Goal: Task Accomplishment & Management: Complete application form

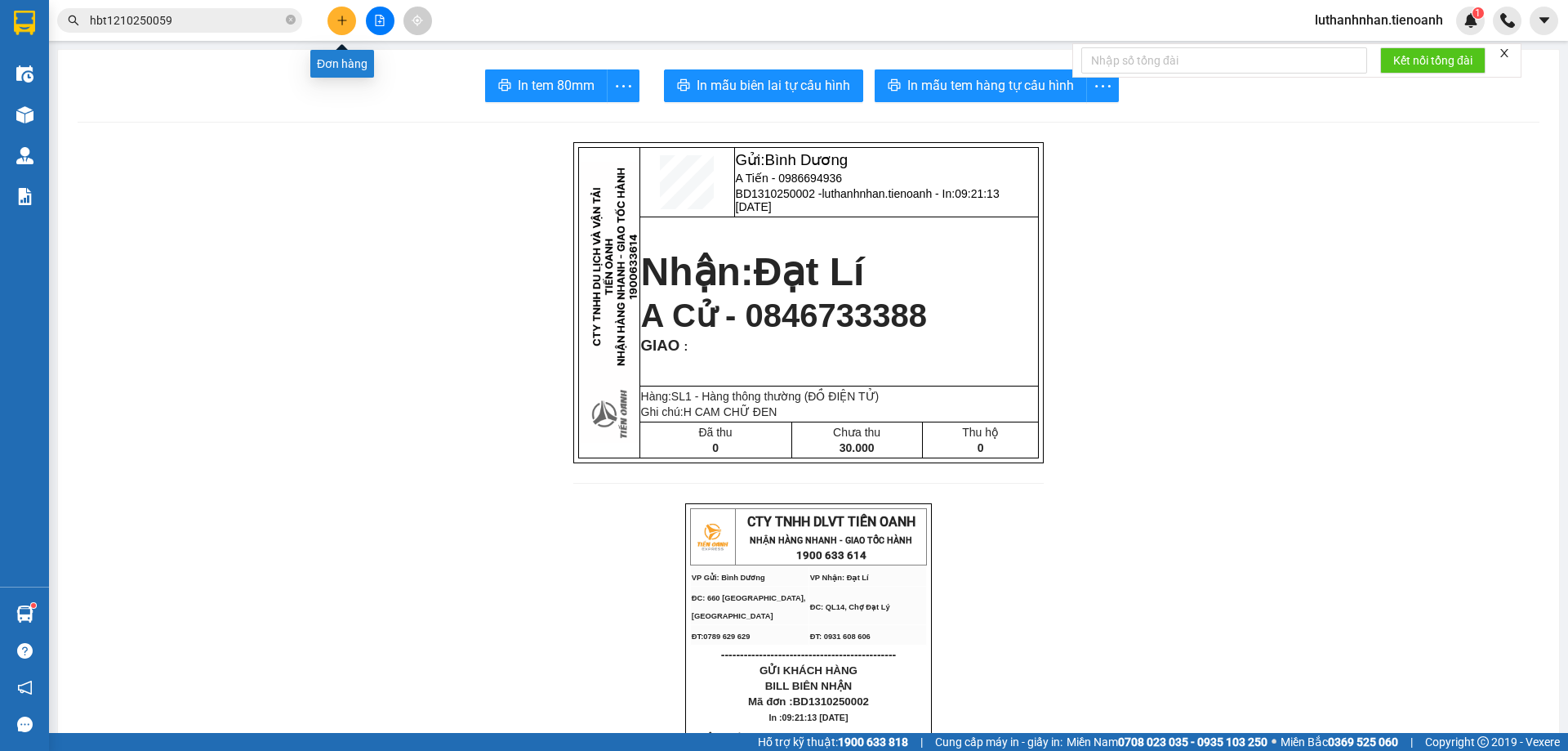
click at [339, 19] on icon "plus" at bounding box center [342, 20] width 11 height 11
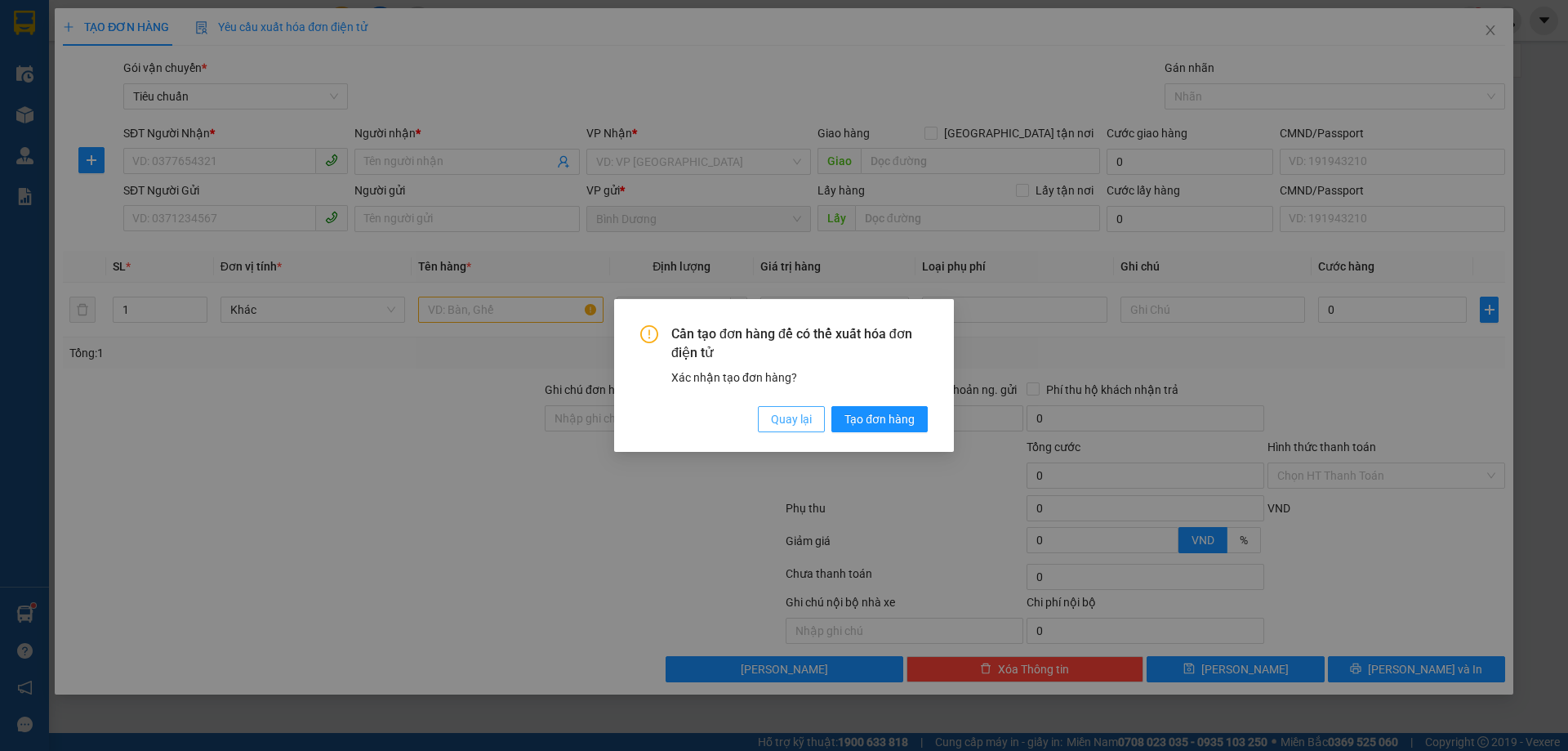
click at [803, 417] on span "Quay lại" at bounding box center [791, 419] width 41 height 18
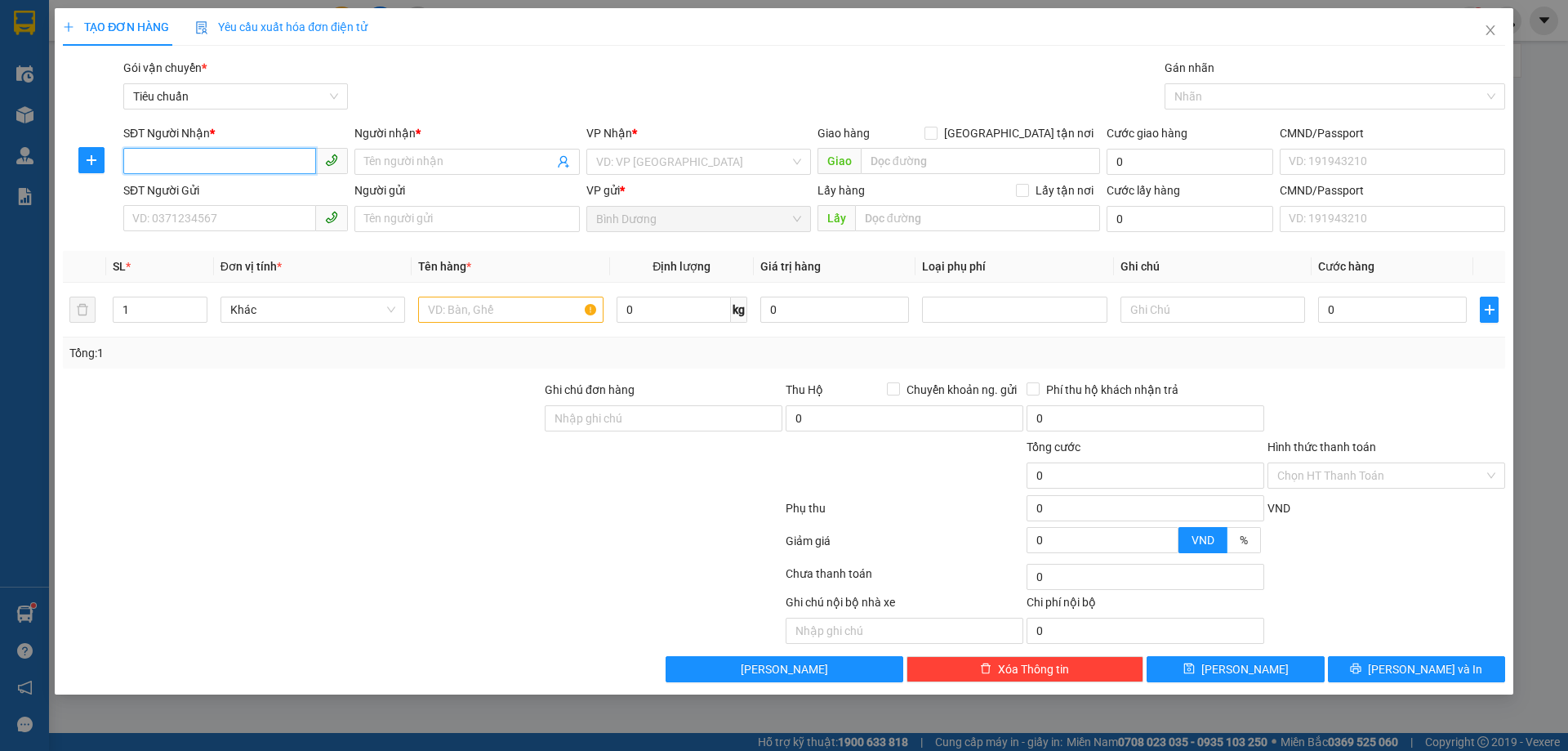
click at [198, 159] on input "SĐT Người Nhận *" at bounding box center [219, 161] width 193 height 26
type input "0934190890"
click at [227, 192] on div "0934190890 - C THƠ" at bounding box center [236, 194] width 205 height 18
type input "C THƠ"
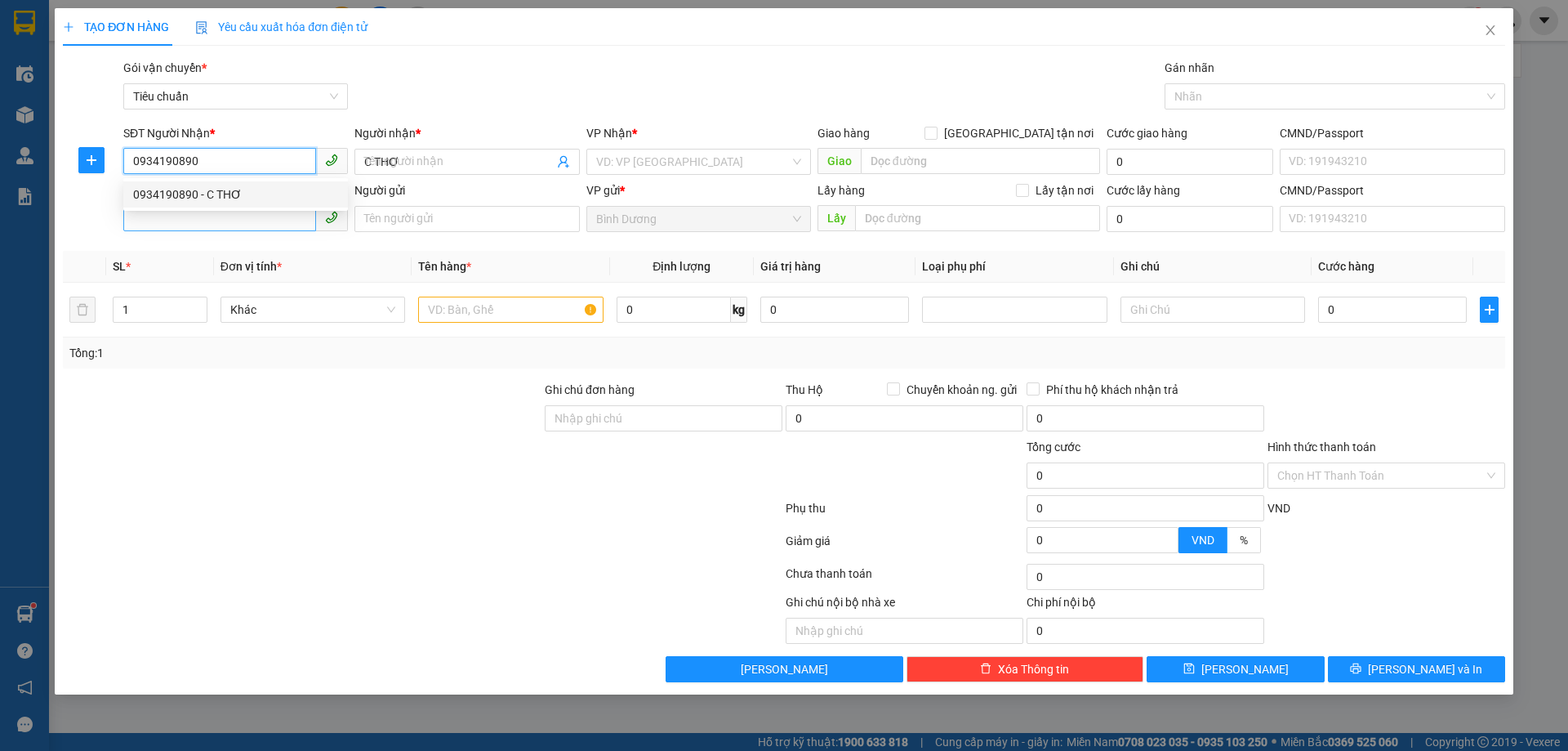
type input "220.000"
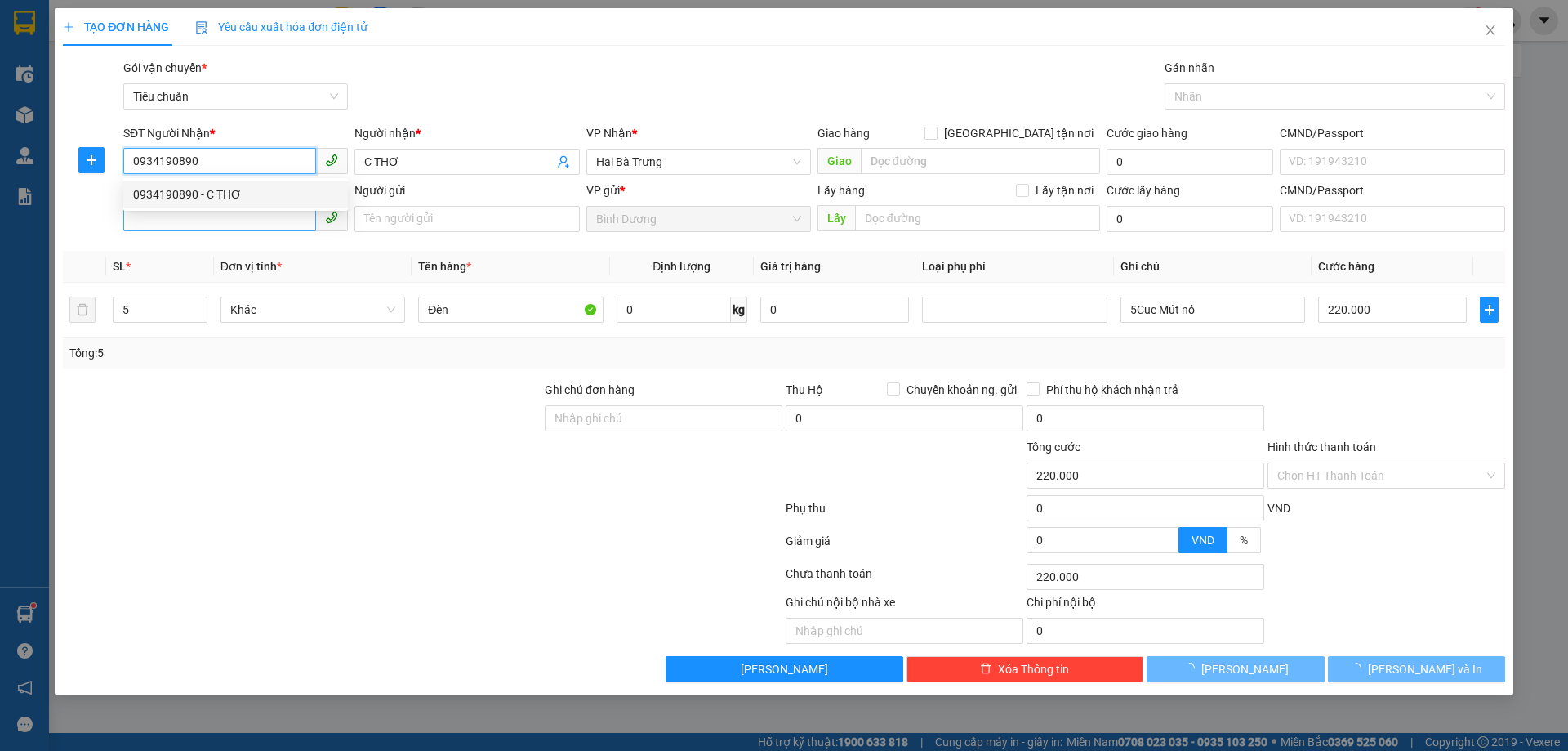
type input "0934190890"
click at [238, 216] on input "SĐT Người Gửi" at bounding box center [219, 218] width 193 height 26
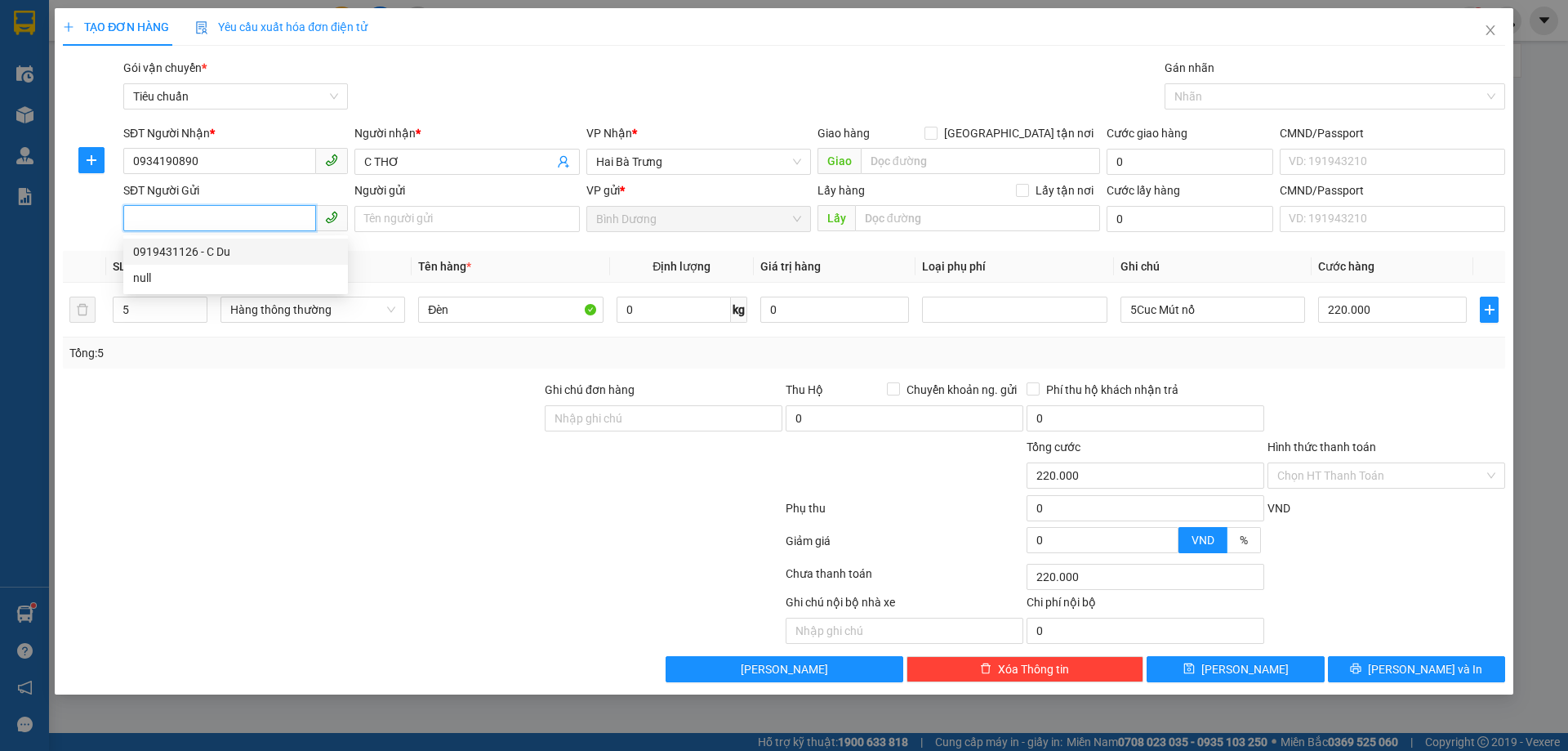
click at [233, 217] on input "SĐT Người Gửi" at bounding box center [219, 218] width 193 height 26
click at [226, 253] on div "0919431126 - C Du" at bounding box center [236, 251] width 205 height 18
type input "0919431126"
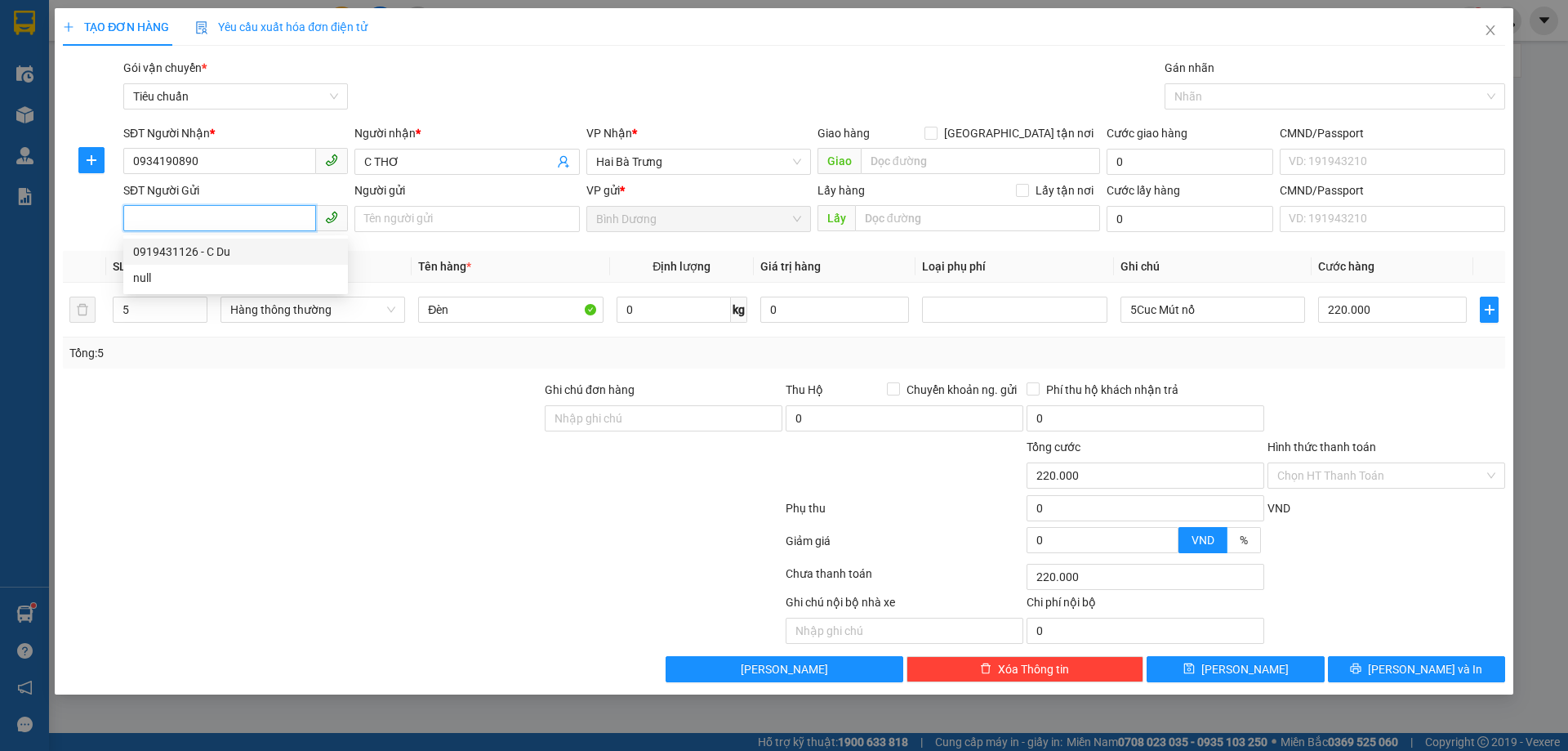
type input "C Du"
click at [199, 316] on icon "down" at bounding box center [197, 314] width 6 height 6
type input "1"
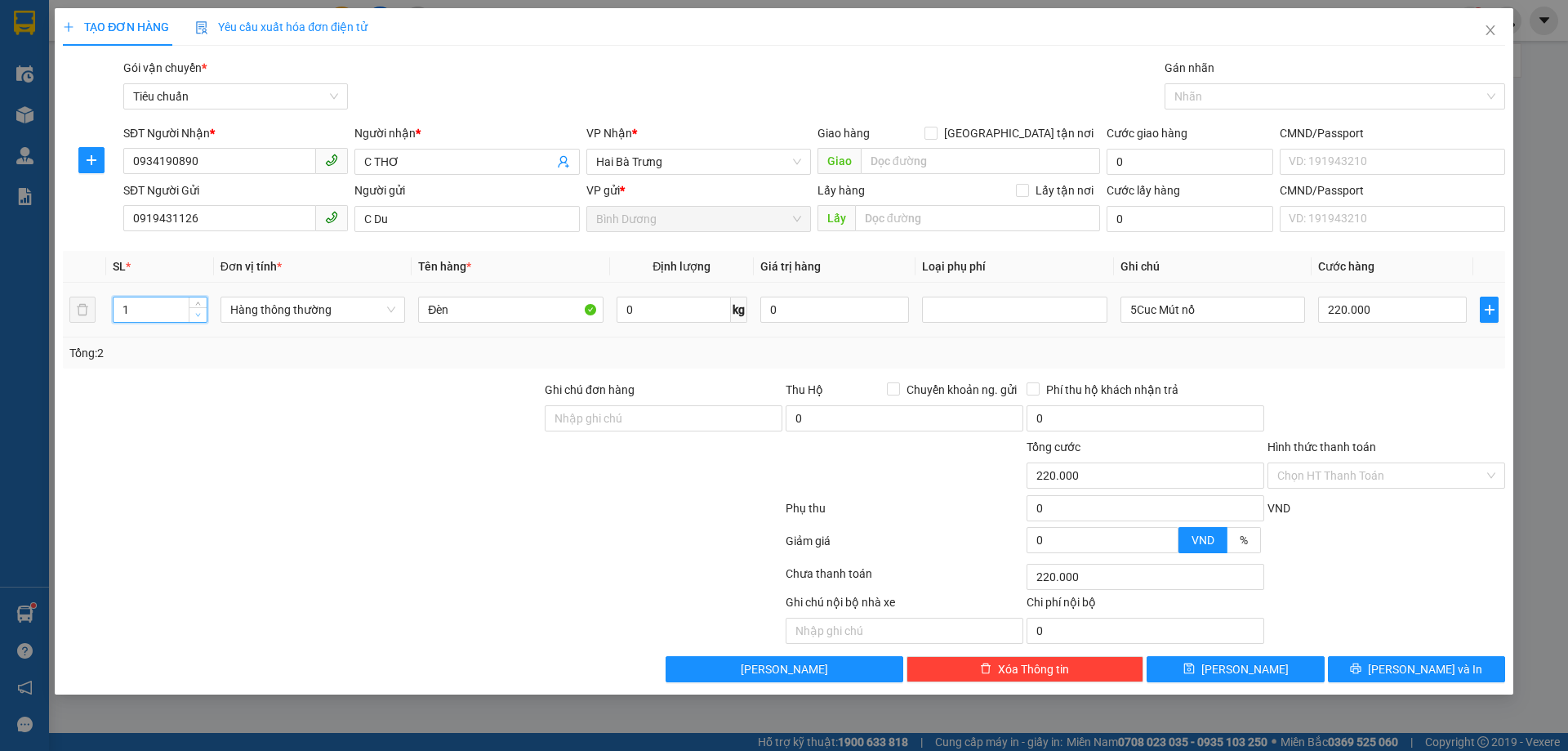
click at [199, 316] on icon "down" at bounding box center [197, 314] width 6 height 6
click at [1172, 314] on input "5Cuc Mút nổ" at bounding box center [1212, 309] width 184 height 26
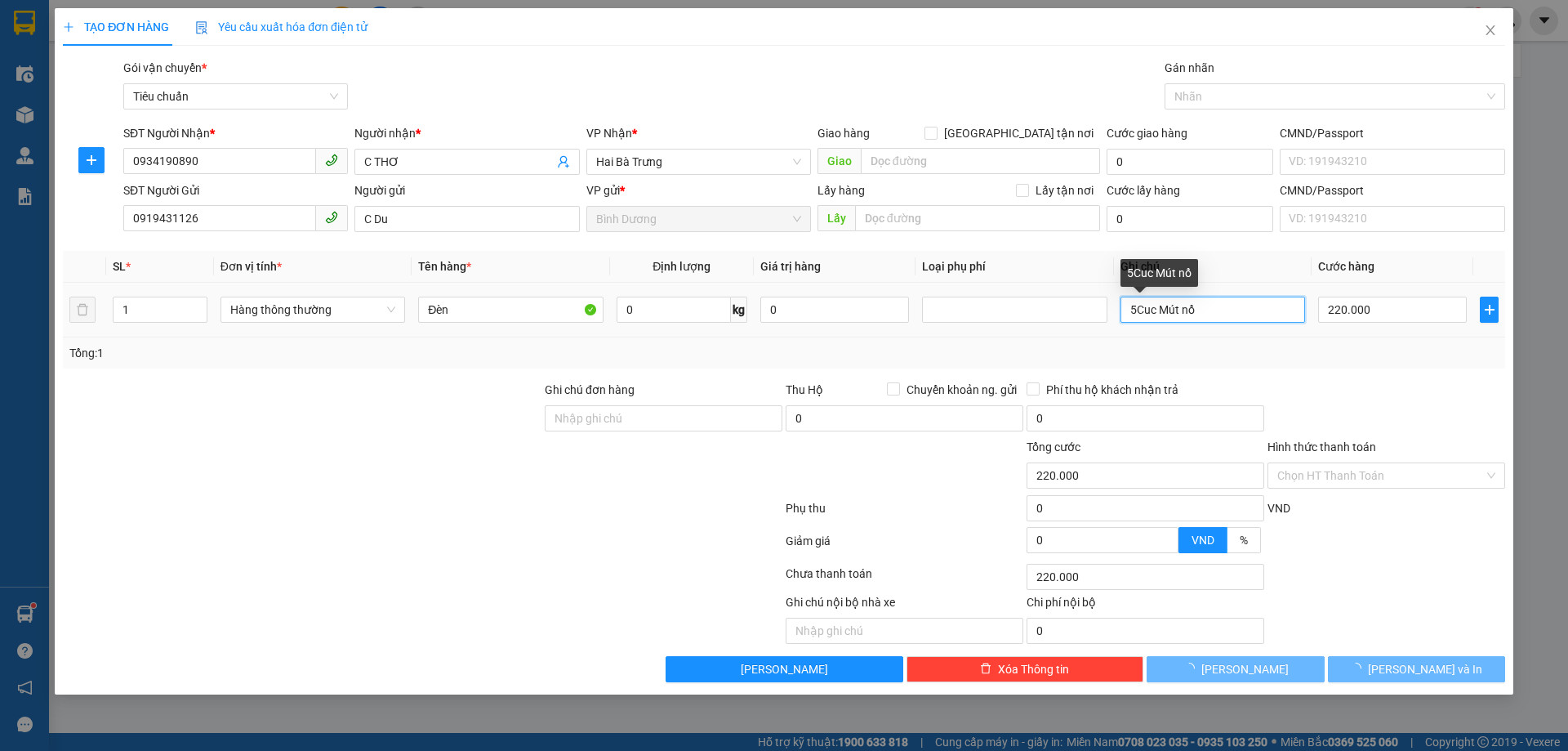
click at [1172, 314] on input "5Cuc Mút nổ" at bounding box center [1212, 309] width 184 height 26
type input "0"
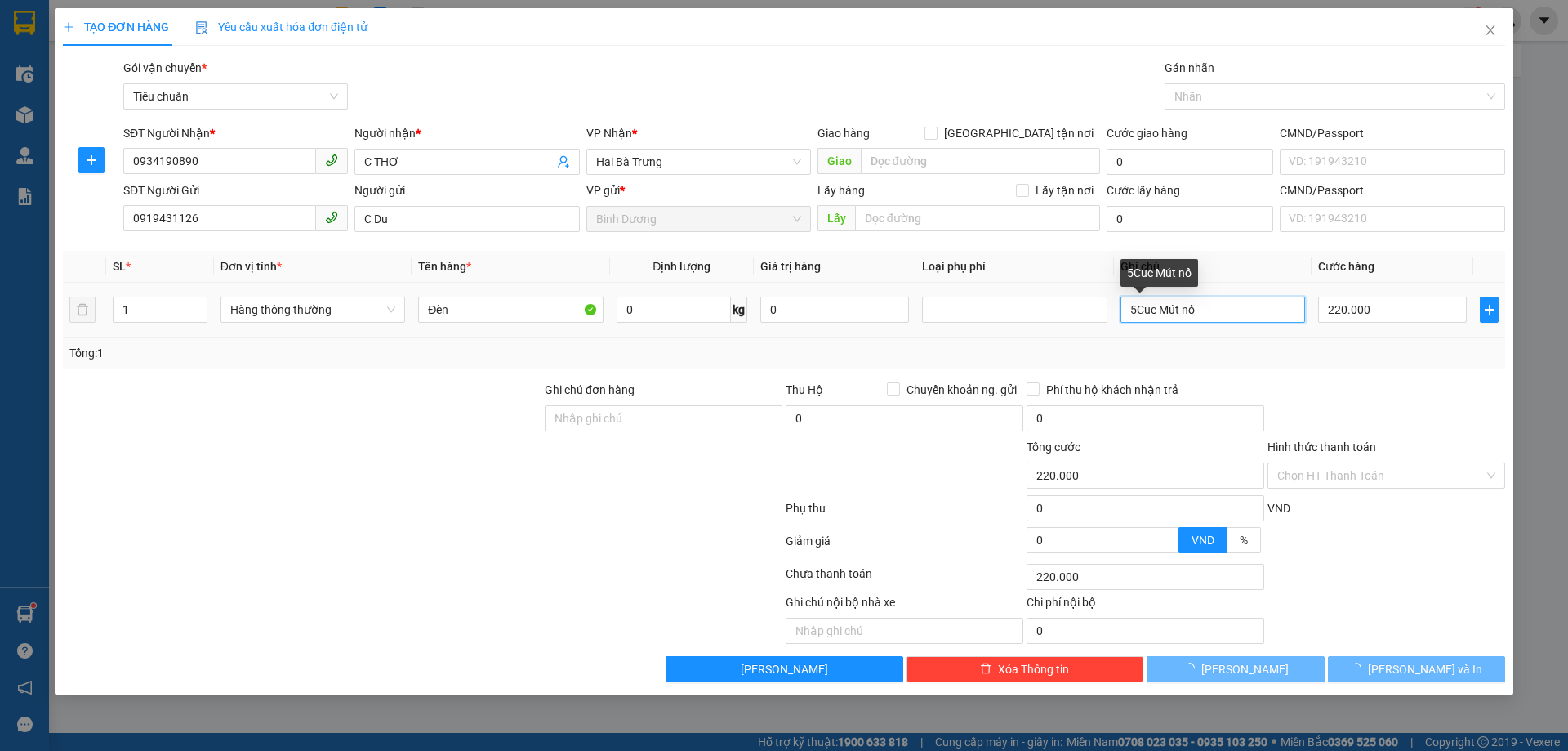
type input "0"
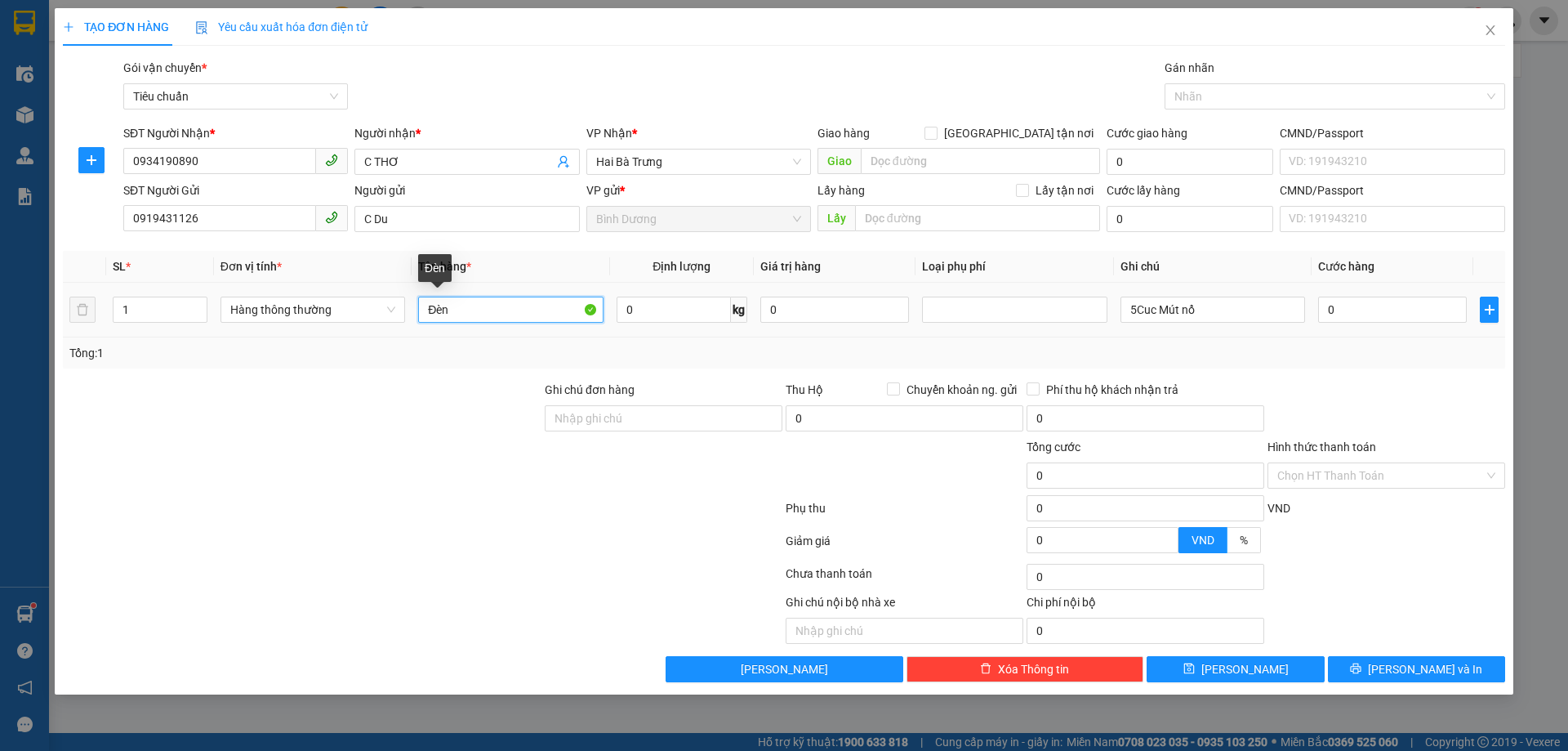
click at [502, 305] on input "Đèn" at bounding box center [510, 309] width 184 height 26
type input "MÁY THỔI"
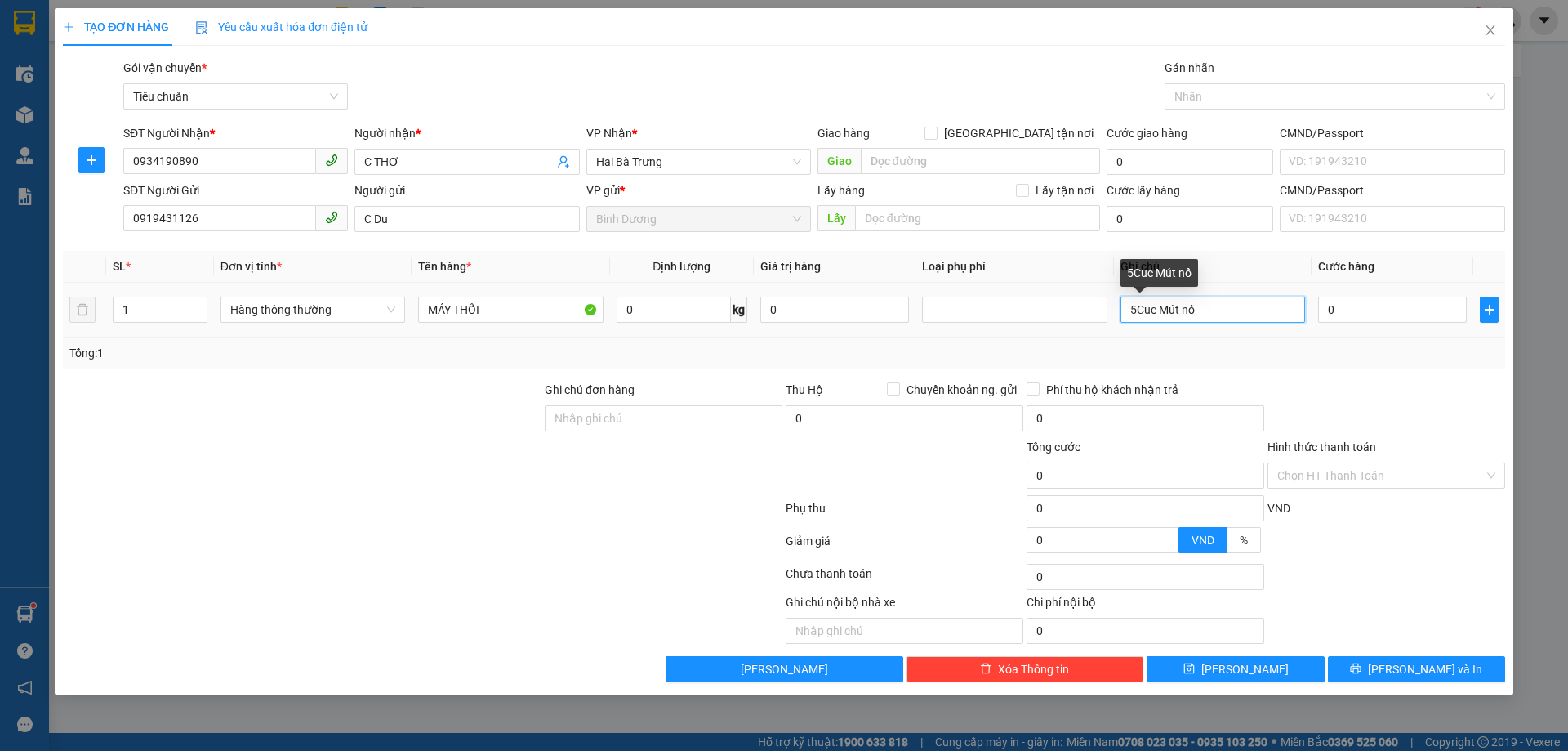
click at [1160, 307] on input "5Cuc Mút nổ" at bounding box center [1212, 309] width 184 height 26
type input "THÙNG ĐEN XANH BBC"
click at [1361, 339] on div "Tổng: 1" at bounding box center [784, 353] width 1442 height 31
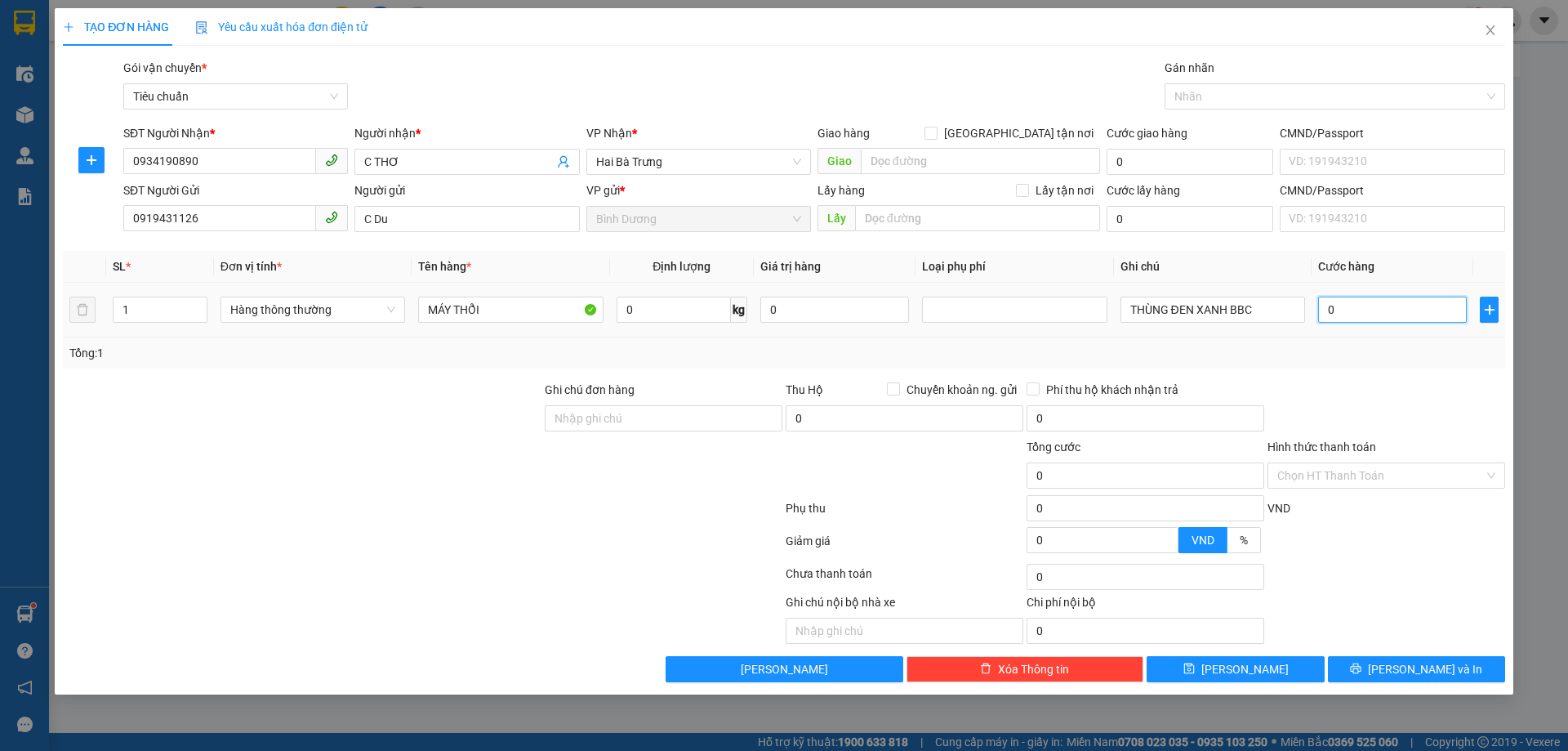
click at [1360, 313] on input "0" at bounding box center [1393, 309] width 149 height 26
type input "6"
type input "60"
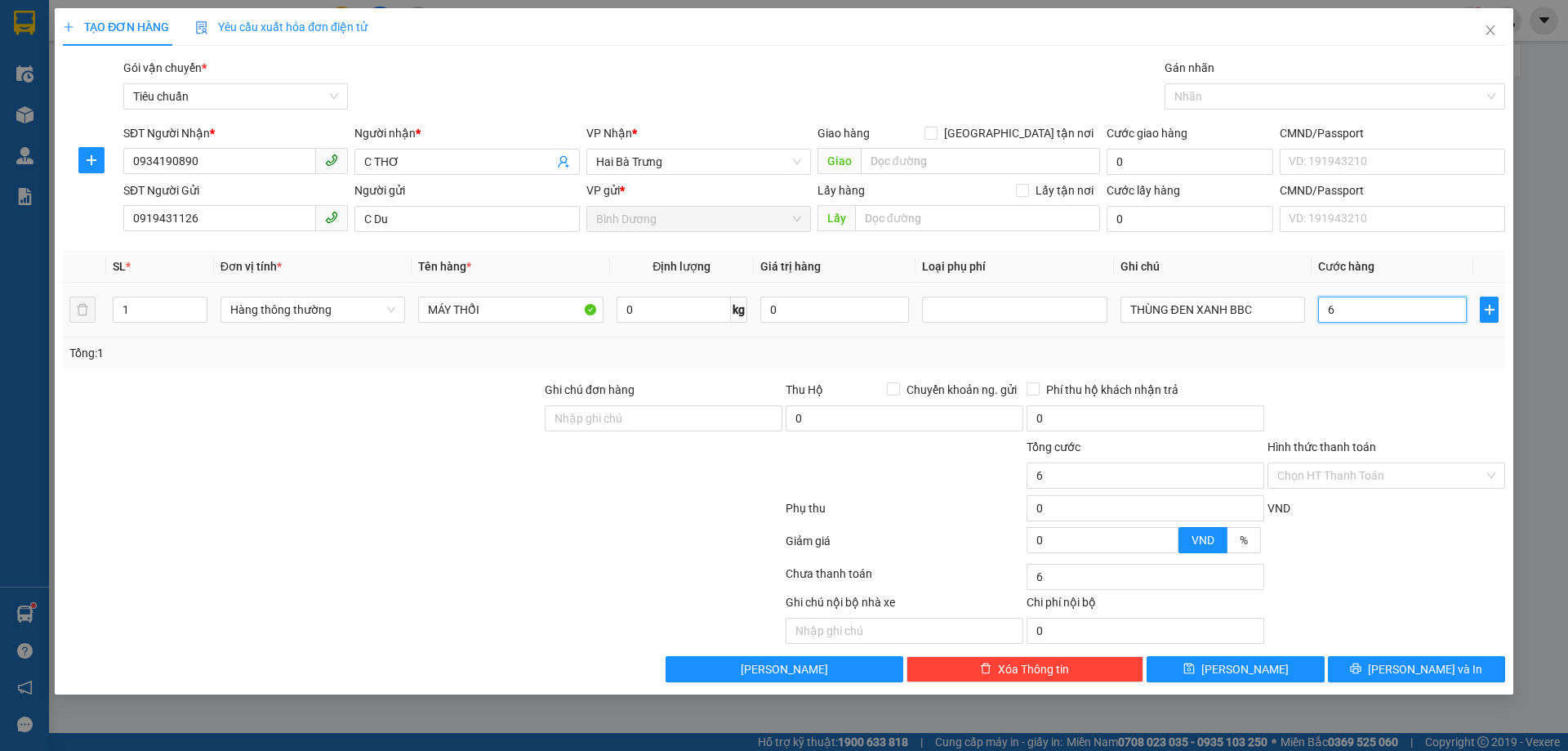
type input "60"
type input "60.000"
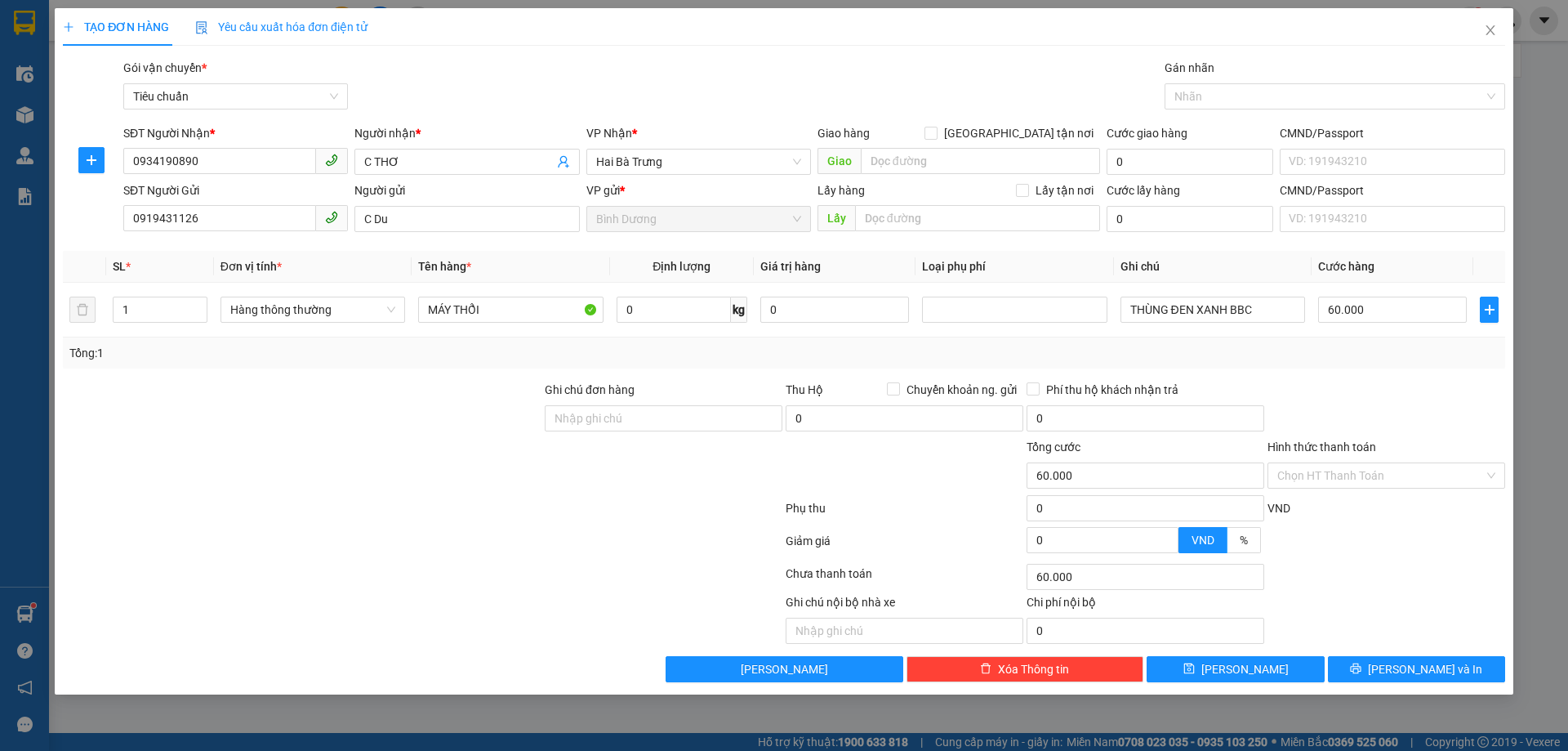
click at [1387, 357] on div "Tổng: 1" at bounding box center [784, 353] width 1429 height 18
click at [1367, 472] on input "Hình thức thanh toán" at bounding box center [1381, 476] width 207 height 24
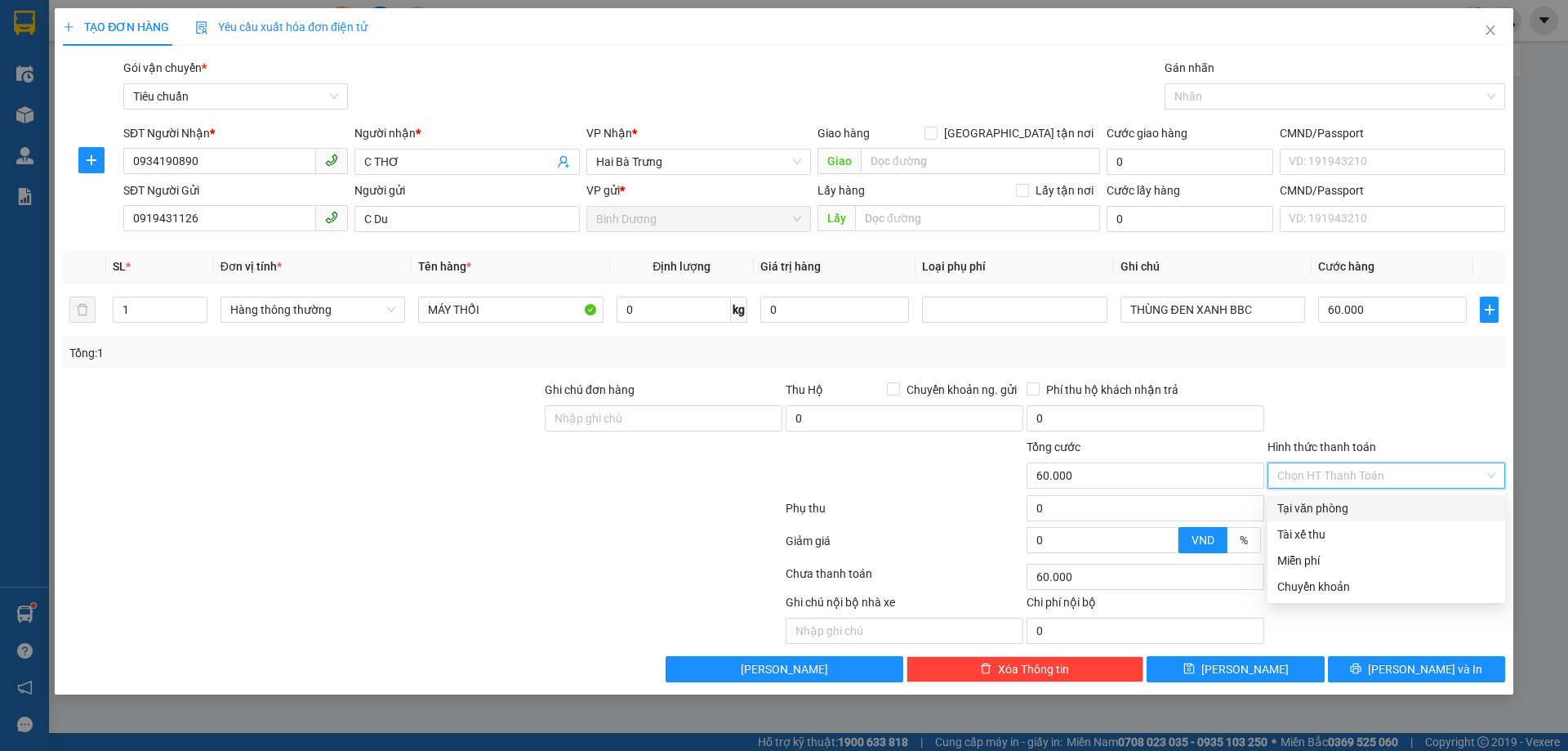
click at [1353, 510] on div "Tại văn phòng" at bounding box center [1387, 508] width 218 height 18
type input "0"
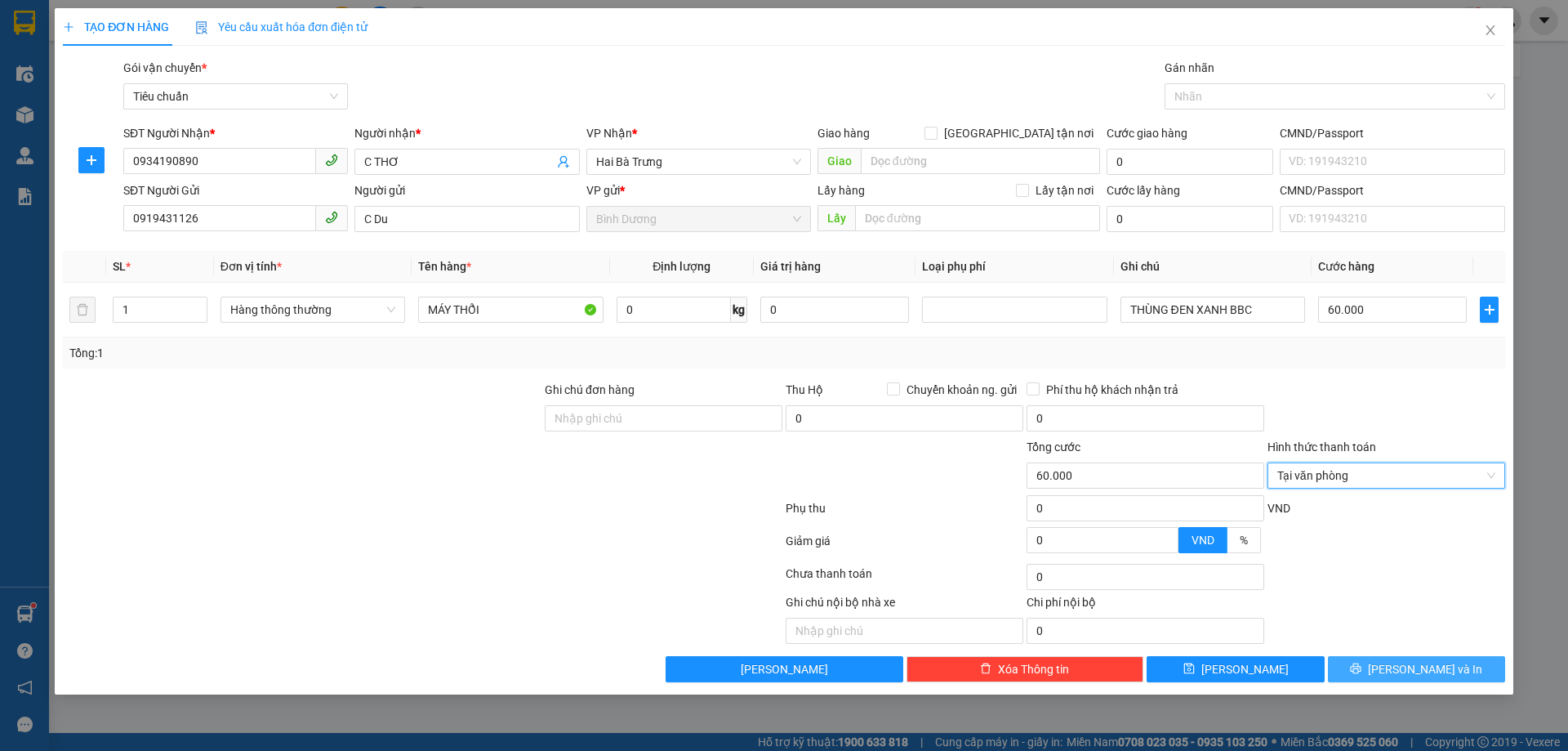
click at [1420, 672] on span "[PERSON_NAME] và In" at bounding box center [1425, 669] width 114 height 18
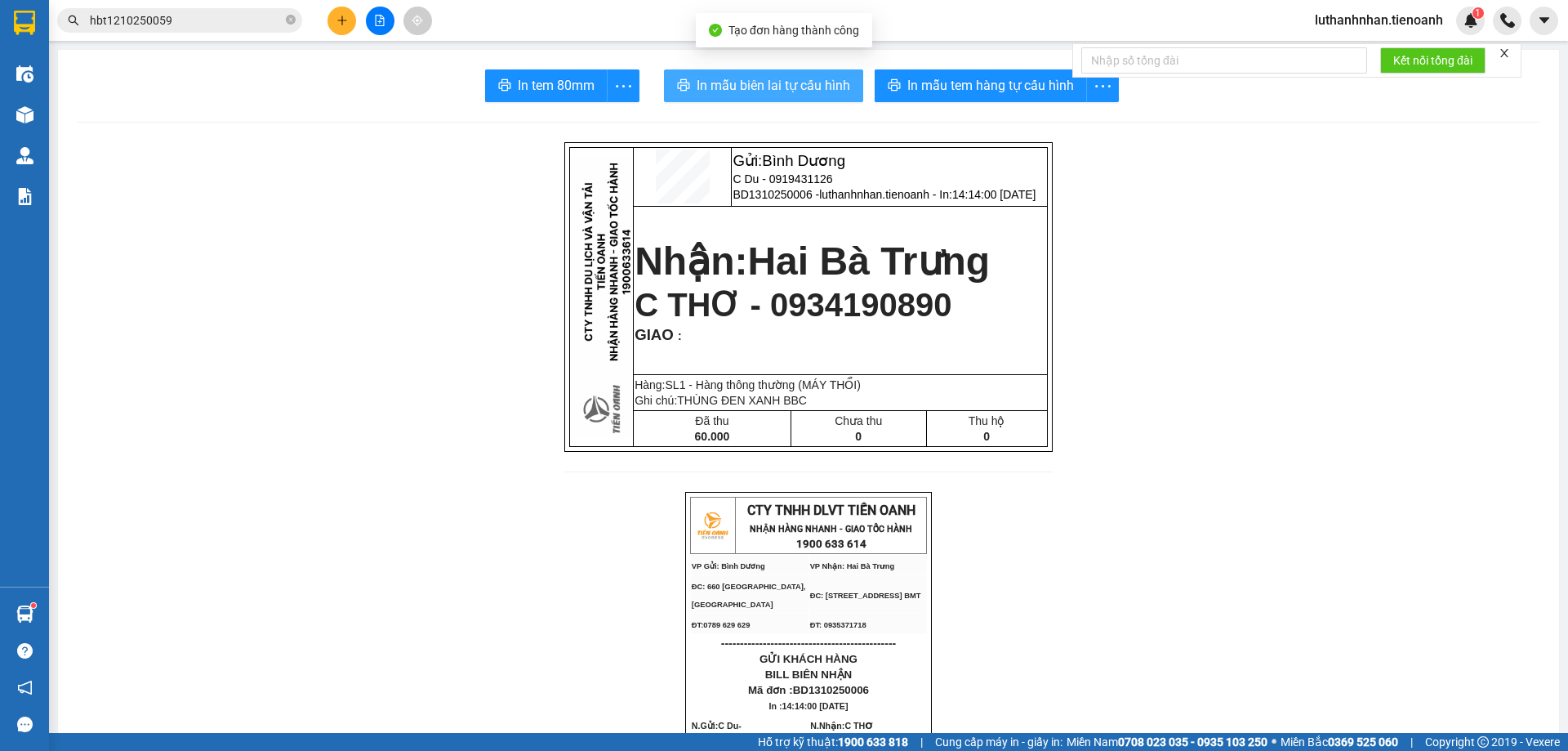
click at [729, 81] on span "In mẫu biên lai tự cấu hình" at bounding box center [773, 86] width 153 height 21
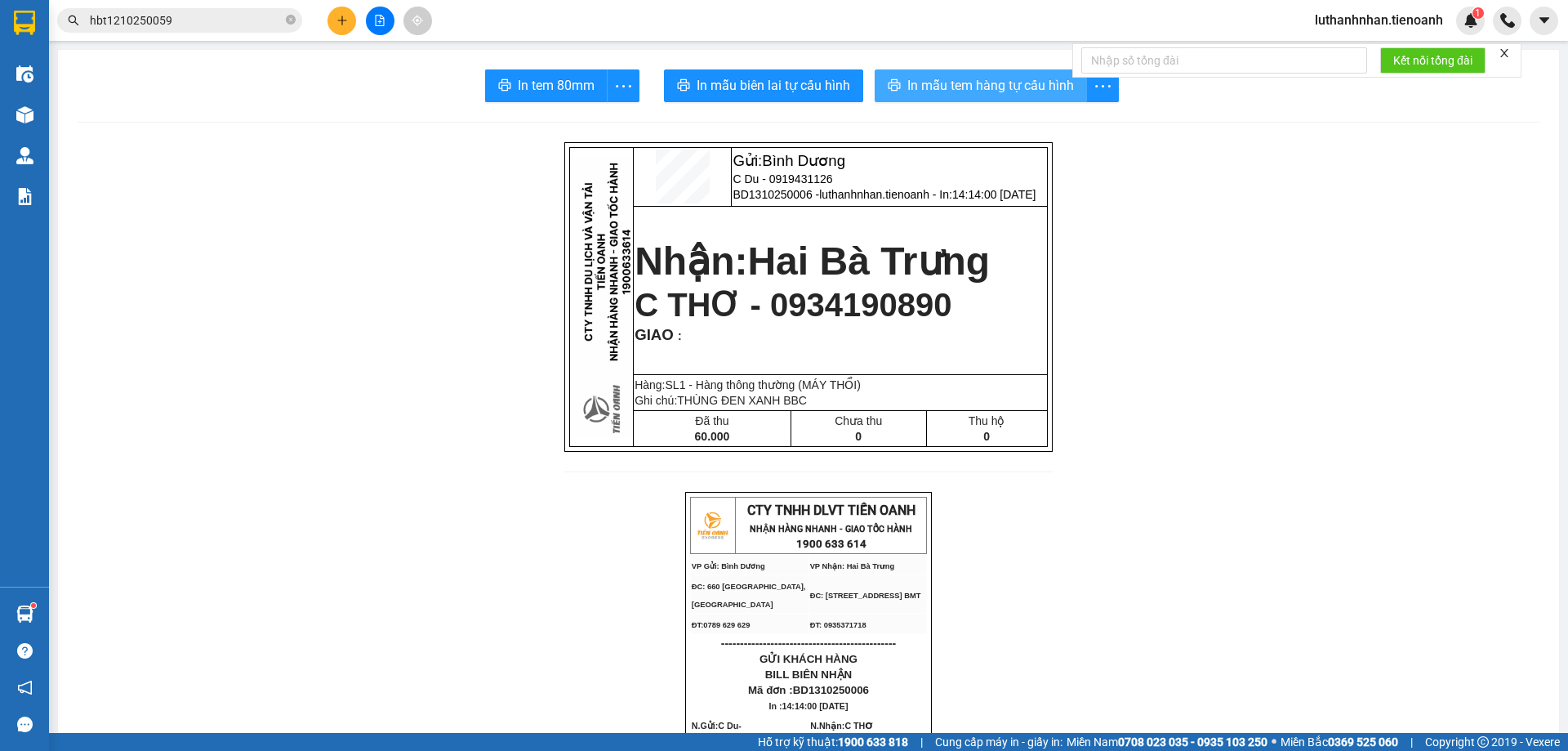
click at [1025, 92] on span "In mẫu tem hàng tự cấu hình" at bounding box center [990, 86] width 166 height 21
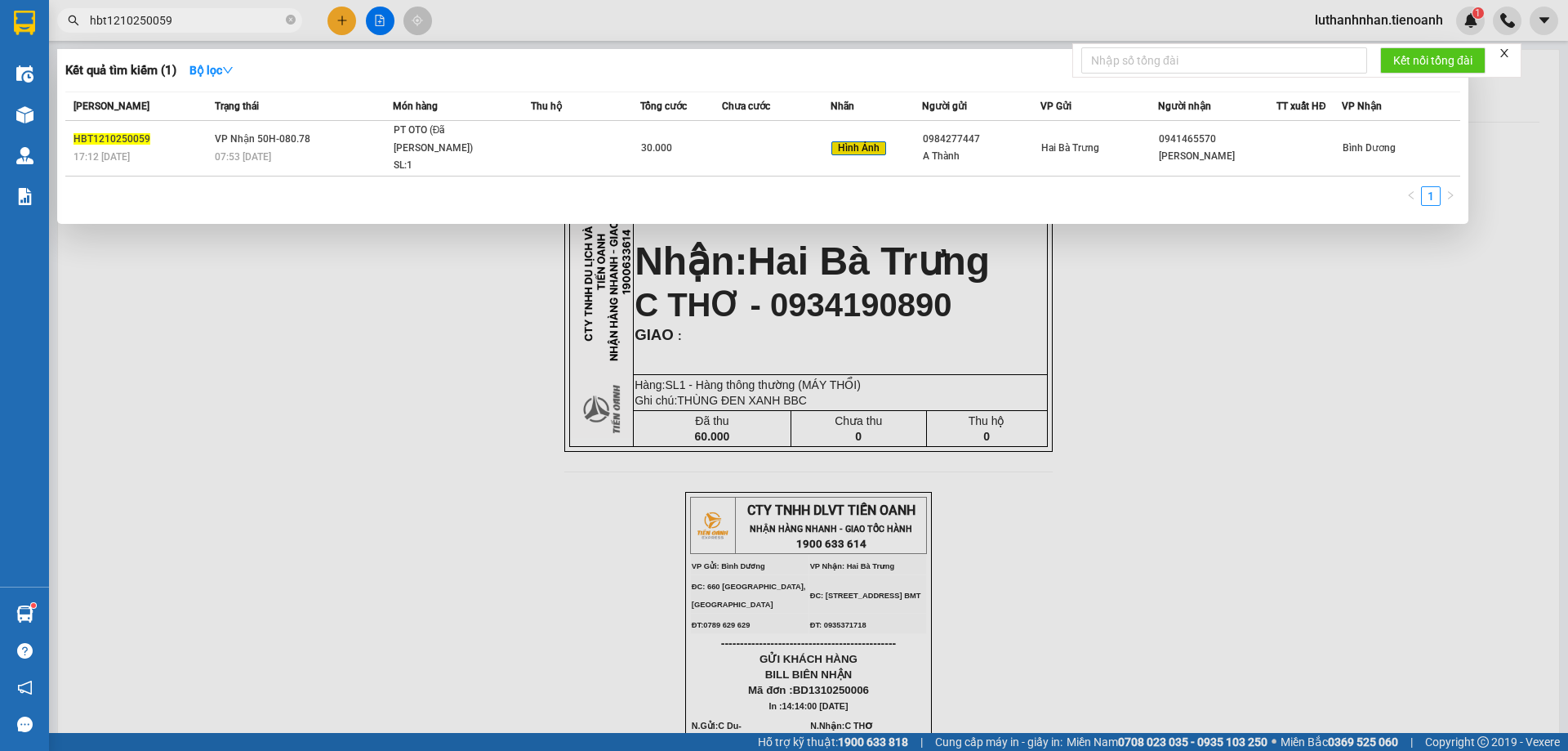
click at [178, 9] on span "hbt1210250059" at bounding box center [179, 20] width 245 height 24
click at [191, 16] on input "hbt1210250059" at bounding box center [186, 20] width 193 height 18
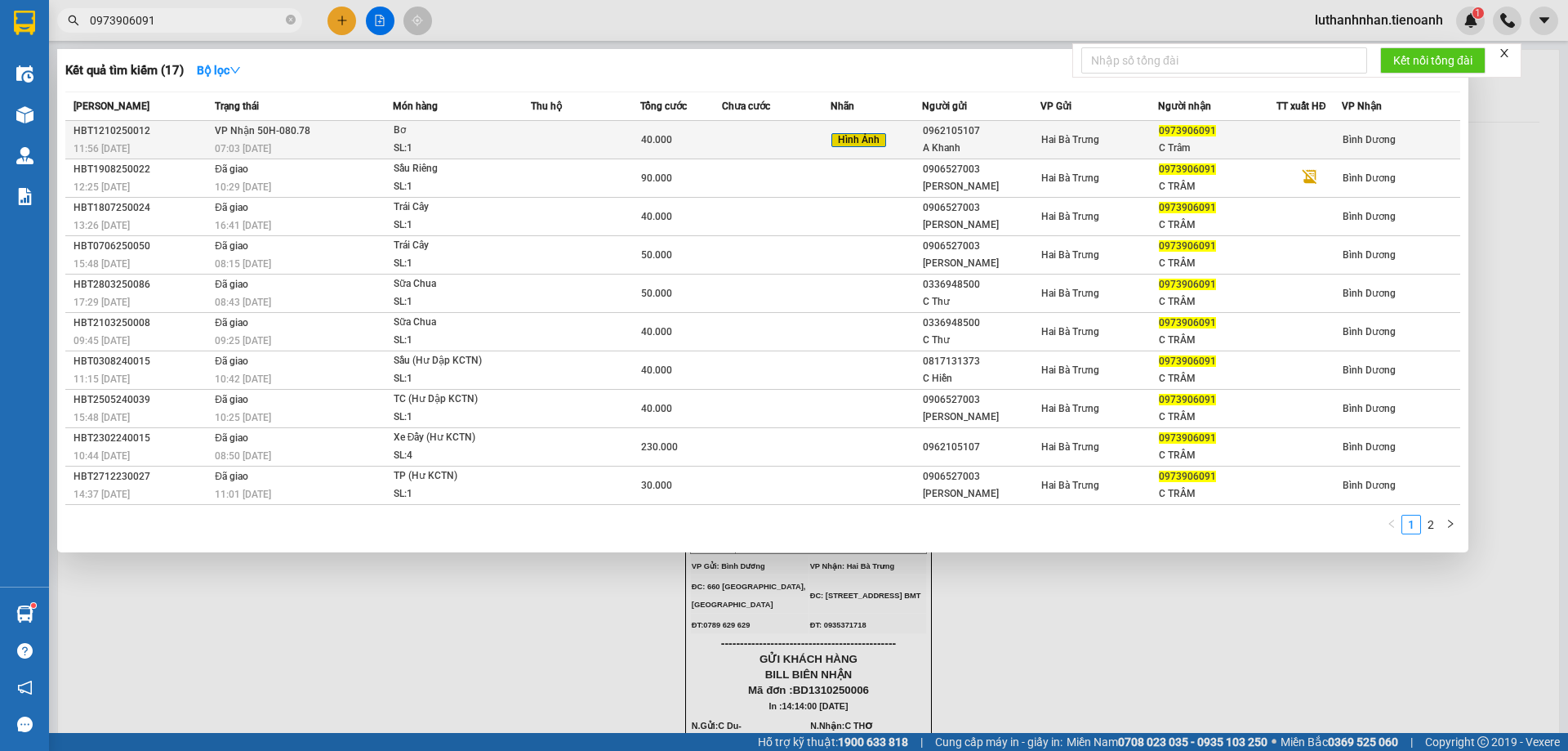
type input "0973906091"
click at [451, 144] on div "SL: 1" at bounding box center [455, 148] width 123 height 18
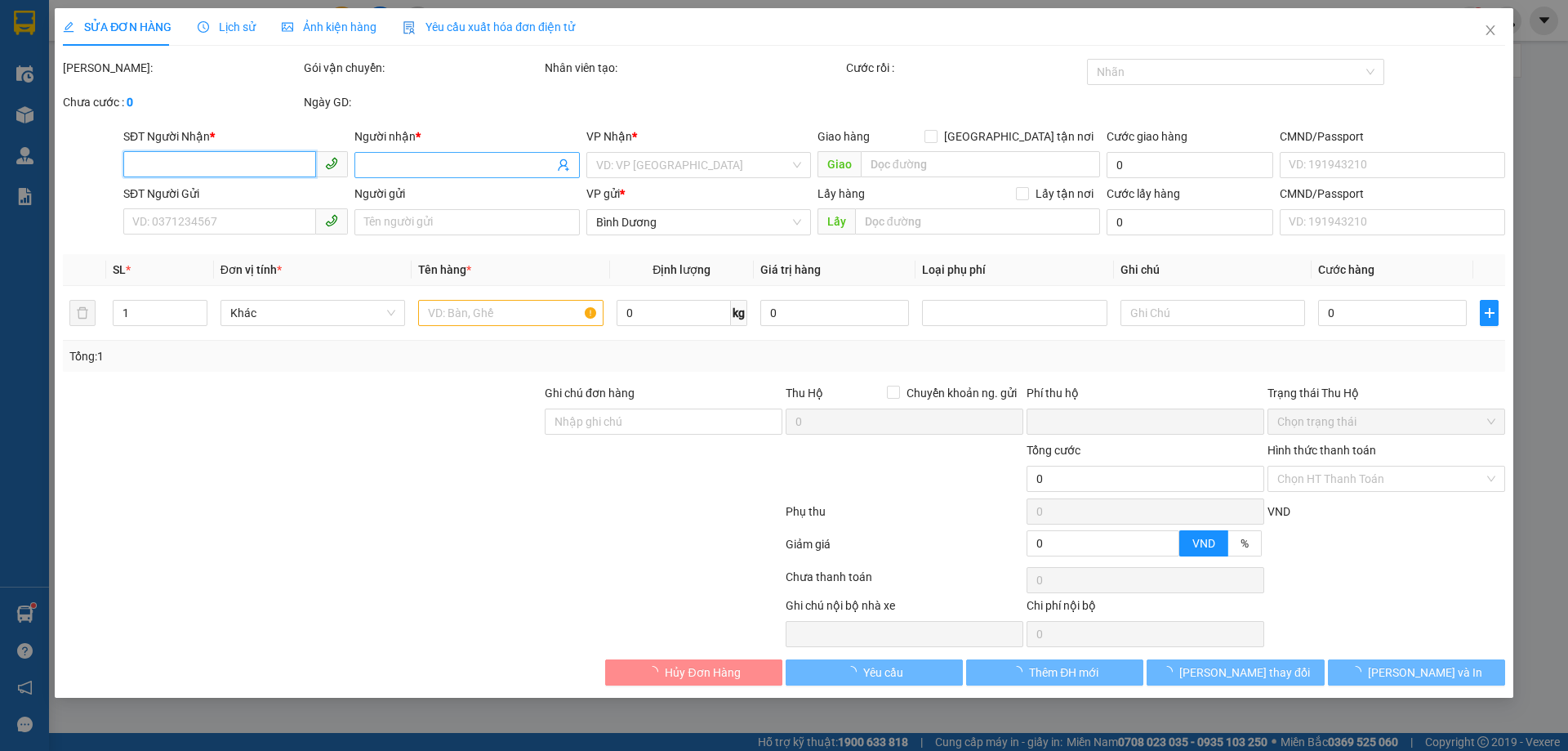
type input "0973906091"
type input "C Trâm"
type input "0962105107"
type input "A Khanh"
type input "0"
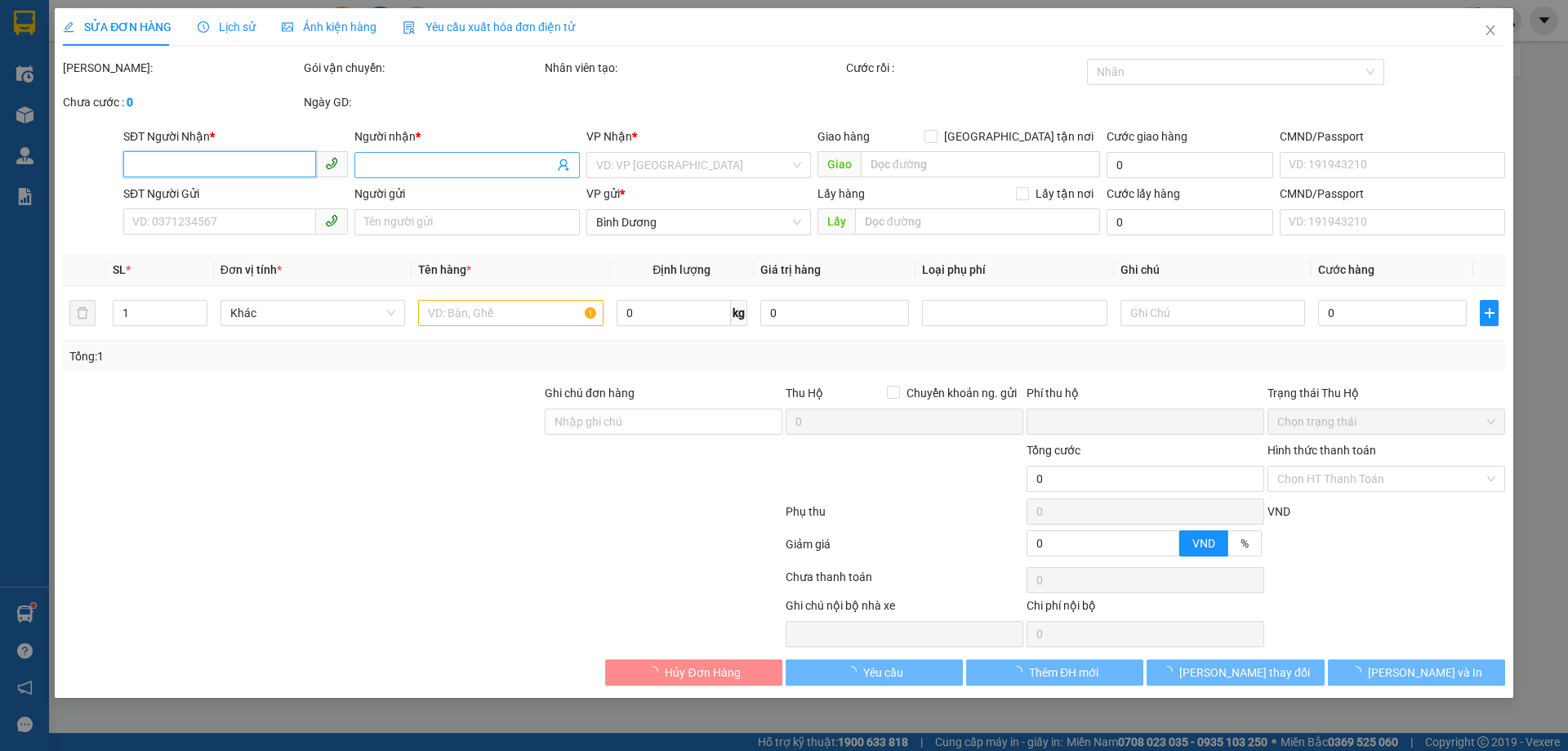
type input "40.000"
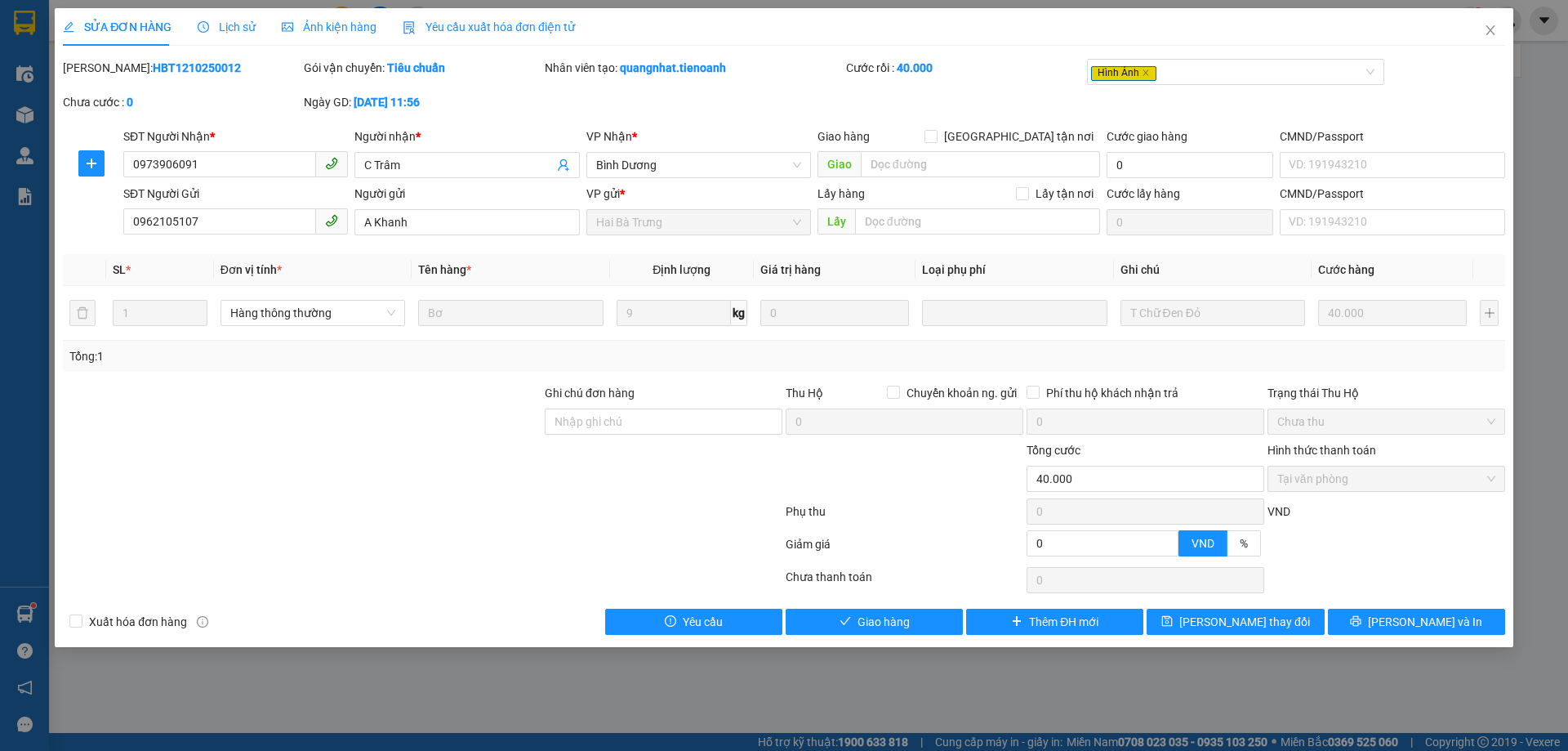
click at [905, 598] on div "Total Paid Fee 40.000 Total UnPaid Fee 0 Cash Collection Total Fee Mã ĐH: HBT12…" at bounding box center [784, 346] width 1442 height 576
click at [918, 629] on button "Giao hàng" at bounding box center [874, 622] width 177 height 26
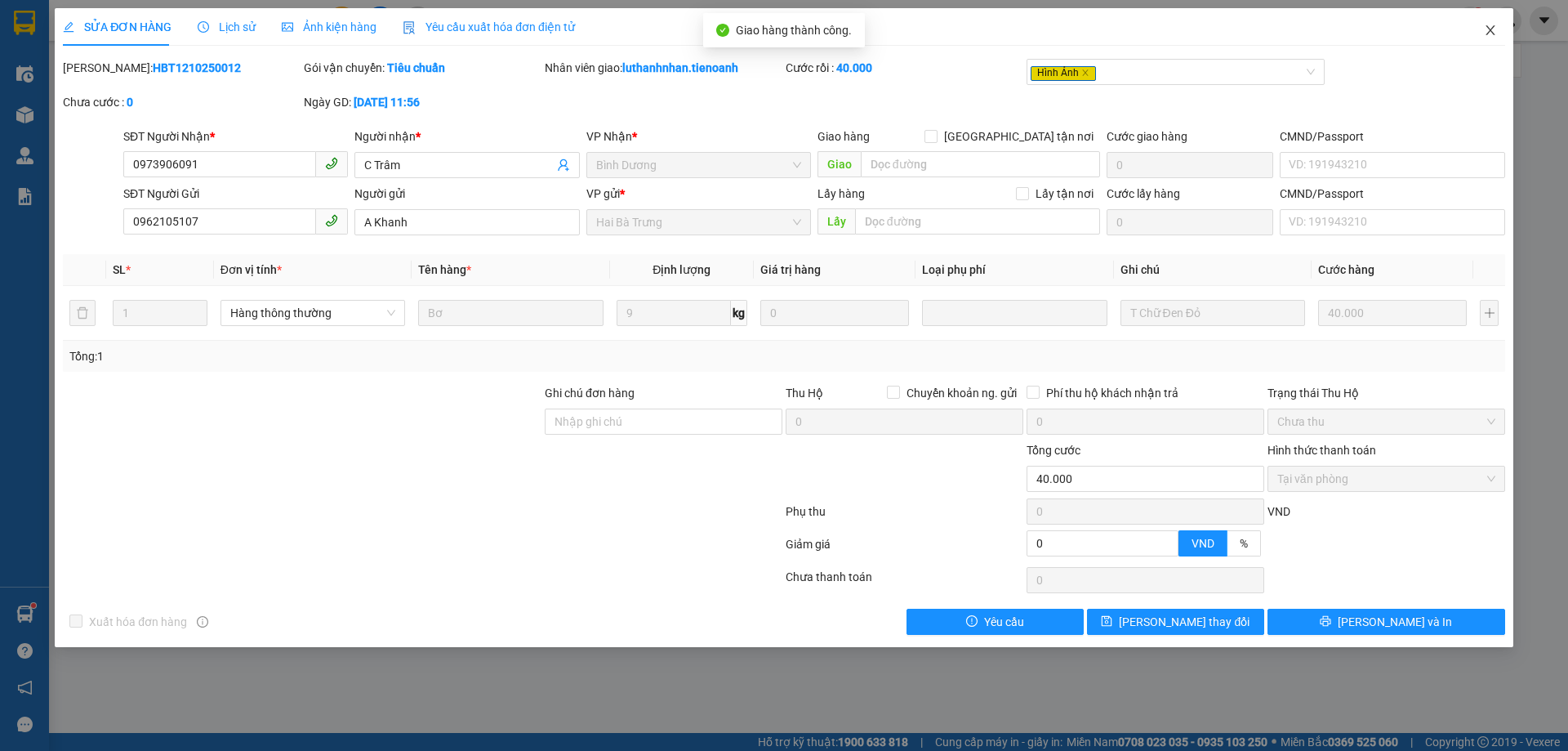
click at [1495, 30] on icon "close" at bounding box center [1490, 29] width 13 height 13
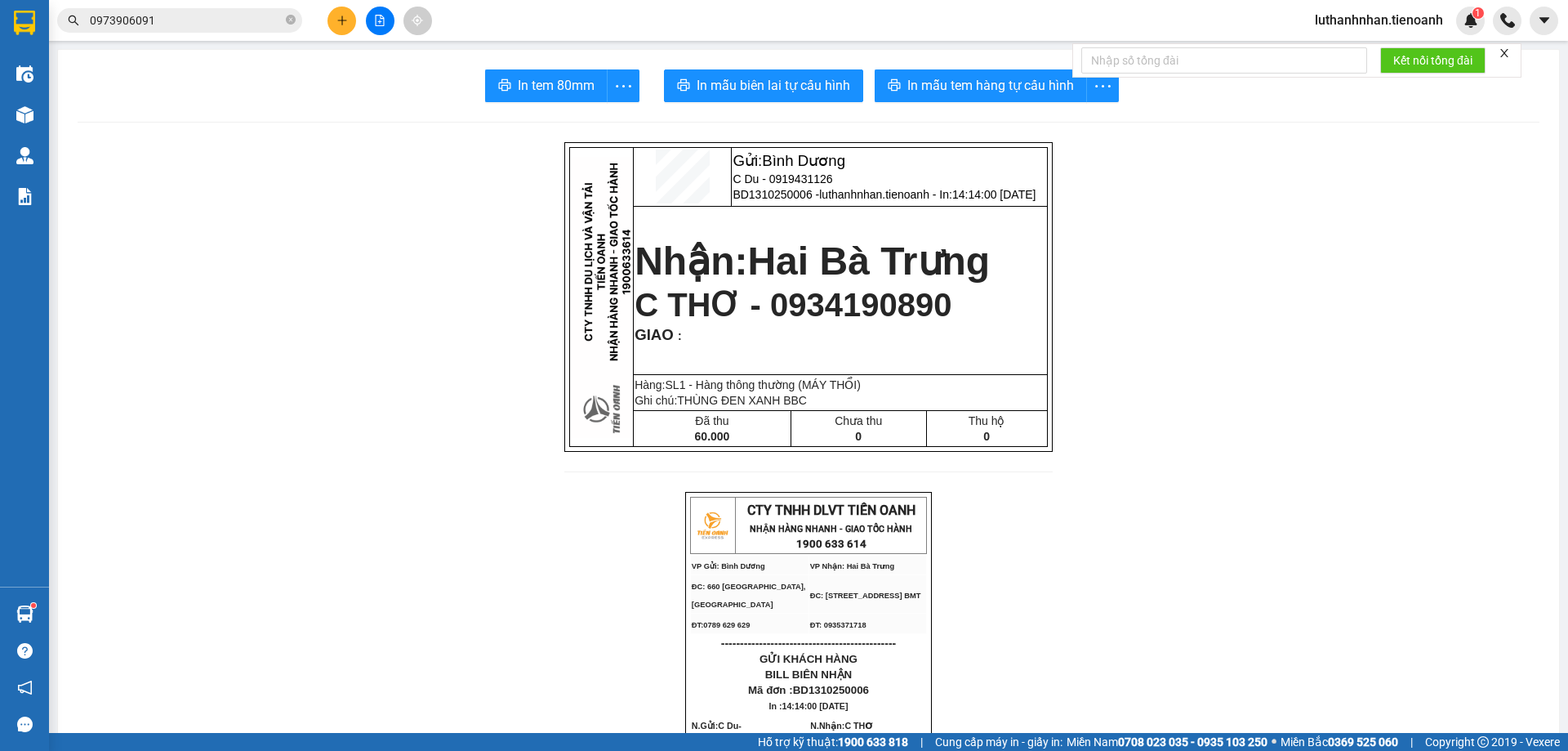
click at [341, 8] on button at bounding box center [341, 21] width 29 height 29
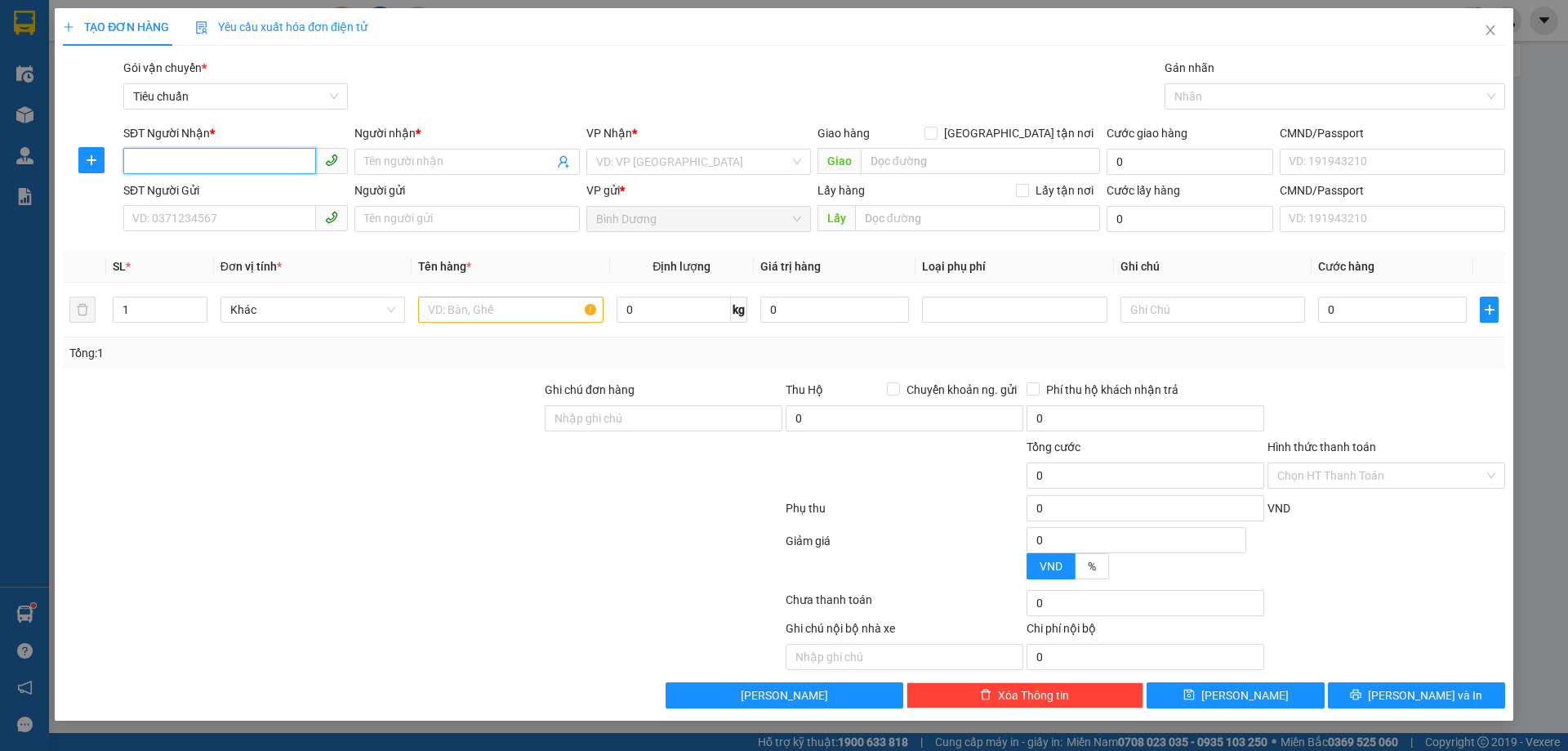
click at [157, 166] on input "SĐT Người Nhận *" at bounding box center [219, 161] width 193 height 26
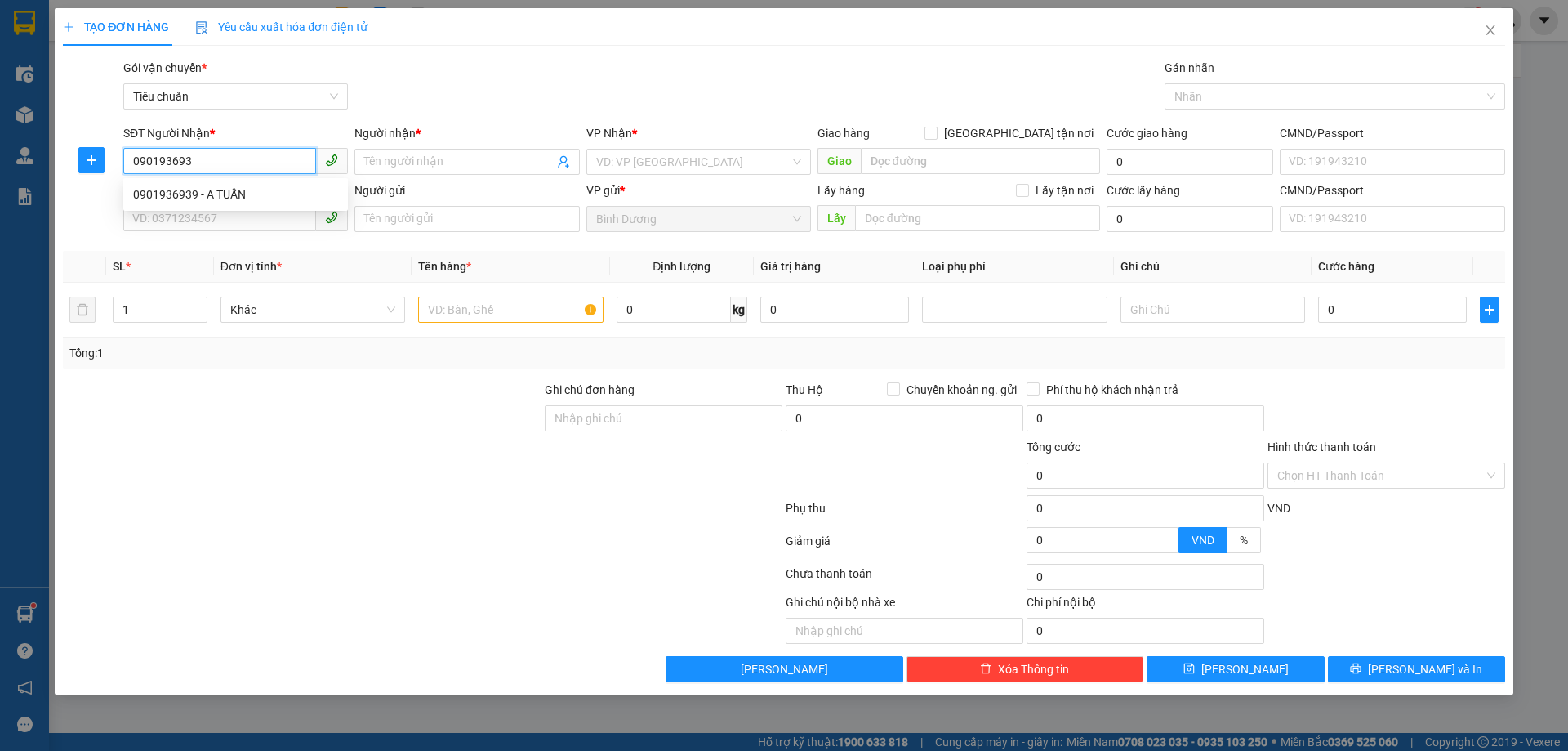
type input "0901936939"
click at [210, 201] on div "0901936939 - A TUẤN" at bounding box center [236, 194] width 205 height 18
type input "A TUẤN"
type input "200.000"
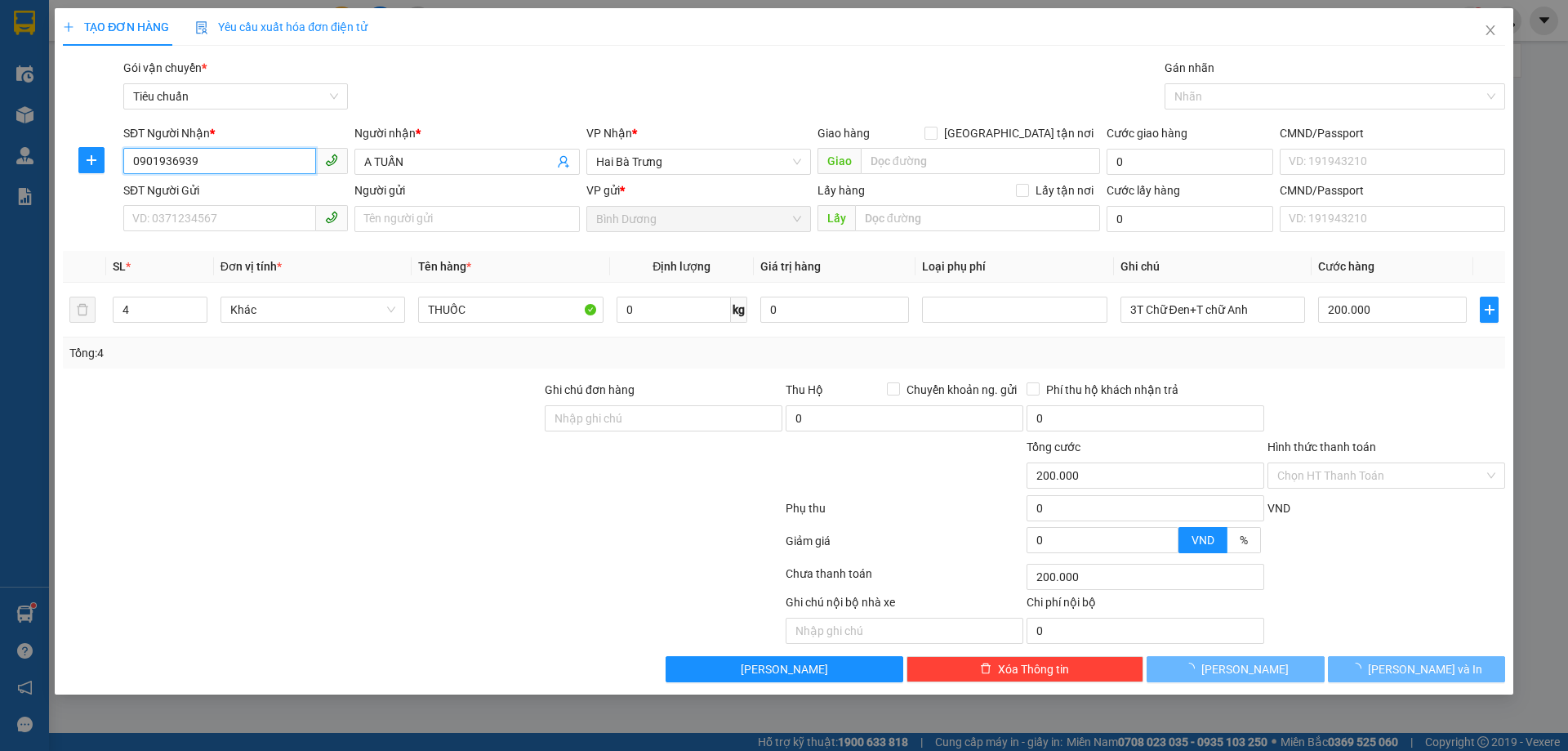
type input "0901936939"
click at [224, 234] on div "SĐT Người Gửi VD: 0371234567" at bounding box center [235, 210] width 224 height 57
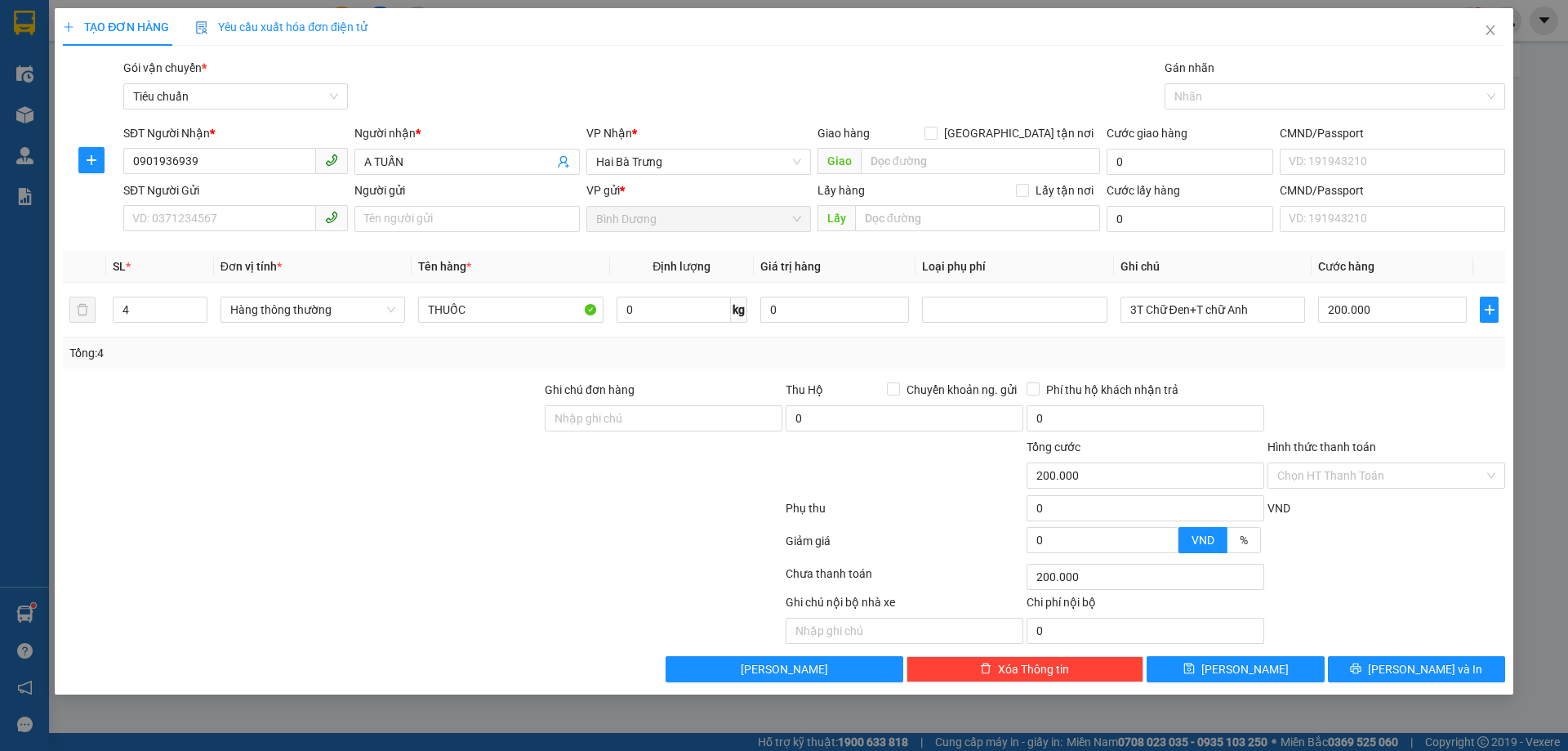
click at [224, 202] on div "SĐT Người Gửi" at bounding box center [235, 193] width 224 height 24
click at [256, 214] on input "SĐT Người Gửi" at bounding box center [219, 218] width 193 height 26
click at [259, 271] on span "Đơn vị tính *" at bounding box center [251, 266] width 61 height 13
click at [263, 260] on span "Đơn vị tính *" at bounding box center [251, 266] width 61 height 13
click at [261, 185] on div "SĐT Người Gửi" at bounding box center [235, 190] width 224 height 18
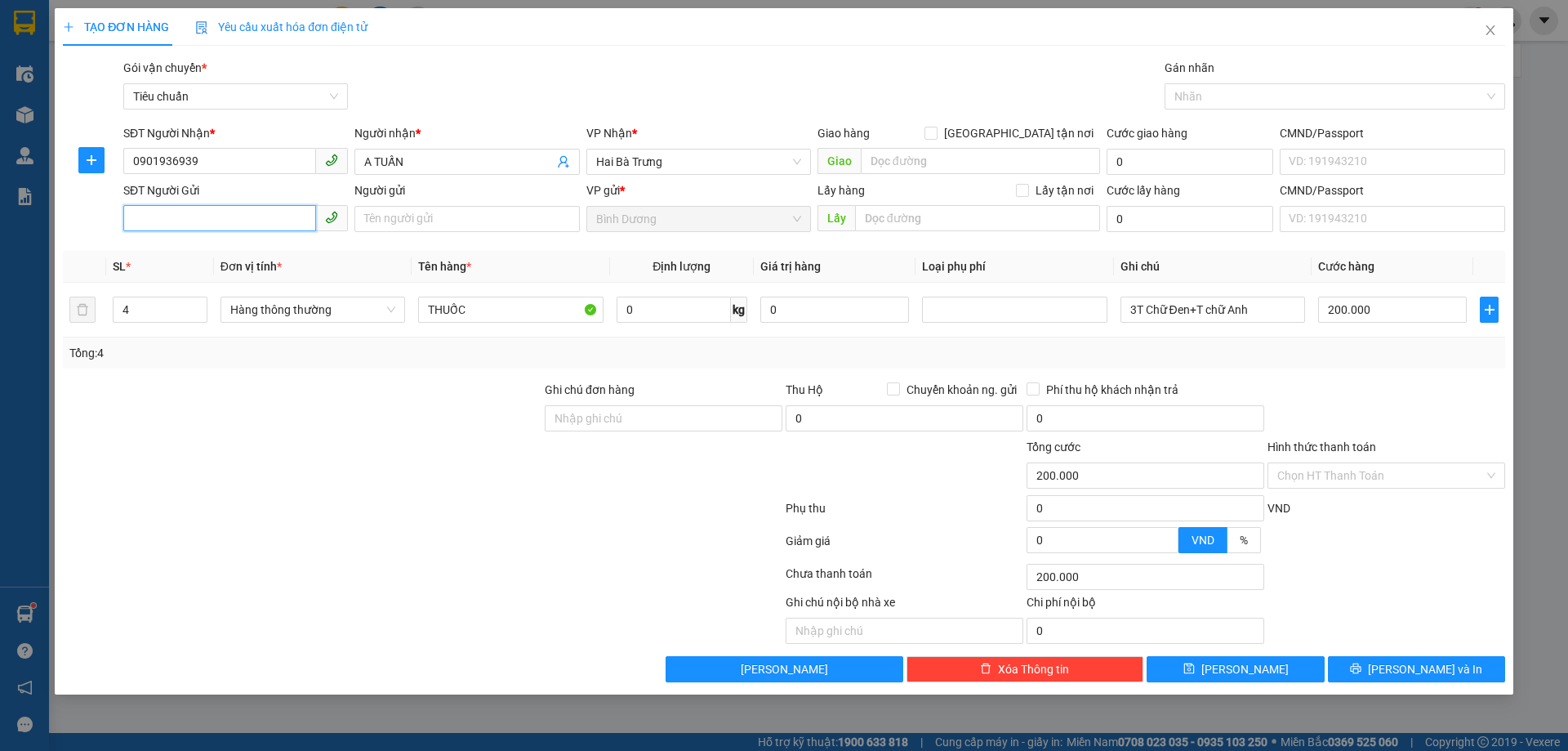
click at [261, 205] on input "SĐT Người Gửi" at bounding box center [219, 218] width 193 height 26
click at [263, 216] on input "SĐT Người Gửi" at bounding box center [219, 218] width 193 height 26
click at [253, 253] on div "0395668623 - C Dung" at bounding box center [236, 251] width 205 height 18
type input "0395668623"
type input "C Dung"
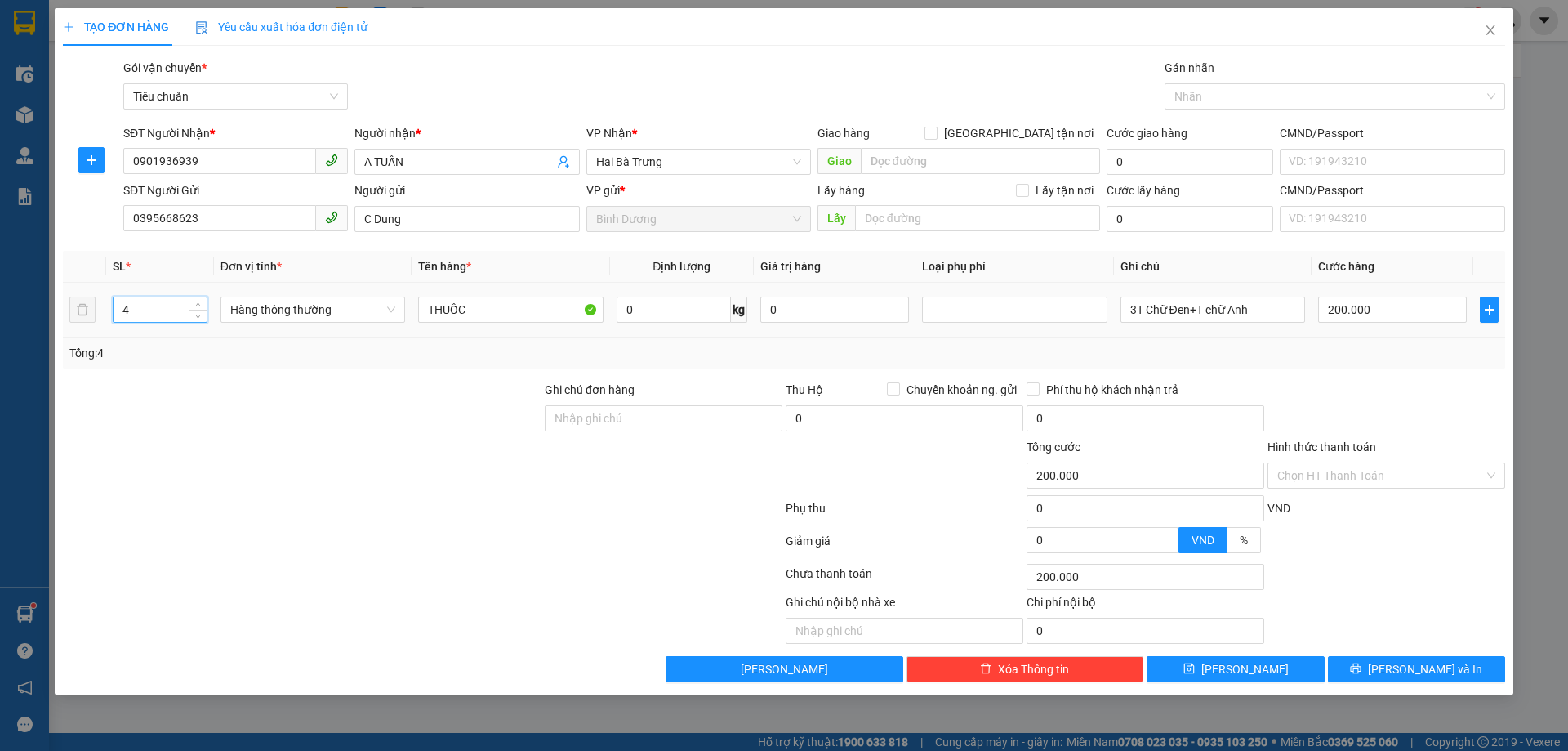
click at [136, 304] on input "4" at bounding box center [160, 309] width 94 height 24
click at [196, 318] on span "down" at bounding box center [198, 315] width 10 height 10
type input "1"
click at [196, 318] on span "down" at bounding box center [198, 315] width 10 height 10
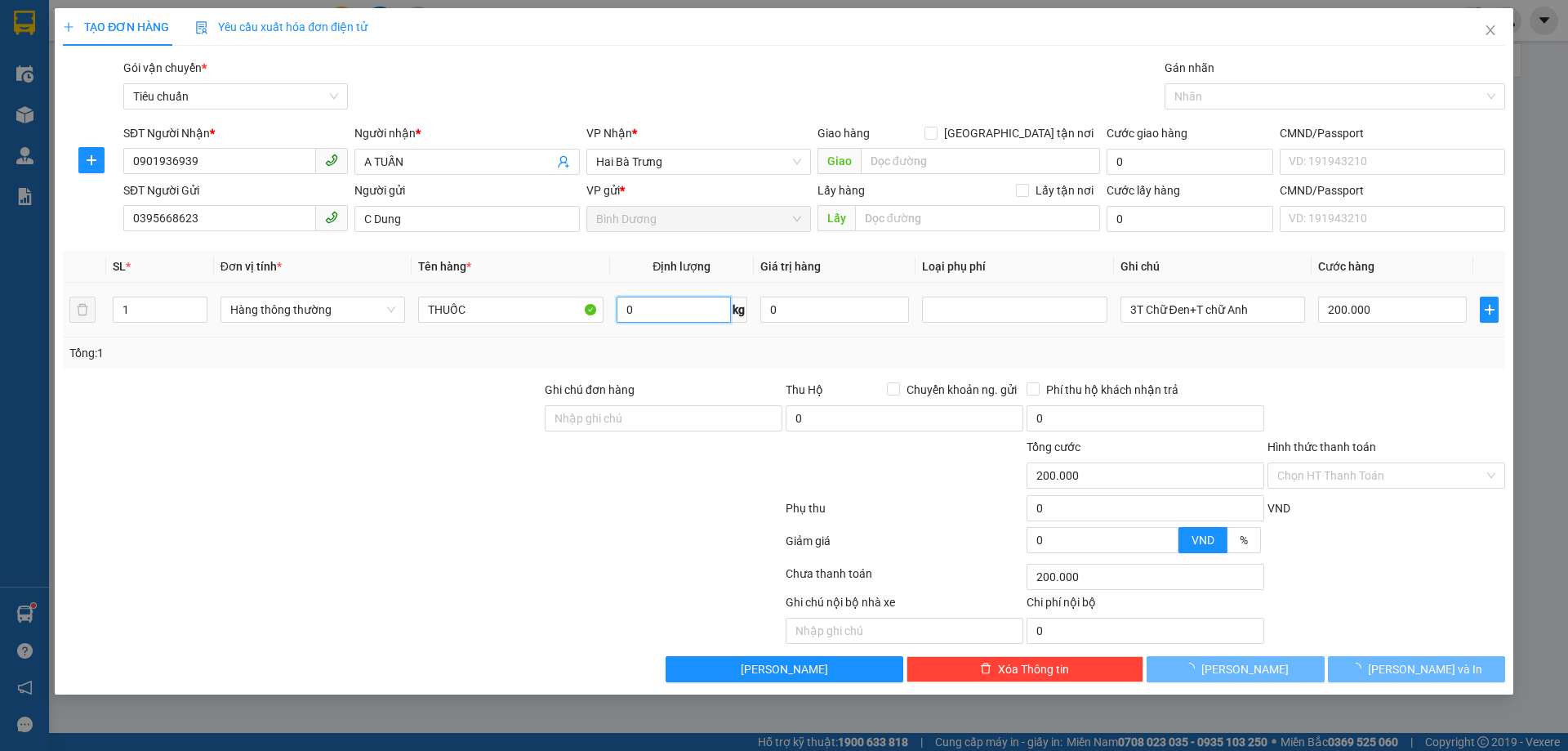
click at [703, 319] on input "0" at bounding box center [674, 309] width 114 height 26
type input "0"
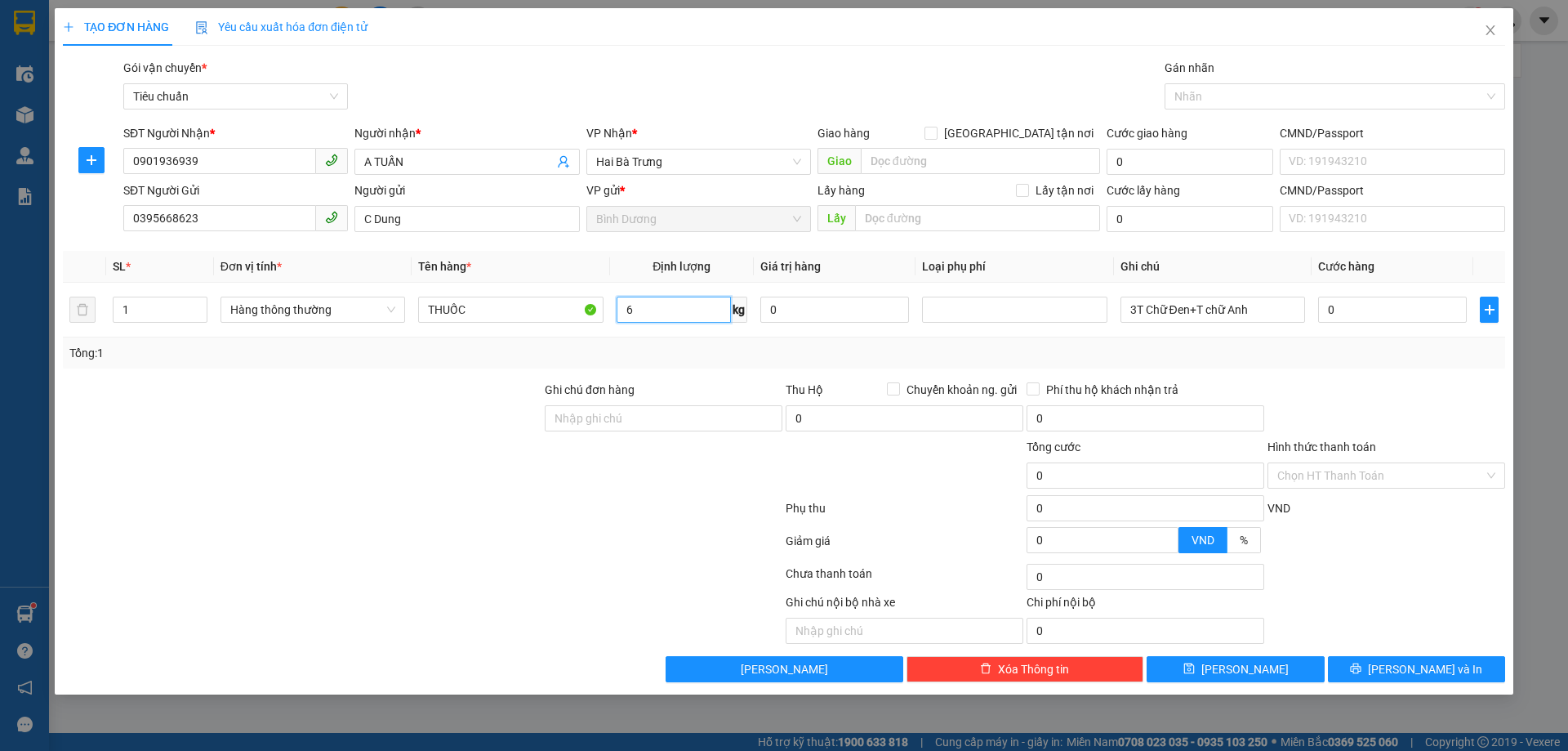
type input "6"
click at [814, 354] on div "Tổng: 1" at bounding box center [784, 353] width 1429 height 18
type input "40.000"
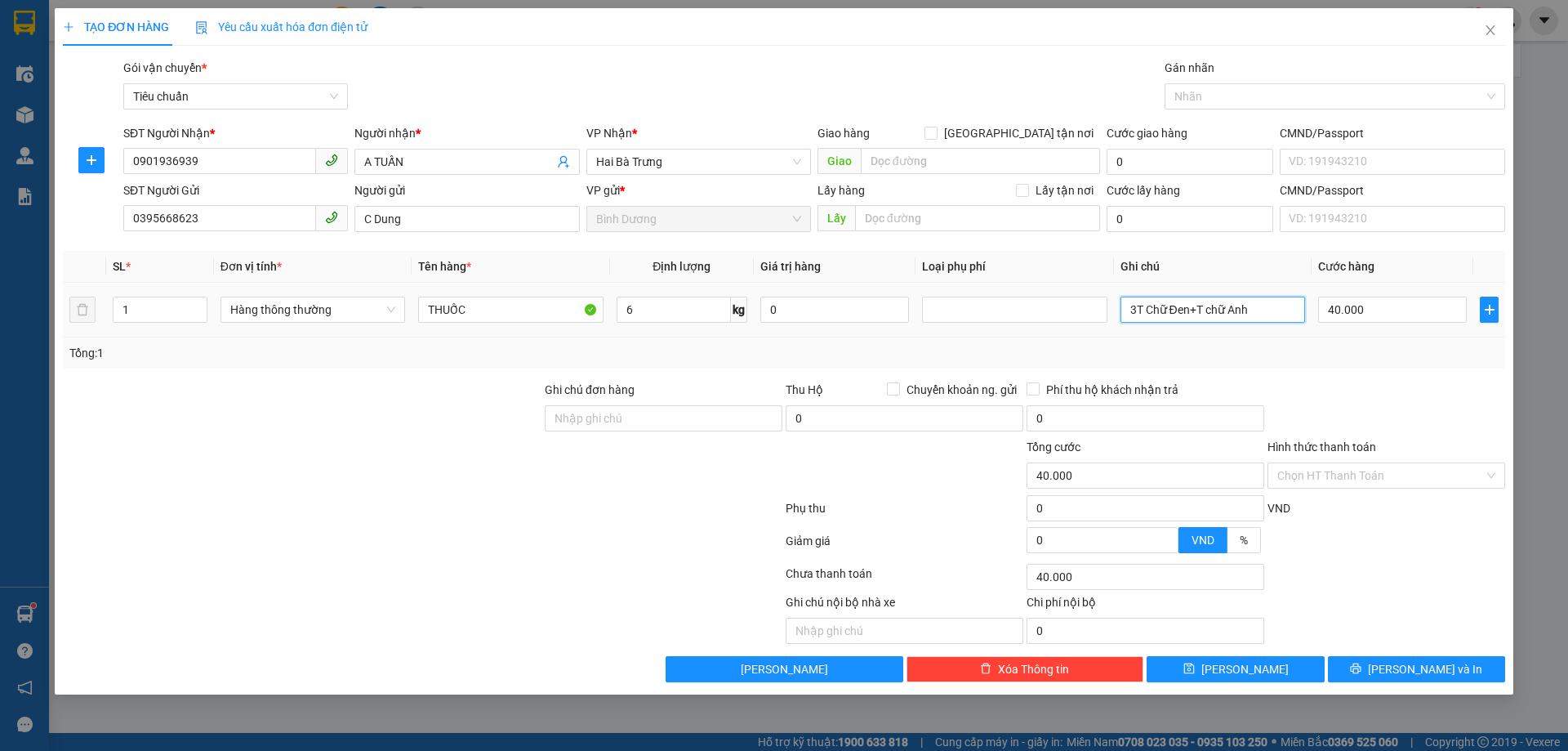
click at [1237, 300] on input "3T Chữ Đen+T chữ Anh" at bounding box center [1212, 309] width 184 height 26
click at [1242, 304] on input "3T Chữ Đen+T chữ Anh" at bounding box center [1212, 309] width 184 height 26
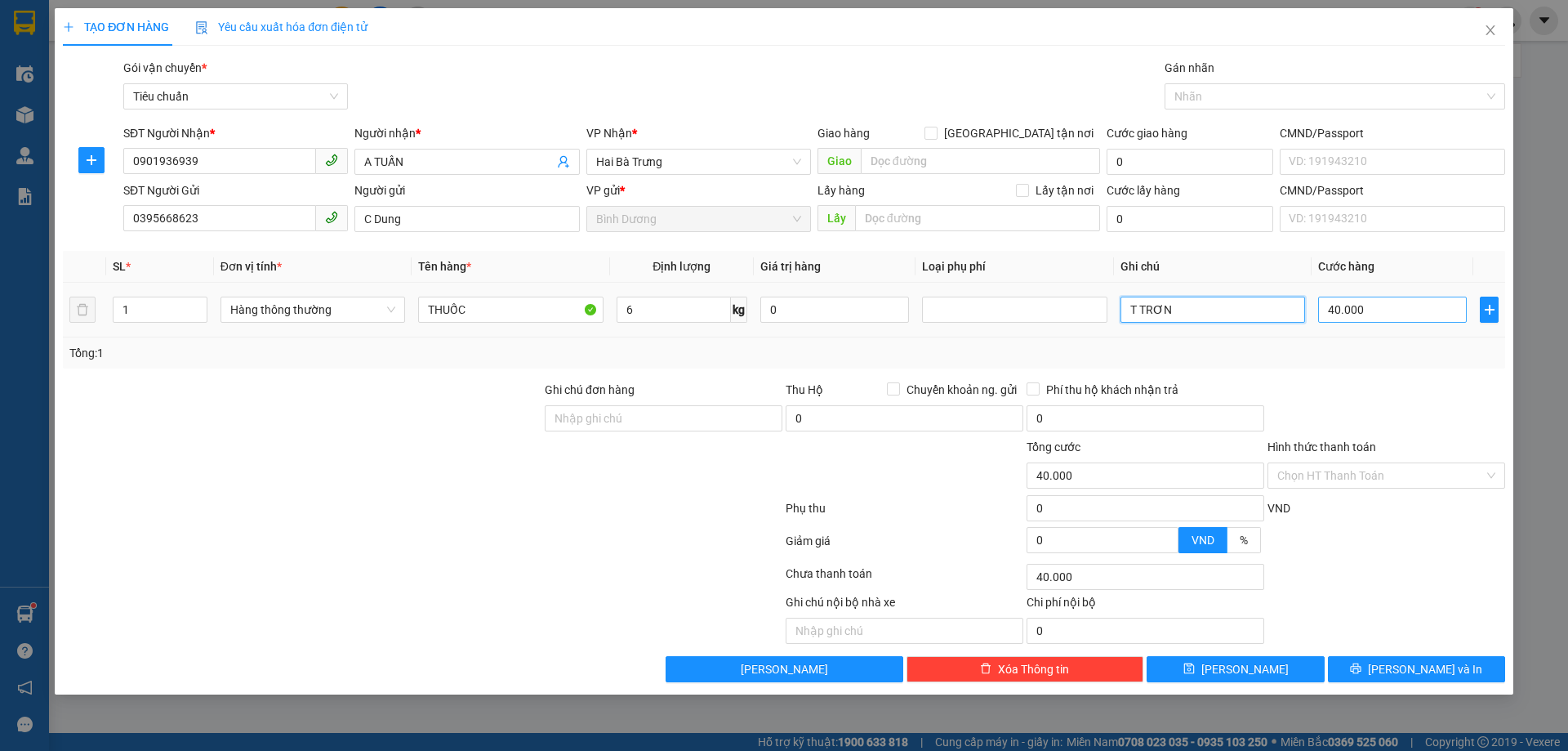
type input "T TRƠN"
click at [1396, 317] on input "40.000" at bounding box center [1393, 309] width 149 height 26
click at [1349, 363] on div "Tổng: 1" at bounding box center [784, 353] width 1442 height 31
click at [1330, 484] on input "Hình thức thanh toán" at bounding box center [1381, 476] width 207 height 24
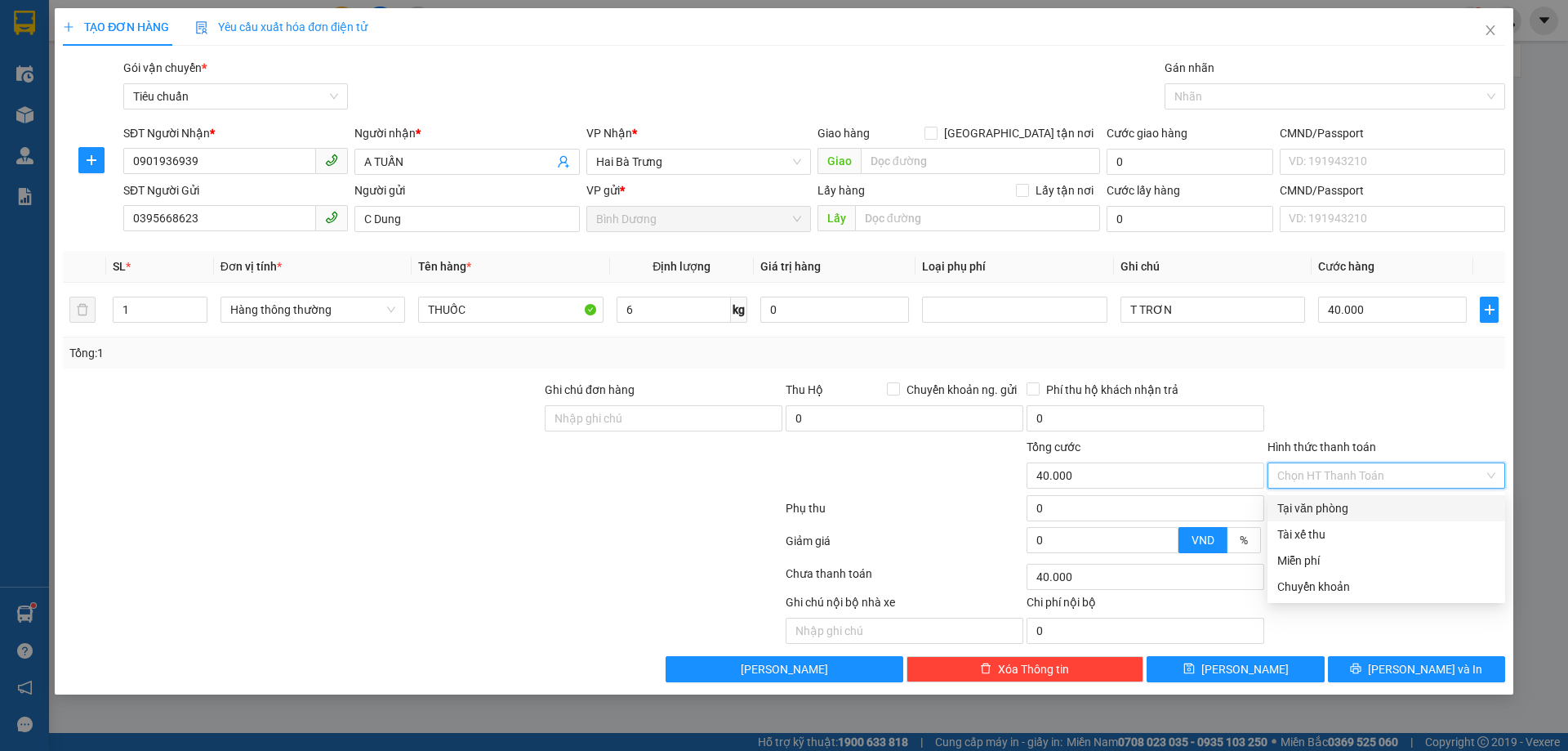
click at [1331, 516] on div "Tại văn phòng" at bounding box center [1387, 508] width 218 height 18
type input "0"
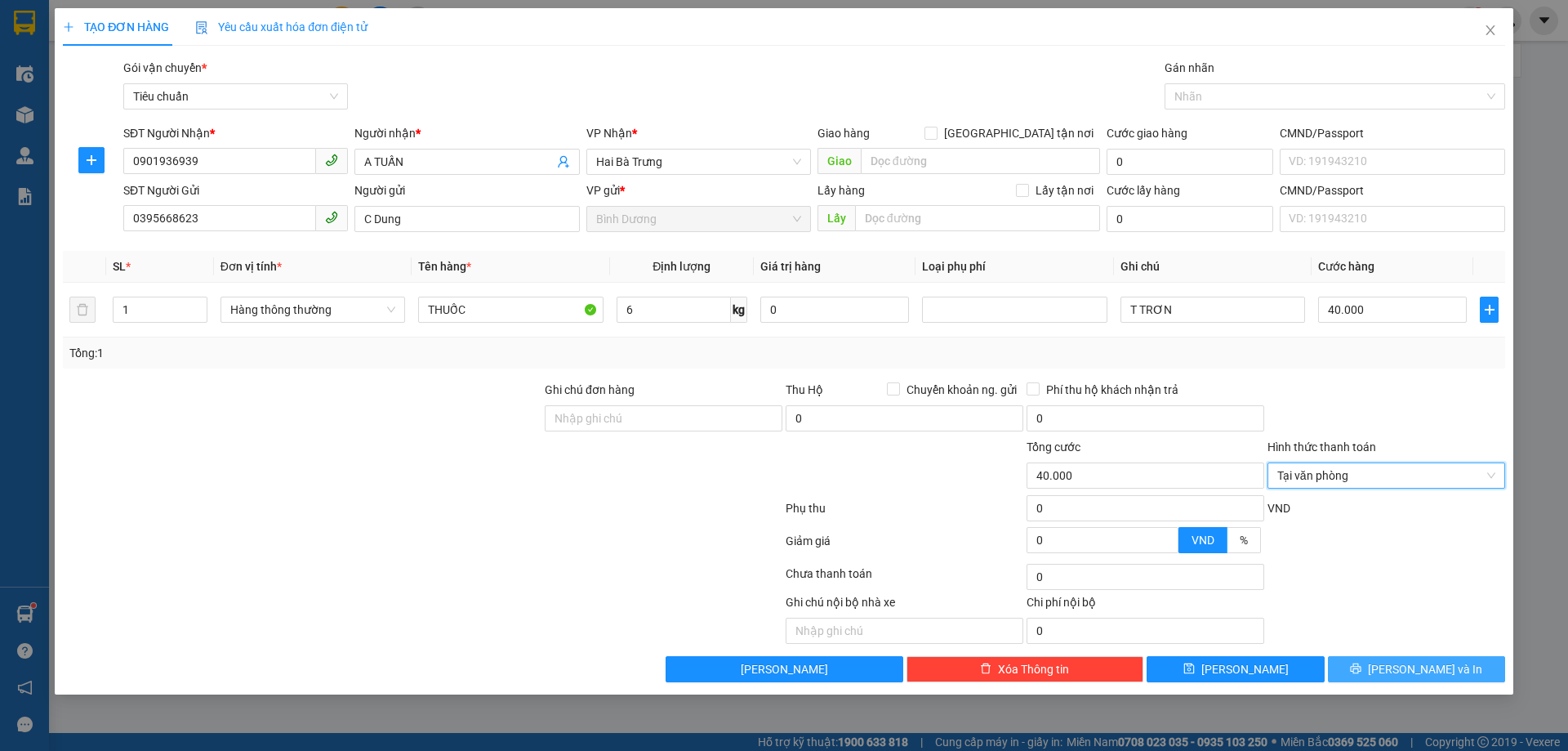
drag, startPoint x: 1358, startPoint y: 668, endPoint x: 1342, endPoint y: 655, distance: 20.6
click at [1359, 666] on button "[PERSON_NAME] và In" at bounding box center [1416, 670] width 177 height 26
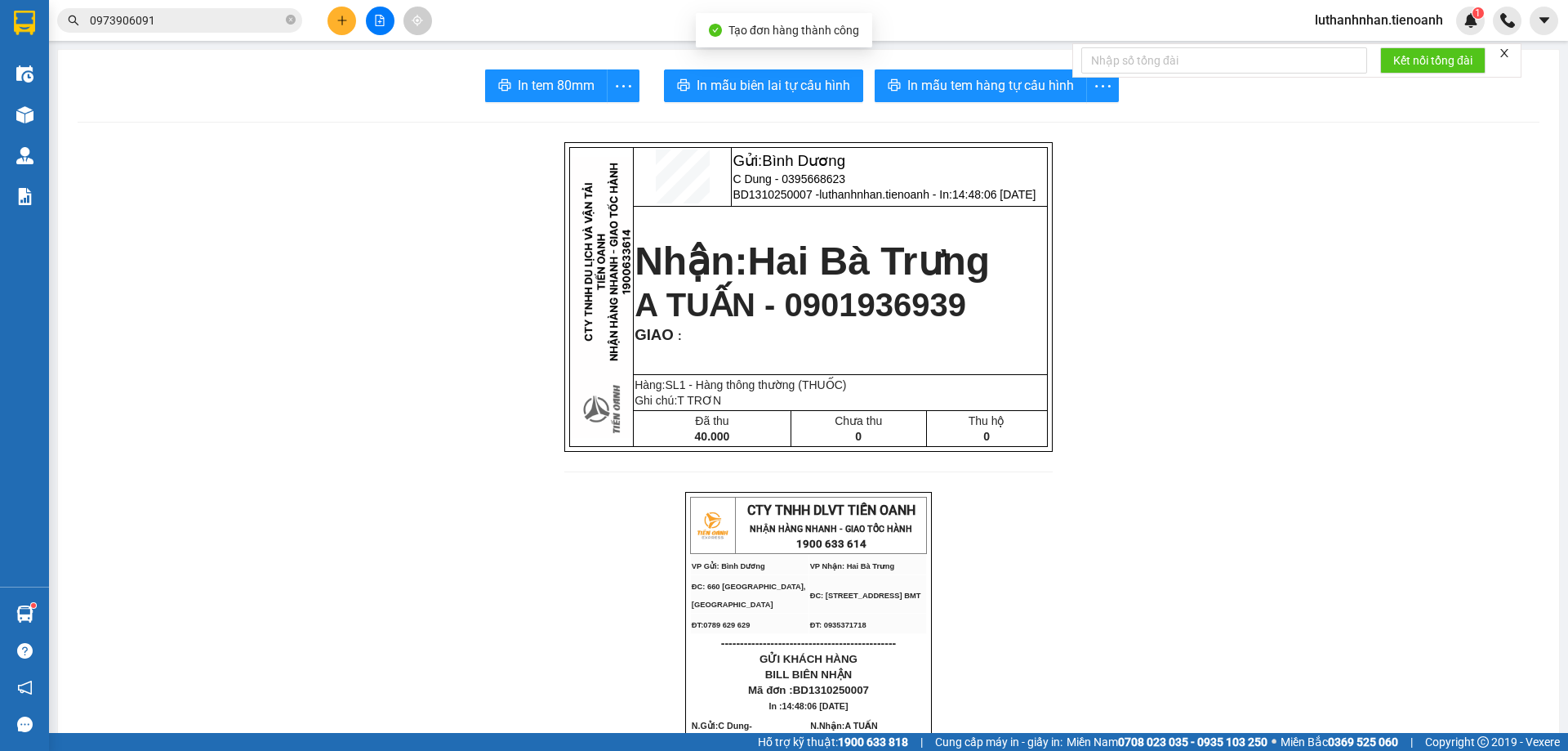
click at [770, 93] on span "In mẫu biên lai tự cấu hình" at bounding box center [773, 86] width 153 height 21
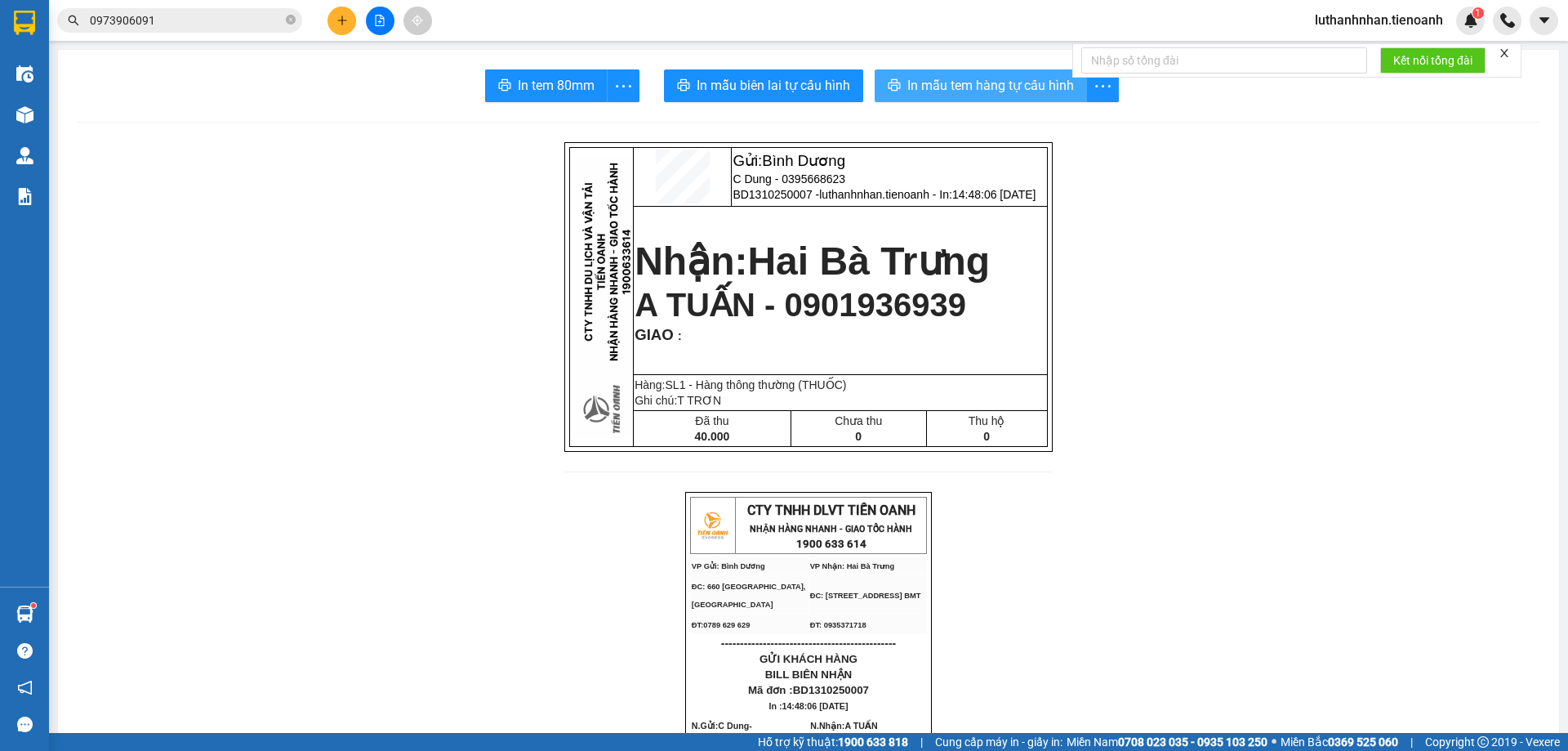
click at [1011, 77] on span "In mẫu tem hàng tự cấu hình" at bounding box center [990, 86] width 166 height 21
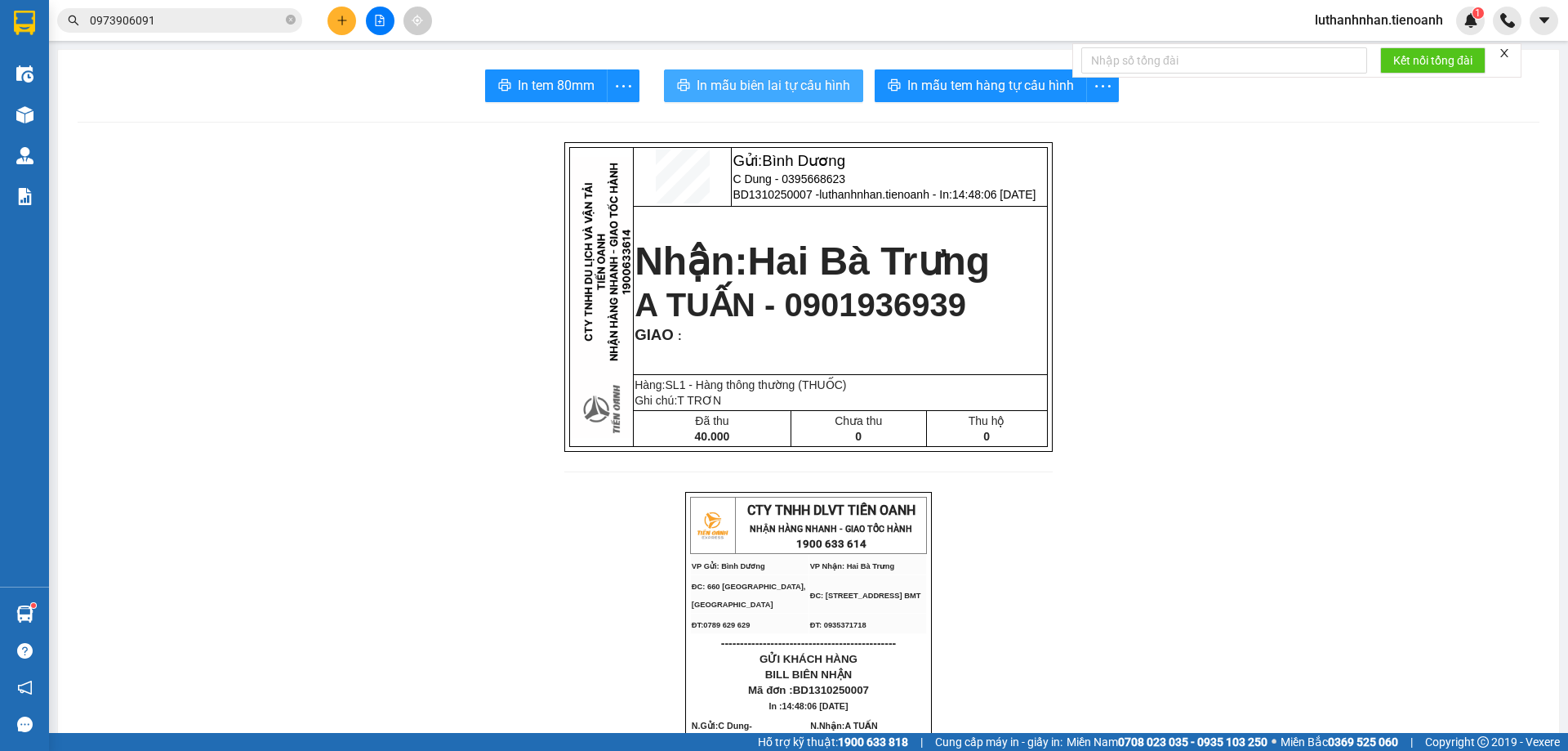
click at [800, 80] on span "In mẫu biên lai tự cấu hình" at bounding box center [773, 86] width 153 height 21
click at [352, 22] on button at bounding box center [341, 21] width 29 height 29
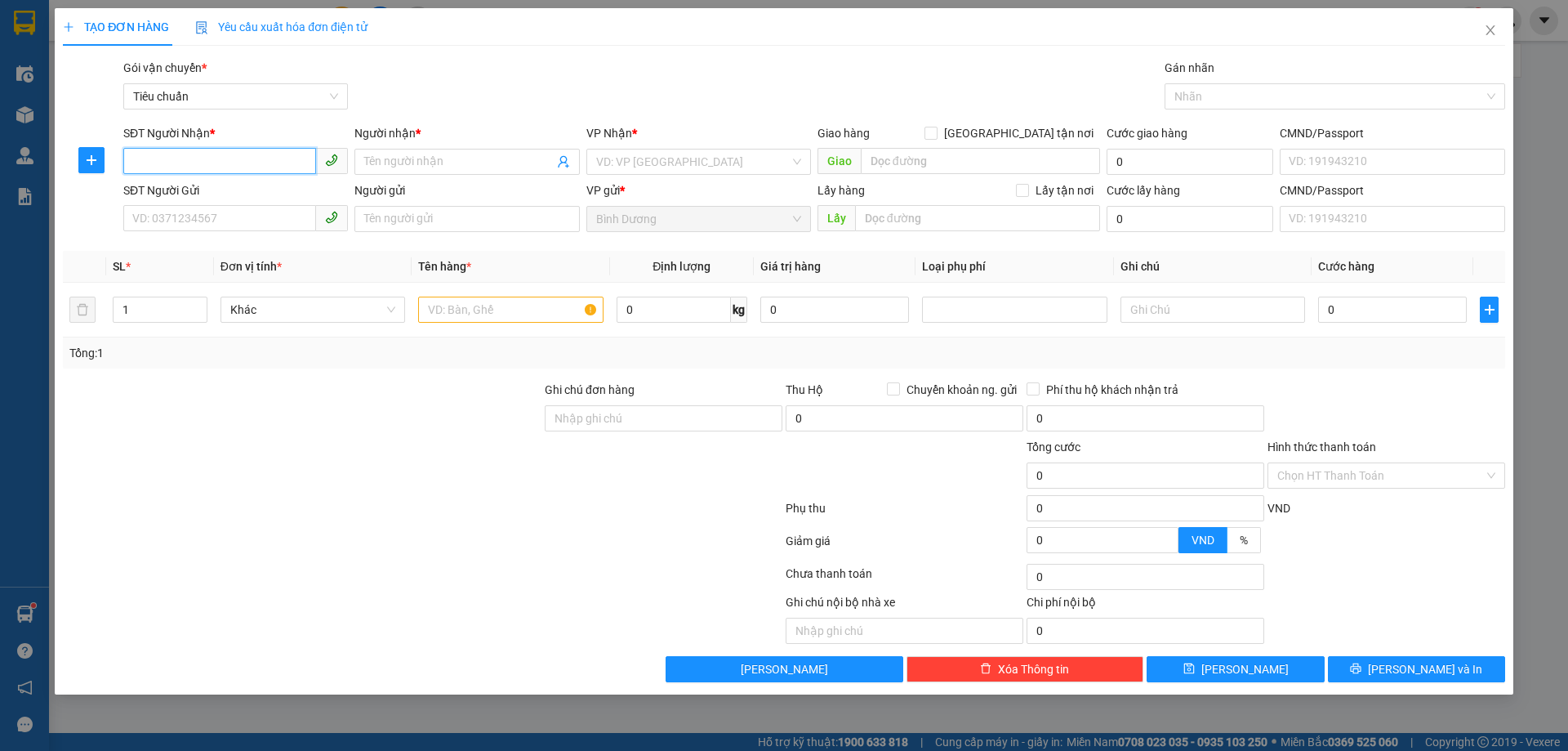
click at [269, 148] on input "SĐT Người Nhận *" at bounding box center [219, 161] width 193 height 26
click at [269, 170] on input "SĐT Người Nhận *" at bounding box center [219, 161] width 193 height 26
click at [222, 190] on div "0981315009 - A Niên" at bounding box center [236, 194] width 205 height 18
type input "0981315009"
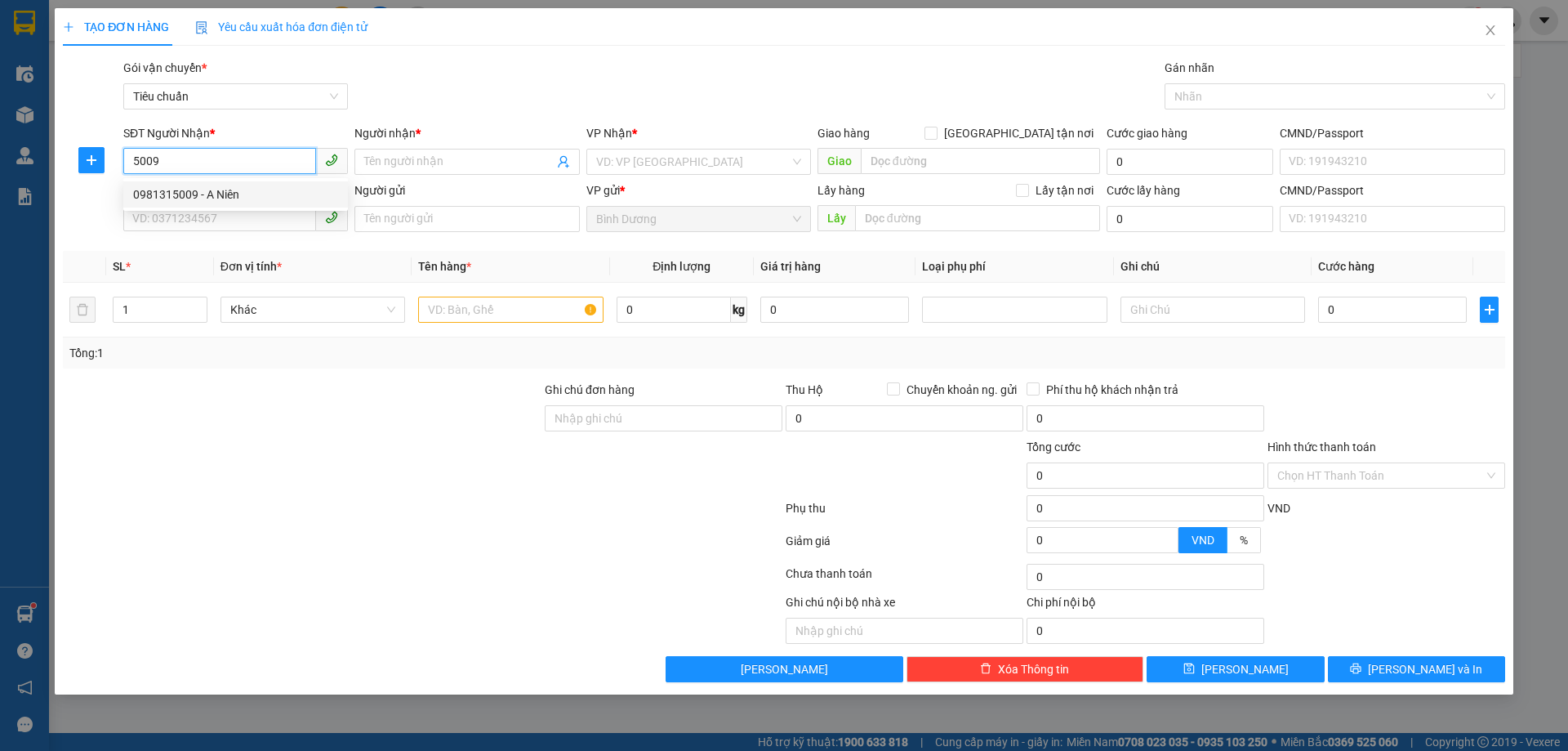
type input "A Niên"
type input "60.000"
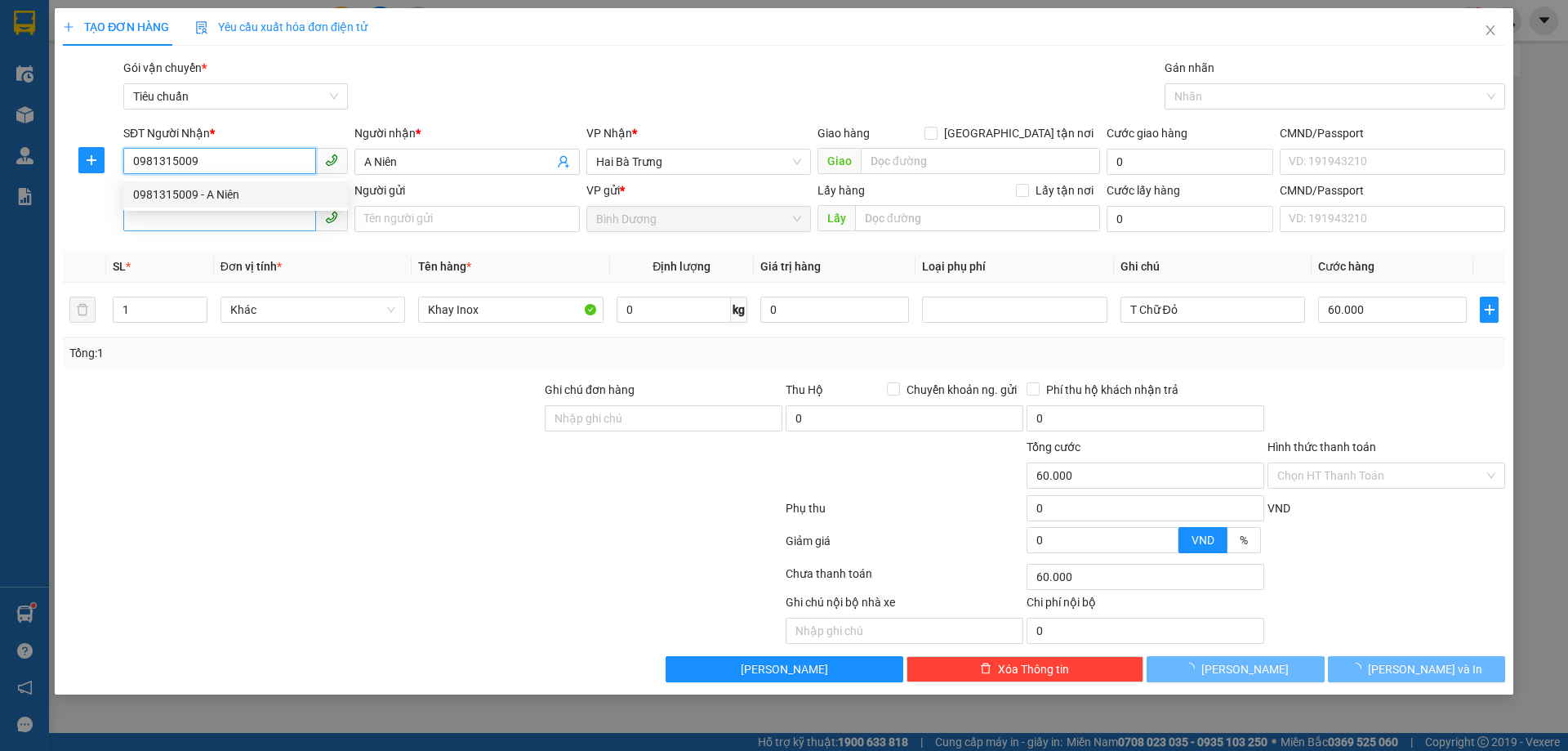
type input "0981315009"
click at [248, 227] on input "SĐT Người Gửi" at bounding box center [219, 218] width 193 height 26
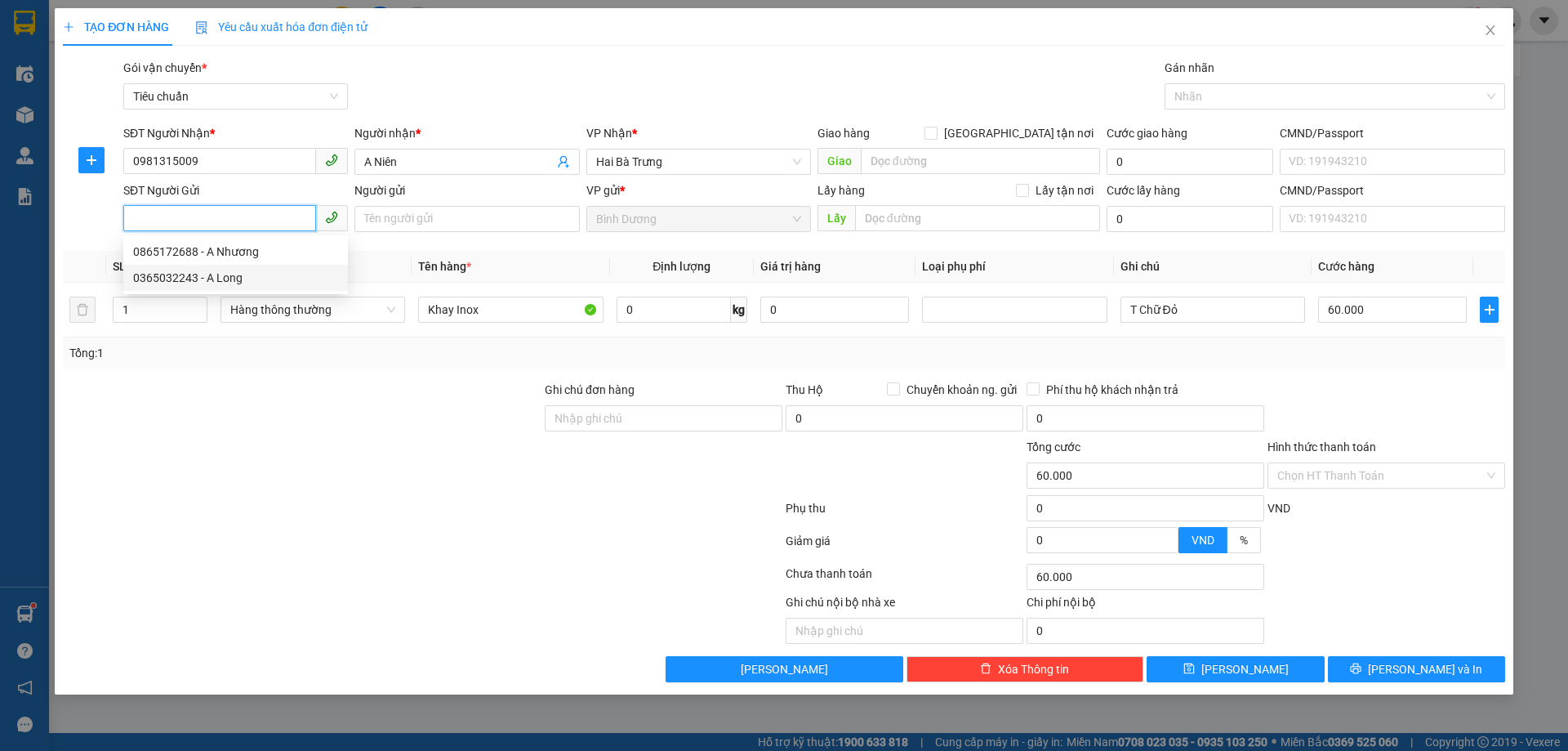
click at [253, 282] on div "0365032243 - A Long" at bounding box center [236, 277] width 205 height 18
type input "0365032243"
type input "A Long"
type input "160.000"
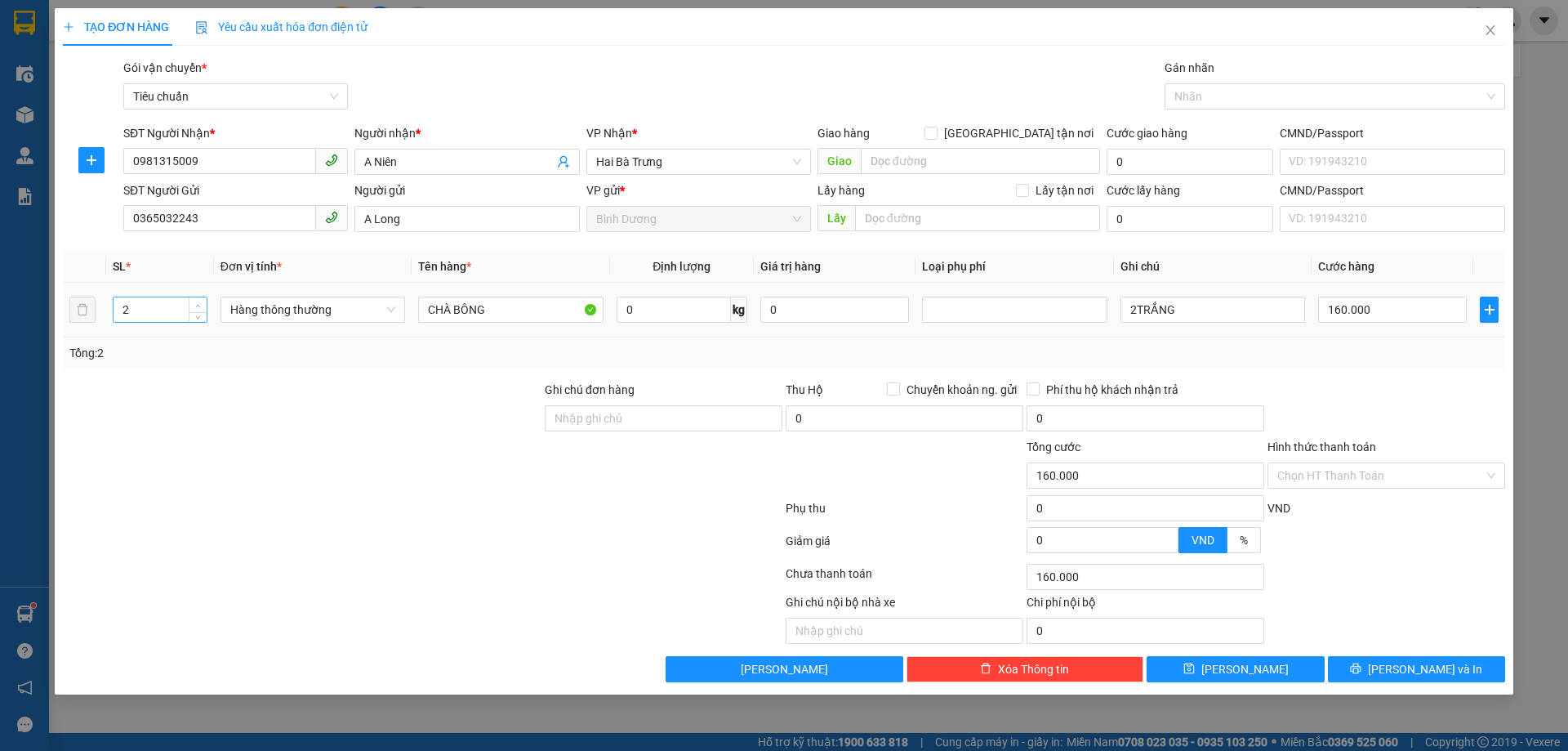
click at [197, 299] on span "Increase Value" at bounding box center [197, 304] width 18 height 15
type input "3"
click at [659, 310] on input "0" at bounding box center [674, 309] width 114 height 26
type input "0"
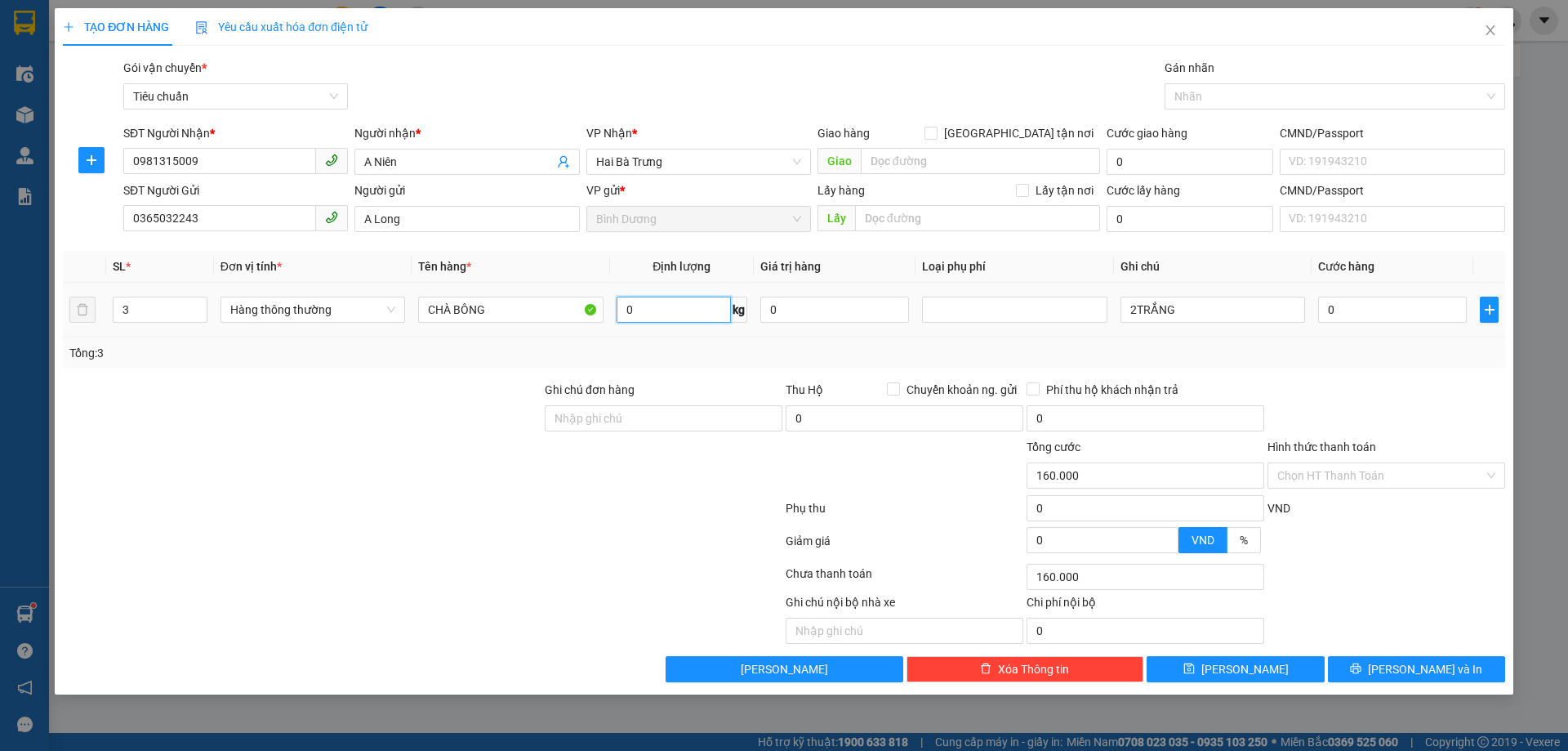
type input "0"
click at [659, 310] on input "0" at bounding box center [674, 309] width 114 height 26
type input "5"
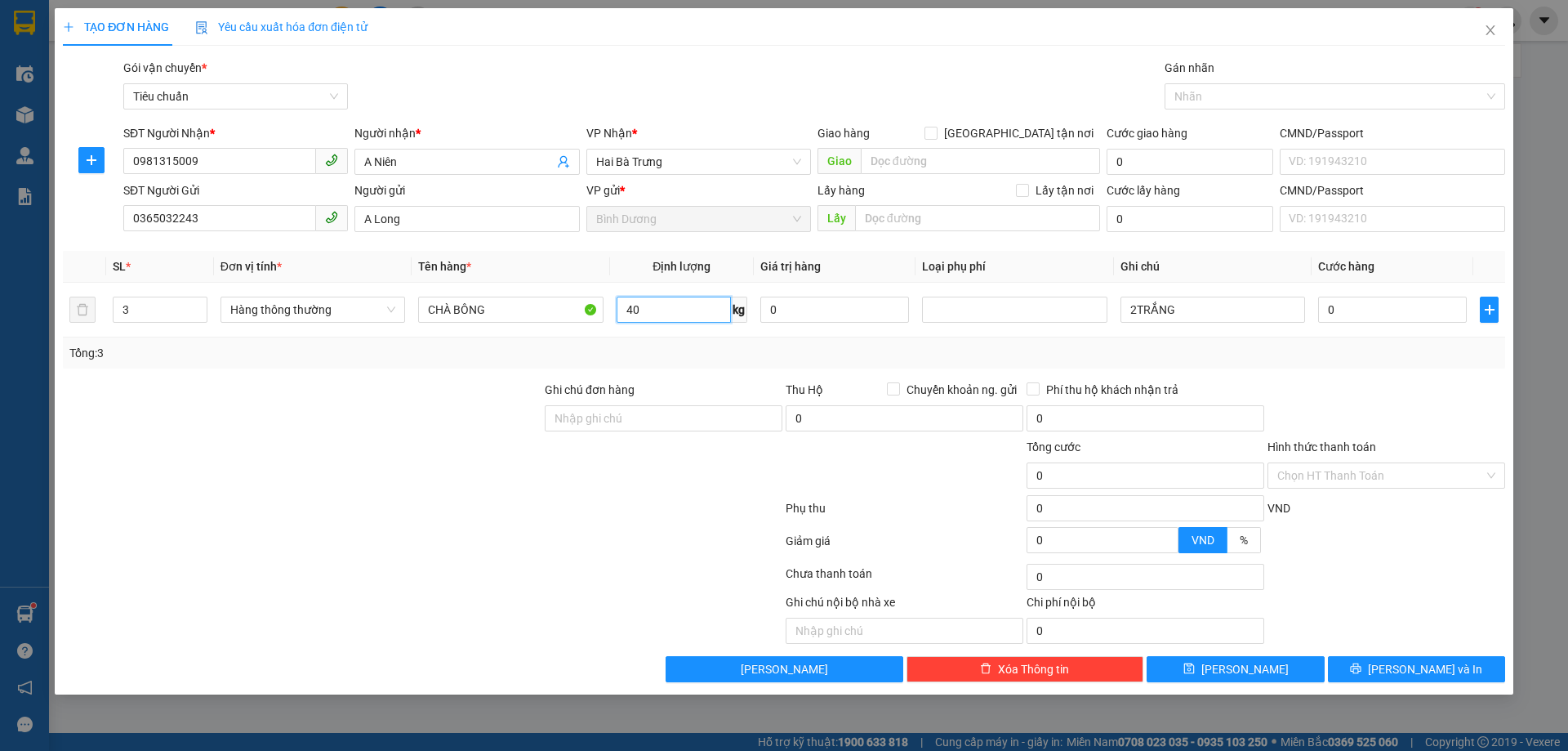
type input "40"
click at [734, 363] on div "Tổng: 3" at bounding box center [784, 353] width 1442 height 31
type input "80.000"
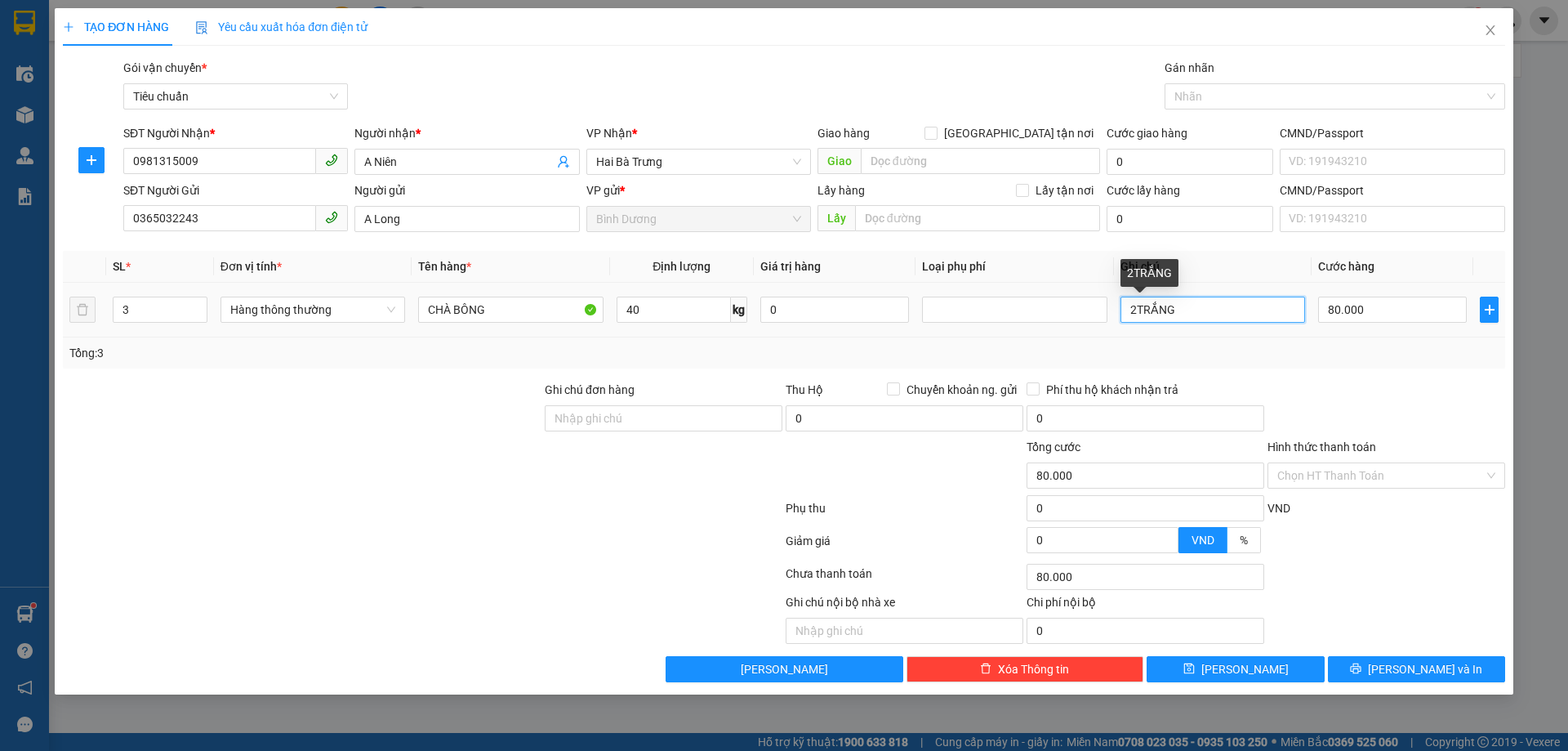
drag, startPoint x: 1134, startPoint y: 305, endPoint x: 1107, endPoint y: 311, distance: 27.7
click at [1107, 311] on tr "3 Hàng thông thường CHÀ BÔNG 40 kg 0 2TRẮNG 80.000" at bounding box center [784, 309] width 1442 height 55
type input "3 BAO TRẮNG"
click at [1296, 369] on div "Transit Pickup Surcharge Ids Transit Deliver Surcharge Ids Transit Deliver Surc…" at bounding box center [784, 371] width 1442 height 624
click at [1354, 320] on input "80.000" at bounding box center [1393, 309] width 149 height 26
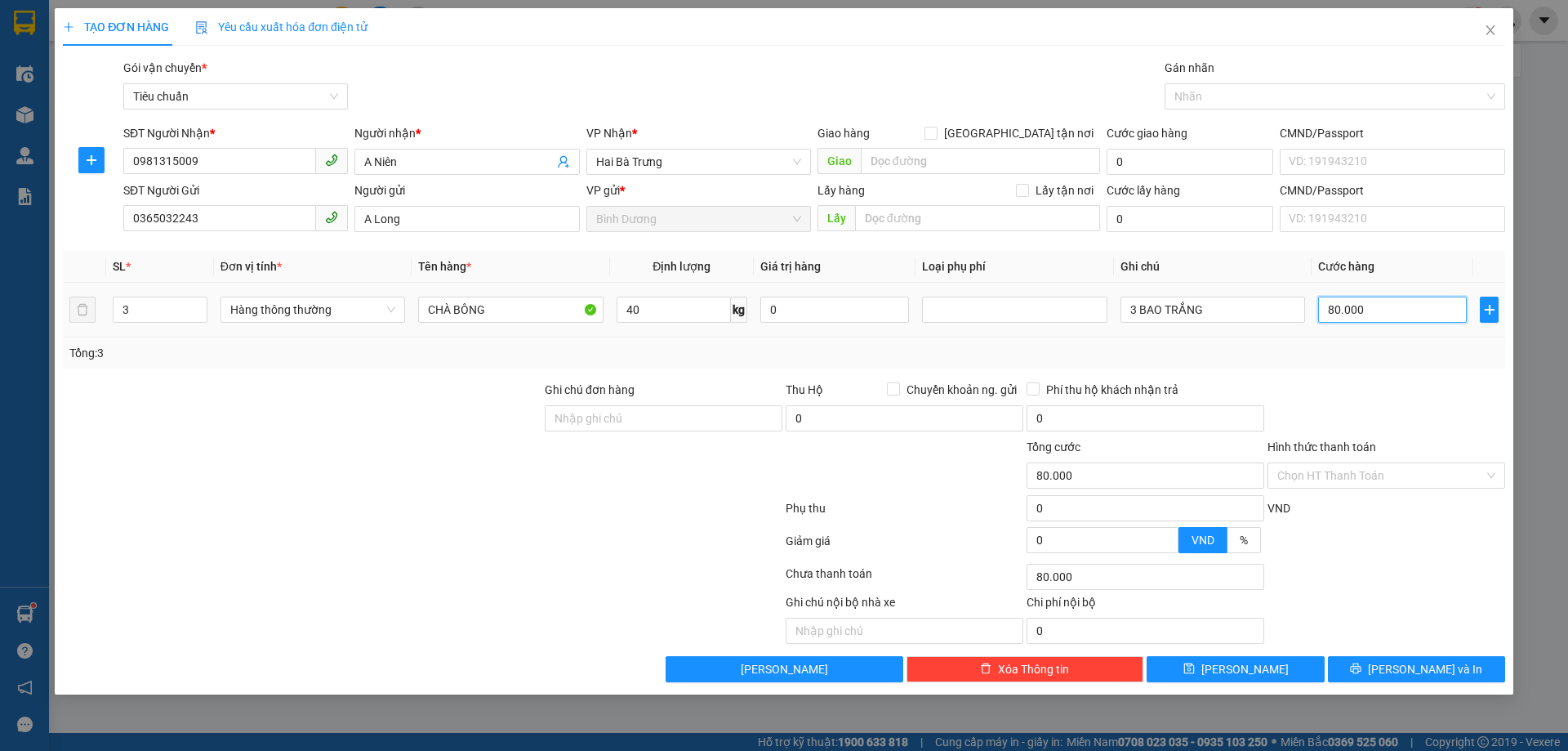
type input "2"
type input "24"
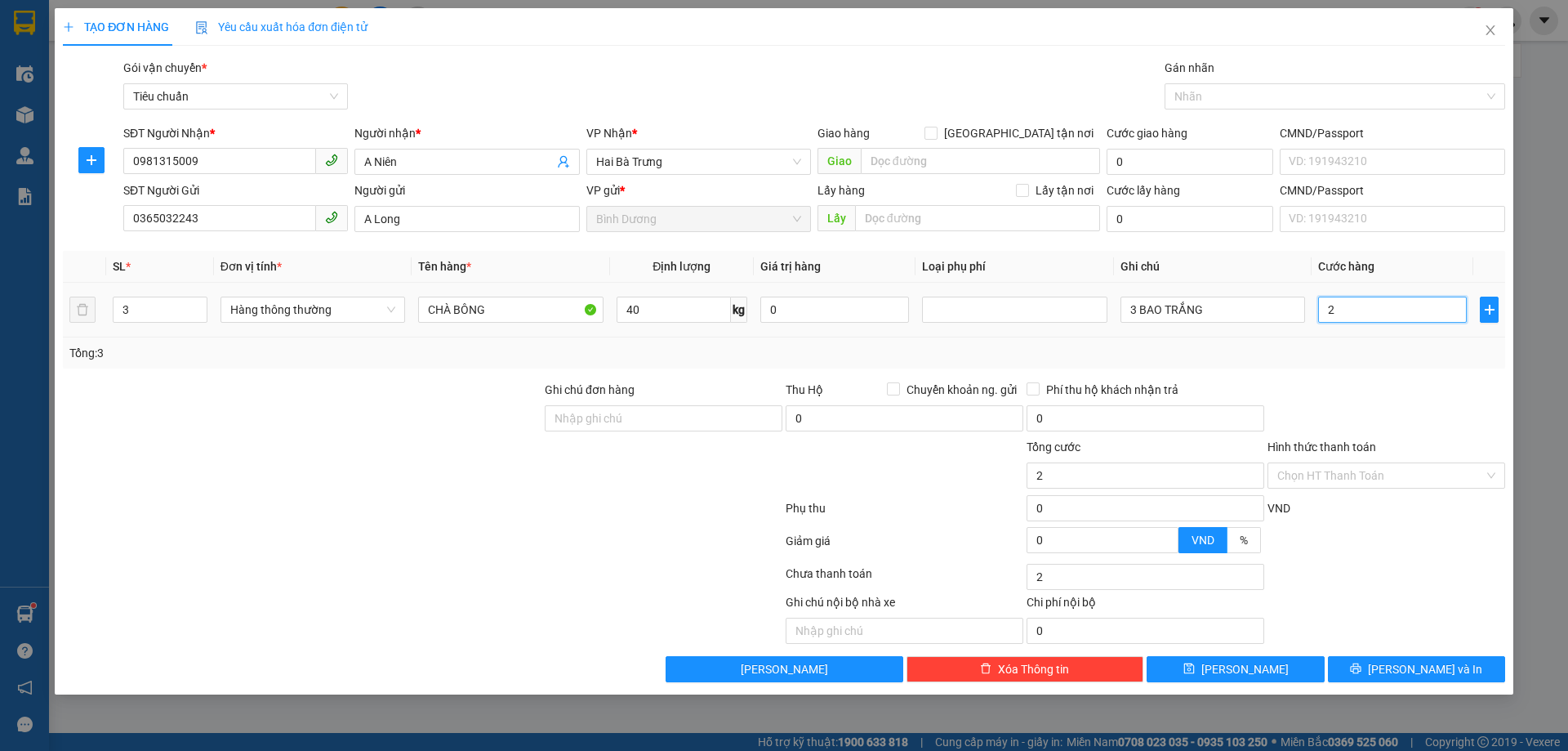
type input "24"
type input "240"
click at [1388, 385] on div at bounding box center [1386, 410] width 241 height 57
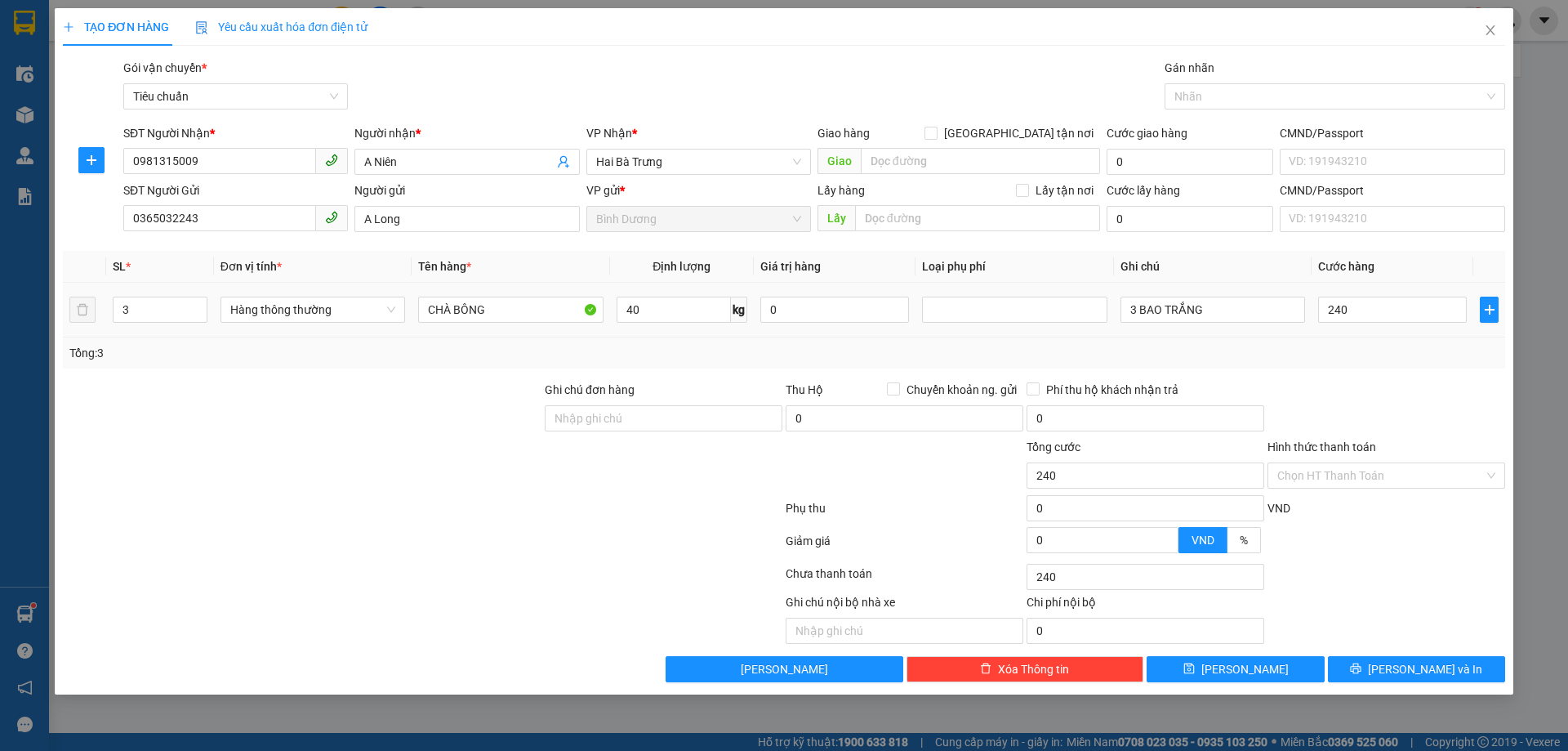
type input "240.000"
click at [1367, 476] on input "Hình thức thanh toán" at bounding box center [1381, 476] width 207 height 24
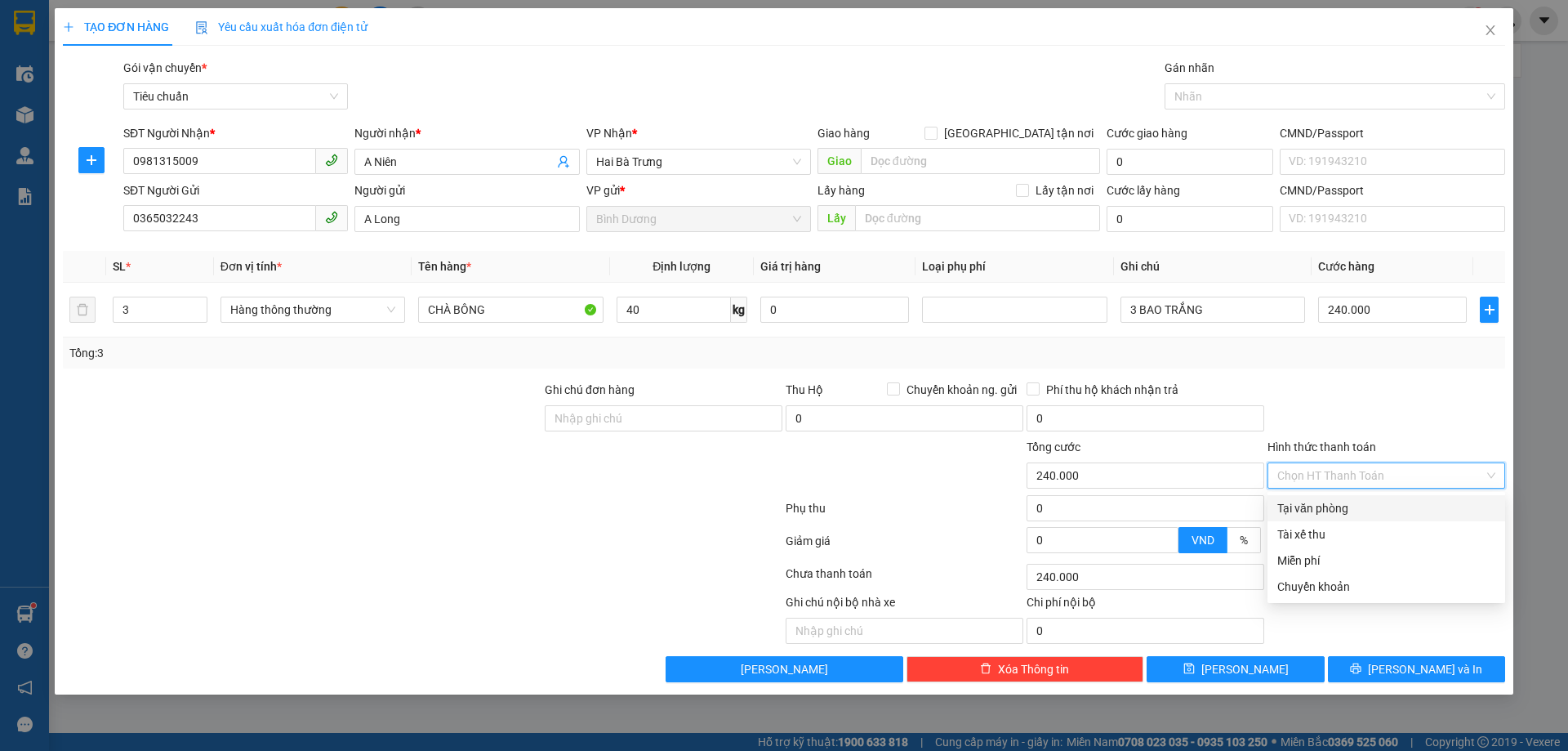
drag, startPoint x: 1371, startPoint y: 520, endPoint x: 1365, endPoint y: 502, distance: 19.0
click at [1369, 521] on div "Tại văn phòng Tài xế thu Miễn phí Chuyển khoản" at bounding box center [1386, 547] width 238 height 105
click at [1361, 502] on div "Tại văn phòng" at bounding box center [1387, 508] width 218 height 18
type input "0"
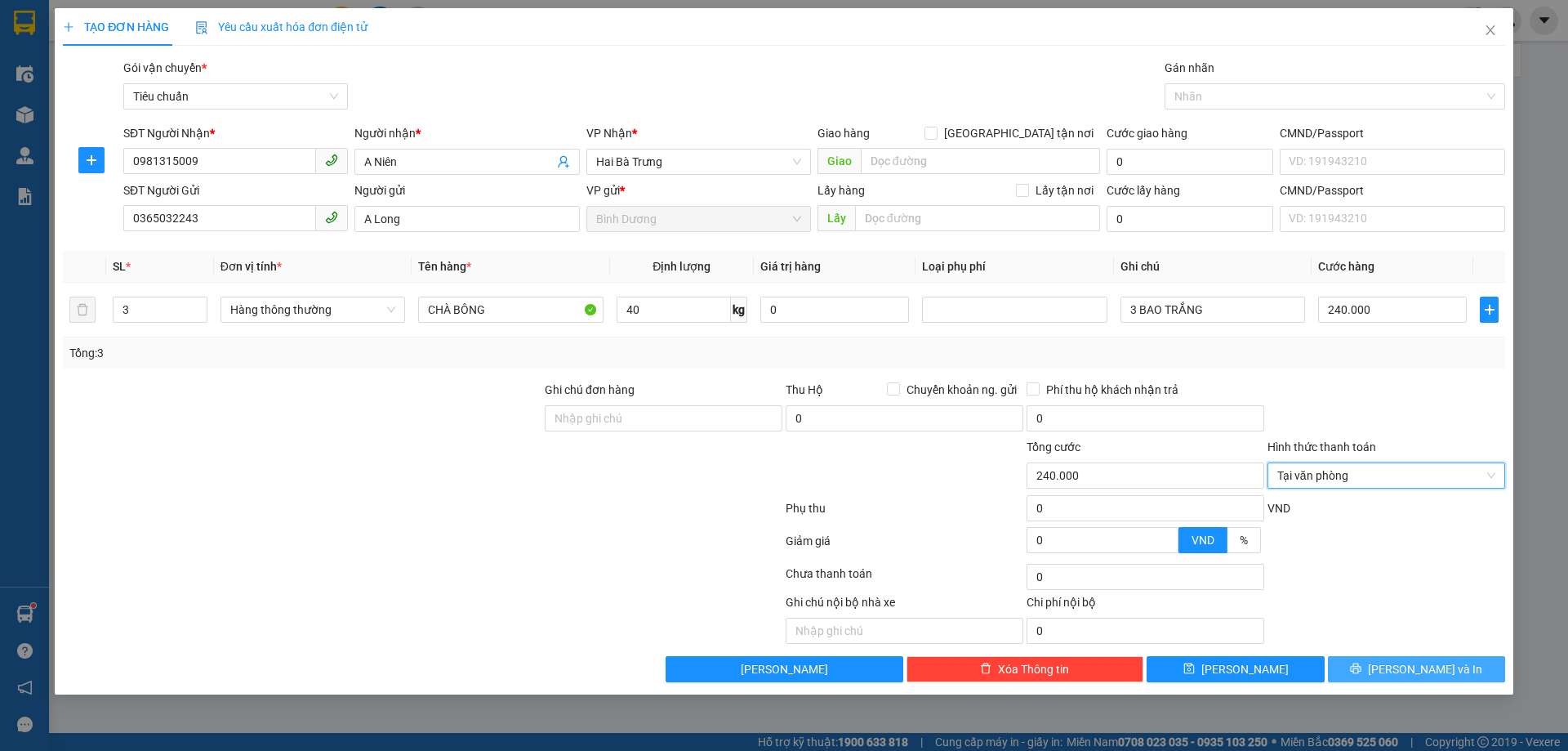
click at [1429, 669] on span "[PERSON_NAME] và In" at bounding box center [1425, 669] width 114 height 18
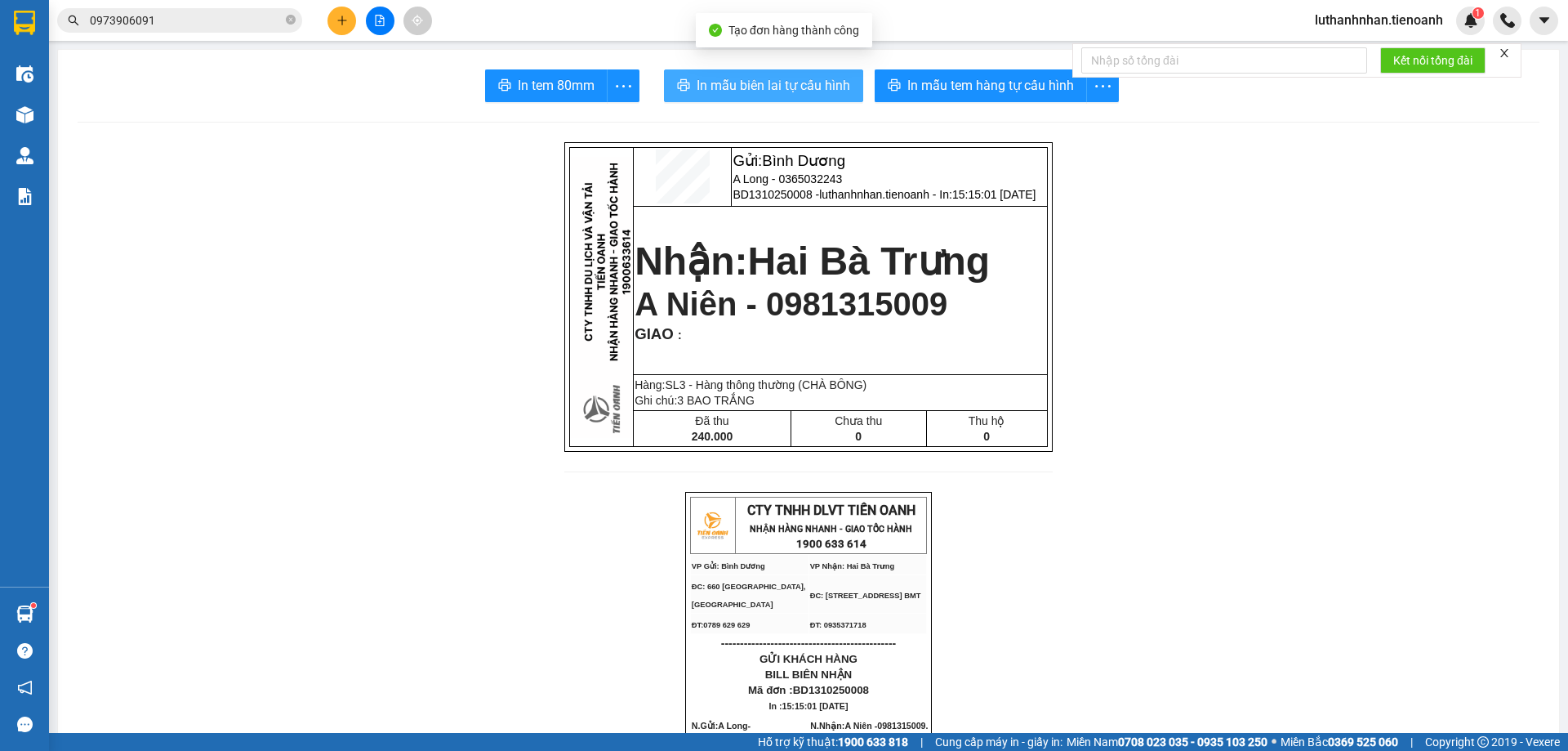
click at [803, 94] on span "In mẫu biên lai tự cấu hình" at bounding box center [773, 86] width 153 height 21
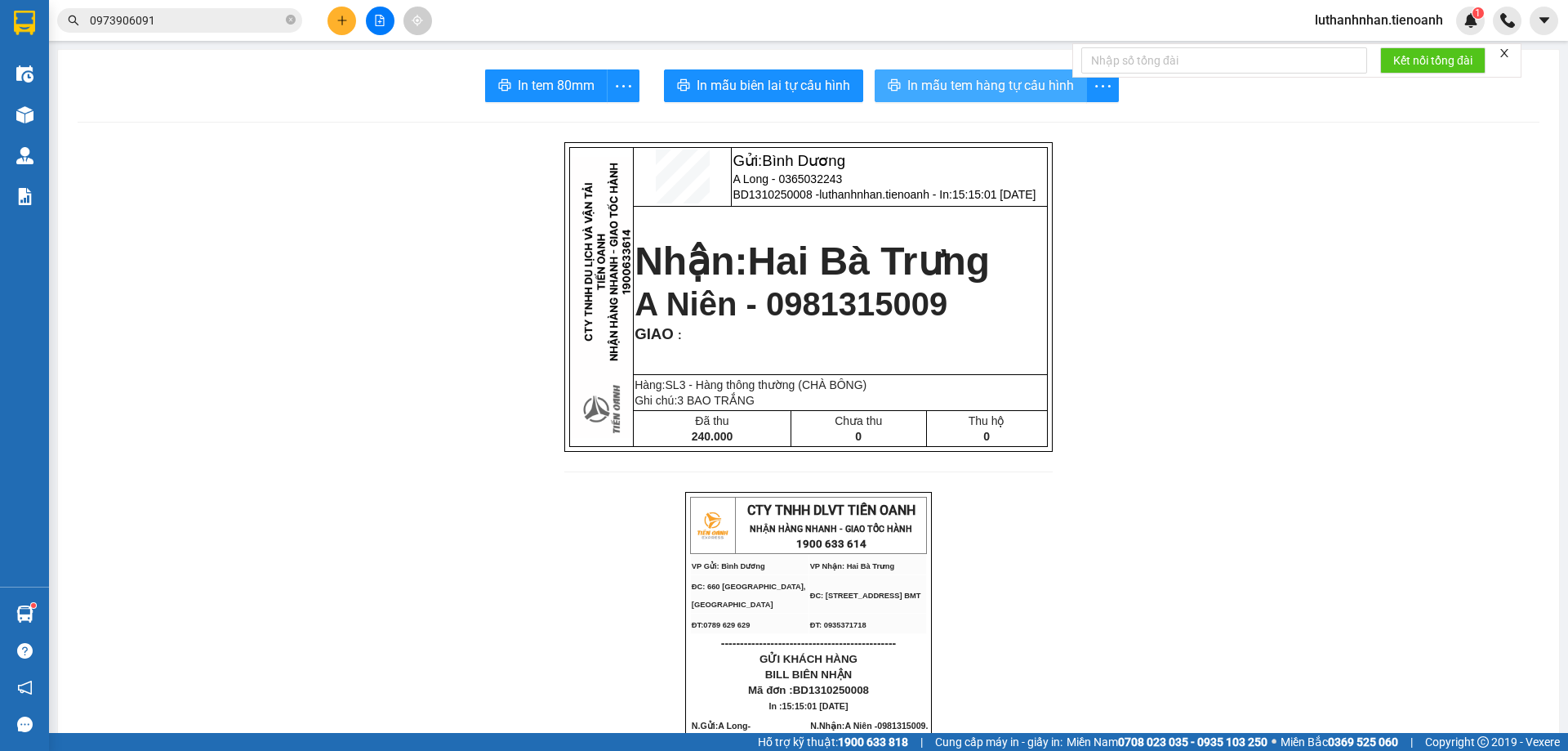
click at [1020, 92] on span "In mẫu tem hàng tự cấu hình" at bounding box center [990, 86] width 166 height 21
click at [348, 17] on button at bounding box center [341, 21] width 29 height 29
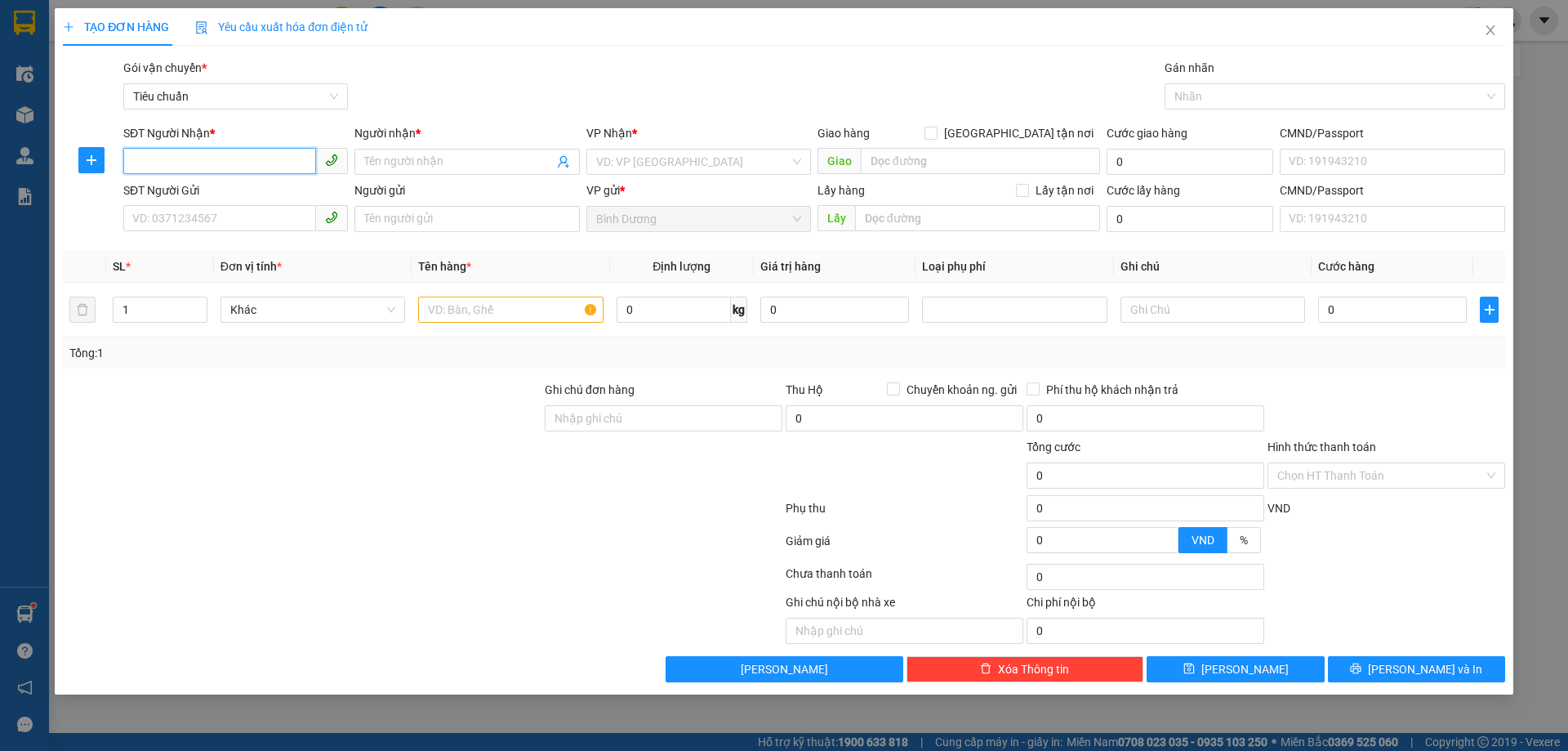
click at [189, 152] on input "SĐT Người Nhận *" at bounding box center [219, 161] width 193 height 26
click at [215, 159] on input "SĐT Người Nhận *" at bounding box center [219, 161] width 193 height 26
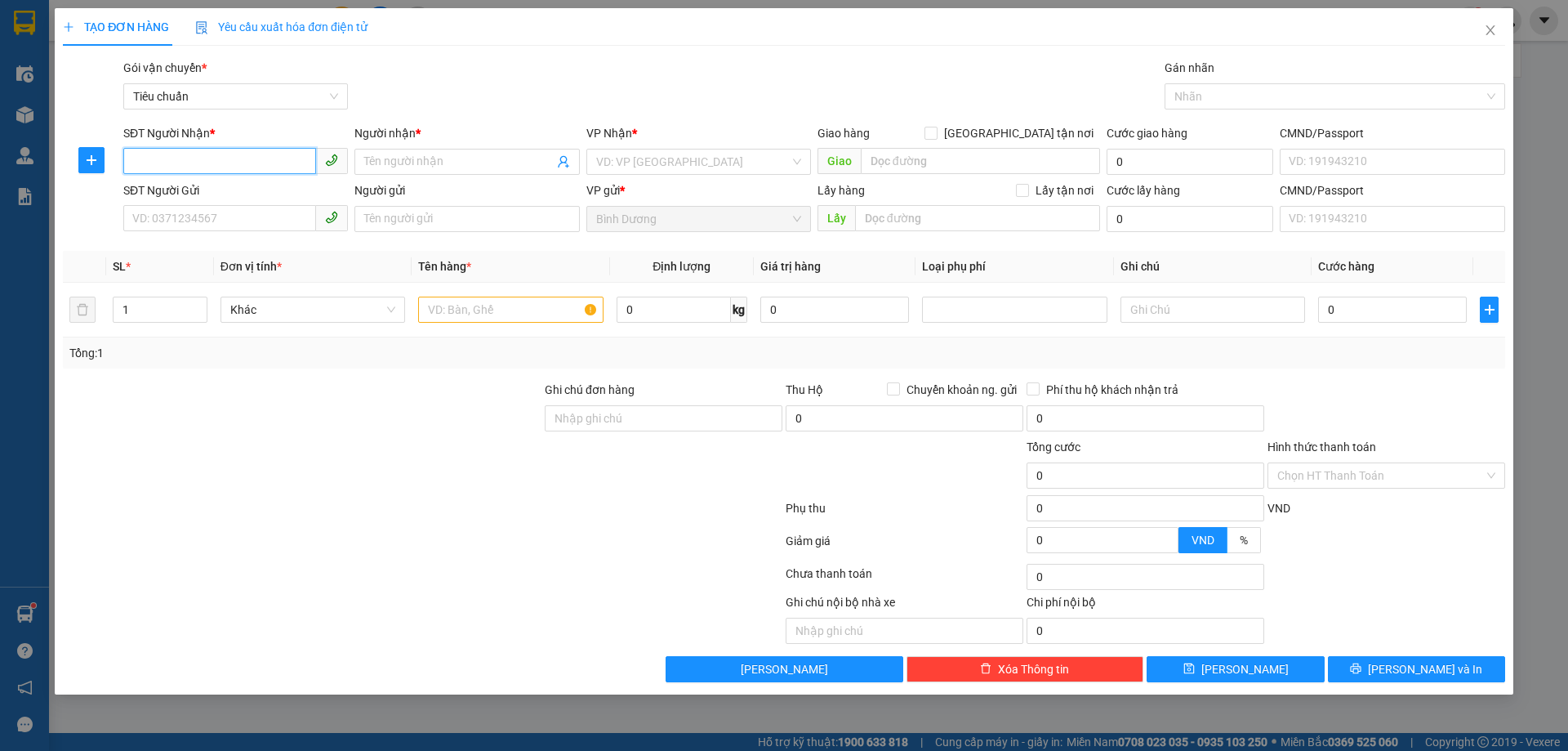
click at [215, 159] on input "SĐT Người Nhận *" at bounding box center [219, 161] width 193 height 26
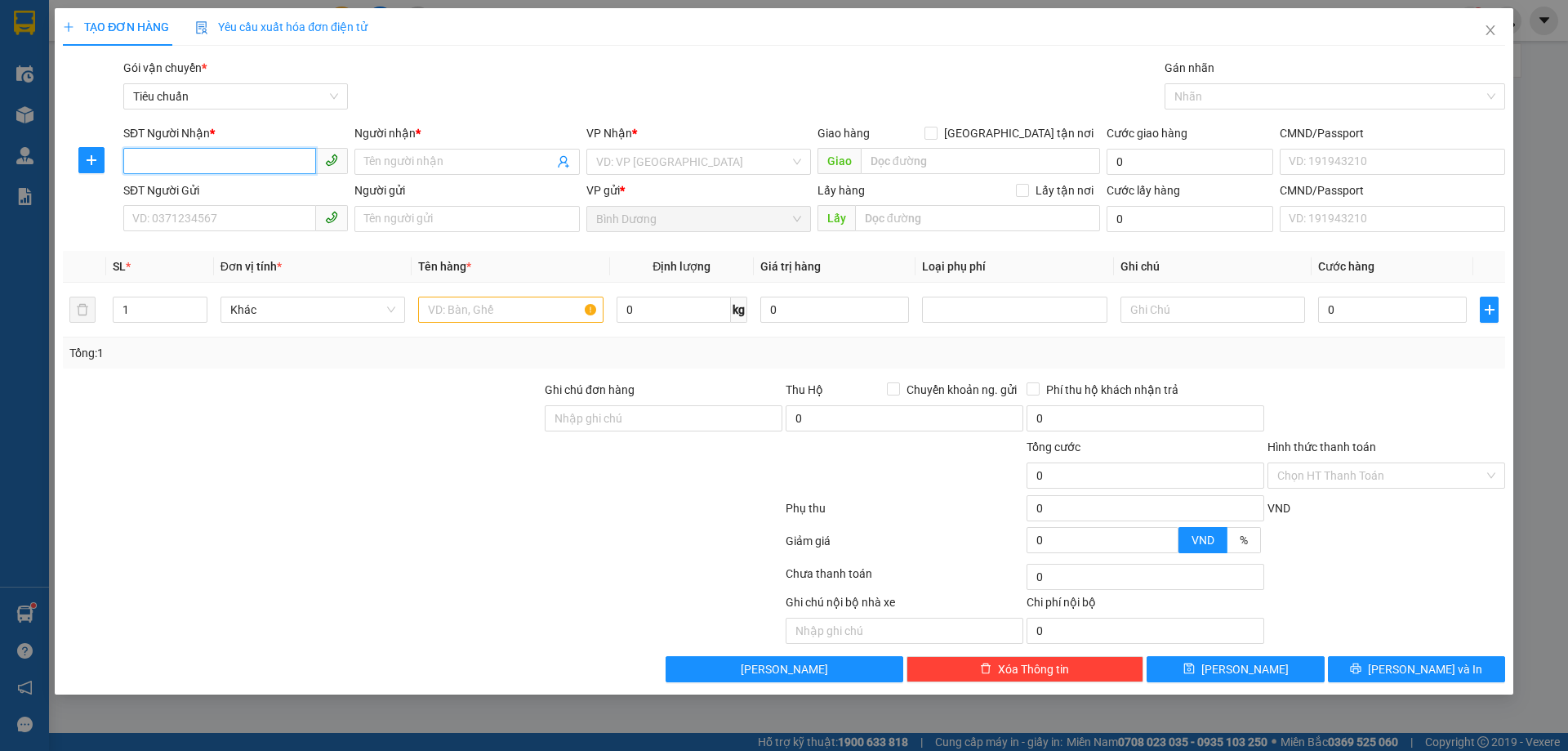
click at [215, 159] on input "SĐT Người Nhận *" at bounding box center [219, 161] width 193 height 26
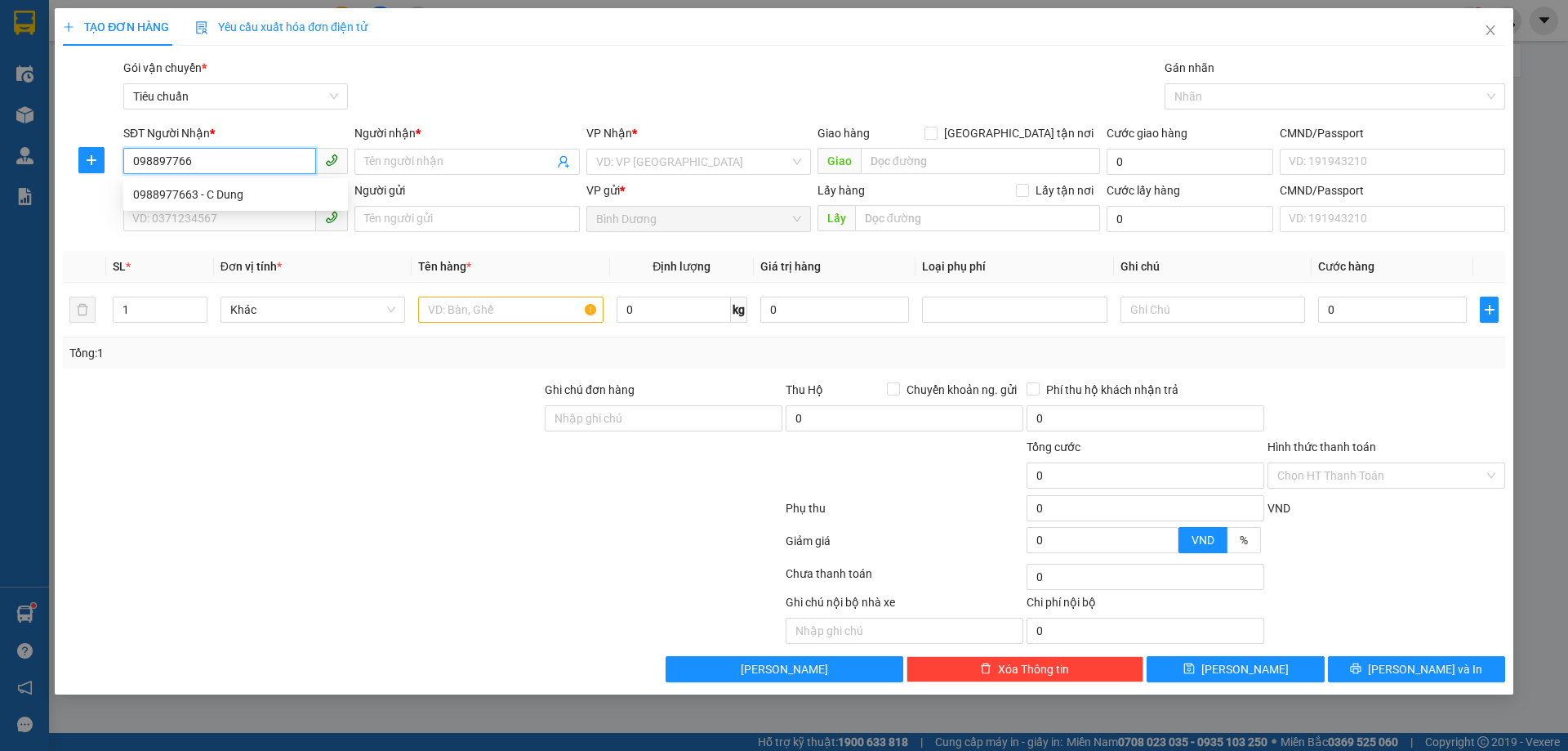
type input "0988977663"
click at [224, 203] on div "0988977663 - C Dung" at bounding box center [236, 194] width 205 height 18
type input "C Dung"
type input "KIẾN ĐỨC"
type input "140.000"
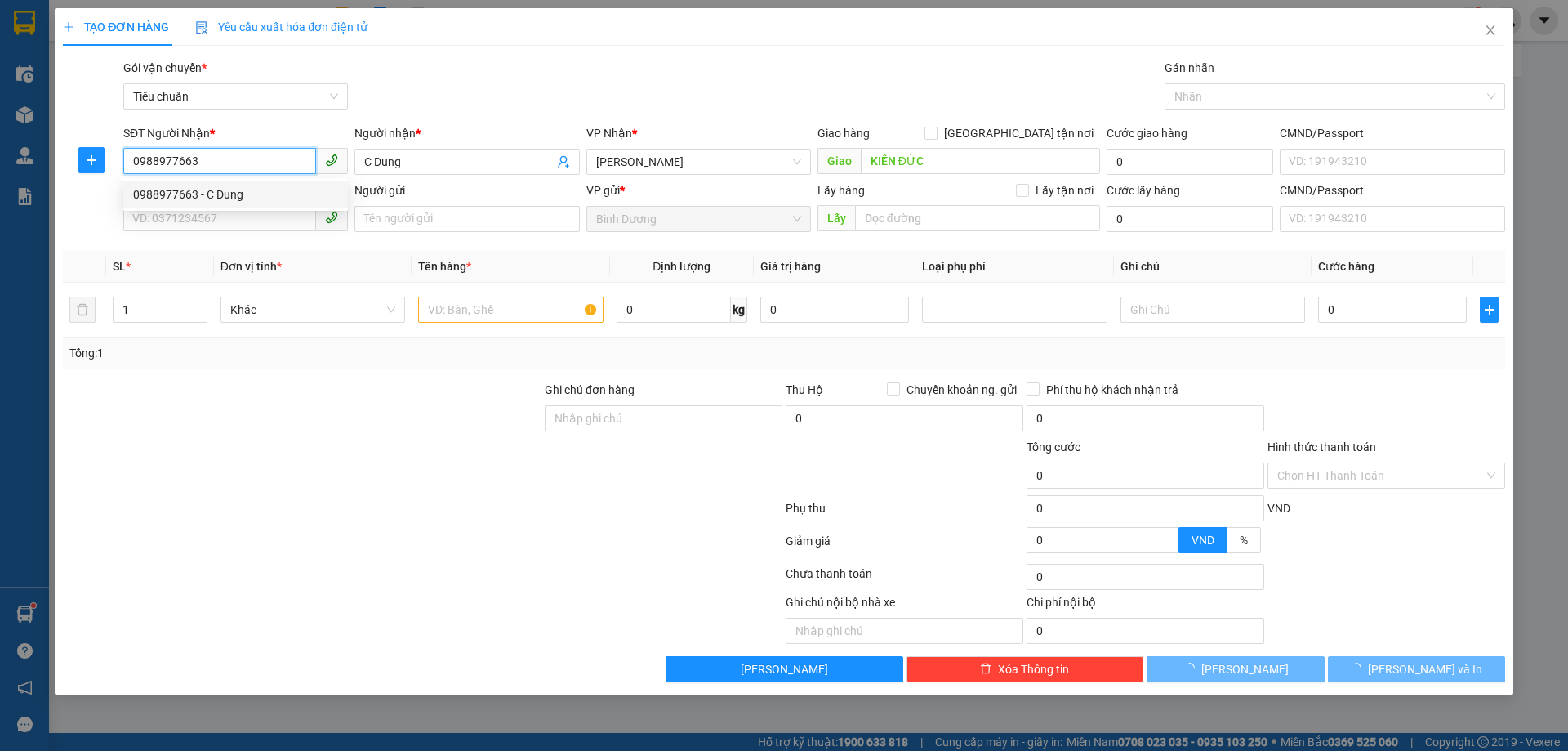
type input "140.000"
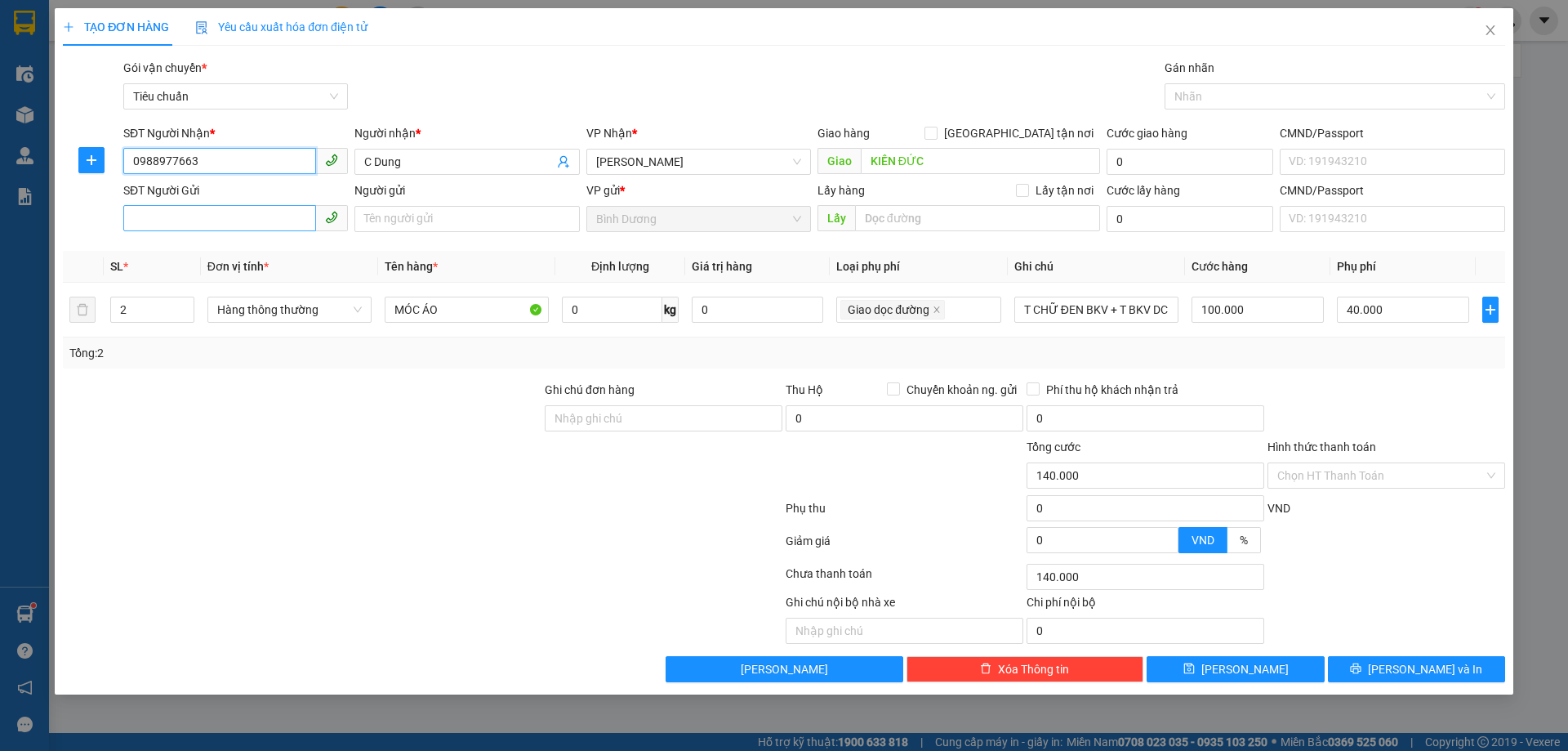
type input "0988977663"
click at [233, 217] on input "SĐT Người Gửi" at bounding box center [219, 218] width 193 height 26
click at [236, 260] on div "0869695179 - C Lan" at bounding box center [236, 251] width 205 height 18
type input "0869695179"
type input "C Lan"
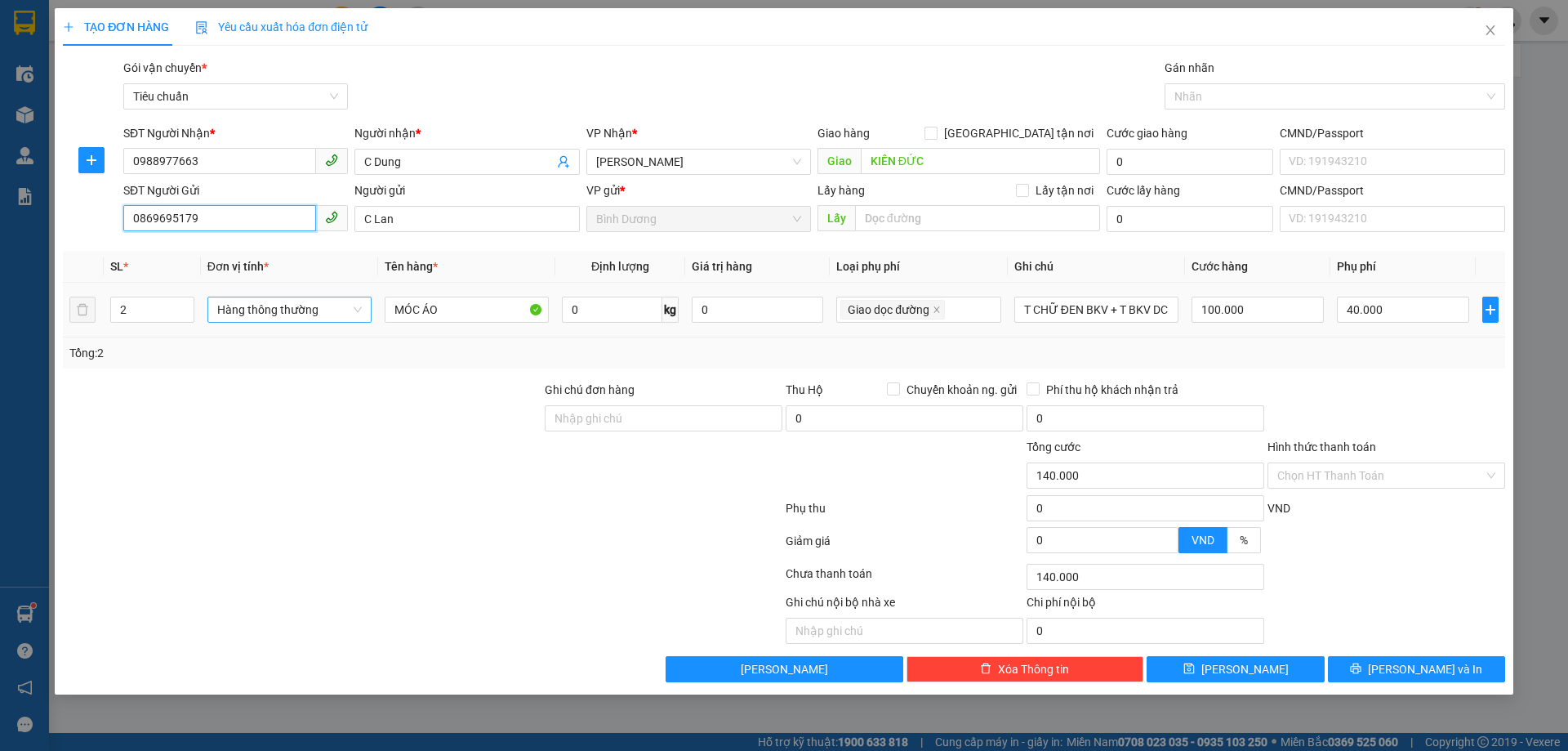
click at [263, 314] on span "Hàng thông thường" at bounding box center [289, 309] width 145 height 24
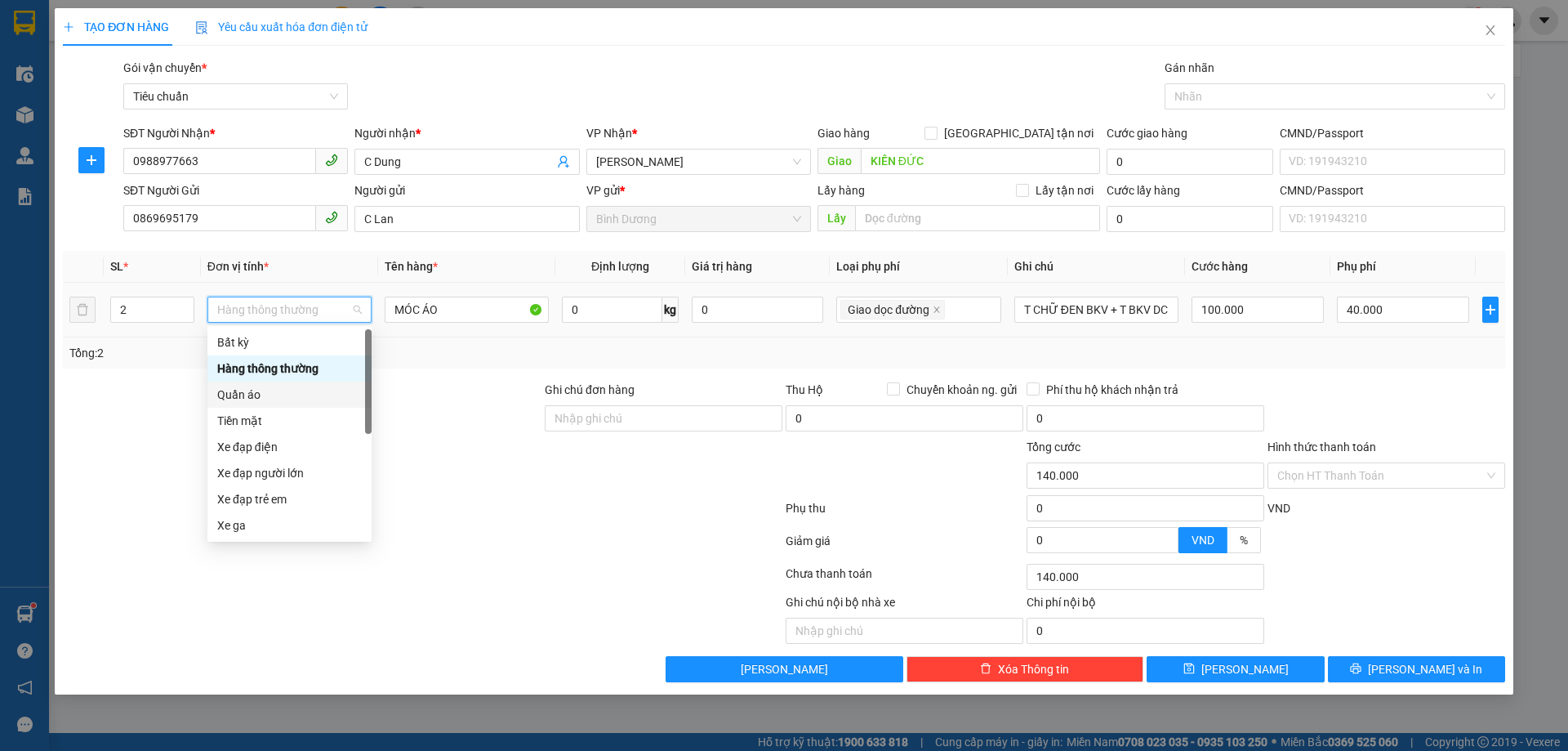
click at [260, 400] on div "Quần áo" at bounding box center [289, 394] width 145 height 18
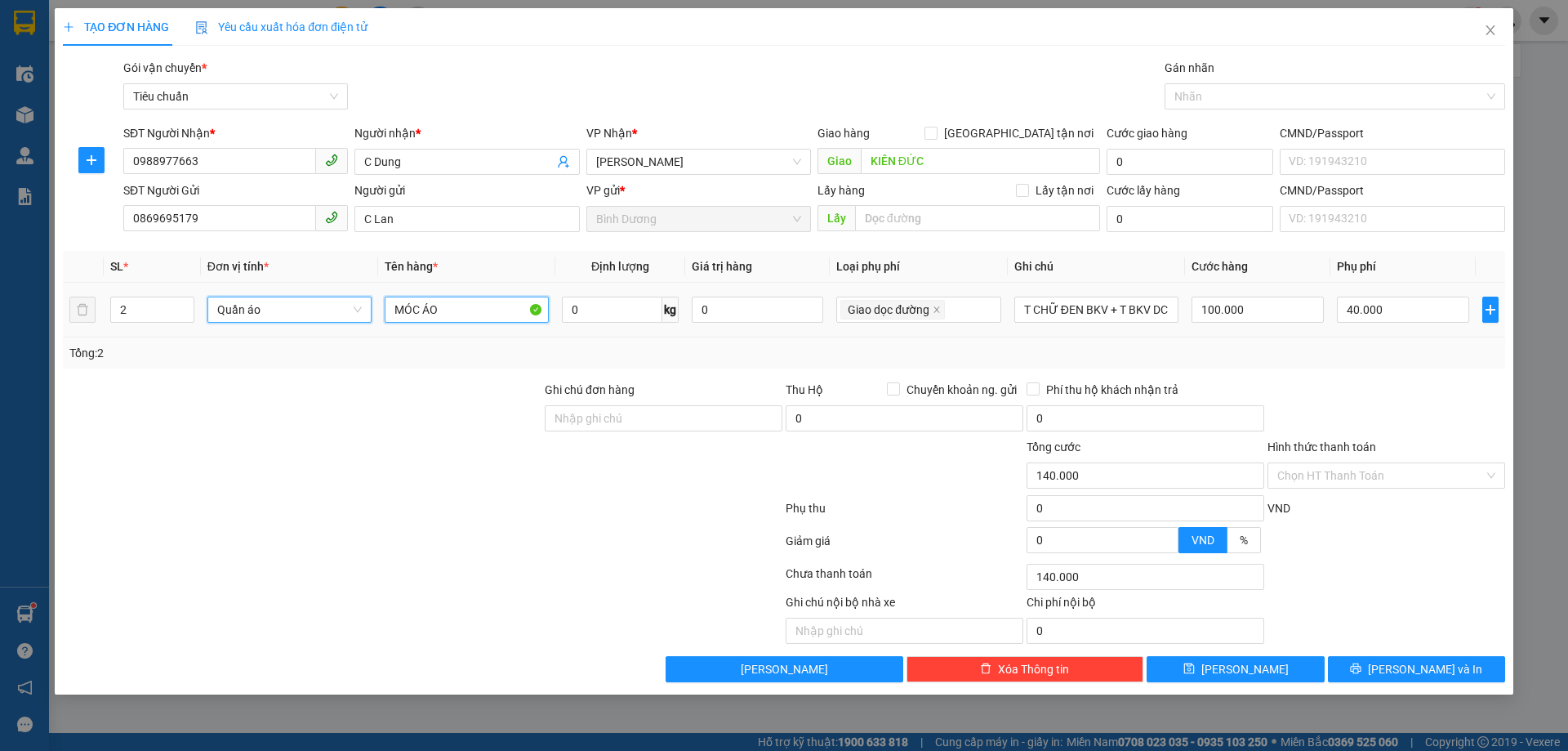
click at [491, 307] on input "MÓC ÁO" at bounding box center [467, 309] width 165 height 26
type input "40.000"
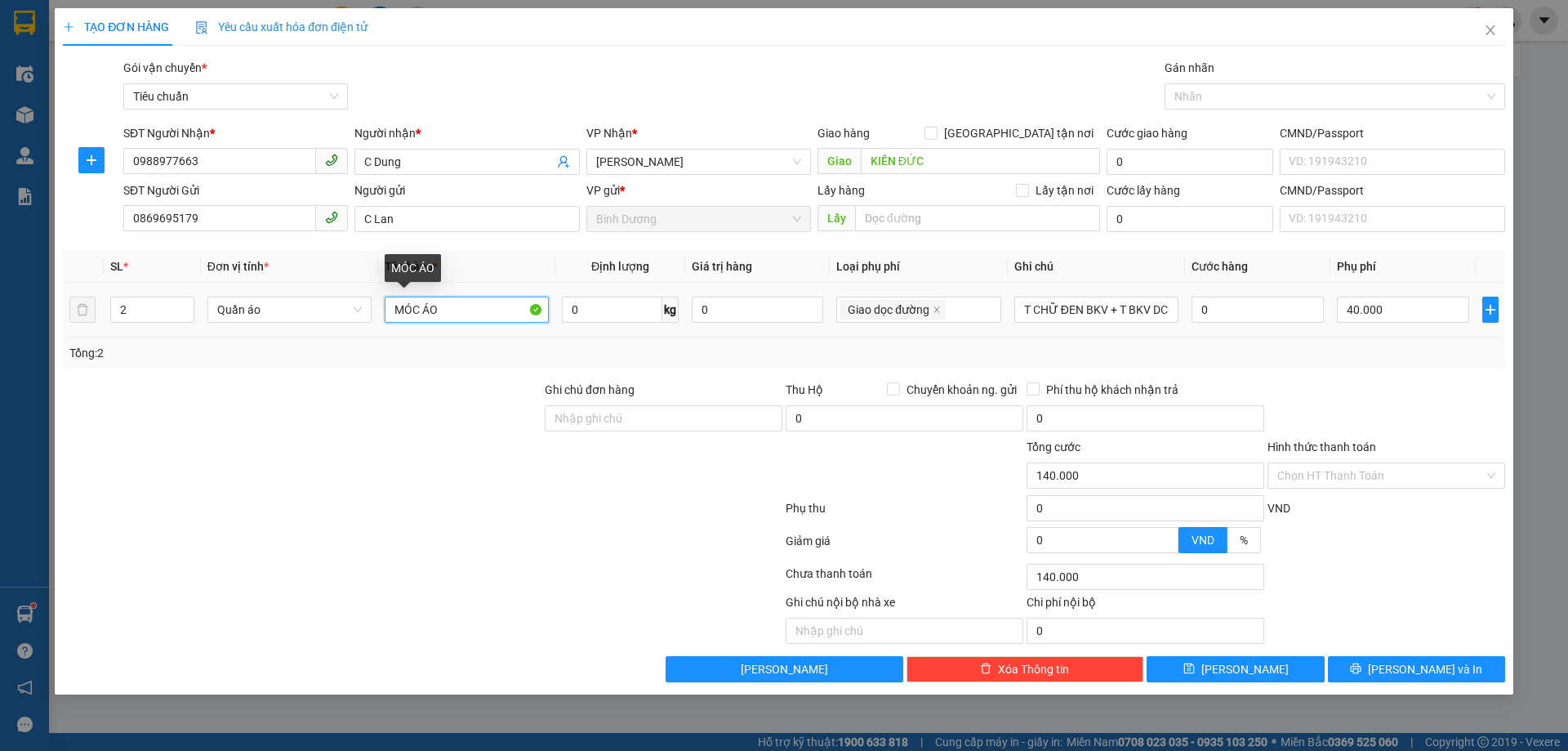
type input "40.000"
type input "0"
type input "QUẦN ÁO"
click at [565, 358] on div "Tổng: 2" at bounding box center [337, 353] width 536 height 18
click at [712, 300] on input "0" at bounding box center [758, 309] width 132 height 26
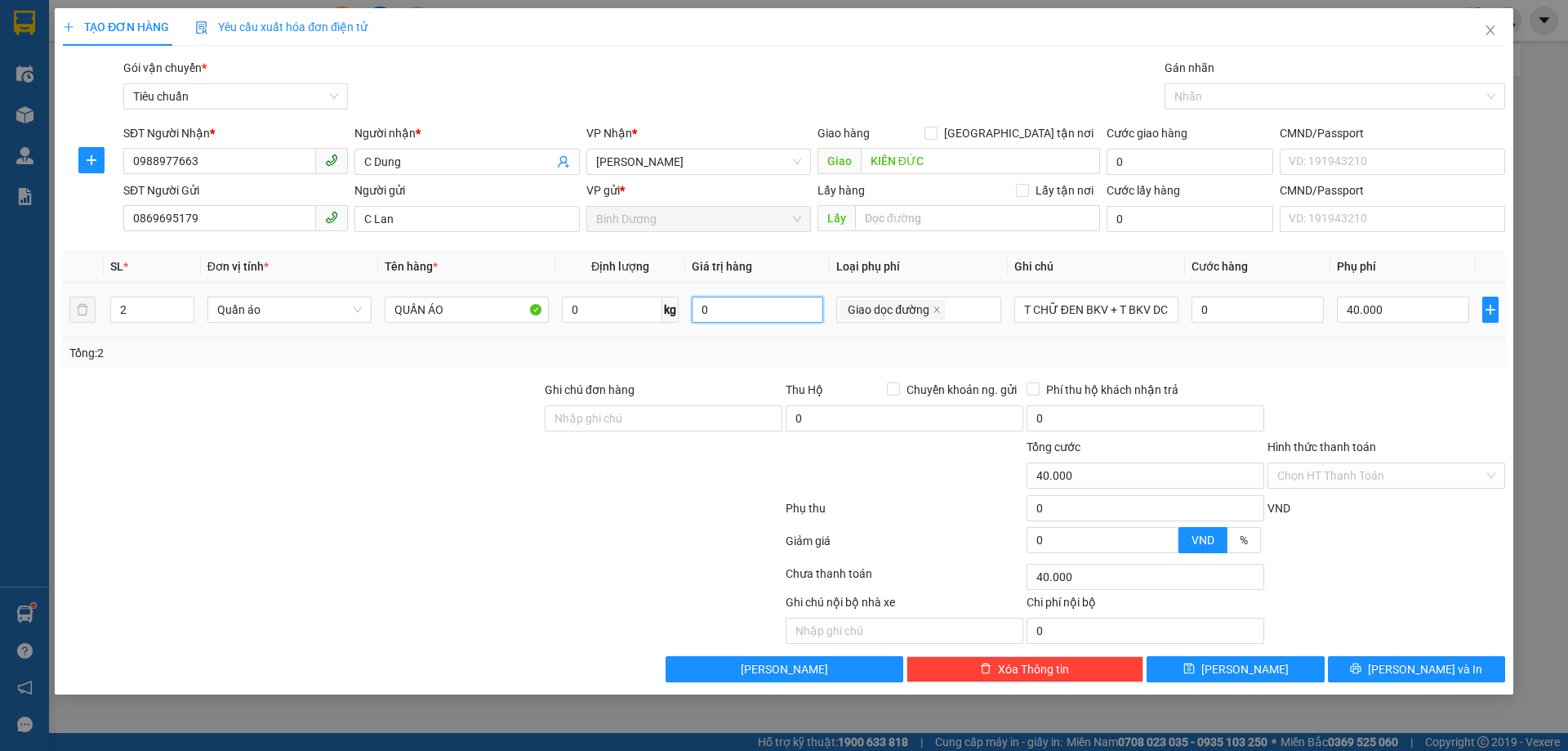
click at [731, 306] on input "0" at bounding box center [758, 309] width 132 height 26
click at [1093, 306] on input "T CHỮ ĐEN BKV + T BKV DC BỌC ĐEN" at bounding box center [1097, 309] width 165 height 26
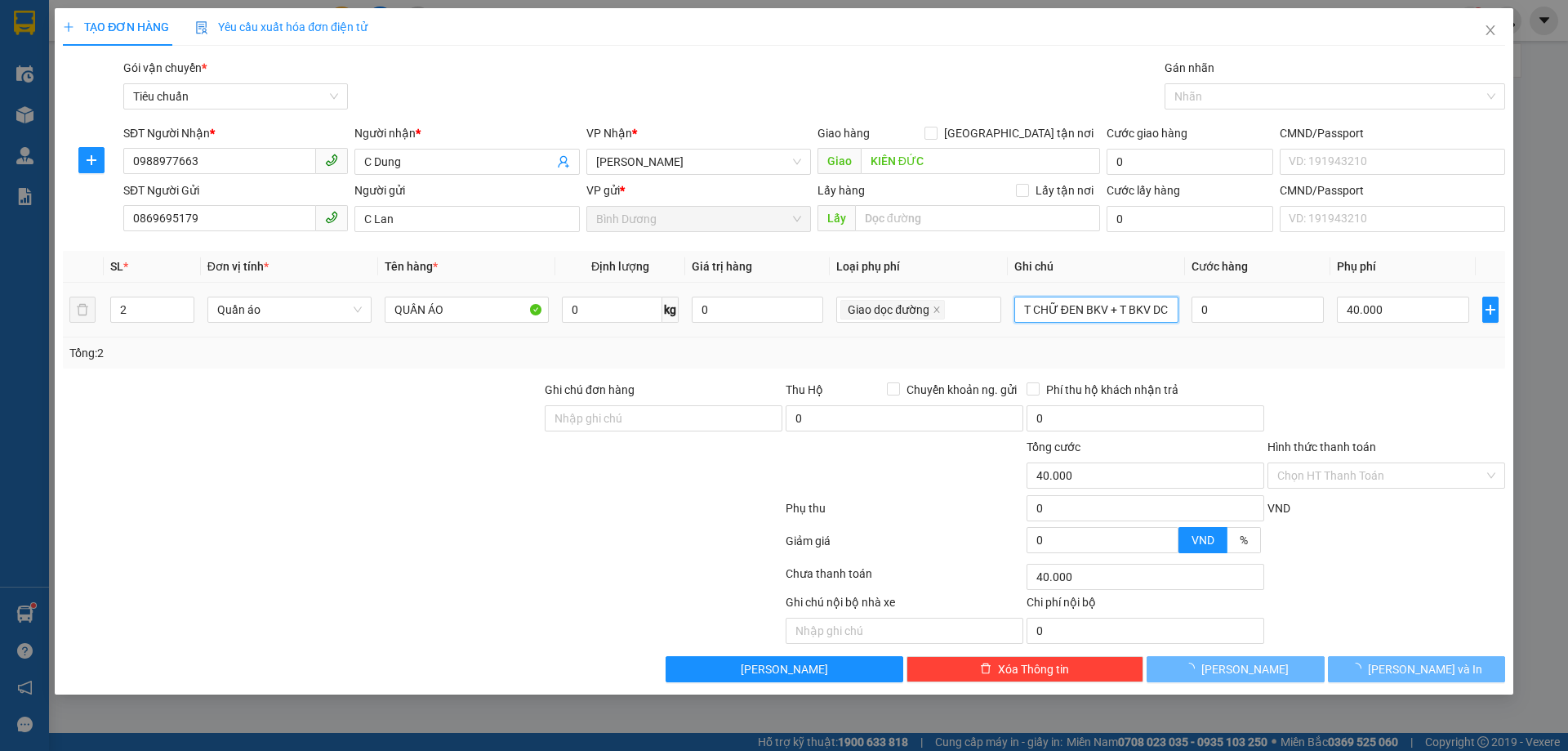
click at [1093, 306] on input "T CHỮ ĐEN BKV + T BKV DC BỌC ĐEN" at bounding box center [1097, 309] width 165 height 26
click at [1094, 306] on input "T CHỮ ĐEN BKV + T BKV DC BỌC ĐEN" at bounding box center [1097, 309] width 165 height 26
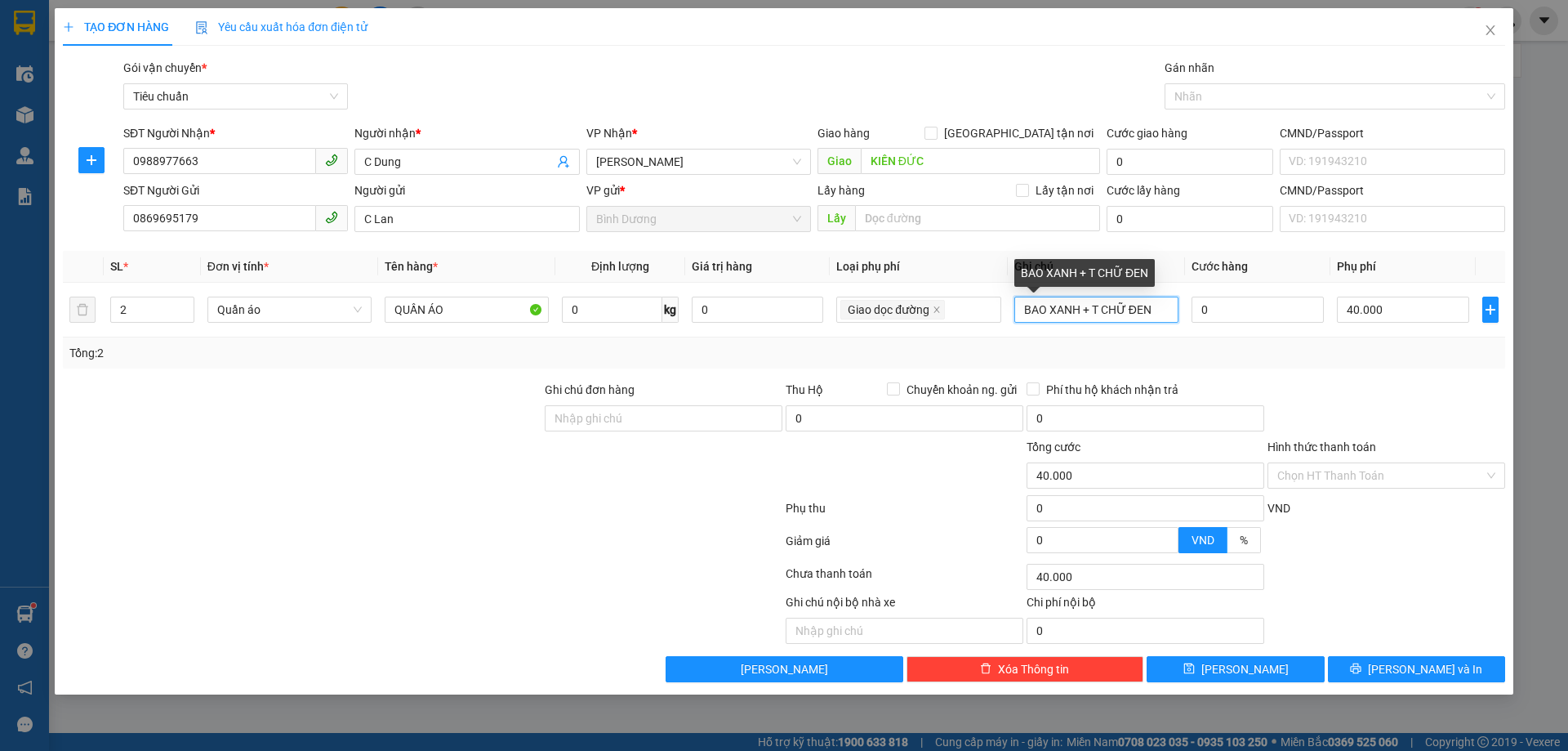
type input "BAO XANH + T CHỮ ĐEN"
click at [1224, 352] on div "Tổng: 2" at bounding box center [784, 353] width 1429 height 18
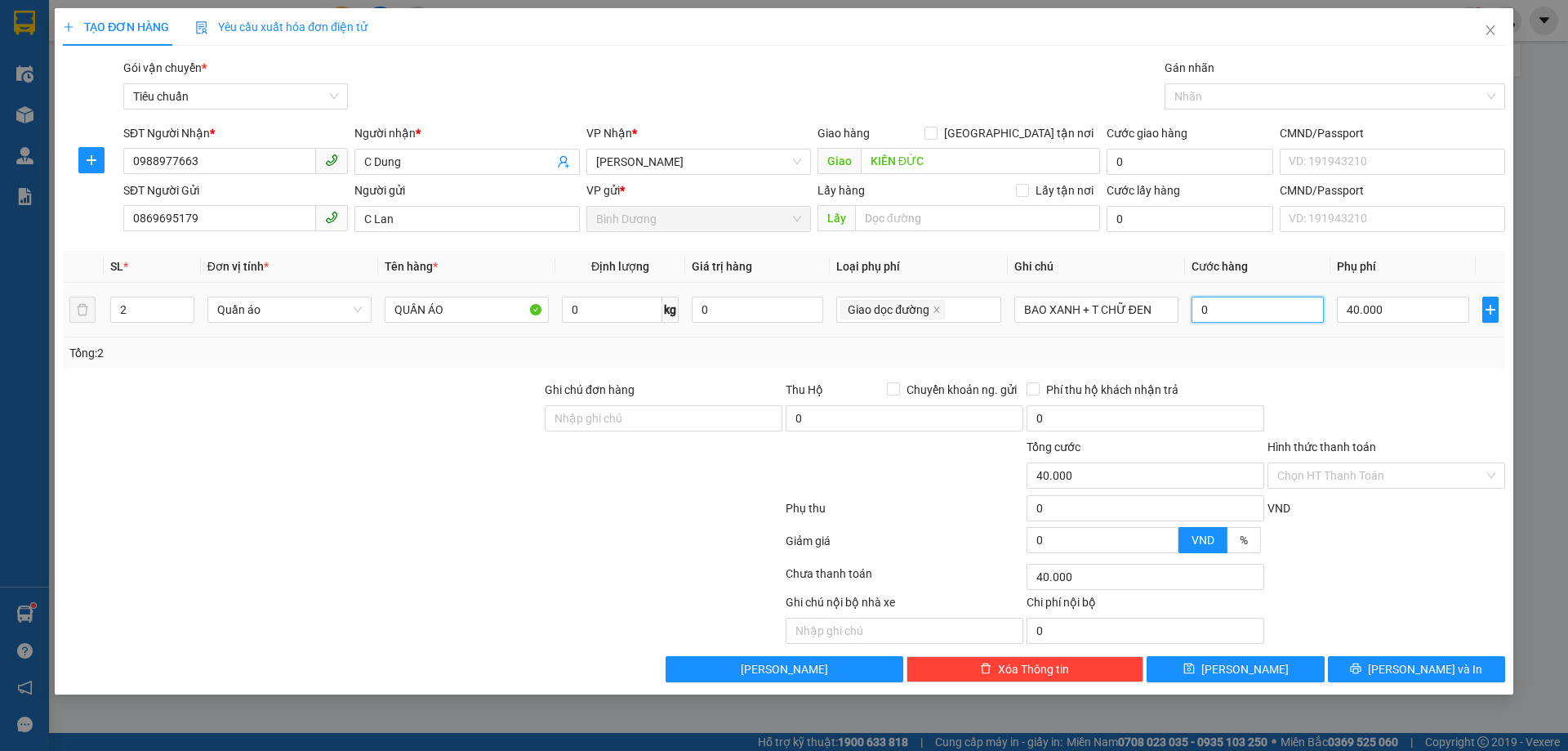
click at [1241, 303] on input "0" at bounding box center [1258, 309] width 132 height 26
type input "40.001"
type input "1"
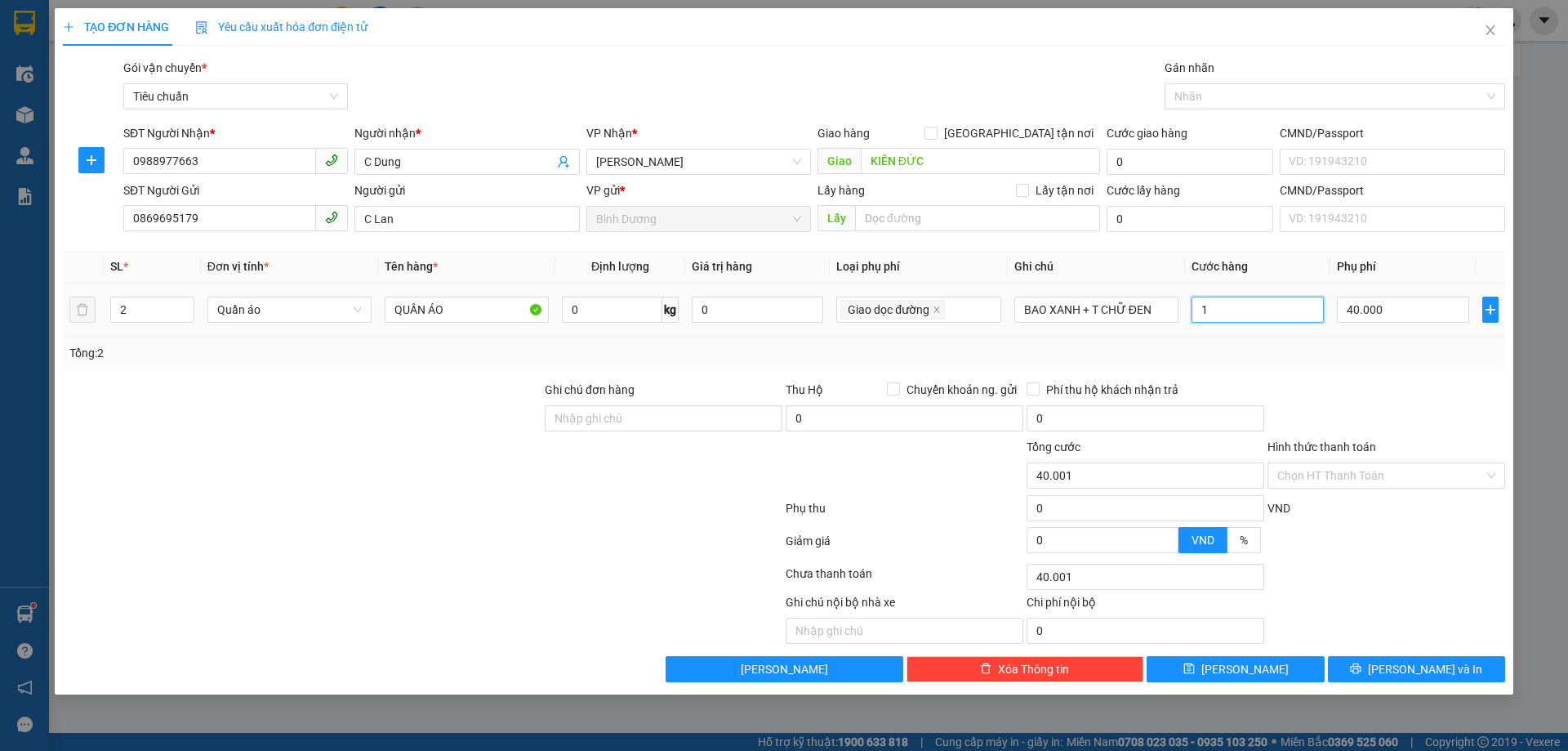
type input "40.011"
type input "11"
type input "40.110"
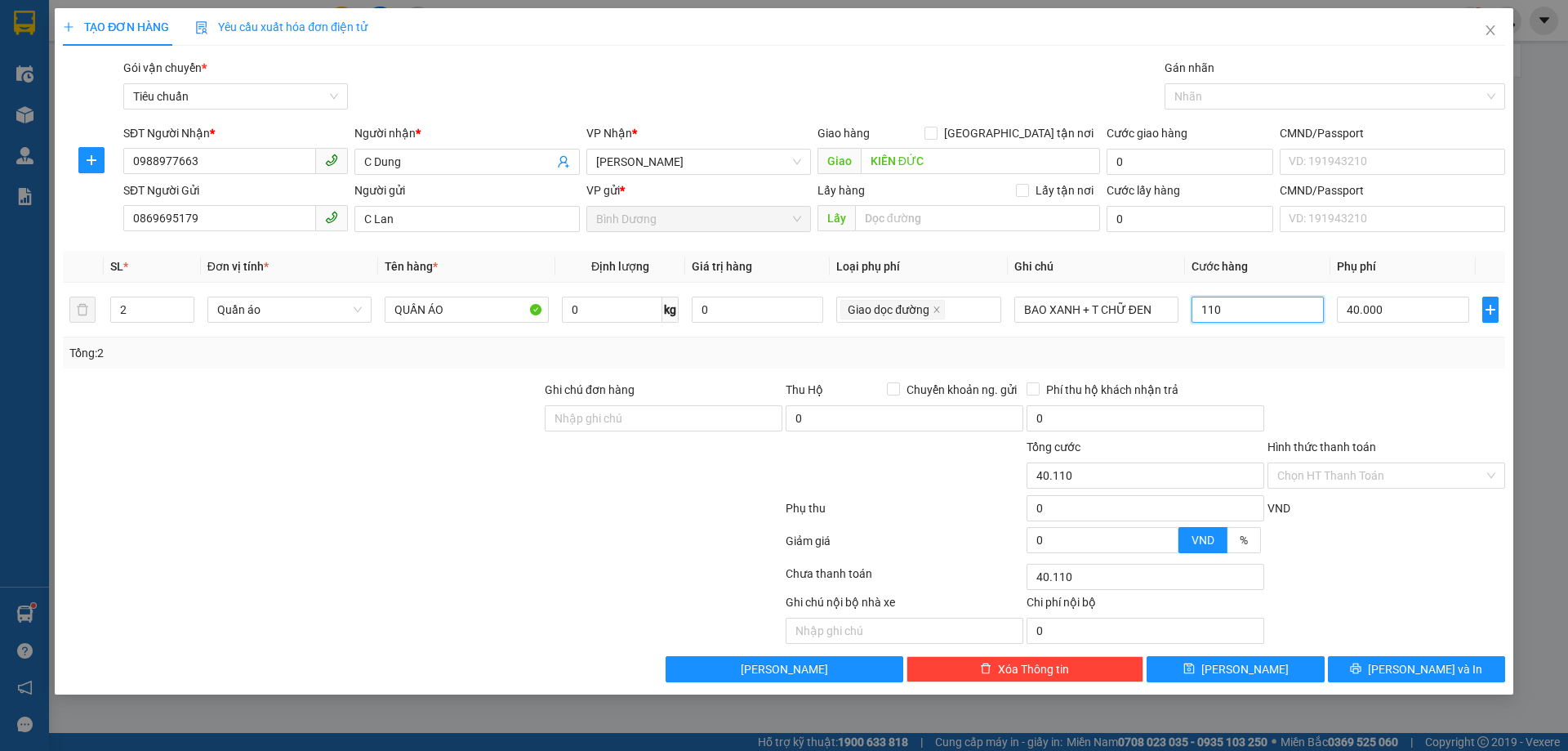
type input "110"
type input "150.000"
type input "110.000"
click at [1307, 354] on div "Tổng: 2" at bounding box center [784, 353] width 1429 height 18
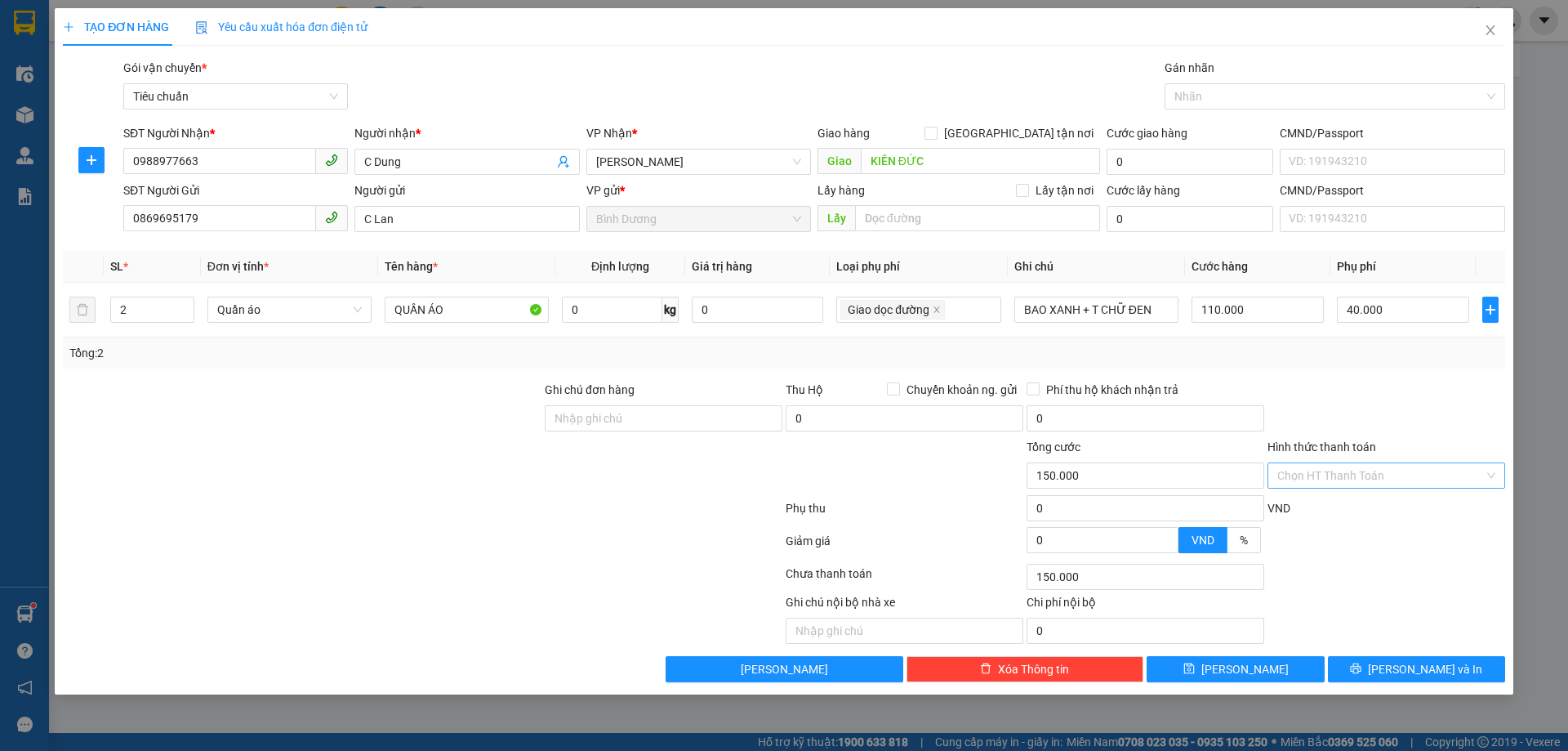
click at [1359, 482] on input "Hình thức thanh toán" at bounding box center [1381, 476] width 207 height 24
click at [1326, 515] on div "Tại văn phòng" at bounding box center [1387, 508] width 218 height 18
type input "0"
click at [1335, 423] on div at bounding box center [1386, 410] width 241 height 57
click at [1428, 666] on span "[PERSON_NAME] và In" at bounding box center [1425, 669] width 114 height 18
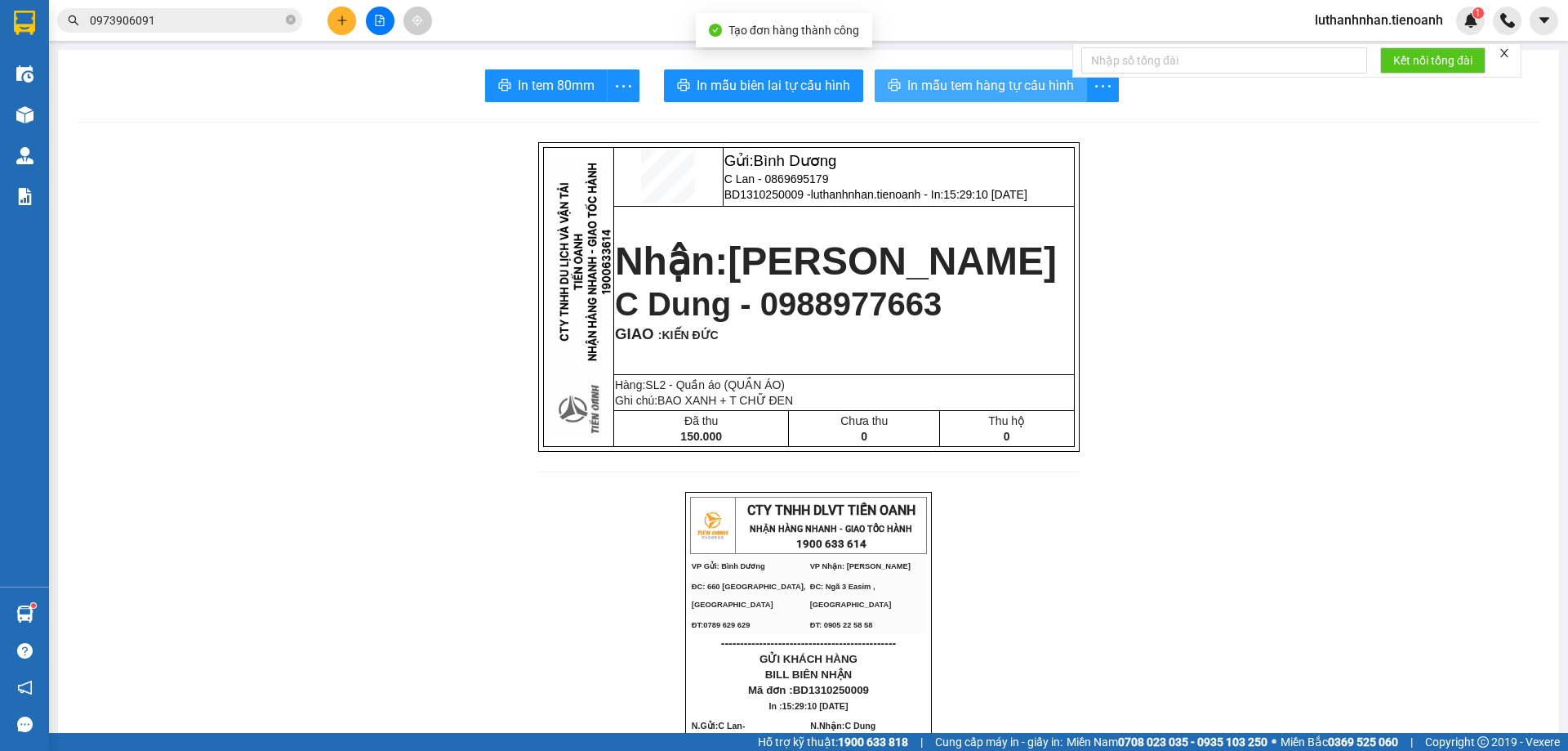
click at [977, 96] on button "In mẫu tem hàng tự cấu hình" at bounding box center [980, 86] width 212 height 33
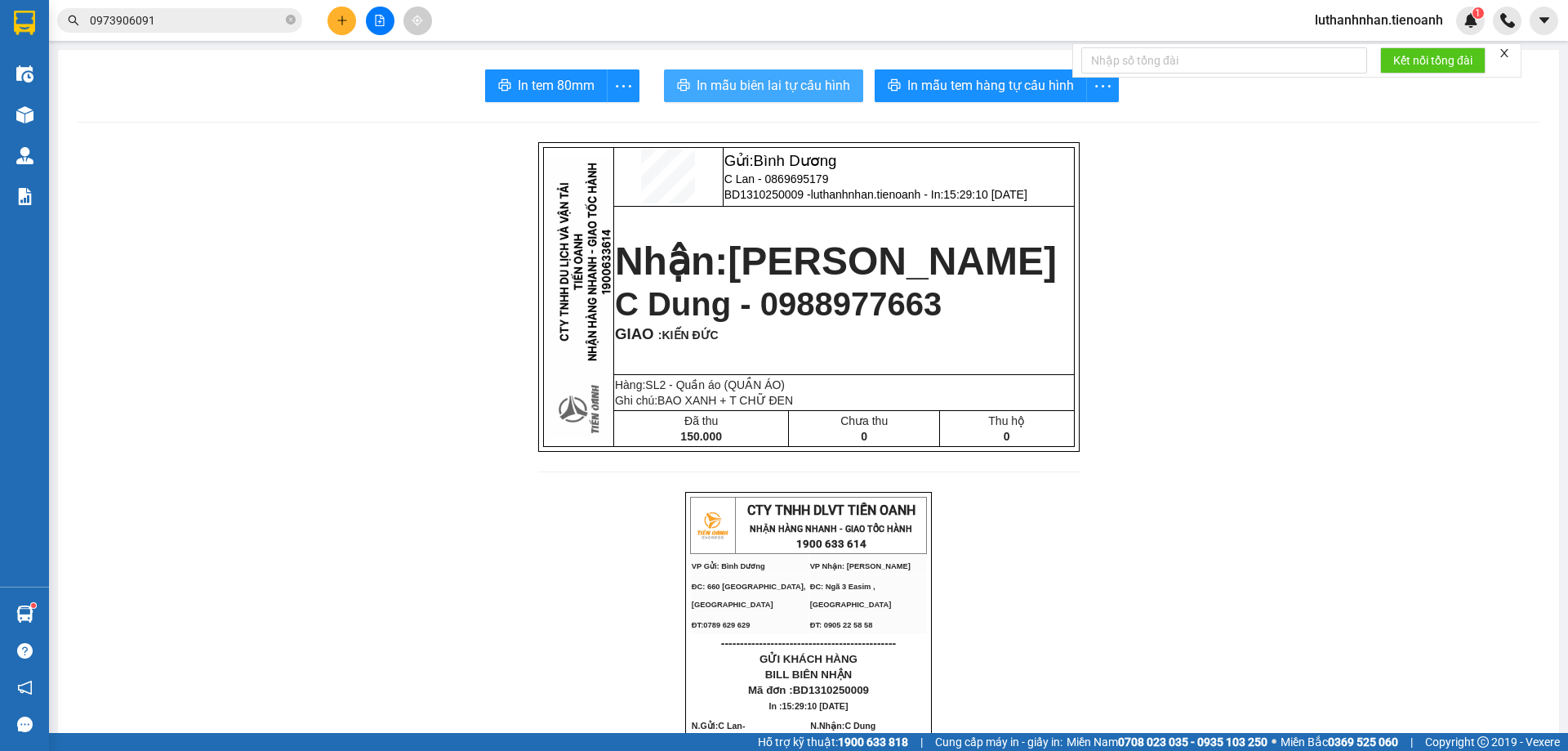
click at [803, 79] on span "In mẫu biên lai tự cấu hình" at bounding box center [773, 86] width 153 height 21
click at [337, 16] on icon "plus" at bounding box center [342, 20] width 11 height 11
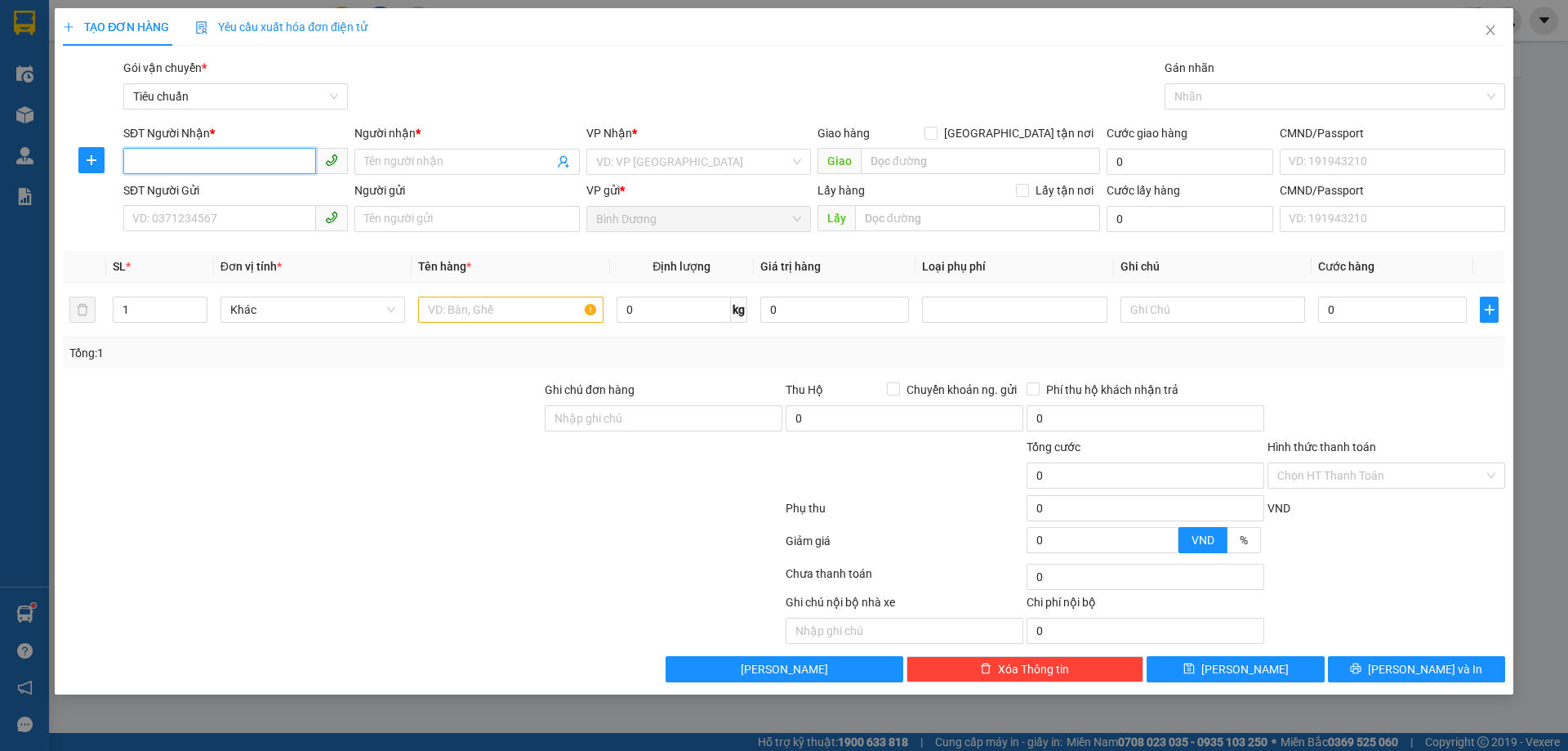
click at [242, 172] on input "SĐT Người Nhận *" at bounding box center [219, 161] width 193 height 26
click at [242, 163] on input "SĐT Người Nhận *" at bounding box center [219, 161] width 193 height 26
type input "0943204121"
click at [262, 185] on div "0943204121 - QUẾ PHONG" at bounding box center [235, 194] width 224 height 26
type input "QUẾ PHONG"
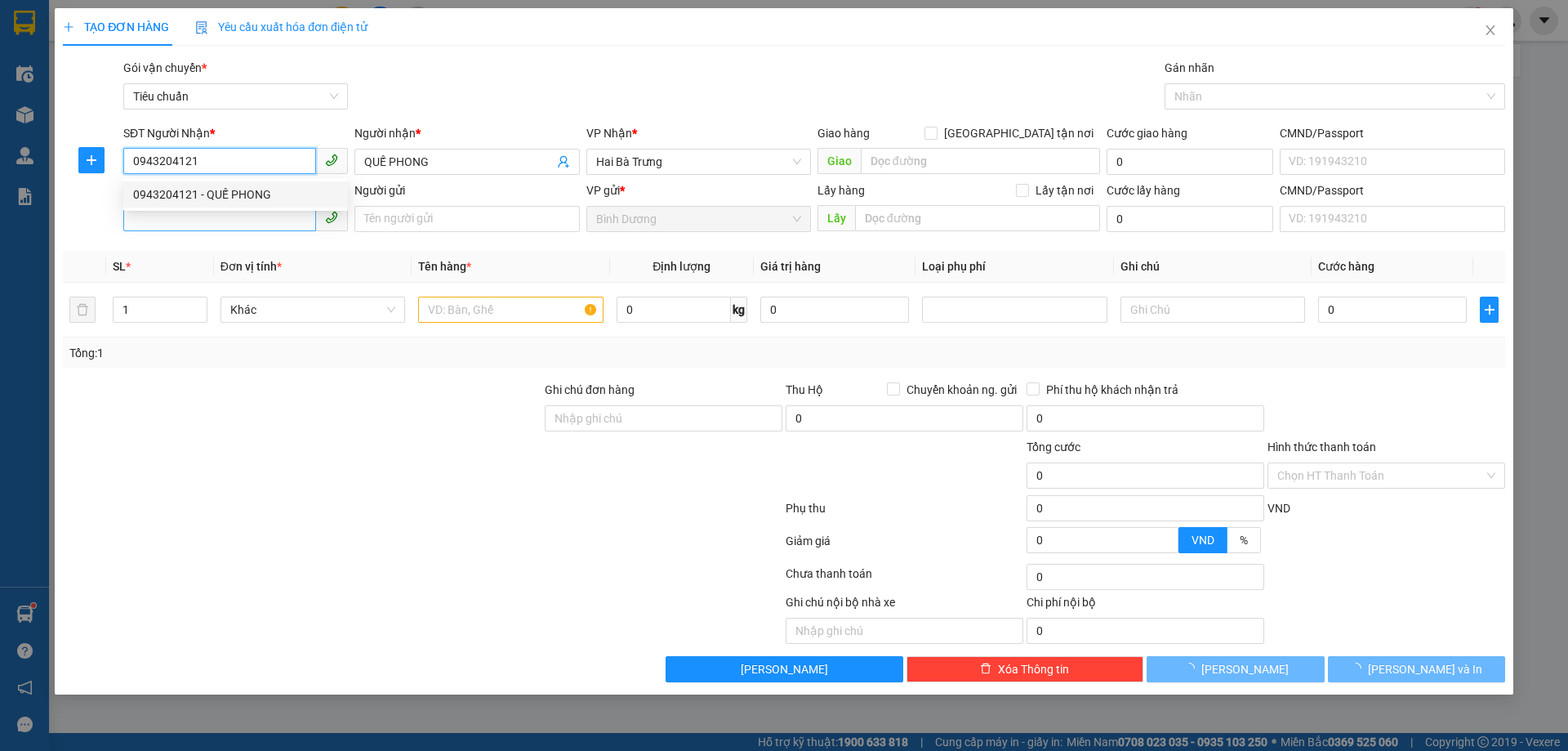
type input "80.000"
type input "0943204121"
click at [262, 223] on input "SĐT Người Gửi" at bounding box center [219, 218] width 193 height 26
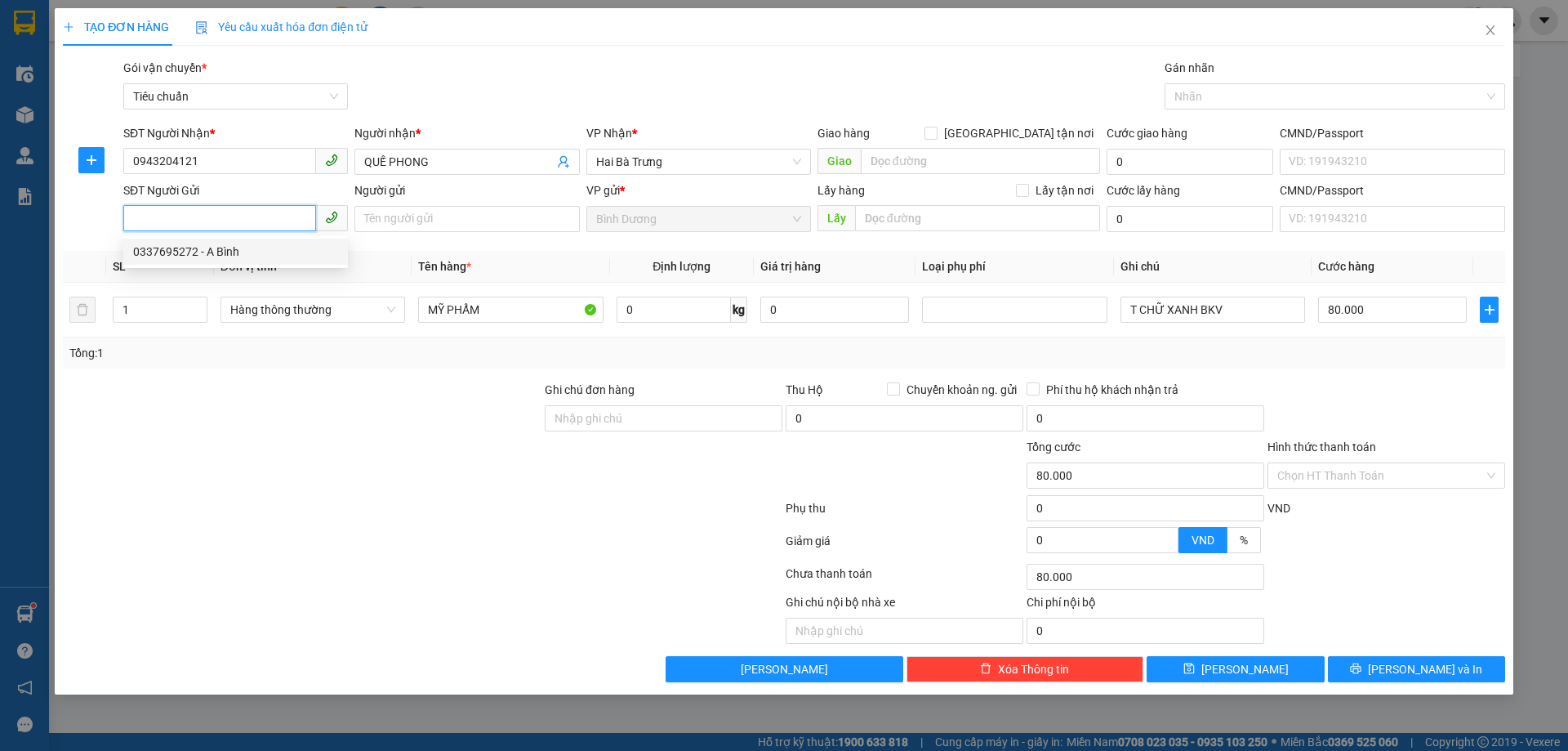
click at [262, 252] on div "0337695272 - A Bình" at bounding box center [236, 251] width 205 height 18
type input "0337695272"
type input "A Bình"
click at [650, 303] on input "0" at bounding box center [674, 309] width 114 height 26
type input "32"
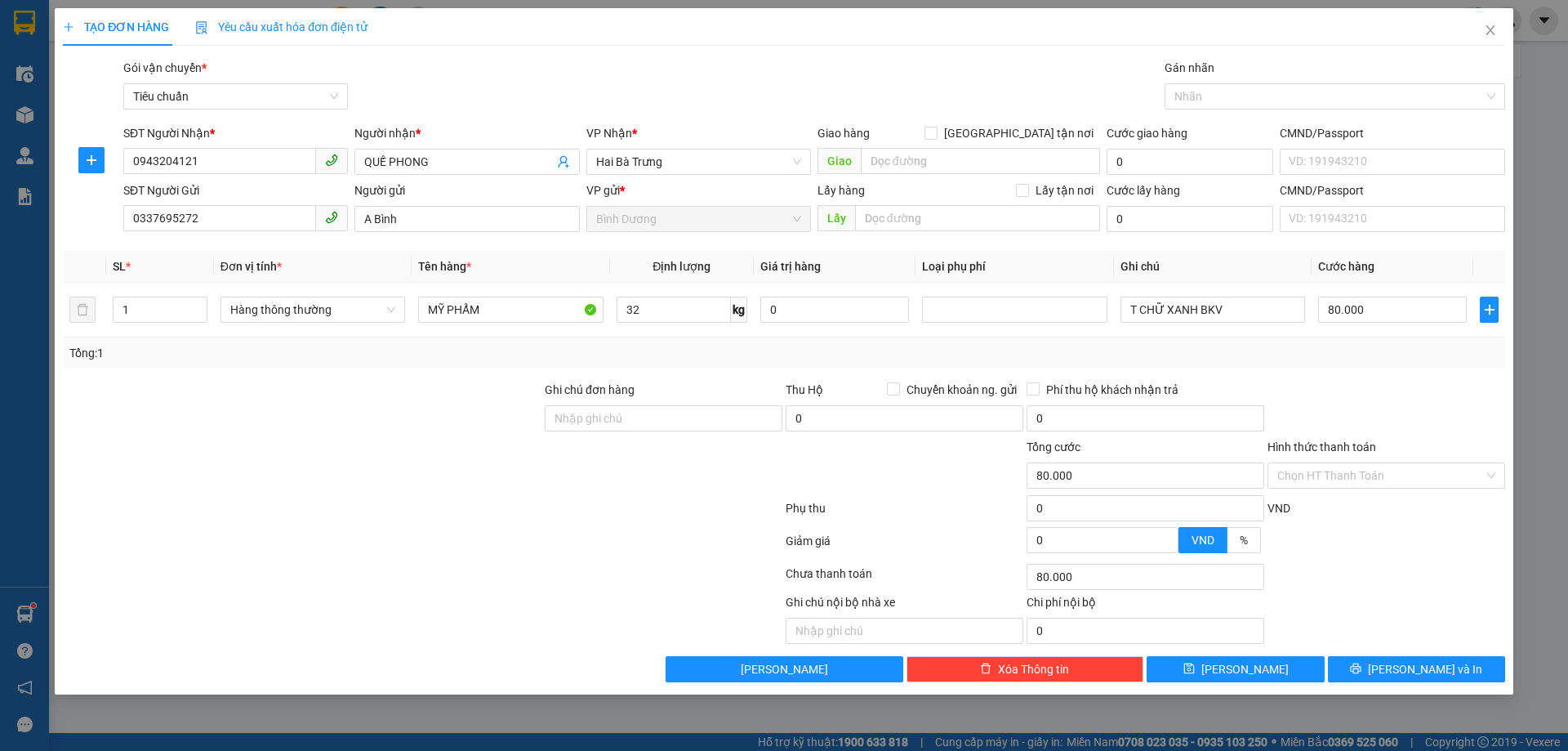
click at [672, 356] on div "Tổng: 1" at bounding box center [784, 353] width 1429 height 18
type input "70.000"
click at [1178, 309] on input "T CHỮ XANH BKV" at bounding box center [1212, 309] width 184 height 26
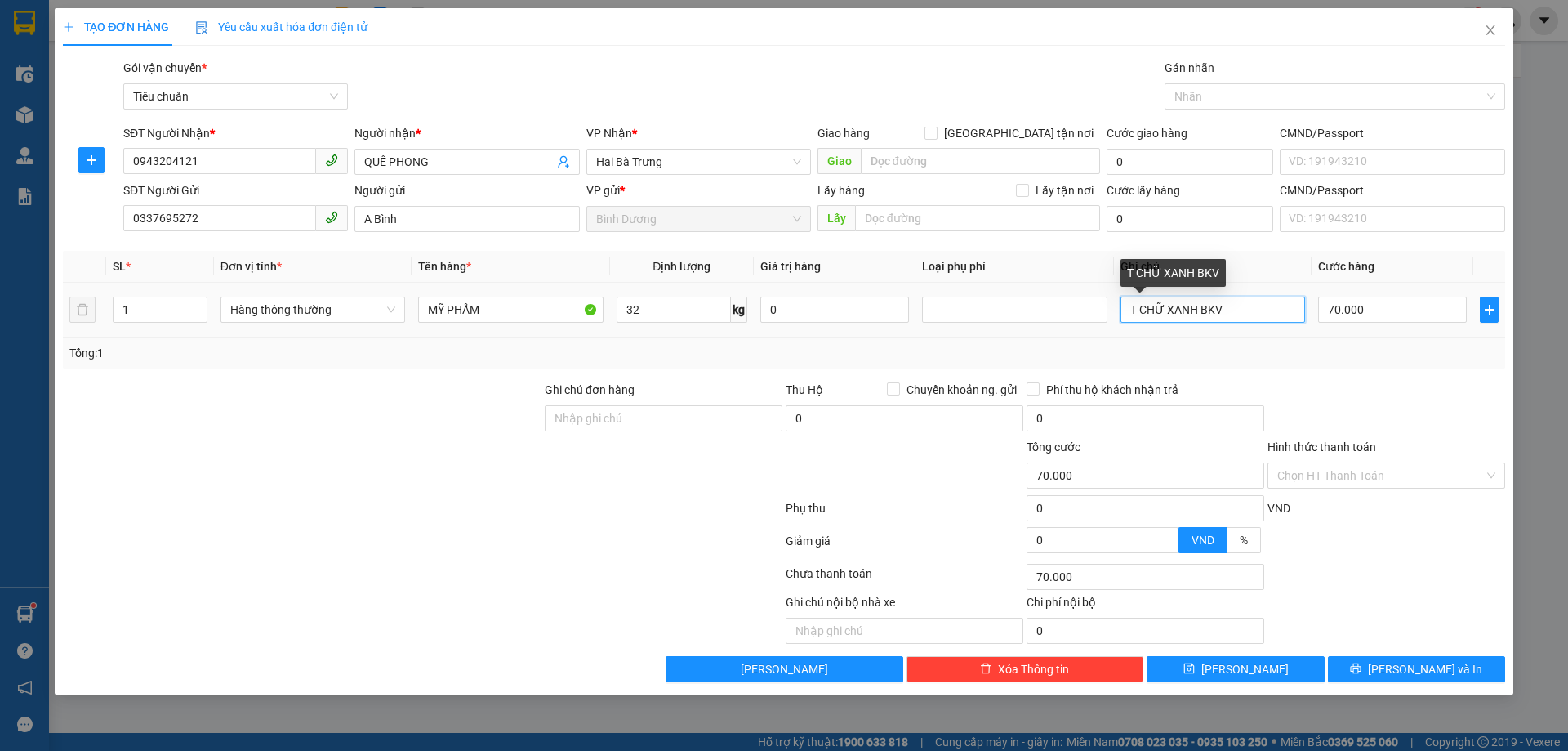
click at [1178, 309] on input "T CHỮ XANH BKV" at bounding box center [1212, 309] width 184 height 26
type input "T CHỮ TÍM BKV"
click at [1267, 339] on div "Tổng: 1" at bounding box center [784, 353] width 1442 height 31
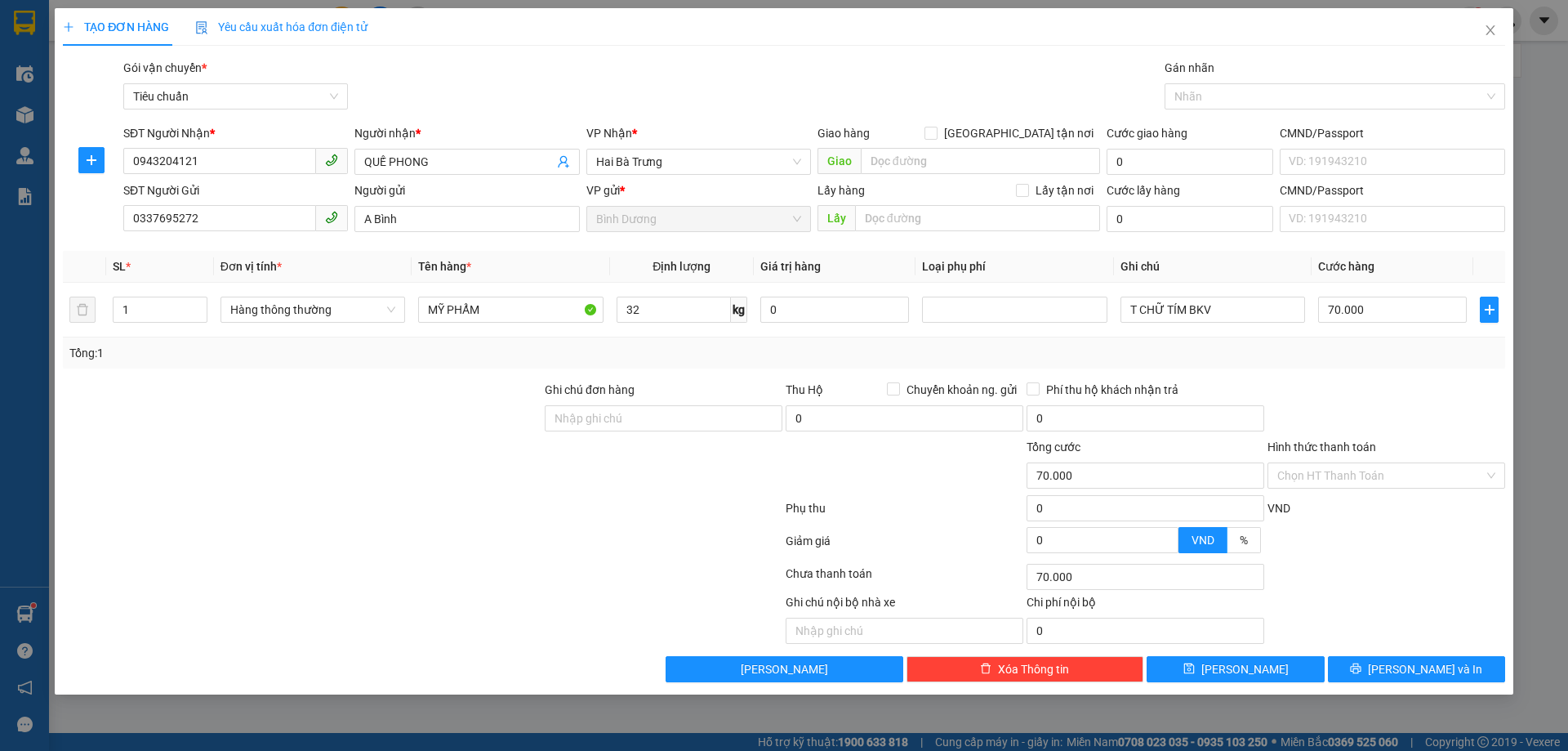
click at [1423, 378] on div "Transit Pickup Surcharge Ids Transit Deliver Surcharge Ids Transit Deliver Surc…" at bounding box center [784, 371] width 1442 height 624
click at [1404, 677] on span "[PERSON_NAME] và In" at bounding box center [1425, 669] width 114 height 18
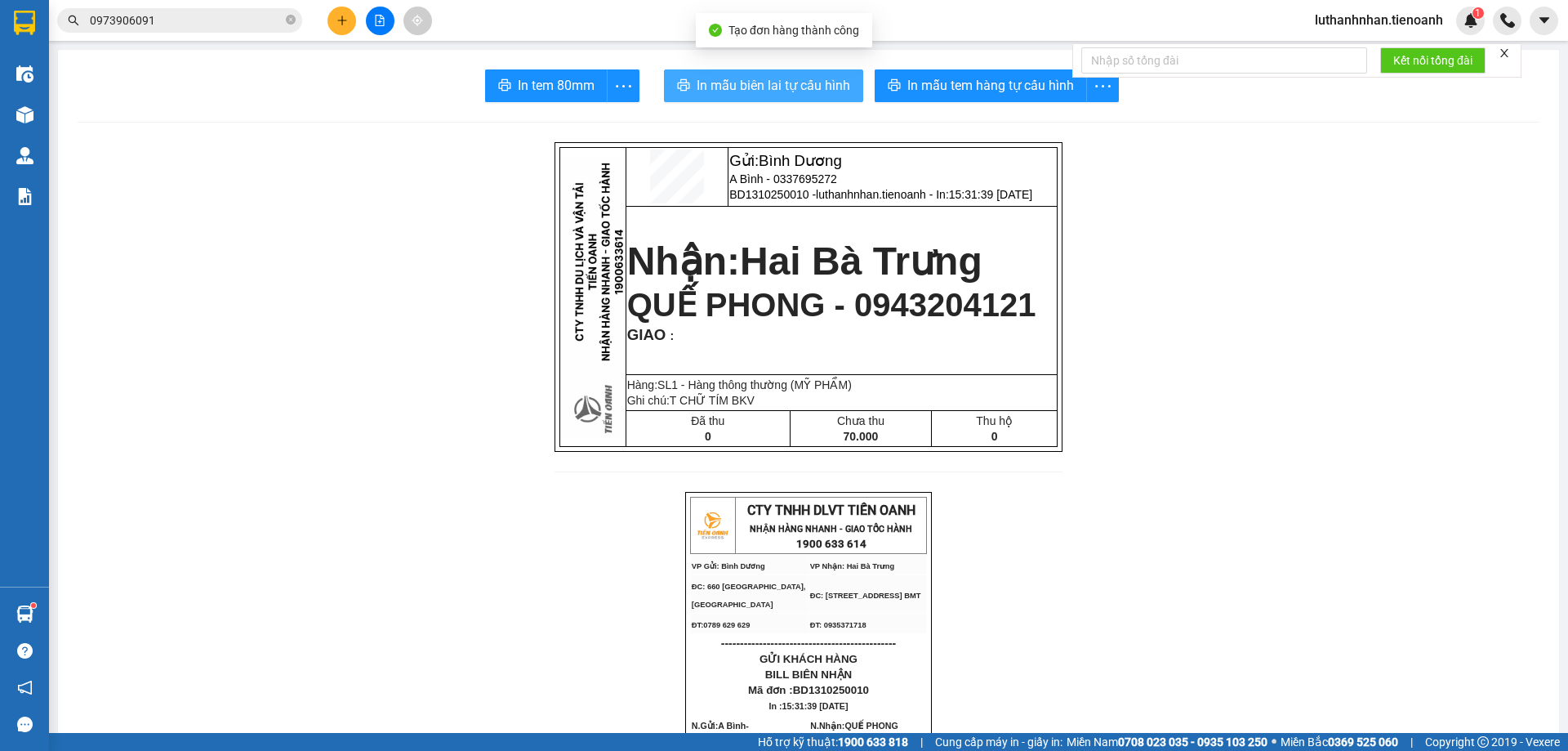
click at [823, 71] on button "In mẫu biên lai tự cấu hình" at bounding box center [764, 86] width 199 height 33
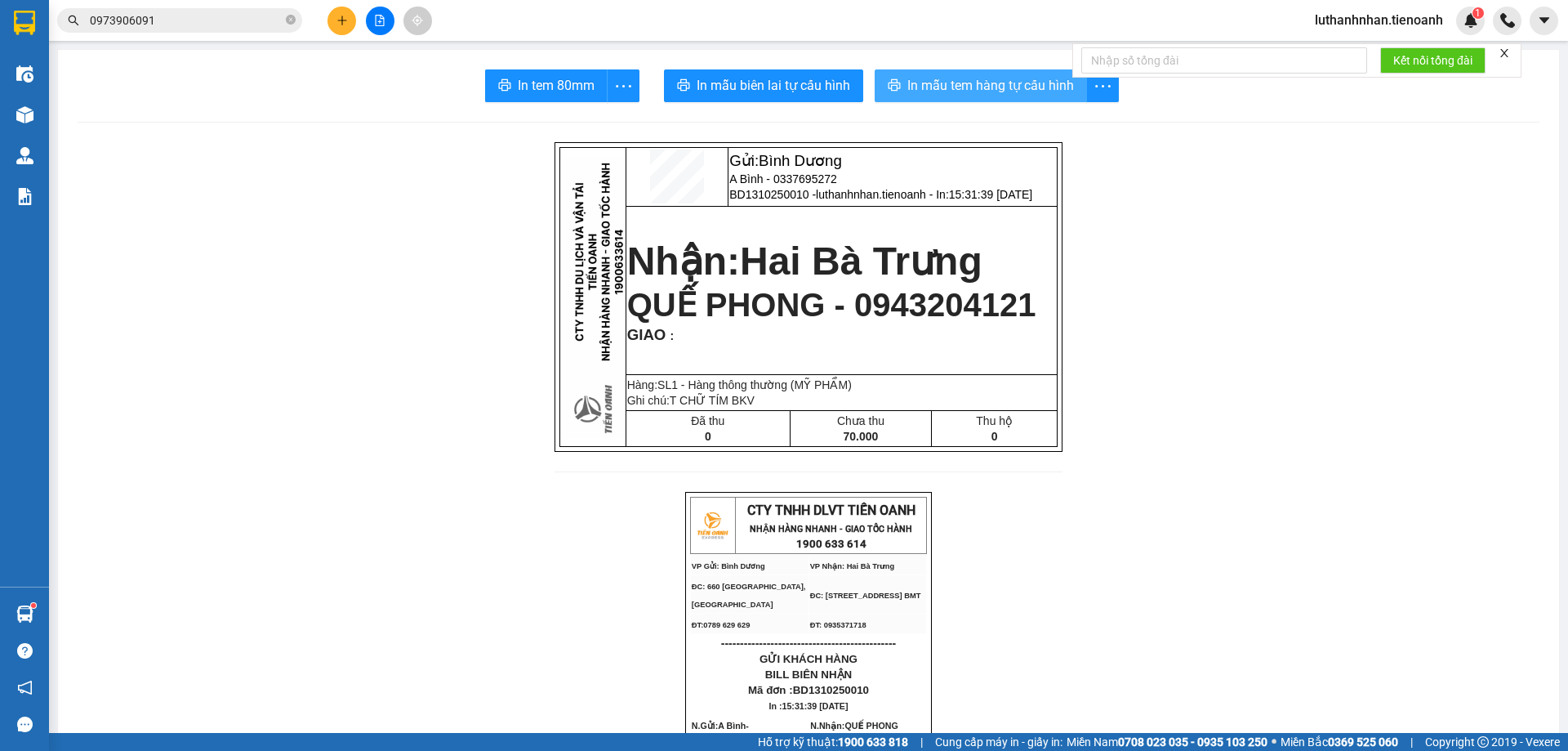
click at [1037, 77] on span "In mẫu tem hàng tự cấu hình" at bounding box center [990, 86] width 166 height 21
click at [291, 21] on icon "close-circle" at bounding box center [290, 19] width 10 height 10
click at [210, 10] on span at bounding box center [179, 20] width 245 height 24
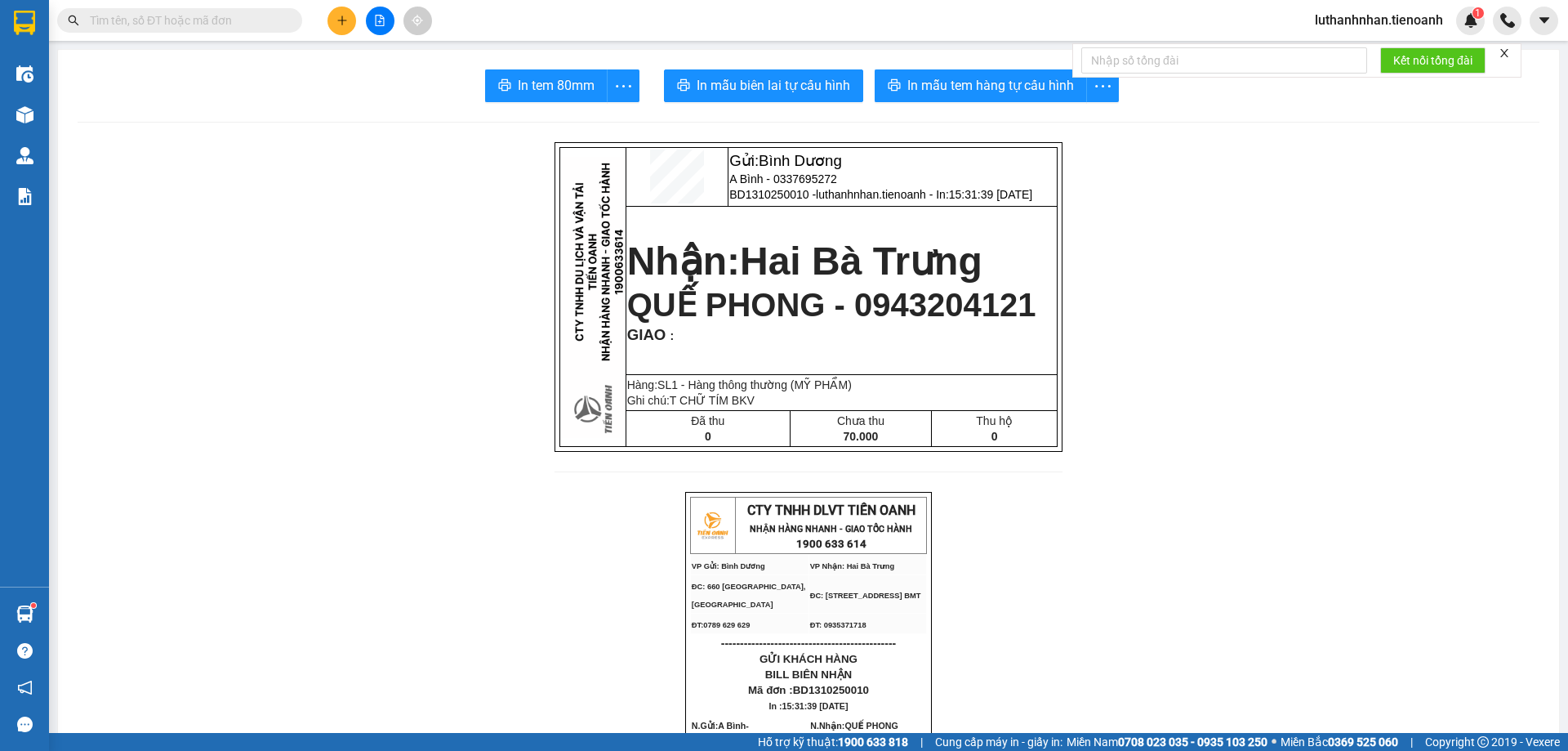
click at [226, 28] on input "text" at bounding box center [186, 20] width 193 height 18
paste input "0818606162"
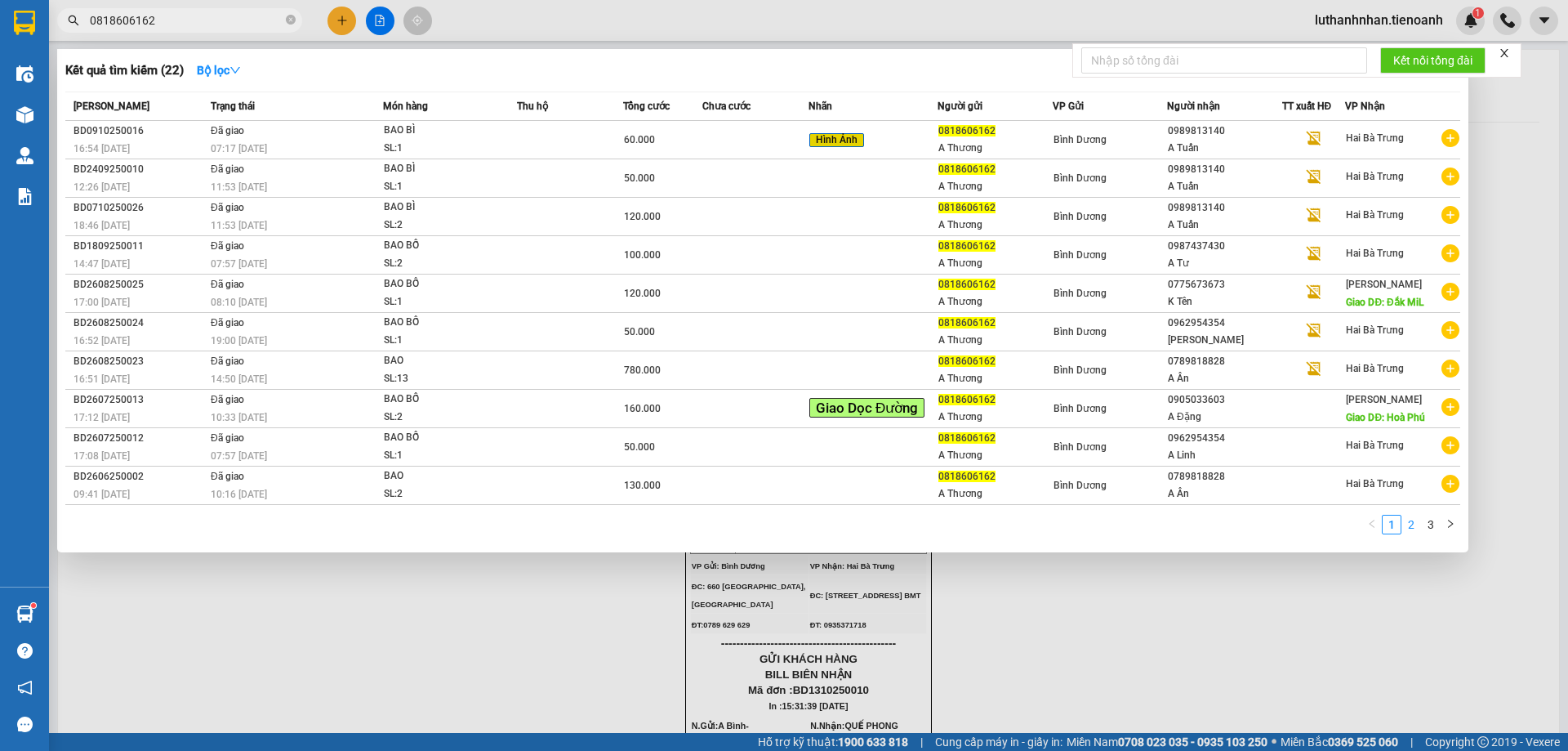
type input "0818606162"
click at [1408, 528] on link "2" at bounding box center [1411, 524] width 18 height 18
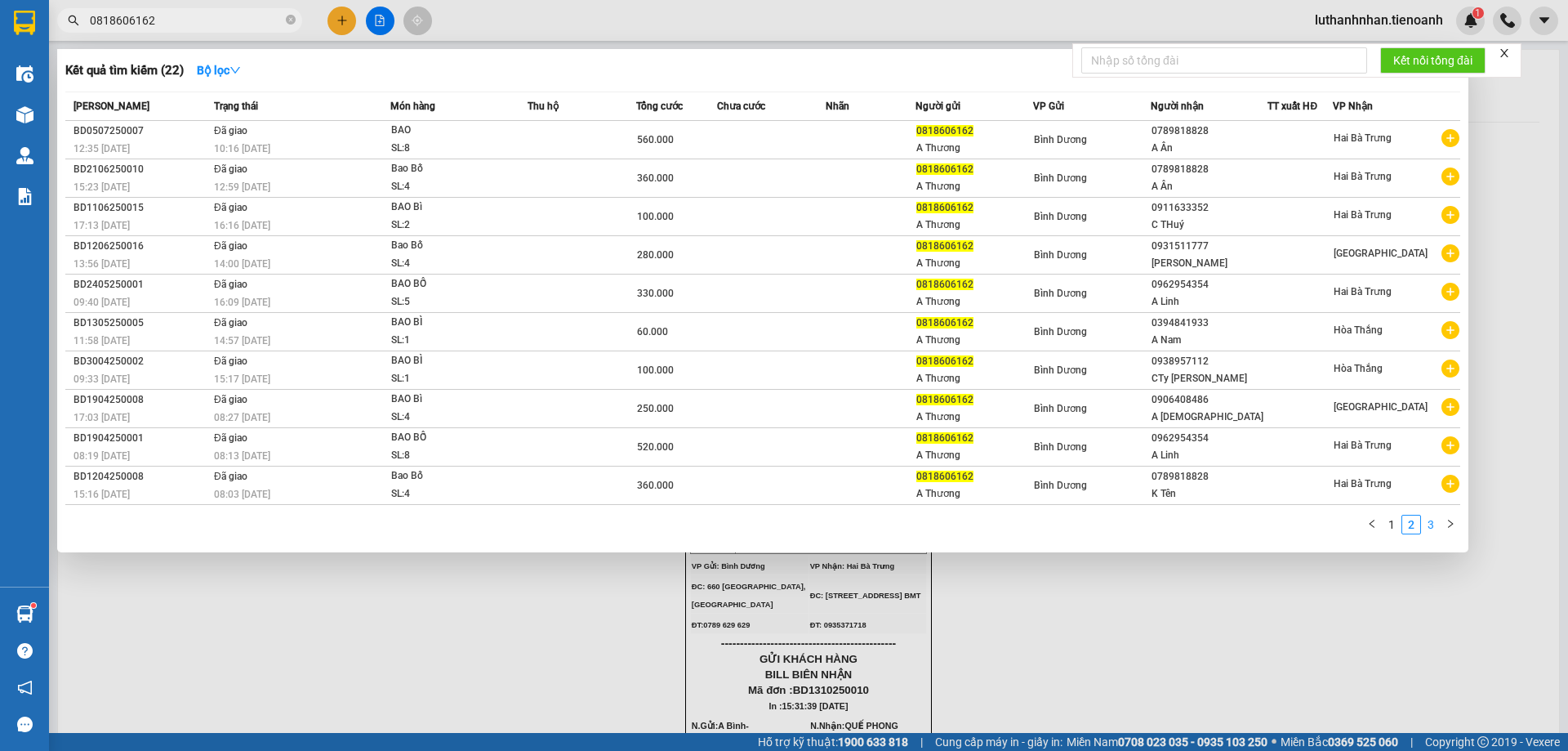
click at [1438, 523] on link "3" at bounding box center [1431, 524] width 18 height 18
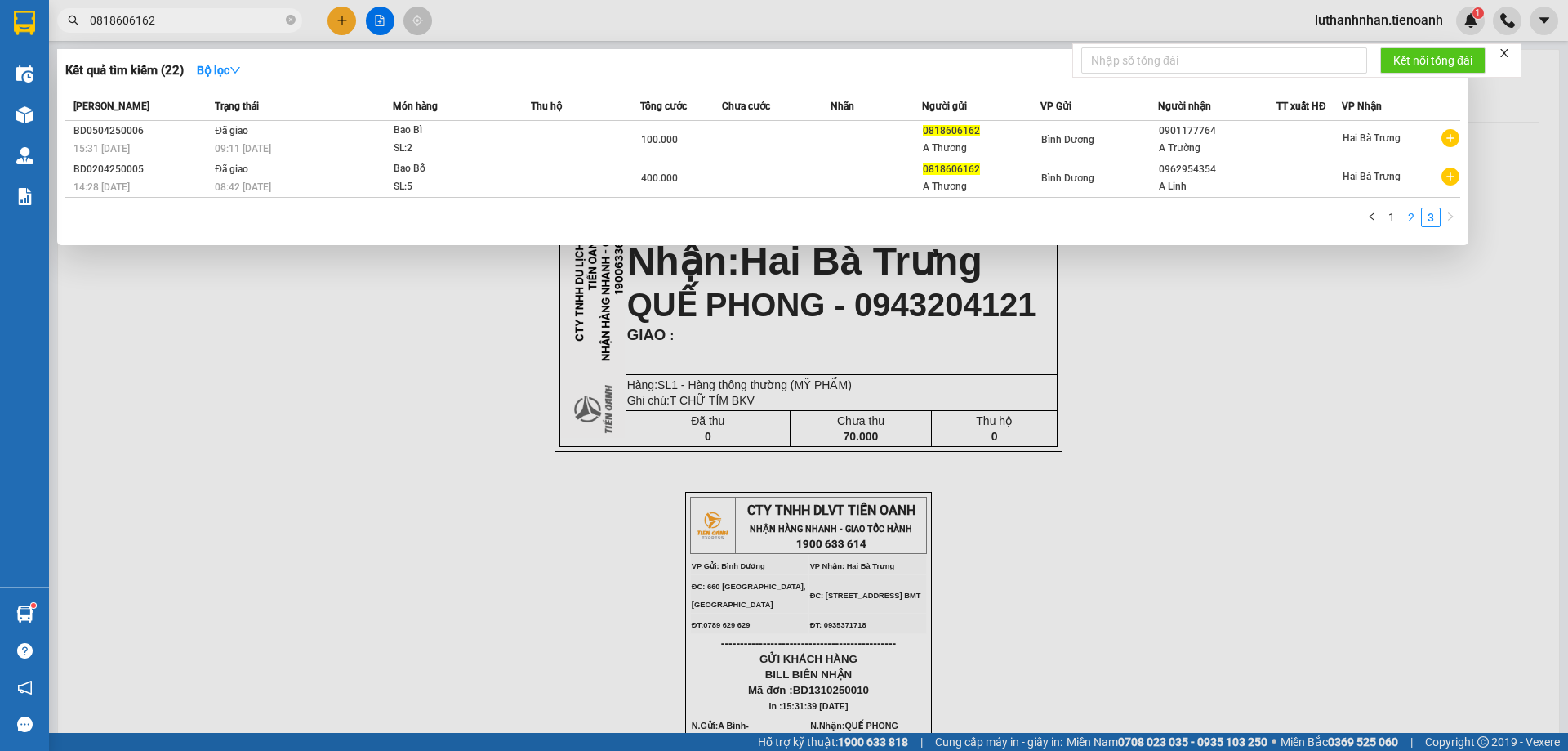
click at [1410, 223] on link "2" at bounding box center [1411, 217] width 18 height 18
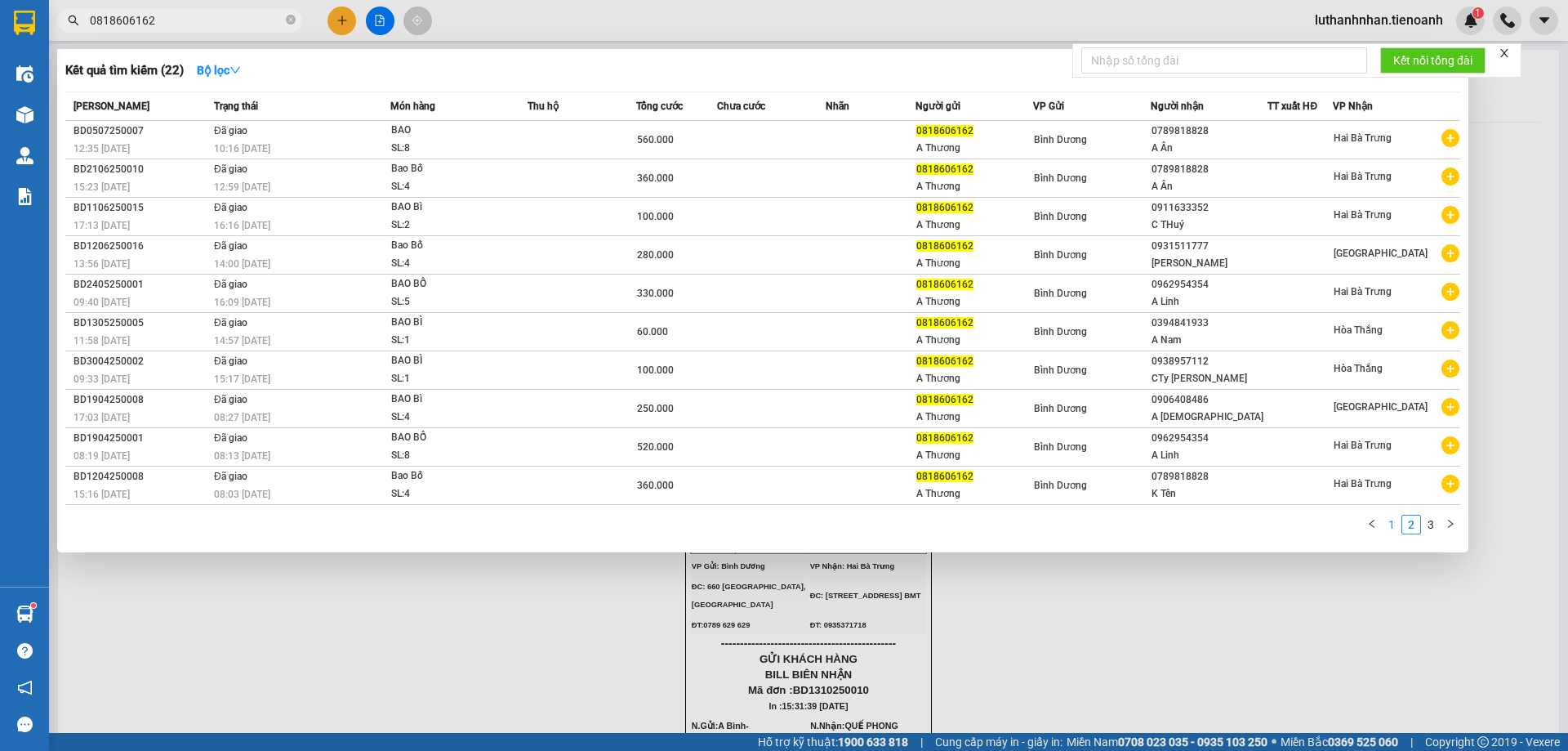
click at [1399, 520] on link "1" at bounding box center [1391, 524] width 18 height 18
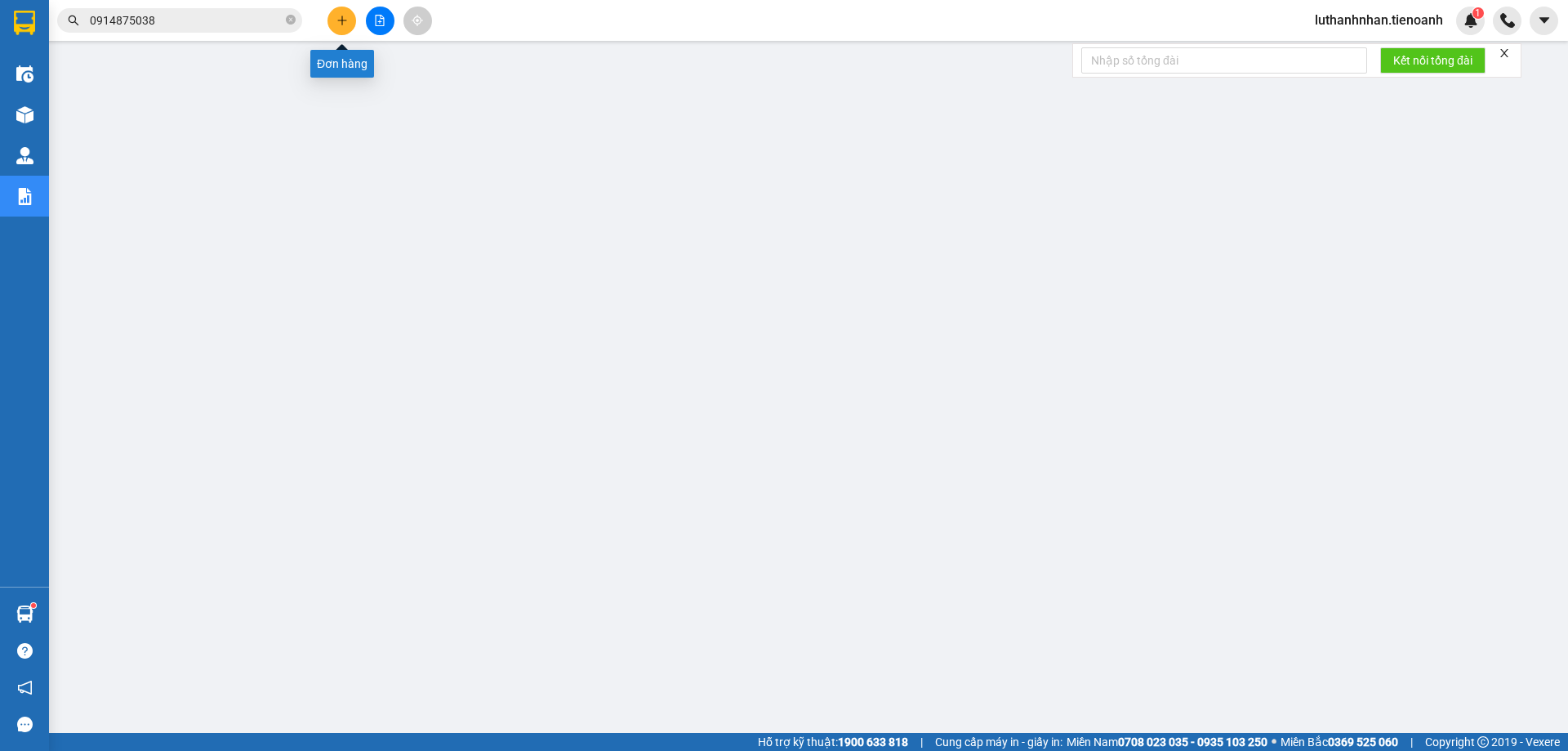
click at [349, 17] on button at bounding box center [341, 21] width 29 height 29
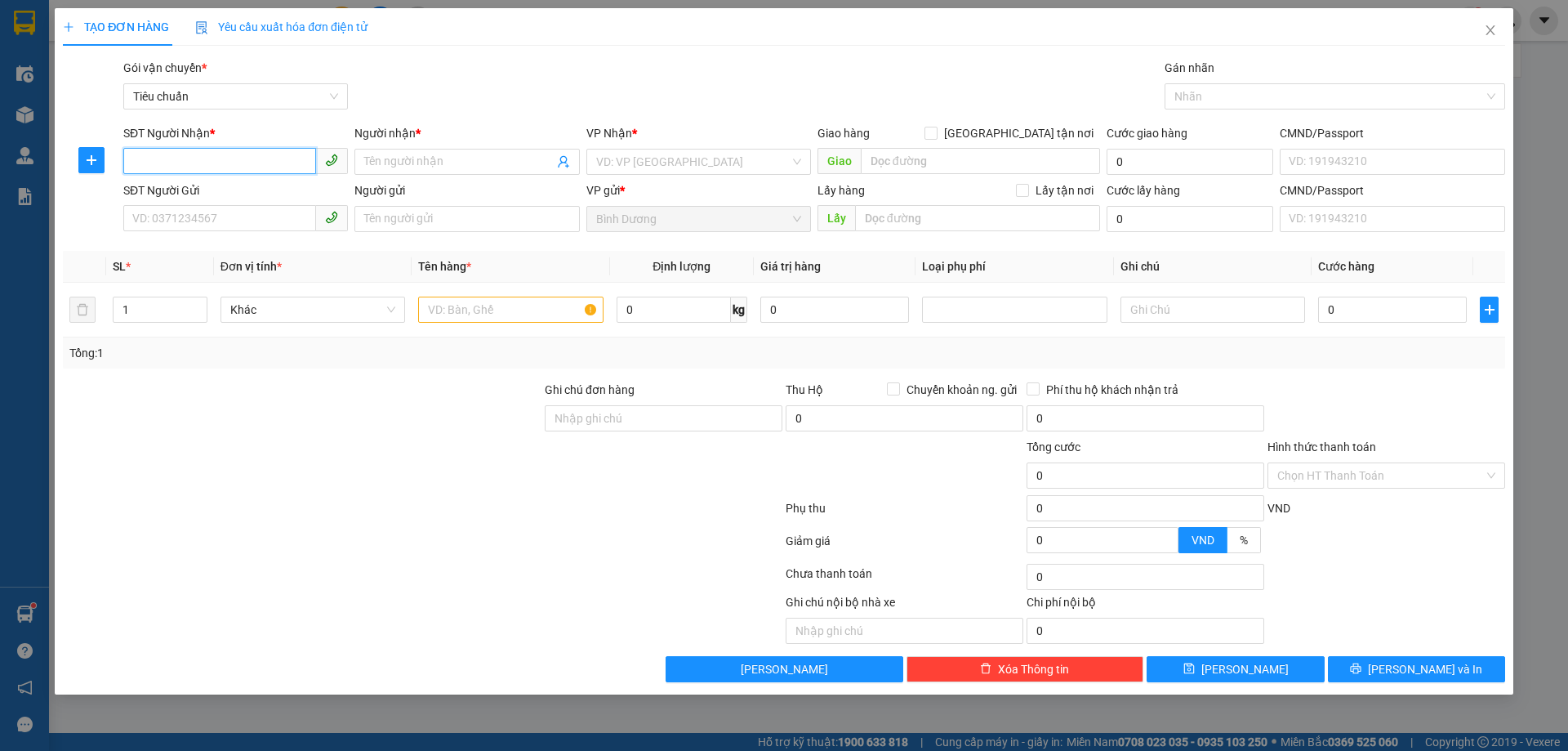
click at [267, 163] on input "SĐT Người Nhận *" at bounding box center [219, 161] width 193 height 26
type input "0935084509"
click at [390, 157] on input "Người nhận *" at bounding box center [459, 161] width 189 height 18
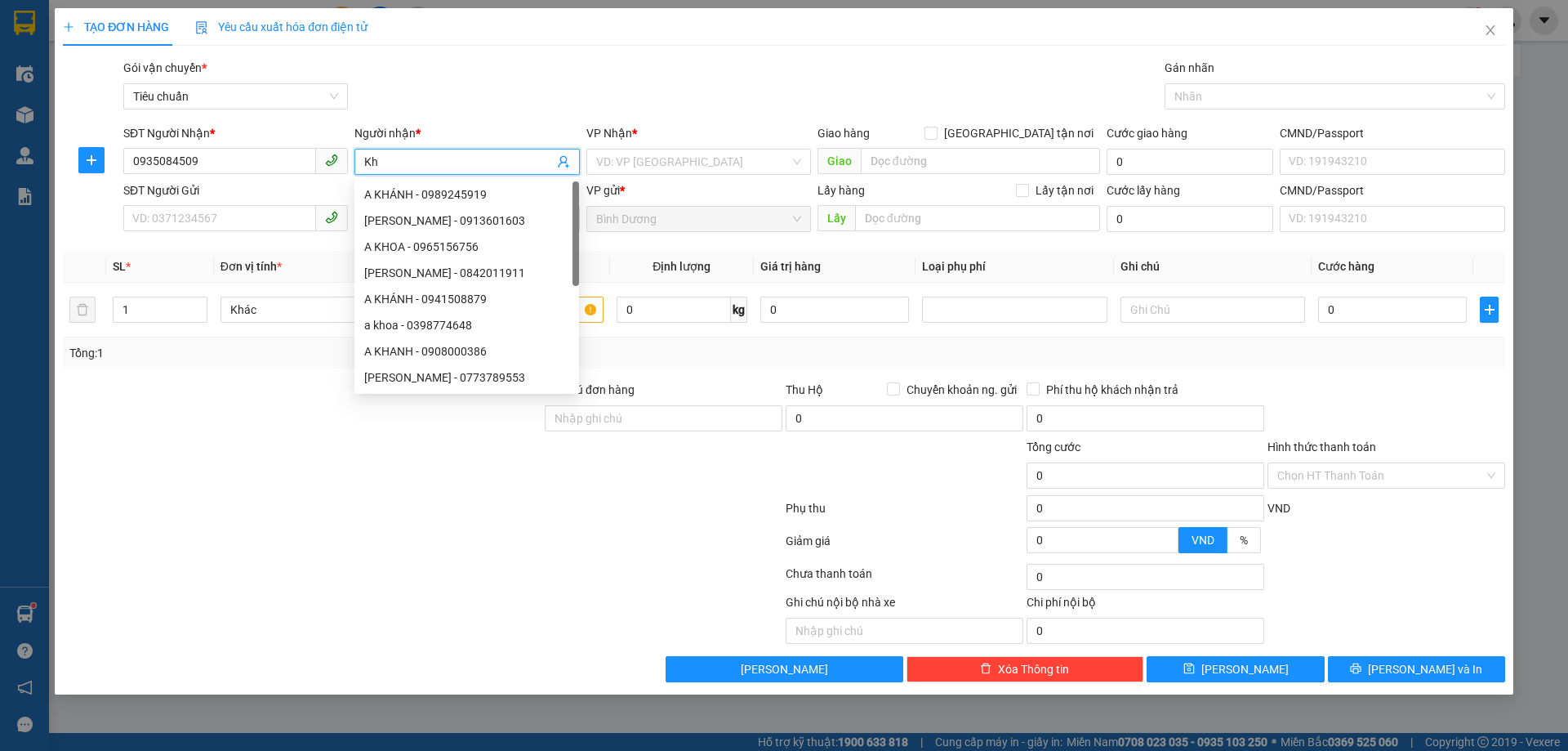
type input "K"
type input "A Khải"
click at [634, 163] on input "search" at bounding box center [694, 162] width 194 height 24
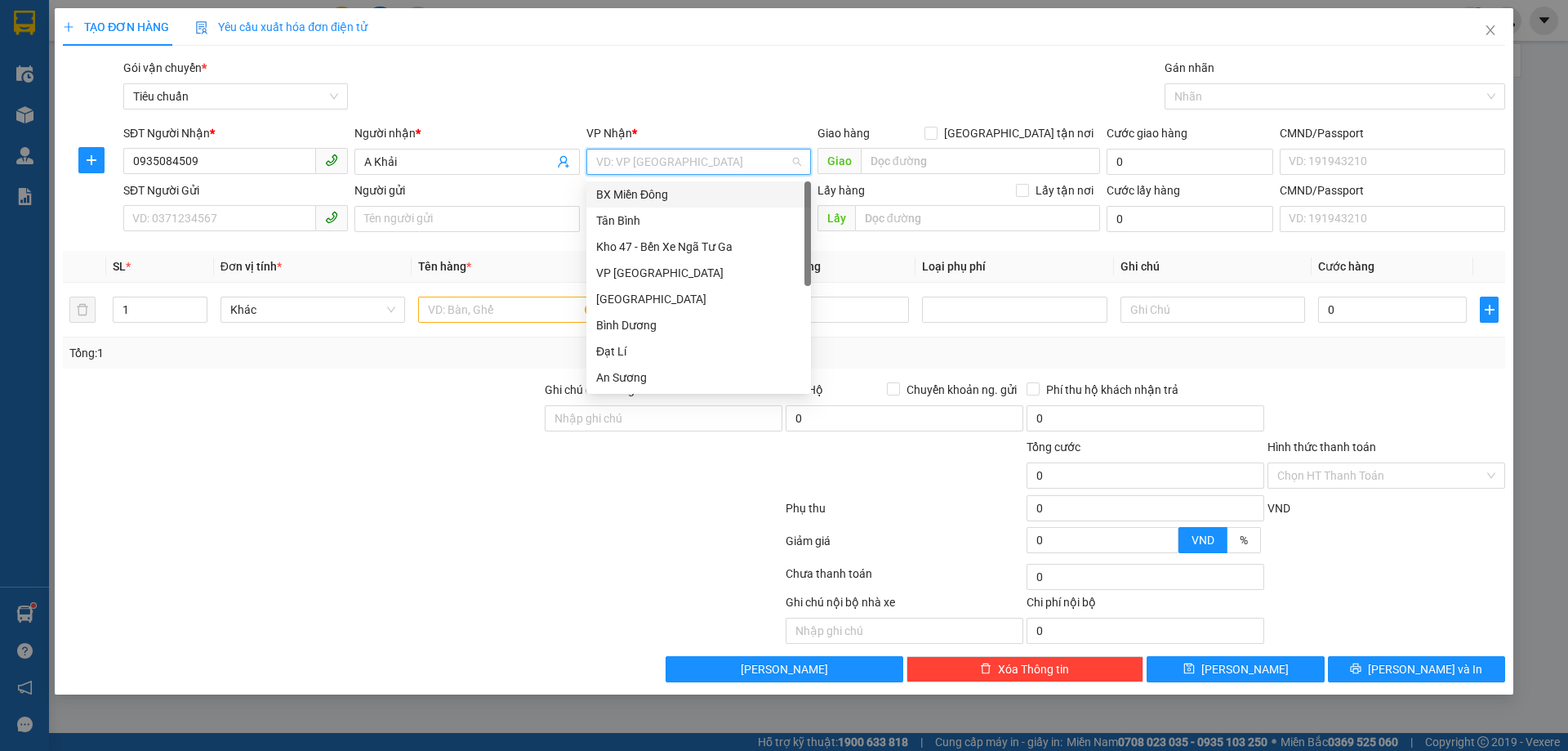
click at [638, 161] on input "search" at bounding box center [694, 162] width 194 height 24
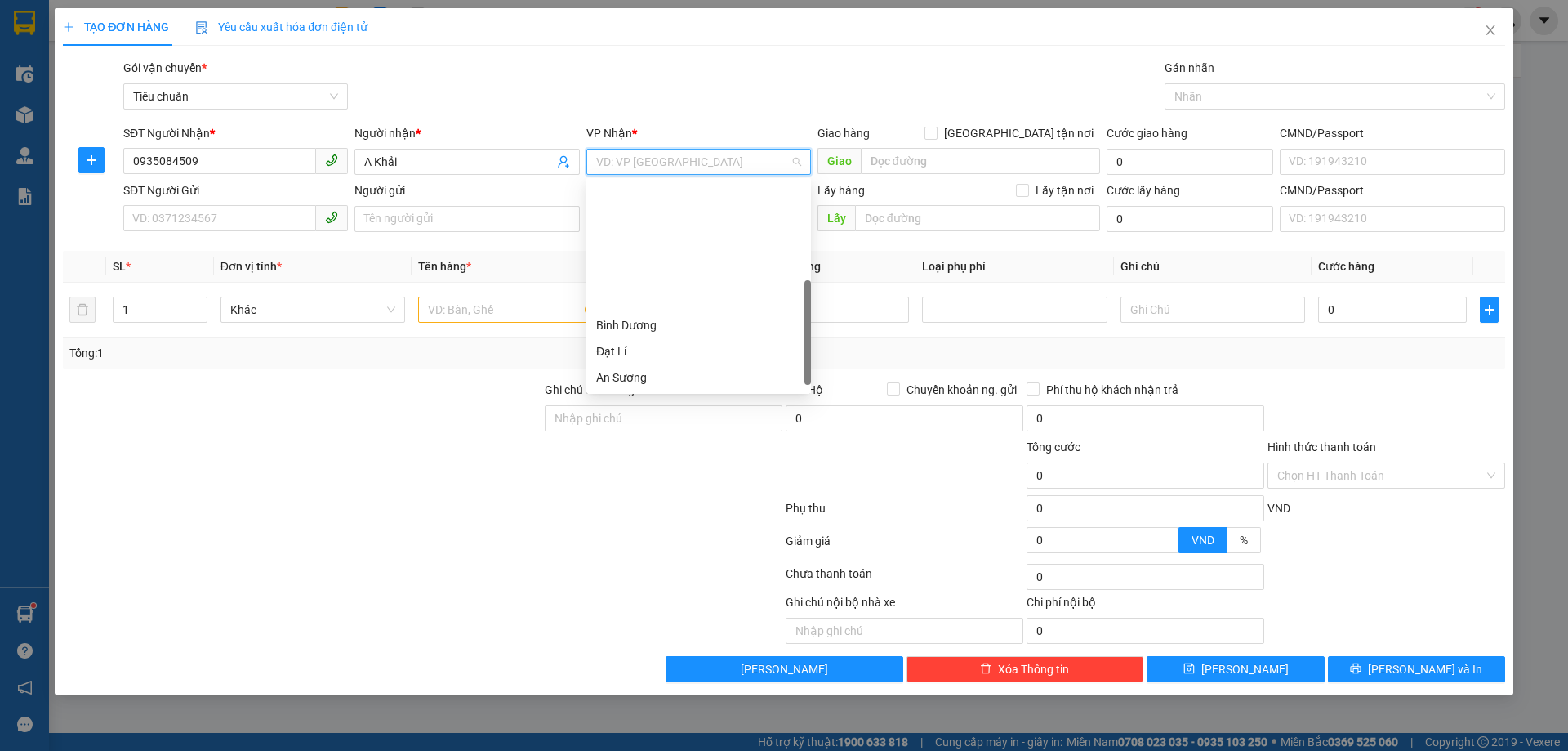
scroll to position [157, 0]
click at [644, 243] on div "Hai Bà Trưng" at bounding box center [699, 247] width 205 height 18
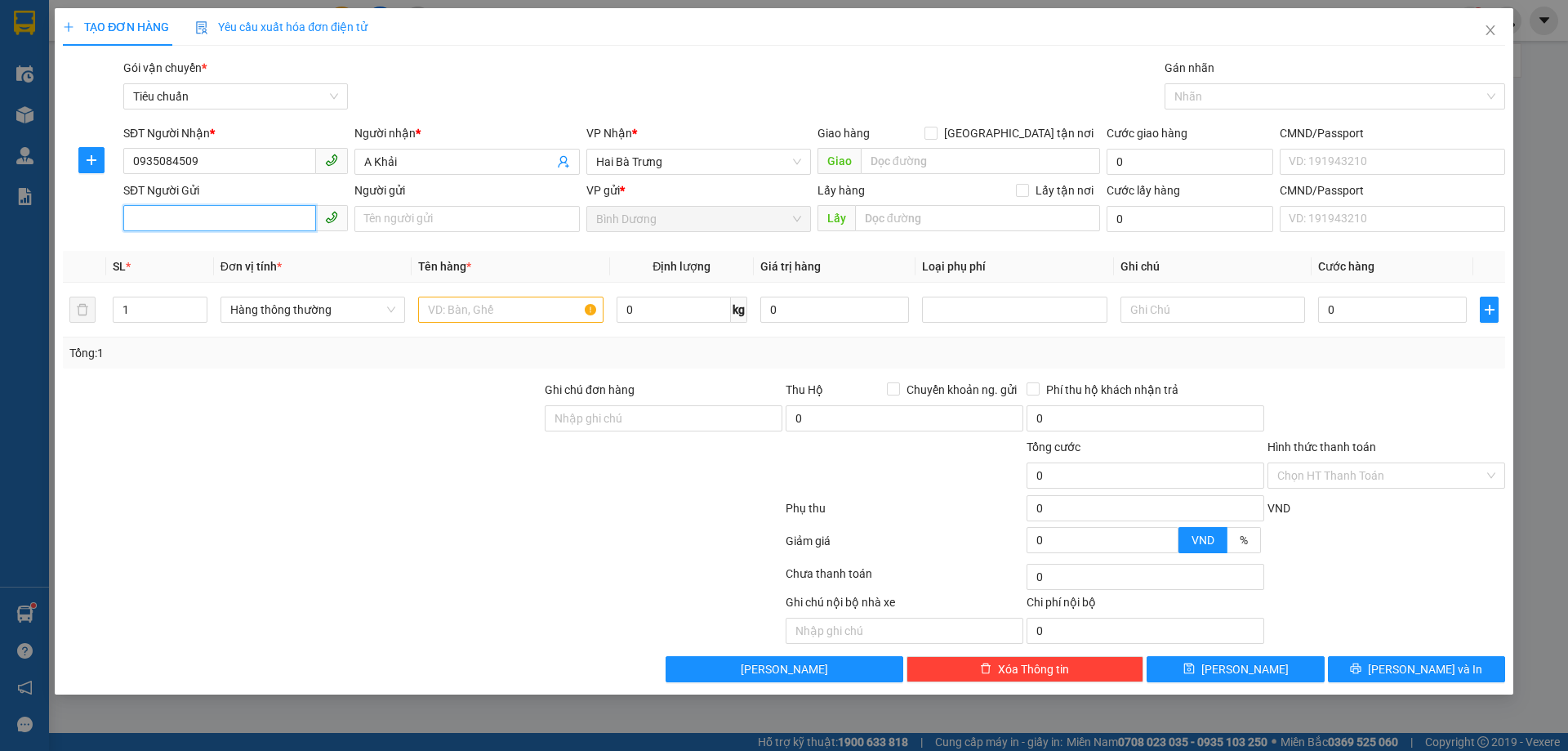
click at [177, 222] on input "SĐT Người Gửi" at bounding box center [219, 218] width 193 height 26
click at [181, 218] on input "SĐT Người Gửi" at bounding box center [219, 218] width 193 height 26
click at [141, 211] on input "SĐT Người Gửi" at bounding box center [219, 218] width 193 height 26
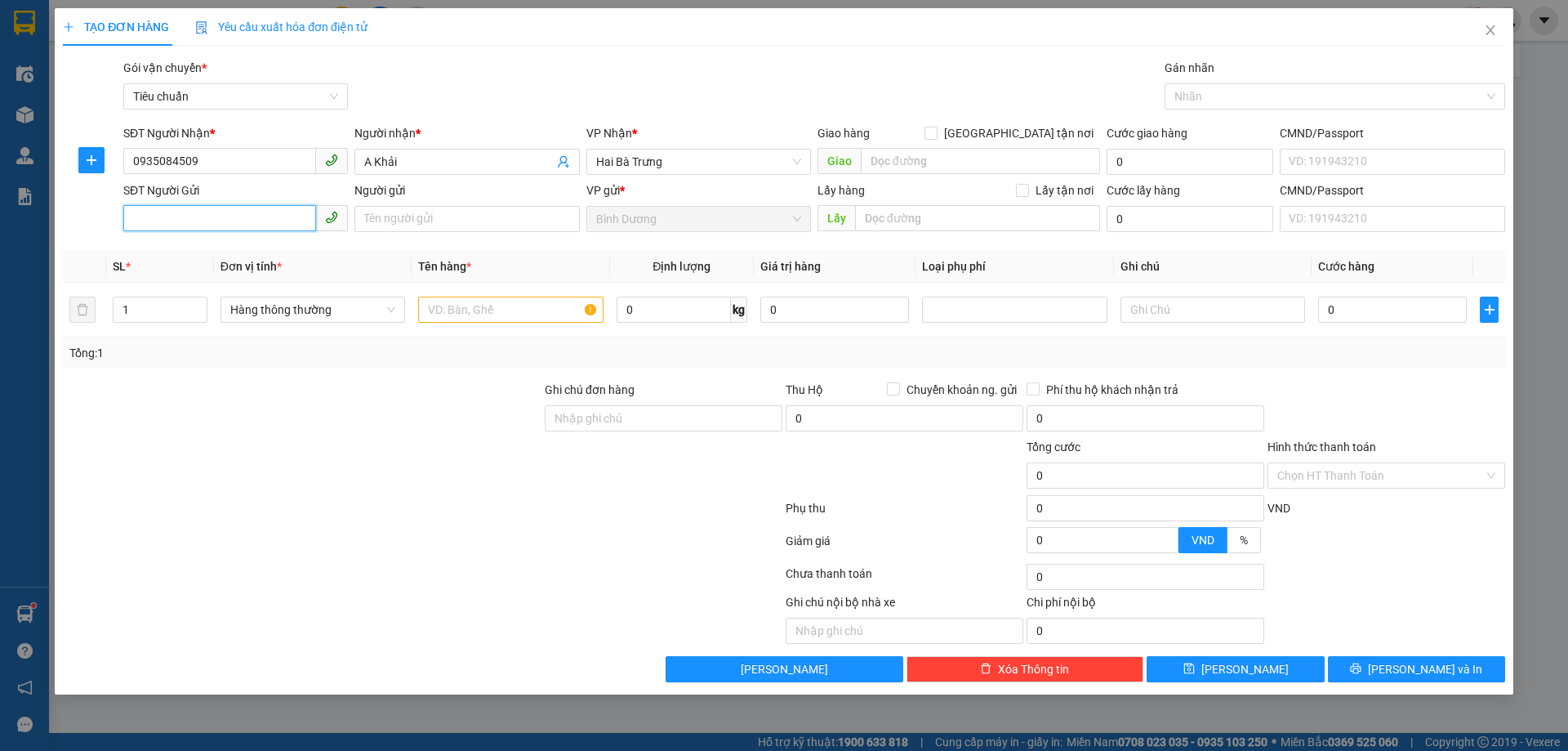
click at [198, 210] on input "SĐT Người Gửi" at bounding box center [219, 218] width 193 height 26
click at [200, 210] on input "SĐT Người Gửi" at bounding box center [219, 218] width 193 height 26
click at [916, 301] on td at bounding box center [1015, 309] width 197 height 55
click at [201, 210] on input "SĐT Người Gửi" at bounding box center [219, 218] width 193 height 26
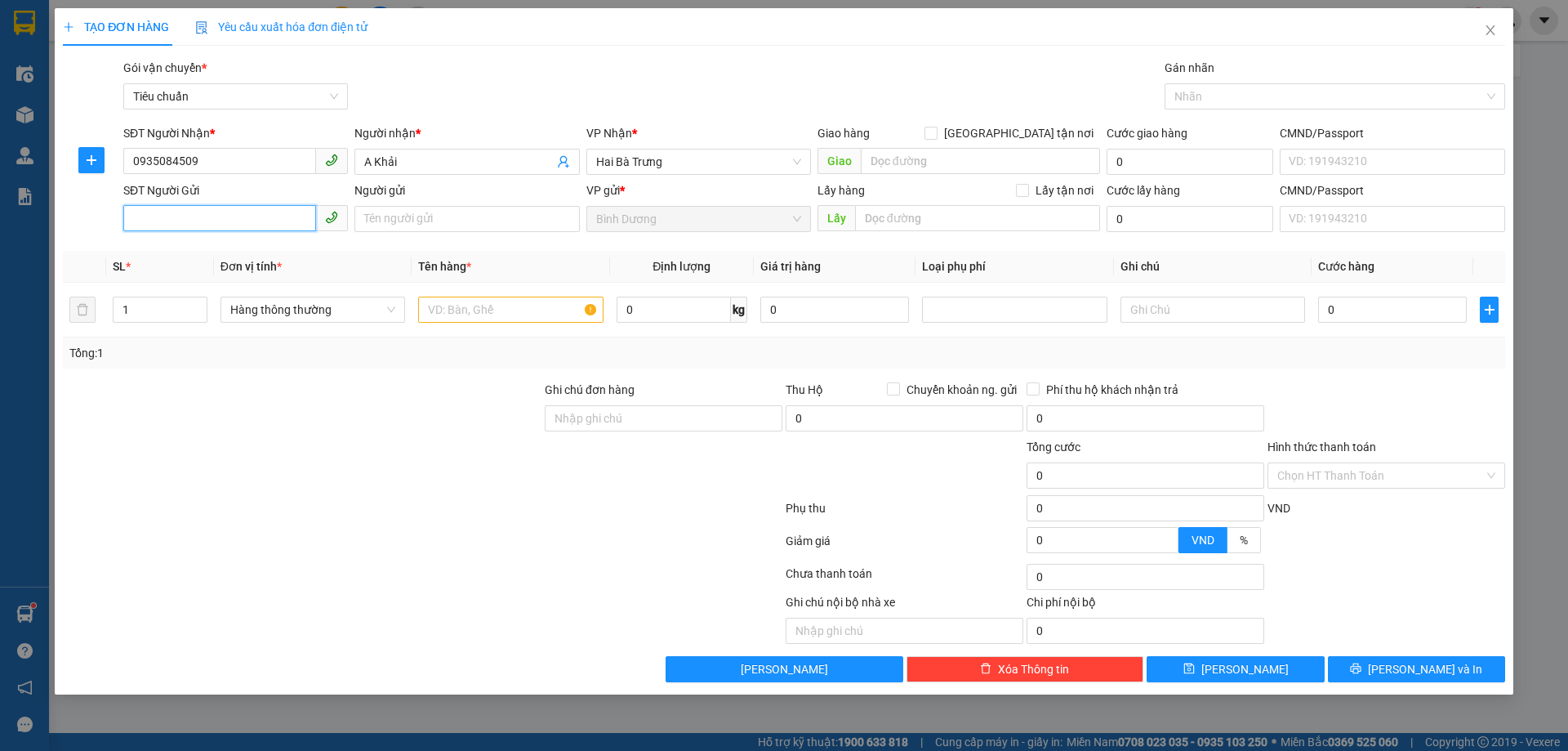
click at [201, 210] on input "SĐT Người Gửi" at bounding box center [219, 218] width 193 height 26
click at [202, 217] on input "SĐT Người Gửi" at bounding box center [219, 218] width 193 height 26
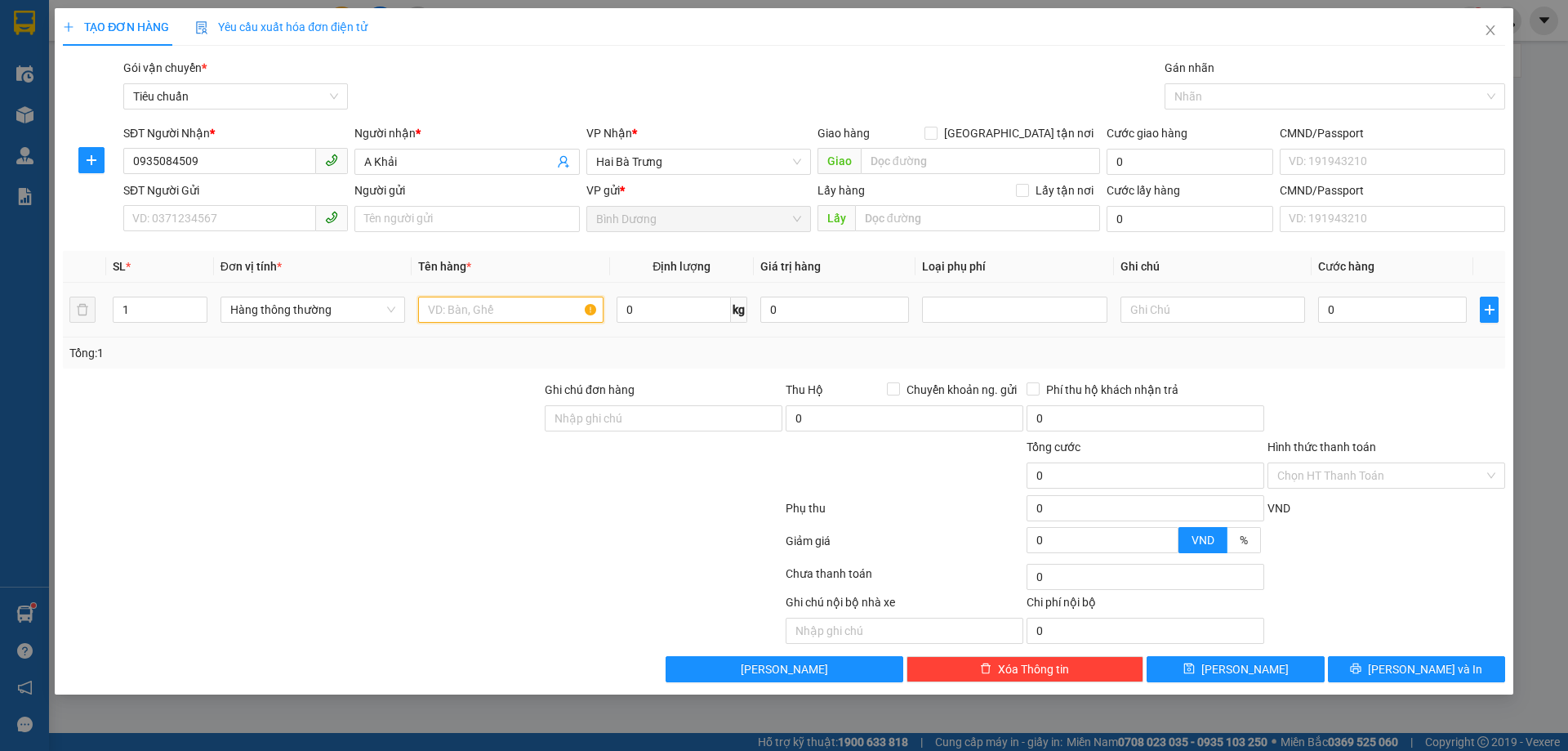
click at [500, 307] on input "text" at bounding box center [510, 309] width 184 height 26
type input "BAO"
click at [278, 218] on input "SĐT Người Gửi" at bounding box center [219, 218] width 193 height 26
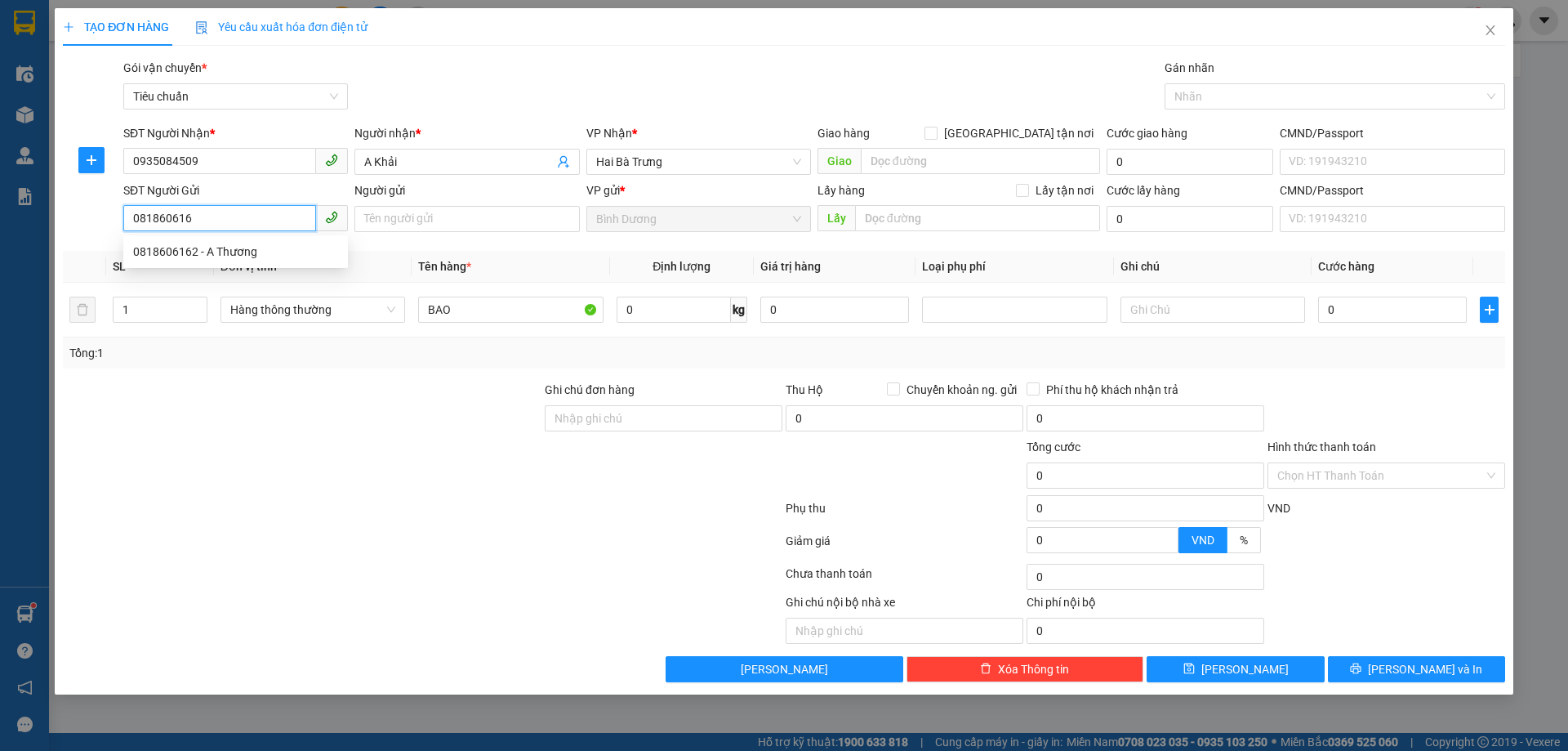
type input "0818606162"
click at [237, 261] on div "0818606162 - A Thương" at bounding box center [235, 251] width 224 height 26
type input "A Thương"
type input "60.000"
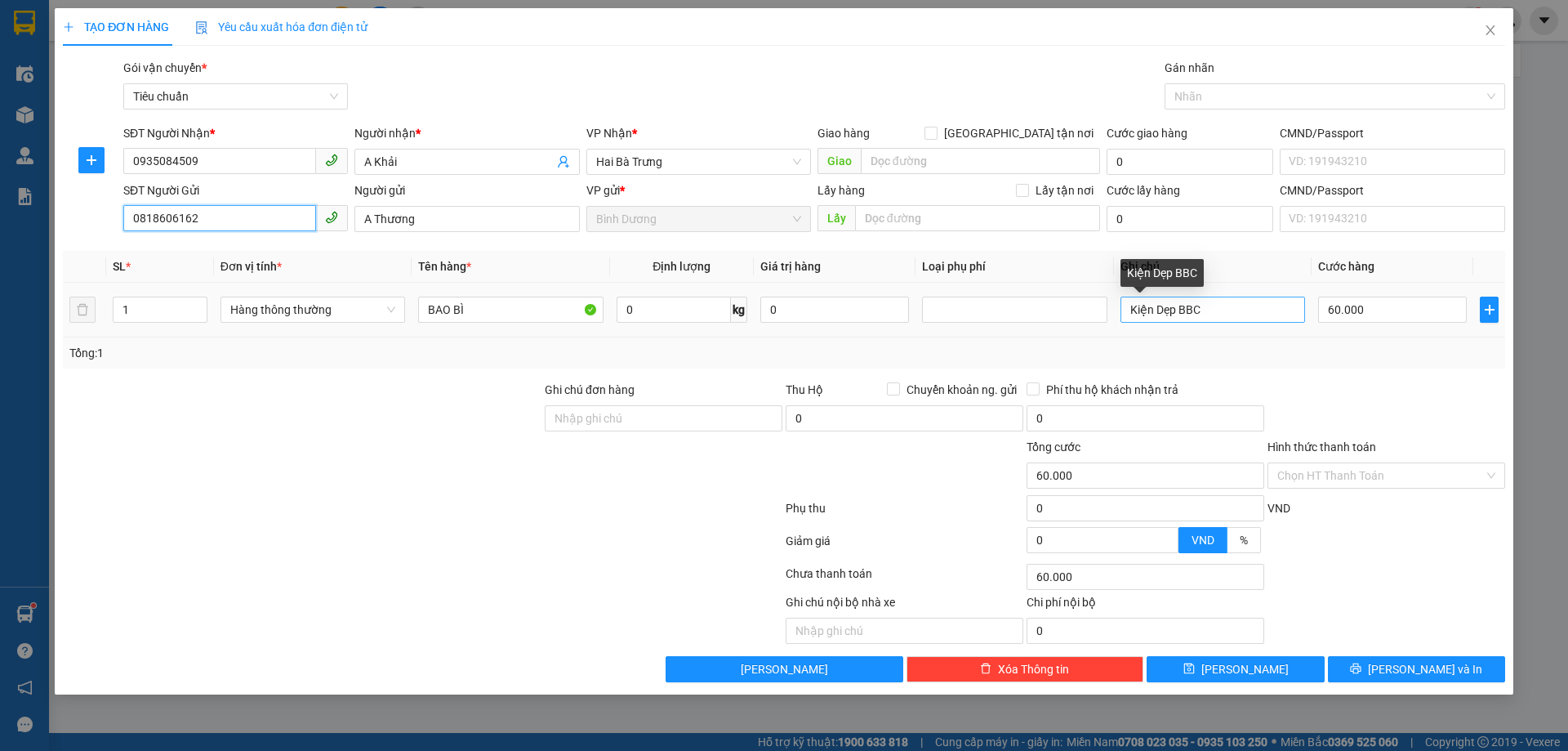
type input "0818606162"
click at [1214, 310] on input "Kiện Dẹp BBC" at bounding box center [1212, 309] width 184 height 26
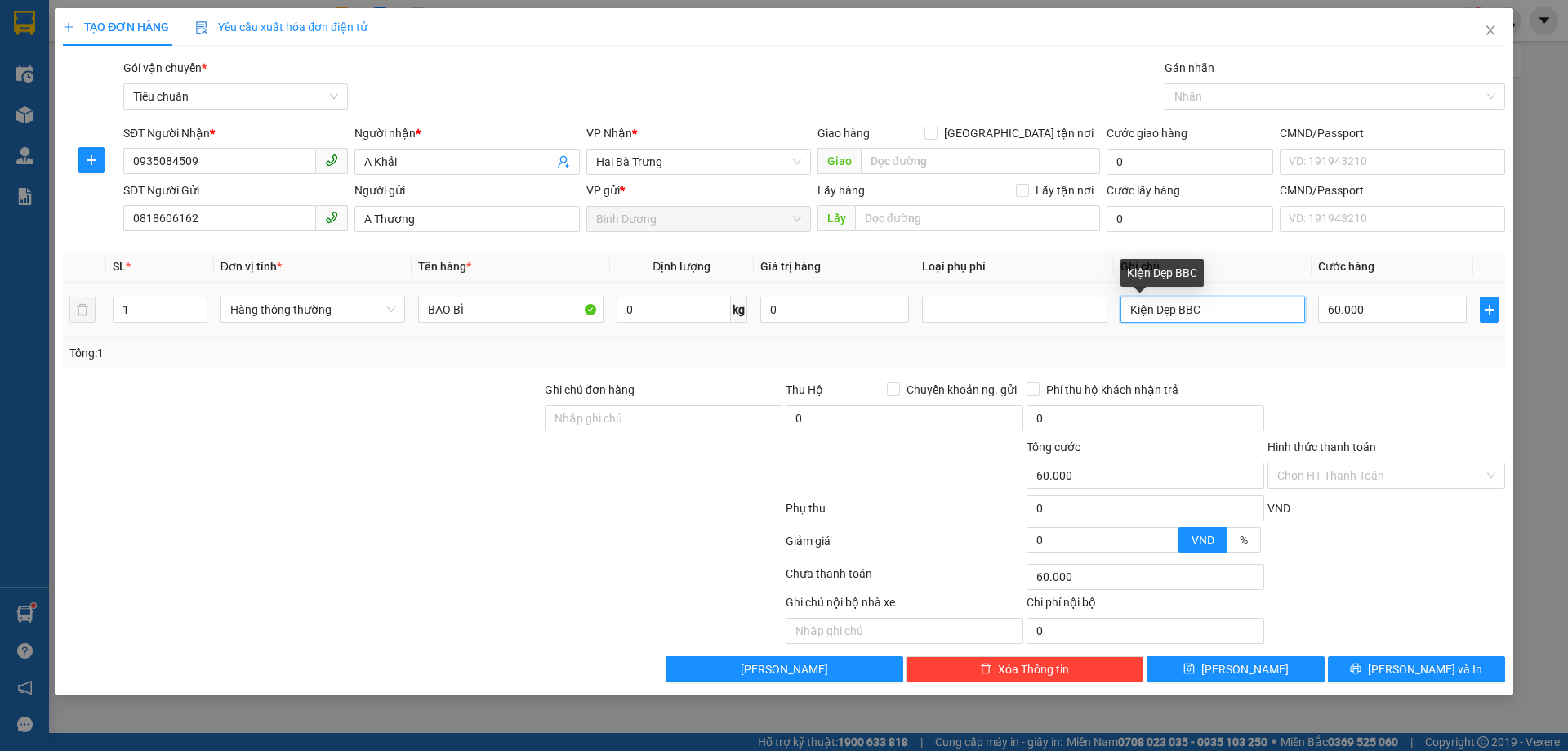
click at [1214, 310] on input "Kiện Dẹp BBC" at bounding box center [1212, 309] width 184 height 26
click at [149, 305] on input "1" at bounding box center [160, 309] width 94 height 24
type input "13"
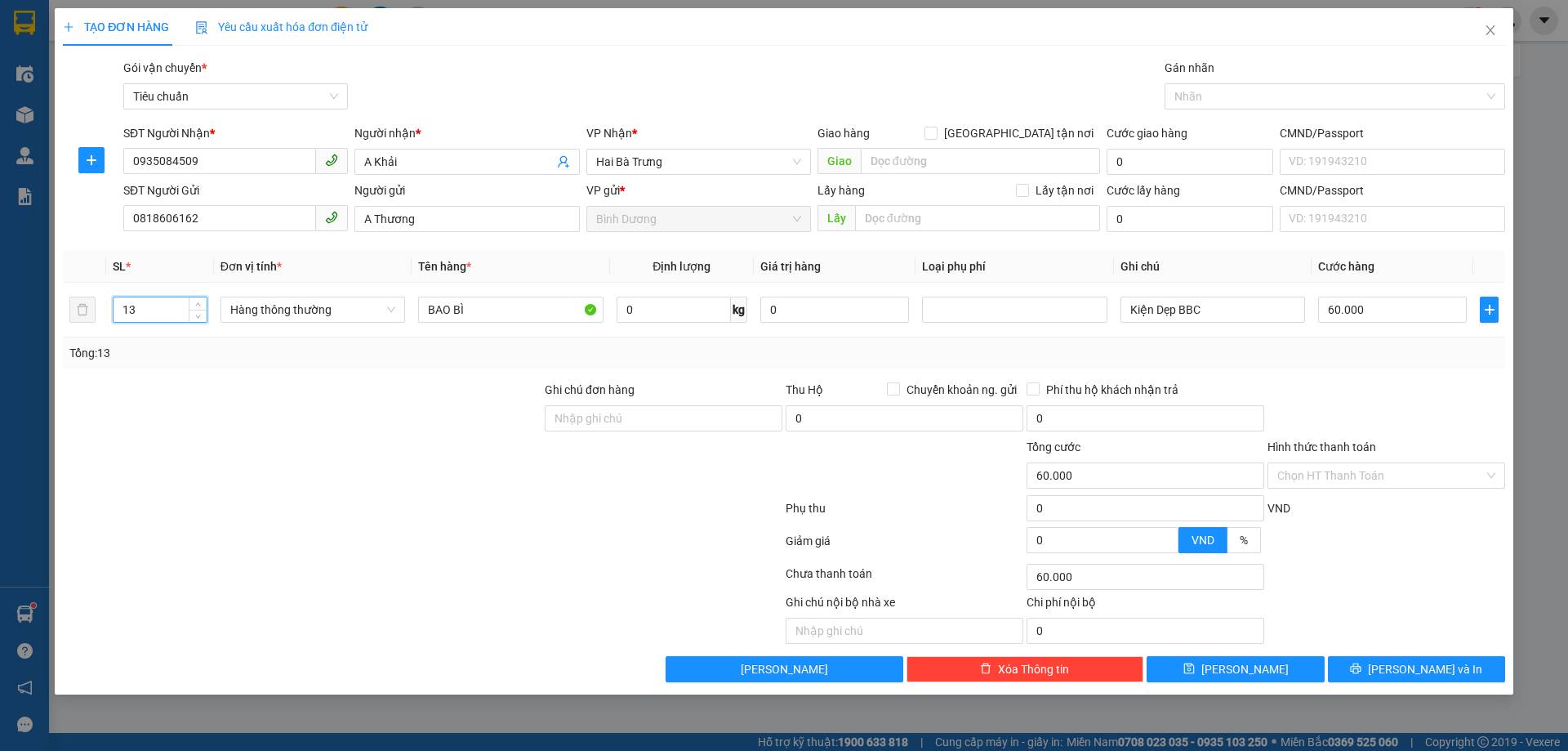
click at [185, 365] on div "Tổng: 13" at bounding box center [784, 353] width 1442 height 31
type input "0"
click at [681, 308] on input "0" at bounding box center [674, 309] width 114 height 26
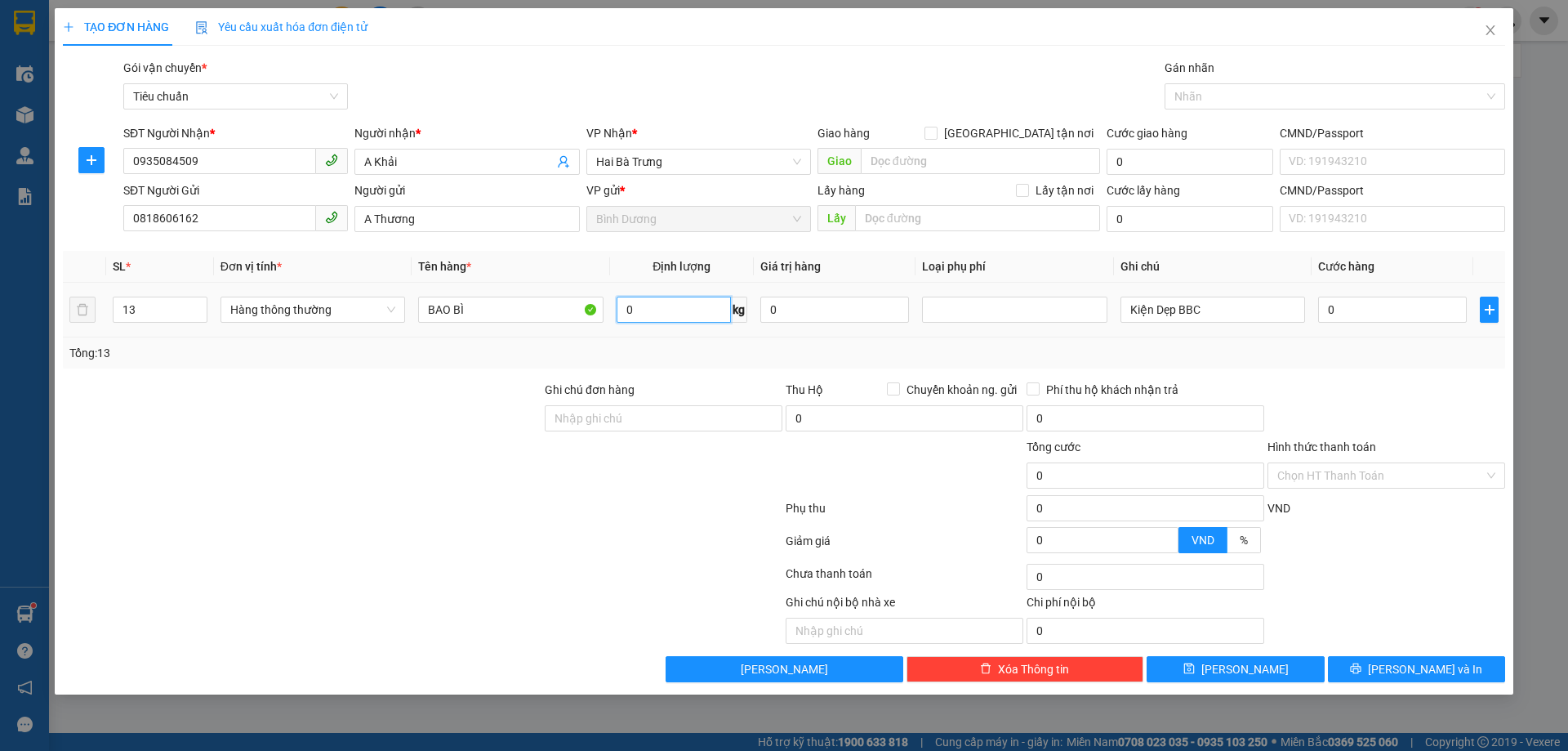
click at [681, 308] on input "0" at bounding box center [674, 309] width 114 height 26
type input "37"
click at [696, 349] on div "Tổng: 13" at bounding box center [784, 353] width 1429 height 18
type input "80.000"
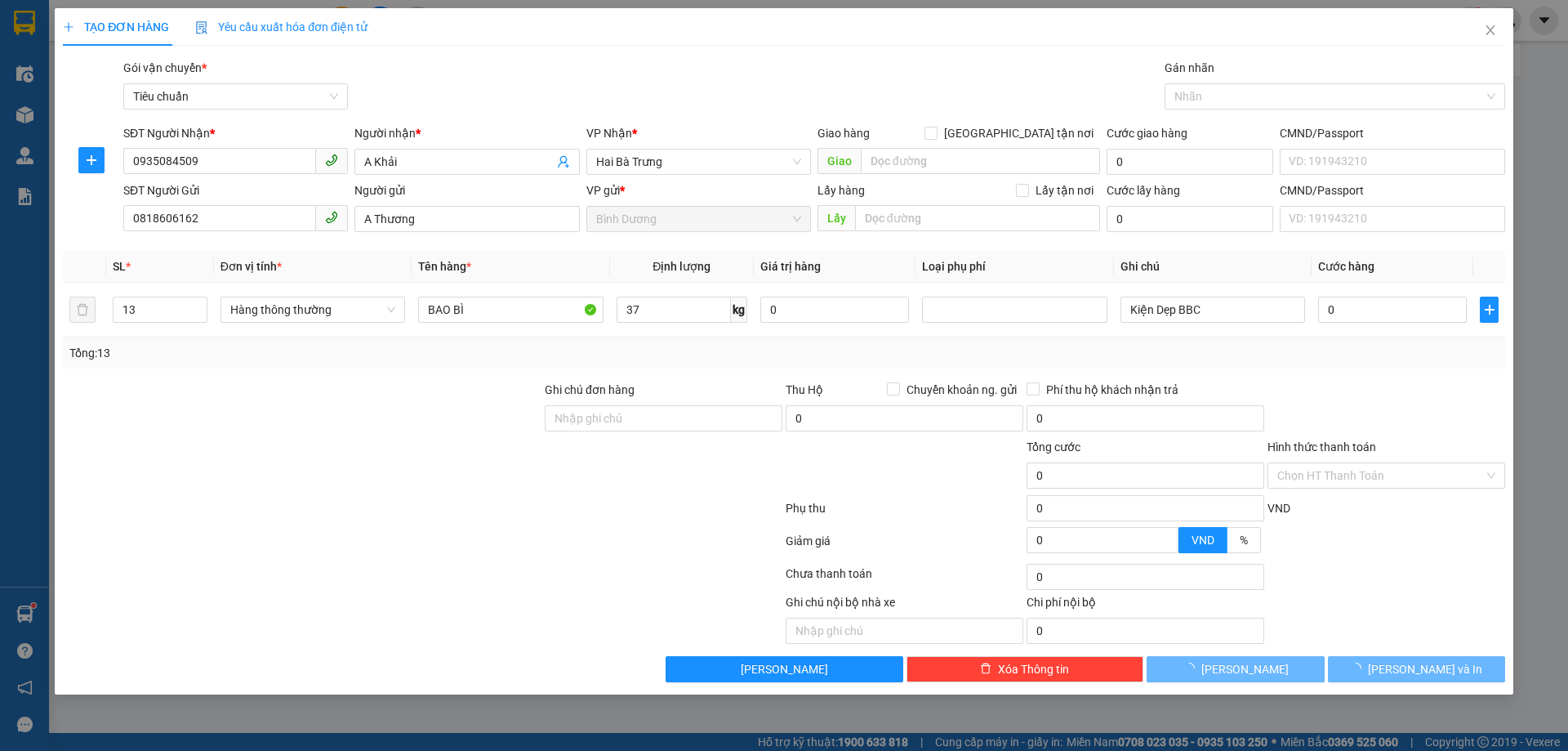
type input "80.000"
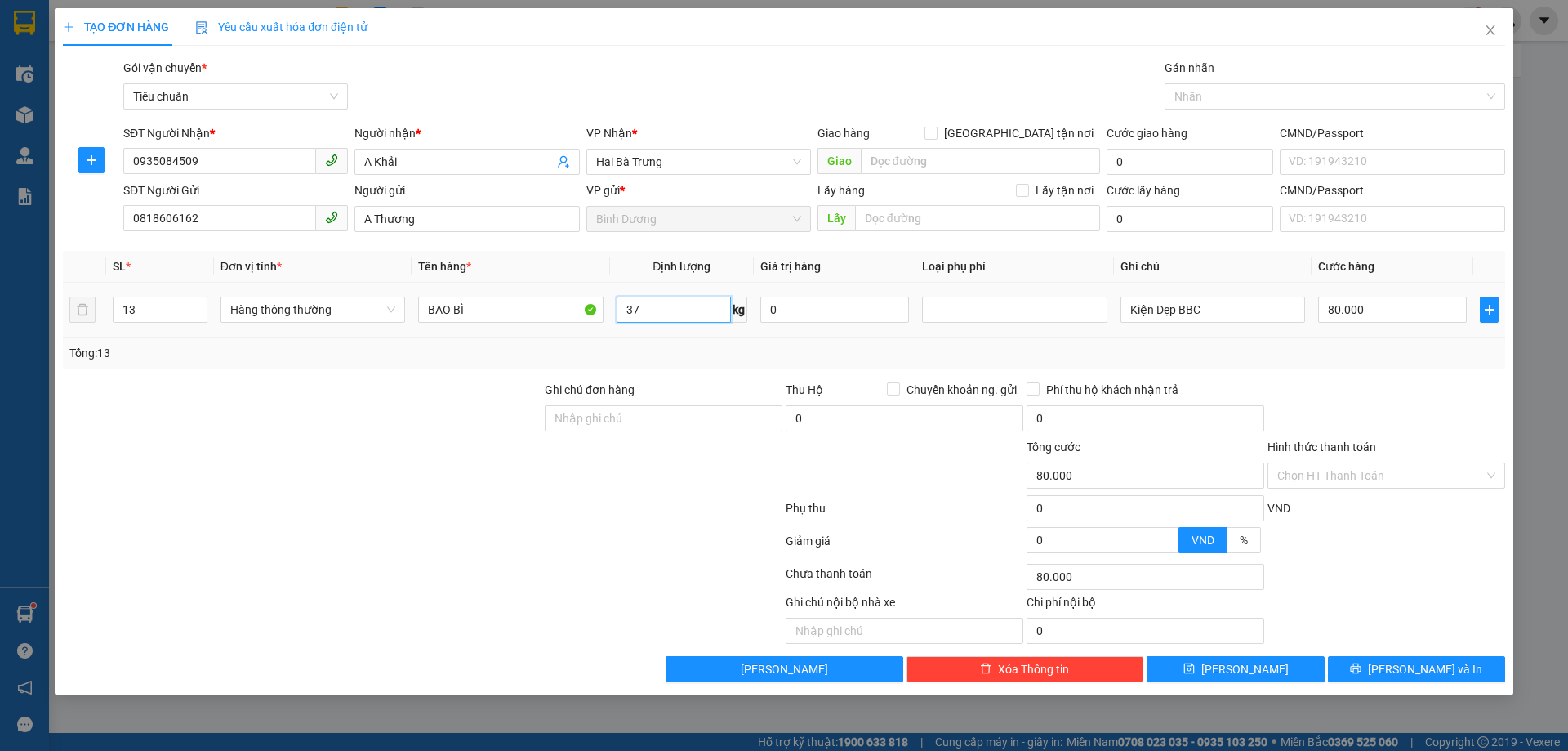
click at [668, 311] on input "37" at bounding box center [674, 309] width 114 height 26
type input "35"
click at [688, 341] on div "Tổng: 13" at bounding box center [784, 353] width 1442 height 31
type input "70.000"
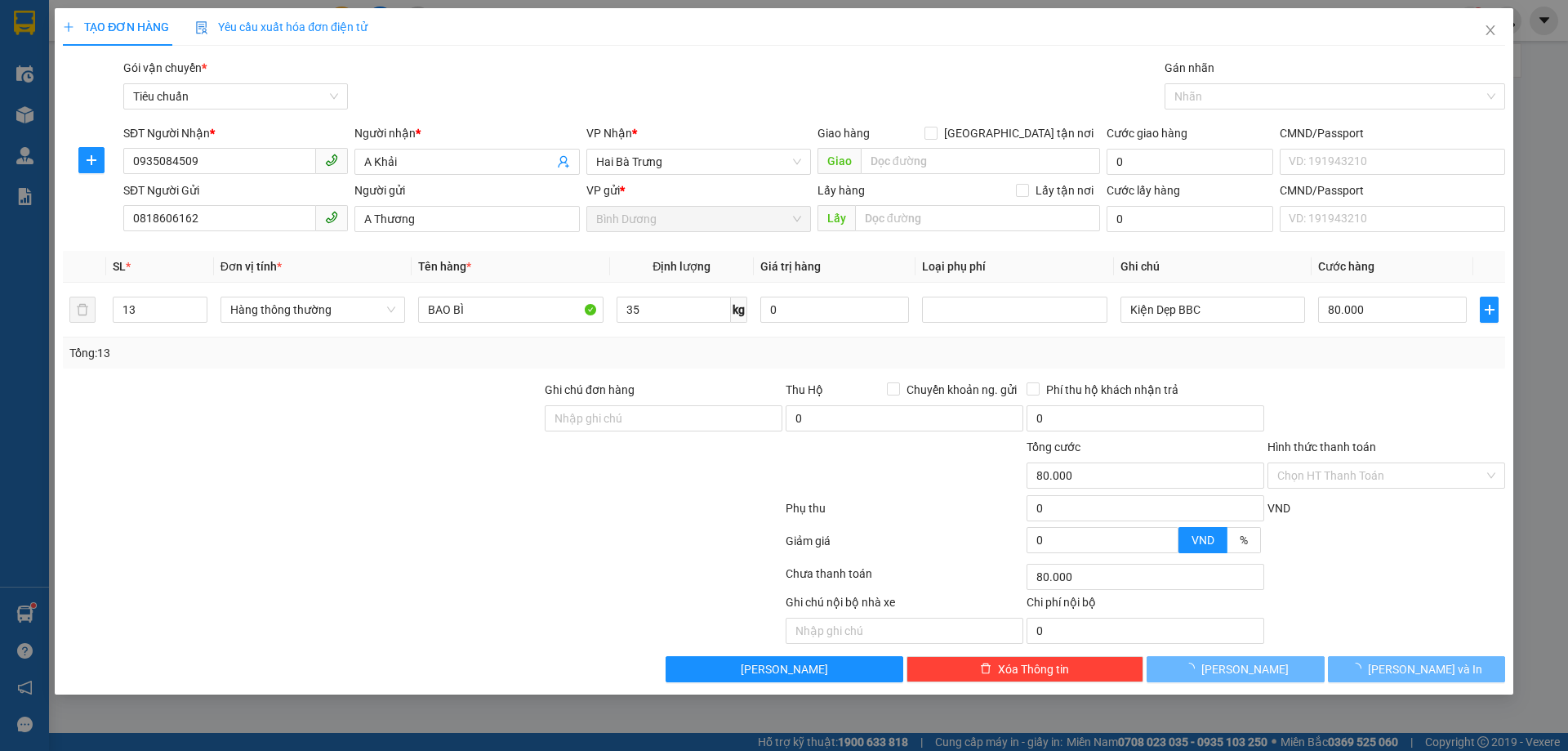
type input "70.000"
click at [660, 305] on input "35" at bounding box center [674, 309] width 114 height 26
type input "0"
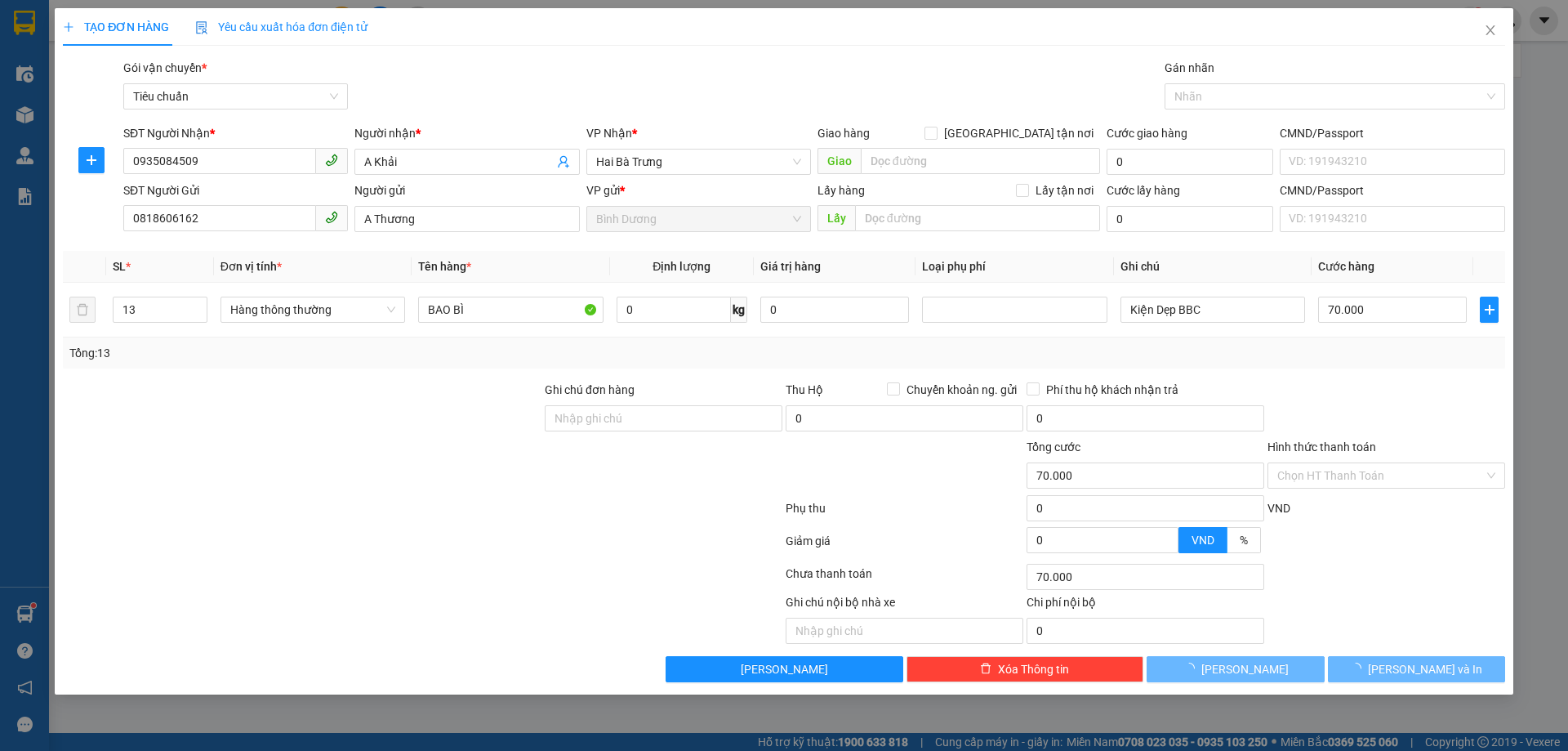
click at [741, 354] on div "Tổng: 13" at bounding box center [784, 353] width 1429 height 18
type input "0"
click at [1320, 369] on div "Transit Pickup Surcharge Ids Transit Deliver Surcharge Ids Transit Deliver Surc…" at bounding box center [784, 371] width 1442 height 624
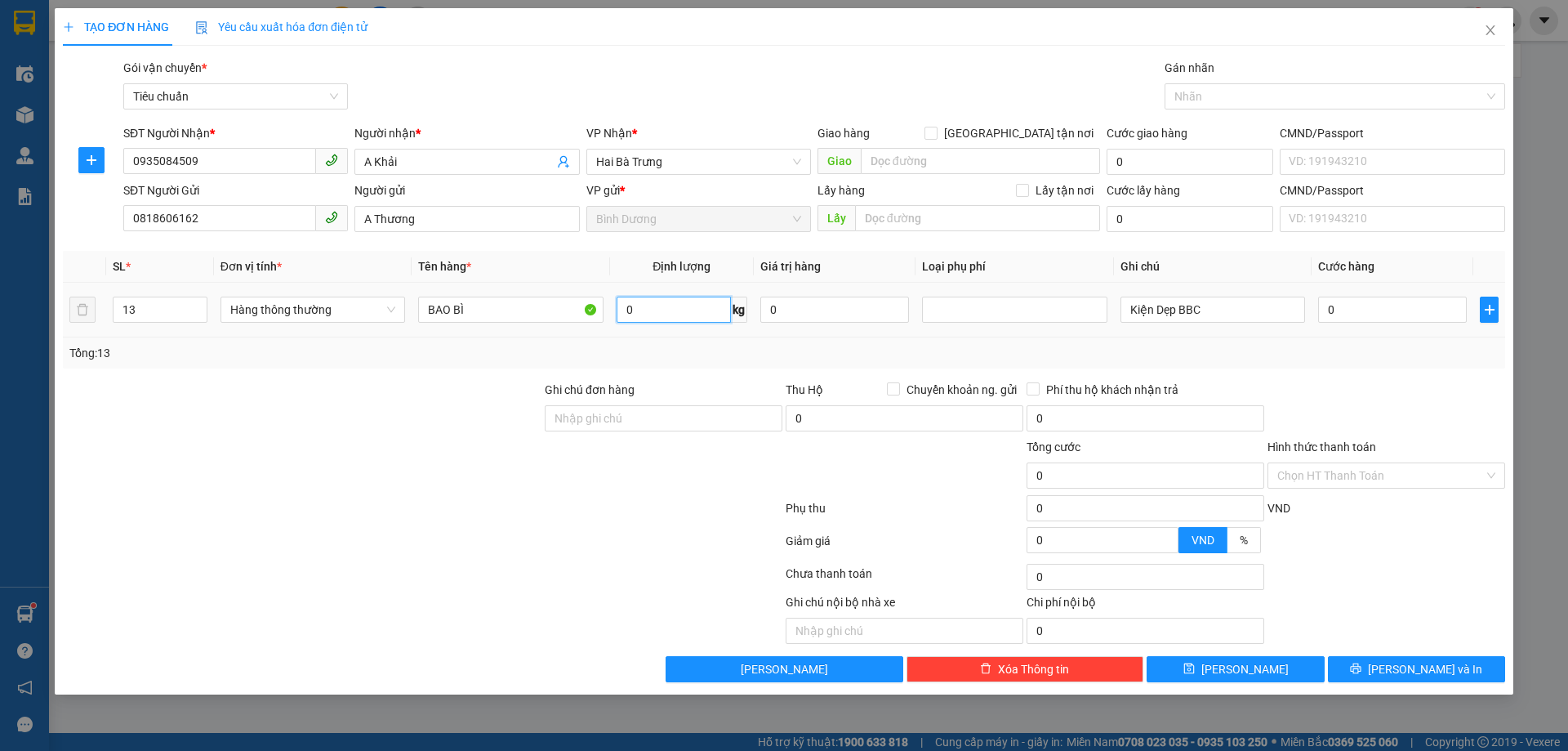
click at [658, 301] on input "0" at bounding box center [674, 309] width 114 height 26
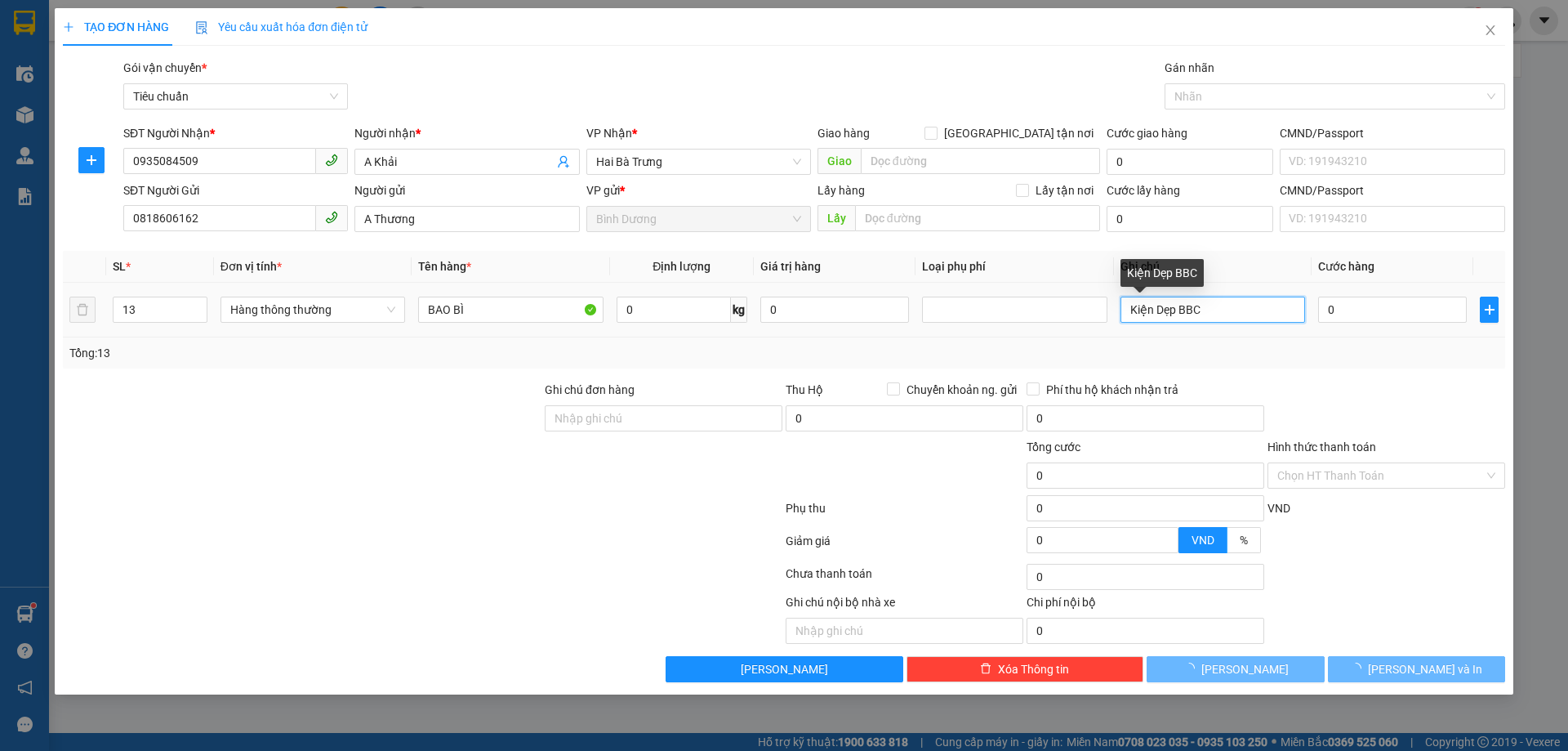
click at [1180, 307] on input "Kiện Dẹp BBC" at bounding box center [1212, 309] width 184 height 26
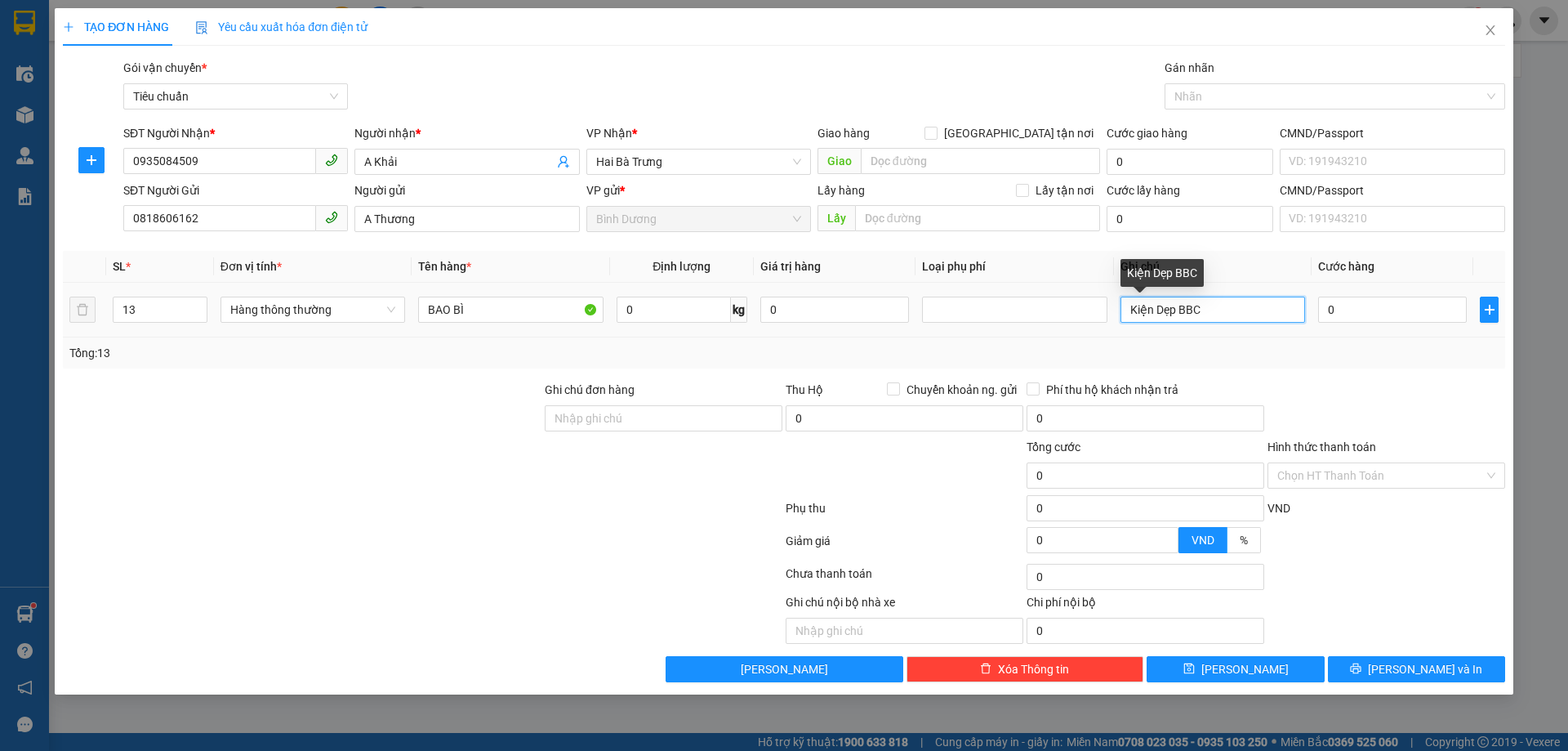
click at [1180, 307] on input "Kiện Dẹp BBC" at bounding box center [1212, 309] width 184 height 26
type input "13 CỤC BAO BỐ"
click at [1275, 363] on div "Tổng: 13" at bounding box center [784, 353] width 1442 height 31
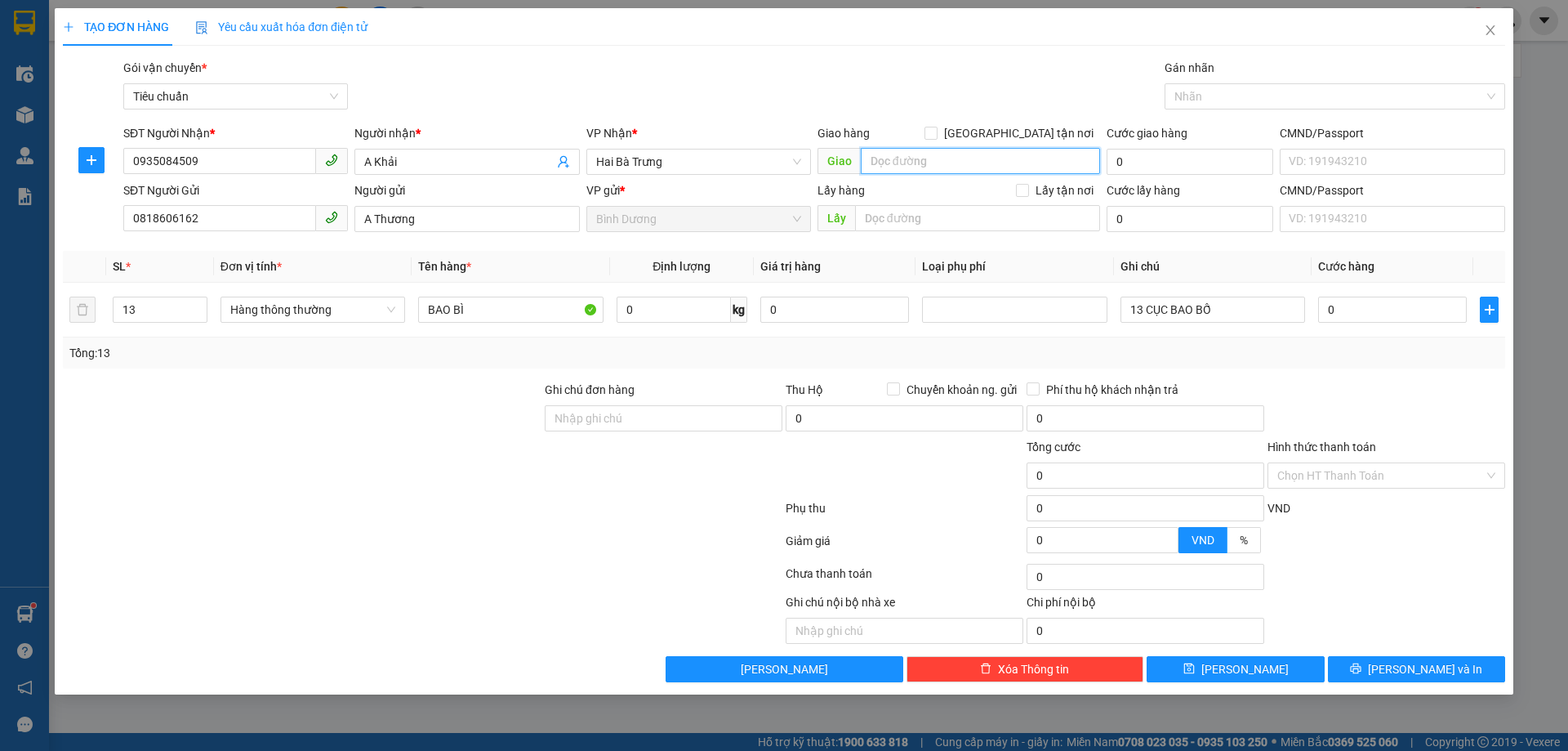
click at [904, 151] on input "search" at bounding box center [980, 161] width 239 height 26
click at [922, 162] on input "search" at bounding box center [980, 161] width 239 height 26
click at [924, 162] on input "search" at bounding box center [980, 161] width 239 height 26
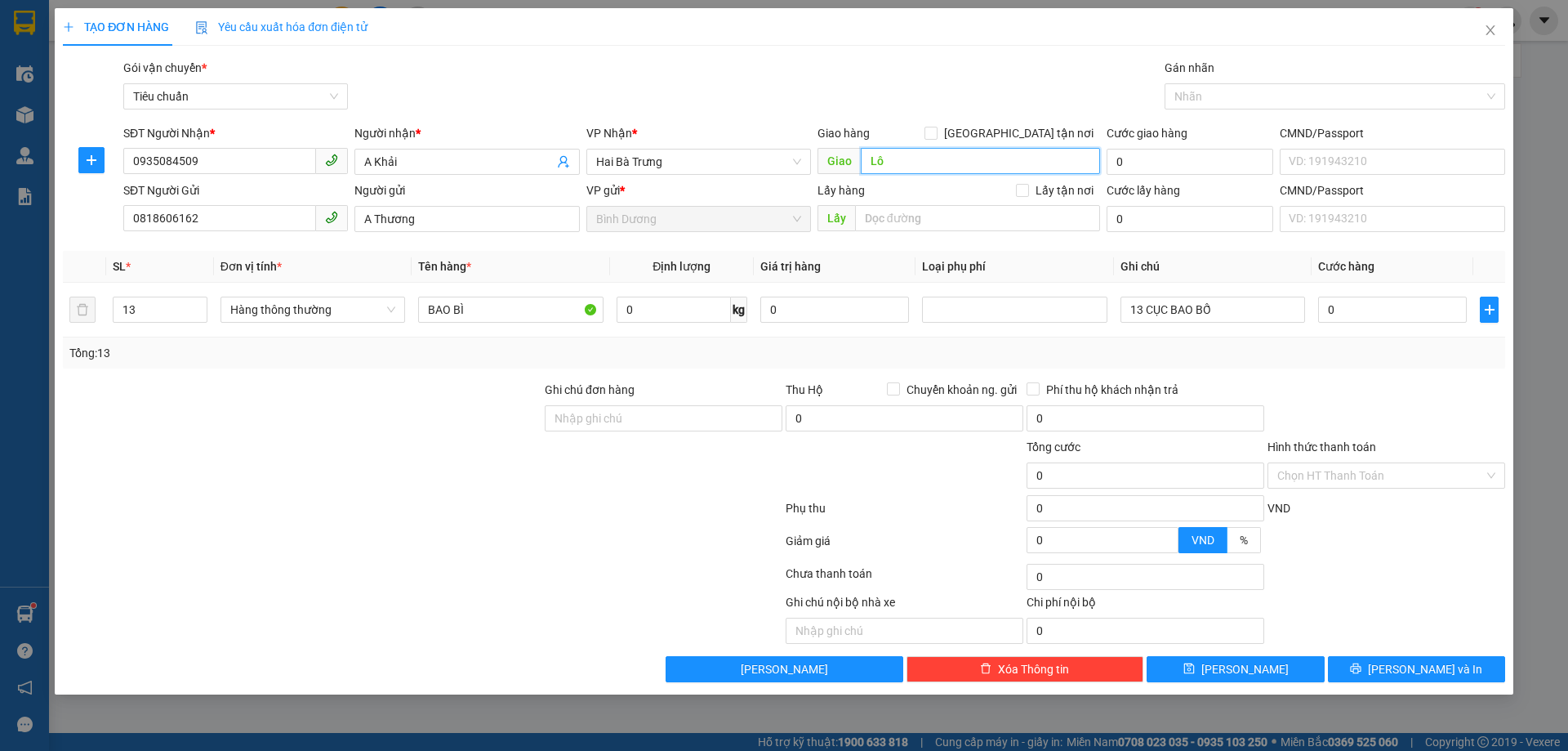
type input "L"
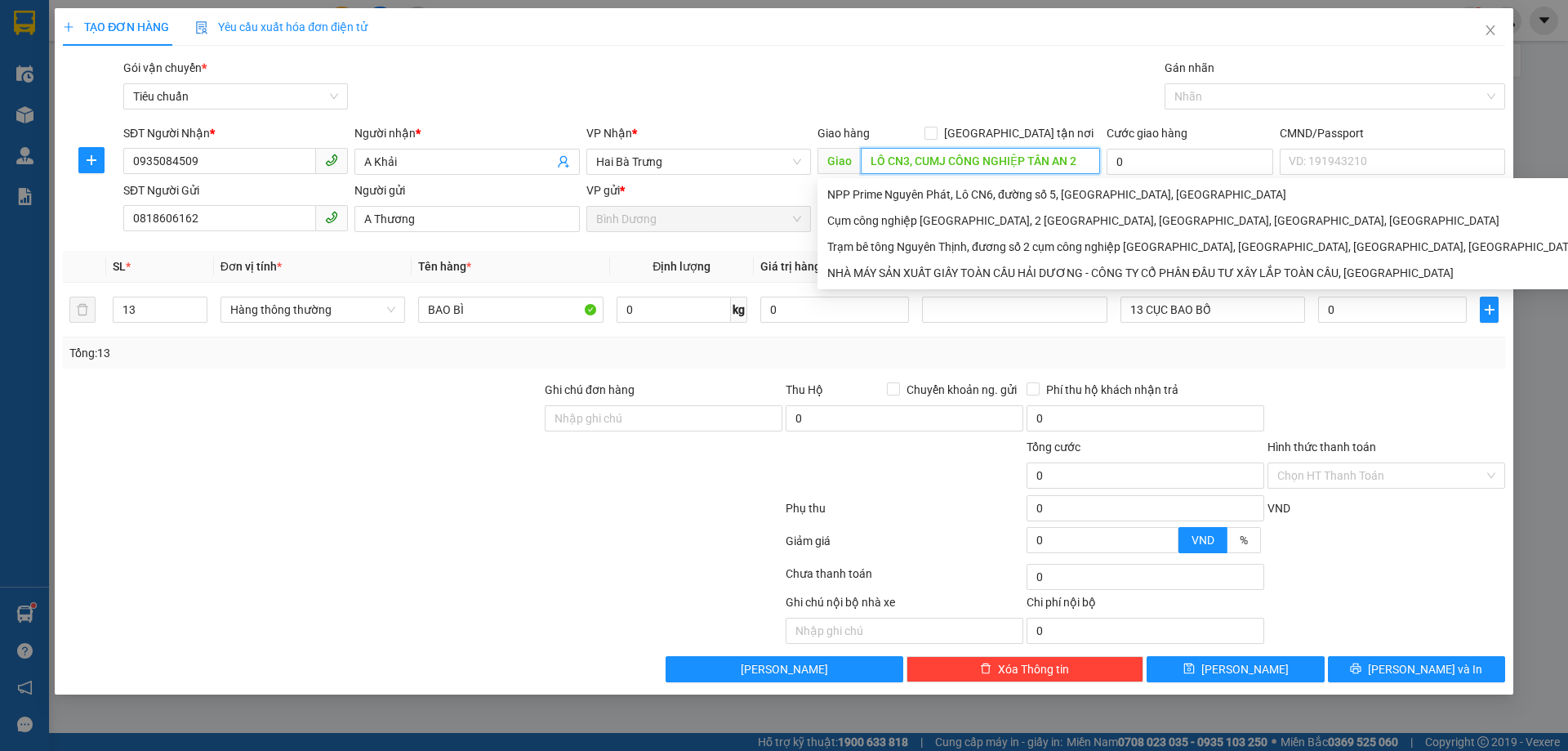
drag, startPoint x: 946, startPoint y: 161, endPoint x: 924, endPoint y: 170, distance: 23.8
click at [924, 170] on input "LÔ CN3, CUMJ CÔNG NGHIỆP TÂN AN 2" at bounding box center [980, 161] width 239 height 26
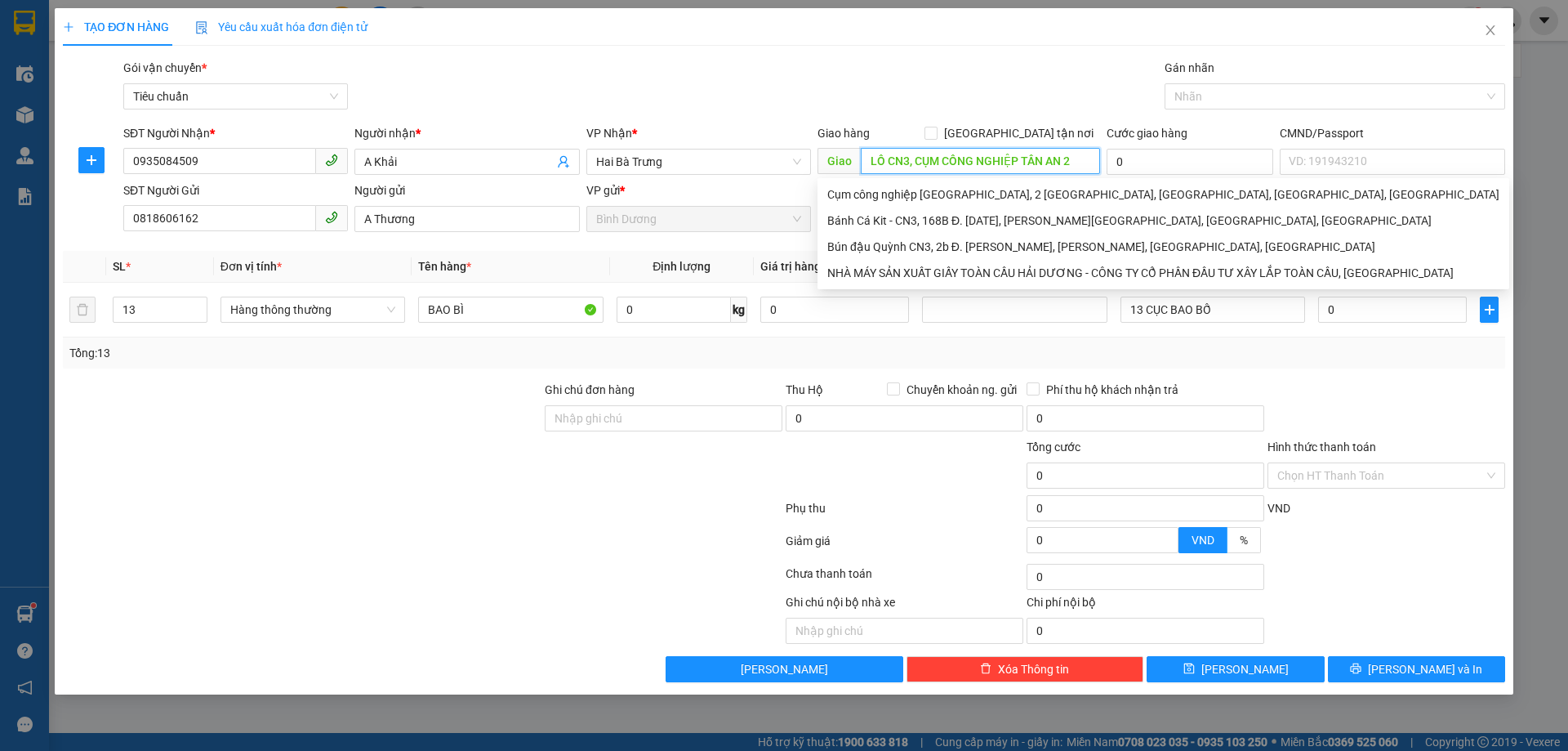
type input "LÔ CN3, CỤM CÔNG NGHIỆP TÂN AN 2"
click at [890, 73] on div "Gói vận chuyển * Tiêu chuẩn Gán nhãn Nhãn" at bounding box center [815, 87] width 1389 height 57
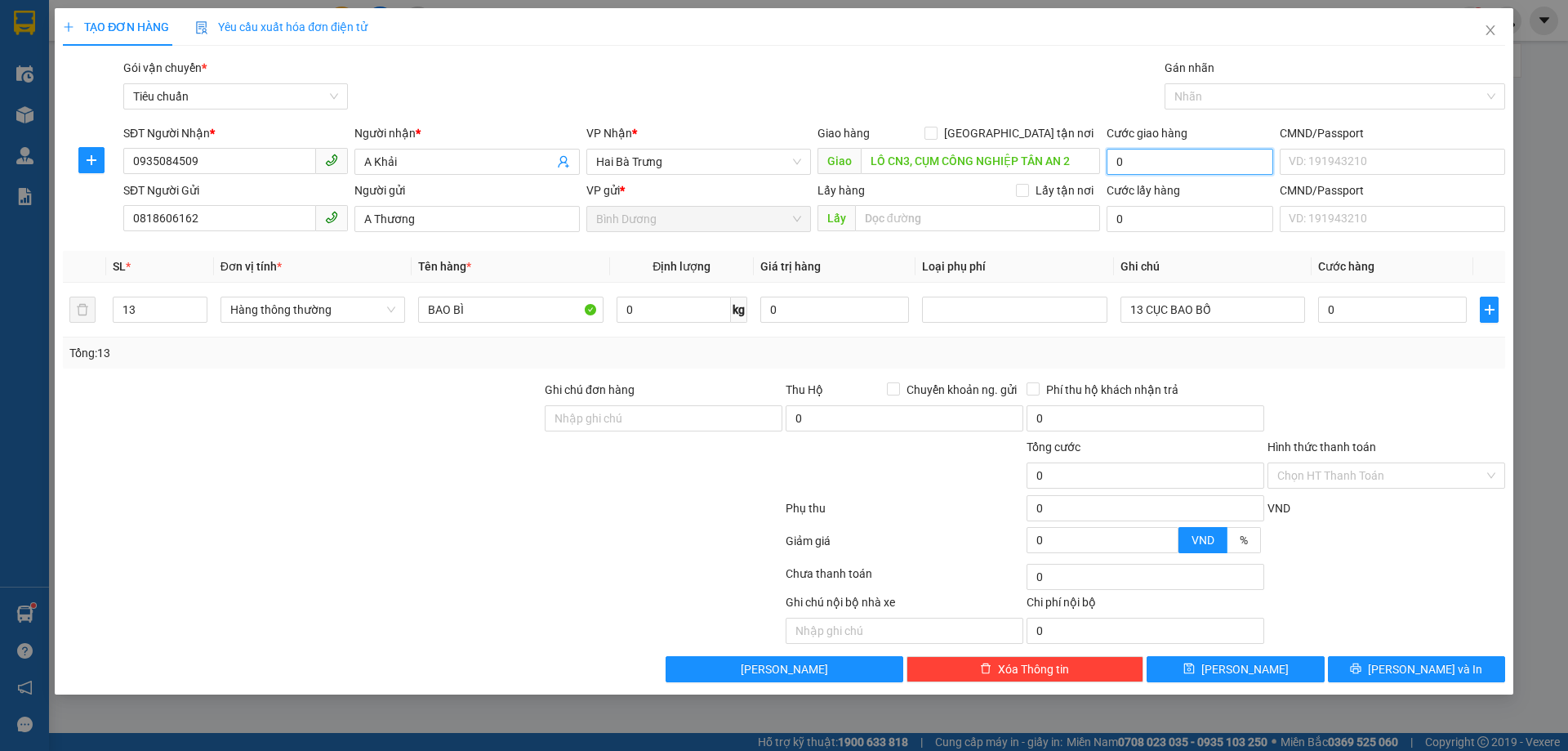
click at [1161, 148] on div "Cước giao hàng 0" at bounding box center [1190, 152] width 166 height 57
type input "2"
type input "20"
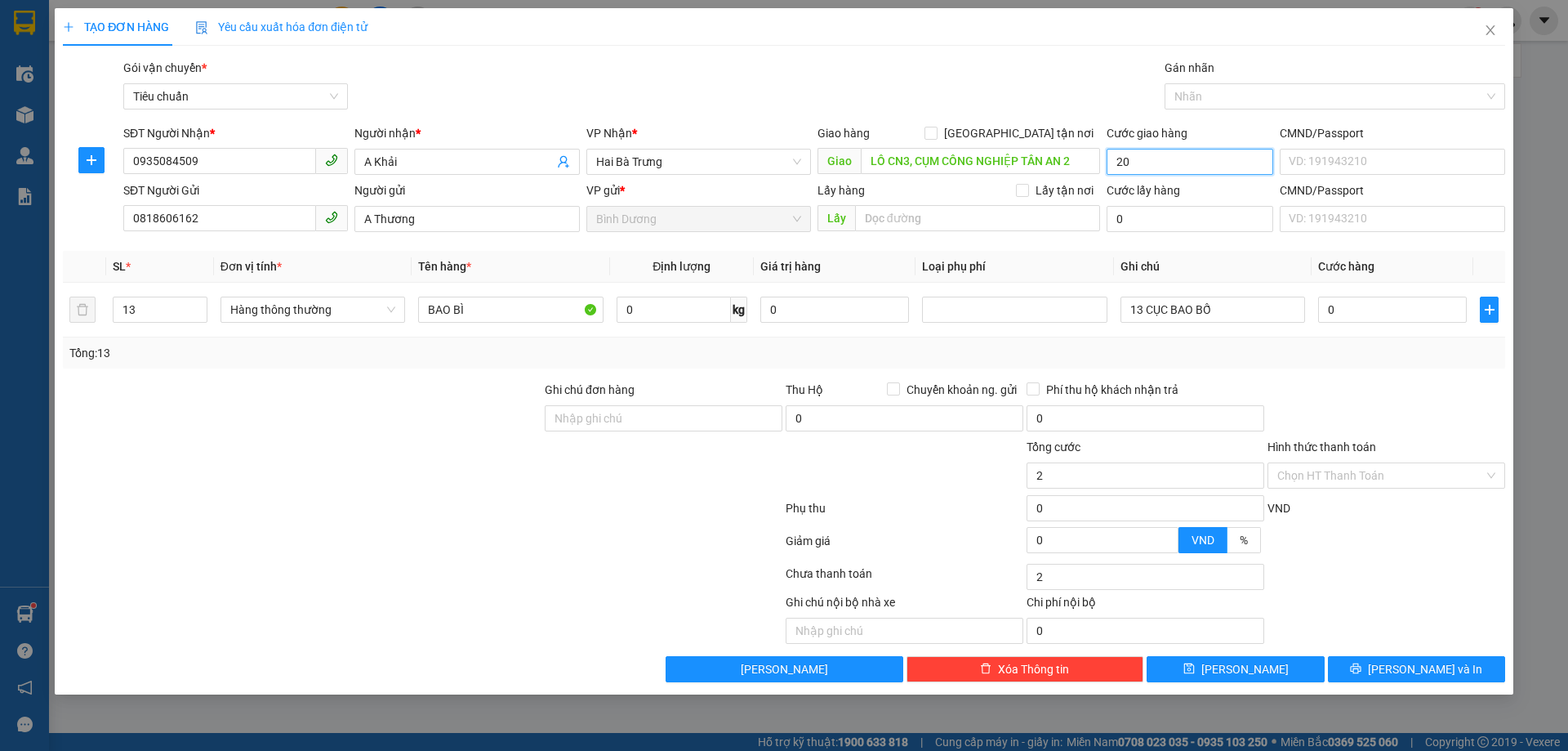
type input "20"
type input "200"
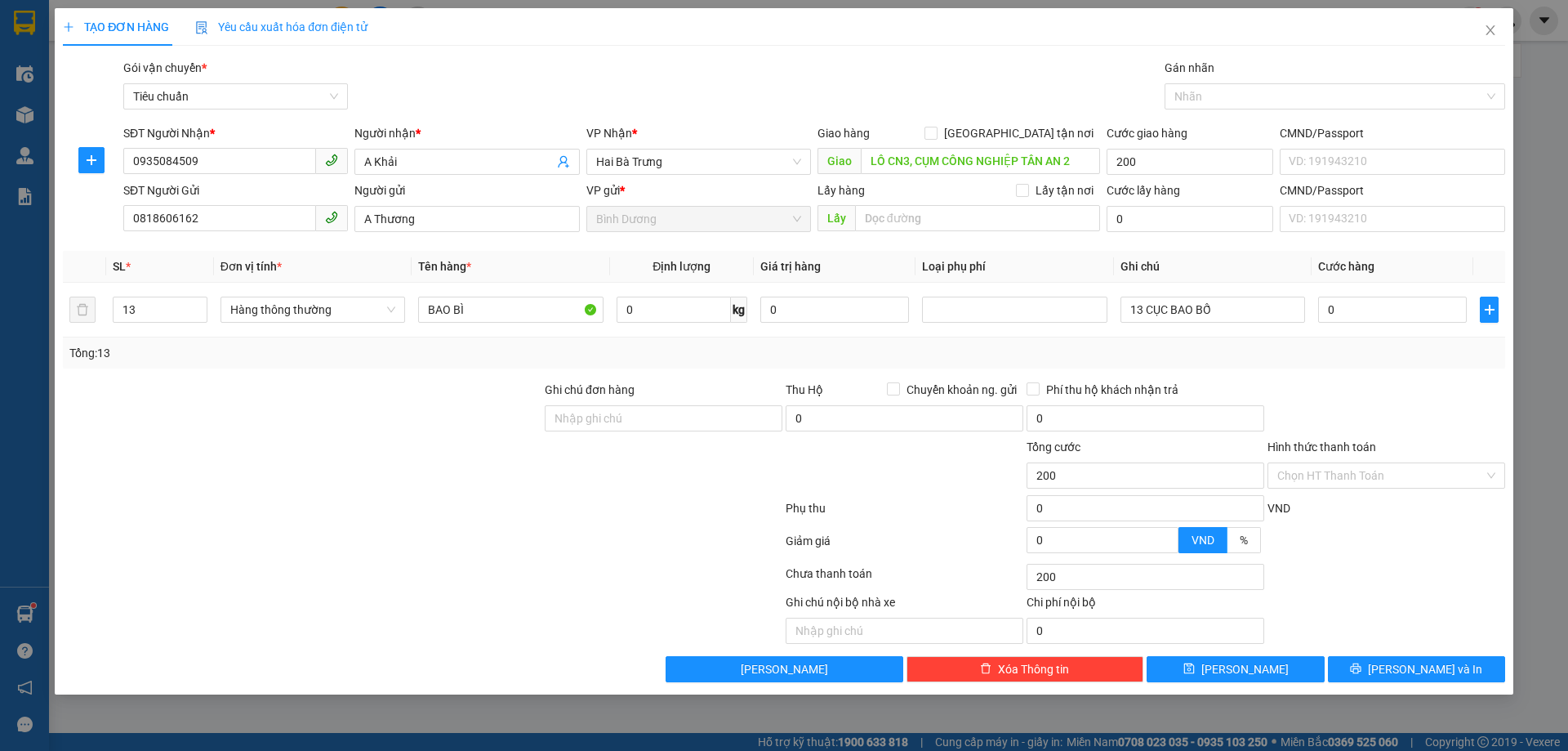
type input "200.000"
click at [1044, 87] on div "Gói vận chuyển * Tiêu chuẩn Gán nhãn Nhãn" at bounding box center [815, 87] width 1389 height 57
click at [402, 378] on div "Transit Pickup Surcharge Ids Transit Deliver Surcharge Ids Transit Deliver Surc…" at bounding box center [784, 371] width 1442 height 624
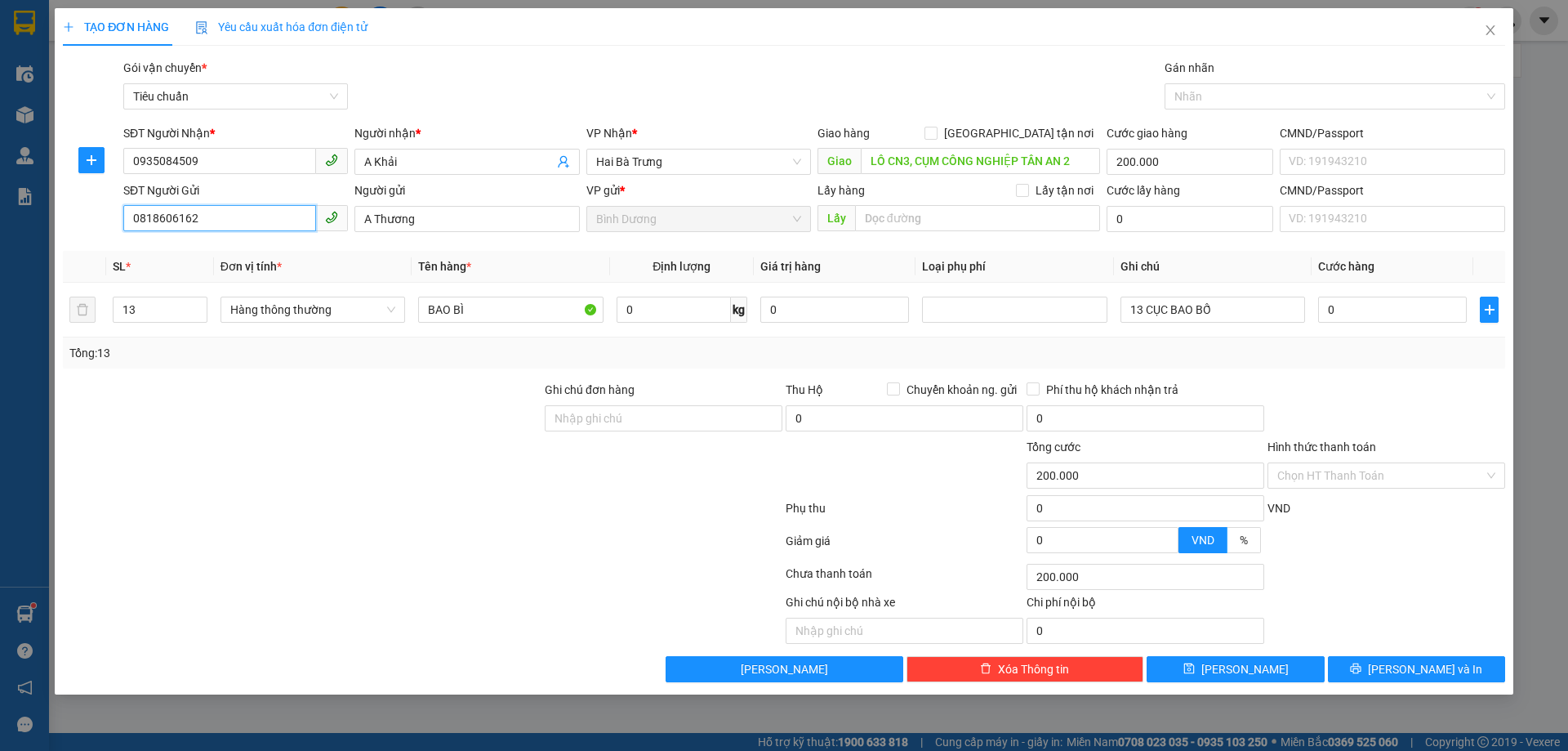
click at [187, 217] on input "0818606162" at bounding box center [219, 218] width 193 height 26
click at [417, 478] on div at bounding box center [302, 467] width 482 height 57
click at [1429, 372] on div "Transit Pickup Surcharge Ids Transit Deliver Surcharge Ids Transit Deliver Surc…" at bounding box center [784, 371] width 1442 height 624
click at [1380, 314] on input "0" at bounding box center [1393, 309] width 149 height 26
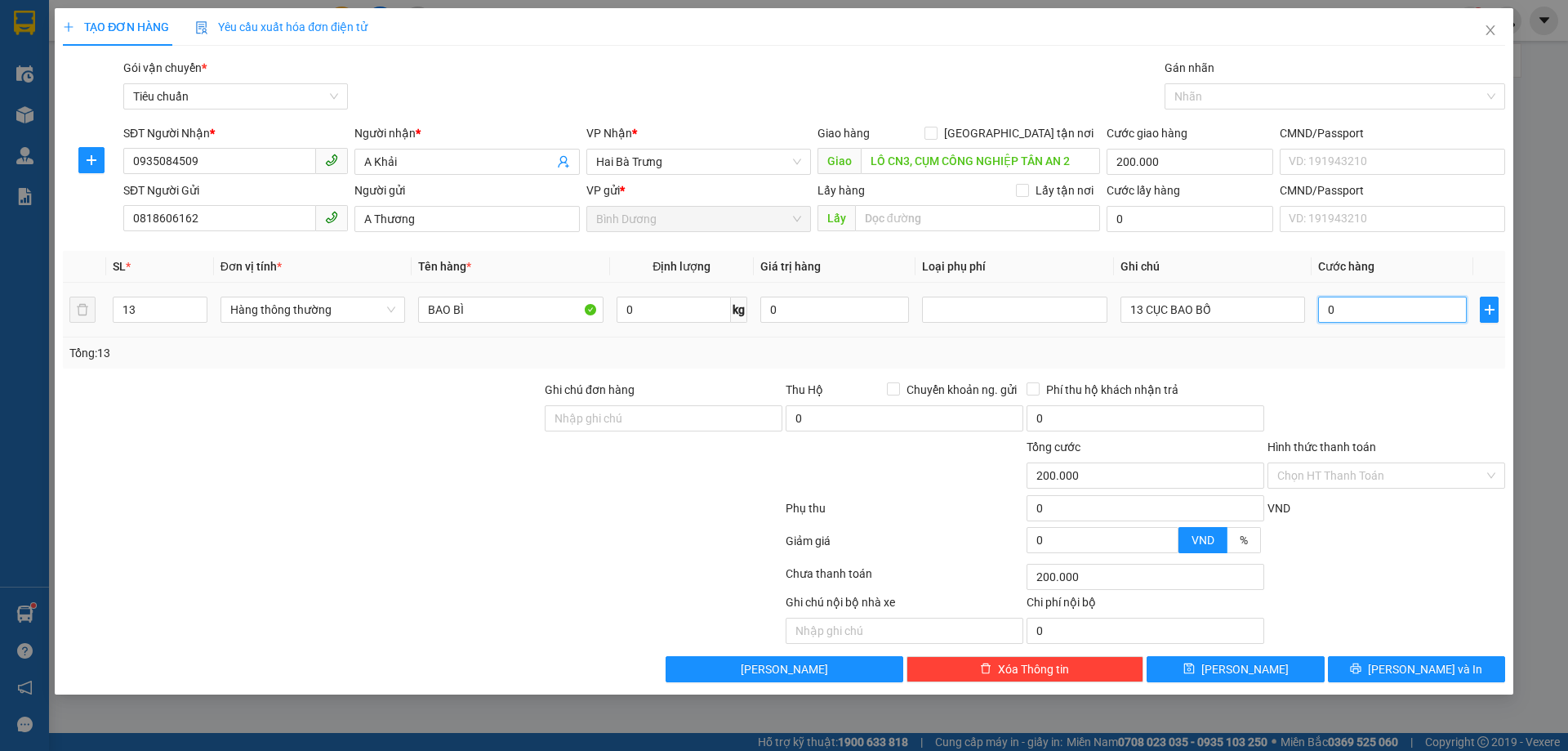
click at [1401, 310] on input "0" at bounding box center [1393, 309] width 149 height 26
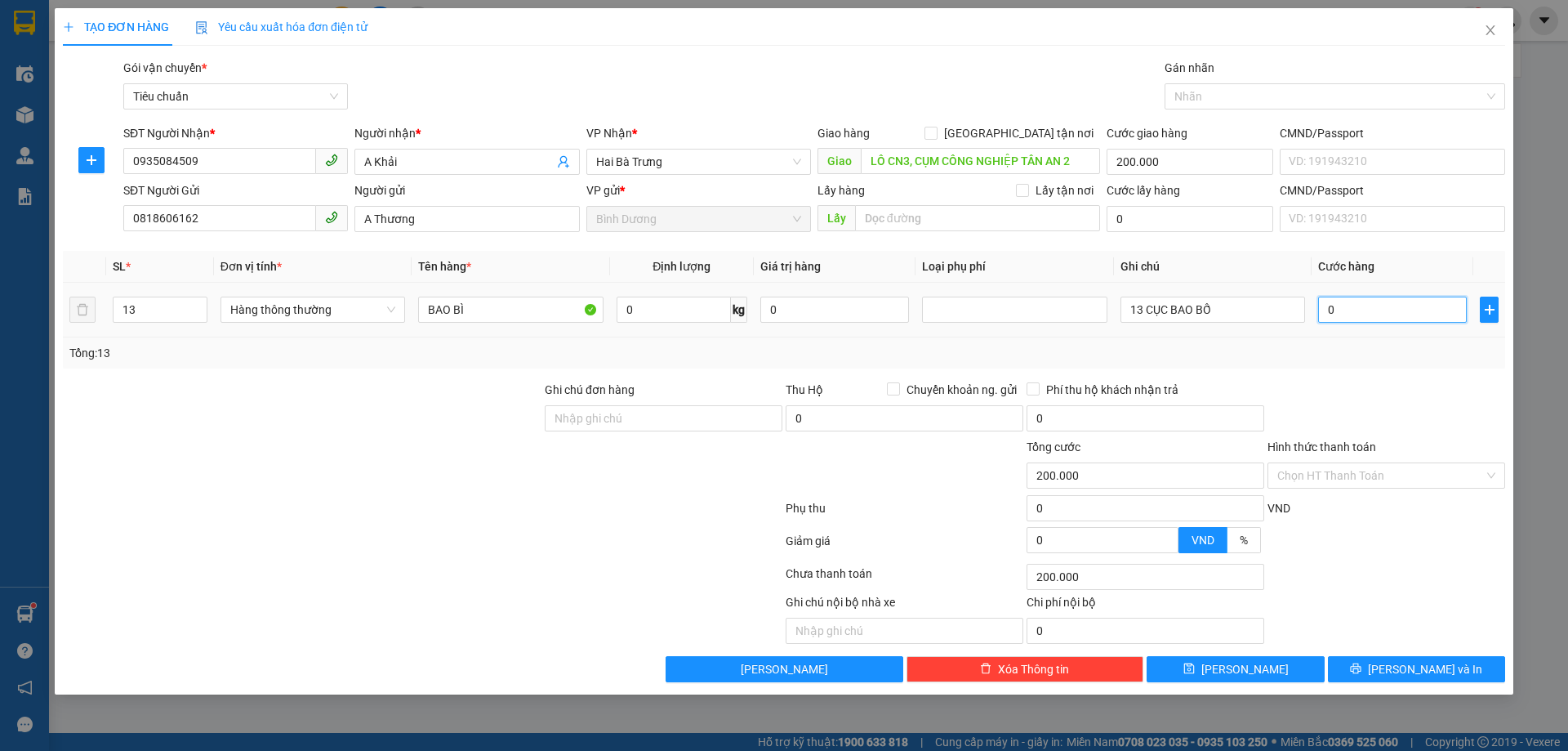
click at [1401, 310] on input "0" at bounding box center [1393, 309] width 149 height 26
type input "1"
type input "200.001"
type input "10"
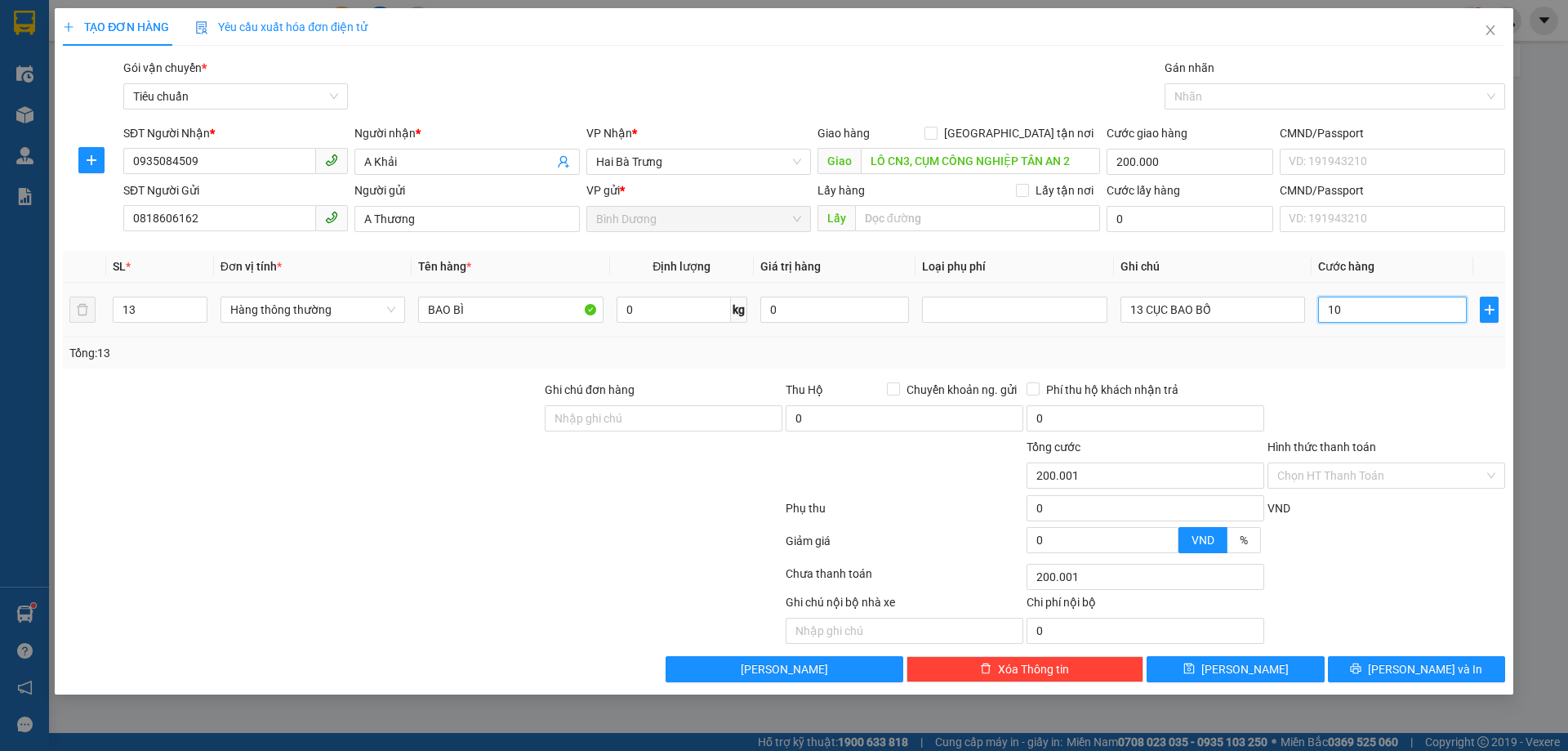
type input "200.010"
type input "102"
type input "200.102"
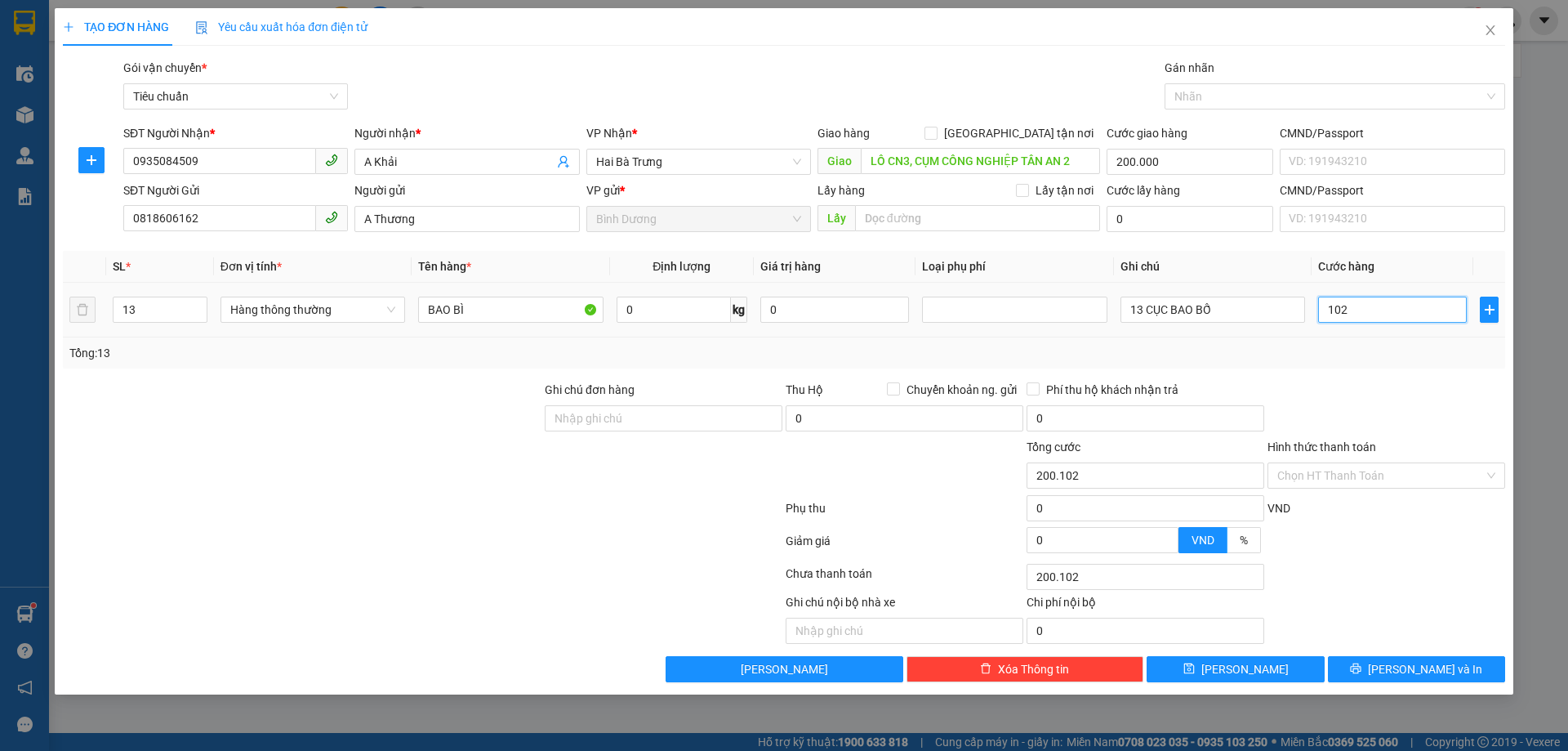
type input "1.020"
type input "201.020"
type input "1.020"
type input "1.220.000"
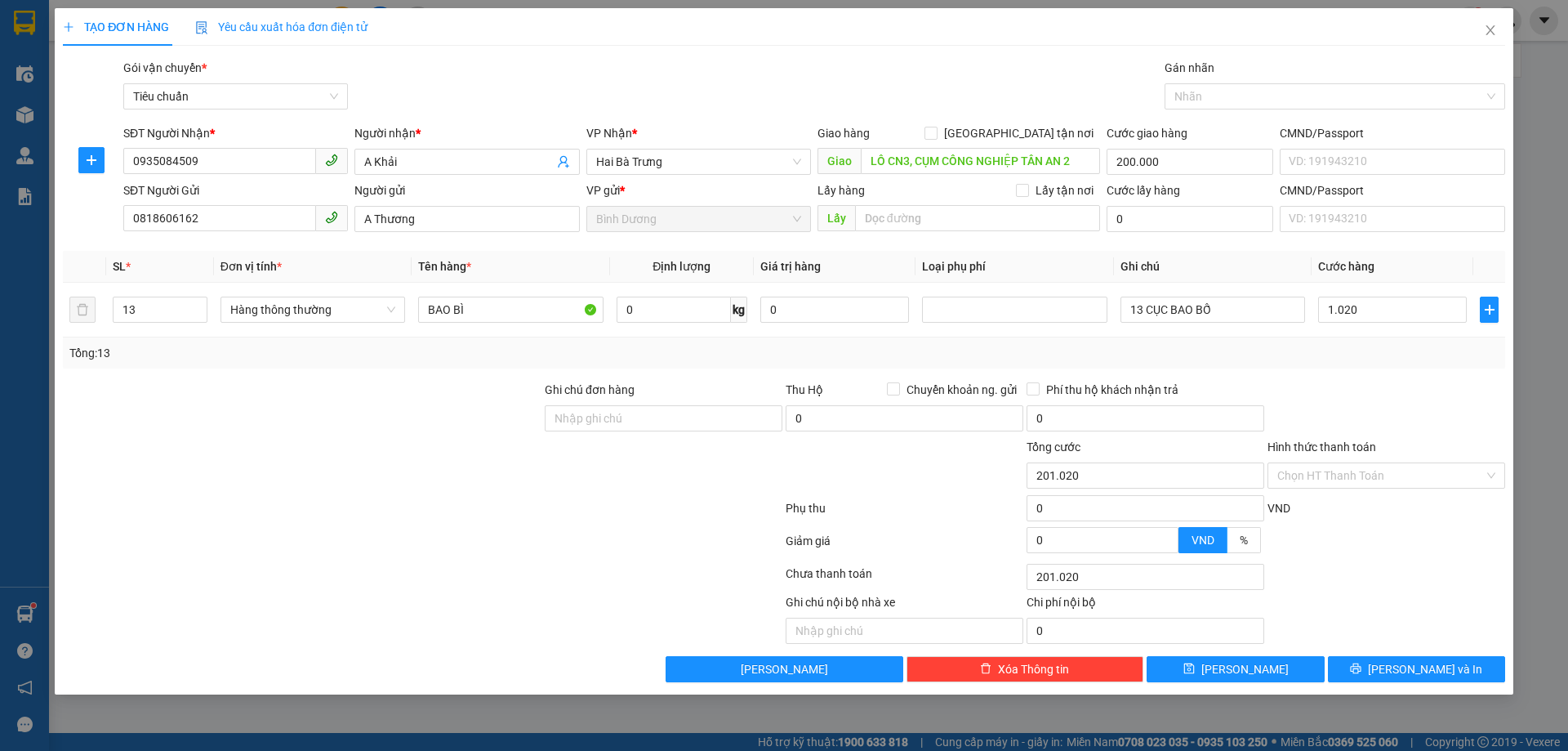
type input "1.220.000"
click at [1384, 398] on div at bounding box center [1386, 410] width 241 height 57
click at [1363, 308] on input "1.020.000" at bounding box center [1393, 309] width 149 height 26
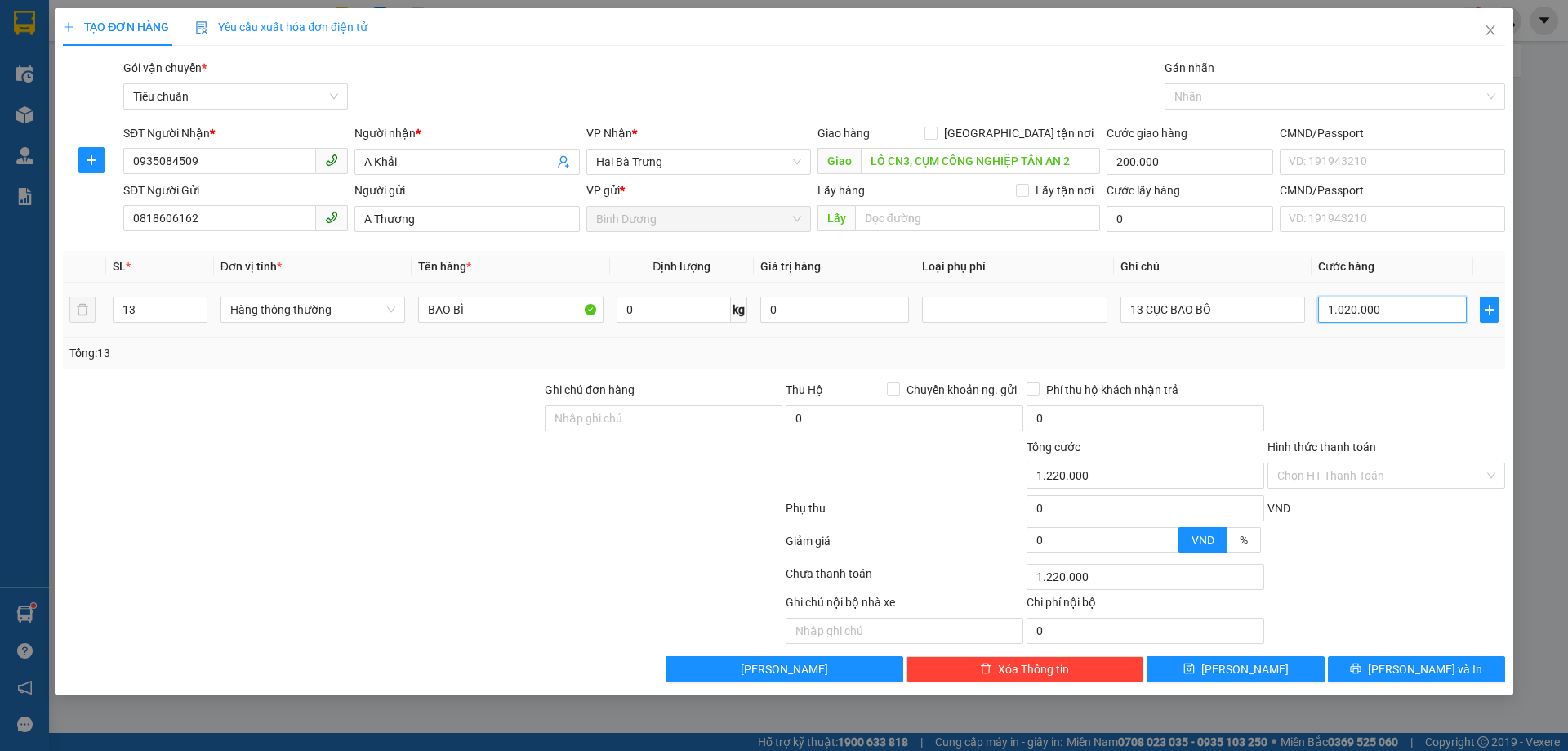
click at [1363, 308] on input "1.020.000" at bounding box center [1393, 309] width 149 height 26
click at [1405, 314] on input "1.020.000" at bounding box center [1393, 309] width 149 height 26
type input "1"
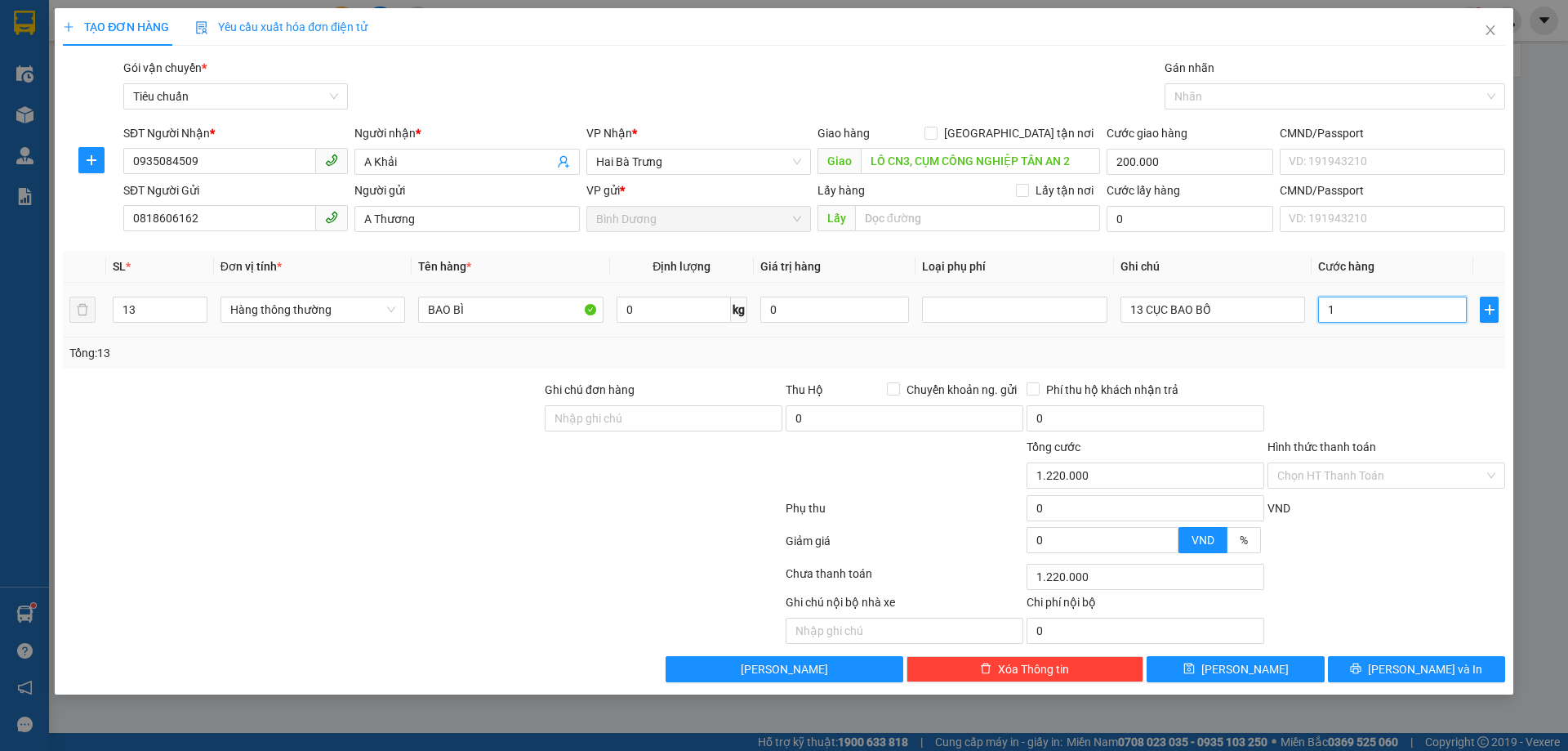
type input "200.001"
type input "200.010"
type input "104"
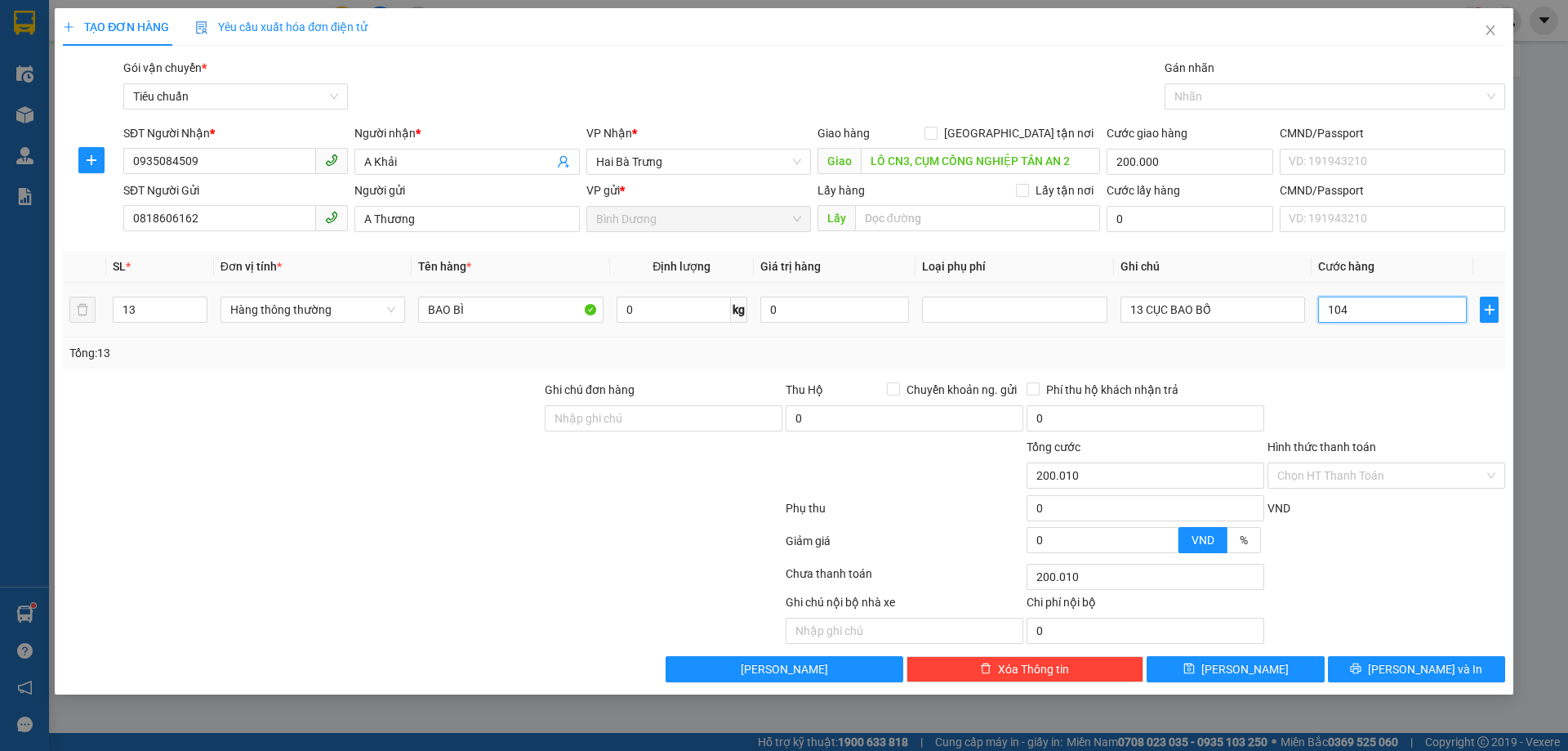
type input "200.104"
type input "201.040"
type input "1.040"
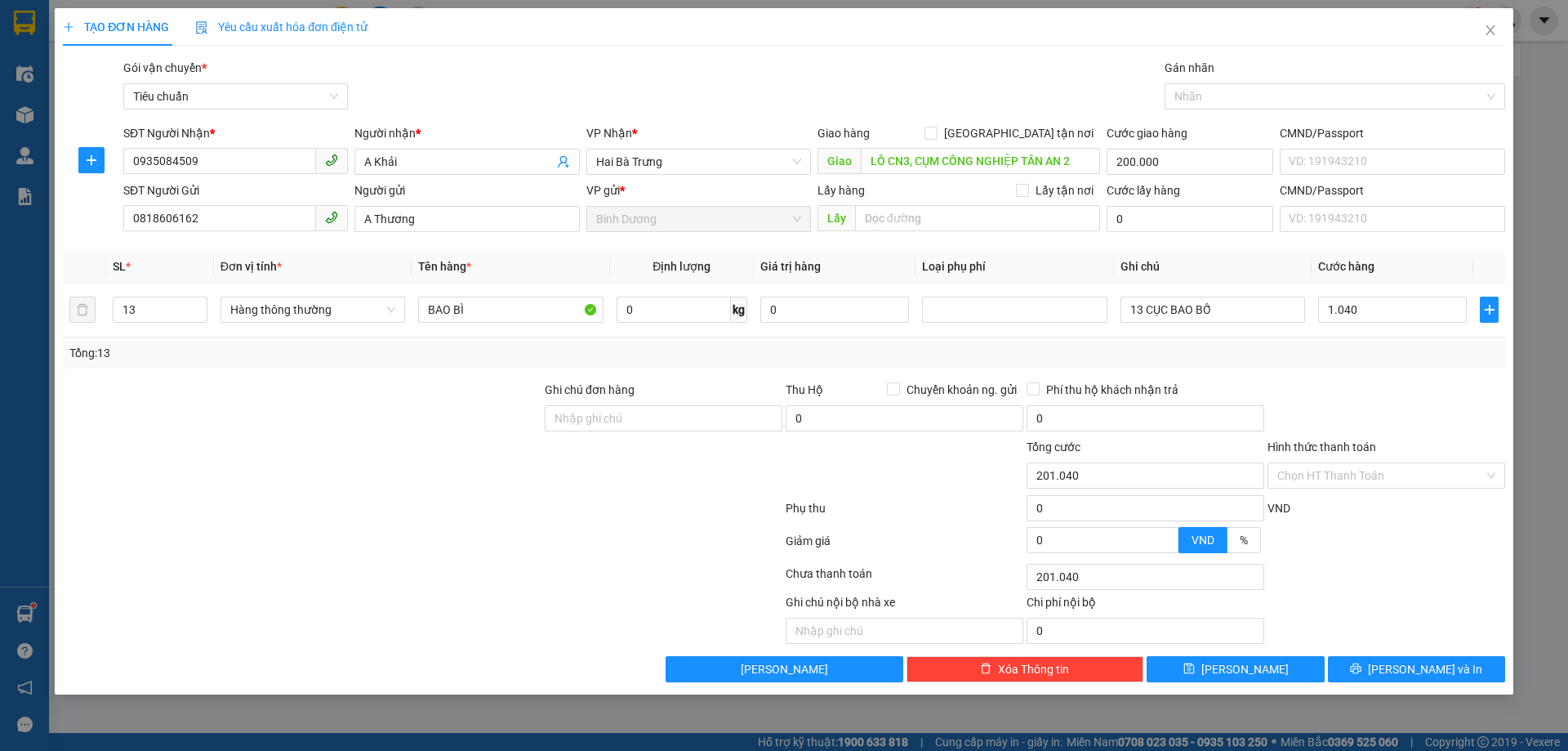
type input "1.240.000"
type input "1.040.000"
click at [1387, 363] on div "Tổng: 13" at bounding box center [784, 353] width 1442 height 31
click at [1333, 480] on input "Hình thức thanh toán" at bounding box center [1381, 476] width 207 height 24
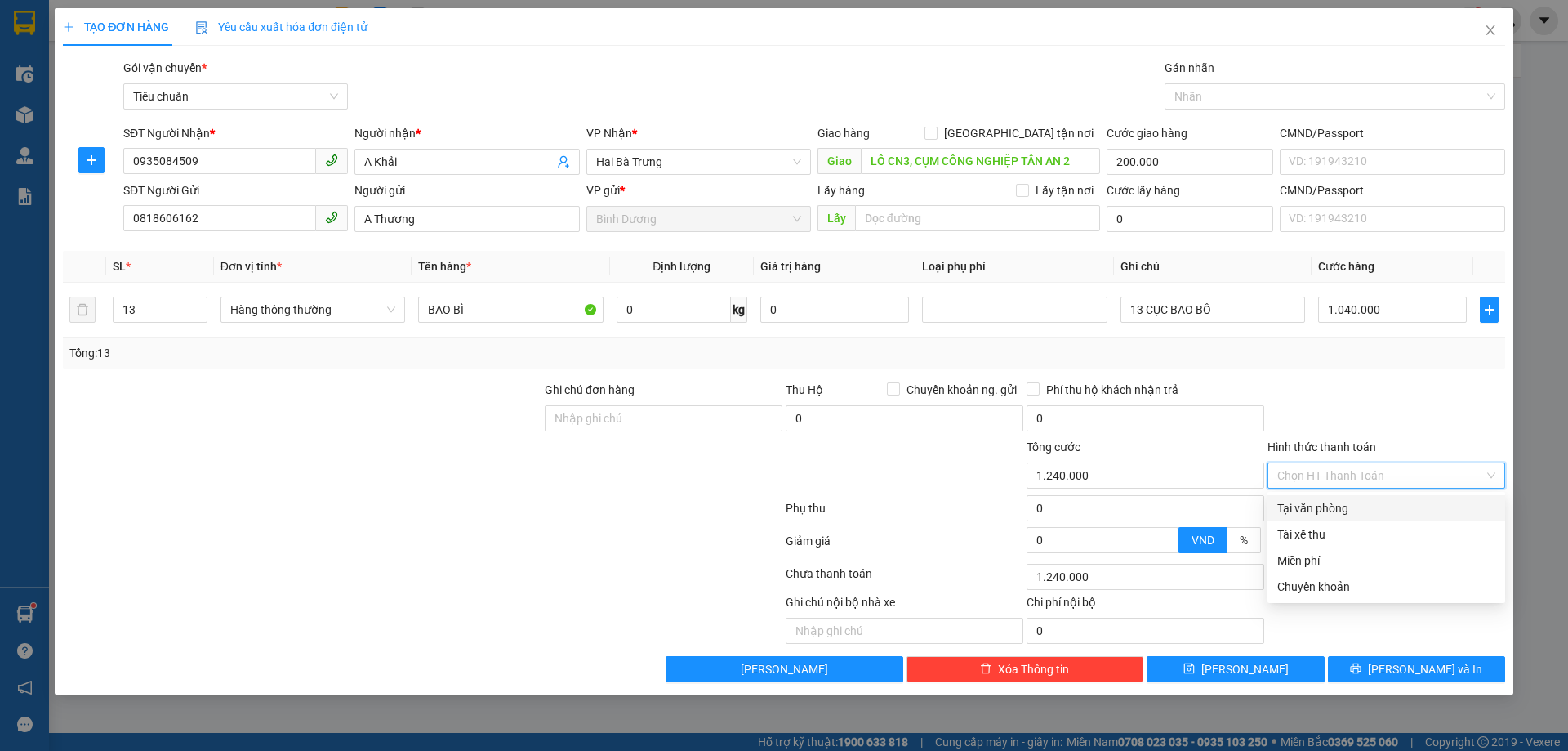
click at [1337, 516] on div "Tại văn phòng" at bounding box center [1387, 508] width 218 height 18
type input "0"
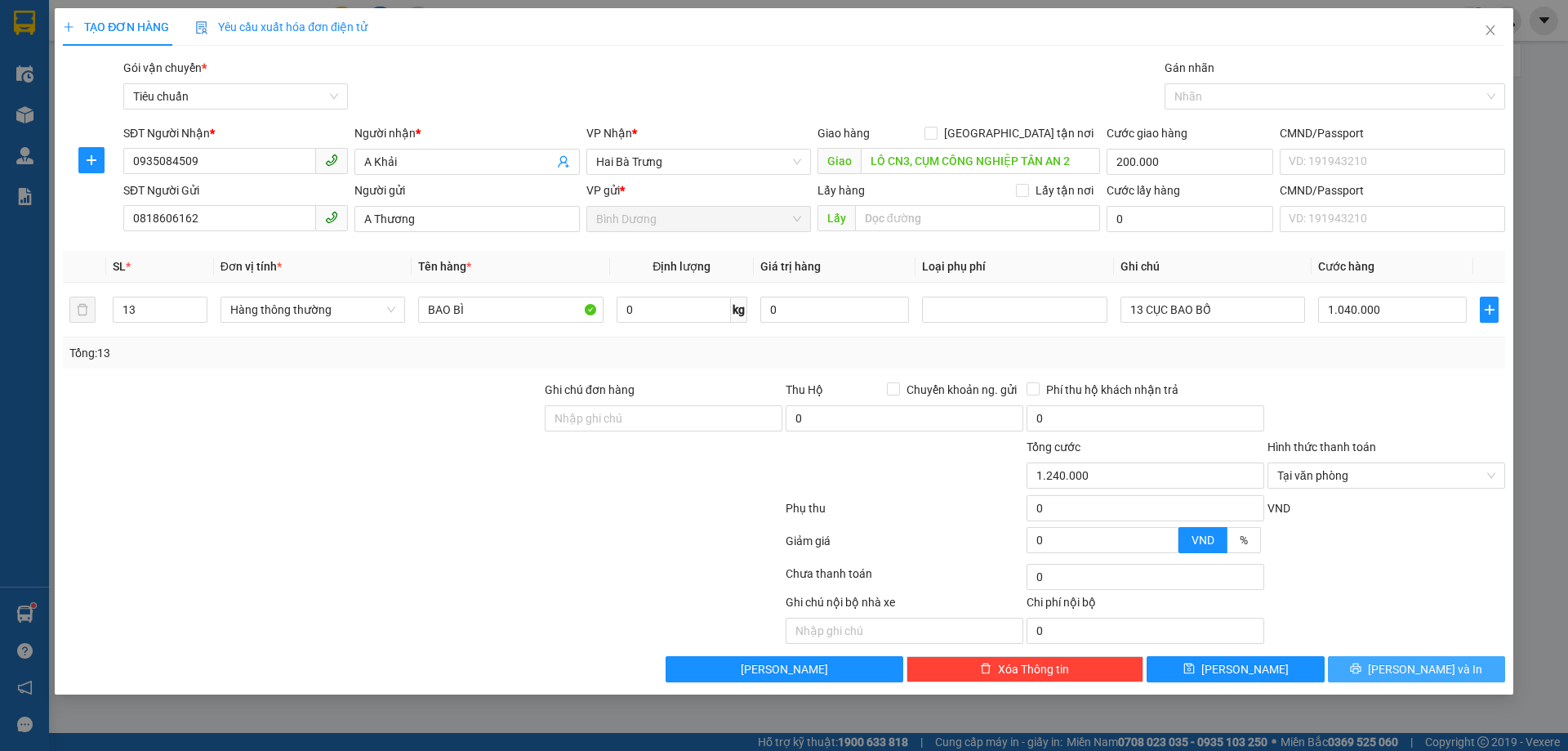
click at [1397, 676] on button "[PERSON_NAME] và In" at bounding box center [1416, 670] width 177 height 26
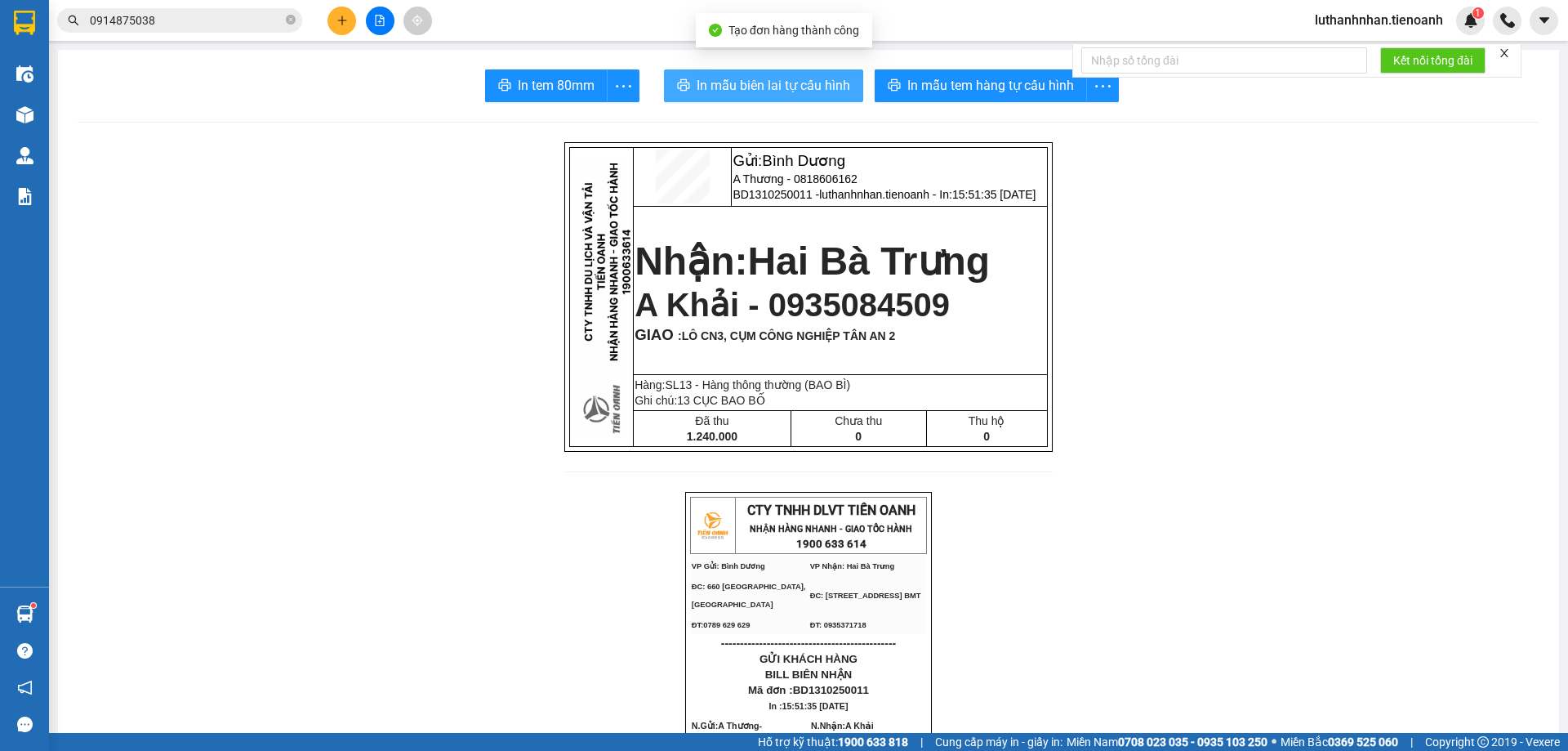
click at [823, 88] on span "In mẫu biên lai tự cấu hình" at bounding box center [773, 86] width 153 height 21
click at [352, 35] on div at bounding box center [380, 21] width 123 height 29
click at [346, 29] on button at bounding box center [341, 21] width 29 height 29
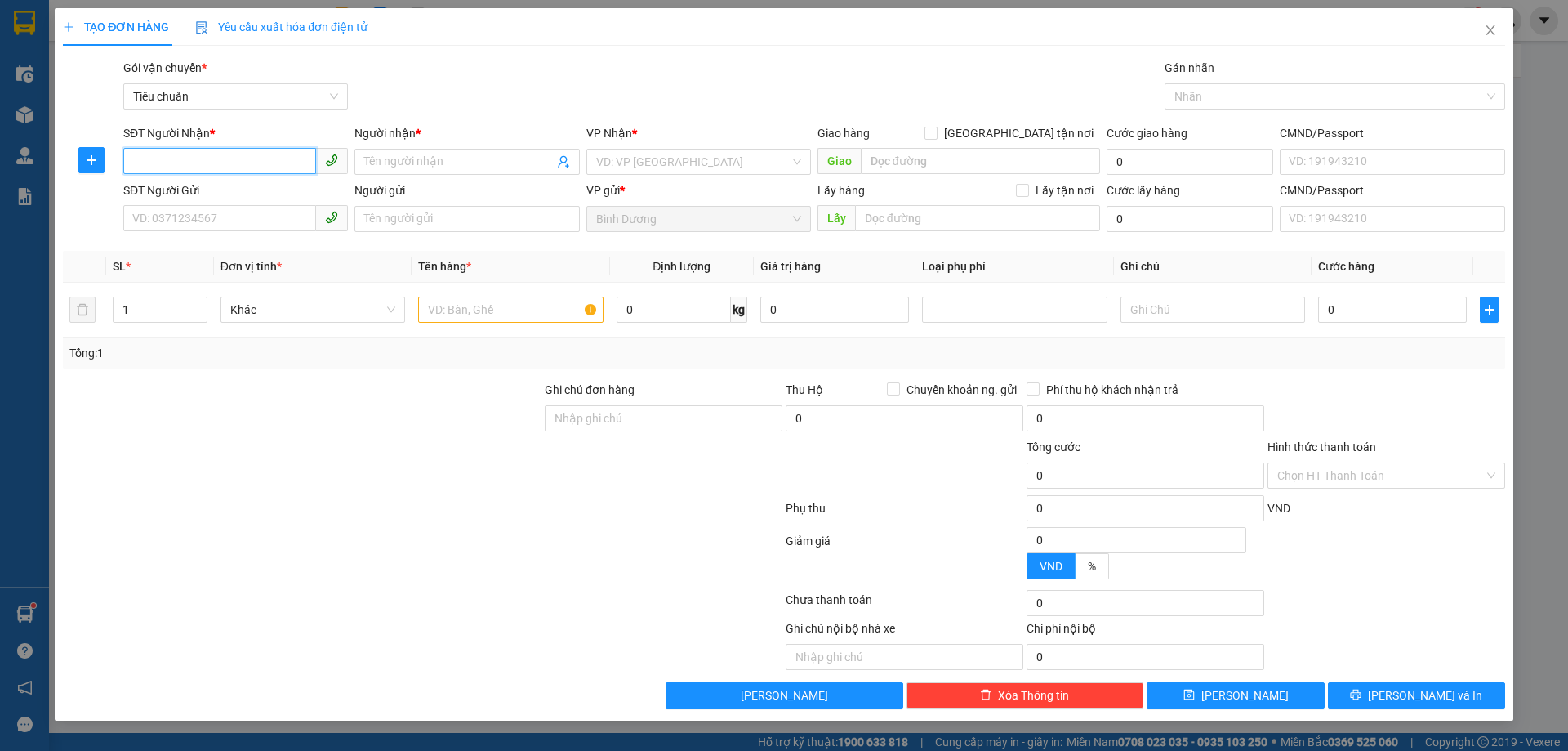
click at [263, 166] on input "SĐT Người Nhận *" at bounding box center [219, 161] width 193 height 26
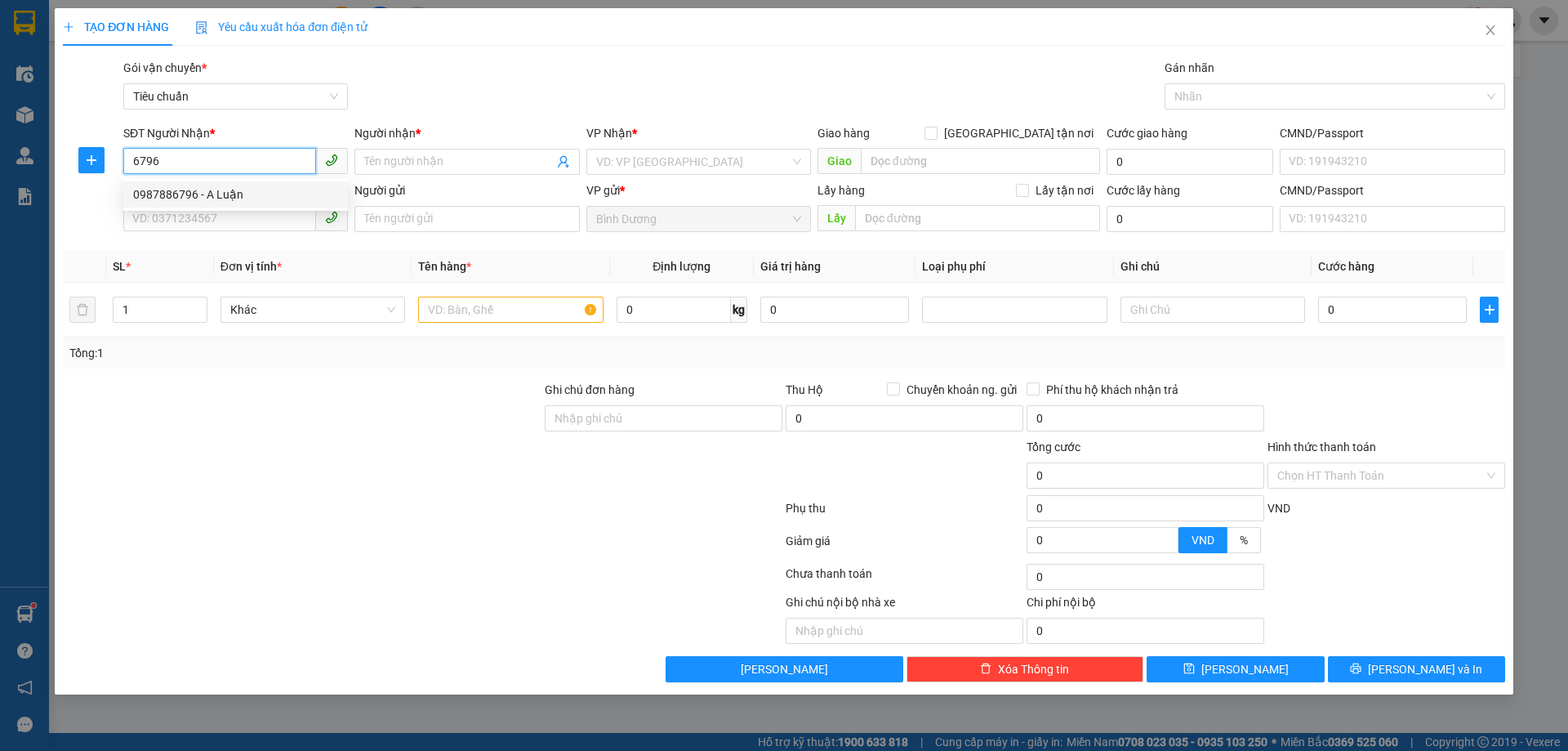
click at [247, 190] on div "0987886796 - A Luận" at bounding box center [236, 194] width 205 height 18
type input "0987886796"
type input "A Luận"
type input "140.000"
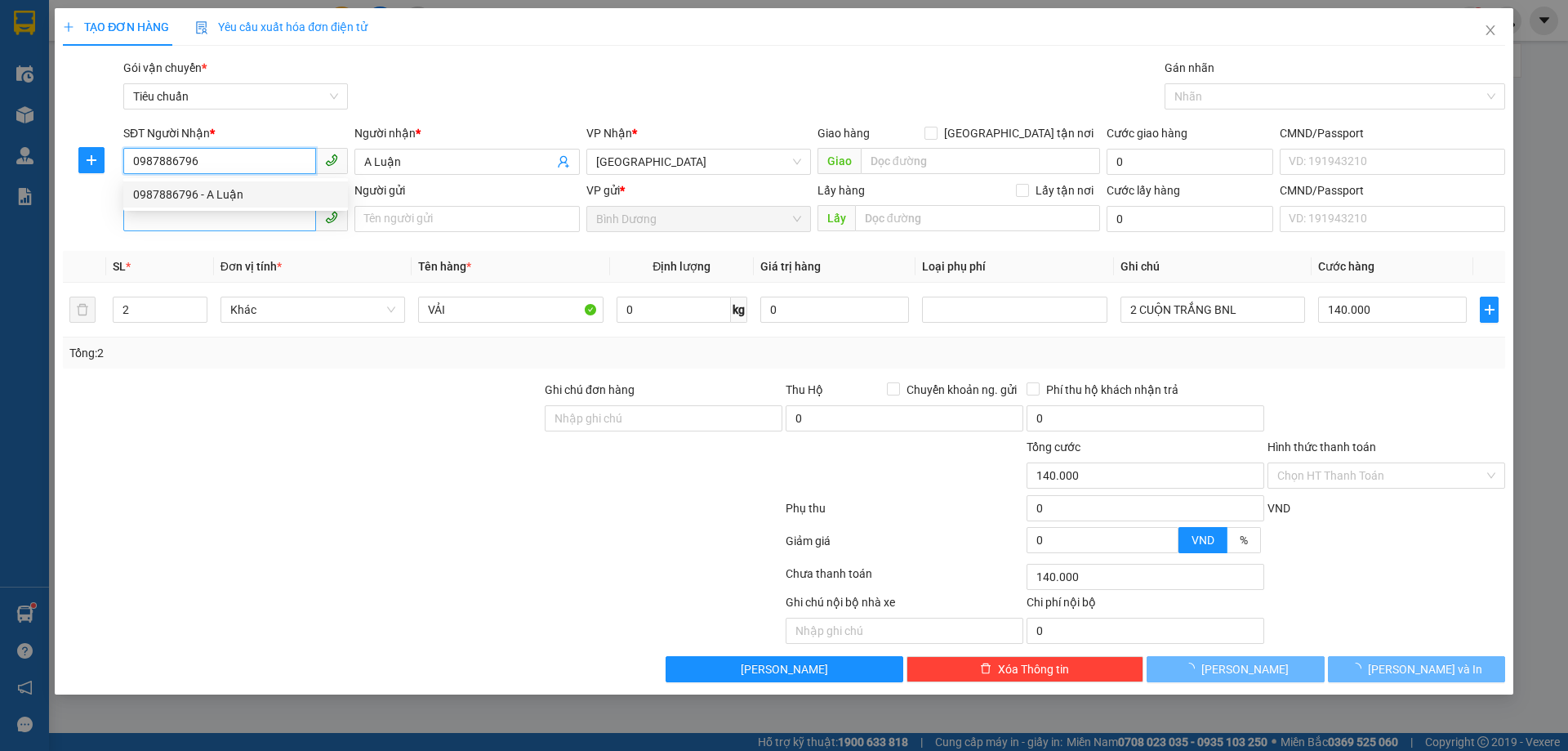
type input "0987886796"
click at [248, 223] on input "SĐT Người Gửi" at bounding box center [219, 218] width 193 height 26
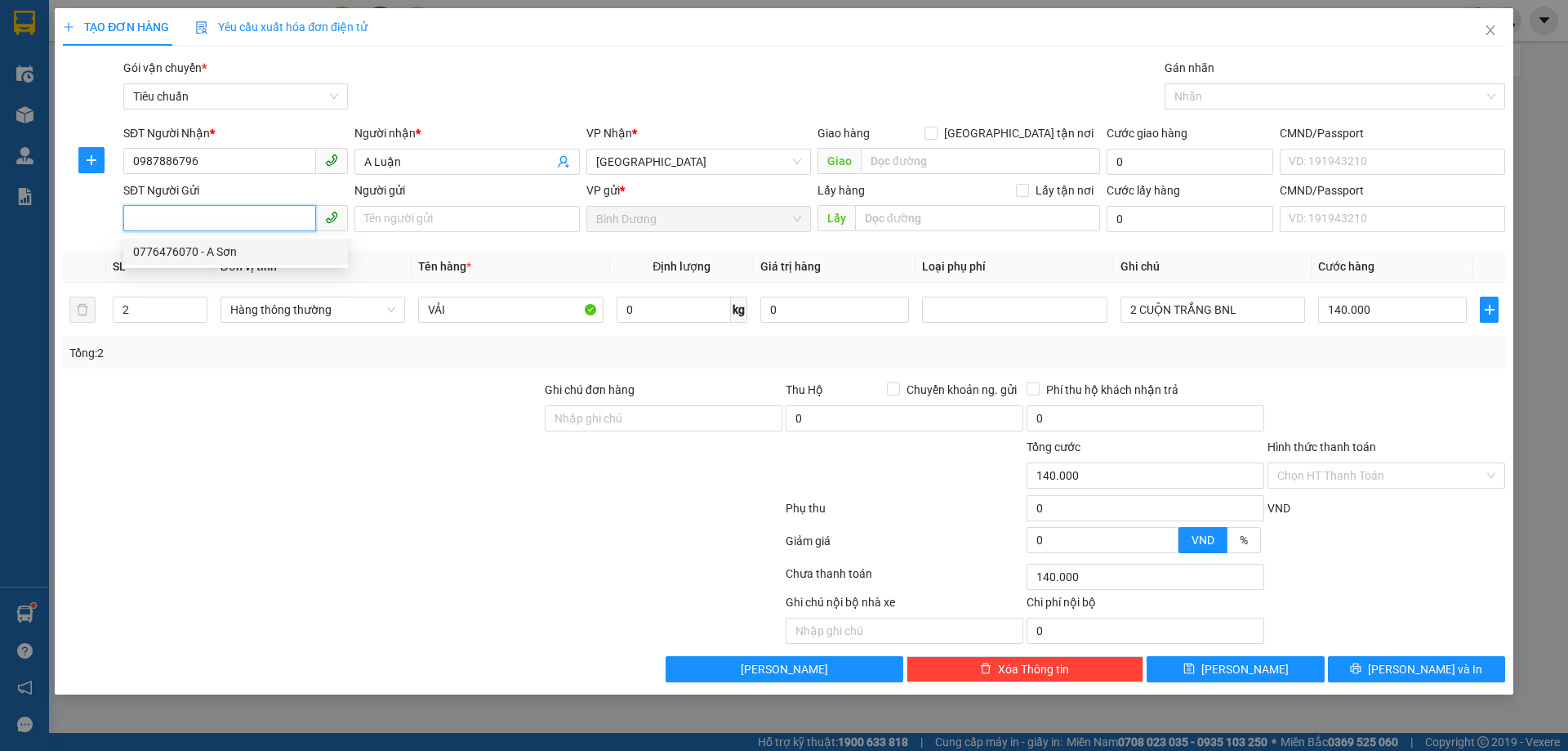
click at [248, 249] on div "0776476070 - A Sơn" at bounding box center [236, 251] width 205 height 18
type input "0776476070"
type input "A Sơn"
type input "3"
click at [197, 301] on span "up" at bounding box center [198, 305] width 10 height 10
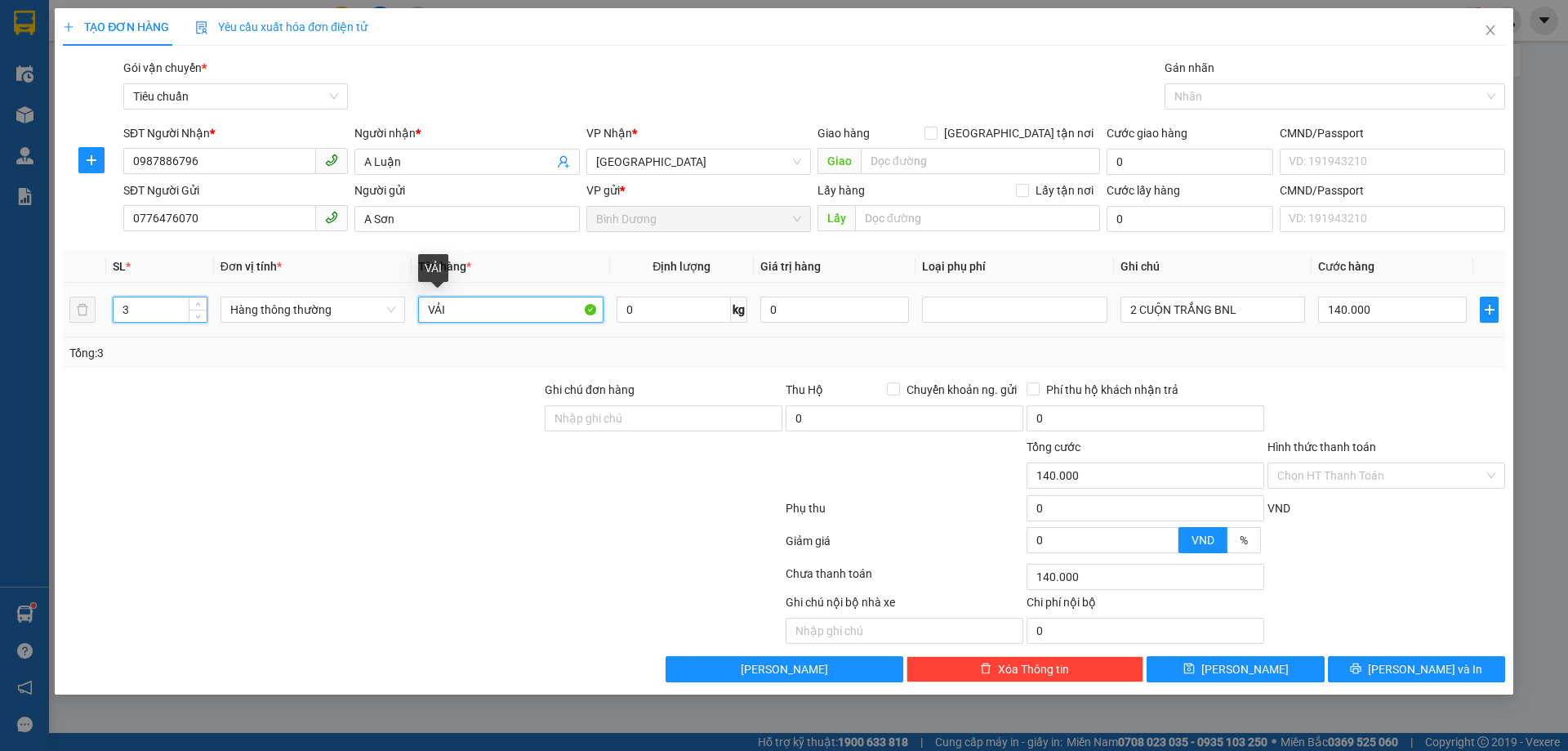
click at [456, 308] on input "VẢI" at bounding box center [510, 309] width 184 height 26
type input "0"
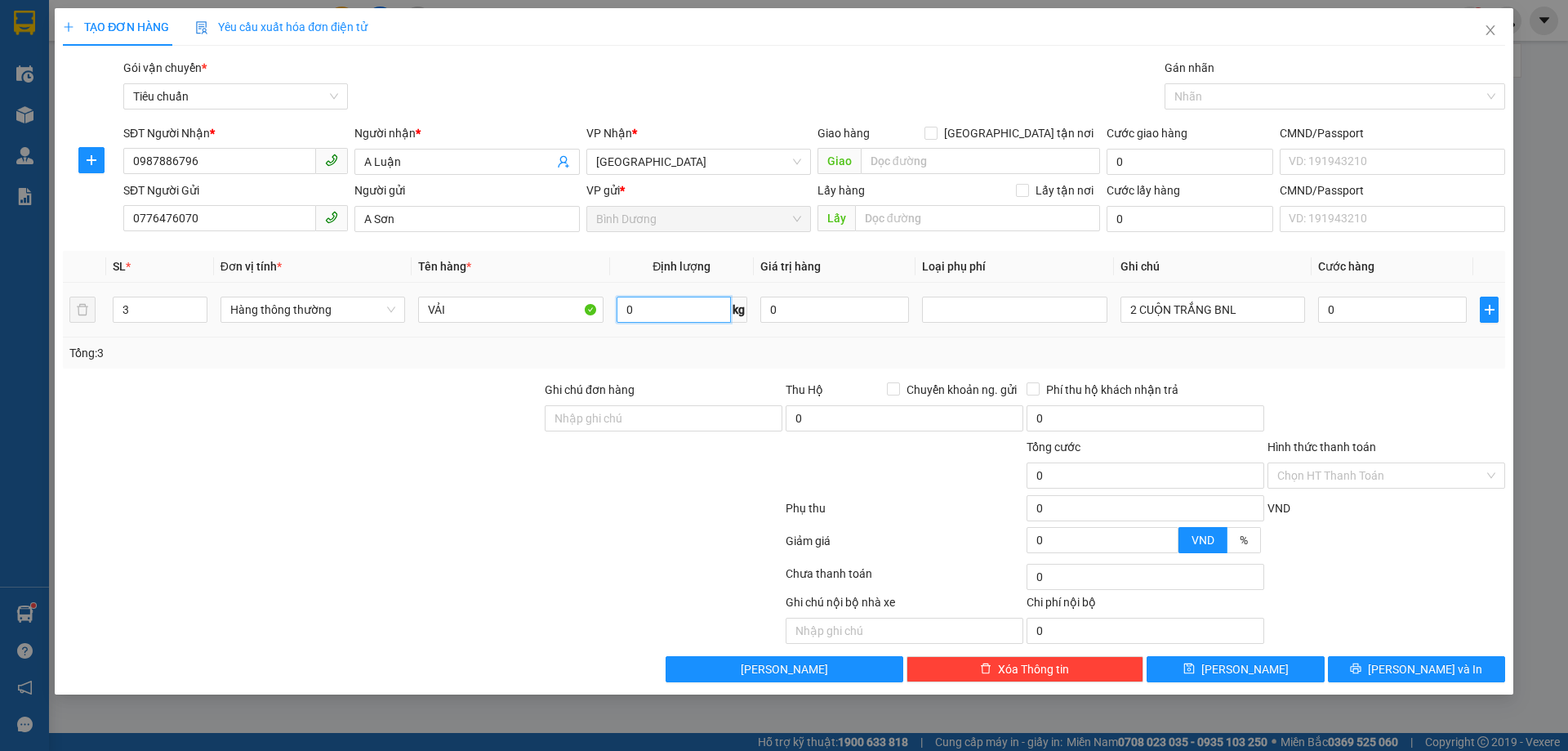
click at [652, 318] on input "0" at bounding box center [674, 309] width 114 height 26
click at [614, 547] on div at bounding box center [423, 544] width 723 height 33
click at [672, 301] on input "0" at bounding box center [674, 309] width 114 height 26
type input "28"
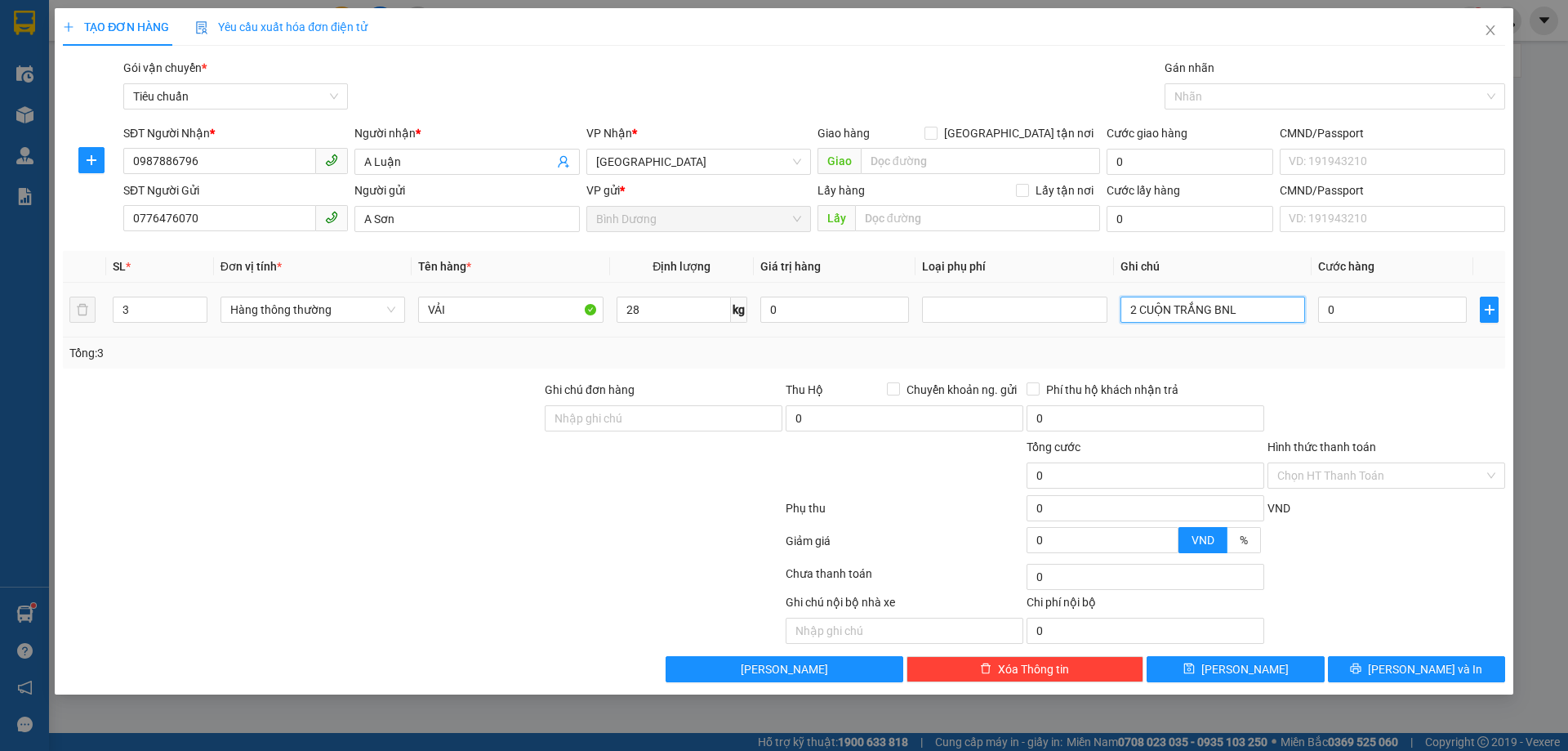
click at [1173, 297] on input "2 CUỘN TRẮNG BNL" at bounding box center [1212, 309] width 184 height 26
type input "65.000"
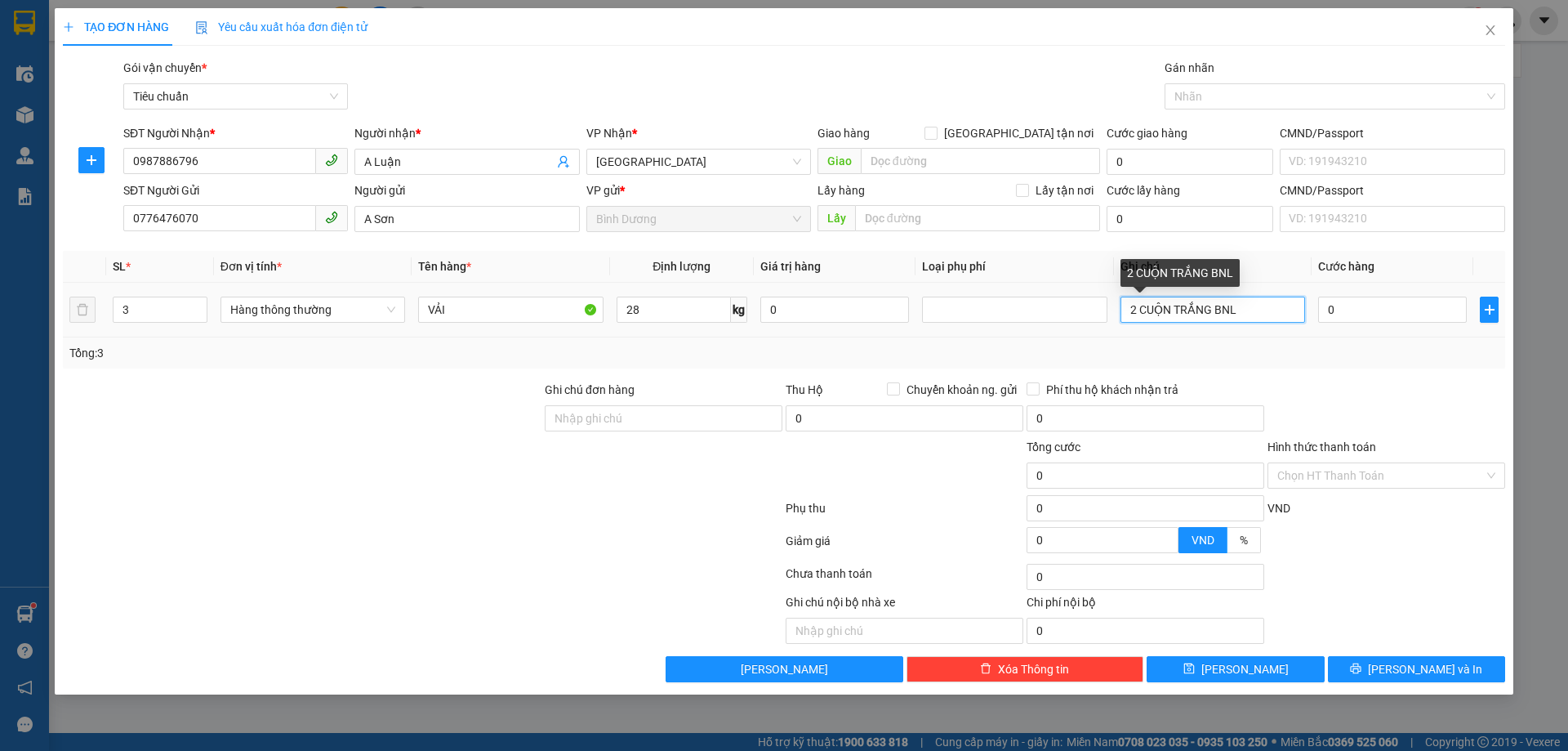
type input "65.000"
click at [1173, 297] on div "Transit Pickup Surcharge Ids Transit Deliver Surcharge Ids Transit Deliver Surc…" at bounding box center [784, 371] width 1442 height 624
click at [350, 312] on span "Hàng thông thường" at bounding box center [313, 309] width 165 height 24
type input "3 CUỘN TRÒN BNL"
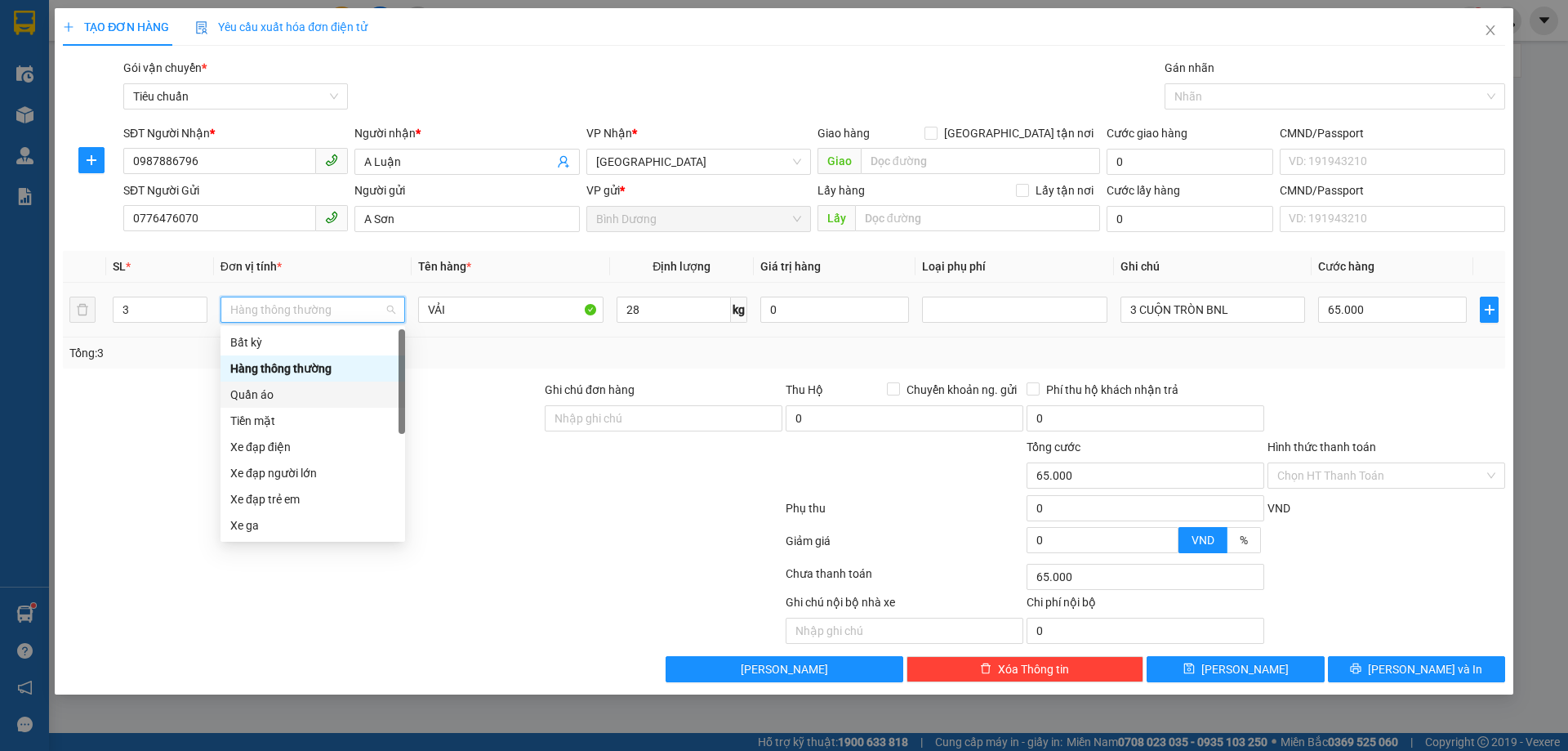
click at [273, 398] on div "Quần áo" at bounding box center [313, 394] width 165 height 18
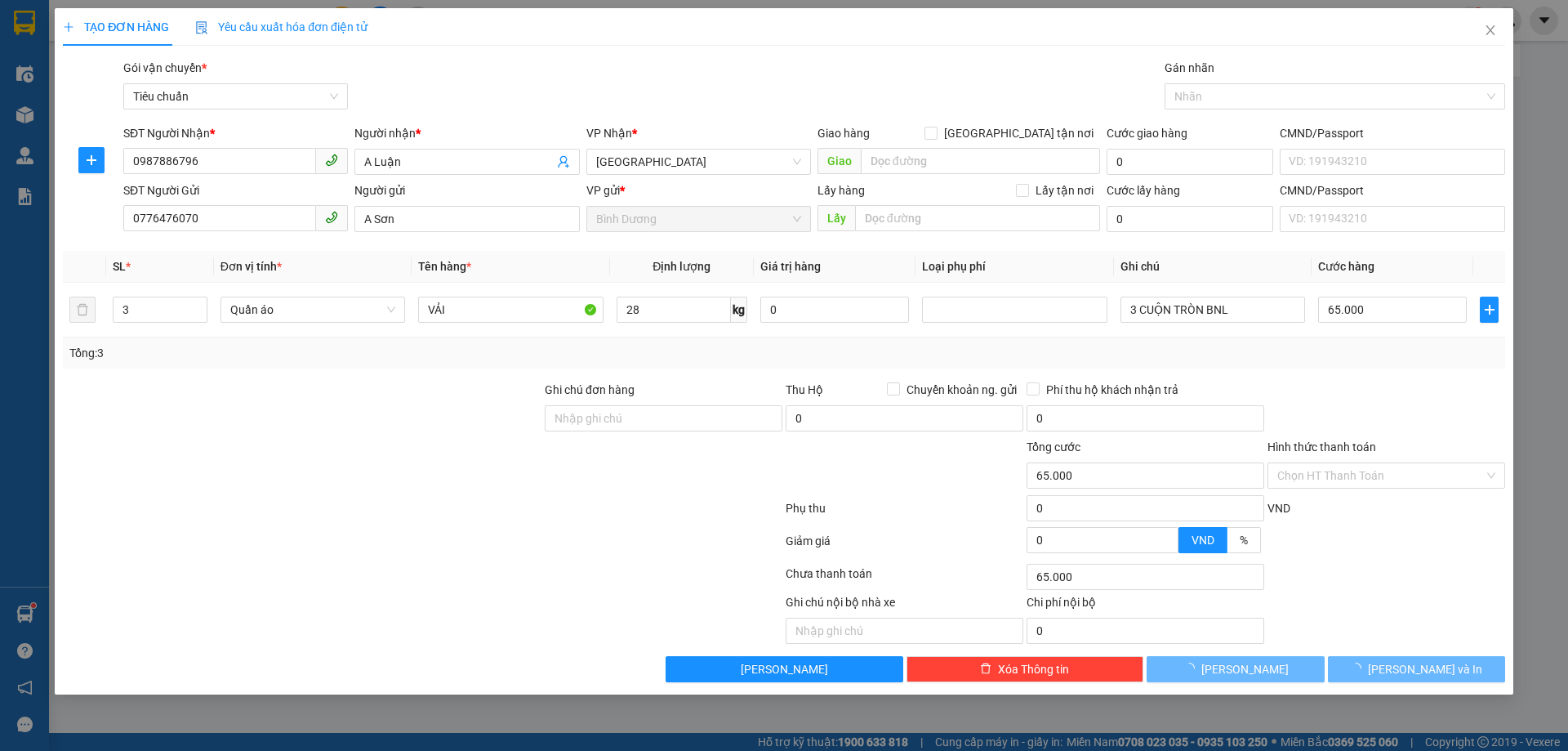
click at [1290, 351] on div "Tổng: 3" at bounding box center [784, 353] width 1429 height 18
click at [1357, 301] on input "65.000" at bounding box center [1393, 309] width 149 height 26
click at [1375, 309] on input "65.000" at bounding box center [1393, 309] width 149 height 26
type input "2"
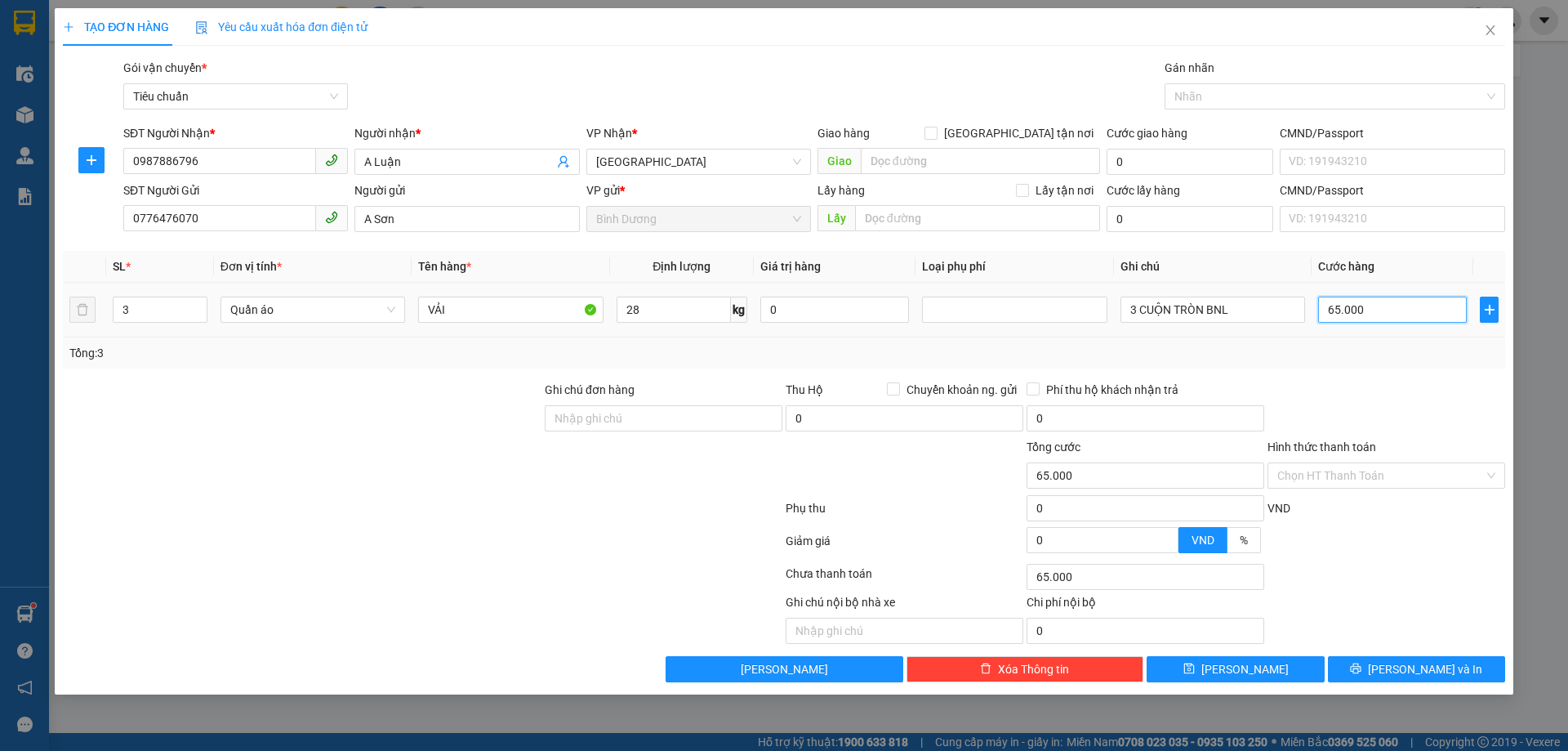
type input "2"
type input "21"
type input "210"
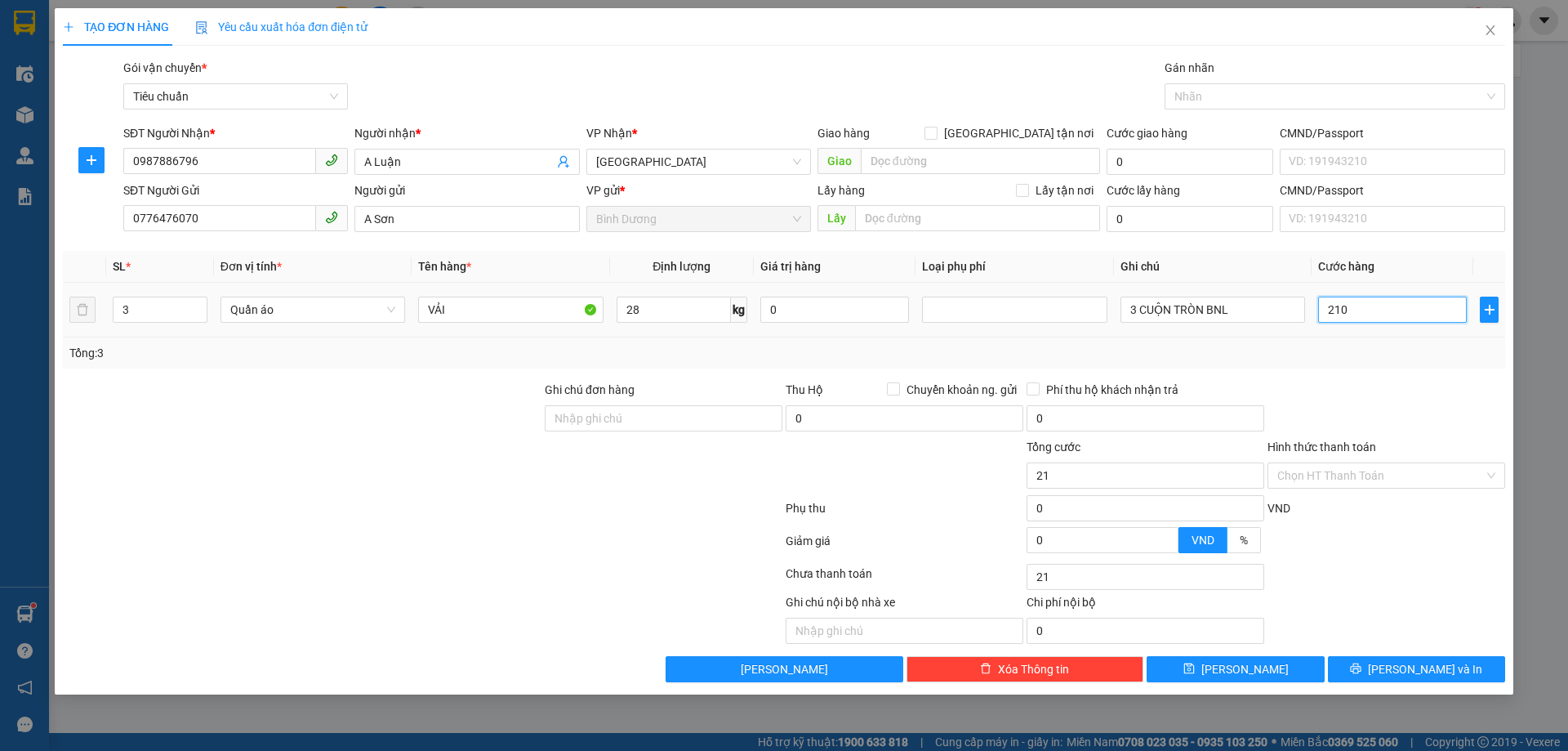
type input "210"
type input "210.000"
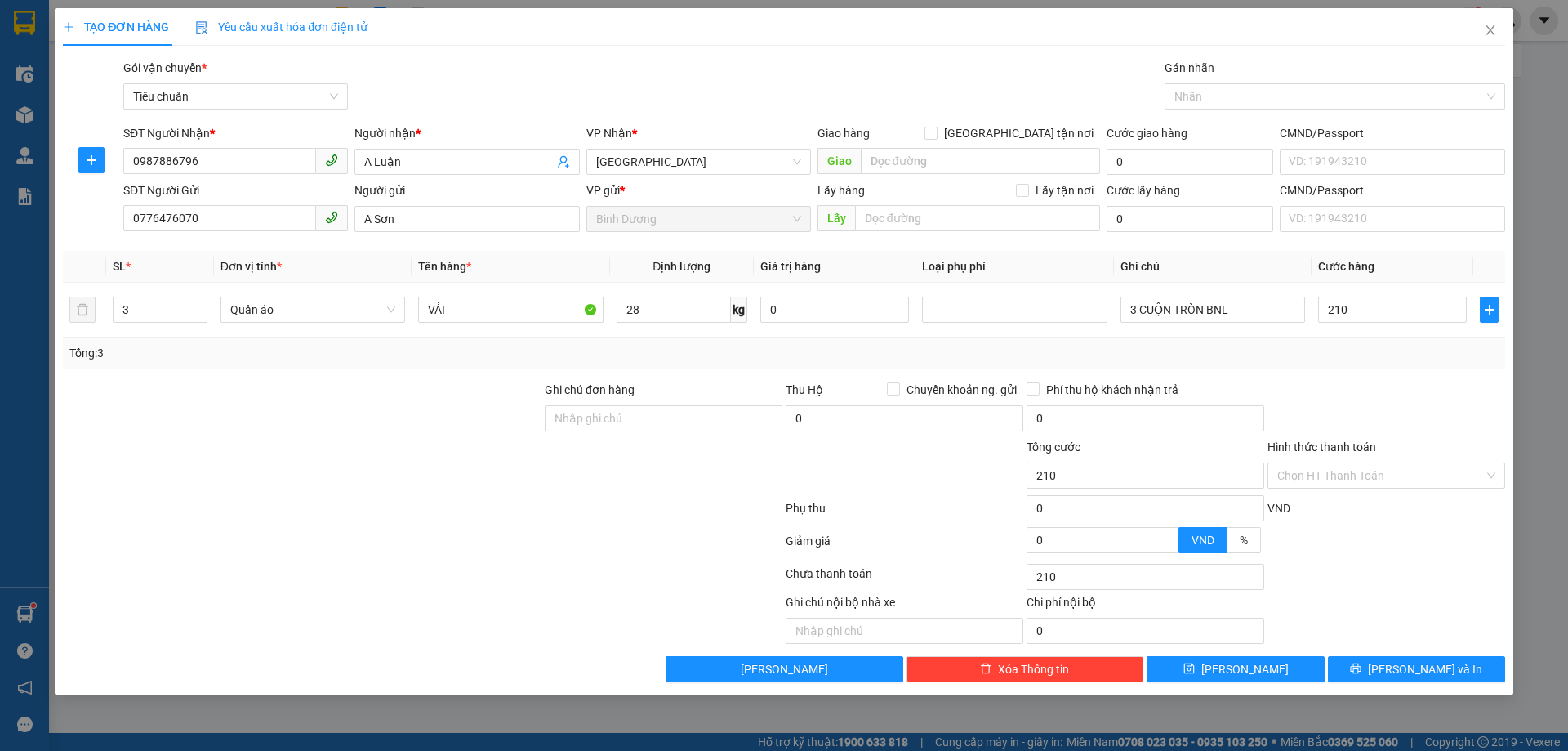
type input "210.000"
click at [1409, 353] on div "Tổng: 3" at bounding box center [784, 353] width 1429 height 18
click at [1440, 664] on span "[PERSON_NAME] và In" at bounding box center [1425, 669] width 114 height 18
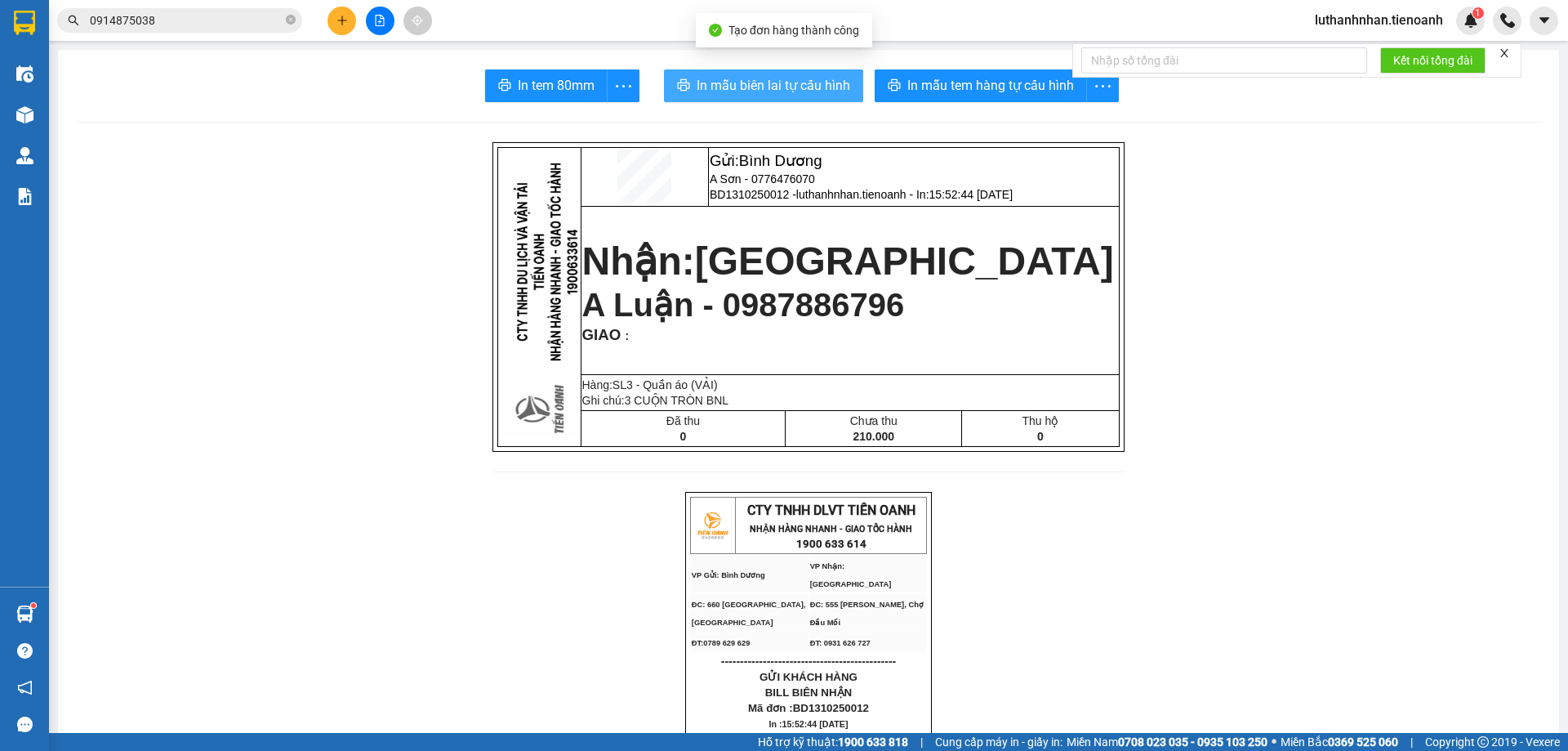
click at [780, 87] on span "In mẫu biên lai tự cấu hình" at bounding box center [773, 86] width 153 height 21
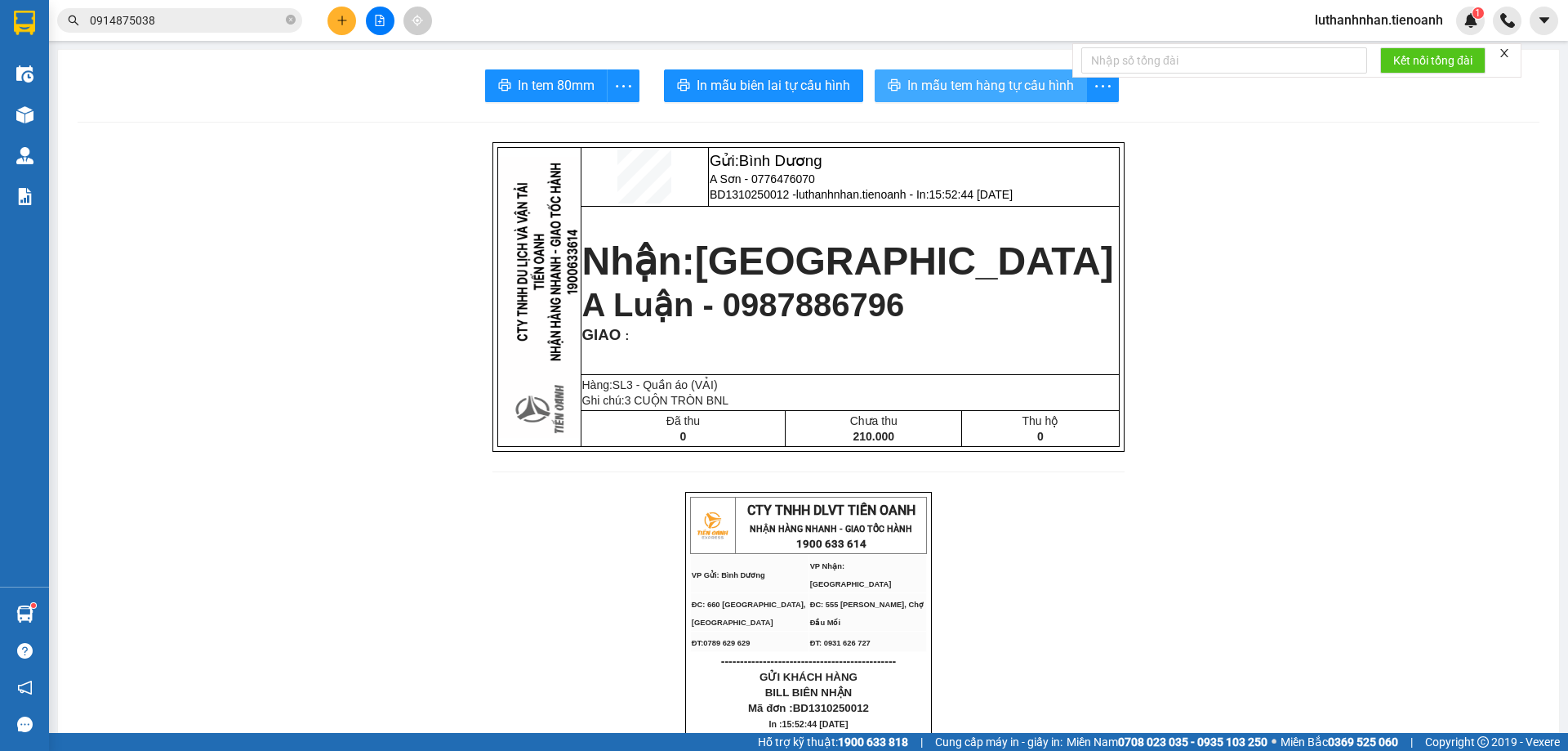
click at [992, 96] on button "In mẫu tem hàng tự cấu hình" at bounding box center [980, 86] width 212 height 33
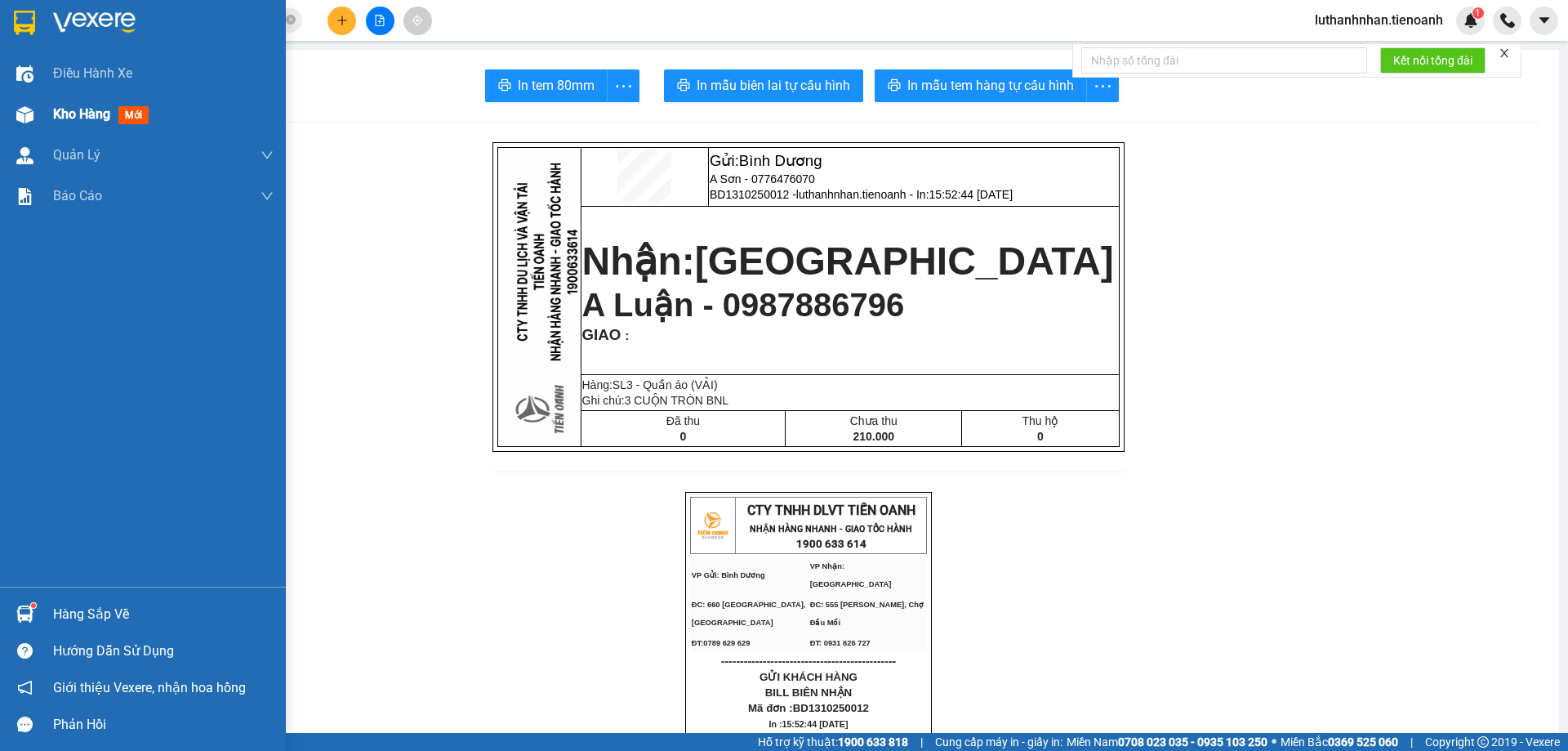
click at [39, 106] on div "Kho hàng mới" at bounding box center [143, 113] width 286 height 41
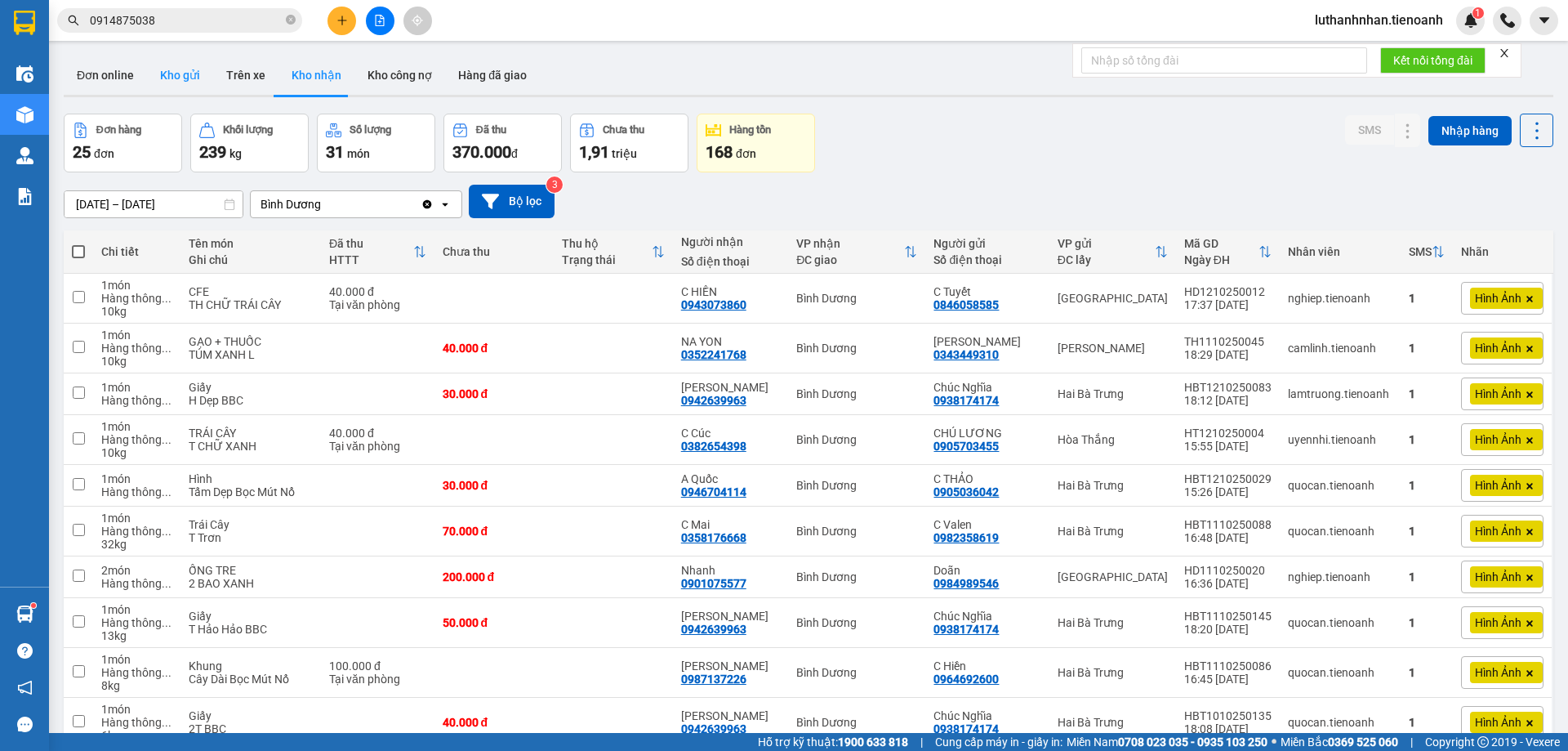
click at [164, 73] on button "Kho gửi" at bounding box center [180, 74] width 66 height 39
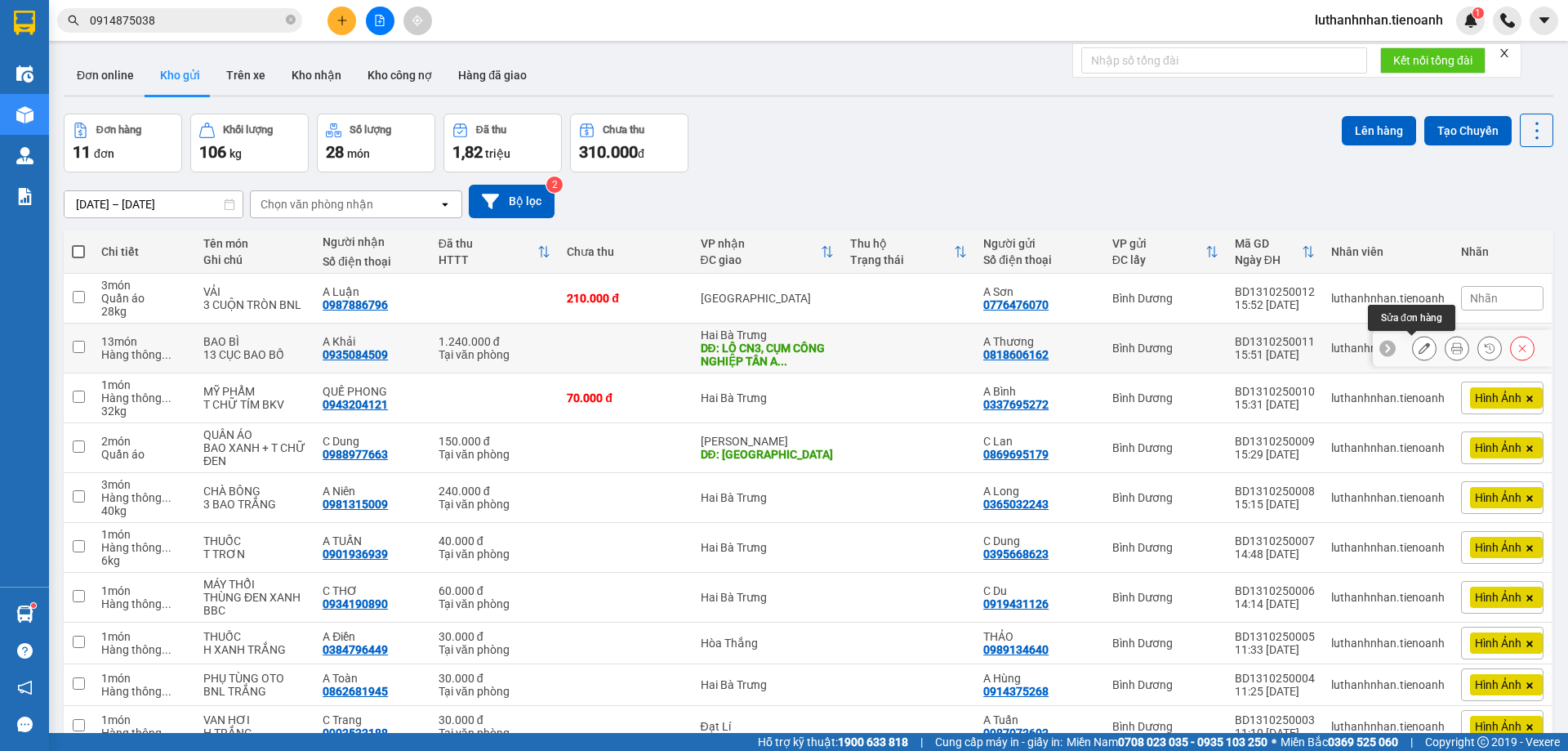
click at [1419, 342] on icon at bounding box center [1424, 347] width 11 height 11
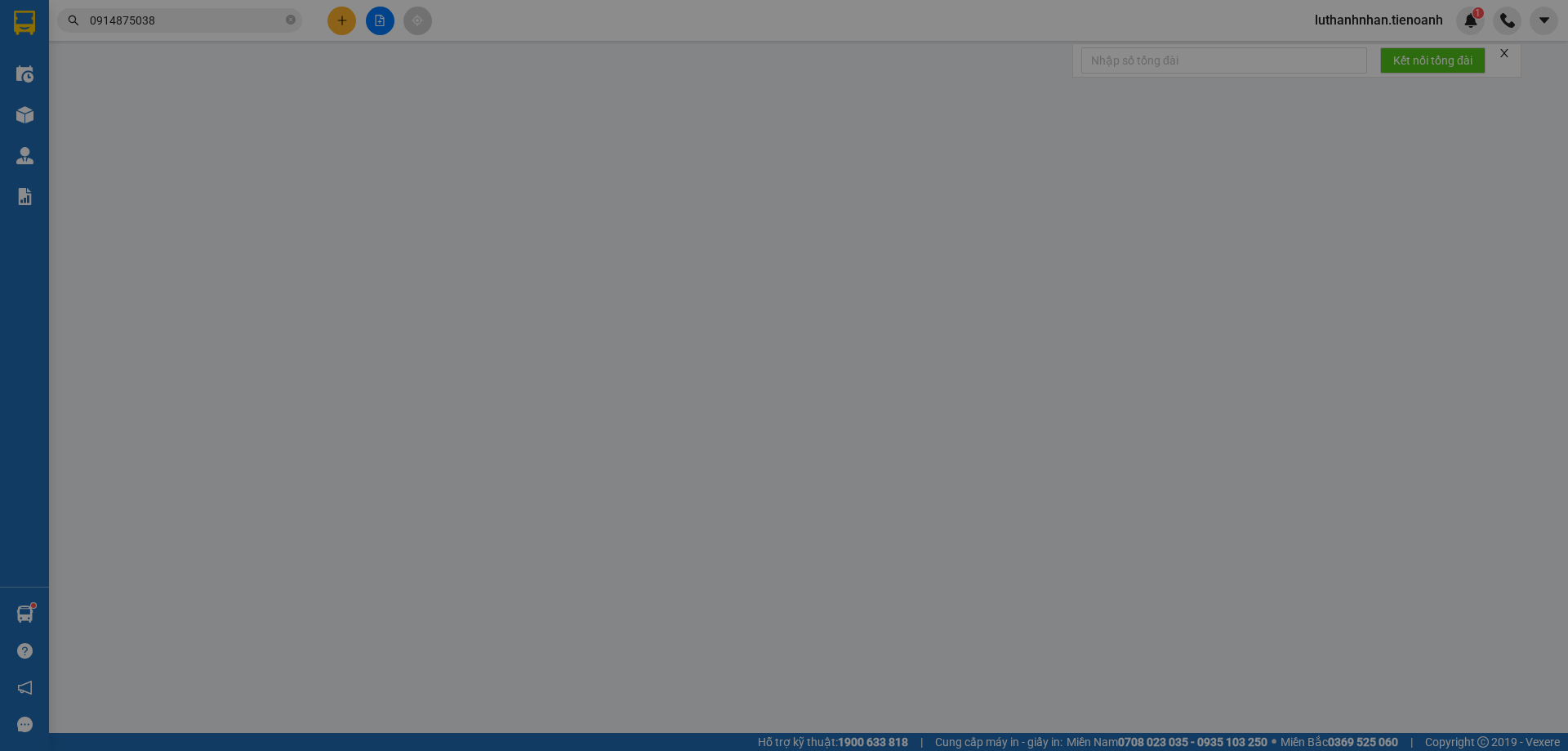
type input "0935084509"
type input "A Khải"
type input "LÔ CN3, CỤM CÔNG NGHIỆP TÂN AN 2"
type input "200.000"
type input "0818606162"
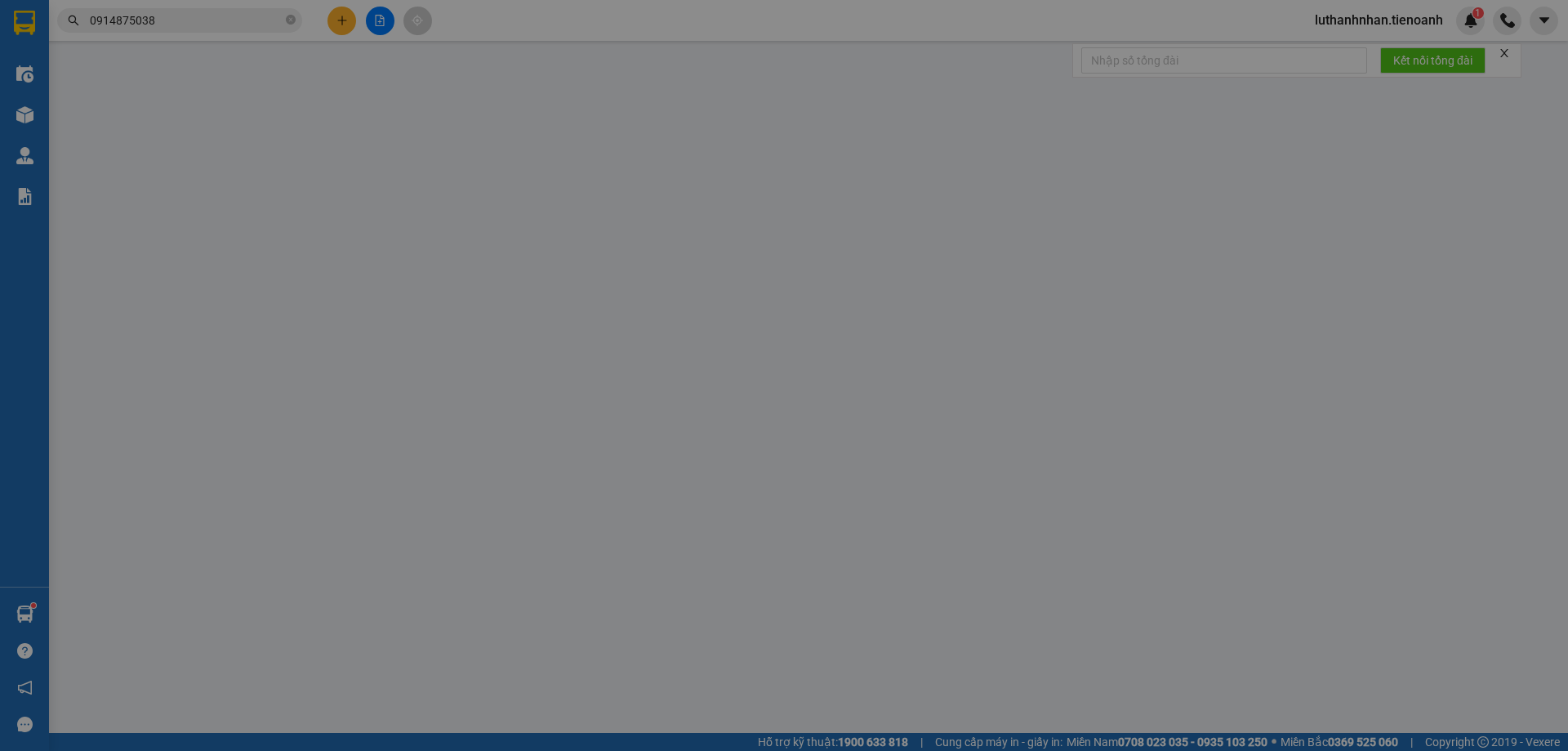
type input "A Thương"
type input "0"
type input "1.240.000"
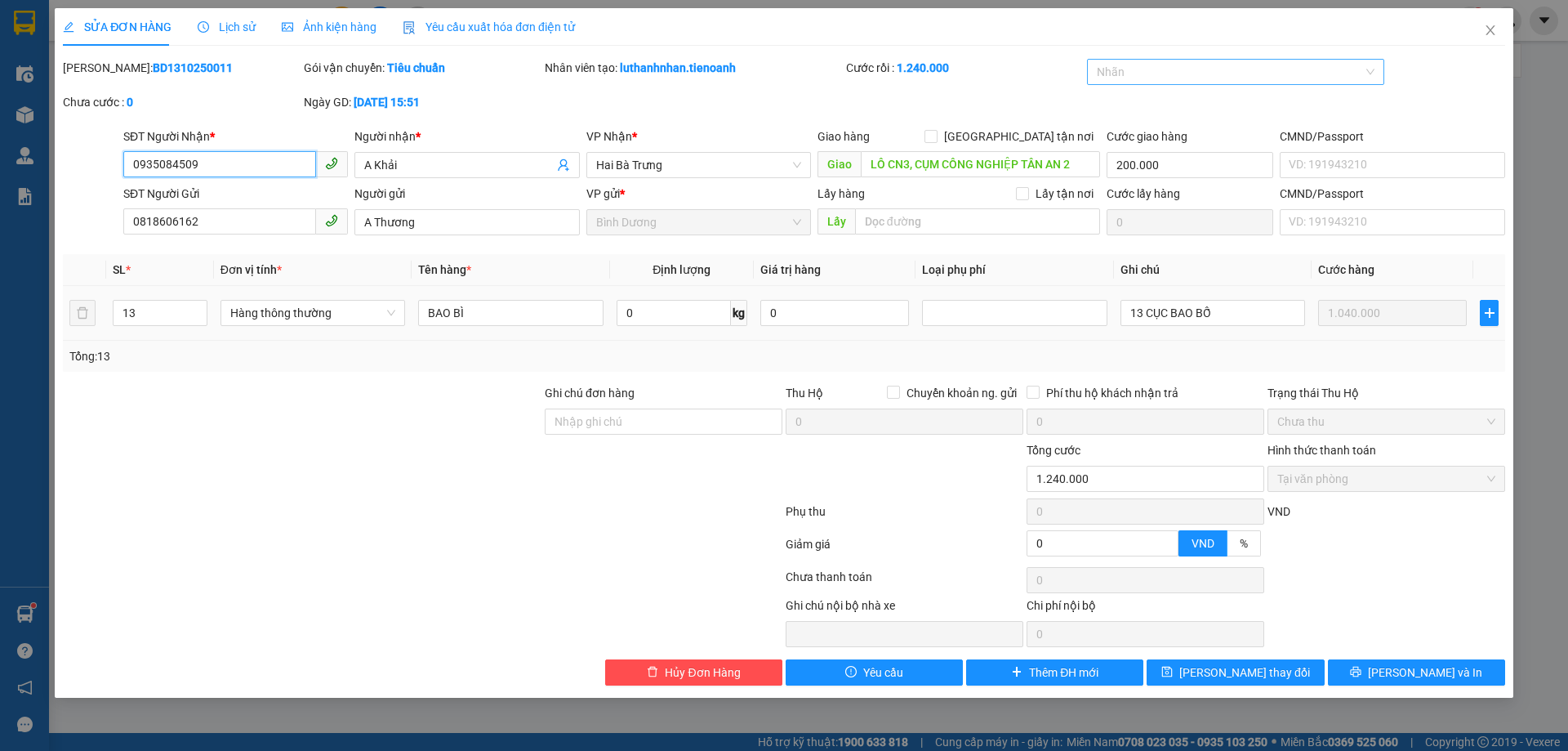
click at [1245, 76] on div at bounding box center [1228, 72] width 274 height 20
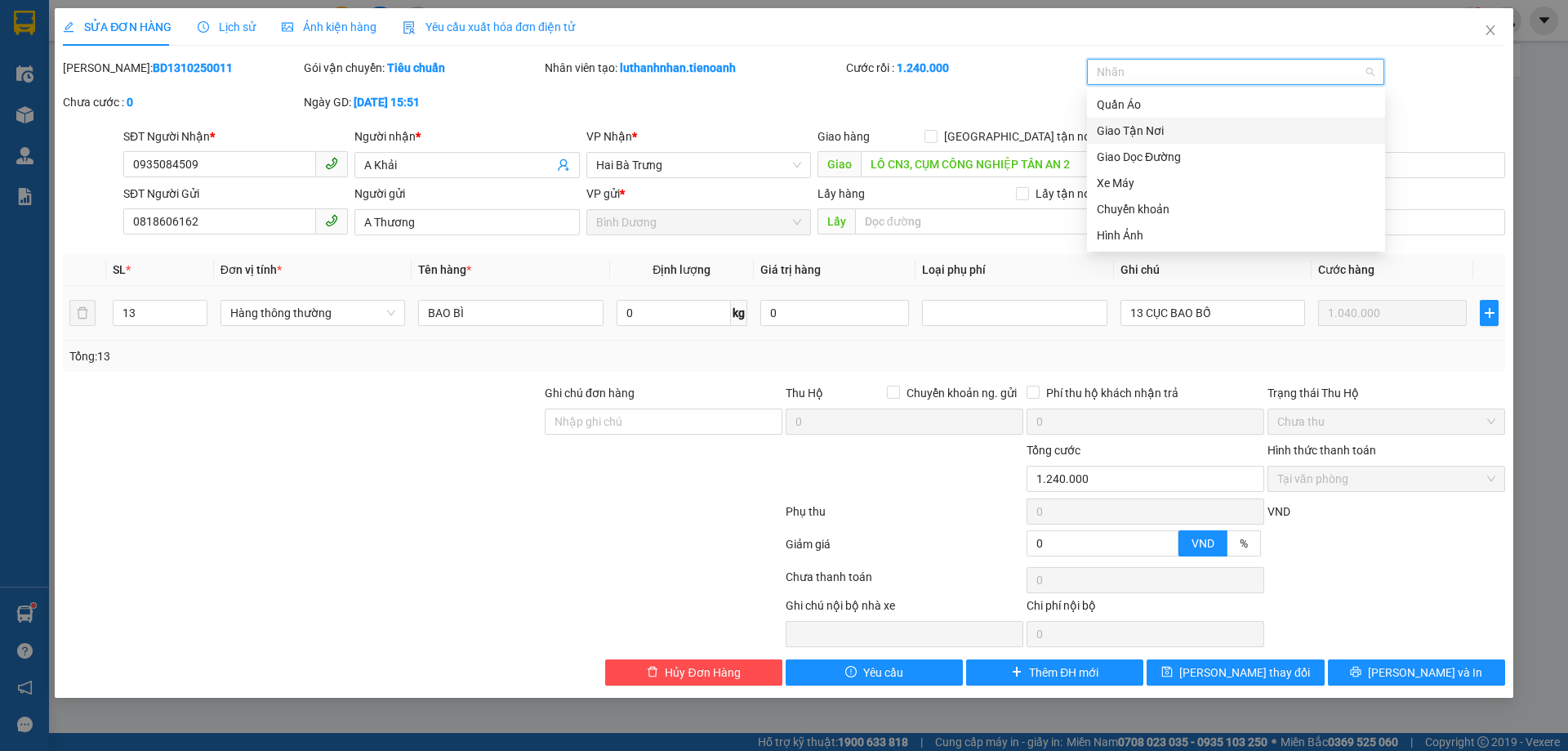
click at [1165, 134] on div "Giao Tận Nơi" at bounding box center [1236, 131] width 279 height 18
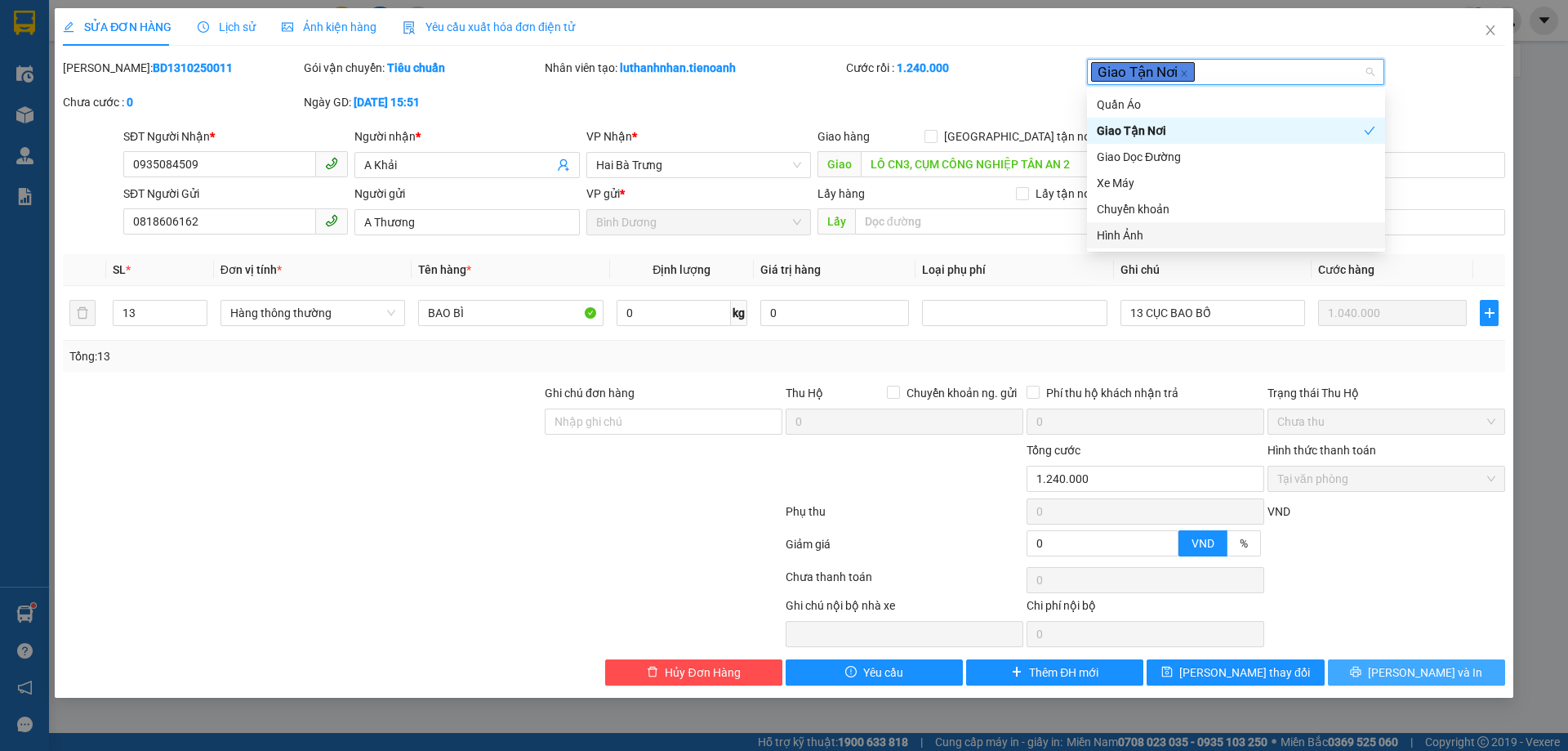
click at [1435, 673] on span "[PERSON_NAME] và In" at bounding box center [1425, 672] width 114 height 18
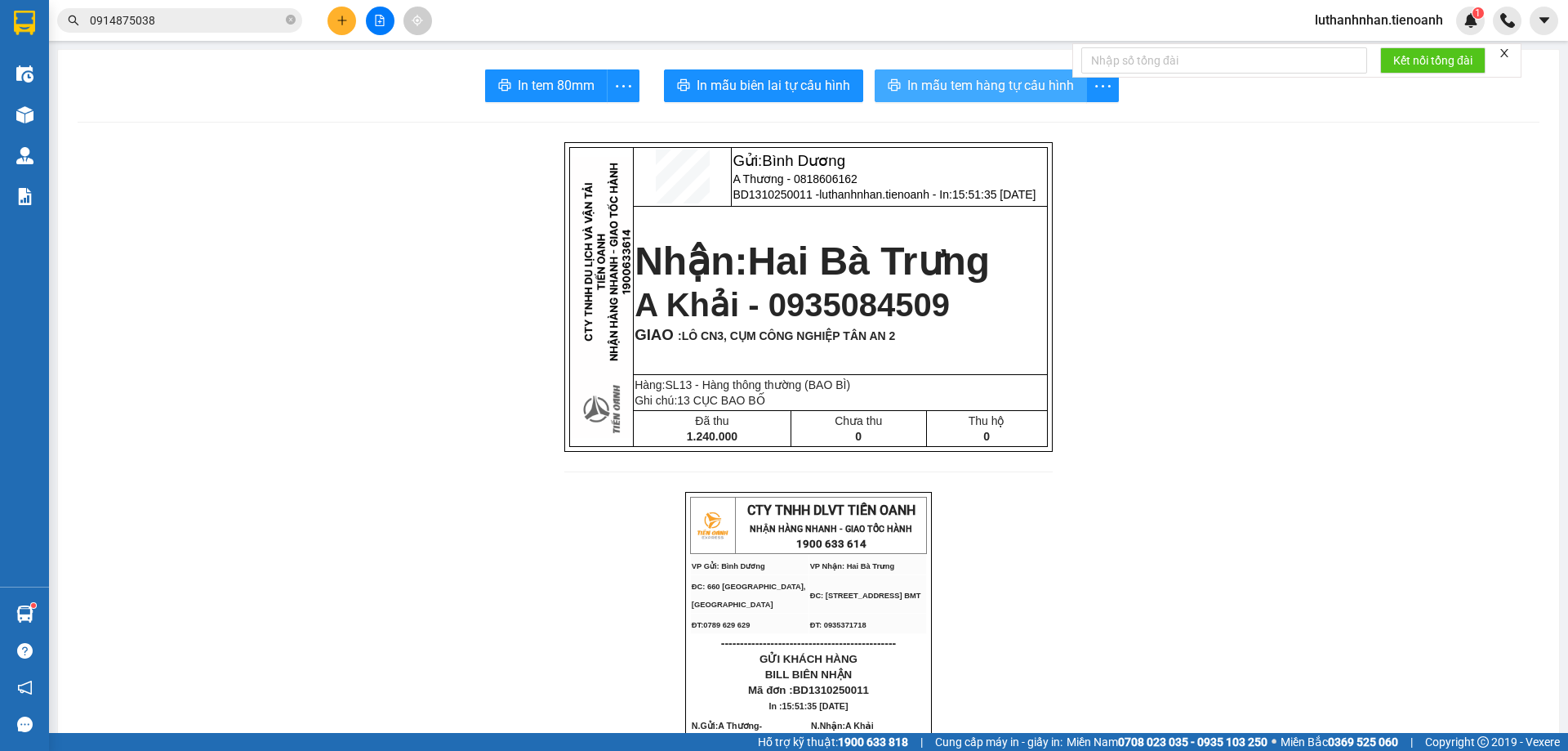
click at [966, 93] on span "In mẫu tem hàng tự cấu hình" at bounding box center [990, 86] width 166 height 21
click at [335, 13] on button at bounding box center [341, 21] width 29 height 29
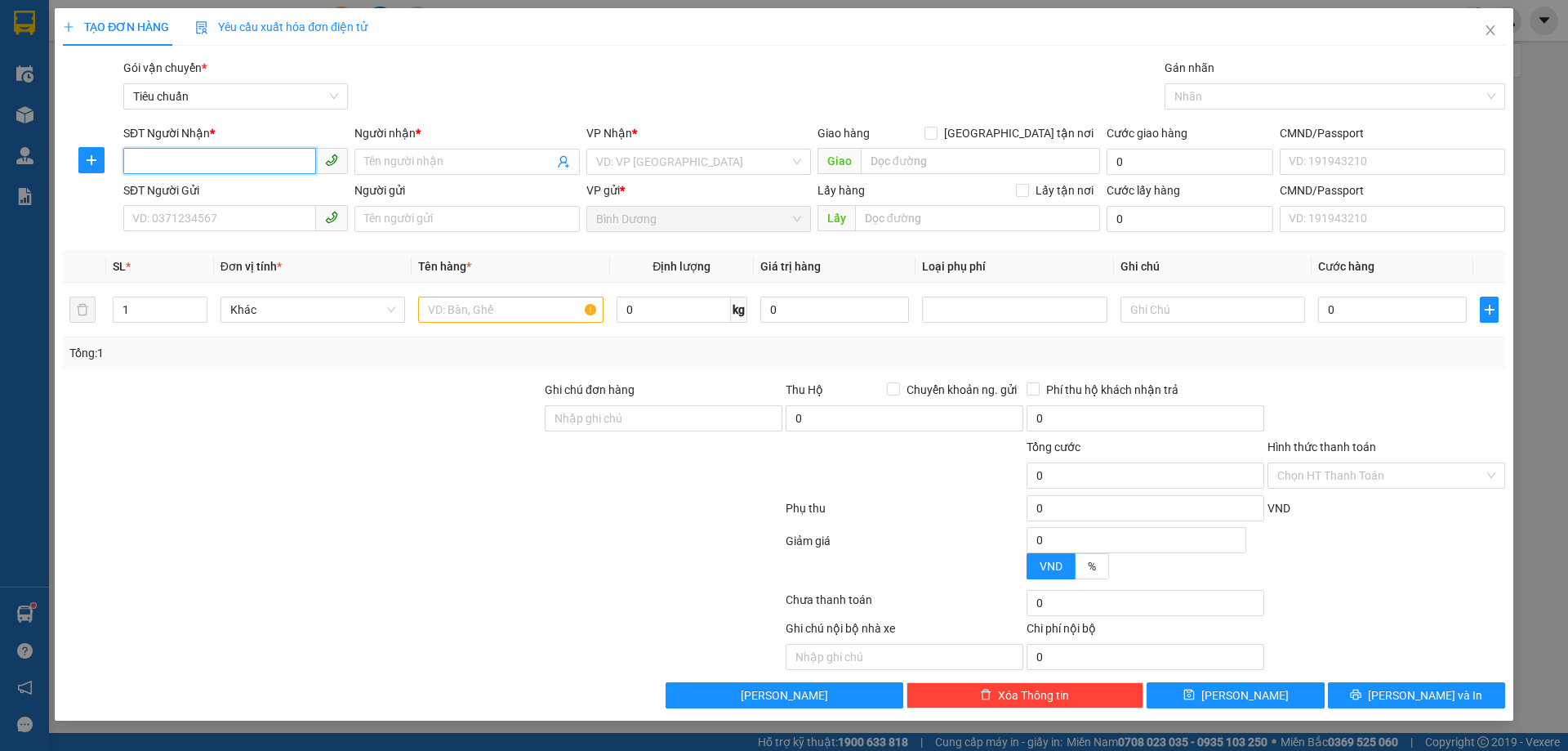
click at [224, 167] on input "SĐT Người Nhận *" at bounding box center [219, 161] width 193 height 26
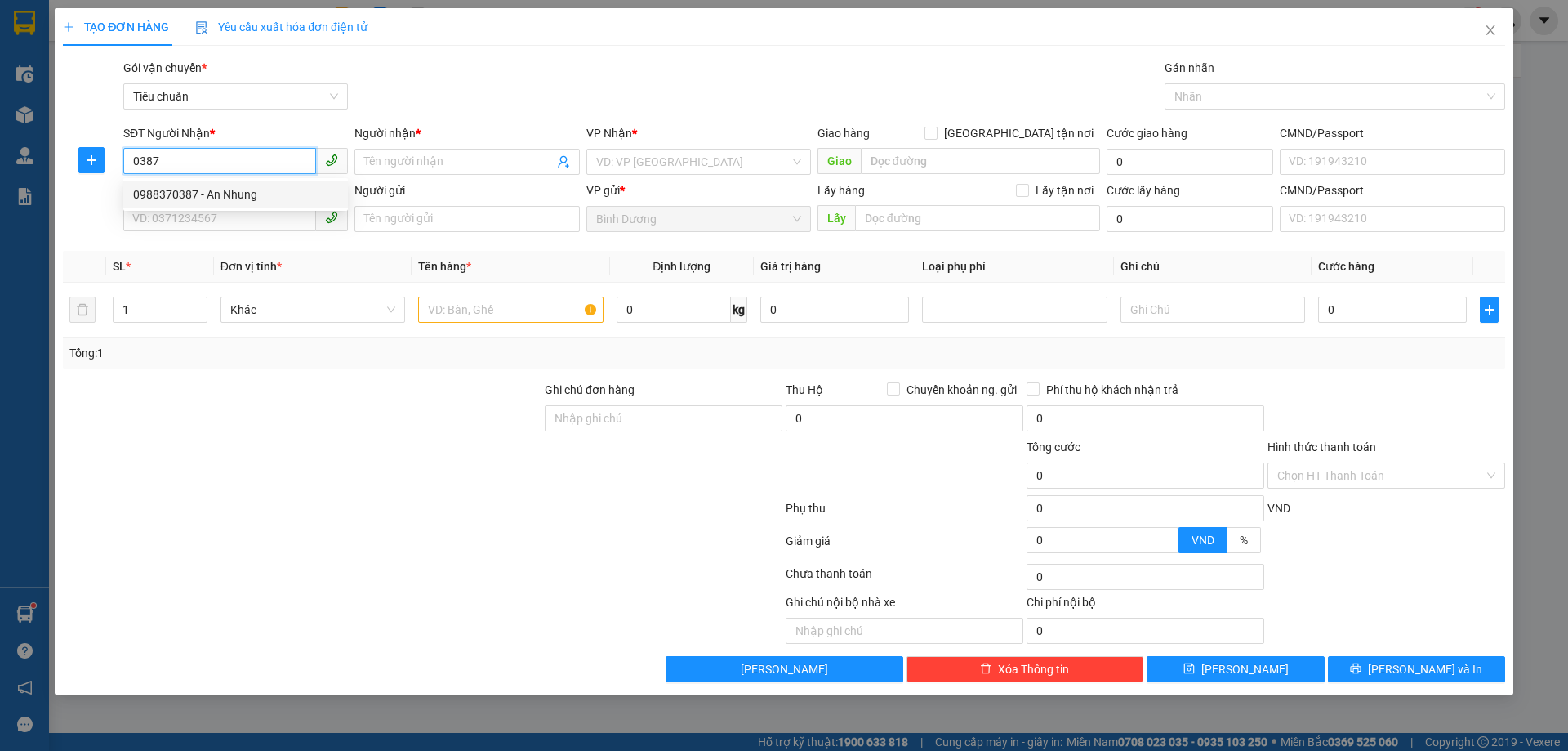
click at [231, 197] on div "0988370387 - An Nhung" at bounding box center [236, 194] width 205 height 18
type input "0988370387"
type input "An Nhung"
type input "160.000"
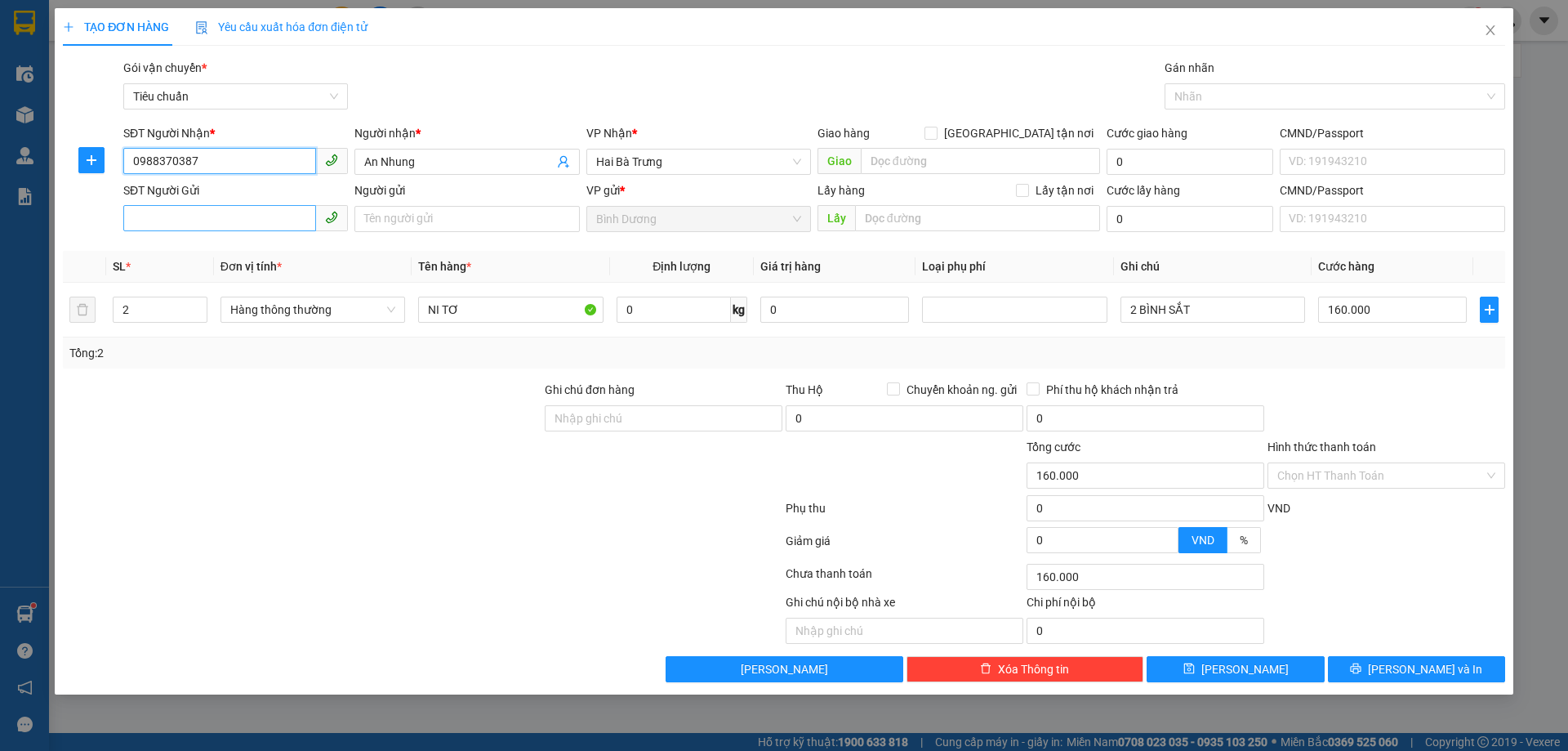
type input "0988370387"
click at [237, 222] on input "SĐT Người Gửi" at bounding box center [219, 218] width 193 height 26
click at [255, 250] on div "0916744828 - C Thảo" at bounding box center [236, 251] width 205 height 18
type input "0916744828"
type input "C Thảo"
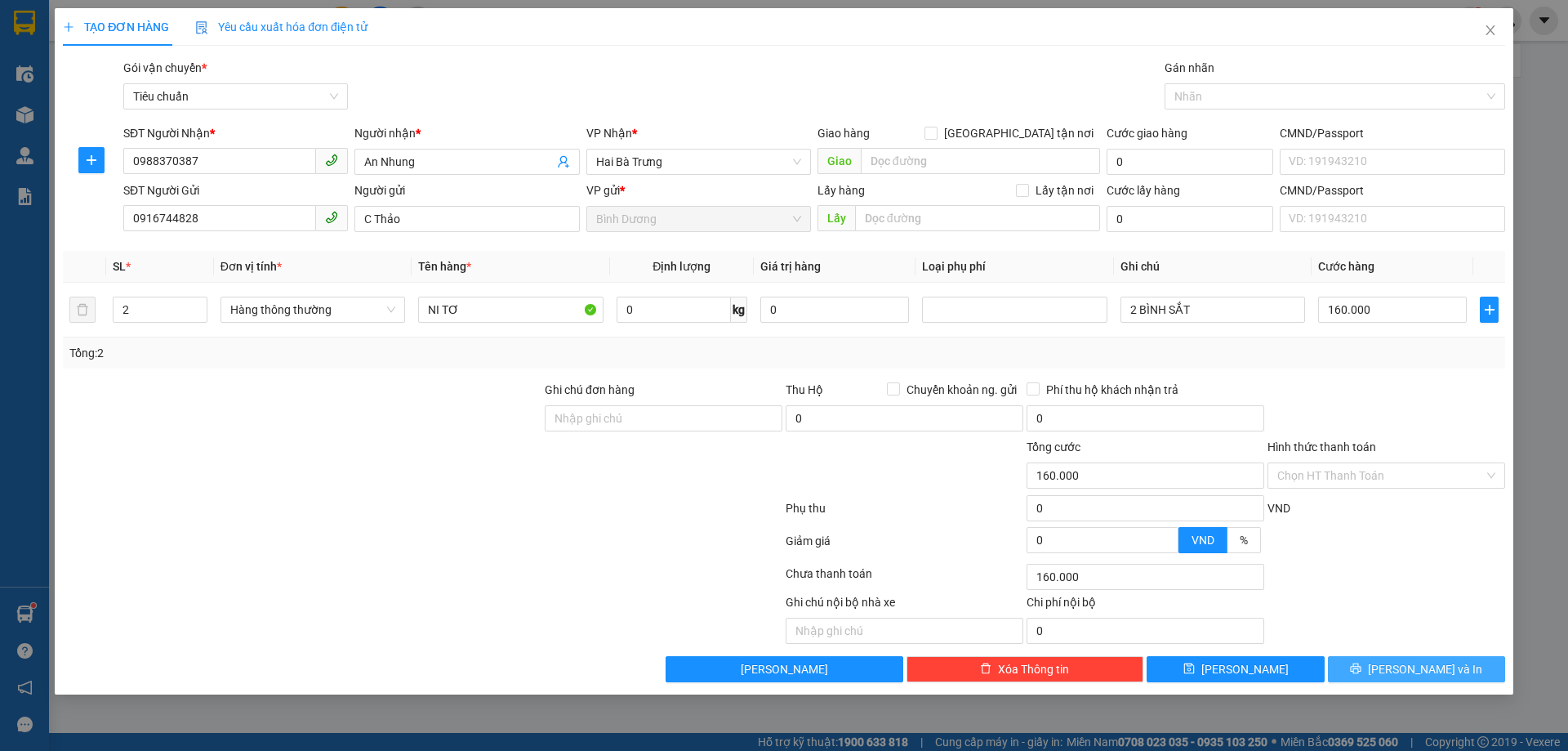
click at [1399, 670] on button "[PERSON_NAME] và In" at bounding box center [1416, 670] width 177 height 26
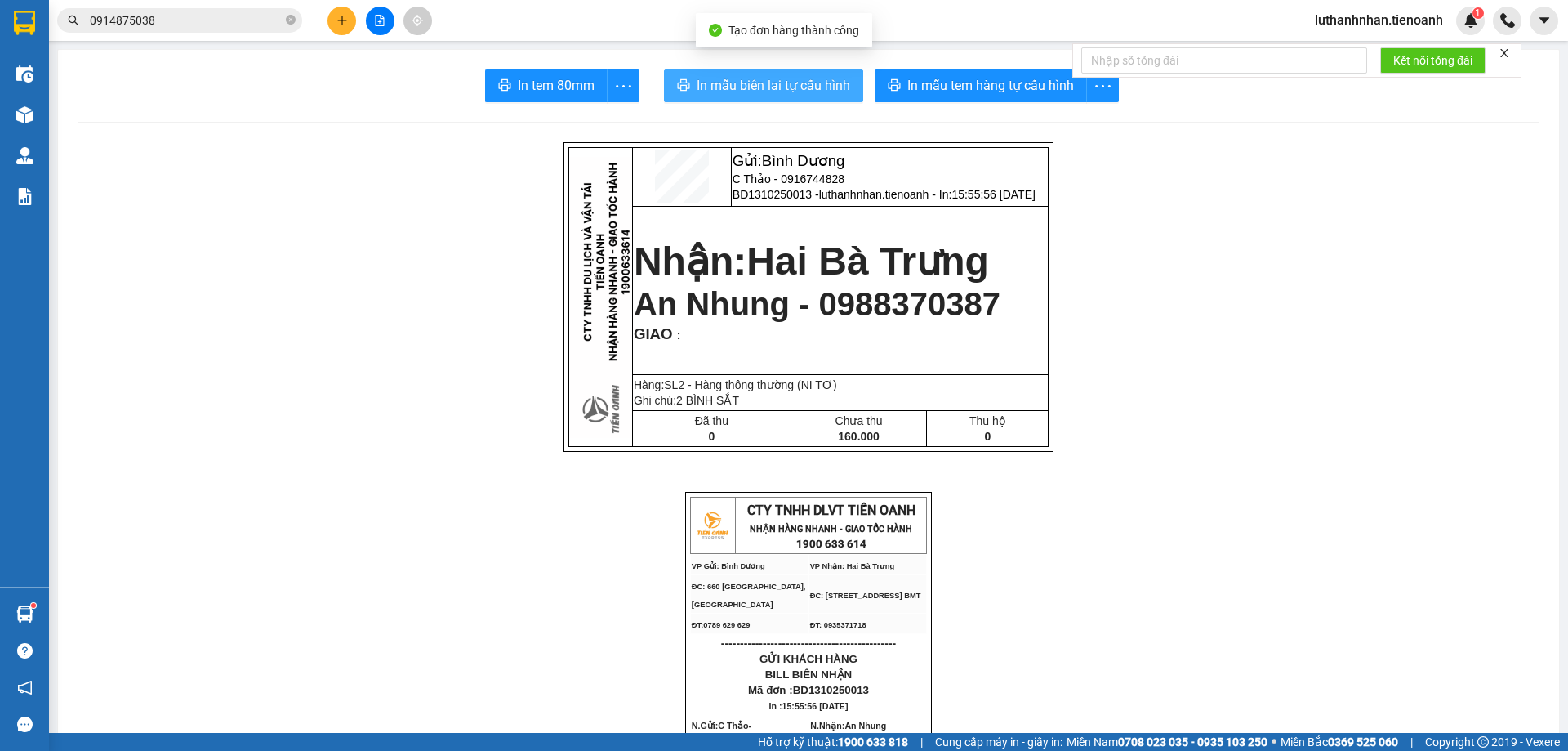
click at [814, 71] on button "In mẫu biên lai tự cấu hình" at bounding box center [764, 86] width 199 height 33
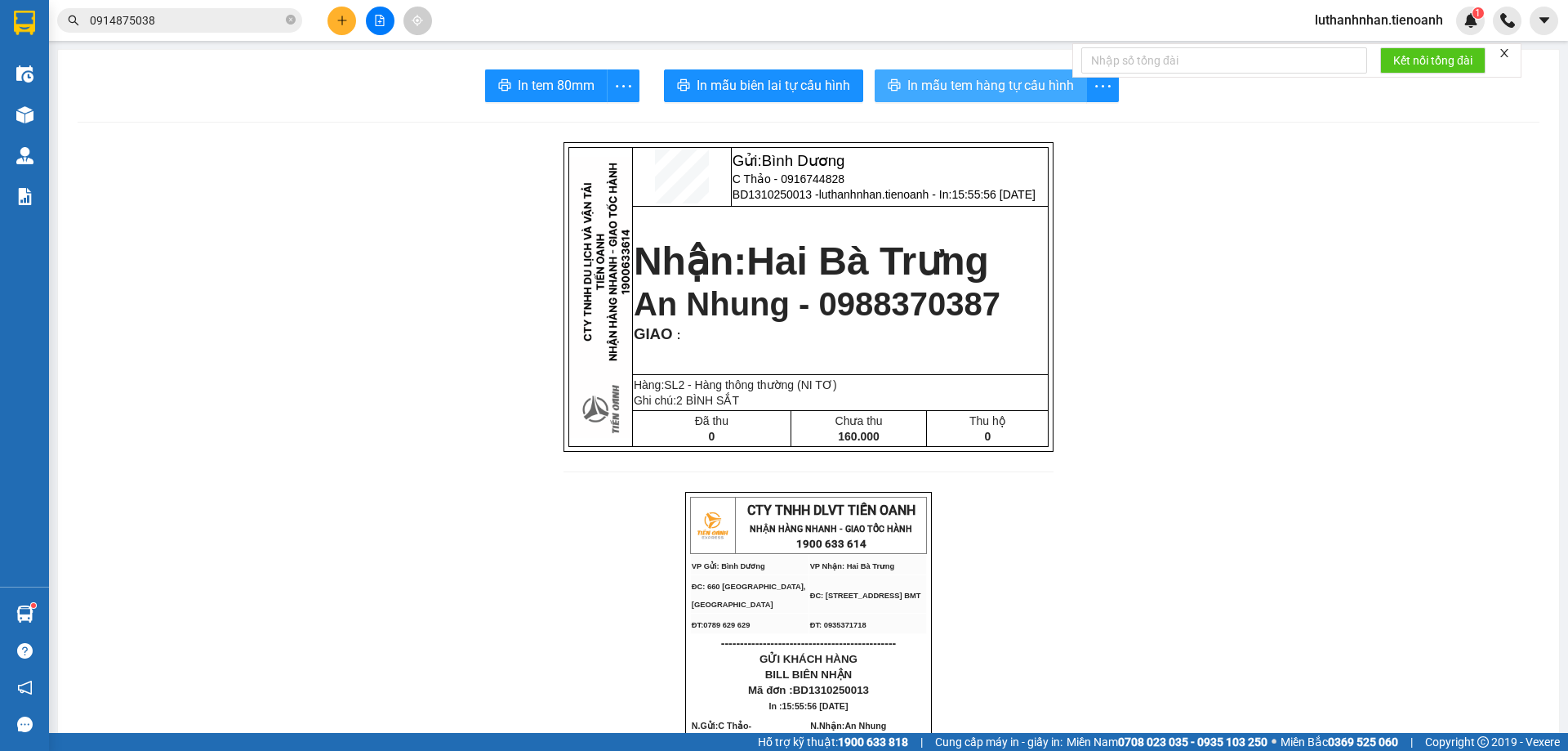
click at [989, 91] on span "In mẫu tem hàng tự cấu hình" at bounding box center [990, 86] width 166 height 21
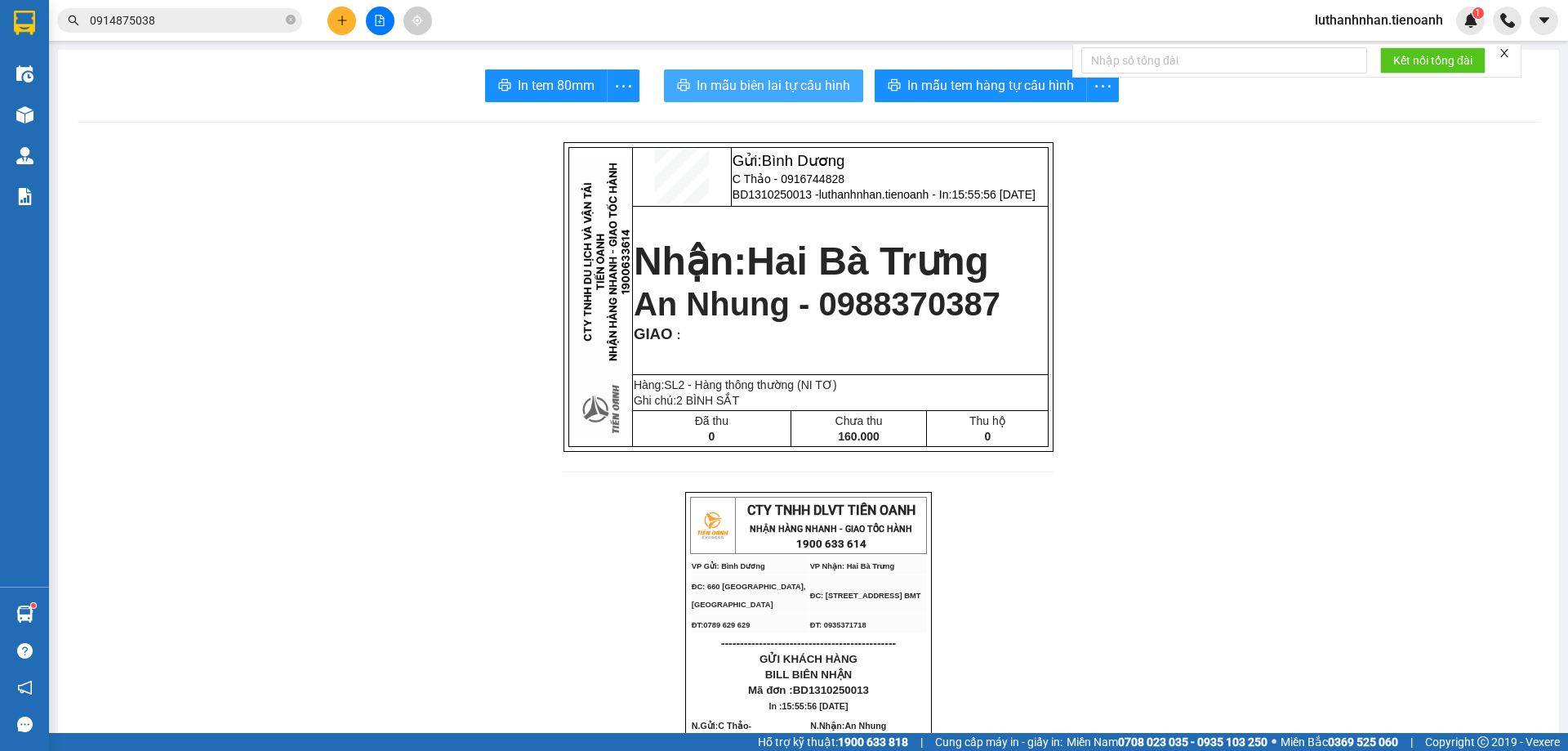
click at [790, 87] on span "In mẫu biên lai tự cấu hình" at bounding box center [773, 86] width 153 height 21
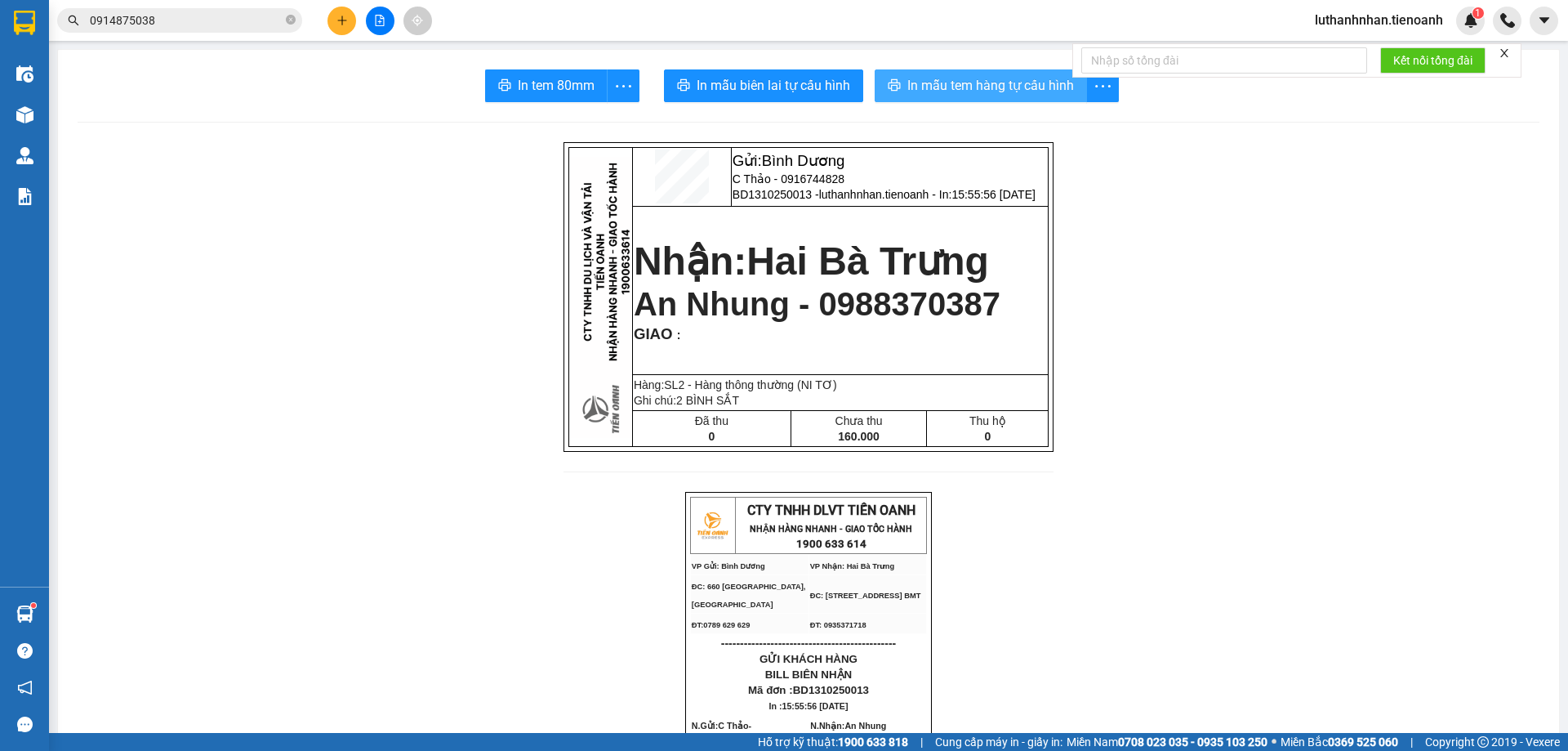
click at [1049, 87] on span "In mẫu tem hàng tự cấu hình" at bounding box center [990, 86] width 166 height 21
click at [343, 23] on icon "plus" at bounding box center [342, 20] width 11 height 11
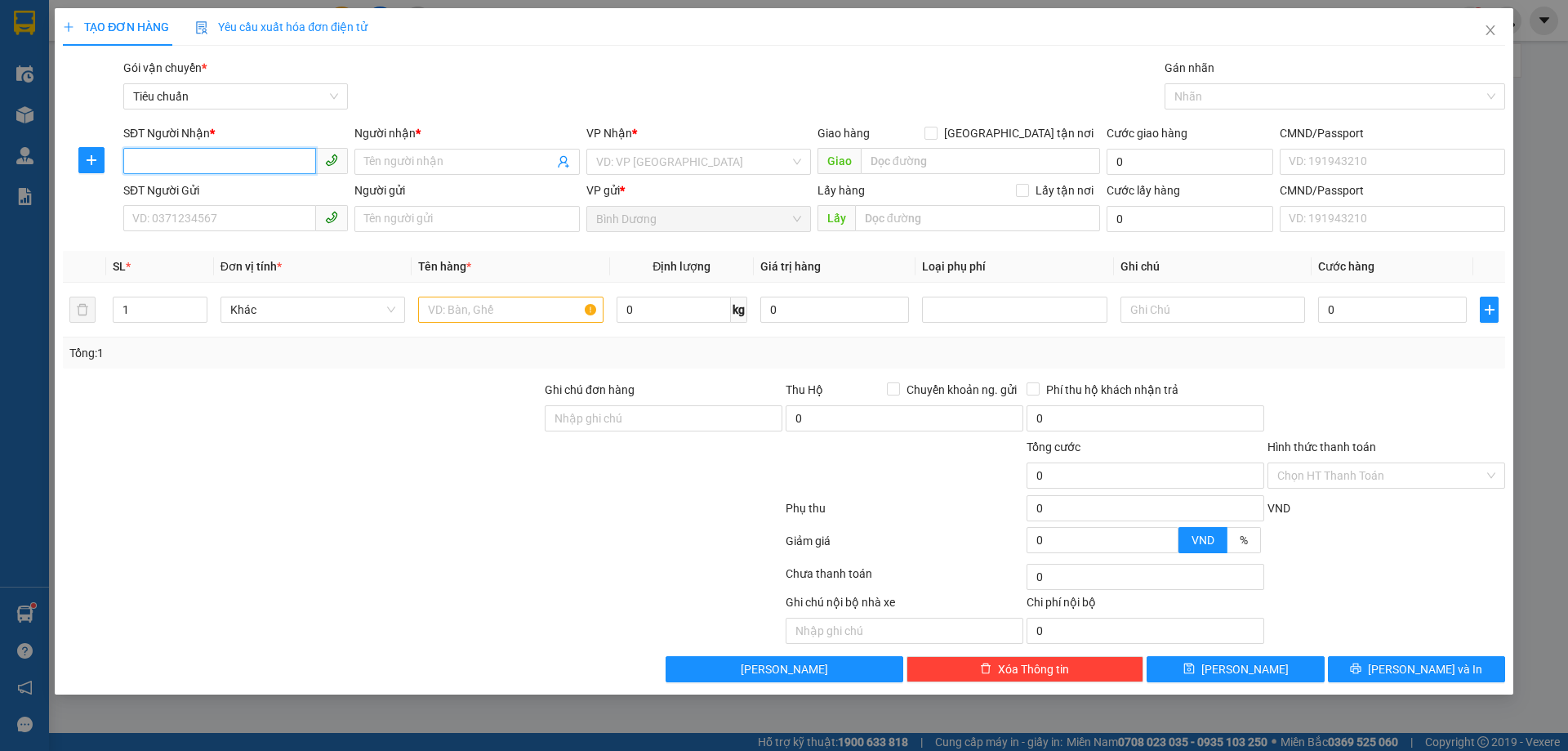
click at [240, 164] on input "SĐT Người Nhận *" at bounding box center [219, 161] width 193 height 26
type input "0346516171"
click at [457, 160] on input "Người nhận *" at bounding box center [459, 161] width 189 height 18
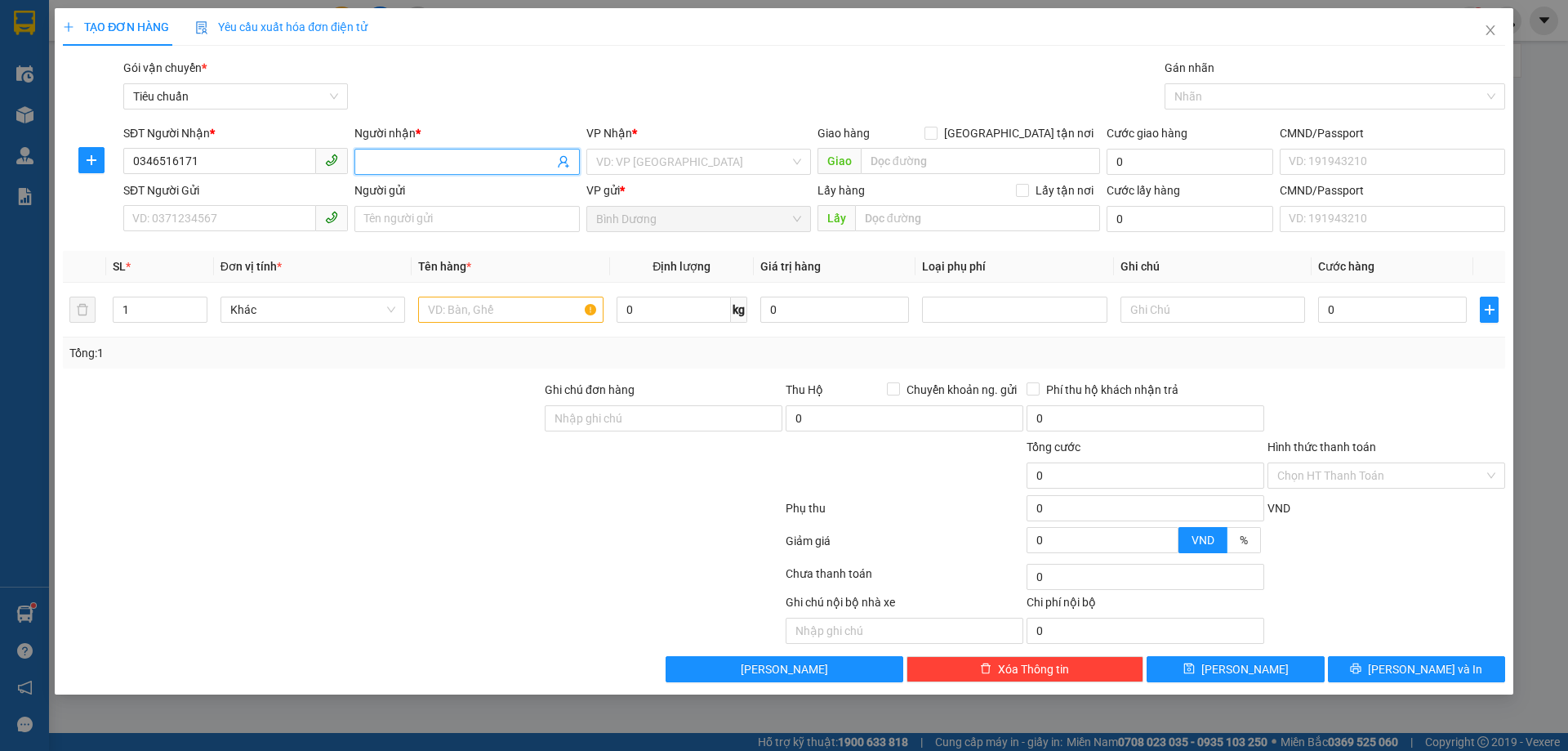
click at [457, 160] on input "Người nhận *" at bounding box center [459, 161] width 189 height 18
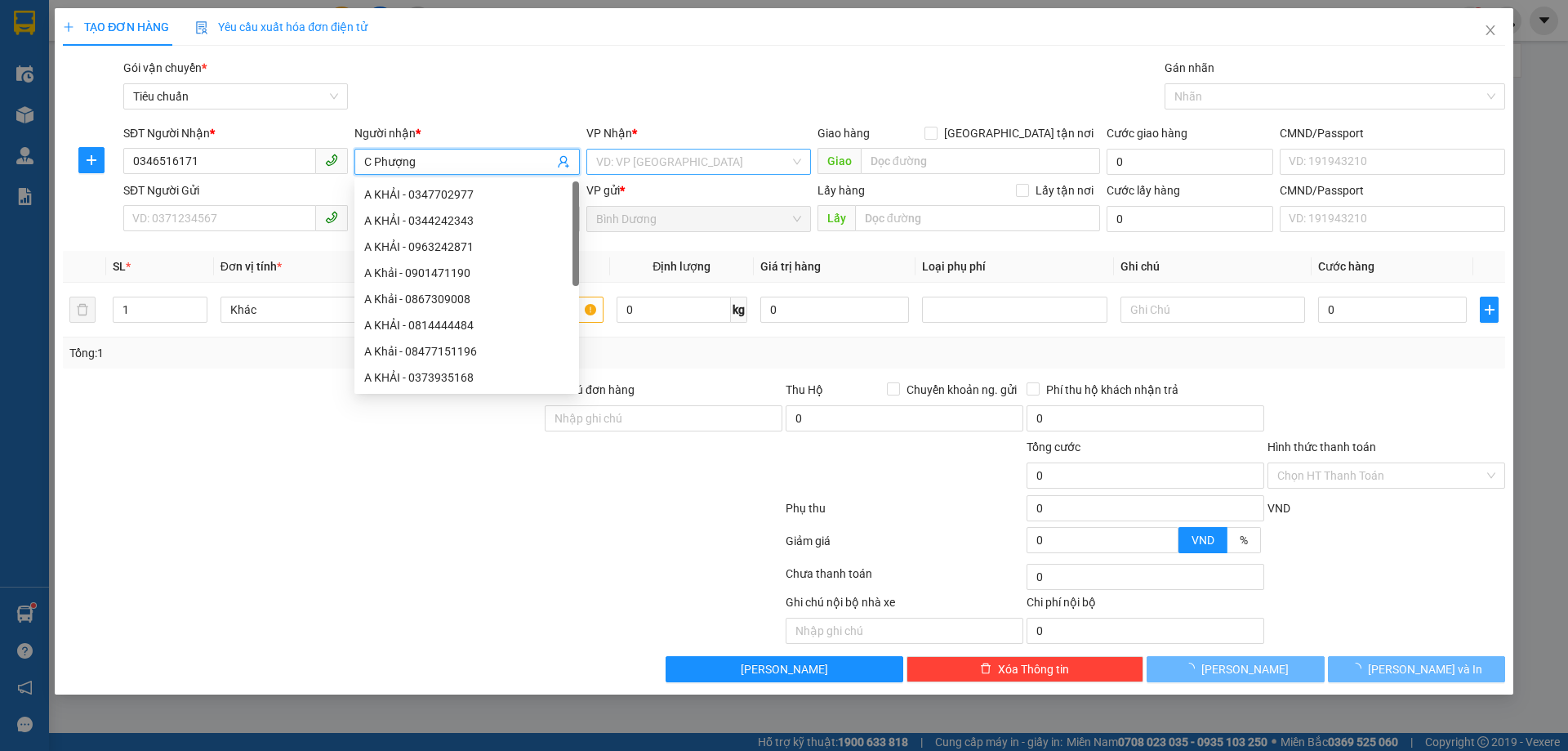
type input "C Phượng"
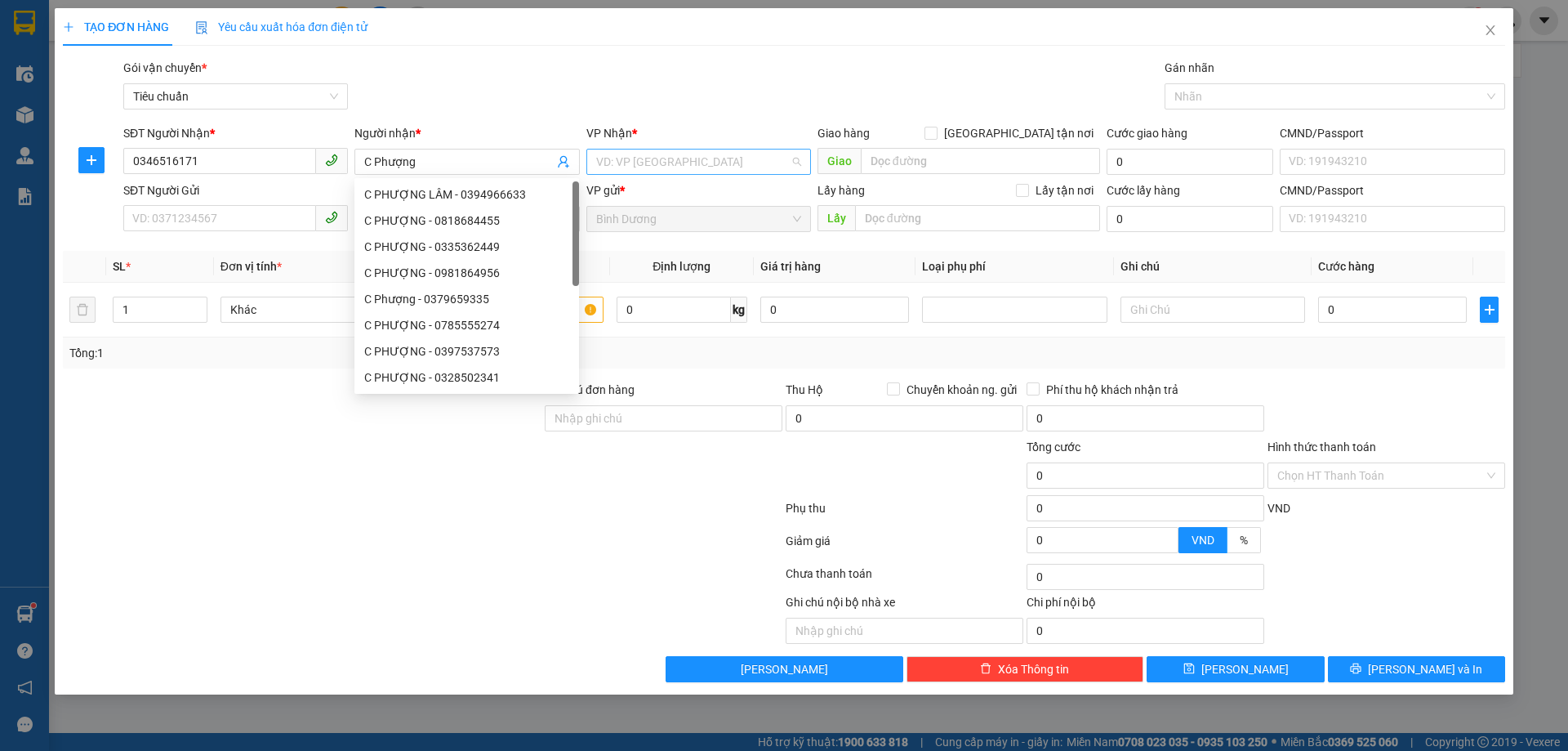
click at [643, 160] on input "search" at bounding box center [694, 162] width 194 height 24
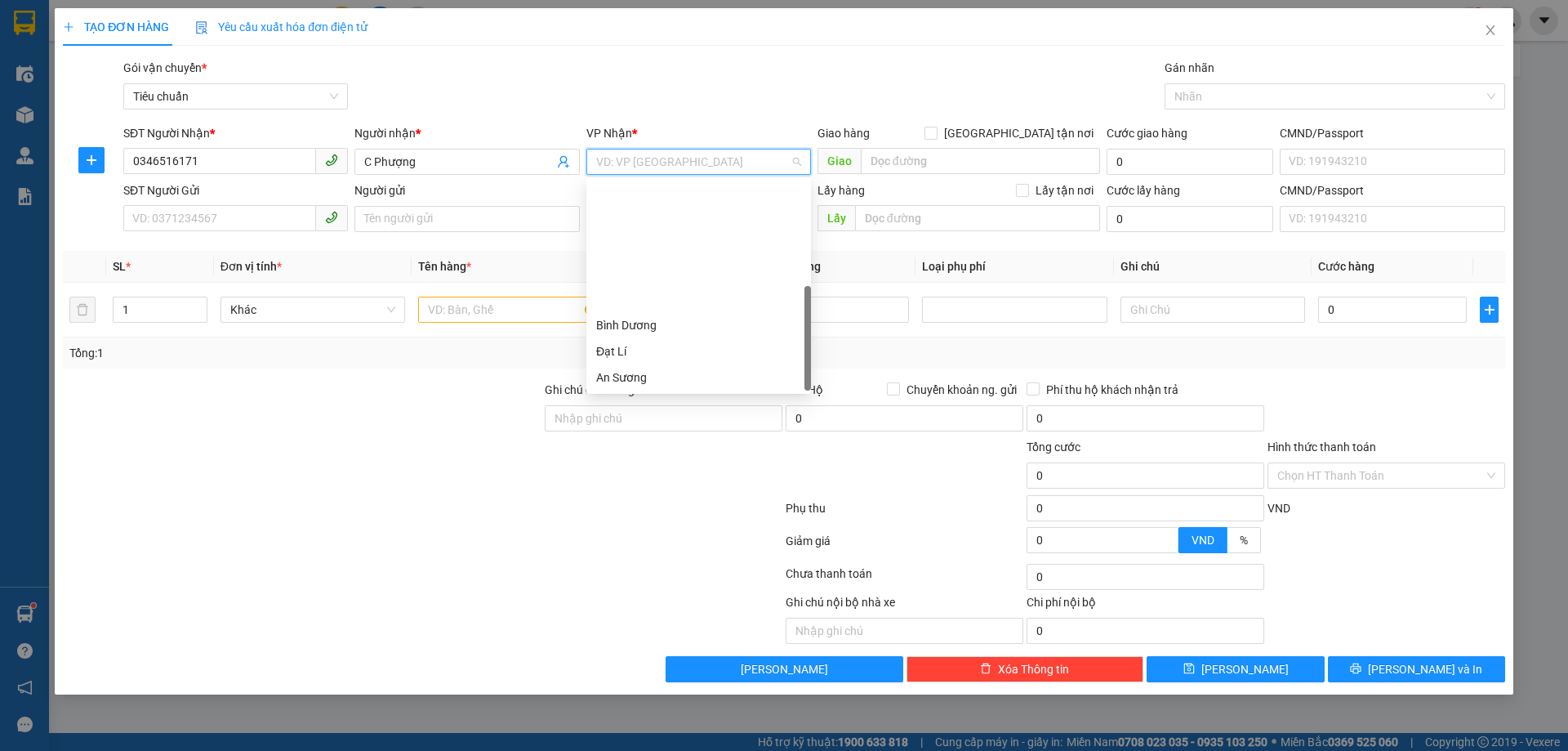
click at [627, 391] on div "Hai Bà Trưng" at bounding box center [698, 404] width 224 height 26
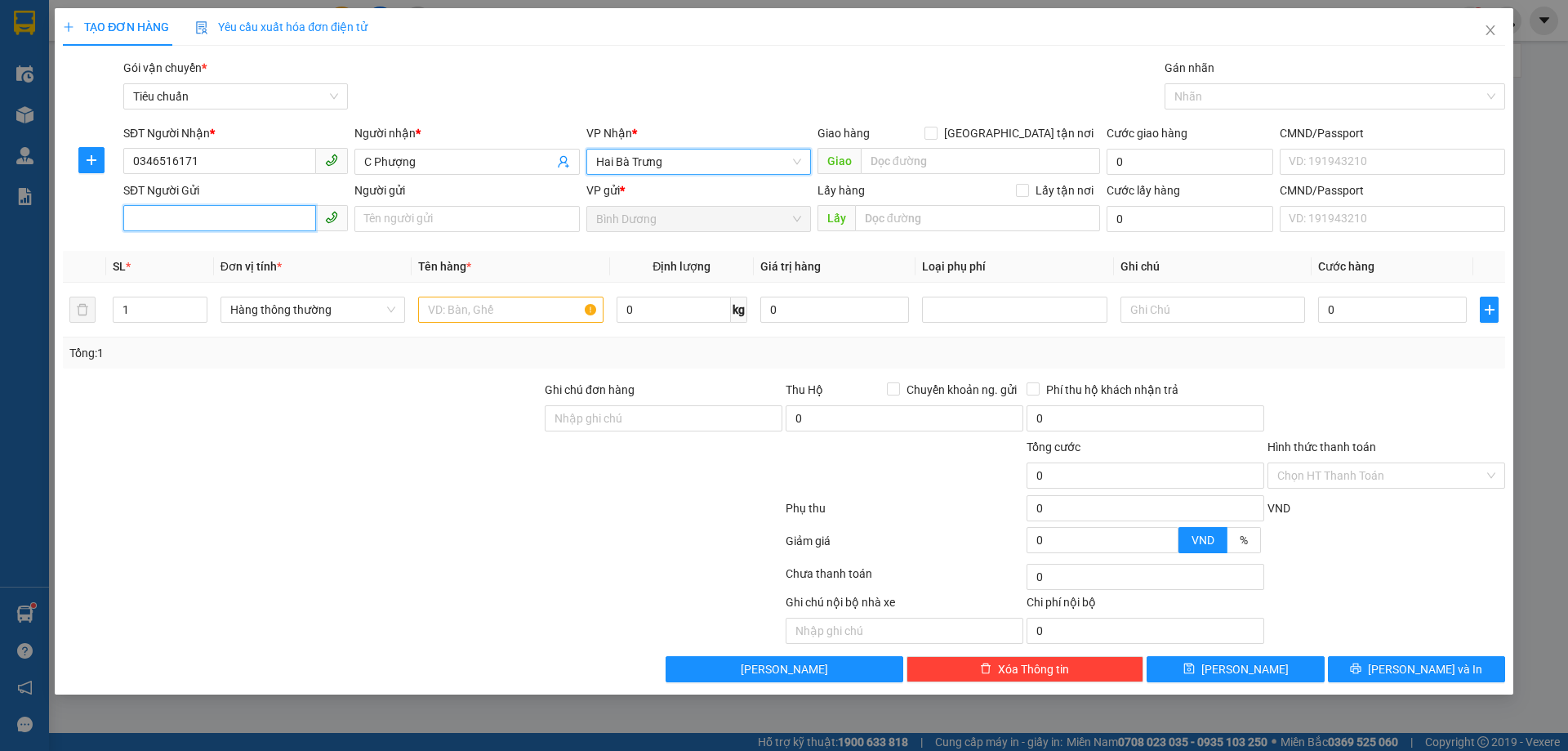
click at [201, 226] on input "SĐT Người Gửi" at bounding box center [219, 218] width 193 height 26
click at [199, 222] on input "SĐT Người Gửi" at bounding box center [219, 218] width 193 height 26
click at [200, 220] on input "0961425955" at bounding box center [219, 218] width 193 height 26
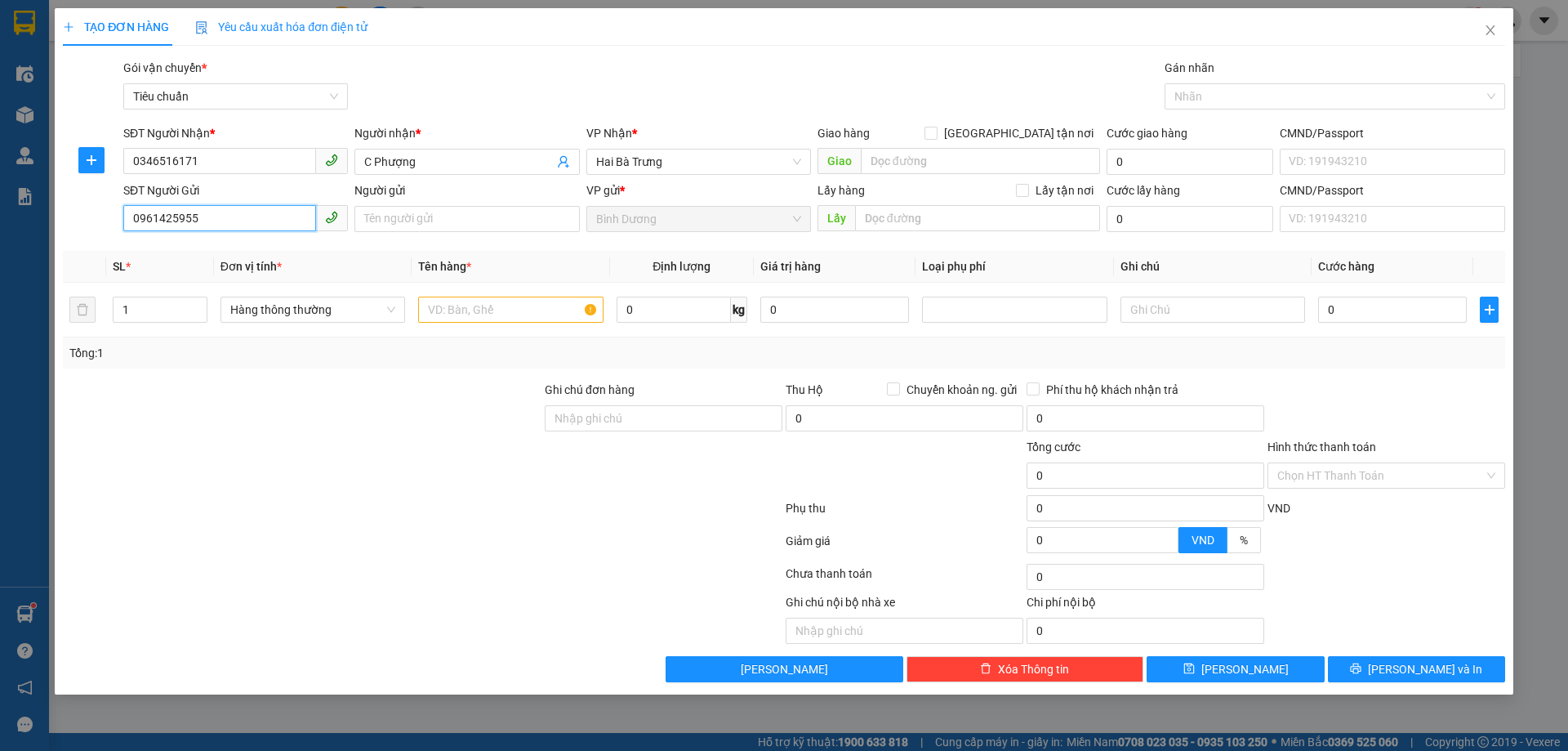
click at [200, 220] on input "0961425955" at bounding box center [219, 218] width 193 height 26
click at [213, 214] on input "0961425955" at bounding box center [219, 218] width 193 height 26
click at [215, 216] on input "0961425955" at bounding box center [219, 218] width 193 height 26
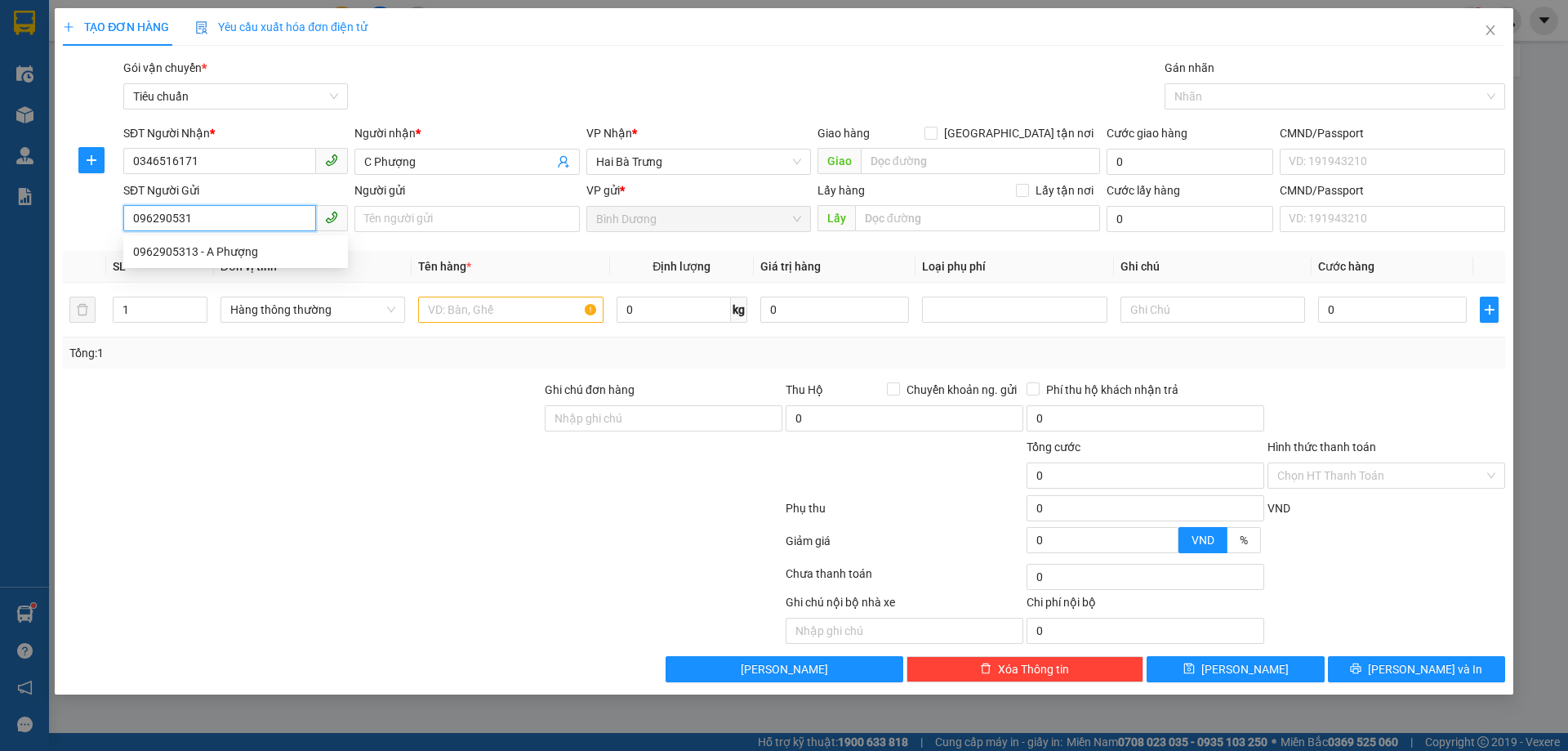
type input "0962905313"
click at [253, 256] on div "0962905313 - A Phượng" at bounding box center [236, 251] width 205 height 18
type input "A Phượng"
type input "60.000"
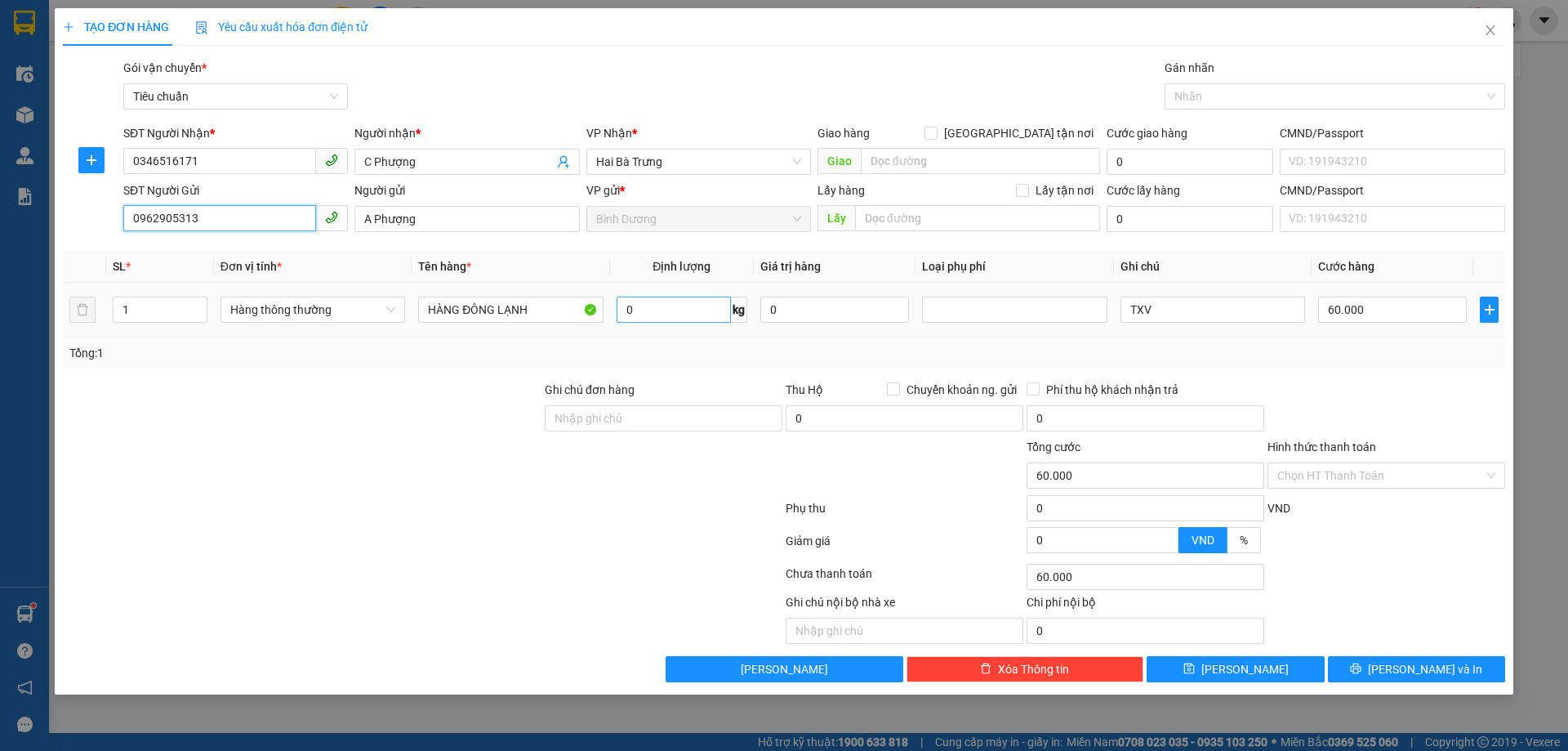
type input "0962905313"
click at [653, 310] on input "0" at bounding box center [674, 309] width 114 height 26
type input "13"
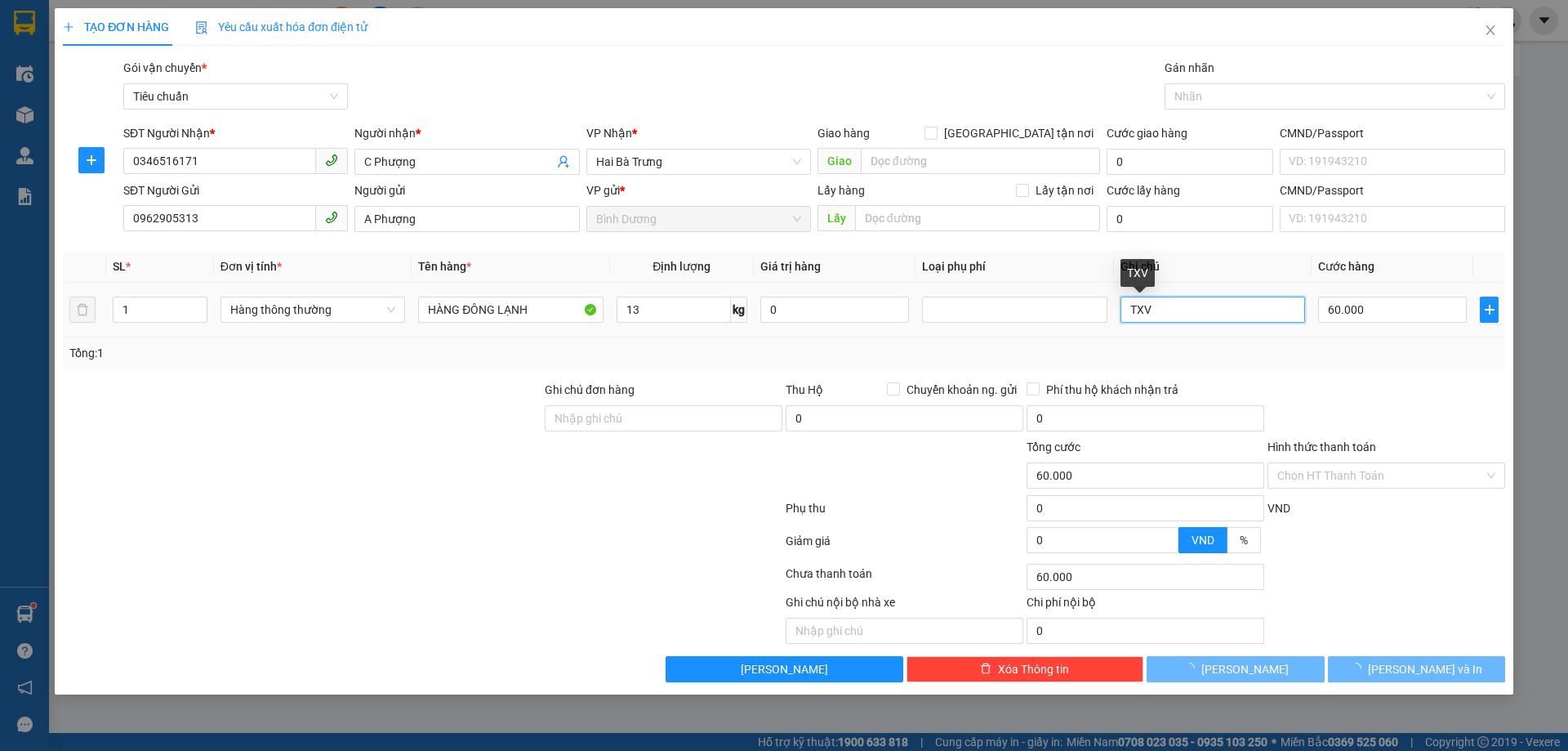
click at [1221, 314] on input "TXV" at bounding box center [1212, 309] width 184 height 26
click at [1259, 365] on div "Tổng: 1" at bounding box center [784, 353] width 1442 height 31
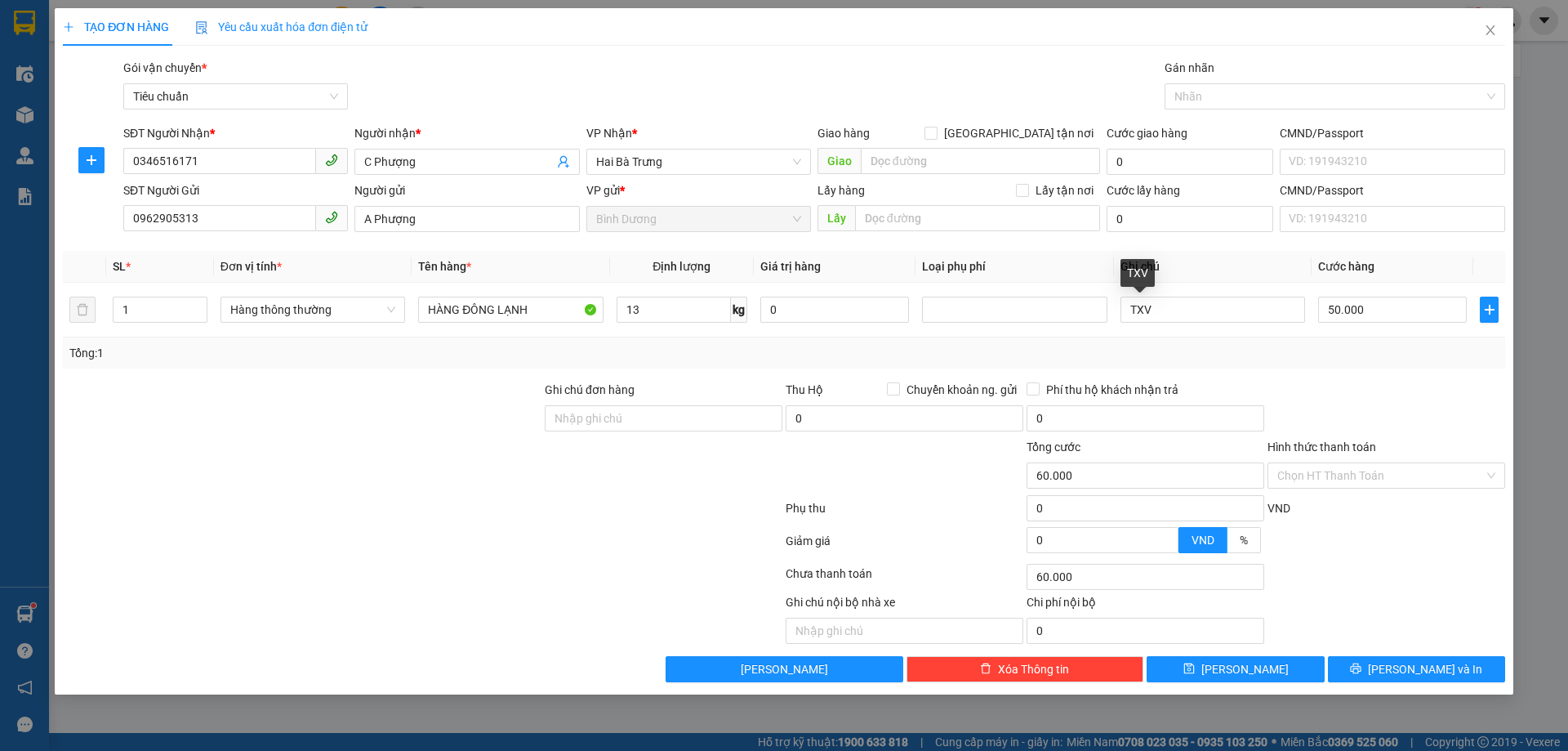
type input "50.000"
click at [1425, 673] on span "[PERSON_NAME] và In" at bounding box center [1425, 669] width 114 height 18
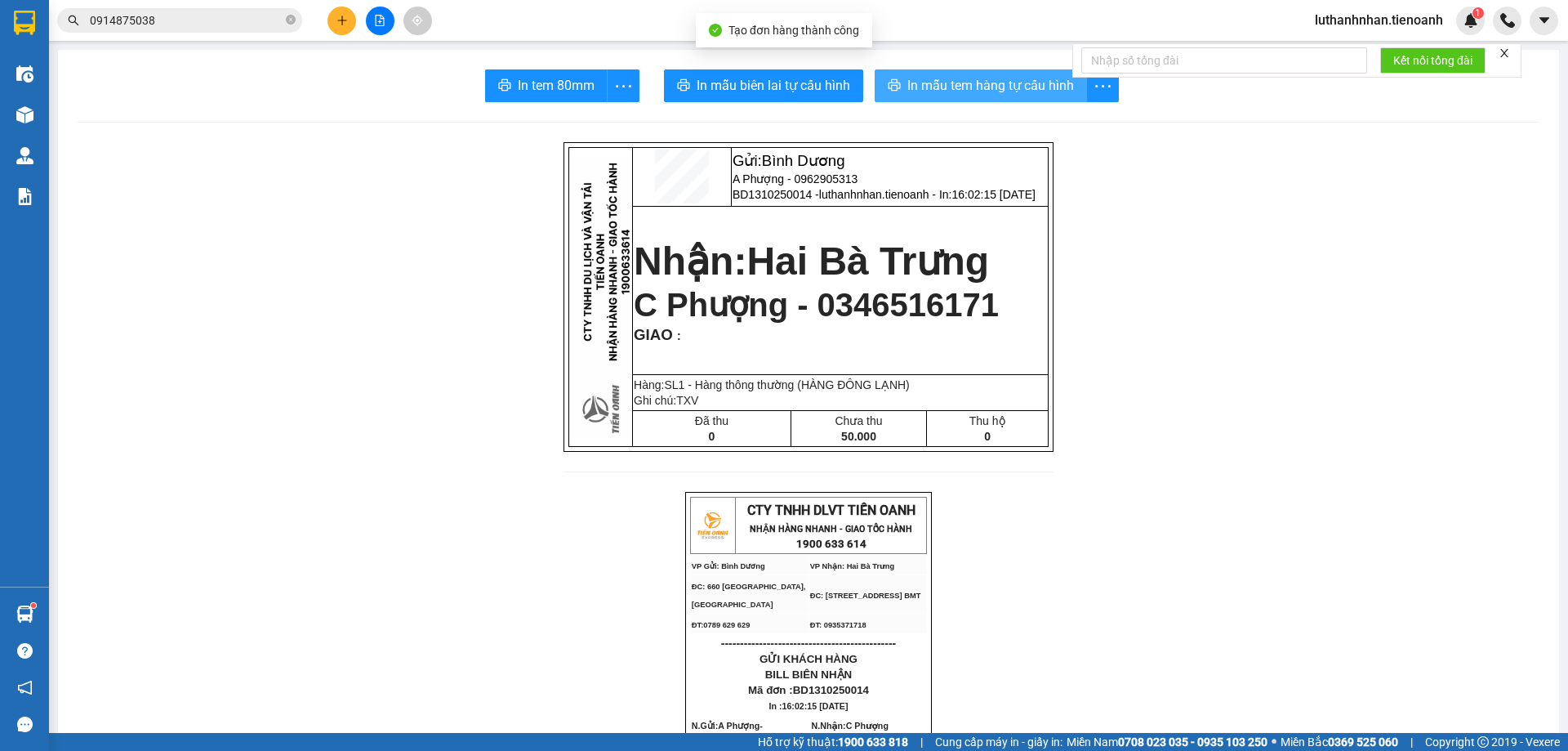
click at [948, 82] on span "In mẫu tem hàng tự cấu hình" at bounding box center [990, 86] width 166 height 21
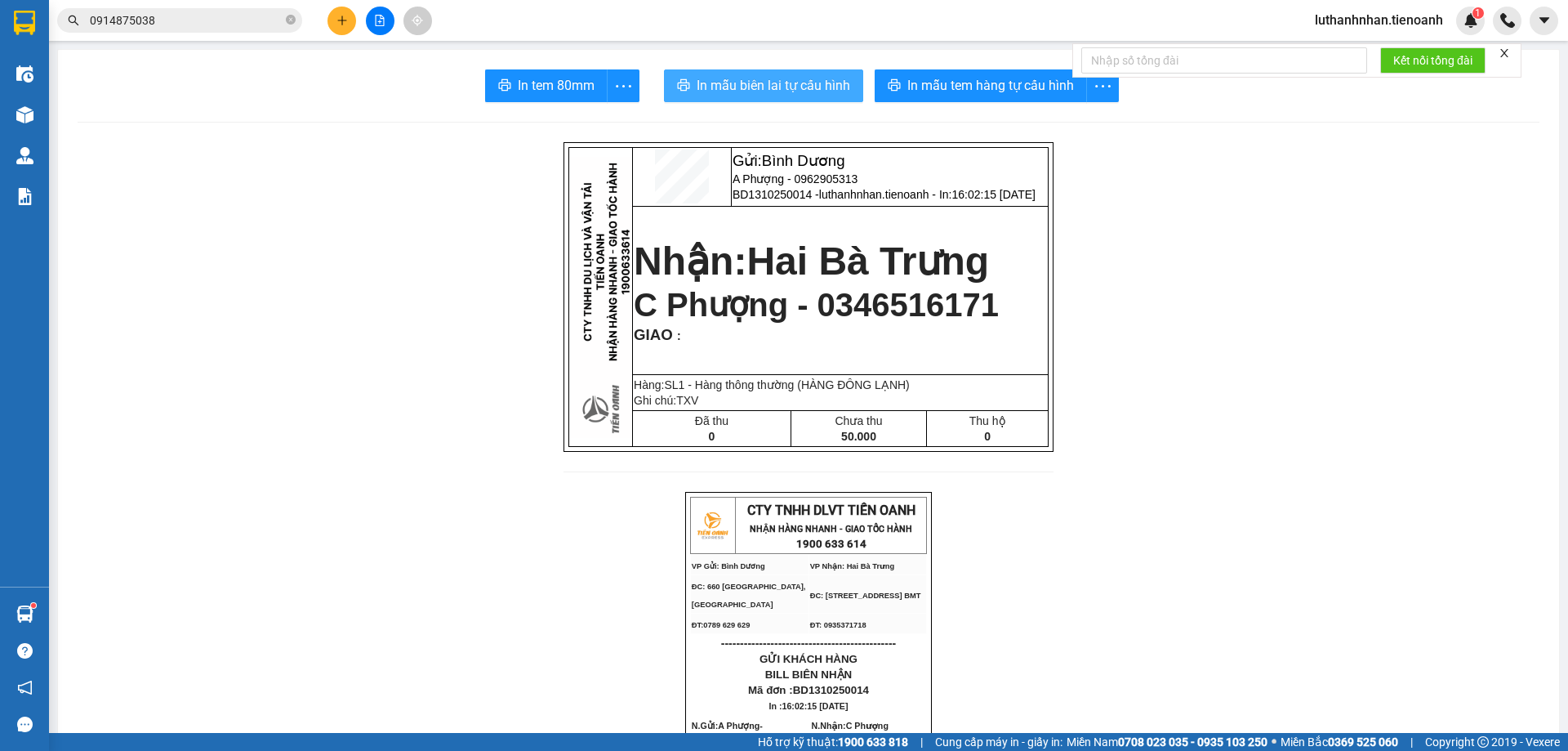
click at [781, 78] on span "In mẫu biên lai tự cấu hình" at bounding box center [773, 86] width 153 height 21
click at [343, 27] on button at bounding box center [341, 21] width 29 height 29
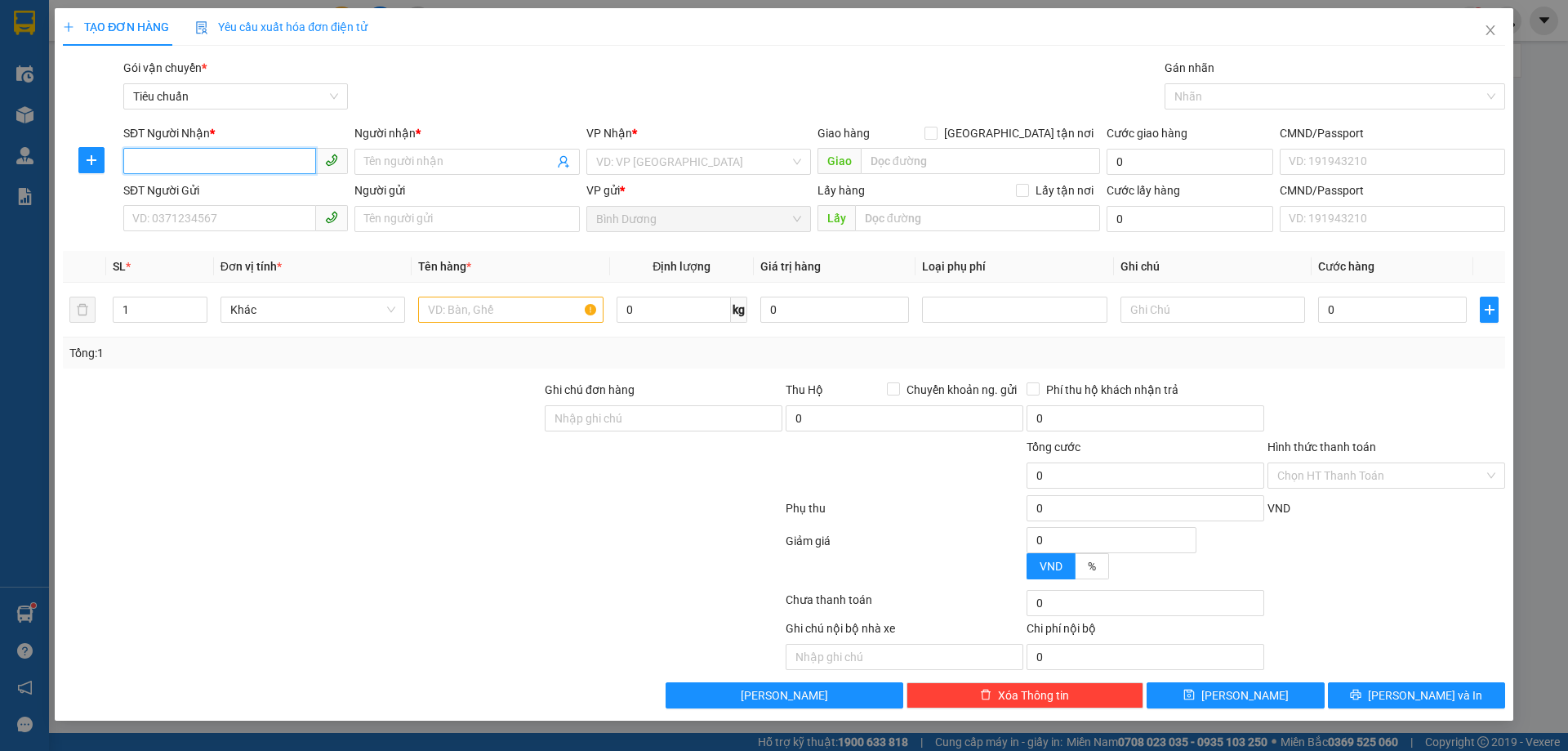
click at [280, 163] on input "SĐT Người Nhận *" at bounding box center [219, 161] width 193 height 26
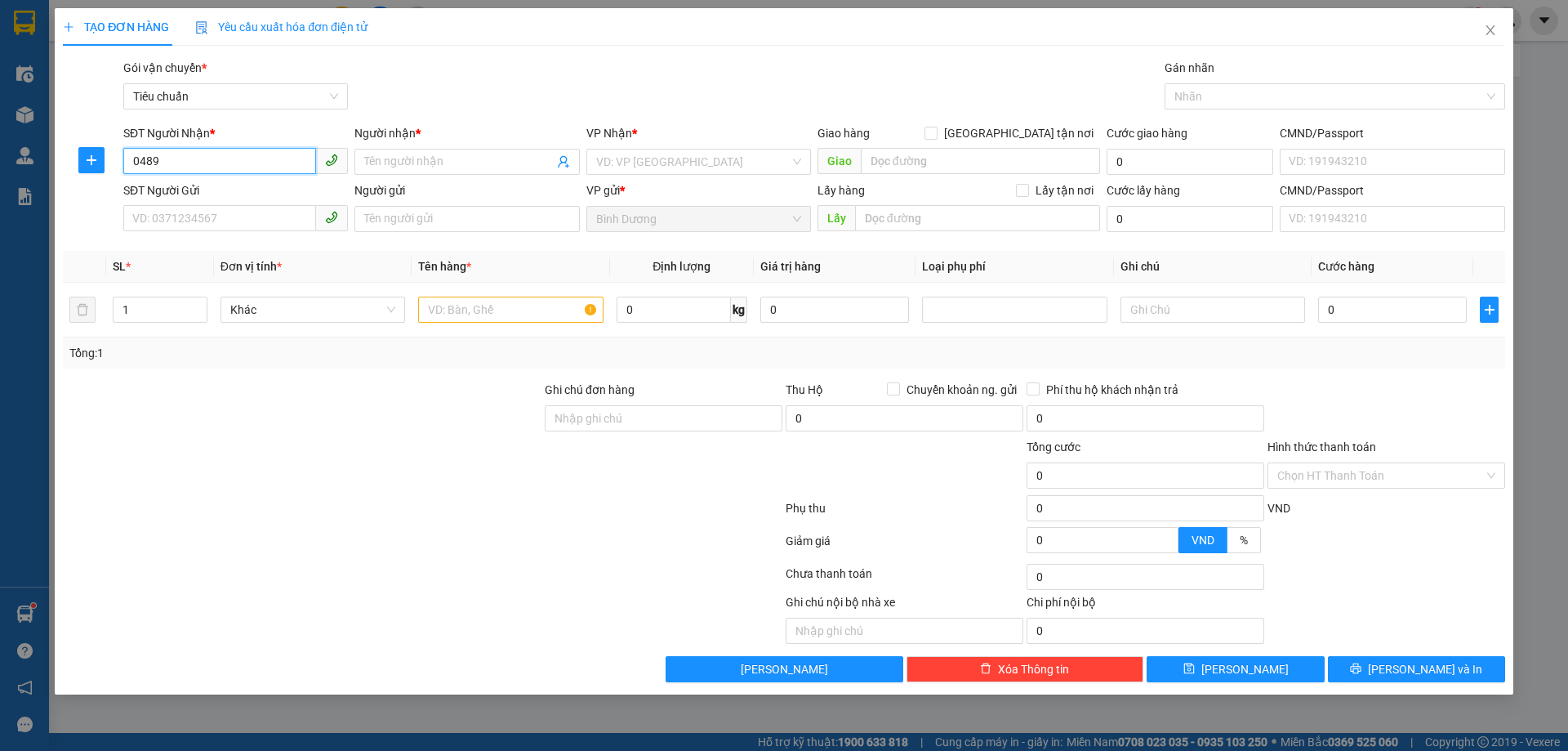
click at [132, 154] on input "0489" at bounding box center [219, 161] width 193 height 26
type input "0847000489"
click at [264, 197] on div "0847000489 - GIA HÂN" at bounding box center [236, 194] width 205 height 18
type input "GIA HÂN"
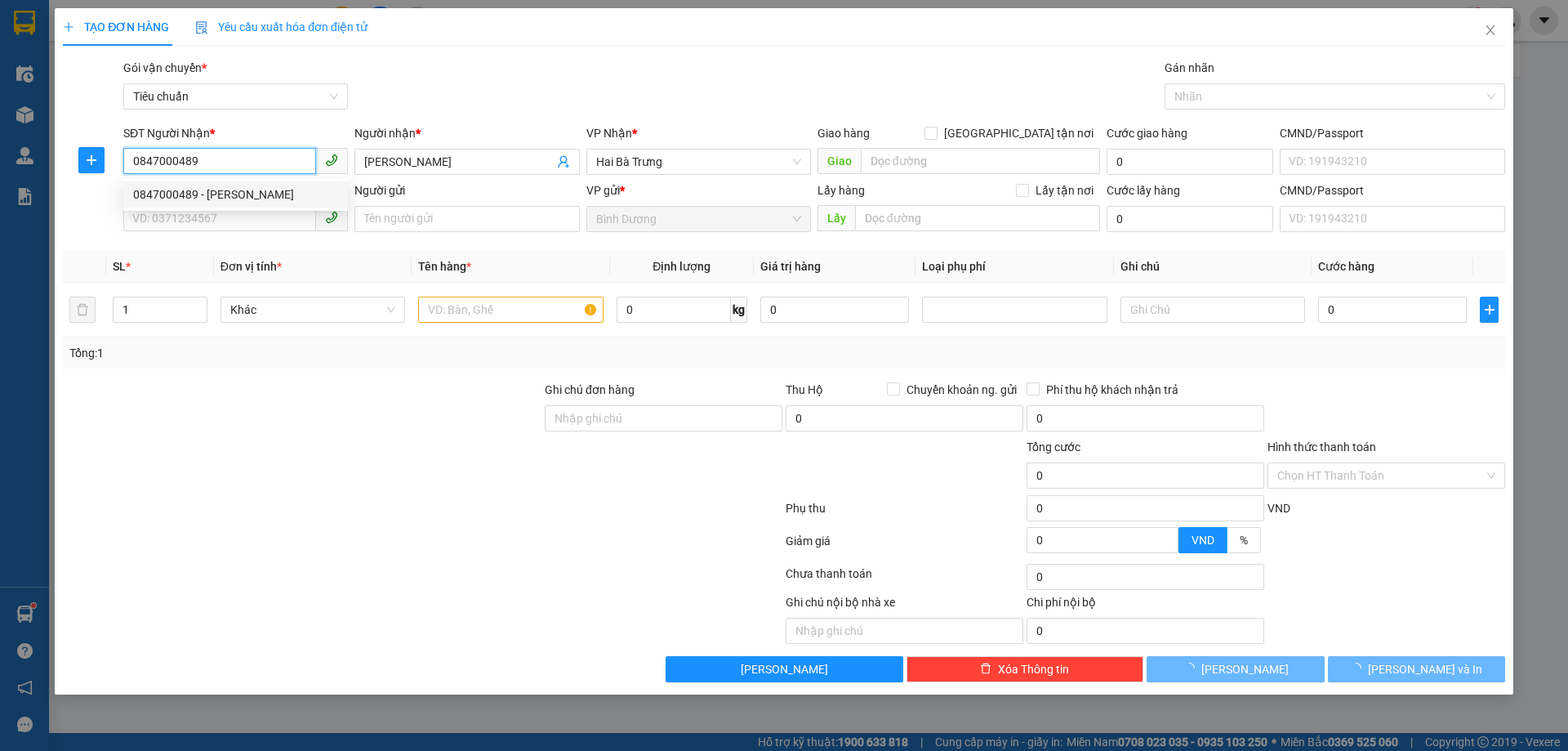
type input "550.000"
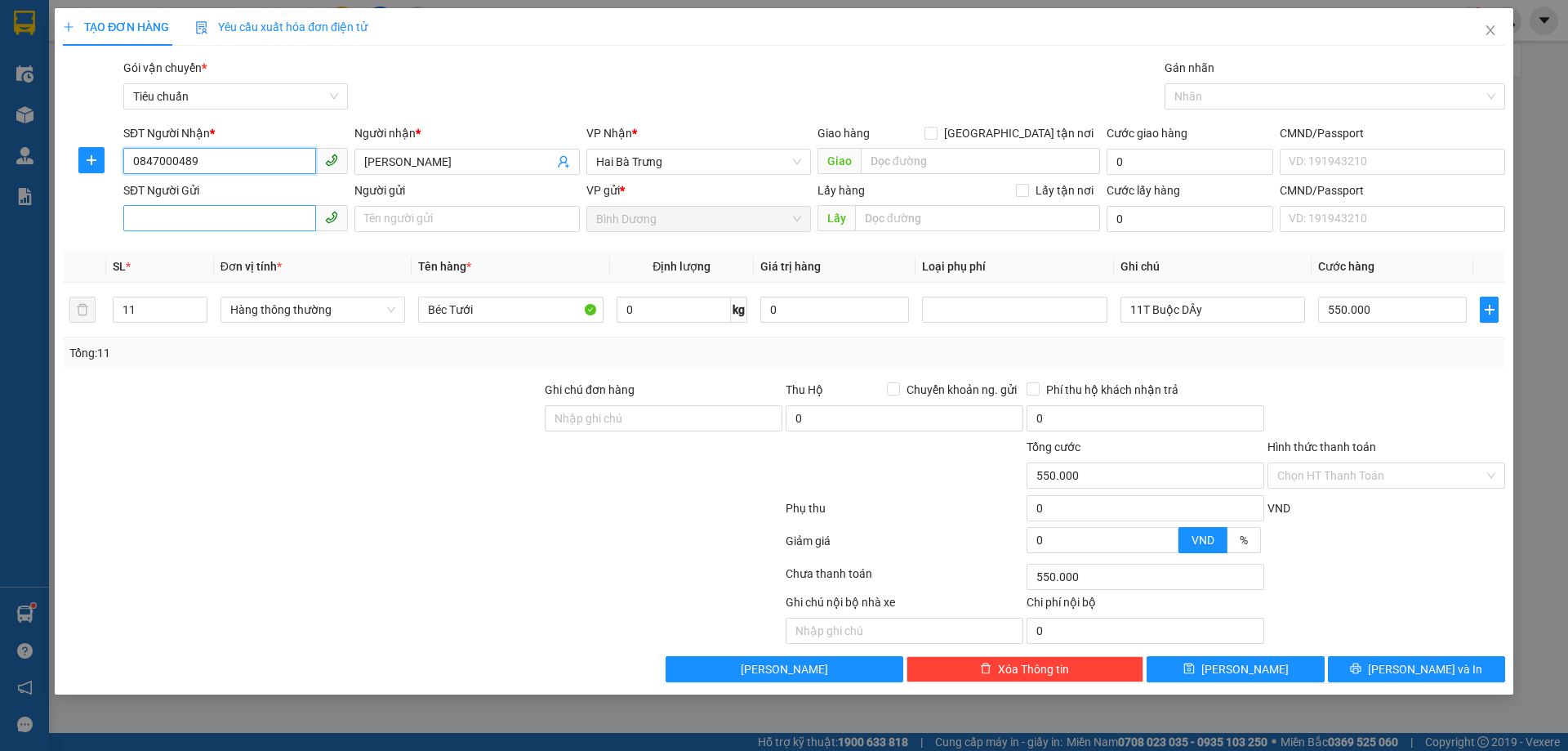
type input "0847000489"
click at [258, 223] on input "SĐT Người Gửi" at bounding box center [219, 218] width 193 height 26
click at [184, 250] on div "0968533500 - A Dũng" at bounding box center [236, 251] width 205 height 18
type input "0968533500"
type input "A Dũng"
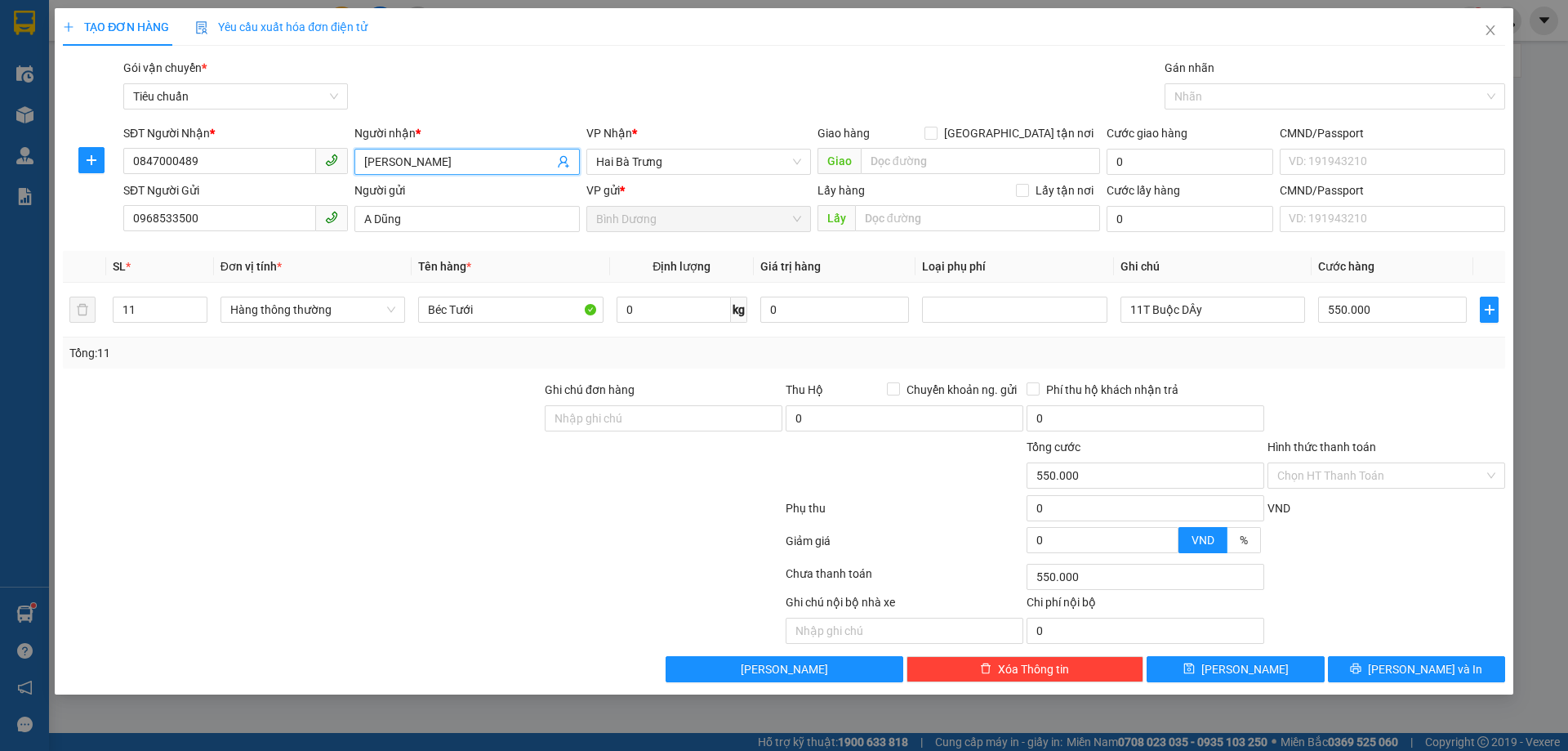
click at [403, 167] on input "GIA HÂN" at bounding box center [459, 161] width 189 height 18
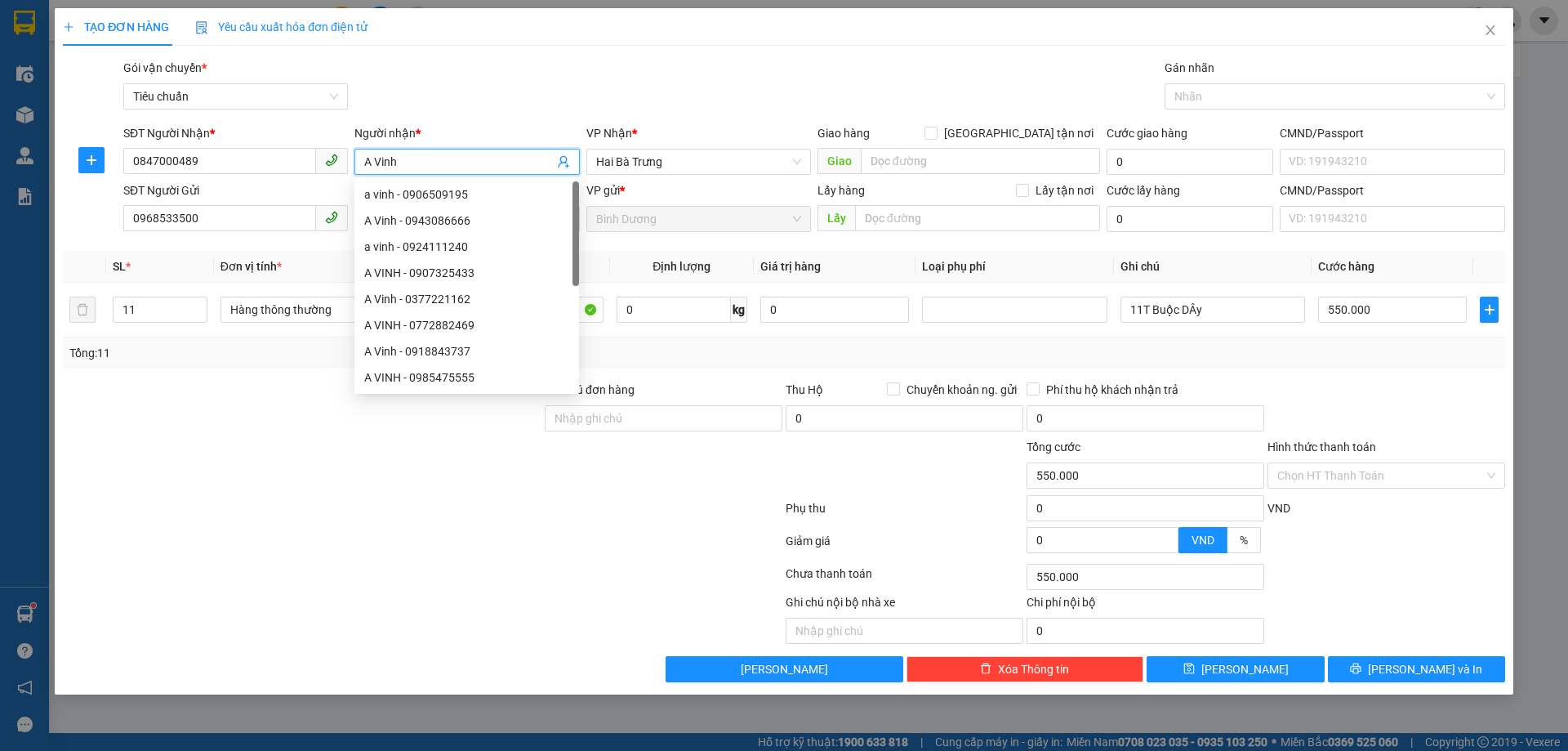
type input "A Vinh"
click at [465, 84] on div "Gói vận chuyển * Tiêu chuẩn Gán nhãn Nhãn" at bounding box center [815, 87] width 1389 height 57
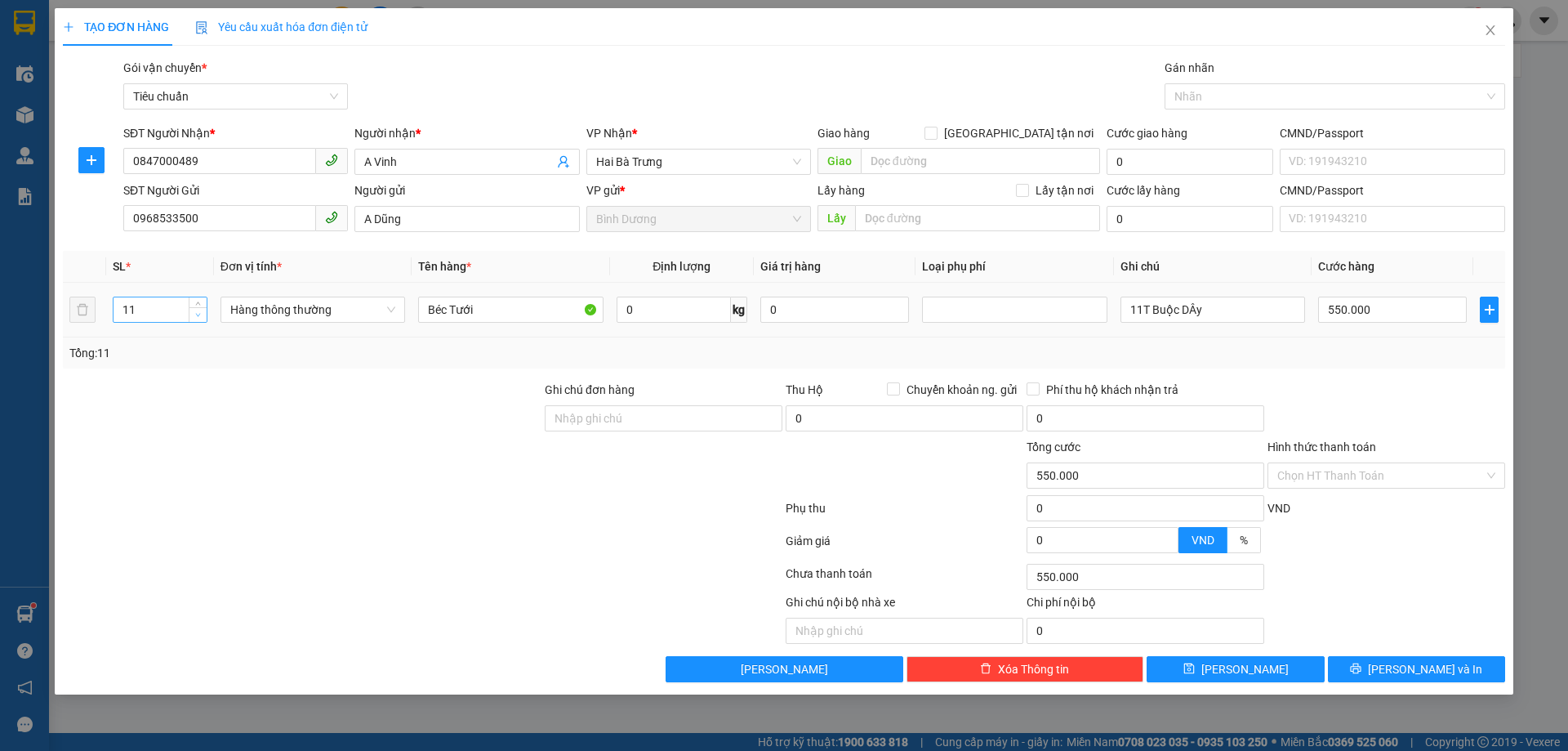
type input "10"
click at [195, 312] on icon "down" at bounding box center [197, 314] width 6 height 6
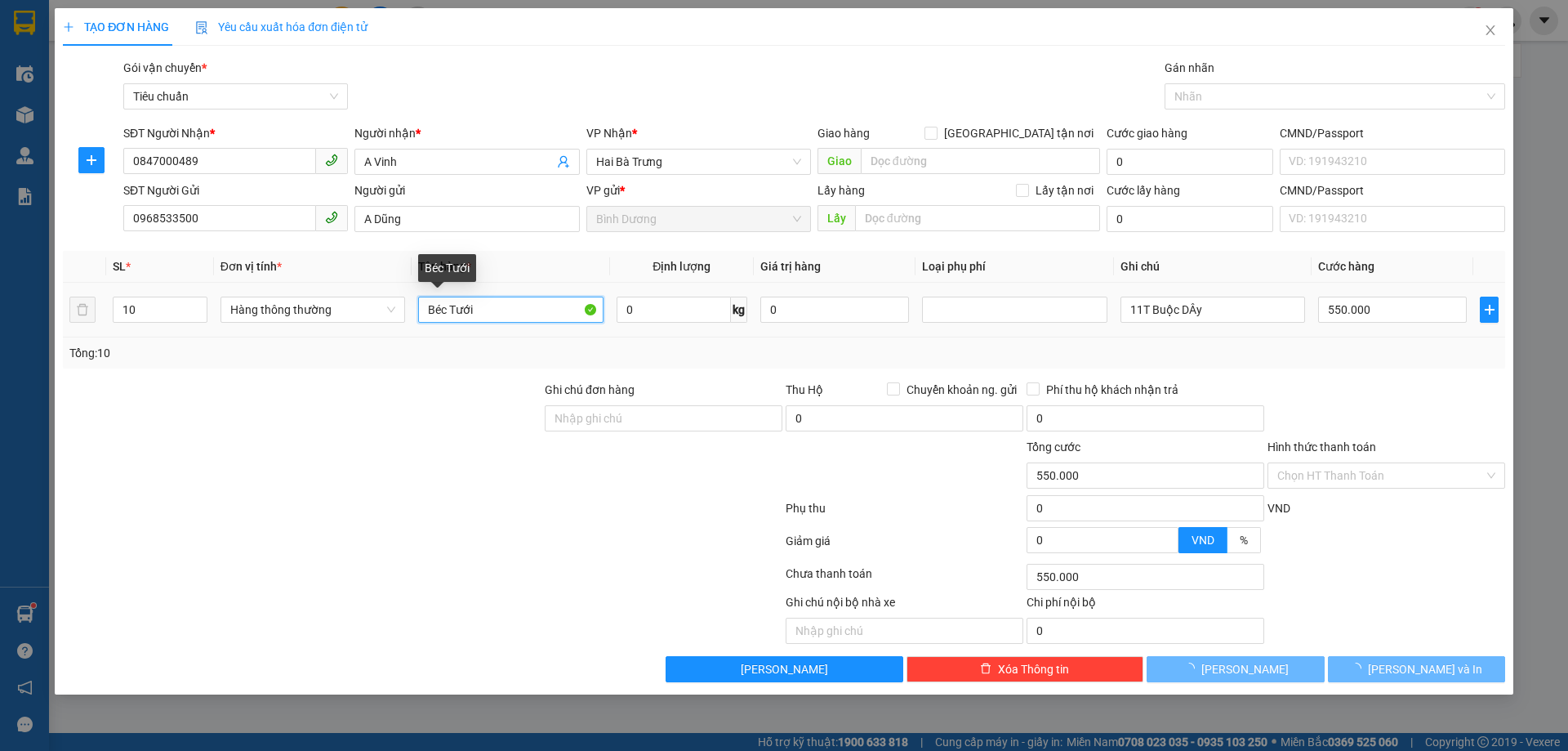
click at [484, 315] on input "Béc Tưới" at bounding box center [510, 309] width 184 height 26
type input "0"
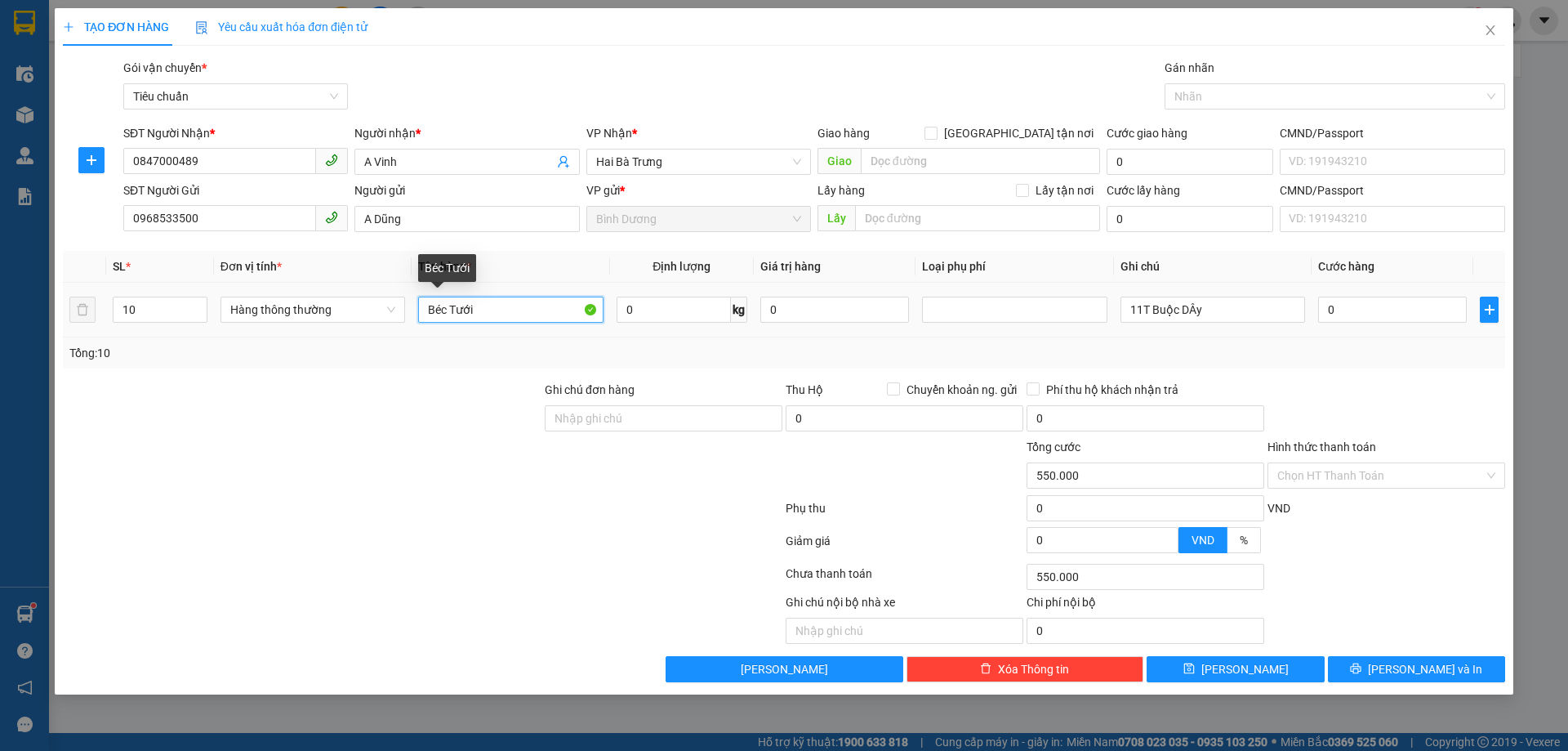
type input "0"
type input "BÉC TƯỚI"
click at [568, 376] on div "Transit Pickup Surcharge Ids Transit Deliver Surcharge Ids Transit Deliver Surc…" at bounding box center [784, 371] width 1442 height 624
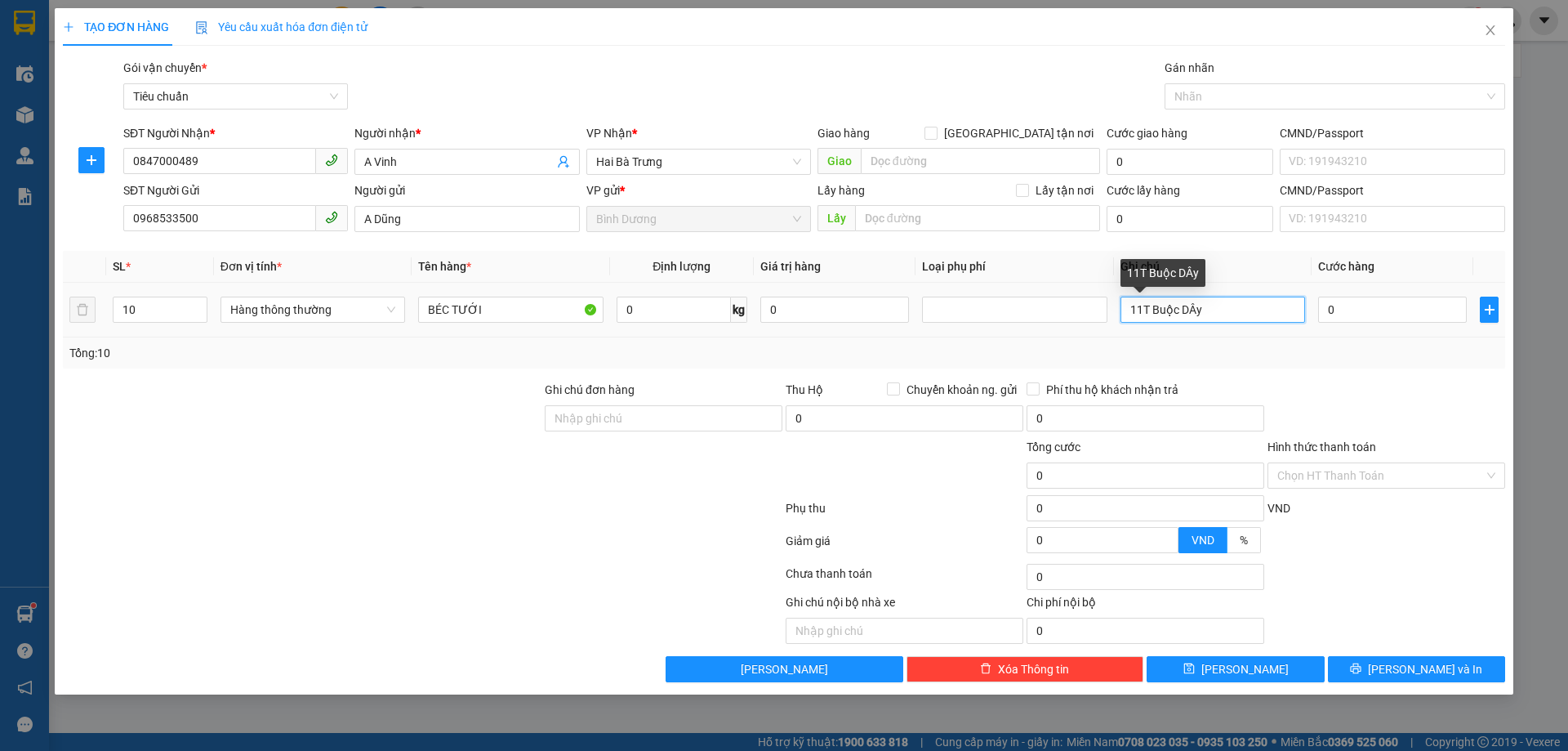
click at [1177, 301] on input "11T Buộc DÂy" at bounding box center [1212, 309] width 184 height 26
type input "10T CHỮ ĐEN DÂY TRẮNG"
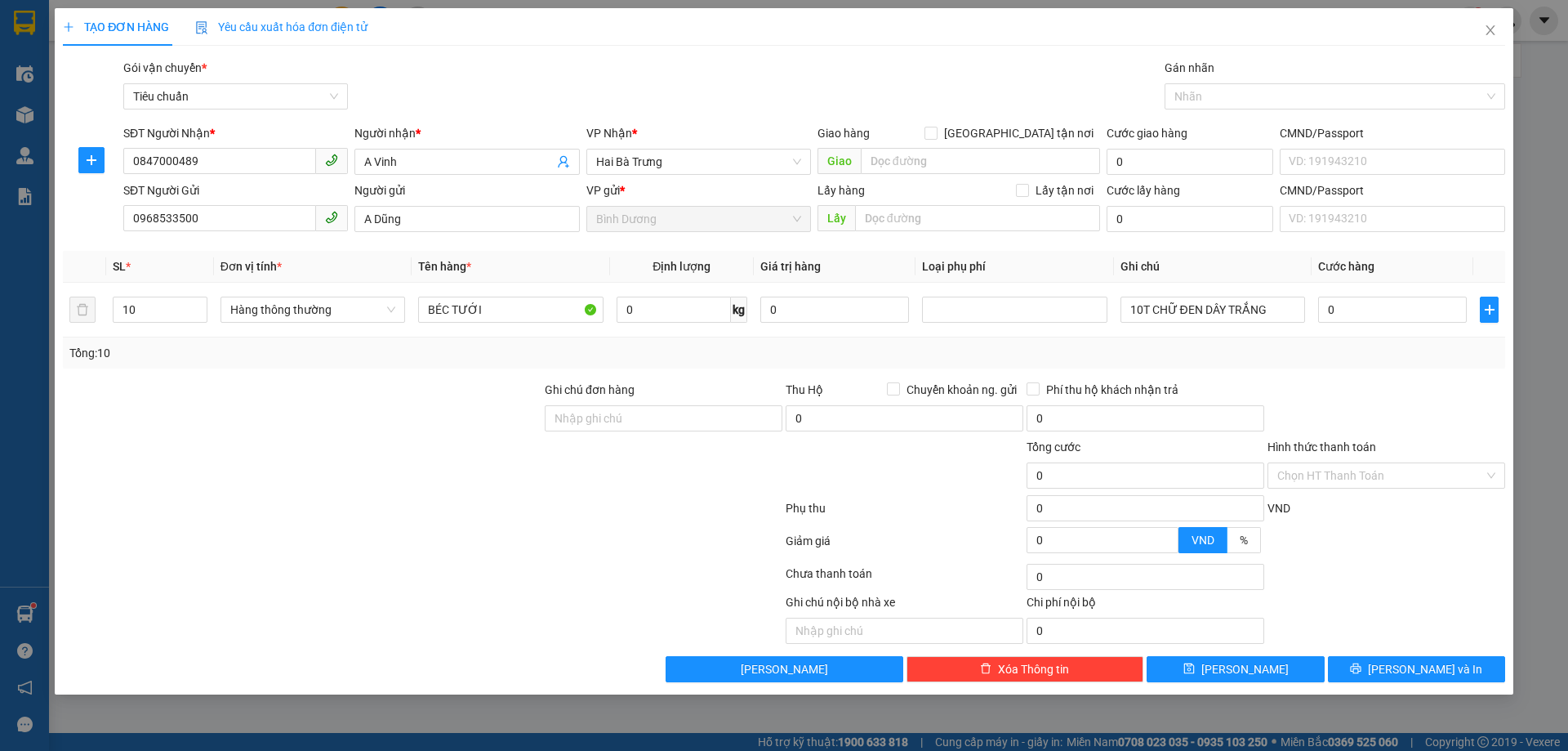
click at [1365, 346] on div "Tổng: 10" at bounding box center [784, 353] width 1429 height 18
click at [1351, 314] on input "0" at bounding box center [1393, 309] width 149 height 26
click at [1393, 354] on div "Tổng: 10" at bounding box center [784, 353] width 1429 height 18
click at [1458, 672] on button "[PERSON_NAME] và In" at bounding box center [1416, 670] width 177 height 26
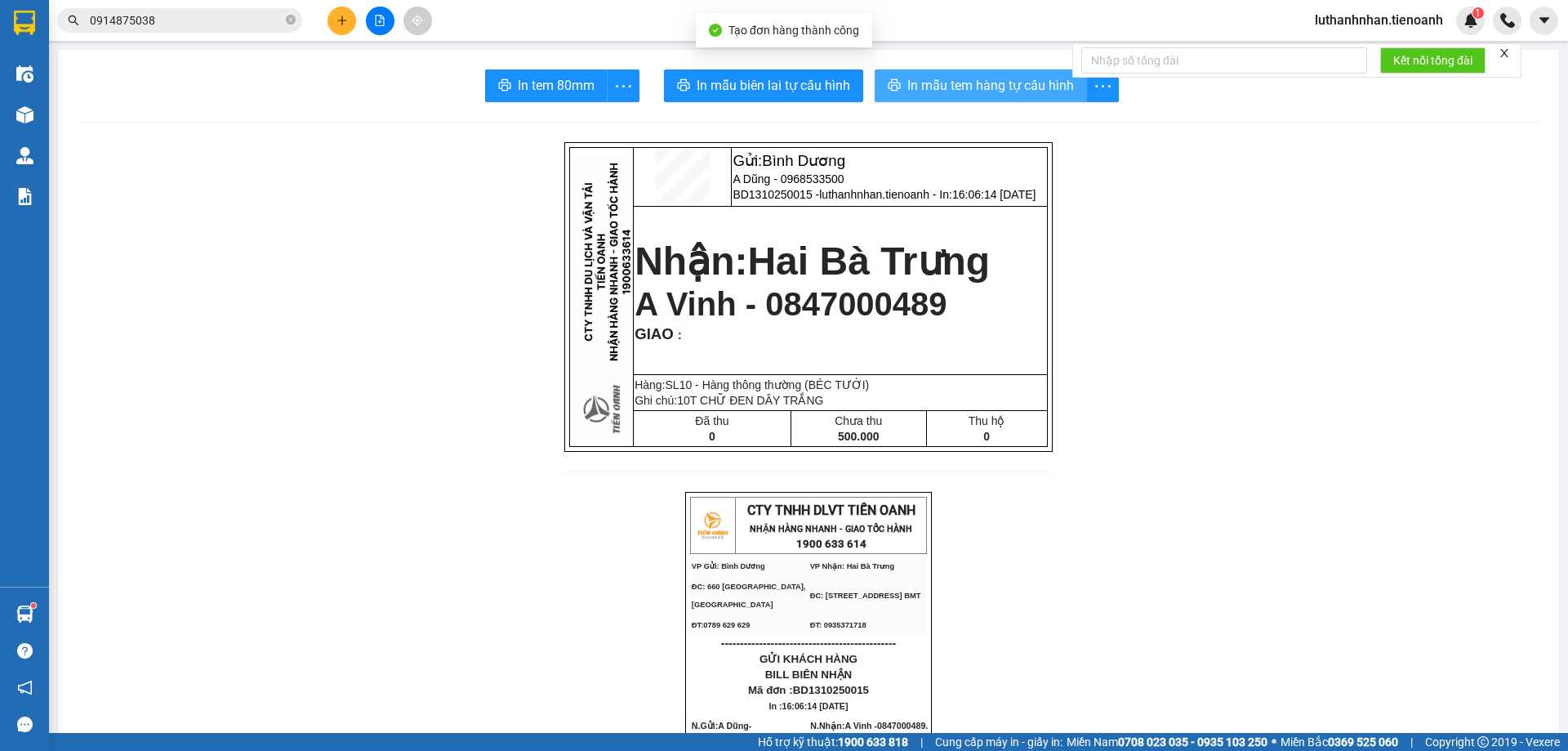
click at [913, 83] on span "In mẫu tem hàng tự cấu hình" at bounding box center [990, 86] width 166 height 21
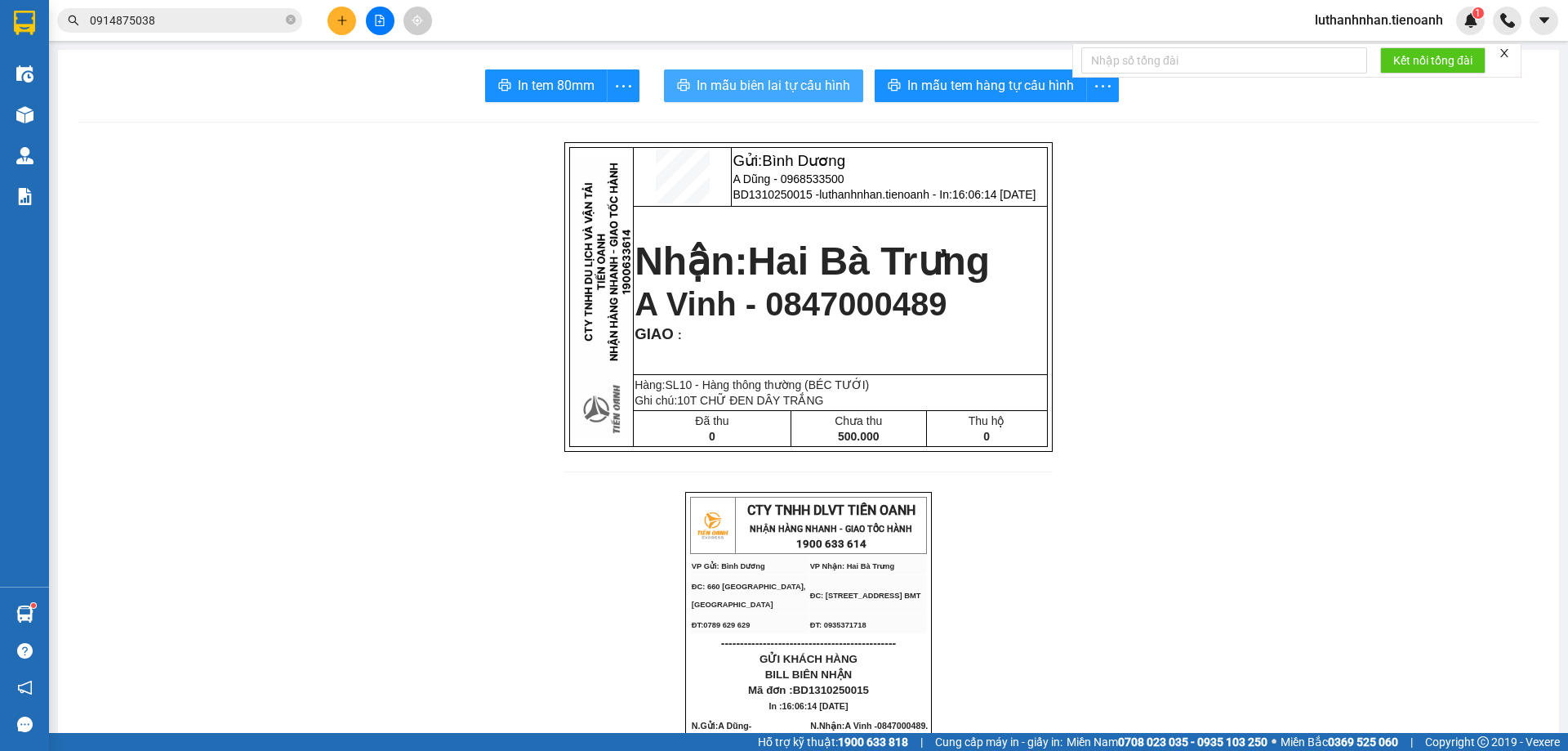
click at [781, 81] on span "In mẫu biên lai tự cấu hình" at bounding box center [773, 86] width 153 height 21
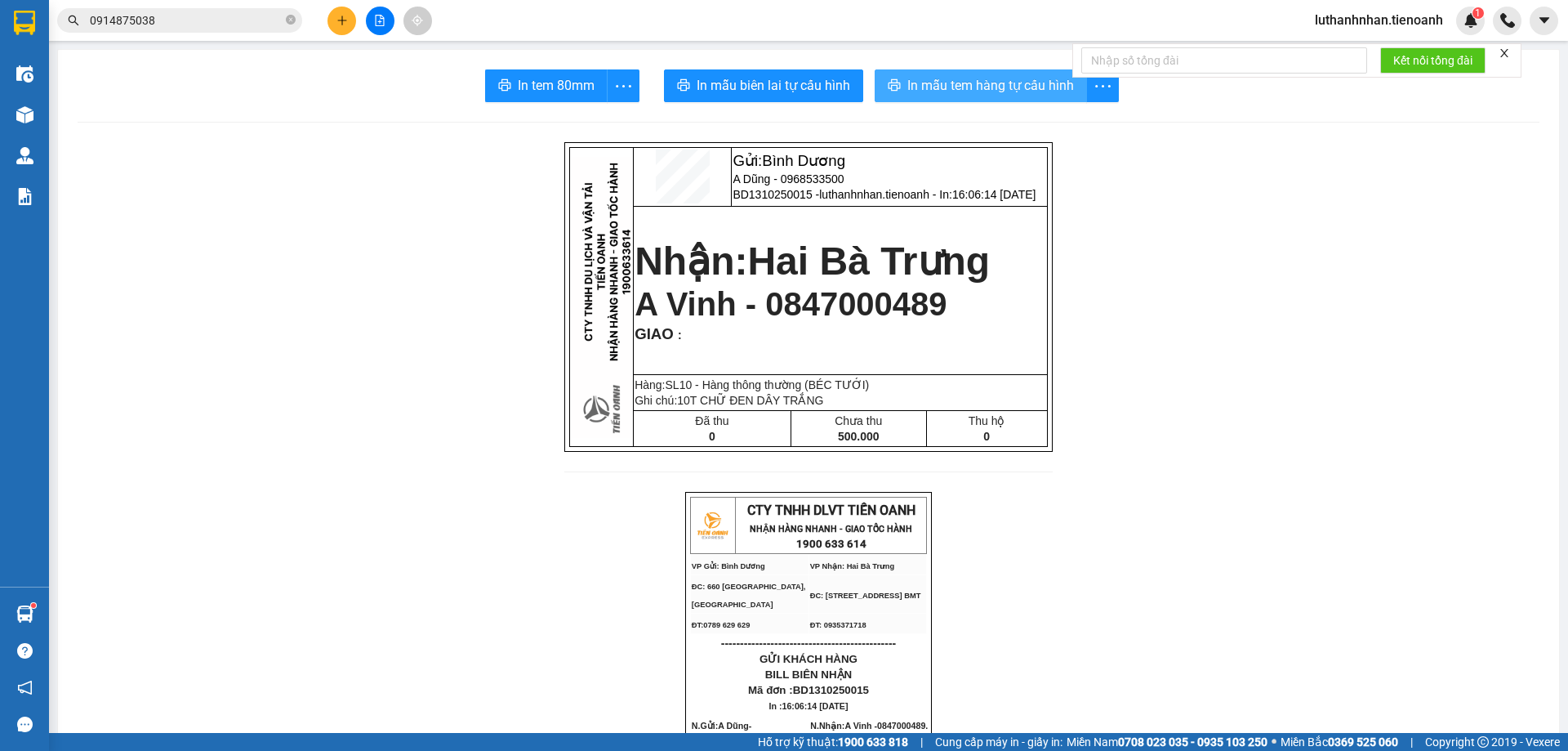
click at [1000, 86] on span "In mẫu tem hàng tự cấu hình" at bounding box center [990, 86] width 166 height 21
click at [341, 14] on button at bounding box center [341, 21] width 29 height 29
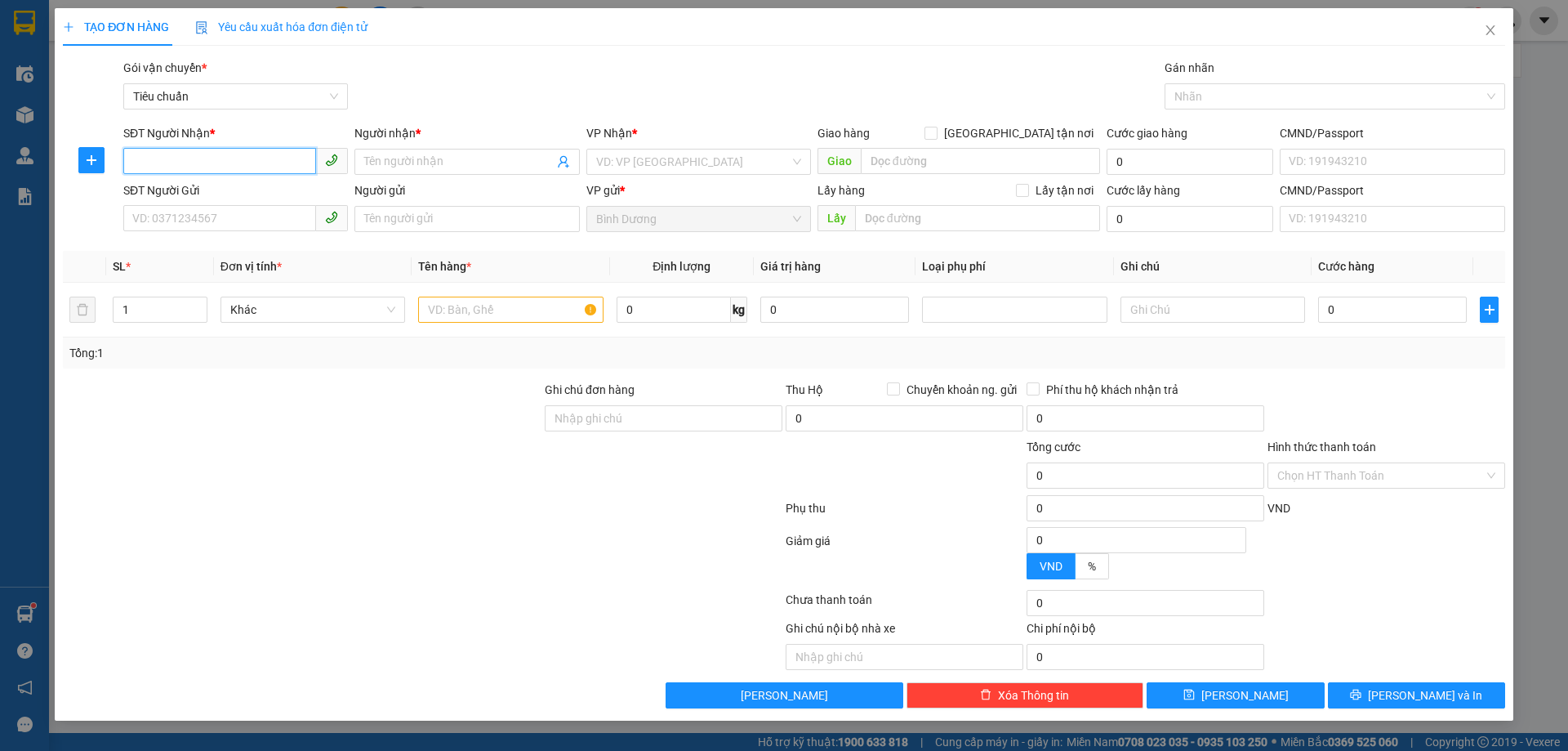
click at [254, 162] on input "SĐT Người Nhận *" at bounding box center [219, 161] width 193 height 26
click at [254, 159] on input "SĐT Người Nhận *" at bounding box center [219, 161] width 193 height 26
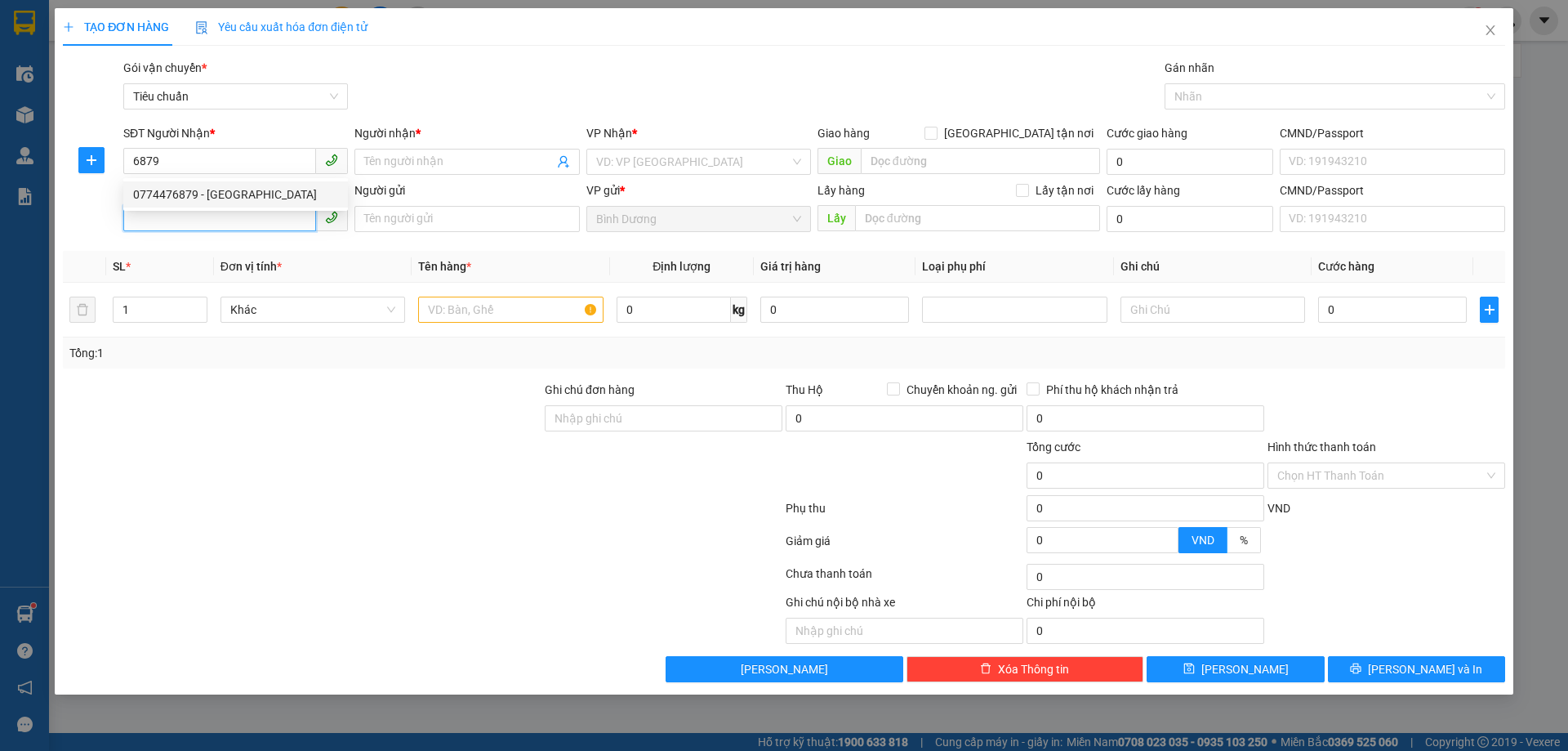
click at [203, 212] on input "SĐT Người Gửi" at bounding box center [219, 218] width 193 height 26
click at [201, 192] on div "SĐT Người Gửi" at bounding box center [235, 190] width 224 height 18
click at [201, 205] on input "SĐT Người Gửi" at bounding box center [219, 218] width 193 height 26
click at [204, 154] on input "6879" at bounding box center [219, 161] width 193 height 26
click at [224, 199] on div "0774476879 - C HÀ" at bounding box center [236, 194] width 205 height 18
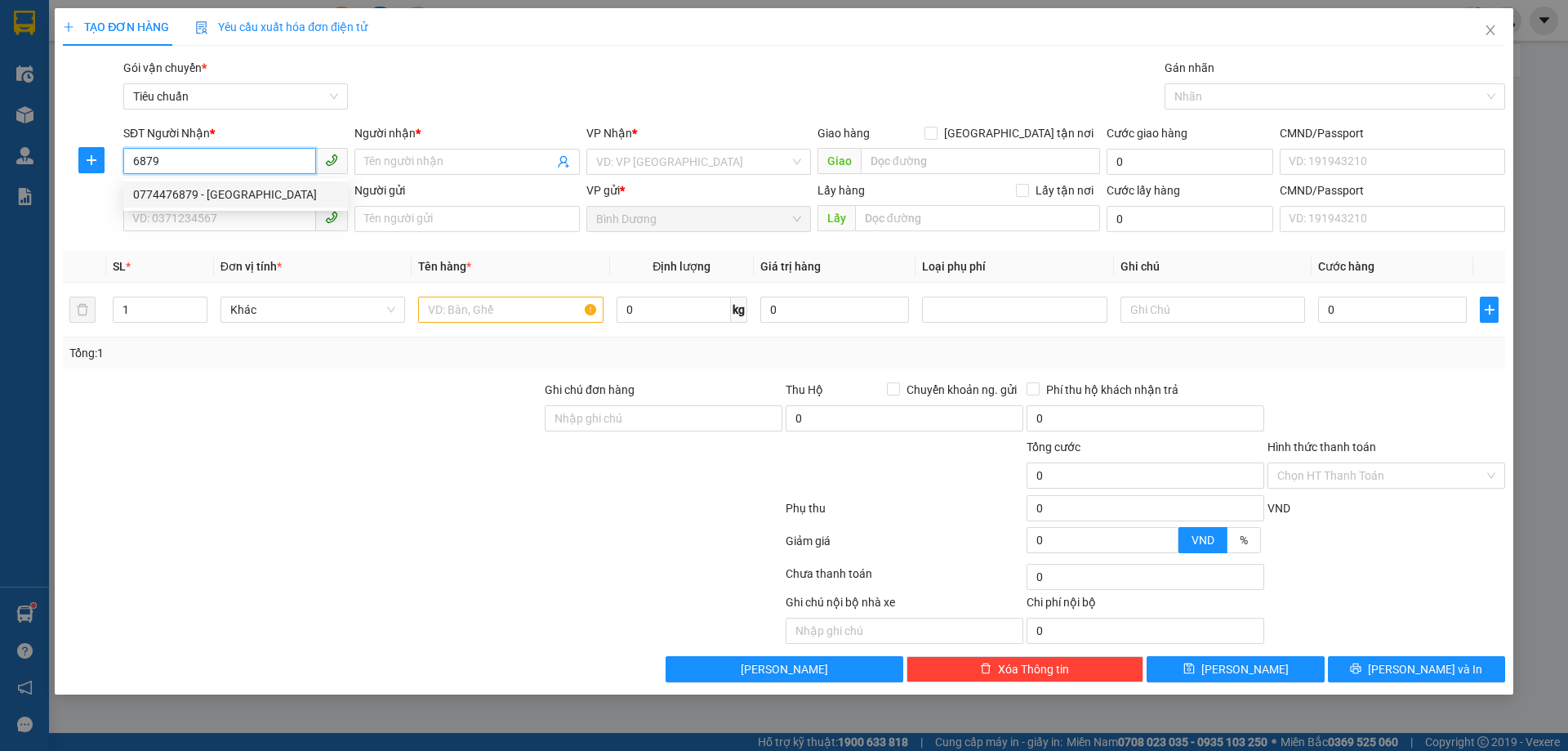
type input "0774476879"
type input "C HÀ"
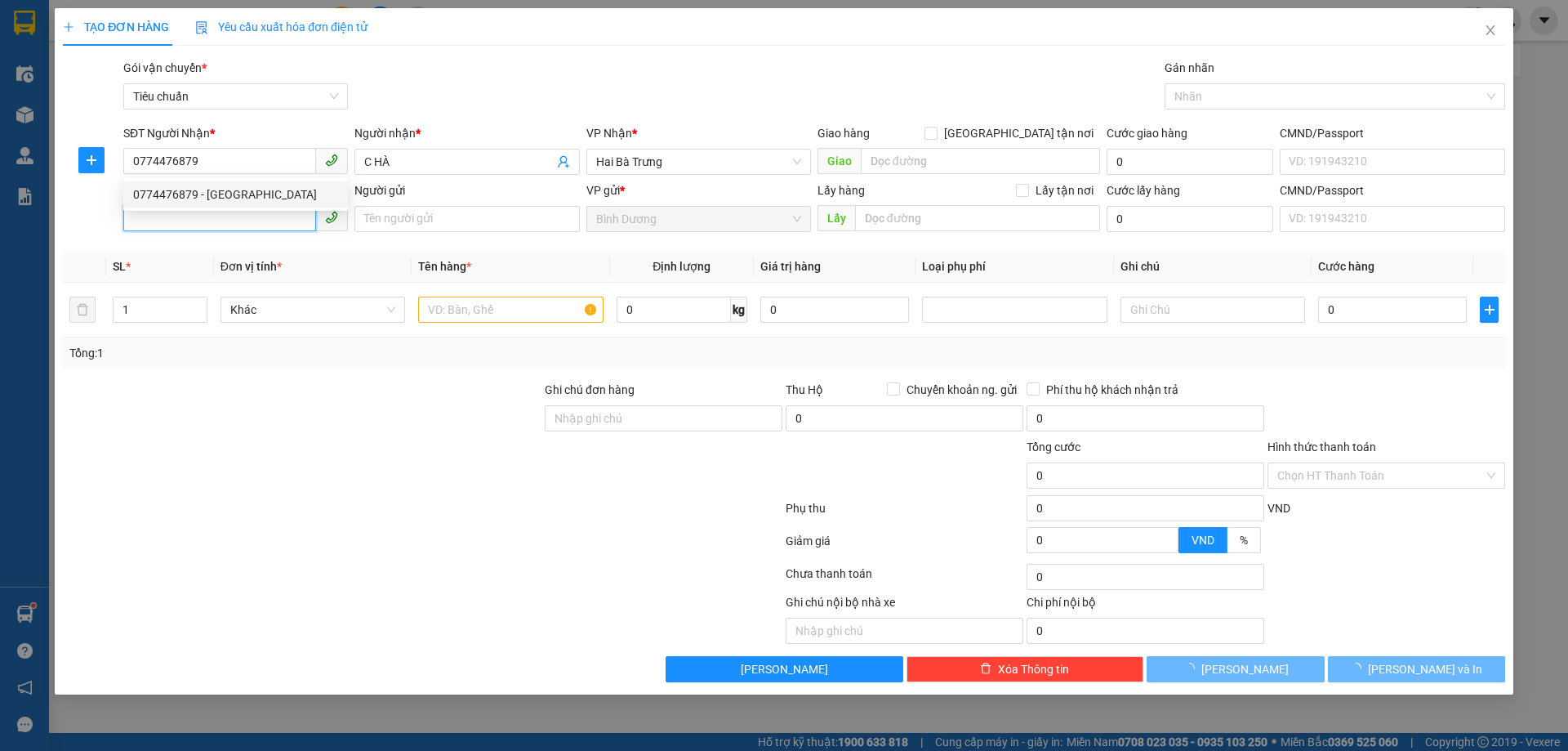
type input "60.000"
click at [219, 223] on input "SĐT Người Gửi" at bounding box center [219, 218] width 193 height 26
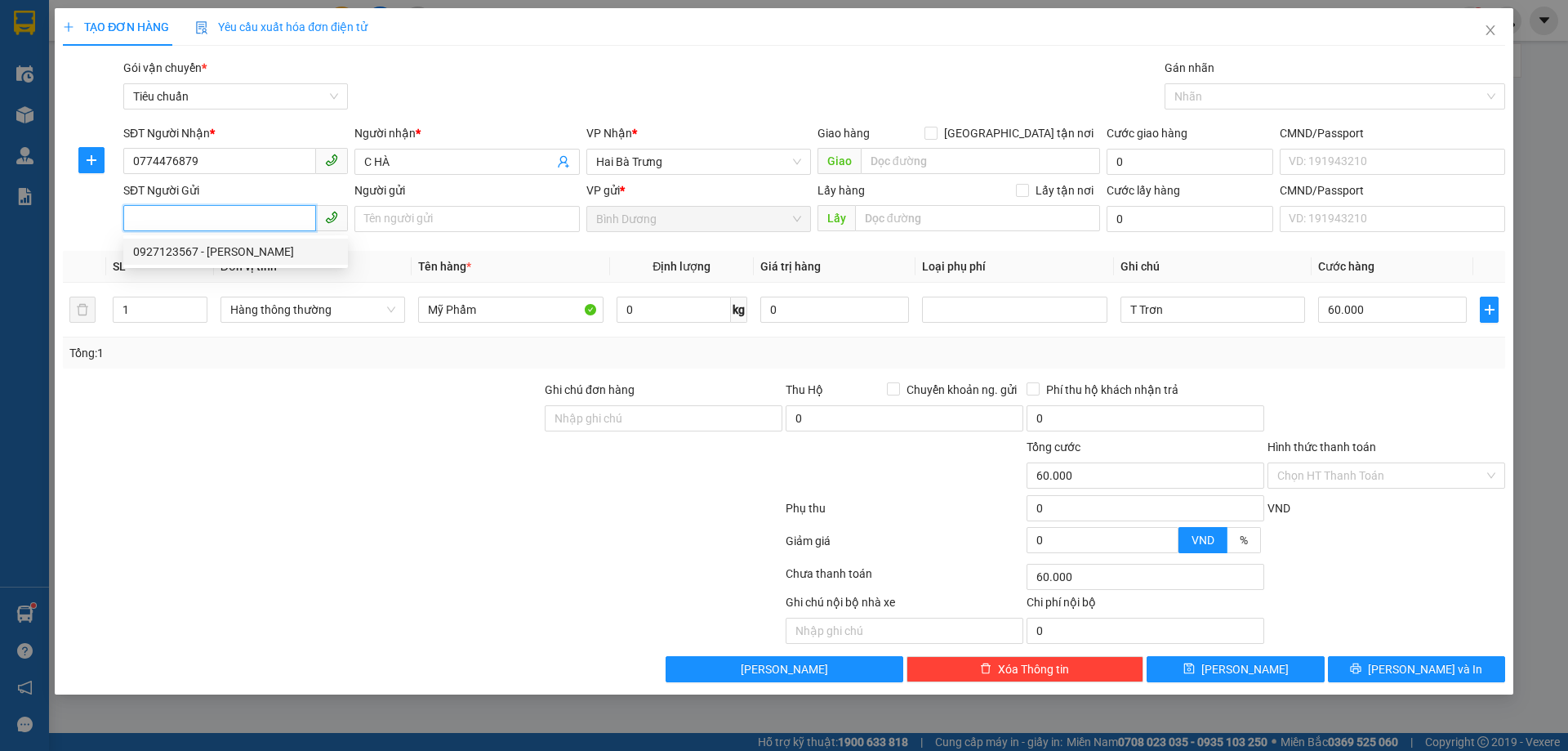
click at [223, 256] on div "0927123567 - C Tiên" at bounding box center [236, 251] width 205 height 18
type input "0927123567"
type input "C Tiên"
type input "321529394"
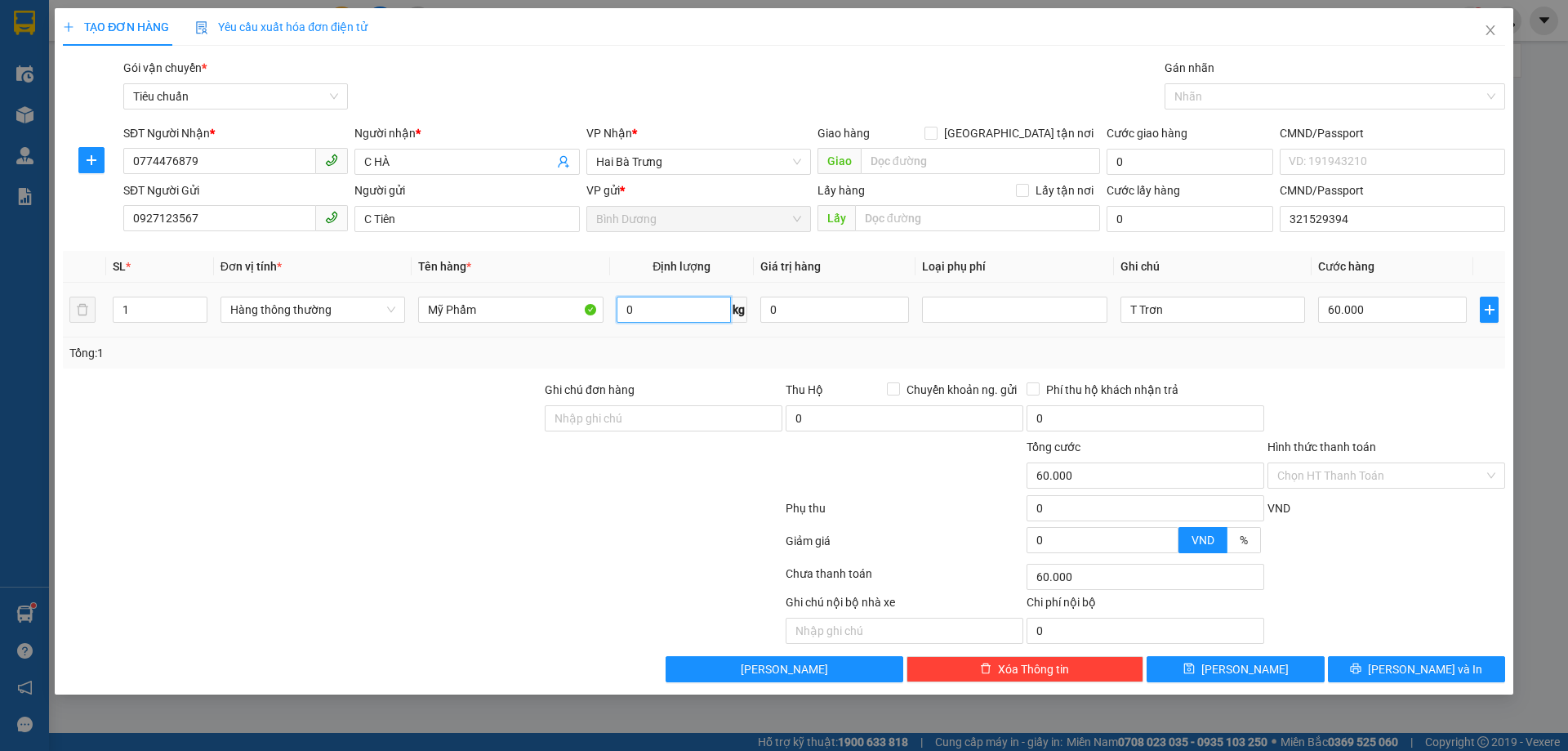
click at [681, 314] on input "0" at bounding box center [674, 309] width 114 height 26
type input "28"
click at [461, 298] on input "Mỹ Phẩm" at bounding box center [510, 309] width 184 height 26
type input "65.000"
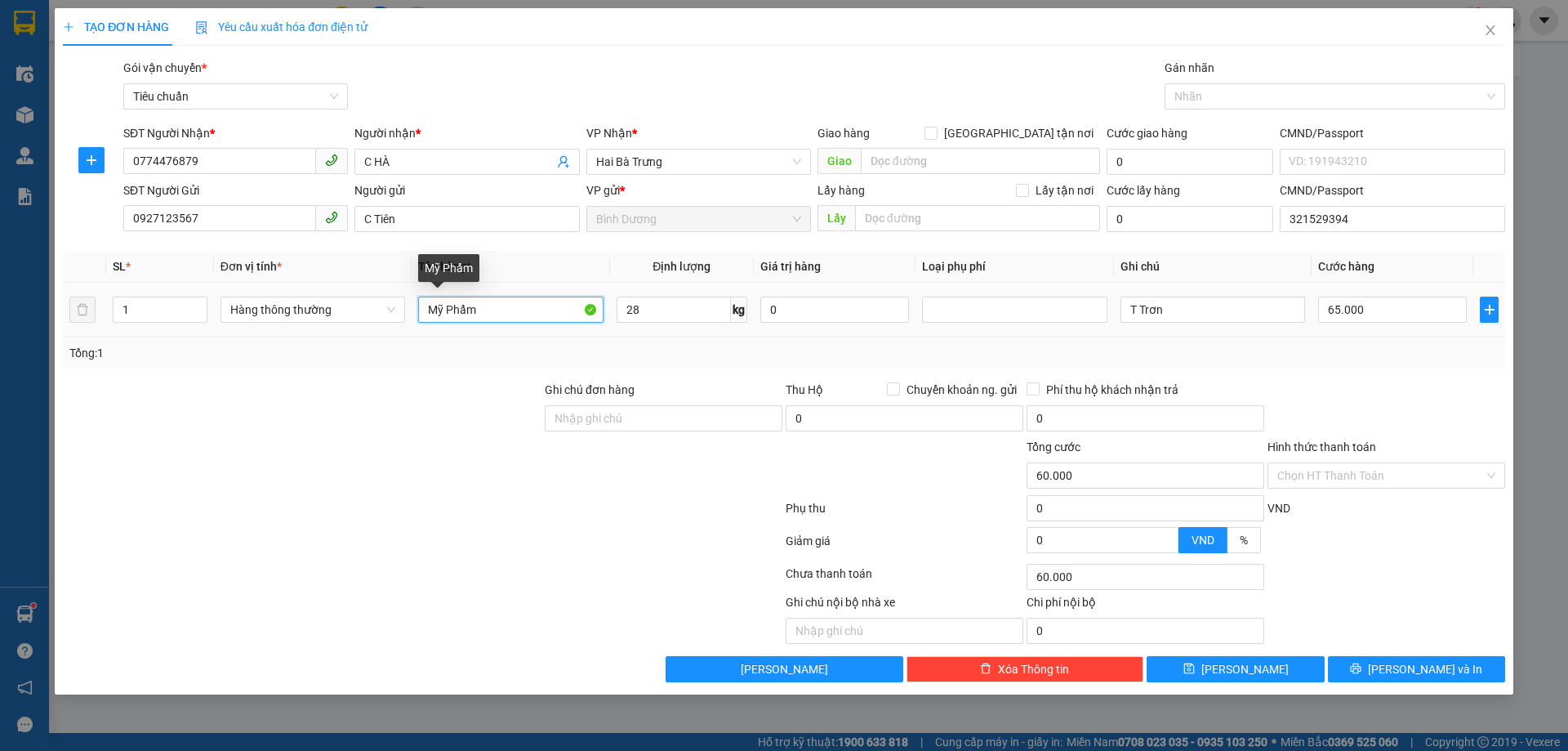
type input "65.000"
click at [461, 298] on input "Mỹ Phẩm" at bounding box center [510, 309] width 184 height 26
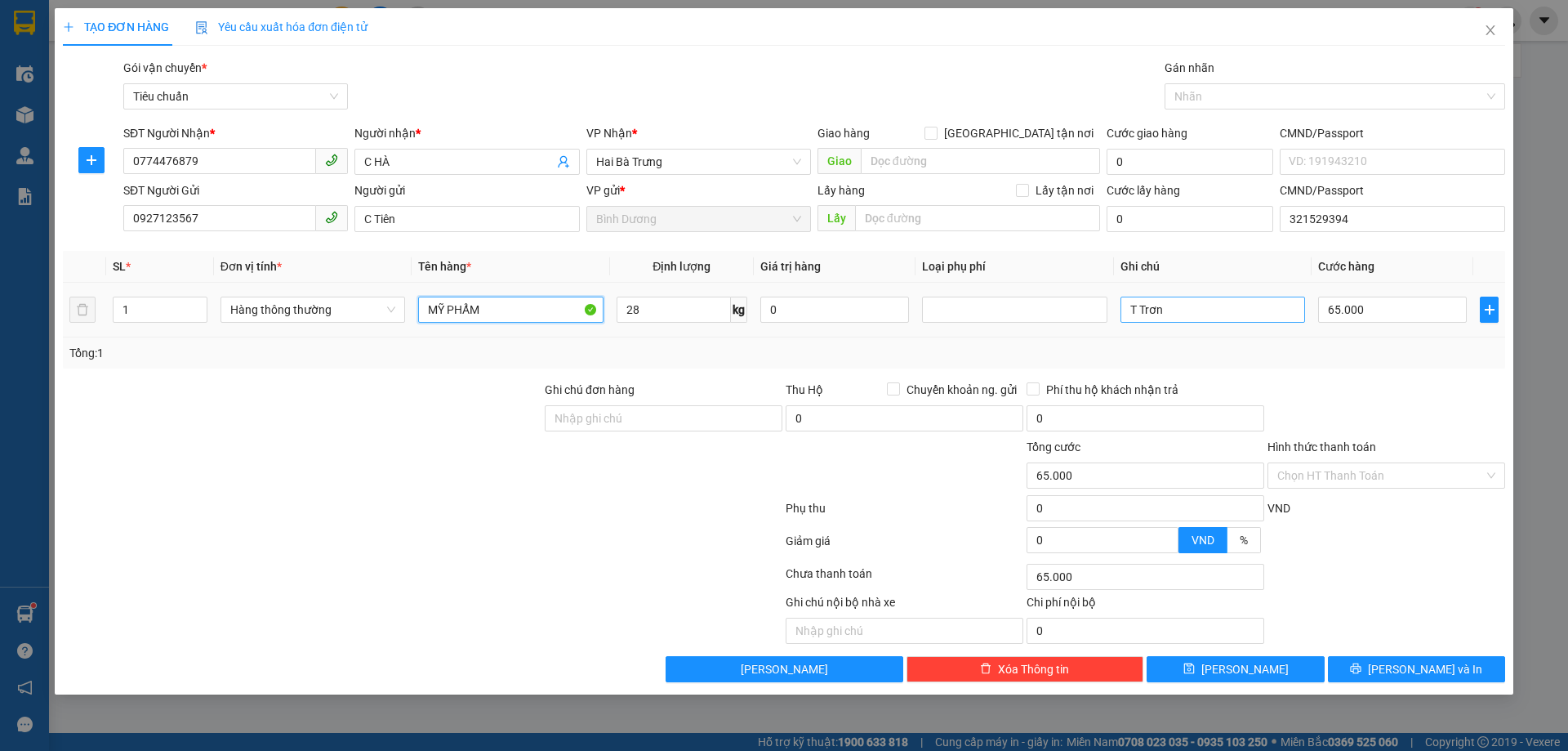
type input "MỸ PHẨM"
click at [1204, 312] on input "T Trơn" at bounding box center [1212, 309] width 184 height 26
type input "T TRƠN"
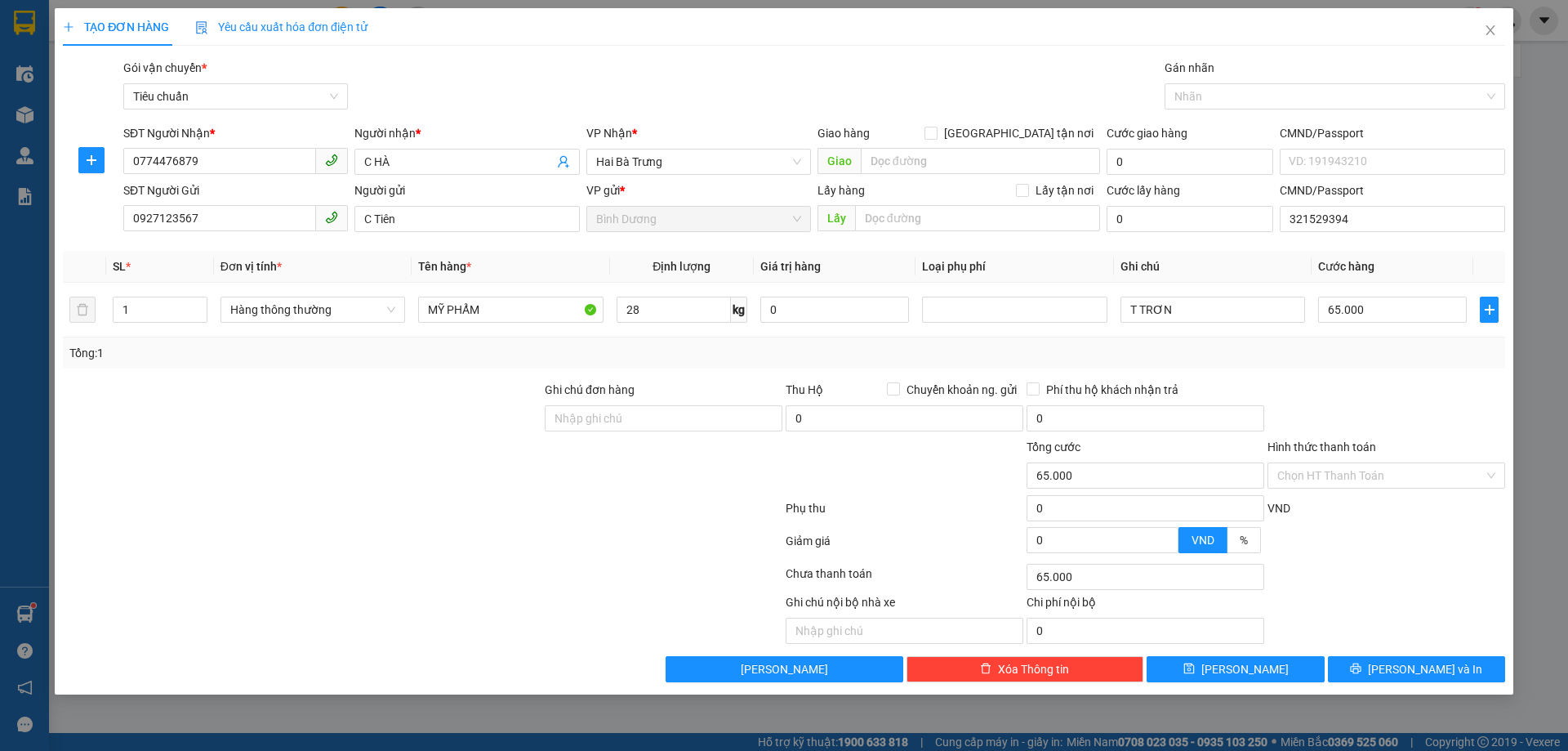
click at [1366, 358] on div "Tổng: 1" at bounding box center [784, 353] width 1429 height 18
click at [1371, 310] on input "65.000" at bounding box center [1393, 309] width 149 height 26
type input "7"
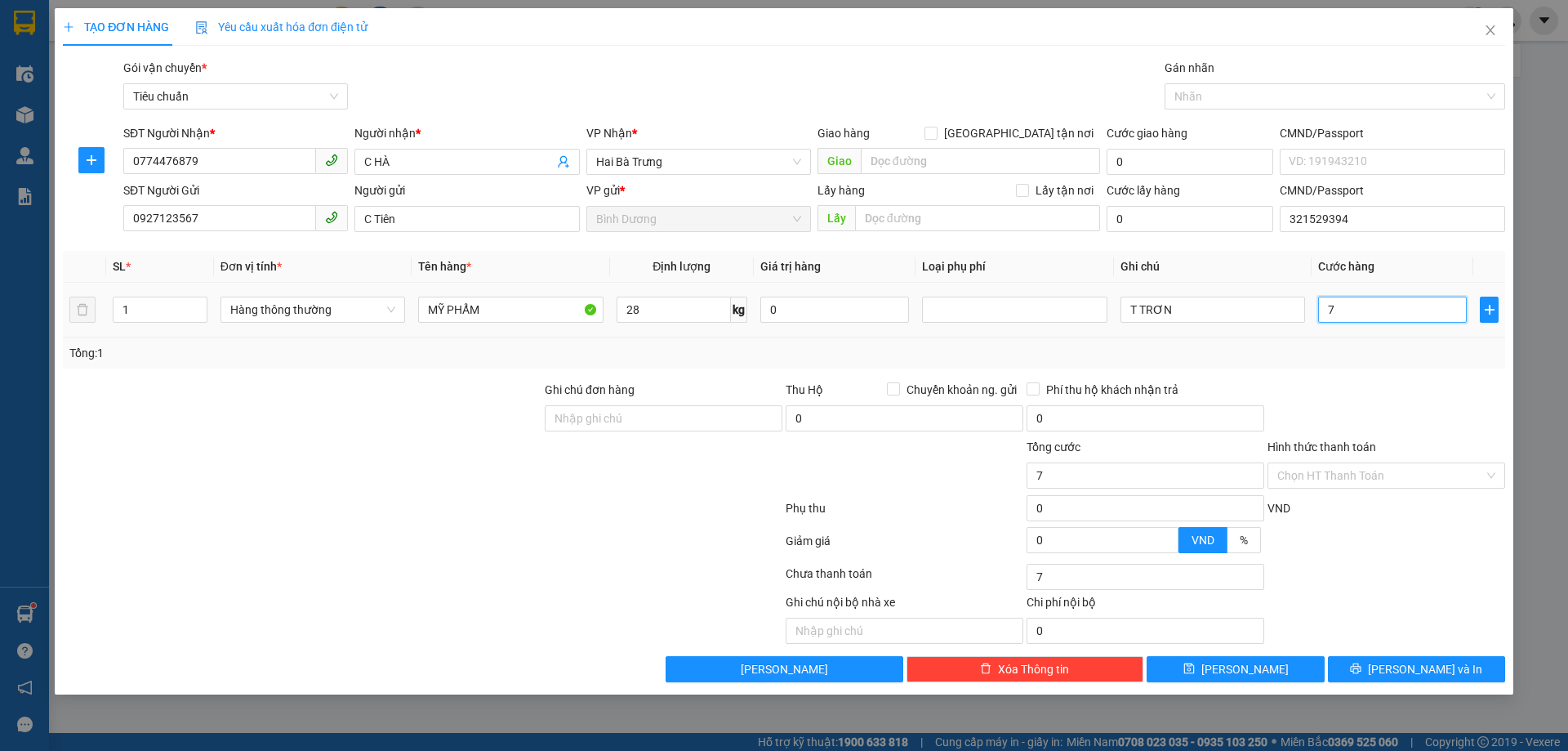
type input "70"
click at [1377, 346] on div "Tổng: 1" at bounding box center [784, 353] width 1429 height 18
click at [1427, 683] on div "TẠO ĐƠN HÀNG Yêu cầu xuất hóa đơn điện tử Transit Pickup Surcharge Ids Transit …" at bounding box center [784, 351] width 1459 height 687
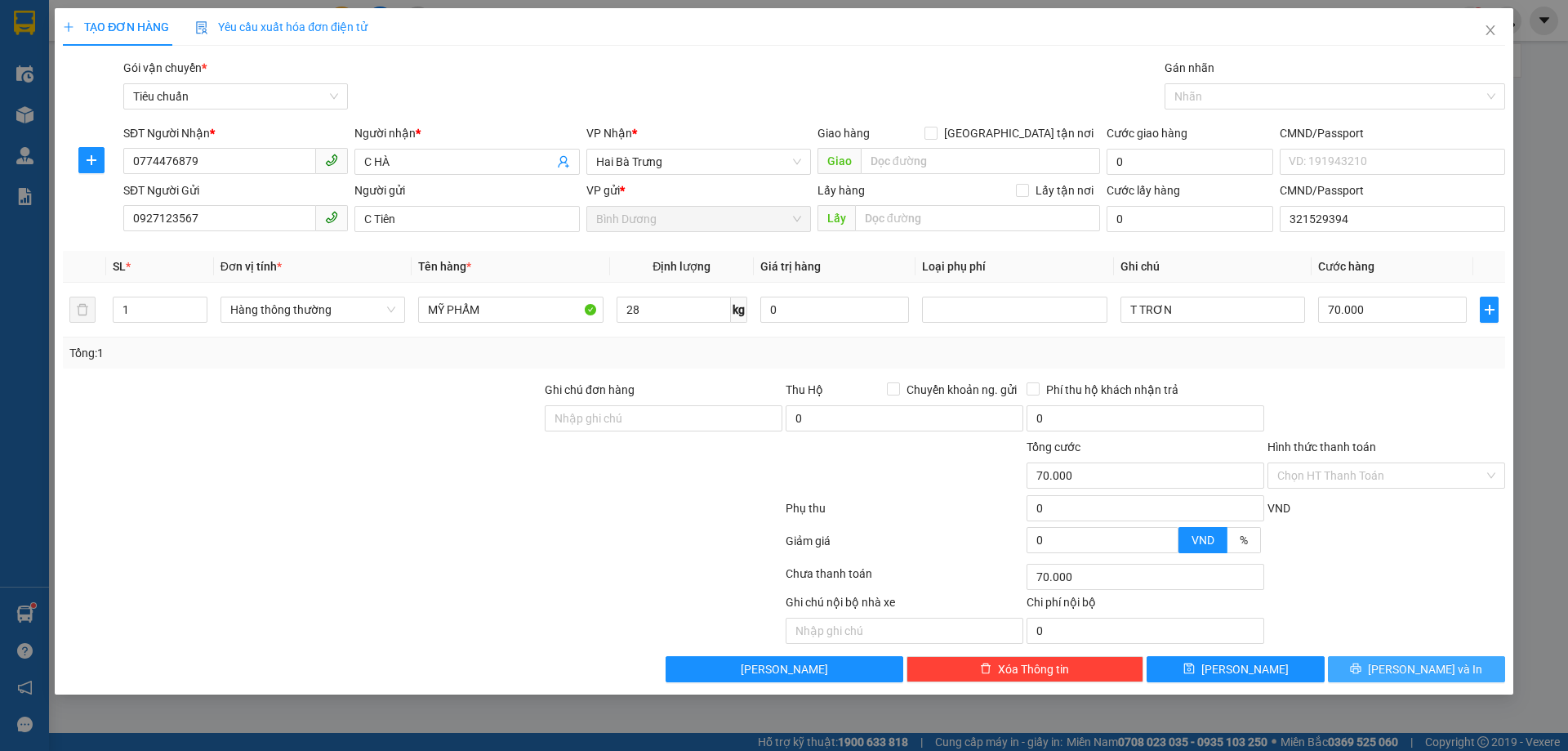
click at [1428, 671] on span "[PERSON_NAME] và In" at bounding box center [1425, 669] width 114 height 18
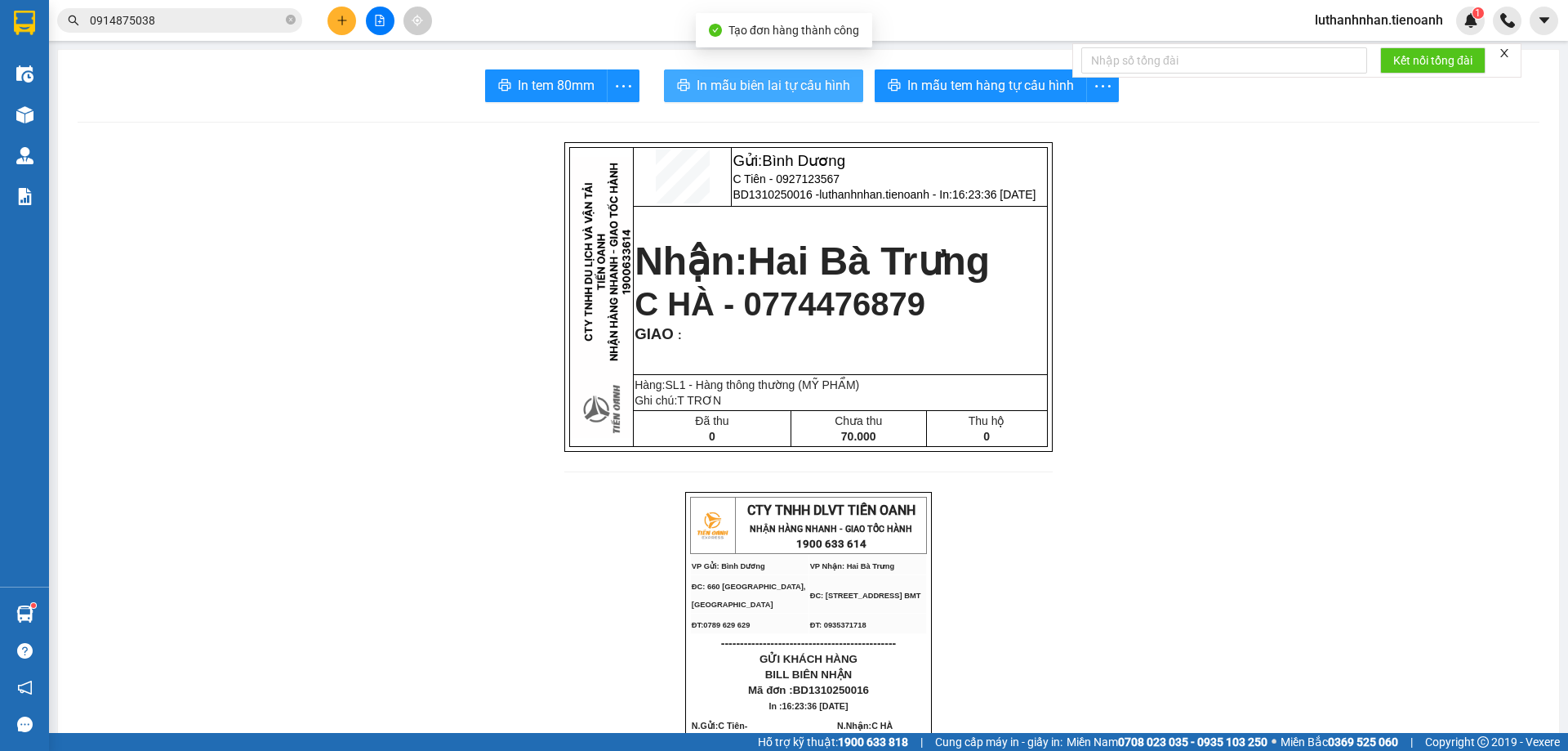
click at [781, 91] on span "In mẫu biên lai tự cấu hình" at bounding box center [773, 86] width 153 height 21
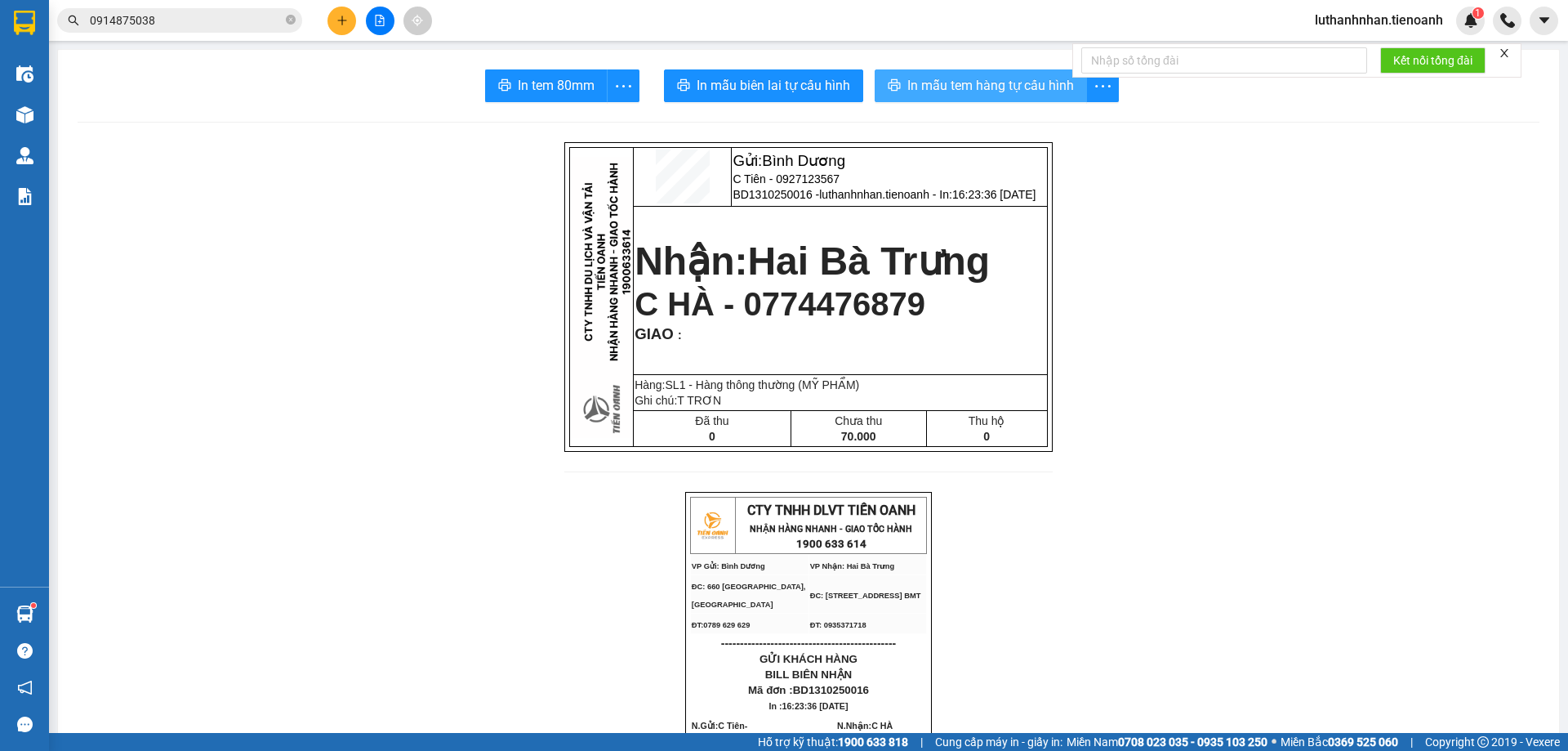
click at [997, 93] on span "In mẫu tem hàng tự cấu hình" at bounding box center [990, 86] width 166 height 21
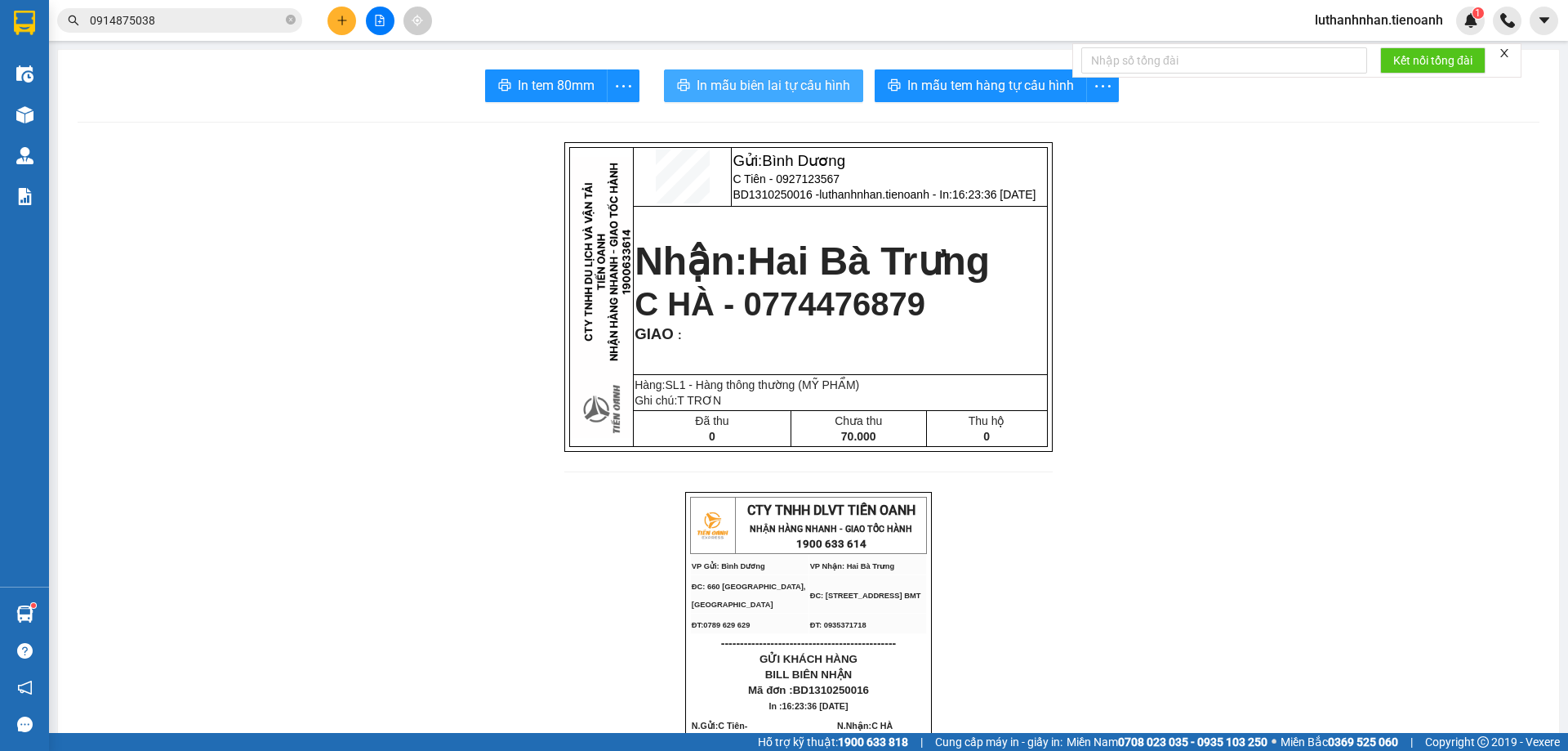
click at [809, 83] on span "In mẫu biên lai tự cấu hình" at bounding box center [773, 86] width 153 height 21
click at [338, 30] on button at bounding box center [341, 21] width 29 height 29
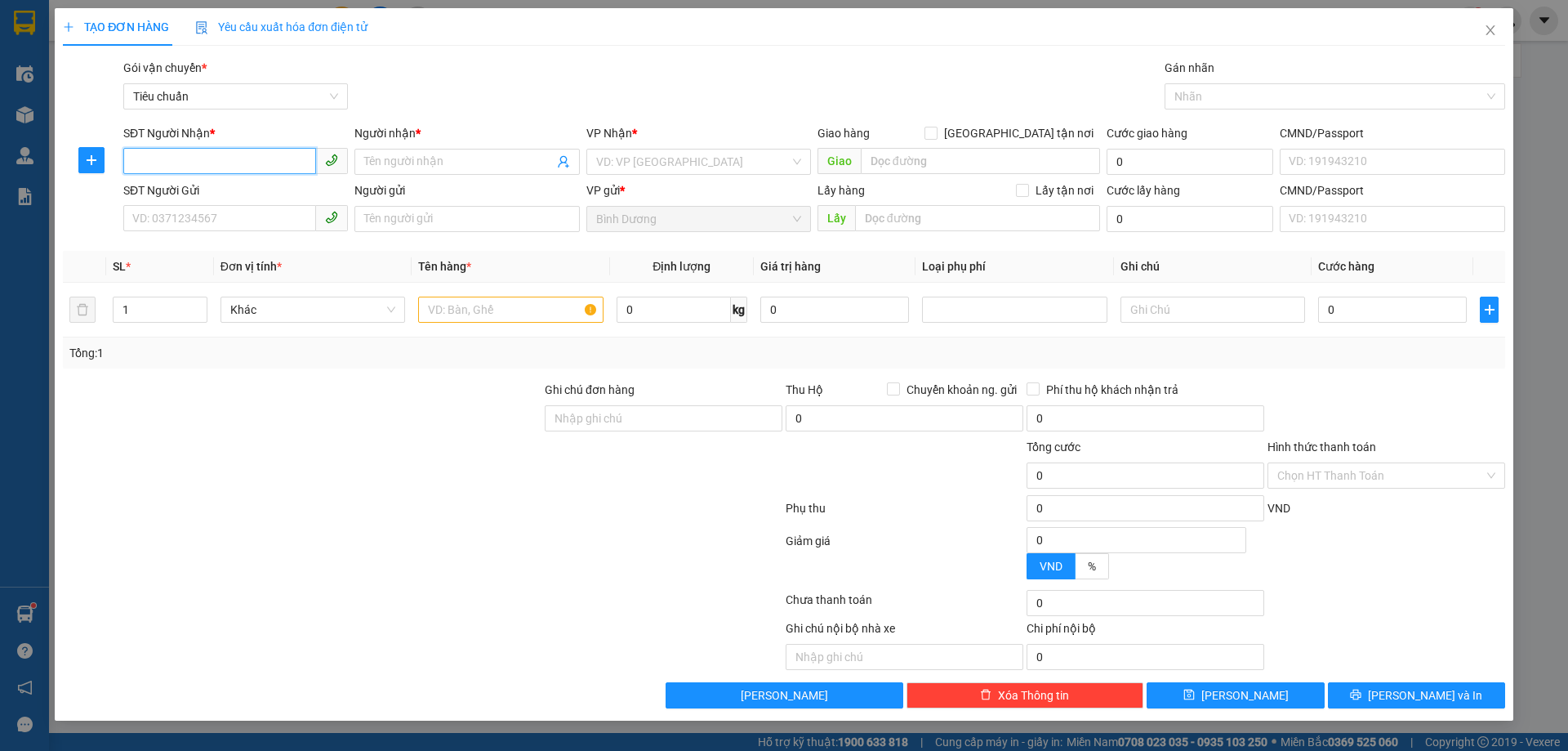
click at [221, 165] on input "SĐT Người Nhận *" at bounding box center [219, 161] width 193 height 26
click at [241, 155] on input "SĐT Người Nhận *" at bounding box center [219, 161] width 193 height 26
click at [244, 162] on input "SĐT Người Nhận *" at bounding box center [219, 161] width 193 height 26
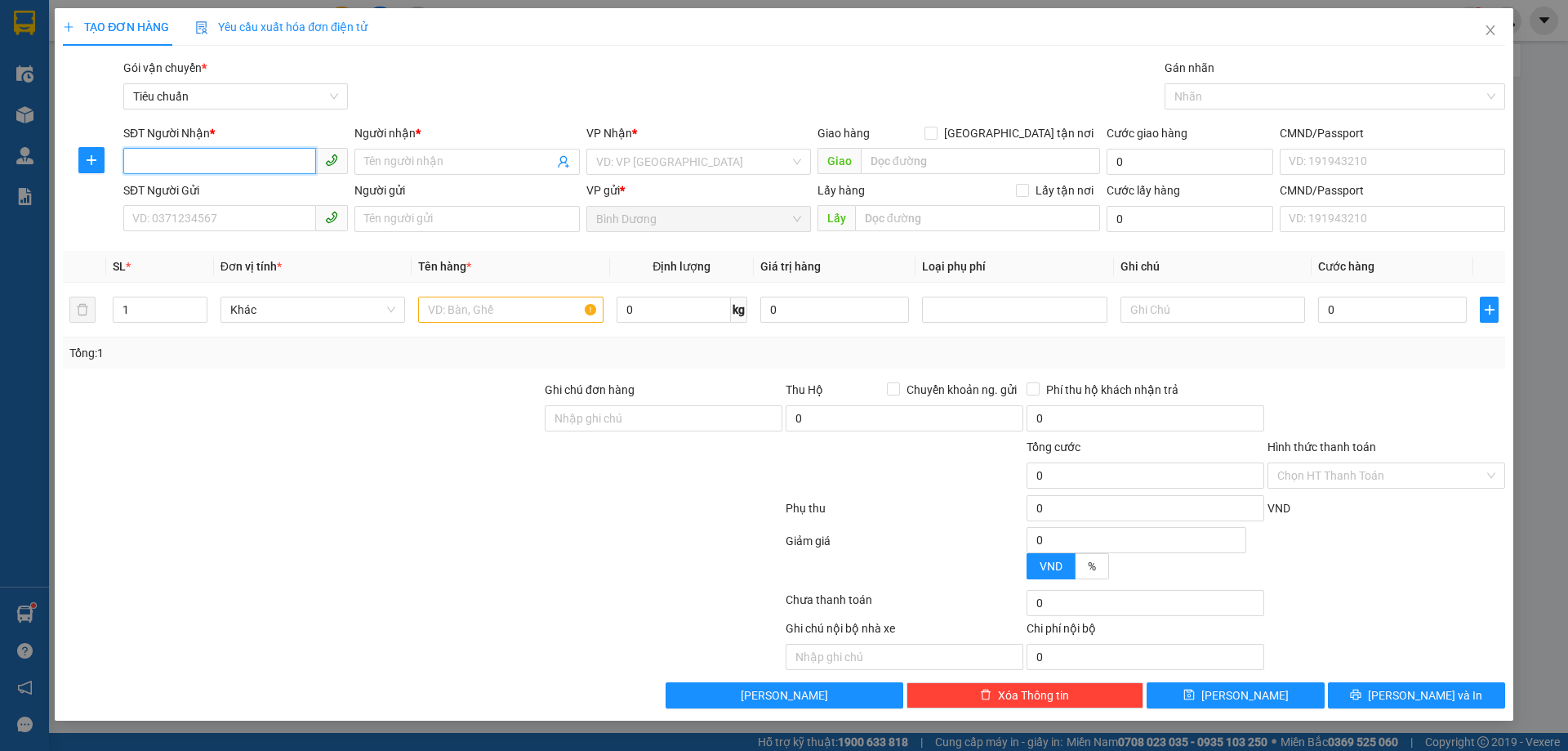
click at [244, 162] on input "SĐT Người Nhận *" at bounding box center [219, 161] width 193 height 26
click at [256, 164] on input "SĐT Người Nhận *" at bounding box center [219, 161] width 193 height 26
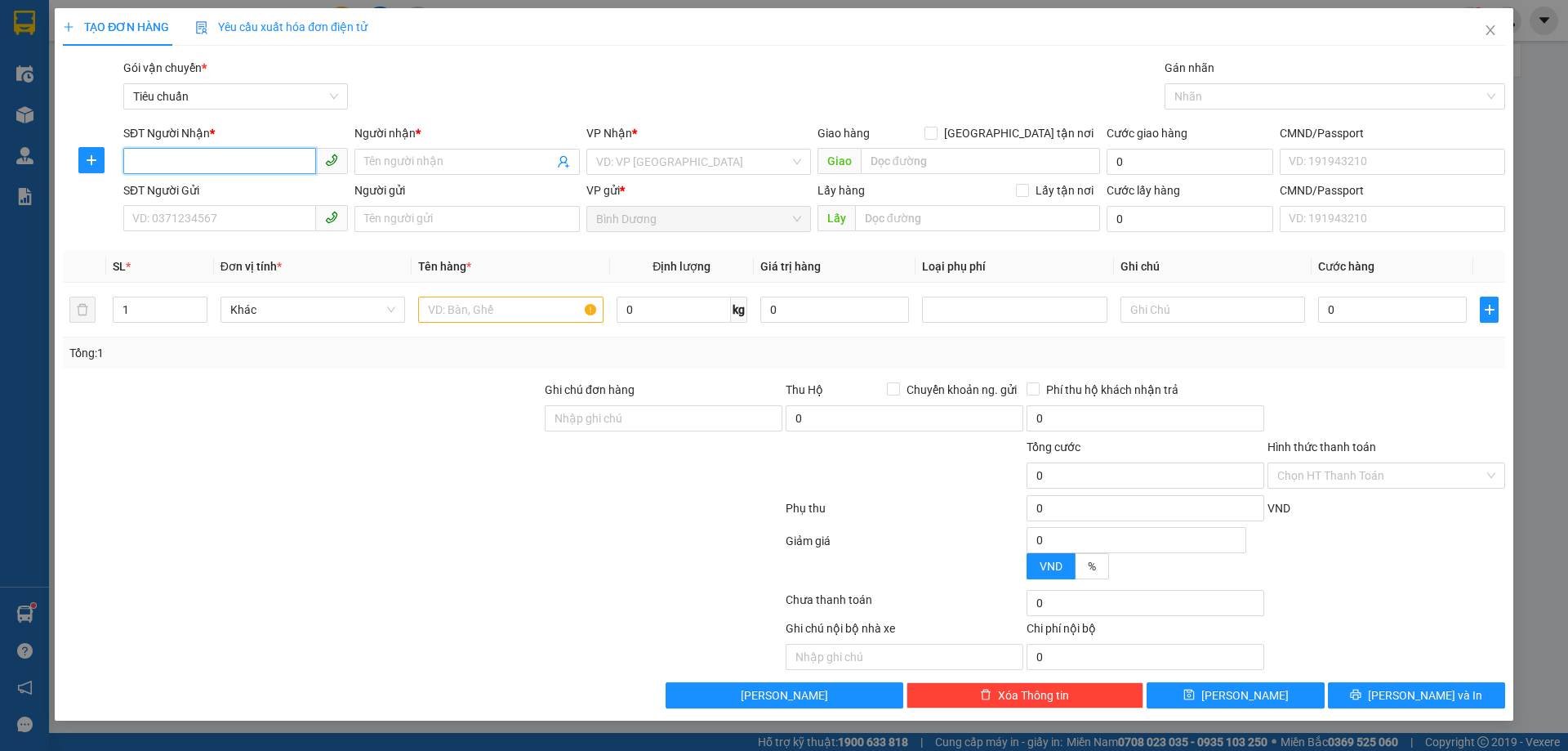
click at [256, 164] on input "SĐT Người Nhận *" at bounding box center [219, 161] width 193 height 26
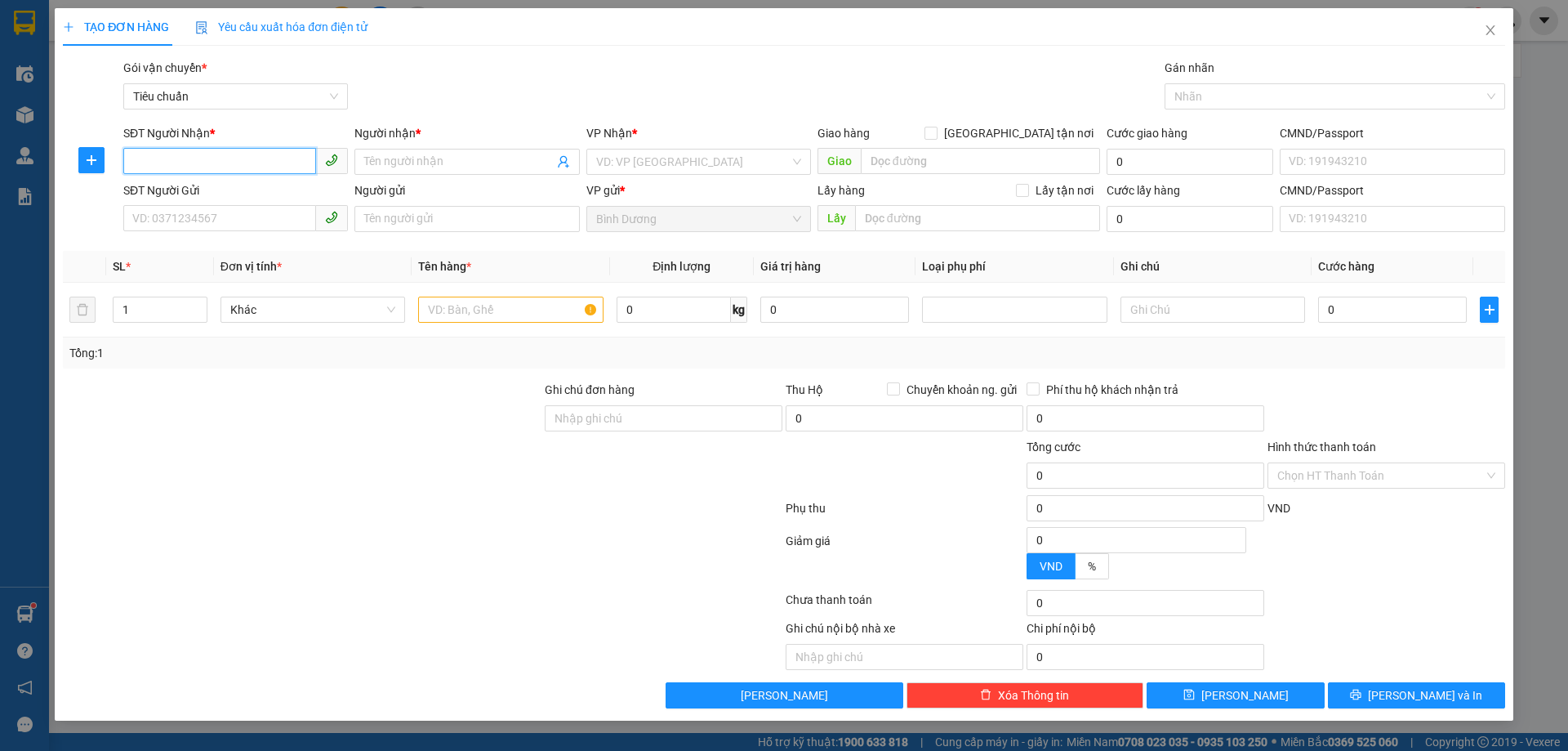
click at [256, 164] on input "SĐT Người Nhận *" at bounding box center [219, 161] width 193 height 26
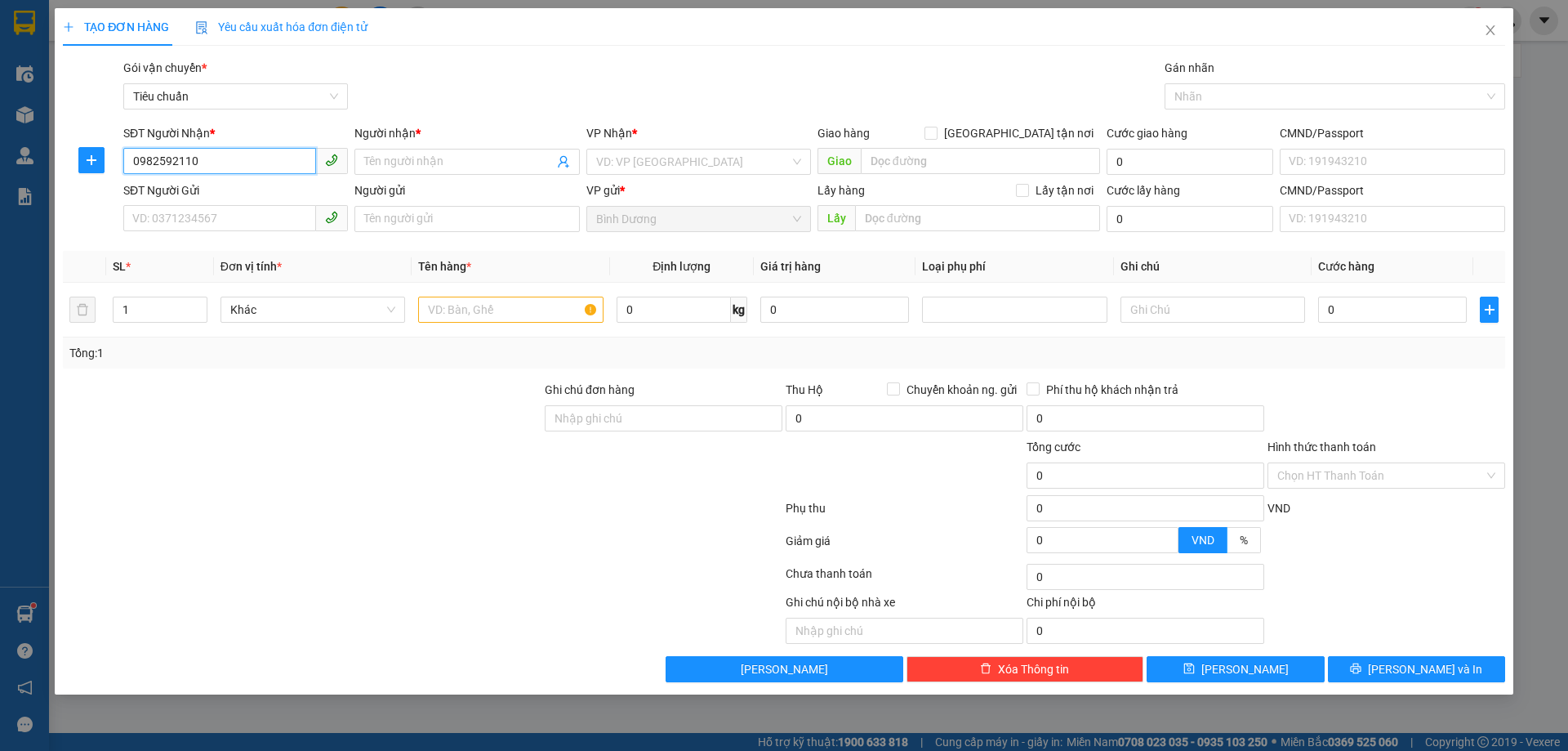
click at [256, 164] on input "0982592110" at bounding box center [219, 161] width 193 height 26
type input "0866947338"
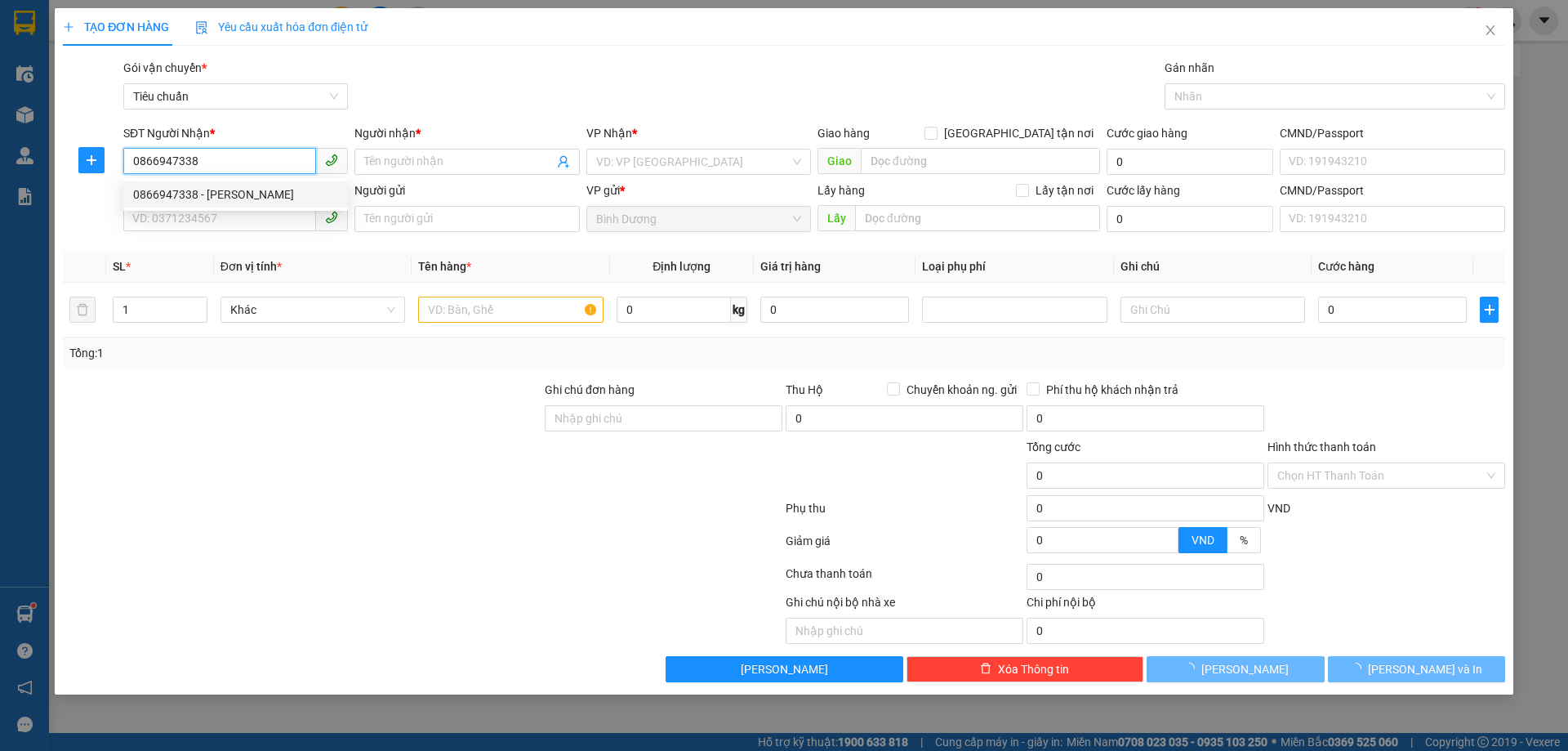
click at [269, 199] on div "0866947338 - Tuấn Anh" at bounding box center [236, 194] width 205 height 18
type input "[PERSON_NAME]"
type input "50.000"
type input "0866947338"
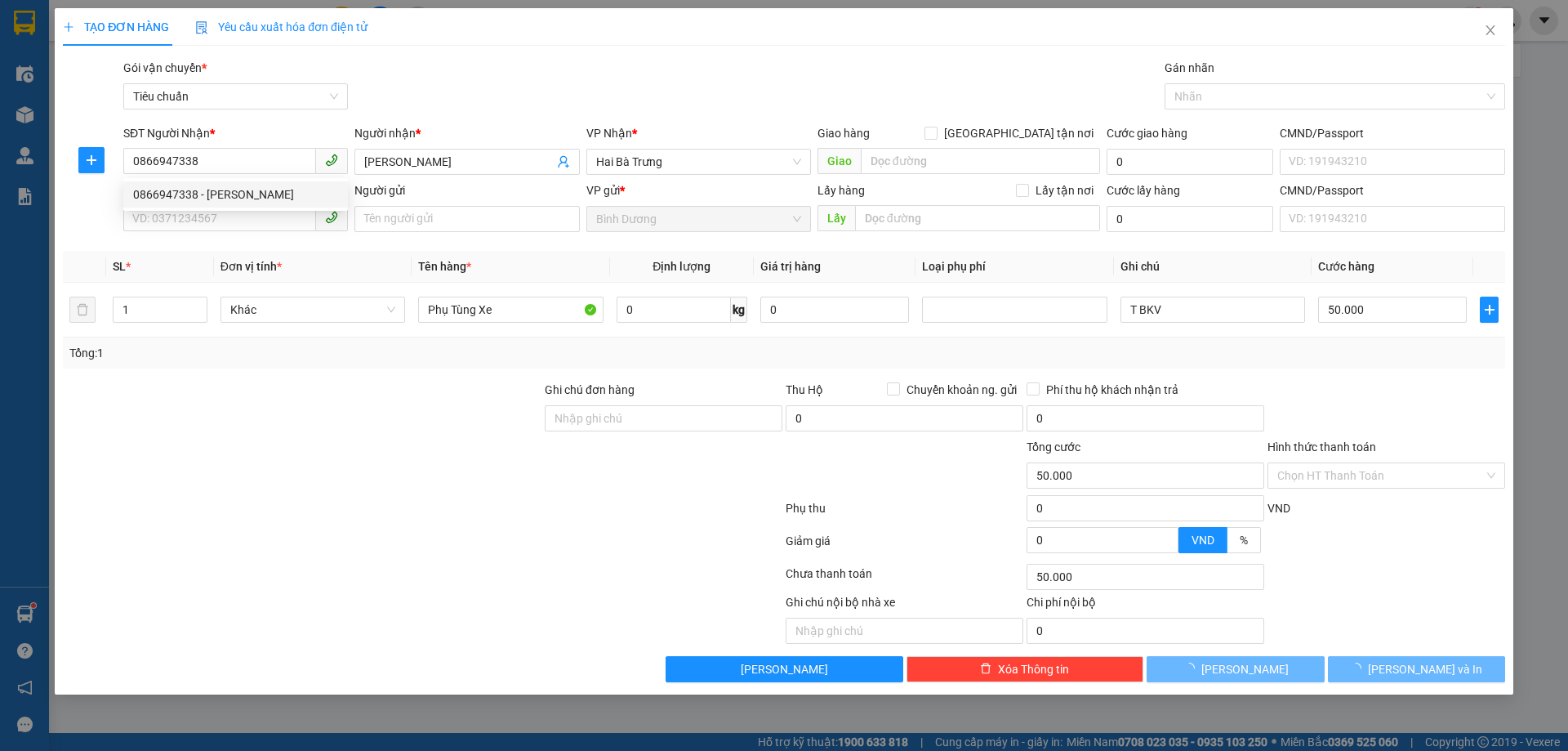
click at [227, 234] on div "SĐT Người Gửi VD: 0371234567" at bounding box center [235, 210] width 224 height 57
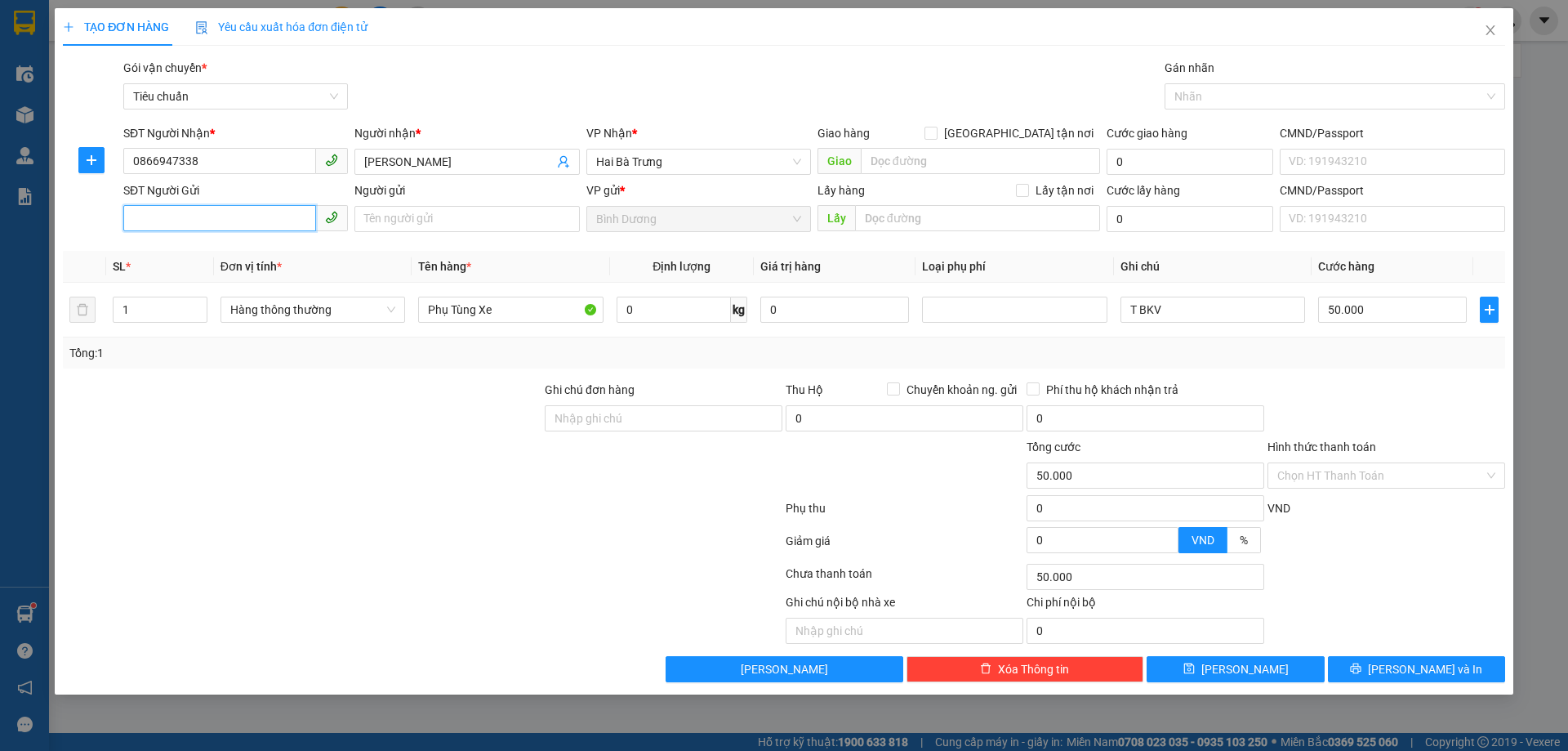
click at [225, 222] on input "SĐT Người Gửi" at bounding box center [219, 218] width 193 height 26
click at [235, 256] on div "0982592110 - A Tùng" at bounding box center [236, 251] width 205 height 18
type input "0982592110"
type input "A Tùng"
type input "079085032056"
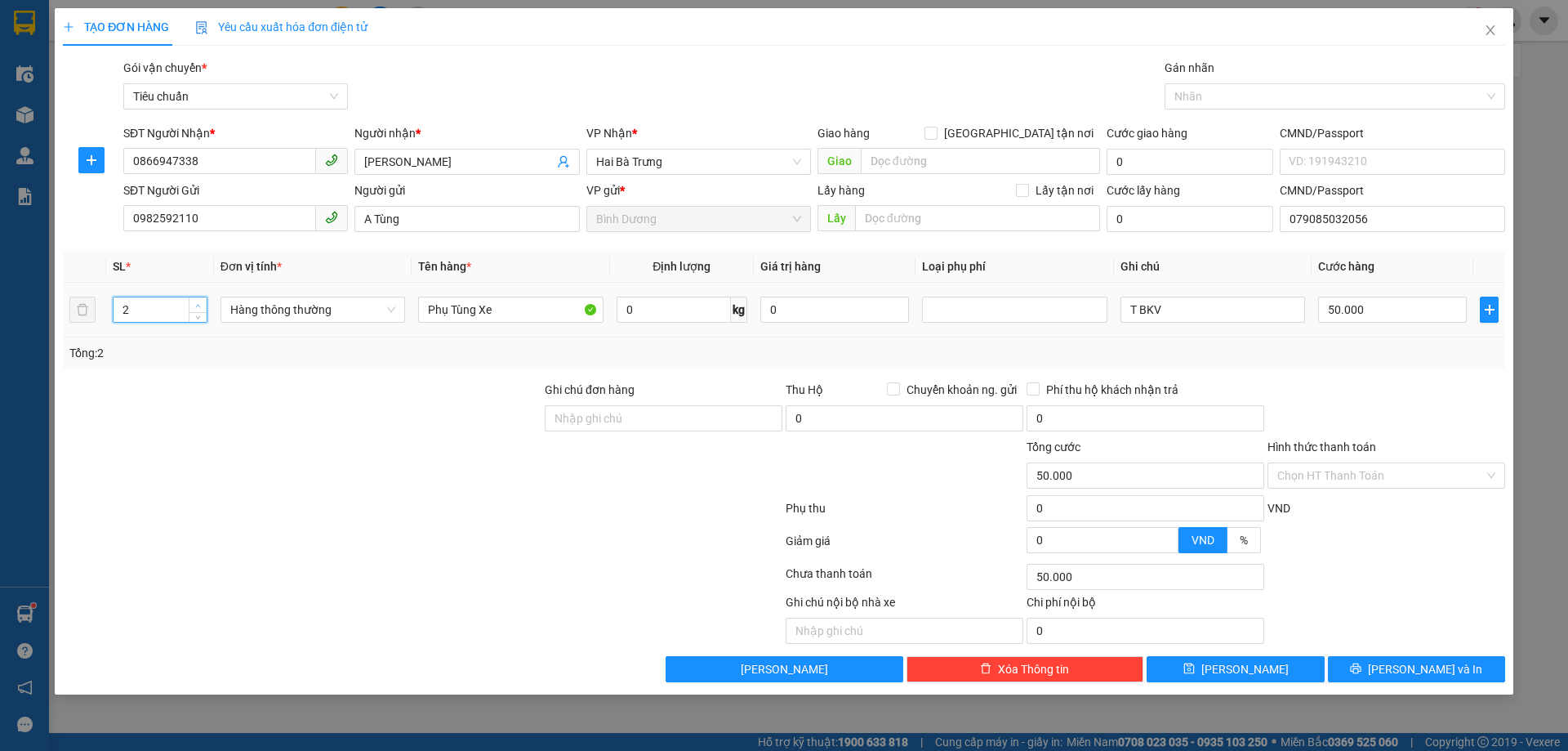
click at [199, 303] on icon "up" at bounding box center [197, 306] width 6 height 6
type input "1"
click at [203, 309] on span "Decrease Value" at bounding box center [197, 314] width 18 height 15
click at [476, 304] on input "Phụ Tùng Xe" at bounding box center [510, 309] width 184 height 26
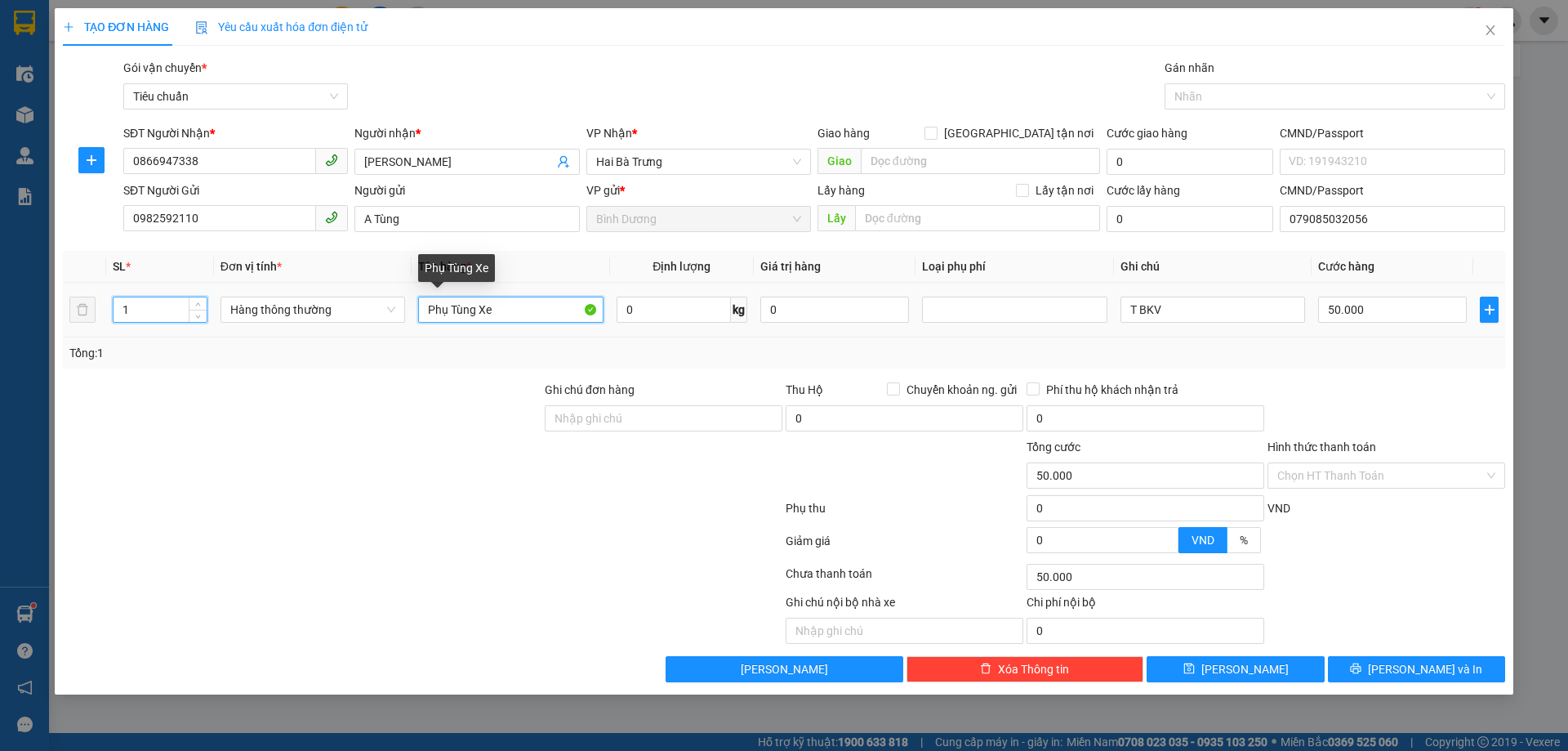
click at [476, 304] on input "Phụ Tùng Xe" at bounding box center [510, 309] width 184 height 26
type input "0"
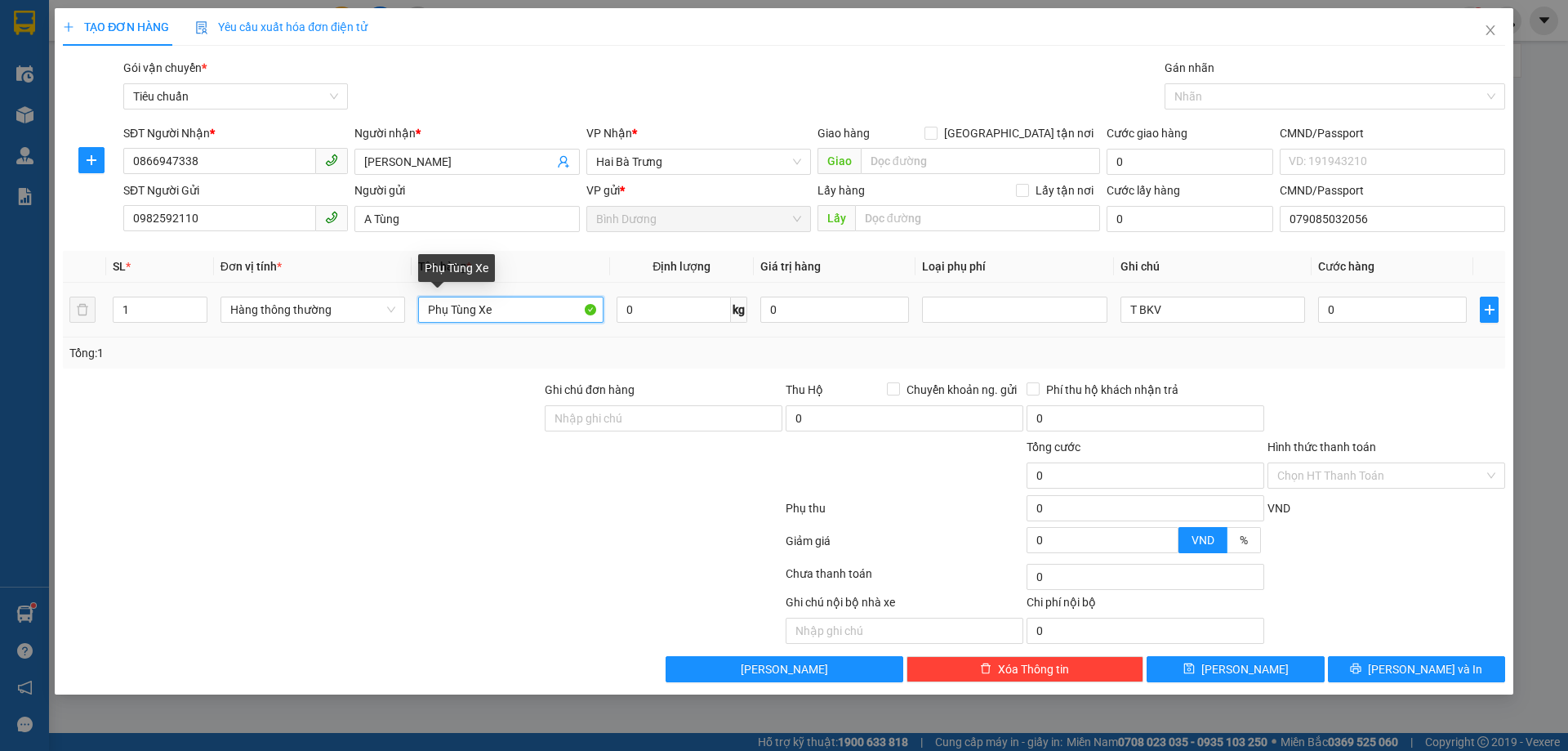
click at [476, 304] on input "Phụ Tùng Xe" at bounding box center [510, 309] width 184 height 26
type input "PHỤ TÙNG OTO"
click at [643, 296] on input "0" at bounding box center [674, 309] width 114 height 26
type input "18"
click at [785, 342] on div "Tổng: 1" at bounding box center [784, 353] width 1442 height 31
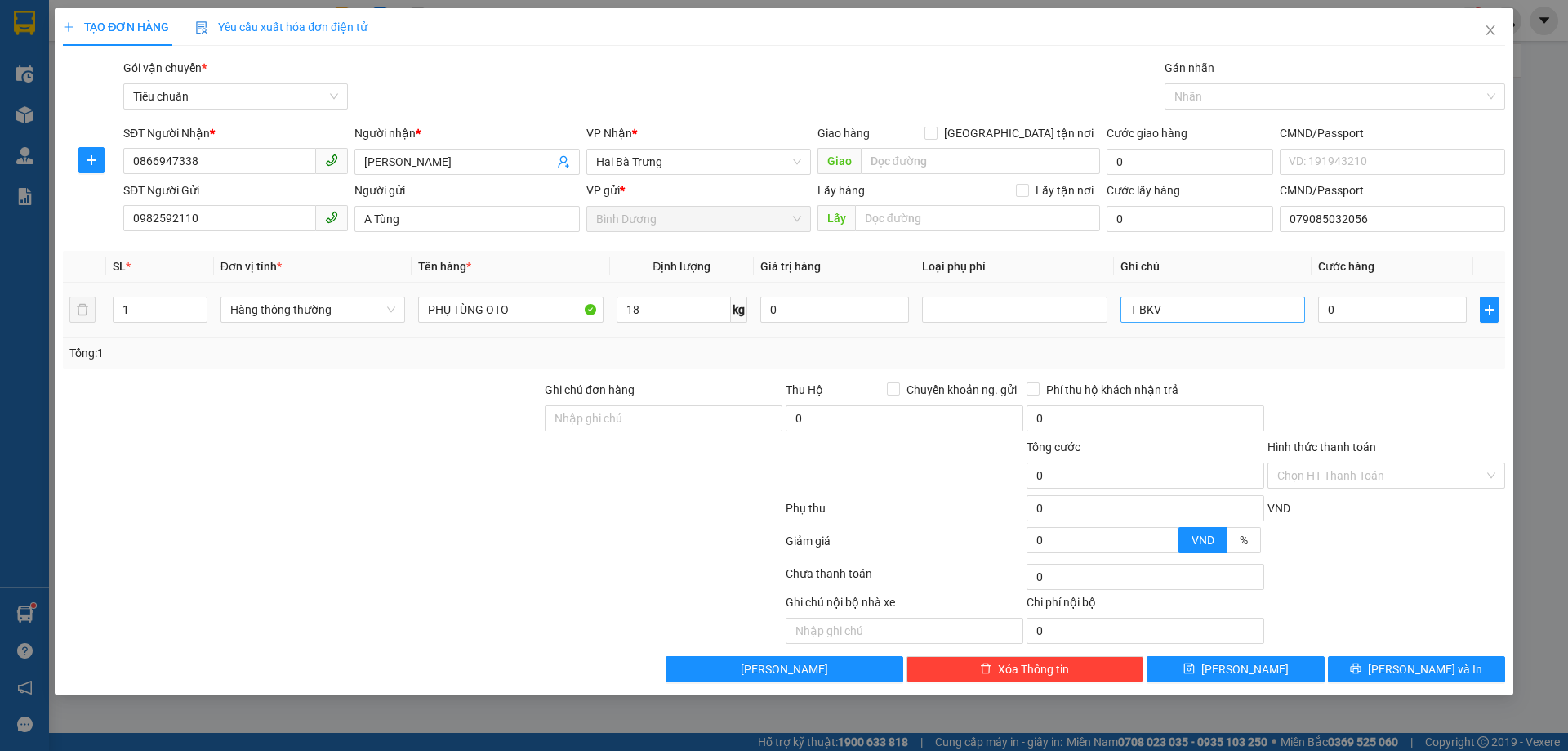
type input "55.000"
click at [1210, 322] on input "T BKV" at bounding box center [1212, 309] width 184 height 26
drag, startPoint x: 1142, startPoint y: 311, endPoint x: 1191, endPoint y: 312, distance: 49.0
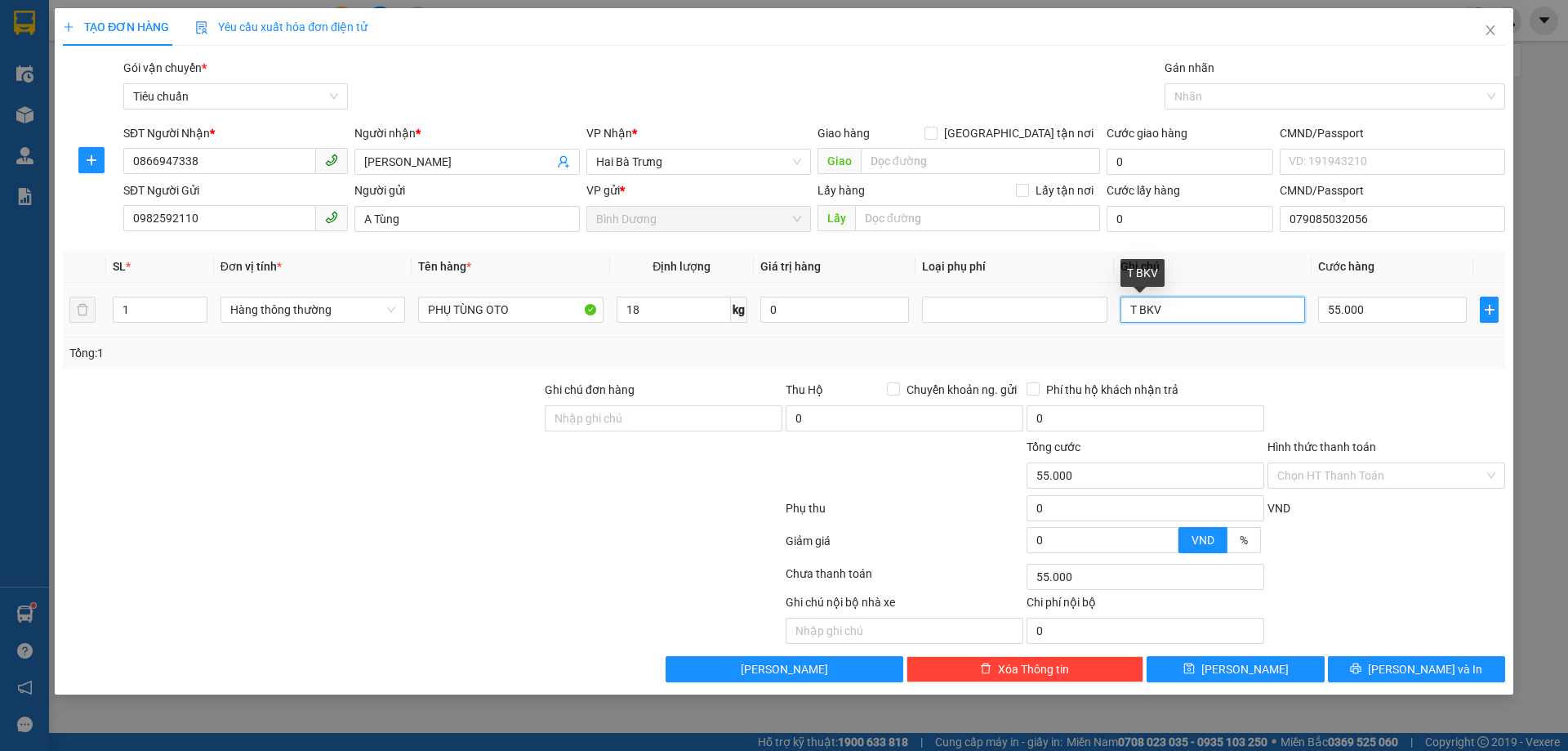
click at [1191, 312] on input "T BKV" at bounding box center [1212, 309] width 184 height 26
drag, startPoint x: 1145, startPoint y: 307, endPoint x: 1235, endPoint y: 307, distance: 90.0
click at [1235, 307] on input "T TỶOWN" at bounding box center [1212, 309] width 184 height 26
type input "T TRƠN"
drag, startPoint x: 1399, startPoint y: 361, endPoint x: 1376, endPoint y: 307, distance: 58.7
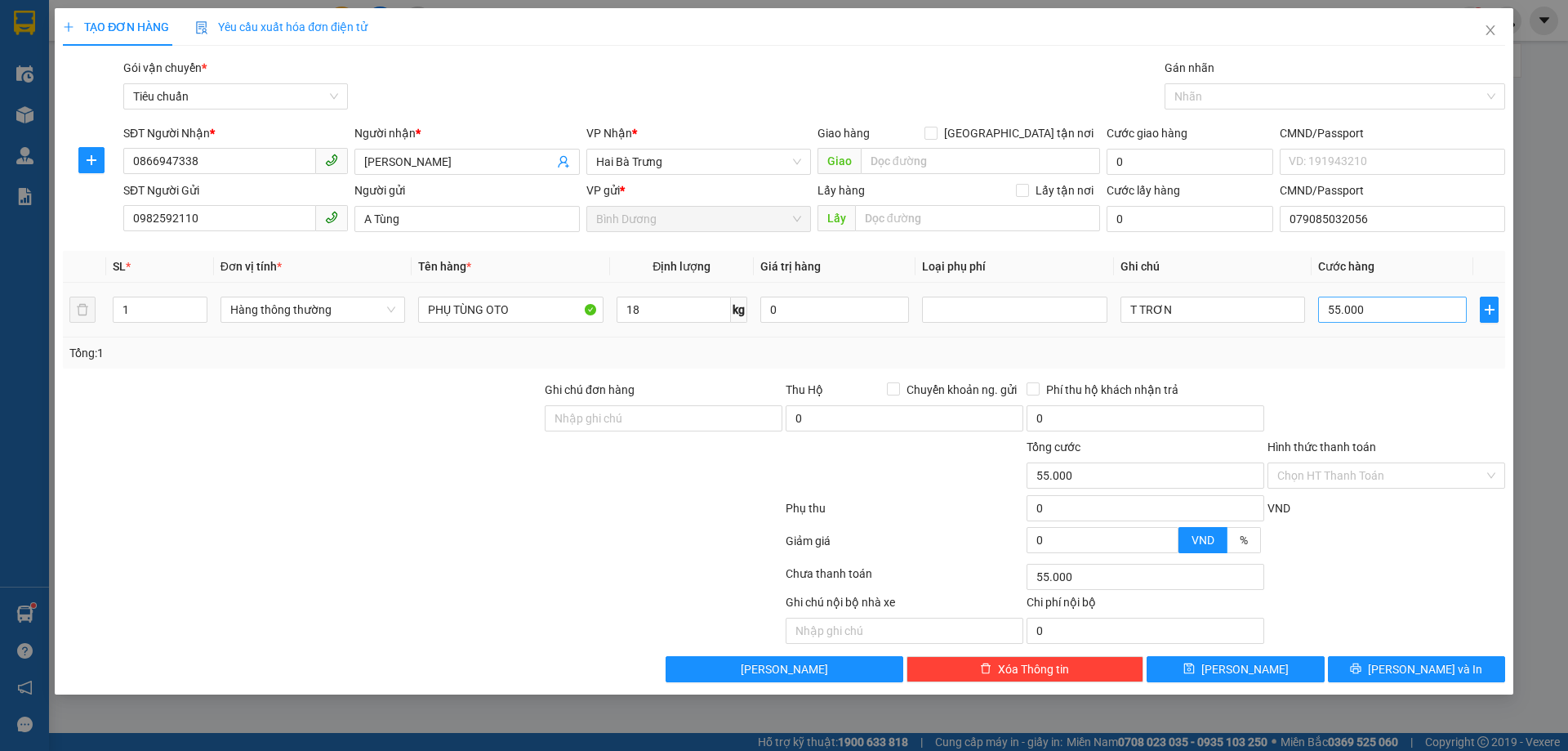
click at [1397, 363] on div "Tổng: 1" at bounding box center [784, 353] width 1442 height 31
click at [1372, 301] on input "55.000" at bounding box center [1393, 309] width 149 height 26
type input "6"
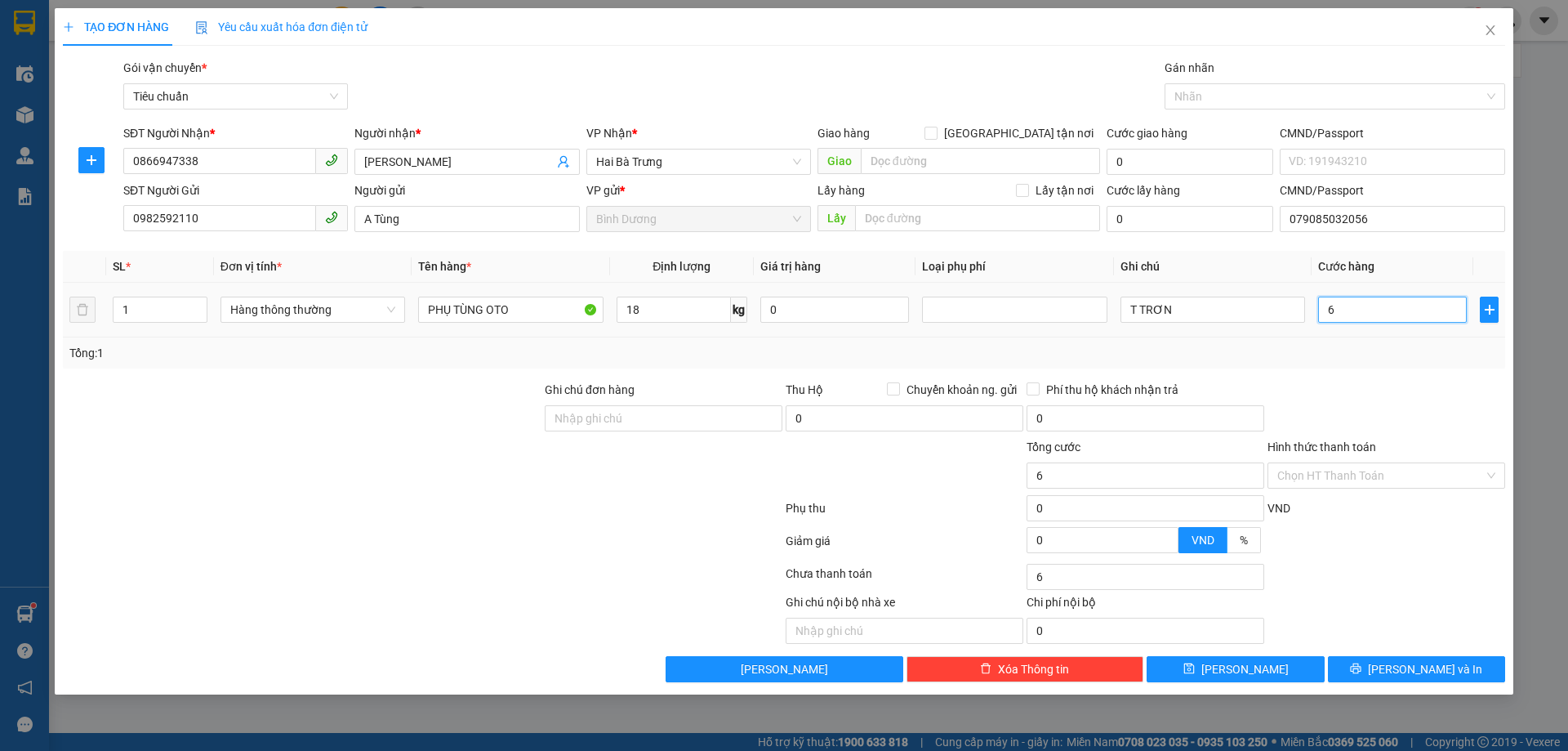
type input "60"
type input "60.000"
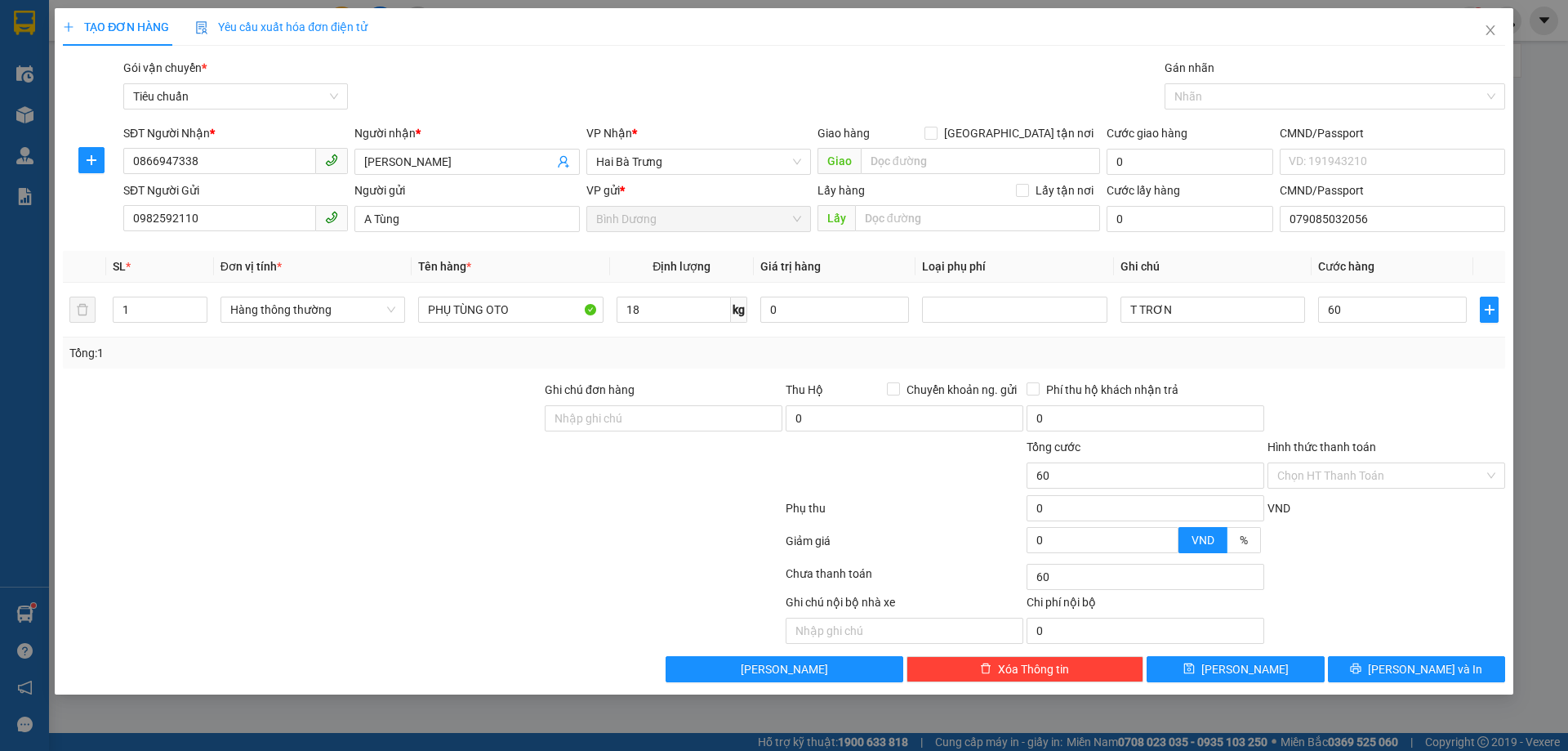
type input "60.000"
click at [1414, 374] on div "Transit Pickup Surcharge Ids Transit Deliver Surcharge Ids Transit Deliver Surc…" at bounding box center [784, 371] width 1442 height 624
click at [1431, 670] on span "[PERSON_NAME] và In" at bounding box center [1425, 669] width 114 height 18
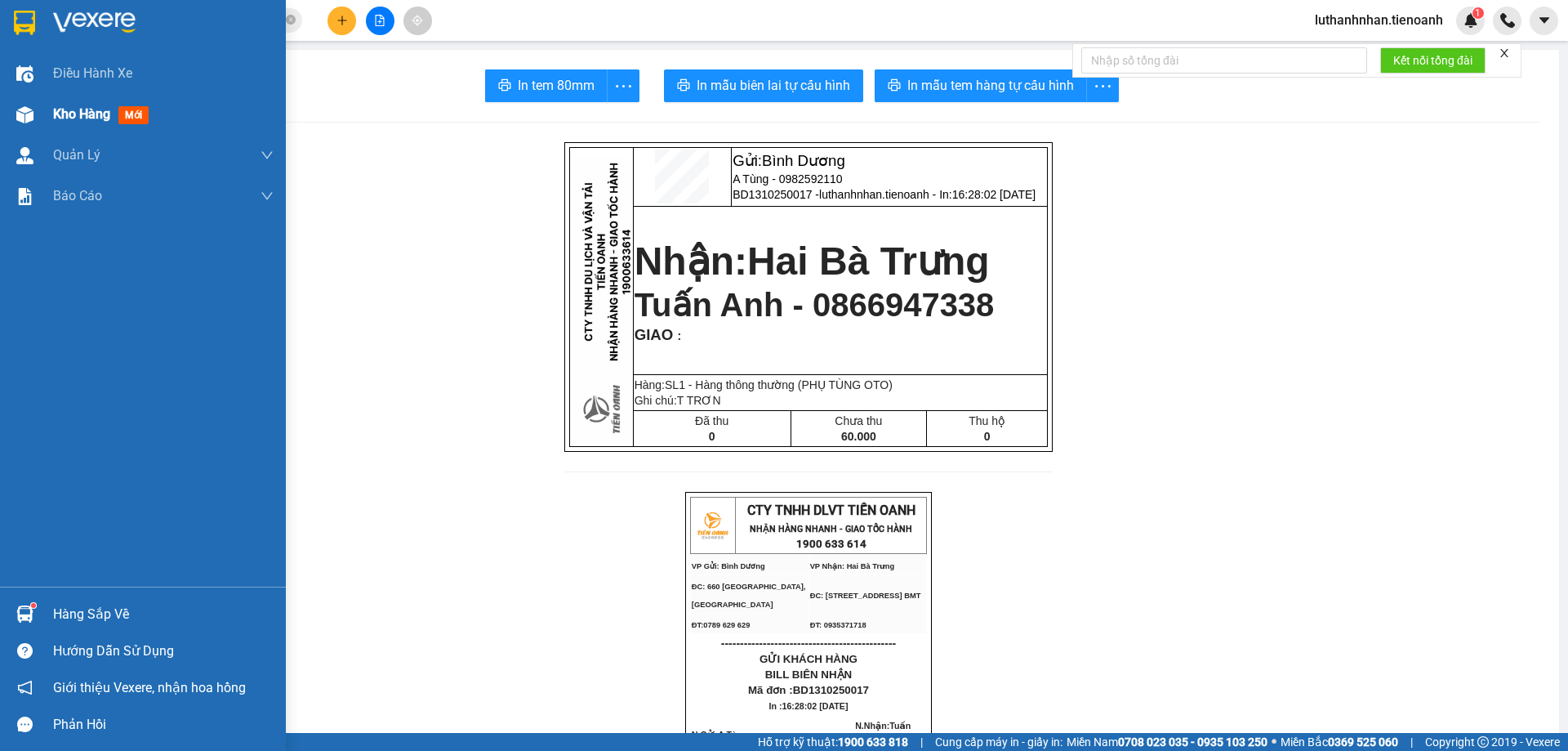
click at [83, 123] on div "Kho hàng mới" at bounding box center [104, 114] width 102 height 21
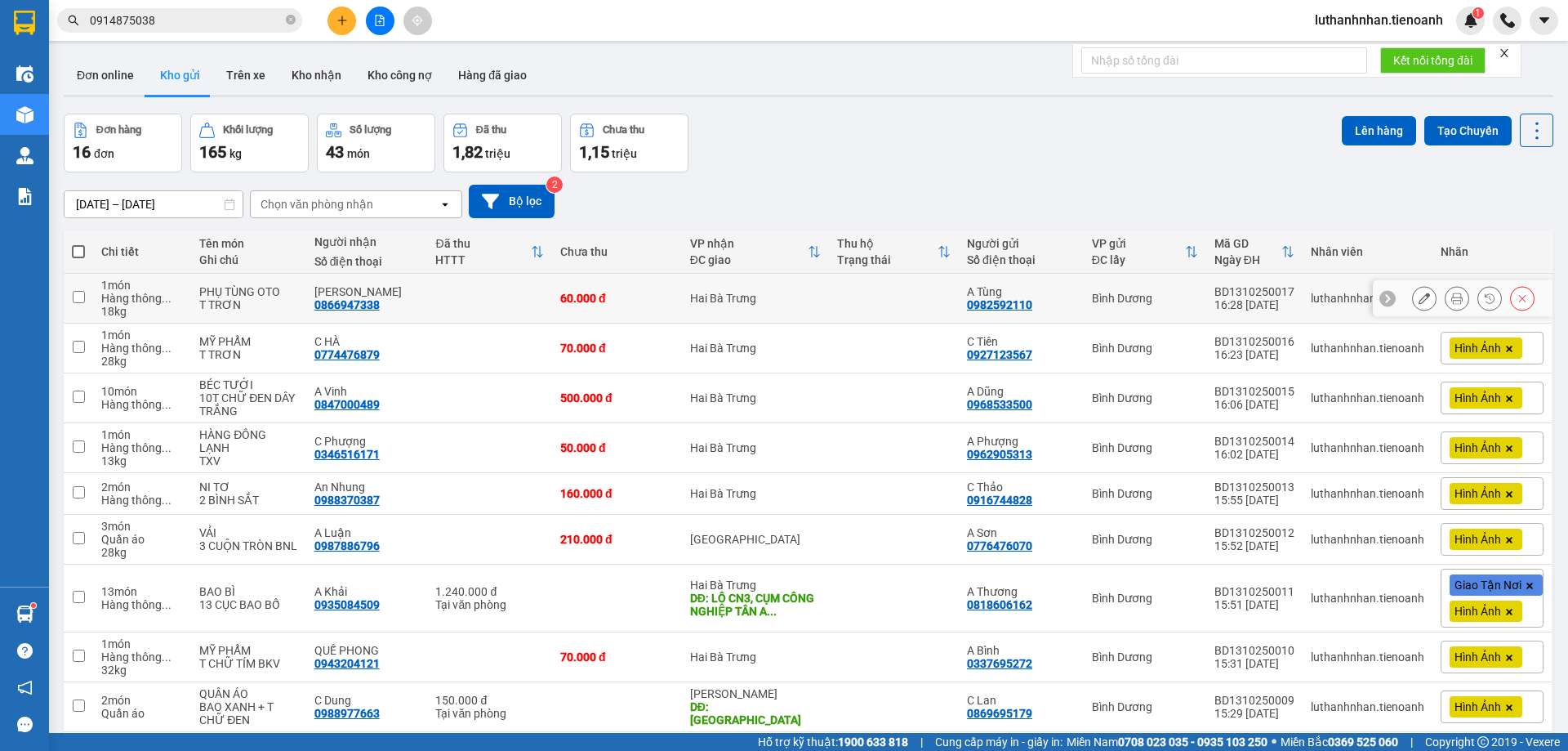
click at [1419, 301] on icon at bounding box center [1424, 298] width 11 height 11
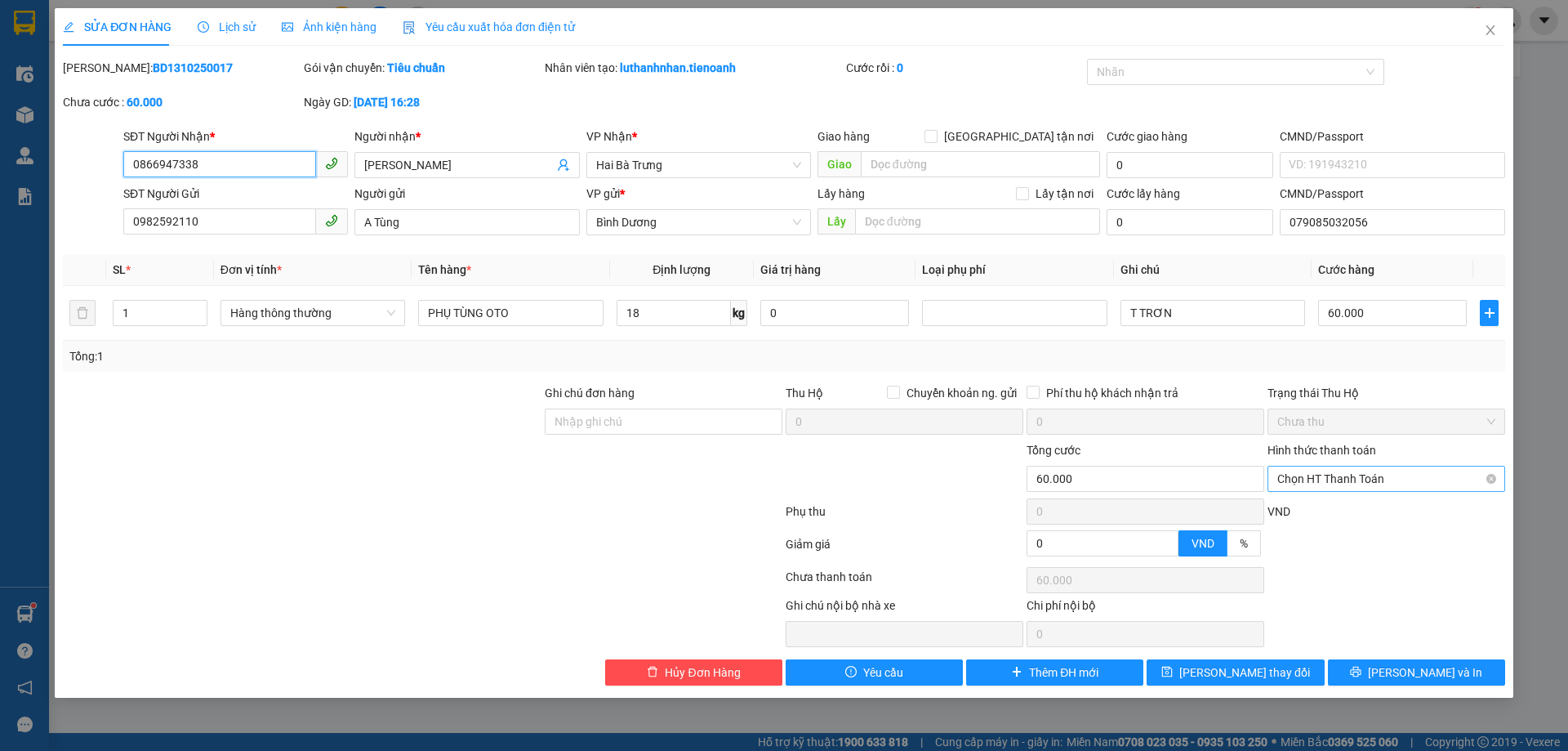
click at [1360, 472] on span "Chọn HT Thanh Toán" at bounding box center [1387, 479] width 218 height 24
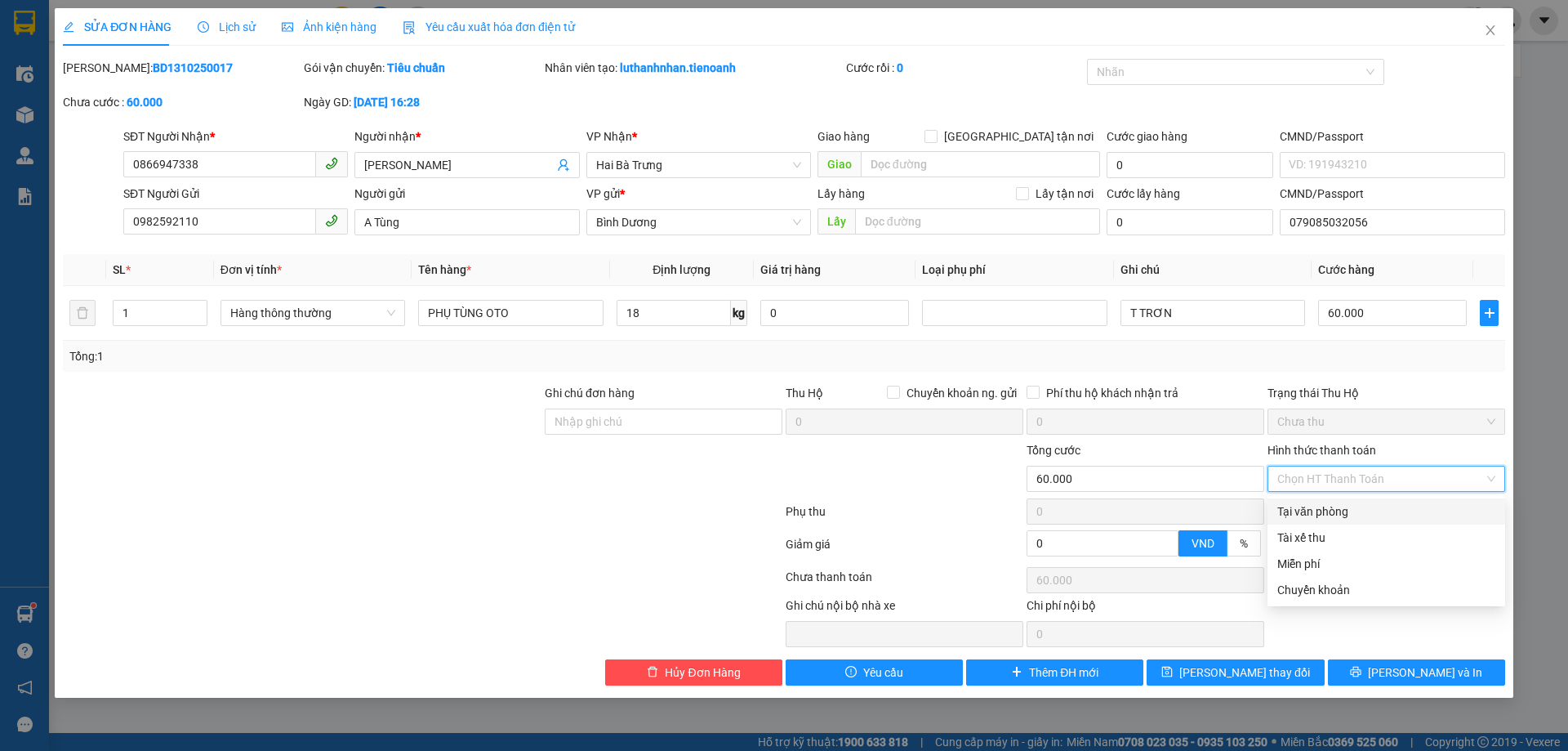
click at [1338, 513] on div "Tại văn phòng" at bounding box center [1387, 511] width 218 height 18
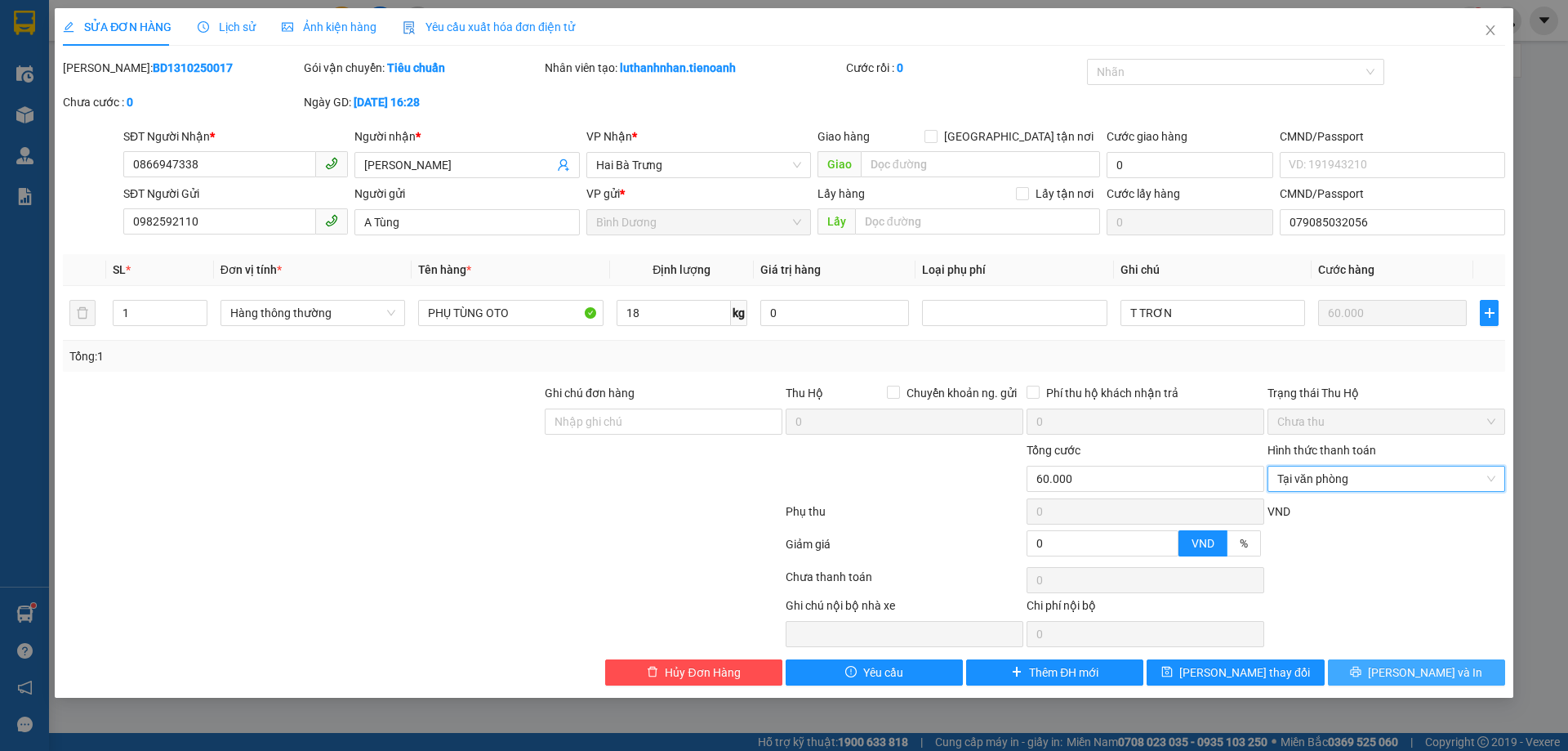
click at [1429, 677] on span "[PERSON_NAME] và In" at bounding box center [1425, 672] width 114 height 18
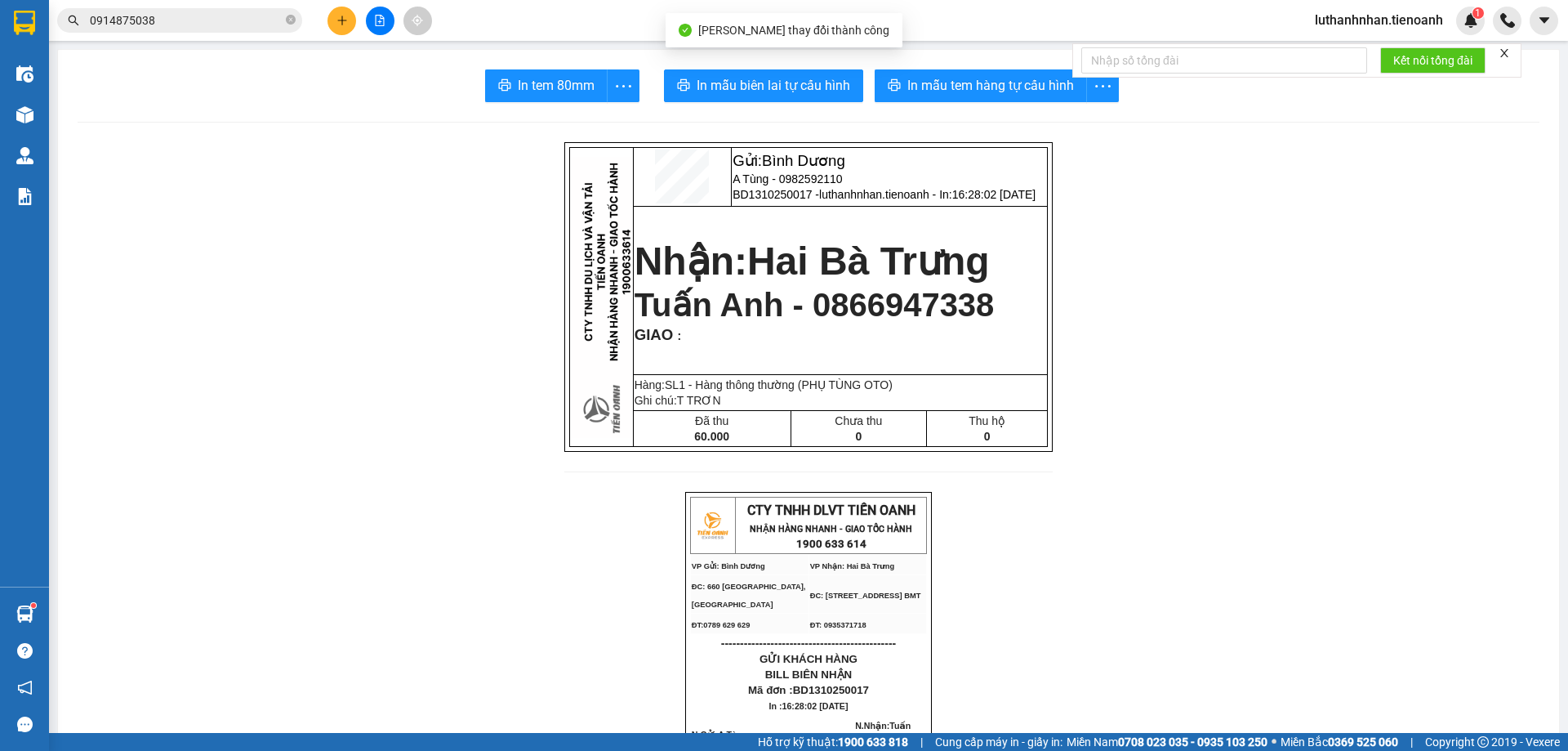
click at [1001, 81] on span "In mẫu tem hàng tự cấu hình" at bounding box center [990, 86] width 166 height 21
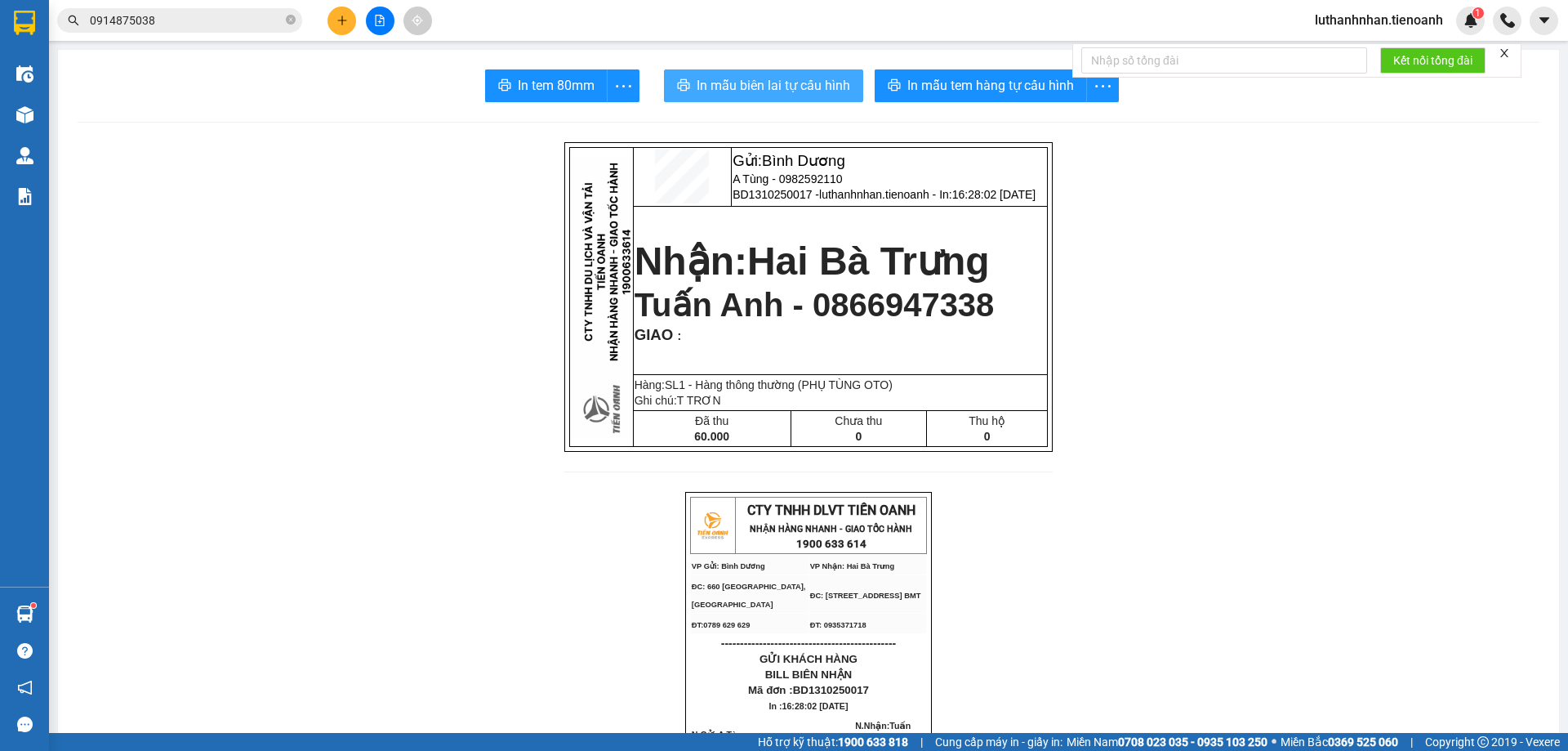
click at [808, 76] on span "In mẫu biên lai tự cấu hình" at bounding box center [773, 86] width 153 height 21
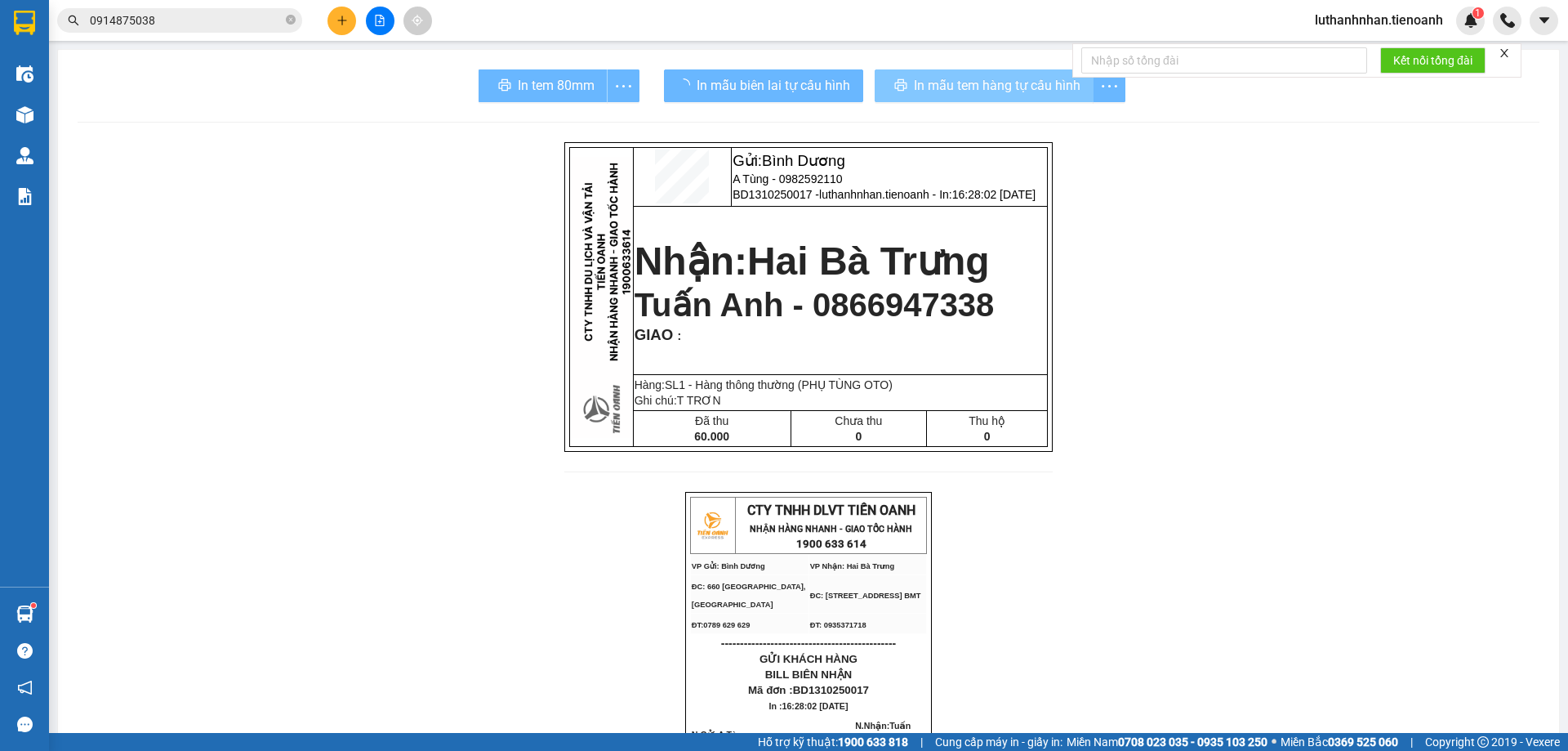
click at [1018, 89] on span "In mẫu tem hàng tự cấu hình" at bounding box center [997, 86] width 166 height 21
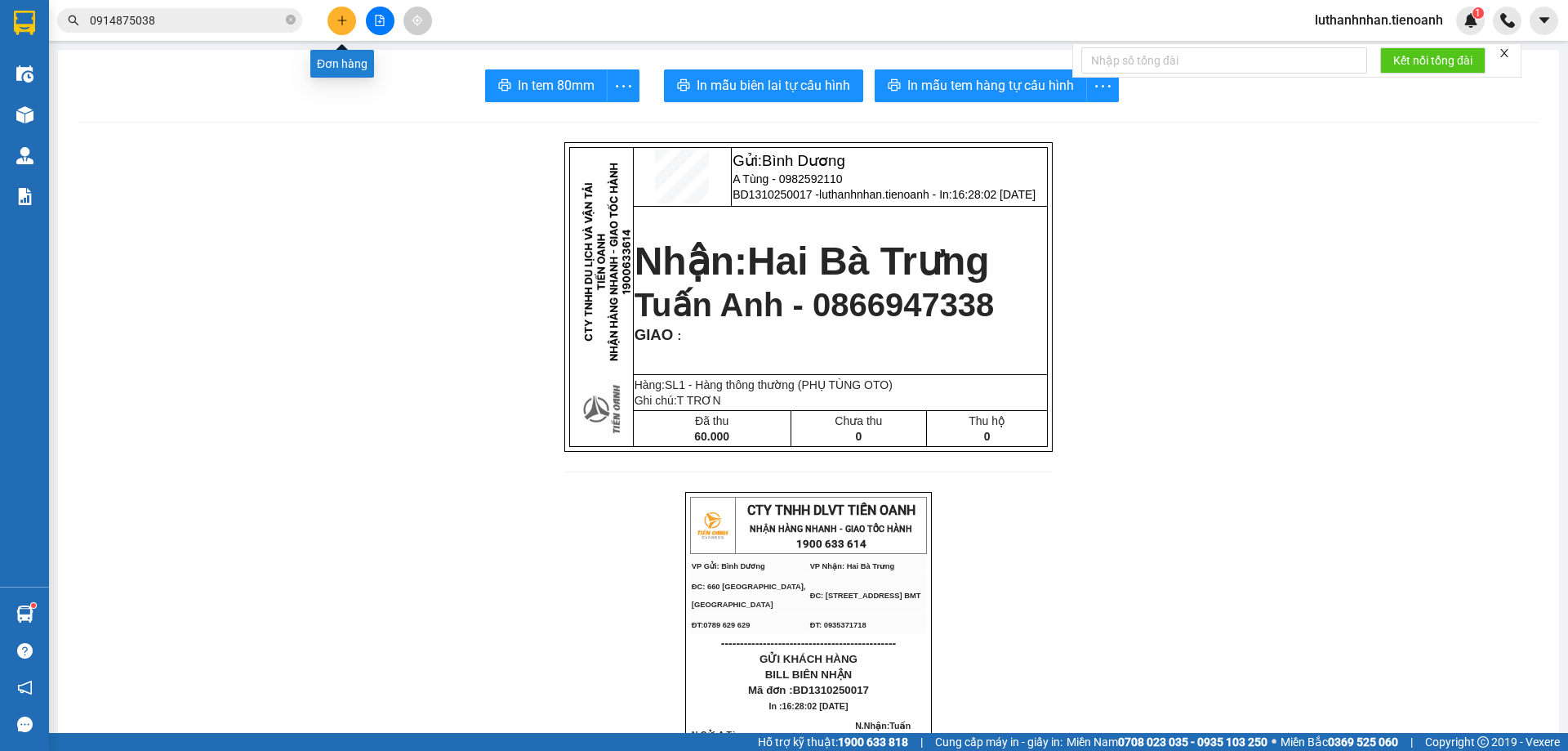
click at [348, 17] on button at bounding box center [341, 21] width 29 height 29
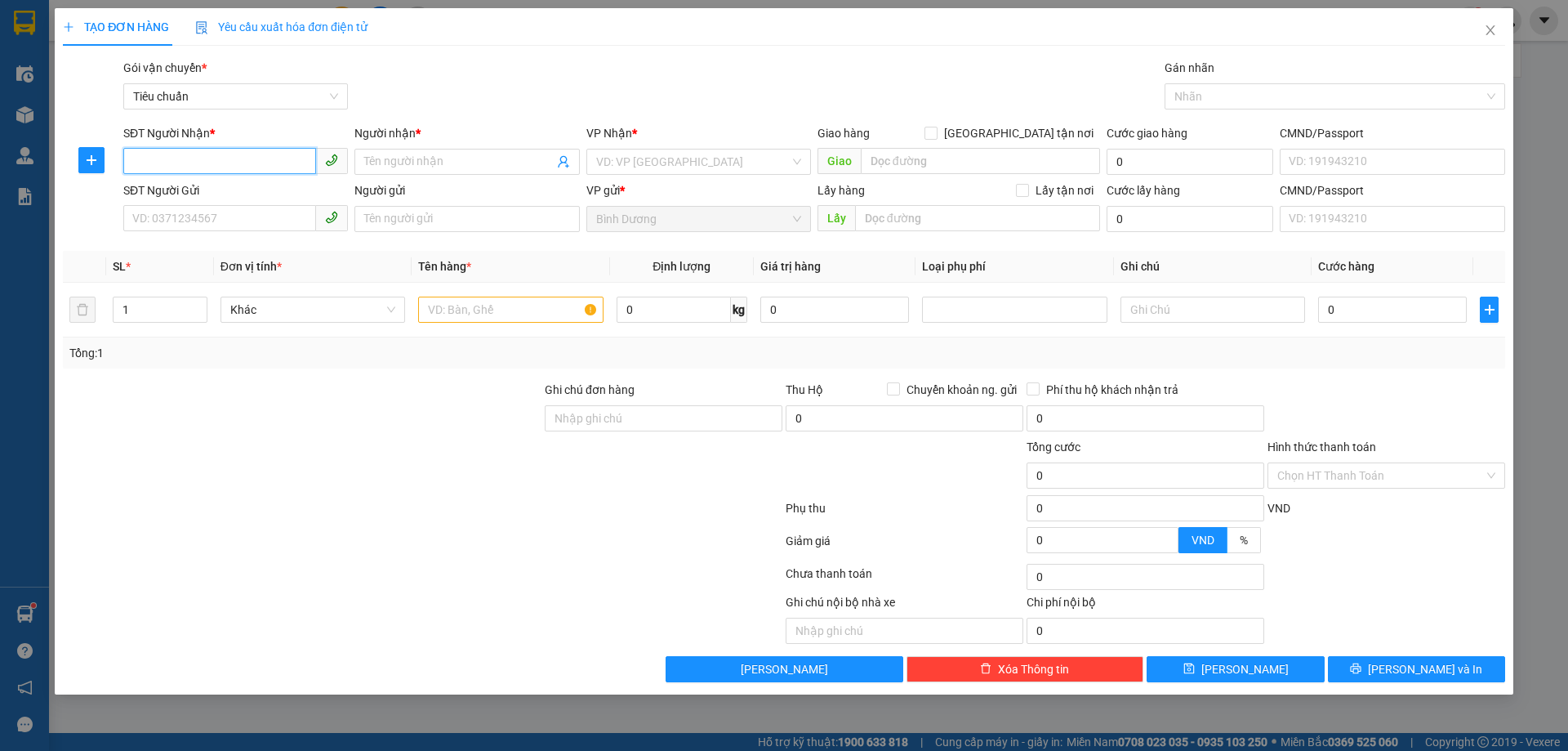
click at [279, 164] on input "SĐT Người Nhận *" at bounding box center [219, 161] width 193 height 26
type input "0966877007"
click at [208, 202] on div "0966877007 - A Tuấn" at bounding box center [236, 194] width 205 height 18
type input "A Tuấn"
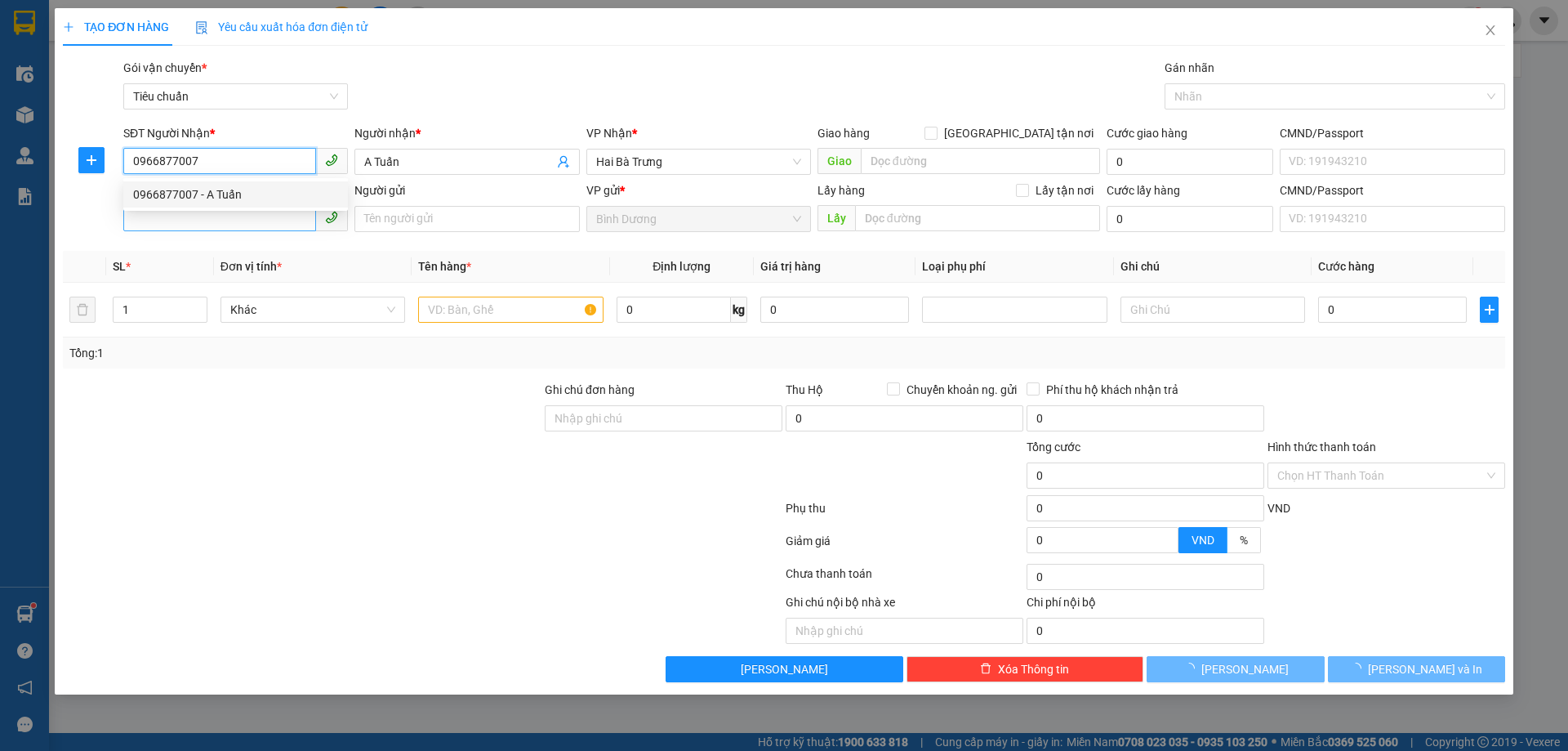
type input "50.000"
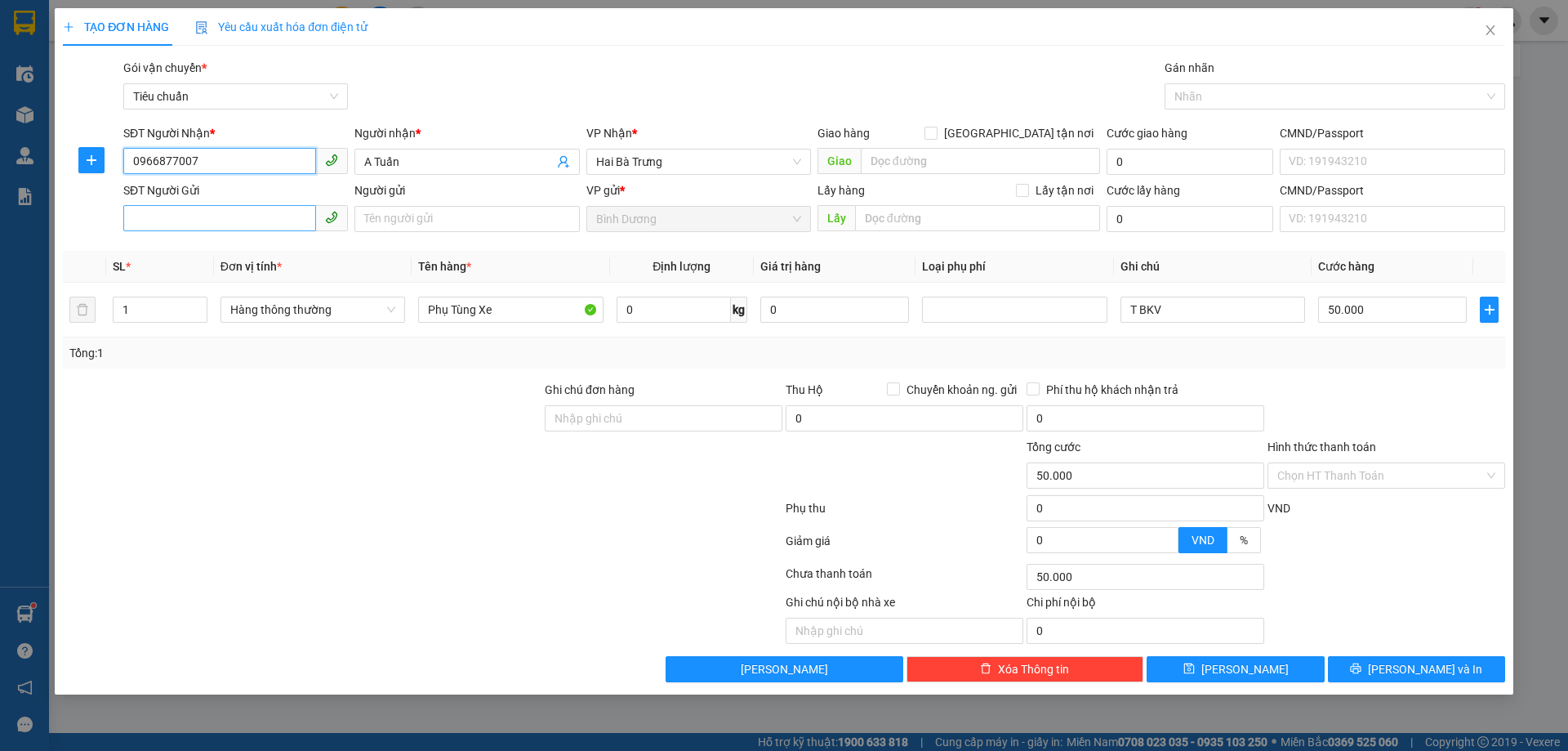
type input "0966877007"
click at [213, 221] on input "SĐT Người Gửi" at bounding box center [219, 218] width 193 height 26
click at [224, 253] on div "0888194660 - C Trang" at bounding box center [236, 251] width 205 height 18
type input "0888194660"
type input "C Trang"
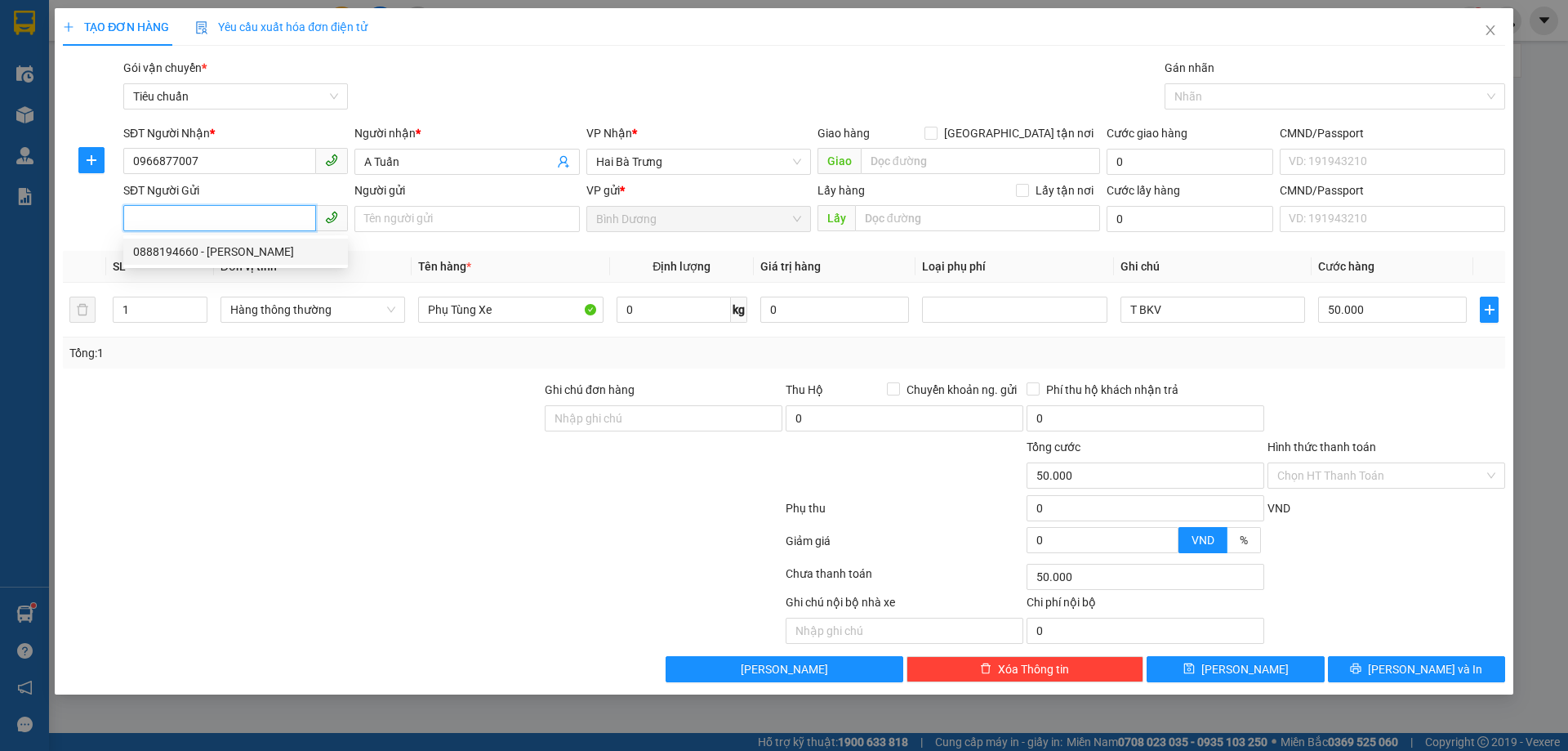
type input "079085032056"
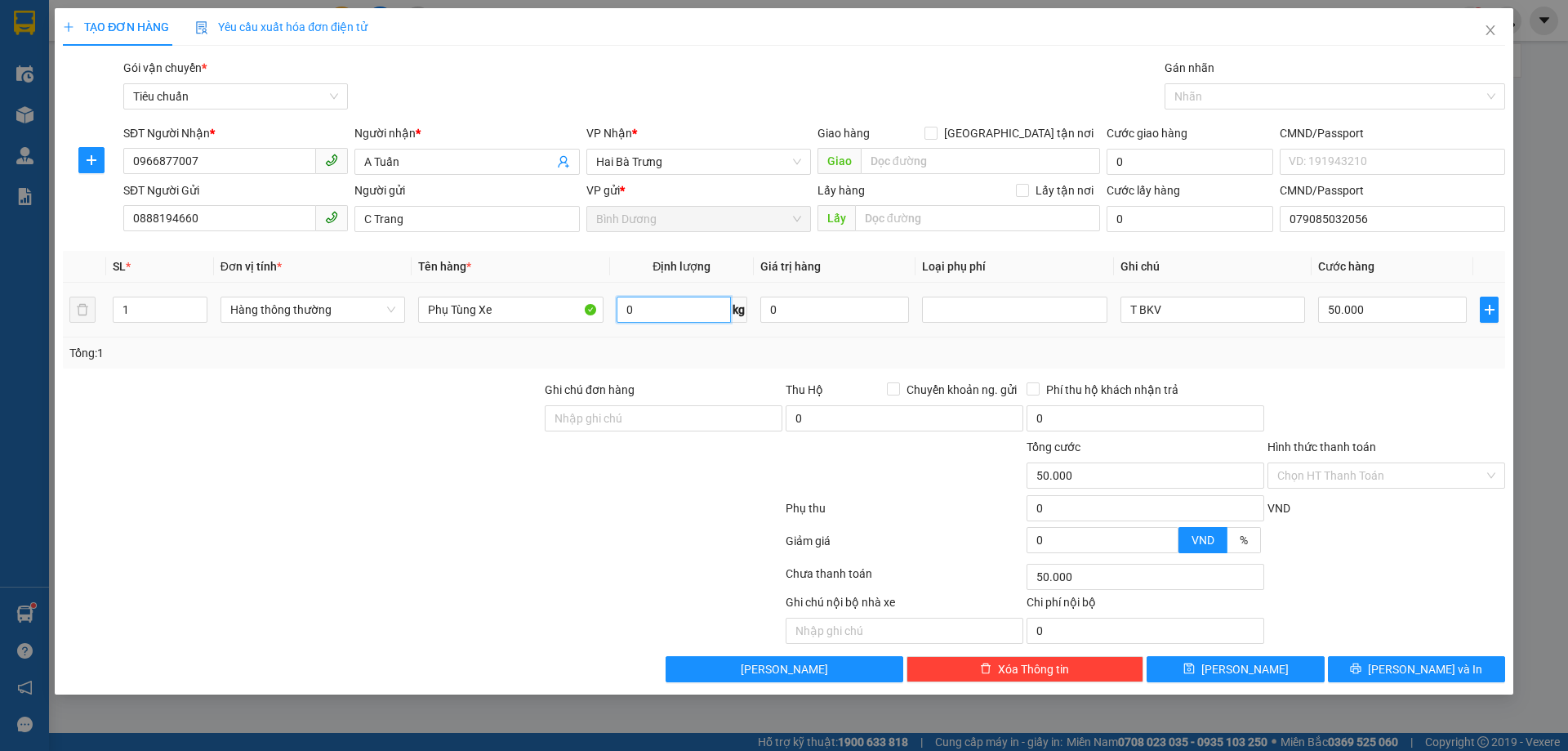
click at [694, 320] on input "0" at bounding box center [674, 309] width 114 height 26
type input "13"
click at [423, 318] on input "Phụ Tùng Xe" at bounding box center [510, 309] width 184 height 26
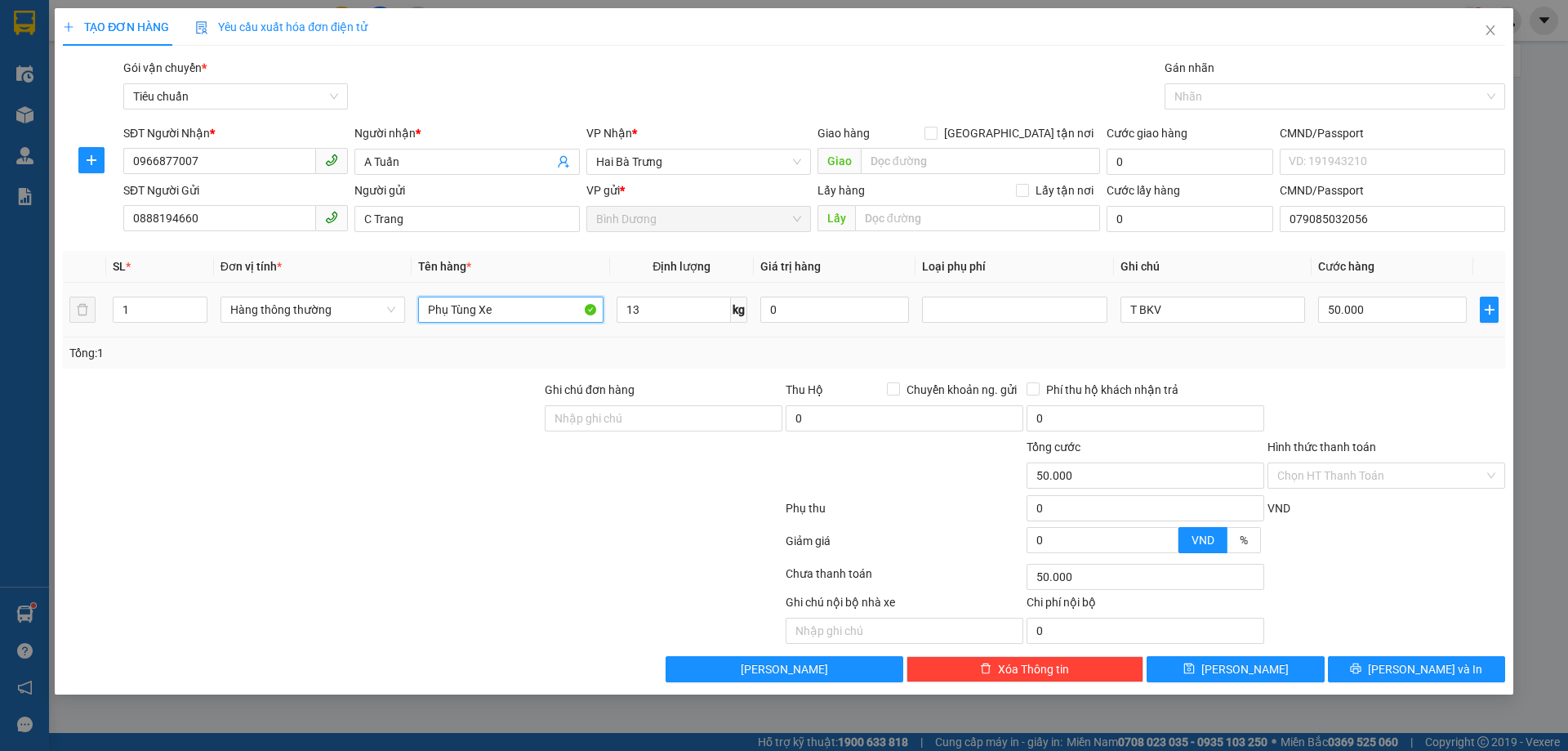
click at [423, 318] on input "Phụ Tùng Xe" at bounding box center [510, 309] width 184 height 26
click at [450, 307] on input "Phụ Tùng Xe" at bounding box center [510, 309] width 184 height 26
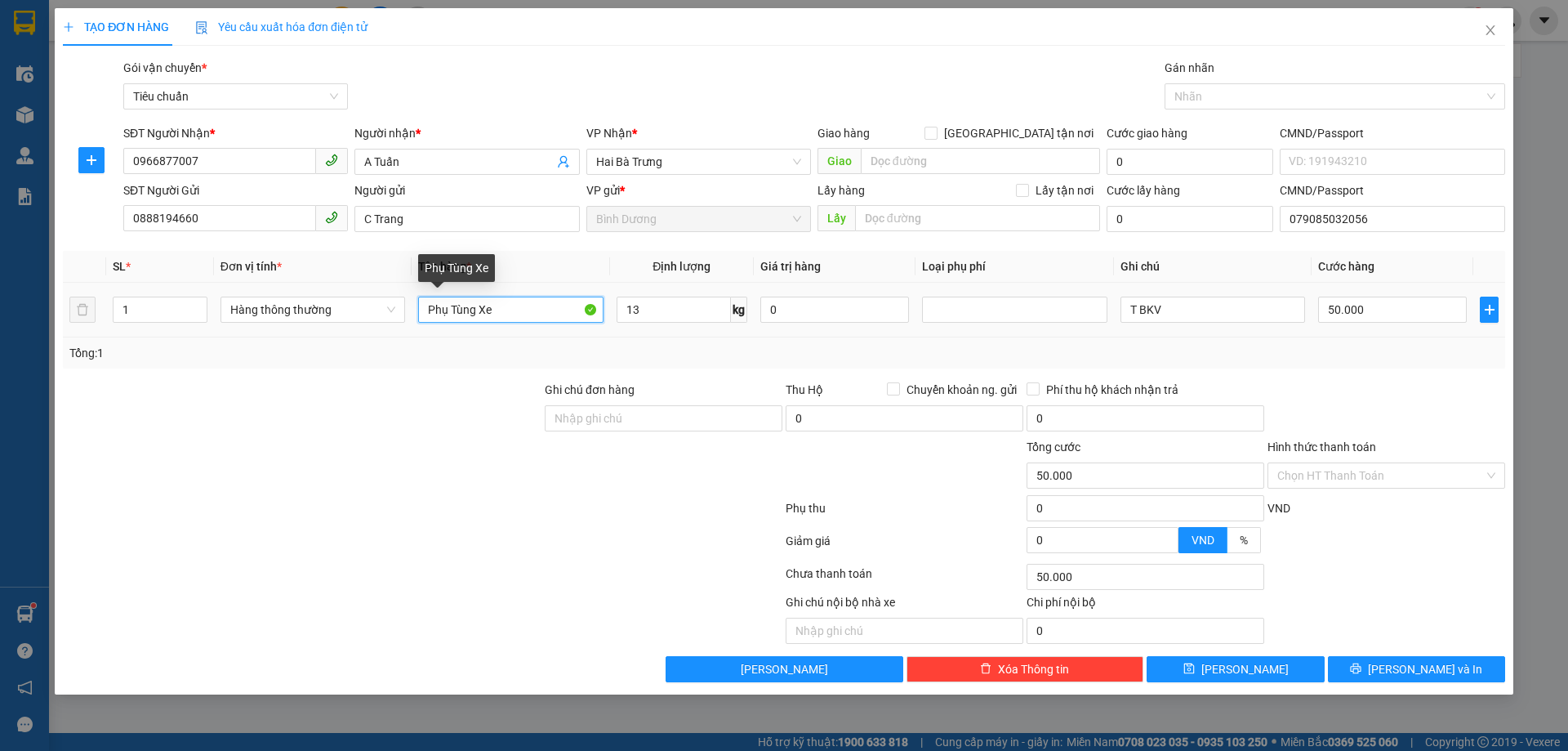
click at [450, 307] on input "Phụ Tùng Xe" at bounding box center [510, 309] width 184 height 26
type input "PHỤ TÙNG OTO"
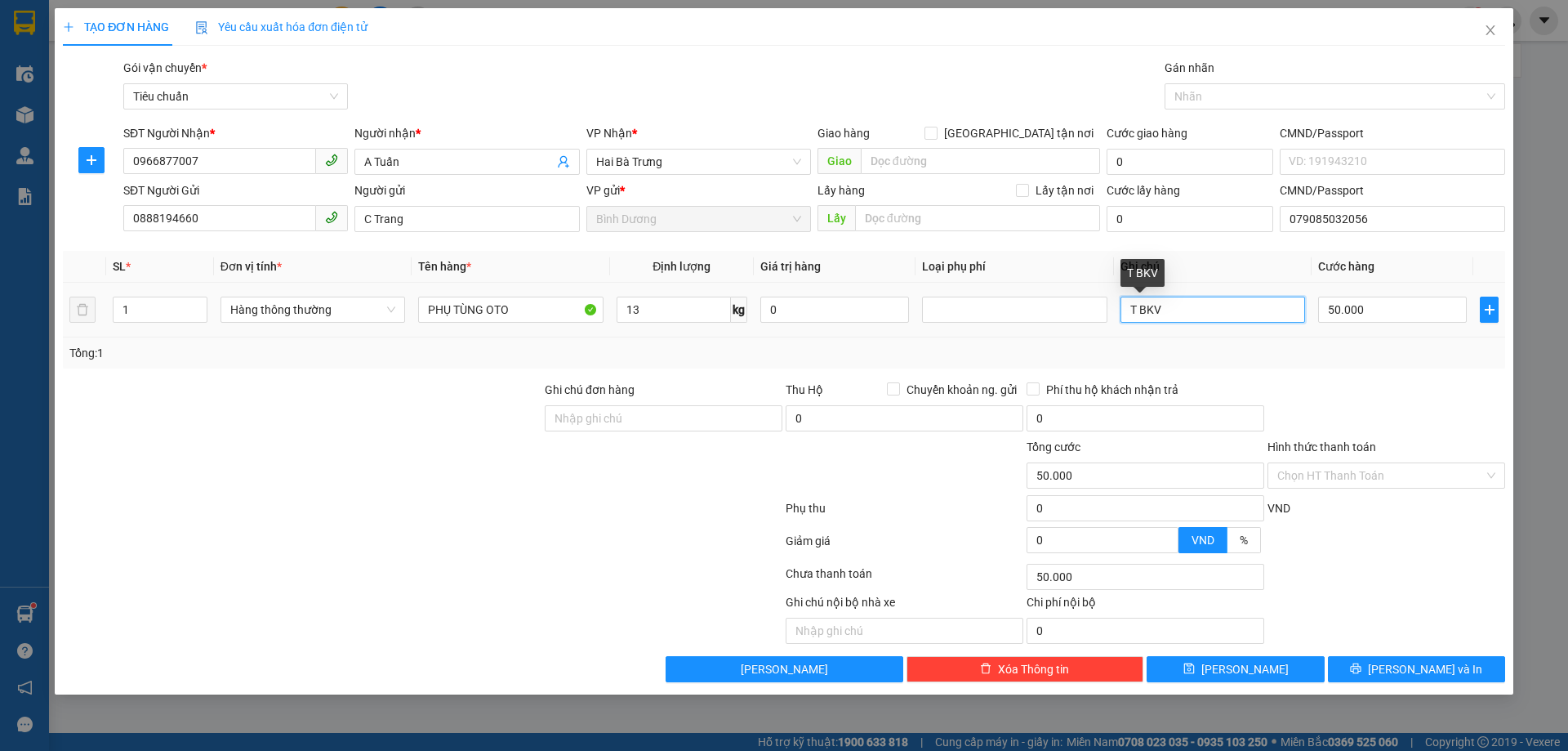
click at [1203, 303] on input "T BKV" at bounding box center [1212, 309] width 184 height 26
type input "T CHỮ ĐEN"
click at [1345, 365] on div "Tổng: 1" at bounding box center [784, 353] width 1442 height 31
click at [1373, 476] on input "Hình thức thanh toán" at bounding box center [1381, 476] width 207 height 24
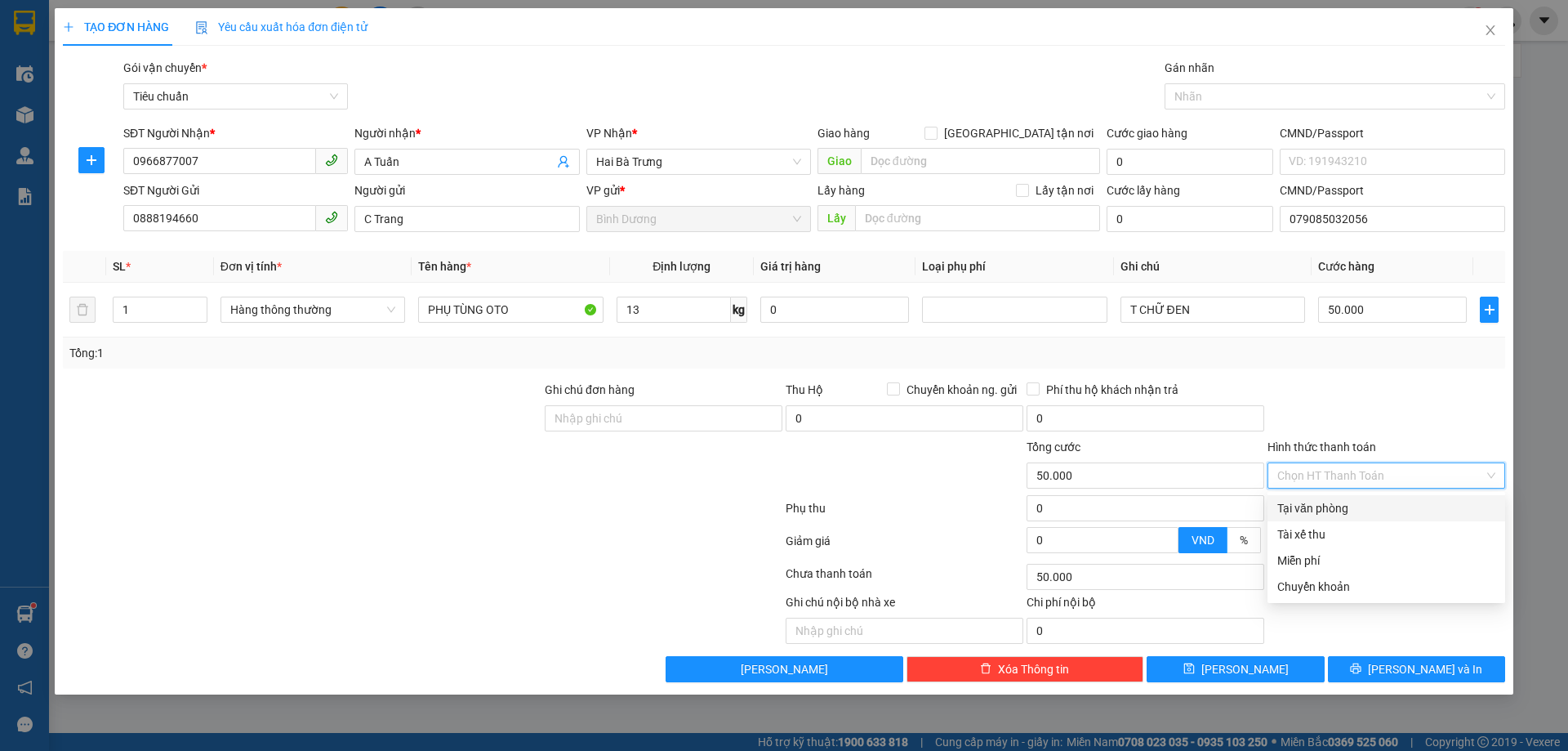
click at [1367, 500] on div "Tại văn phòng" at bounding box center [1387, 508] width 218 height 18
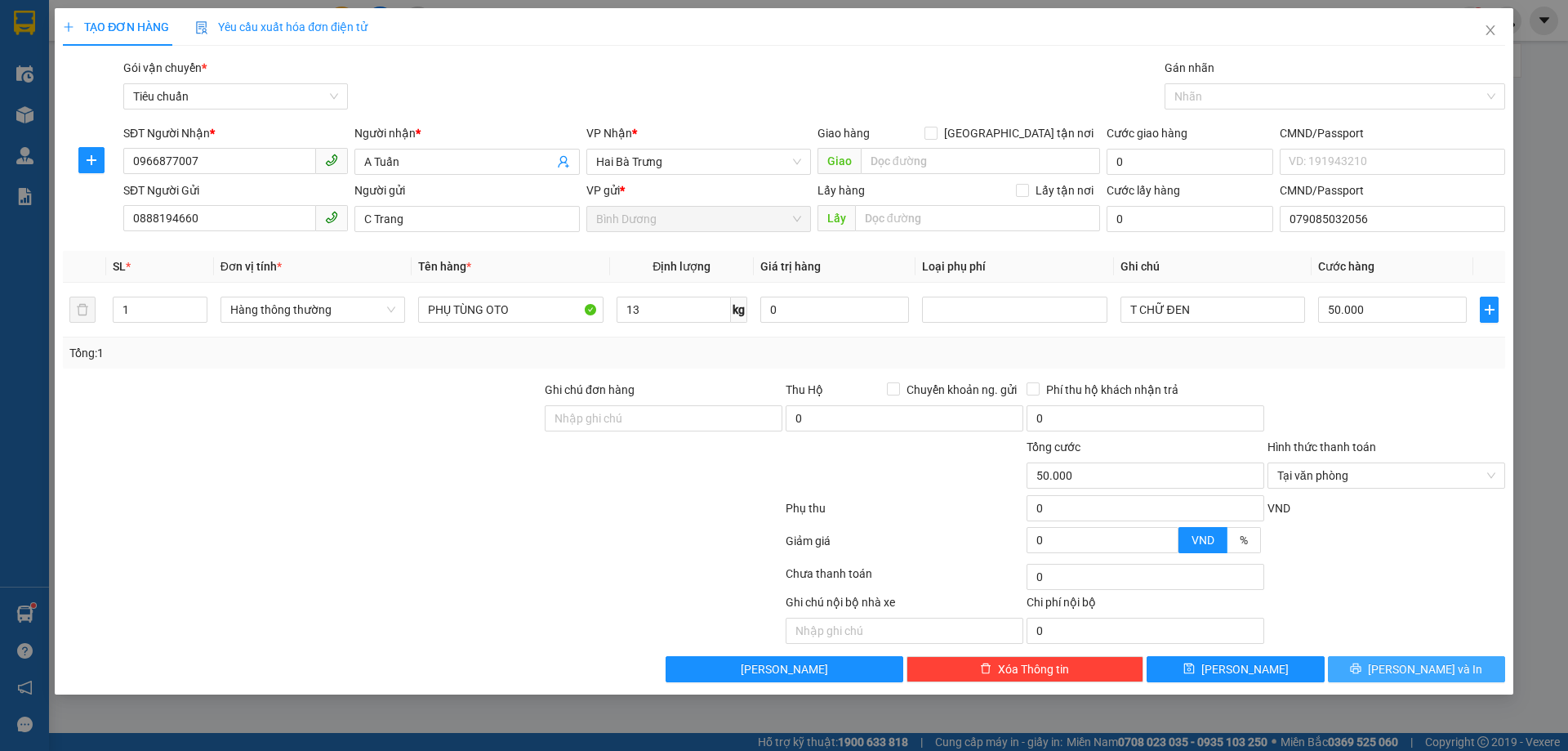
click at [1397, 673] on button "[PERSON_NAME] và In" at bounding box center [1416, 670] width 177 height 26
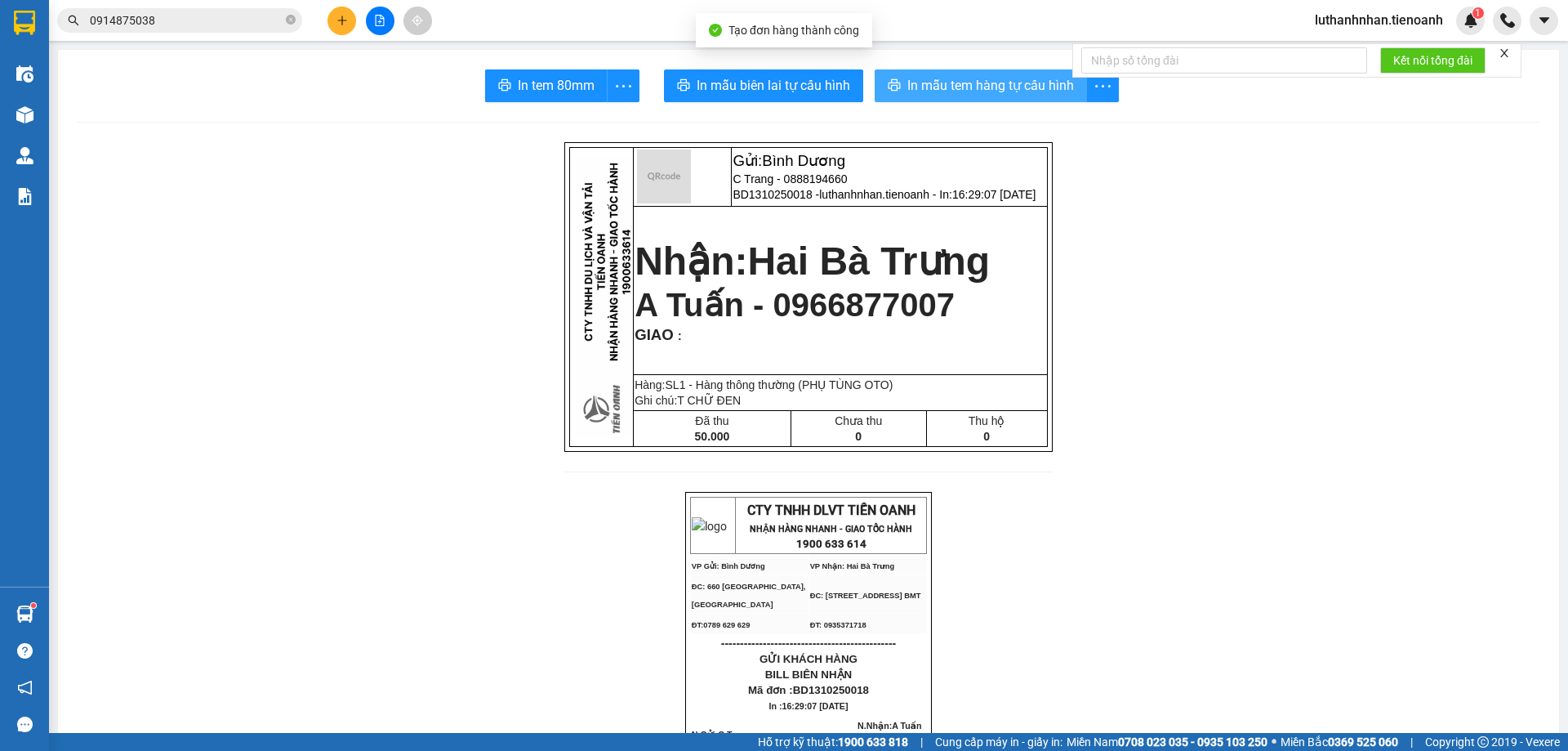
click at [965, 86] on span "In mẫu tem hàng tự cấu hình" at bounding box center [990, 86] width 166 height 21
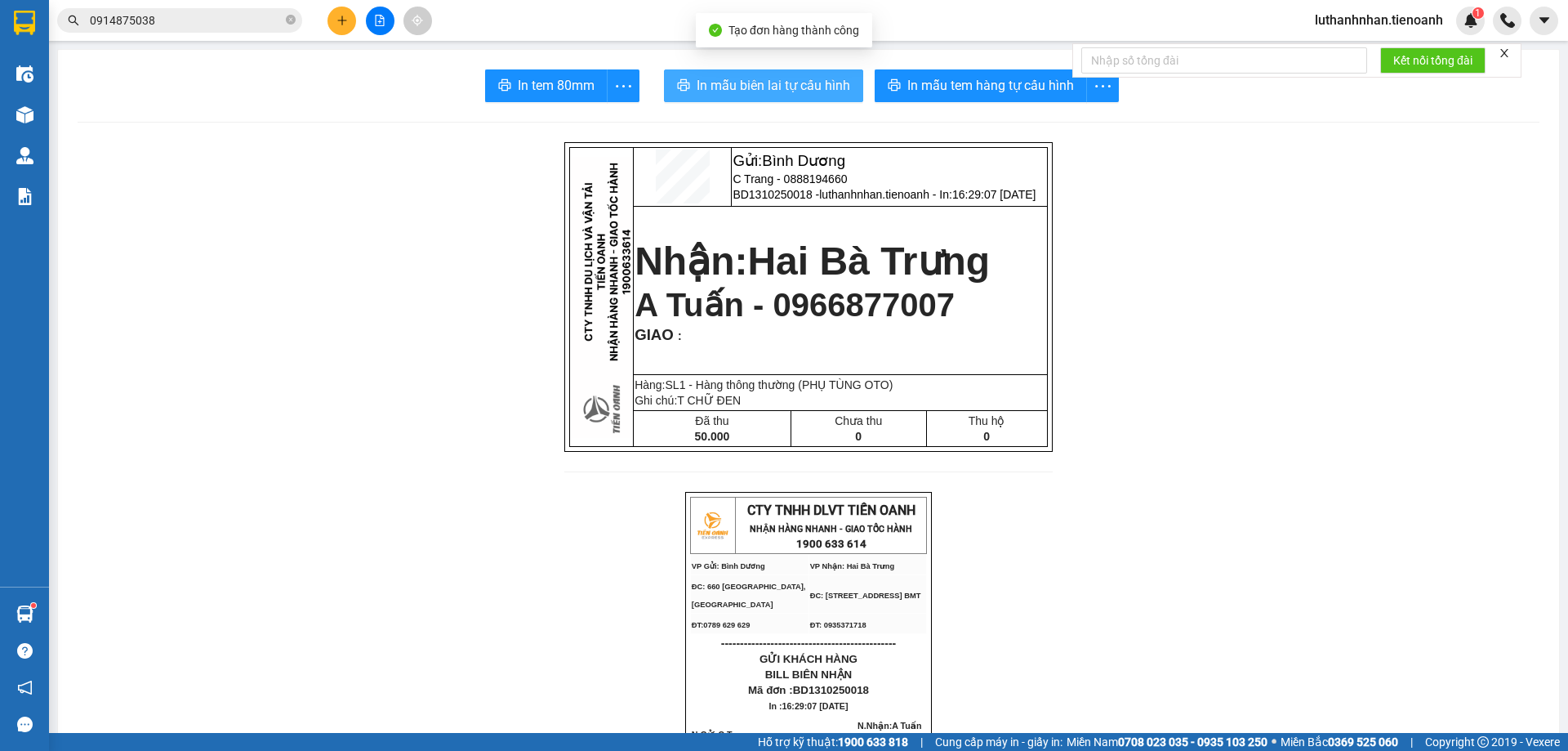
click at [766, 92] on span "In mẫu biên lai tự cấu hình" at bounding box center [773, 86] width 153 height 21
click at [196, 16] on input "0914875038" at bounding box center [186, 20] width 193 height 18
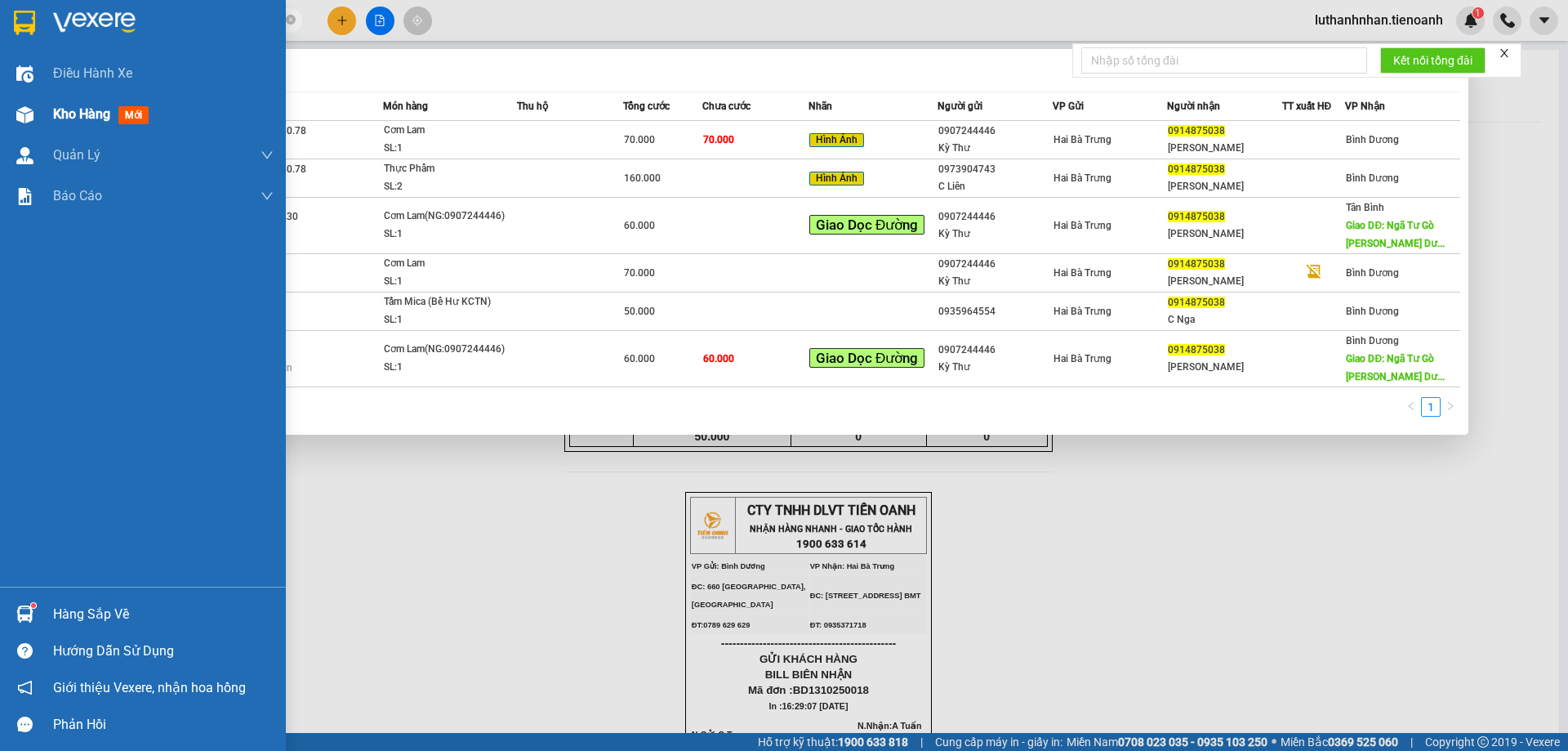
click at [69, 119] on span "Kho hàng" at bounding box center [81, 114] width 57 height 16
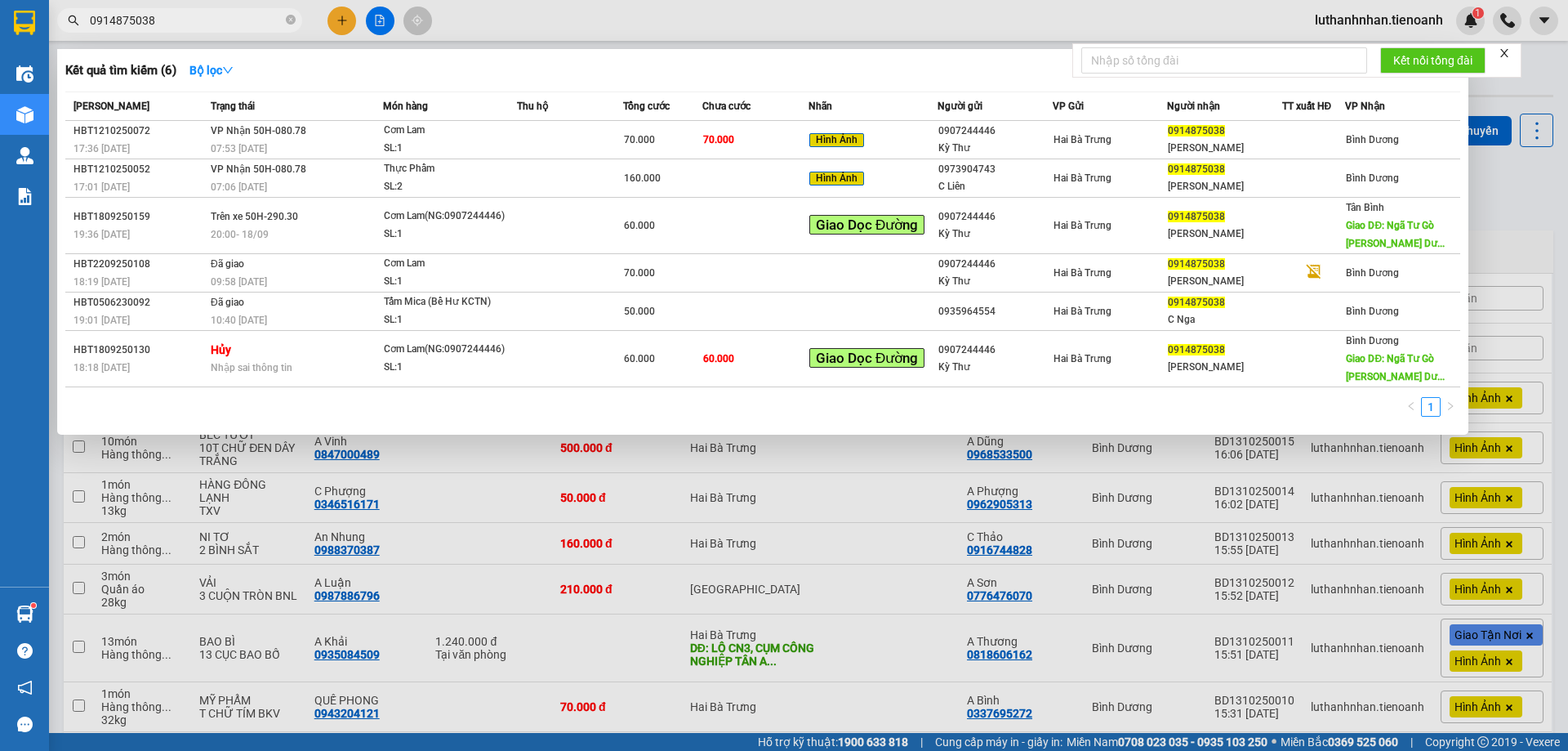
drag, startPoint x: 459, startPoint y: 542, endPoint x: 441, endPoint y: 380, distance: 163.0
click at [457, 542] on div at bounding box center [784, 375] width 1568 height 751
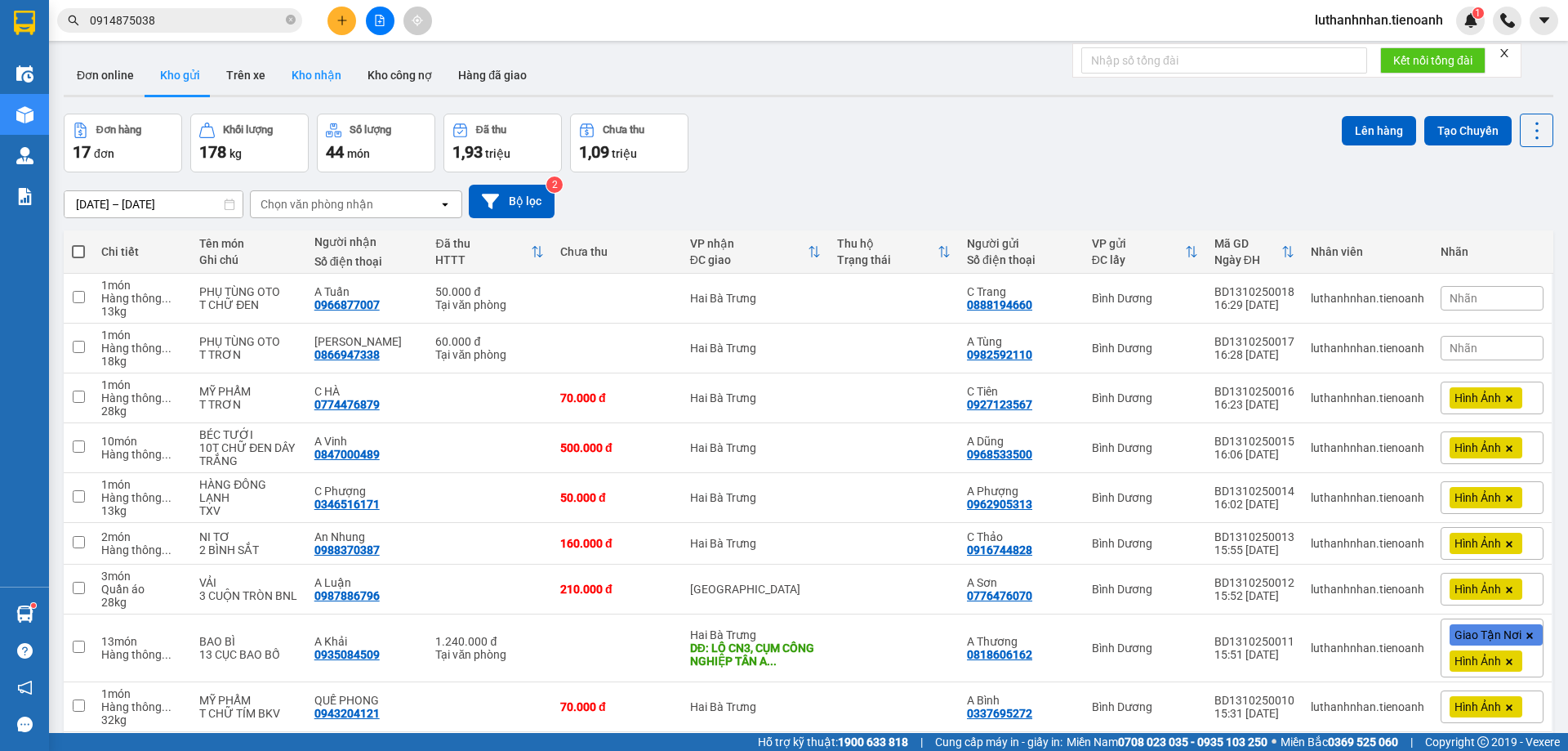
click at [329, 65] on button "Kho nhận" at bounding box center [317, 74] width 76 height 39
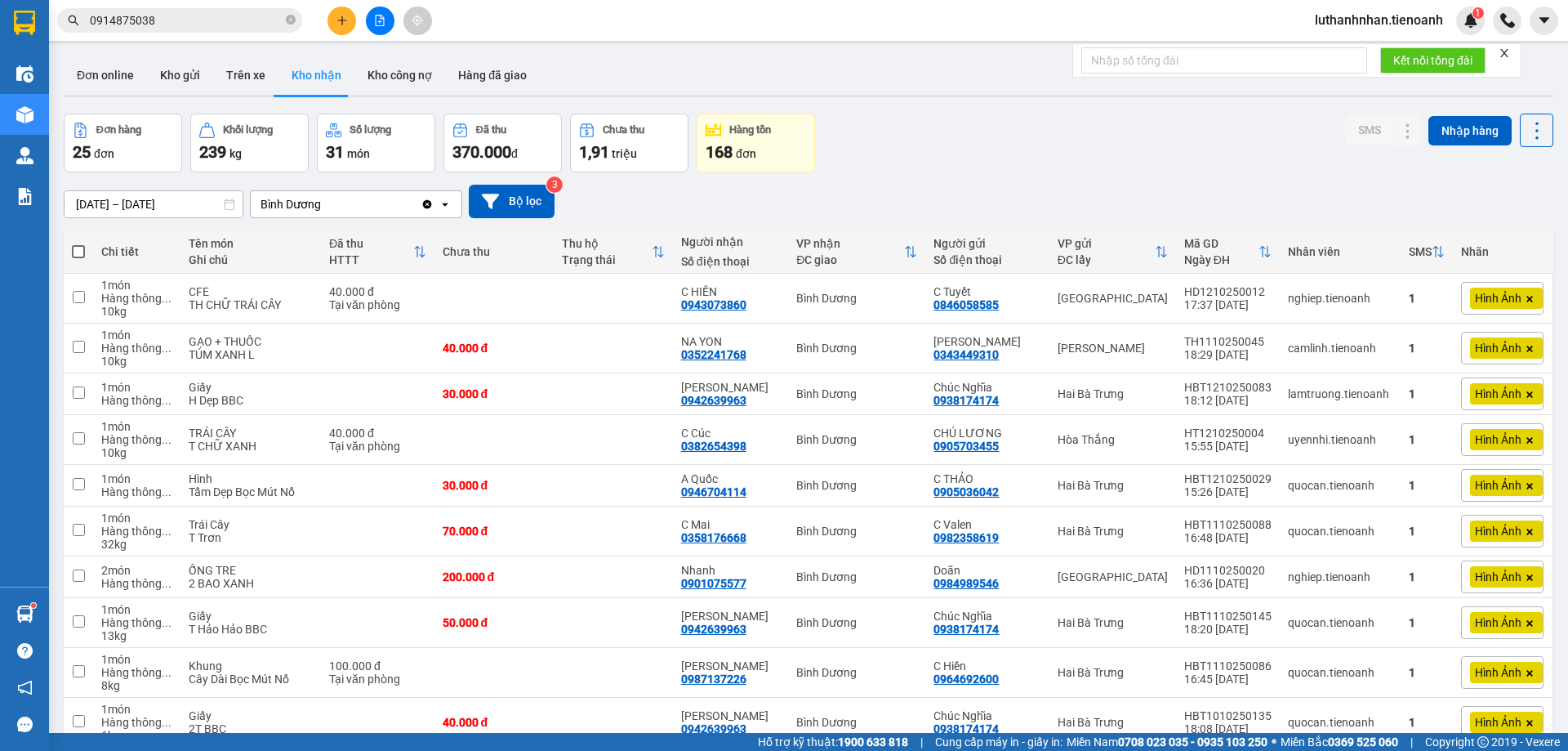
click at [227, 22] on input "0914875038" at bounding box center [186, 20] width 193 height 18
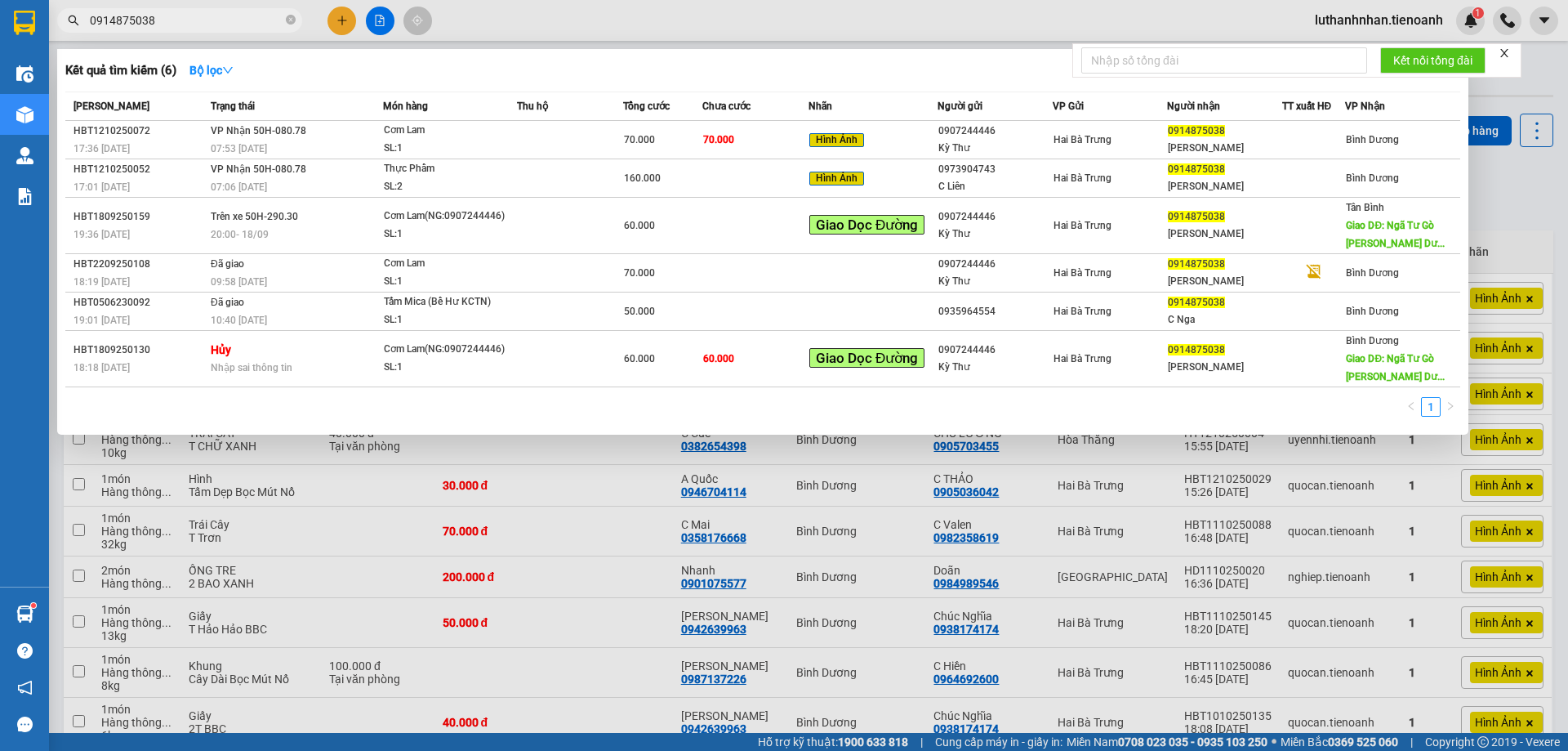
click at [227, 22] on input "0914875038" at bounding box center [186, 20] width 193 height 18
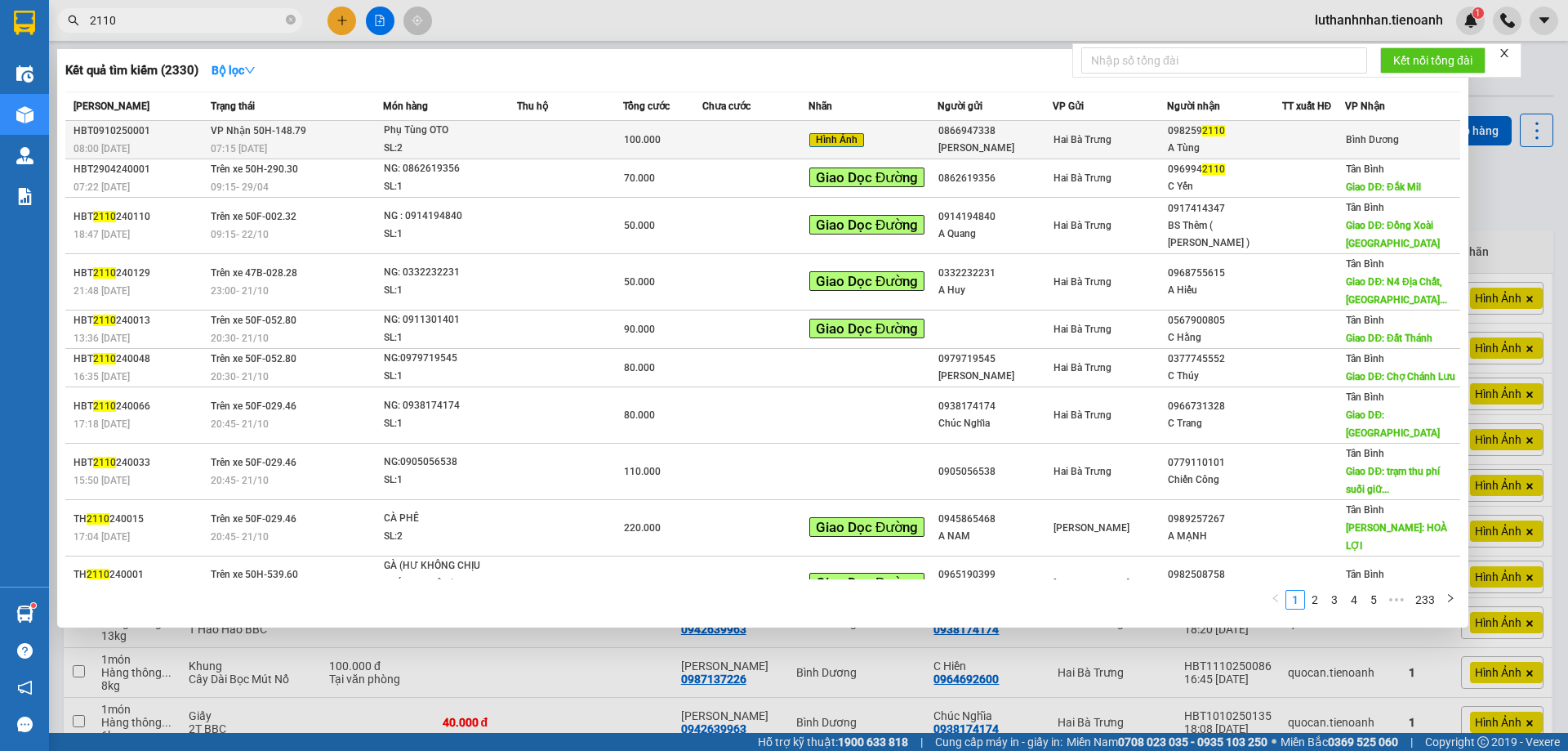
type input "2110"
click at [642, 134] on span "100.000" at bounding box center [642, 139] width 36 height 11
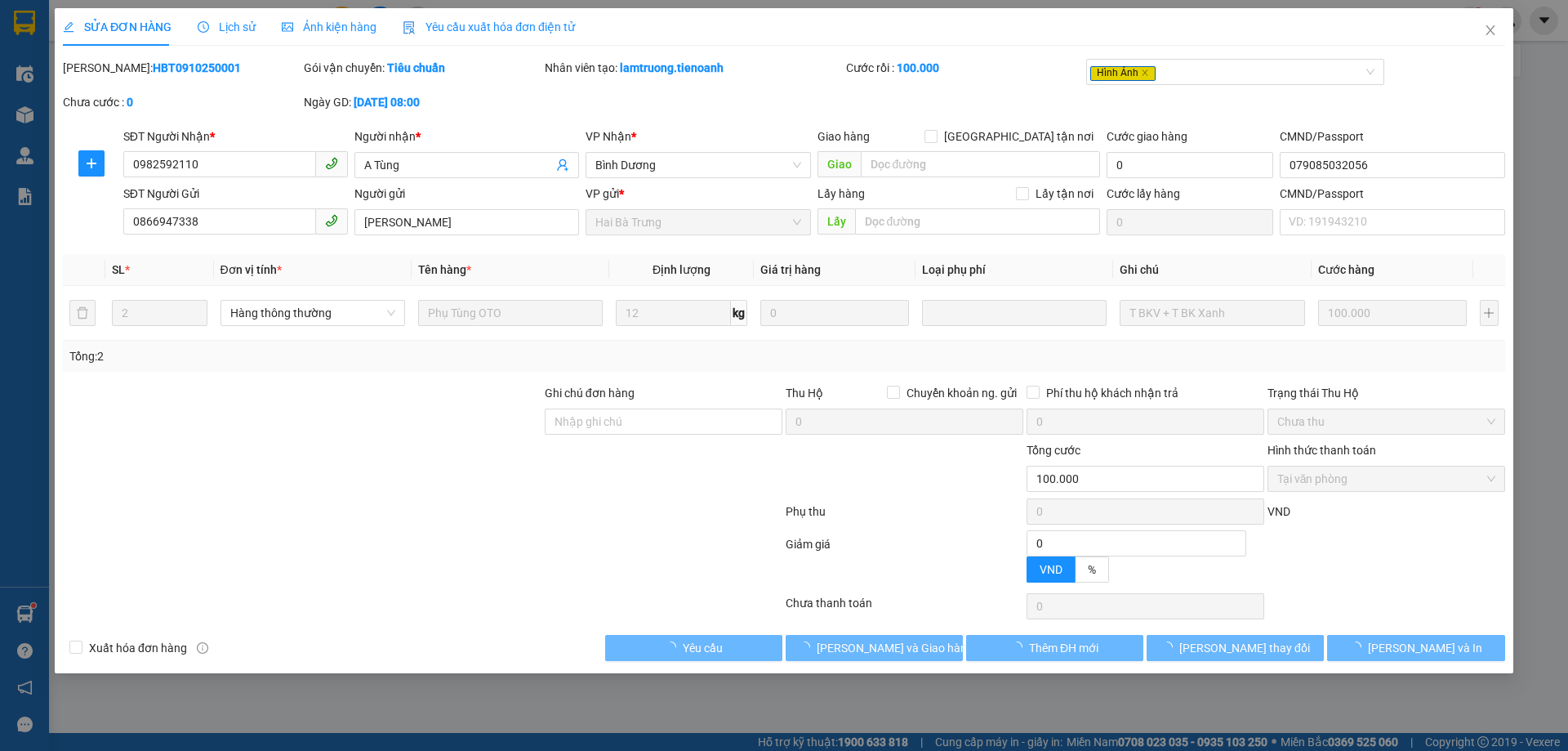
type input "0982592110"
type input "A Tùng"
type input "079085032056"
type input "0866947338"
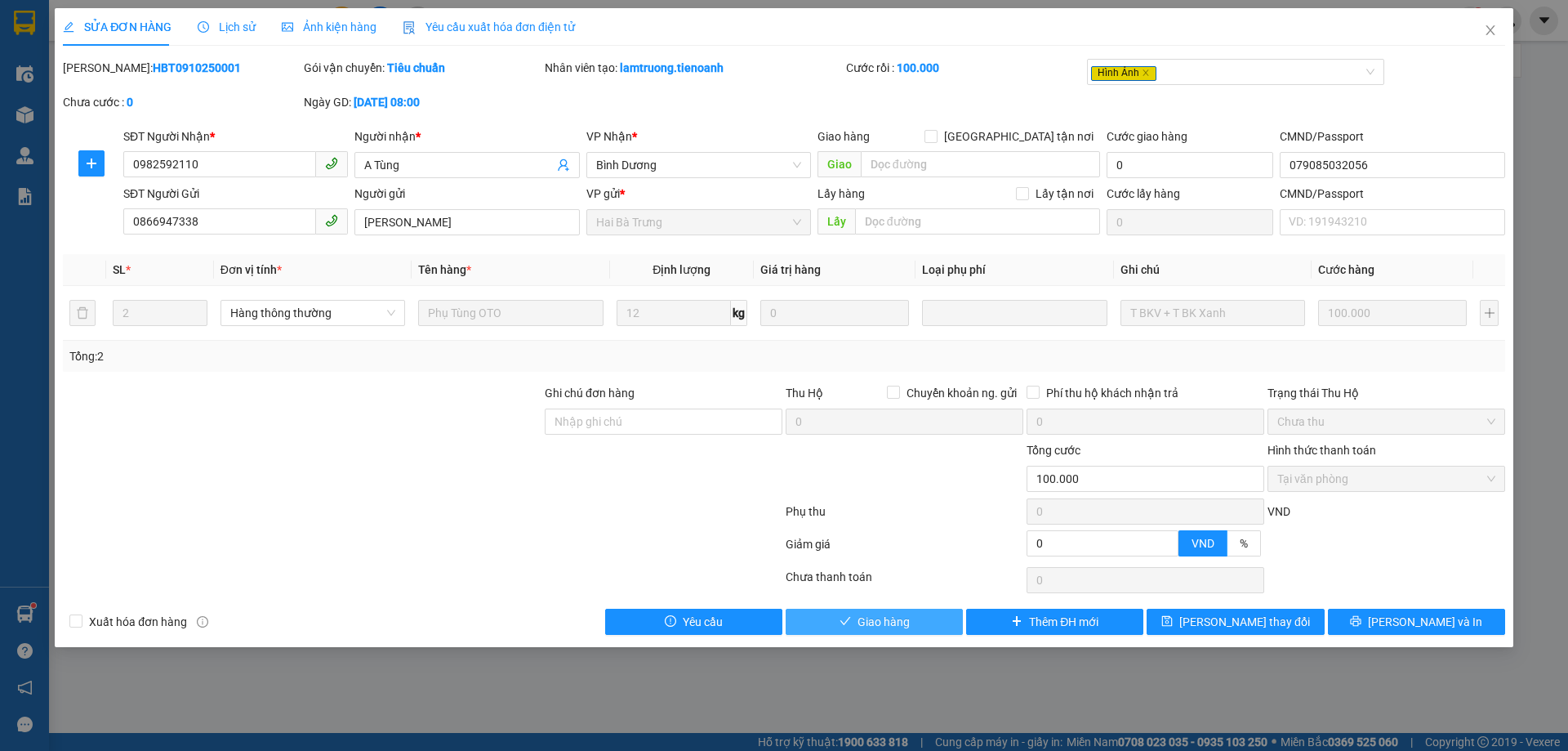
click at [913, 629] on button "Giao hàng" at bounding box center [874, 622] width 177 height 26
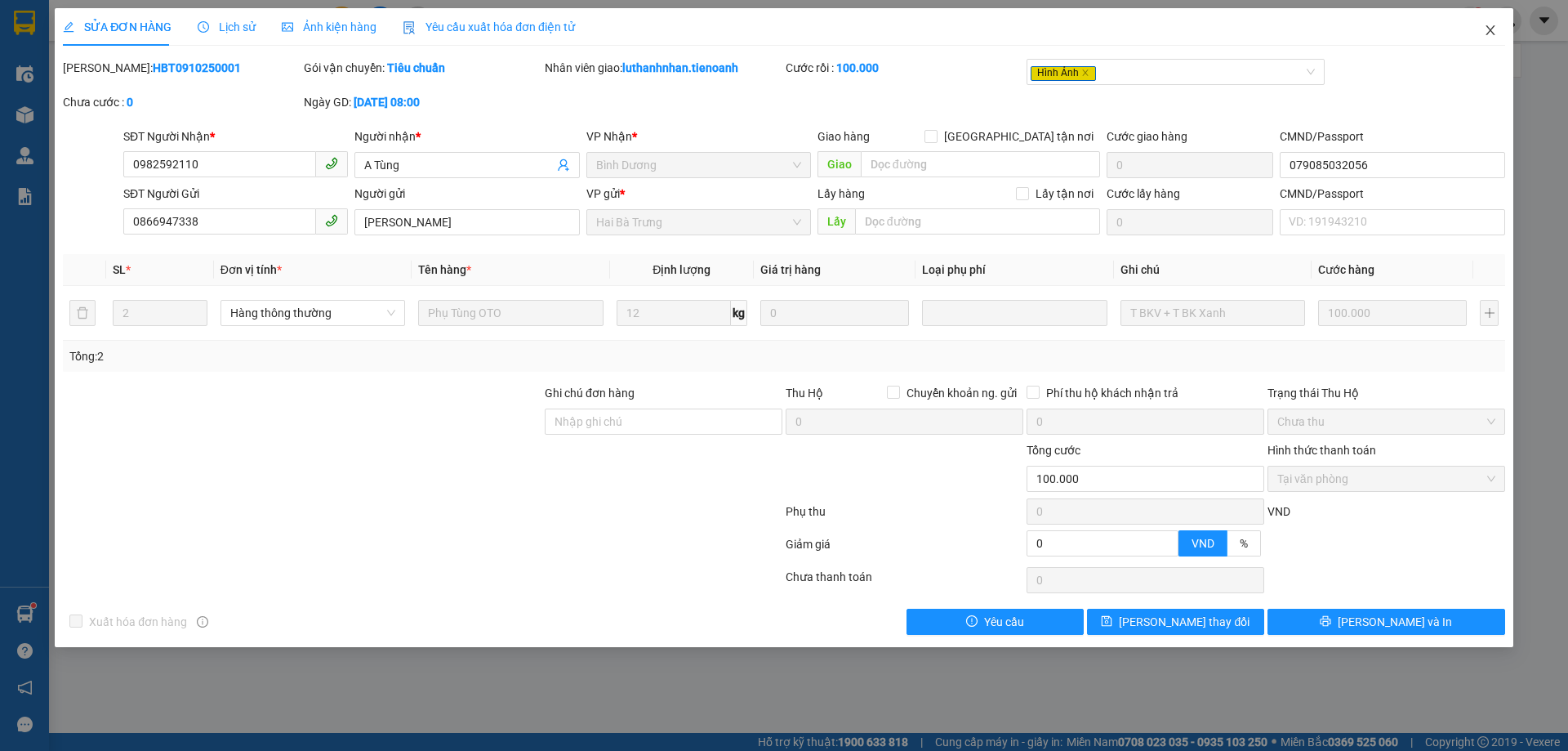
click at [1496, 29] on icon "close" at bounding box center [1490, 29] width 13 height 13
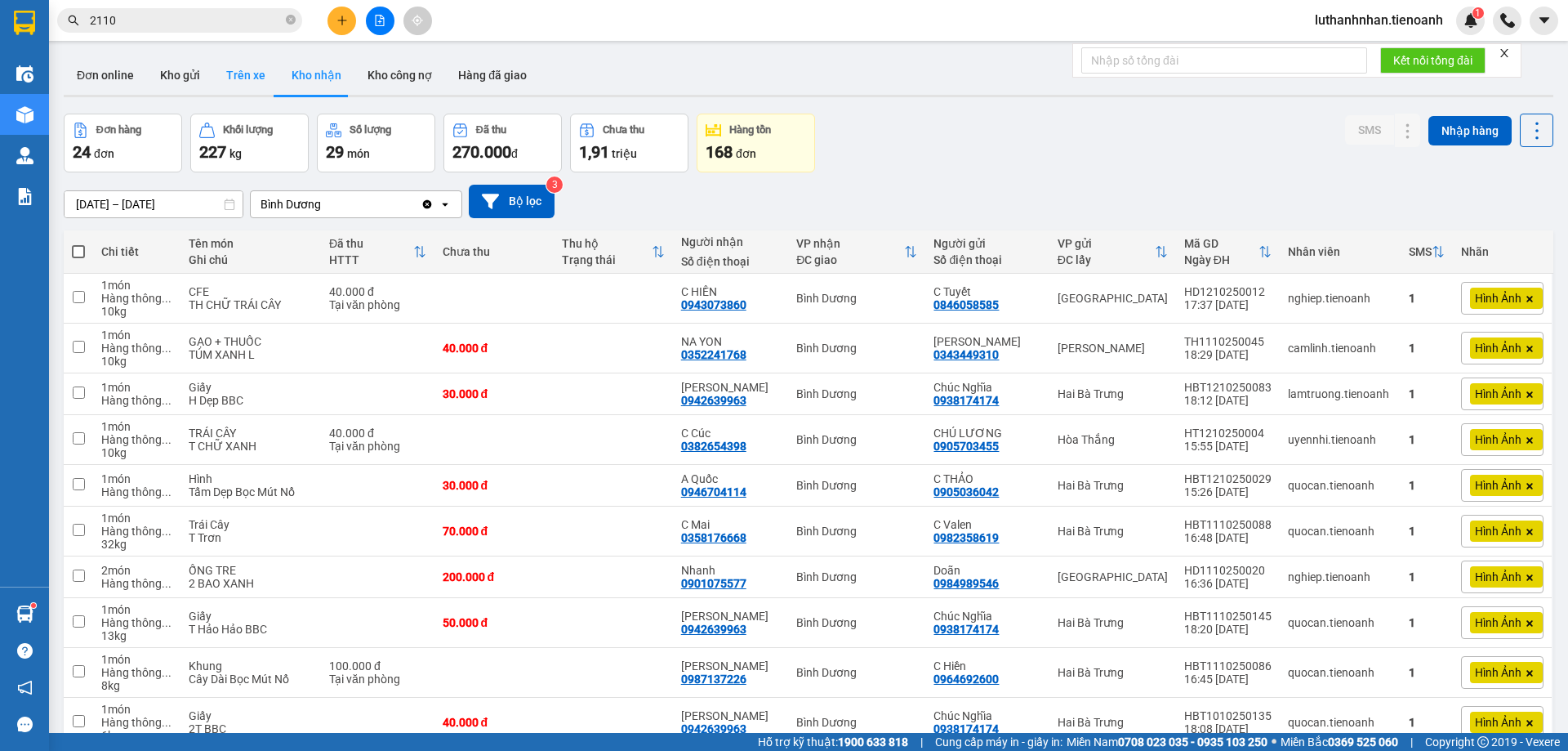
click at [250, 71] on button "Trên xe" at bounding box center [245, 74] width 65 height 39
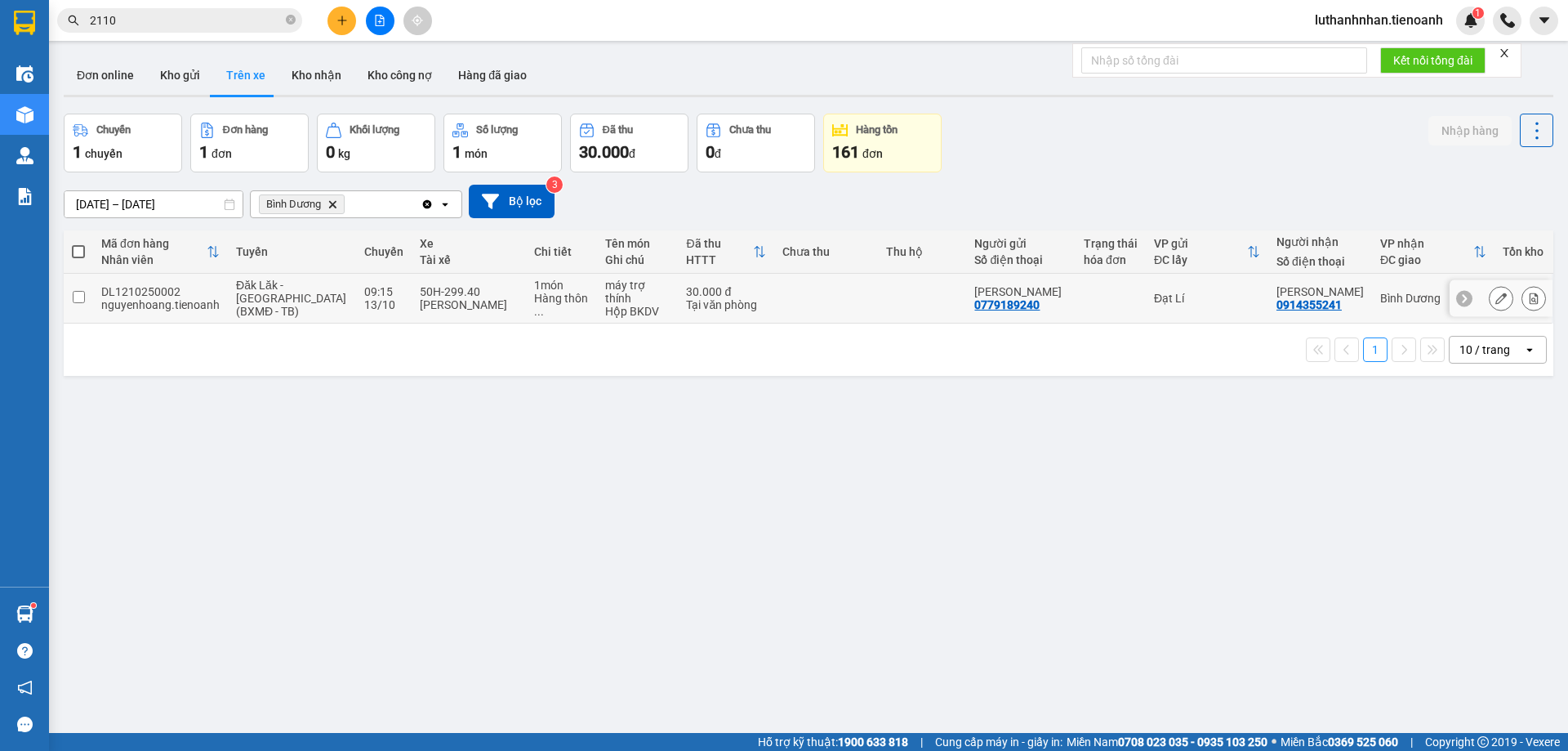
click at [605, 305] on div "Hộp BKDV" at bounding box center [637, 311] width 65 height 13
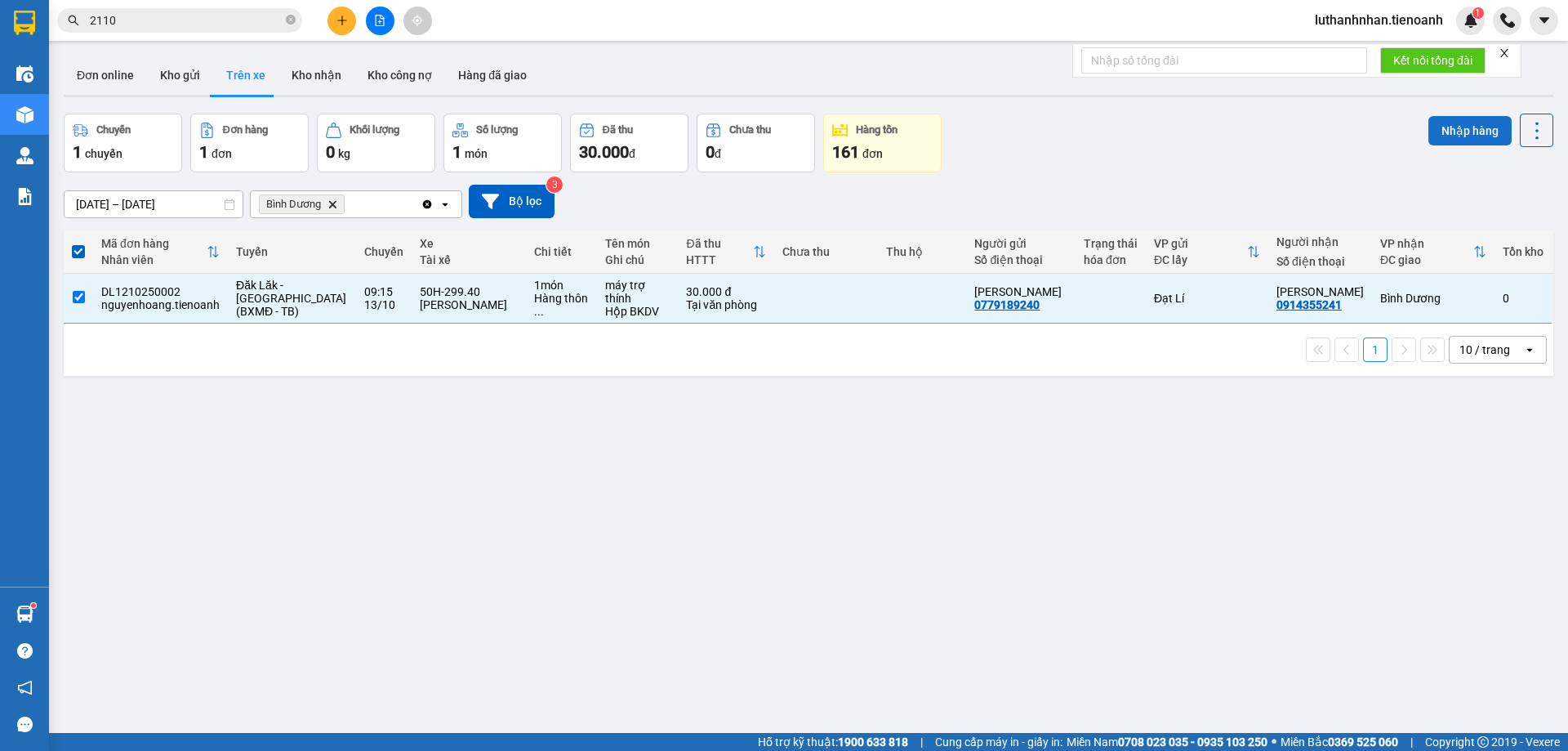
click at [1463, 133] on button "Nhập hàng" at bounding box center [1470, 131] width 83 height 29
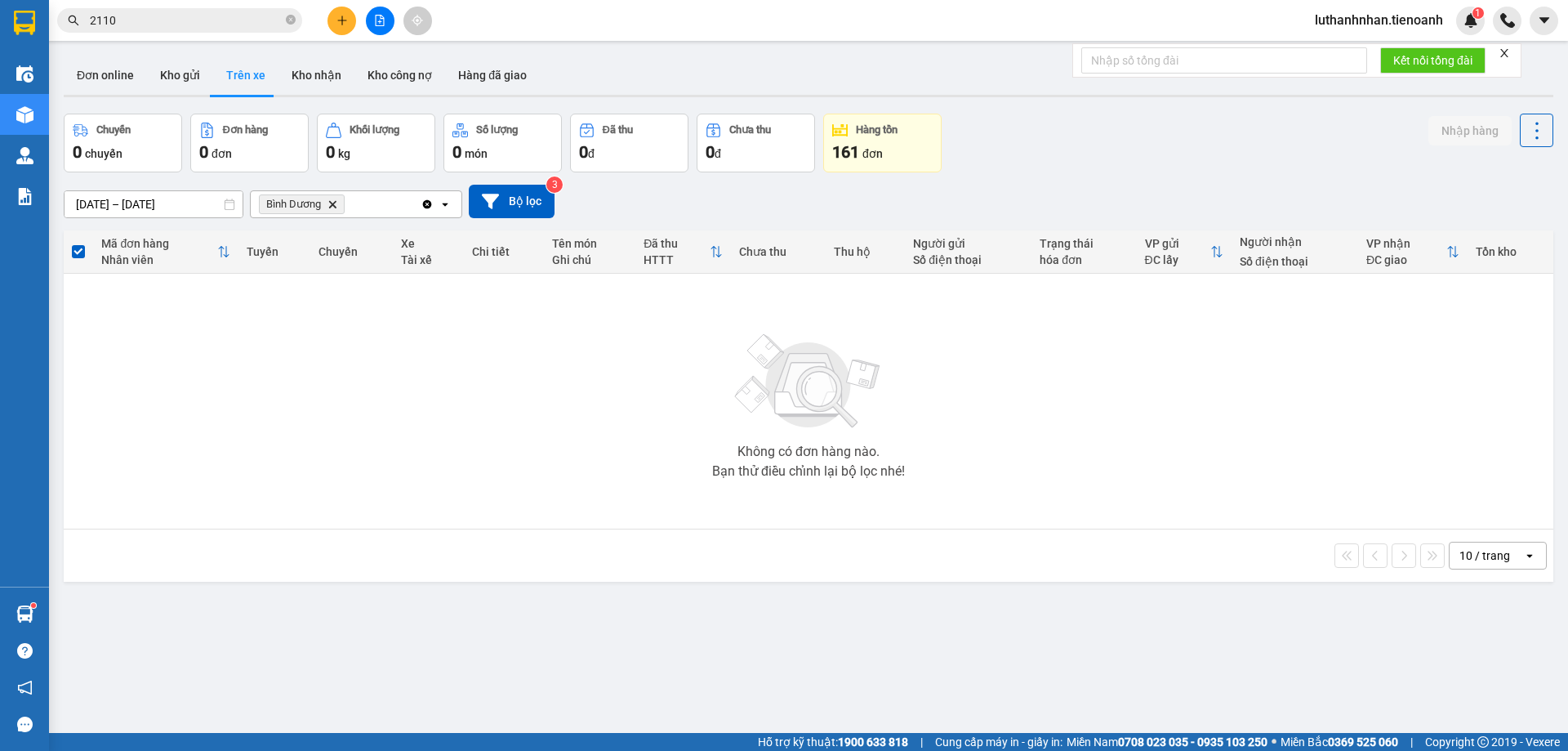
click at [1131, 191] on div "11/10/2025 – 13/10/2025 Press the down arrow key to interact with the calendar …" at bounding box center [809, 201] width 1490 height 34
click at [312, 69] on button "Kho nhận" at bounding box center [317, 74] width 76 height 39
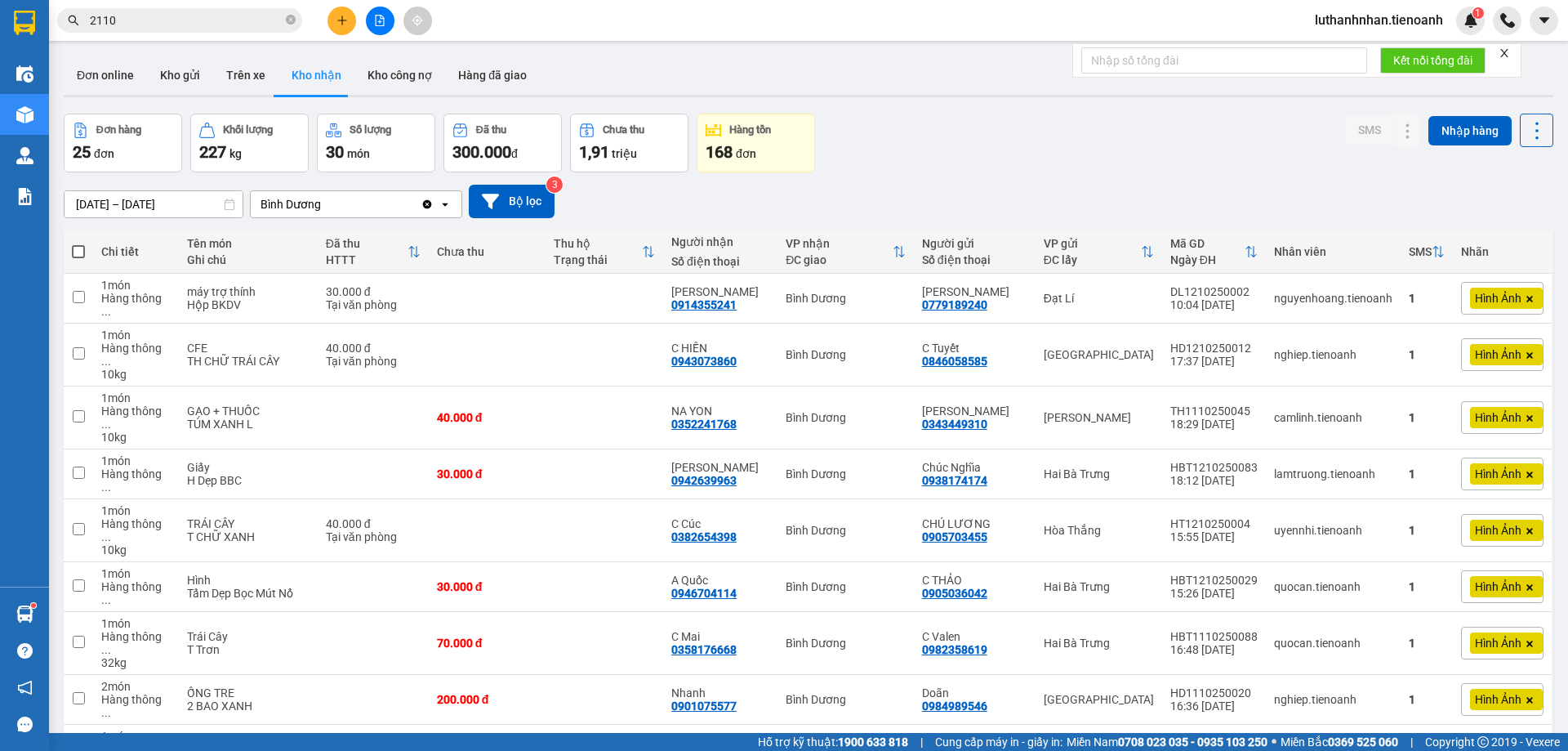
click at [1006, 152] on div "Đơn hàng 25 đơn Khối lượng 227 kg Số lượng 30 món Đã thu 300.000 đ Chưa thu 1,9…" at bounding box center [809, 143] width 1490 height 59
click at [168, 87] on button "Kho gửi" at bounding box center [180, 74] width 66 height 39
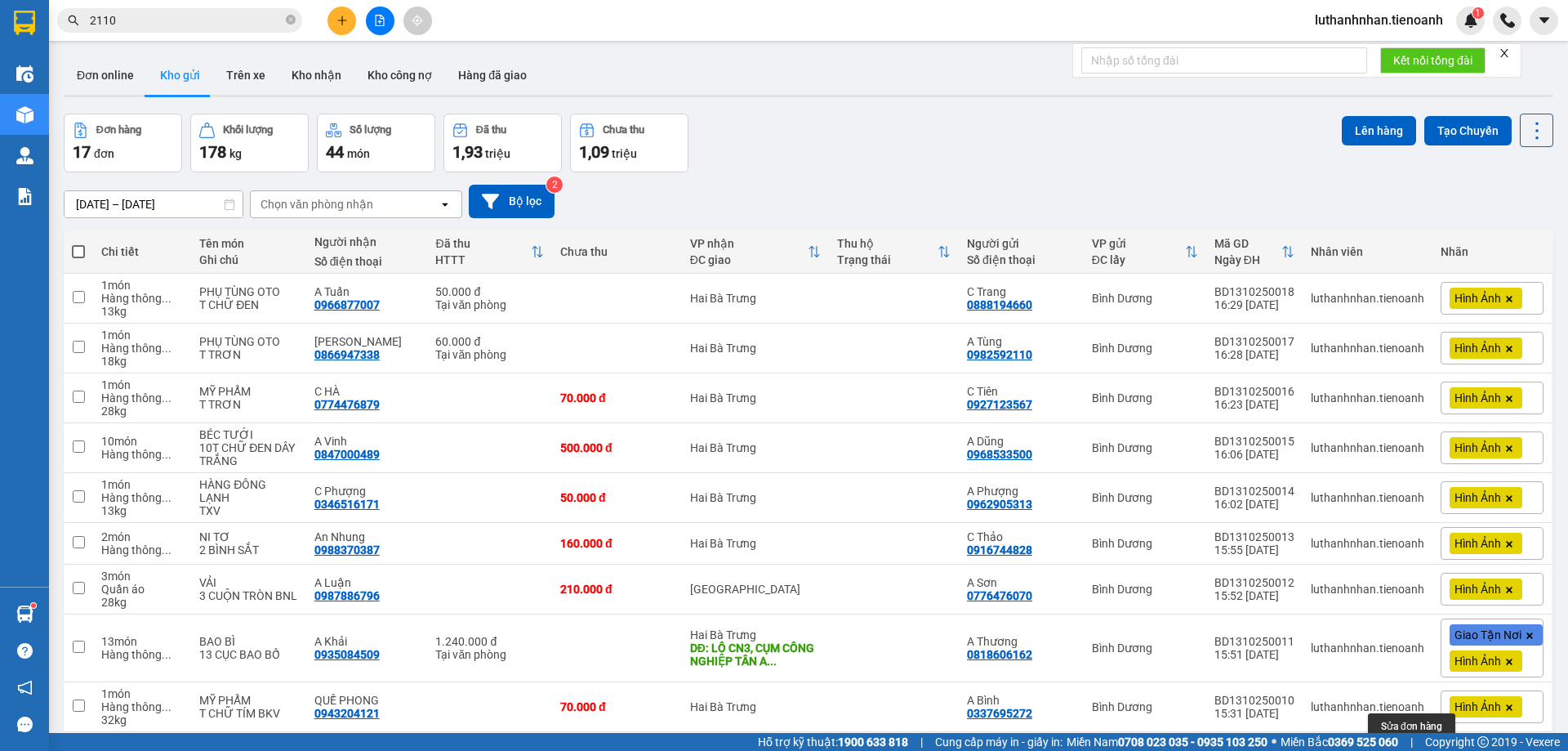
click at [1413, 743] on button at bounding box center [1424, 757] width 23 height 29
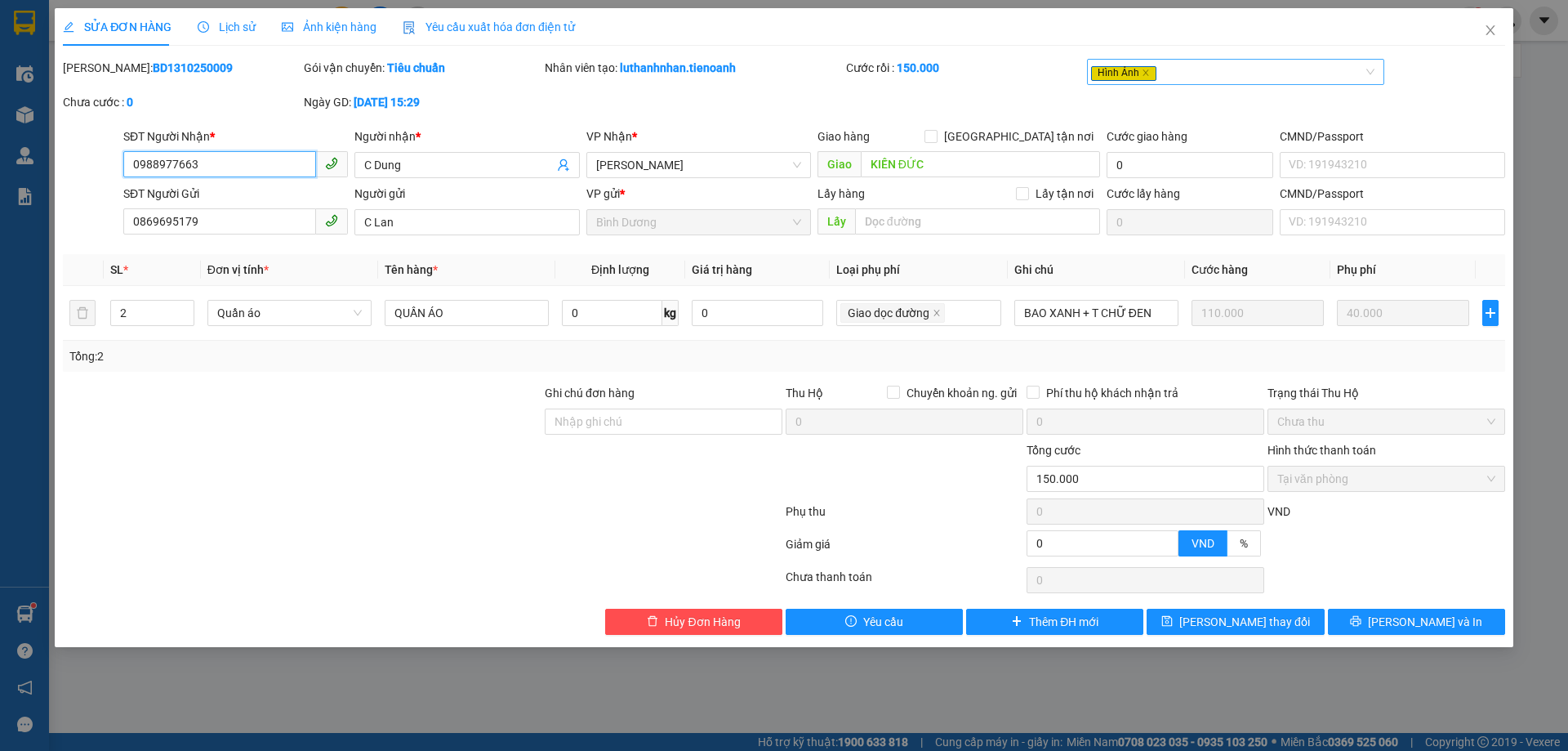
click at [1303, 62] on div "Hình Ảnh" at bounding box center [1236, 72] width 298 height 26
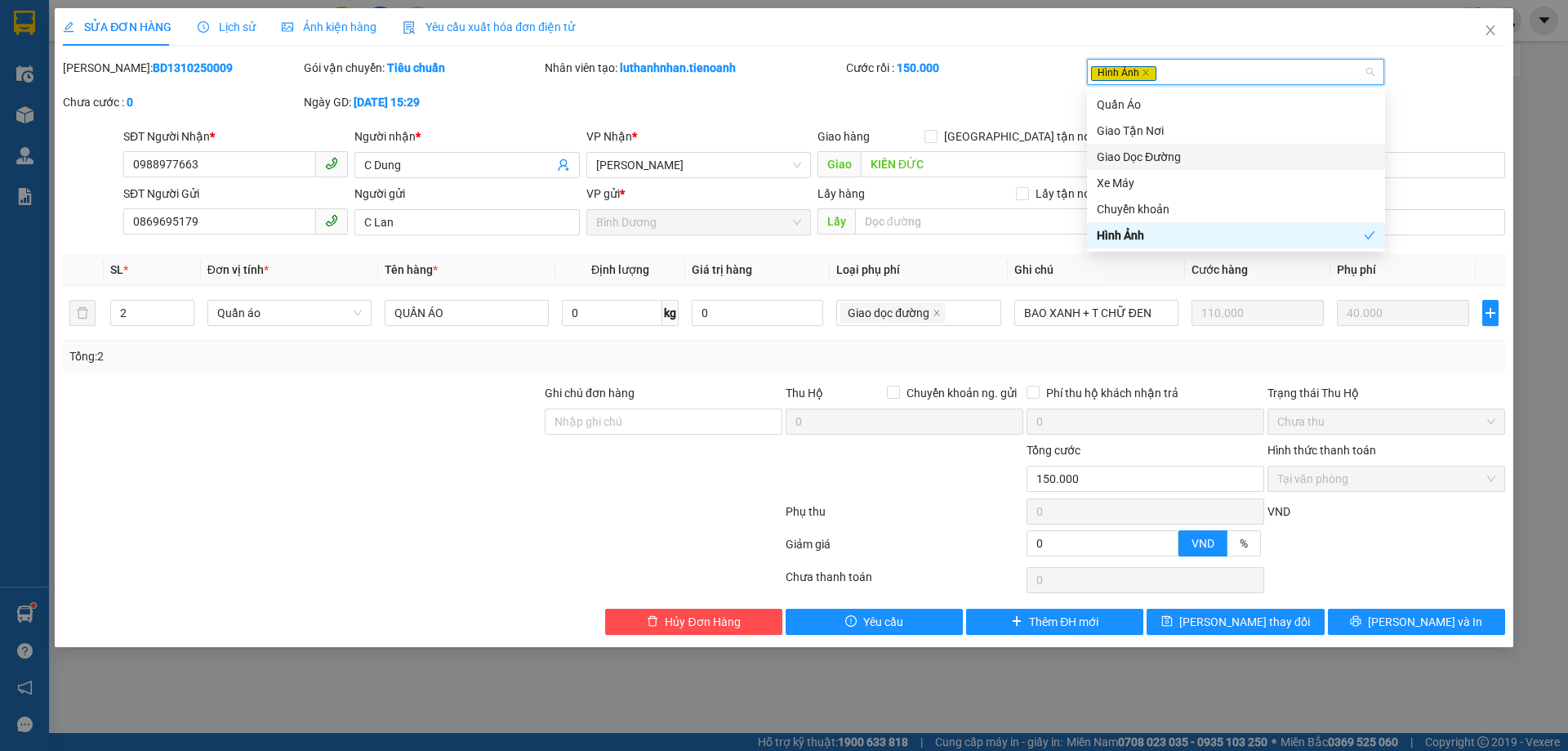
click at [1196, 155] on div "Giao Dọc Đường" at bounding box center [1236, 157] width 279 height 18
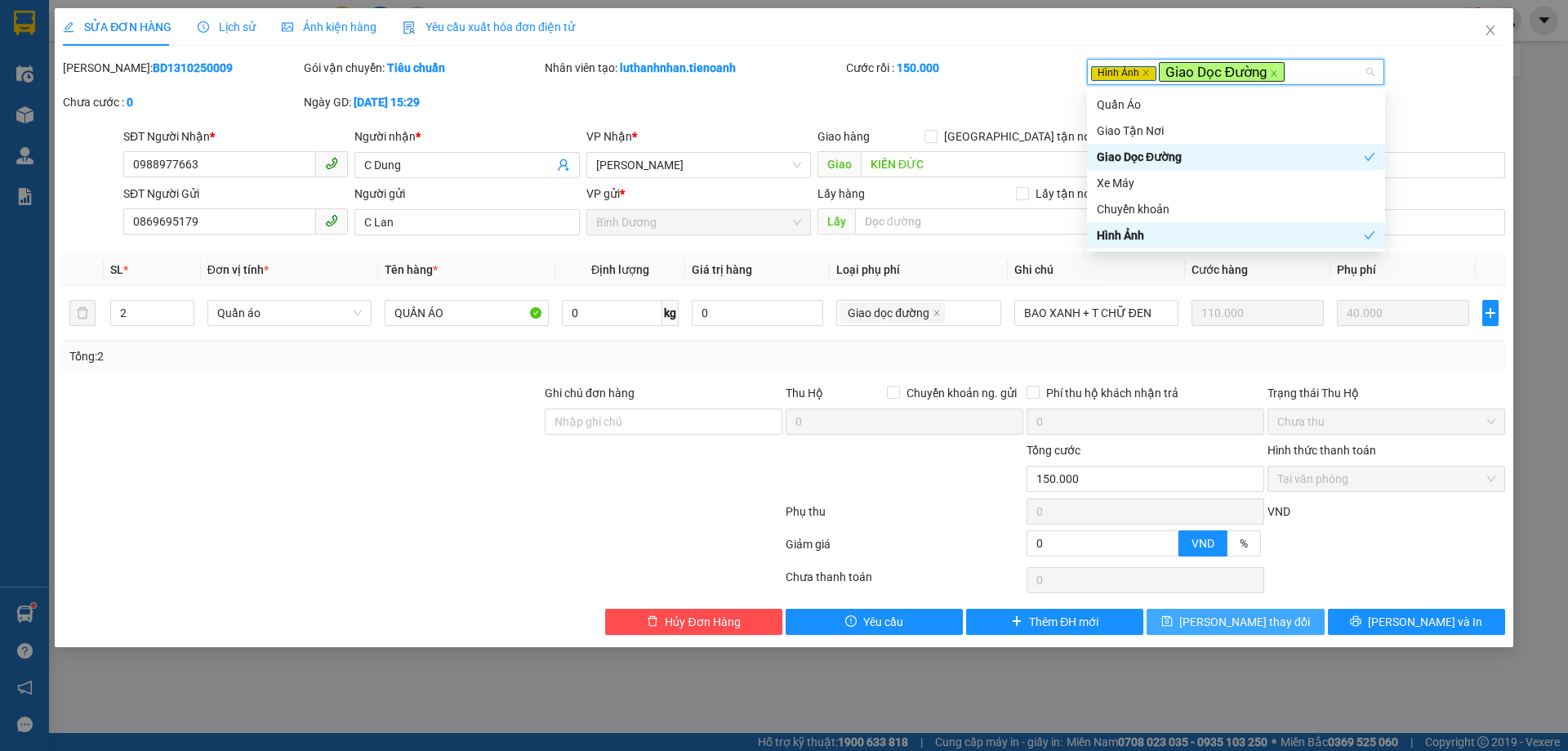
click at [1251, 624] on span "[PERSON_NAME] thay đổi" at bounding box center [1244, 622] width 131 height 18
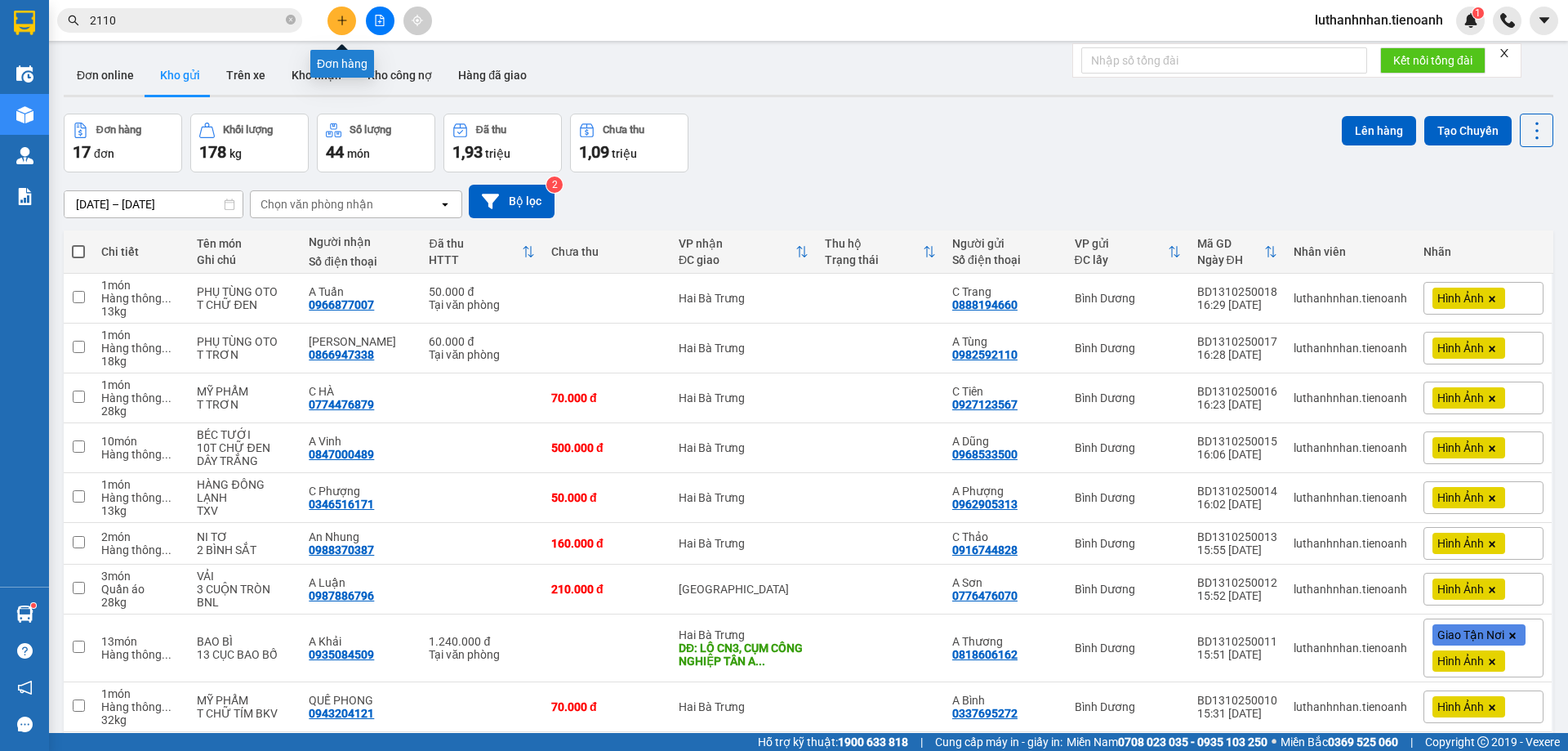
click at [339, 19] on icon "plus" at bounding box center [342, 20] width 11 height 11
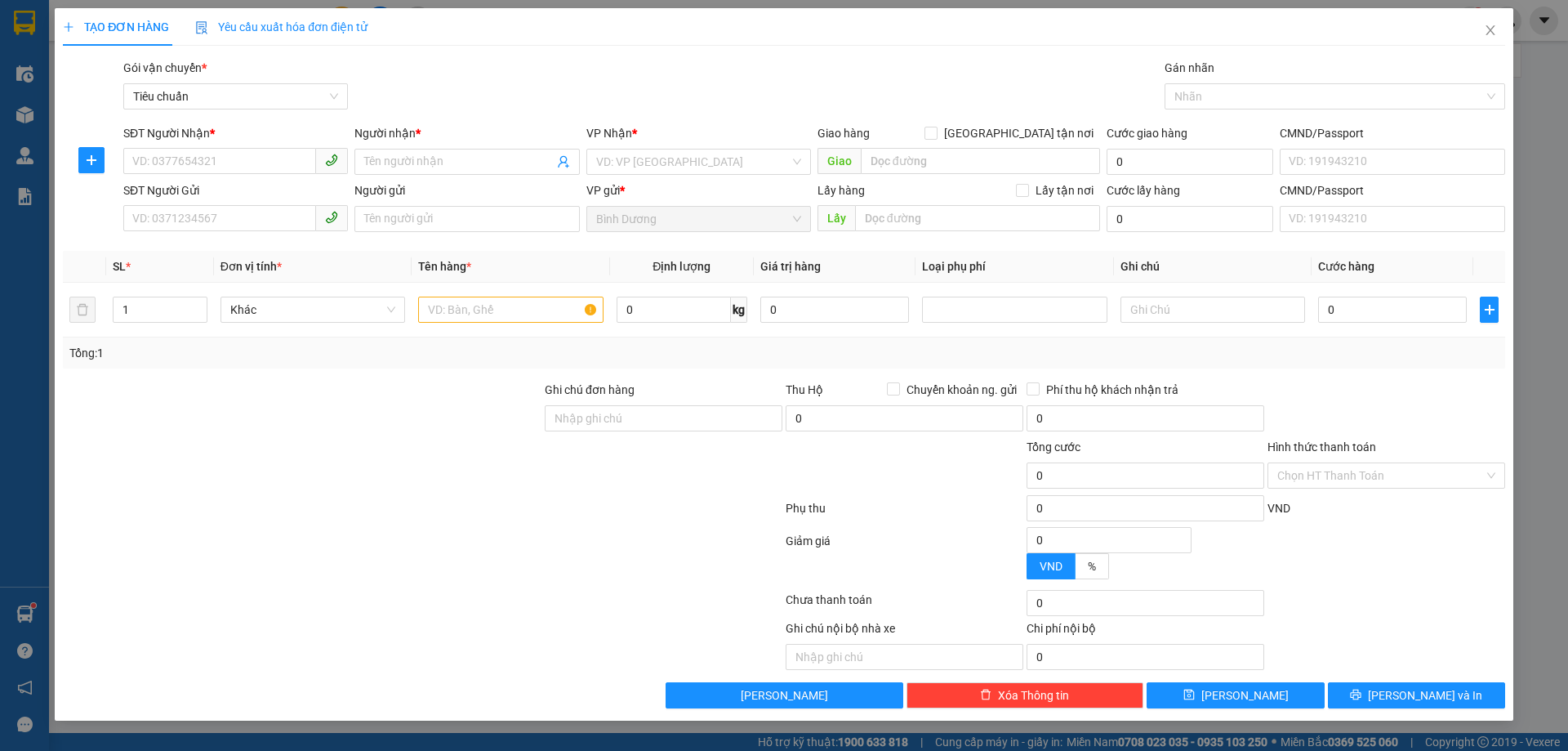
click at [939, 77] on div "Gói vận chuyển * Tiêu chuẩn Gán nhãn Nhãn" at bounding box center [815, 87] width 1389 height 57
click at [242, 152] on input "SĐT Người Nhận *" at bounding box center [219, 161] width 193 height 26
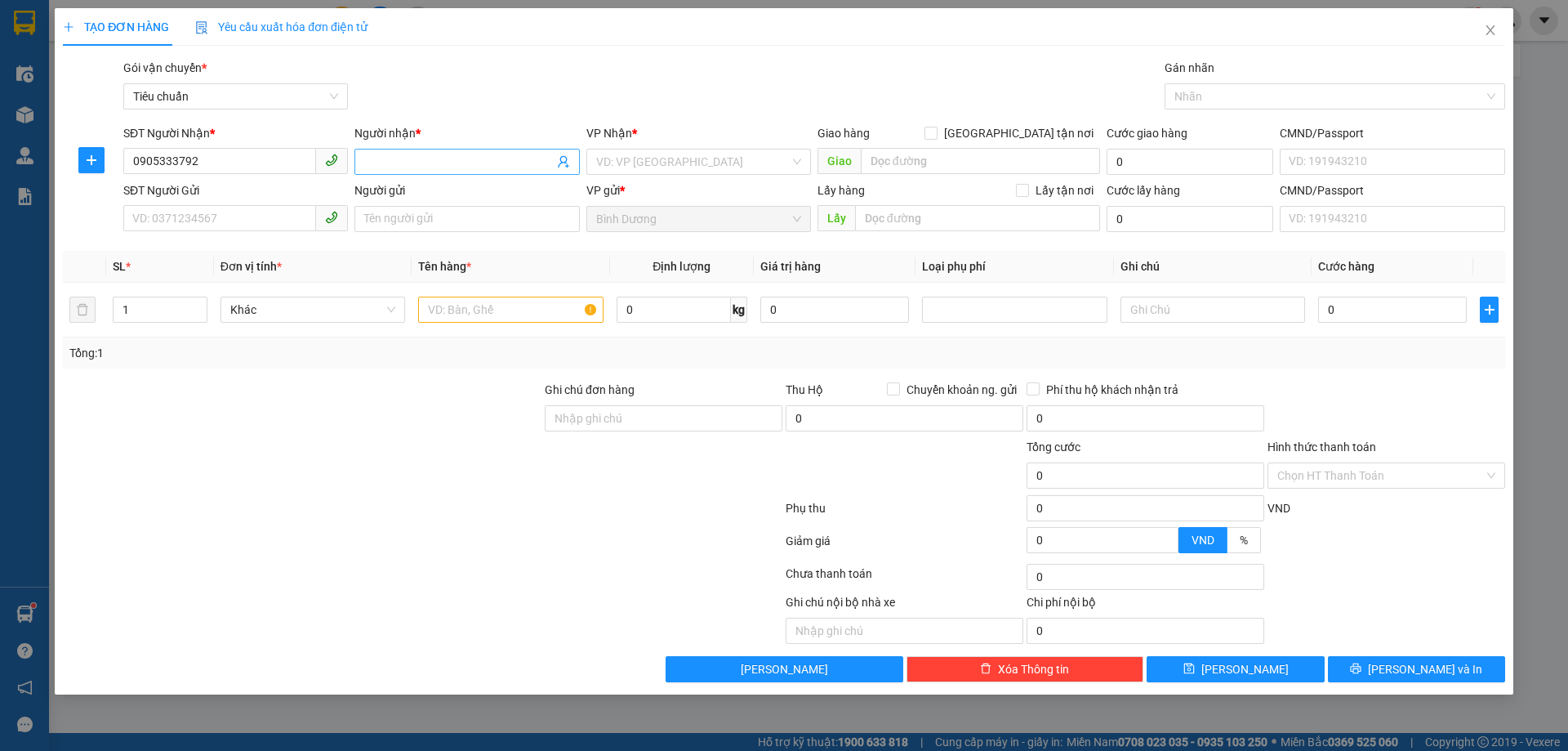
click at [411, 153] on input "Người nhận *" at bounding box center [459, 161] width 189 height 18
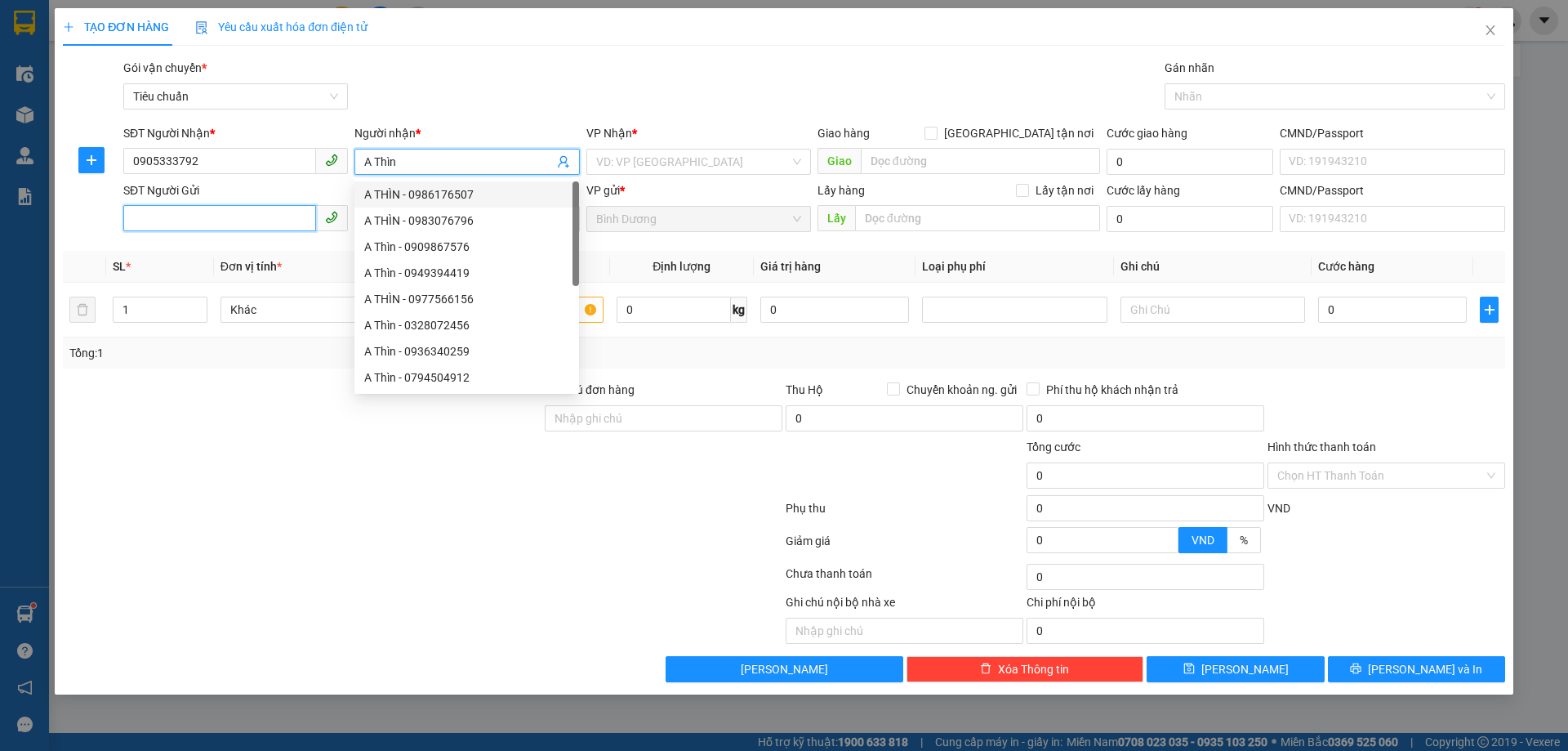
click at [195, 225] on input "SĐT Người Gửi" at bounding box center [219, 218] width 193 height 26
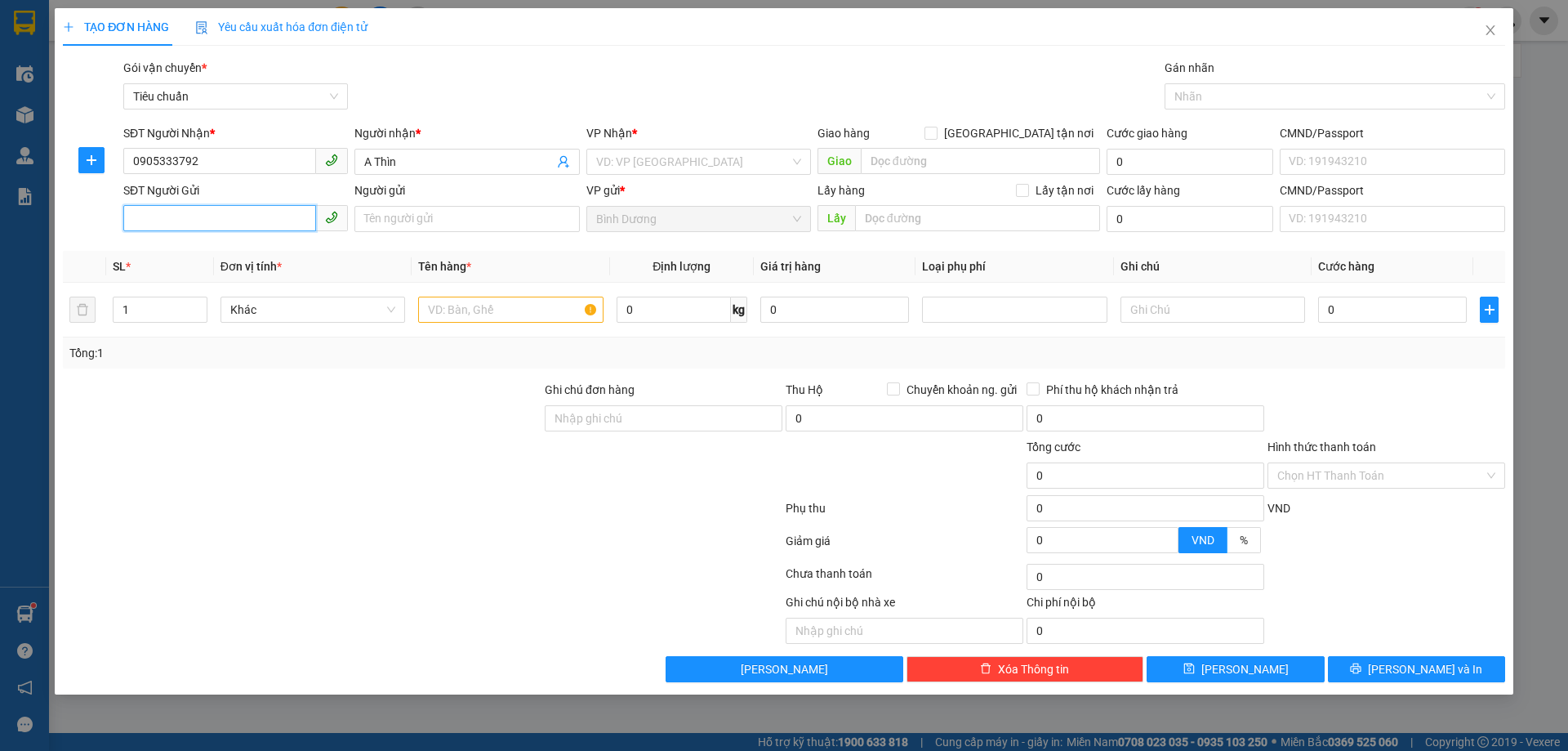
click at [195, 225] on input "SĐT Người Gửi" at bounding box center [219, 218] width 193 height 26
click at [193, 223] on input "SĐT Người Gửi" at bounding box center [219, 218] width 193 height 26
click at [390, 216] on input "Người gửi" at bounding box center [466, 219] width 224 height 26
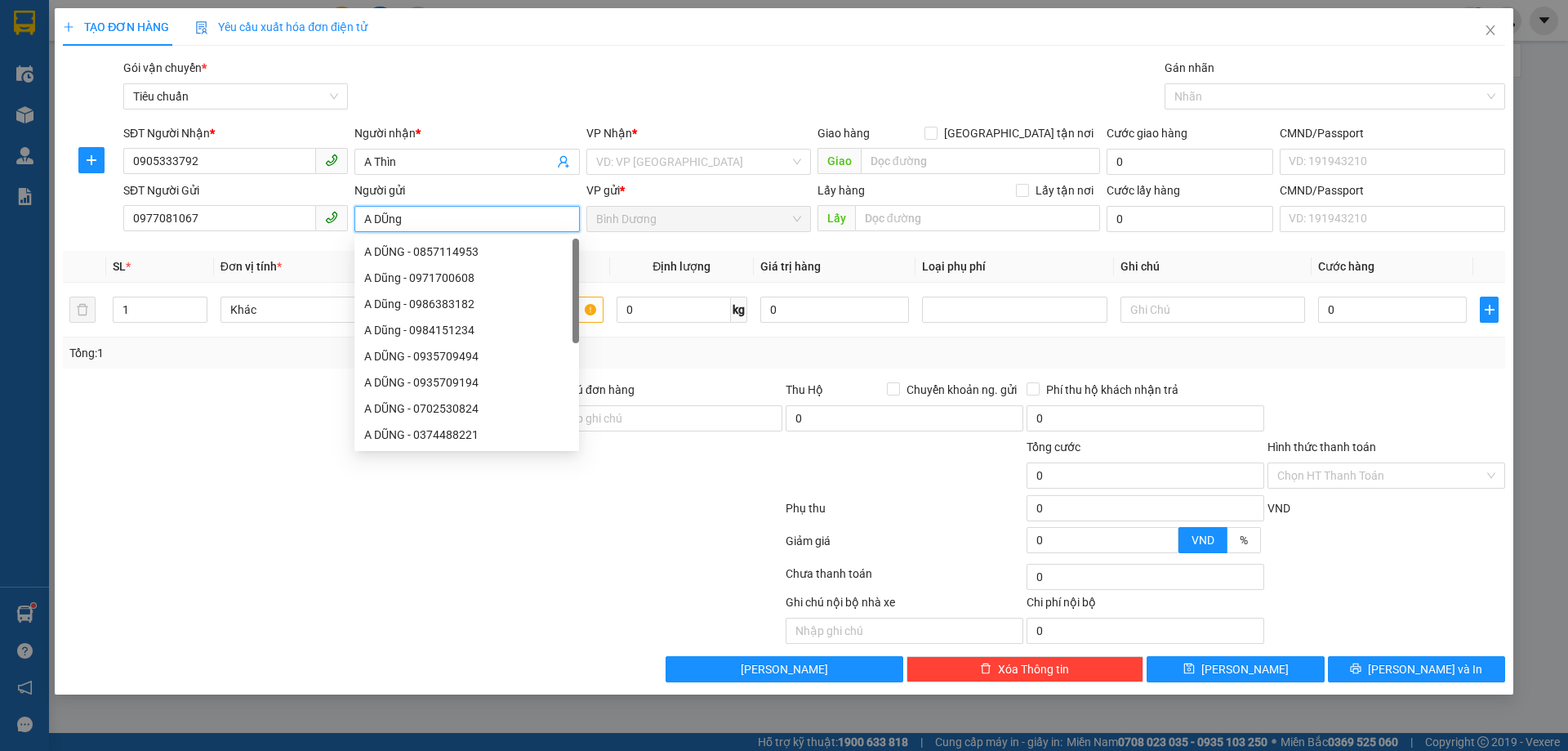
click at [387, 215] on input "A DŨng" at bounding box center [466, 219] width 224 height 26
click at [700, 157] on input "search" at bounding box center [694, 162] width 194 height 24
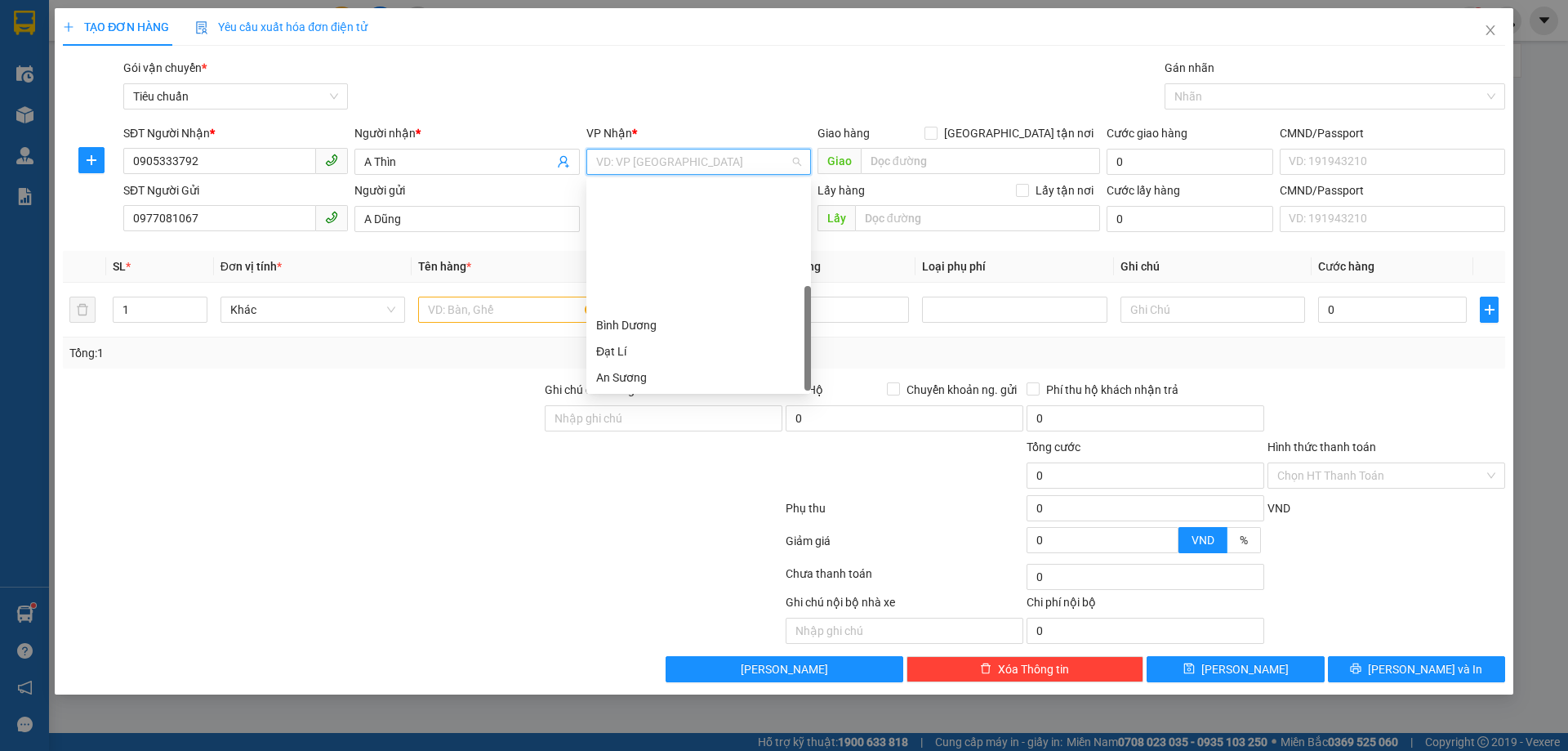
click at [648, 395] on div "Hai Bà Trưng" at bounding box center [699, 404] width 205 height 18
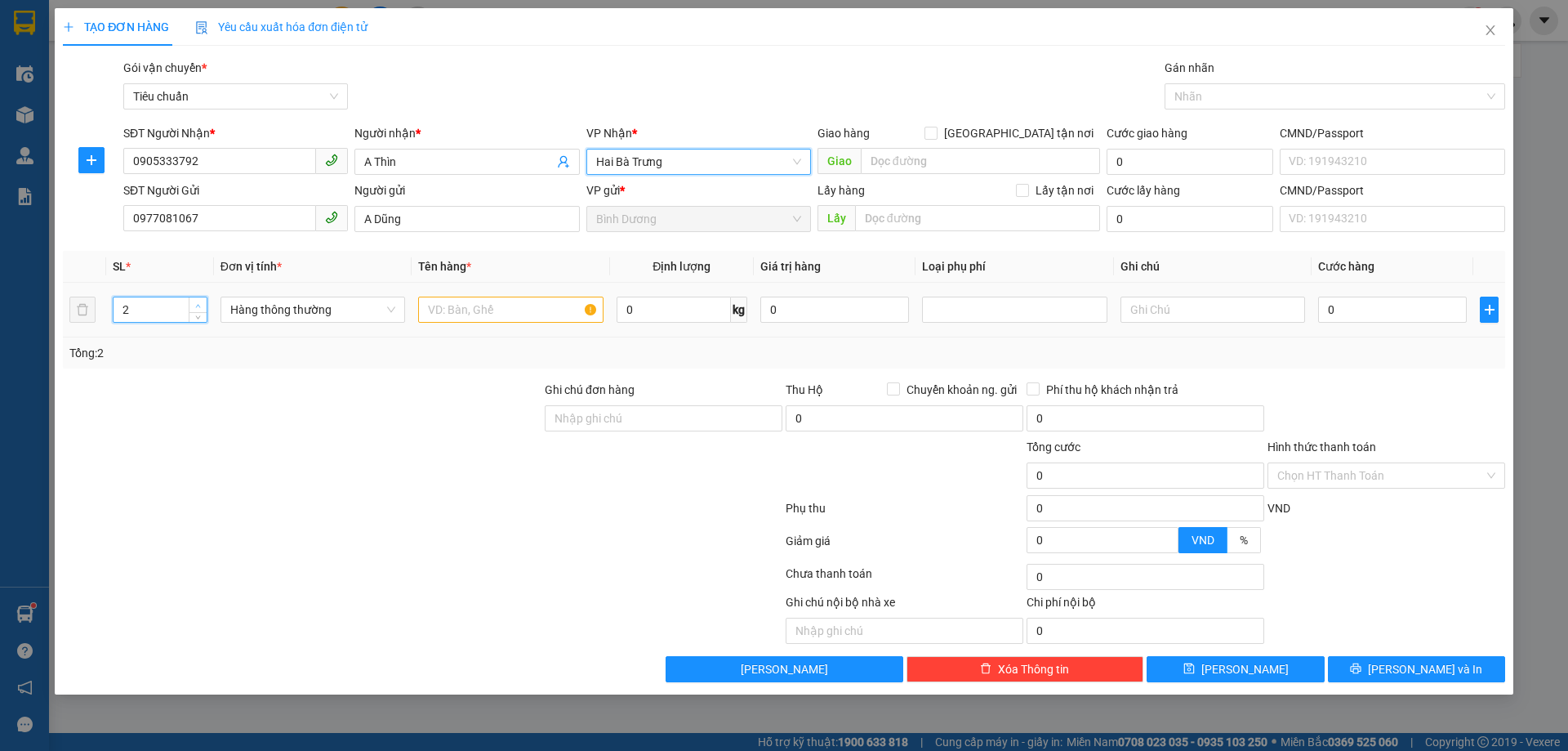
click at [197, 303] on icon "up" at bounding box center [197, 306] width 6 height 6
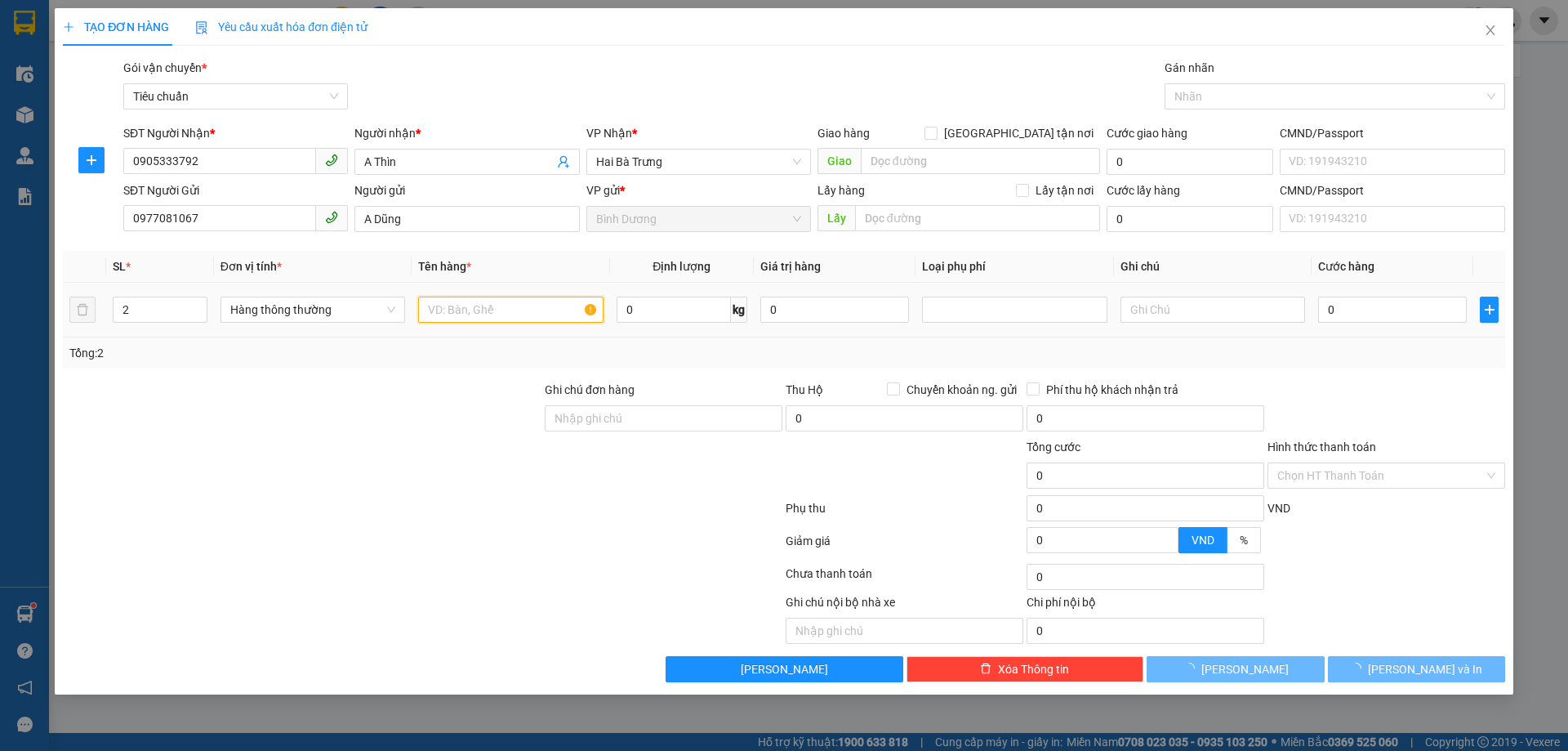
click at [519, 307] on input "text" at bounding box center [510, 309] width 184 height 26
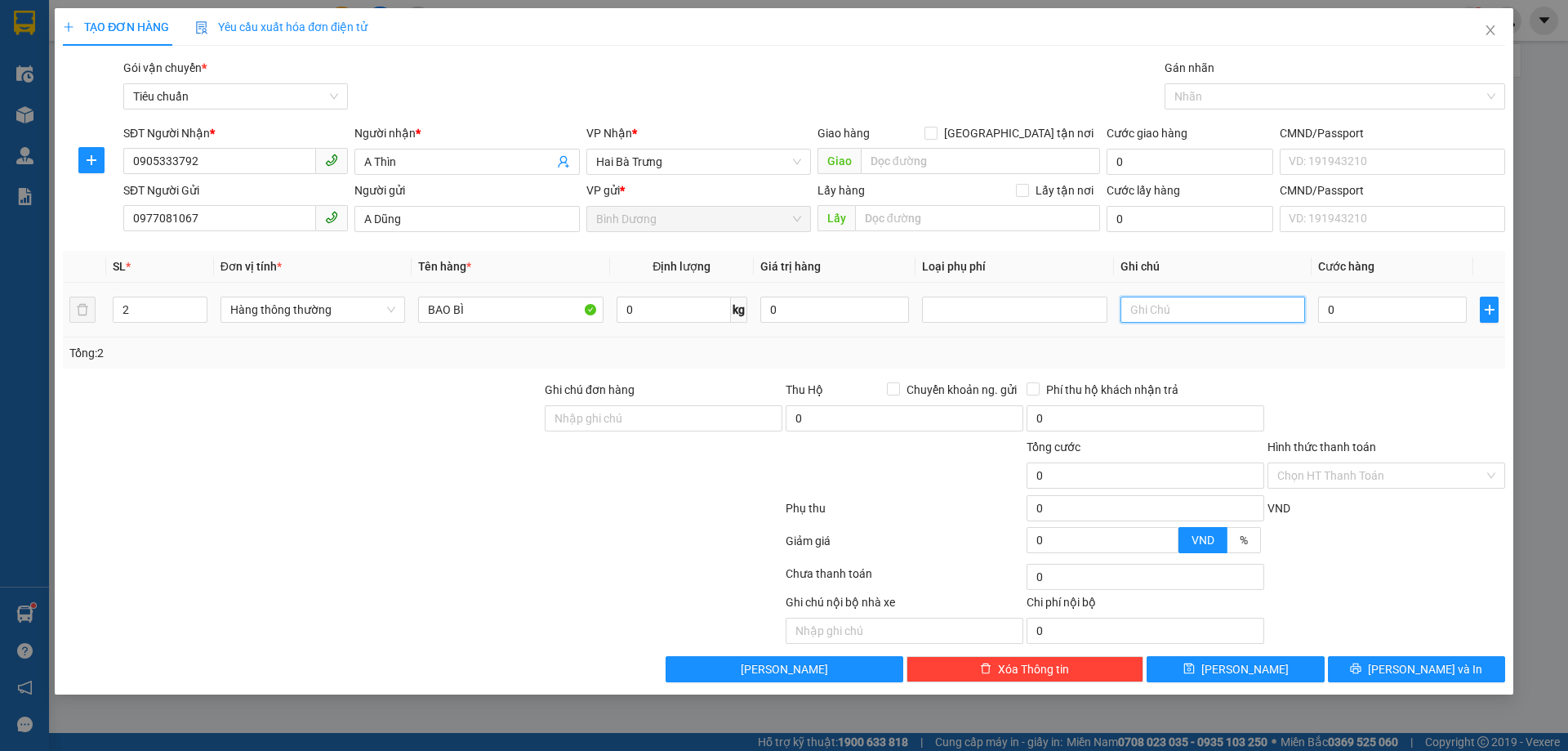
click at [1172, 313] on input "text" at bounding box center [1212, 309] width 184 height 26
click at [644, 314] on input "0" at bounding box center [674, 309] width 114 height 26
click at [692, 365] on div "Tổng: 2" at bounding box center [784, 353] width 1442 height 31
click at [1366, 311] on input "113.200" at bounding box center [1393, 309] width 149 height 26
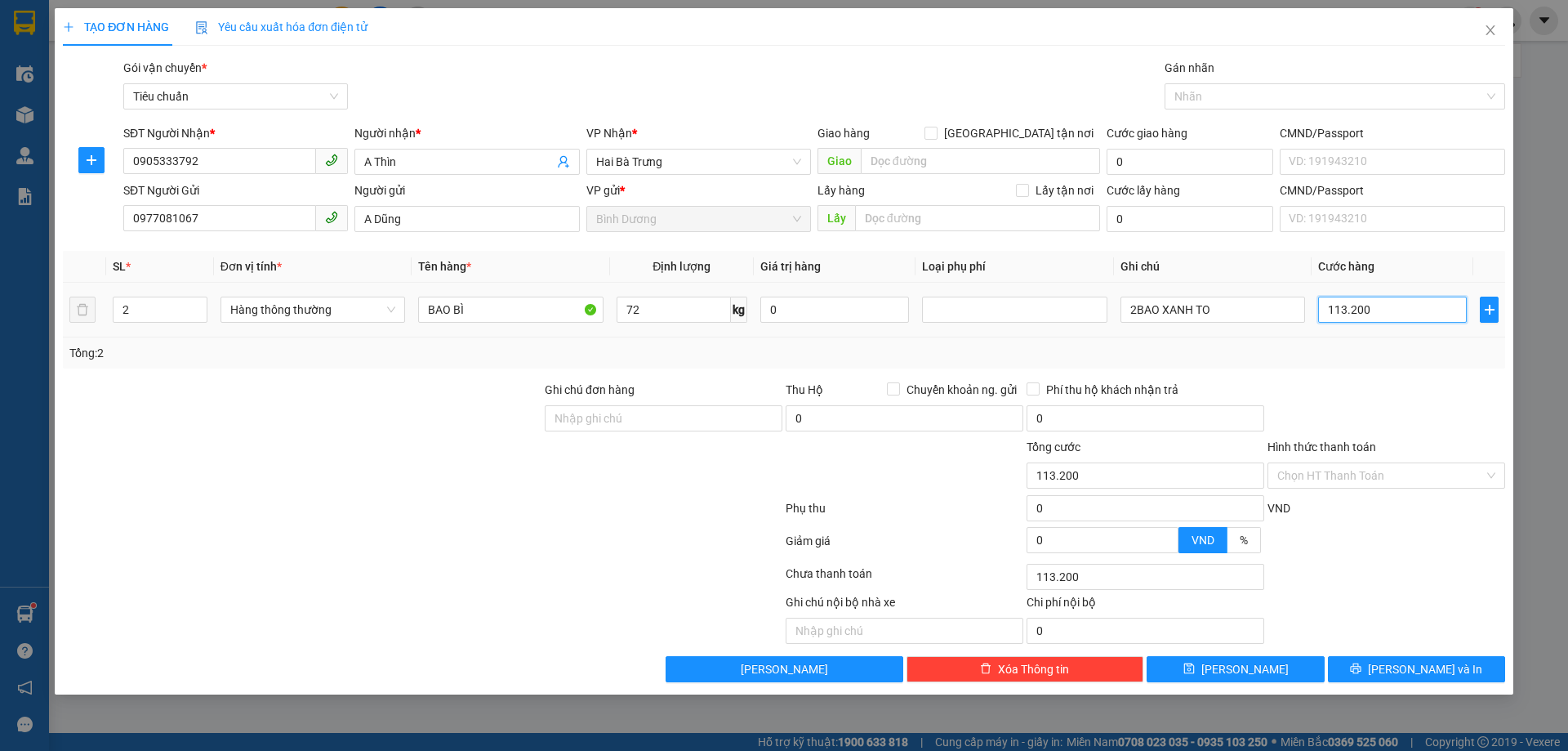
click at [1368, 311] on input "113.200" at bounding box center [1393, 309] width 149 height 26
click at [1416, 359] on div "Tổng: 2" at bounding box center [784, 353] width 1429 height 18
click at [1440, 672] on span "[PERSON_NAME] và In" at bounding box center [1425, 669] width 114 height 18
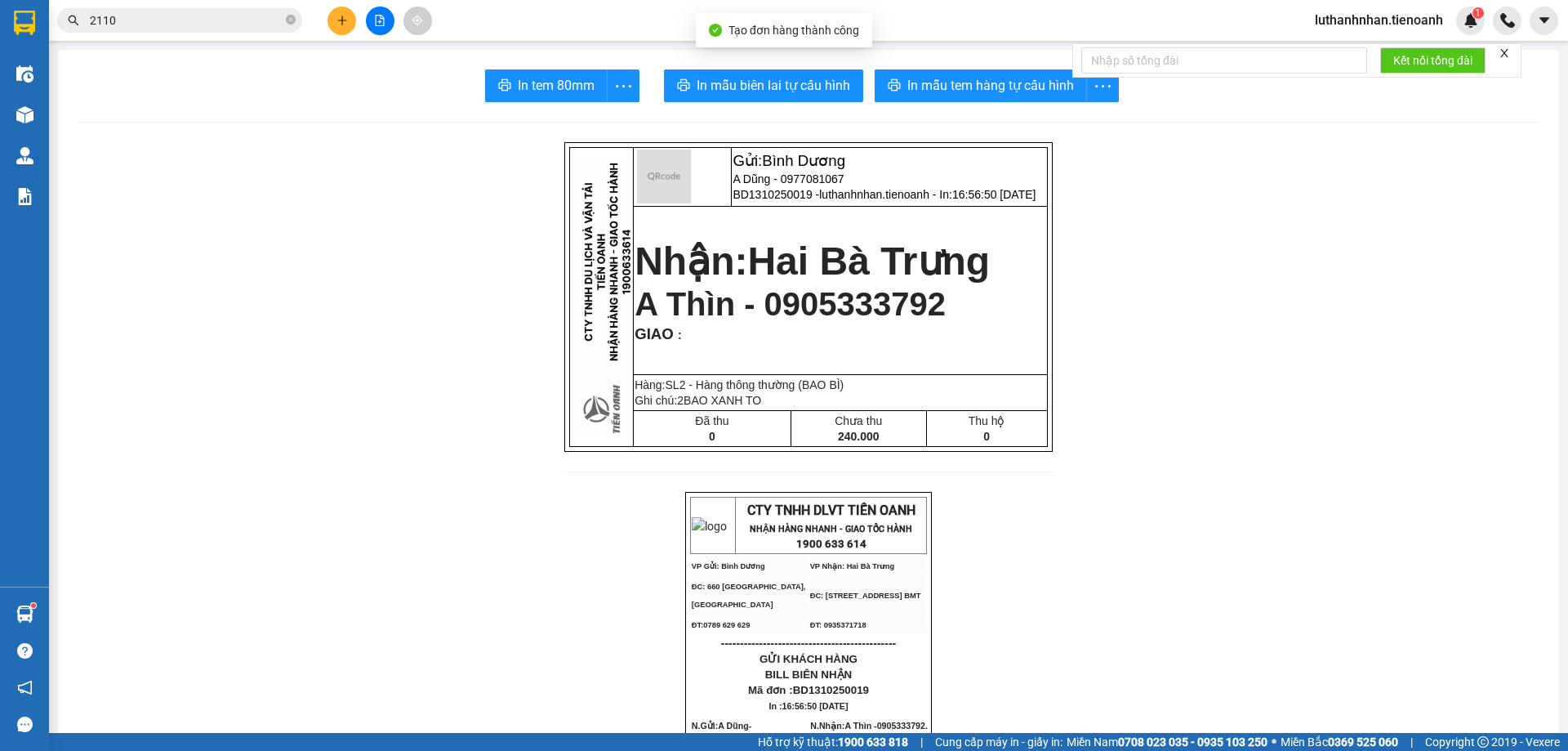
click at [816, 82] on span "In mẫu biên lai tự cấu hình" at bounding box center [773, 86] width 153 height 21
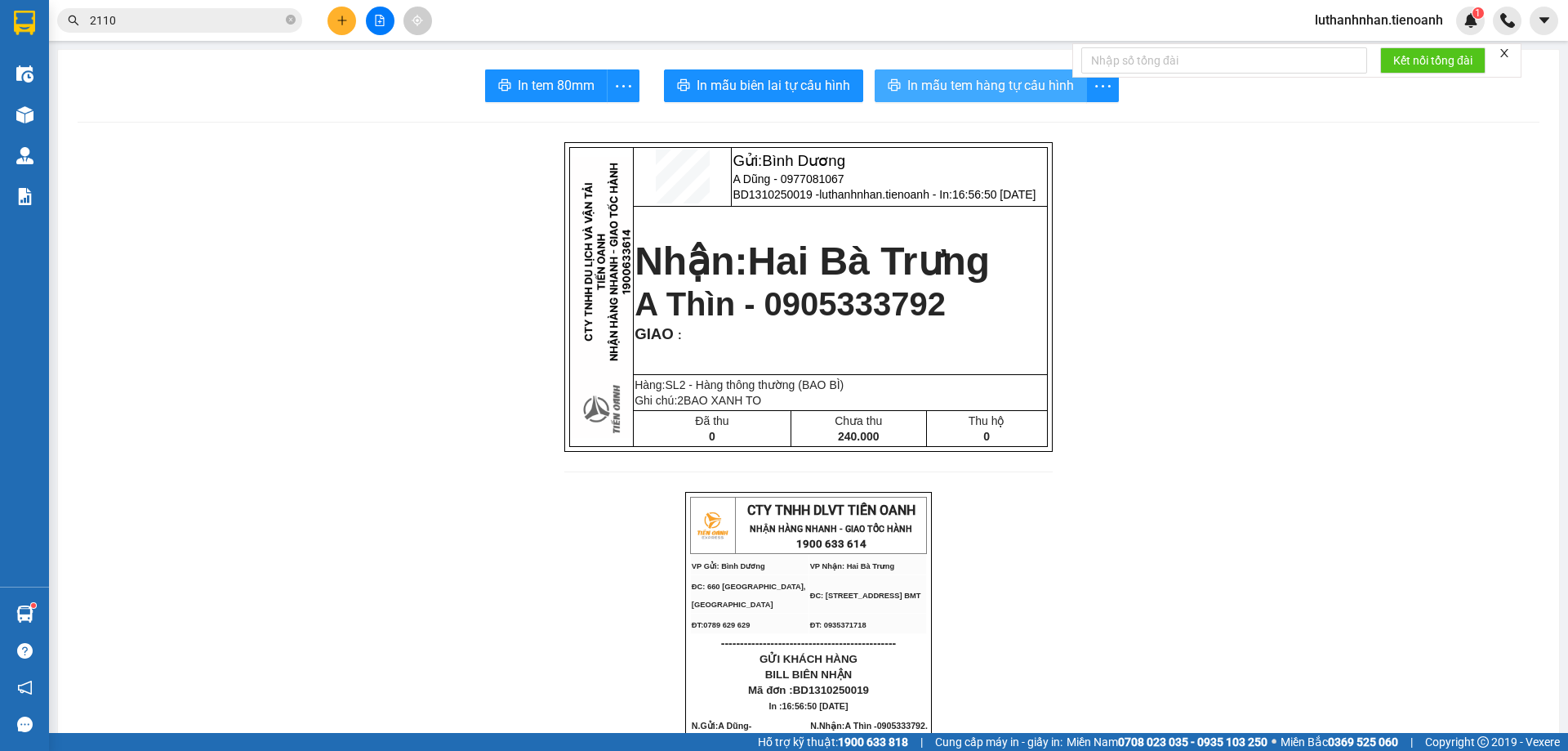
click at [971, 94] on span "In mẫu tem hàng tự cấu hình" at bounding box center [990, 86] width 166 height 21
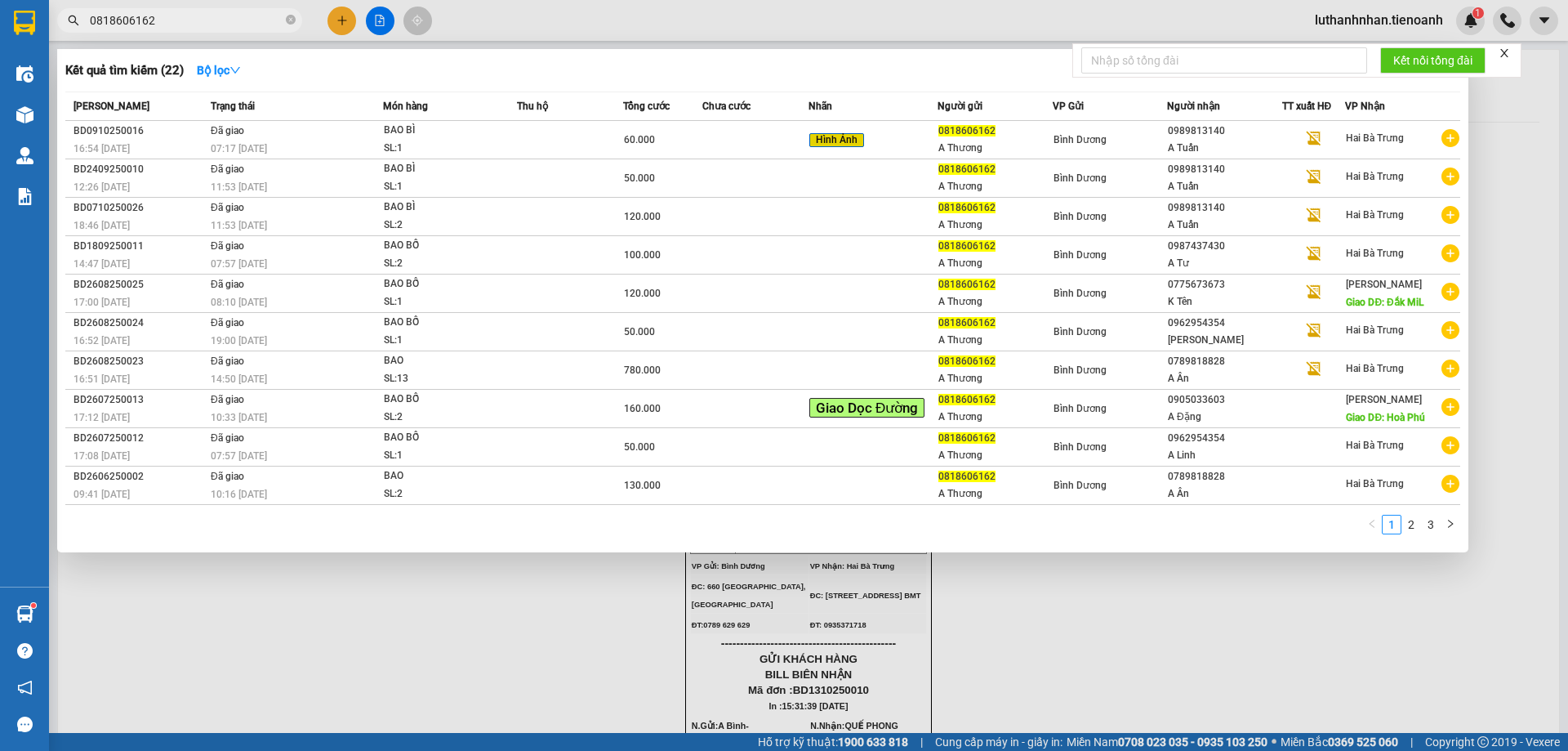
click at [417, 68] on div "Kết quả tìm kiếm ( 22 ) Bộ lọc" at bounding box center [762, 70] width 1395 height 26
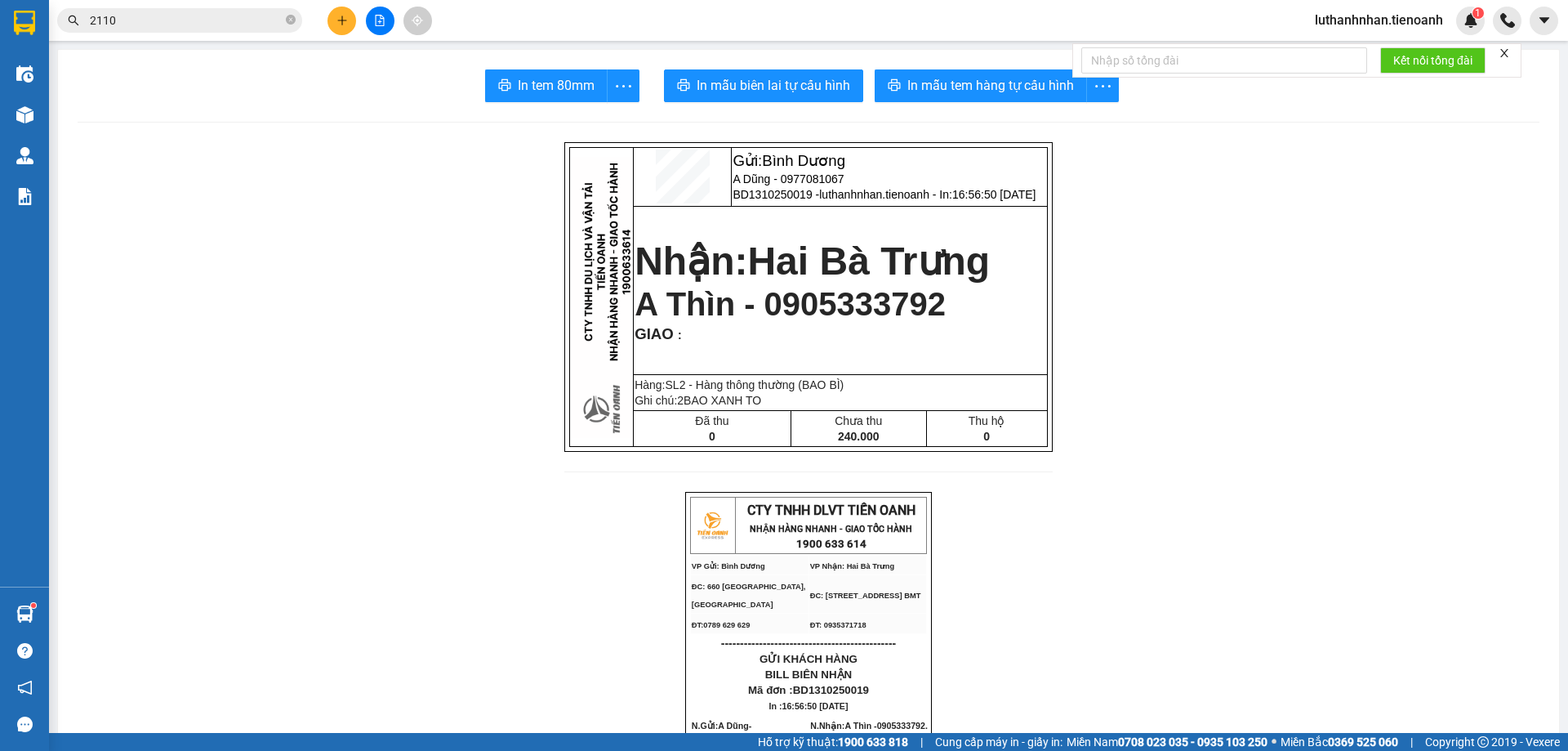
click at [349, 35] on div at bounding box center [380, 21] width 123 height 29
click at [343, 19] on icon "plus" at bounding box center [342, 20] width 11 height 11
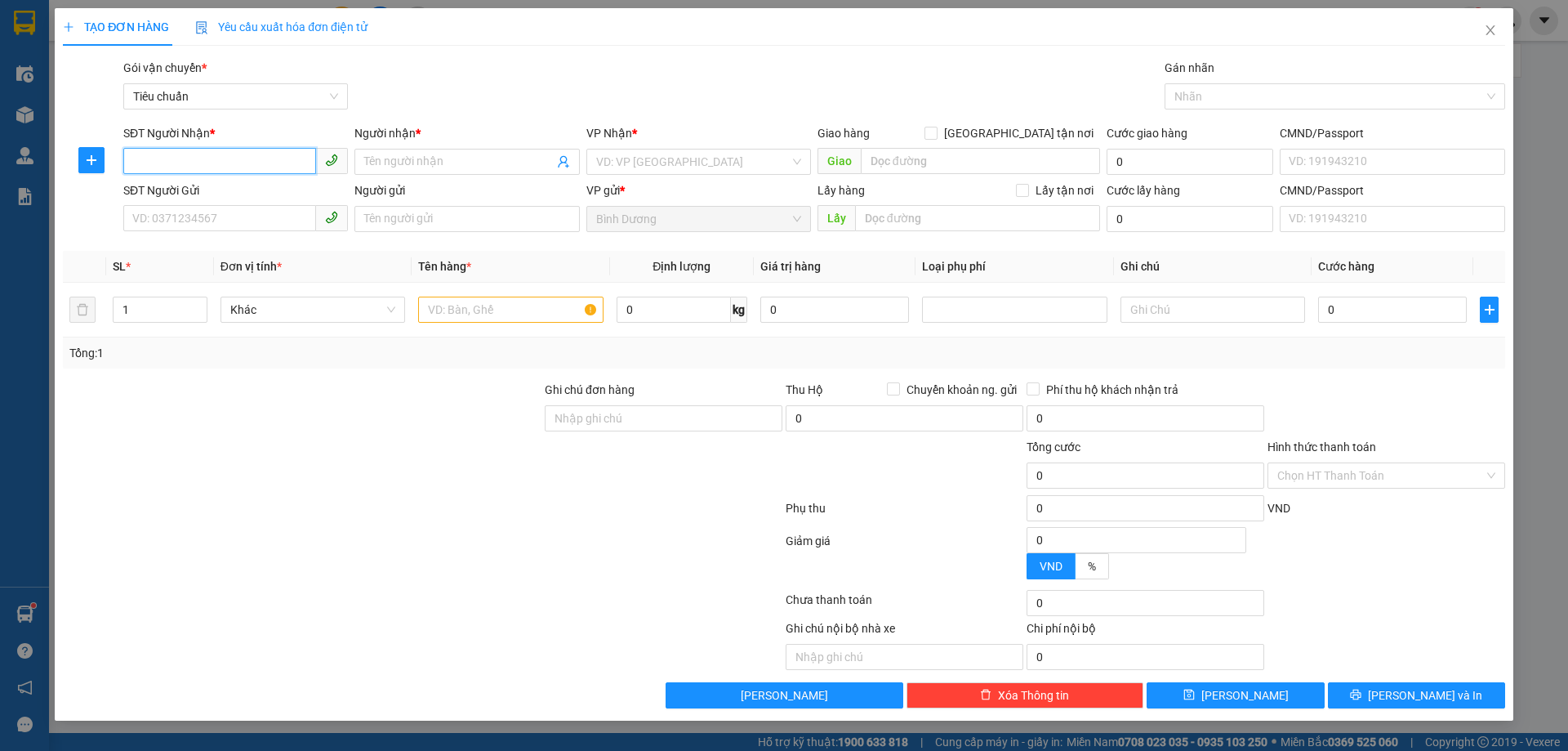
click at [200, 169] on input "SĐT Người Nhận *" at bounding box center [219, 161] width 193 height 26
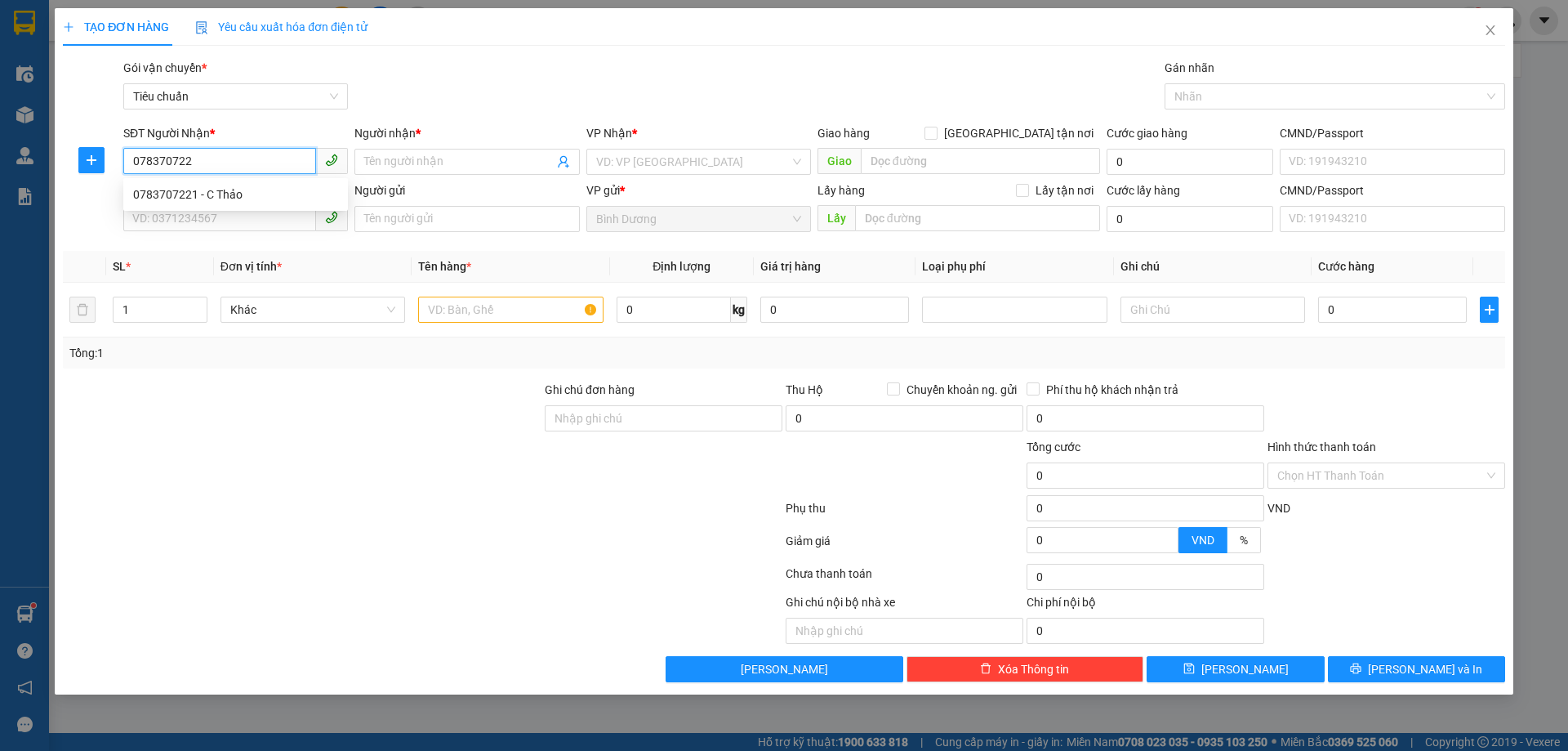
type input "0783707221"
click at [216, 185] on div "0783707221 - C Thảo" at bounding box center [235, 194] width 224 height 26
type input "C Thảo"
type input "30.000"
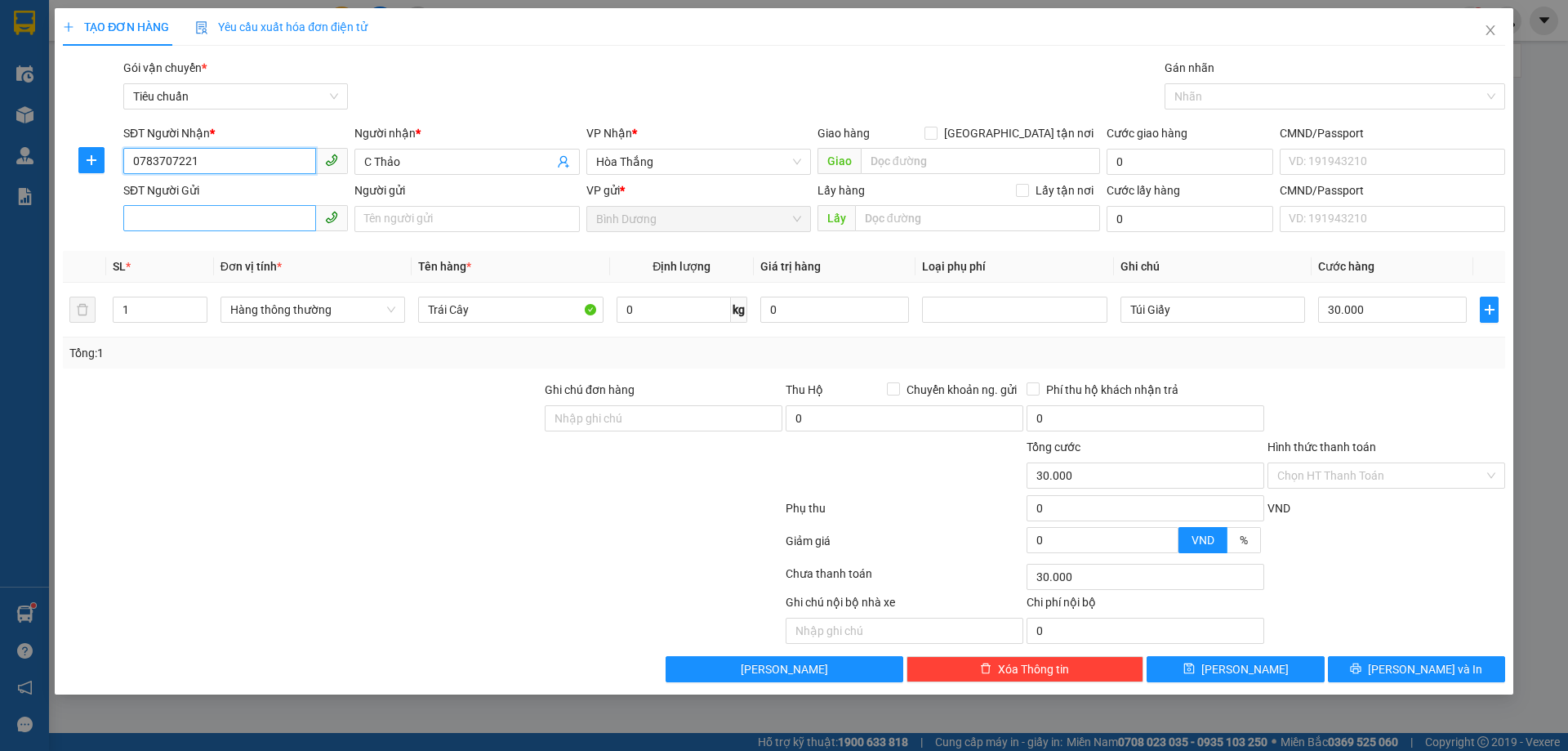
type input "0783707221"
click at [224, 214] on input "SĐT Người Gửi" at bounding box center [219, 218] width 193 height 26
drag, startPoint x: 233, startPoint y: 249, endPoint x: 314, endPoint y: 252, distance: 81.1
click at [233, 249] on div "0939238564 - THẮNG" at bounding box center [236, 251] width 205 height 18
type input "0939238564"
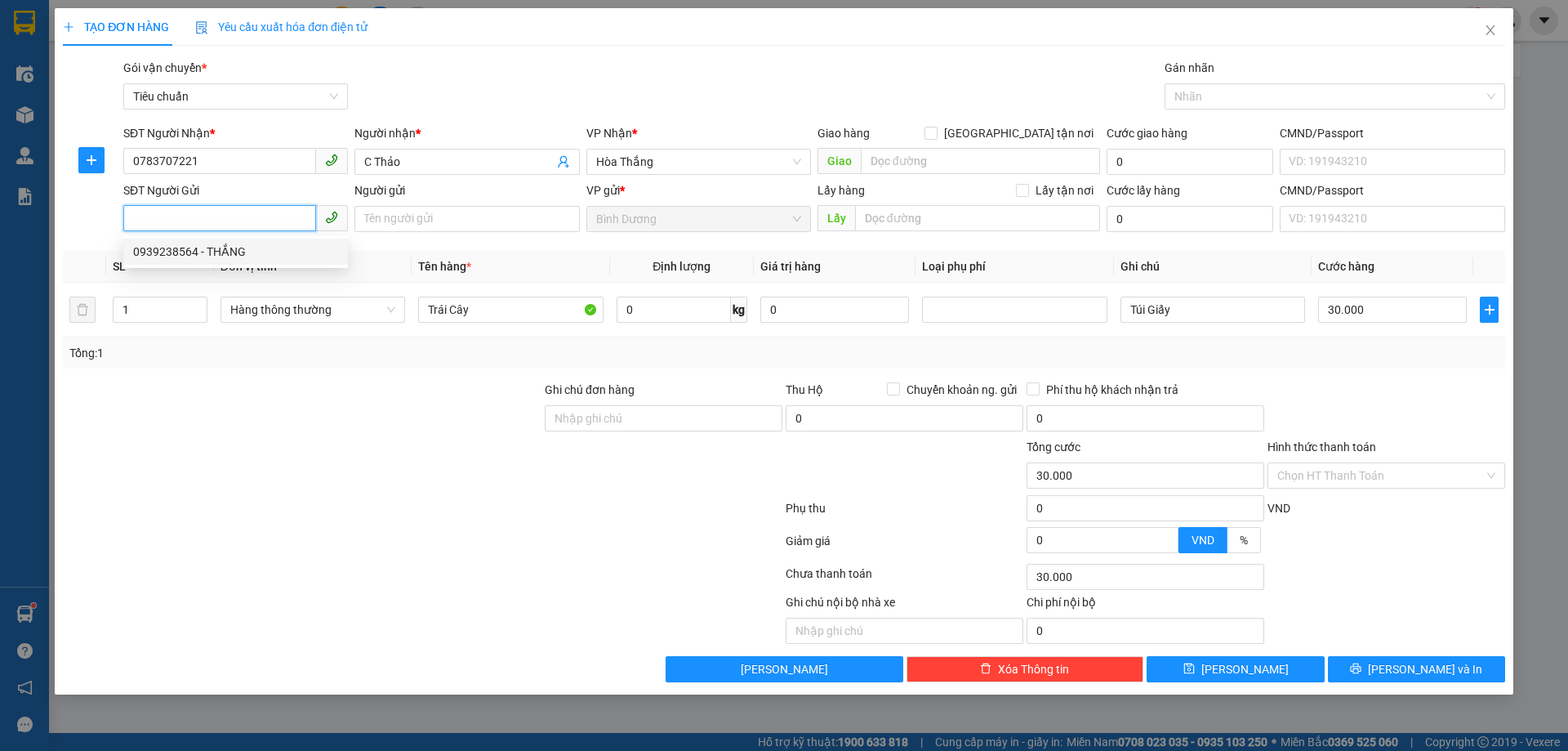
type input "THẮNG"
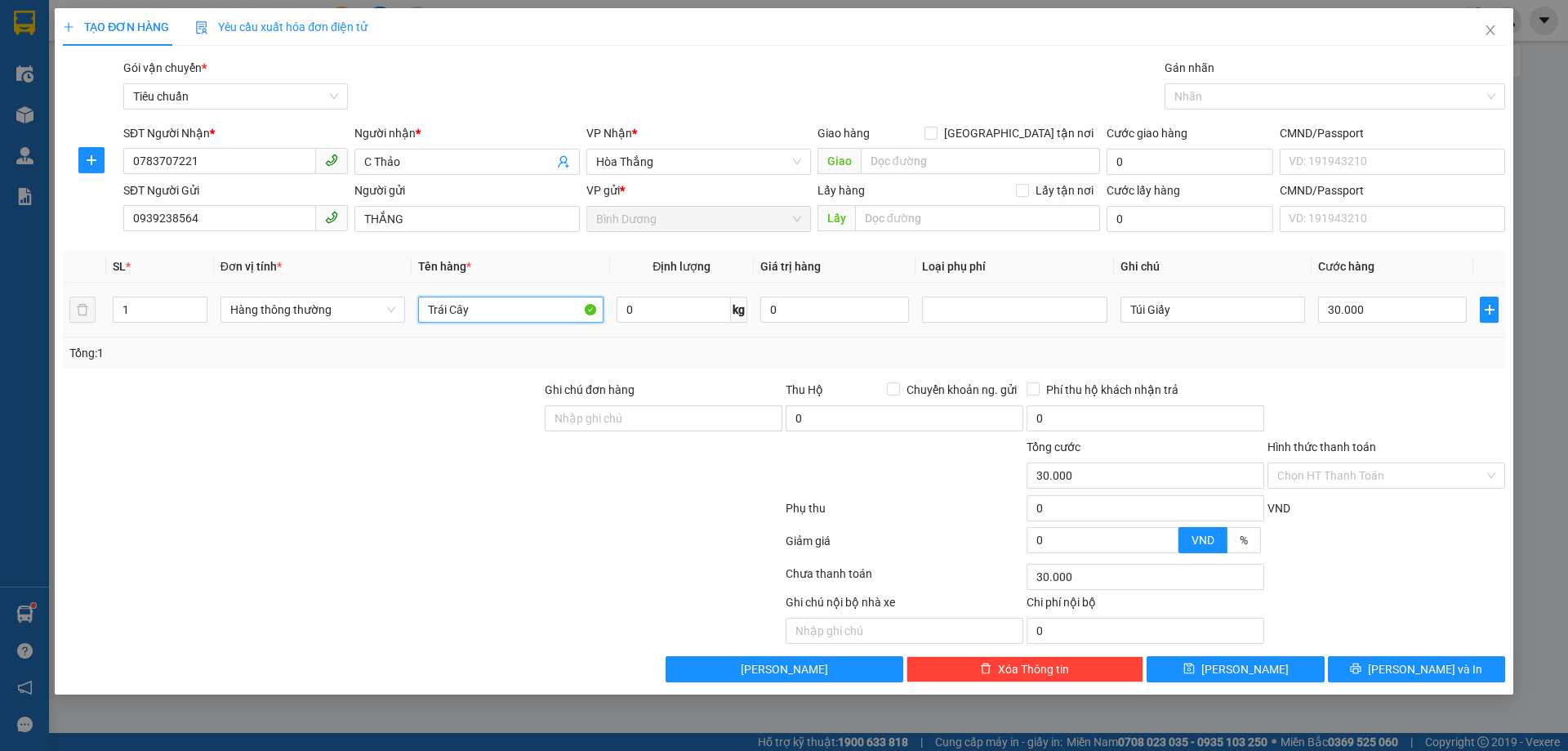
click at [427, 314] on input "Trái Cây" at bounding box center [510, 309] width 184 height 26
type input "CAFE"
click at [655, 314] on input "0" at bounding box center [674, 309] width 114 height 26
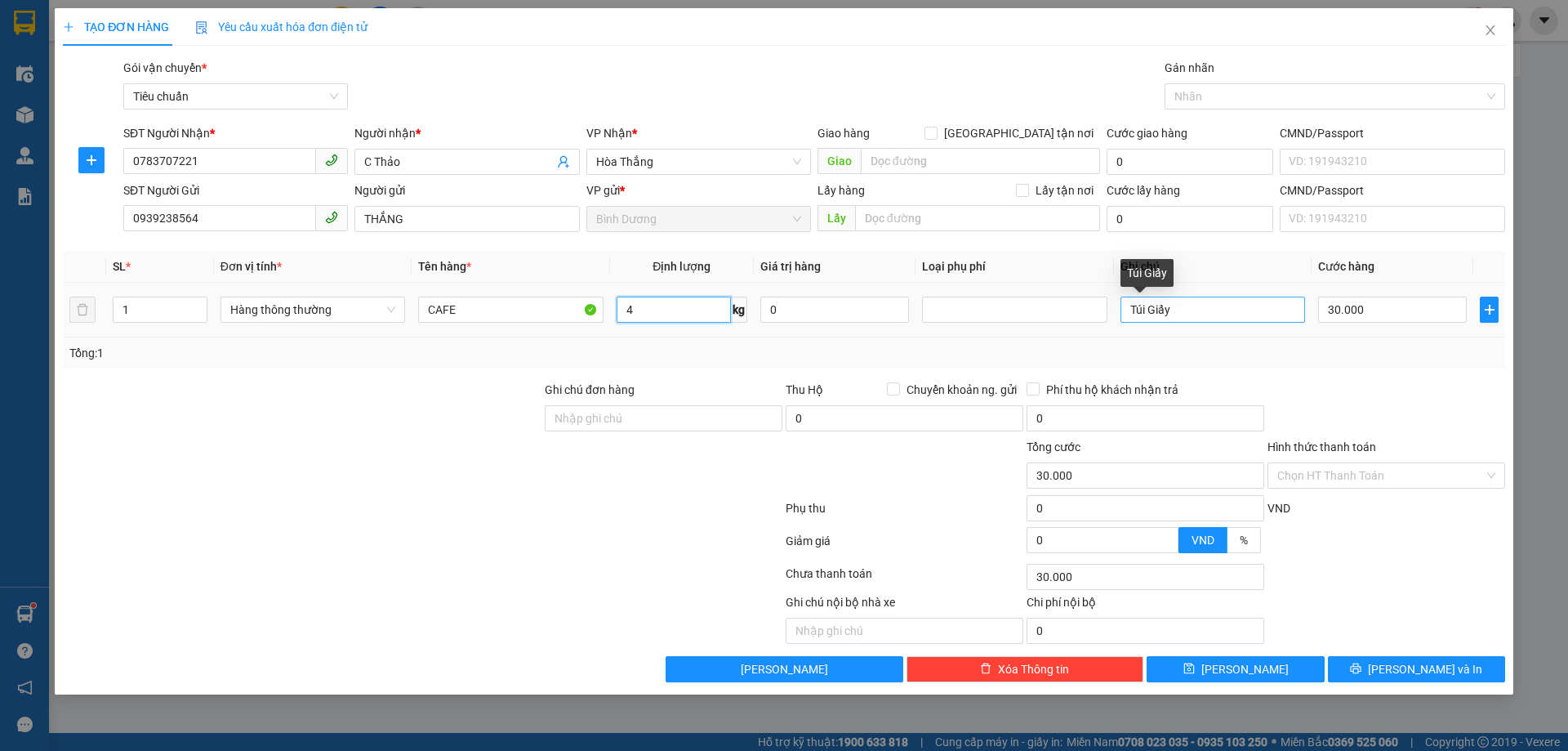
type input "4"
click at [1234, 306] on input "Túi Giấy" at bounding box center [1212, 309] width 184 height 26
type input "BNL ĐỎ"
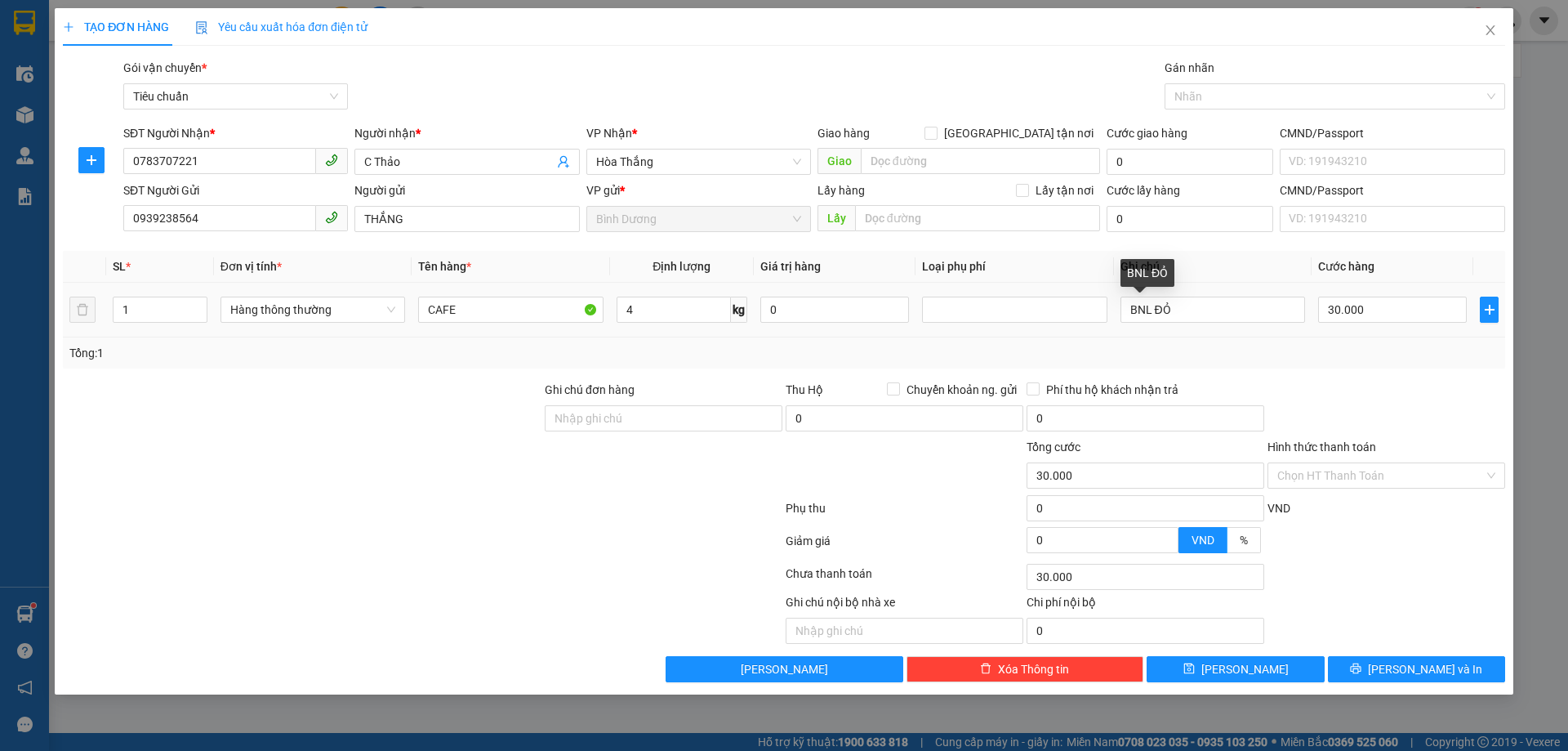
drag, startPoint x: 1327, startPoint y: 343, endPoint x: 1364, endPoint y: 331, distance: 38.9
click at [1332, 344] on div "Tổng: 1" at bounding box center [784, 353] width 1429 height 18
click at [1403, 296] on input "30.000" at bounding box center [1393, 309] width 149 height 26
click at [1378, 369] on div "Transit Pickup Surcharge Ids Transit Deliver Surcharge Ids Transit Deliver Surc…" at bounding box center [784, 371] width 1442 height 624
click at [1406, 477] on input "Hình thức thanh toán" at bounding box center [1381, 476] width 207 height 24
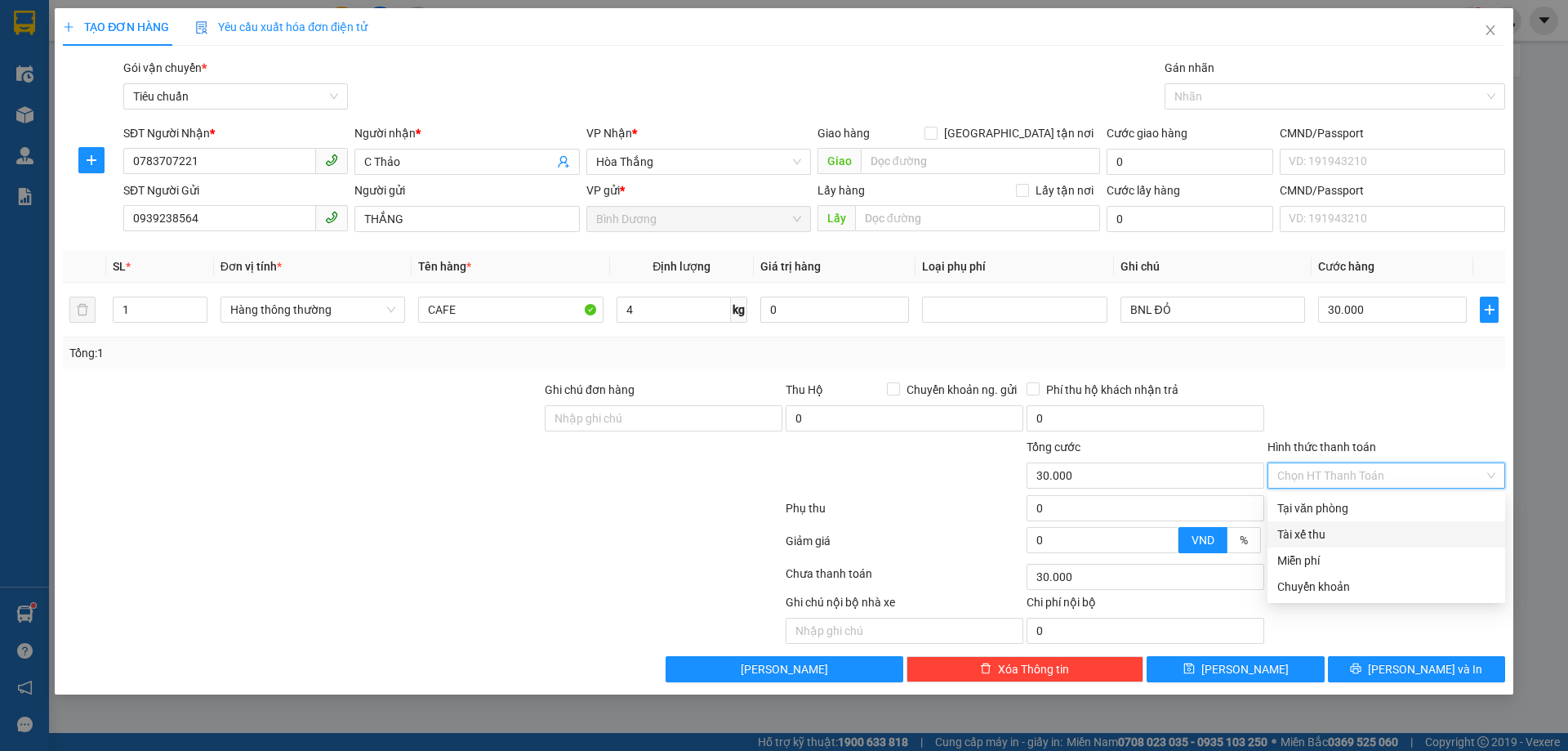
click at [1394, 521] on div "Tài xế thu" at bounding box center [1386, 534] width 238 height 26
type input "0"
click at [1387, 469] on span "Tài xế thu" at bounding box center [1387, 476] width 218 height 24
click at [1385, 503] on div "Tại văn phòng" at bounding box center [1387, 508] width 218 height 18
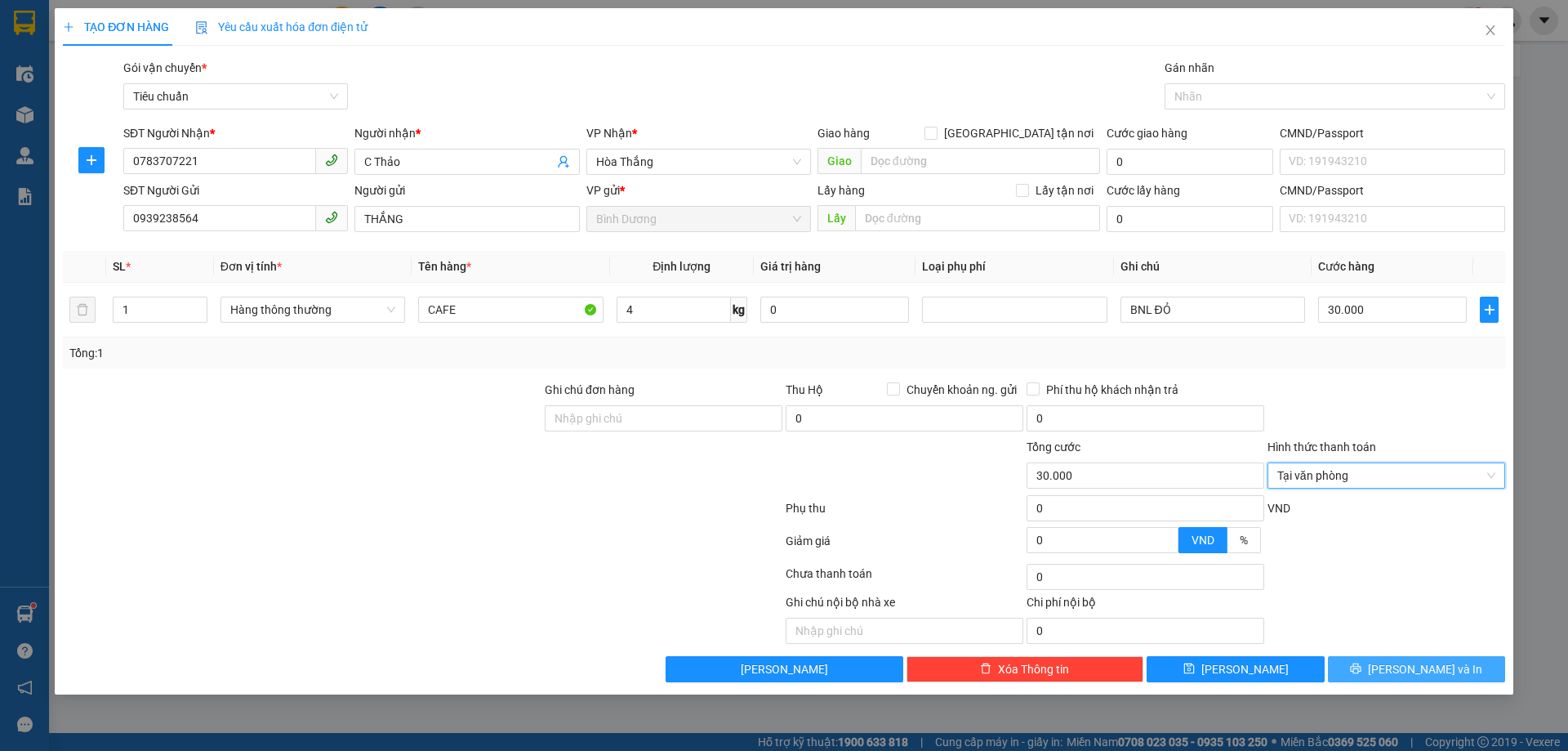
click at [1436, 672] on span "[PERSON_NAME] và In" at bounding box center [1425, 669] width 114 height 18
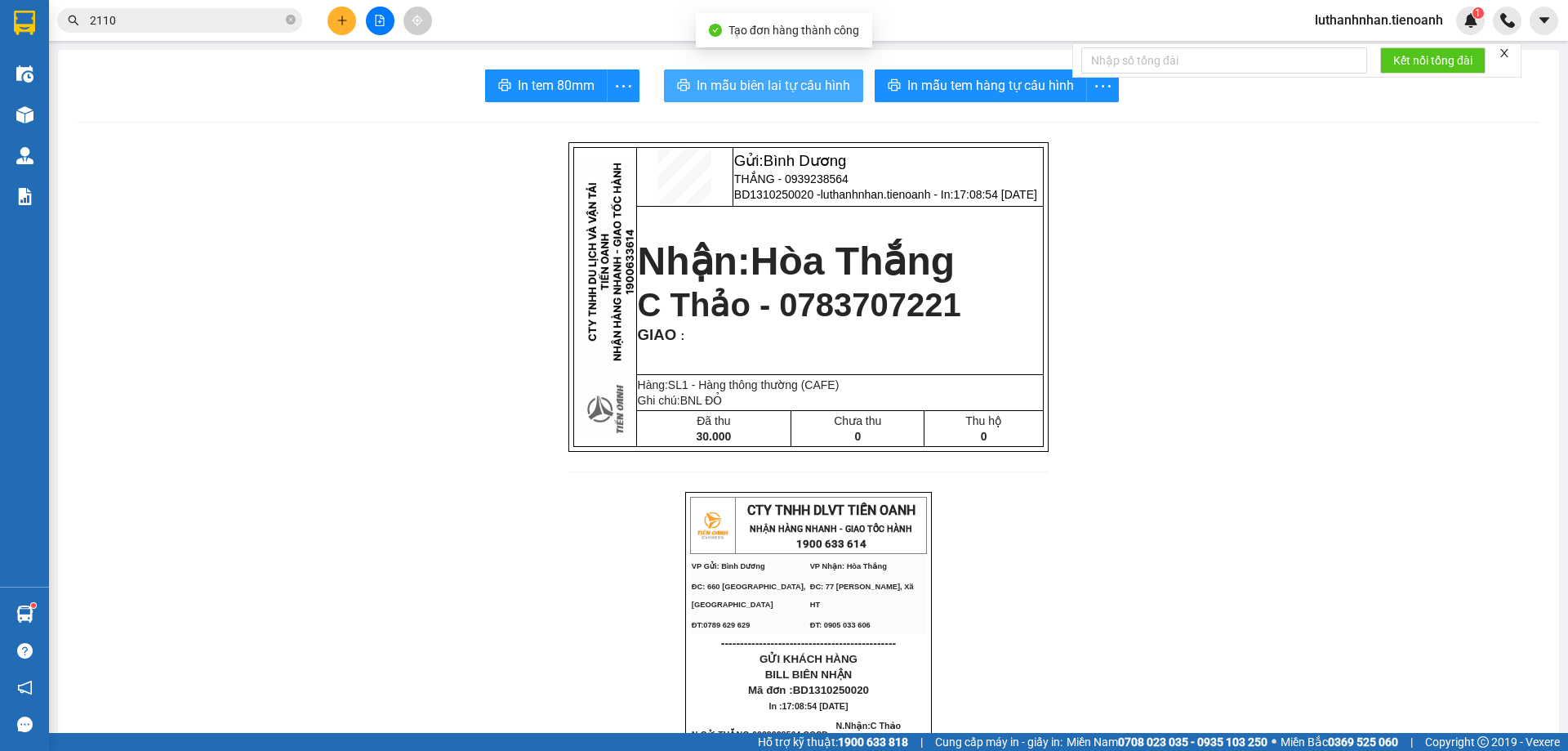
click at [834, 80] on span "In mẫu biên lai tự cấu hình" at bounding box center [773, 86] width 153 height 21
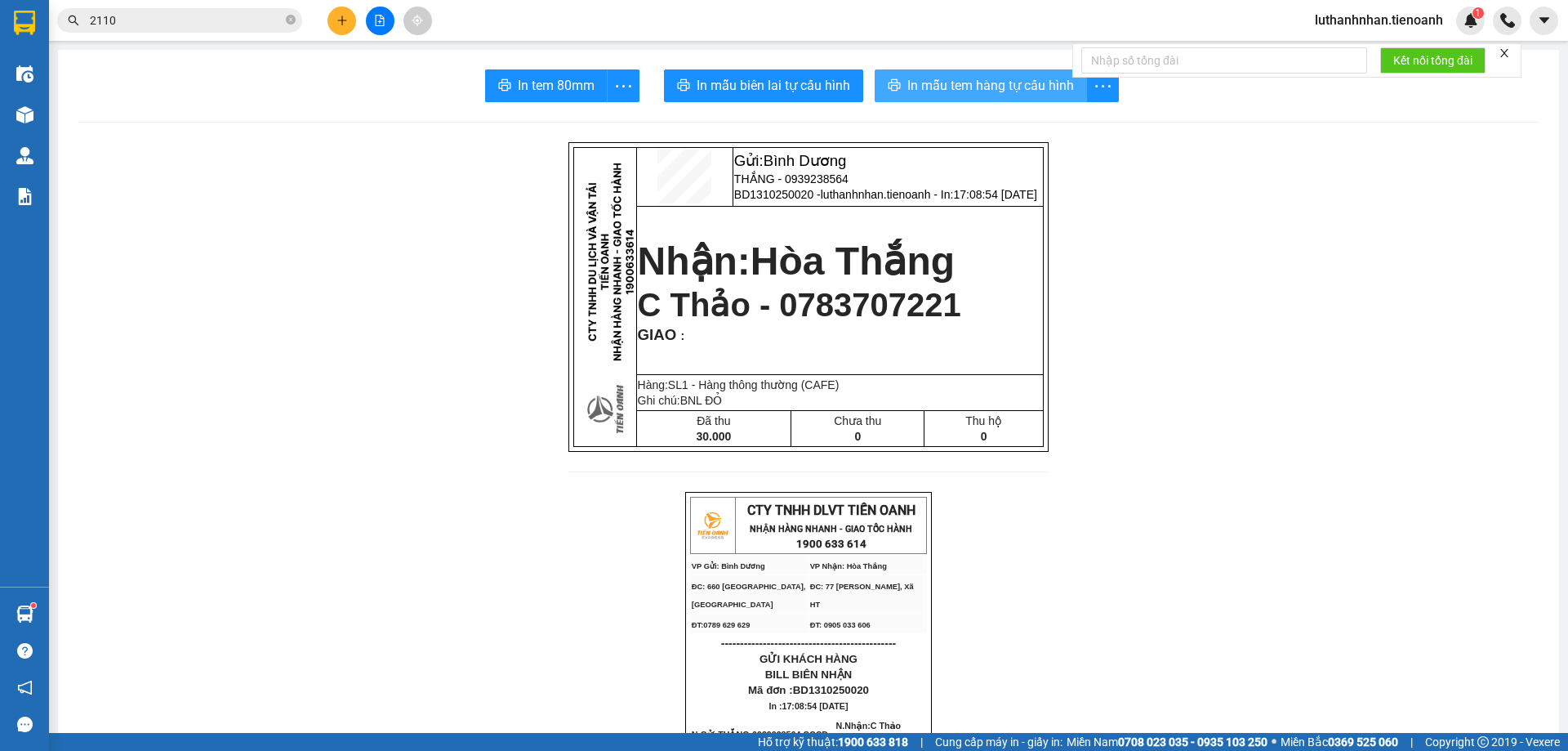
click at [978, 81] on span "In mẫu tem hàng tự cấu hình" at bounding box center [990, 86] width 166 height 21
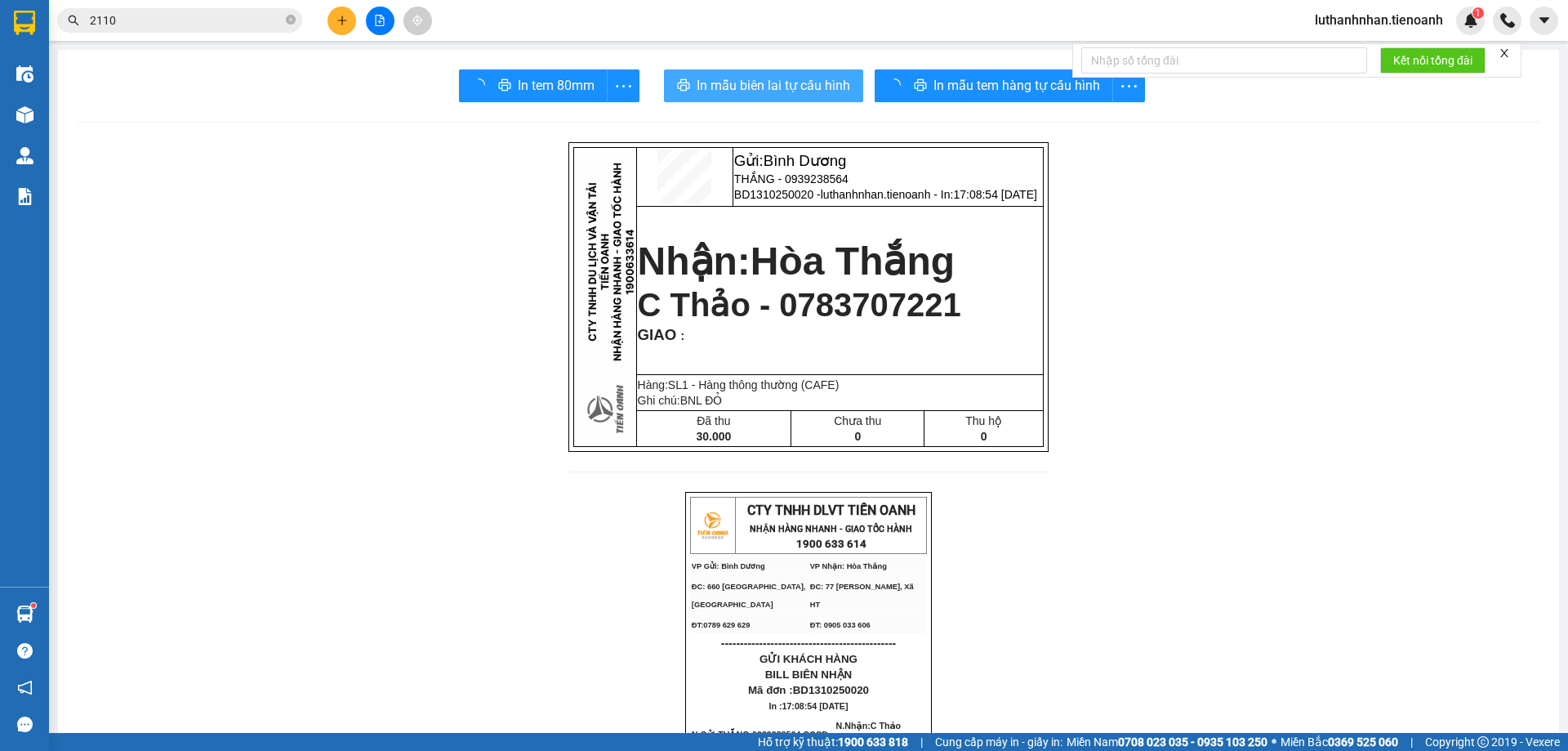
click at [789, 77] on span "In mẫu biên lai tự cấu hình" at bounding box center [773, 86] width 153 height 21
click at [286, 21] on icon "close-circle" at bounding box center [290, 19] width 10 height 10
click at [162, 16] on input "text" at bounding box center [186, 20] width 193 height 18
click at [167, 16] on input "text" at bounding box center [186, 20] width 193 height 18
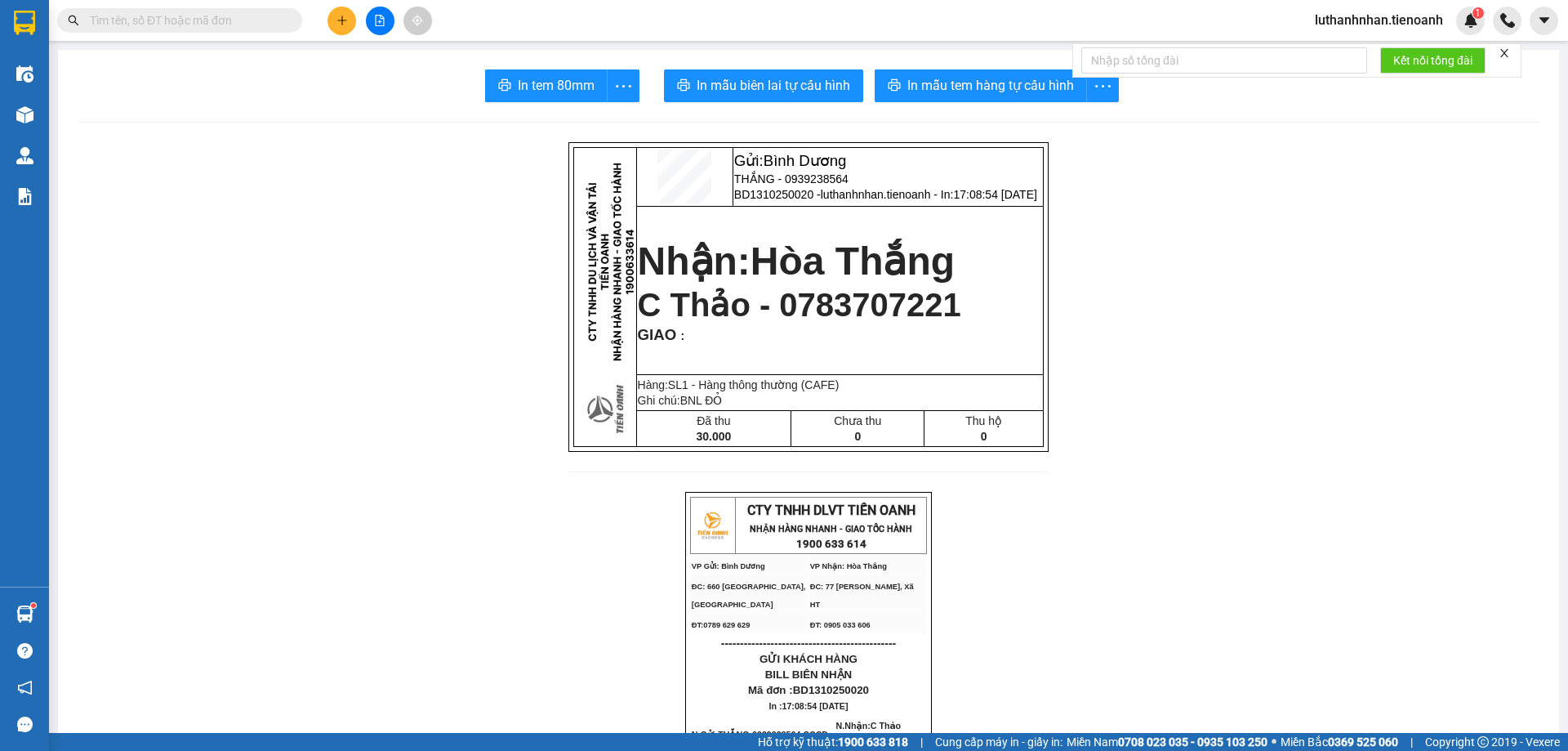
click at [167, 16] on input "text" at bounding box center [186, 20] width 193 height 18
click at [267, 22] on input "text" at bounding box center [186, 20] width 193 height 18
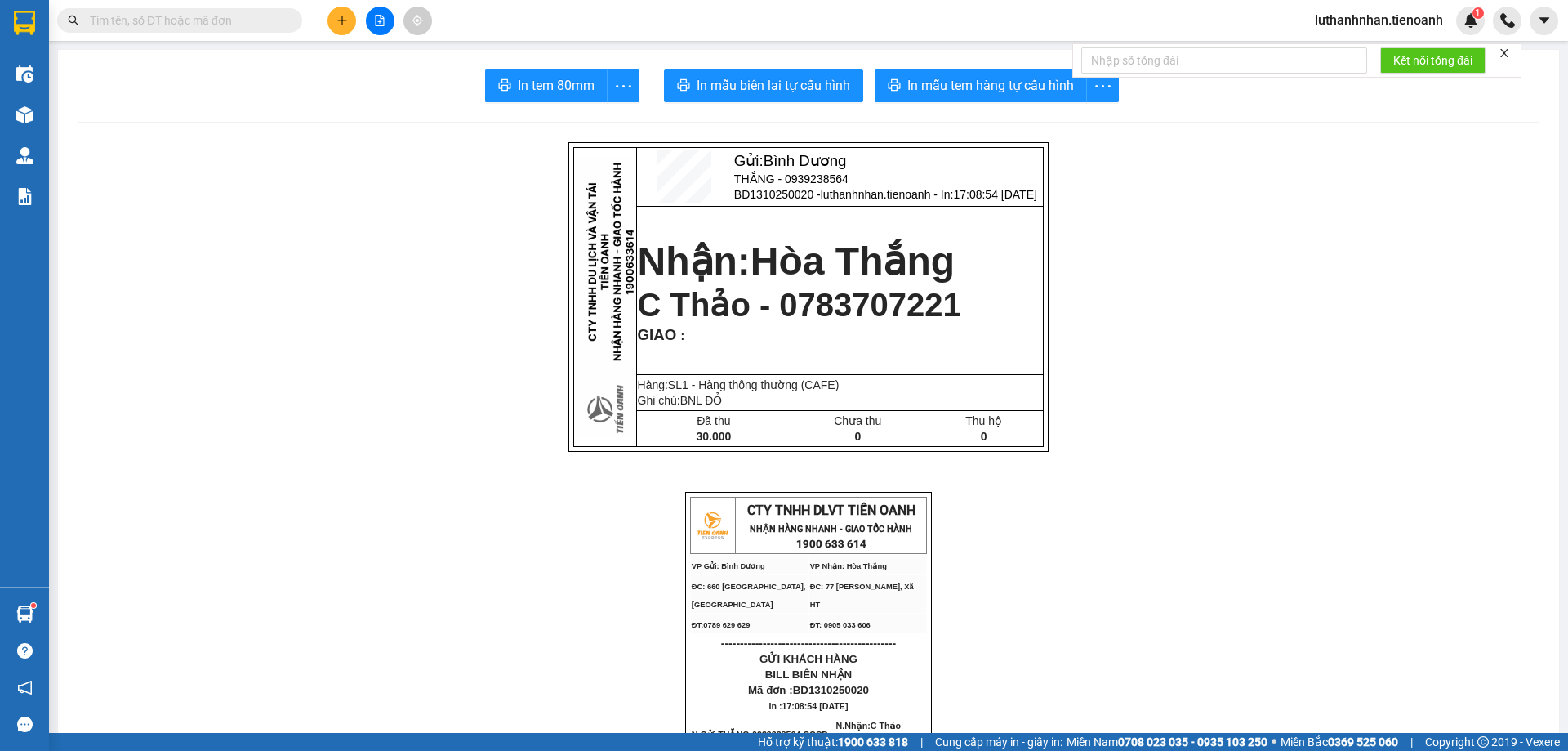
click at [267, 22] on input "text" at bounding box center [186, 20] width 193 height 18
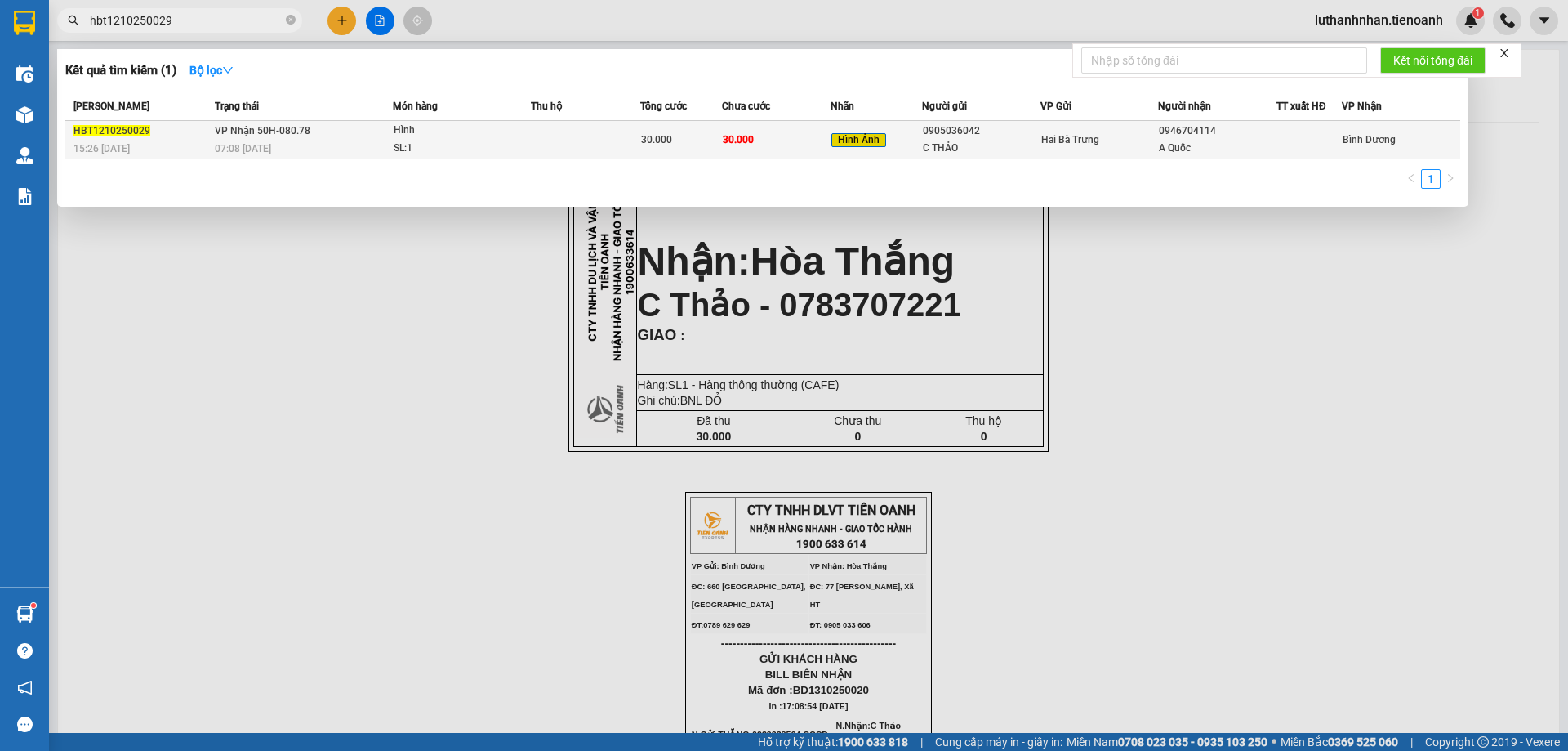
type input "hbt1210250029"
click at [744, 138] on span "30.000" at bounding box center [739, 139] width 31 height 11
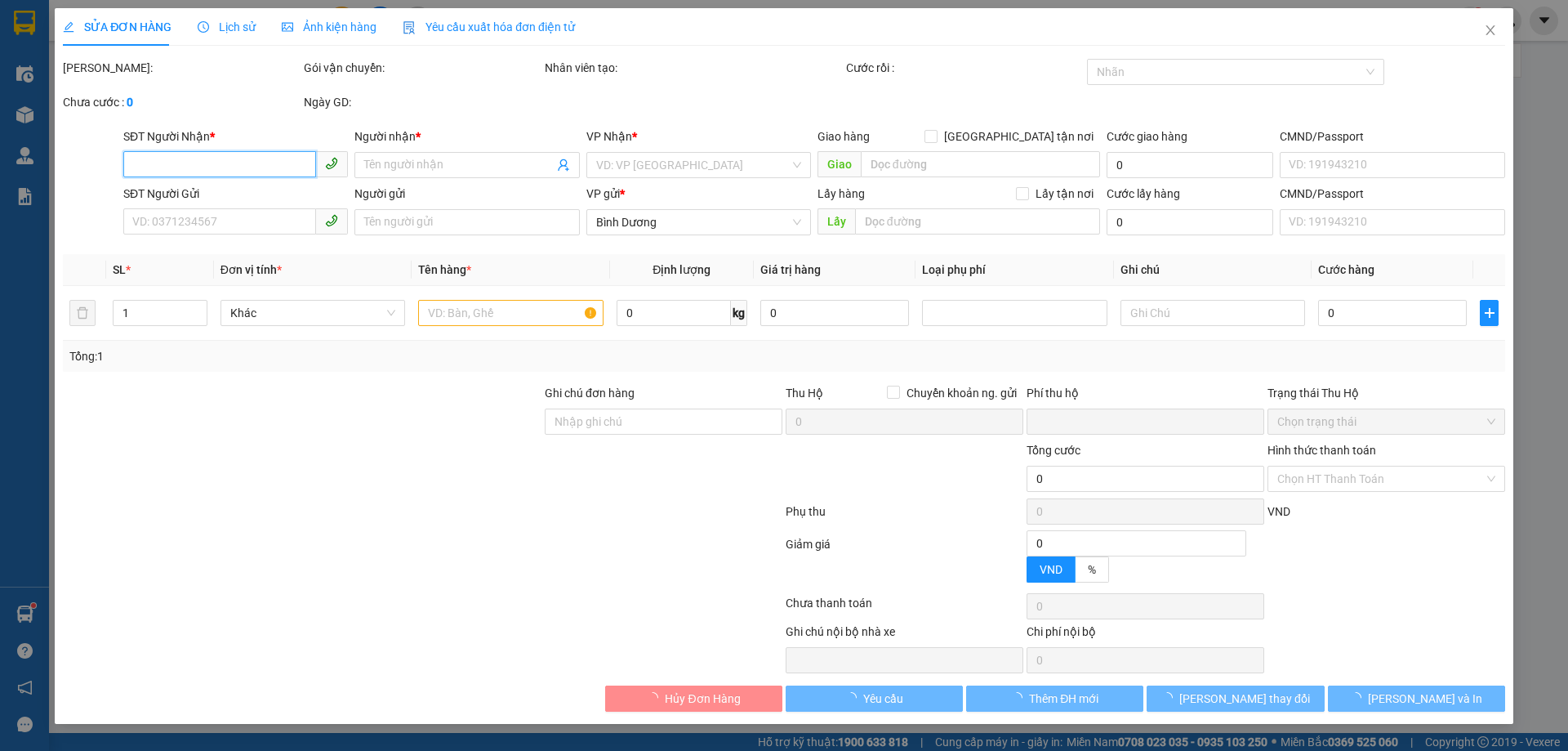
type input "0946704114"
type input "A Quốc"
type input "0905036042"
type input "C THẢO"
type input "0"
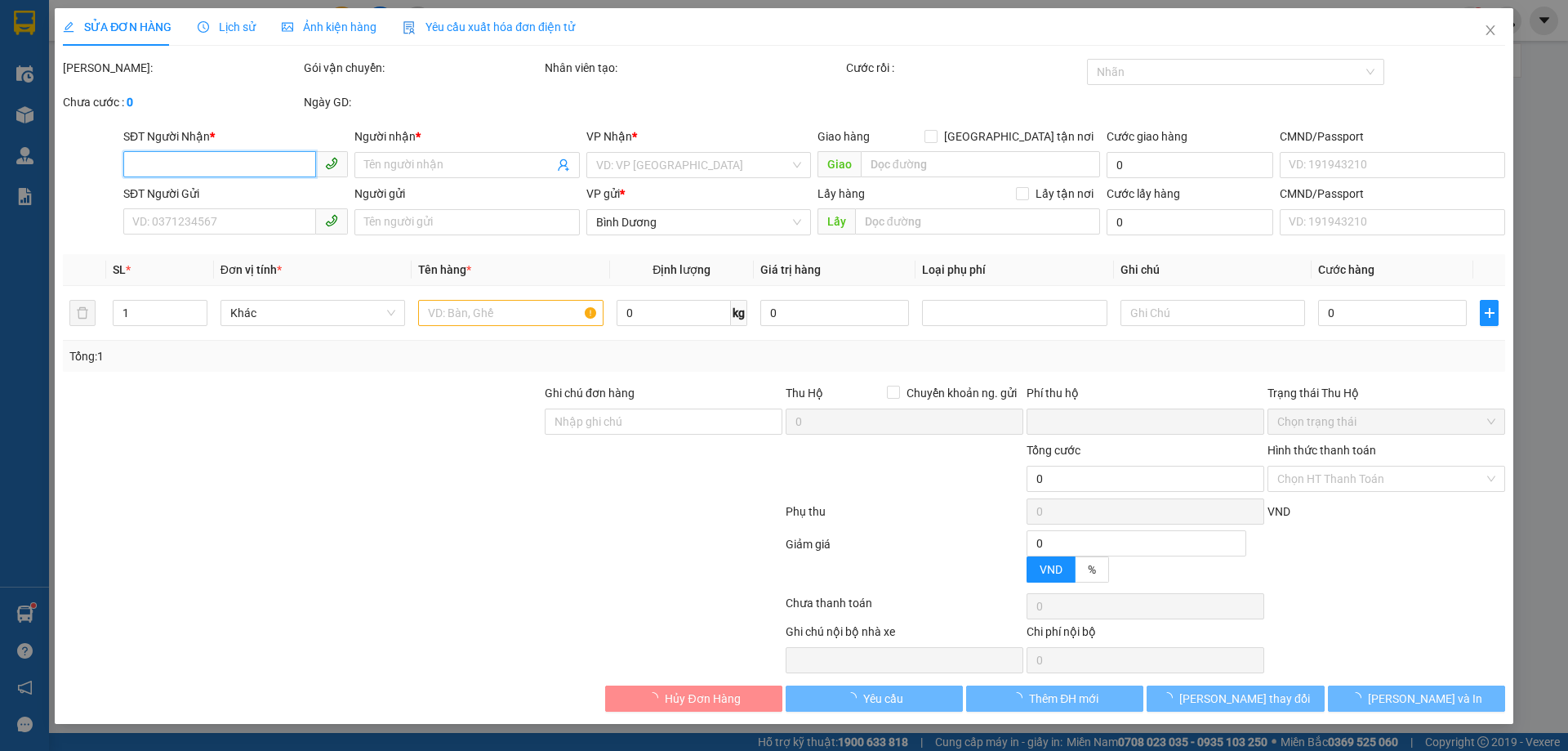
type input "30.000"
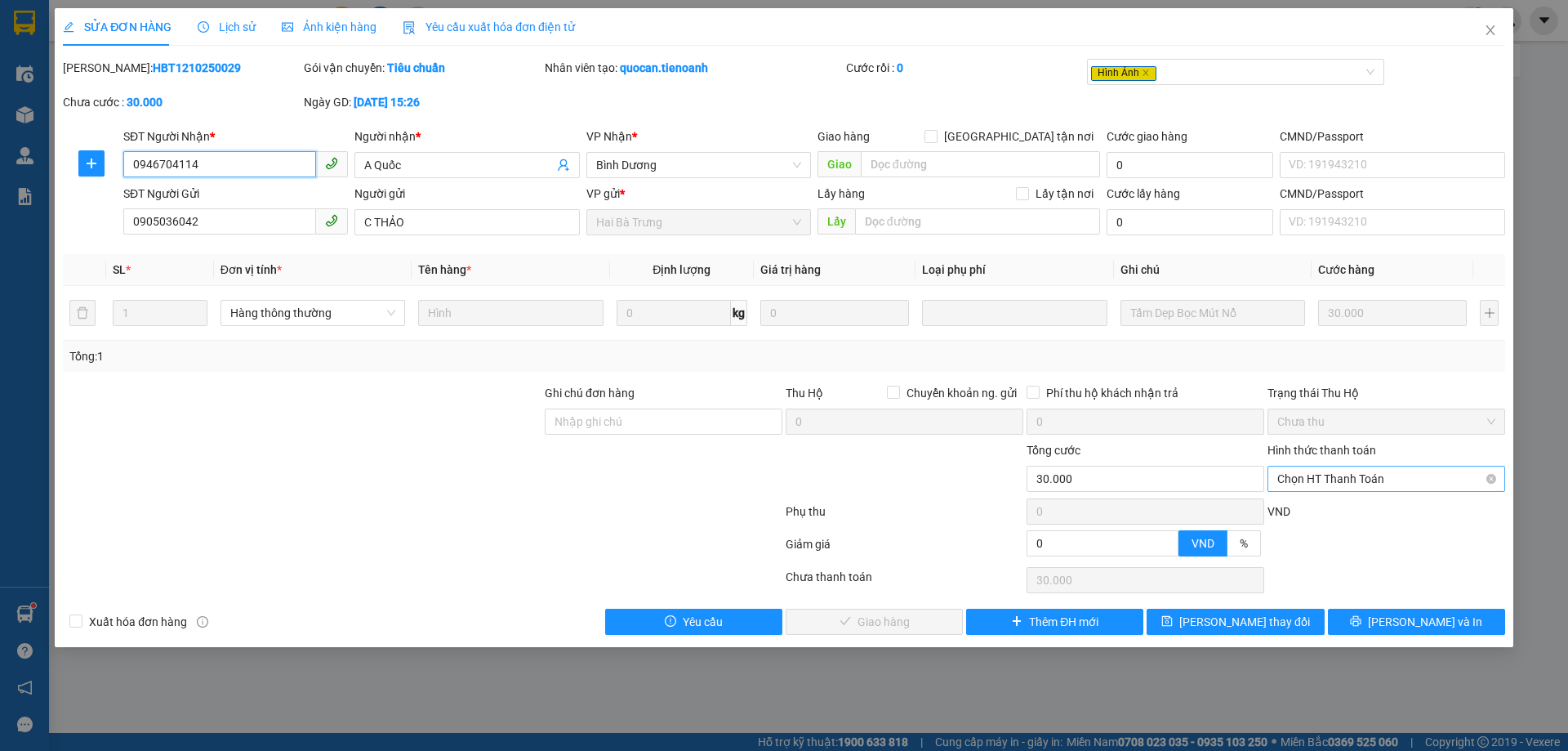
click at [1337, 484] on span "Chọn HT Thanh Toán" at bounding box center [1387, 479] width 218 height 24
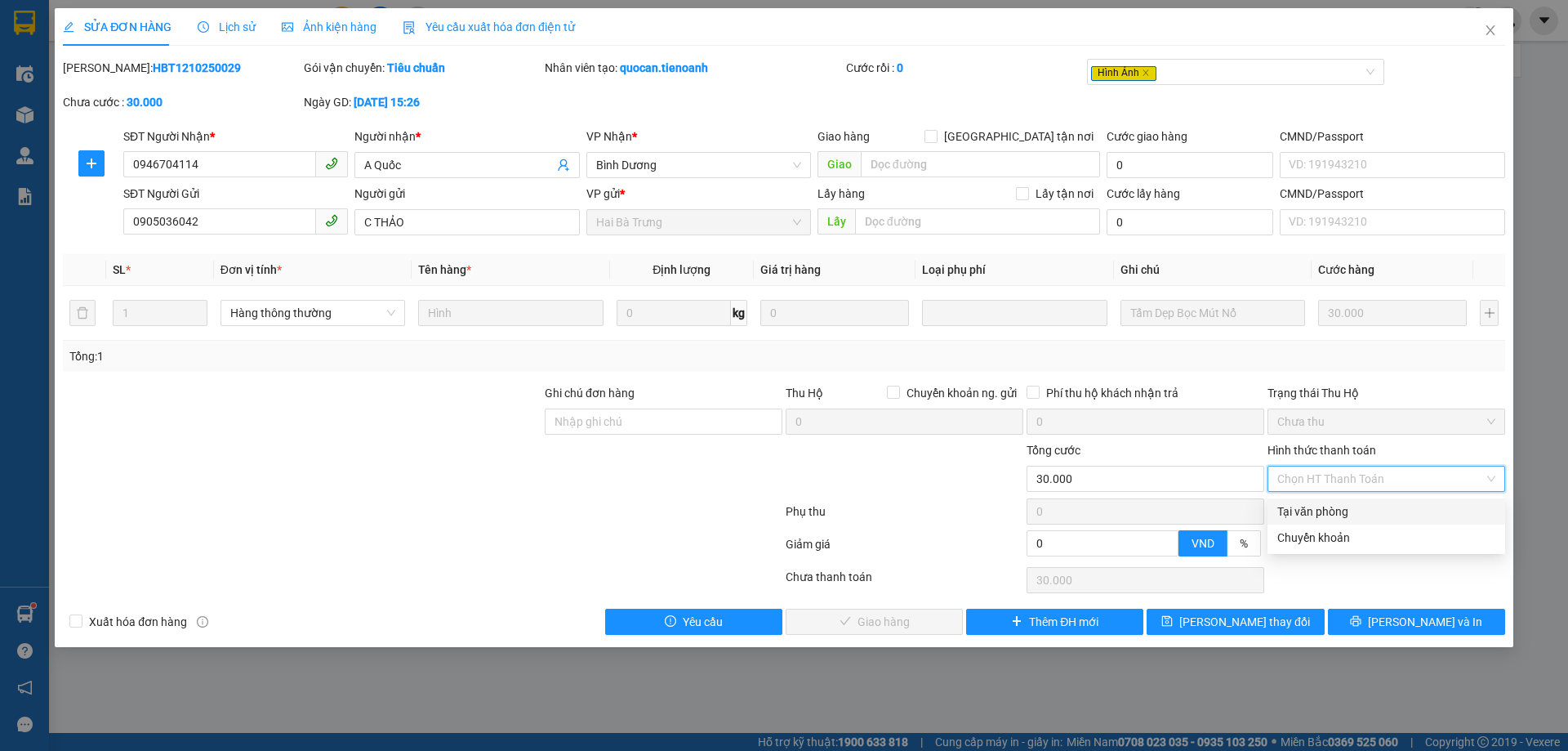
click at [1337, 508] on div "Tại văn phòng" at bounding box center [1387, 511] width 218 height 18
type input "0"
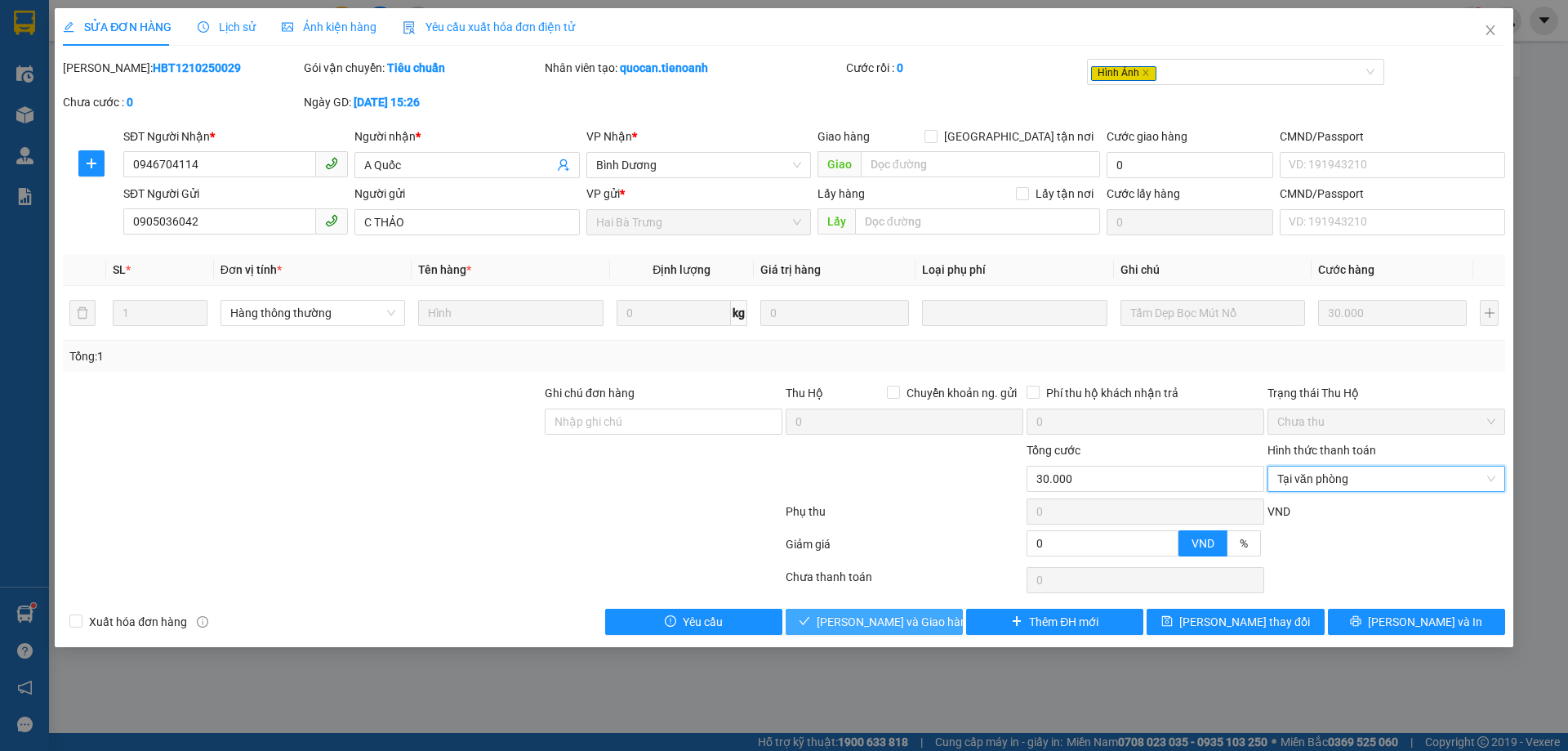
click at [890, 625] on span "[PERSON_NAME] và Giao hàng" at bounding box center [894, 622] width 157 height 18
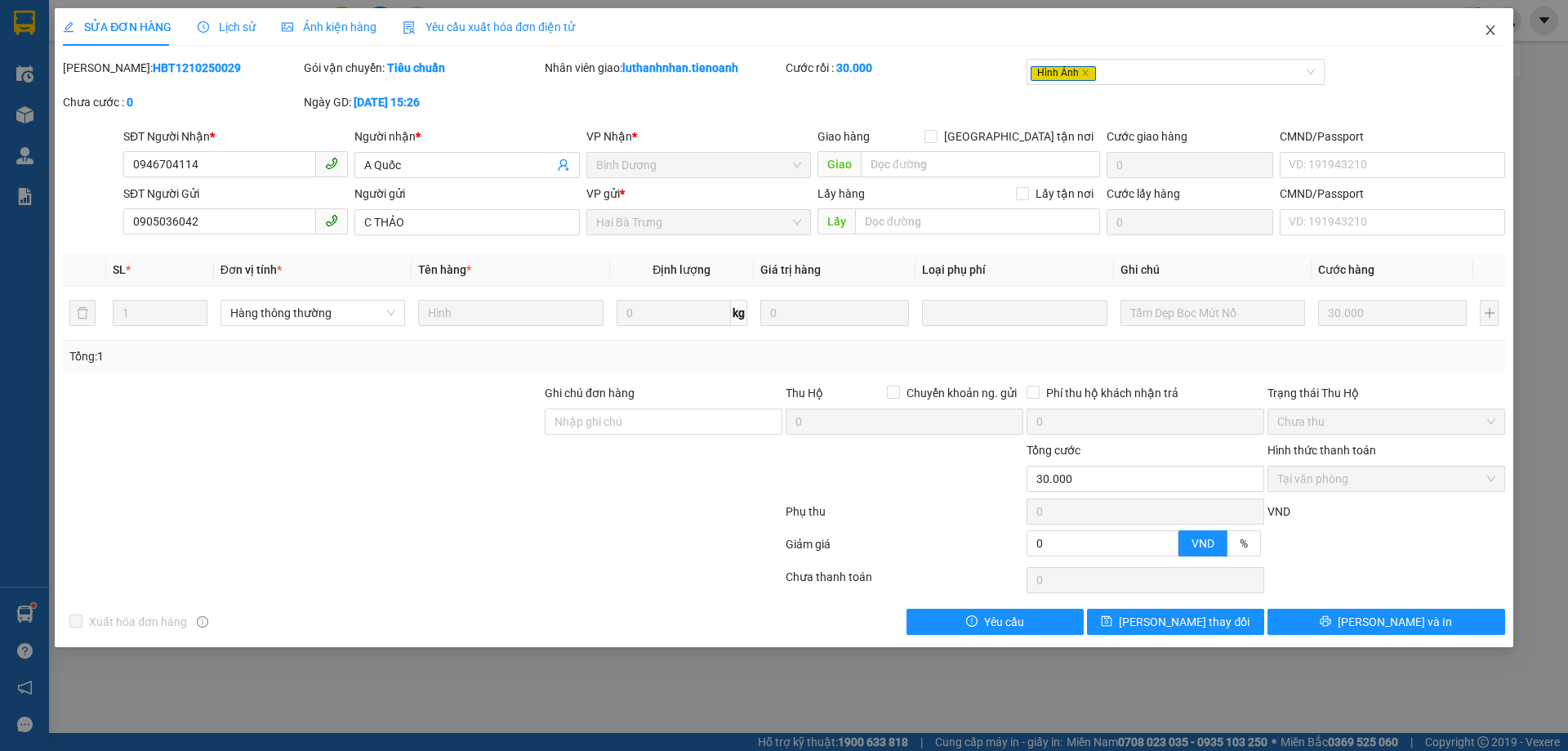
click at [1494, 29] on icon "close" at bounding box center [1490, 29] width 13 height 13
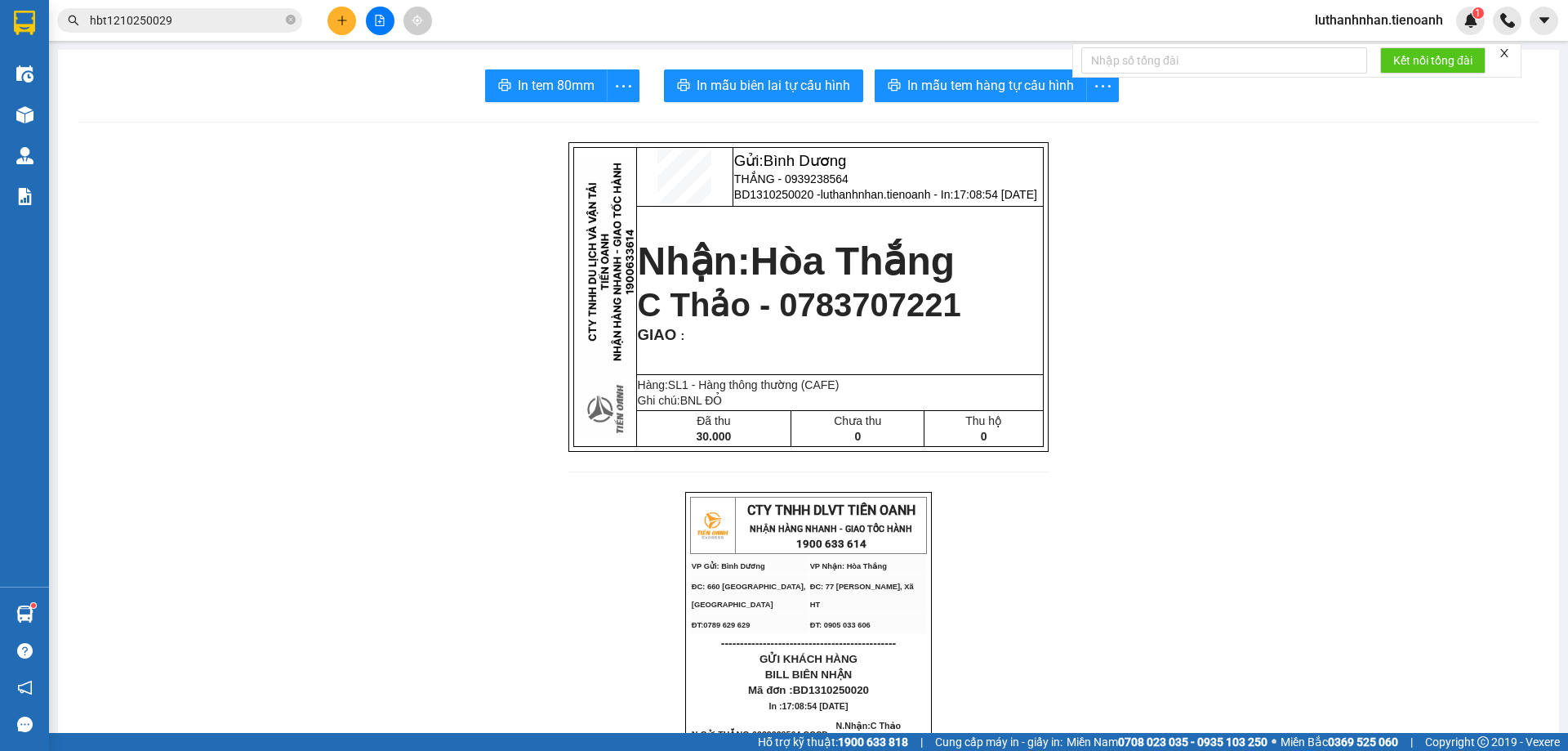
click at [240, 14] on input "hbt1210250029" at bounding box center [186, 20] width 193 height 18
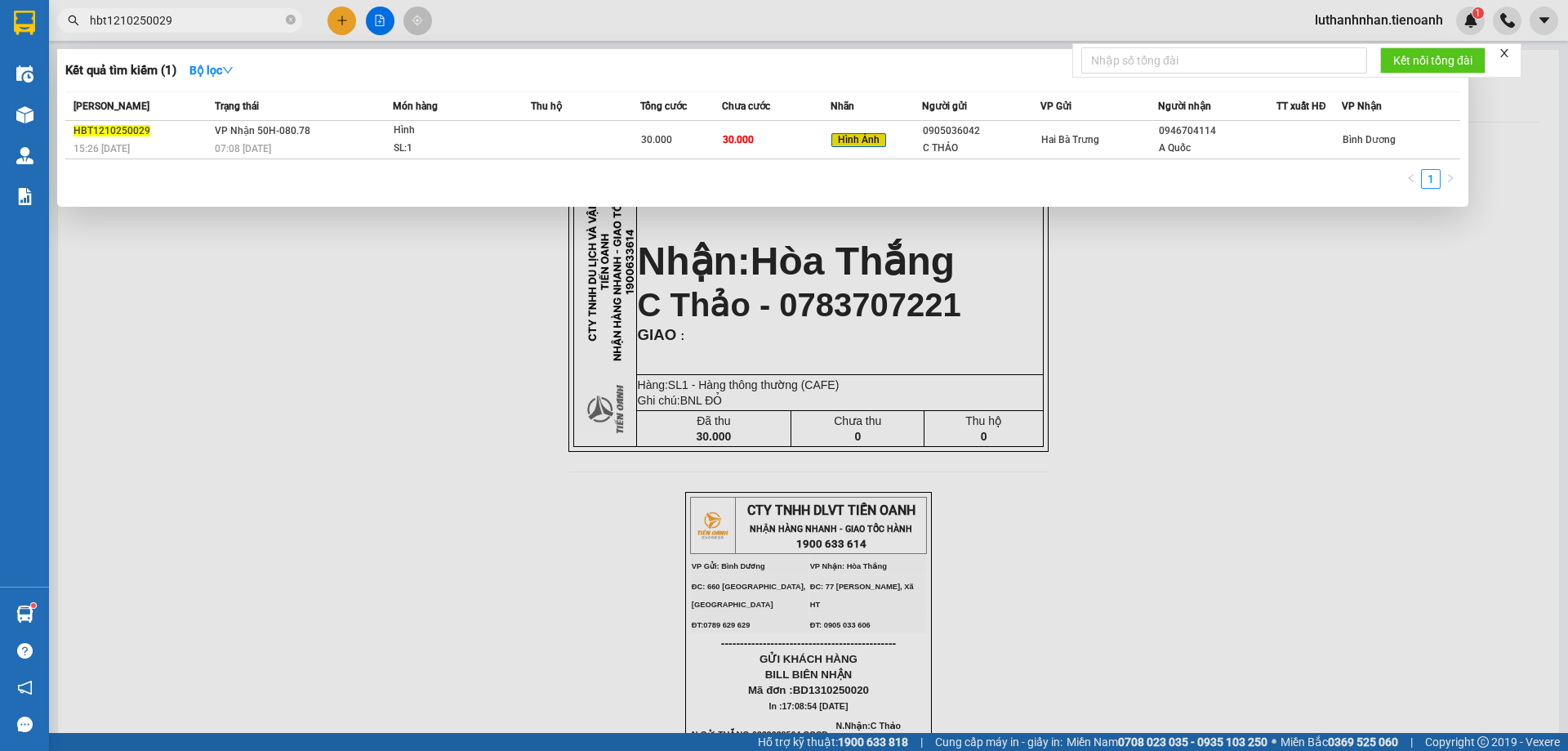
click at [240, 14] on input "hbt1210250029" at bounding box center [186, 20] width 193 height 18
click at [294, 22] on icon "close-circle" at bounding box center [290, 19] width 10 height 10
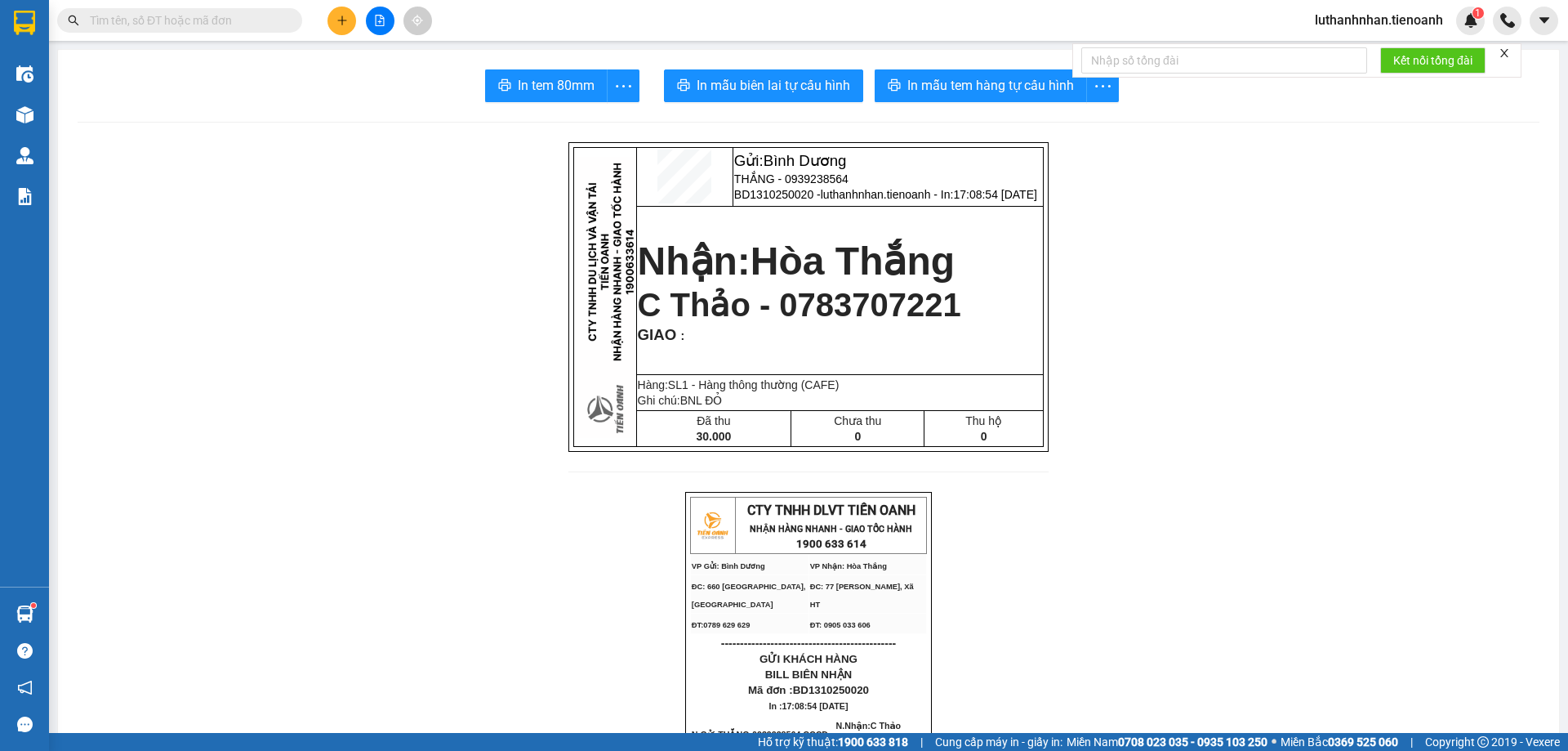
click at [261, 17] on input "text" at bounding box center [186, 20] width 193 height 18
click at [143, 22] on input "text" at bounding box center [186, 20] width 193 height 18
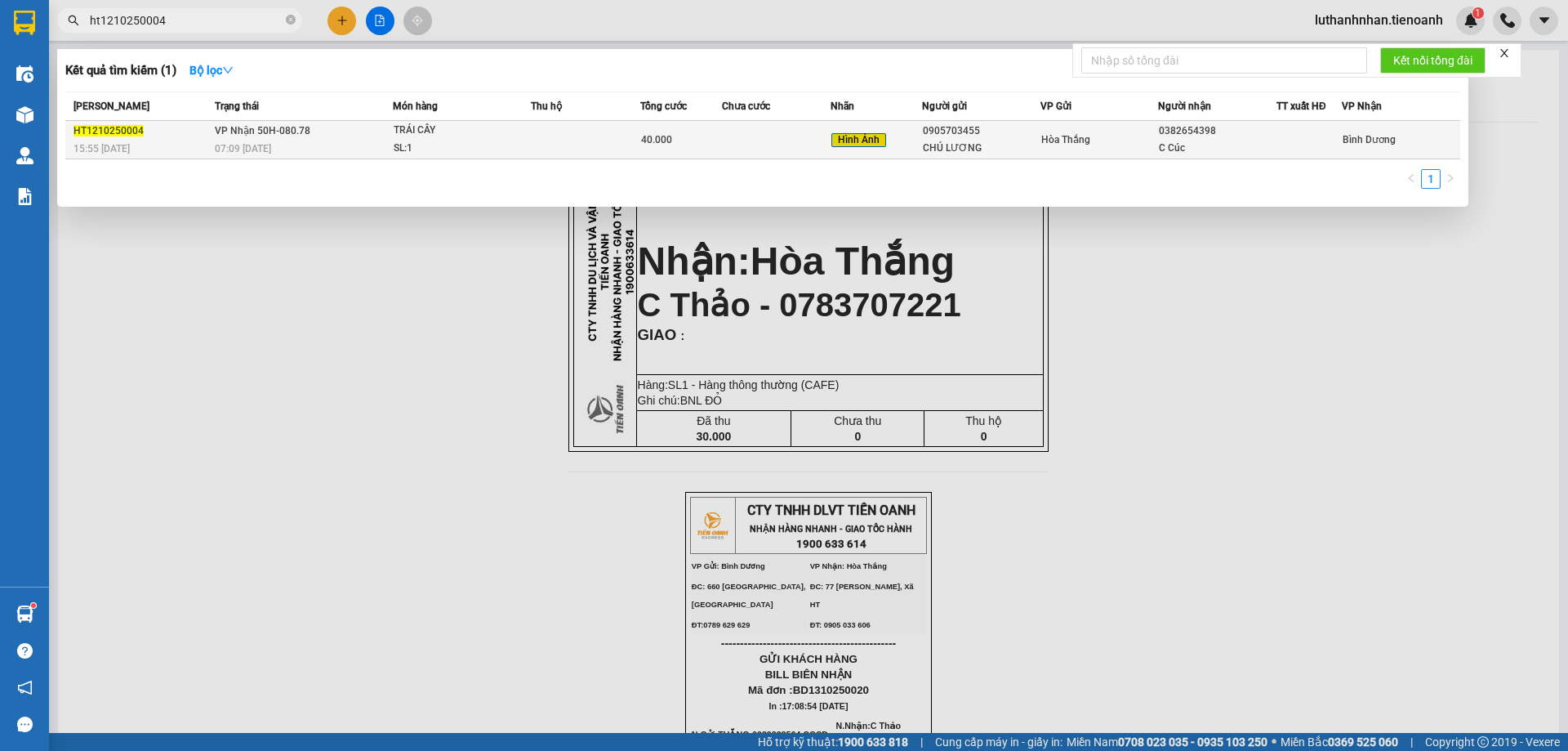
type input "ht1210250004"
click at [513, 136] on div "TRÁI CÂY" at bounding box center [455, 131] width 123 height 18
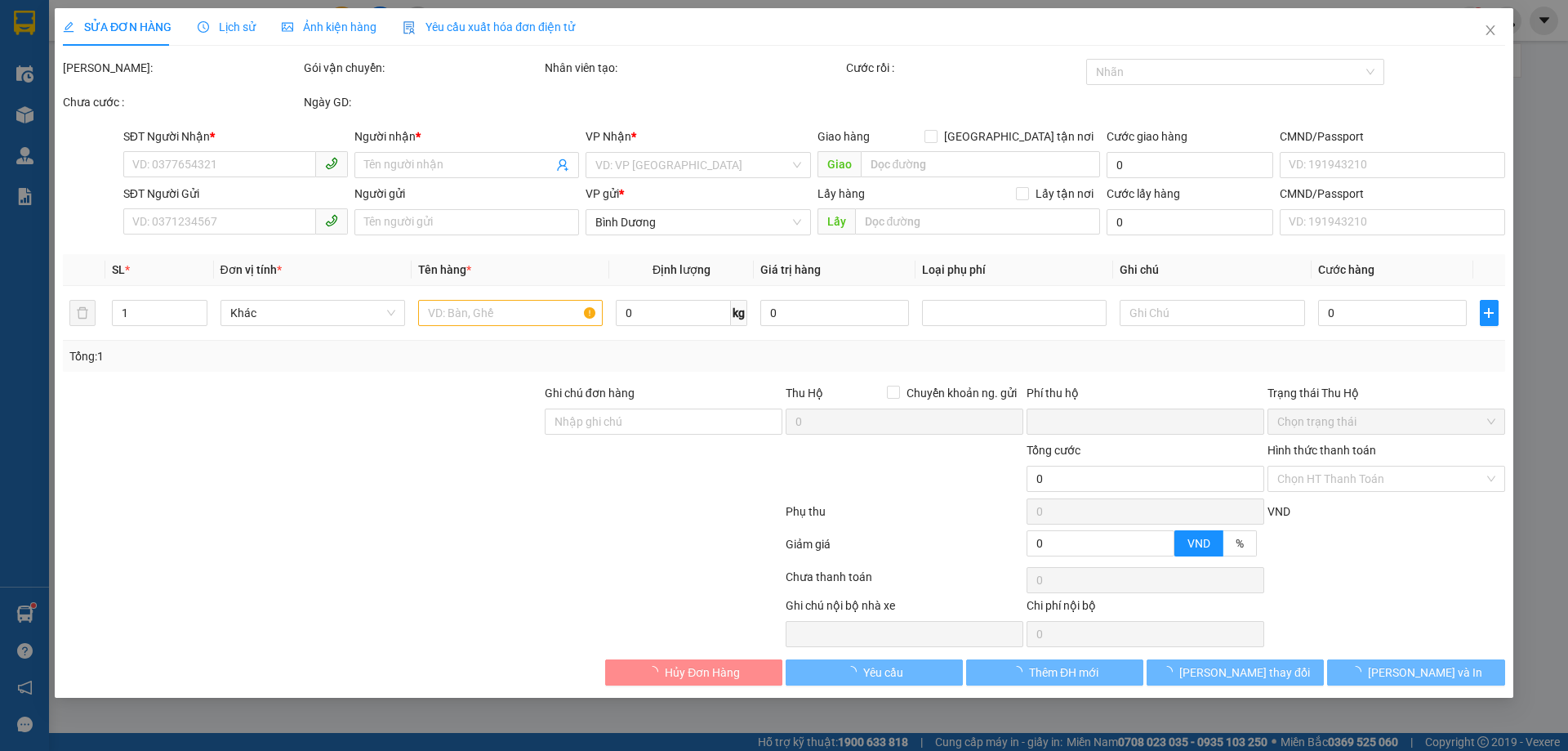
type input "0382654398"
type input "C Cúc"
type input "066303009409"
type input "0905703455"
type input "CHÚ LƯƠNG"
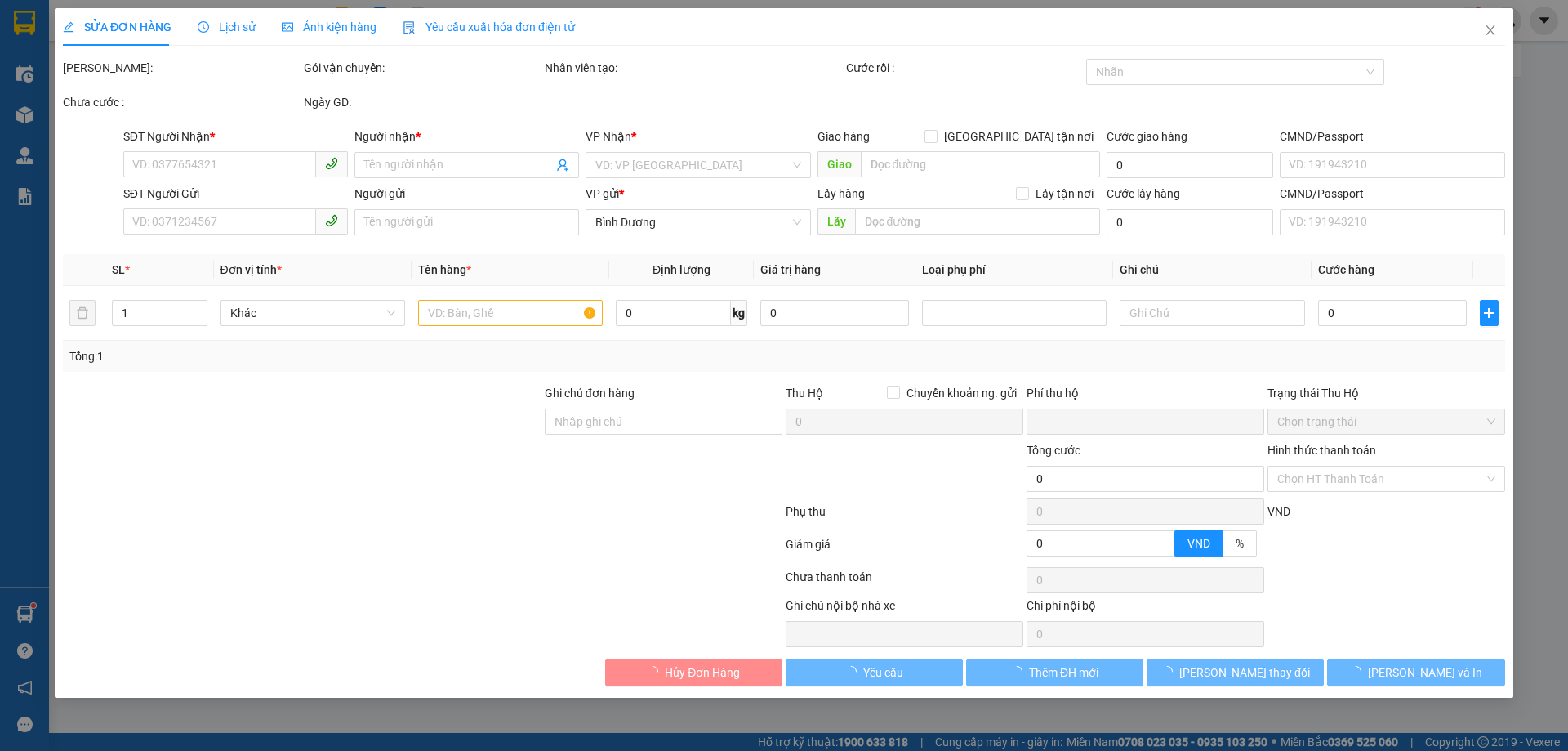
type input "0"
type input "40.000"
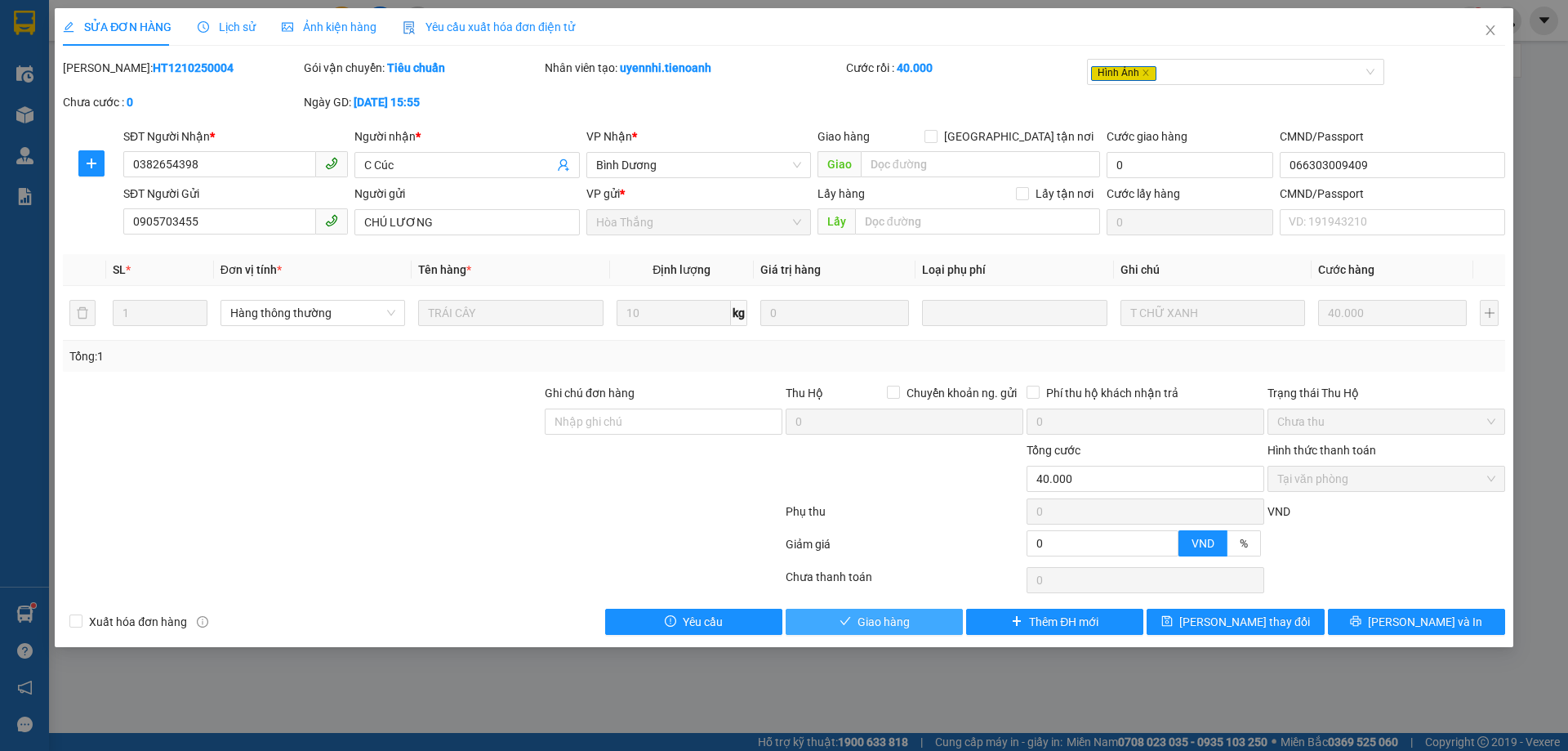
click at [876, 612] on button "Giao hàng" at bounding box center [874, 622] width 177 height 26
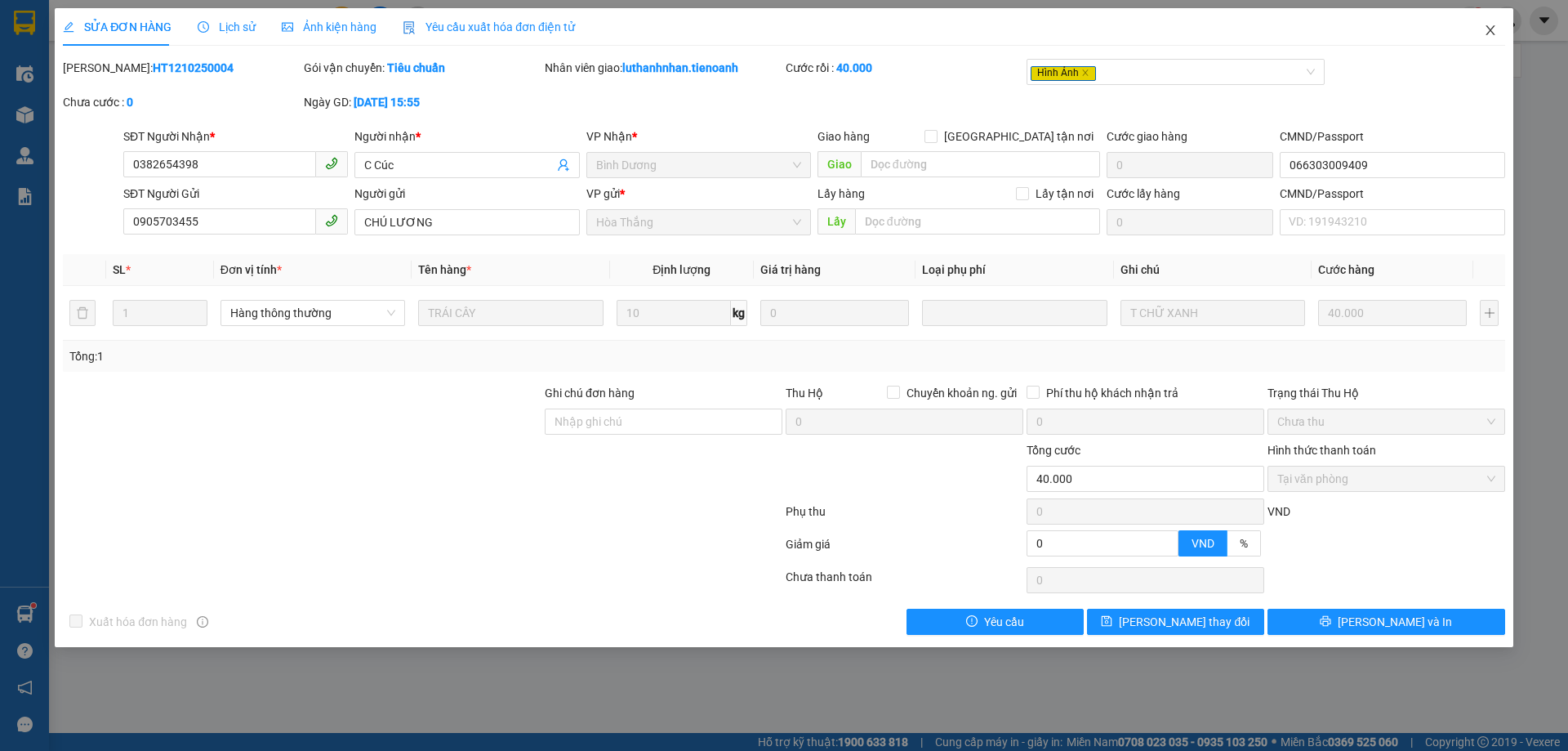
click at [1495, 22] on span "Close" at bounding box center [1490, 30] width 46 height 46
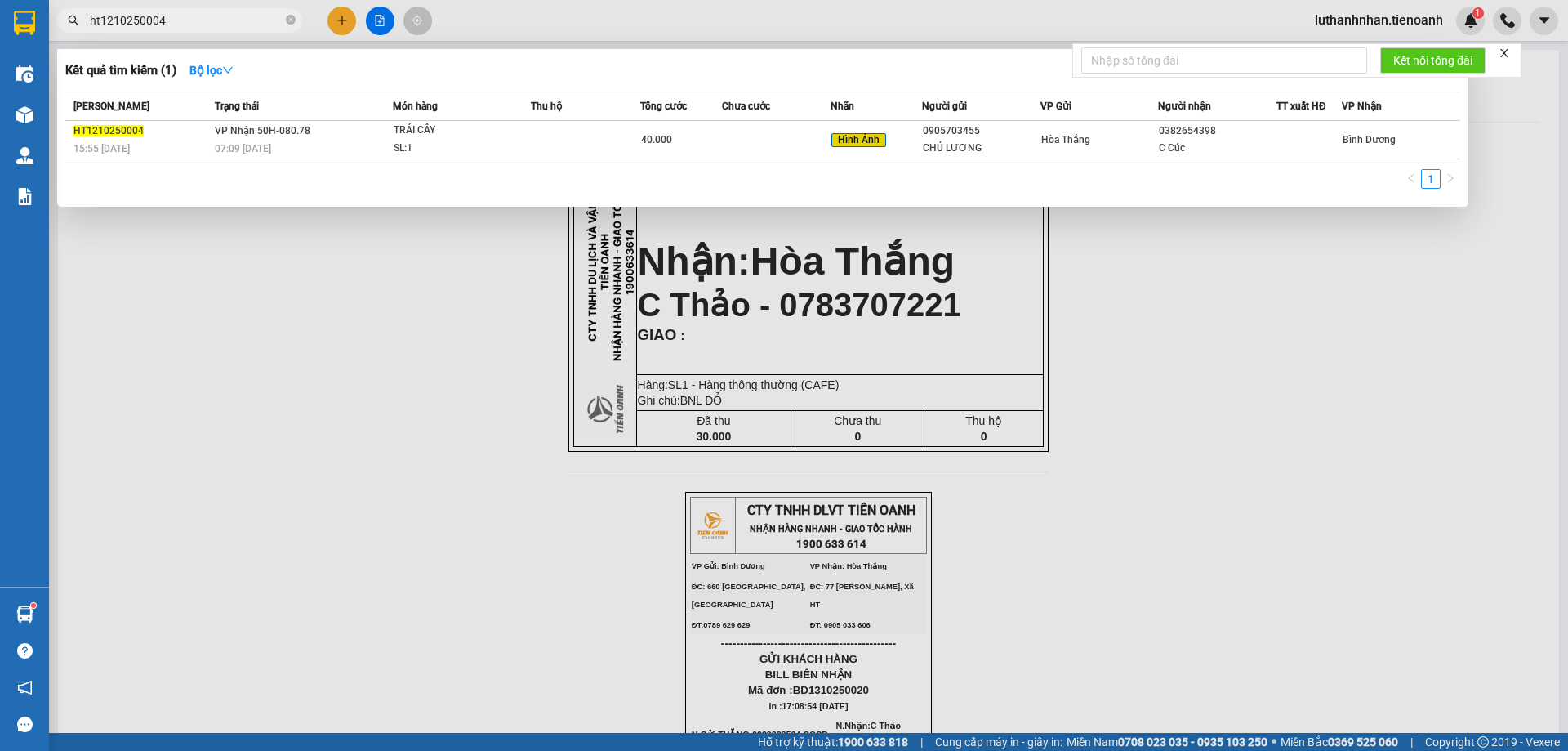
click at [229, 20] on input "ht1210250004" at bounding box center [186, 20] width 193 height 18
click at [328, 23] on div at bounding box center [784, 375] width 1568 height 751
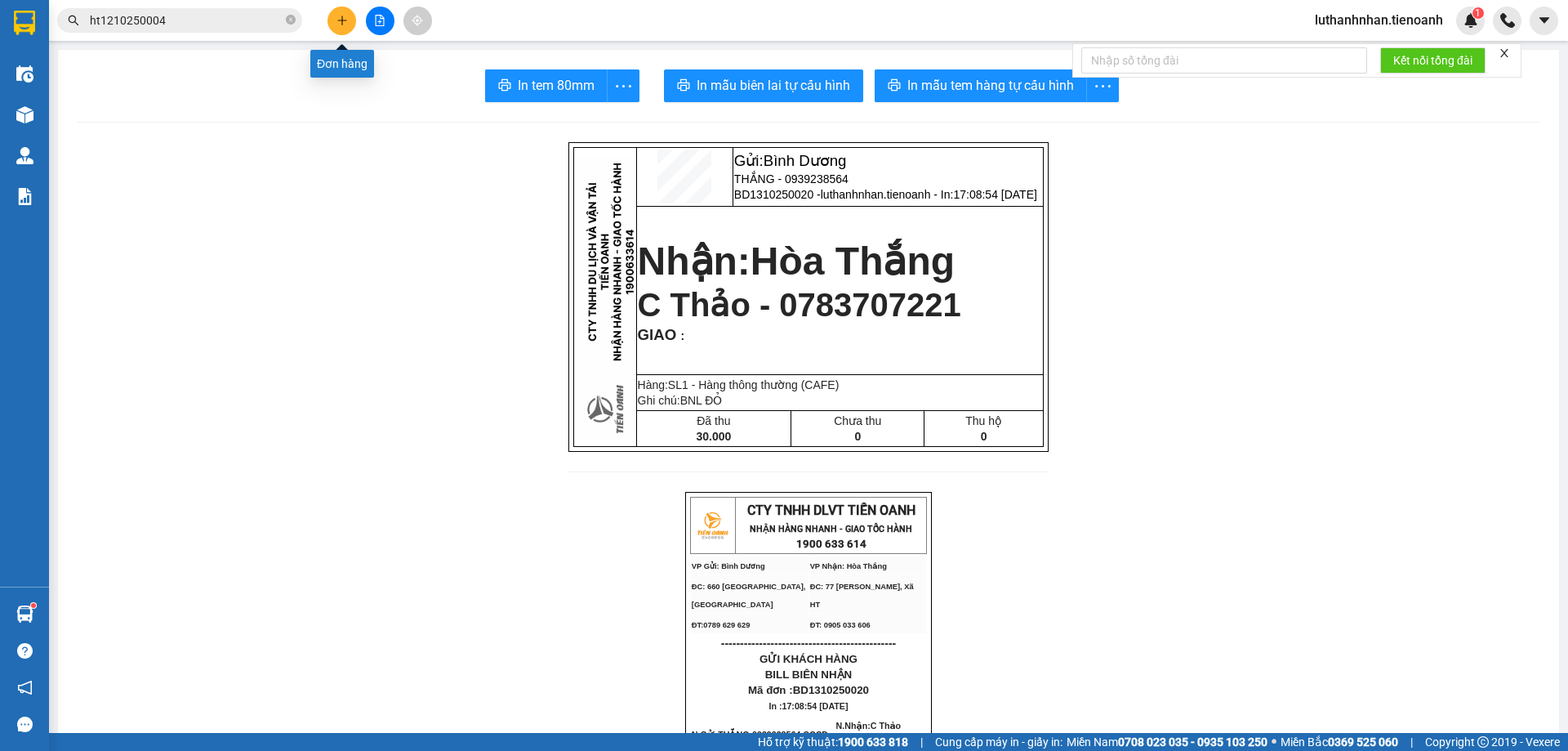
click at [332, 23] on button at bounding box center [341, 21] width 29 height 29
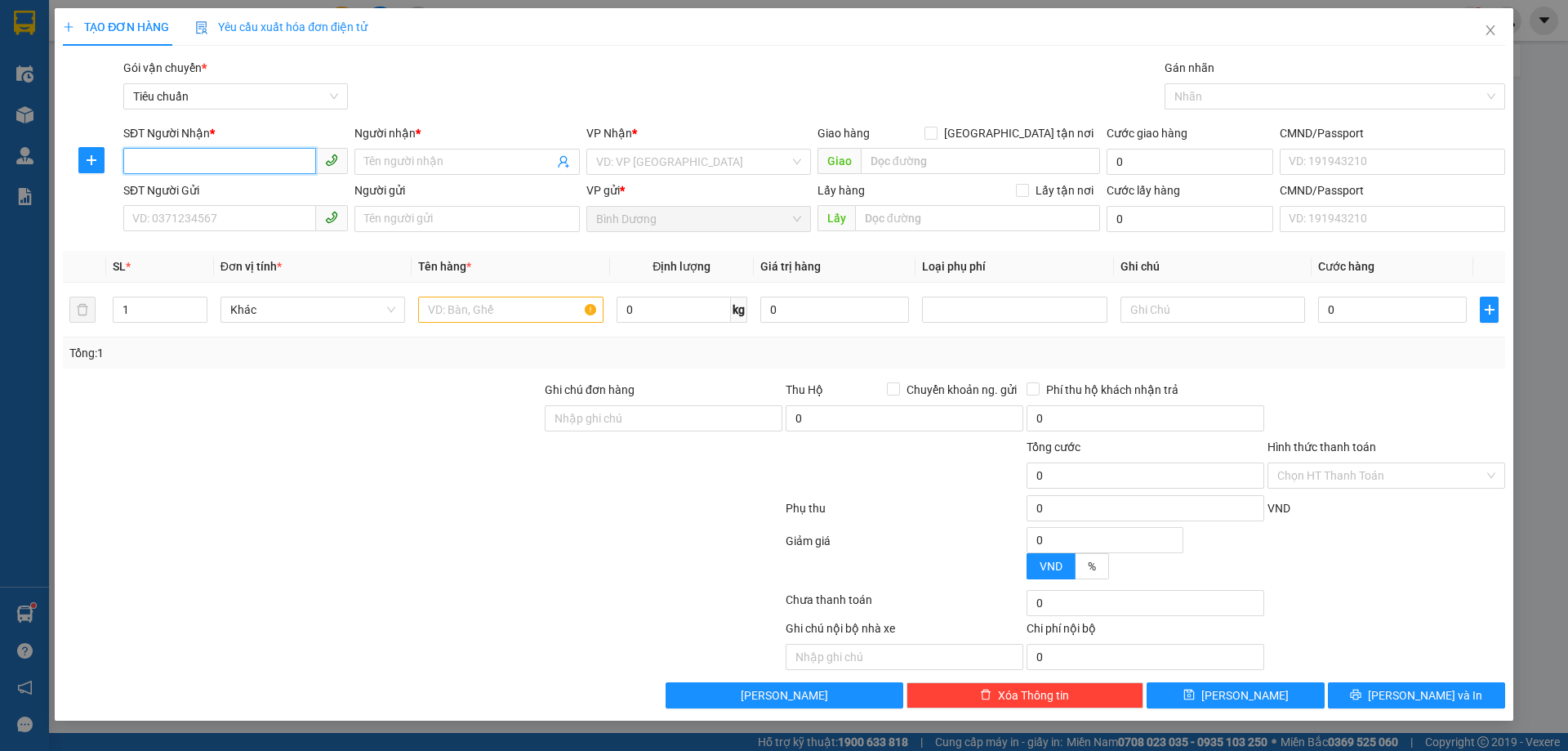
click at [269, 159] on input "SĐT Người Nhận *" at bounding box center [219, 161] width 193 height 26
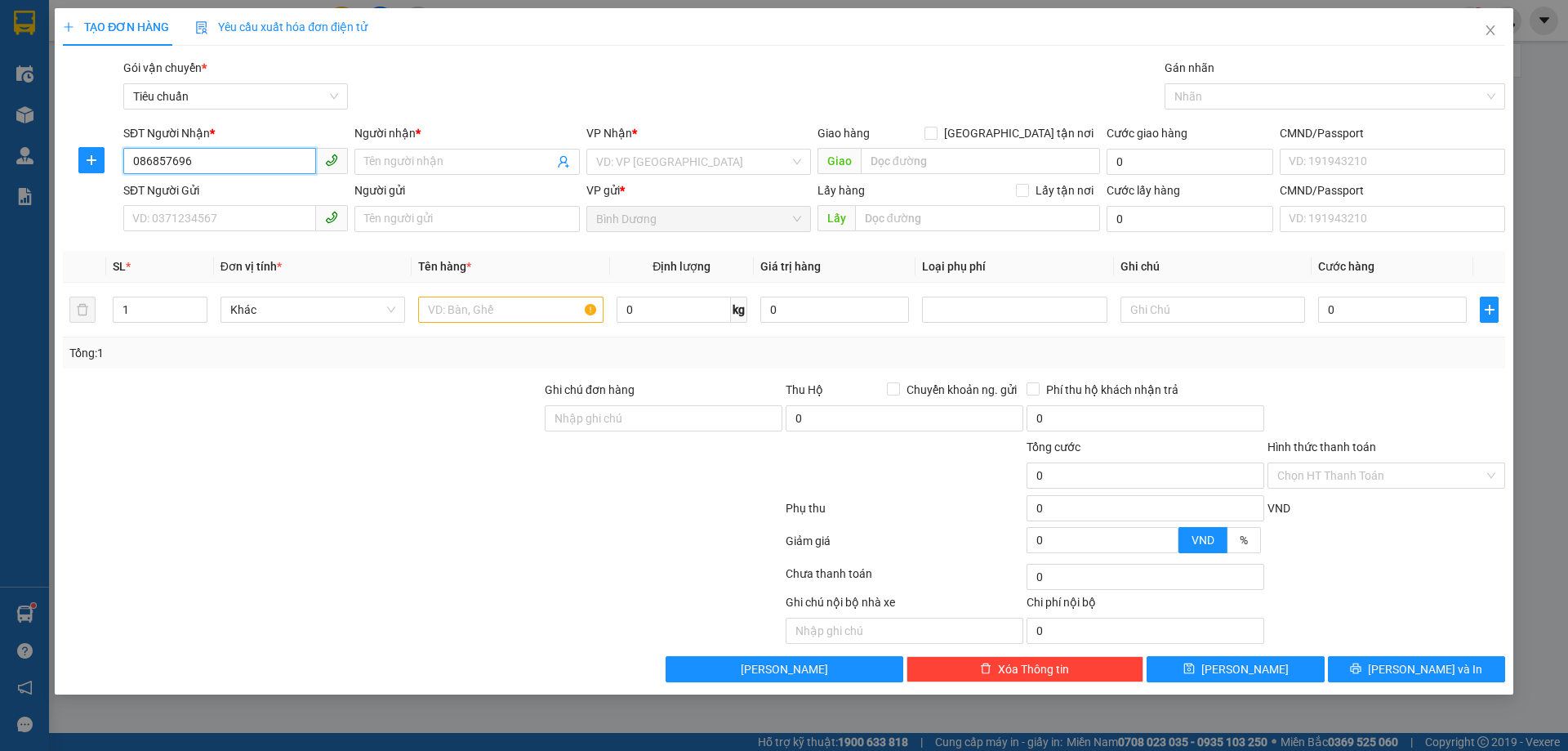
type input "0868576968"
click at [232, 197] on div "0868576968 - [PERSON_NAME]" at bounding box center [236, 194] width 205 height 18
type input "[PERSON_NAME]"
type input "40.000"
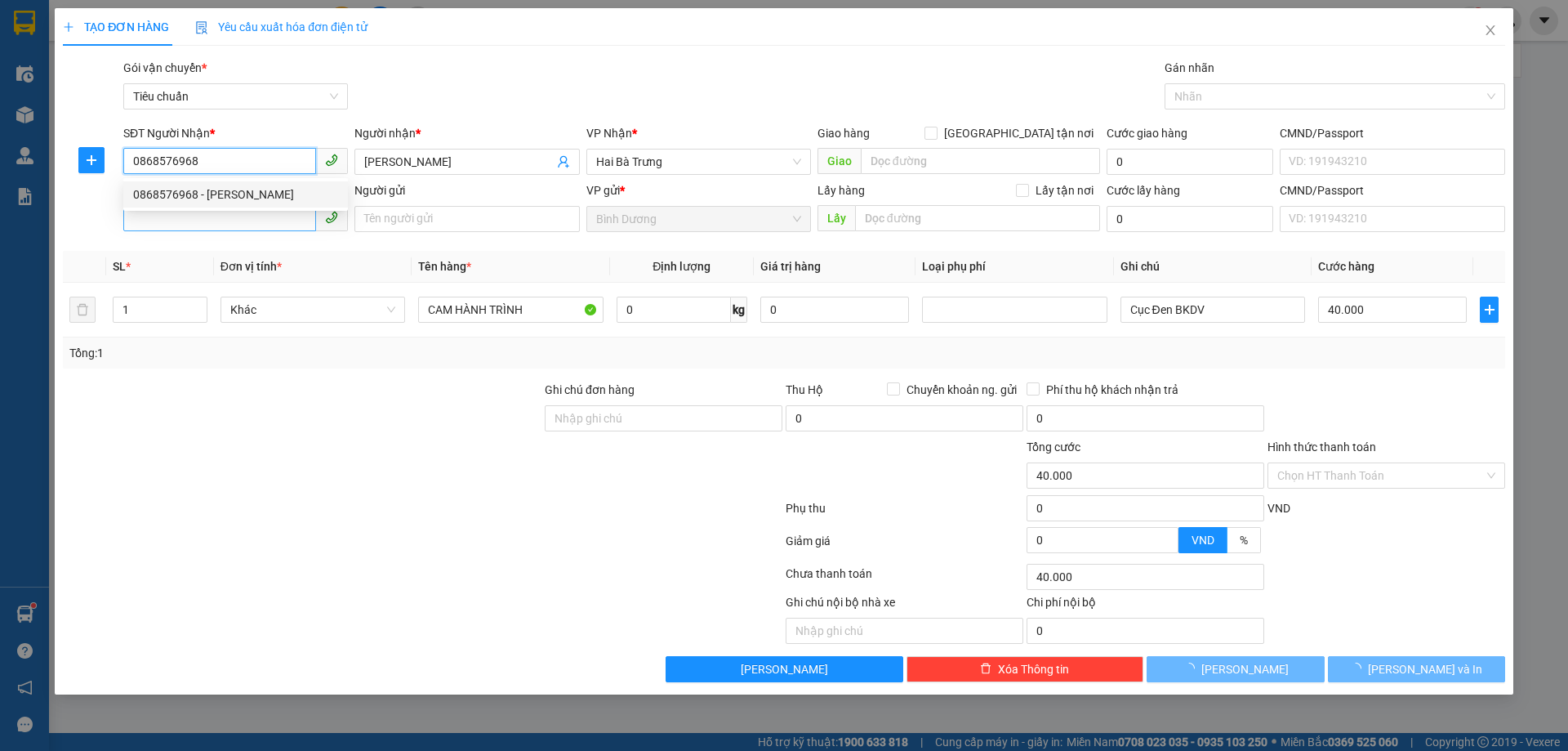
type input "0868576968"
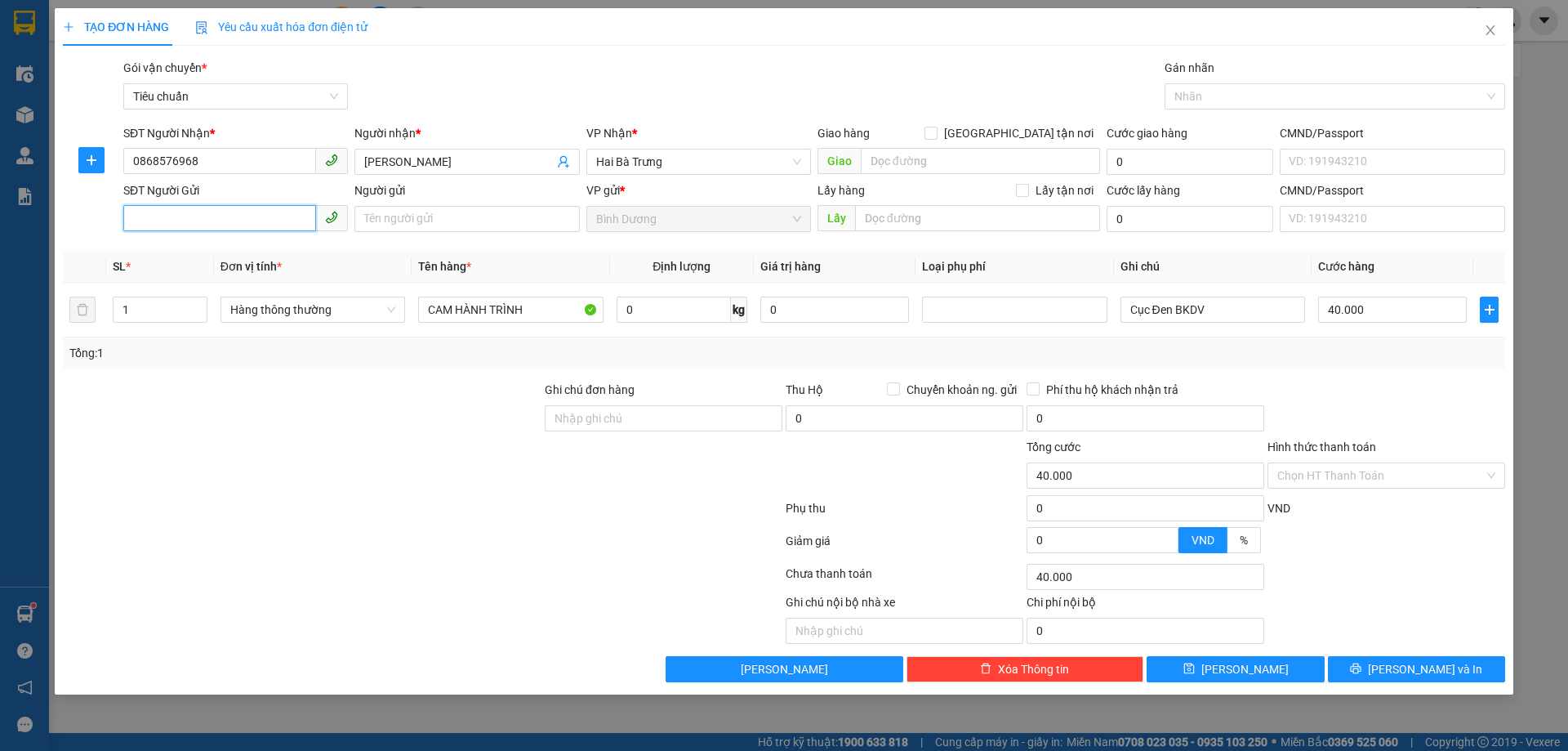
click at [246, 223] on input "SĐT Người Gửi" at bounding box center [219, 218] width 193 height 26
click at [246, 256] on div "0328017018 - C Nhàn" at bounding box center [236, 251] width 205 height 18
type input "0328017018"
type input "C Nhàn"
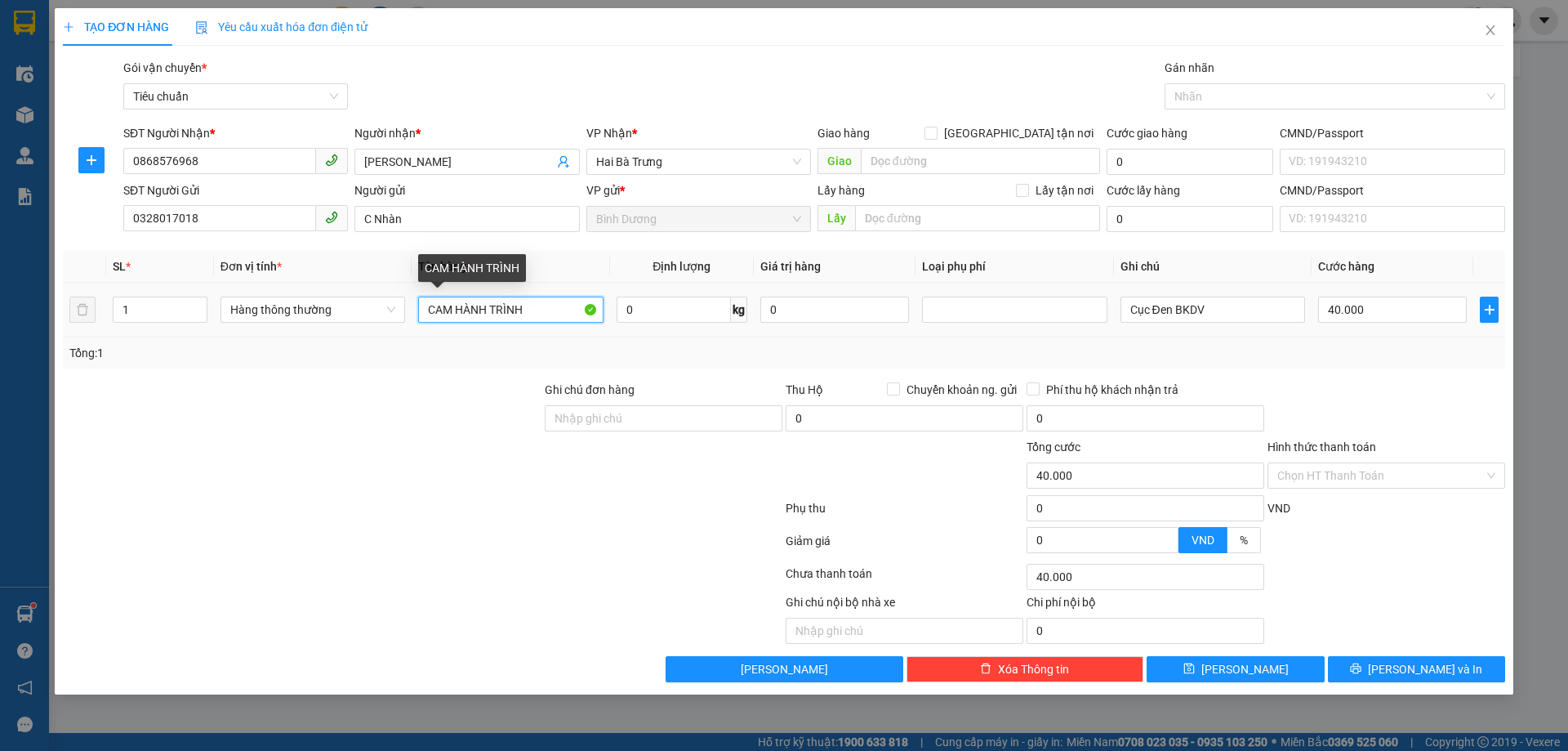
click at [487, 311] on input "CAM HÀNH TRÌNH" at bounding box center [510, 309] width 184 height 26
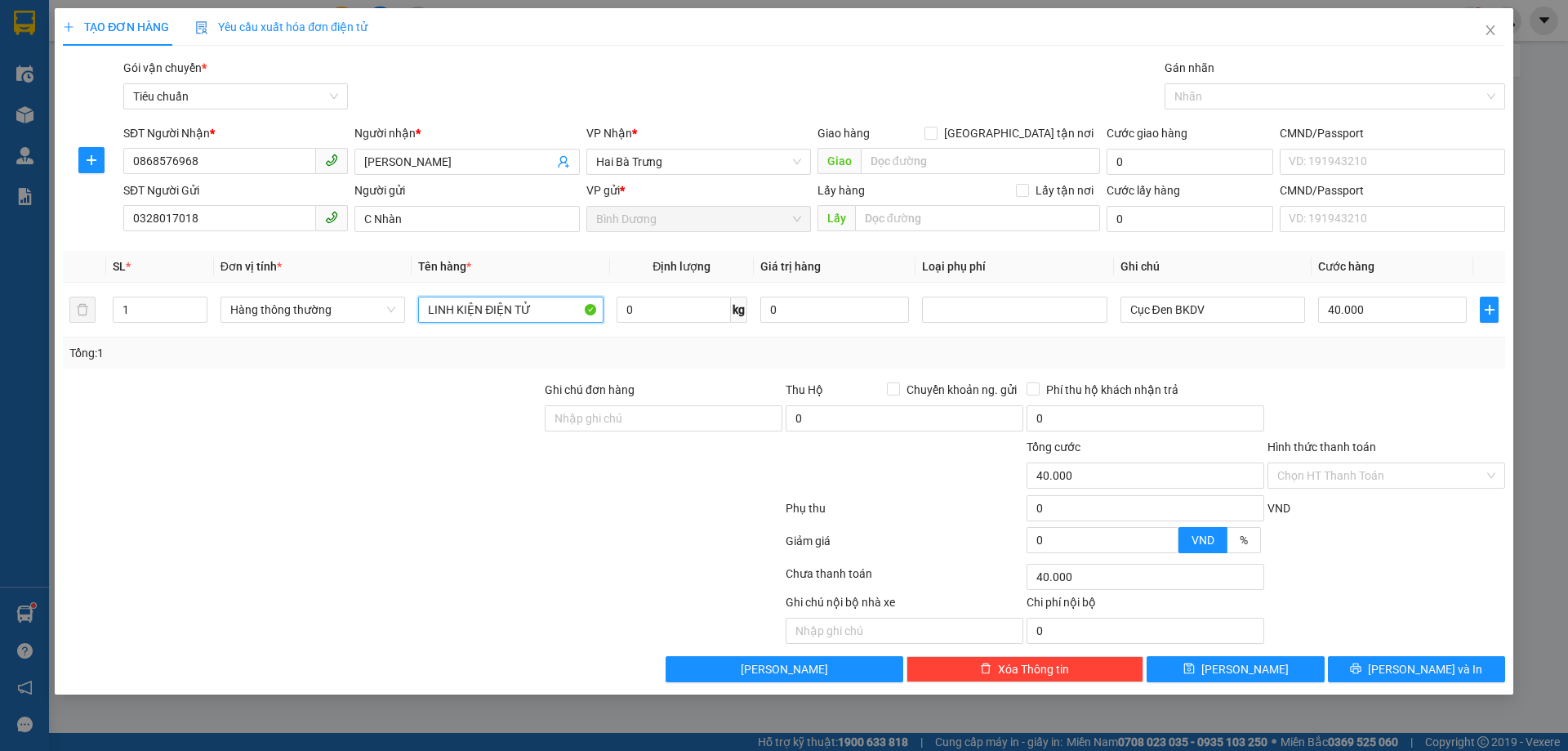
type input "LINH KIỆN ĐIỆN TỬ"
click at [614, 361] on div "Tổng: 1" at bounding box center [784, 353] width 1429 height 18
click at [1187, 310] on input "Cục Đen BKDV" at bounding box center [1212, 309] width 184 height 26
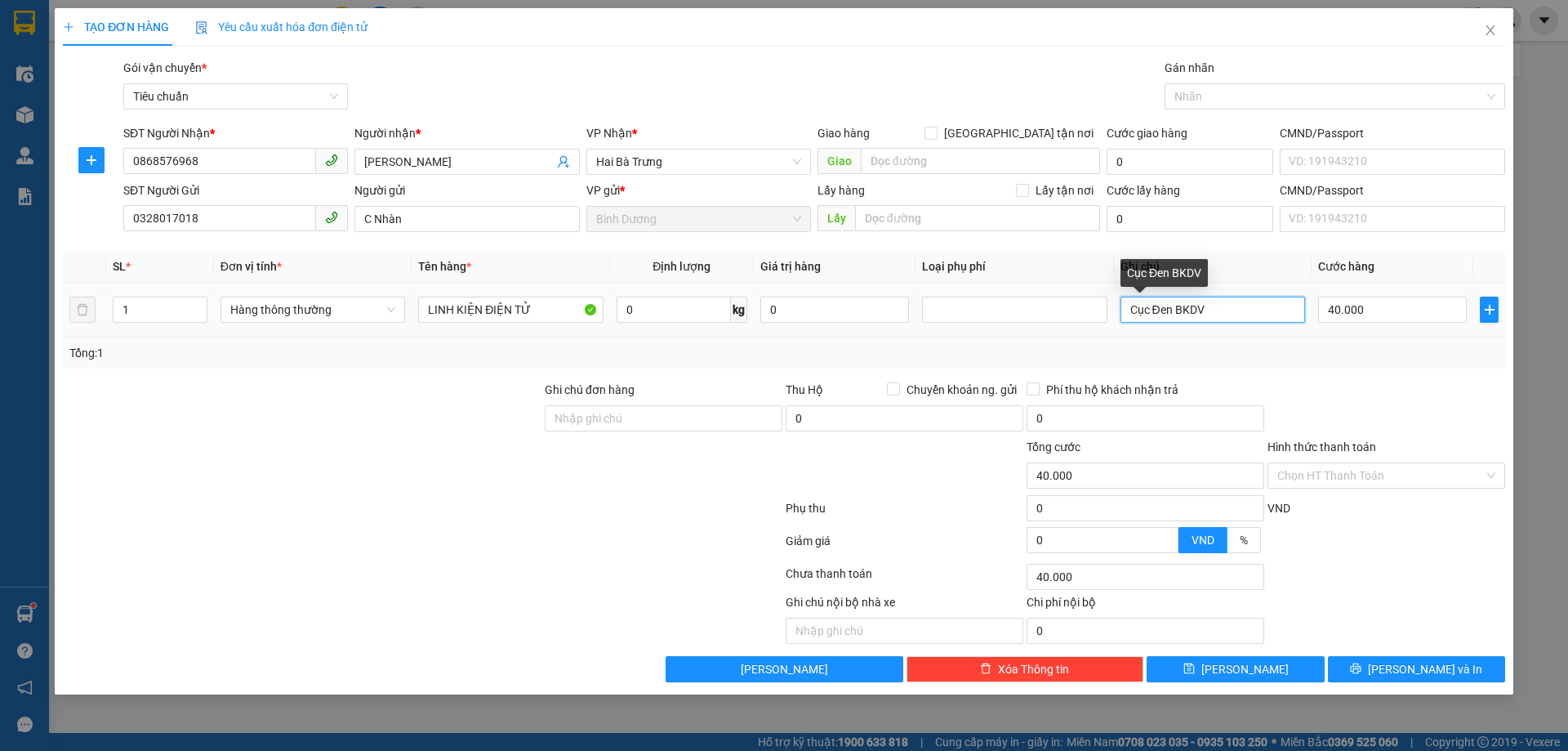
click at [1187, 310] on input "Cục Đen BKDV" at bounding box center [1212, 309] width 184 height 26
click at [1311, 372] on div "Transit Pickup Surcharge Ids Transit Deliver Surcharge Ids Transit Deliver Surc…" at bounding box center [784, 371] width 1442 height 624
click at [1399, 307] on input "40.000" at bounding box center [1393, 309] width 149 height 26
type input "3"
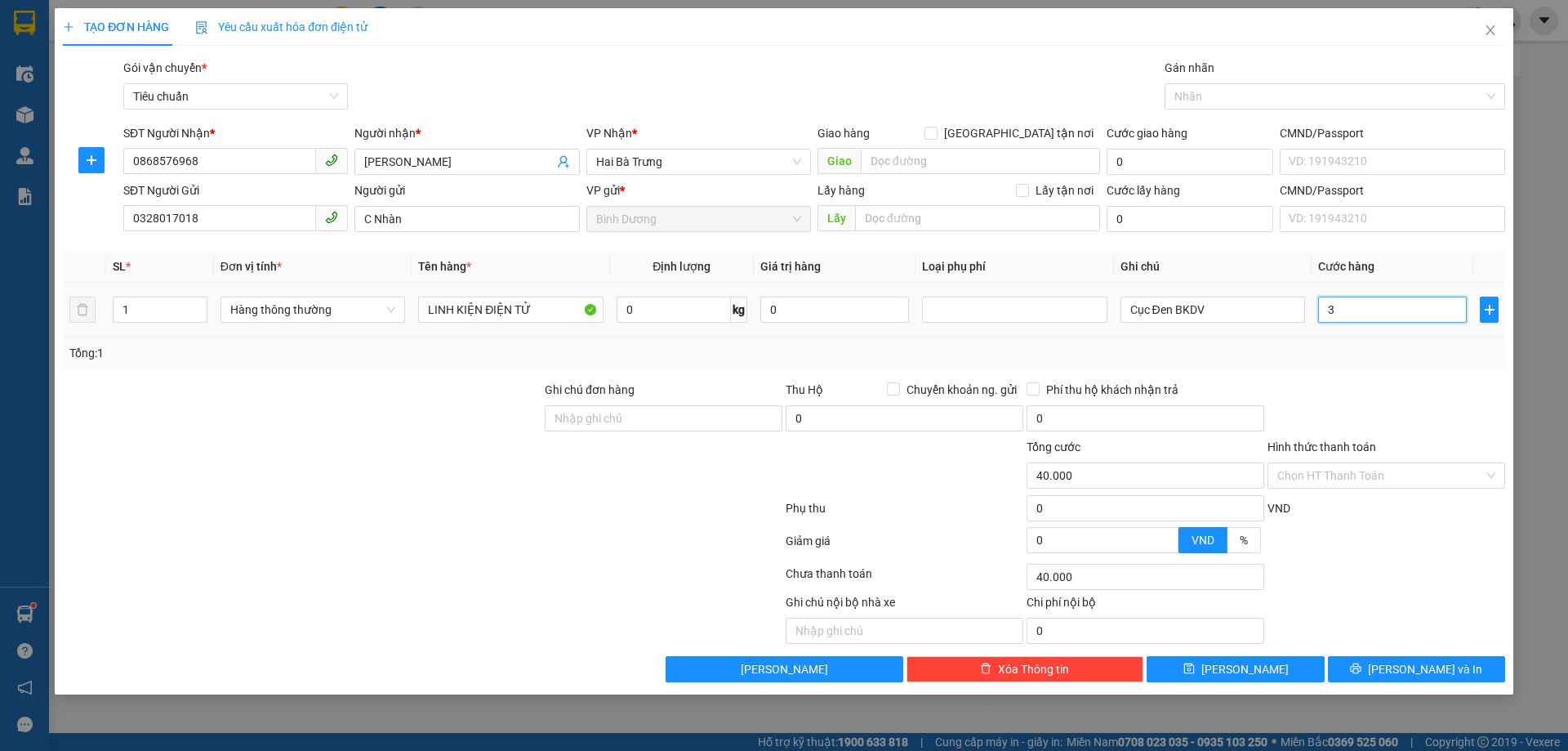
type input "3"
type input "30"
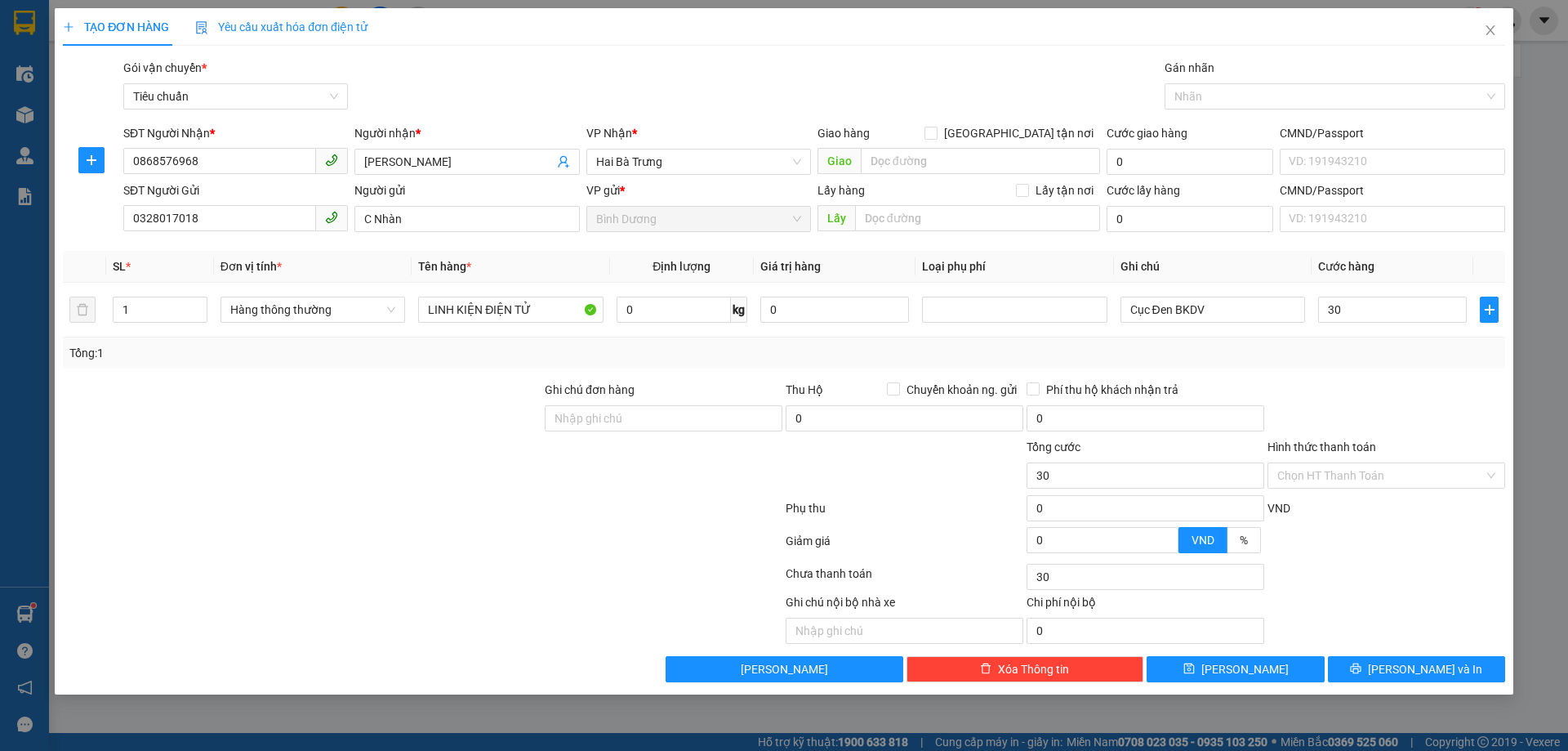
type input "30.000"
click at [1413, 371] on div "Transit Pickup Surcharge Ids Transit Deliver Surcharge Ids Transit Deliver Surc…" at bounding box center [784, 371] width 1442 height 624
click at [1445, 673] on span "[PERSON_NAME] và In" at bounding box center [1425, 669] width 114 height 18
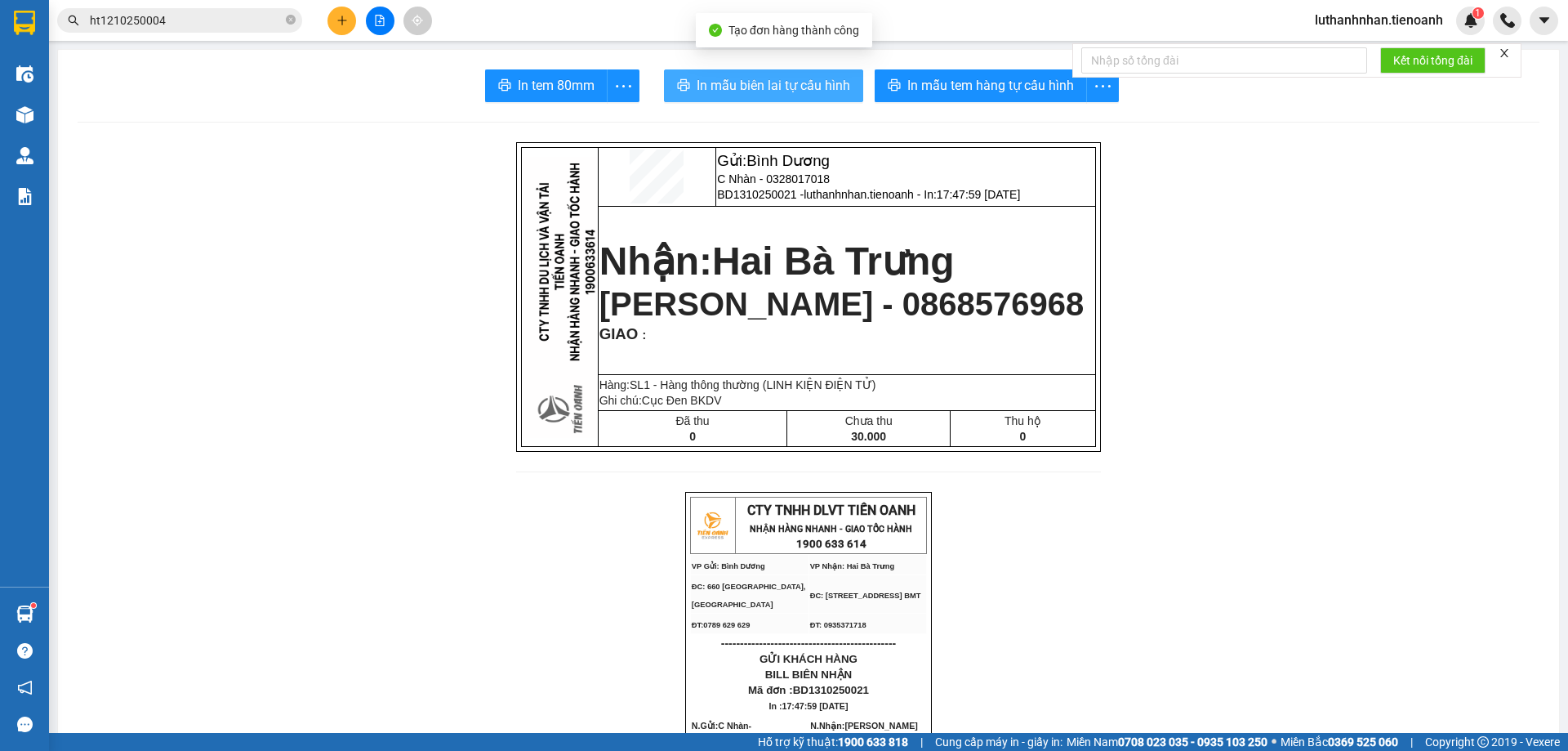
click at [831, 89] on span "In mẫu biên lai tự cấu hình" at bounding box center [773, 86] width 153 height 21
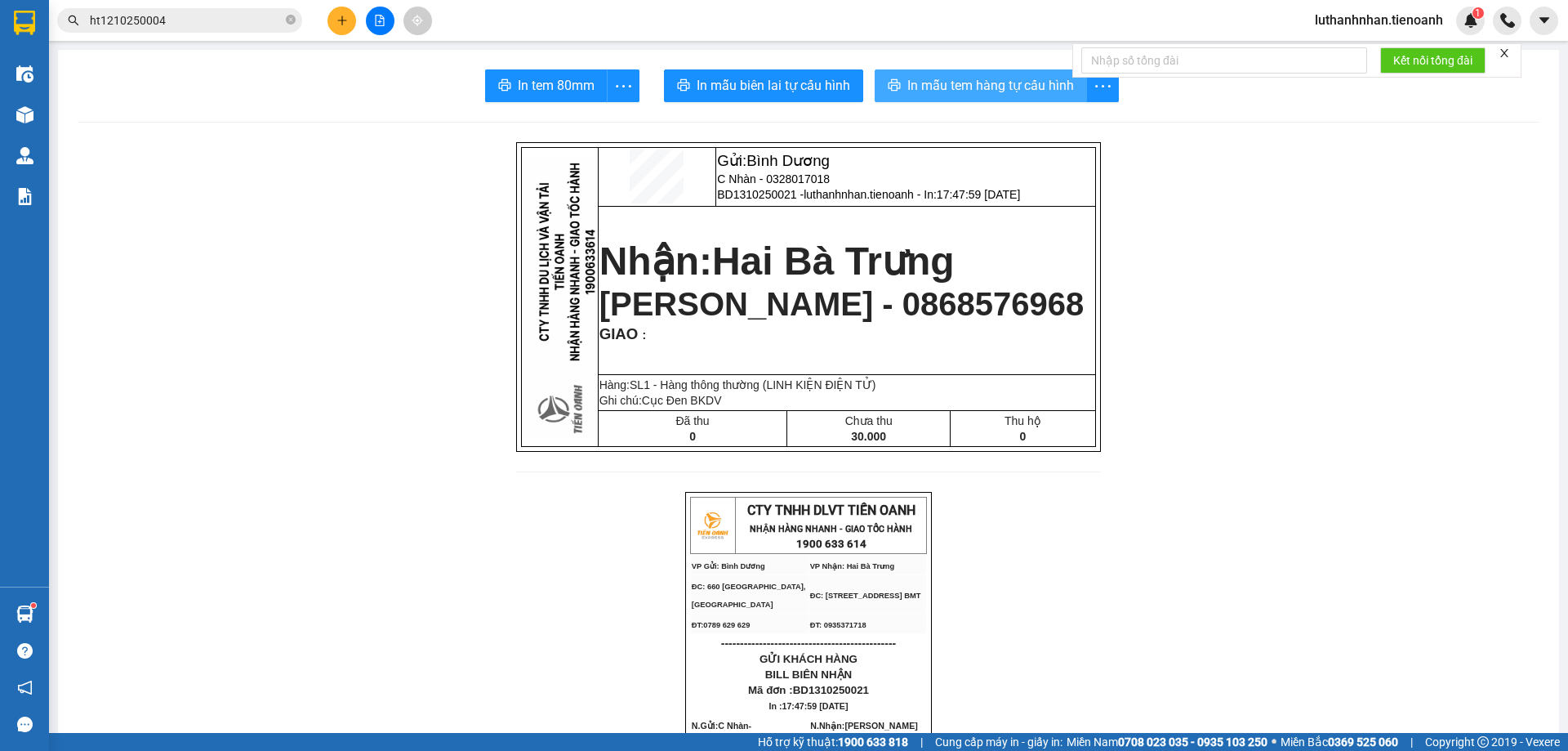
click at [997, 77] on span "In mẫu tem hàng tự cấu hình" at bounding box center [990, 86] width 166 height 21
click at [351, 22] on button at bounding box center [341, 21] width 29 height 29
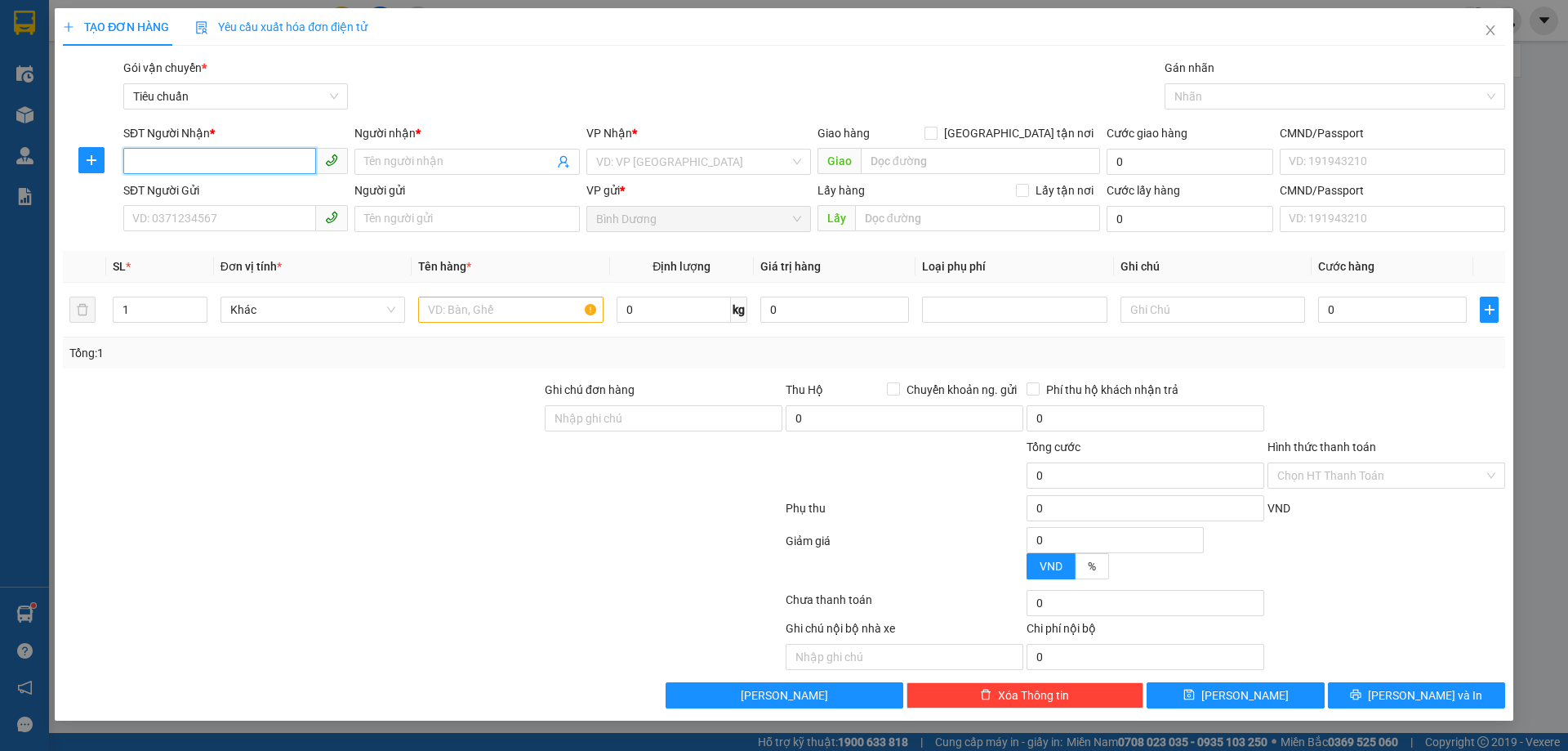
click at [236, 166] on input "SĐT Người Nhận *" at bounding box center [219, 161] width 193 height 26
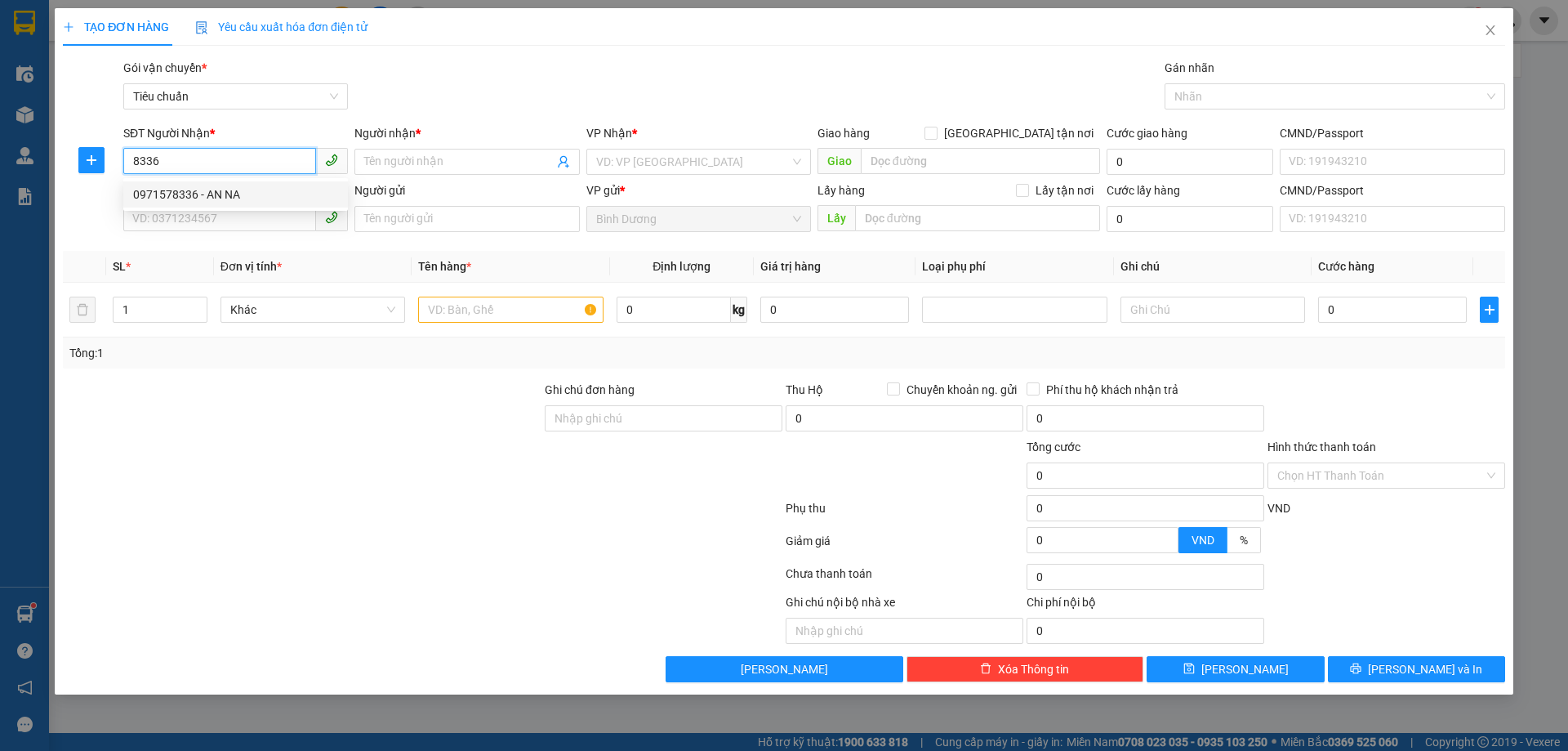
click at [191, 195] on div "0971578336 - AN NA" at bounding box center [236, 194] width 205 height 18
type input "0971578336"
type input "AN NA"
checkbox input "true"
type input "65 [PERSON_NAME]"
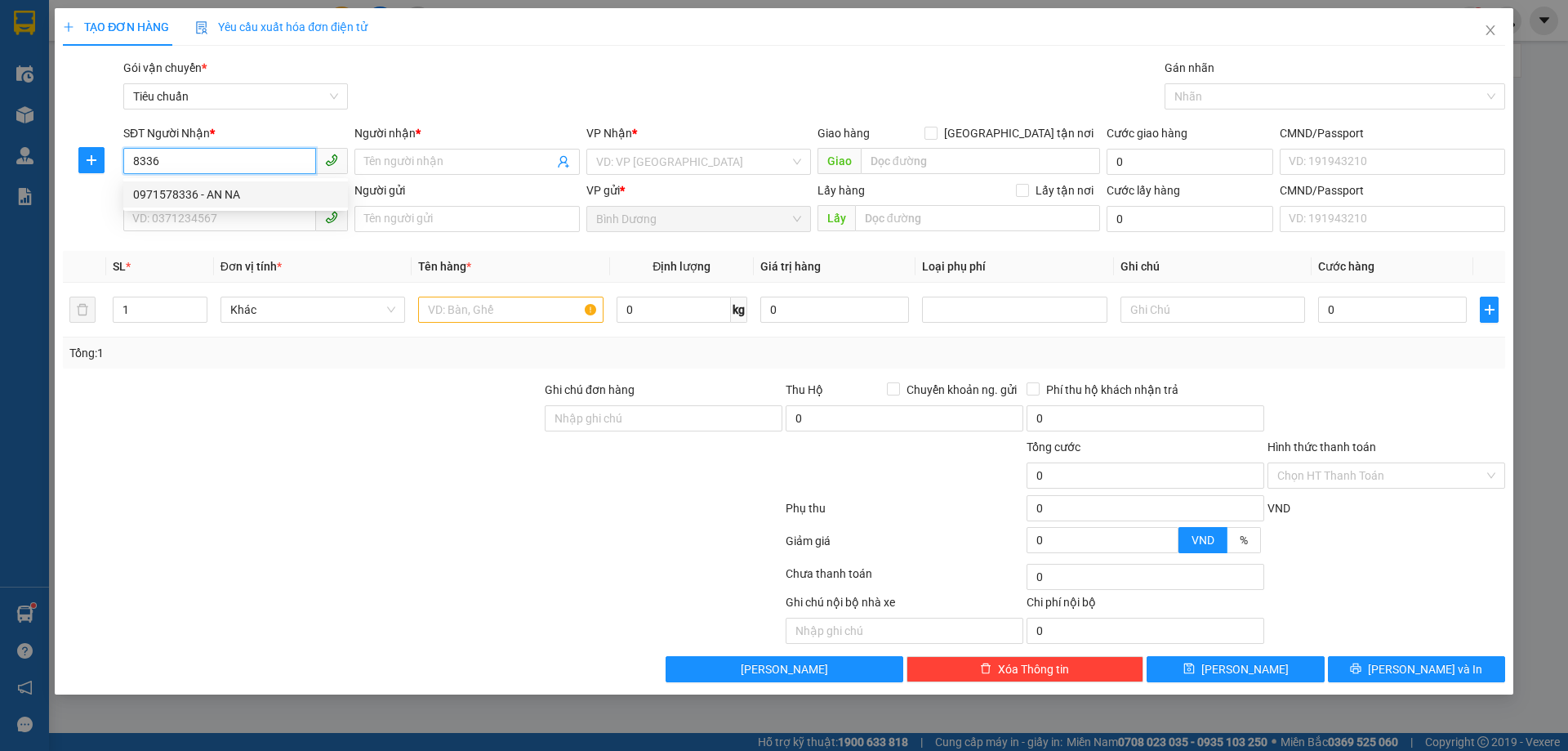
type input "50.000"
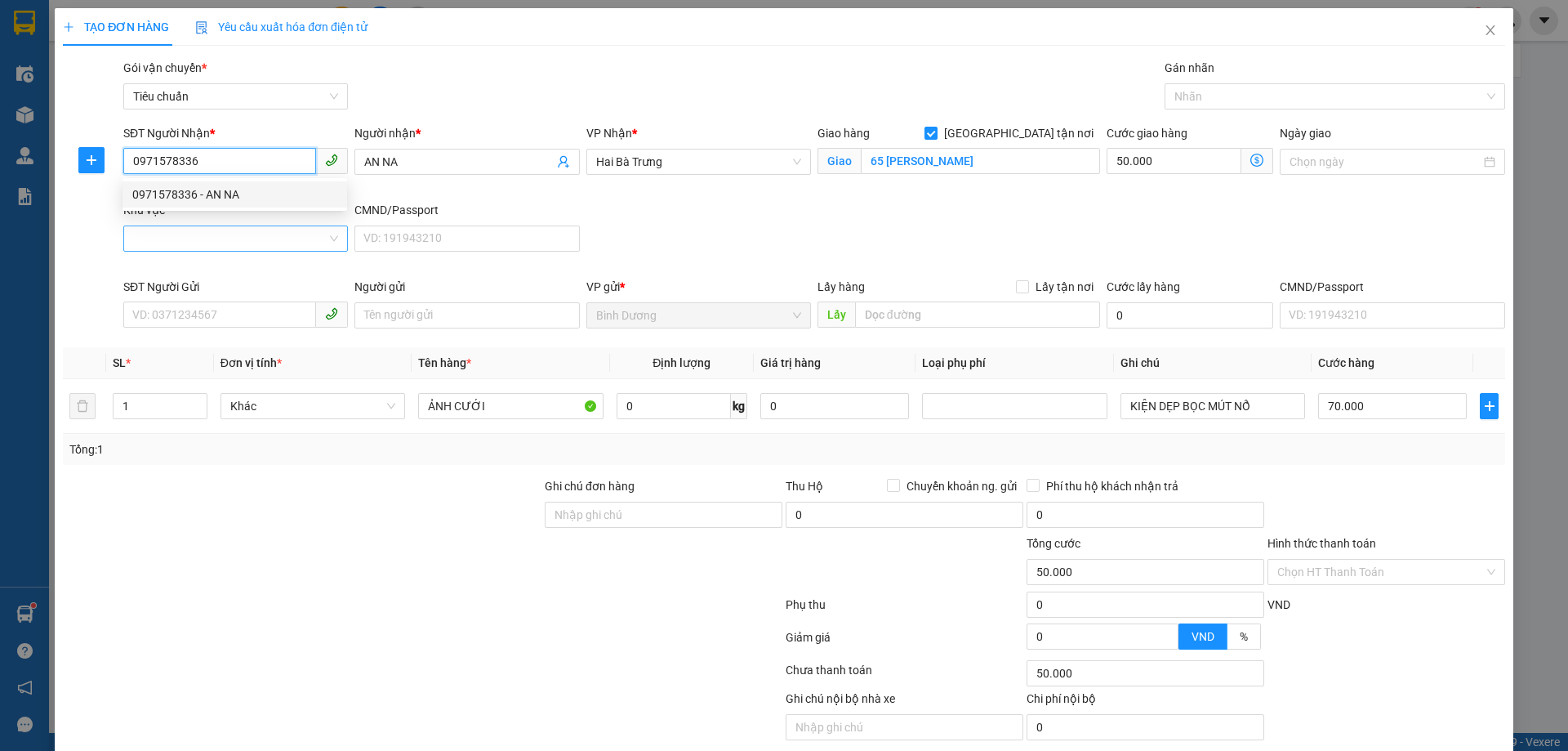
type input "120.000"
type input "0971578336"
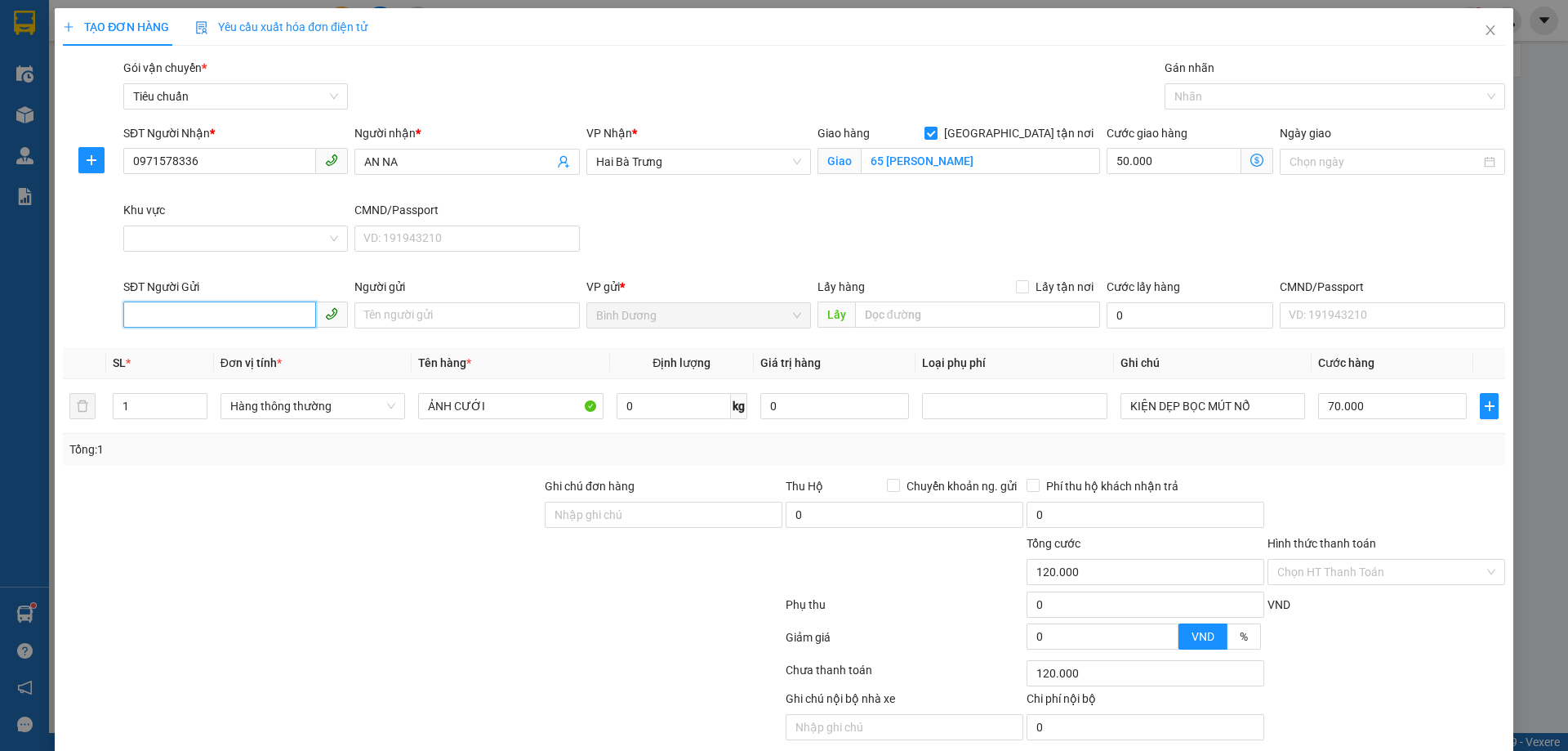
click at [183, 320] on input "SĐT Người Gửi" at bounding box center [219, 314] width 193 height 26
click at [224, 348] on div "0922342424 - LAP 24H" at bounding box center [234, 348] width 203 height 18
type input "0922342424"
type input "LAP 24H"
click at [1074, 220] on div "SĐT Người Nhận * 0971578336 Người nhận * AN NA VP Nhận * Hai Bà Trưng Giao hàng…" at bounding box center [815, 200] width 1389 height 153
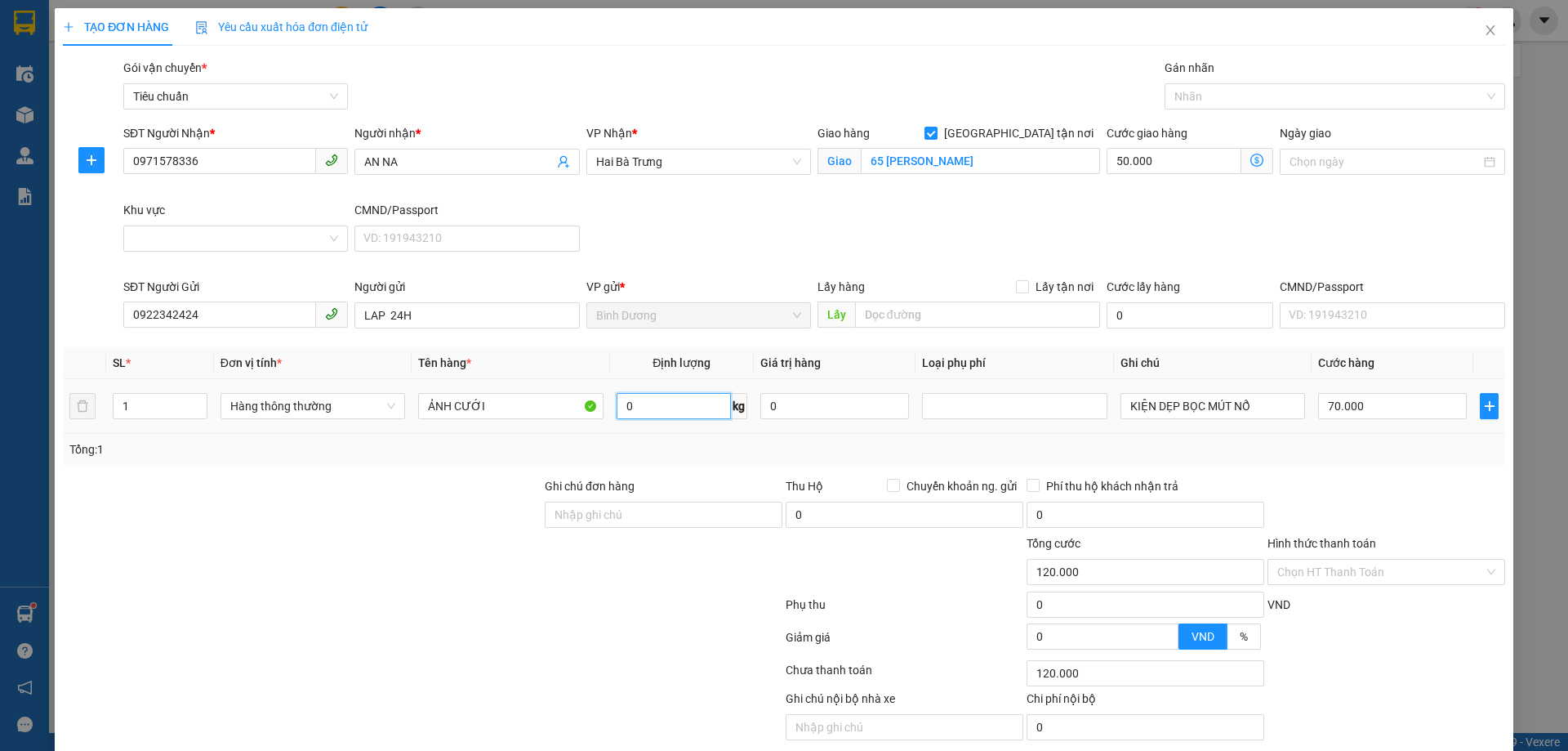
click at [658, 412] on input "0" at bounding box center [674, 406] width 114 height 26
type input "33"
click at [793, 441] on div "Tổng: 1" at bounding box center [784, 450] width 1429 height 18
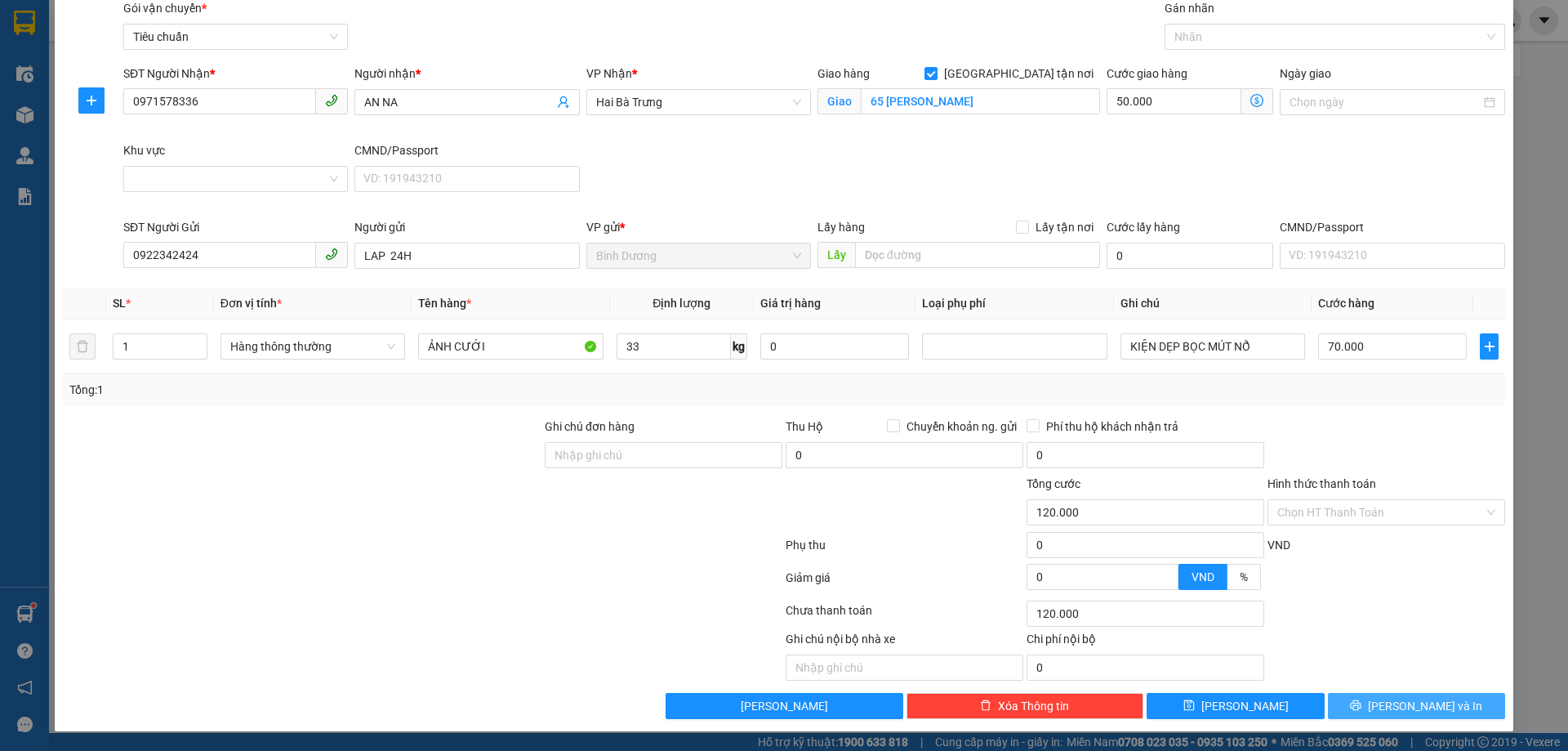
click at [1414, 715] on span "[PERSON_NAME] và In" at bounding box center [1425, 706] width 114 height 18
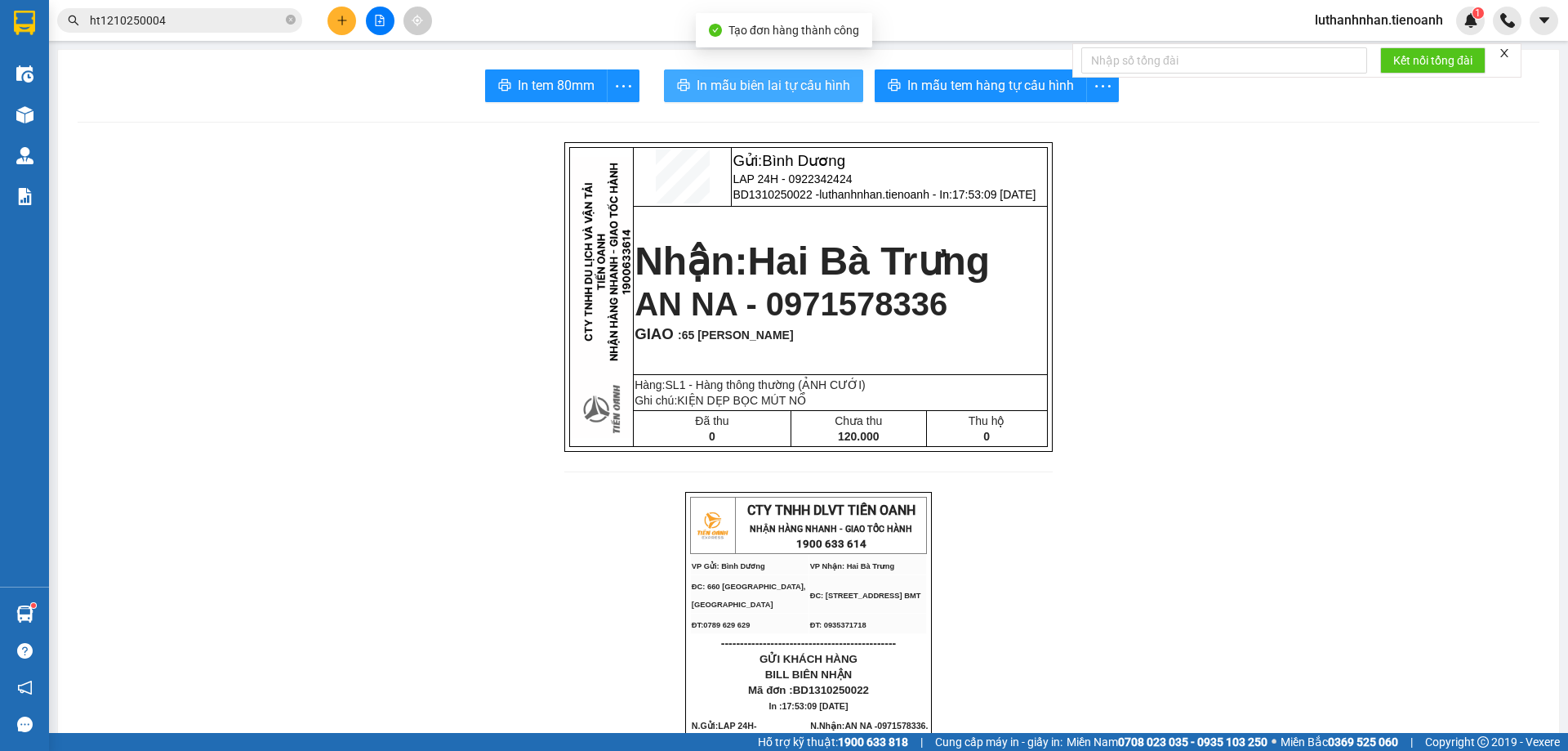
click at [831, 80] on span "In mẫu biên lai tự cấu hình" at bounding box center [773, 86] width 153 height 21
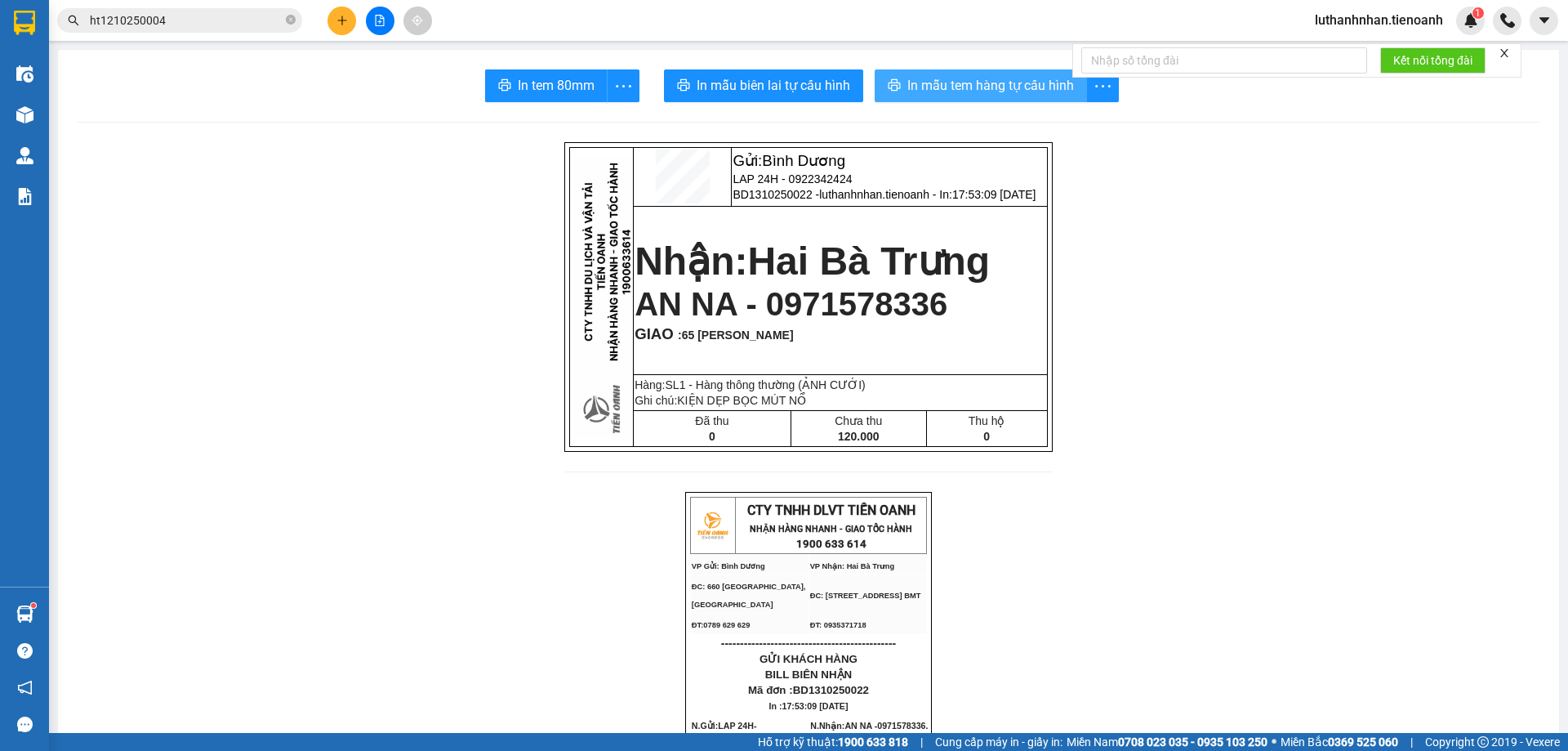
click at [997, 91] on span "In mẫu tem hàng tự cấu hình" at bounding box center [990, 86] width 166 height 21
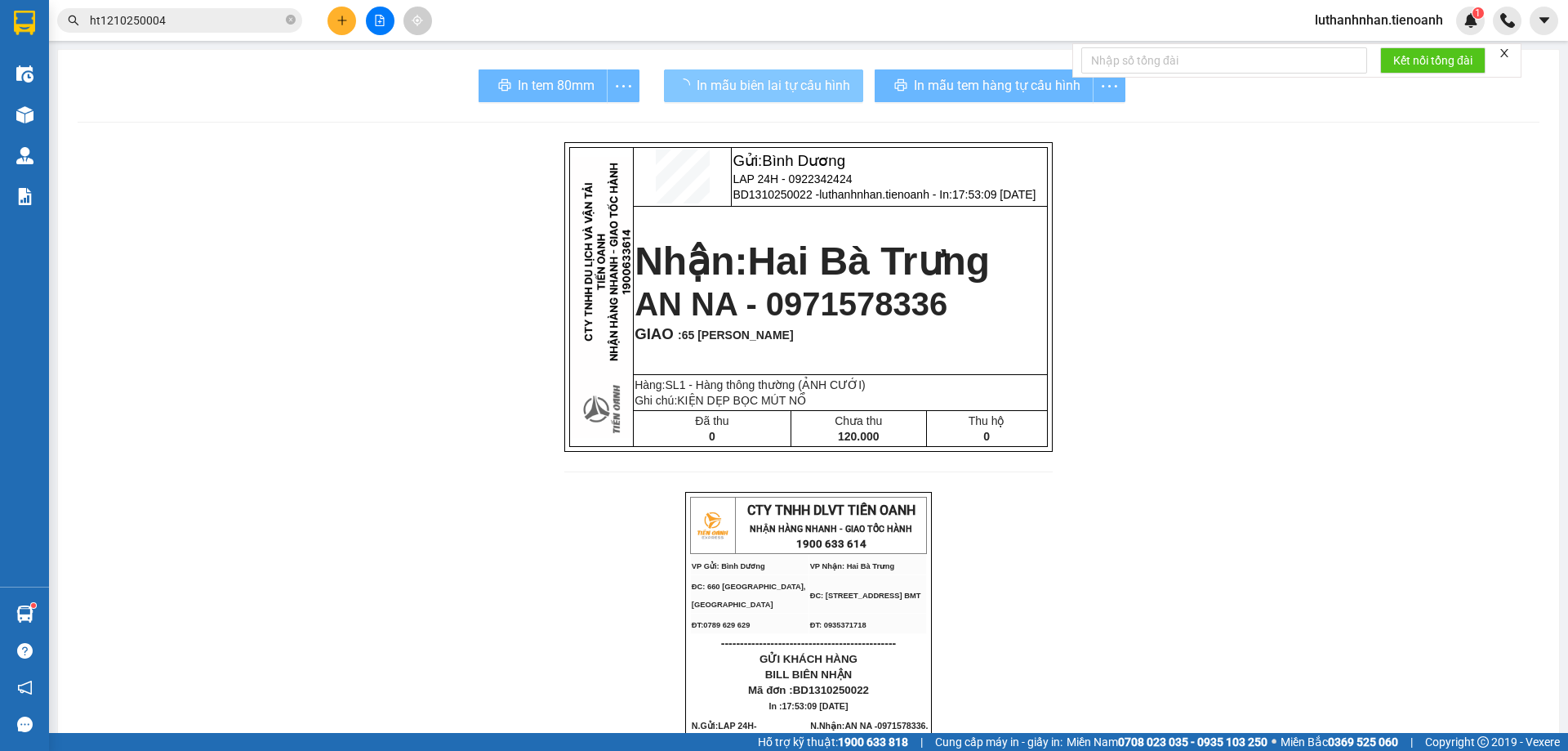
click at [778, 82] on span "In mẫu biên lai tự cấu hình" at bounding box center [773, 86] width 153 height 21
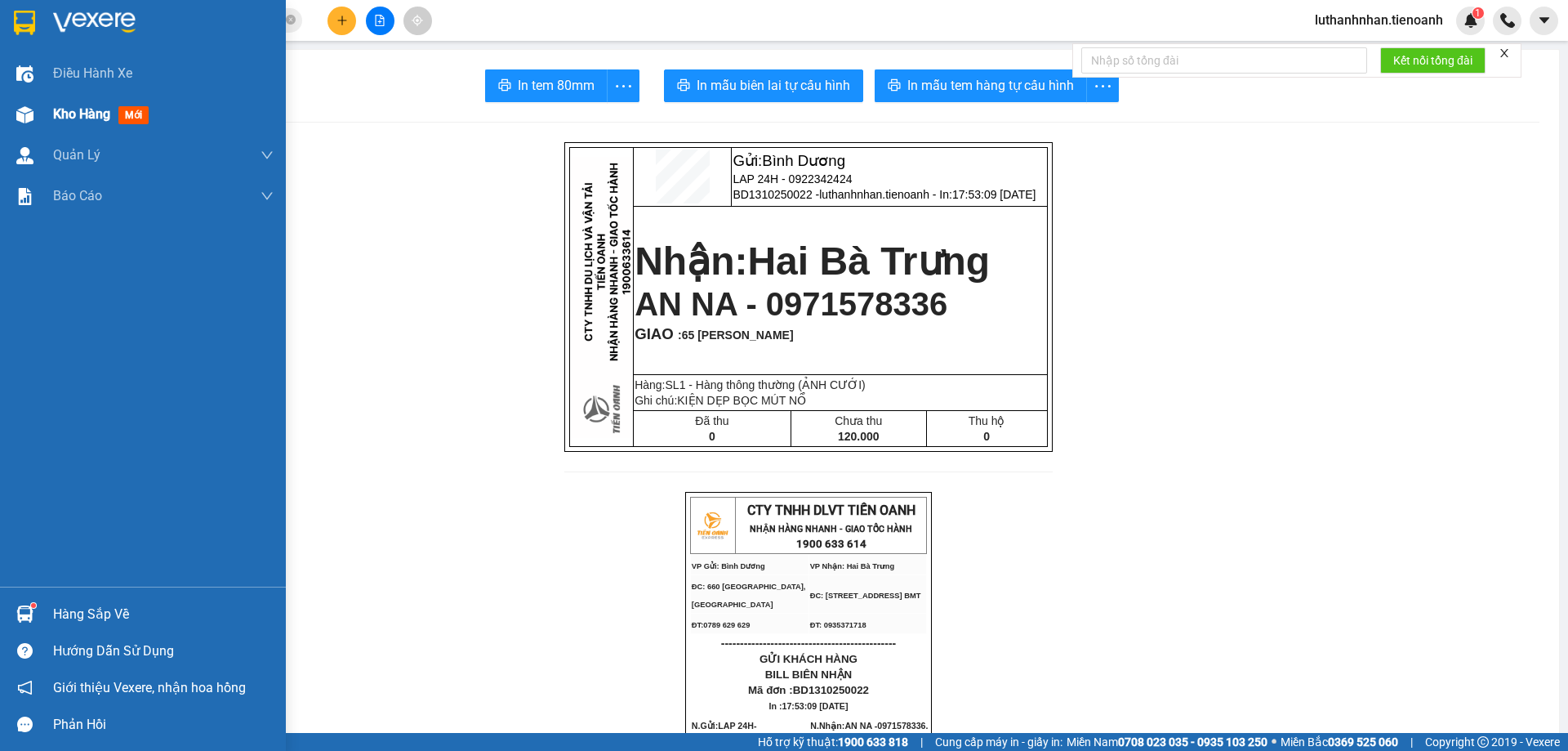
click at [55, 127] on div "Kho hàng mới" at bounding box center [163, 113] width 221 height 41
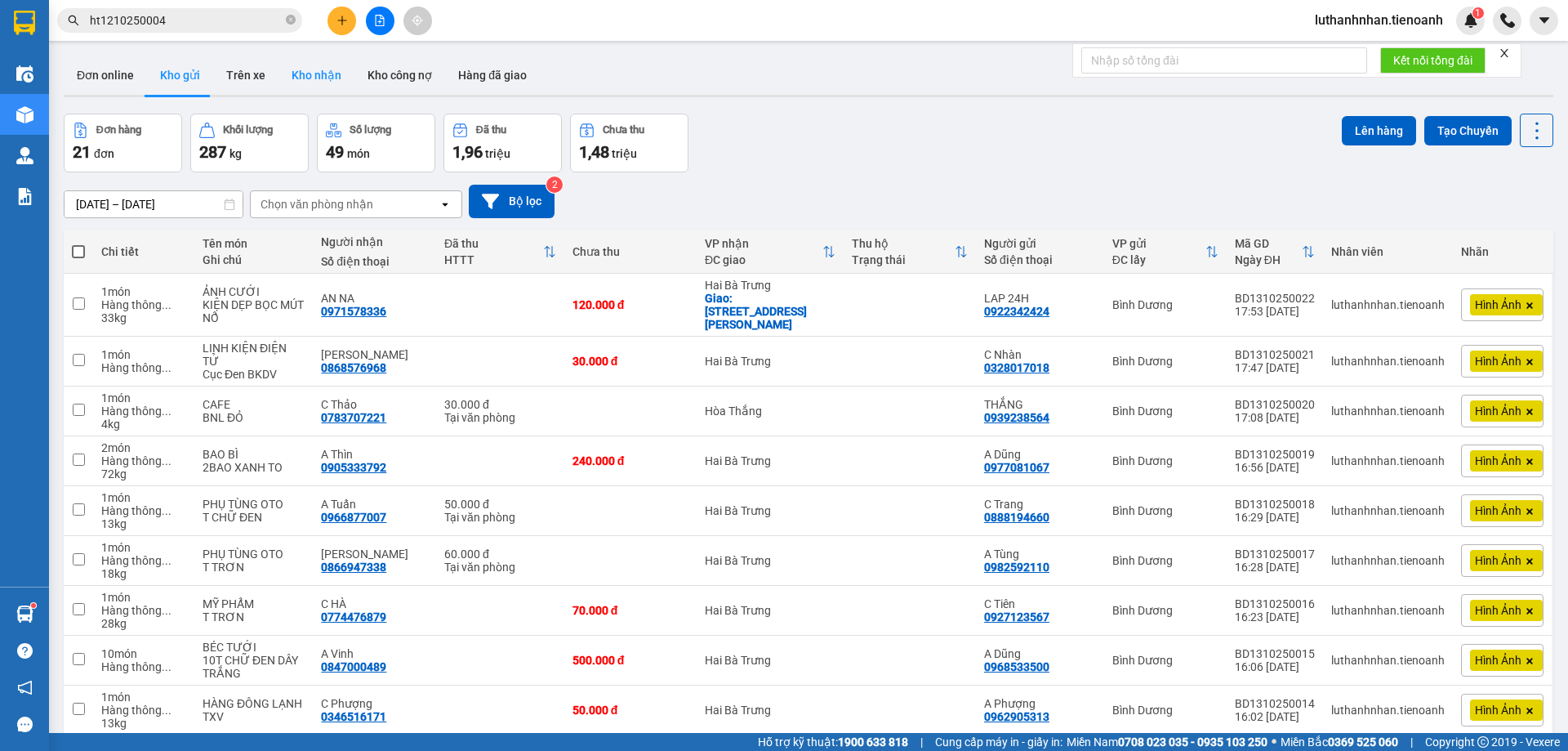
click at [313, 80] on button "Kho nhận" at bounding box center [317, 74] width 76 height 39
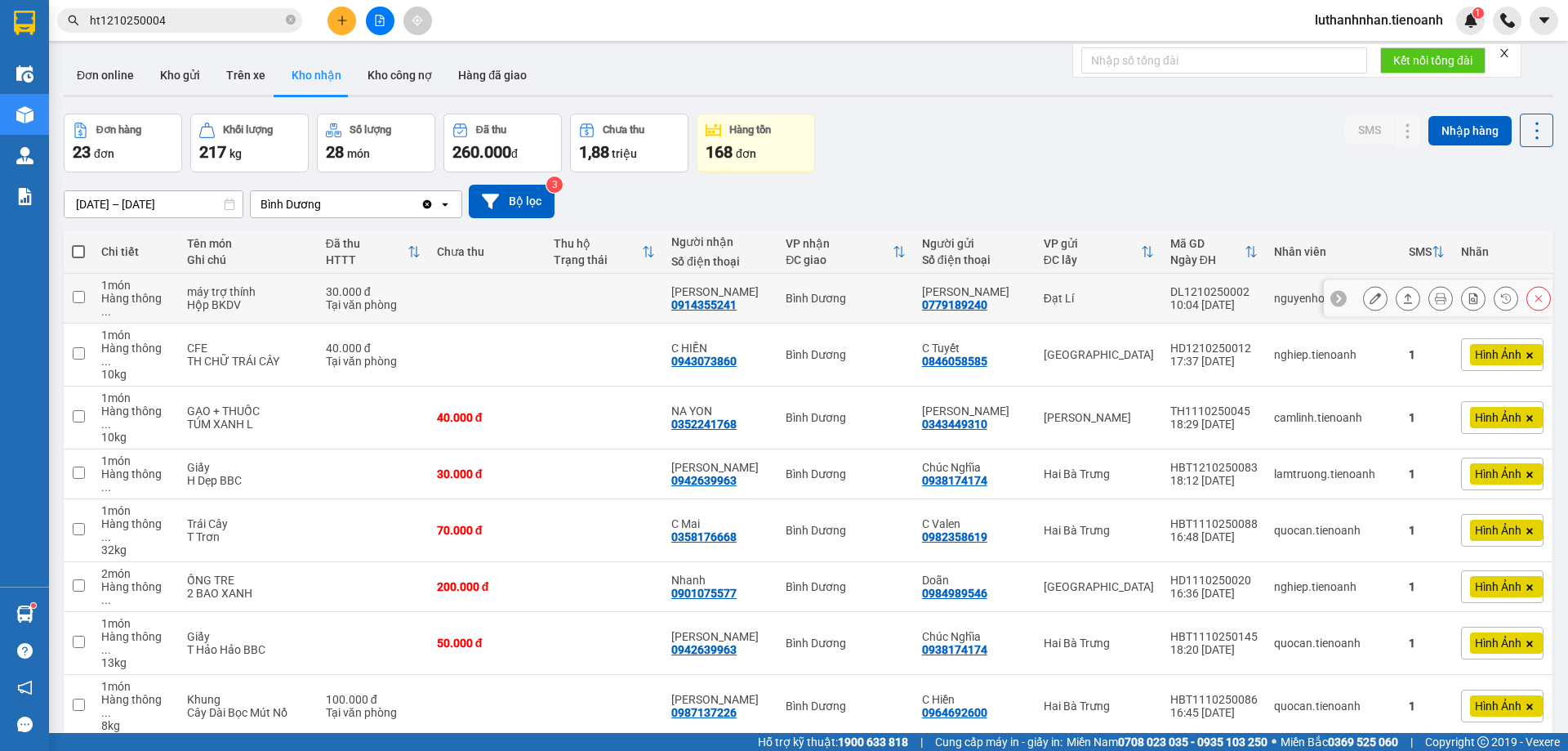
click at [1403, 300] on icon at bounding box center [1408, 298] width 11 height 11
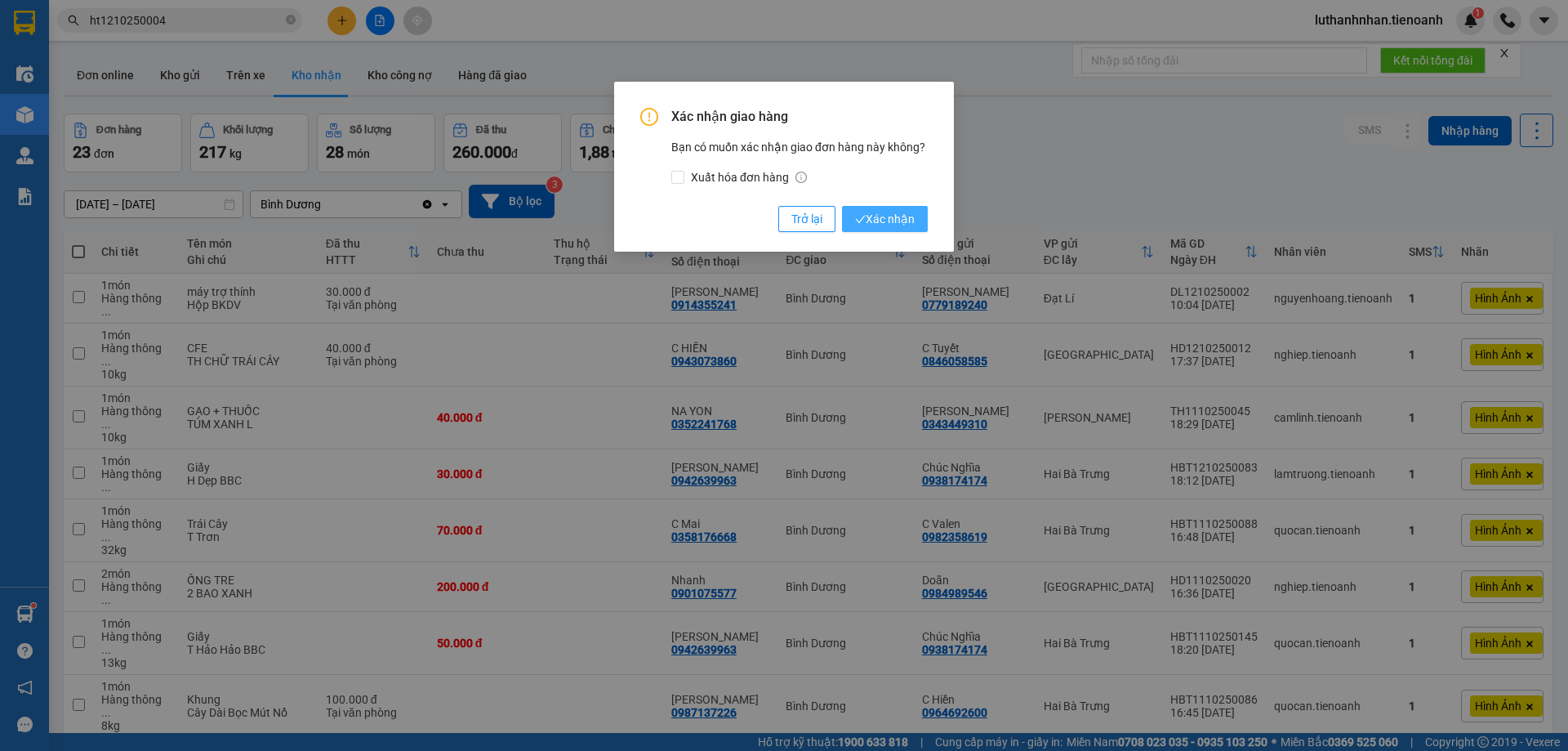
click at [888, 223] on span "Xác nhận" at bounding box center [885, 218] width 60 height 18
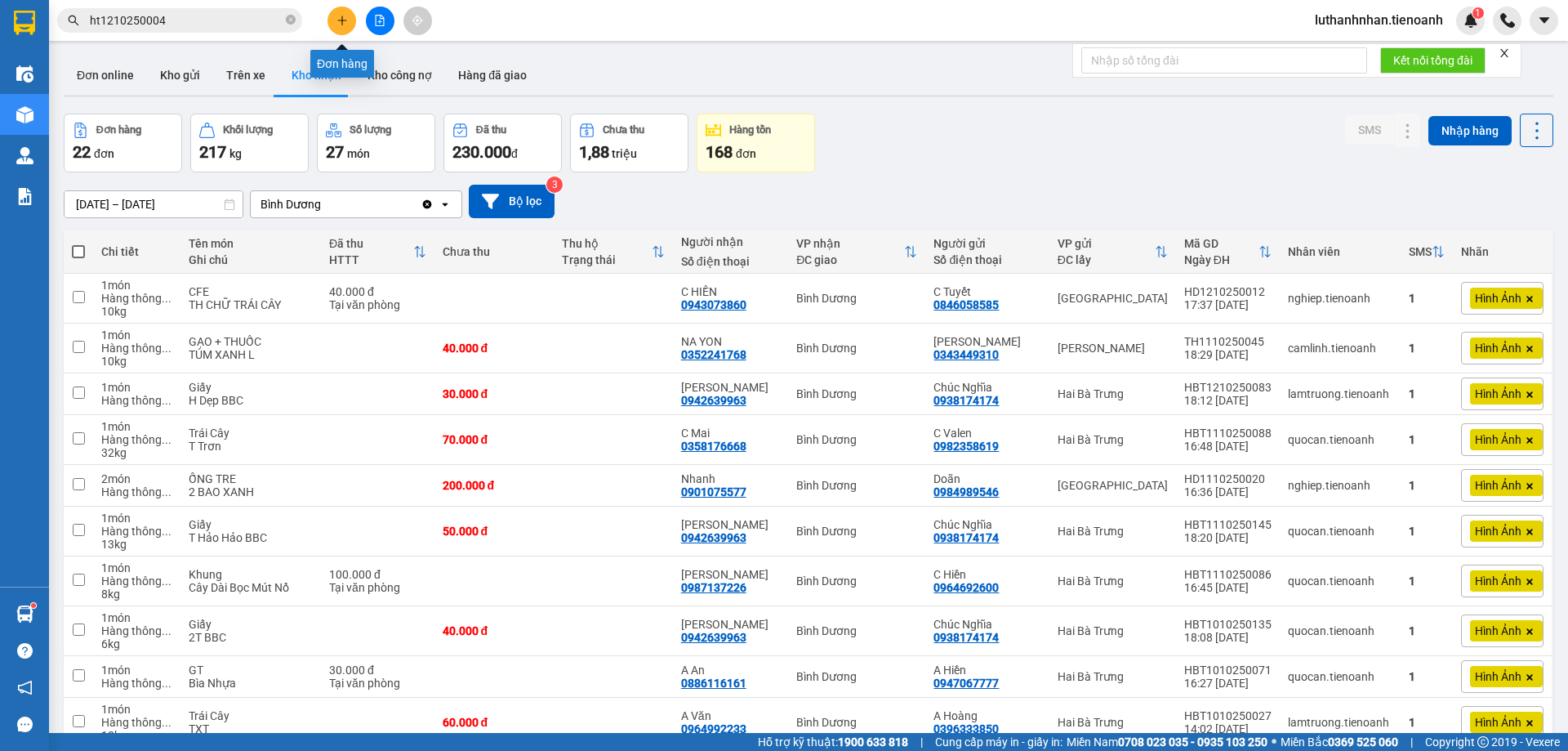
click at [339, 18] on icon "plus" at bounding box center [342, 20] width 11 height 11
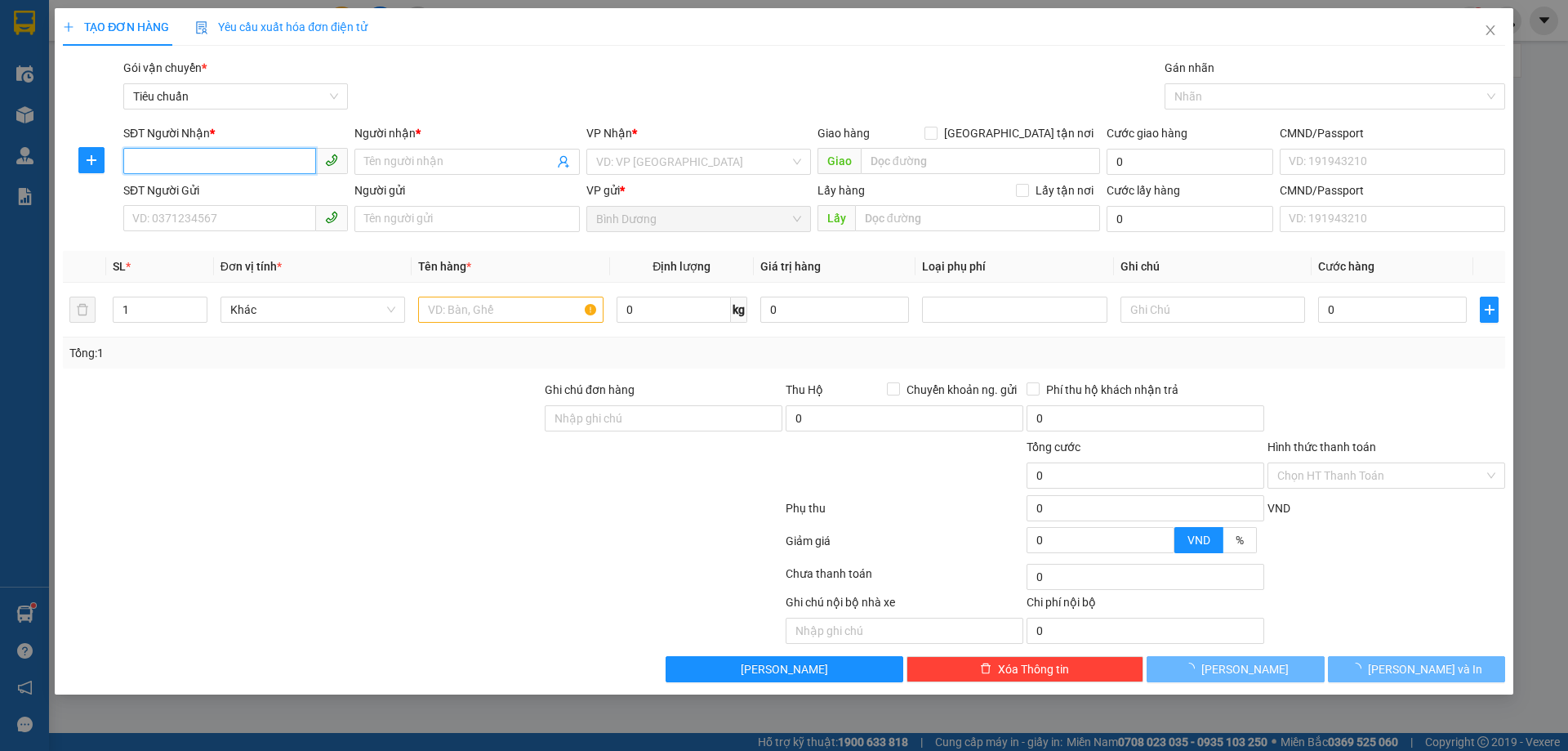
click at [241, 157] on input "SĐT Người Nhận *" at bounding box center [219, 161] width 193 height 26
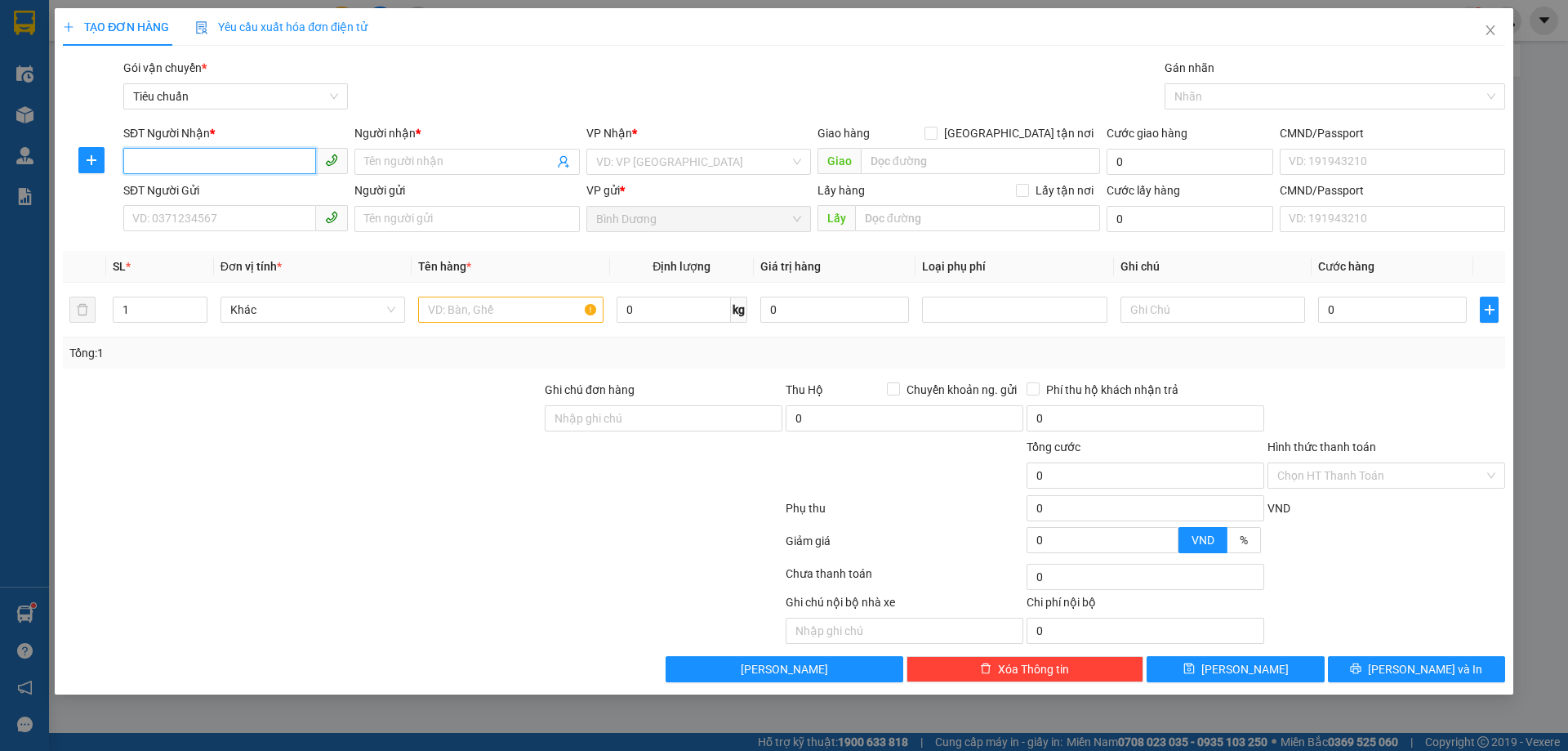
click at [255, 166] on input "SĐT Người Nhận *" at bounding box center [219, 161] width 193 height 26
click at [253, 159] on input "SĐT Người Nhận *" at bounding box center [219, 161] width 193 height 26
type input "0915401717"
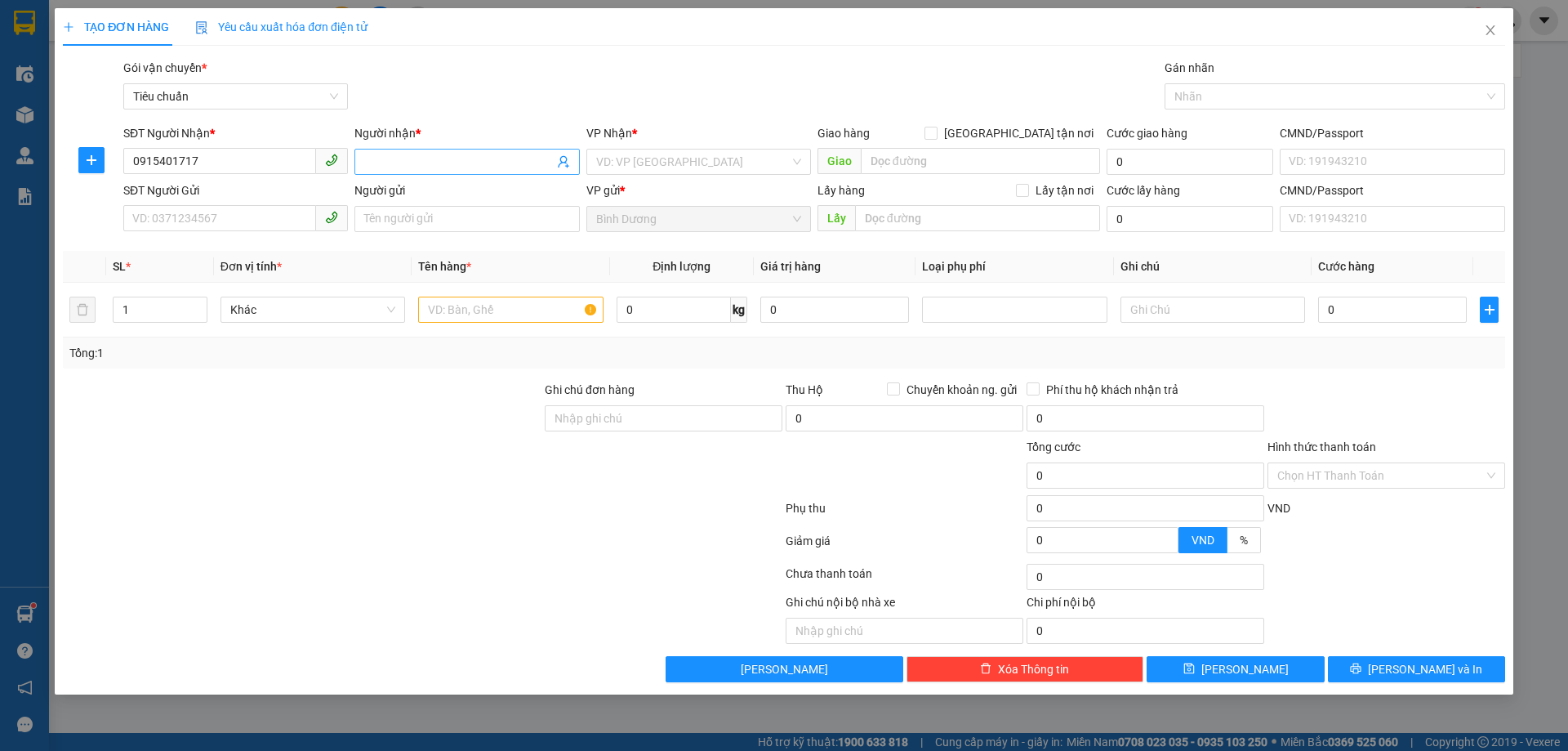
click at [412, 157] on input "Người nhận *" at bounding box center [459, 161] width 189 height 18
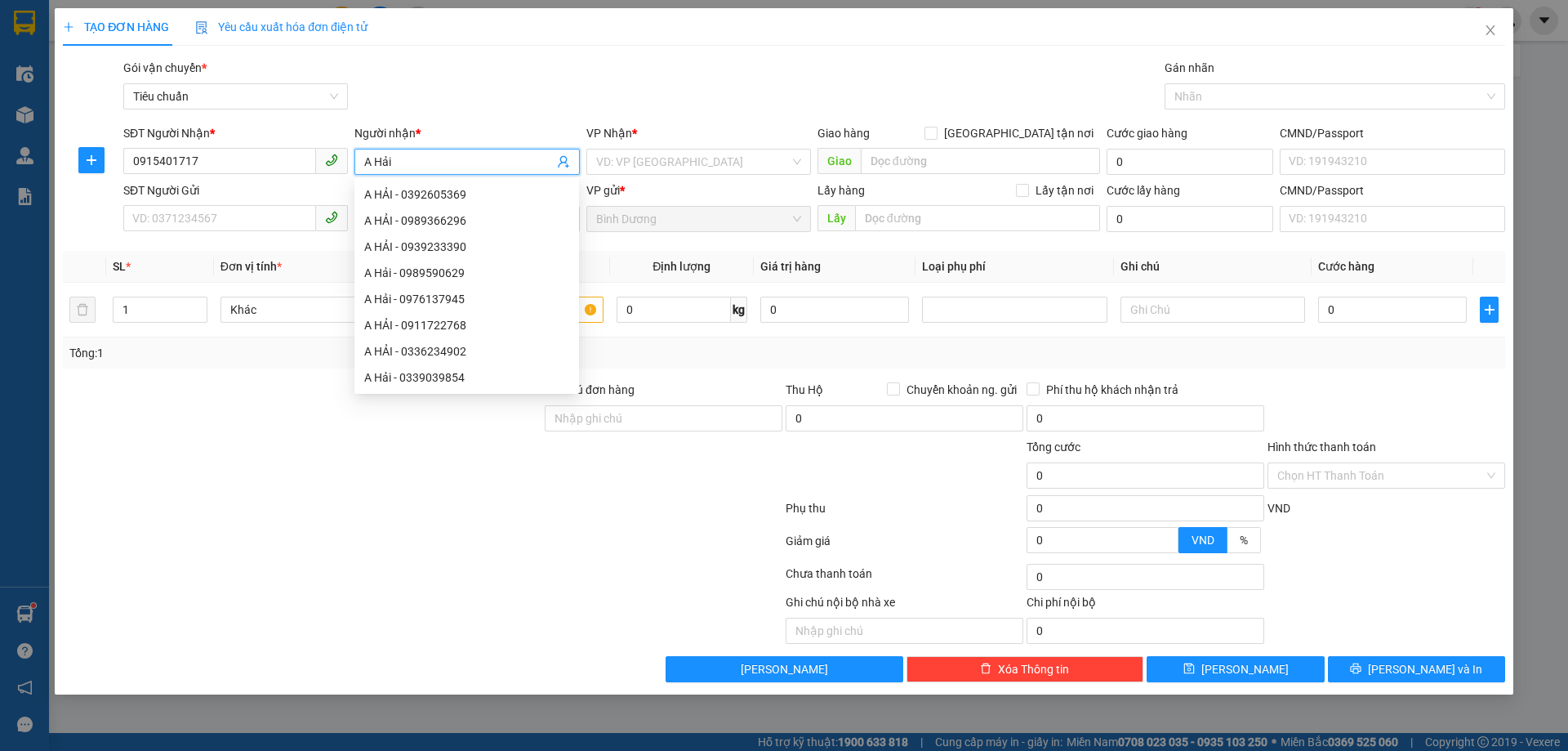
drag, startPoint x: 371, startPoint y: 158, endPoint x: 352, endPoint y: 164, distance: 19.9
click at [352, 164] on div "Người nhận * A Hải" at bounding box center [467, 152] width 231 height 57
type input "C Hải"
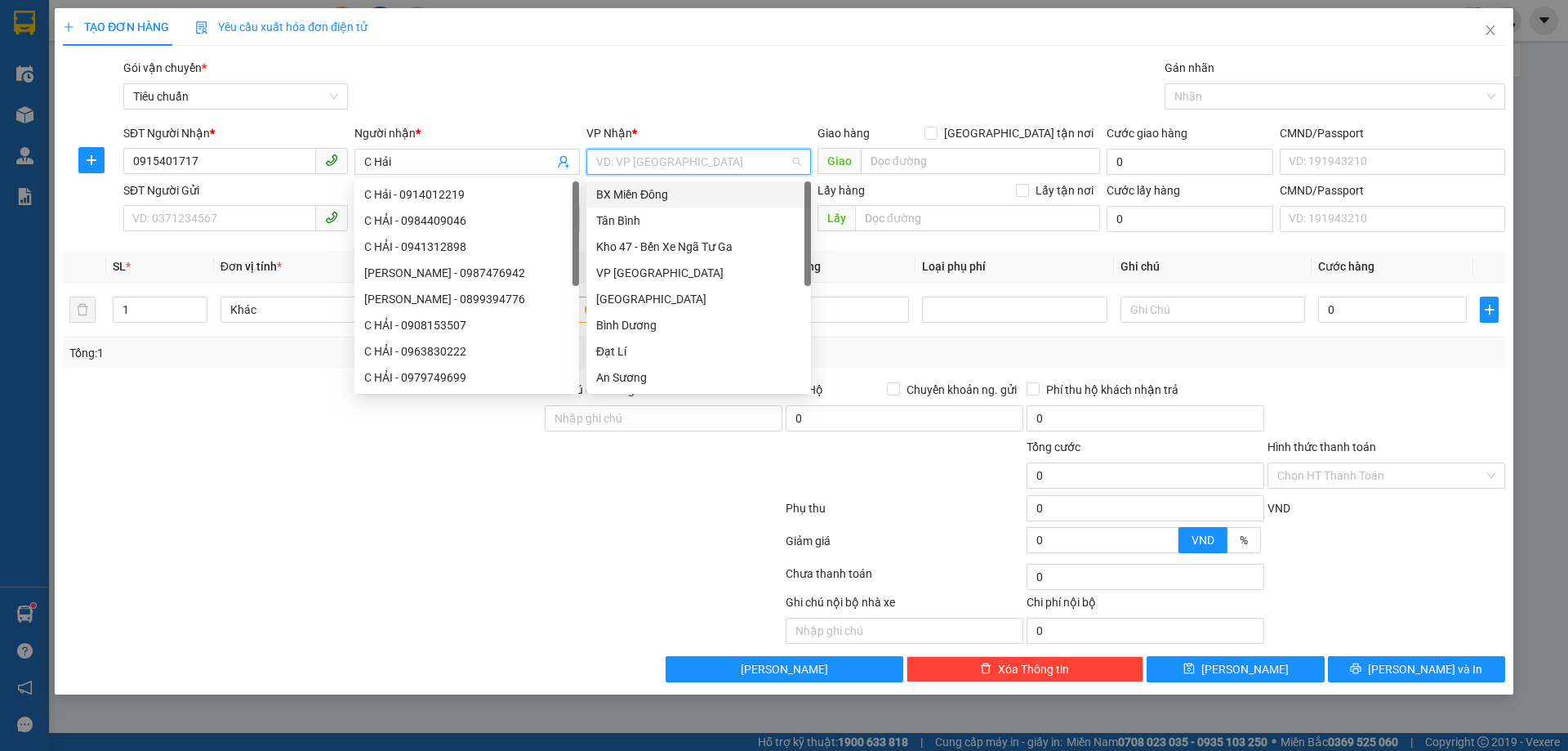
click at [646, 154] on input "search" at bounding box center [694, 162] width 194 height 24
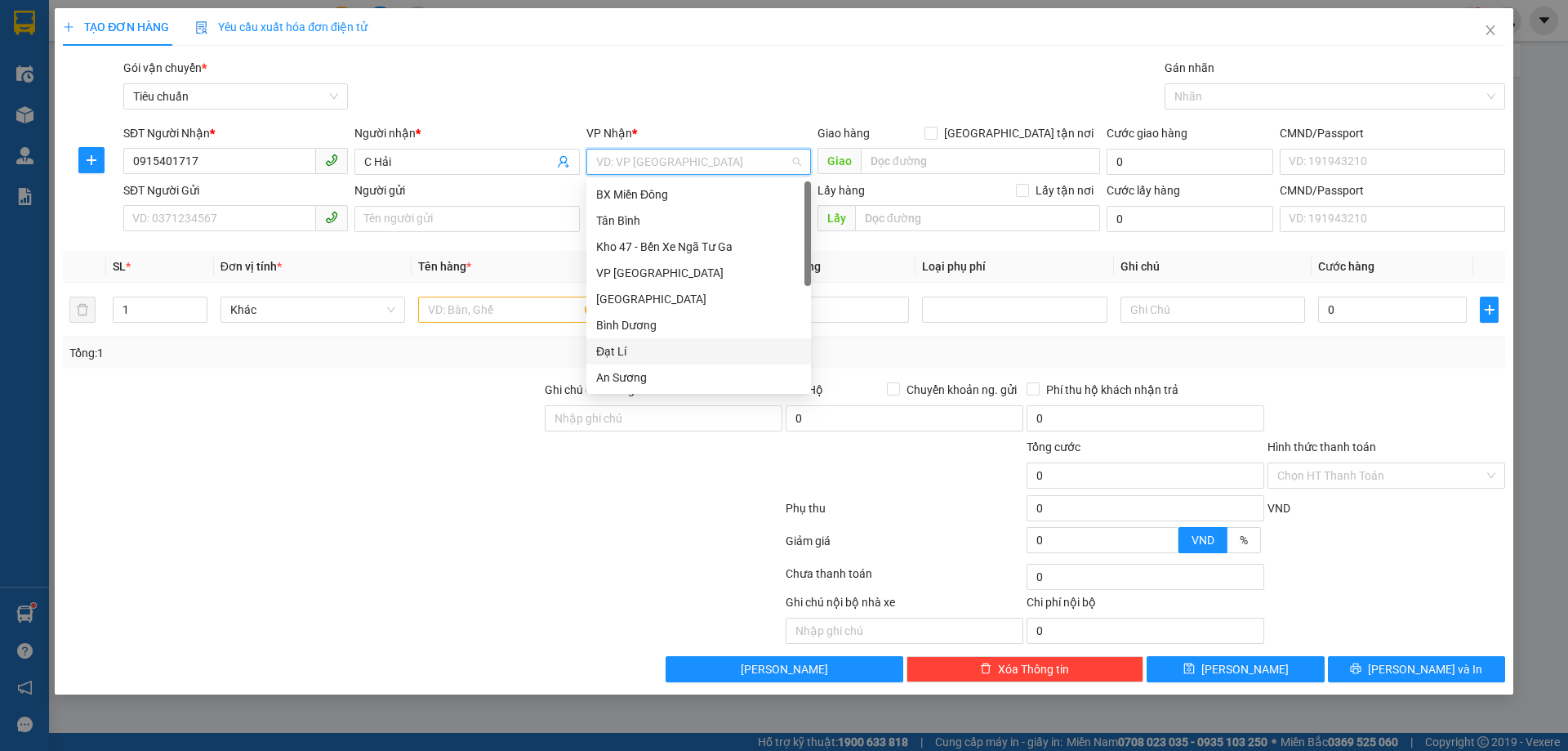
click at [628, 359] on div "Đạt Lí" at bounding box center [699, 351] width 205 height 18
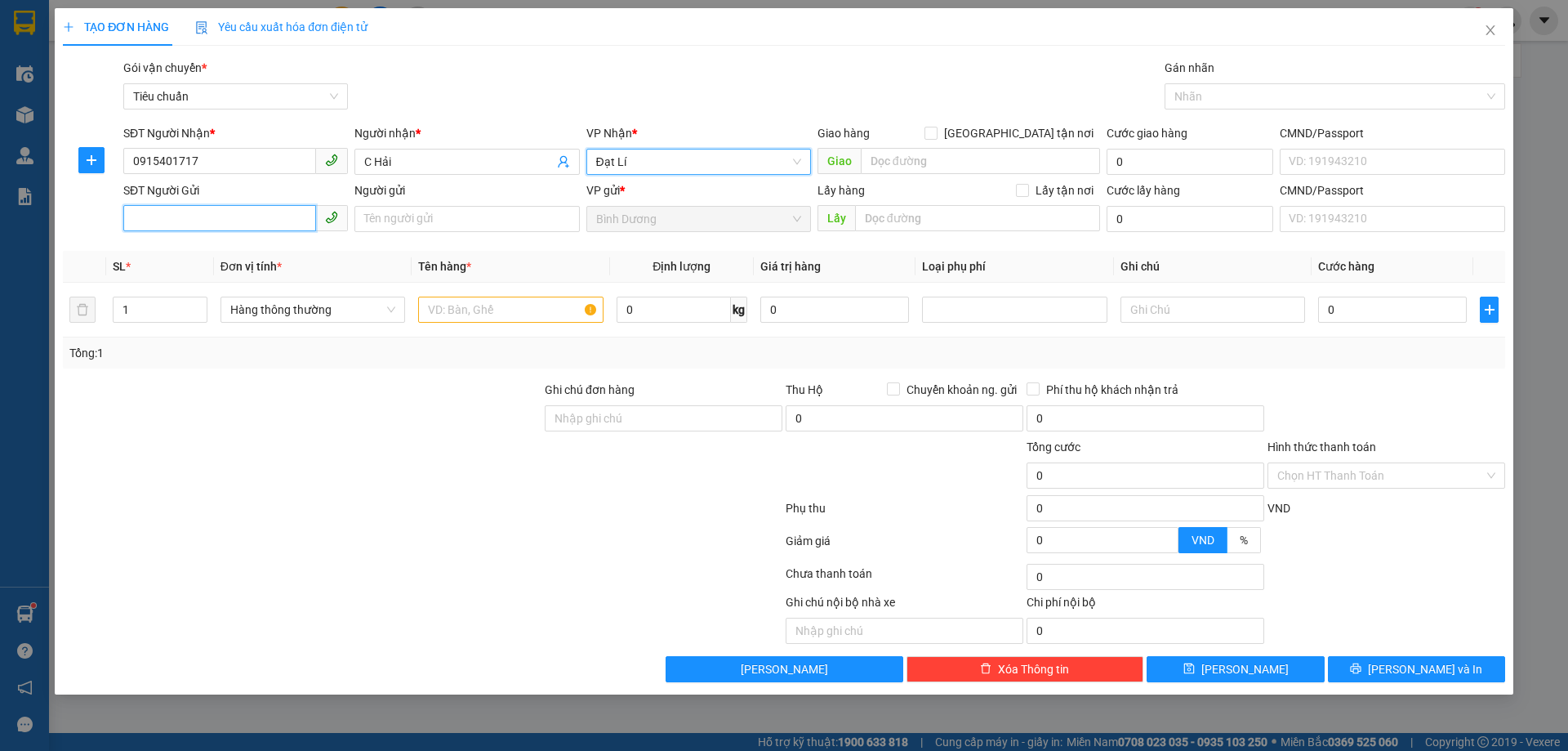
click at [217, 212] on input "SĐT Người Gửi" at bounding box center [219, 218] width 193 height 26
type input "0961837830"
click at [241, 252] on div "0961837830 - A LUYỆN" at bounding box center [236, 251] width 205 height 18
type input "A LUYỆN"
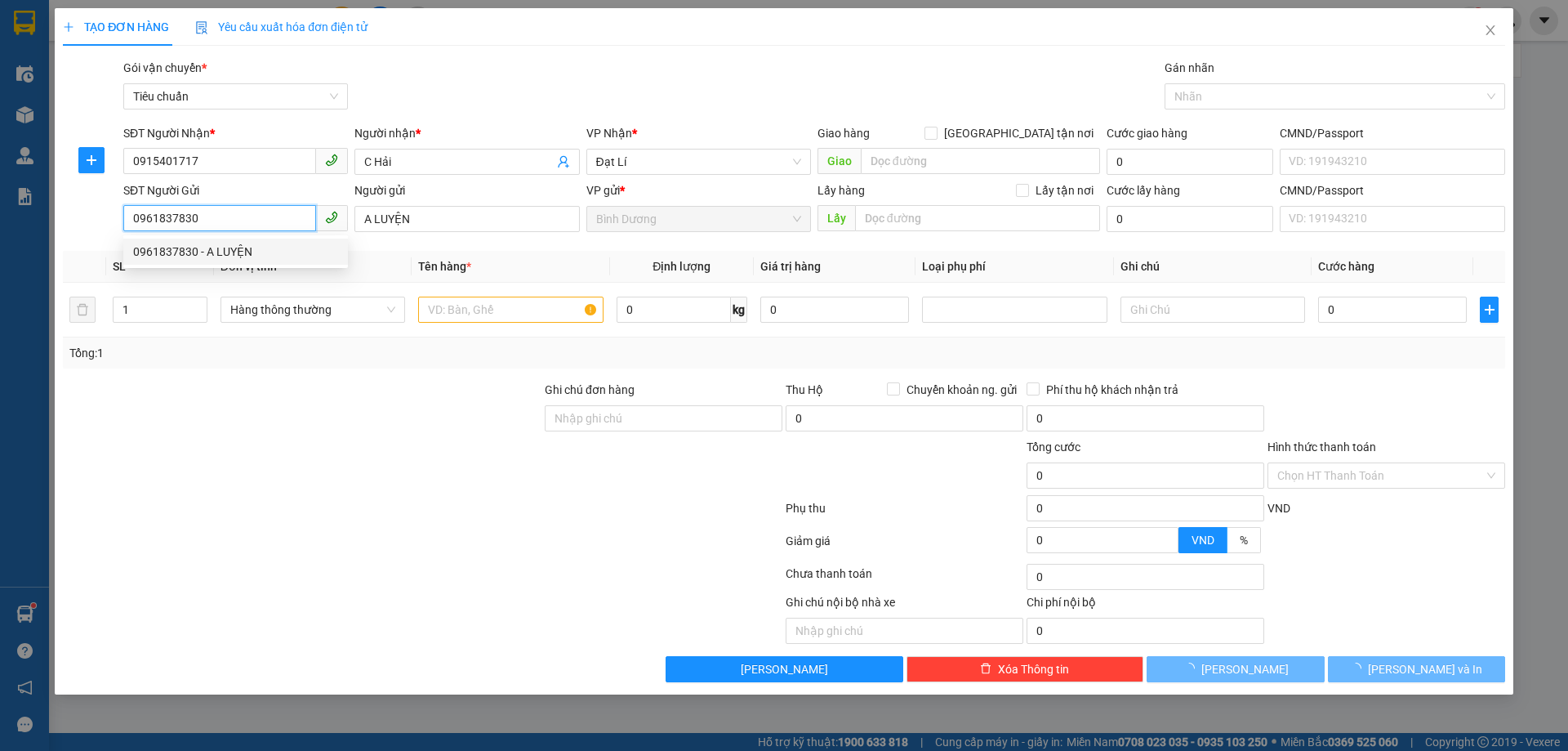
type input "30.000"
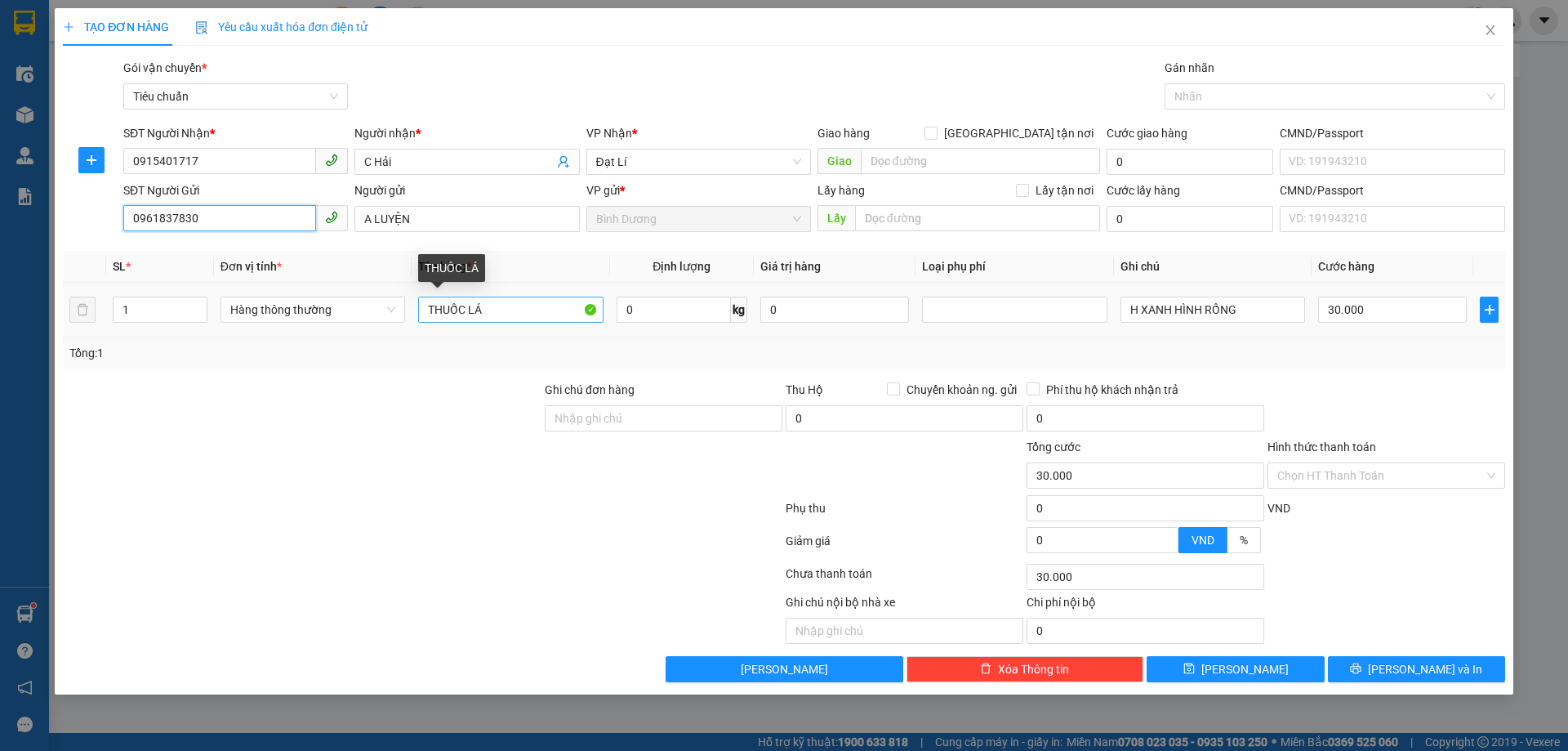
type input "0961837830"
click at [491, 306] on input "THUỐC LÁ" at bounding box center [510, 309] width 184 height 26
type input "DỪA"
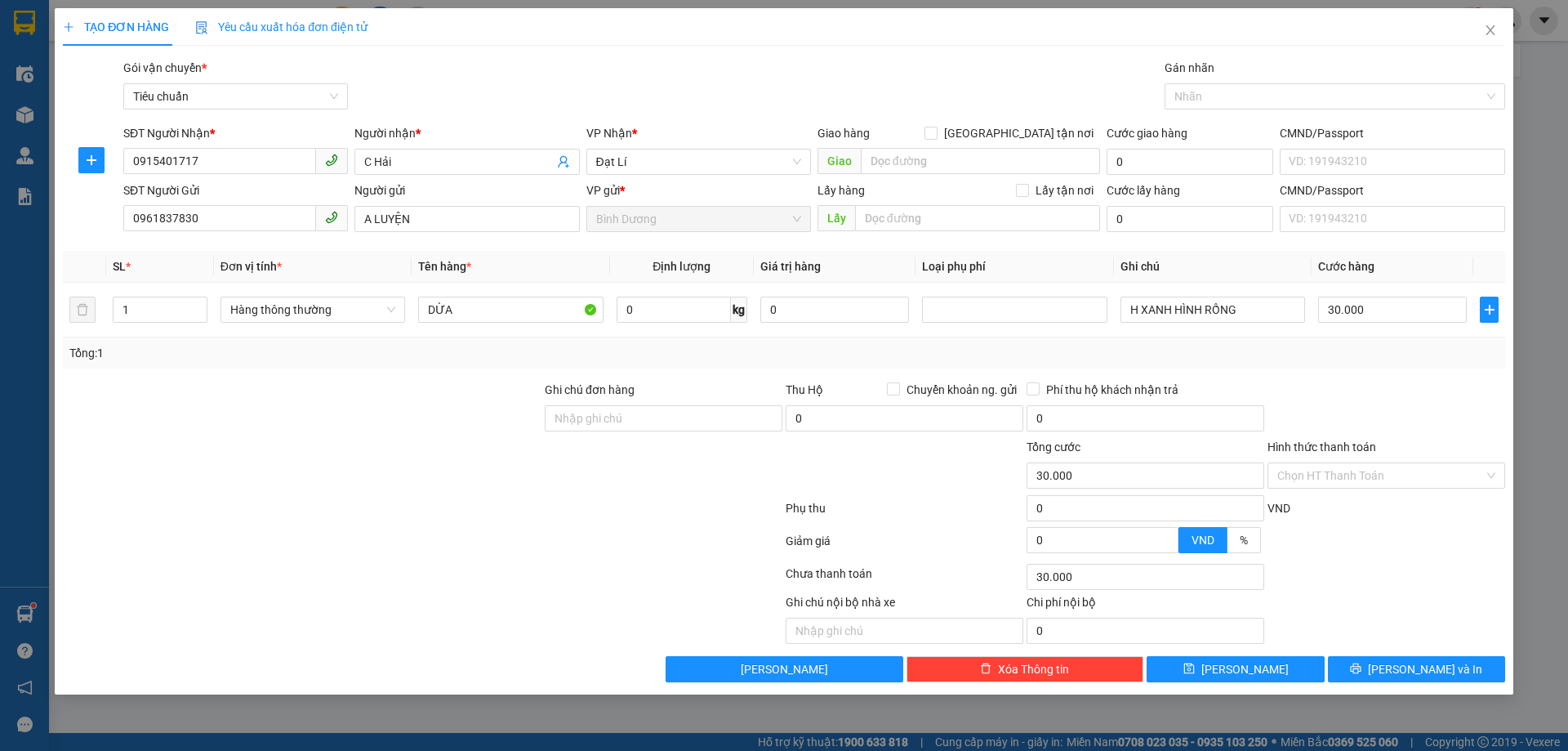
click at [688, 352] on div "Tổng: 1" at bounding box center [784, 353] width 1429 height 18
click at [670, 292] on td "0 kg" at bounding box center [682, 309] width 144 height 55
click at [668, 301] on input "0" at bounding box center [674, 309] width 114 height 26
type input "9"
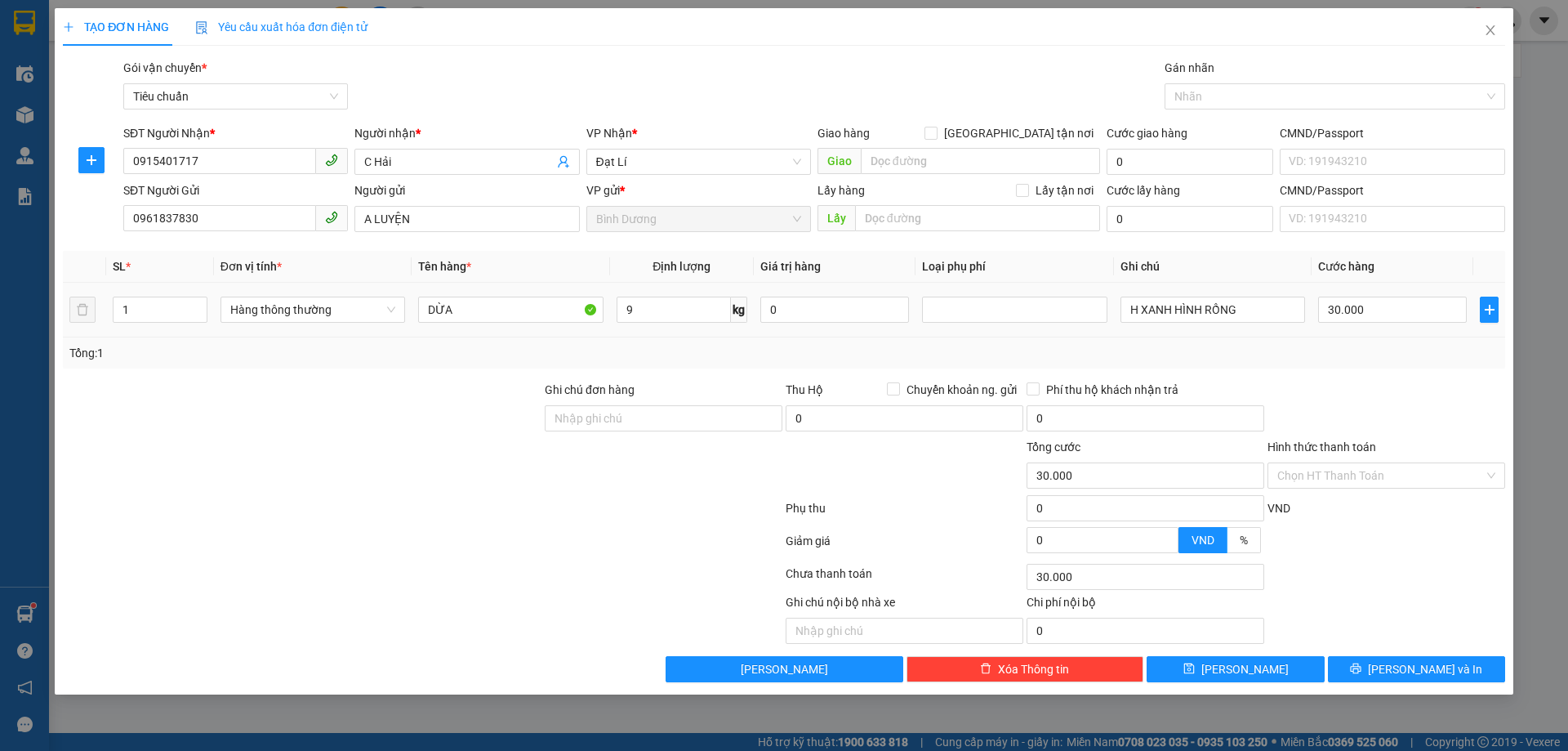
click at [924, 354] on div "Tổng: 1" at bounding box center [784, 353] width 1429 height 18
type input "40.000"
click at [1210, 310] on input "H XANH HÌNH RỒNG" at bounding box center [1212, 309] width 184 height 26
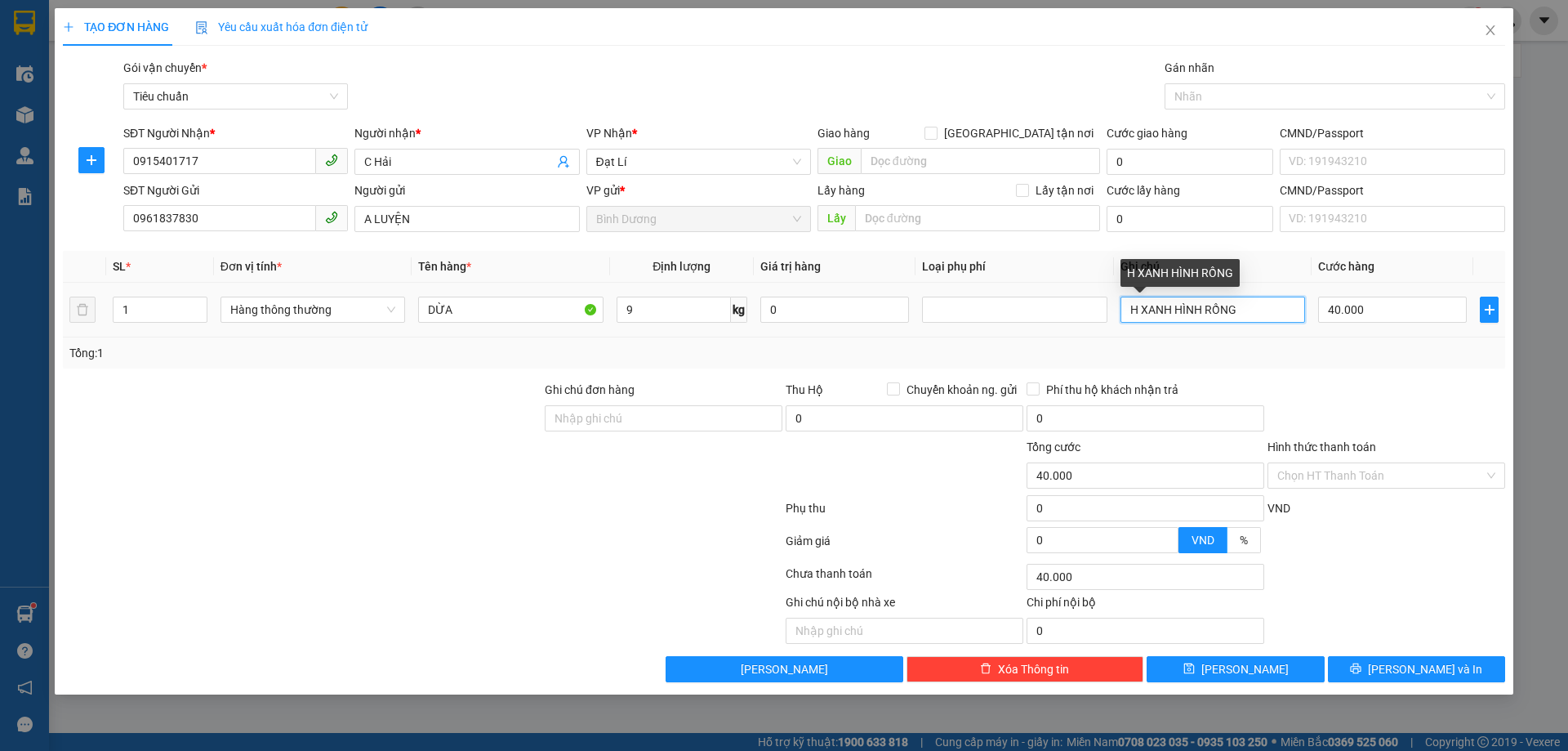
click at [1210, 310] on input "H XANH HÌNH RỒNG" at bounding box center [1212, 309] width 184 height 26
type input "BNL XANH"
click at [1358, 346] on div "Tổng: 1" at bounding box center [784, 353] width 1429 height 18
click at [1384, 481] on input "Hình thức thanh toán" at bounding box center [1381, 476] width 207 height 24
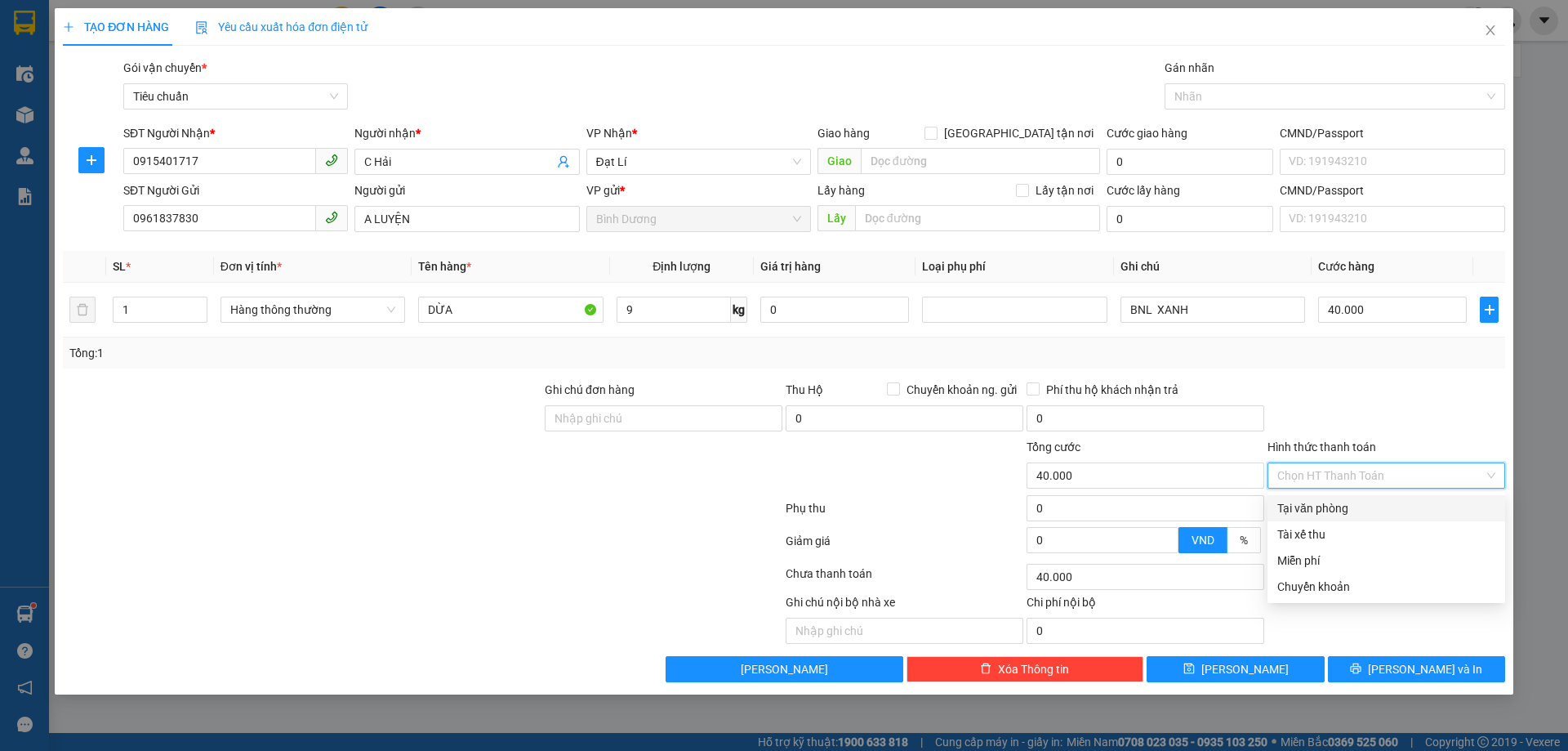
click at [1384, 507] on div "Tại văn phòng" at bounding box center [1387, 508] width 218 height 18
type input "0"
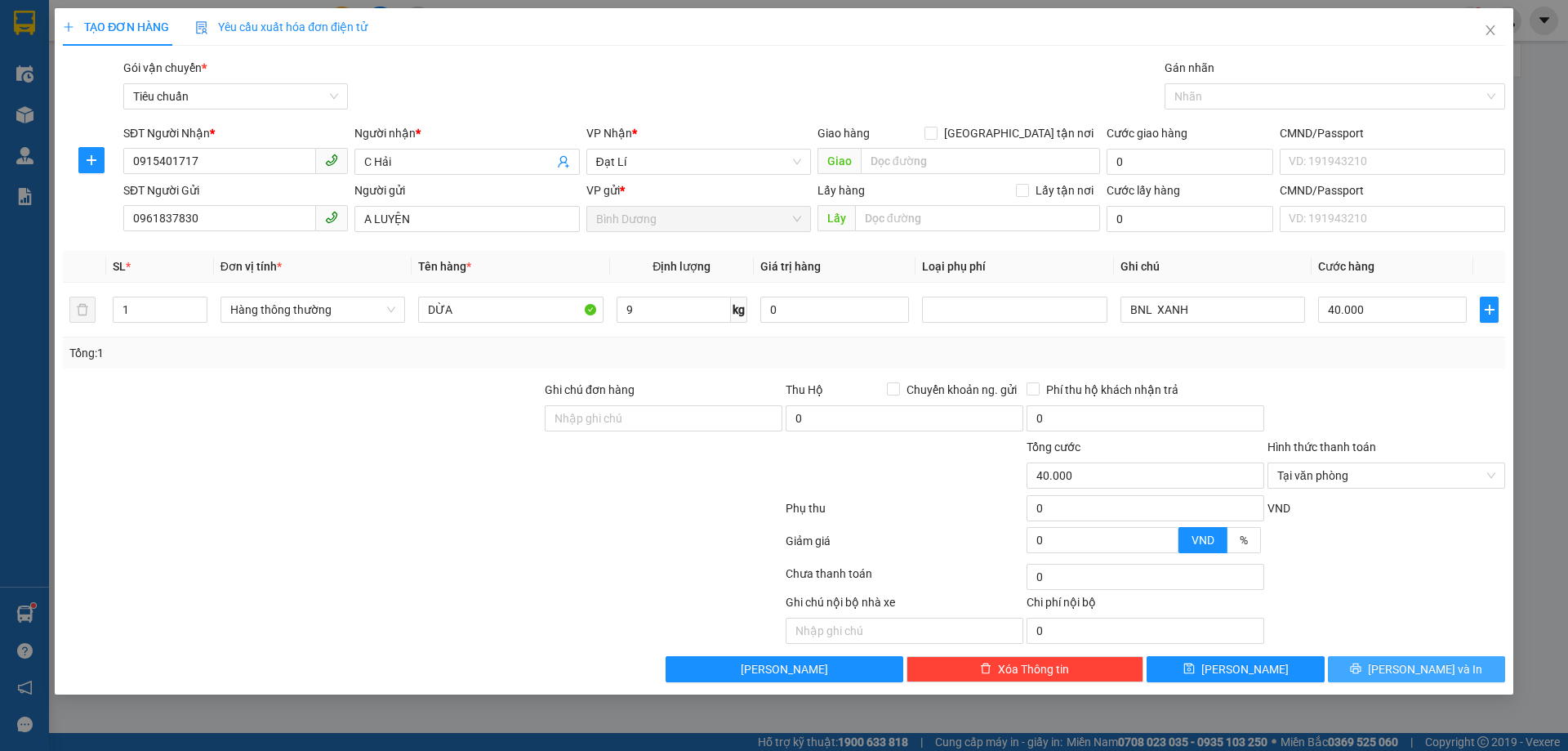
click at [1417, 680] on button "[PERSON_NAME] và In" at bounding box center [1416, 670] width 177 height 26
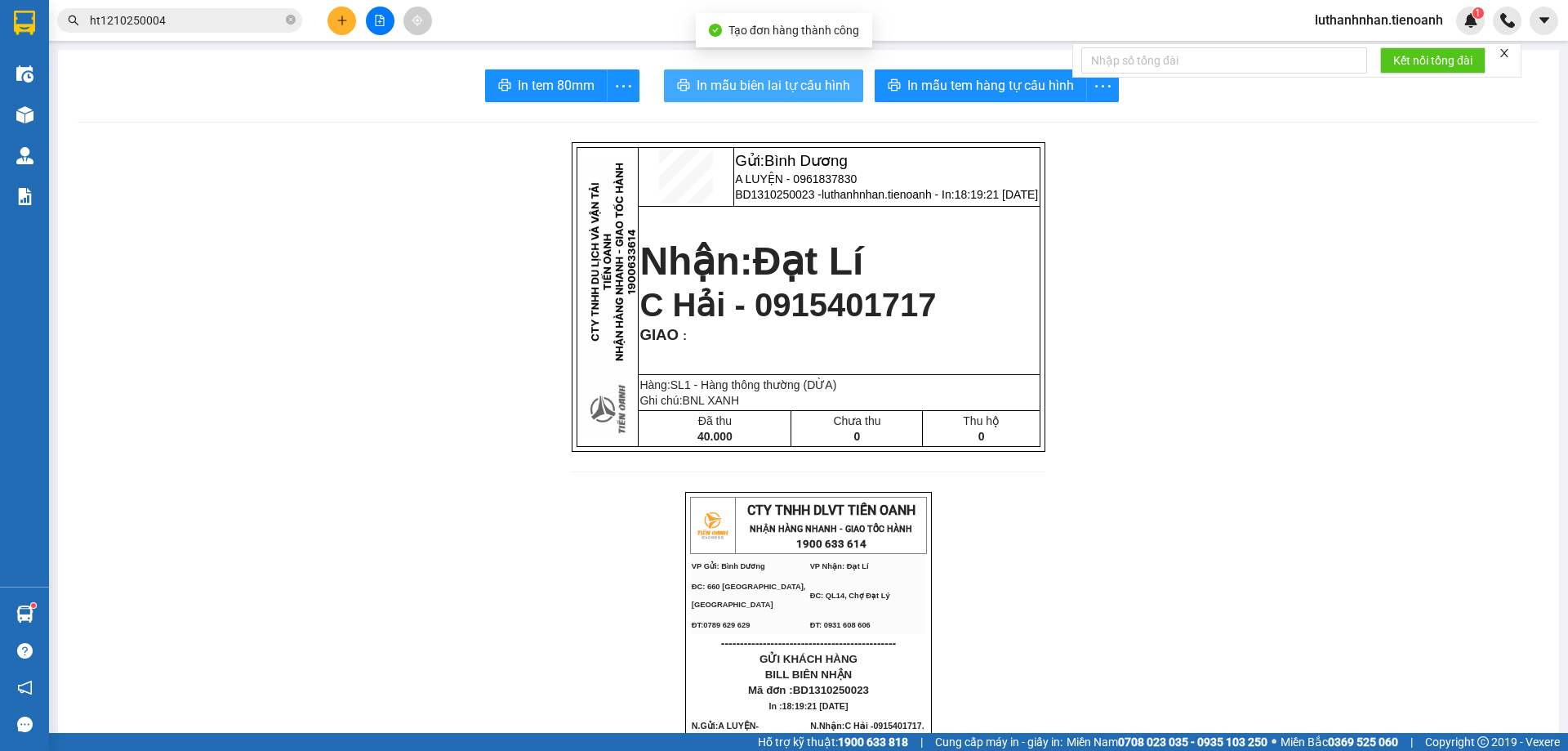
click at [788, 96] on button "In mẫu biên lai tự cấu hình" at bounding box center [764, 86] width 199 height 33
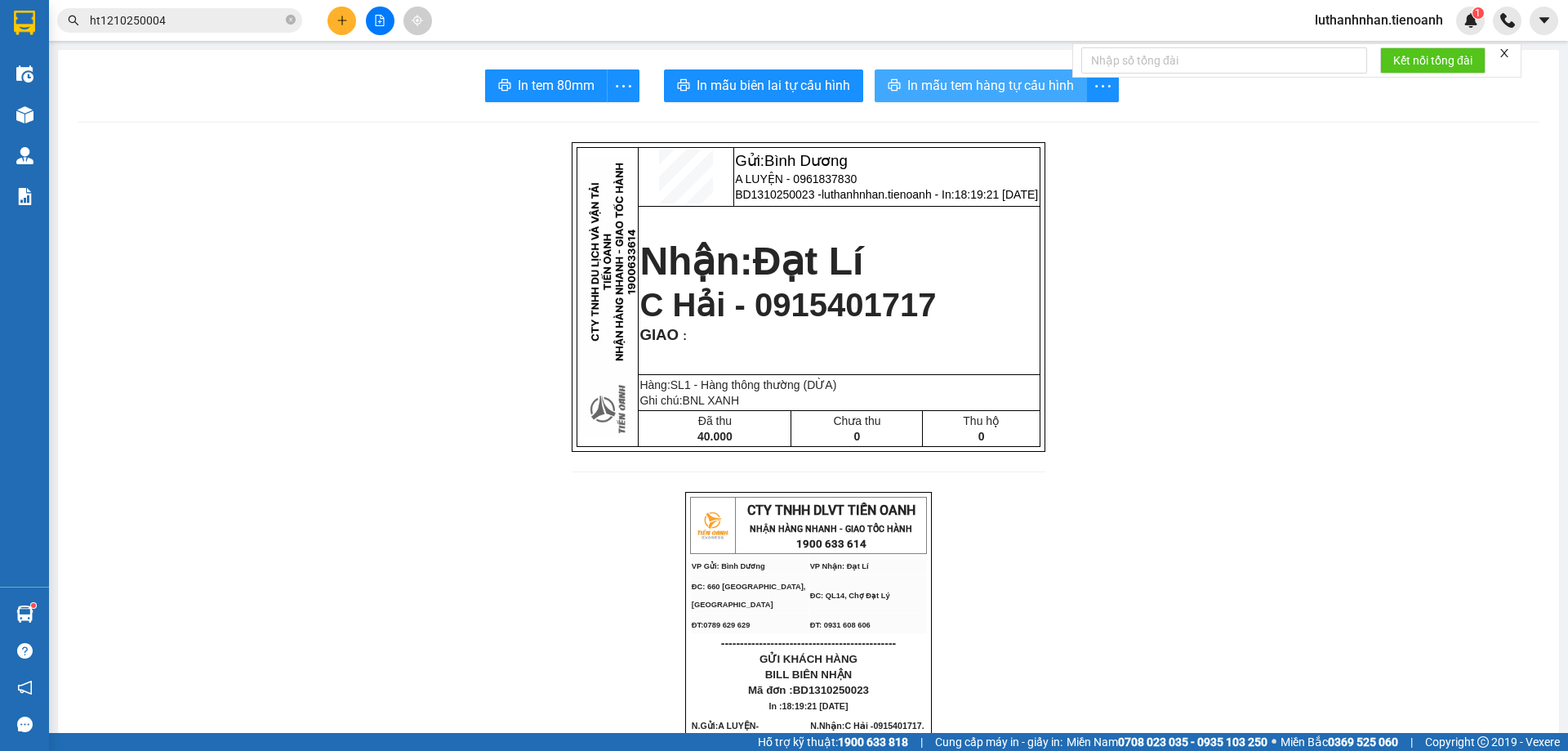
click at [1019, 85] on span "In mẫu tem hàng tự cấu hình" at bounding box center [990, 86] width 166 height 21
click at [339, 11] on button at bounding box center [341, 21] width 29 height 29
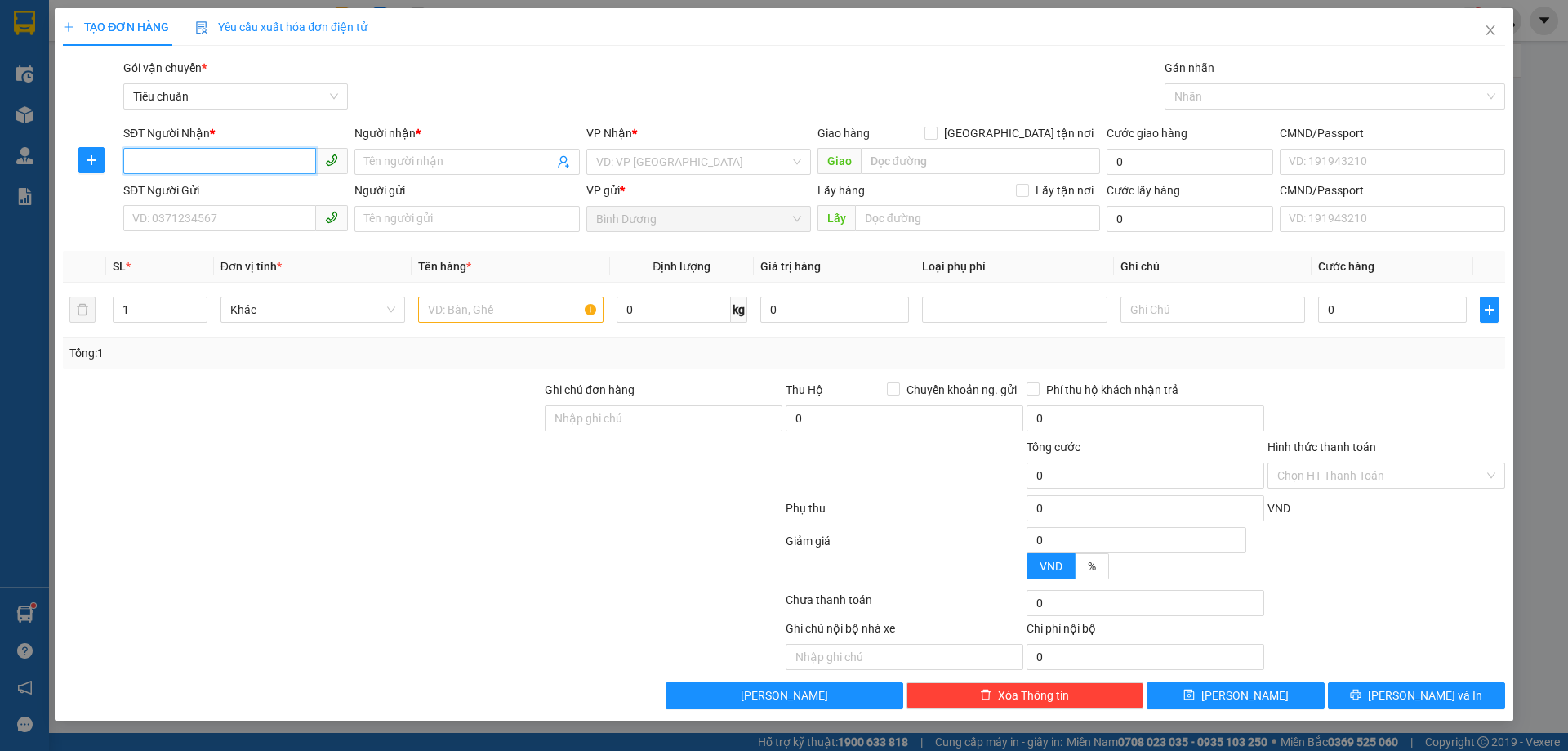
click at [233, 161] on input "SĐT Người Nhận *" at bounding box center [219, 161] width 193 height 26
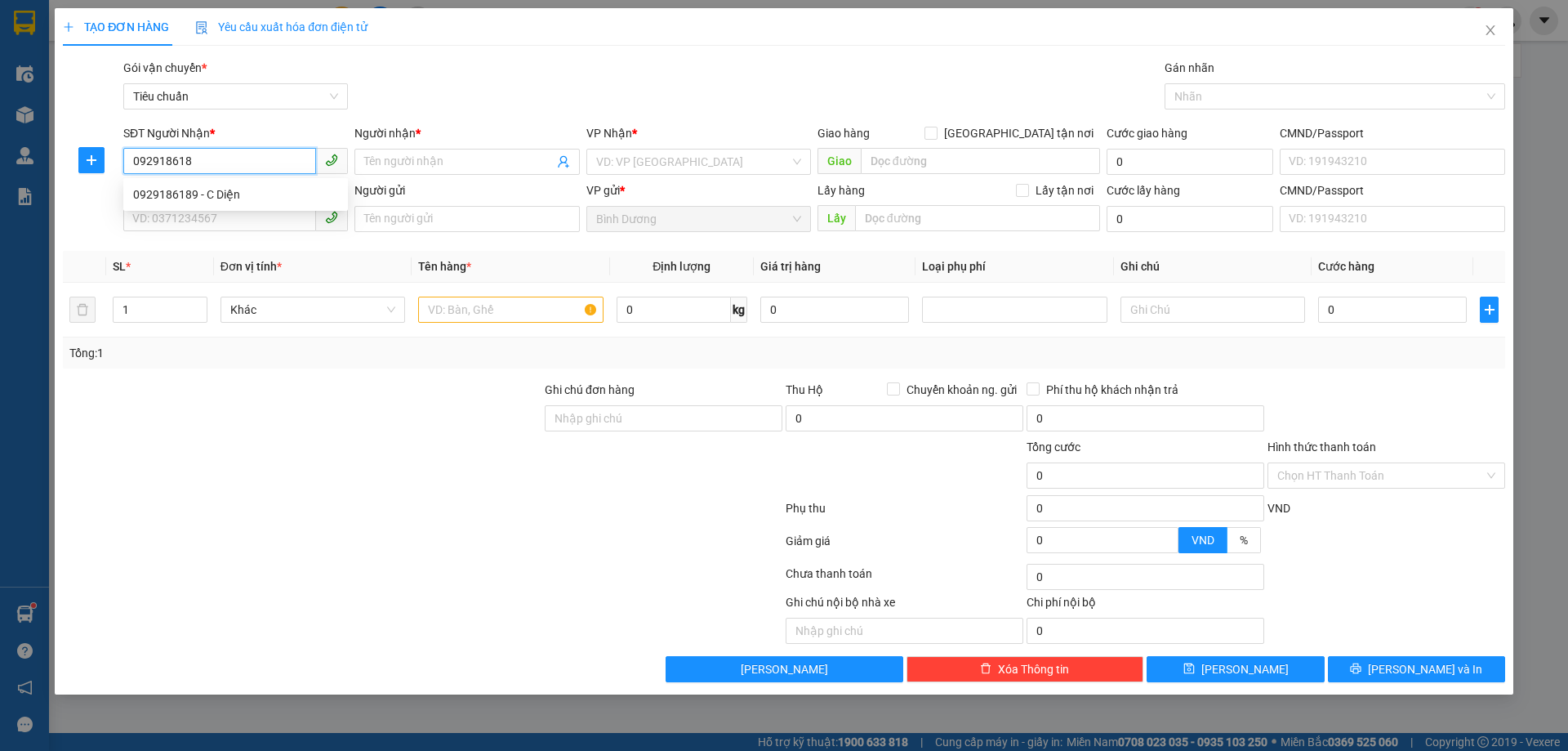
type input "0929186189"
click at [242, 193] on div "0929186189 - C Diện" at bounding box center [236, 194] width 205 height 18
type input "C Diện"
type input "120.000"
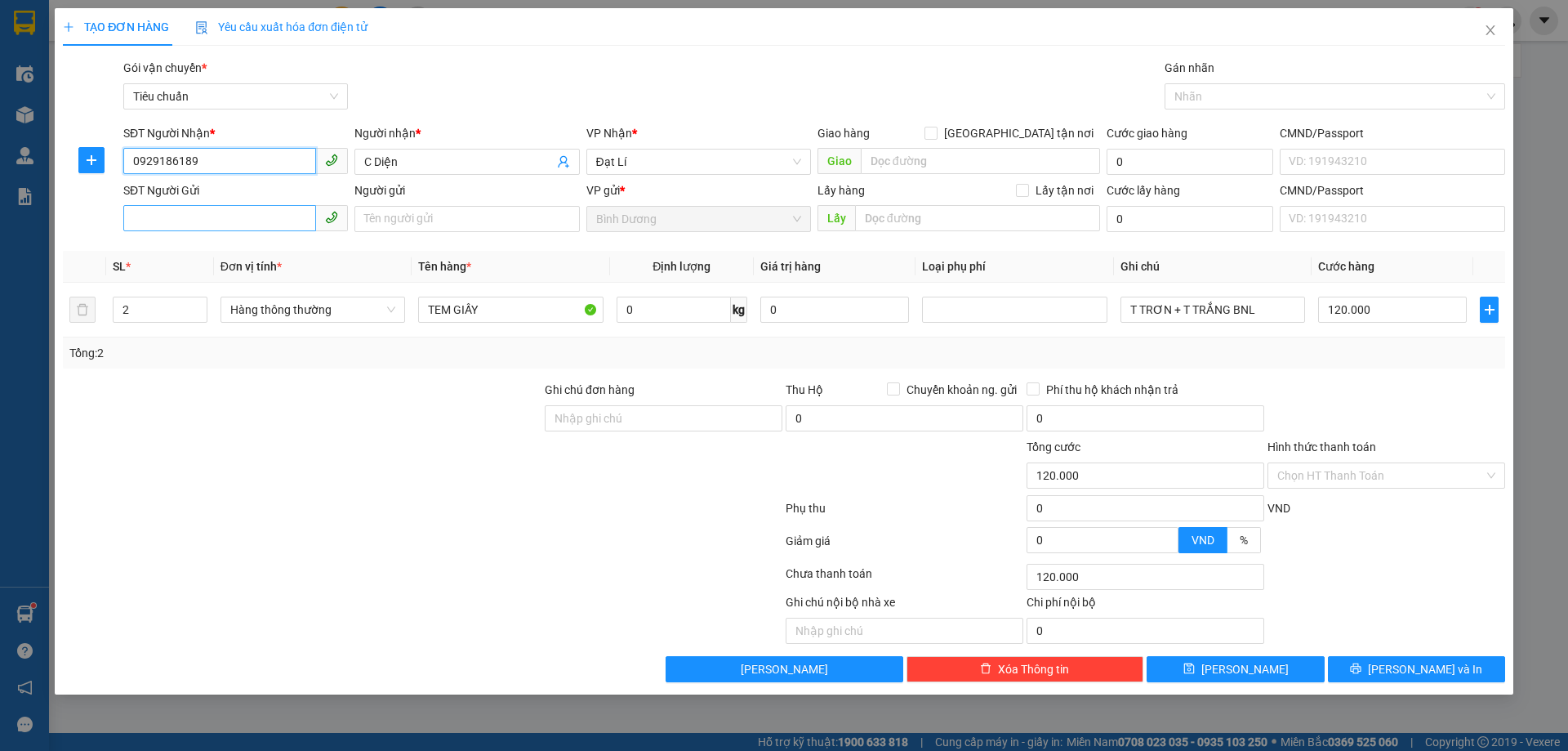
type input "0929186189"
click at [258, 223] on input "SĐT Người Gửi" at bounding box center [219, 218] width 193 height 26
click at [247, 247] on div "0868850379 - CTy Hoa Đài" at bounding box center [236, 251] width 205 height 18
type input "0868850379"
type input "[DEMOGRAPHIC_DATA]"
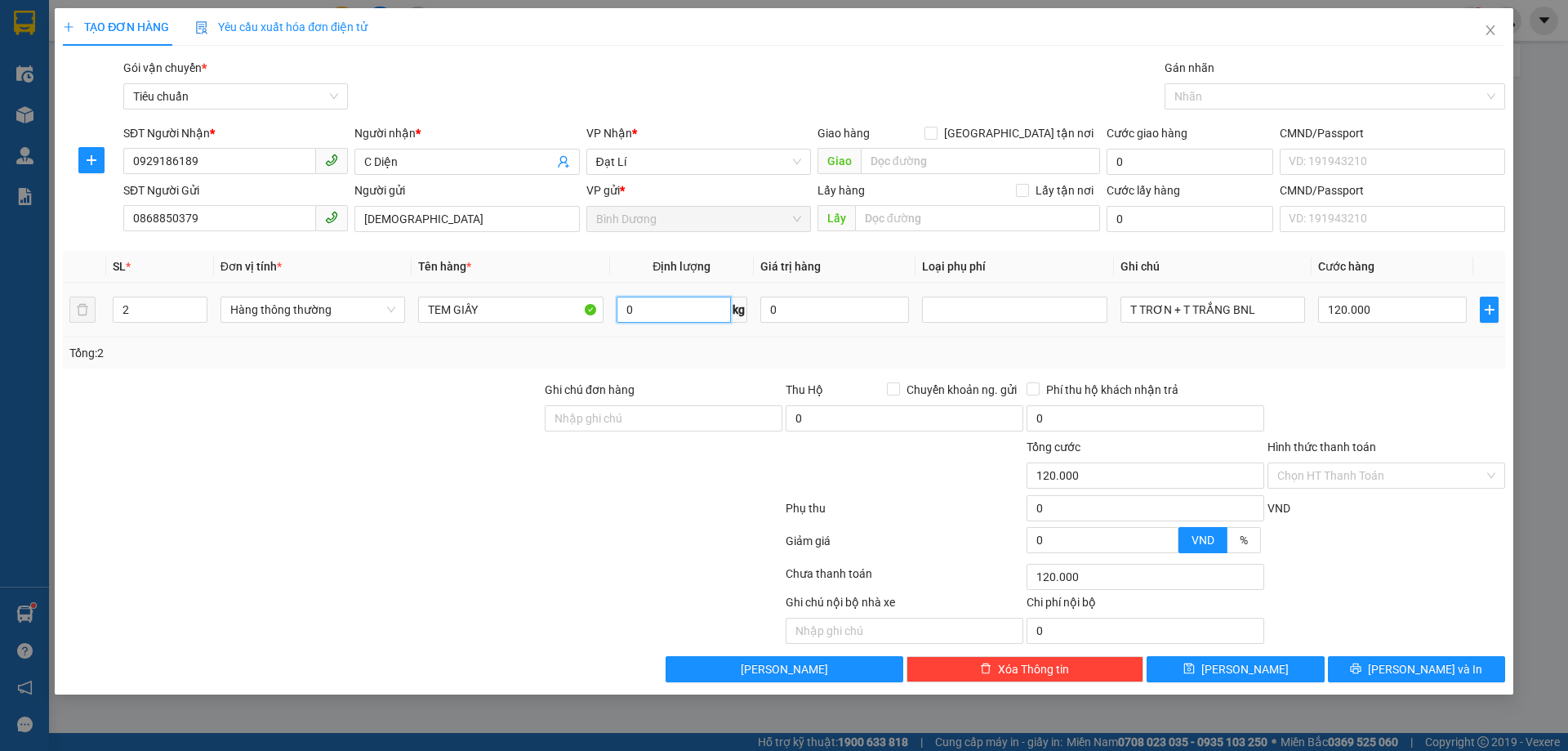
click at [696, 314] on input "0" at bounding box center [674, 309] width 114 height 26
type input "27"
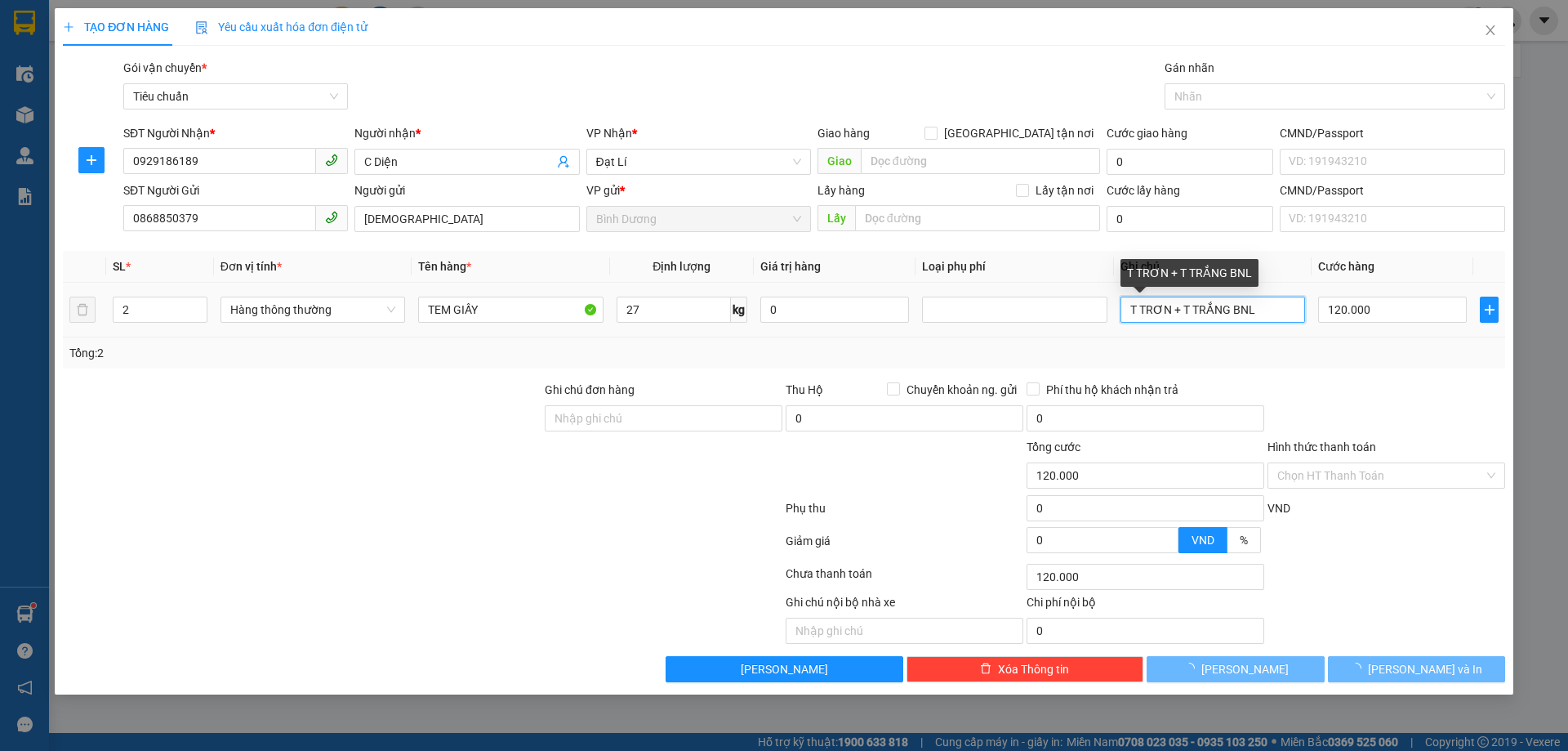
drag, startPoint x: 1175, startPoint y: 307, endPoint x: 1292, endPoint y: 312, distance: 117.1
click at [1292, 312] on input "T TRƠN + T TRẮNG BNL" at bounding box center [1212, 309] width 184 height 26
type input "65.000"
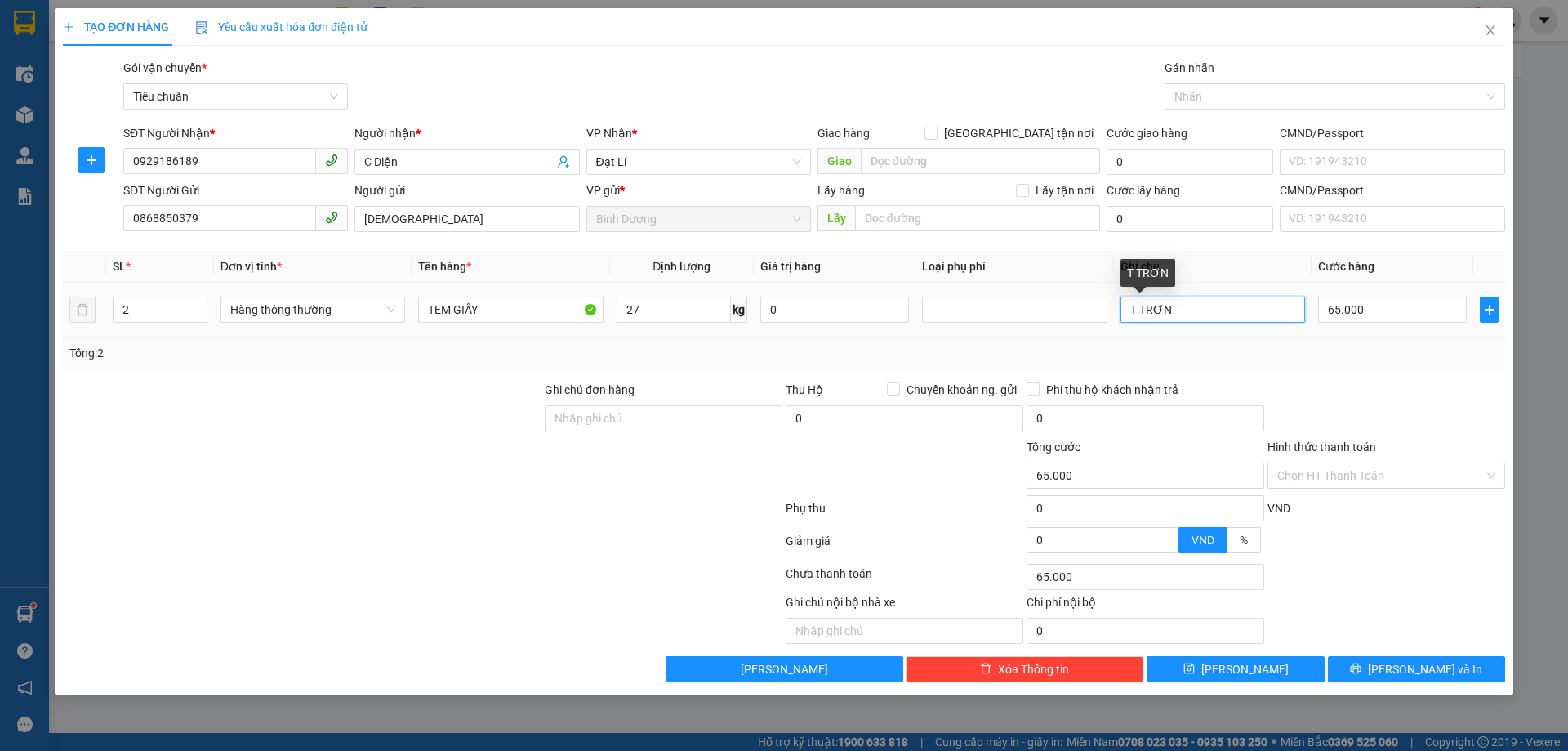
click at [1123, 311] on input "T TRƠN" at bounding box center [1212, 309] width 184 height 26
type input "2T TRƠN"
click at [1364, 350] on div "Tổng: 2" at bounding box center [784, 353] width 1429 height 18
click at [1350, 307] on input "65.000" at bounding box center [1393, 309] width 149 height 26
type input "1"
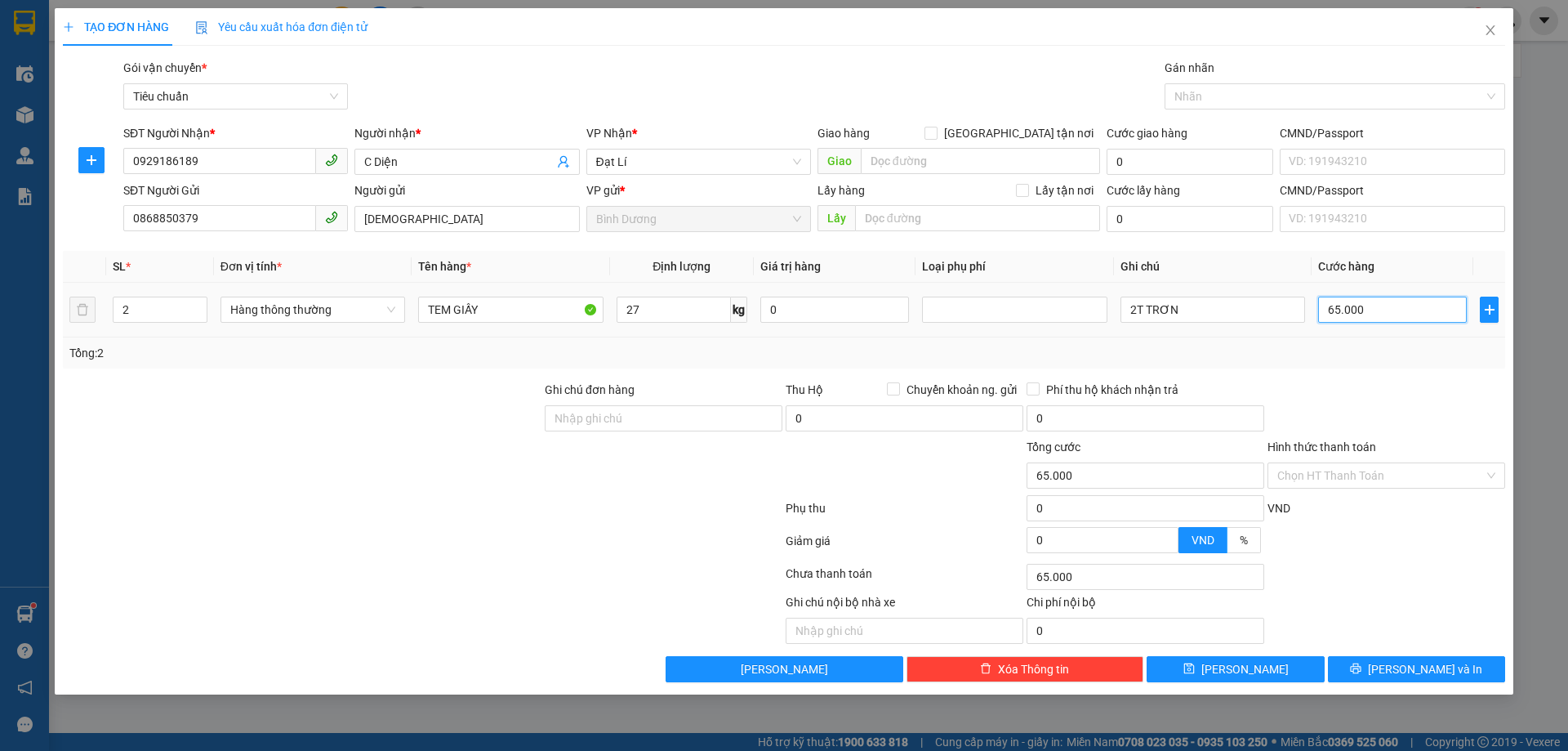
type input "1"
type input "13"
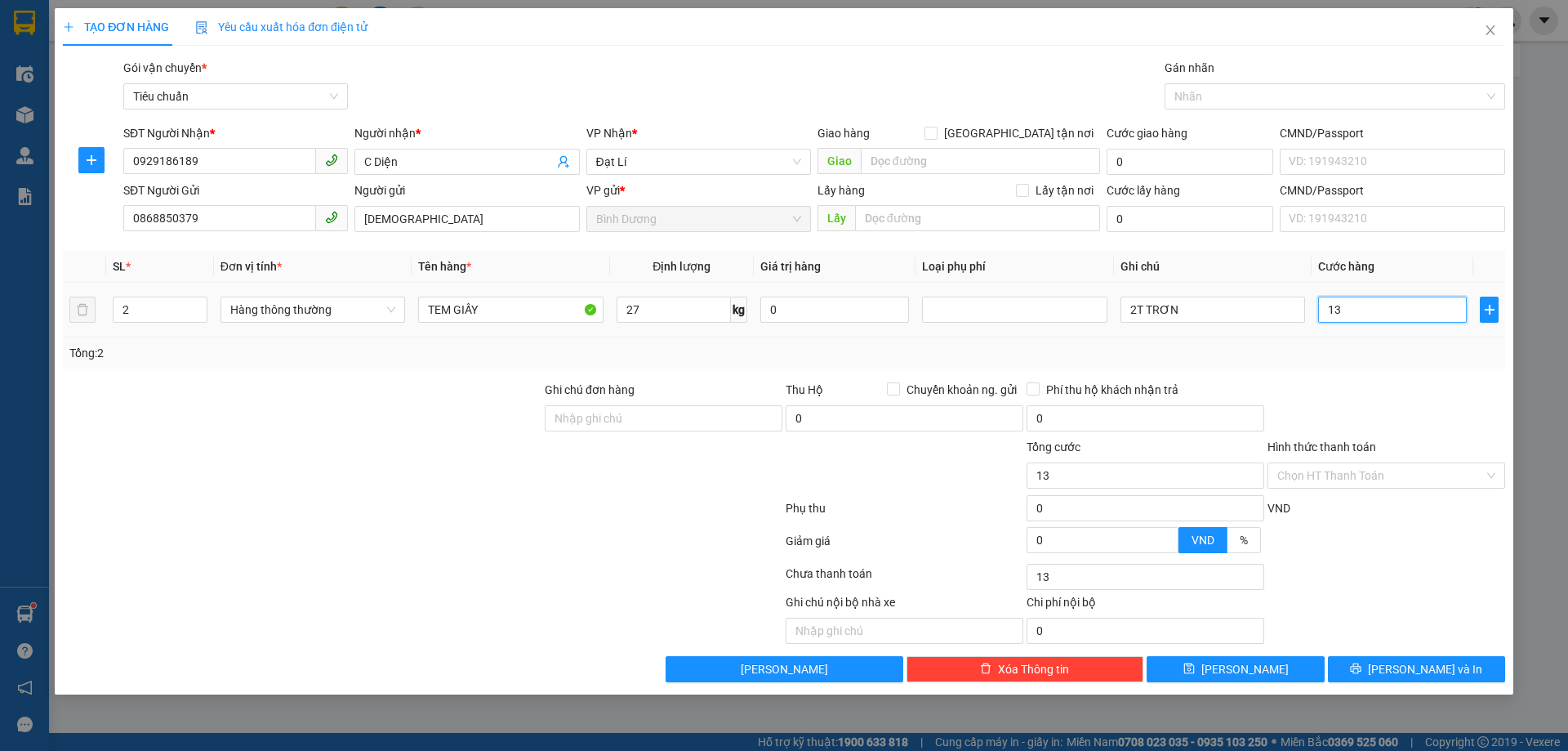
type input "130"
type input "130.000"
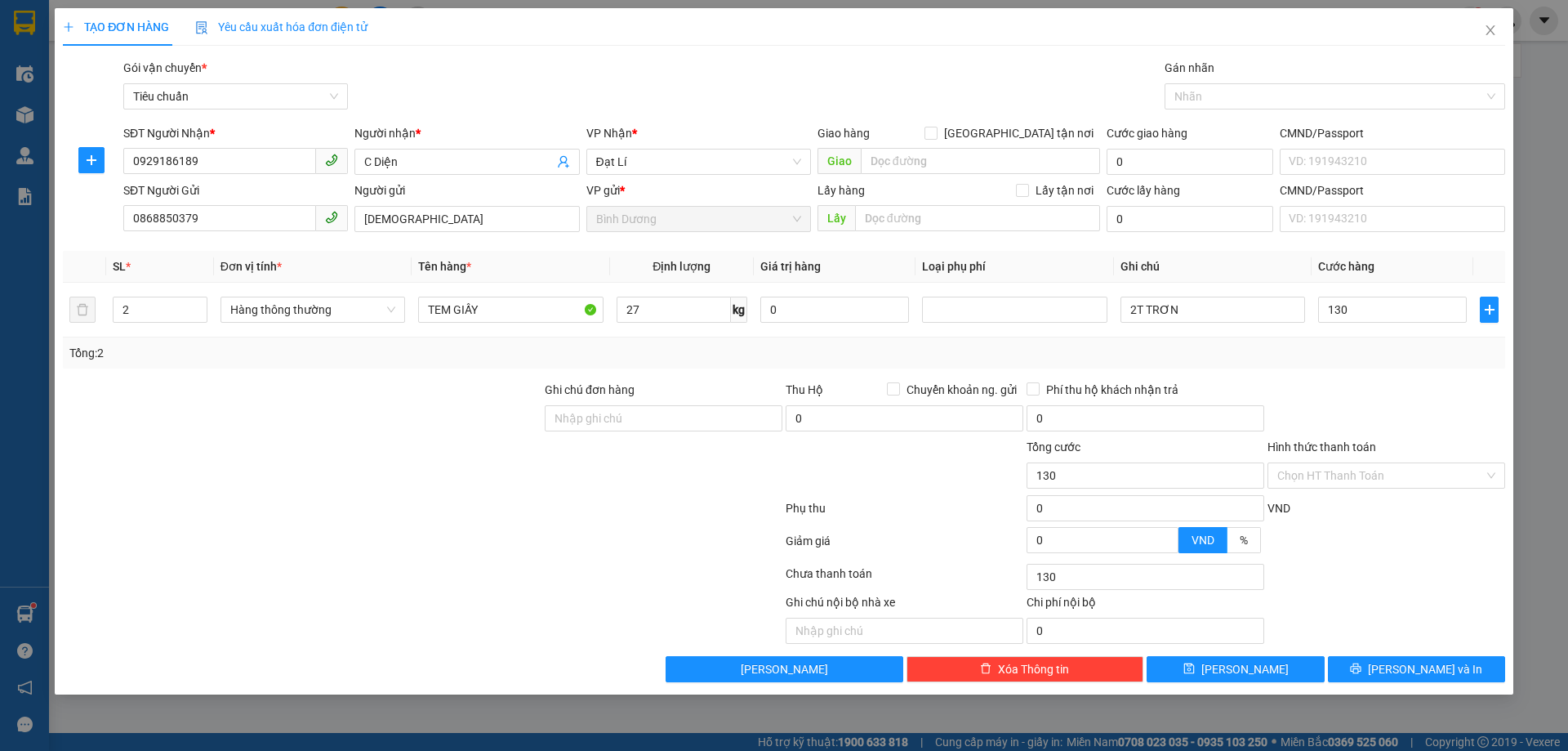
type input "130.000"
click at [1386, 359] on div "Tổng: 2" at bounding box center [784, 353] width 1429 height 18
click at [1353, 480] on input "Hình thức thanh toán" at bounding box center [1381, 476] width 207 height 24
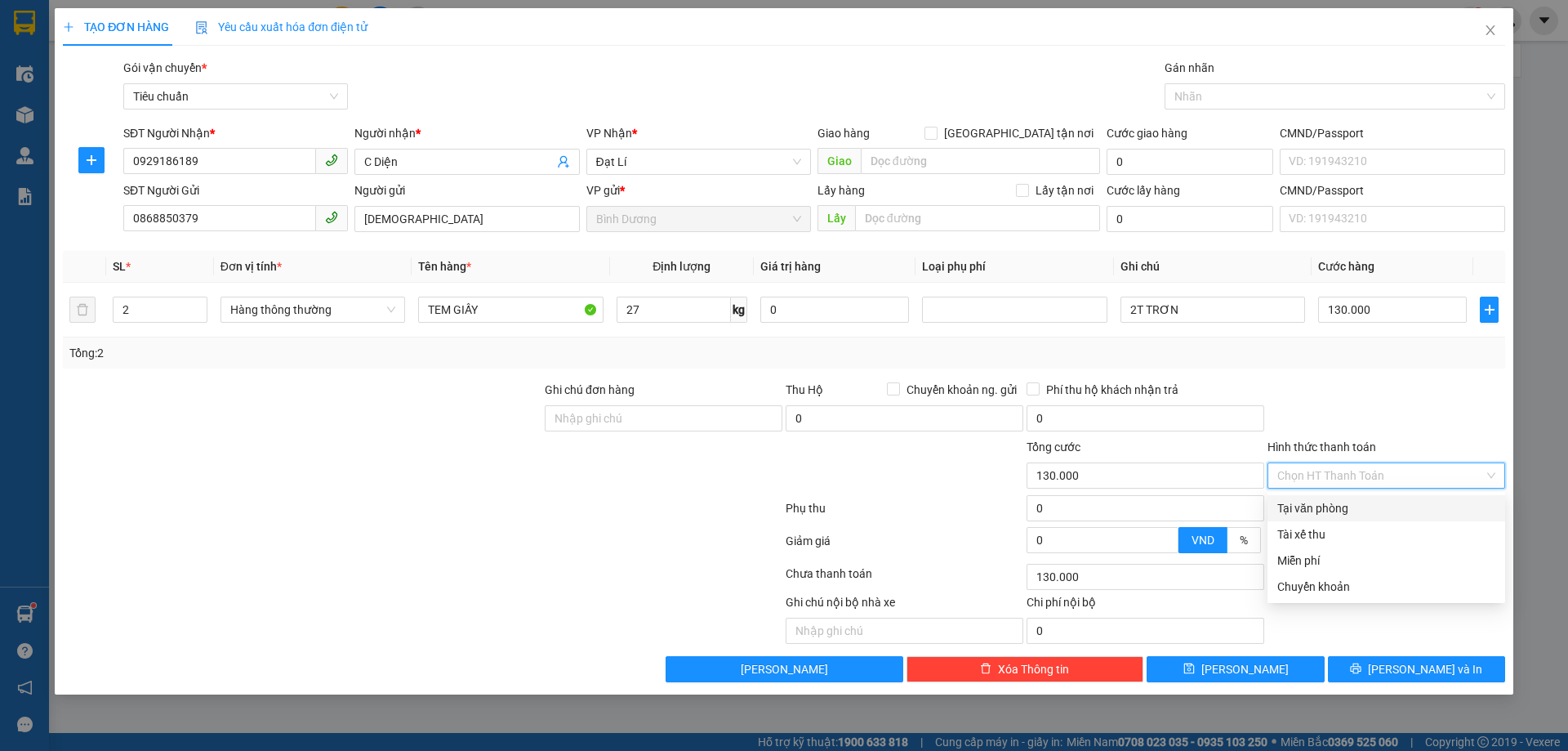
click at [1362, 513] on div "Tại văn phòng" at bounding box center [1387, 508] width 218 height 18
click at [1365, 473] on span "Tại văn phòng" at bounding box center [1387, 476] width 218 height 24
type input "130.000"
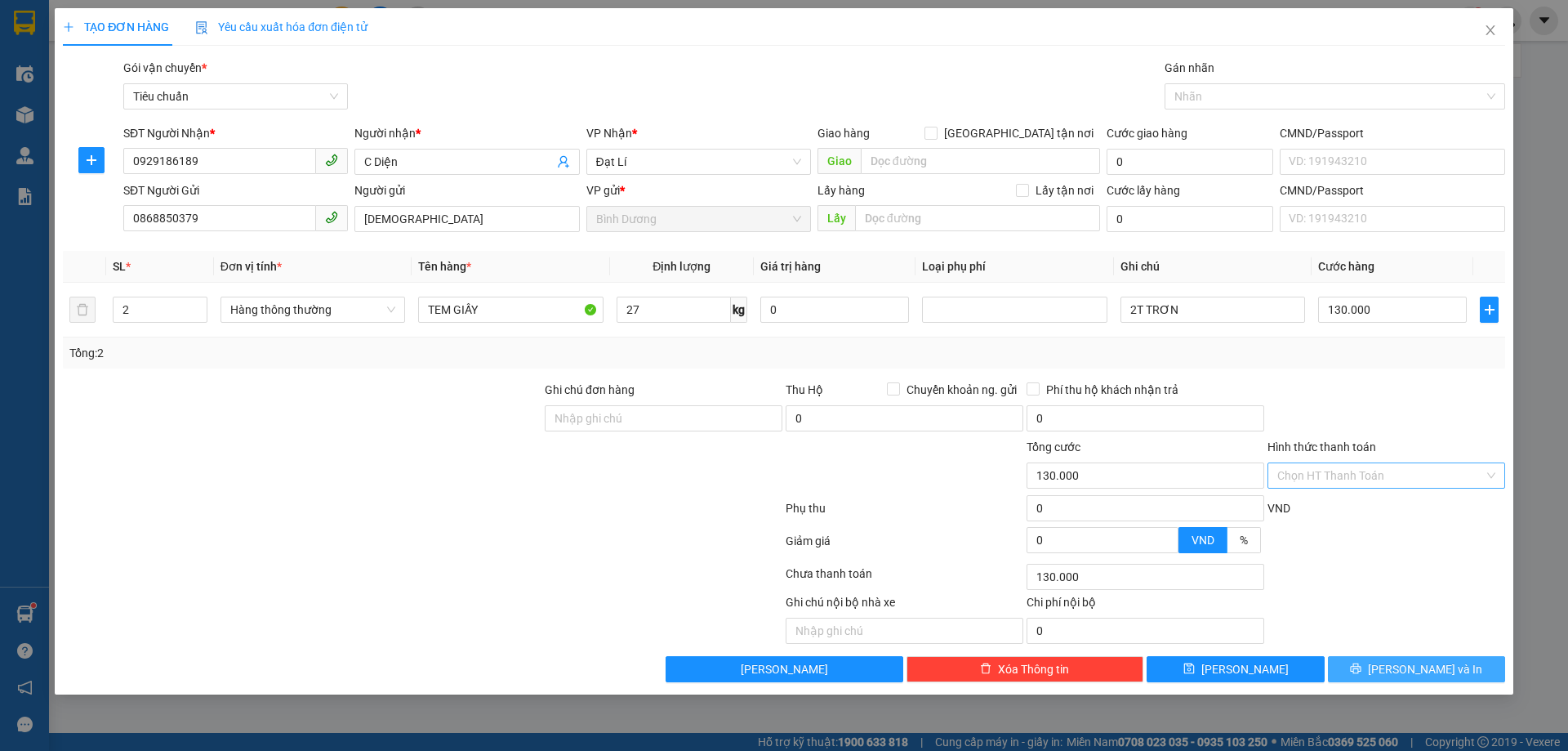
click at [1450, 669] on button "[PERSON_NAME] và In" at bounding box center [1416, 670] width 177 height 26
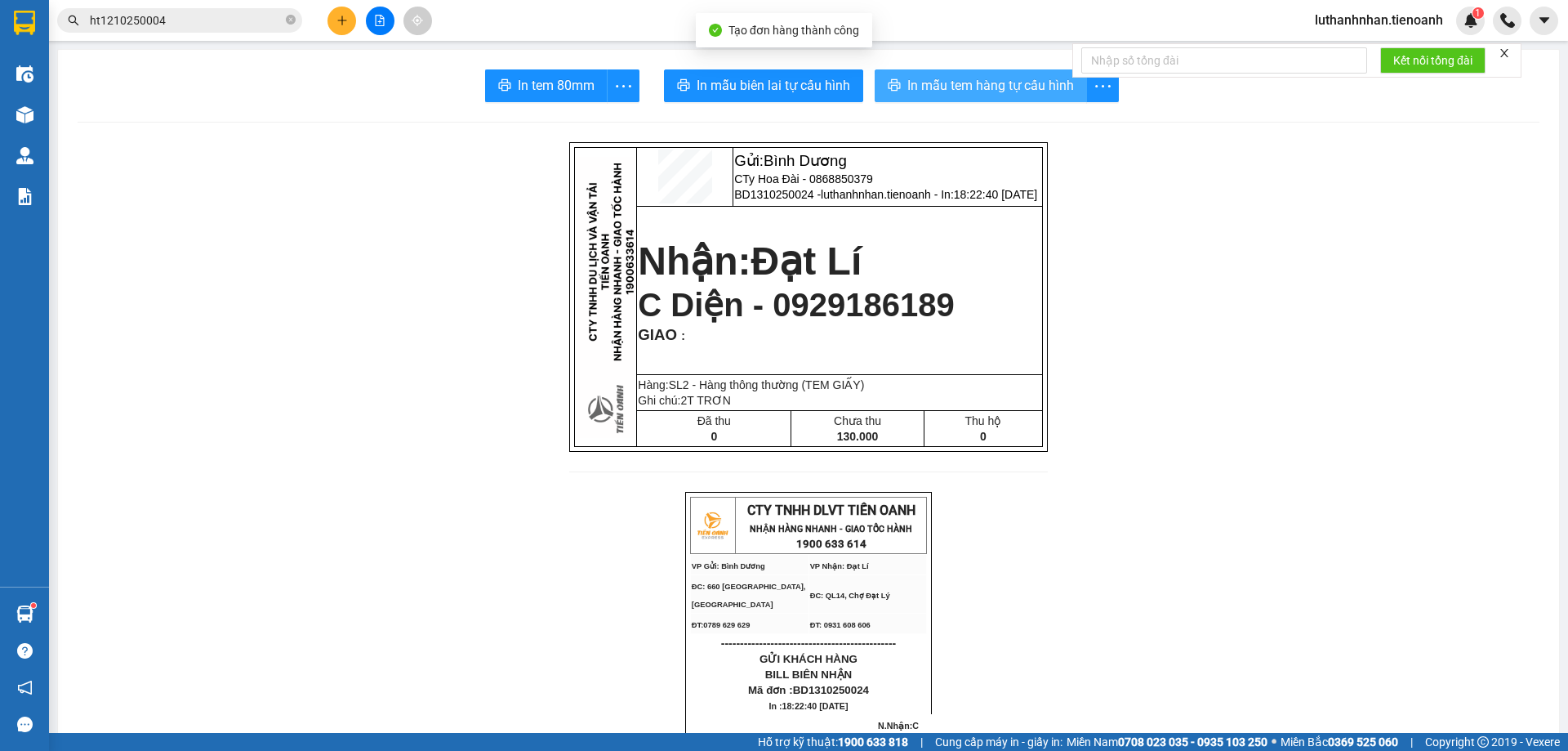
click at [958, 87] on span "In mẫu tem hàng tự cấu hình" at bounding box center [990, 86] width 166 height 21
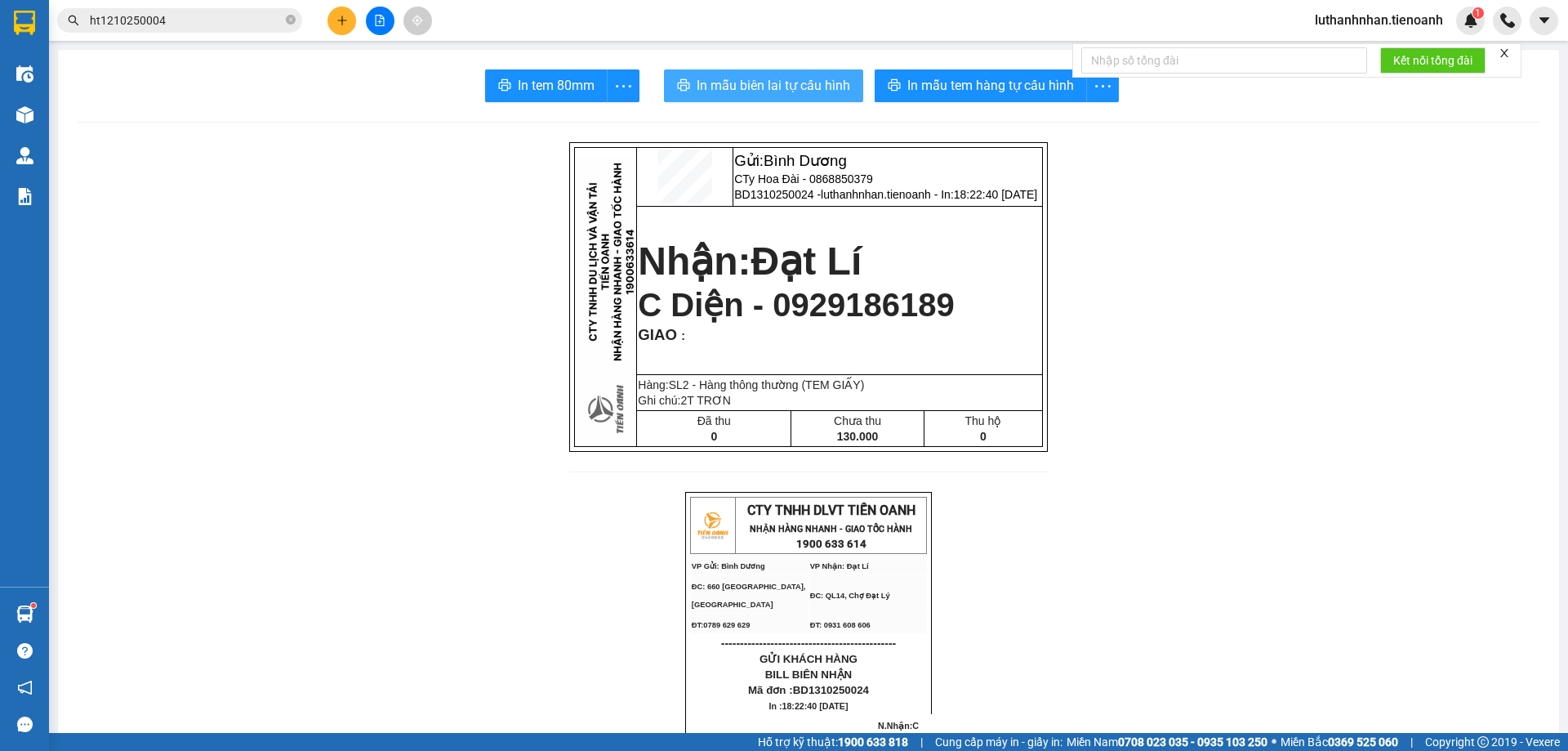
click at [774, 95] on span "In mẫu biên lai tự cấu hình" at bounding box center [773, 86] width 153 height 21
click at [341, 21] on icon "plus" at bounding box center [342, 20] width 9 height 1
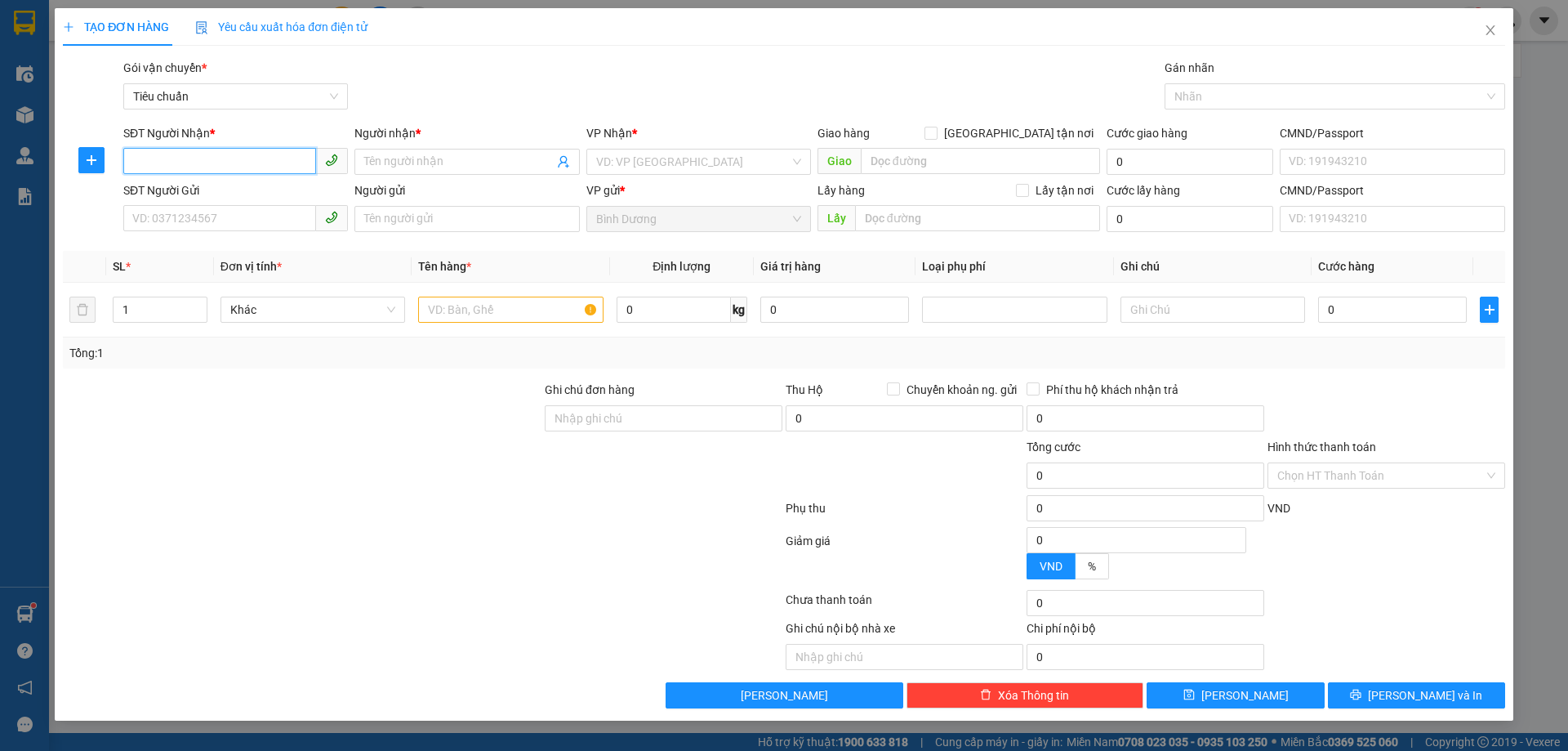
click at [245, 153] on input "SĐT Người Nhận *" at bounding box center [219, 161] width 193 height 26
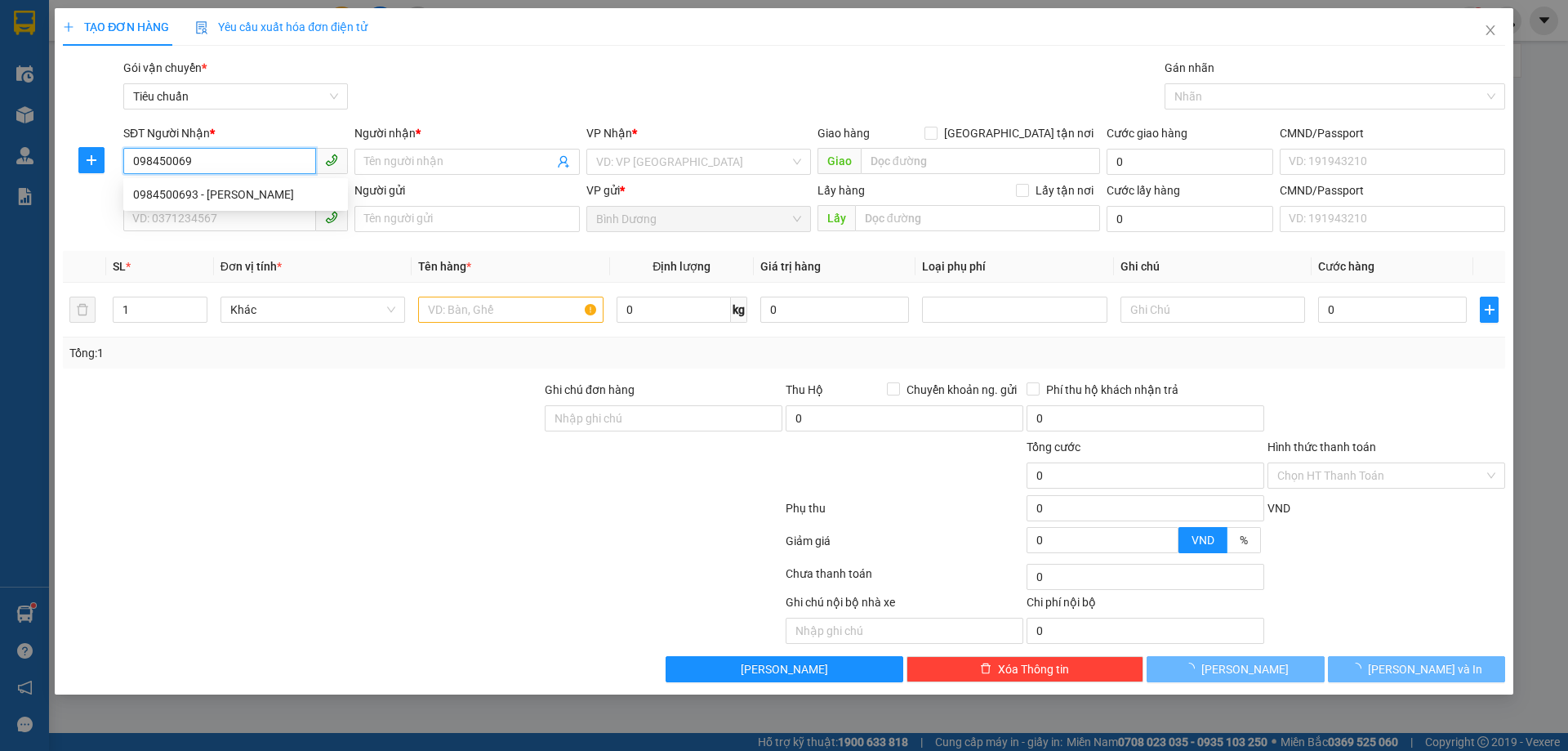
type input "0984500693"
click at [248, 191] on div "0984500693 - [PERSON_NAME]" at bounding box center [236, 194] width 205 height 18
type input "C Vui"
type input "70.000"
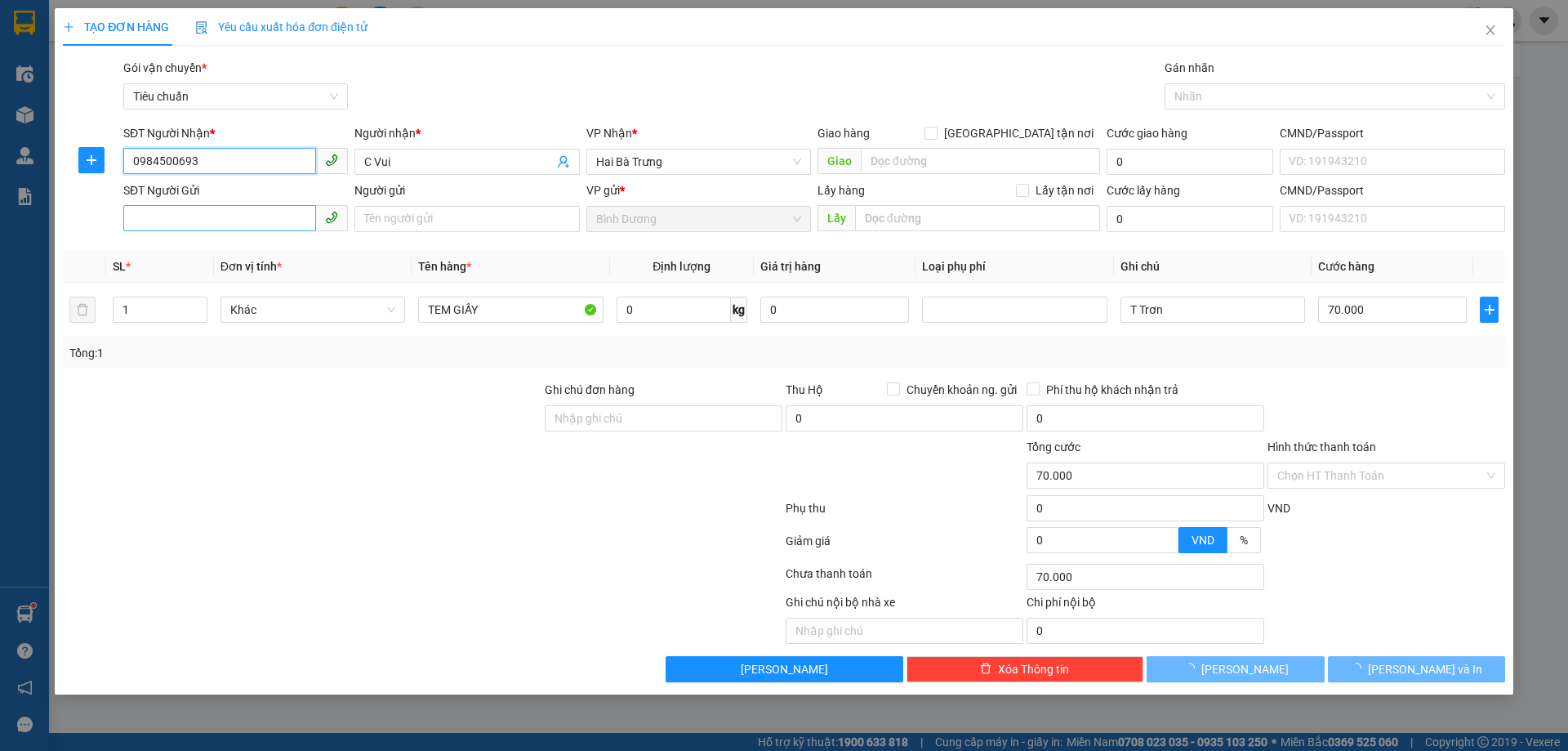
type input "0984500693"
click at [238, 225] on input "SĐT Người Gửi" at bounding box center [219, 218] width 193 height 26
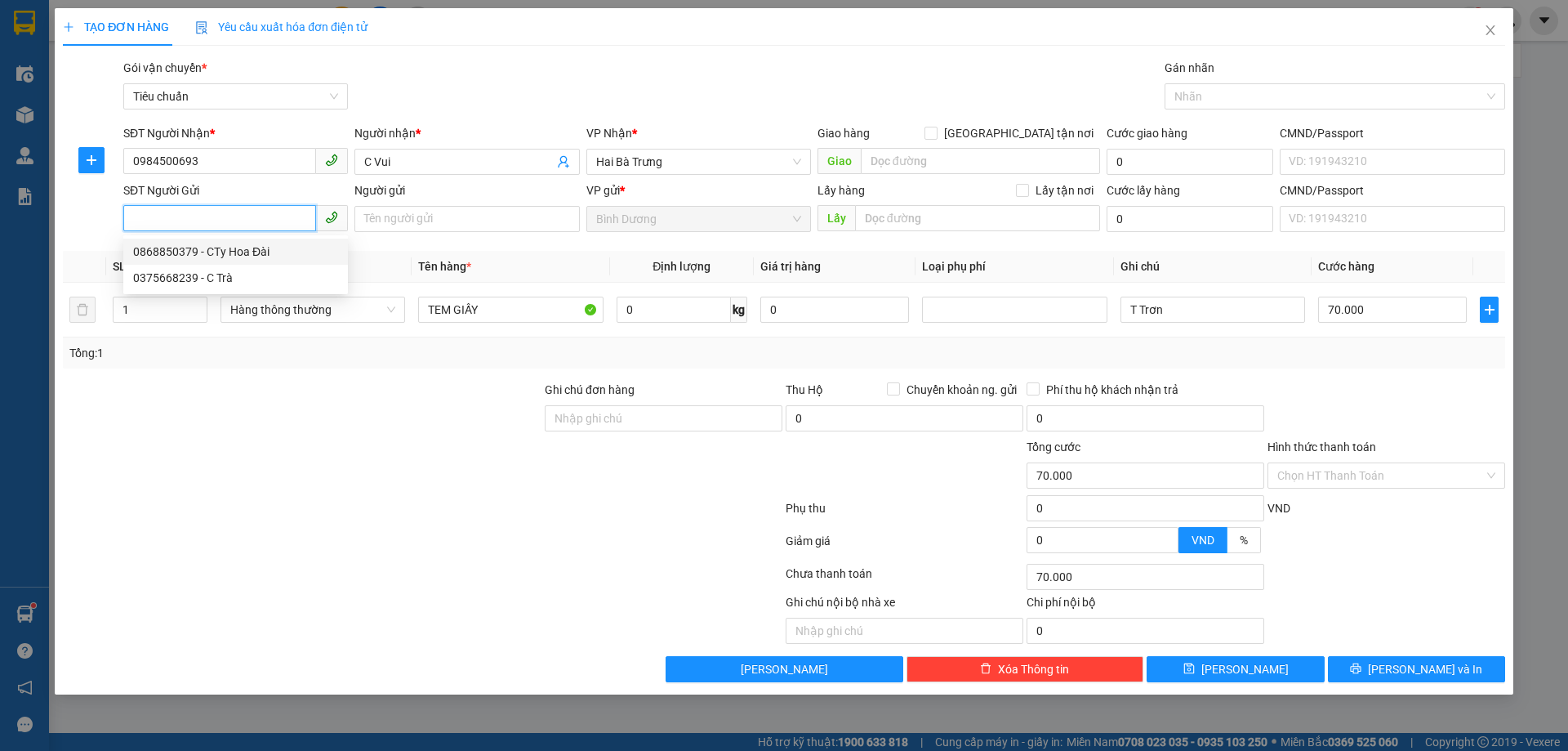
drag, startPoint x: 249, startPoint y: 256, endPoint x: 296, endPoint y: 278, distance: 51.9
click at [249, 256] on div "0868850379 - CTy Hoa Đài" at bounding box center [236, 251] width 205 height 18
type input "0868850379"
type input "[DEMOGRAPHIC_DATA]"
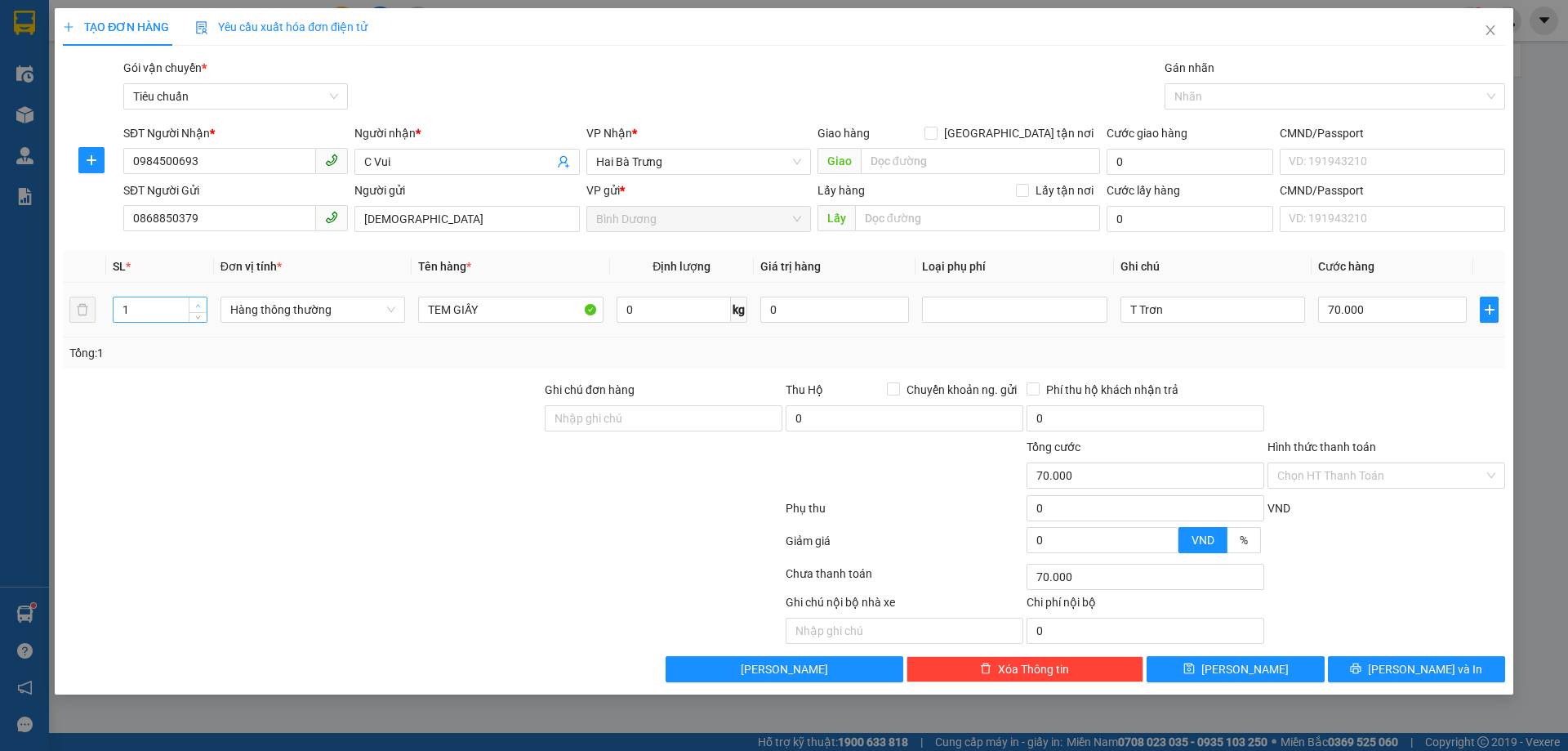
type input "2"
click at [199, 305] on icon "up" at bounding box center [197, 306] width 6 height 6
click at [669, 308] on input "0" at bounding box center [674, 309] width 114 height 26
type input "0"
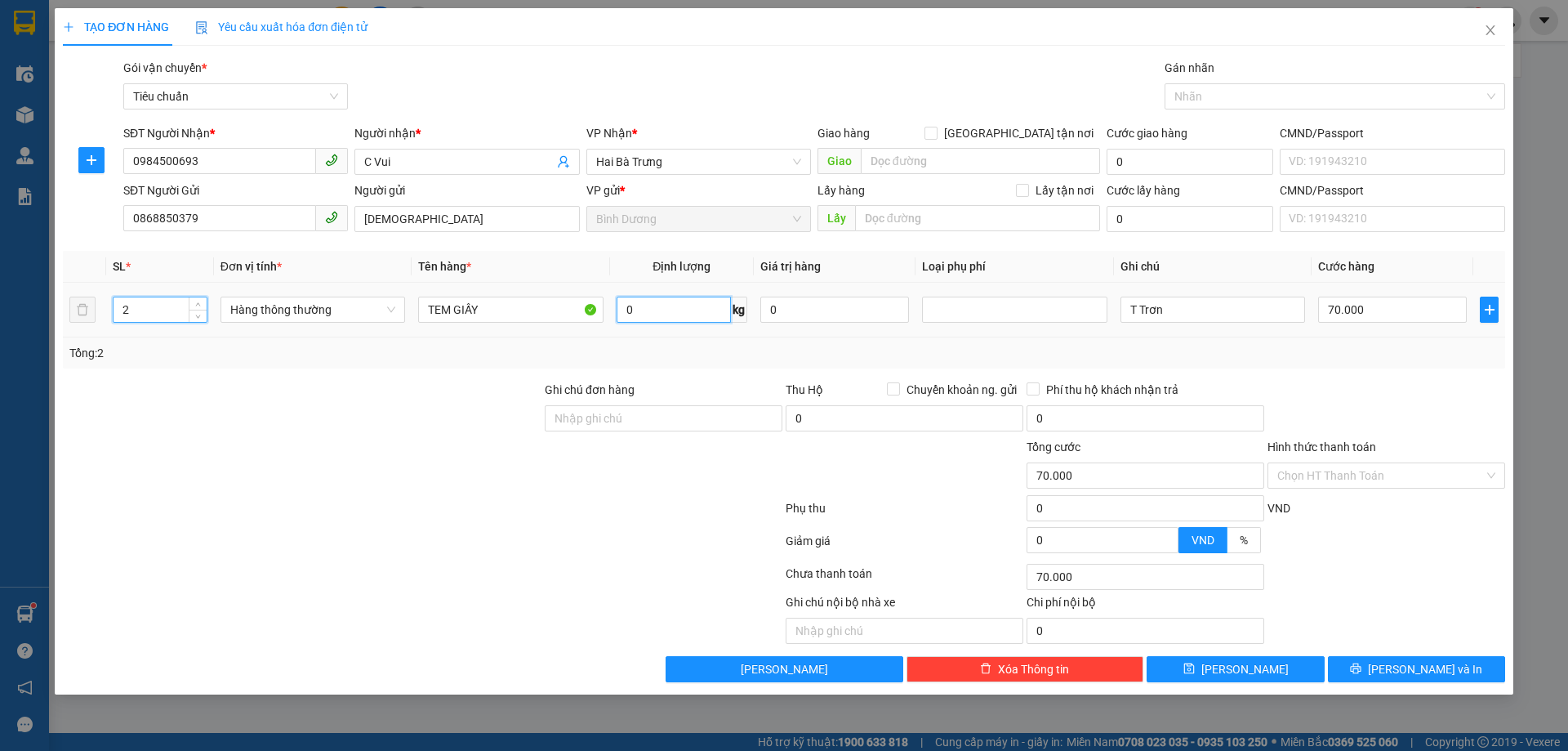
type input "0"
type input "27"
click at [732, 353] on div "Tổng: 2" at bounding box center [784, 353] width 1429 height 18
type input "65.000"
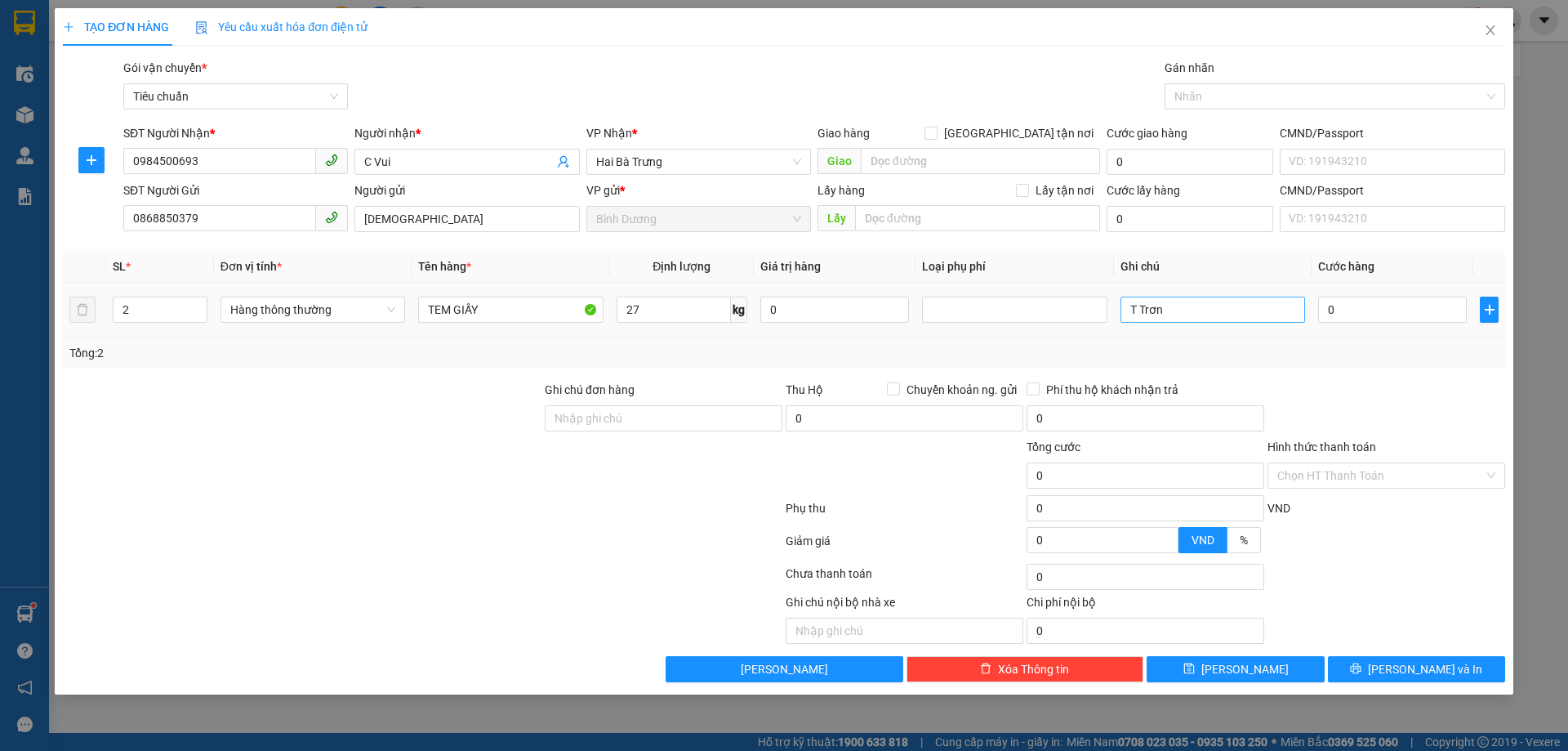
type input "65.000"
click at [1145, 311] on input "T Trơn" at bounding box center [1212, 309] width 184 height 26
type input "2T TRƠN"
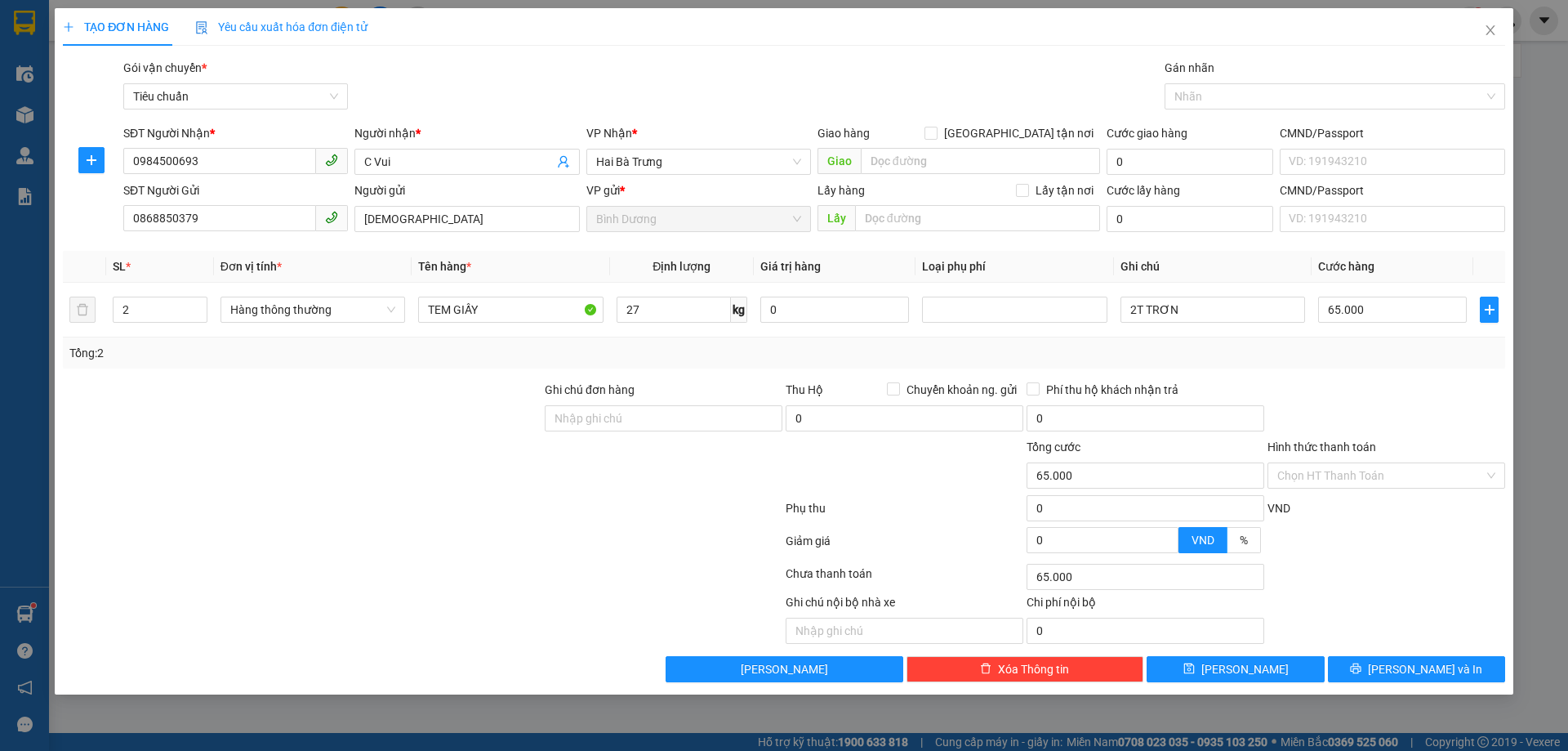
click at [1268, 353] on div "Tổng: 2" at bounding box center [784, 353] width 1429 height 18
click at [1355, 310] on input "65.000" at bounding box center [1393, 309] width 149 height 26
type input "1"
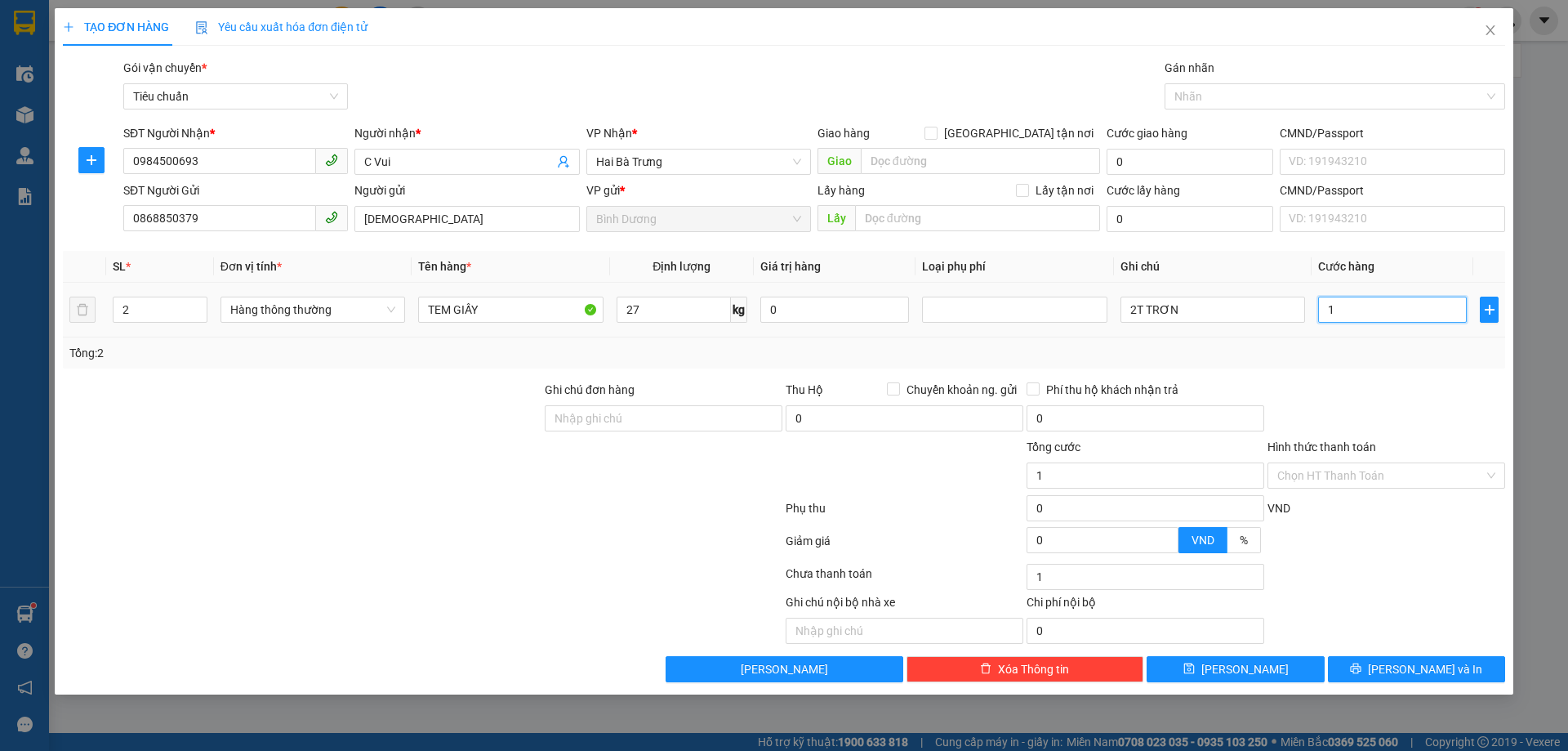
type input "12"
type input "120"
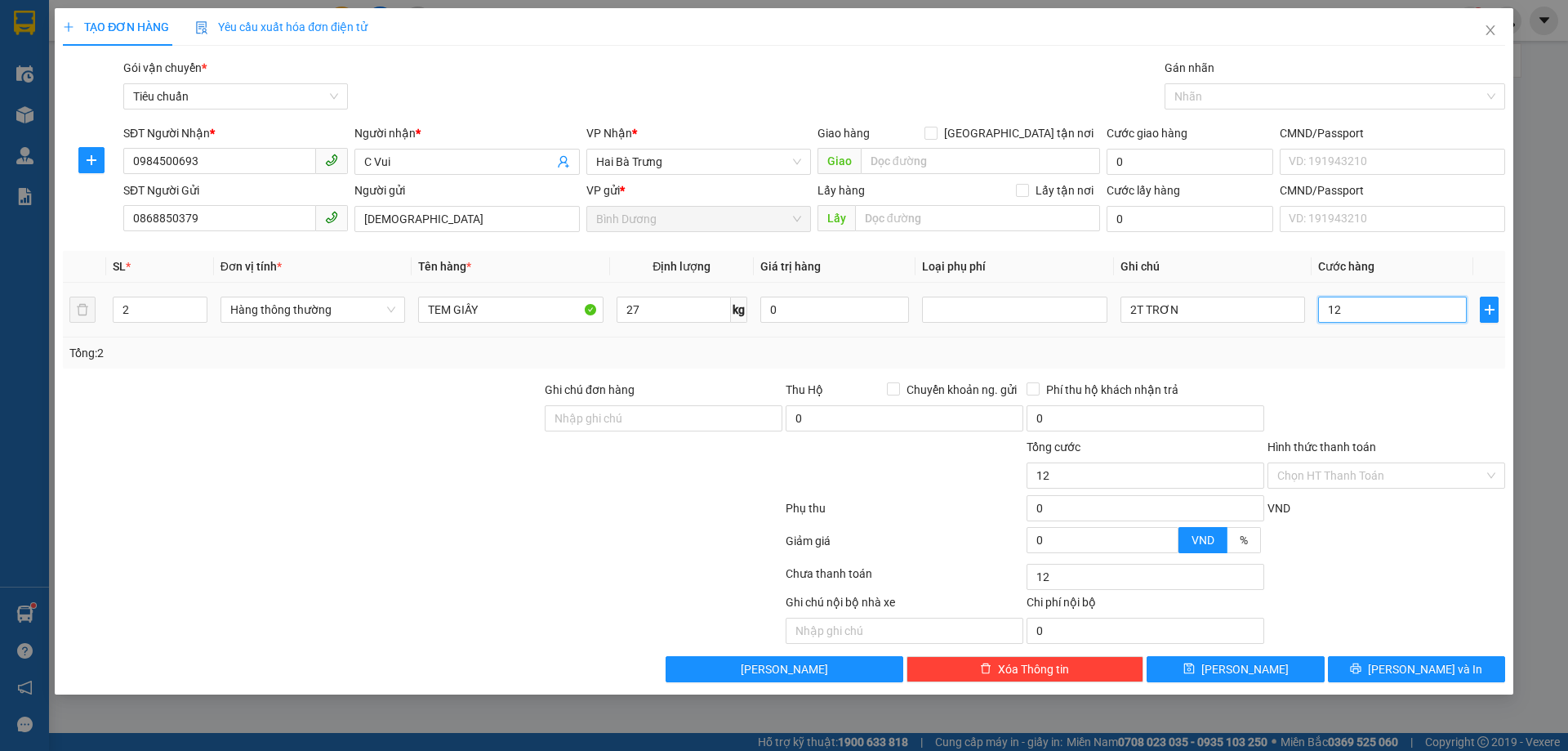
type input "120"
click at [1372, 310] on input "120" at bounding box center [1393, 309] width 149 height 26
type input "1"
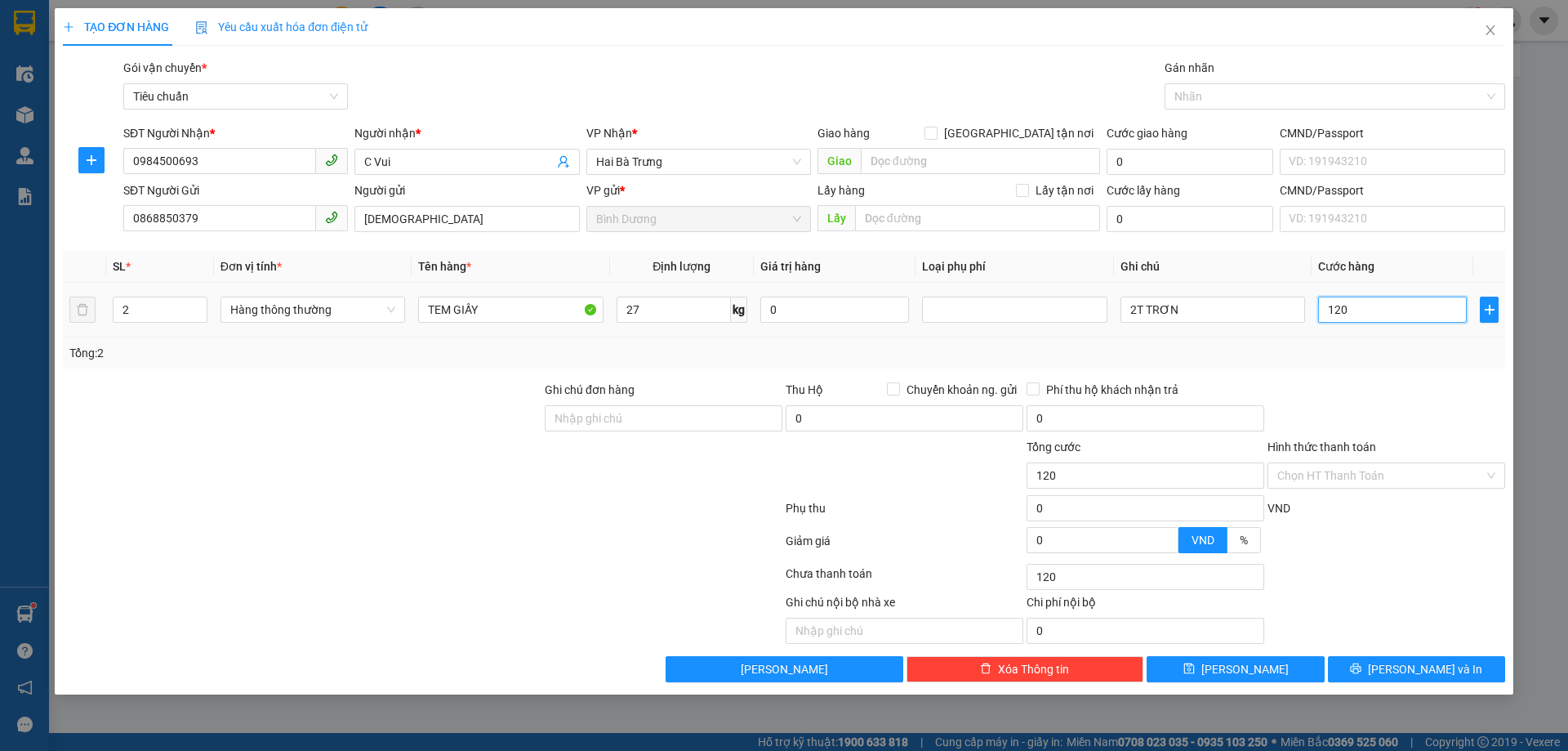
type input "1"
type input "13"
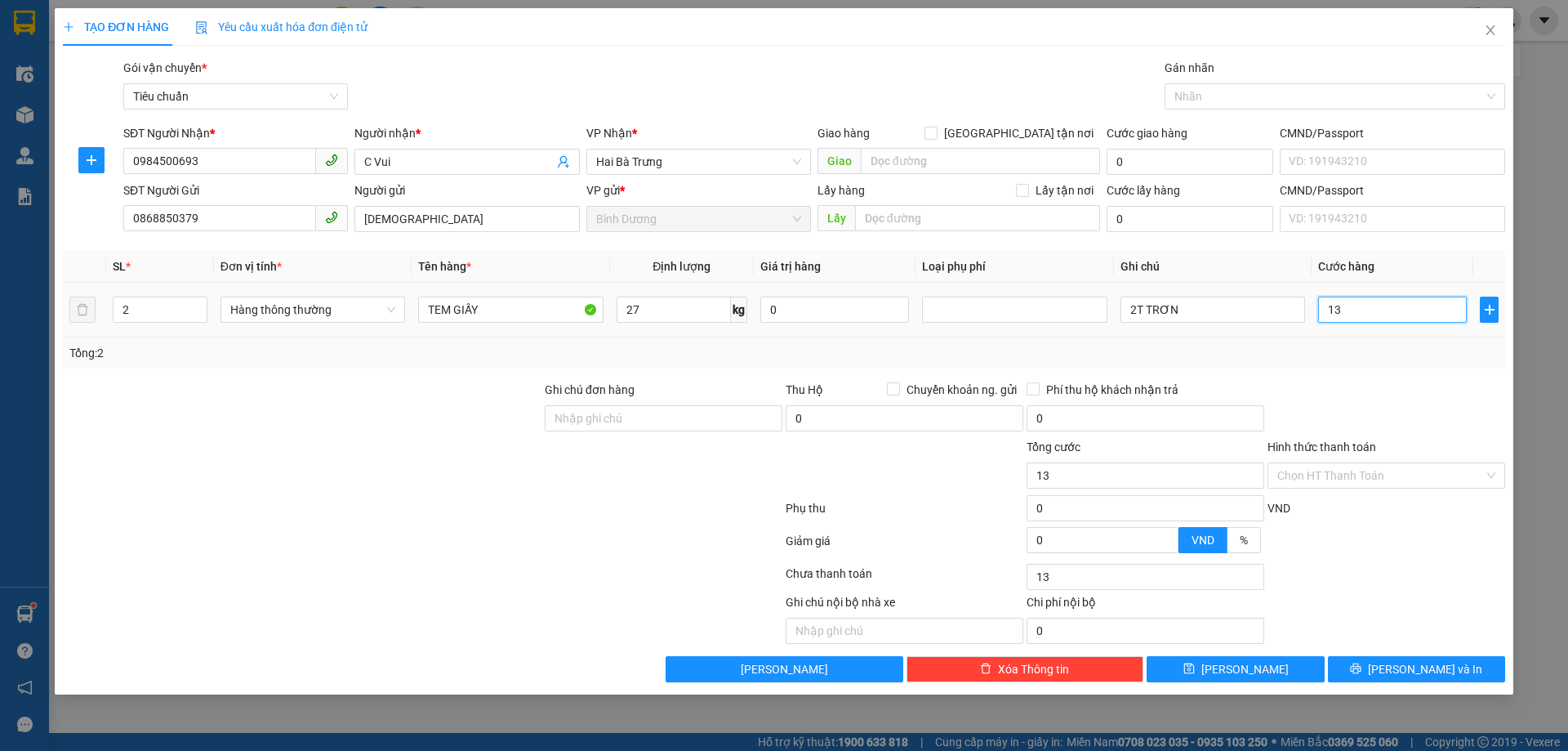
type input "130"
type input "130.000"
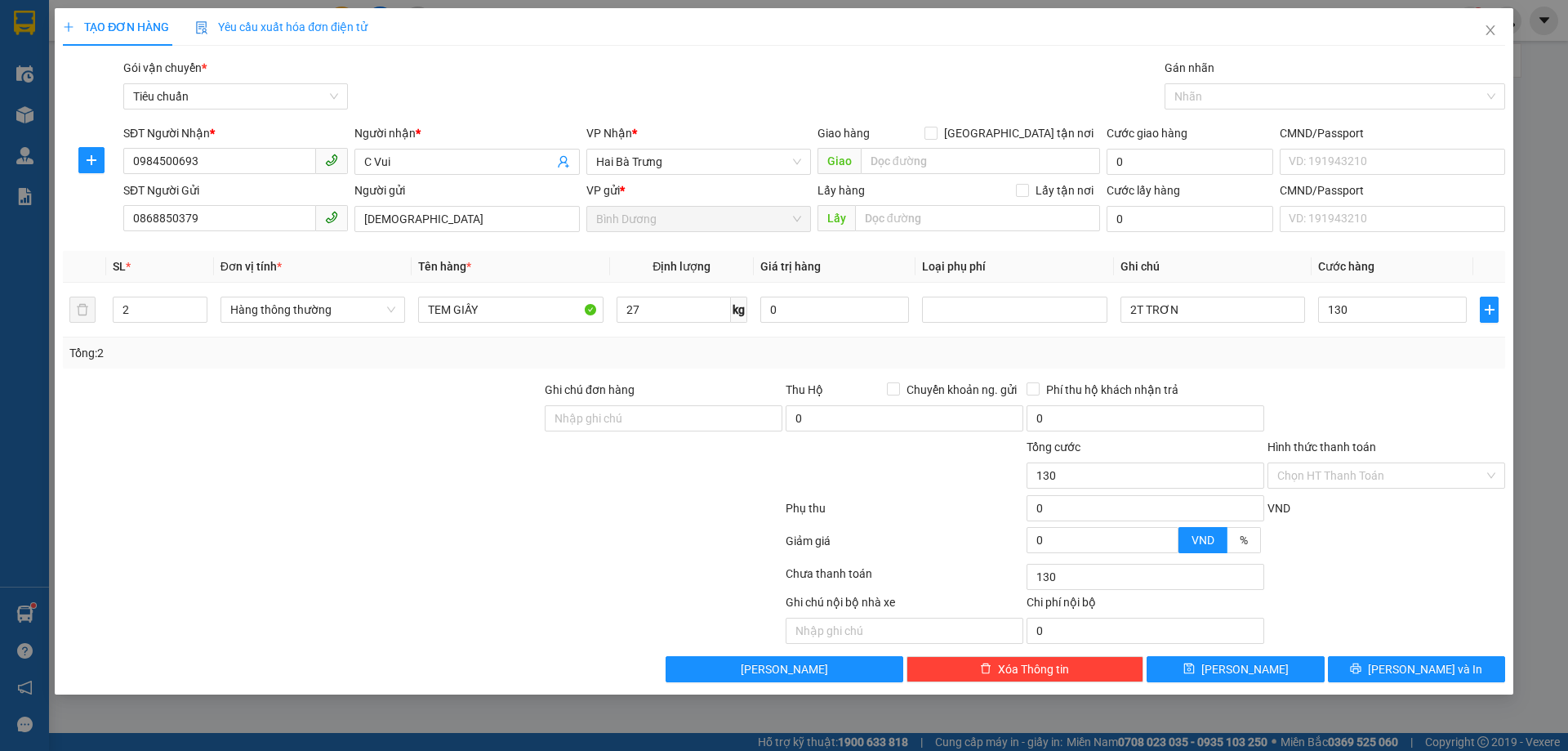
type input "130.000"
click at [1378, 352] on div "Tổng: 2" at bounding box center [784, 353] width 1429 height 18
click at [1442, 673] on span "[PERSON_NAME] và In" at bounding box center [1425, 669] width 114 height 18
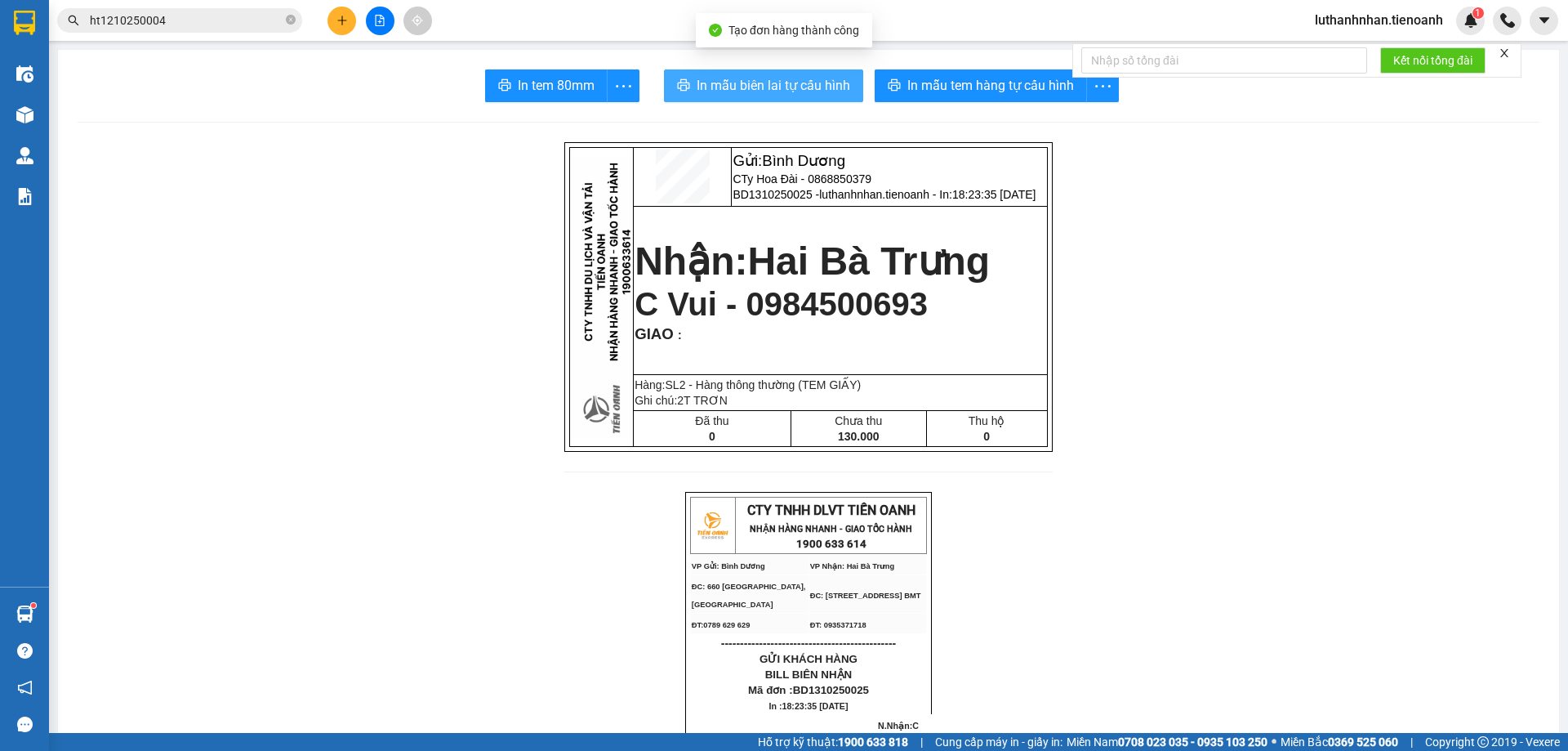
click at [835, 78] on span "In mẫu biên lai tự cấu hình" at bounding box center [773, 86] width 153 height 21
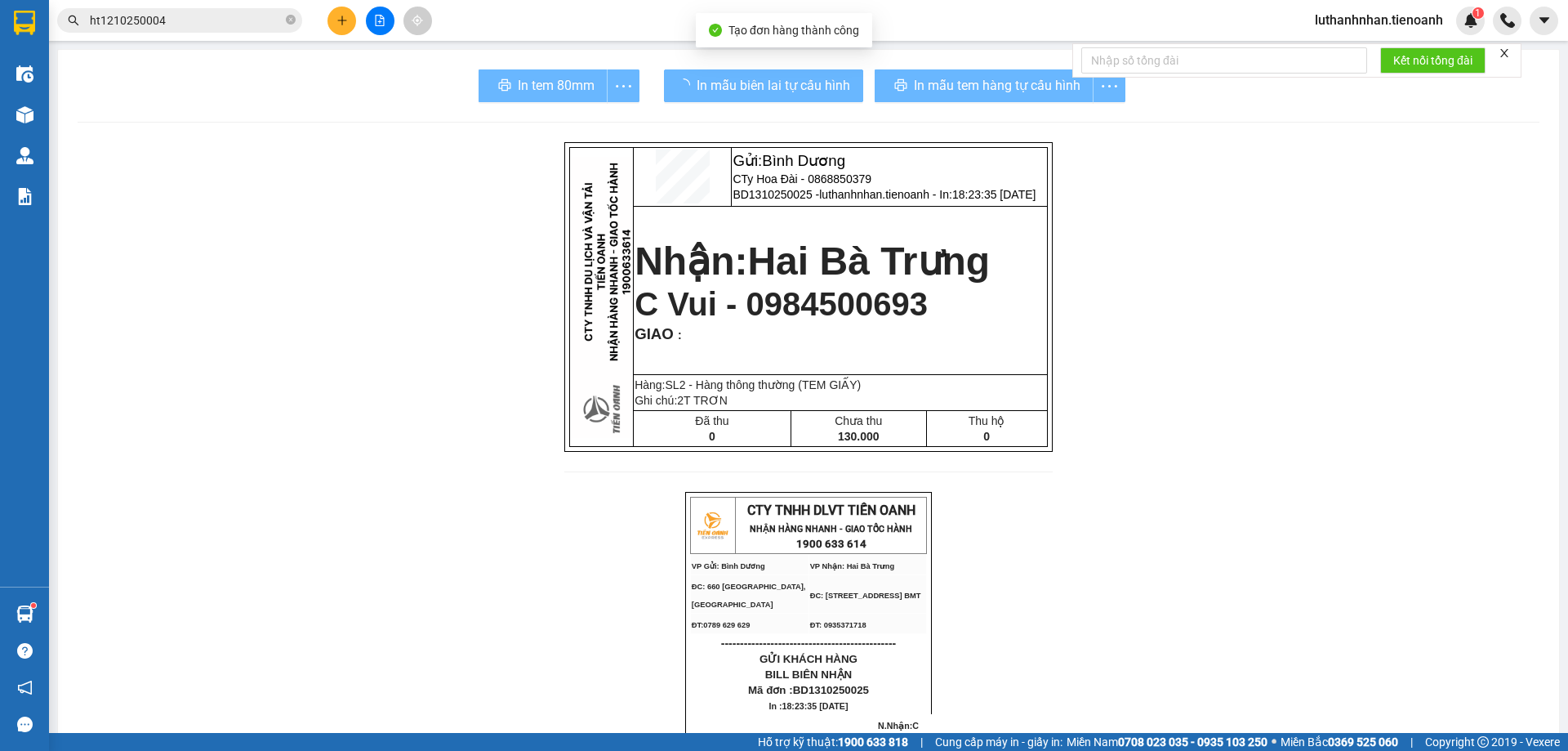
click at [1035, 90] on div "In mẫu tem hàng tự cấu hình" at bounding box center [1000, 86] width 251 height 33
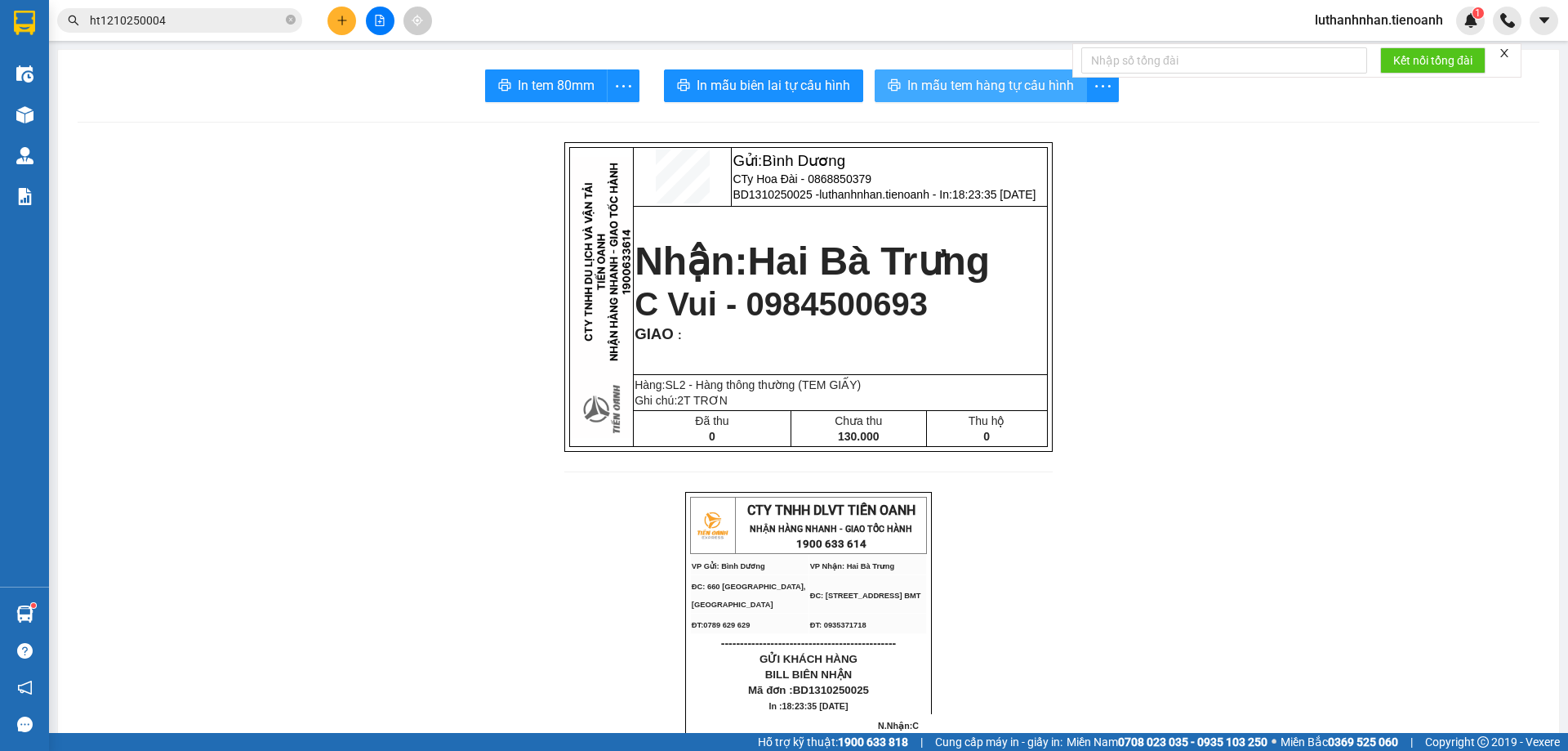
click at [1042, 89] on span "In mẫu tem hàng tự cấu hình" at bounding box center [990, 86] width 166 height 21
click at [334, 17] on button at bounding box center [341, 21] width 29 height 29
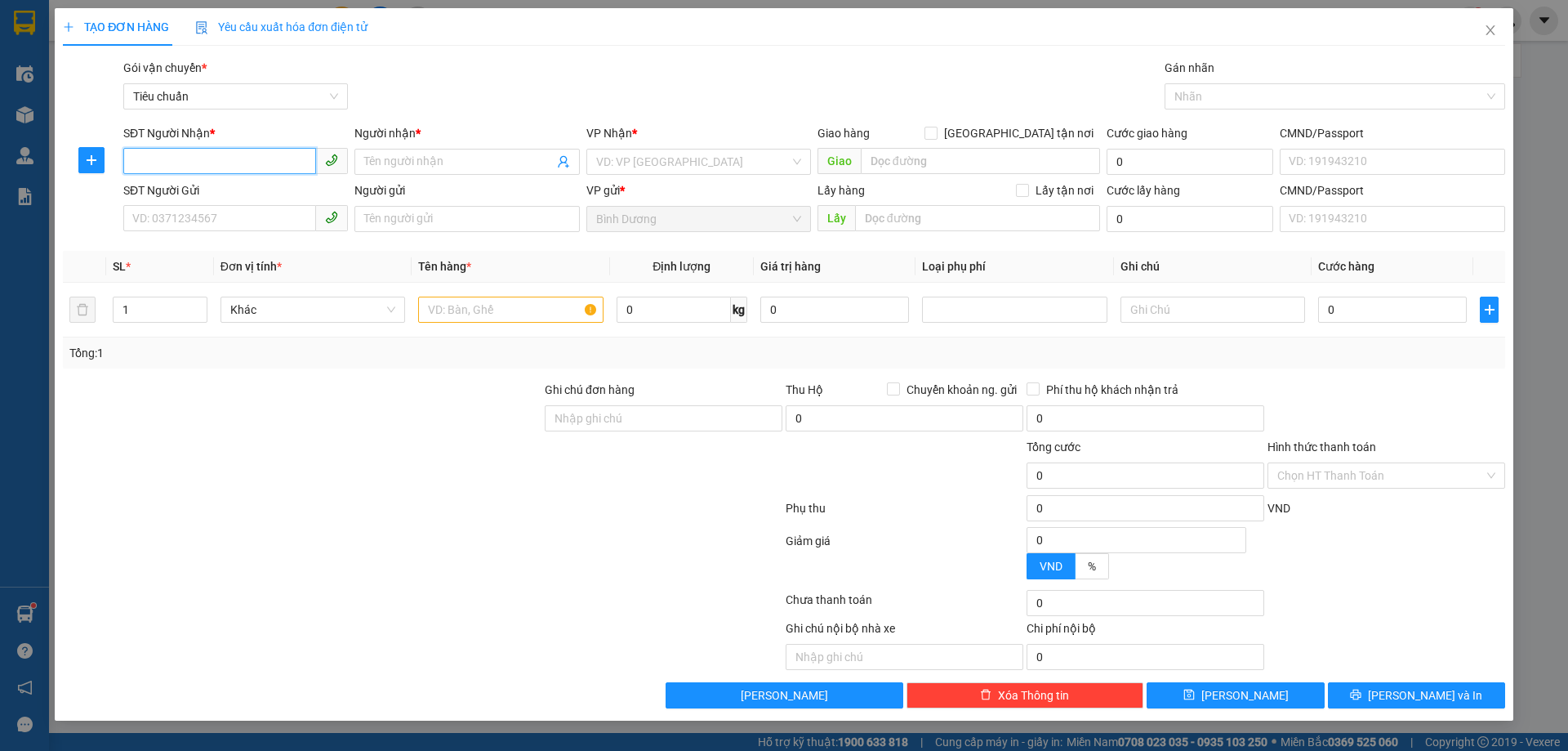
click at [199, 161] on input "SĐT Người Nhận *" at bounding box center [219, 161] width 193 height 26
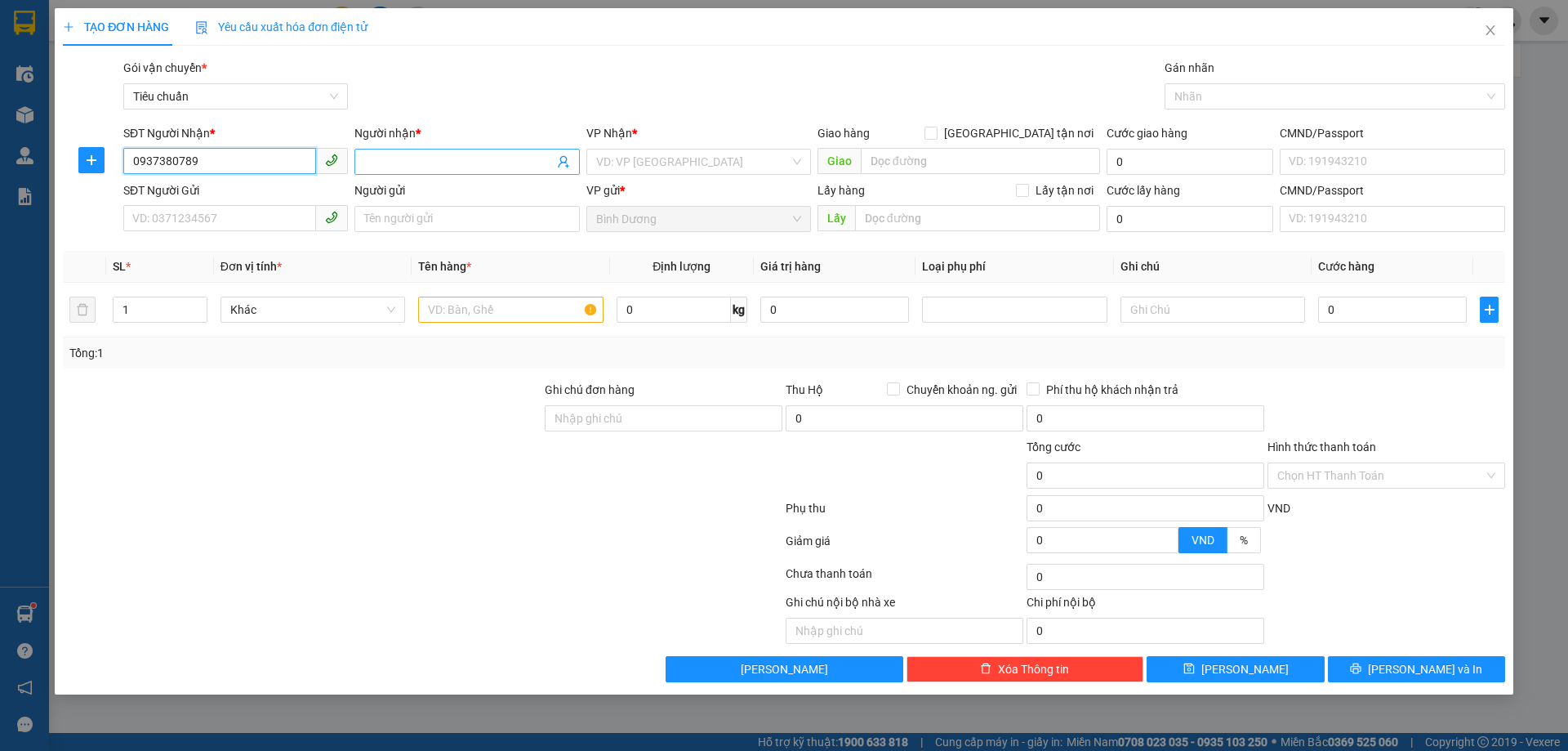
type input "0937380789"
click at [380, 165] on input "Người nhận *" at bounding box center [459, 161] width 189 height 18
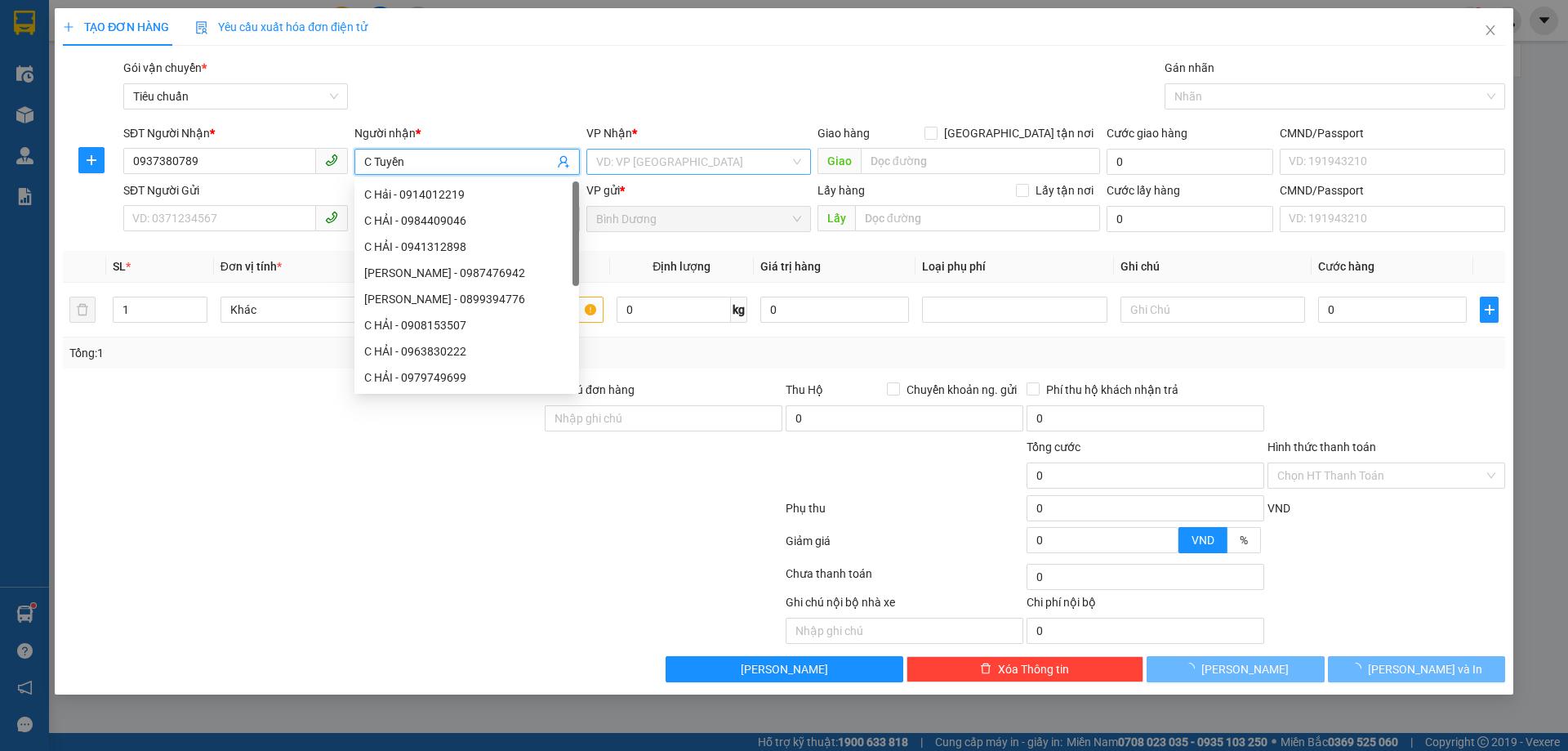
type input "C Tuyền"
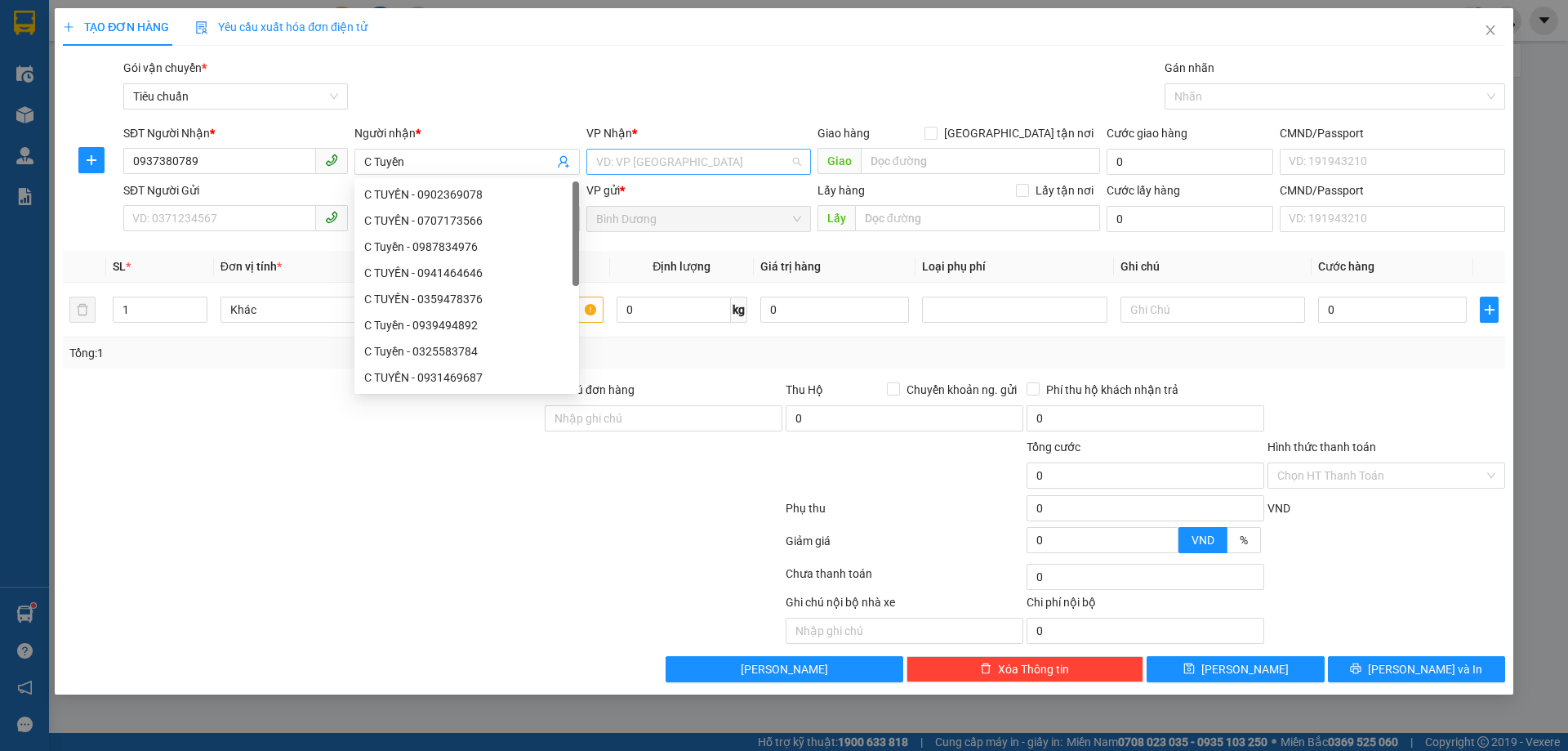
click at [627, 164] on input "search" at bounding box center [694, 162] width 194 height 24
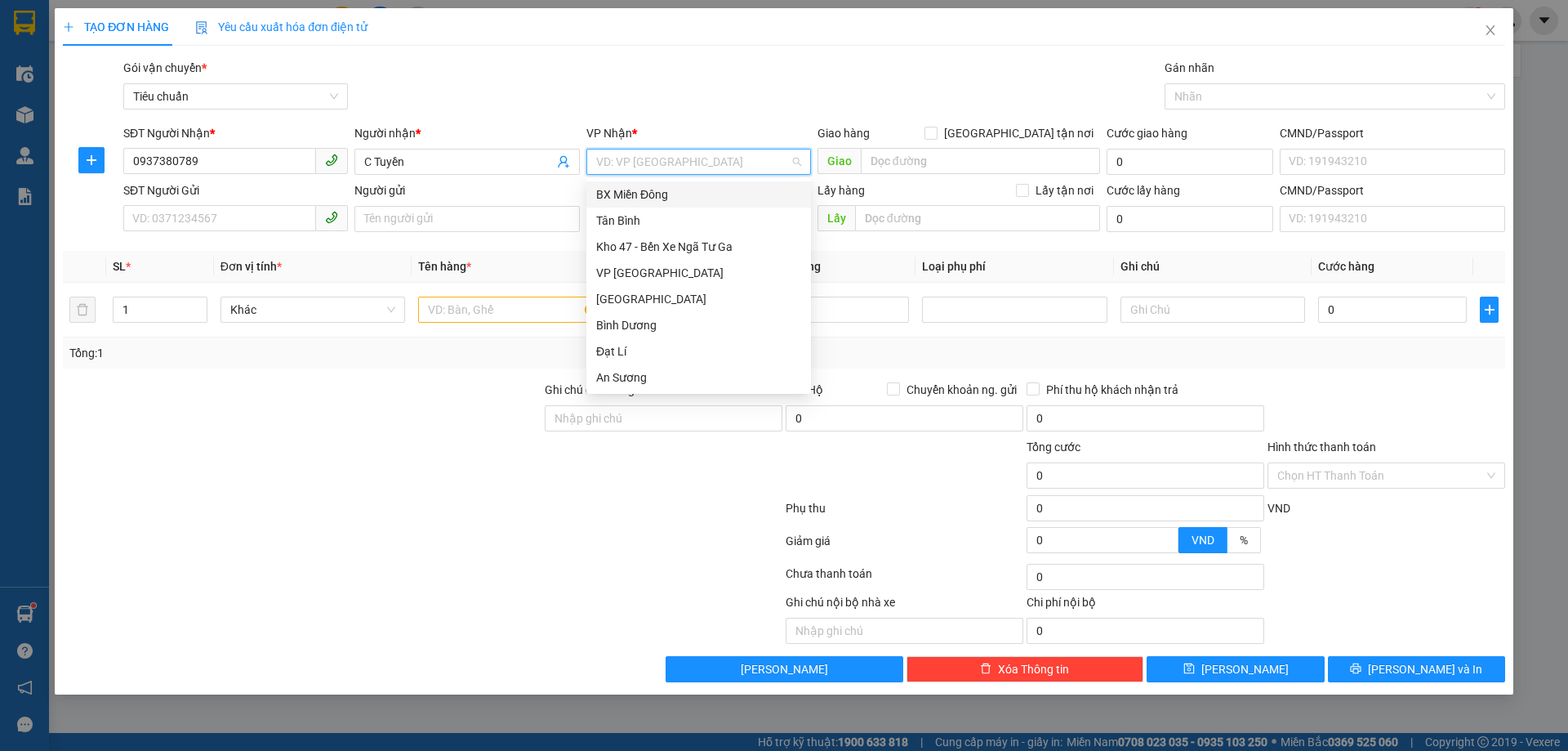
scroll to position [157, 0]
click at [647, 241] on div "Hai Bà Trưng" at bounding box center [699, 247] width 205 height 18
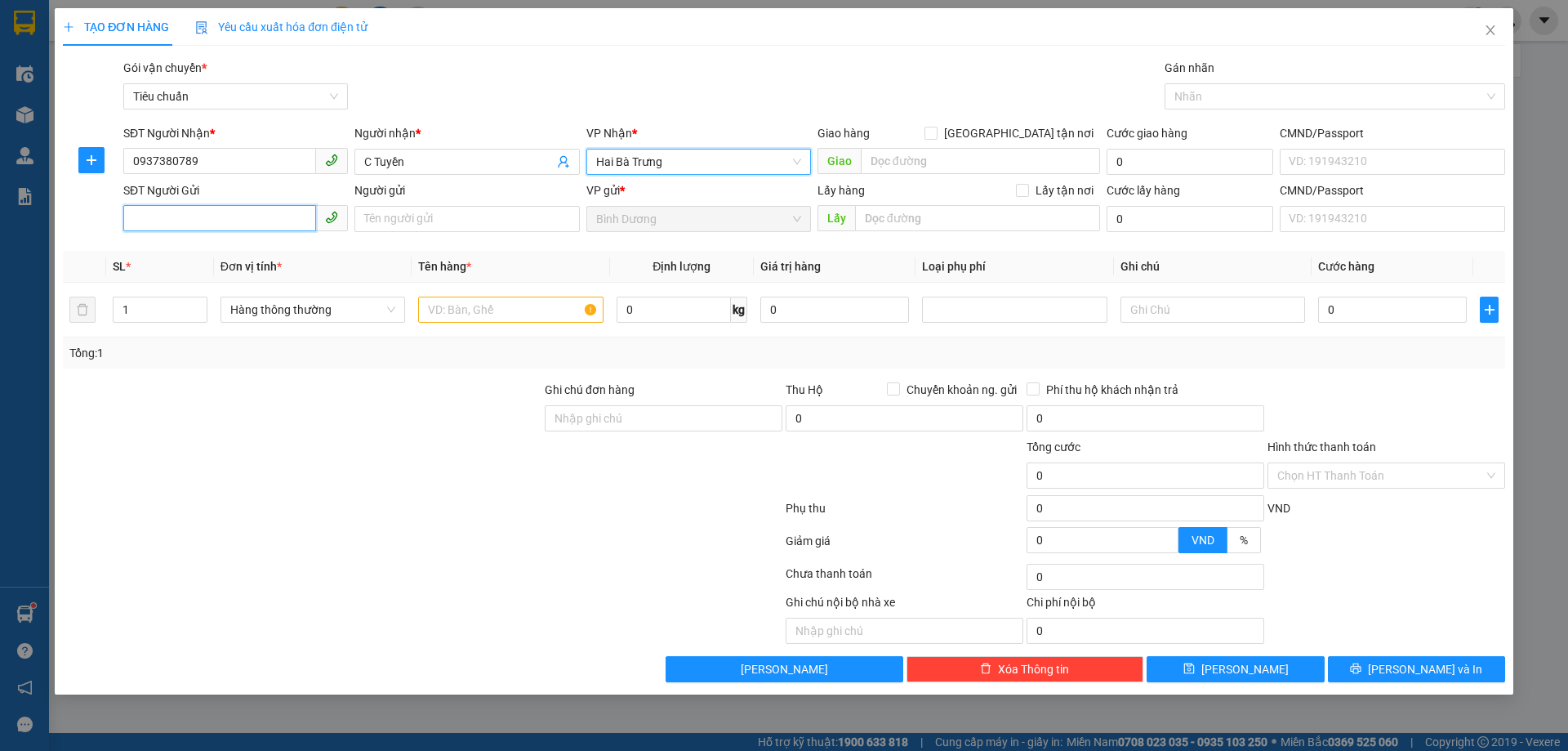
click at [185, 219] on input "SĐT Người Gửi" at bounding box center [219, 218] width 193 height 26
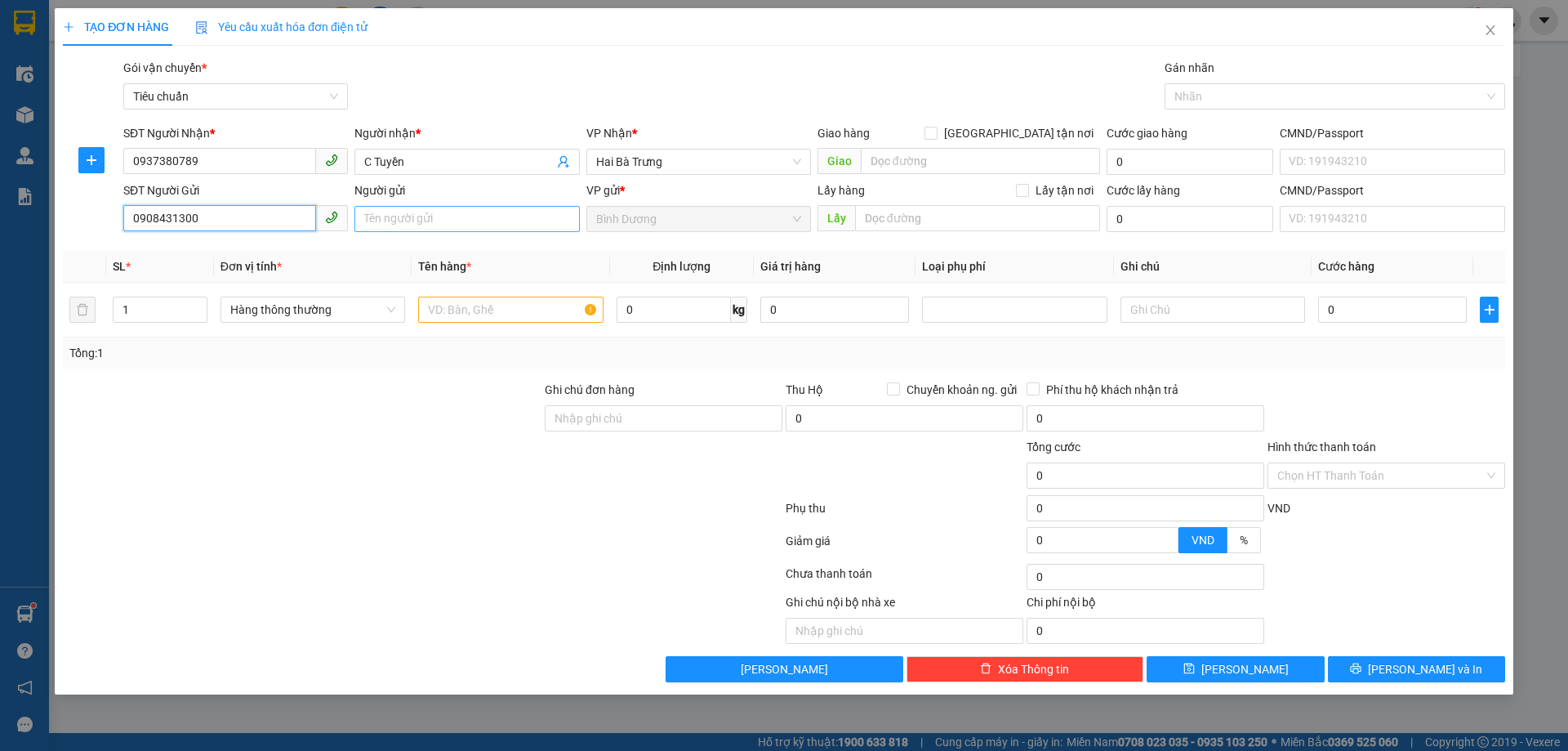
type input "0908431300"
click at [382, 210] on input "Người gửi" at bounding box center [466, 219] width 224 height 26
drag, startPoint x: 391, startPoint y: 212, endPoint x: 447, endPoint y: 223, distance: 57.1
click at [447, 223] on input "A Biunhf" at bounding box center [466, 219] width 224 height 26
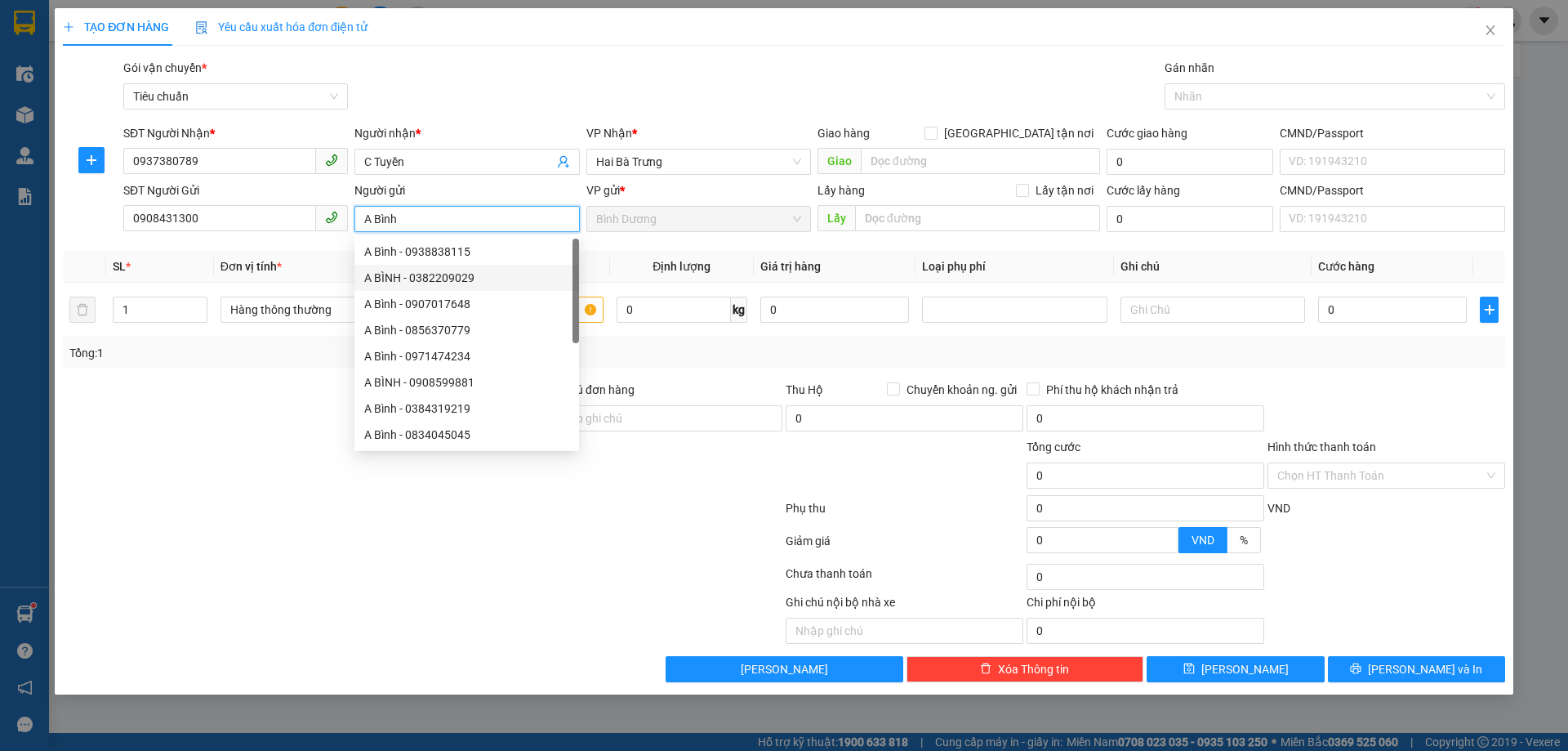
type input "A Bình"
click at [248, 412] on div at bounding box center [302, 410] width 482 height 57
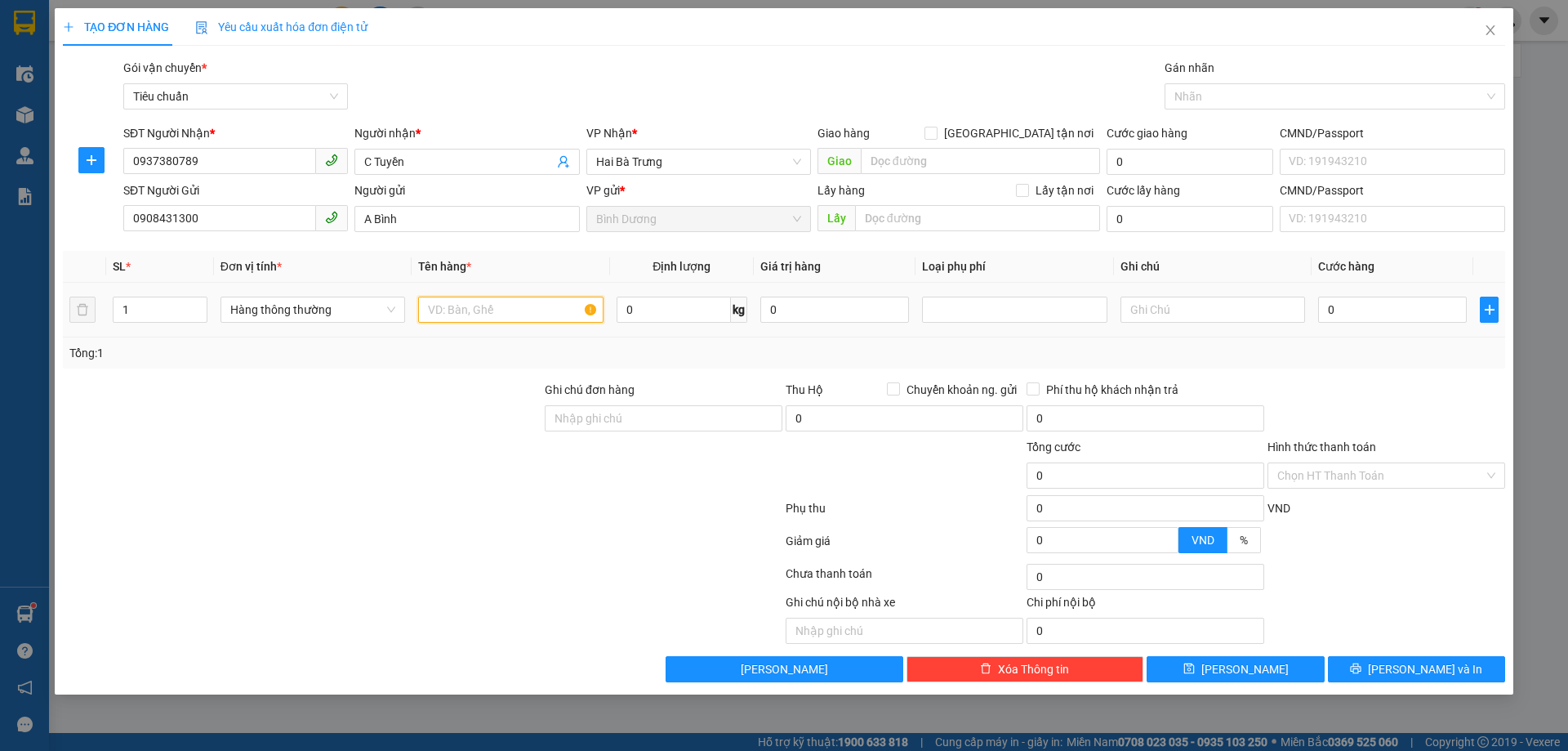
click at [456, 303] on input "text" at bounding box center [510, 309] width 184 height 26
type input "PHÔI NẤM"
drag, startPoint x: 522, startPoint y: 359, endPoint x: 558, endPoint y: 366, distance: 36.7
click at [526, 359] on div "Tổng: 1" at bounding box center [337, 353] width 536 height 18
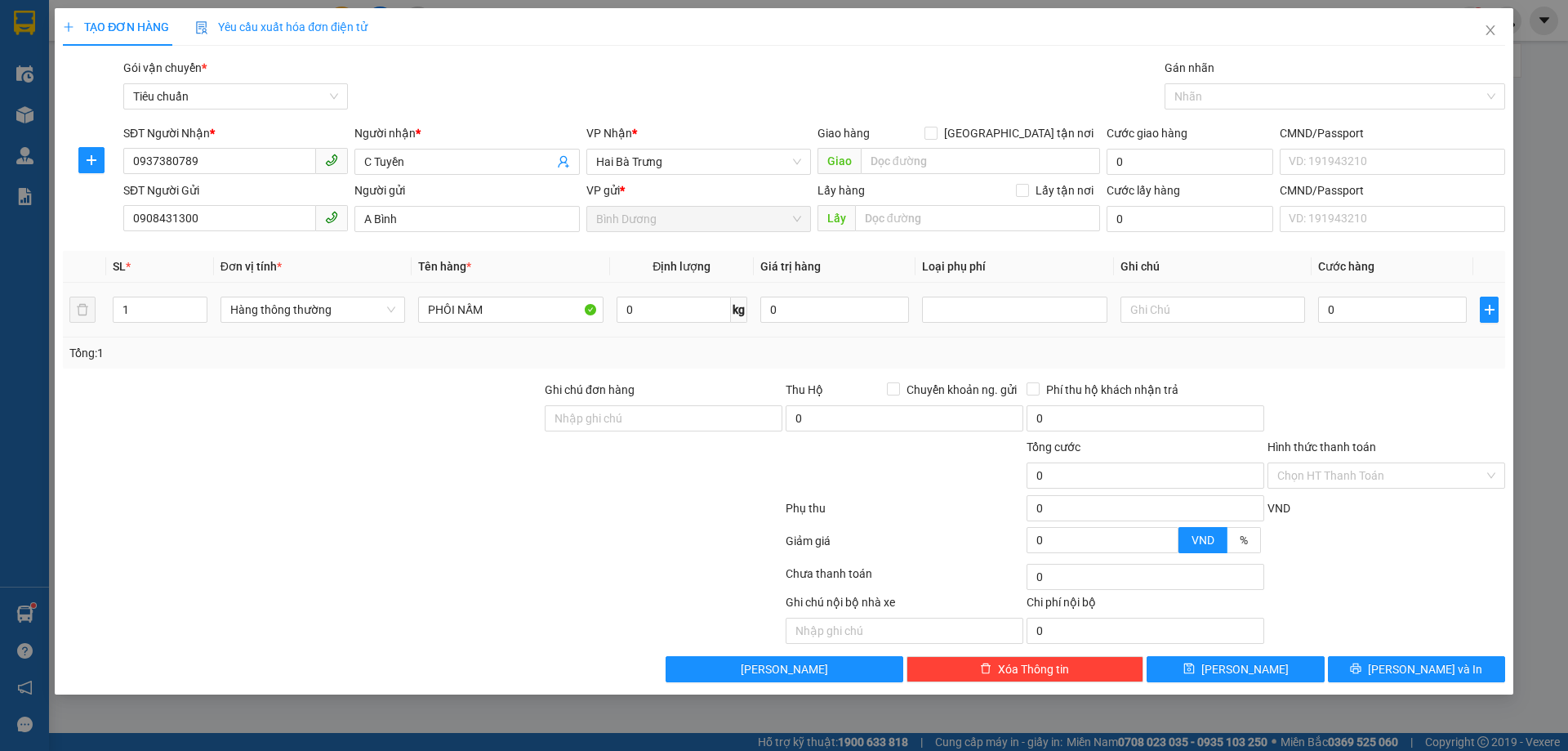
click at [1170, 294] on div at bounding box center [1212, 310] width 184 height 33
click at [1178, 296] on div at bounding box center [1212, 310] width 184 height 33
click at [1202, 314] on input "text" at bounding box center [1212, 309] width 184 height 26
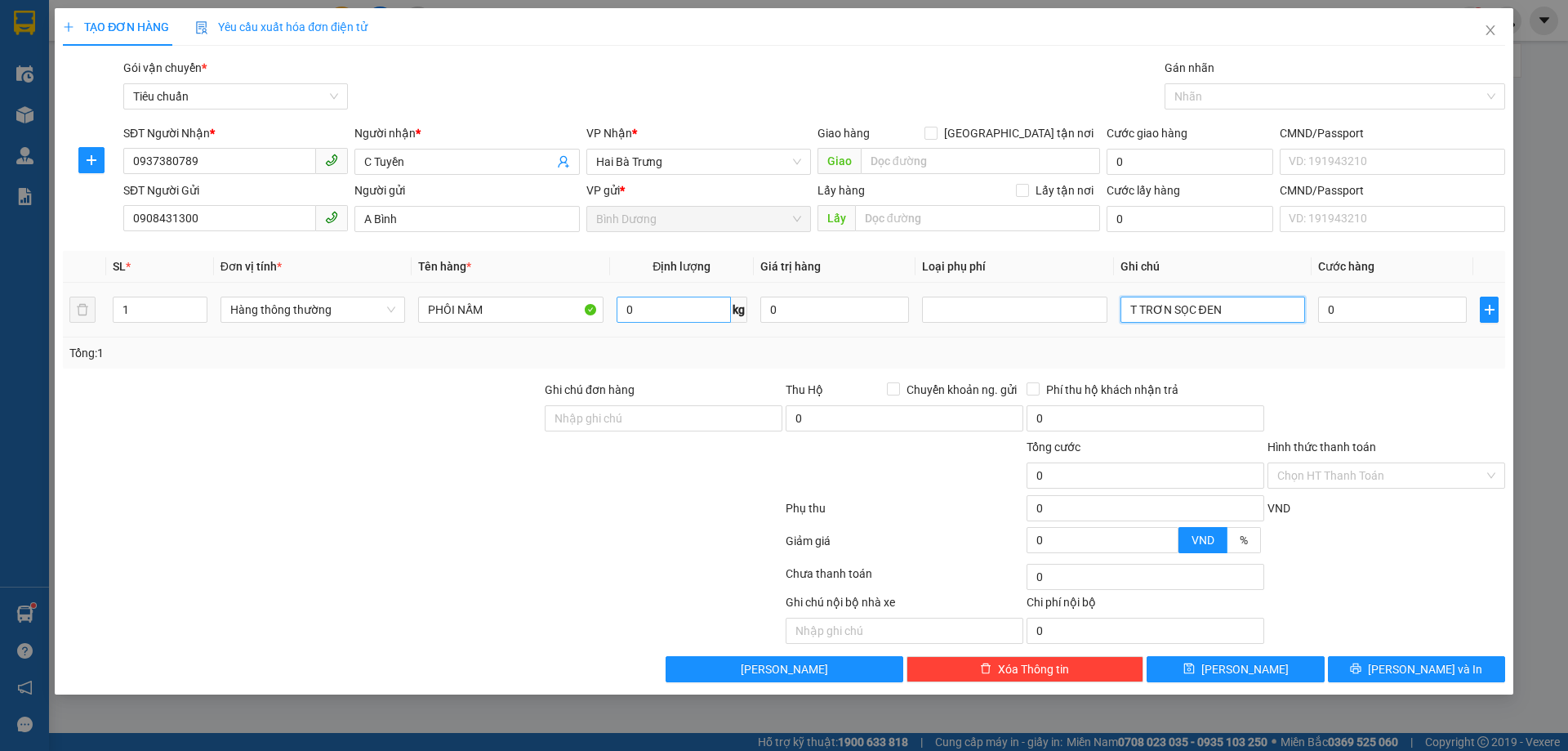
type input "T TRƠN SỌC ĐEN"
click at [691, 317] on input "0" at bounding box center [674, 309] width 114 height 26
type input "38"
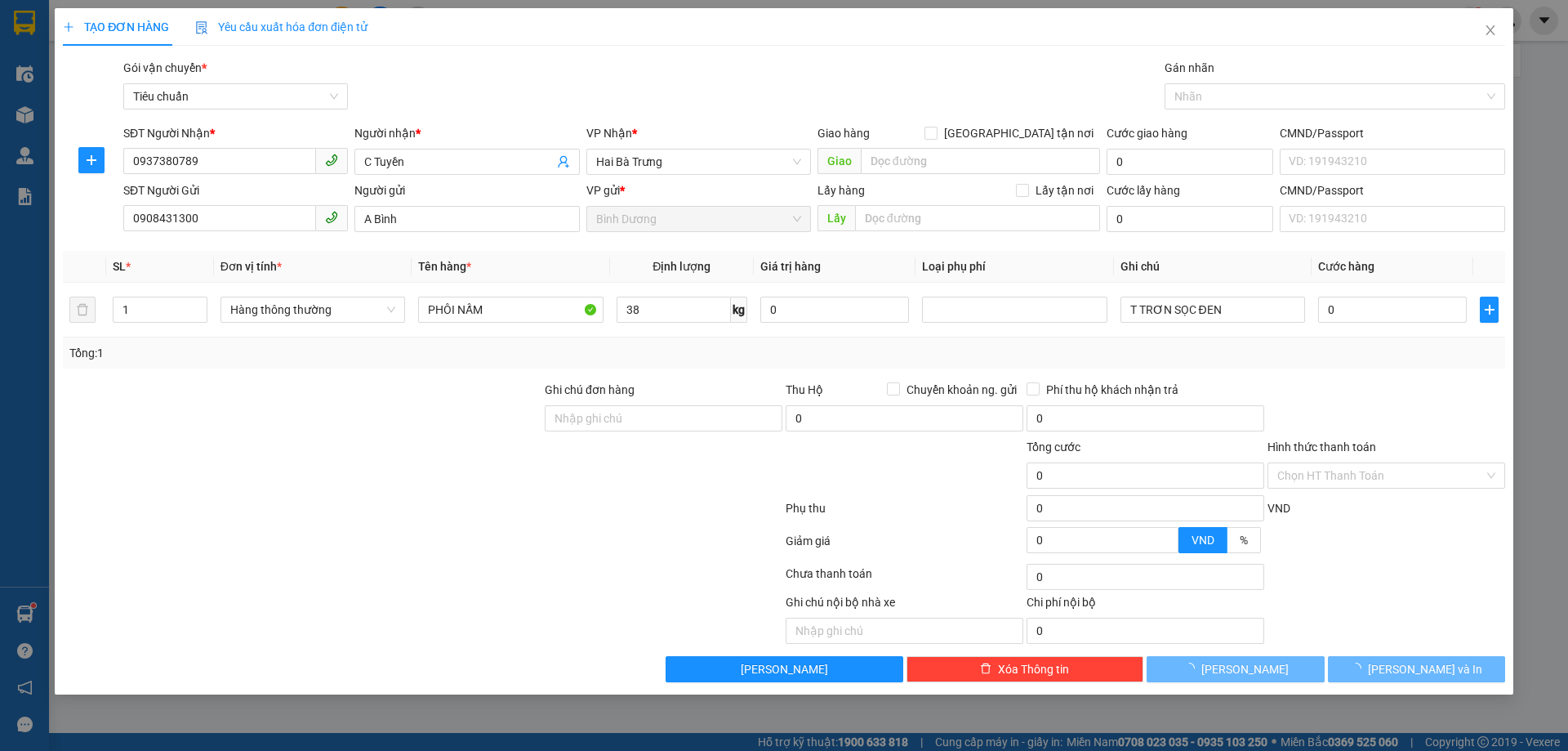
click at [808, 355] on div "Tổng: 1" at bounding box center [784, 353] width 1429 height 18
type input "80.000"
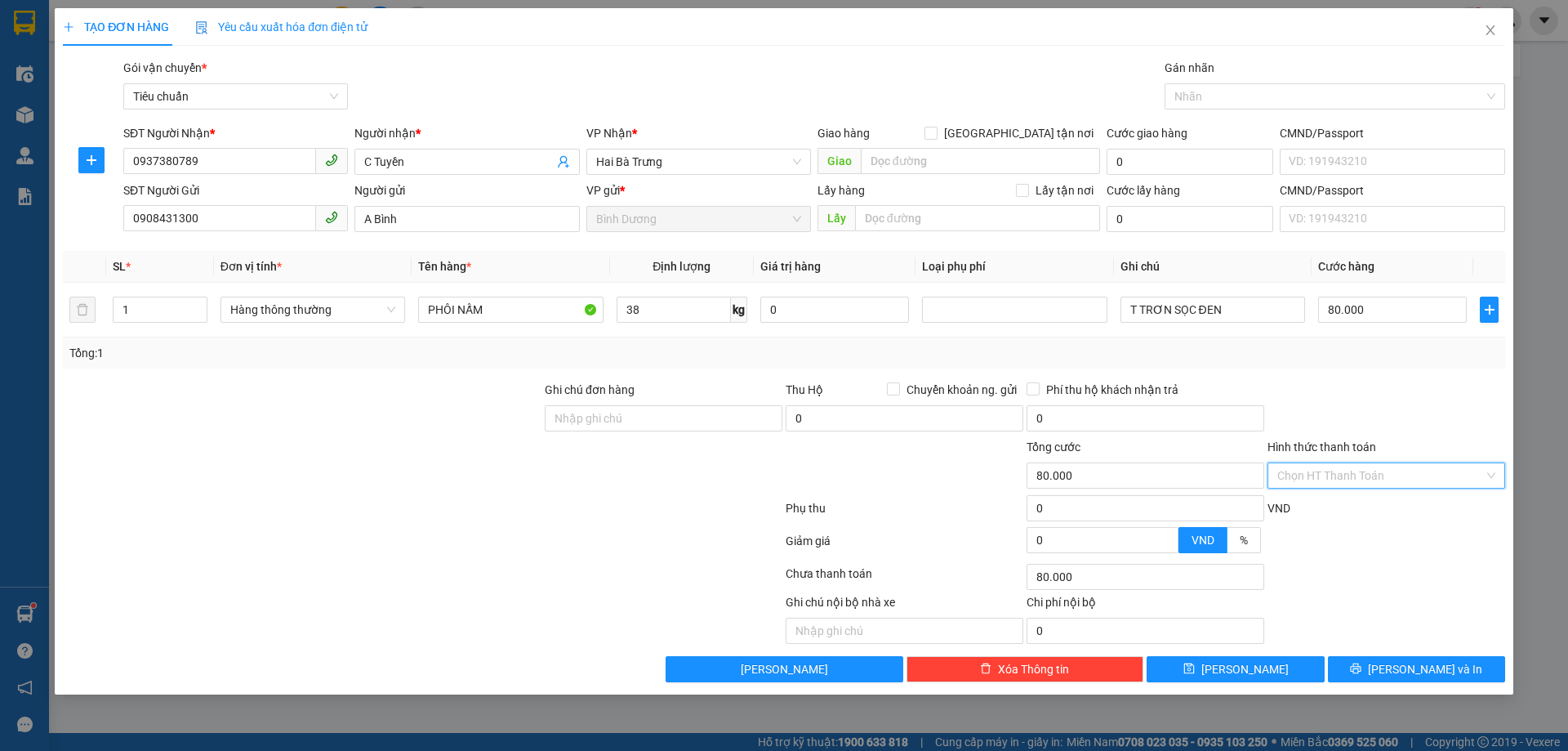
click at [1371, 470] on input "Hình thức thanh toán" at bounding box center [1381, 476] width 207 height 24
click at [1365, 505] on div "Tại văn phòng" at bounding box center [1387, 508] width 218 height 18
type input "0"
click at [1458, 664] on button "[PERSON_NAME] và In" at bounding box center [1416, 670] width 177 height 26
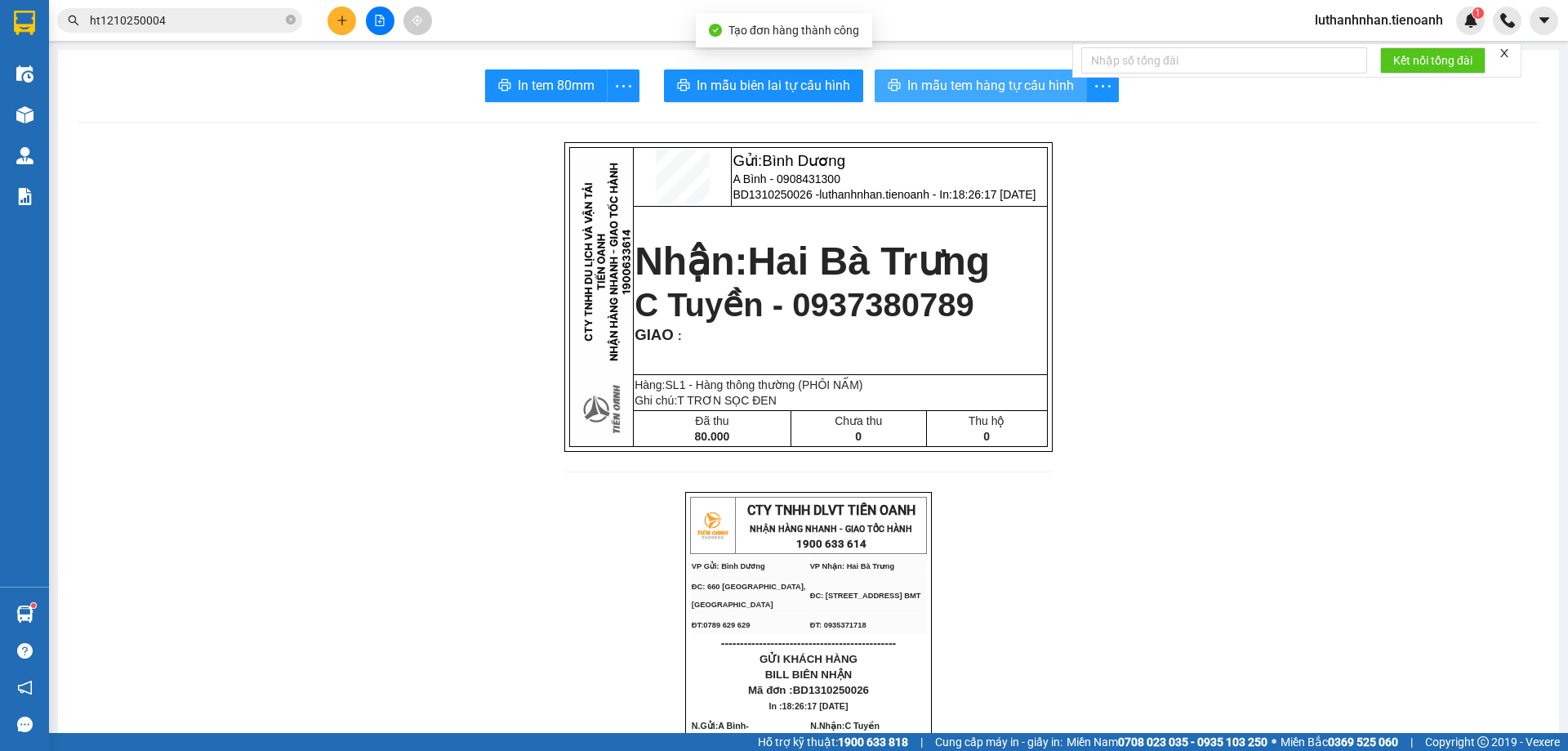
click at [950, 87] on span "In mẫu tem hàng tự cấu hình" at bounding box center [990, 86] width 166 height 21
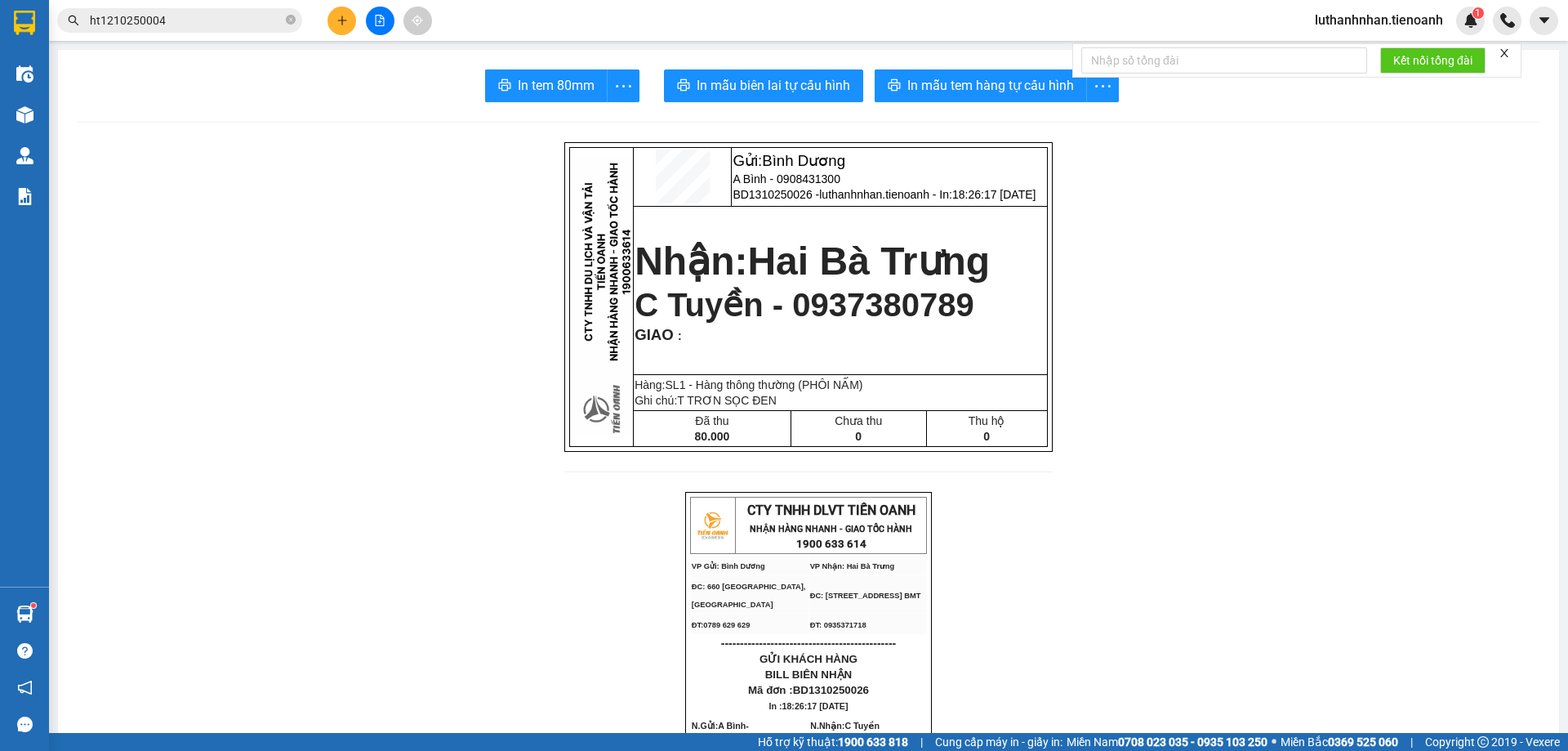
drag, startPoint x: 806, startPoint y: 106, endPoint x: 816, endPoint y: 94, distance: 15.6
click at [816, 94] on span "In mẫu biên lai tự cấu hình" at bounding box center [773, 86] width 153 height 21
click at [339, 23] on icon "plus" at bounding box center [342, 20] width 11 height 11
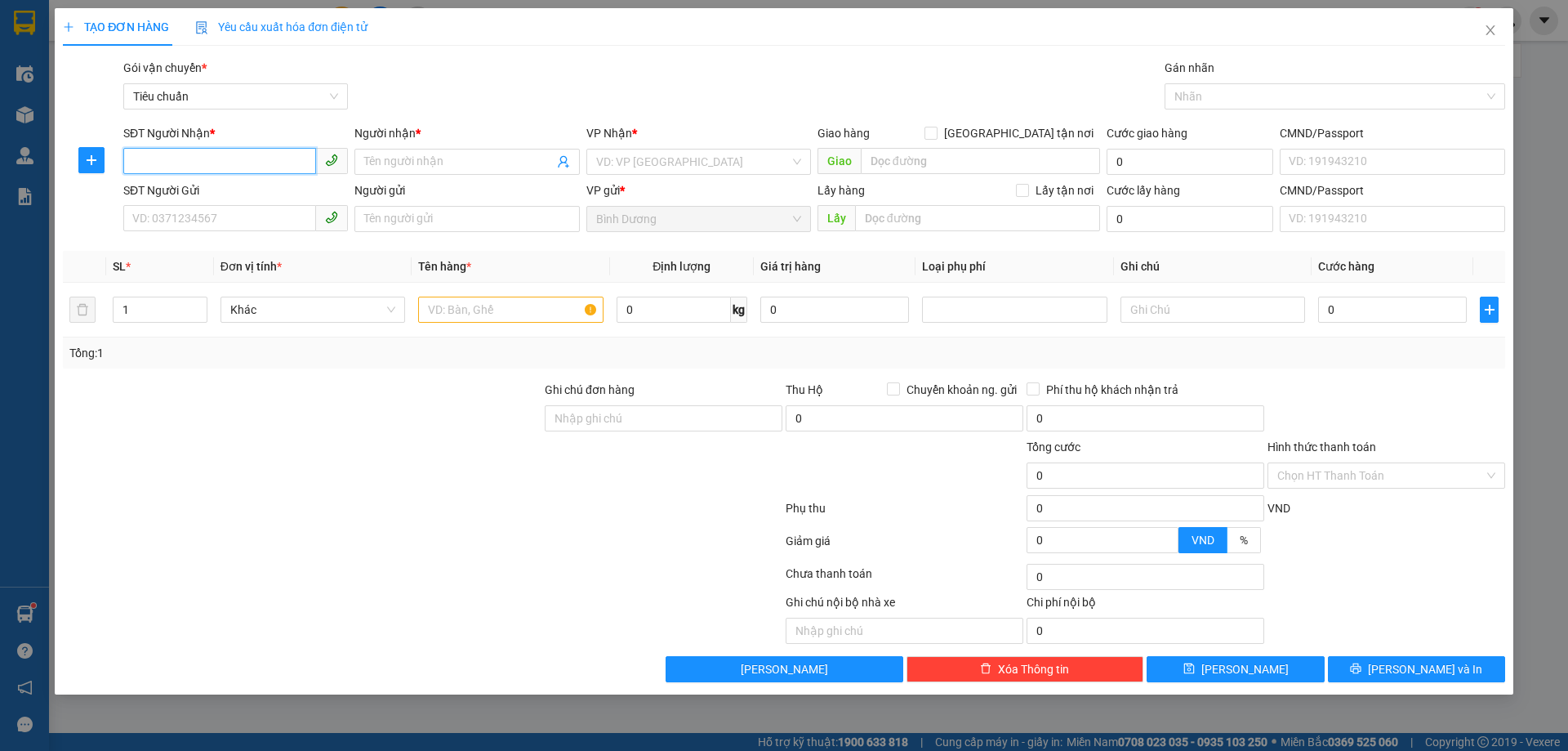
click at [261, 159] on input "SĐT Người Nhận *" at bounding box center [219, 161] width 193 height 26
click at [264, 162] on input "SĐT Người Nhận *" at bounding box center [219, 161] width 193 height 26
click at [1488, 35] on icon "close" at bounding box center [1490, 29] width 9 height 10
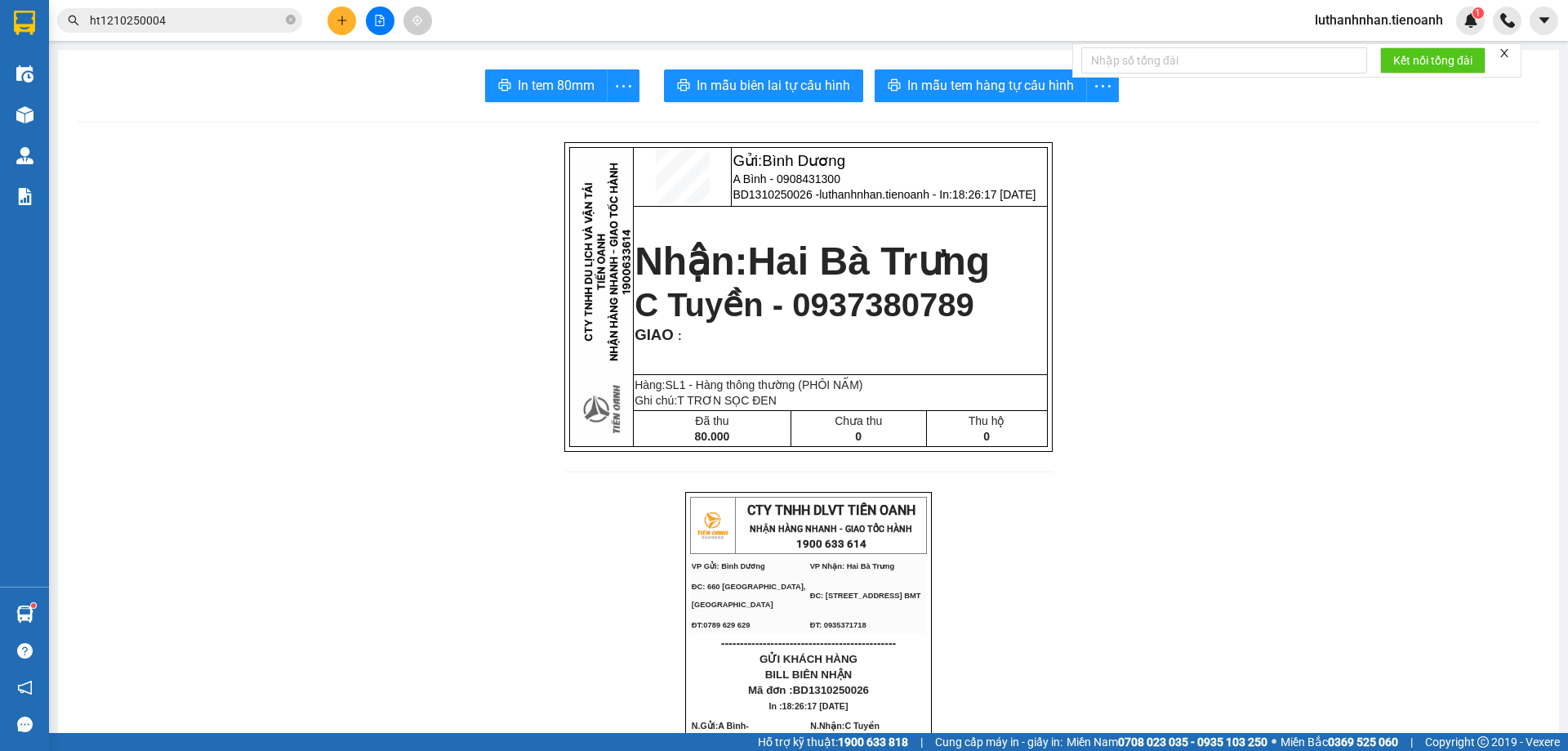
click at [180, 9] on span "ht1210250004" at bounding box center [179, 20] width 245 height 24
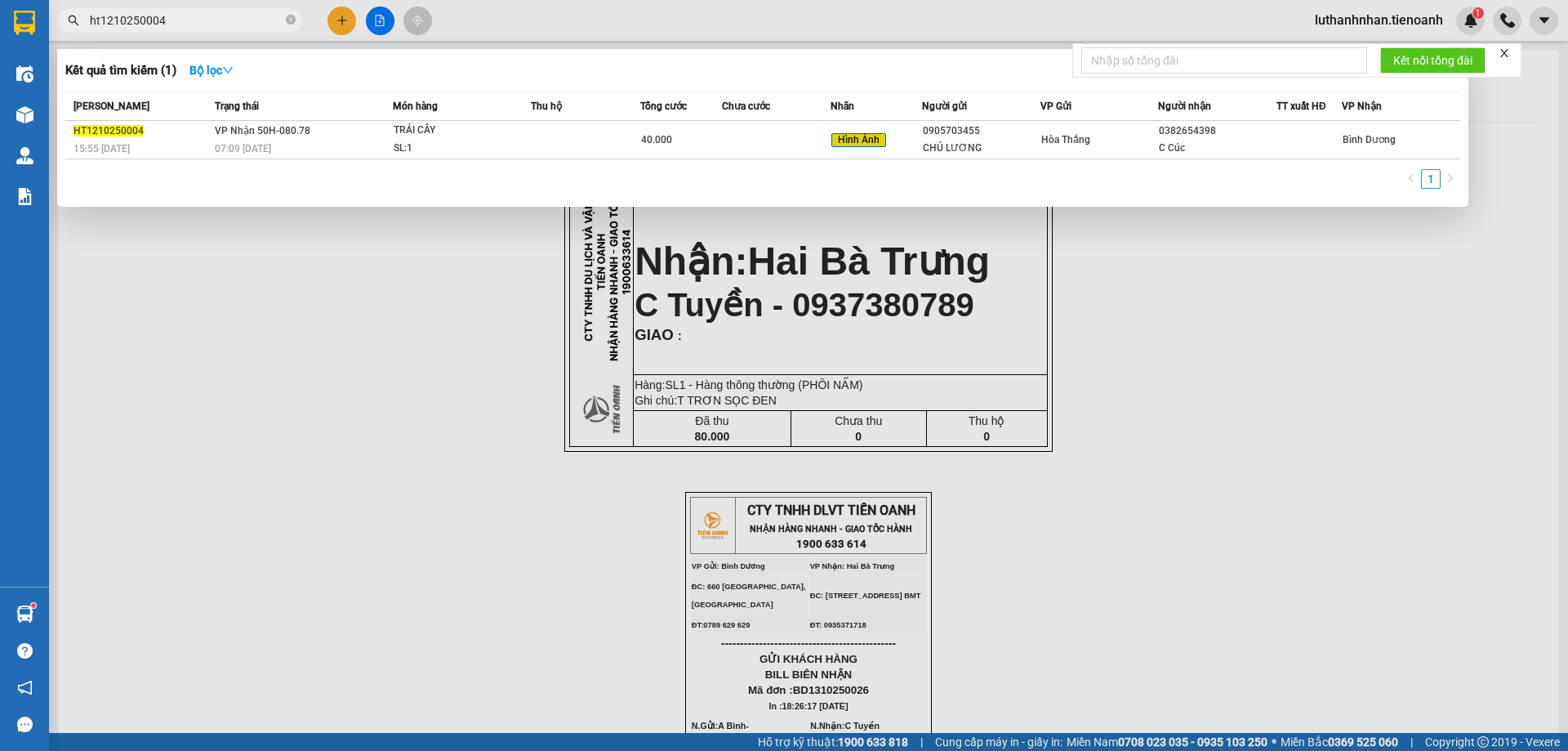
click at [180, 9] on span "ht1210250004" at bounding box center [179, 20] width 245 height 24
click at [185, 15] on input "ht1210250004" at bounding box center [186, 20] width 193 height 18
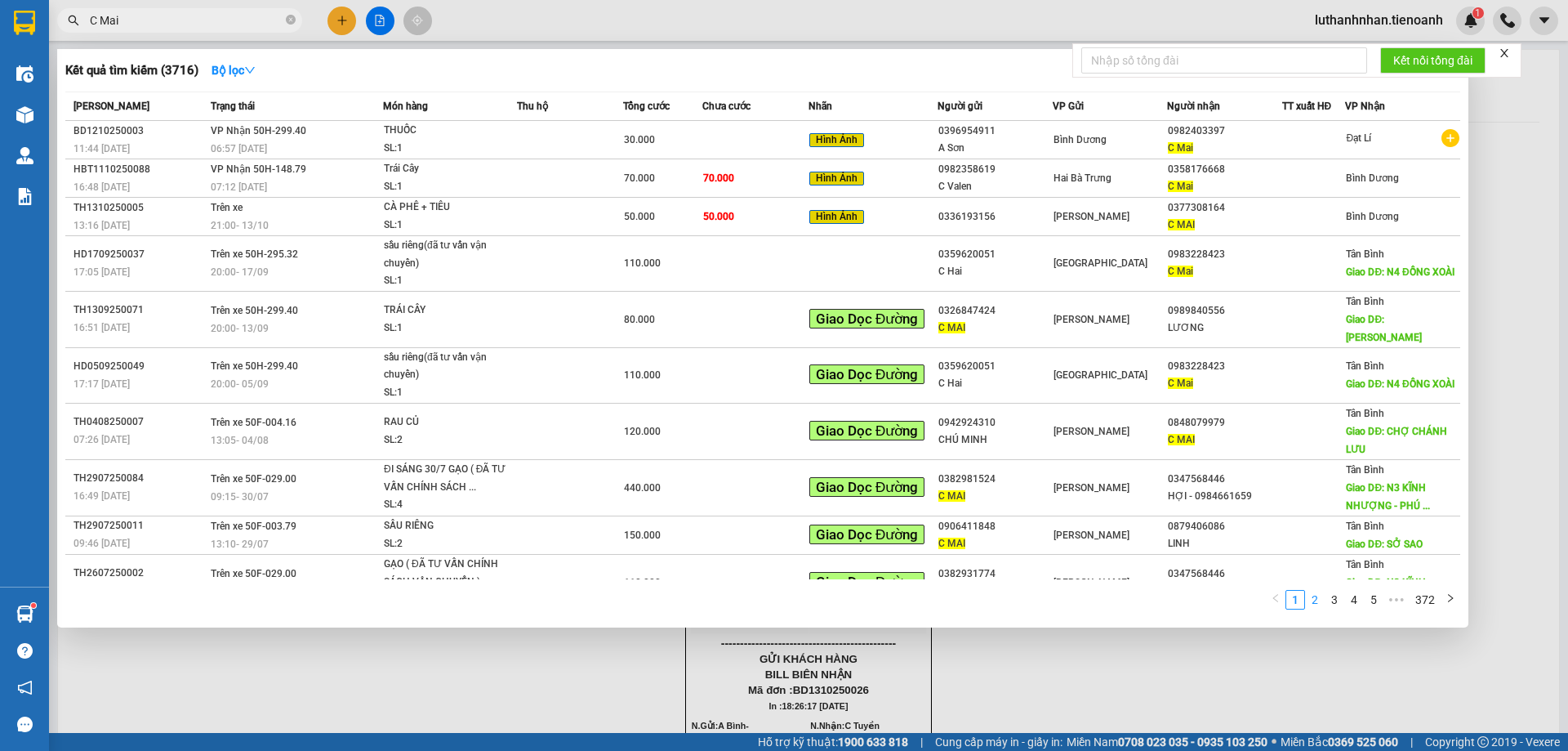
type input "C Mai"
click at [1316, 603] on link "2" at bounding box center [1315, 599] width 18 height 18
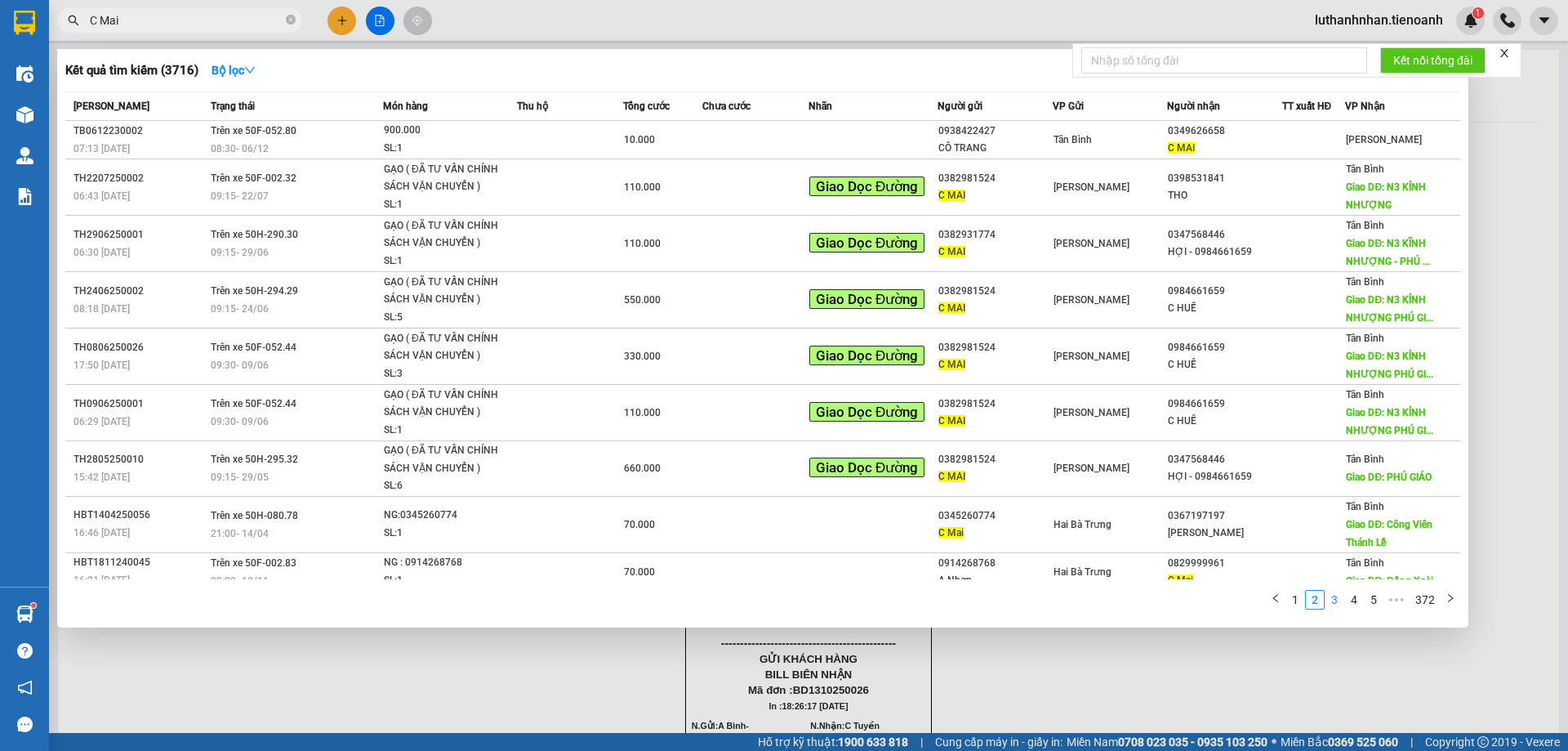
click at [1342, 599] on link "3" at bounding box center [1334, 599] width 18 height 18
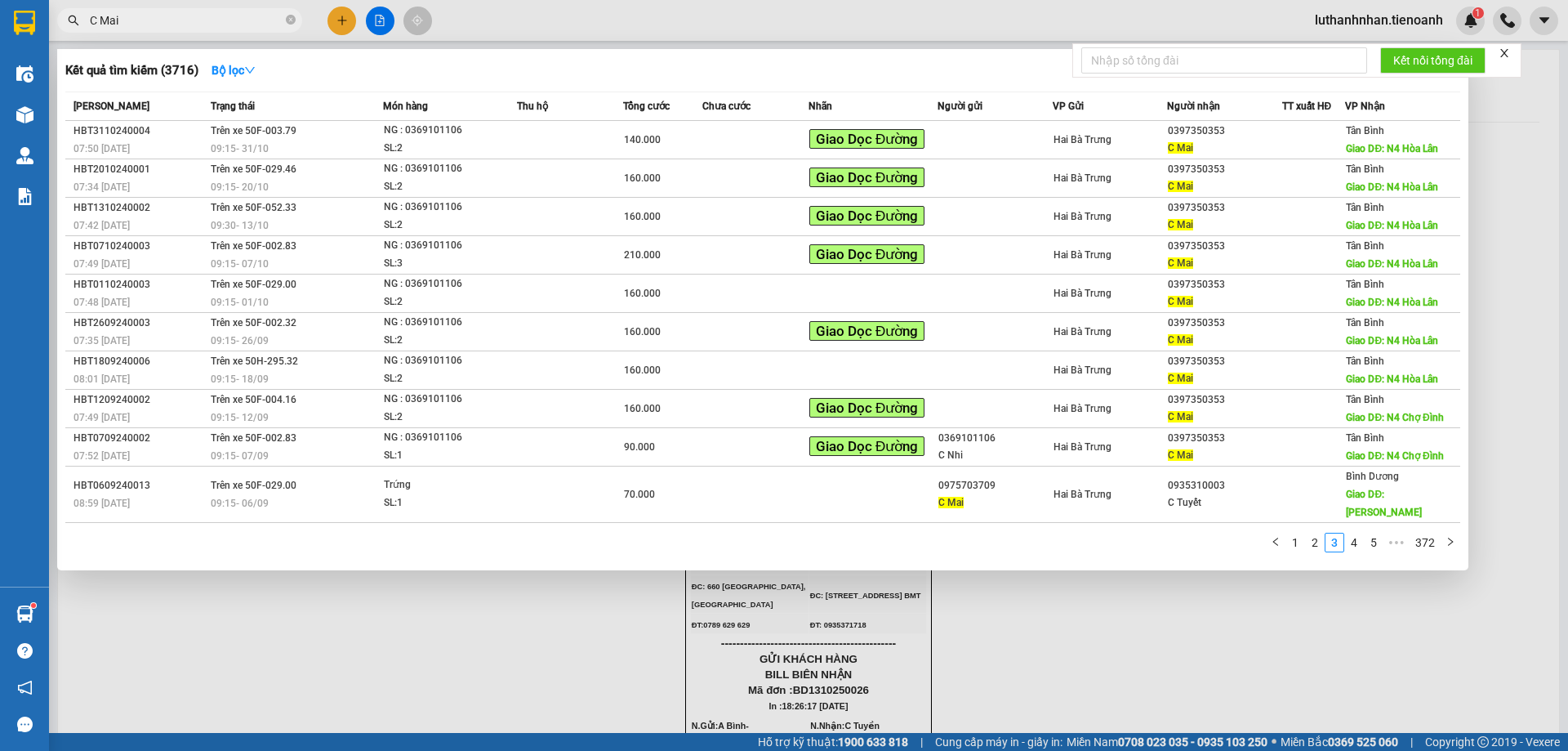
click at [338, 20] on div at bounding box center [784, 375] width 1568 height 751
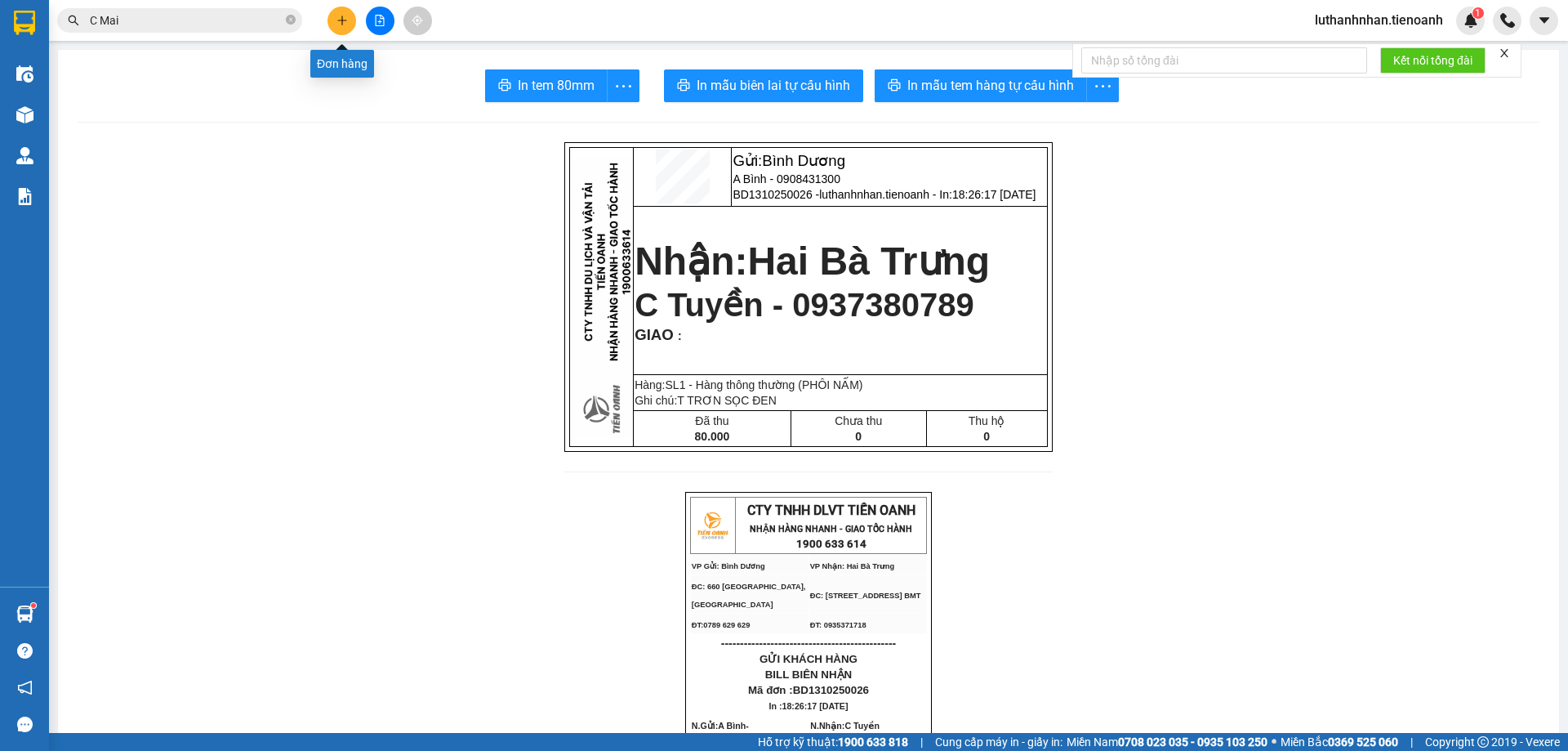
click at [338, 20] on icon "plus" at bounding box center [342, 20] width 11 height 11
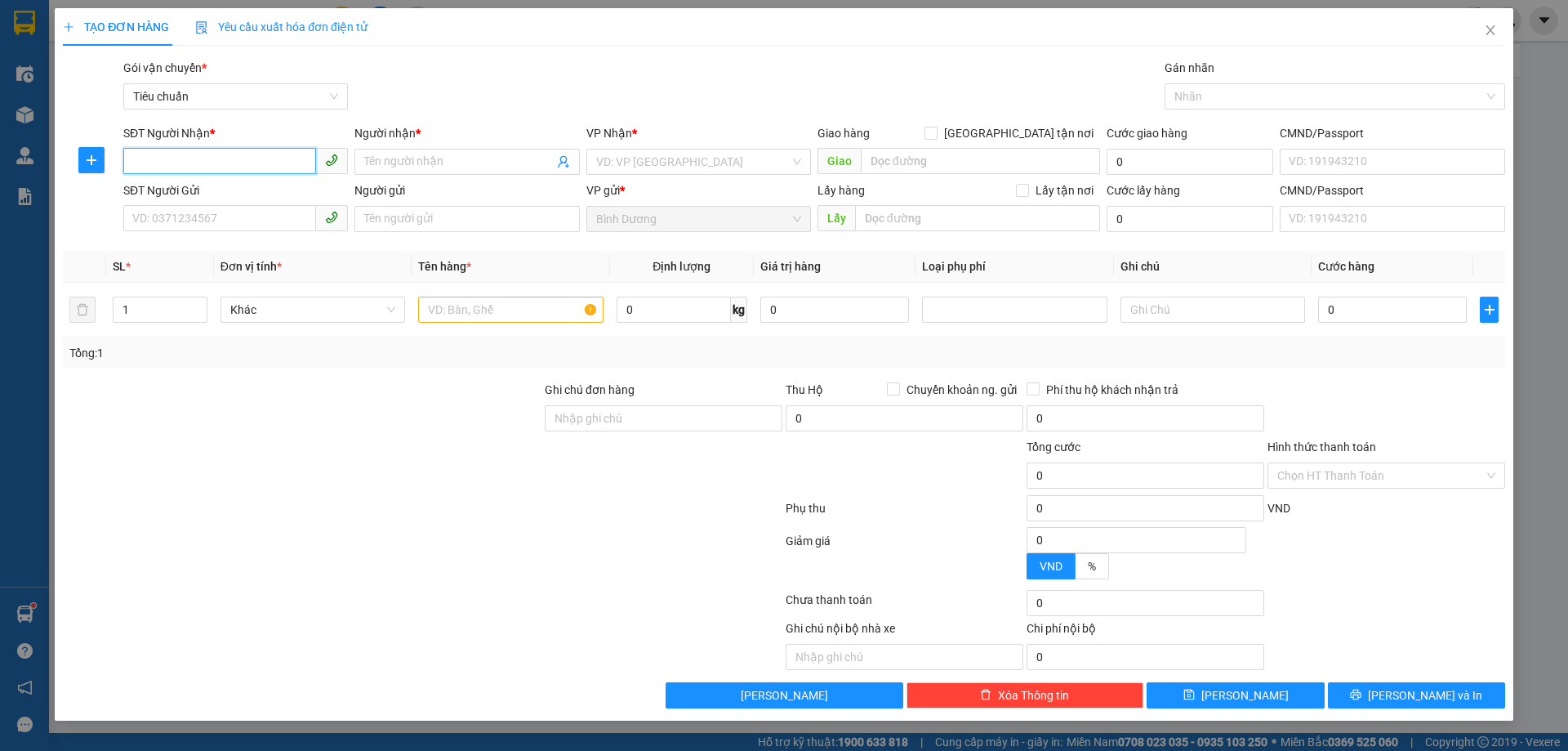
click at [212, 163] on input "SĐT Người Nhận *" at bounding box center [219, 161] width 193 height 26
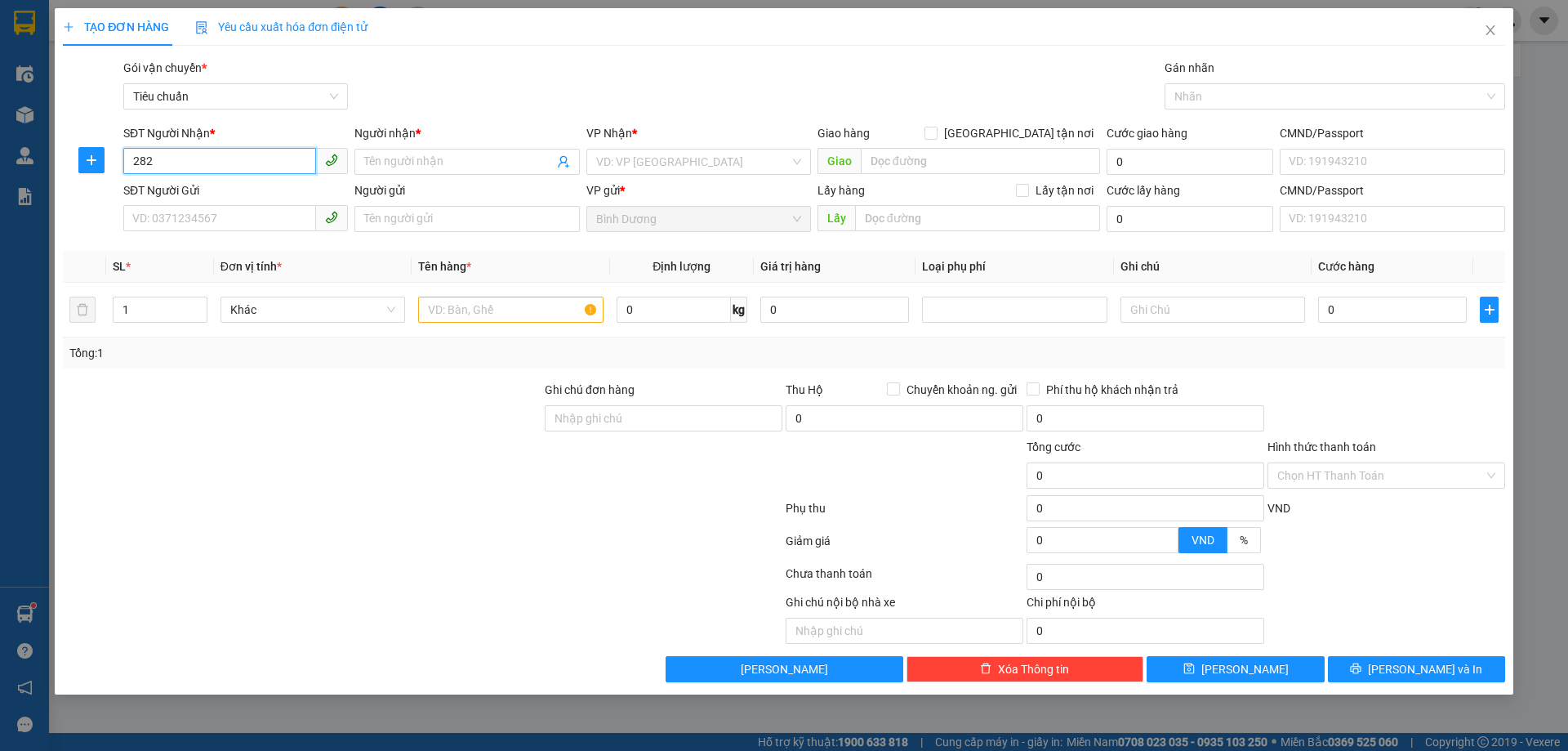
type input "2828"
click at [228, 165] on input "2828" at bounding box center [219, 161] width 193 height 26
click at [235, 154] on input "SĐT Người Nhận *" at bounding box center [219, 161] width 193 height 26
click at [238, 154] on input "SĐT Người Nhận *" at bounding box center [219, 161] width 193 height 26
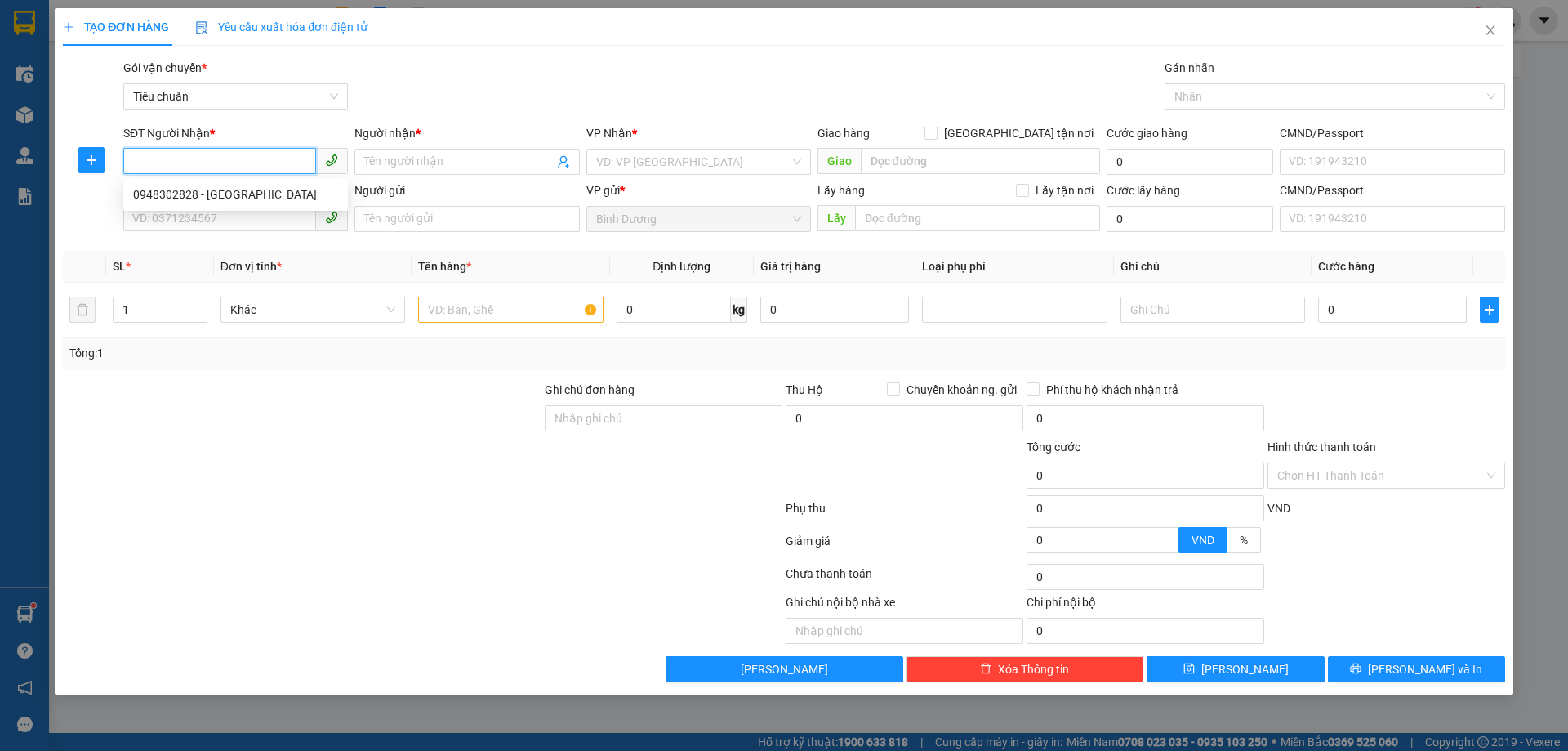
click at [238, 154] on input "SĐT Người Nhận *" at bounding box center [219, 161] width 193 height 26
click at [1488, 31] on icon "close" at bounding box center [1490, 29] width 13 height 13
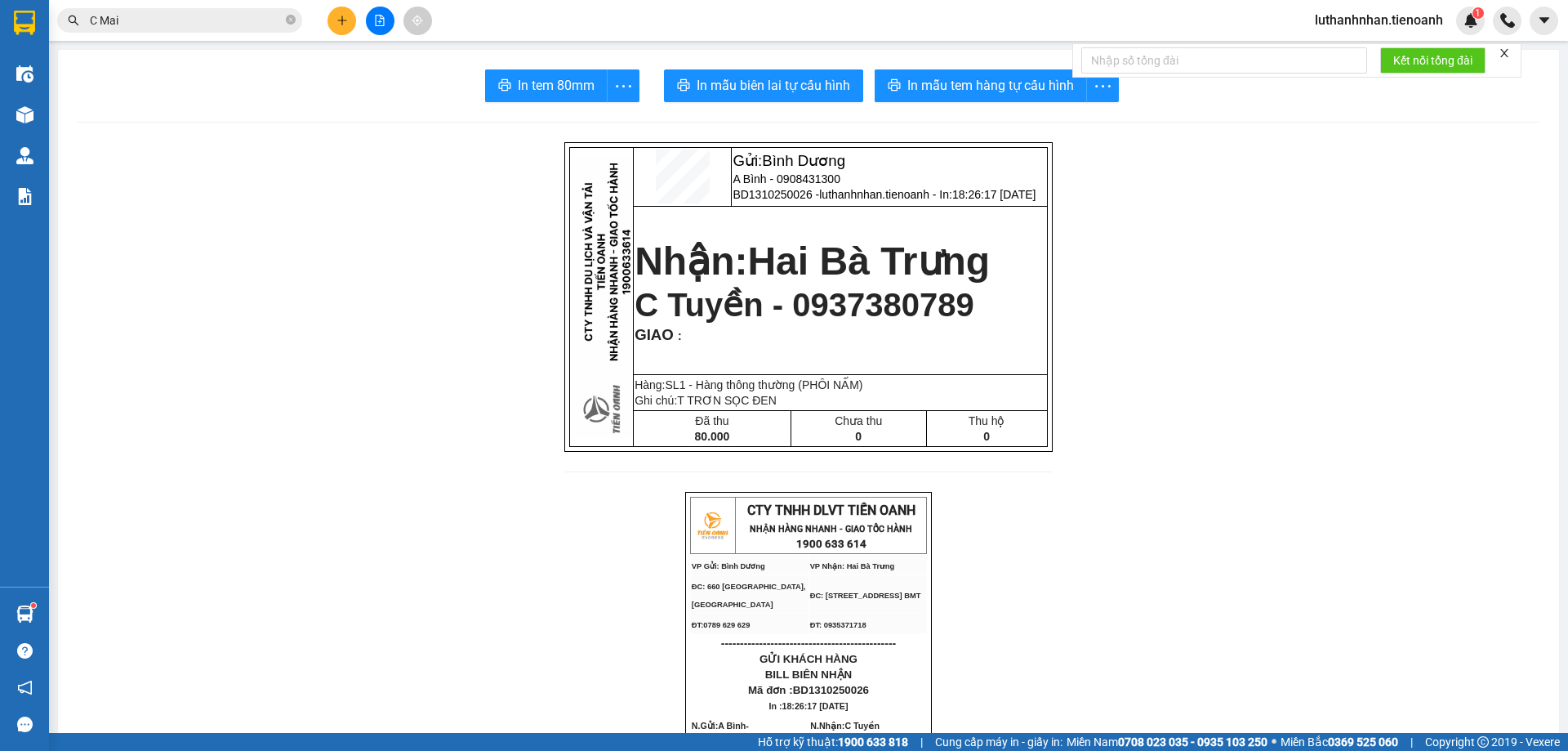
click at [145, 23] on input "C Mai" at bounding box center [186, 20] width 193 height 18
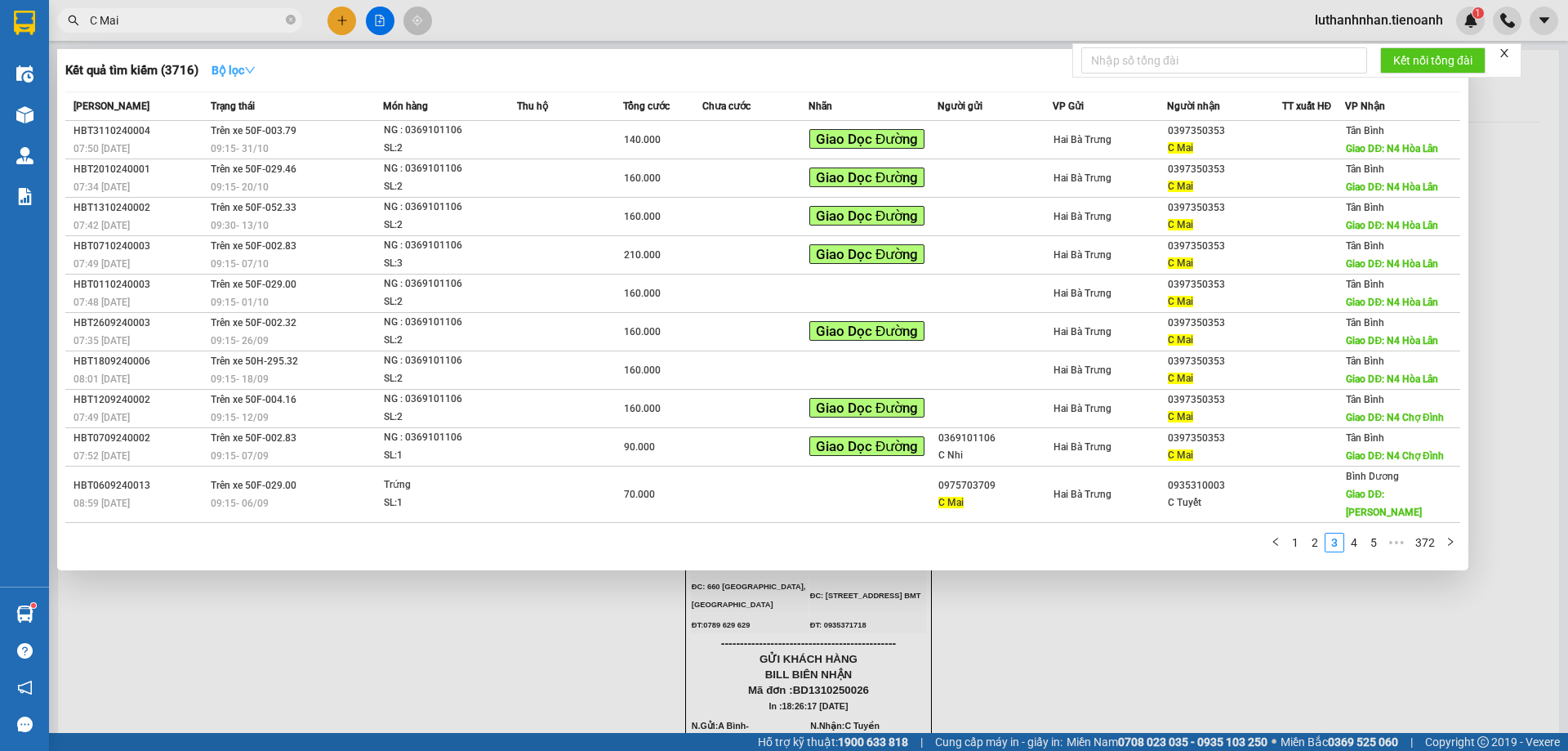
click at [237, 64] on strong "Bộ lọc" at bounding box center [233, 70] width 44 height 13
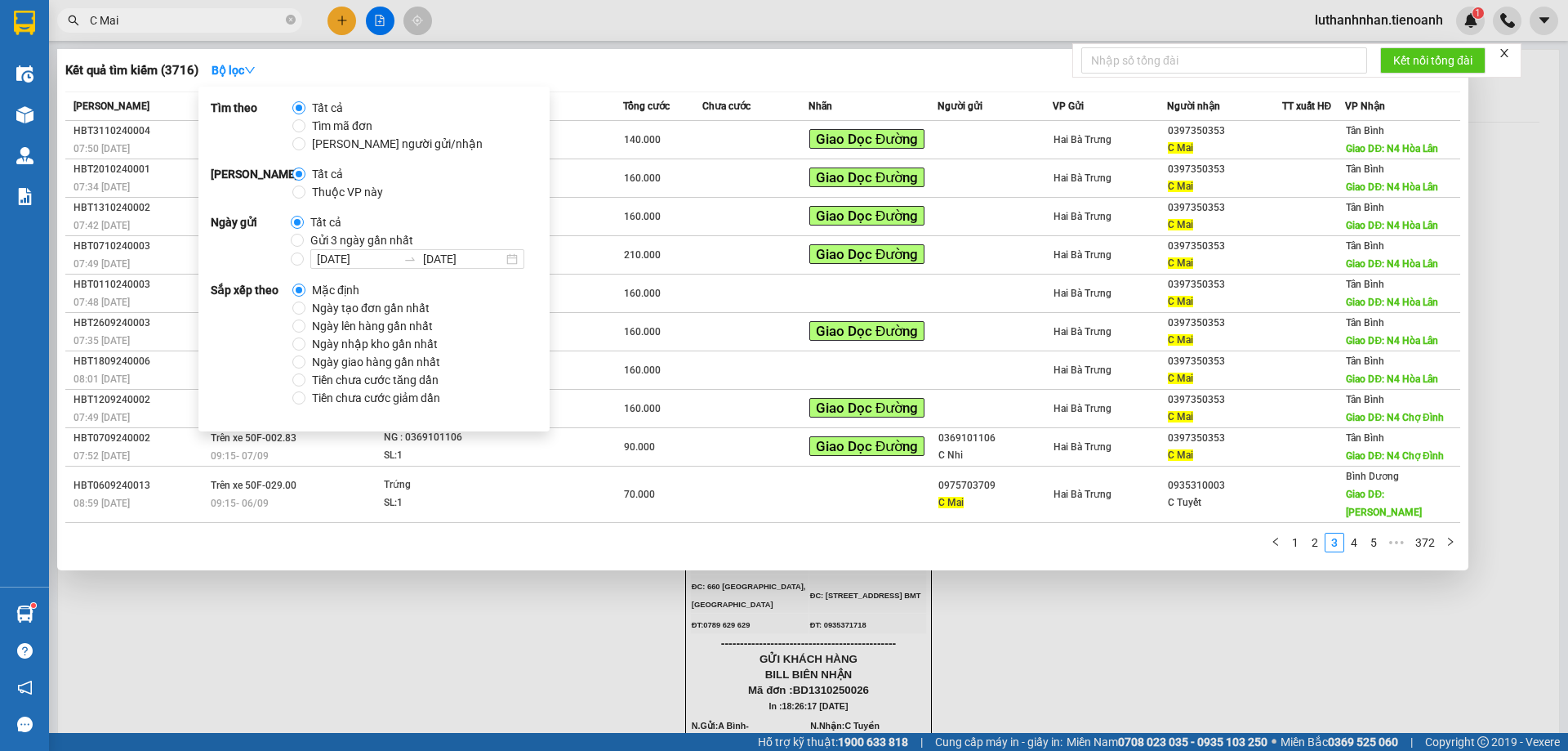
click at [326, 196] on span "Thuộc VP này" at bounding box center [347, 191] width 84 height 18
click at [306, 196] on input "Thuộc VP này" at bounding box center [299, 191] width 13 height 13
radio input "true"
radio input "false"
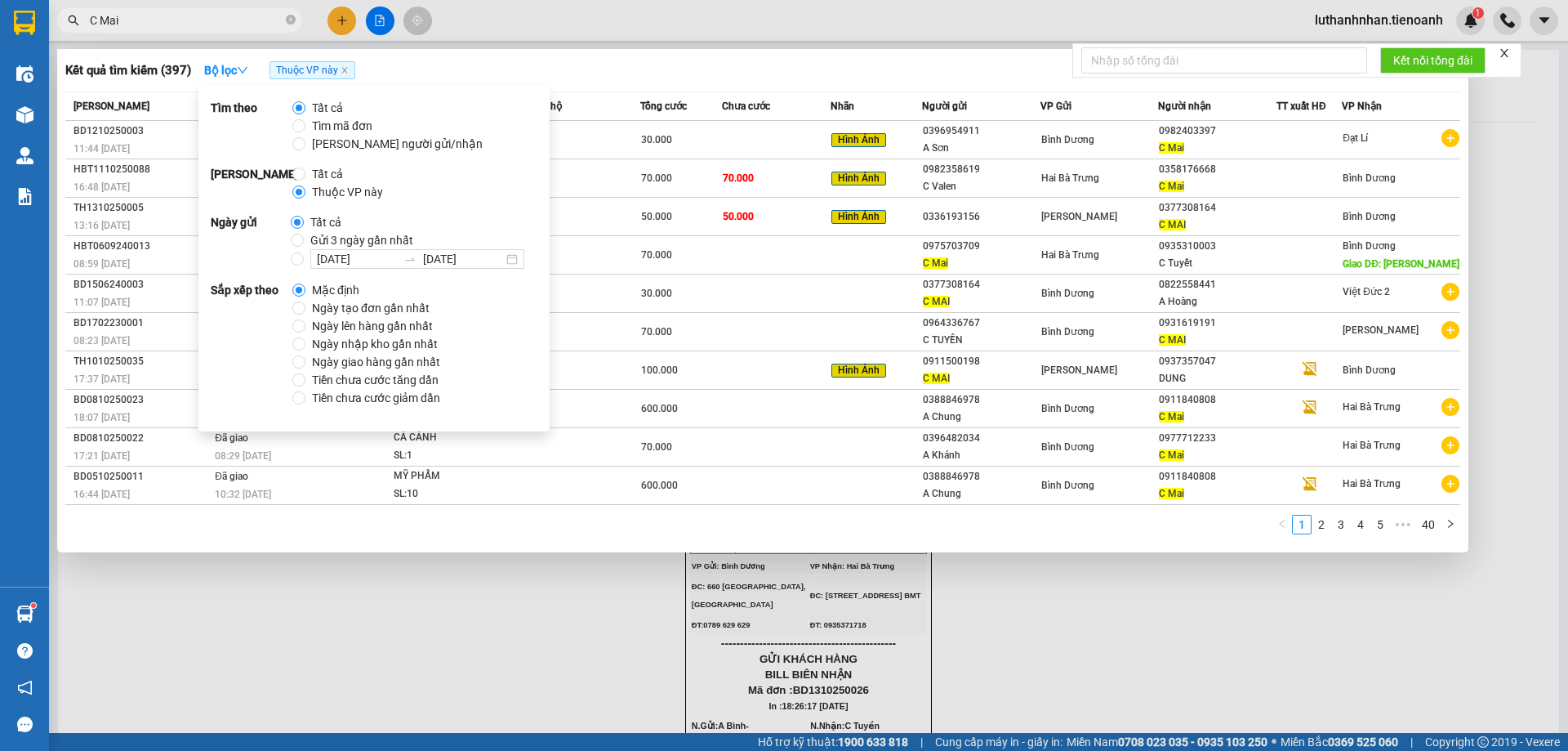
click at [795, 73] on div "Kết quả tìm kiếm ( 397 ) Bộ lọc Thuộc VP này" at bounding box center [762, 70] width 1395 height 26
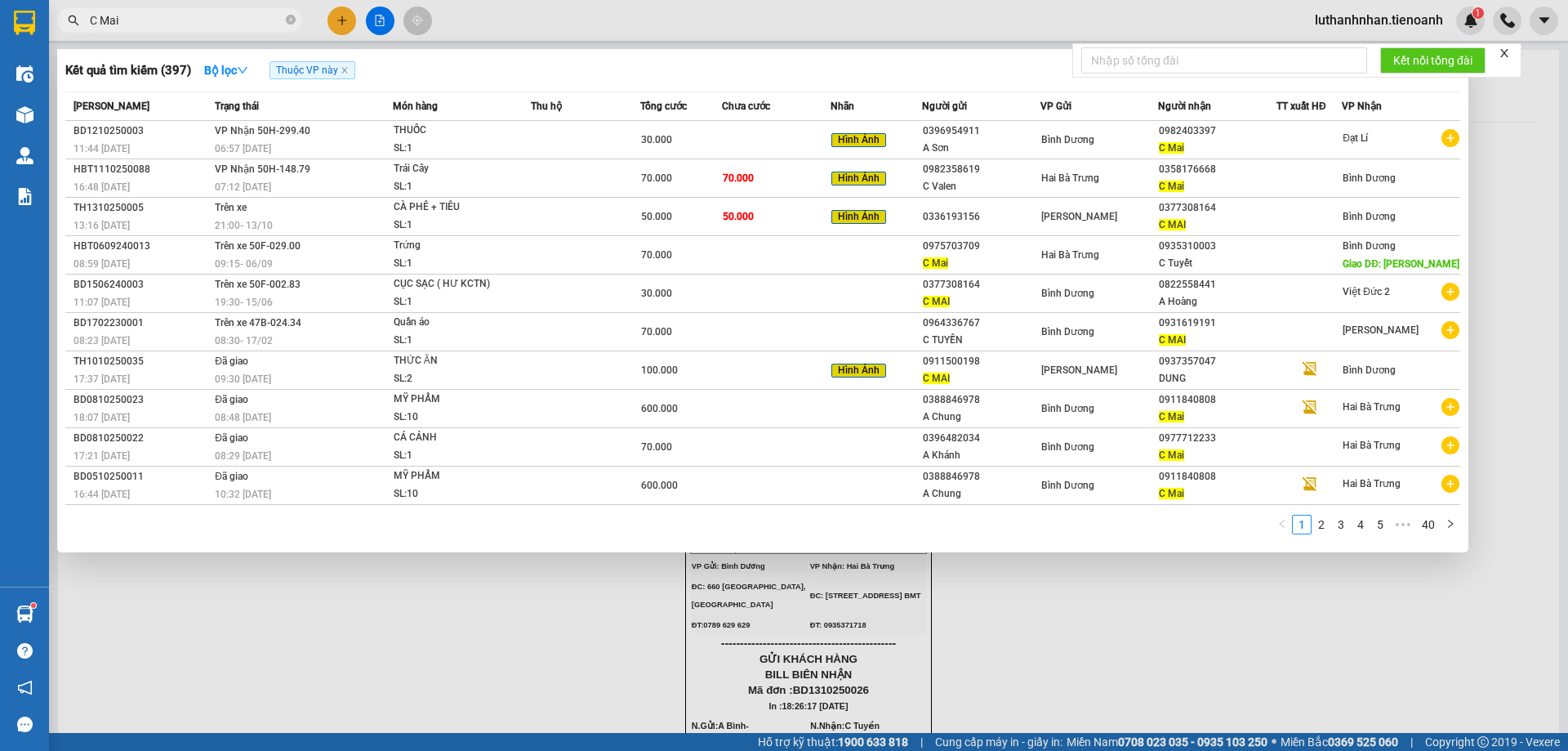
click at [1506, 55] on icon "close" at bounding box center [1504, 53] width 8 height 8
click at [326, 12] on div at bounding box center [784, 375] width 1568 height 751
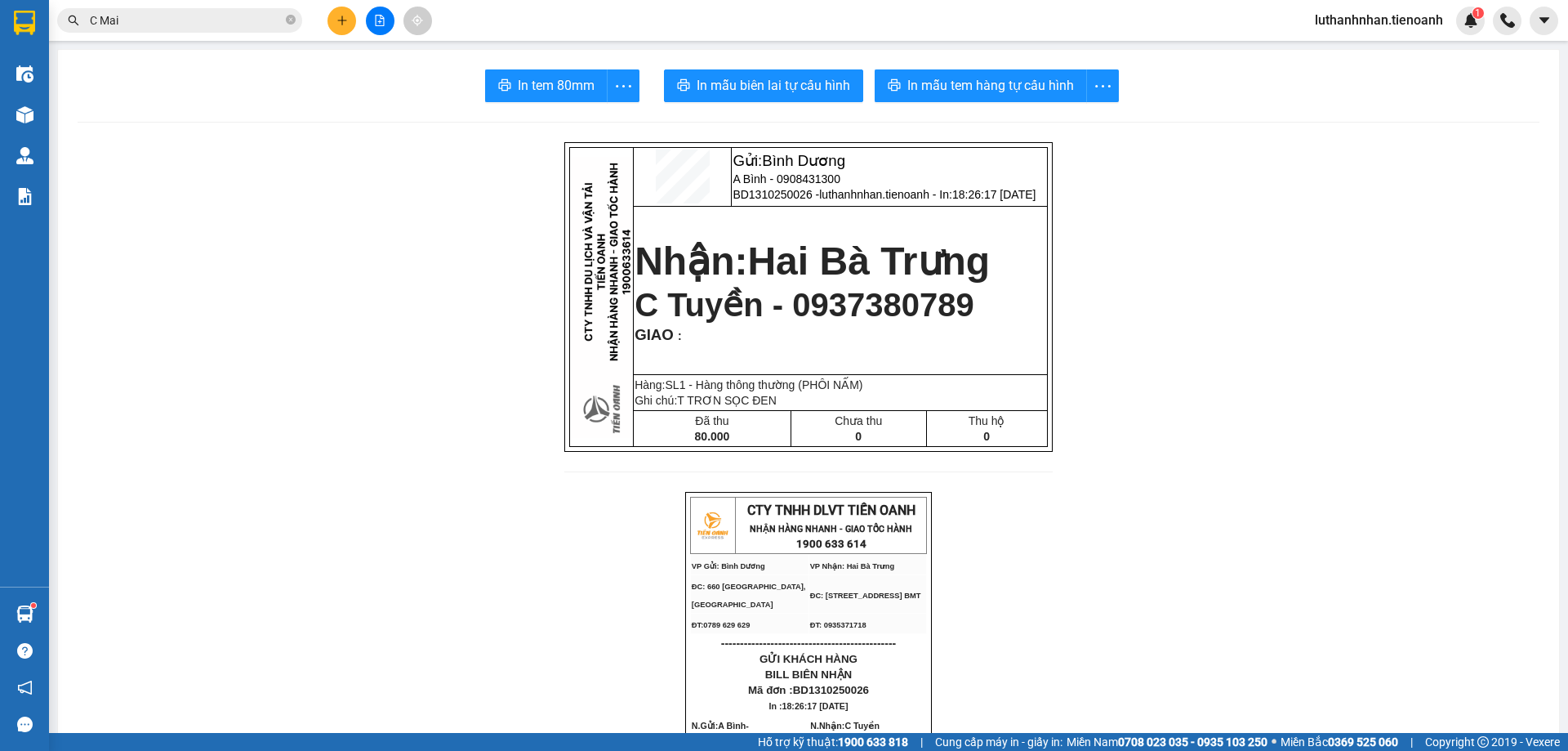
click at [340, 28] on button at bounding box center [341, 21] width 29 height 29
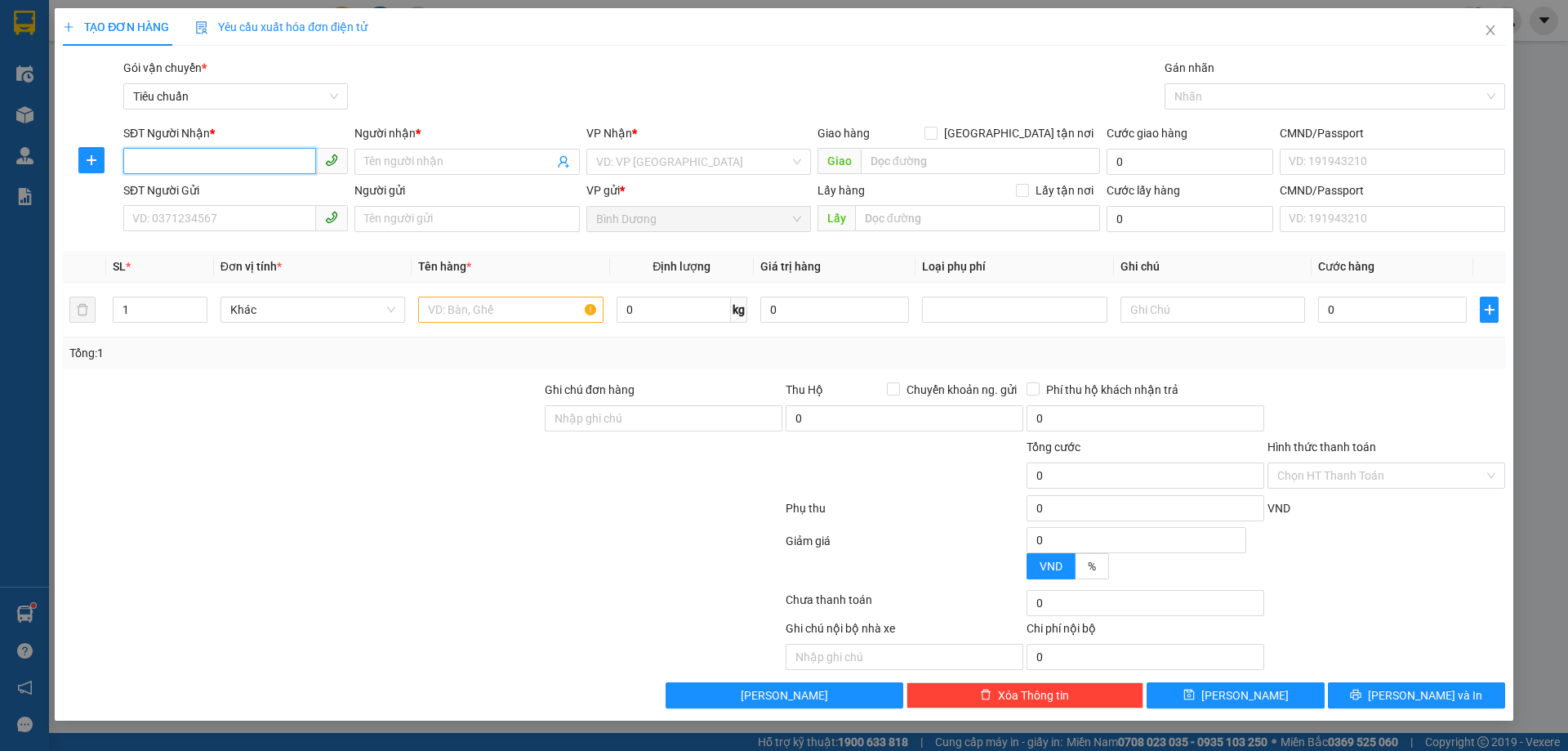
click at [210, 166] on input "SĐT Người Nhận *" at bounding box center [219, 161] width 193 height 26
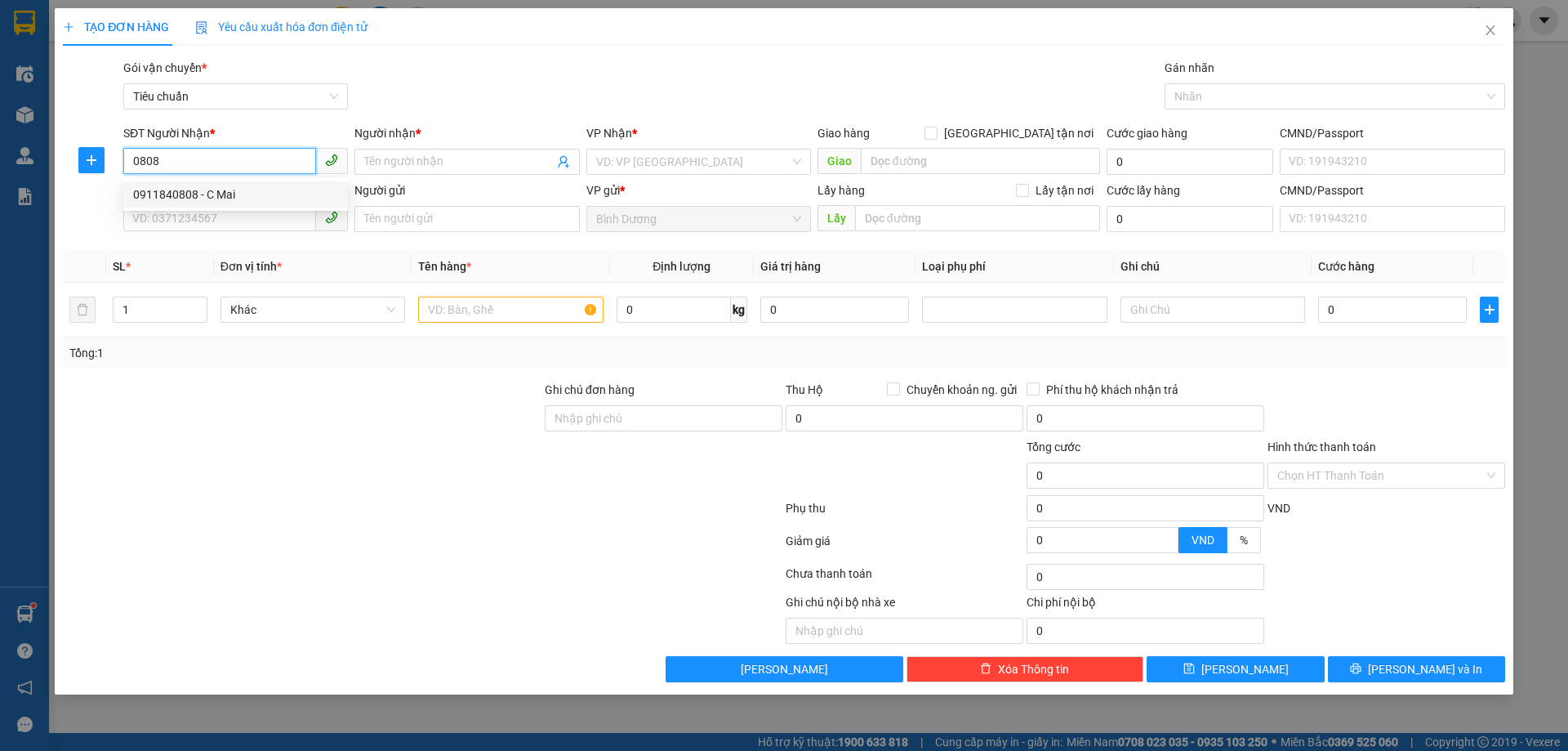
click at [242, 196] on div "0911840808 - C Mai" at bounding box center [236, 194] width 205 height 18
type input "0911840808"
type input "C Mai"
type input "600.000"
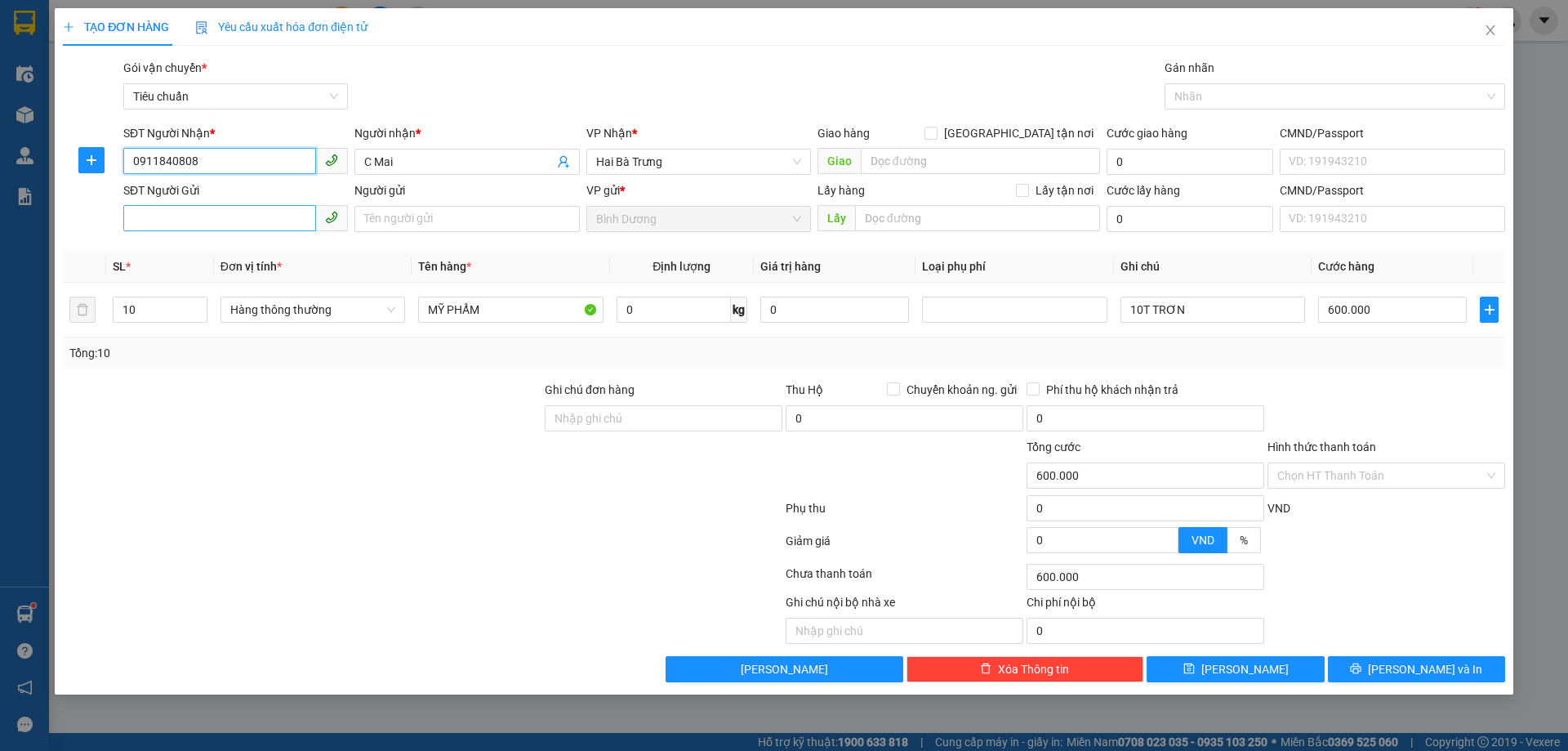
type input "0911840808"
click at [206, 223] on input "SĐT Người Gửi" at bounding box center [219, 218] width 193 height 26
drag, startPoint x: 224, startPoint y: 255, endPoint x: 242, endPoint y: 260, distance: 18.7
click at [224, 255] on div "0388846978 - A [PERSON_NAME]" at bounding box center [236, 251] width 205 height 18
type input "0388846978"
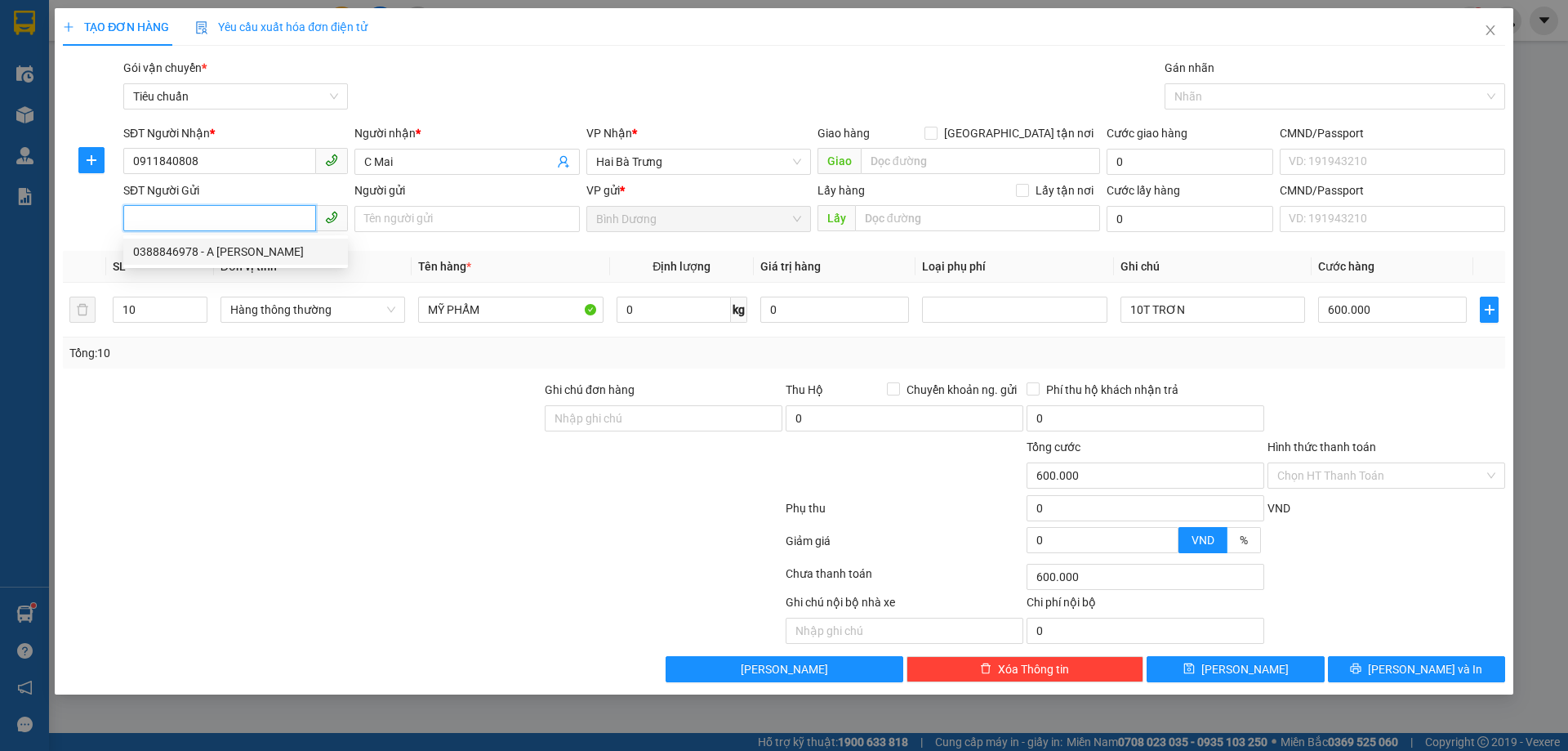
type input "A Chung"
click at [203, 304] on span "up" at bounding box center [198, 305] width 10 height 10
type input "13"
click at [203, 304] on span "up" at bounding box center [198, 305] width 10 height 10
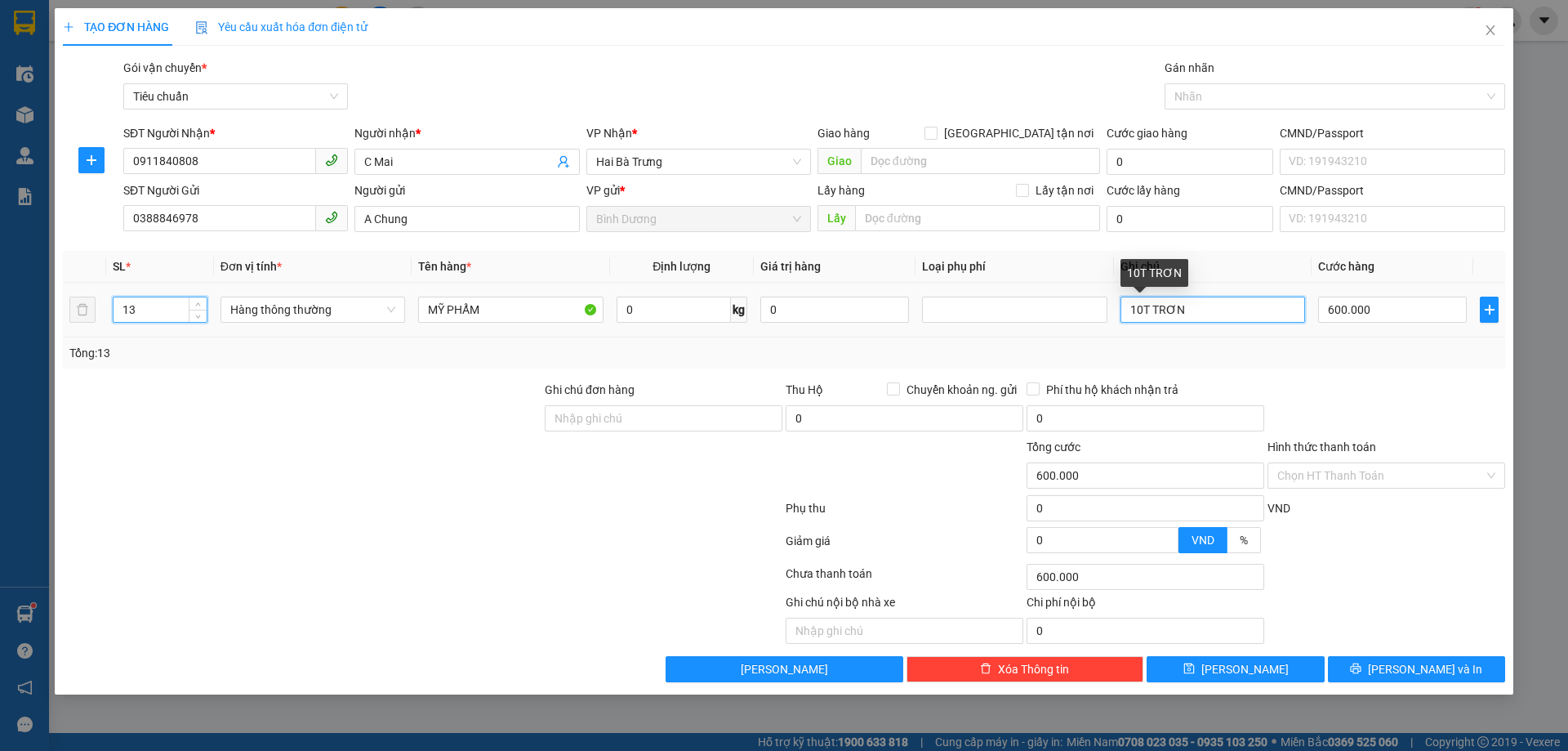
click at [1139, 309] on input "10T TRƠN" at bounding box center [1212, 309] width 184 height 26
type input "0"
type input "13T TRƠN"
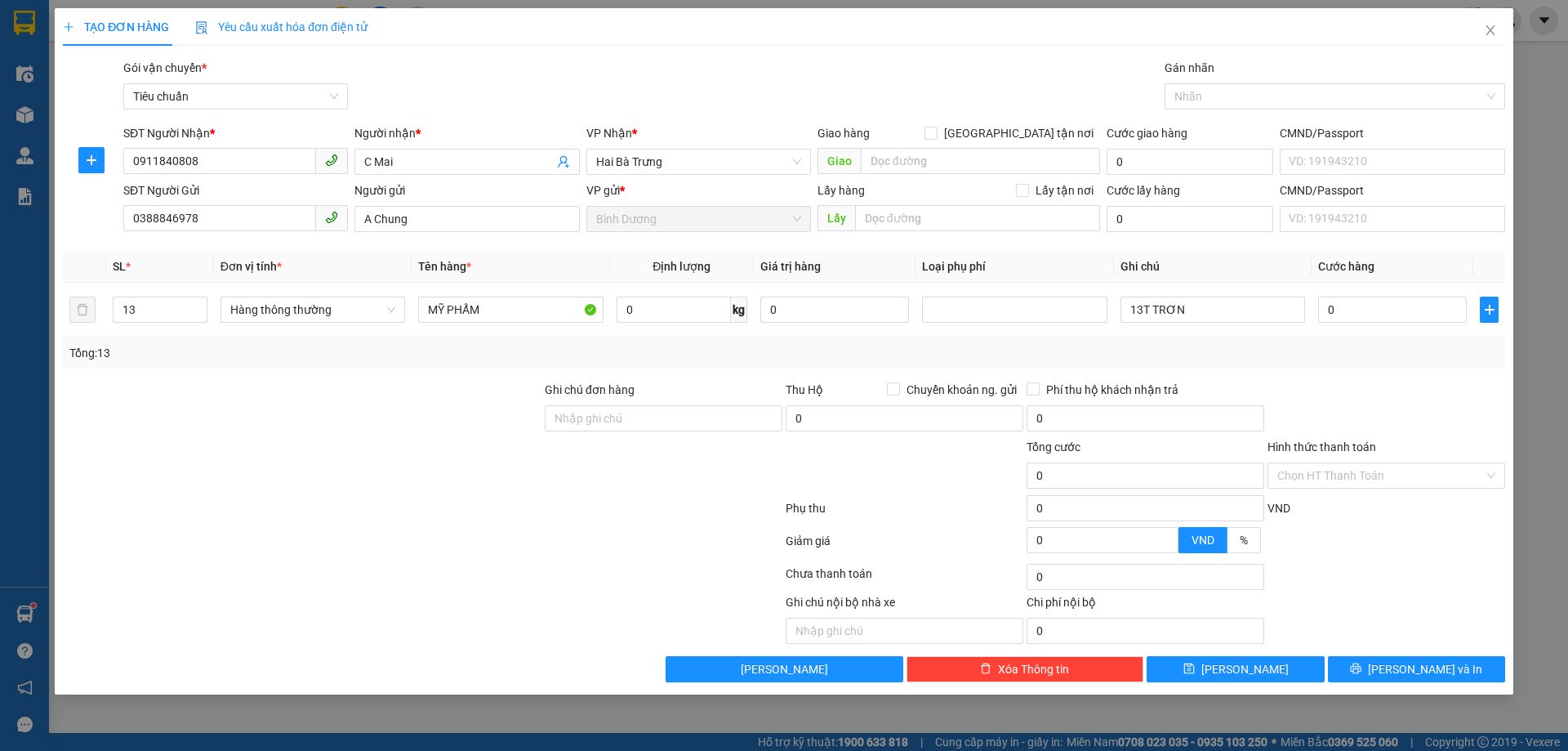
click at [1193, 340] on div "Tổng: 13" at bounding box center [784, 353] width 1442 height 31
click at [1347, 310] on input "0" at bounding box center [1393, 309] width 149 height 26
click at [1380, 344] on div "Tổng: 13" at bounding box center [784, 353] width 1429 height 18
click at [1374, 310] on input "0" at bounding box center [1393, 309] width 149 height 26
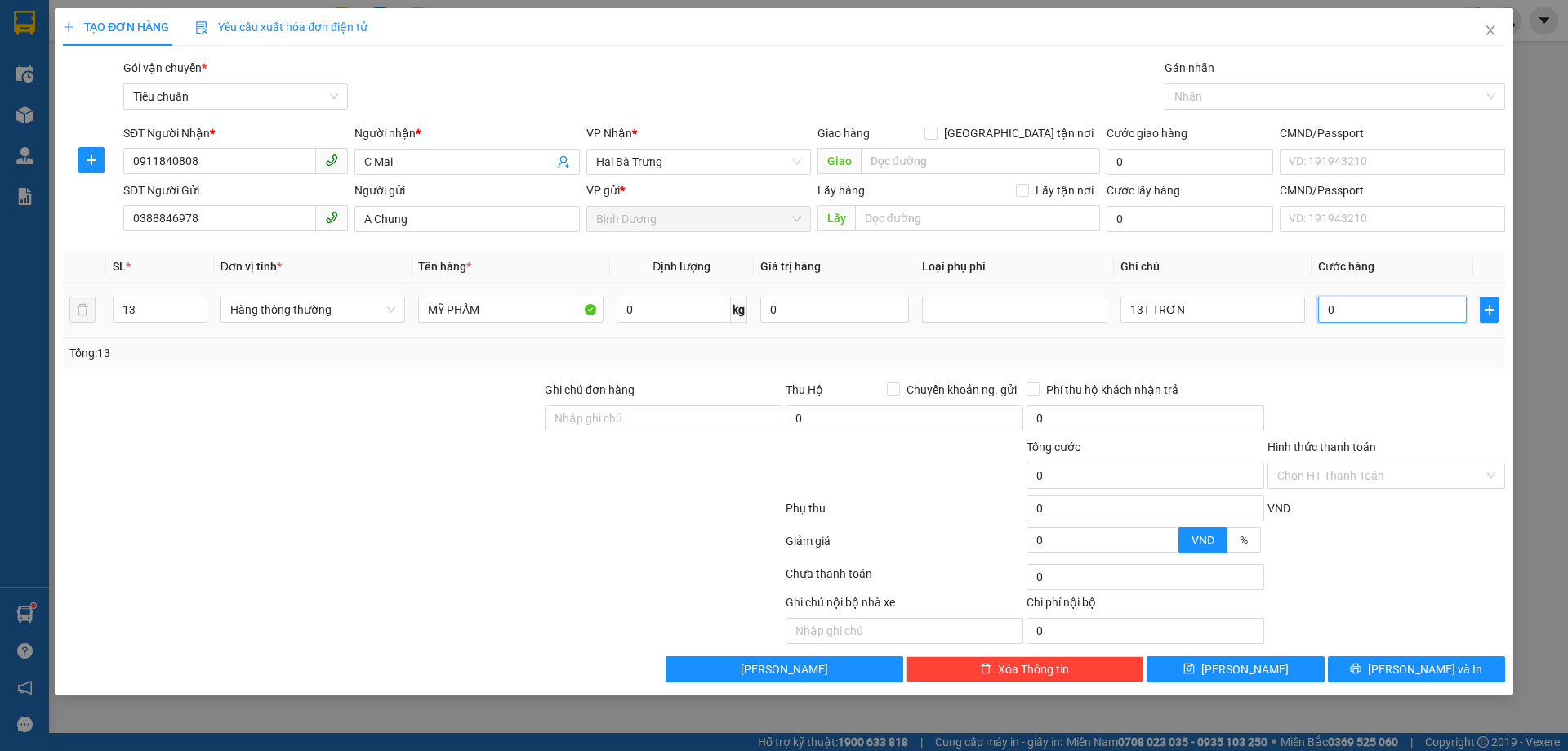
type input "7"
type input "78"
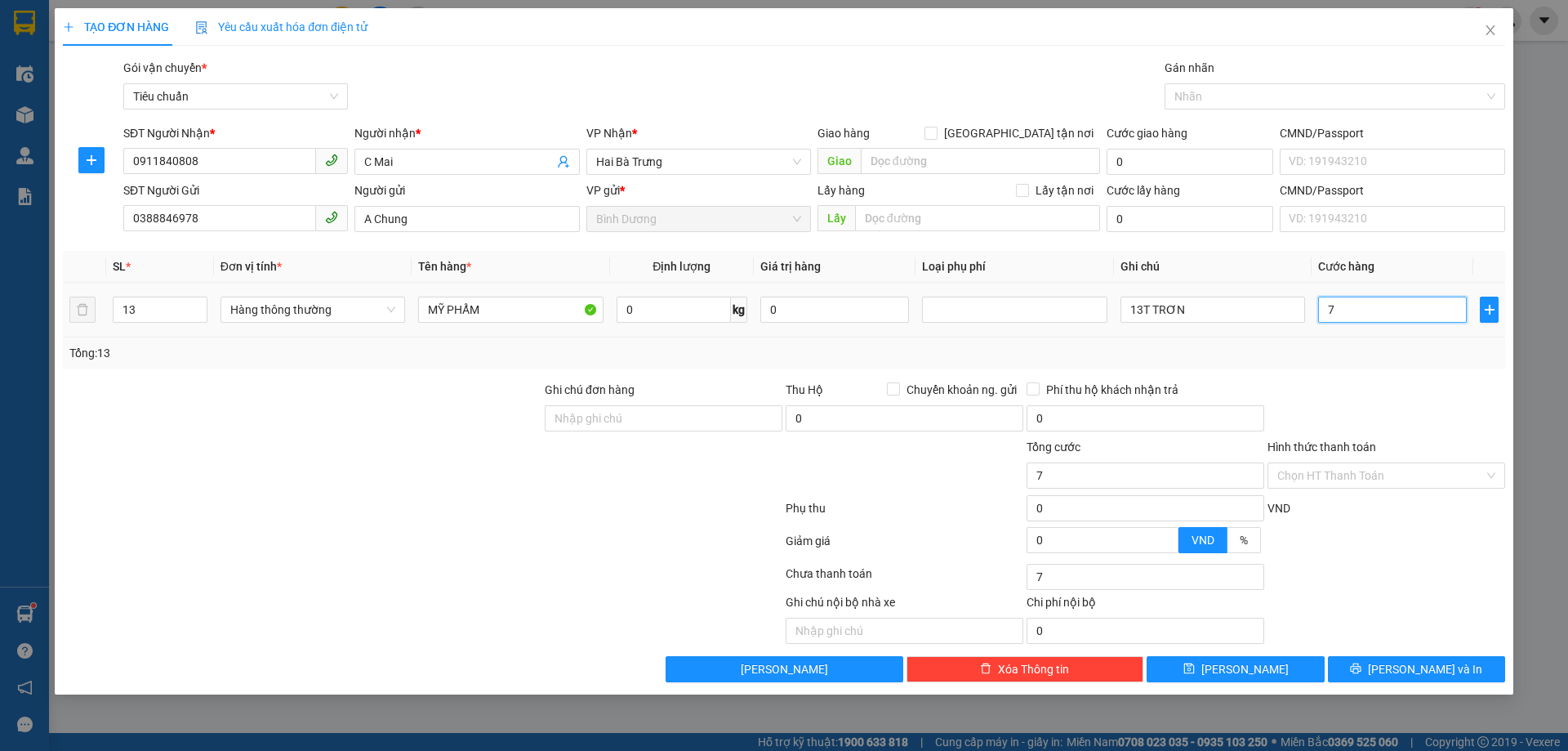
type input "78"
type input "780"
type input "780.000"
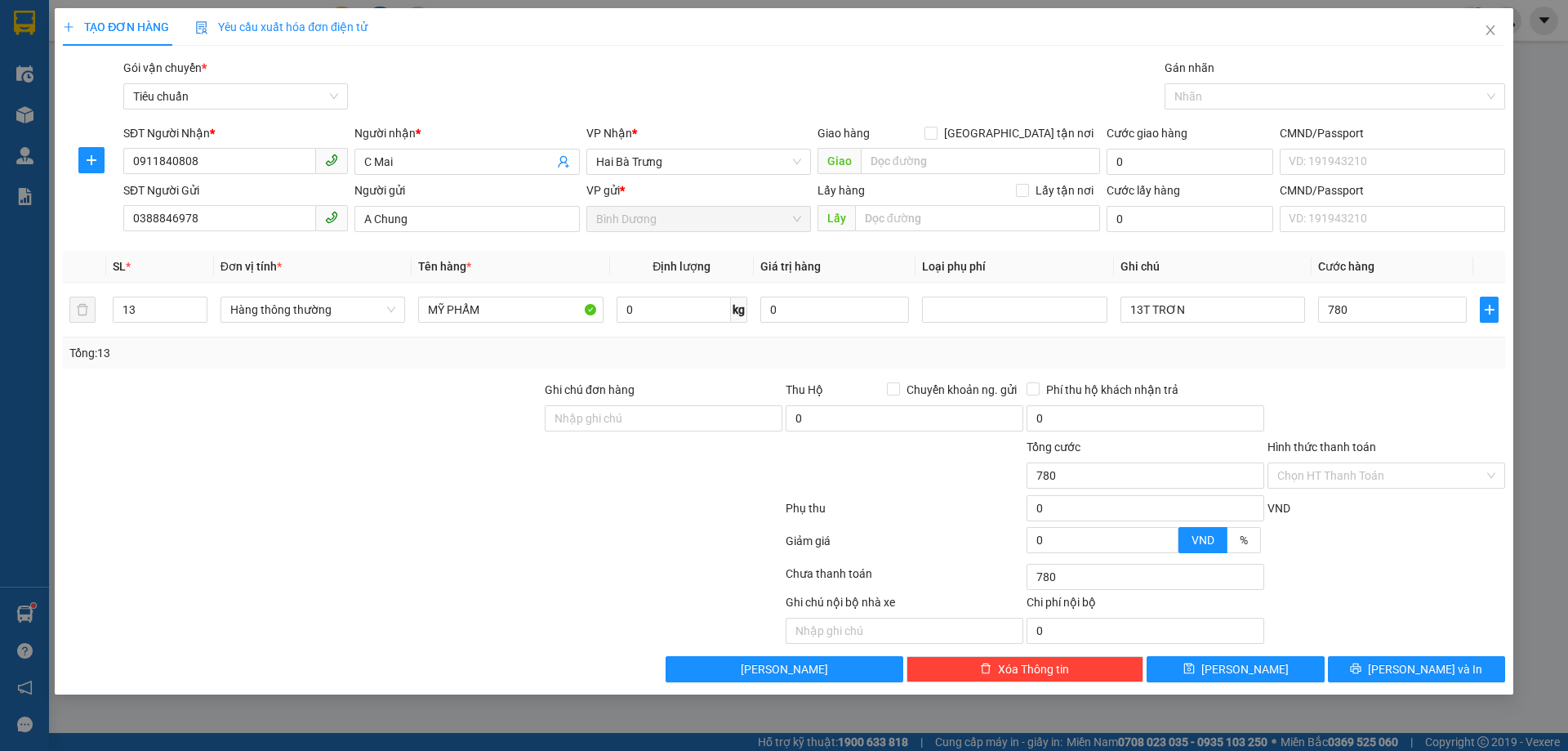
type input "780.000"
click at [1412, 356] on div "Tổng: 13" at bounding box center [784, 353] width 1429 height 18
click at [1425, 673] on span "[PERSON_NAME] và In" at bounding box center [1425, 669] width 114 height 18
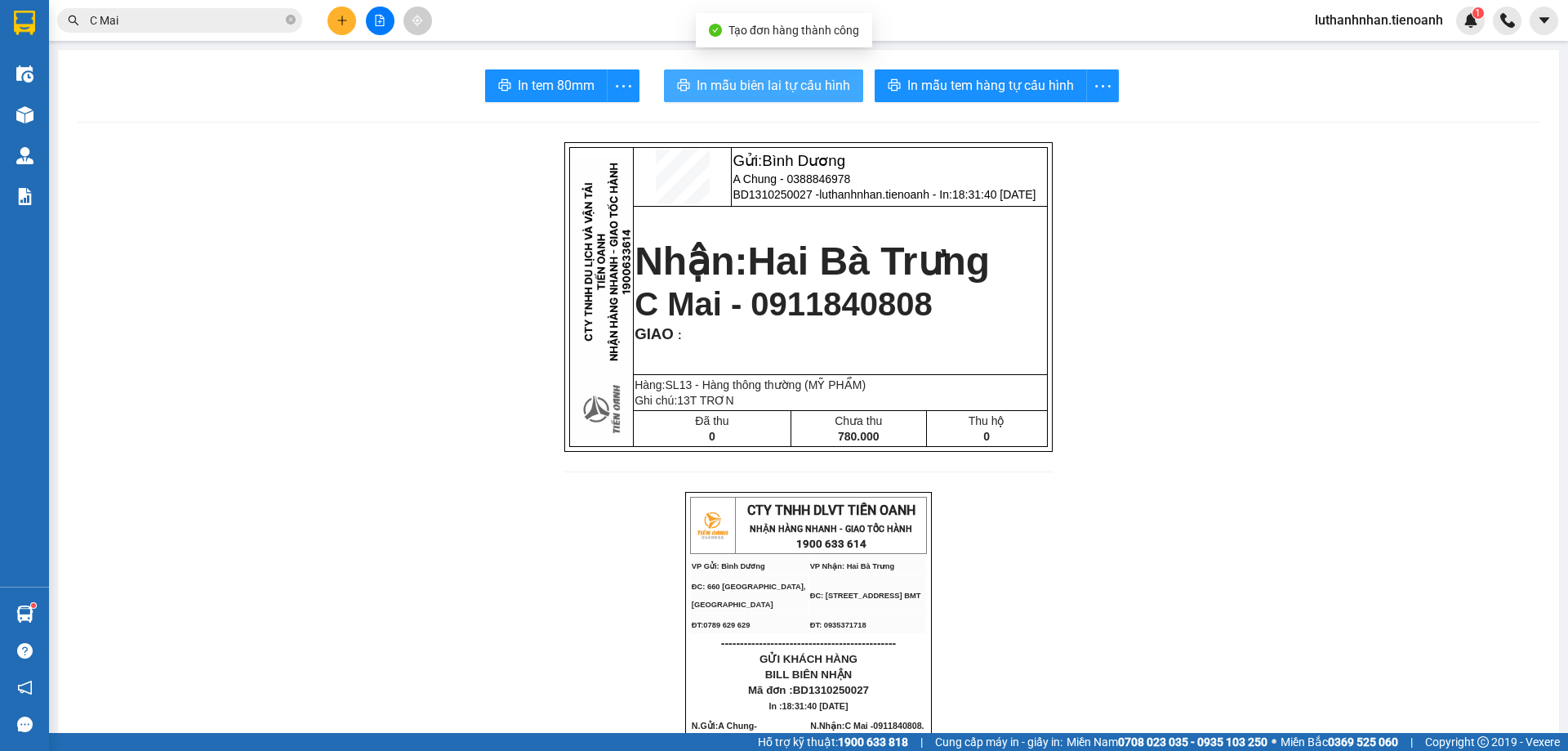
click at [812, 91] on span "In mẫu biên lai tự cấu hình" at bounding box center [773, 86] width 153 height 21
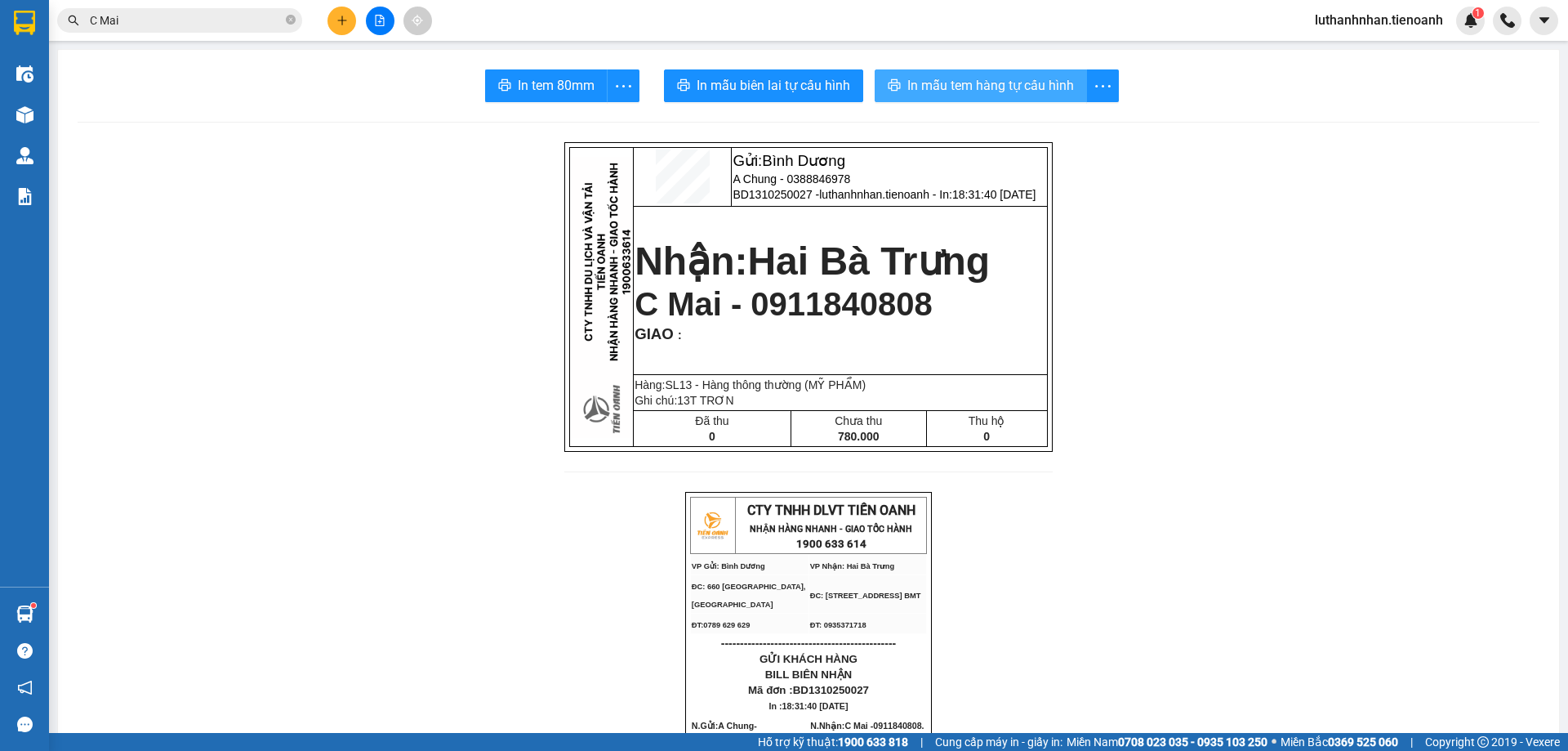
click at [1008, 97] on button "In mẫu tem hàng tự cấu hình" at bounding box center [980, 86] width 212 height 33
click at [338, 13] on button at bounding box center [341, 21] width 29 height 29
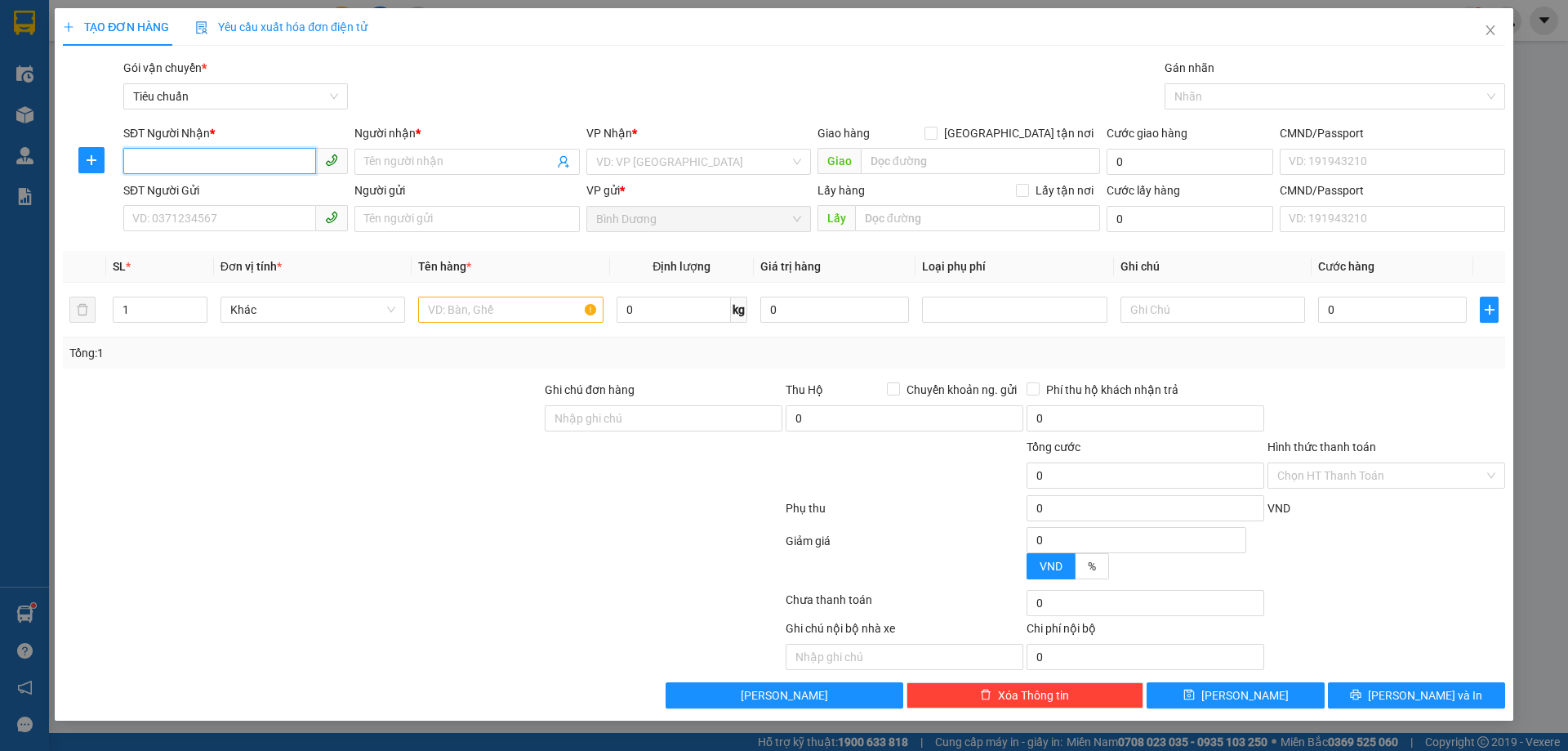
click at [271, 168] on input "SĐT Người Nhận *" at bounding box center [219, 161] width 193 height 26
click at [269, 163] on input "SĐT Người Nhận *" at bounding box center [219, 161] width 193 height 26
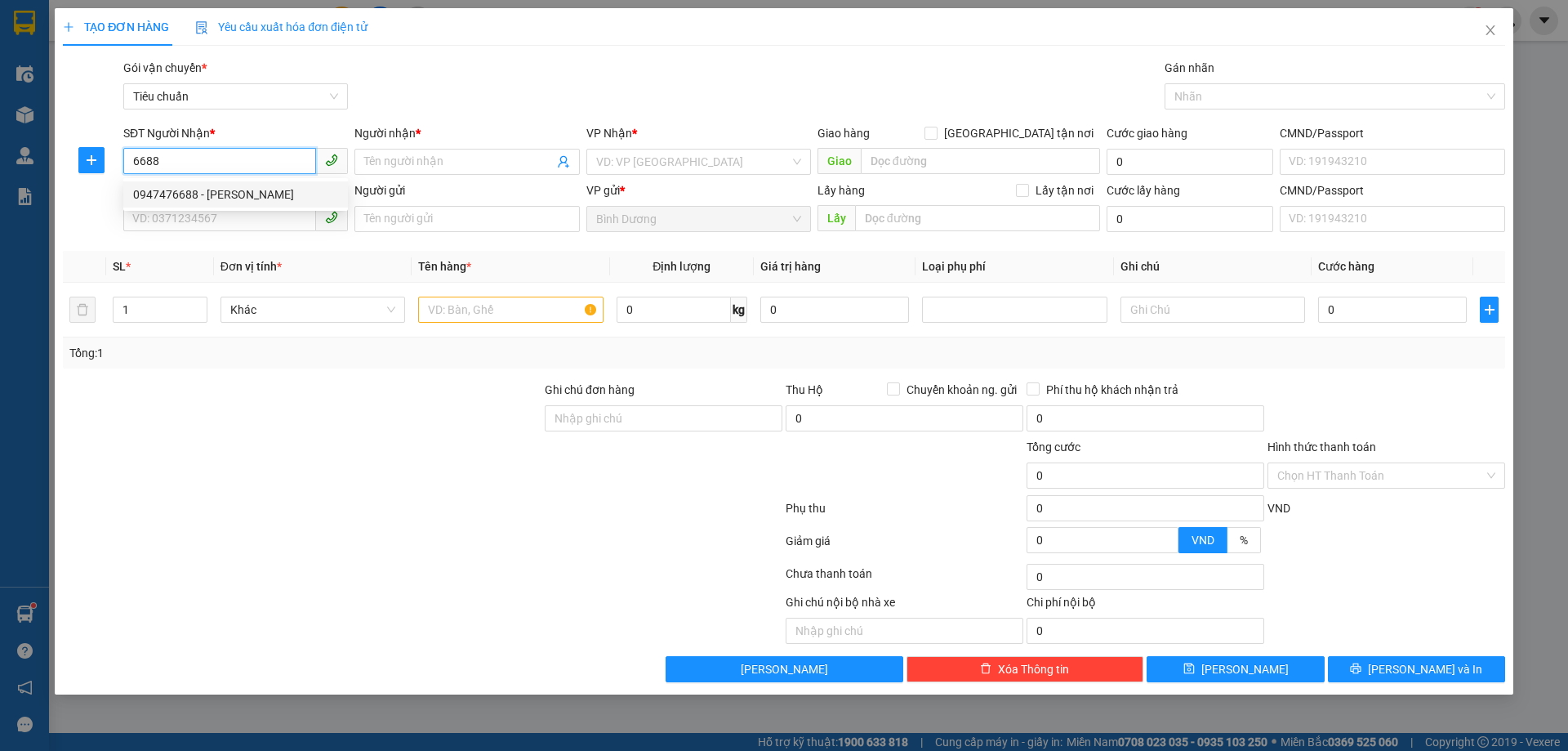
click at [272, 183] on div "0947476688 - [PERSON_NAME]" at bounding box center [235, 194] width 224 height 26
type input "0947476688"
type input "[PERSON_NAME]"
type input "60.000"
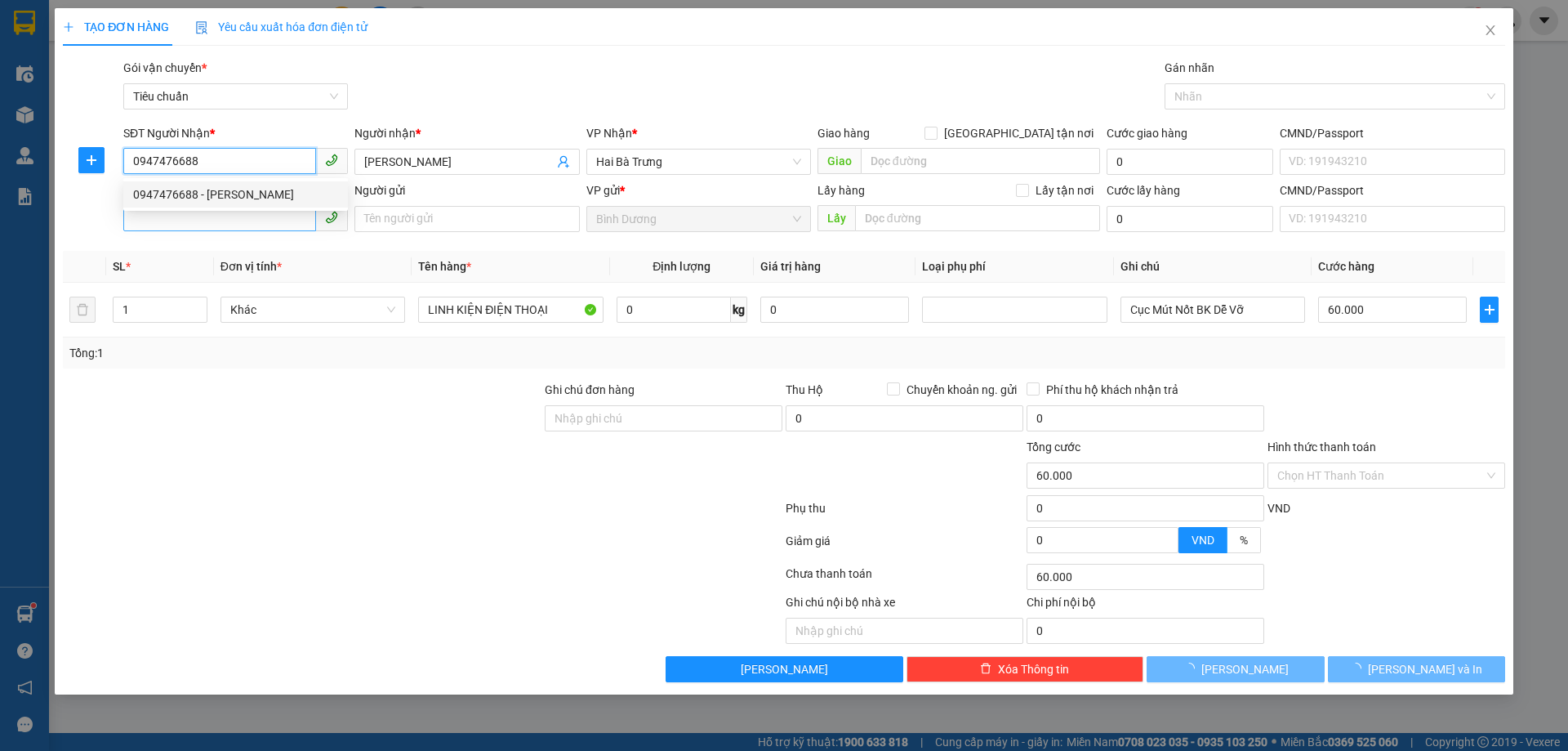
type input "0947476688"
click at [253, 224] on input "SĐT Người Gửi" at bounding box center [219, 218] width 193 height 26
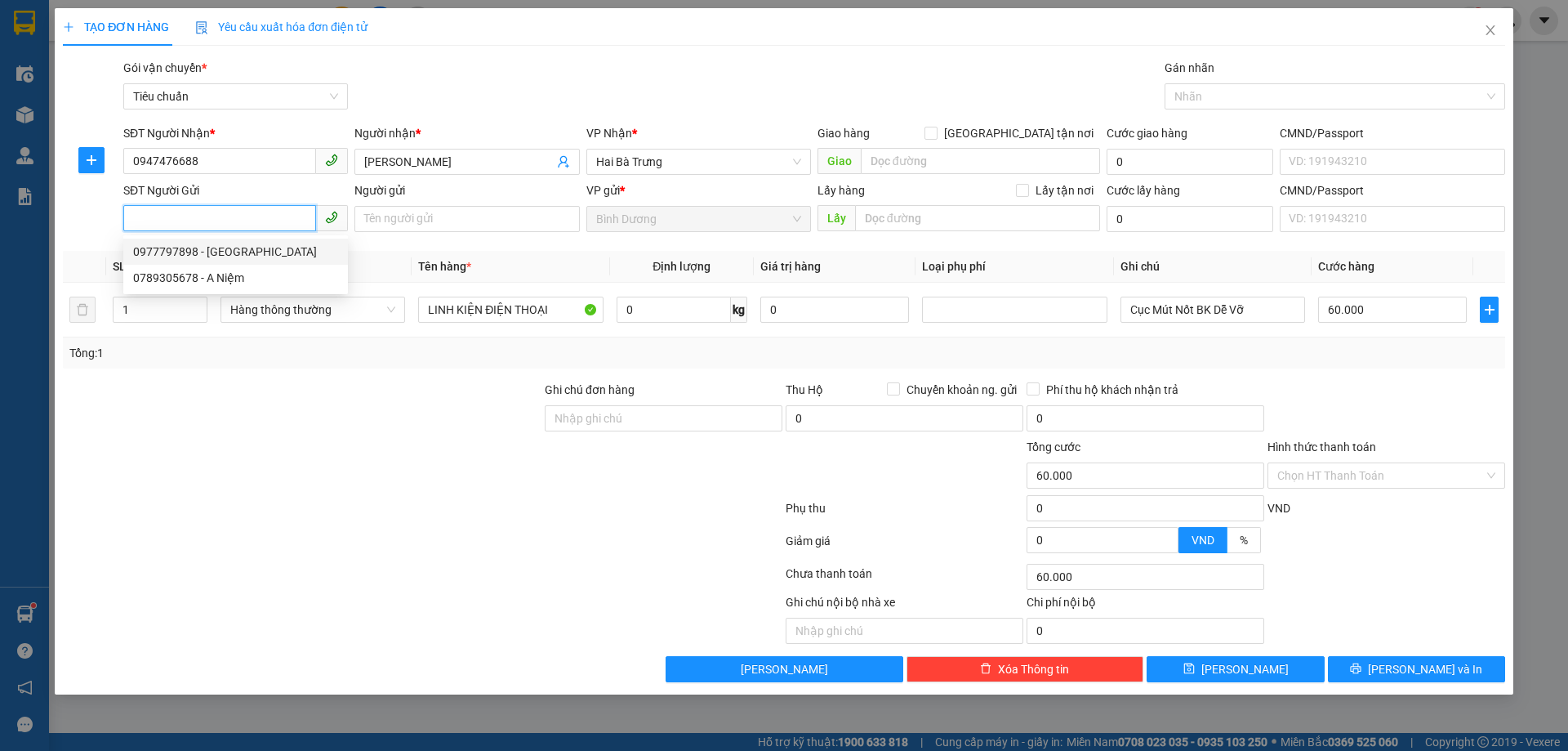
click at [245, 258] on div "0977797898 - [GEOGRAPHIC_DATA]" at bounding box center [236, 251] width 205 height 18
type input "0977797898"
type input "[PERSON_NAME]"
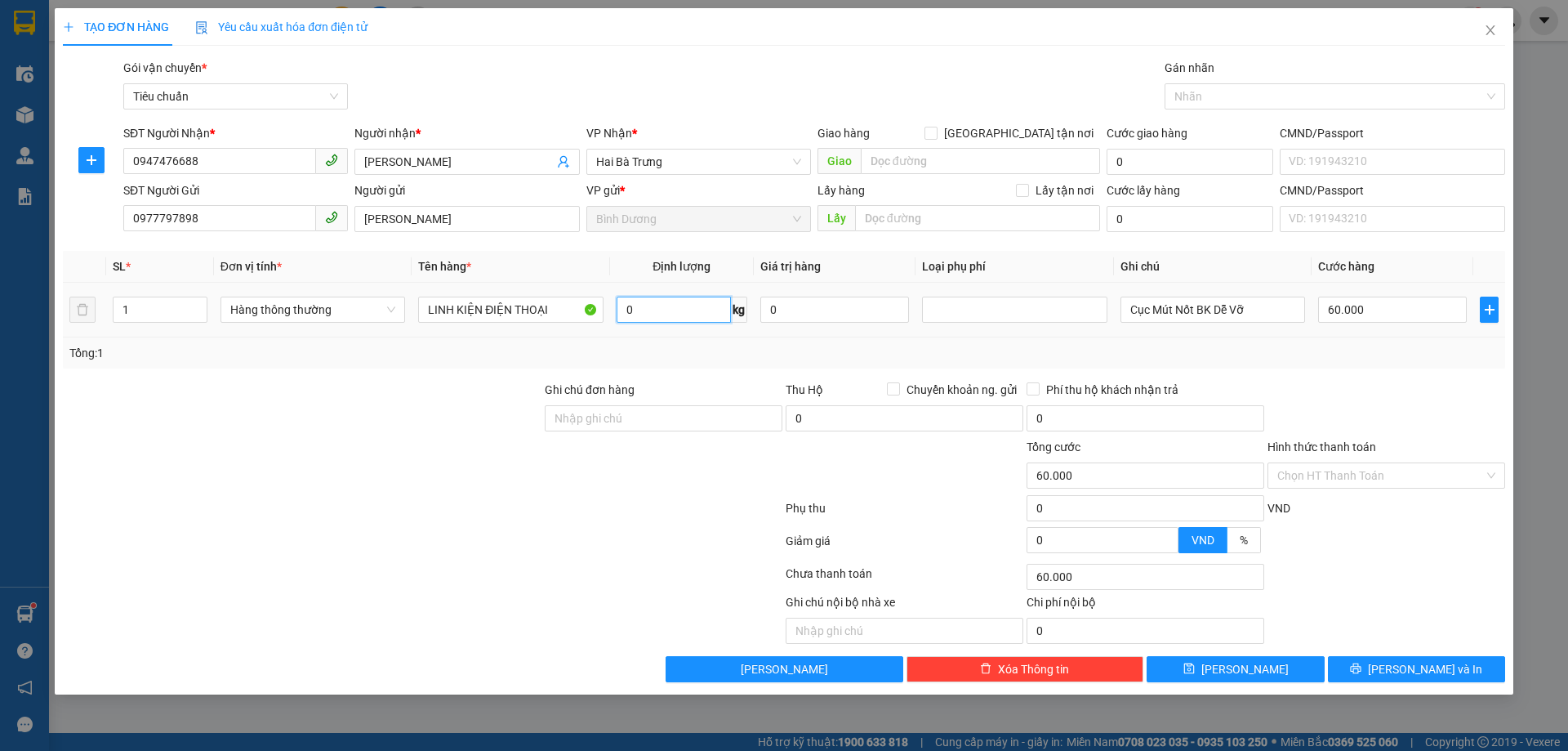
click at [707, 305] on input "0" at bounding box center [674, 309] width 114 height 26
type input "13"
click at [700, 341] on div "Tổng: 1" at bounding box center [784, 353] width 1442 height 31
type input "50.000"
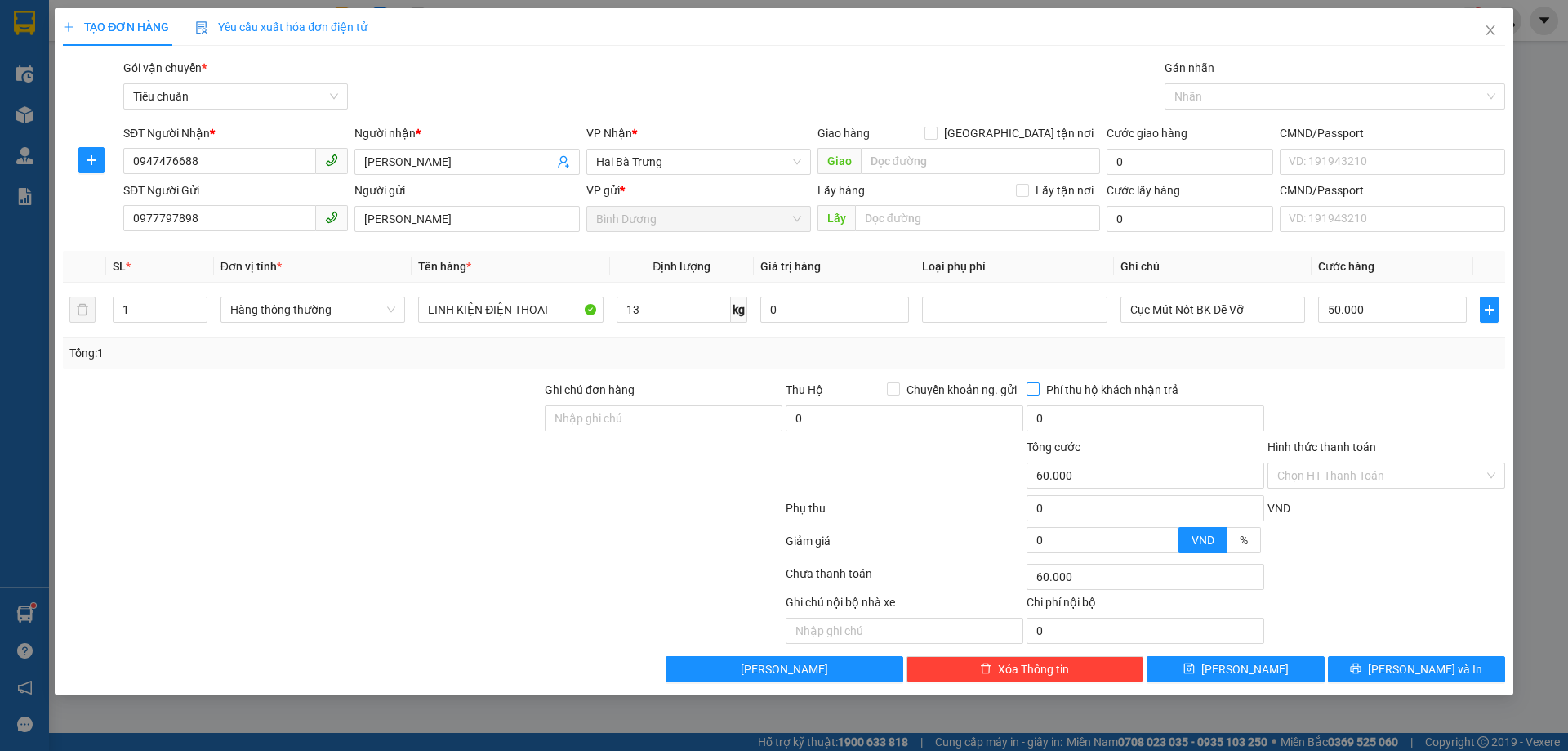
type input "50.000"
click at [1137, 318] on input "Cục Mút Nốt BK Dễ Vỡ" at bounding box center [1212, 309] width 184 height 26
type input "CỤC BỌC MÚT NỔ BKDV"
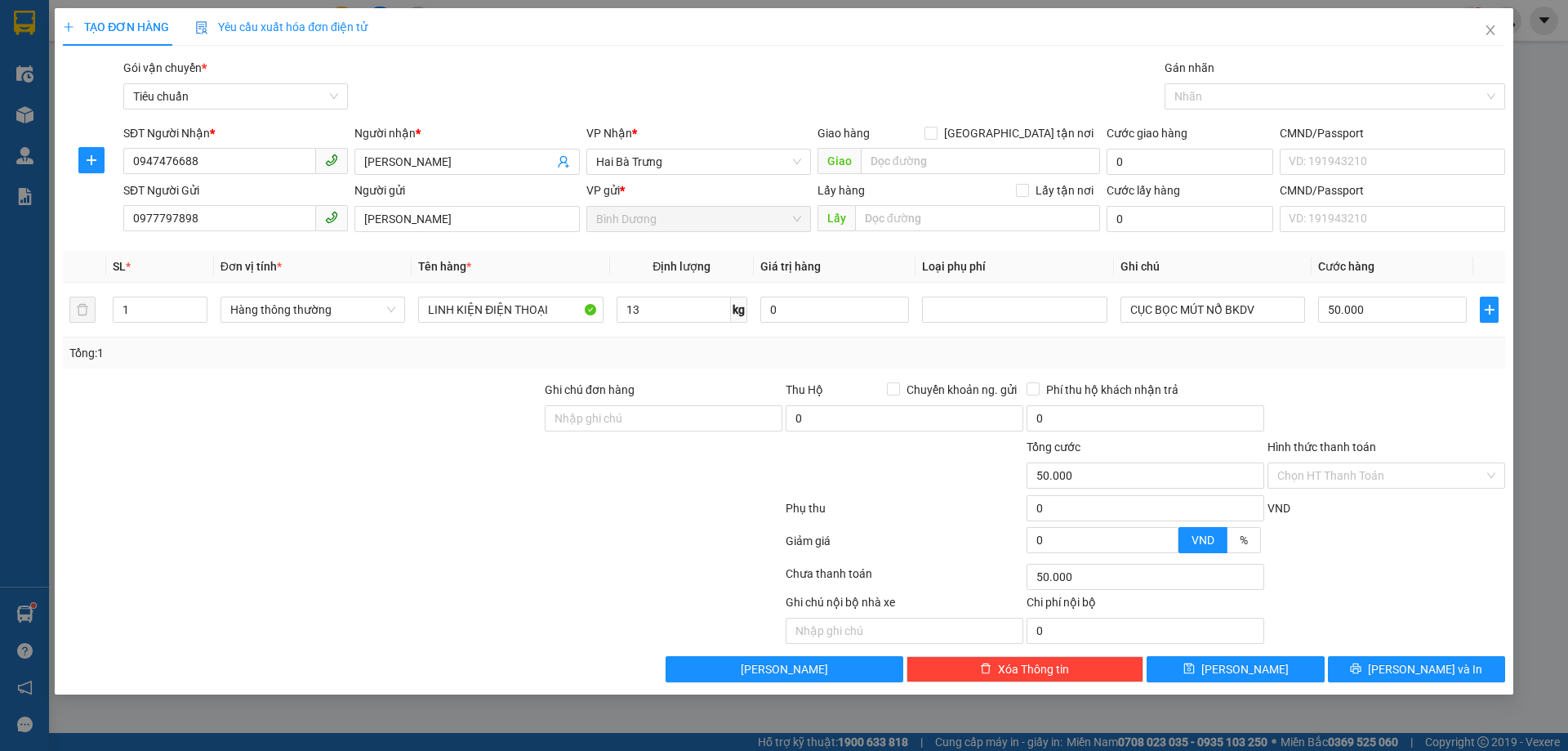
click at [1285, 339] on div "Tổng: 1" at bounding box center [784, 353] width 1442 height 31
click at [1347, 313] on input "50.000" at bounding box center [1393, 309] width 149 height 26
drag, startPoint x: 1410, startPoint y: 326, endPoint x: 1438, endPoint y: 353, distance: 38.9
click at [1412, 327] on td "50.000" at bounding box center [1392, 309] width 162 height 55
click at [1362, 668] on icon "printer" at bounding box center [1356, 669] width 10 height 10
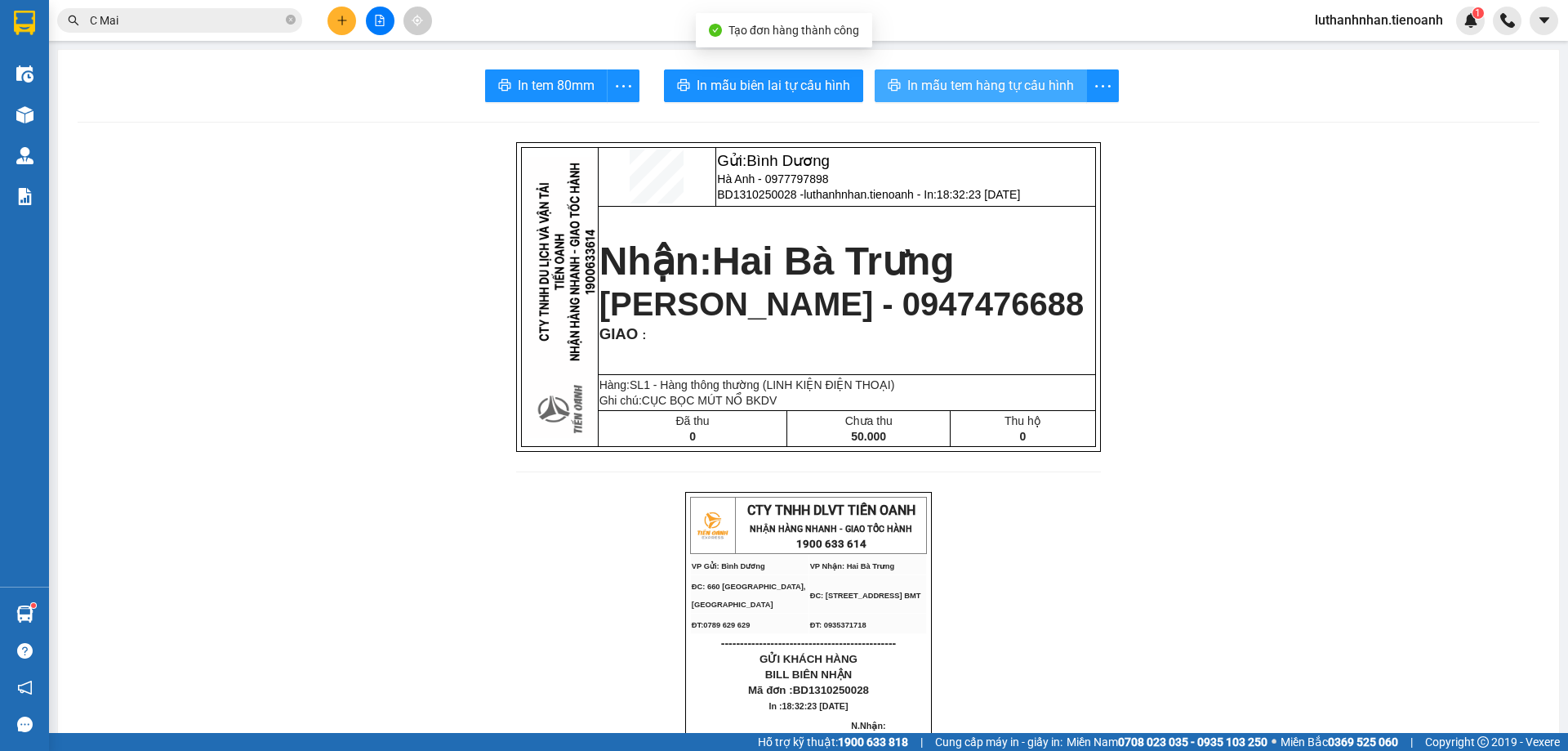
click at [939, 96] on button "In mẫu tem hàng tự cấu hình" at bounding box center [980, 86] width 212 height 33
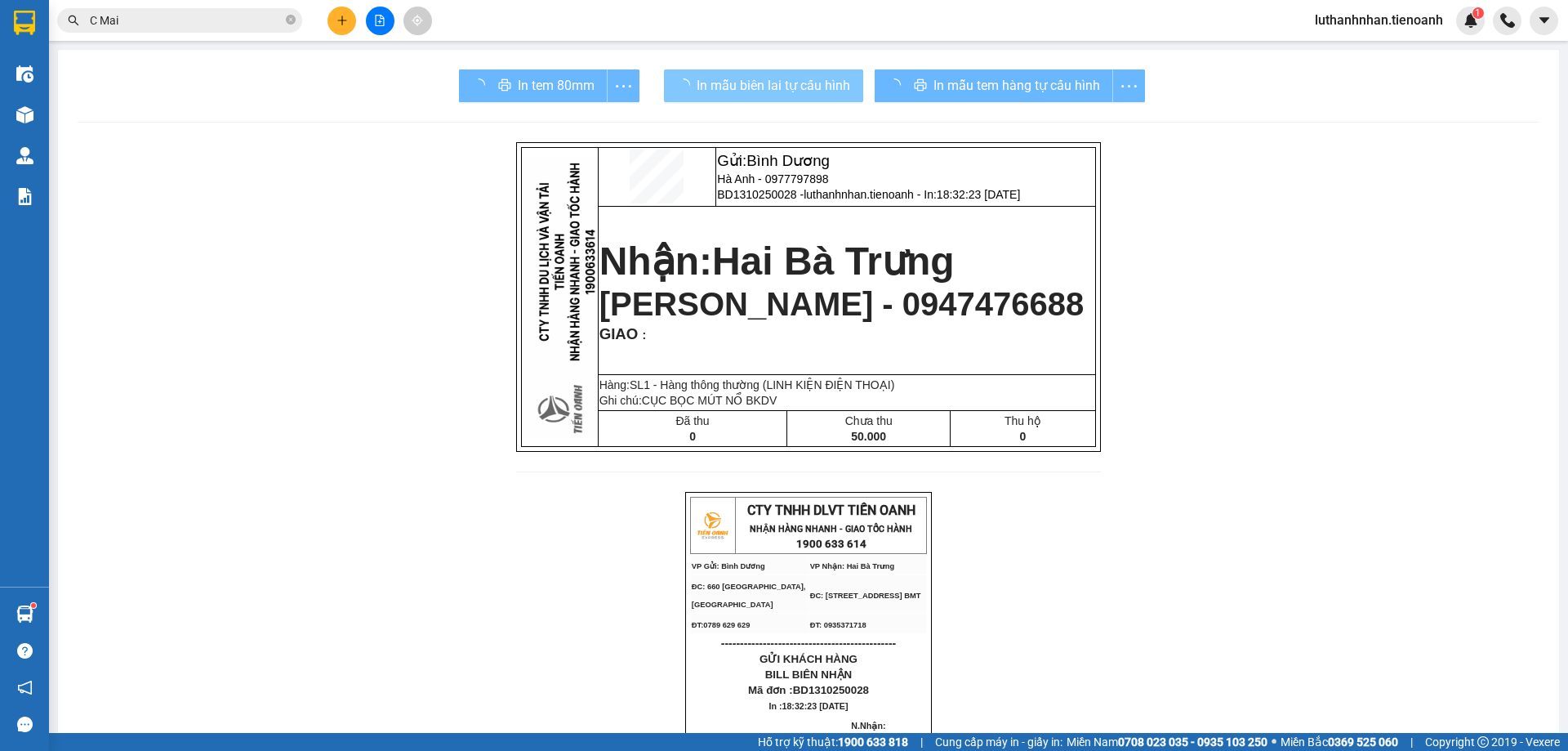
click at [797, 70] on button "In mẫu biên lai tự cấu hình" at bounding box center [764, 86] width 199 height 33
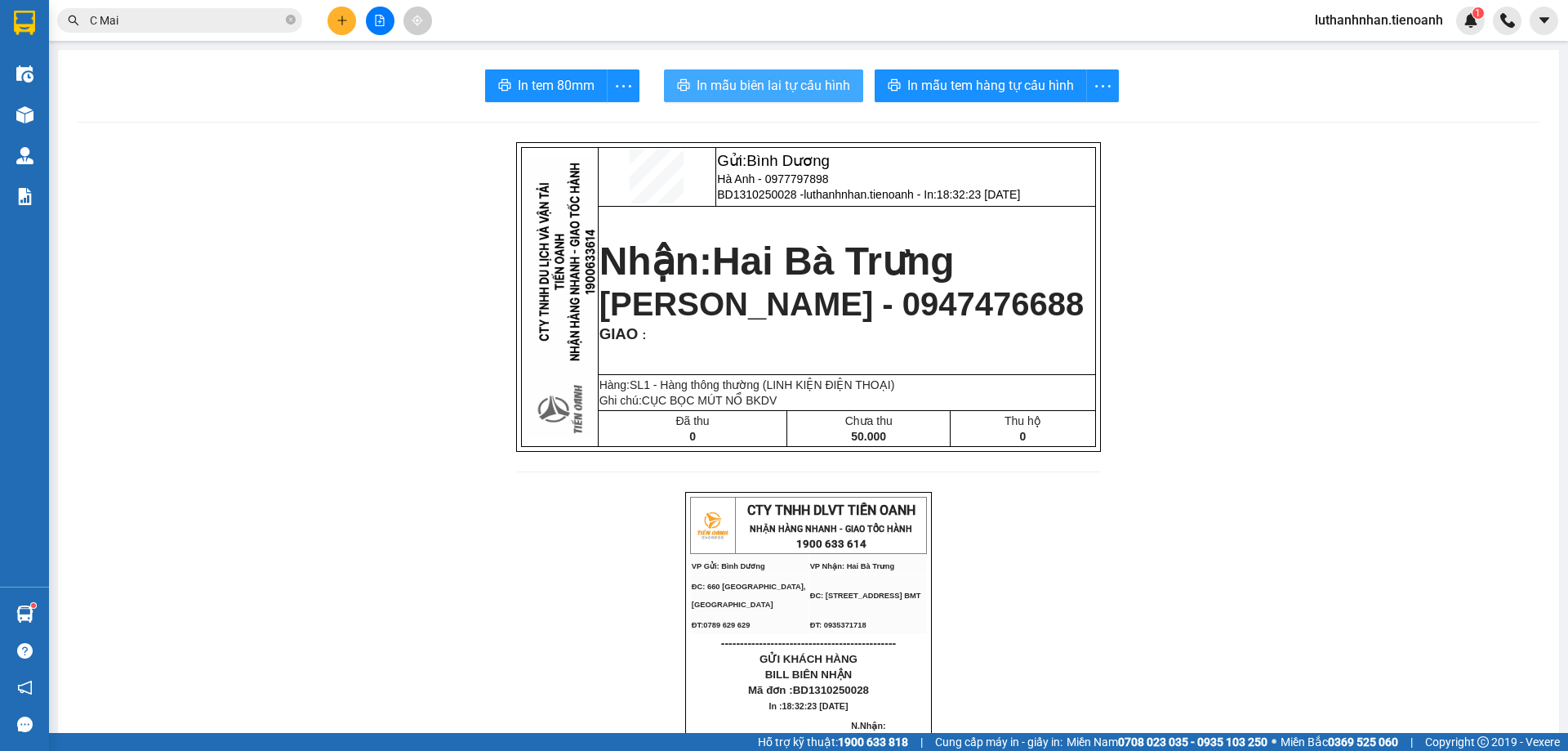
click at [803, 77] on span "In mẫu biên lai tự cấu hình" at bounding box center [773, 86] width 153 height 21
click at [335, 27] on button at bounding box center [341, 21] width 29 height 29
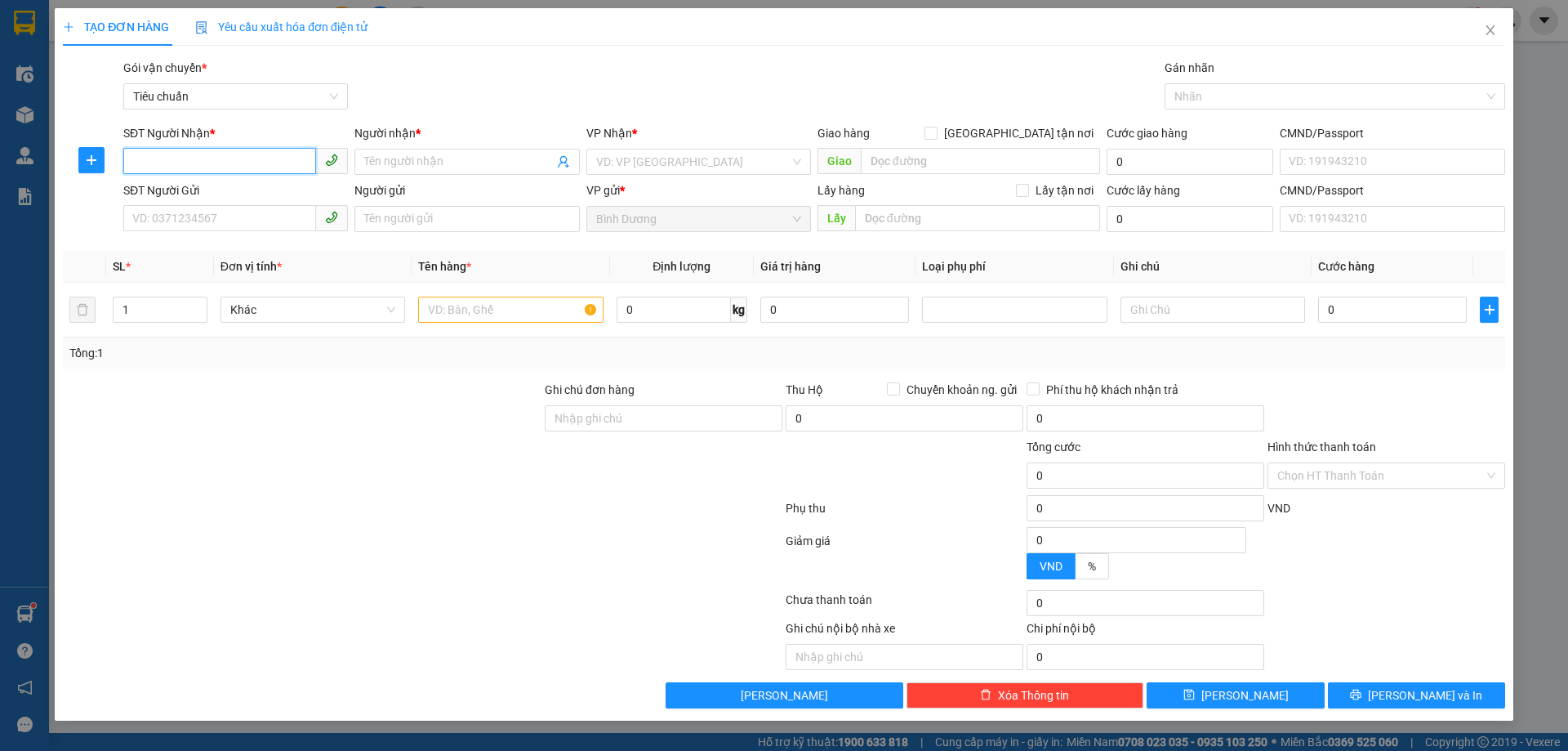
click at [212, 167] on input "SĐT Người Nhận *" at bounding box center [219, 161] width 193 height 26
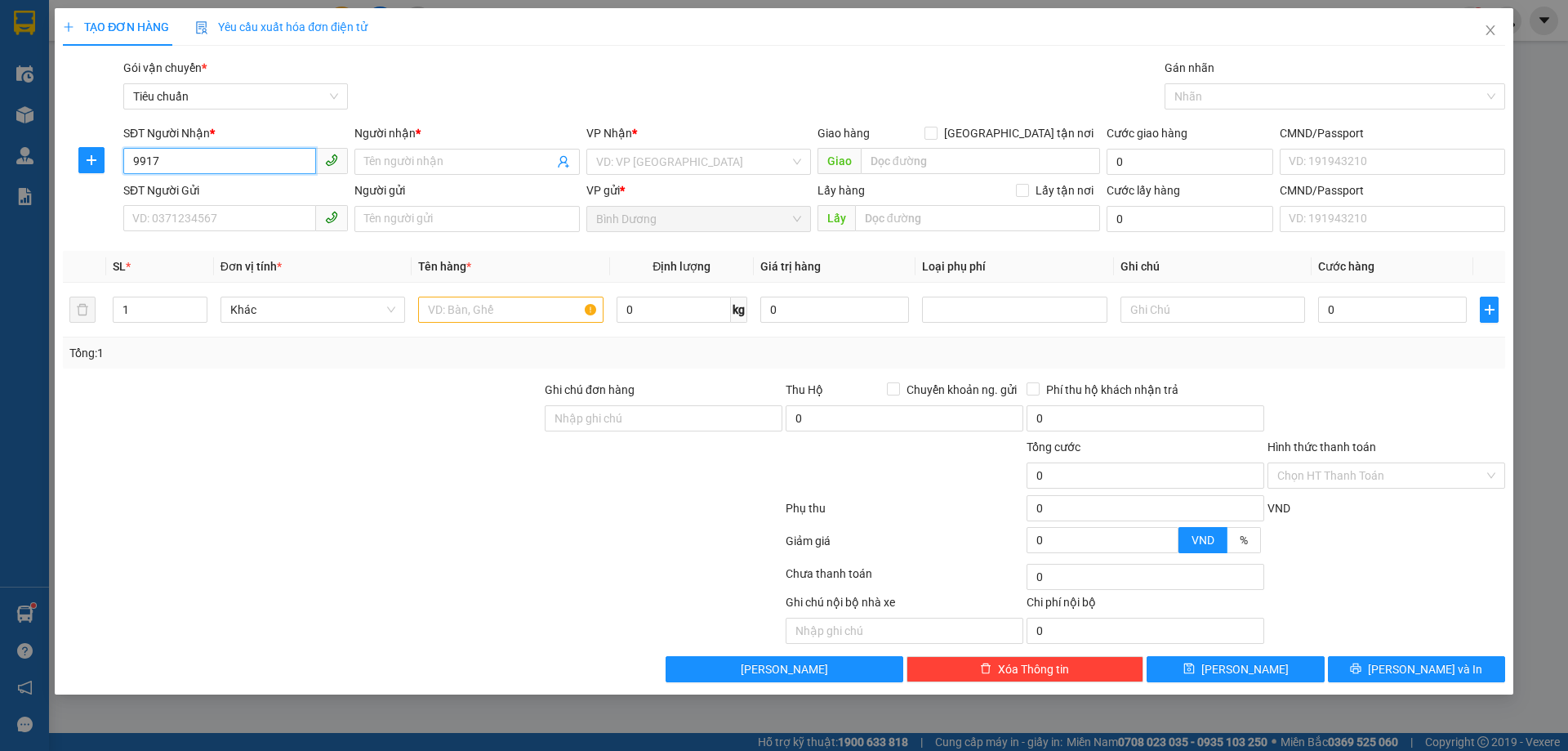
click at [213, 166] on input "9917" at bounding box center [219, 161] width 193 height 26
click at [195, 163] on input "9917" at bounding box center [219, 161] width 193 height 26
type input "9"
click at [218, 199] on div "0817889917 - TRỌNG ĐIỆN" at bounding box center [236, 194] width 205 height 18
type input "0817889917"
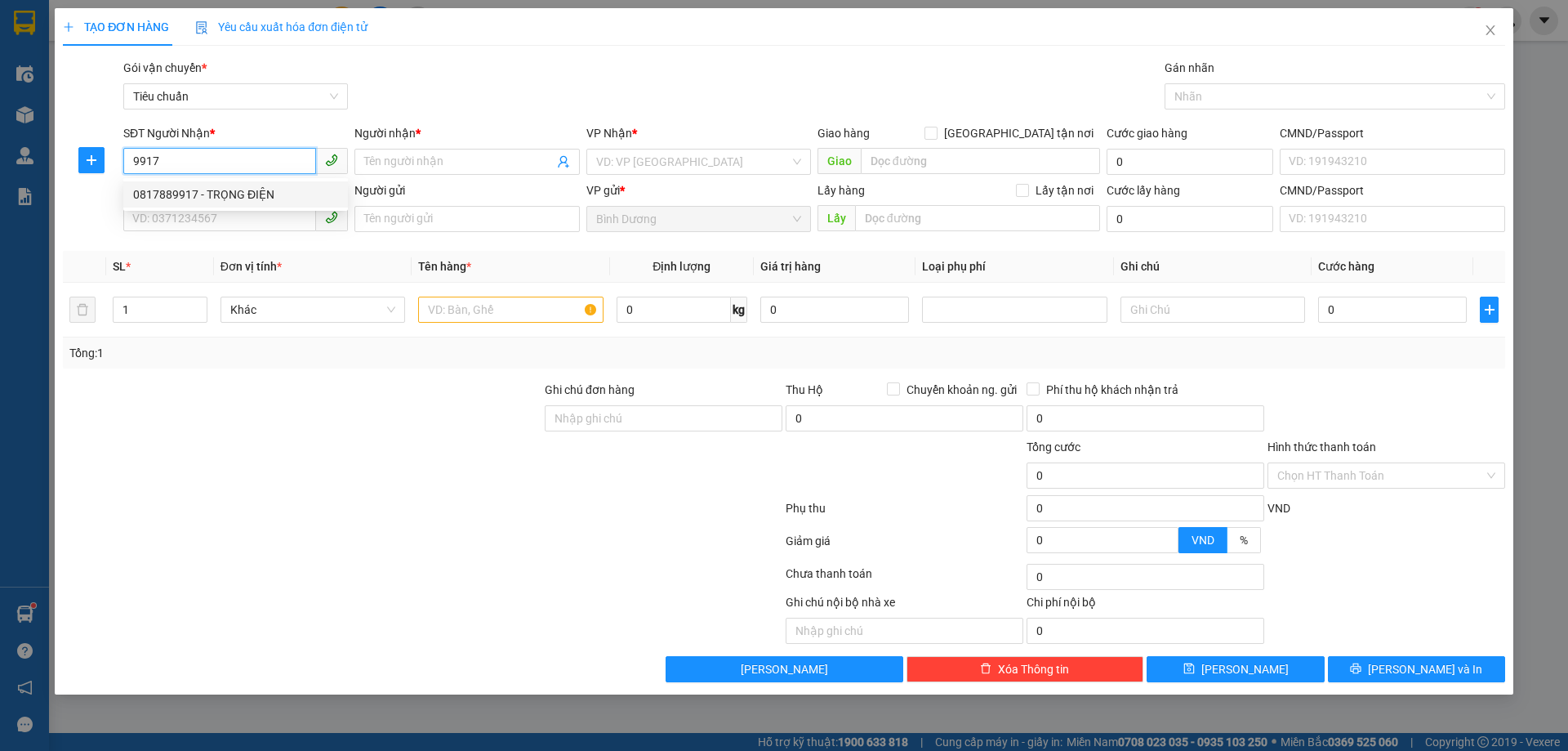
type input "TRỌNG ĐIỆN"
type input "70.000"
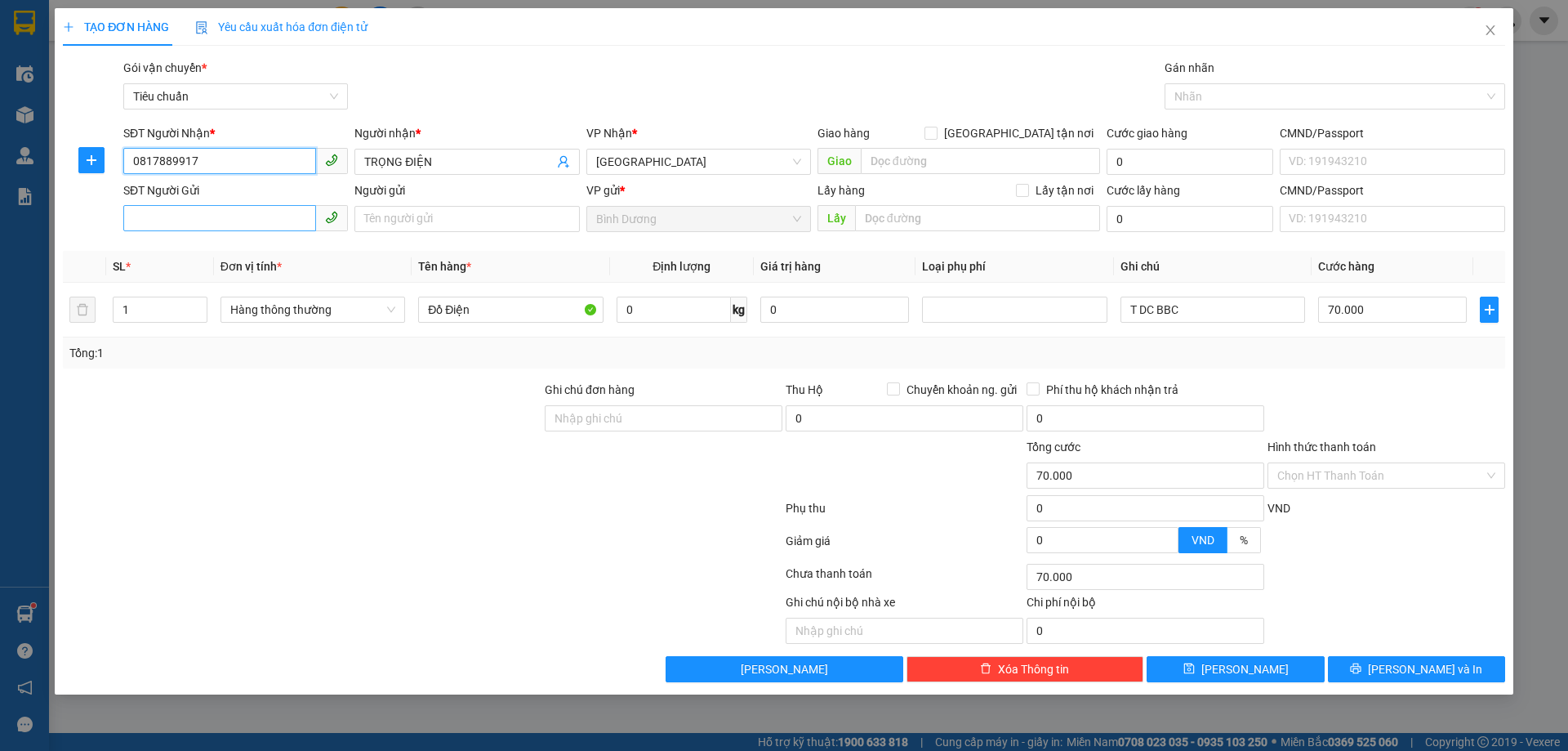
type input "0817889917"
click at [271, 217] on input "SĐT Người Gửi" at bounding box center [219, 218] width 193 height 26
click at [223, 252] on div "0886301938 - A Tuấn" at bounding box center [236, 251] width 205 height 18
type input "0886301938"
type input "A Tuấn"
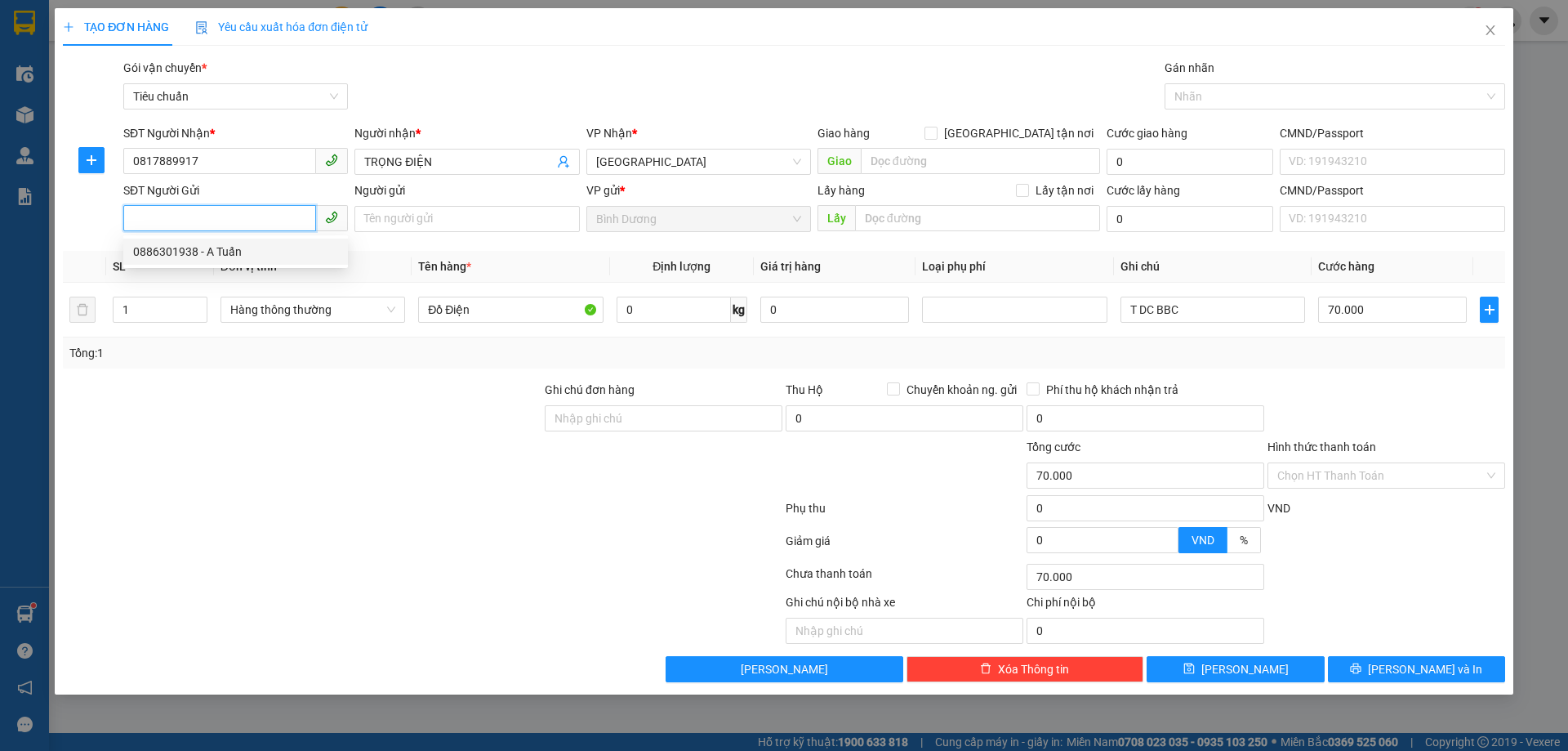
type input "264374620"
click at [483, 332] on td "Đồ Điện" at bounding box center [511, 309] width 197 height 55
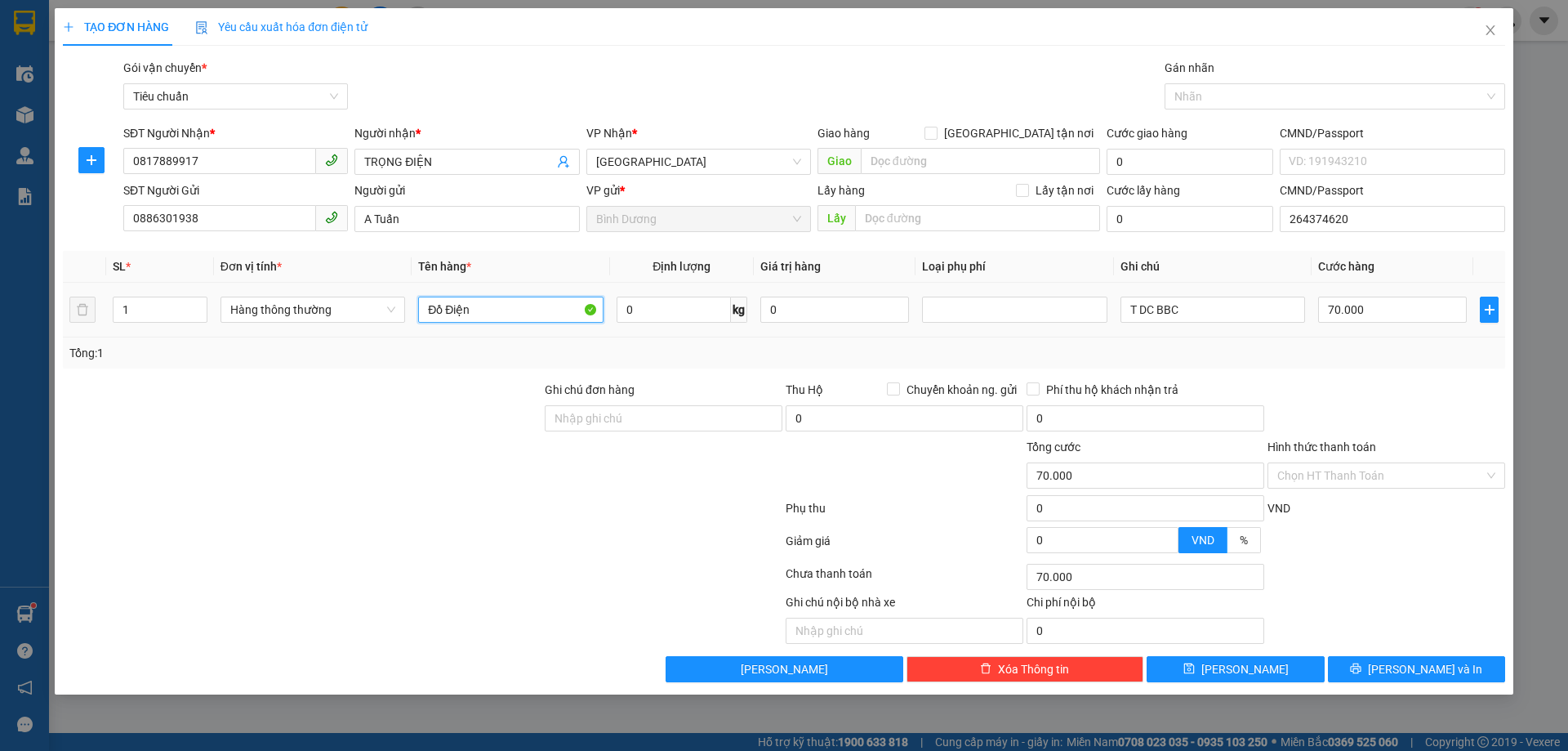
click at [481, 311] on input "Đồ Điện" at bounding box center [510, 309] width 184 height 26
type input "D"
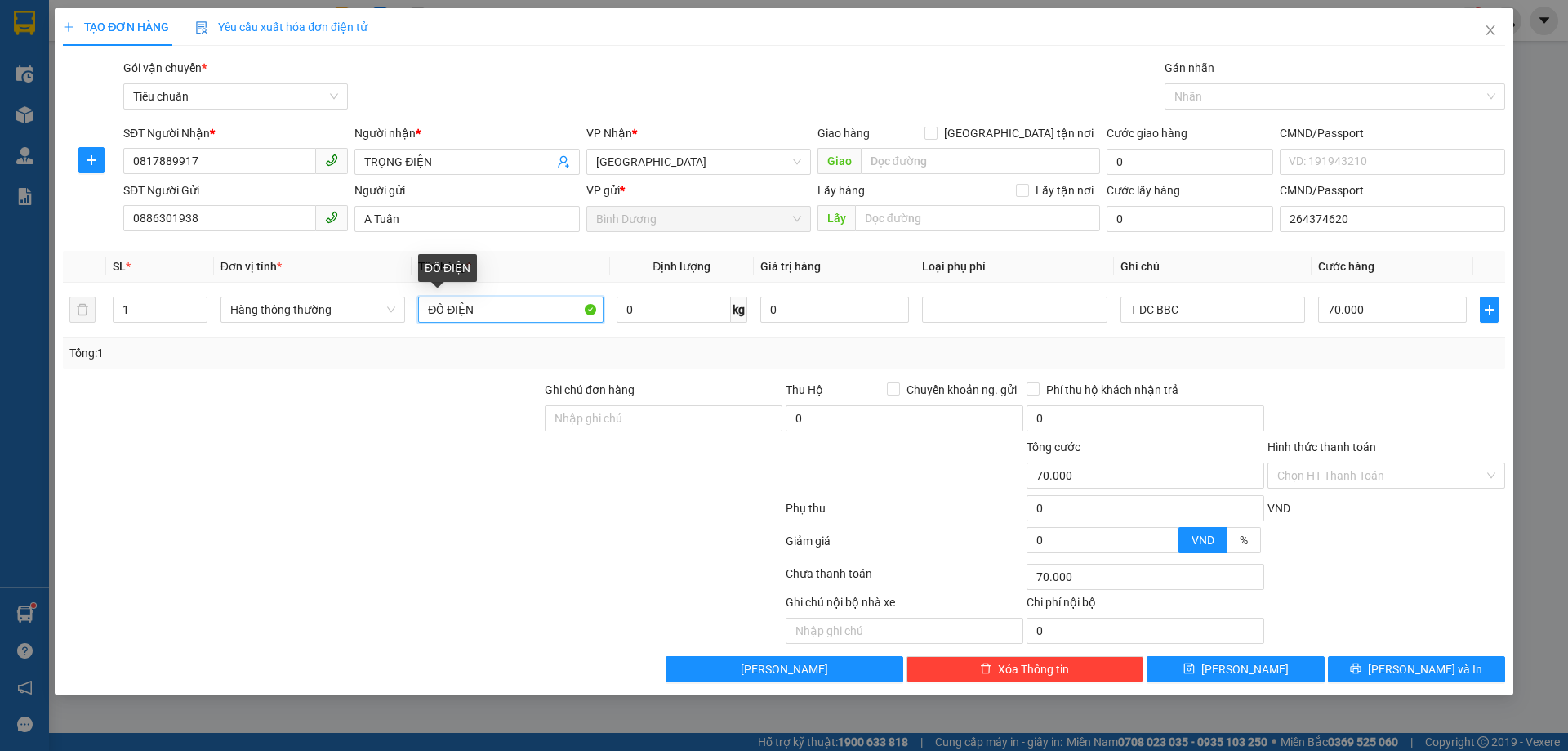
type input "ĐỒ ĐIỆN"
click at [576, 372] on div "Transit Pickup Surcharge Ids Transit Deliver Surcharge Ids Transit Deliver Surc…" at bounding box center [784, 371] width 1442 height 624
click at [679, 296] on input "0" at bounding box center [674, 309] width 114 height 26
type input "17"
click at [1178, 305] on input "T DC BBC" at bounding box center [1212, 309] width 184 height 26
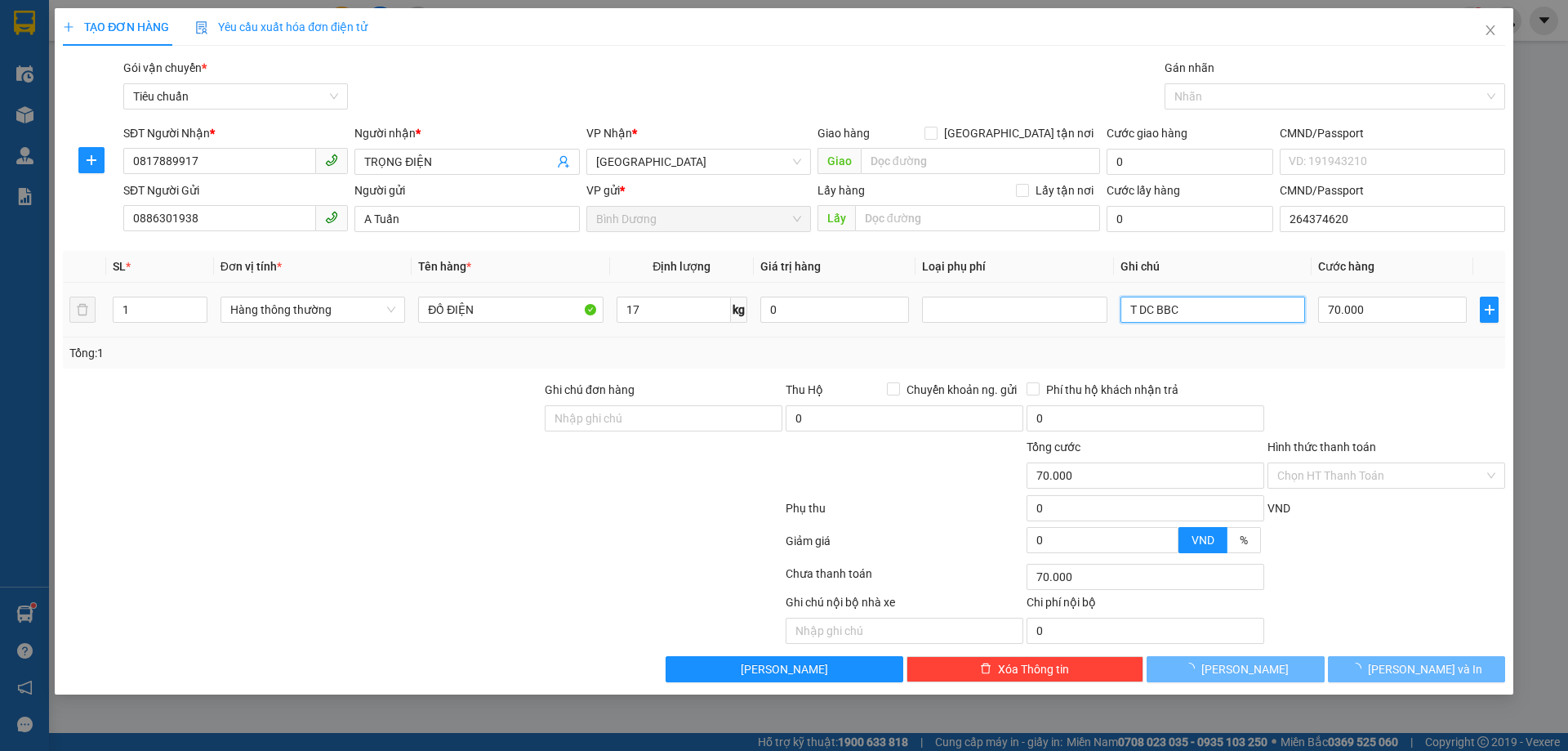
click at [1178, 305] on input "T DC BBC" at bounding box center [1212, 309] width 184 height 26
type input "55.000"
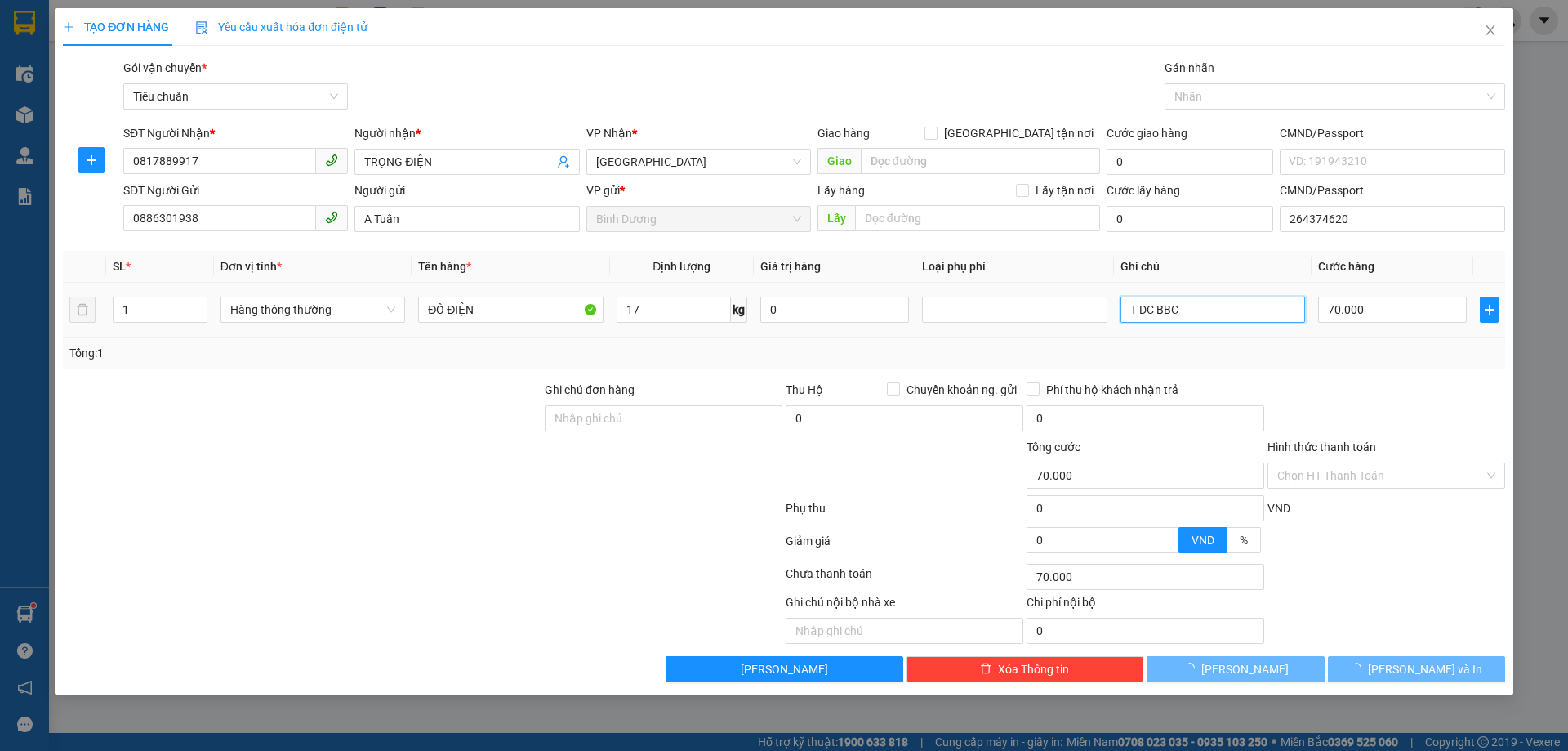
type input "55.000"
type input "TX XÁM"
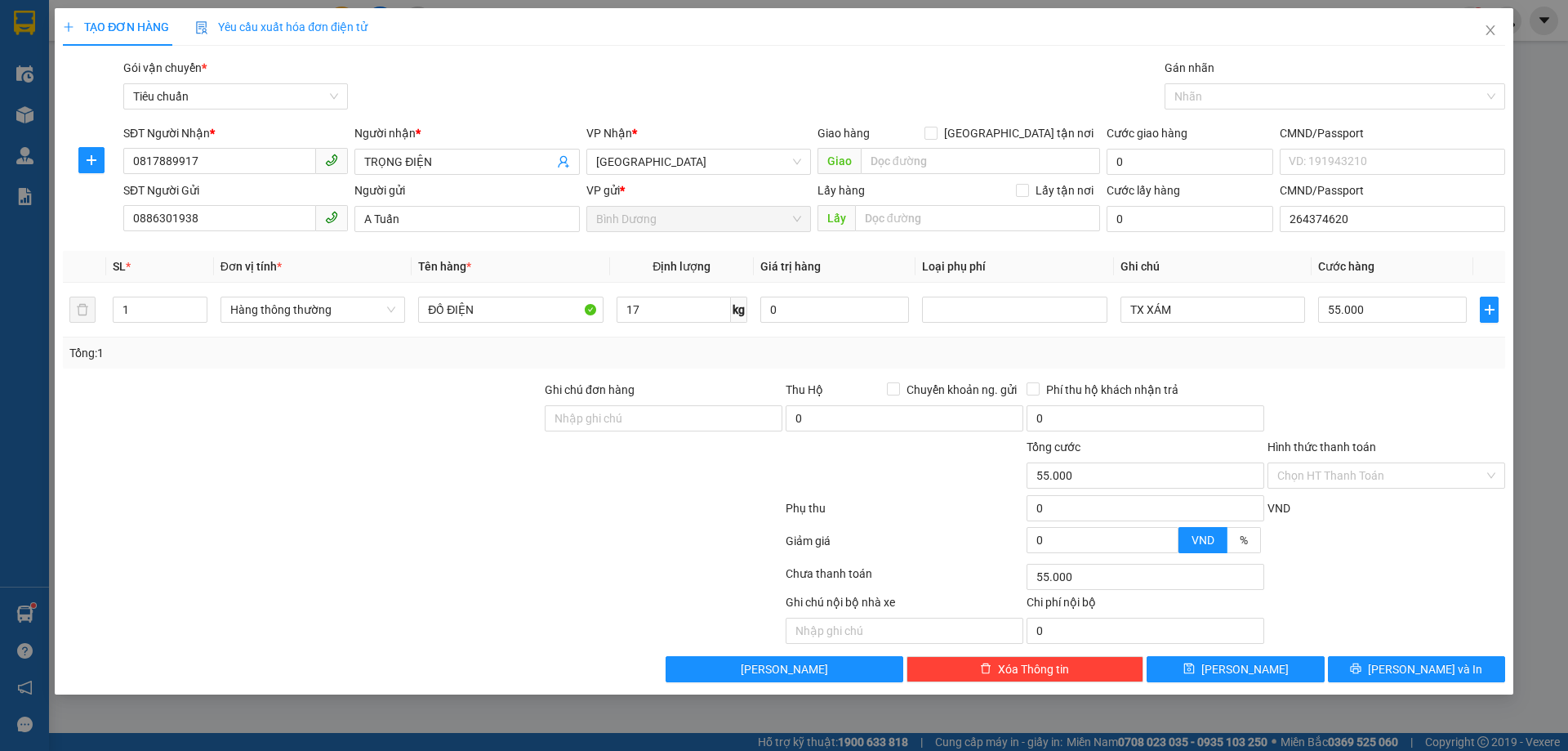
click at [1213, 358] on div "Tổng: 1" at bounding box center [784, 353] width 1429 height 18
click at [1411, 301] on input "55.000" at bounding box center [1393, 309] width 149 height 26
drag, startPoint x: 1436, startPoint y: 379, endPoint x: 1416, endPoint y: 398, distance: 27.6
click at [1436, 381] on div "Transit Pickup Surcharge Ids Transit Deliver Surcharge Ids Transit Deliver Surc…" at bounding box center [784, 371] width 1442 height 624
click at [1443, 664] on span "[PERSON_NAME] và In" at bounding box center [1425, 669] width 114 height 18
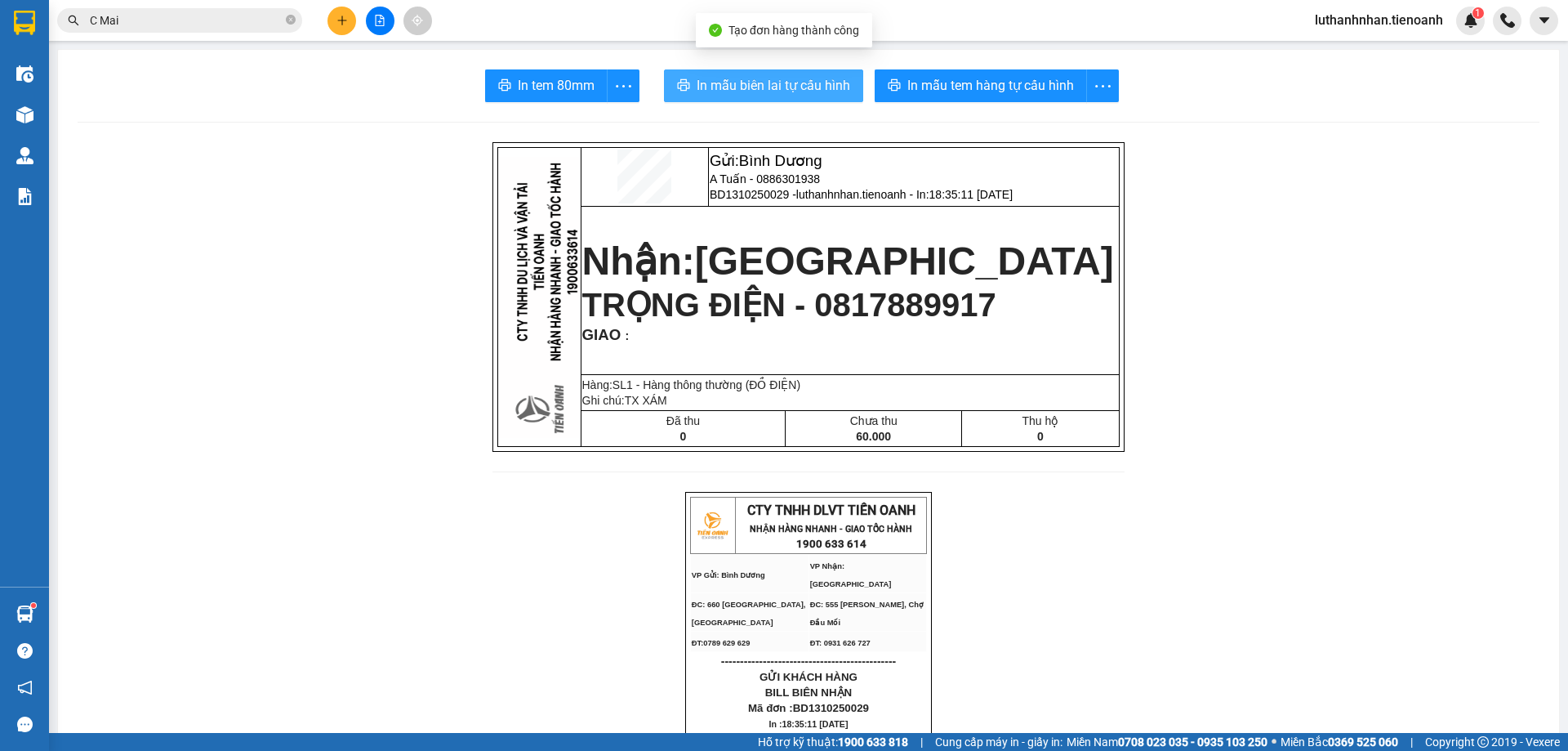
click at [802, 86] on span "In mẫu biên lai tự cấu hình" at bounding box center [773, 86] width 153 height 21
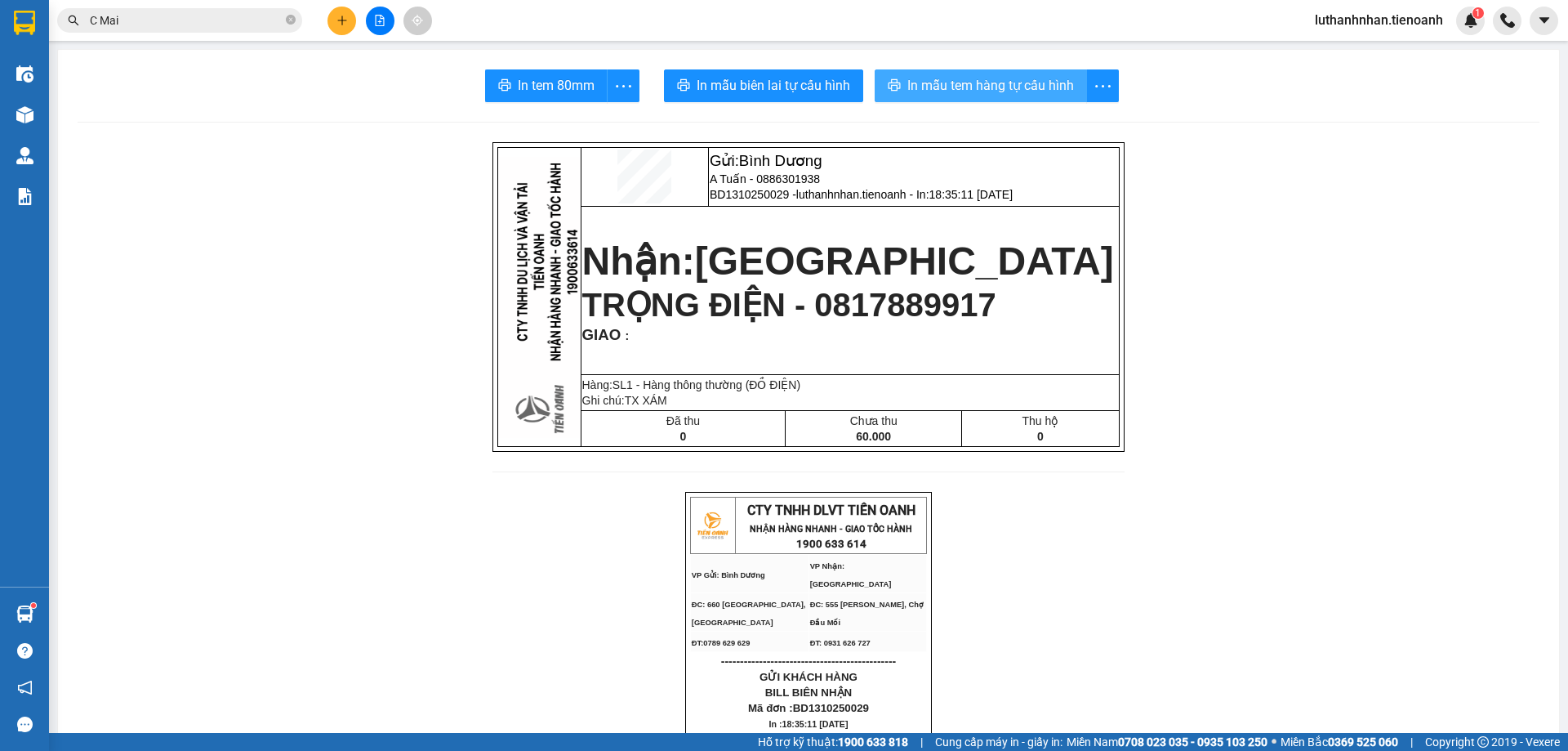
click at [966, 77] on span "In mẫu tem hàng tự cấu hình" at bounding box center [990, 86] width 166 height 21
click at [340, 17] on icon "plus" at bounding box center [342, 20] width 11 height 11
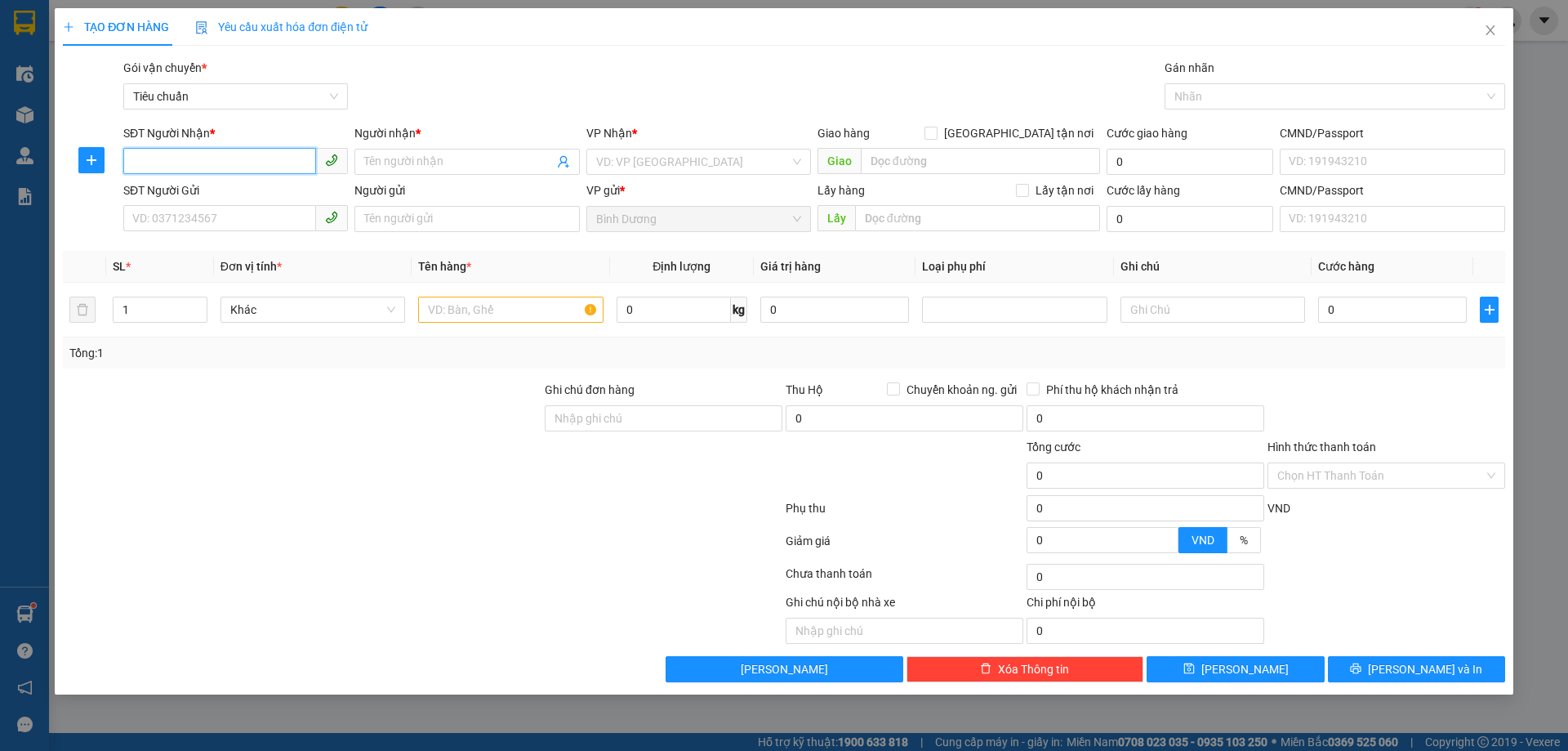
click at [253, 157] on input "SĐT Người Nhận *" at bounding box center [219, 161] width 193 height 26
click at [181, 160] on input "0911369955" at bounding box center [219, 161] width 193 height 26
click at [424, 159] on input "Người nhận *" at bounding box center [459, 161] width 189 height 18
click at [427, 158] on input "Người nhận *" at bounding box center [459, 161] width 189 height 18
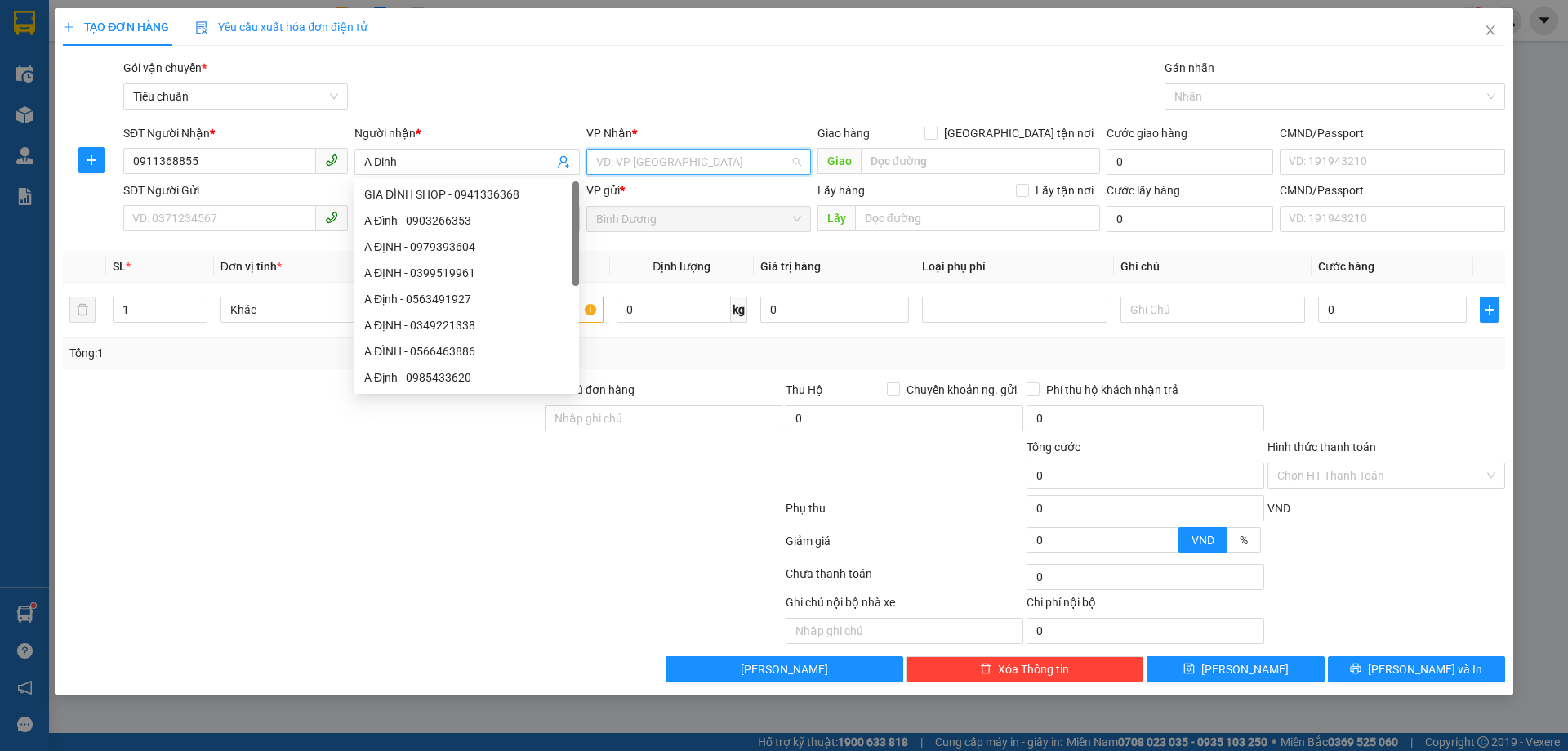
click at [640, 151] on input "search" at bounding box center [694, 162] width 194 height 24
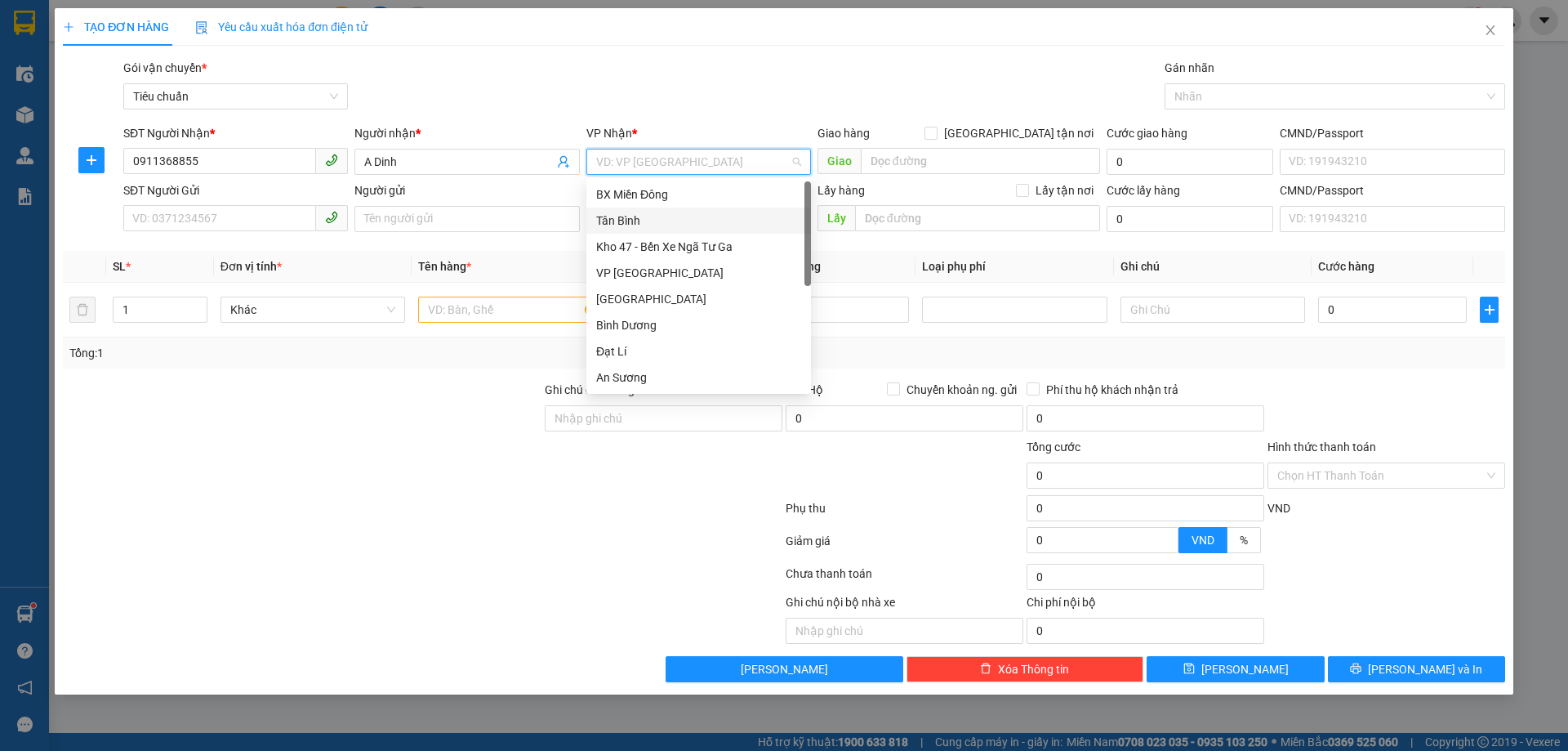
scroll to position [157, 0]
click at [640, 330] on div "Hòa Thắng" at bounding box center [699, 325] width 205 height 18
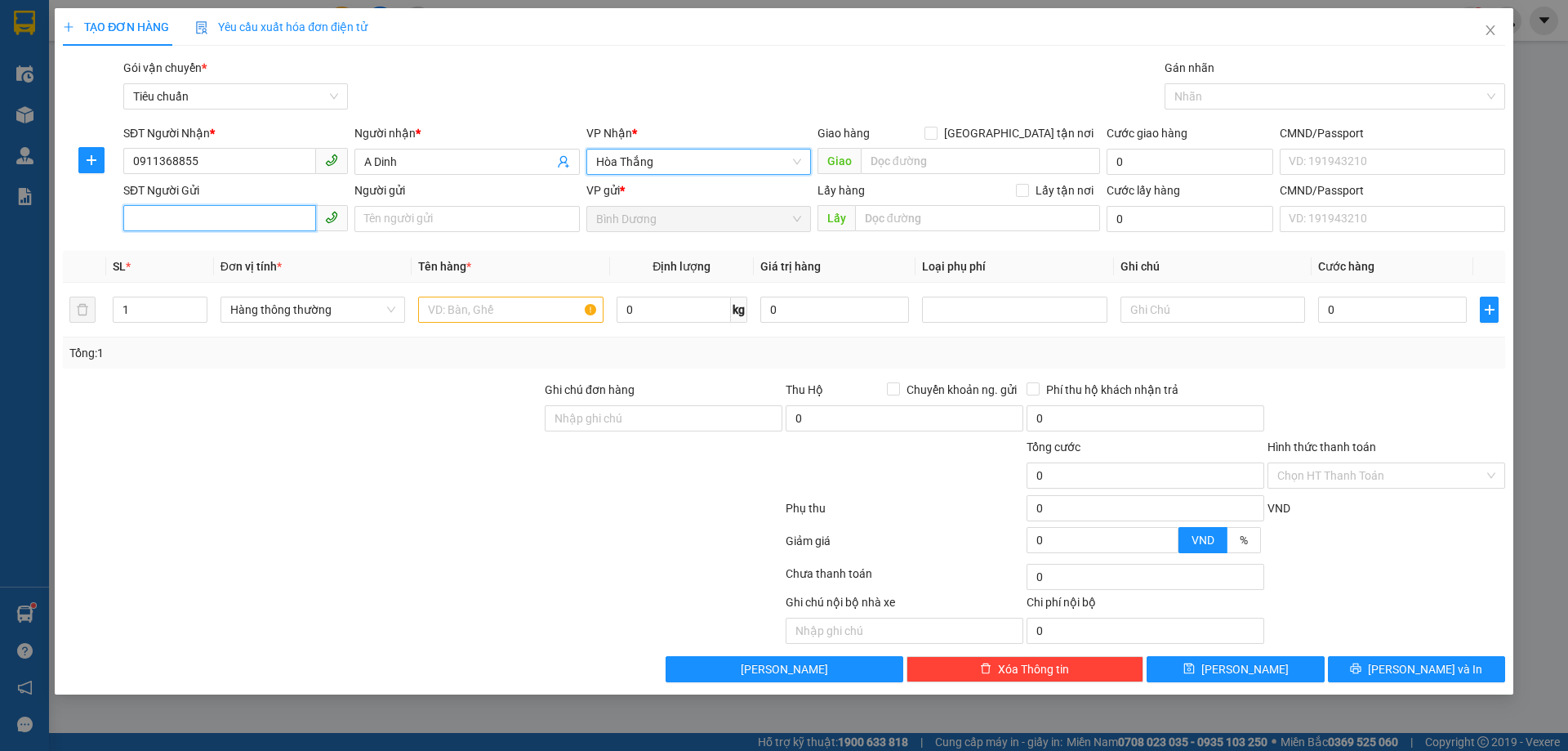
click at [214, 215] on input "SĐT Người Gửi" at bounding box center [219, 218] width 193 height 26
click at [226, 253] on div "0939438937 - A [PERSON_NAME]" at bounding box center [236, 251] width 205 height 18
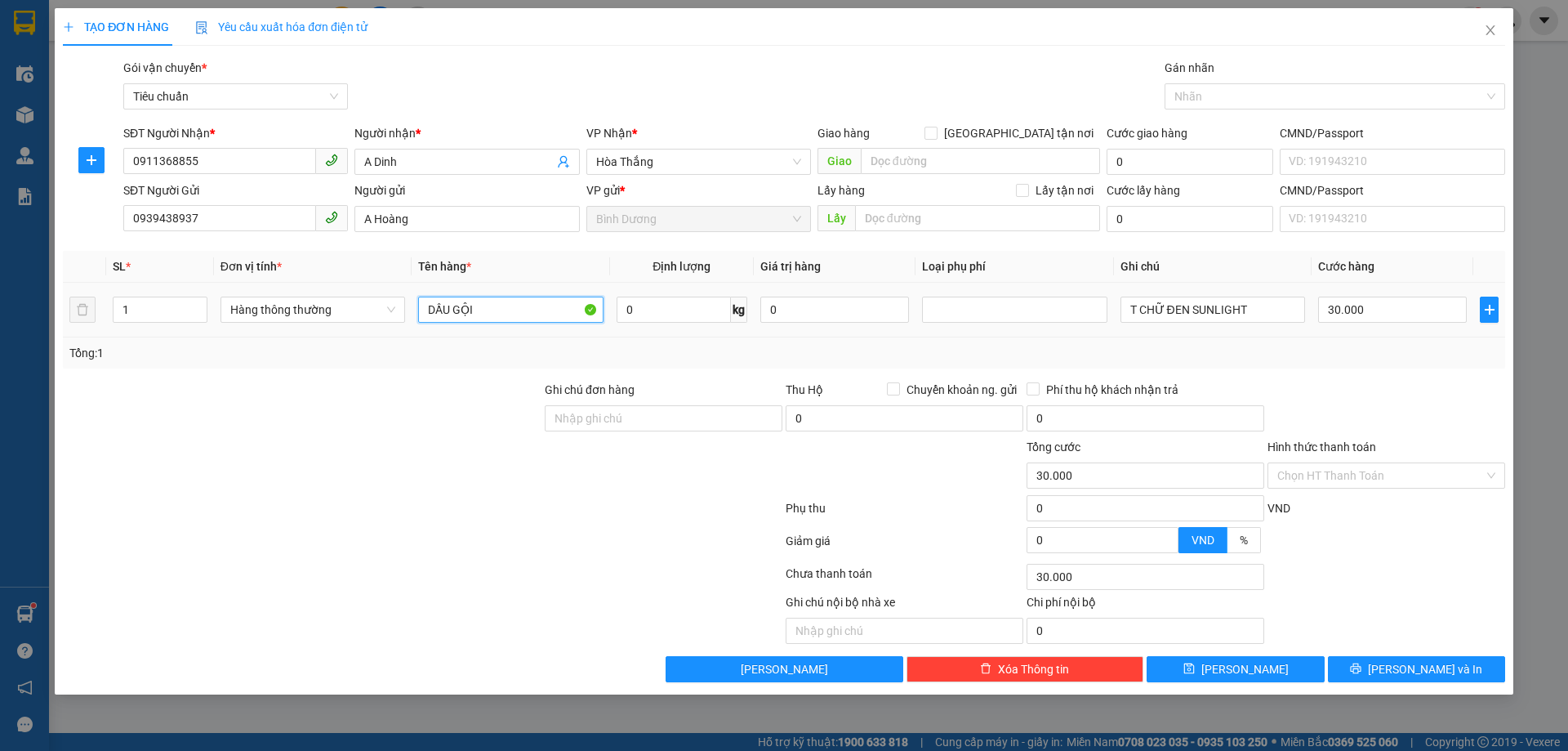
click at [480, 313] on input "DẦU GỘI" at bounding box center [510, 309] width 184 height 26
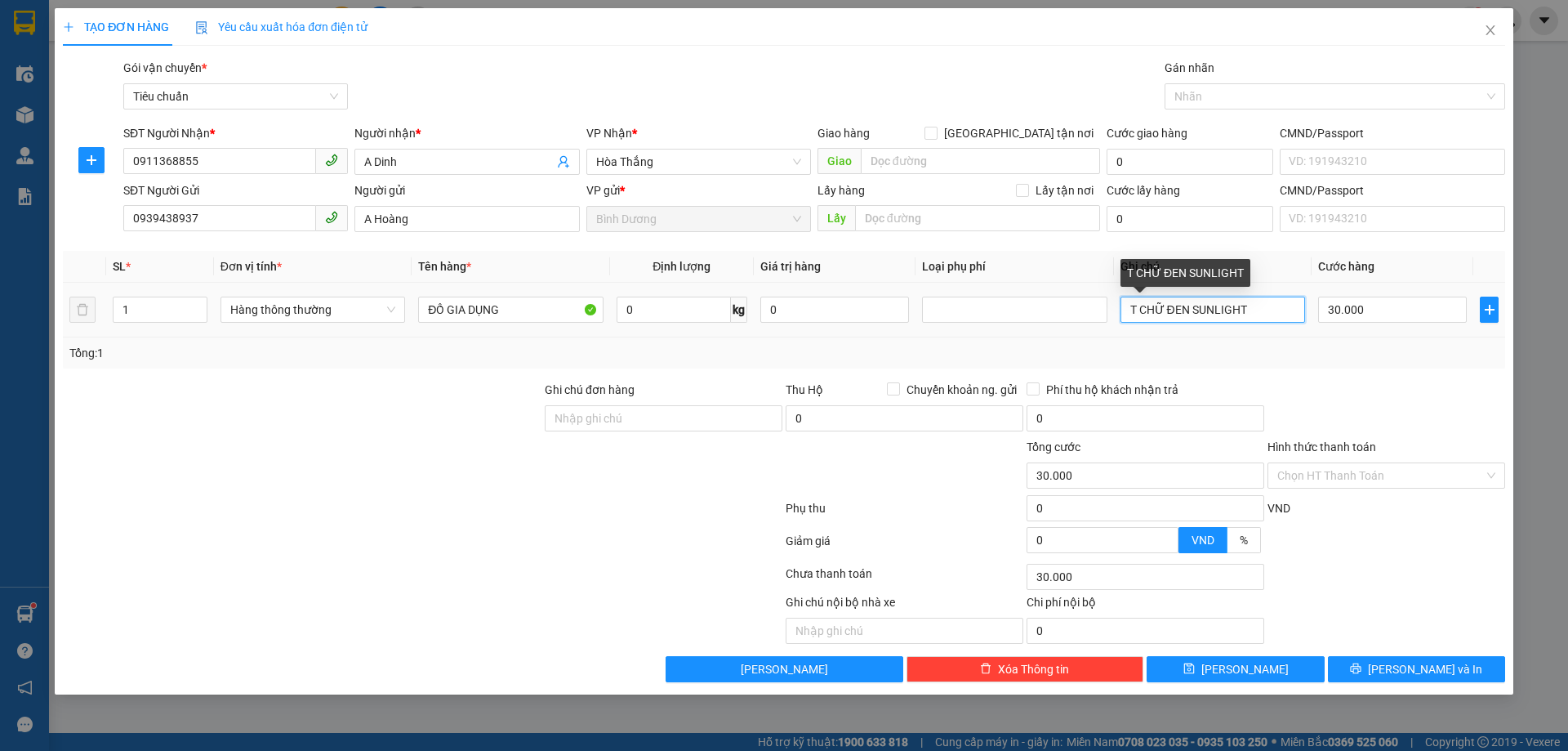
click at [1174, 308] on input "T CHỮ ĐEN SUNLIGHT" at bounding box center [1212, 309] width 184 height 26
drag, startPoint x: 1321, startPoint y: 369, endPoint x: 1380, endPoint y: 333, distance: 69.1
click at [1321, 369] on div "Transit Pickup Surcharge Ids Transit Deliver Surcharge Ids Transit Deliver Surc…" at bounding box center [784, 371] width 1442 height 624
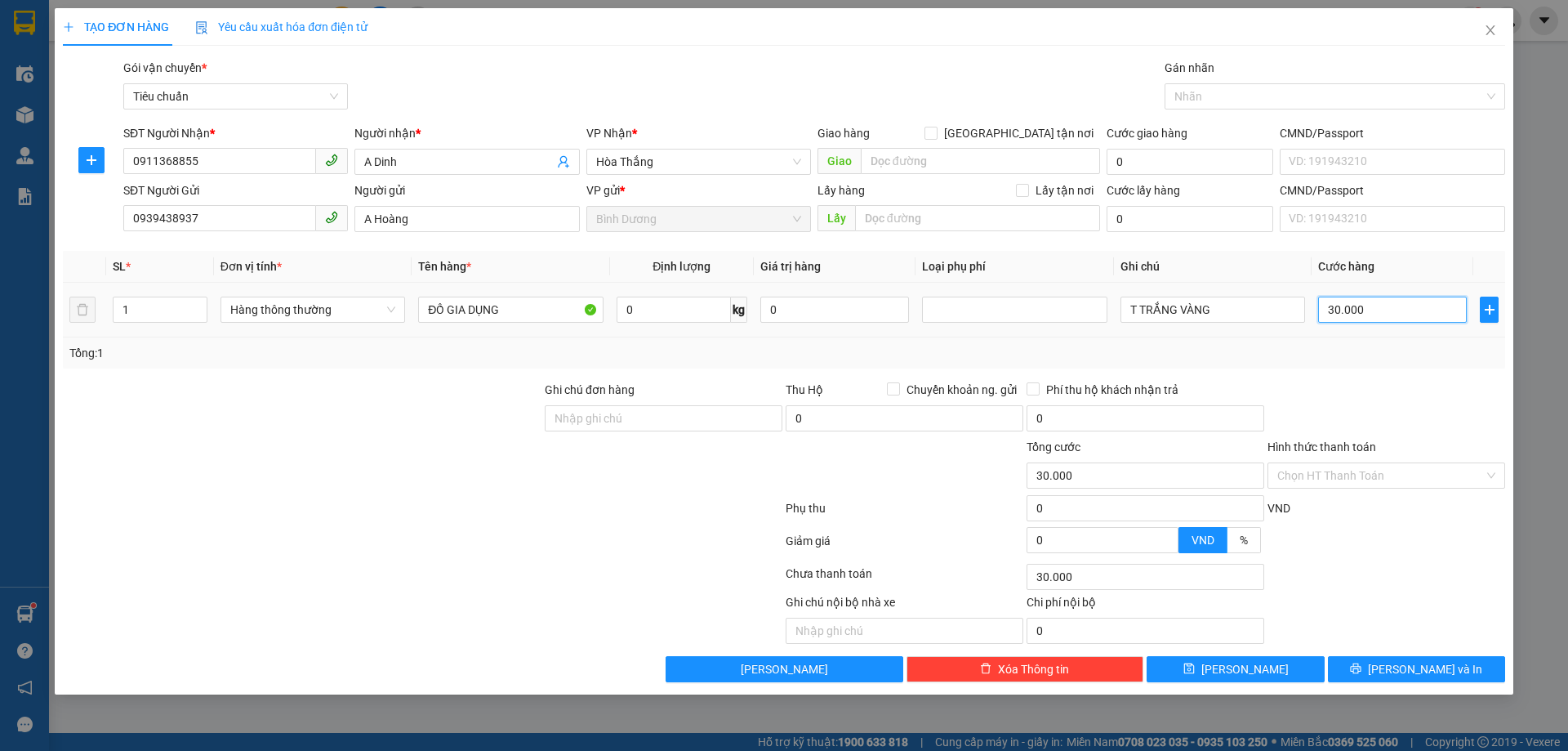
click at [1380, 318] on input "30.000" at bounding box center [1393, 309] width 149 height 26
click at [1421, 392] on div at bounding box center [1386, 410] width 241 height 57
click at [1413, 470] on input "Hình thức thanh toán" at bounding box center [1381, 476] width 207 height 24
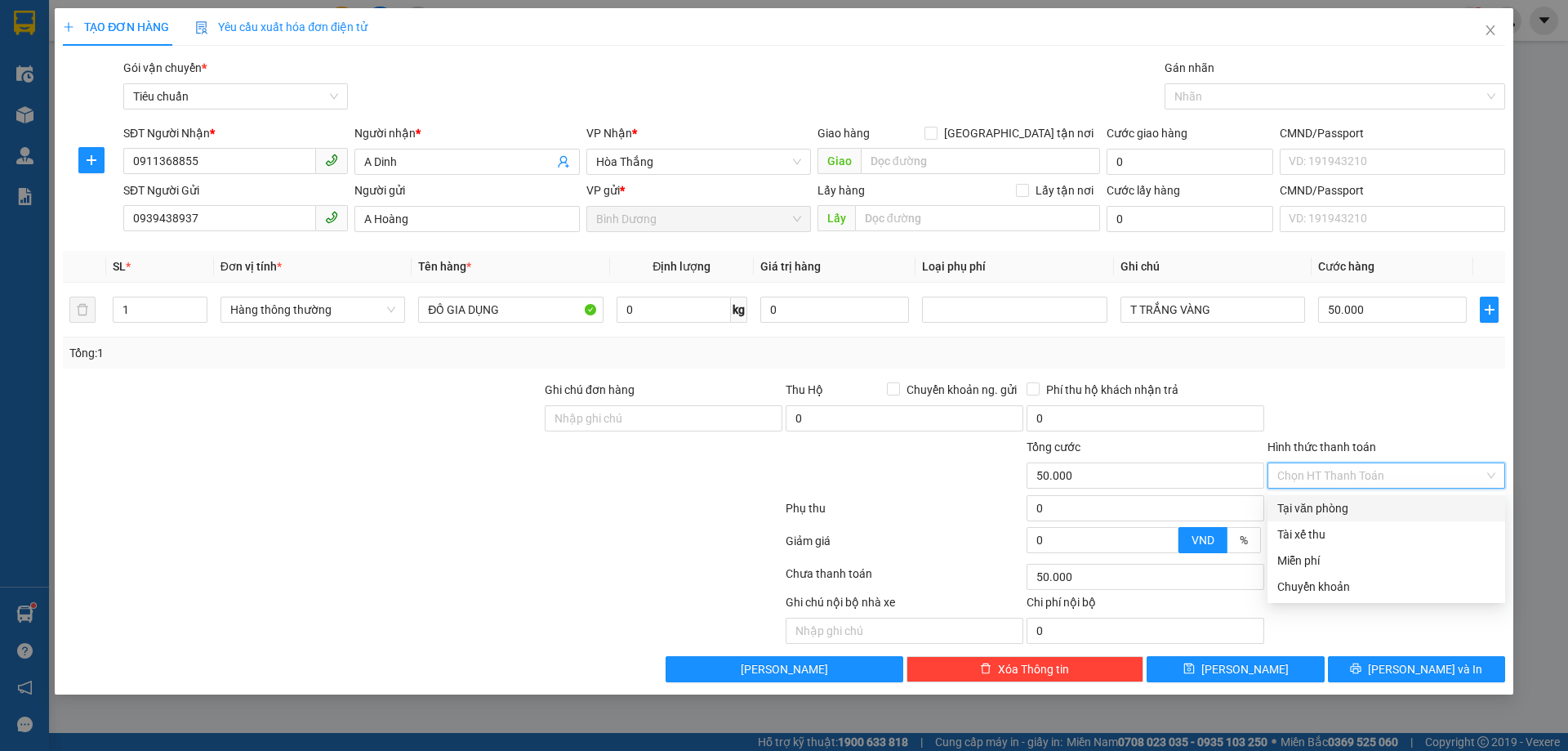
click at [1415, 507] on div "Tại văn phòng" at bounding box center [1387, 508] width 218 height 18
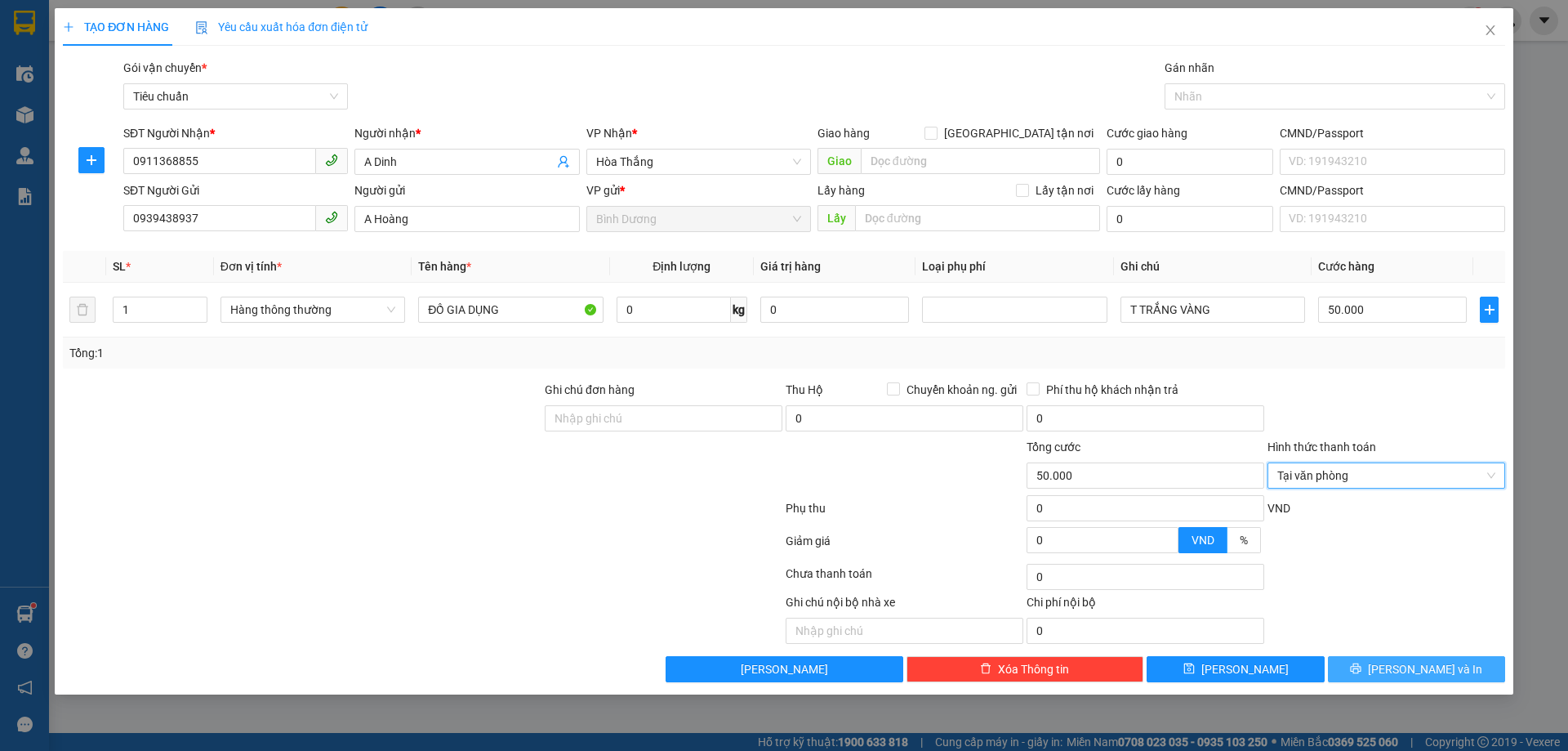
click at [1453, 672] on button "[PERSON_NAME] và In" at bounding box center [1416, 670] width 177 height 26
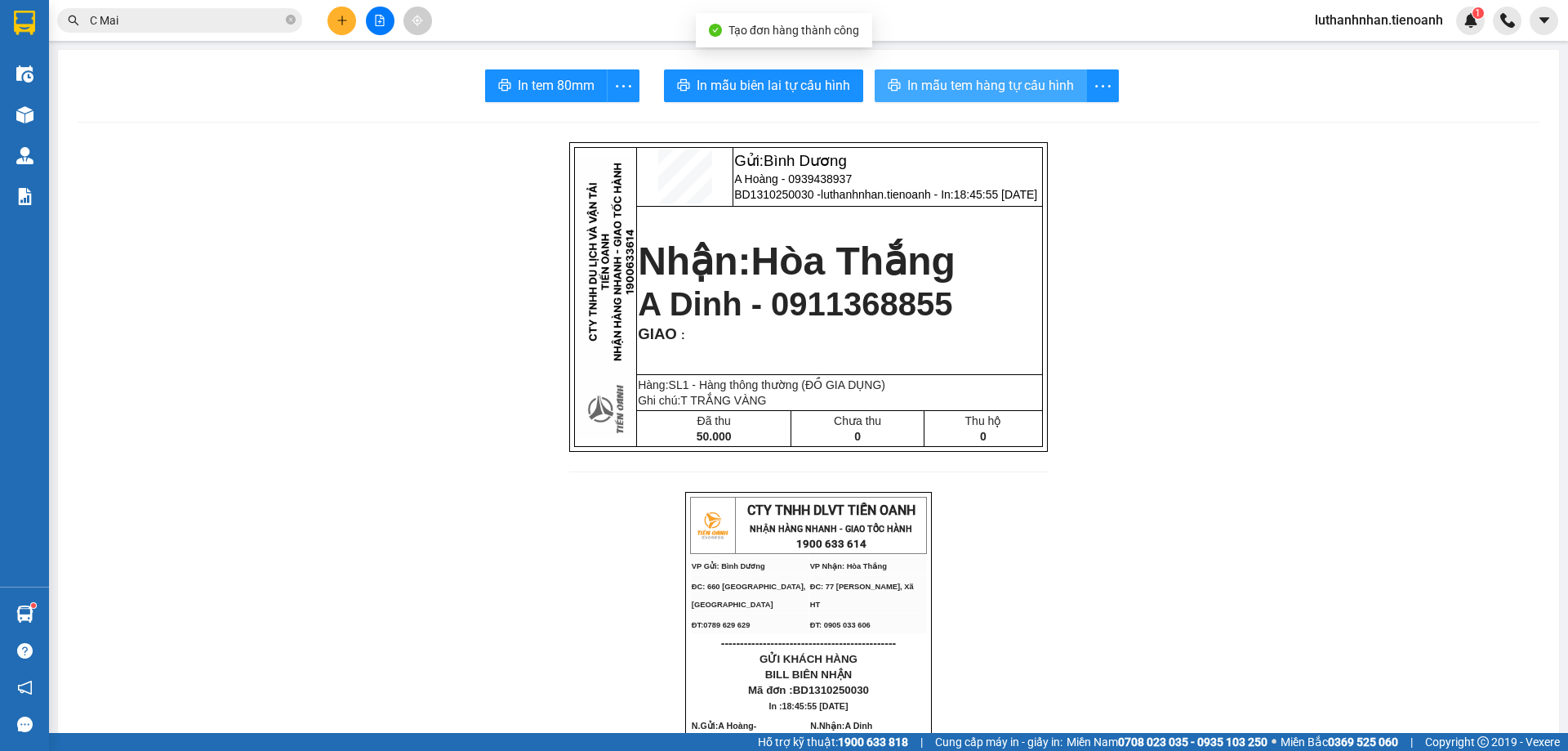
click at [893, 94] on span "printer" at bounding box center [894, 87] width 13 height 16
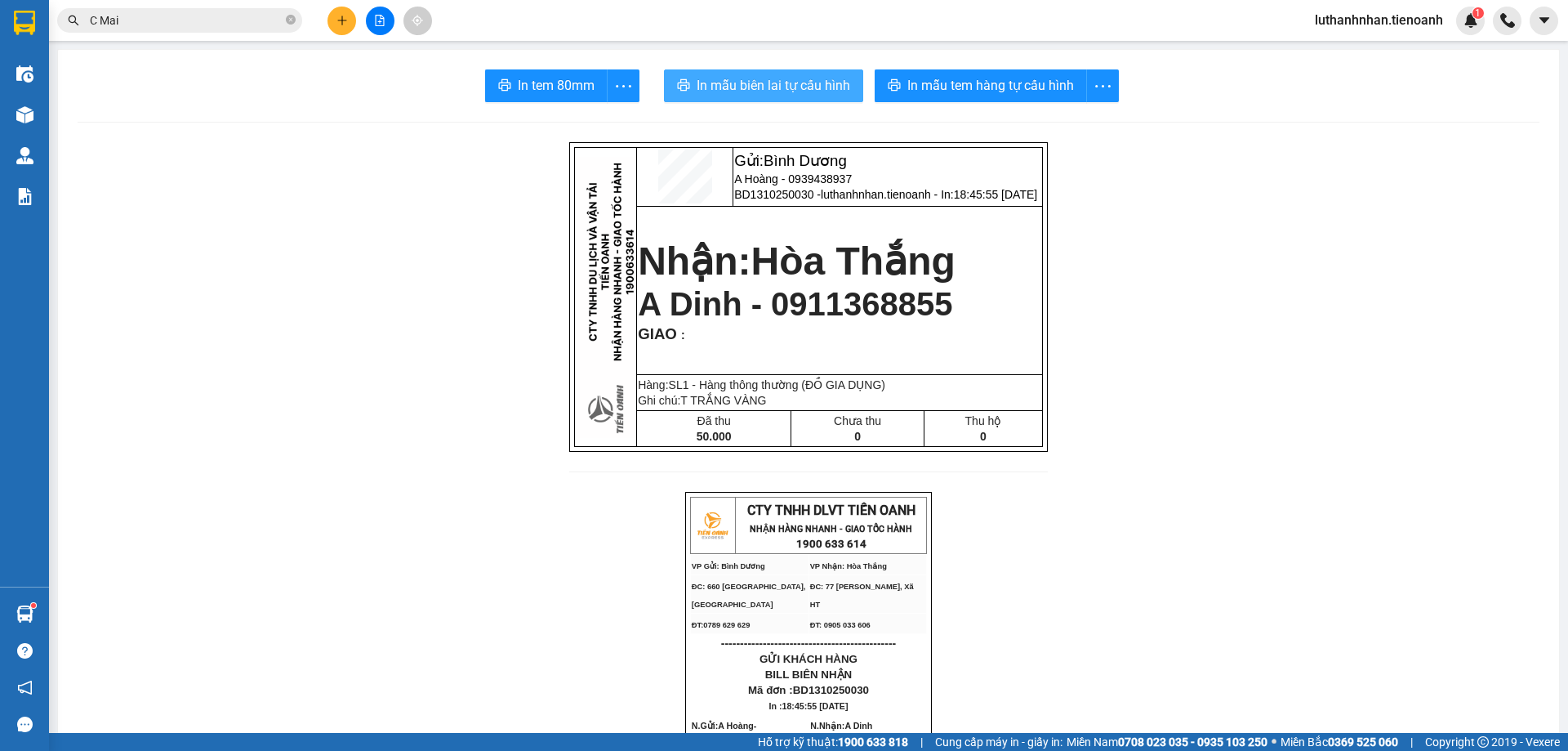
click at [807, 81] on span "In mẫu biên lai tự cấu hình" at bounding box center [773, 86] width 153 height 21
click at [352, 14] on button at bounding box center [341, 21] width 29 height 29
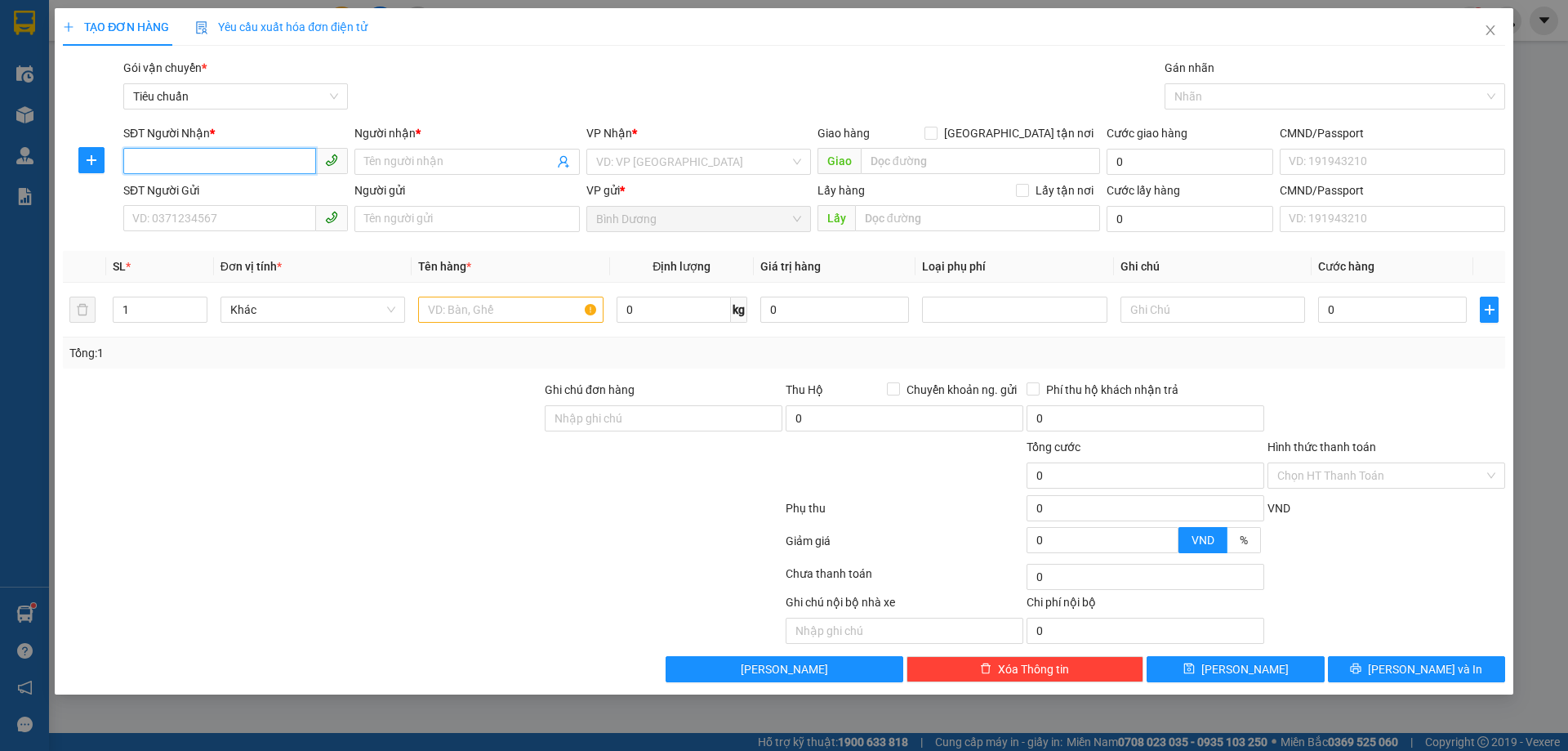
click at [245, 162] on input "SĐT Người Nhận *" at bounding box center [219, 161] width 193 height 26
click at [178, 158] on input "7777" at bounding box center [219, 161] width 193 height 26
click at [393, 161] on input "Người nhận *" at bounding box center [459, 161] width 189 height 18
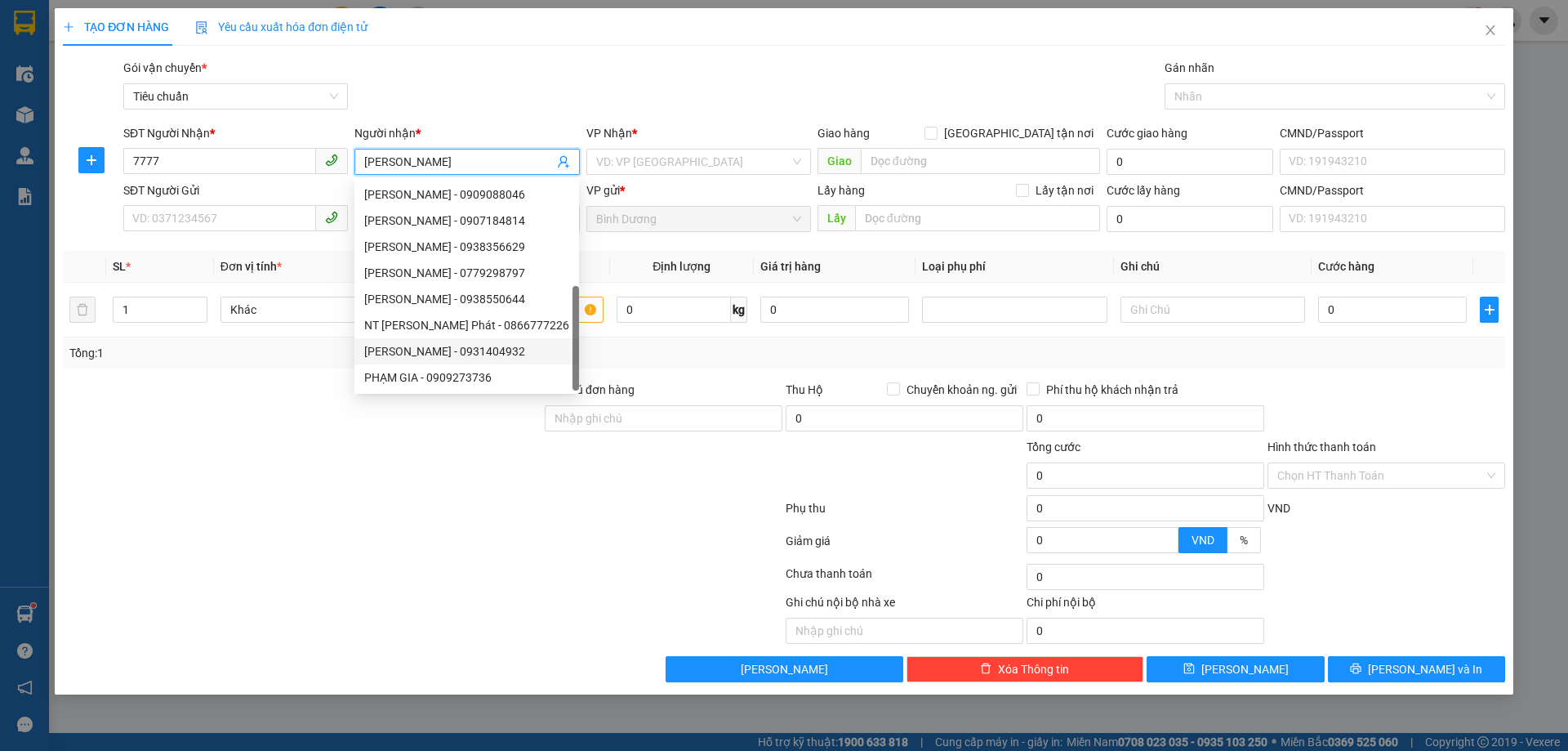
scroll to position [26, 0]
click at [1481, 39] on span "Close" at bounding box center [1490, 30] width 46 height 46
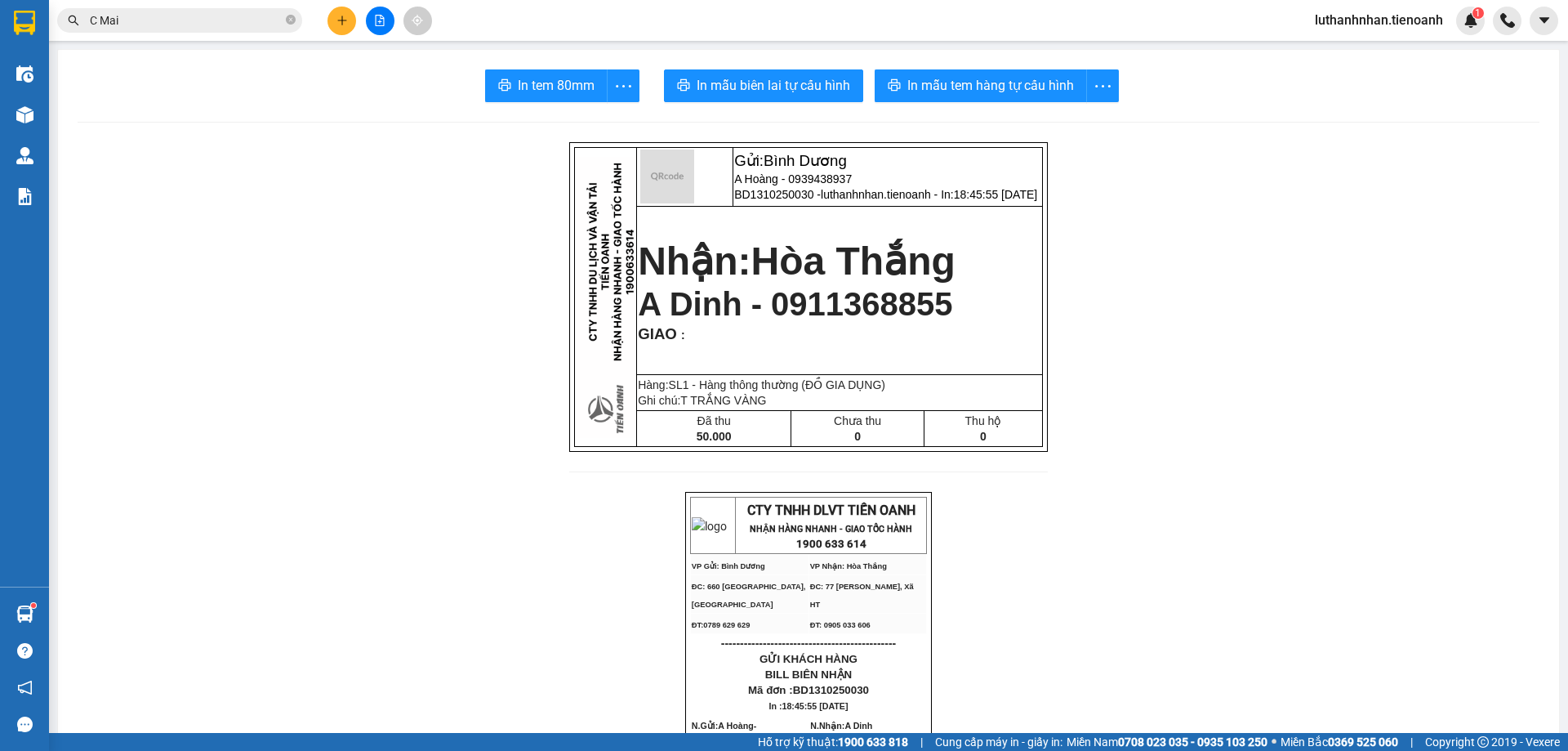
click at [248, 29] on input "C Mai" at bounding box center [186, 20] width 193 height 18
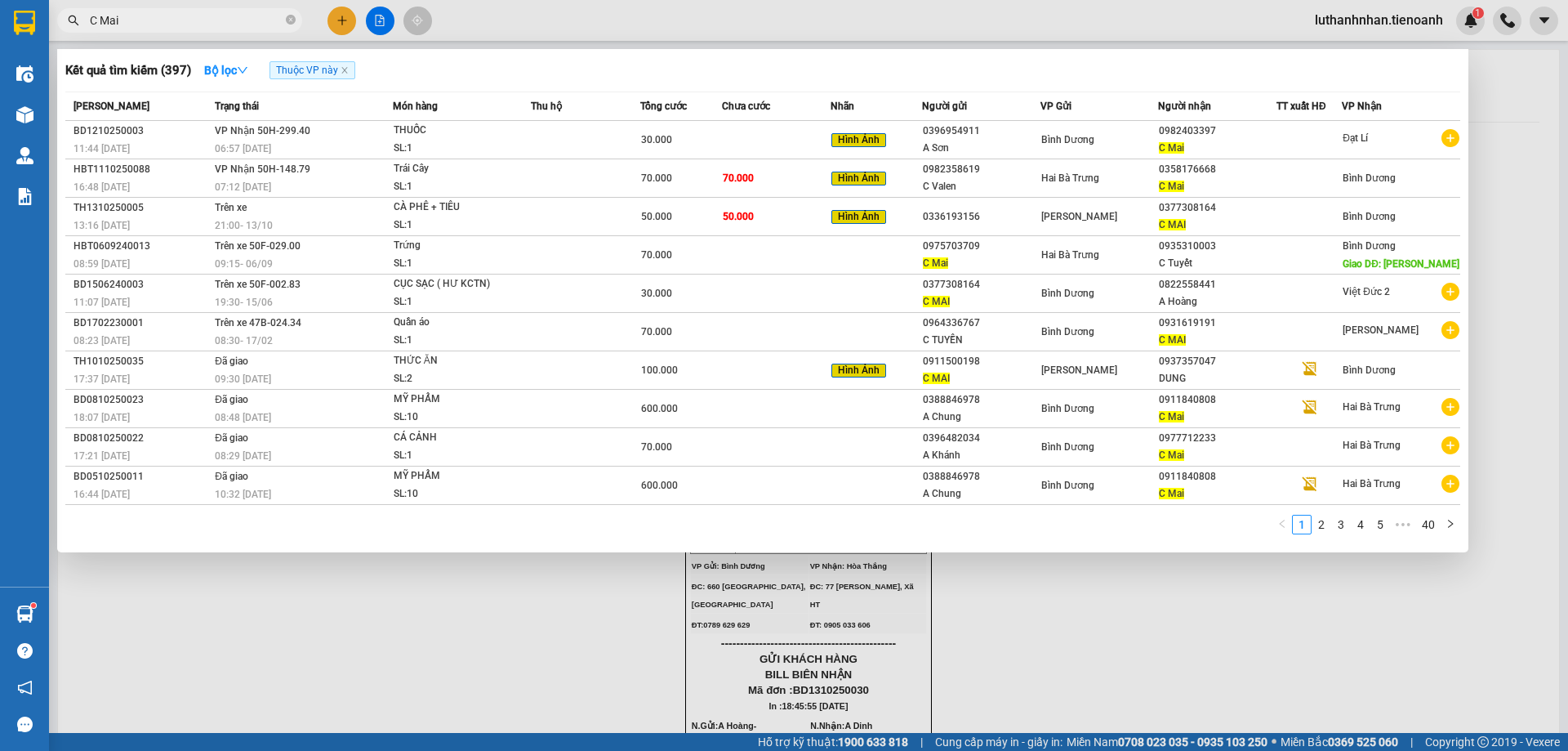
click at [248, 29] on input "C Mai" at bounding box center [186, 20] width 193 height 18
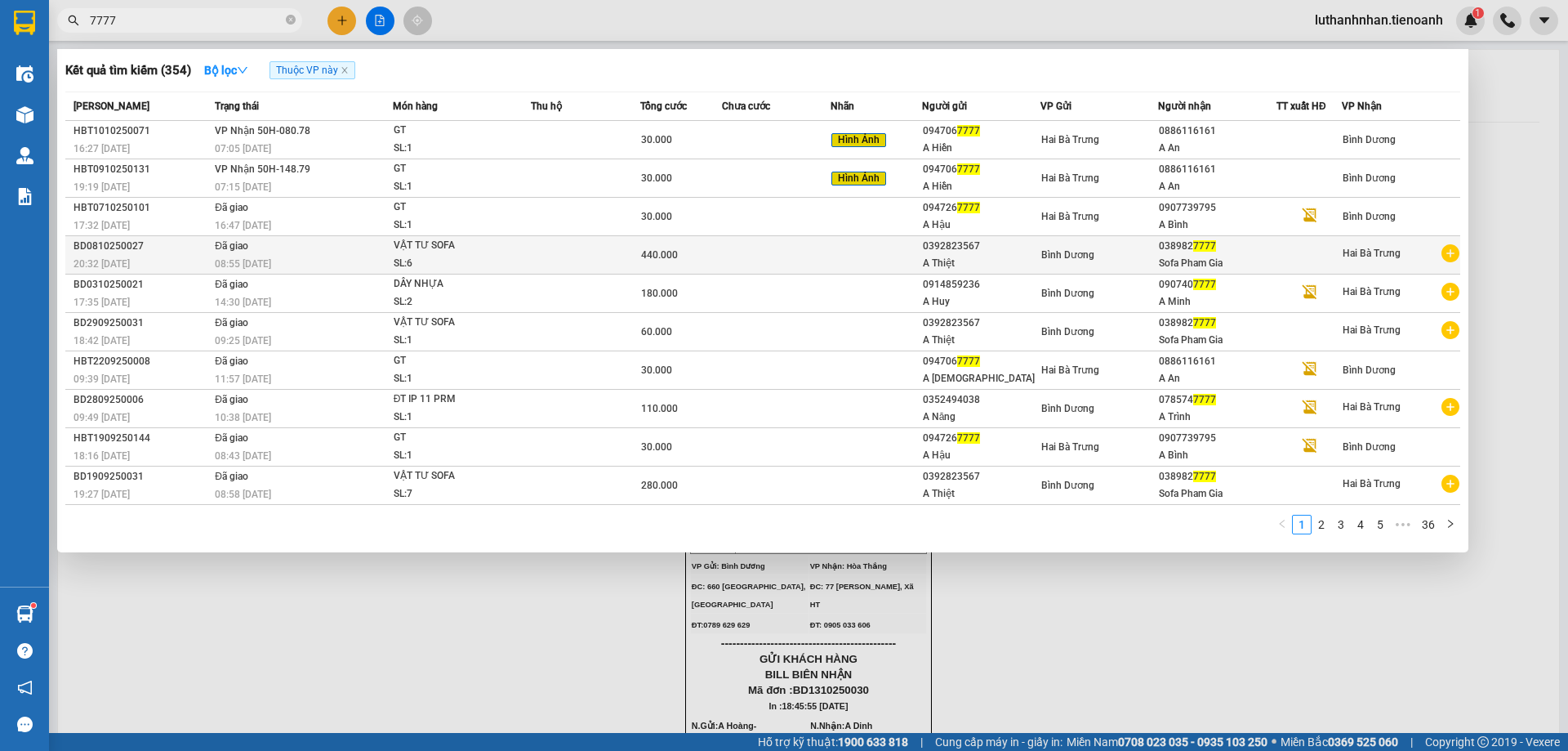
click at [1204, 253] on div "038982 7777" at bounding box center [1217, 247] width 117 height 17
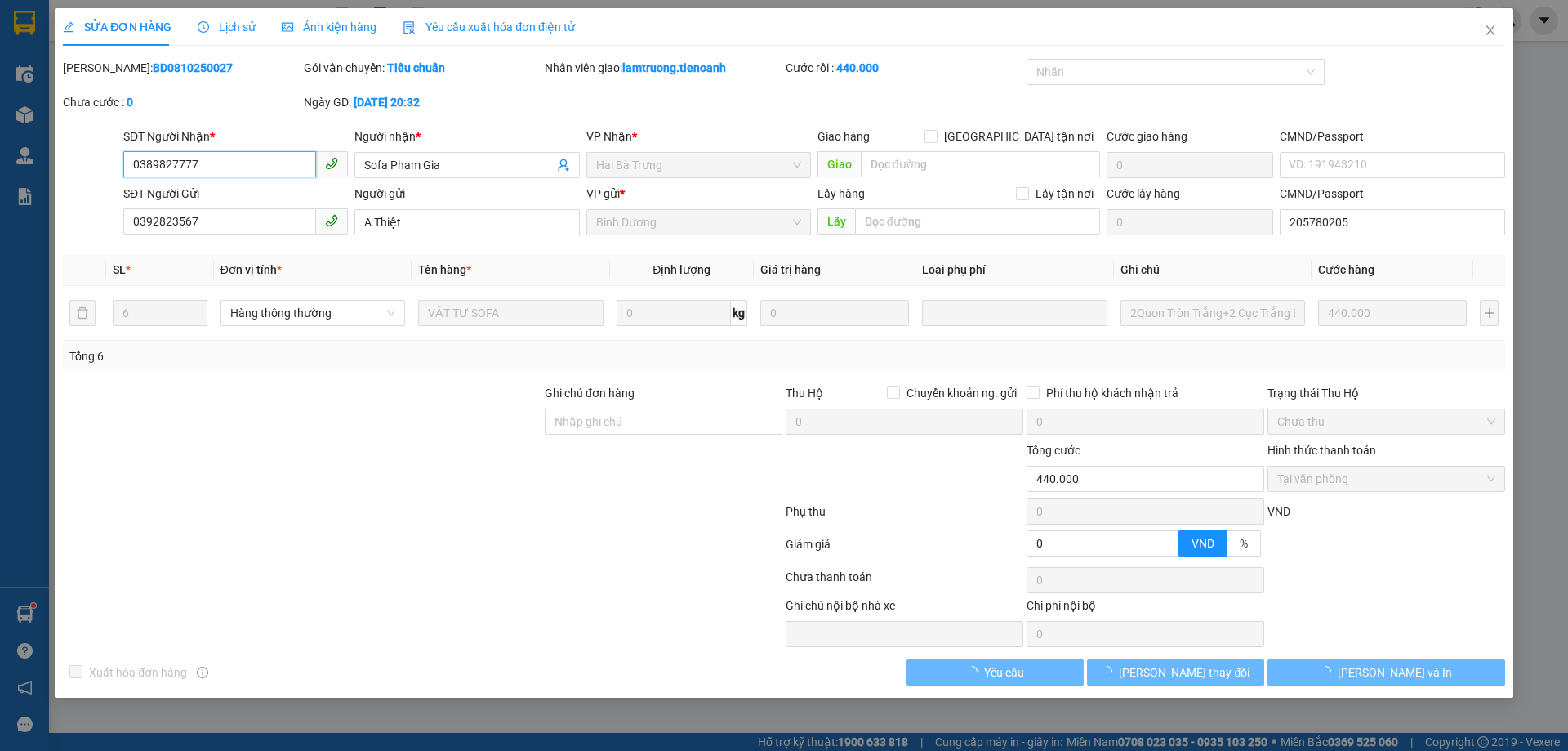
click at [230, 167] on input "0389827777" at bounding box center [219, 165] width 193 height 26
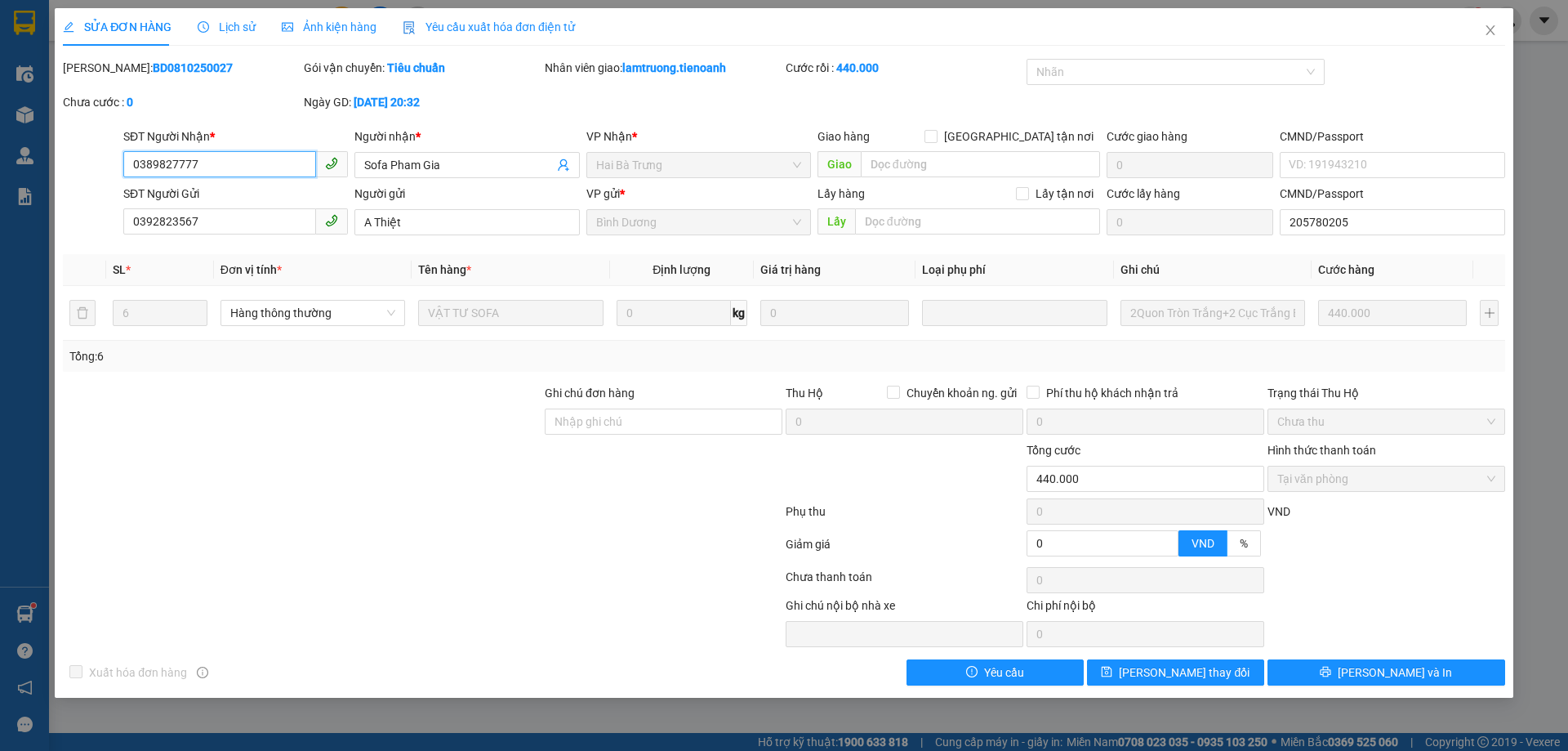
click at [230, 167] on input "0389827777" at bounding box center [219, 165] width 193 height 26
click at [1486, 25] on icon "close" at bounding box center [1490, 29] width 13 height 13
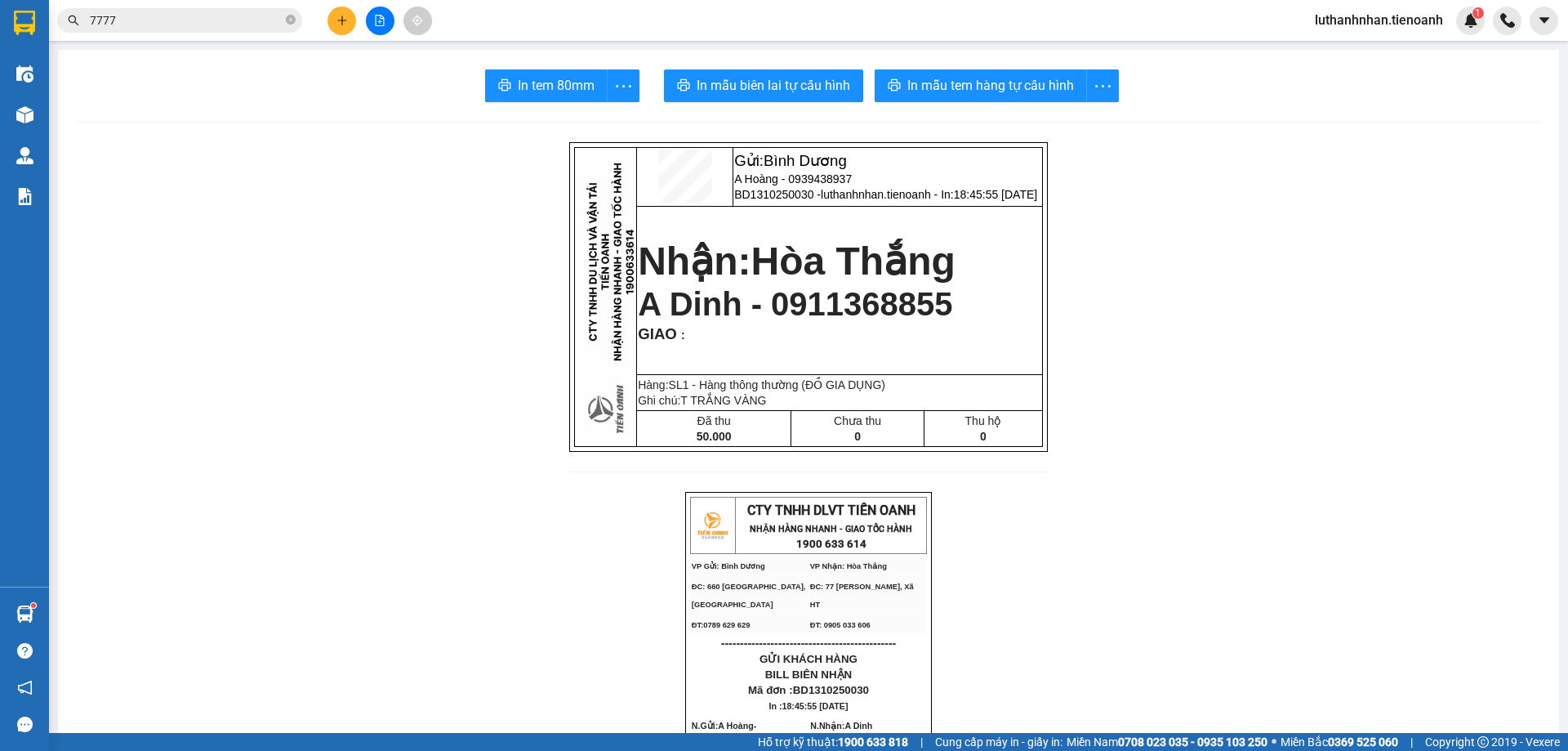
click at [332, 29] on button at bounding box center [341, 21] width 29 height 29
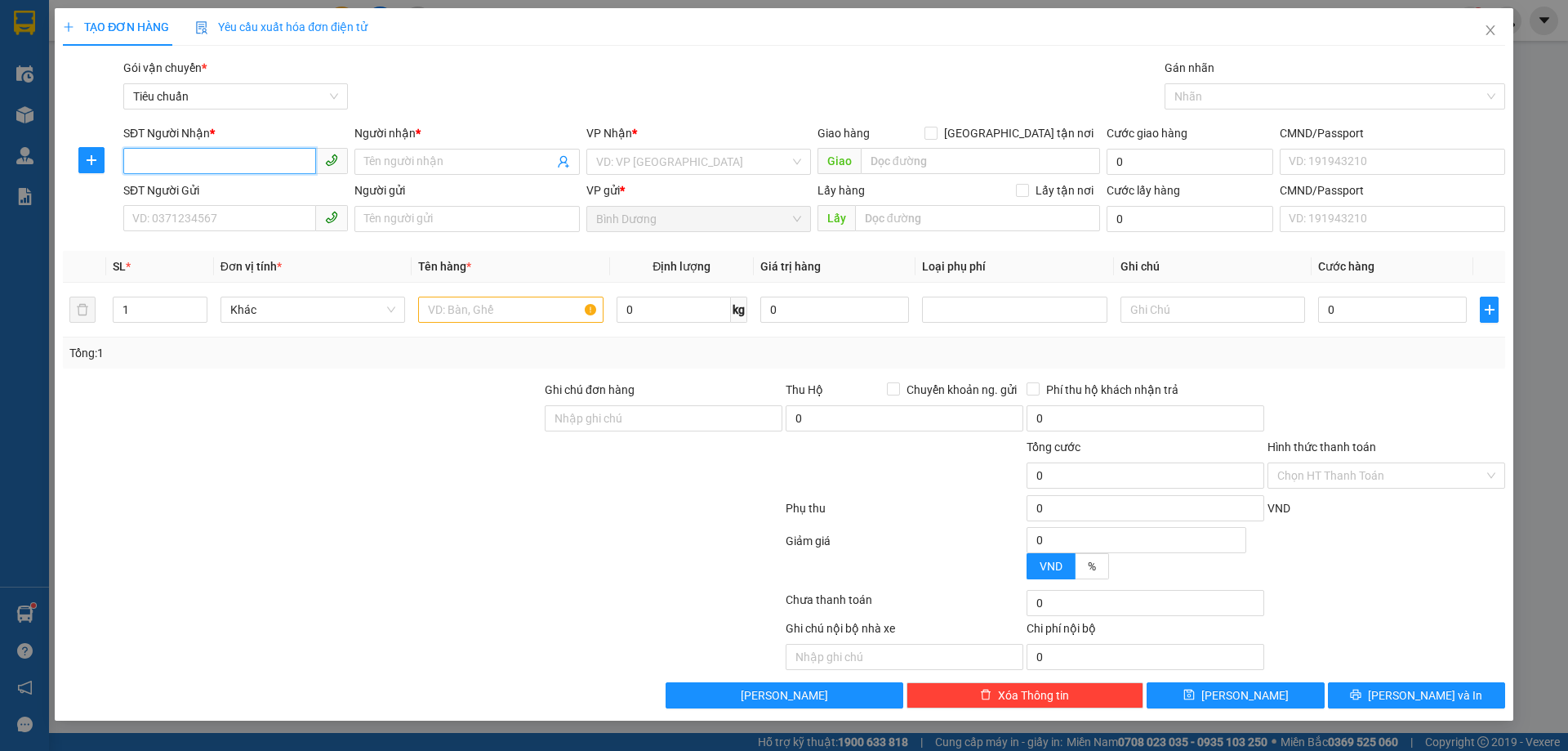
click at [175, 165] on input "SĐT Người Nhận *" at bounding box center [219, 161] width 193 height 26
paste input "0389827777"
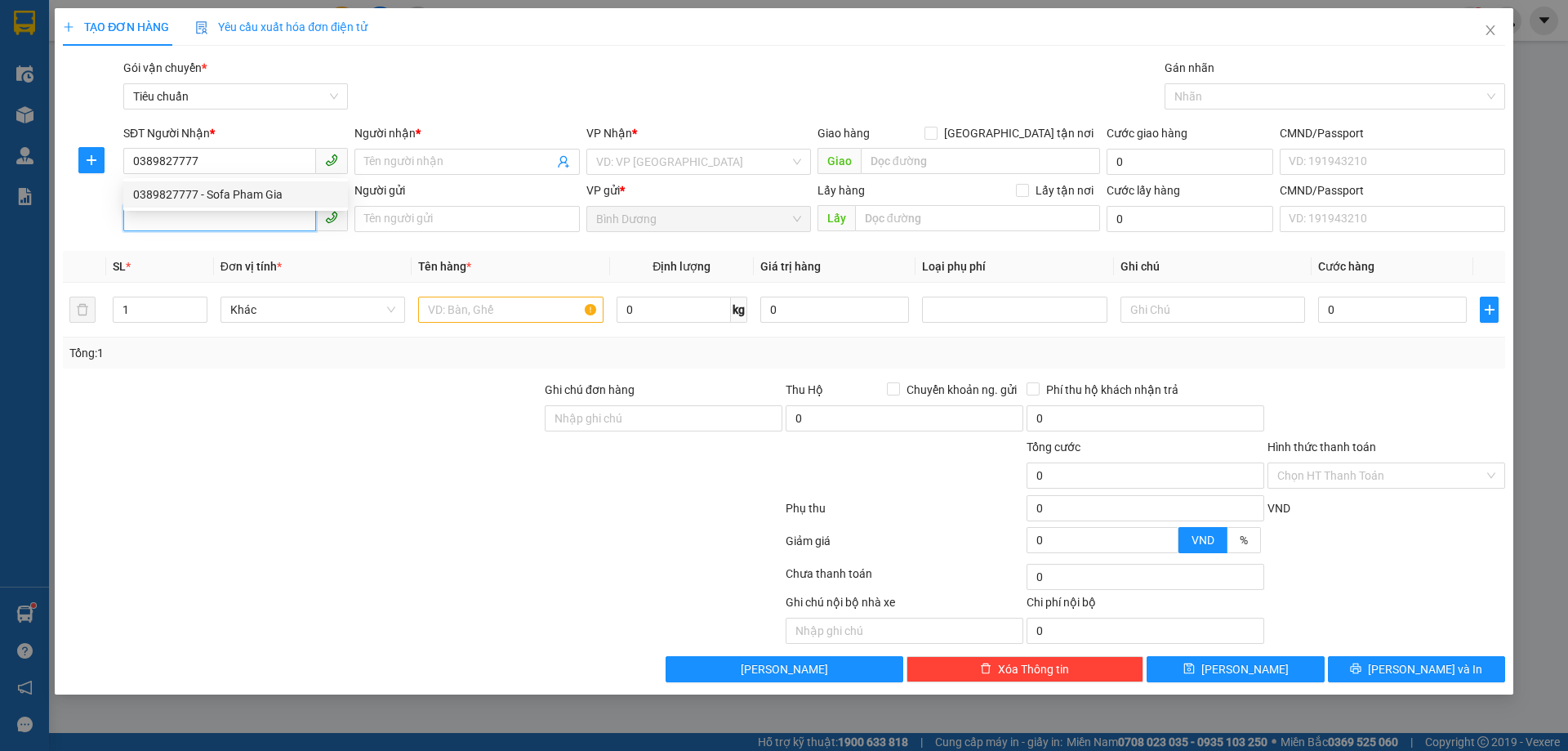
click at [184, 219] on input "SĐT Người Gửi" at bounding box center [219, 218] width 193 height 26
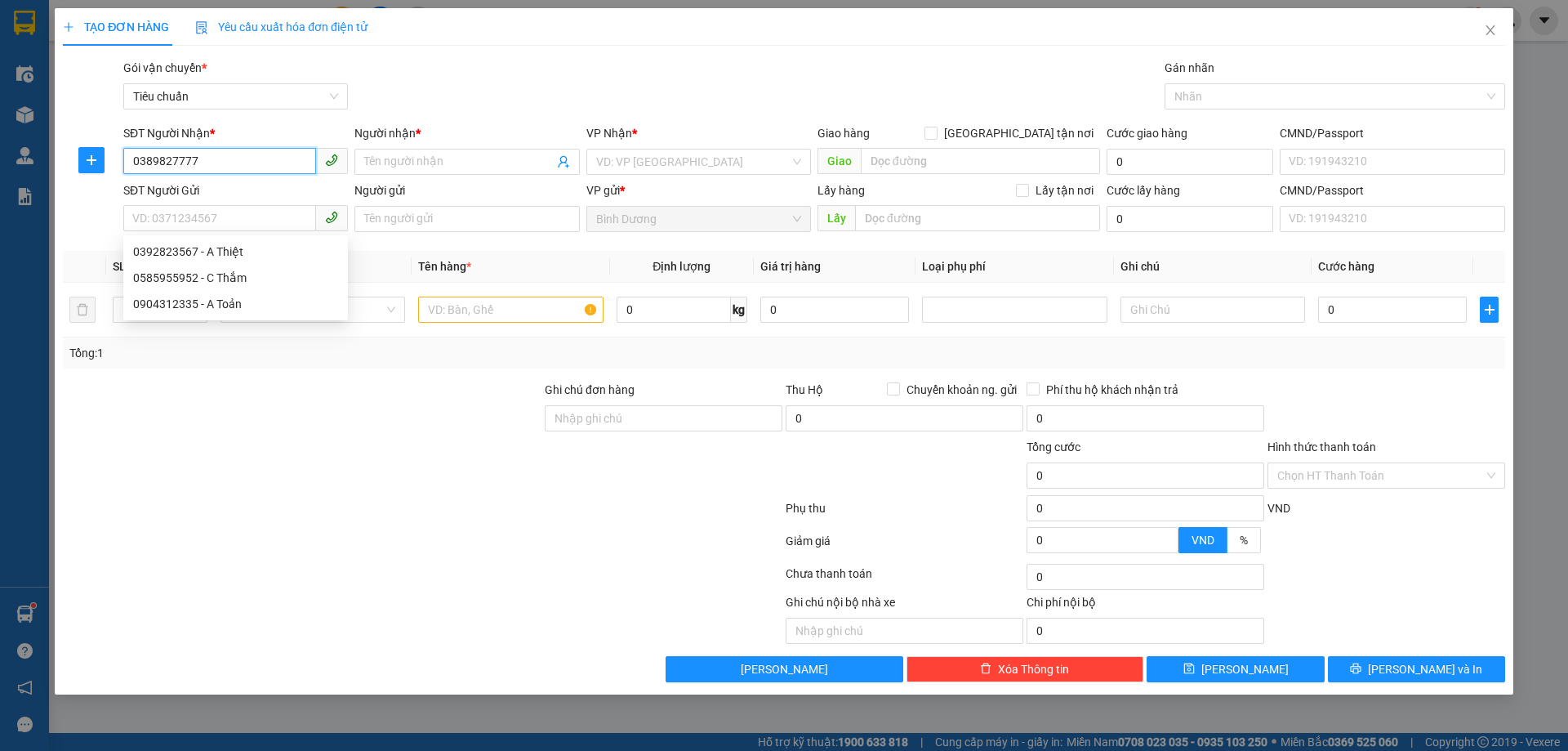
click at [213, 158] on input "0389827777" at bounding box center [219, 161] width 193 height 26
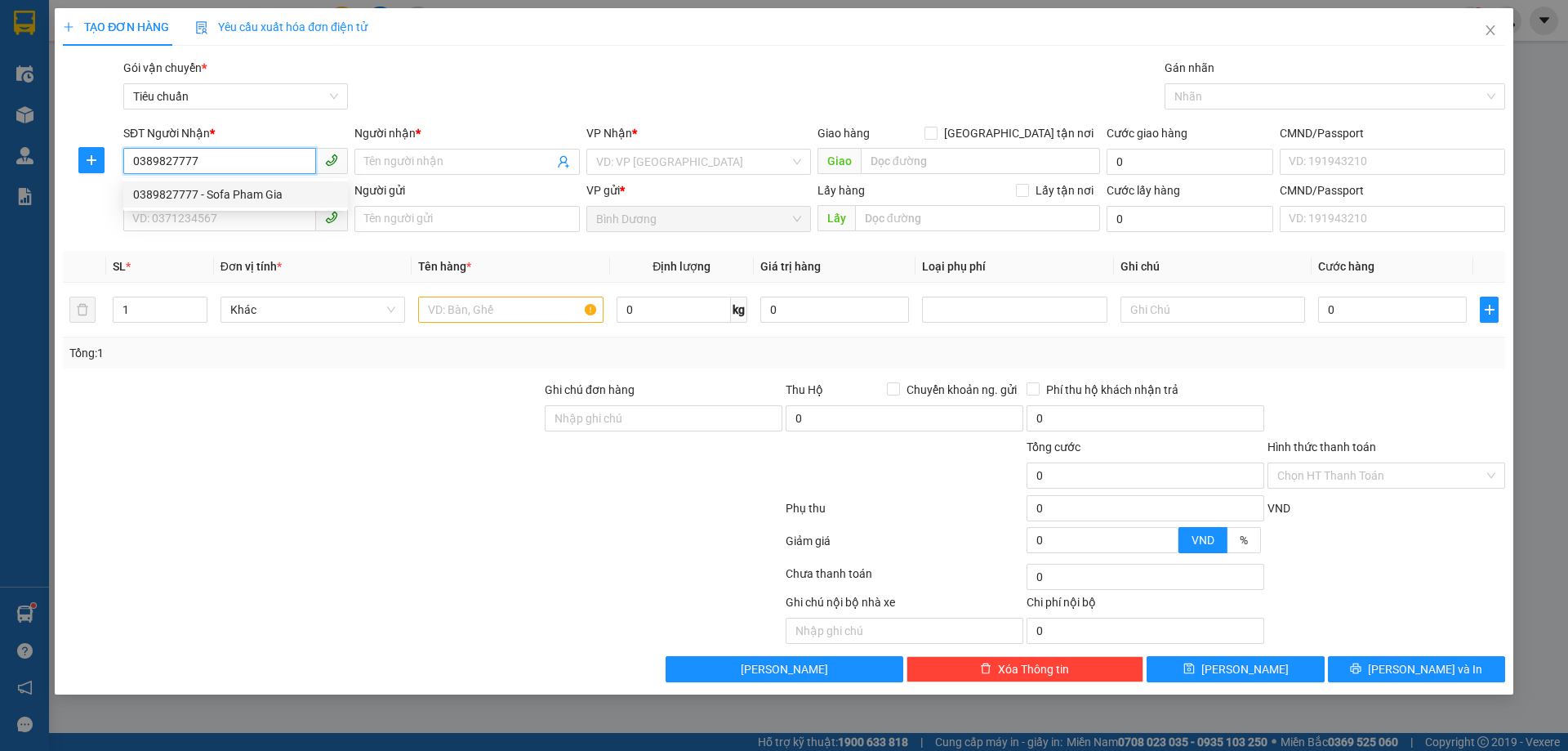
click at [228, 190] on div "0389827777 - Sofa Pham Gia" at bounding box center [236, 194] width 205 height 18
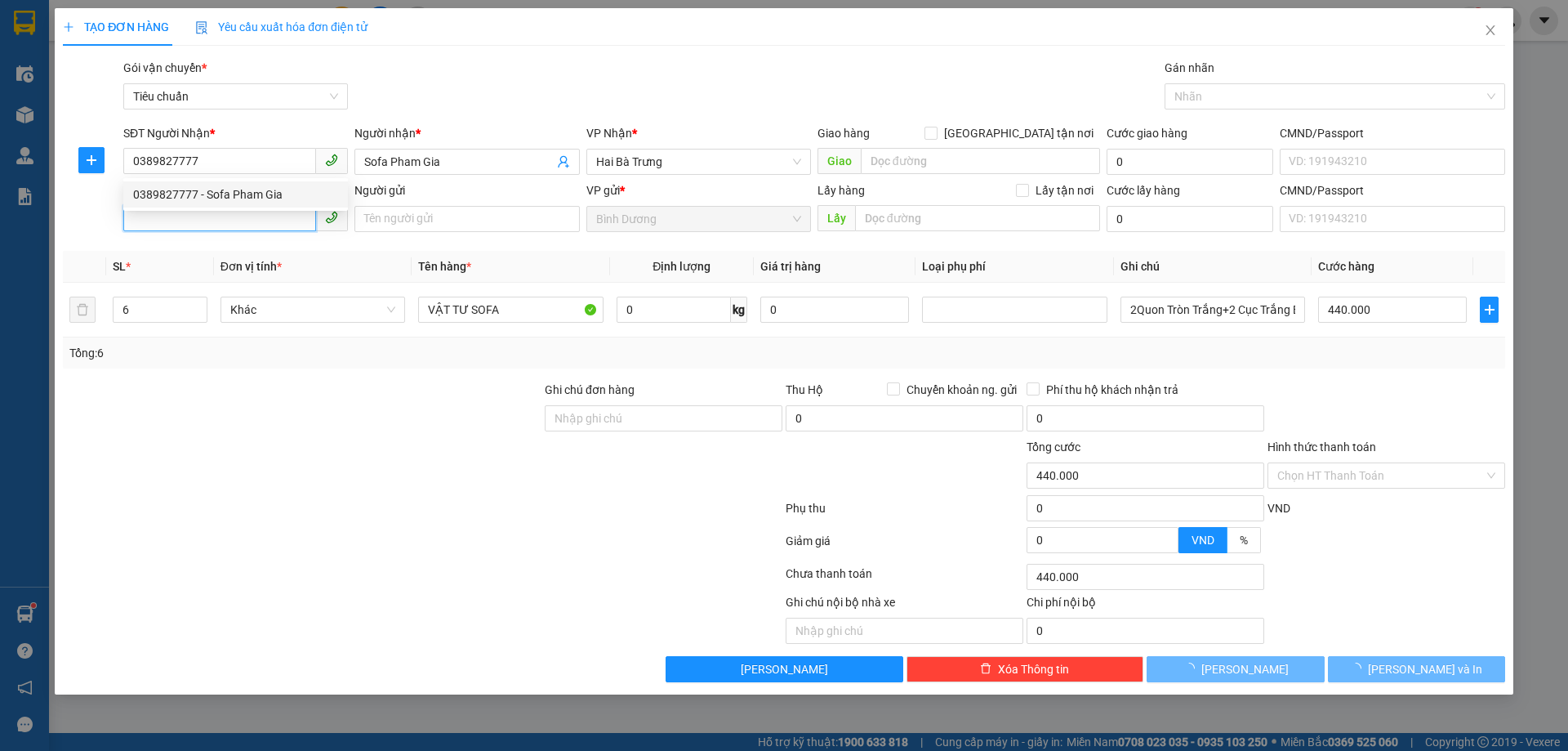
click at [212, 224] on input "SĐT Người Gửi" at bounding box center [219, 218] width 193 height 26
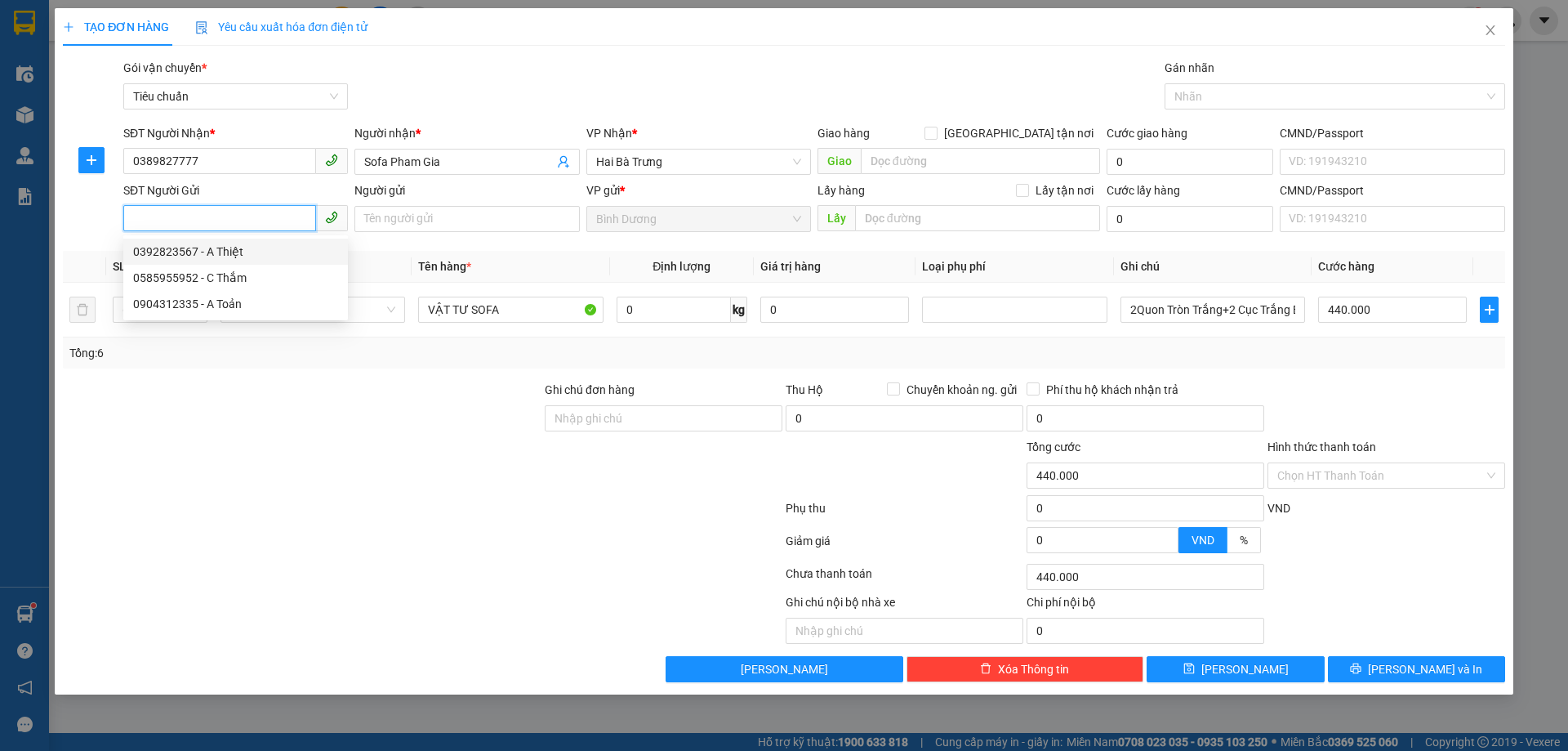
click at [233, 258] on div "0392823567 - A Thiệt" at bounding box center [236, 251] width 205 height 18
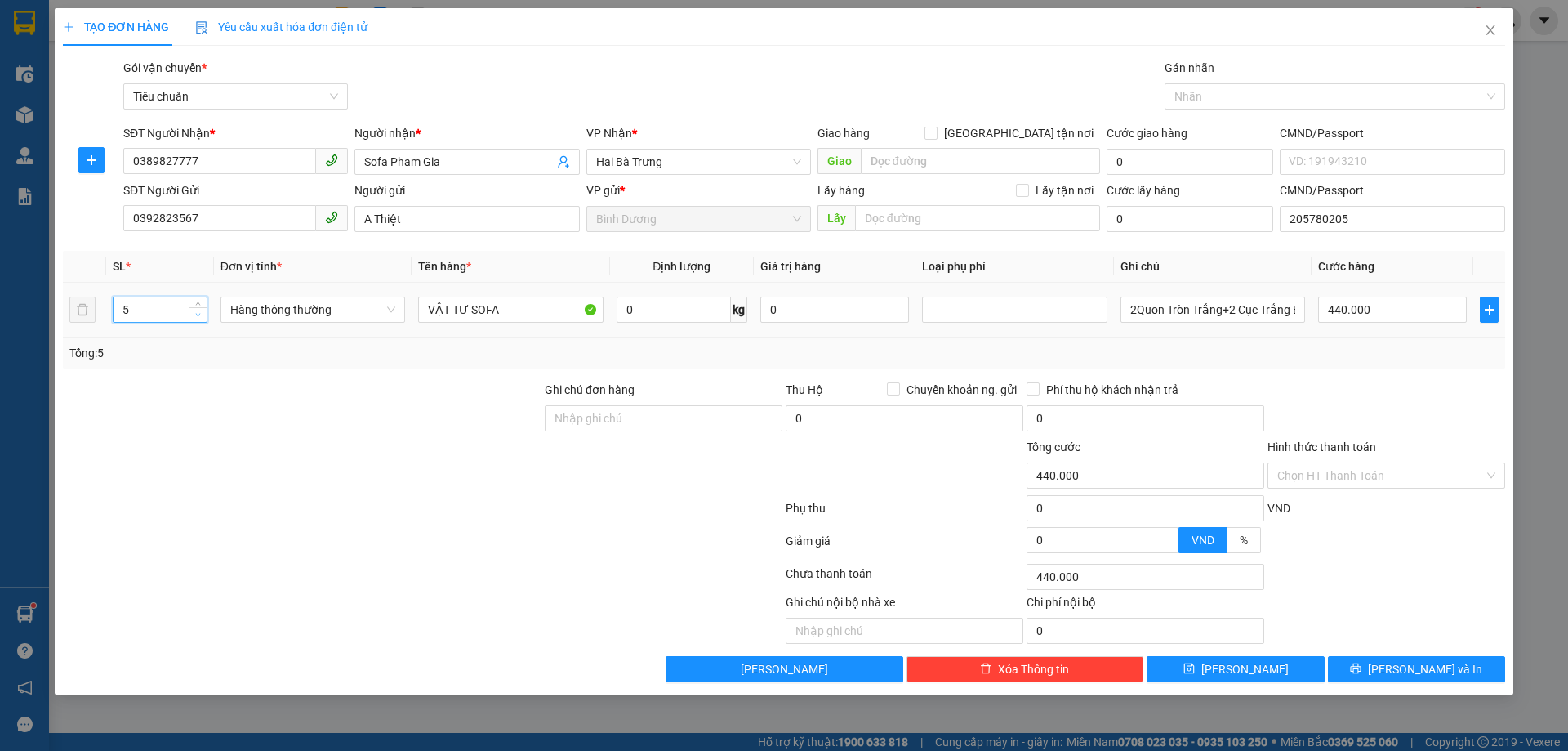
click at [200, 315] on icon "down" at bounding box center [197, 314] width 6 height 6
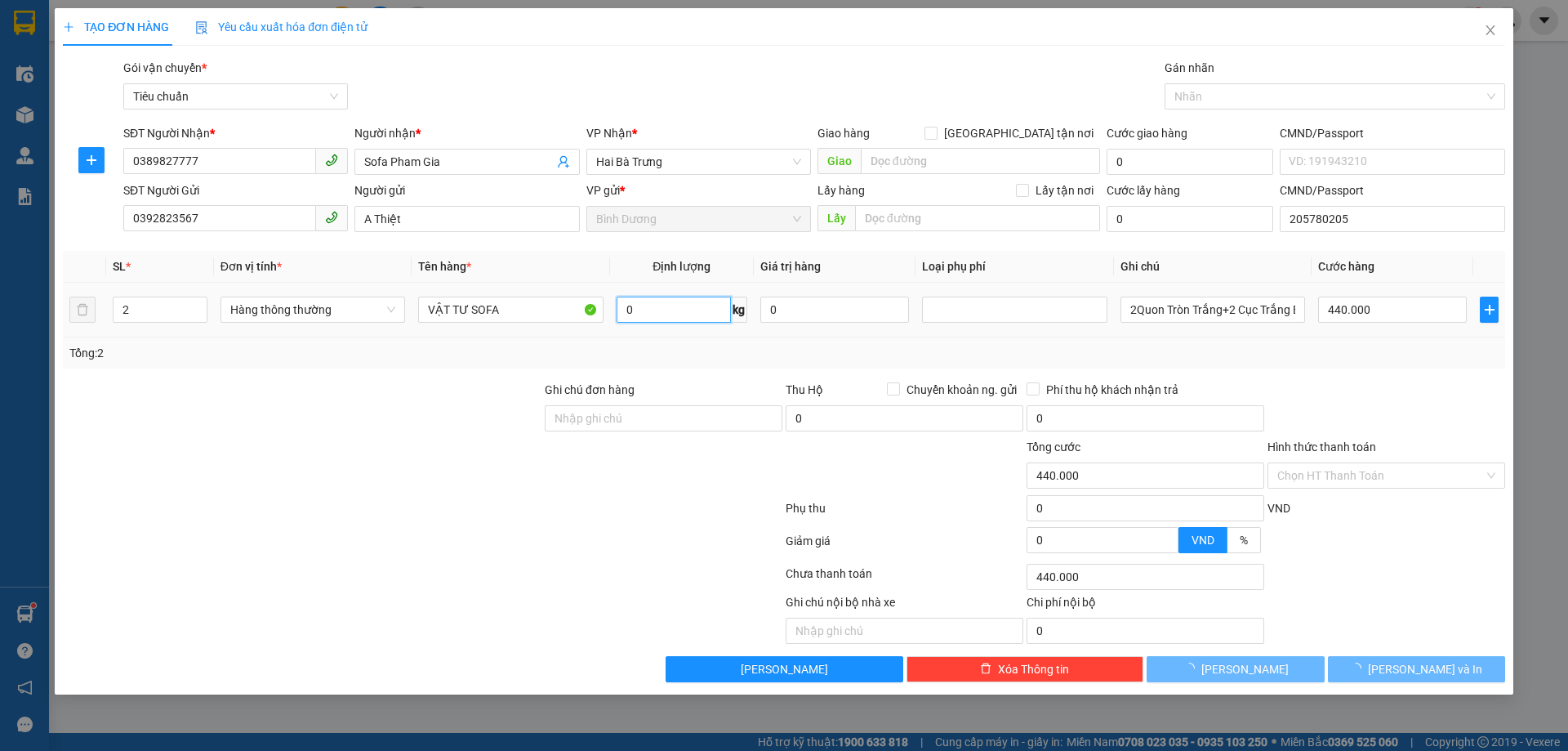
click at [629, 313] on input "0" at bounding box center [674, 309] width 114 height 26
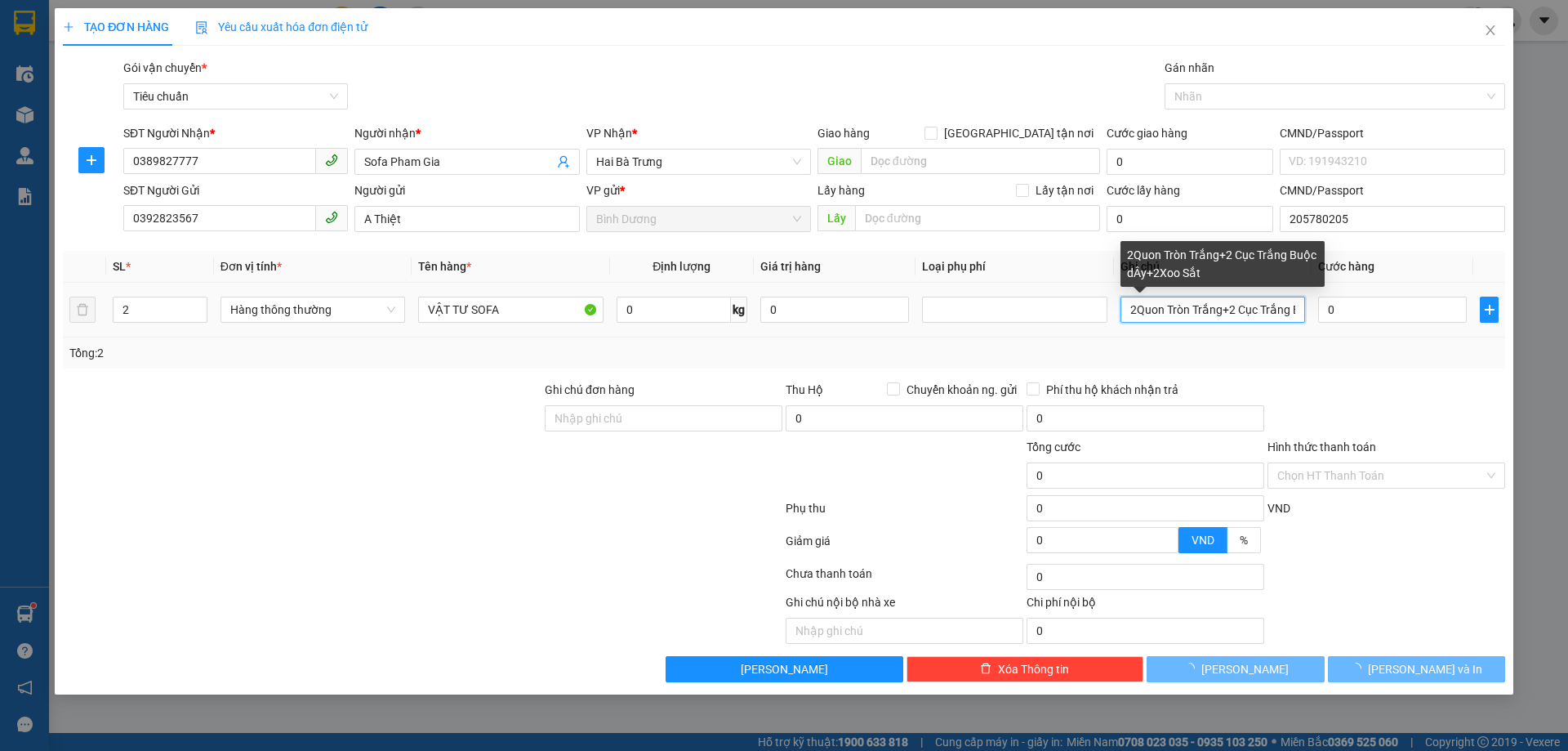
click at [1173, 316] on input "2Quon Tròn Trắng+2 Cục Trắng Buộc dÂy+2Xoo Sắt" at bounding box center [1212, 309] width 184 height 26
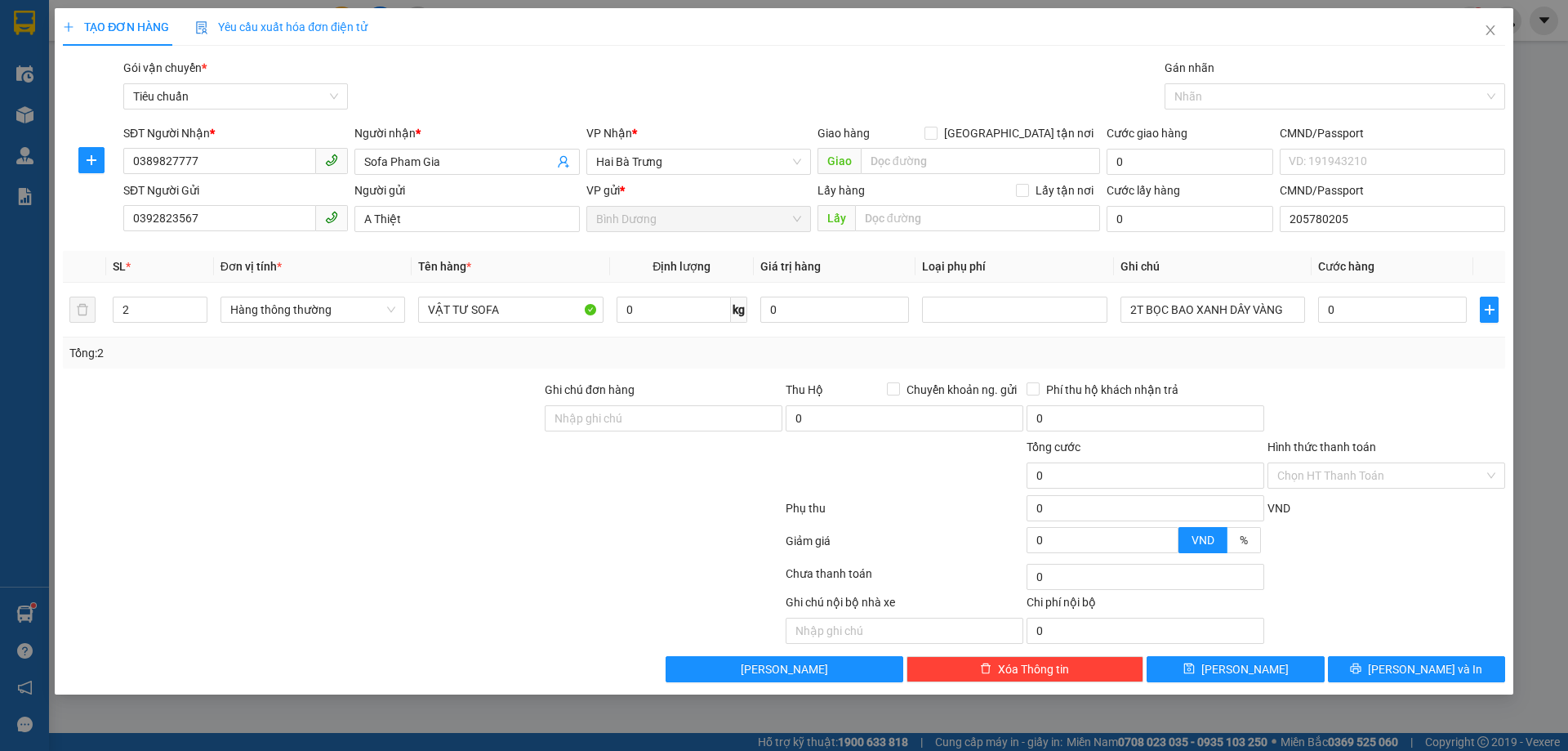
click at [1344, 382] on div at bounding box center [1386, 410] width 241 height 57
click at [1364, 307] on input "0" at bounding box center [1393, 309] width 149 height 26
click at [1401, 358] on div "Tổng: 2" at bounding box center [784, 353] width 1429 height 18
click at [1466, 675] on button "[PERSON_NAME] và In" at bounding box center [1416, 670] width 177 height 26
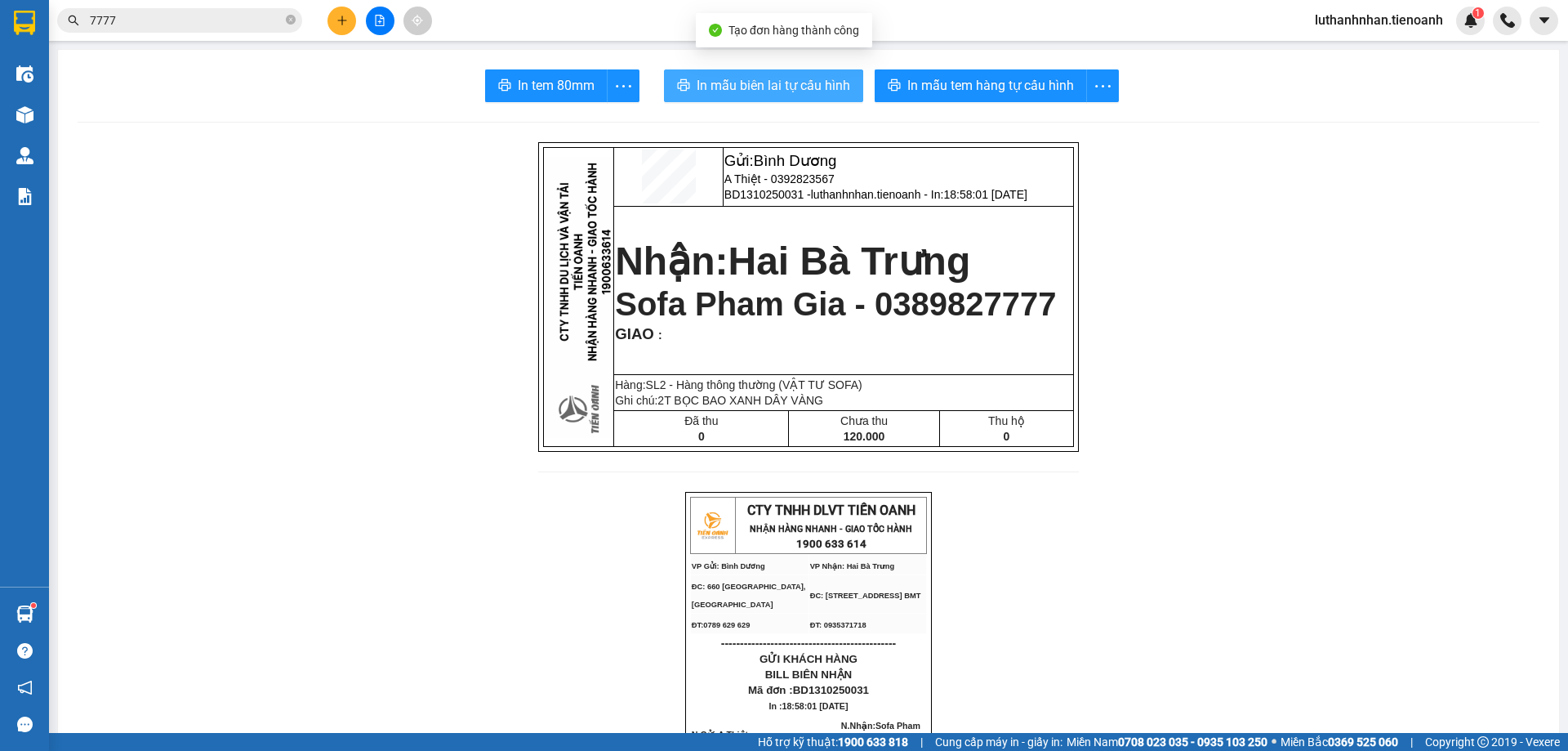
click at [820, 81] on span "In mẫu biên lai tự cấu hình" at bounding box center [773, 86] width 153 height 21
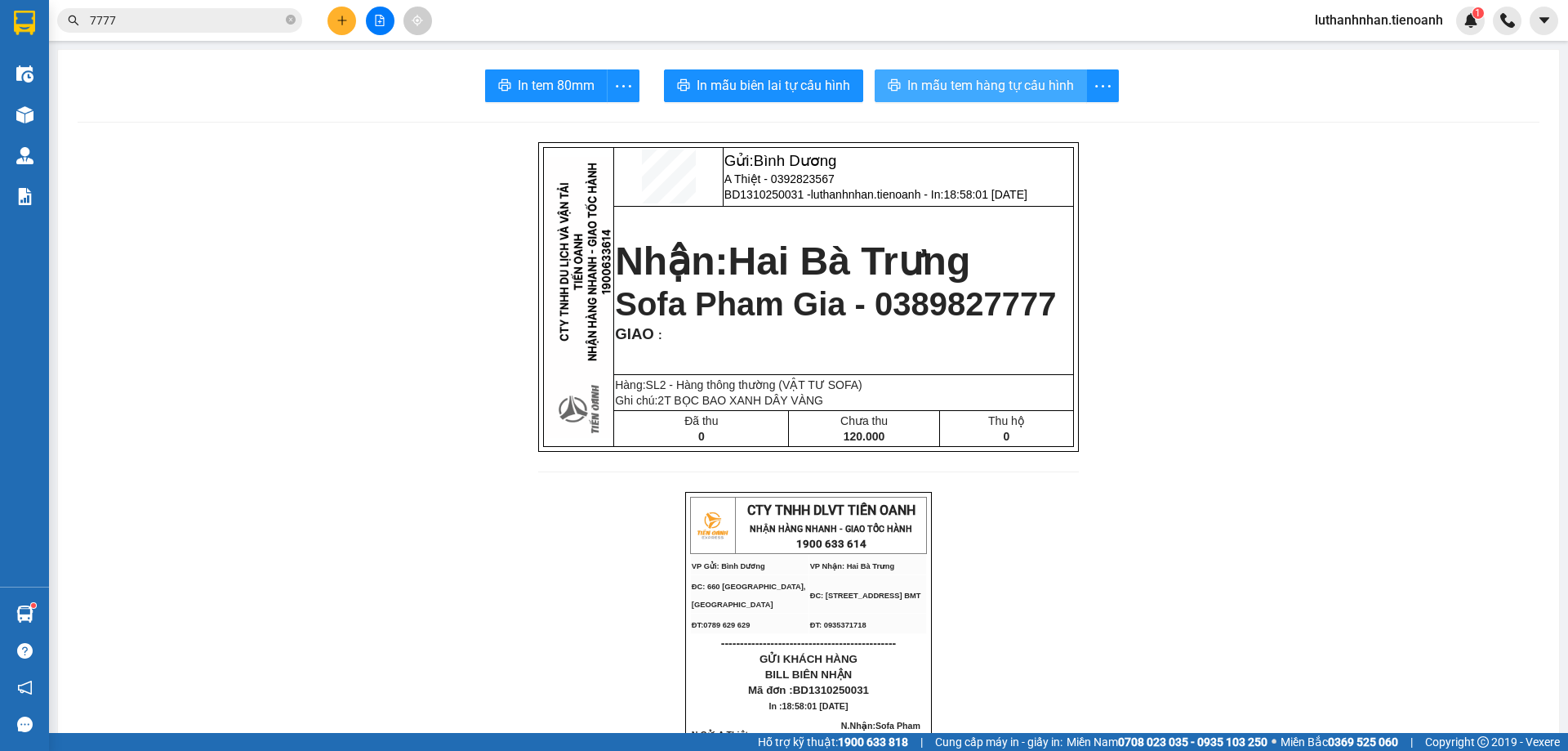
click at [979, 95] on span "In mẫu tem hàng tự cấu hình" at bounding box center [990, 86] width 166 height 21
click at [349, 19] on button at bounding box center [341, 21] width 29 height 29
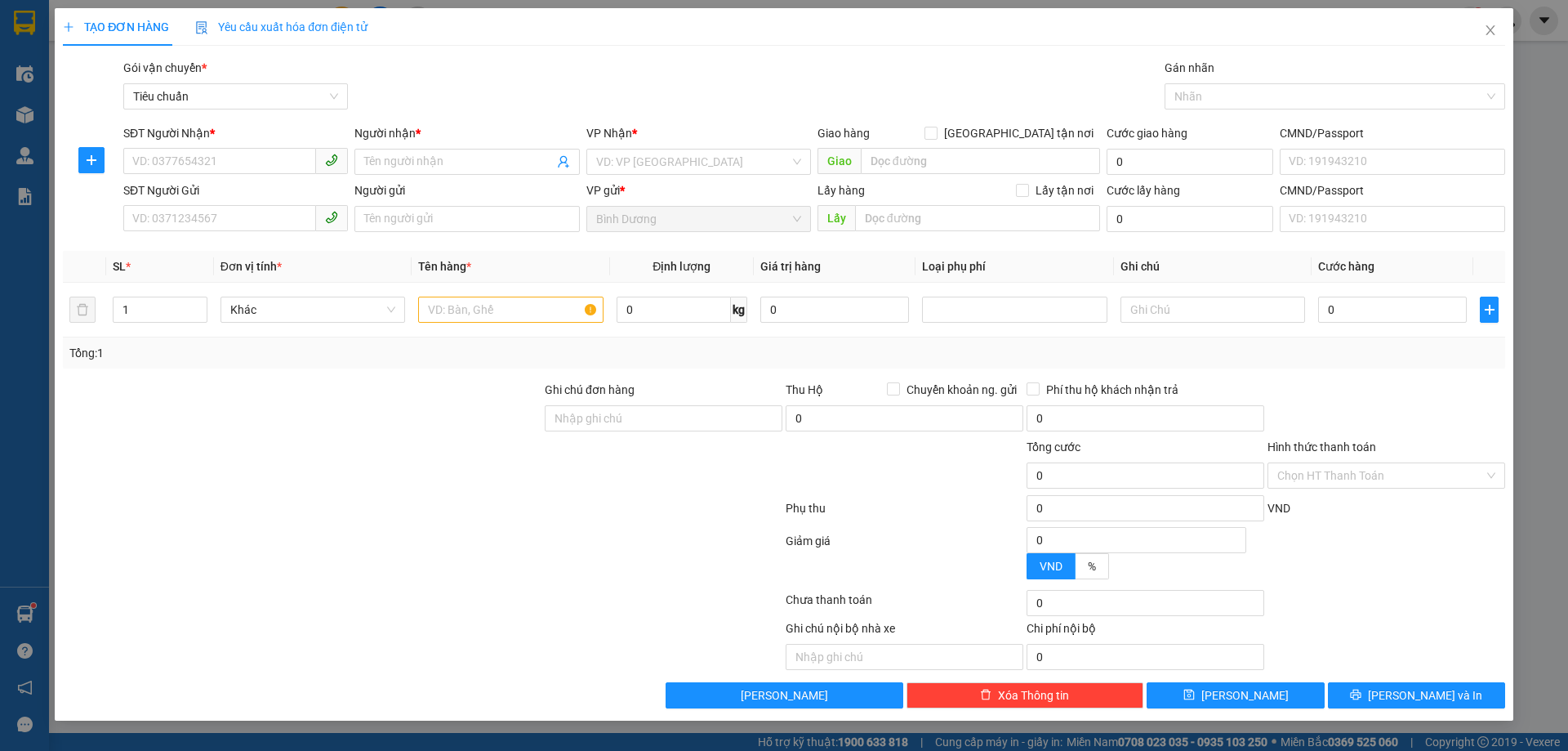
click at [248, 141] on div "SĐT Người Nhận *" at bounding box center [235, 133] width 224 height 18
click at [248, 148] on input "SĐT Người Nhận *" at bounding box center [219, 161] width 193 height 26
click at [251, 168] on input "SĐT Người Nhận *" at bounding box center [219, 161] width 193 height 26
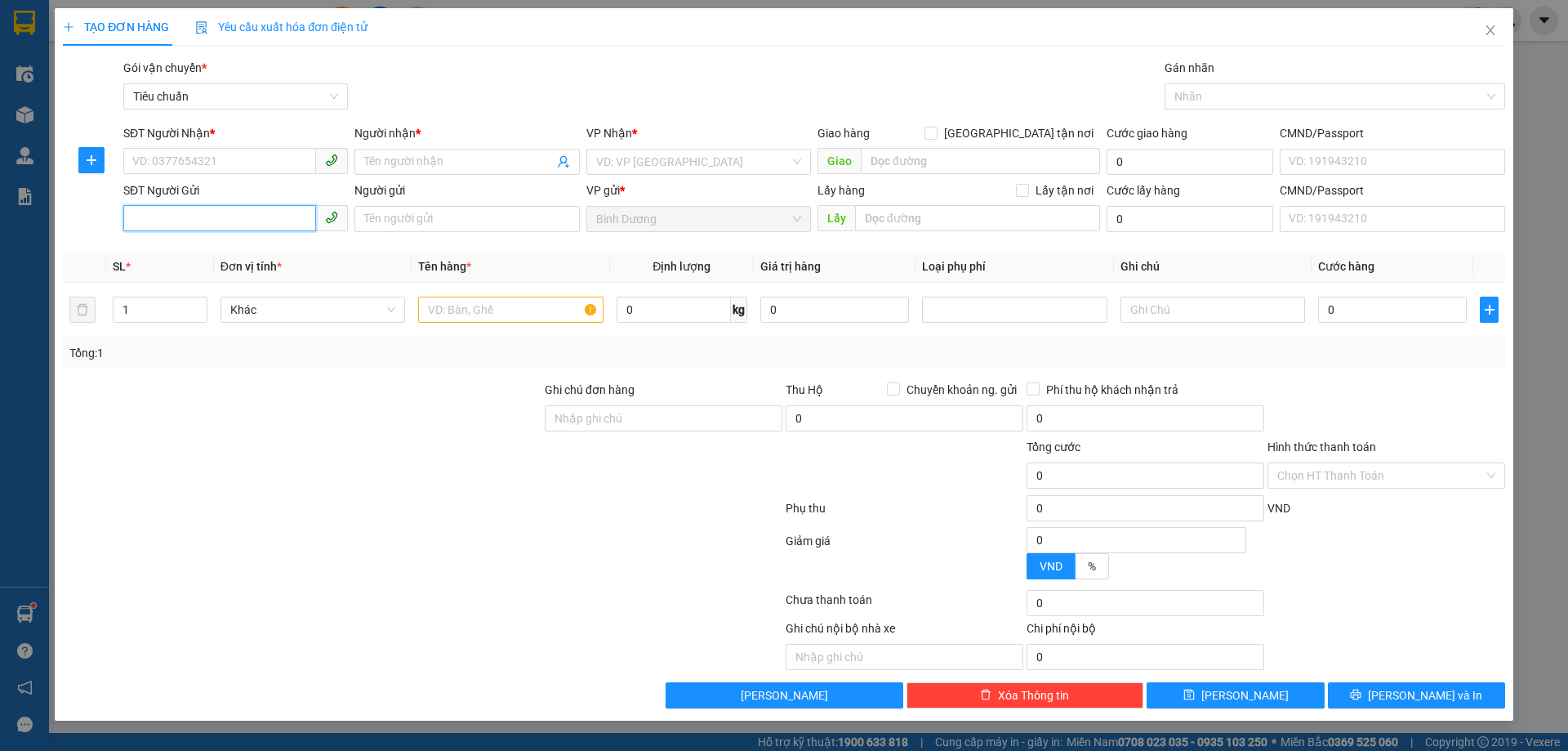
click at [224, 221] on input "SĐT Người Gửi" at bounding box center [219, 218] width 193 height 26
click at [244, 165] on input "SĐT Người Nhận *" at bounding box center [219, 161] width 193 height 26
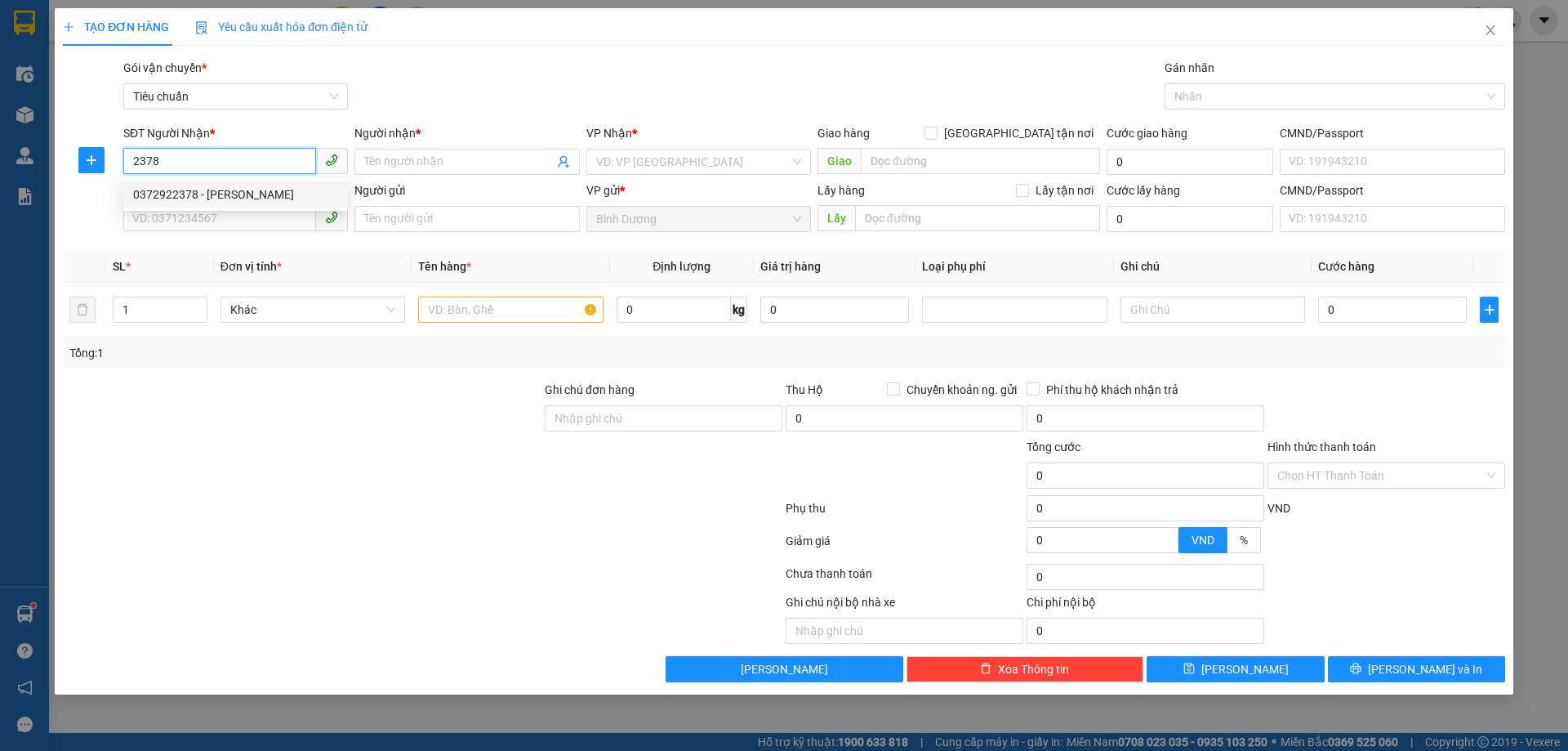
click at [253, 190] on div "0372922378 - [PERSON_NAME]" at bounding box center [236, 194] width 205 height 18
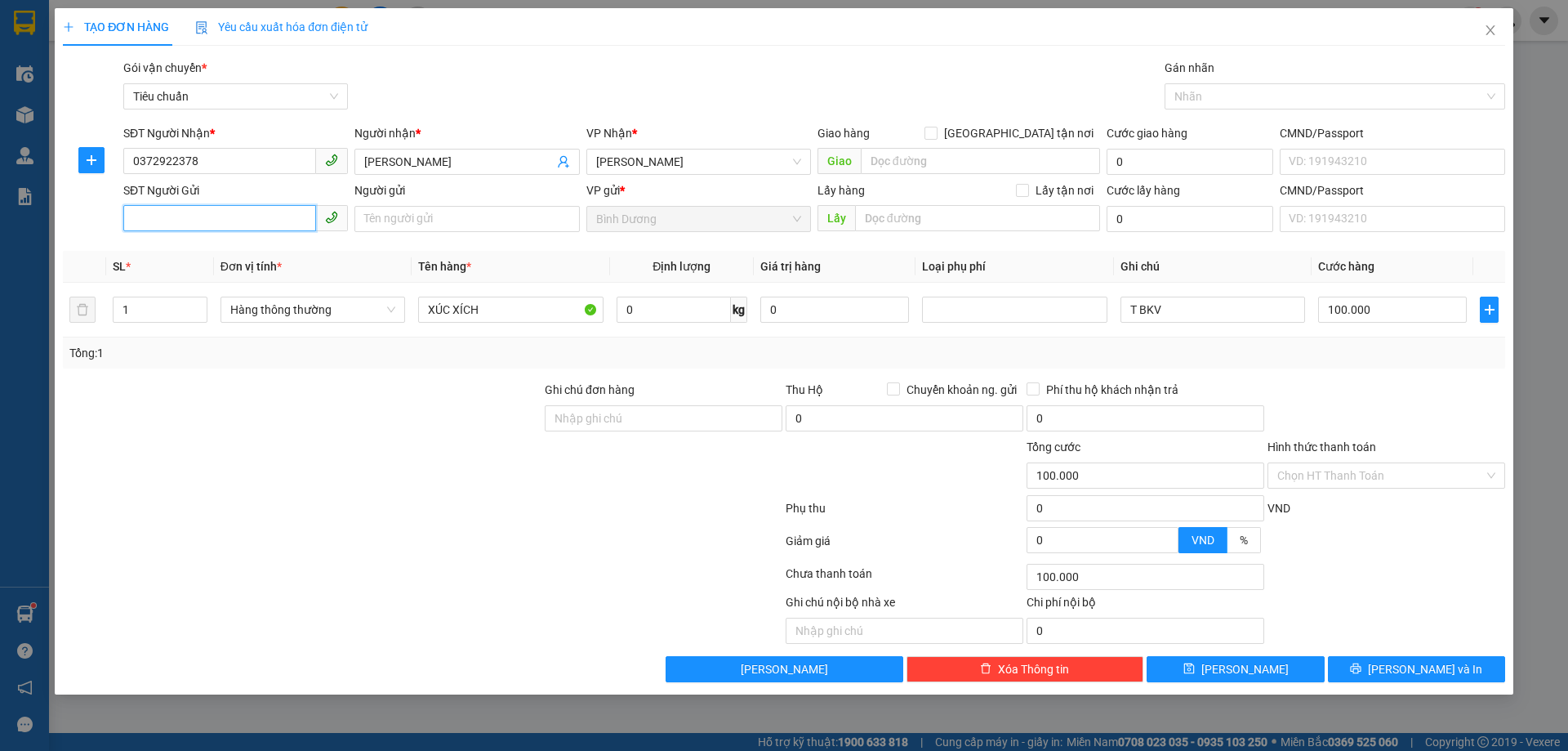
click at [266, 217] on input "SĐT Người Gửi" at bounding box center [219, 218] width 193 height 26
click at [261, 250] on div "0395906792 - A Phong" at bounding box center [236, 251] width 205 height 18
click at [656, 315] on input "0" at bounding box center [674, 309] width 114 height 26
click at [677, 356] on div "Tổng: 1" at bounding box center [784, 353] width 1429 height 18
click at [1137, 315] on input "T BKV" at bounding box center [1212, 309] width 184 height 26
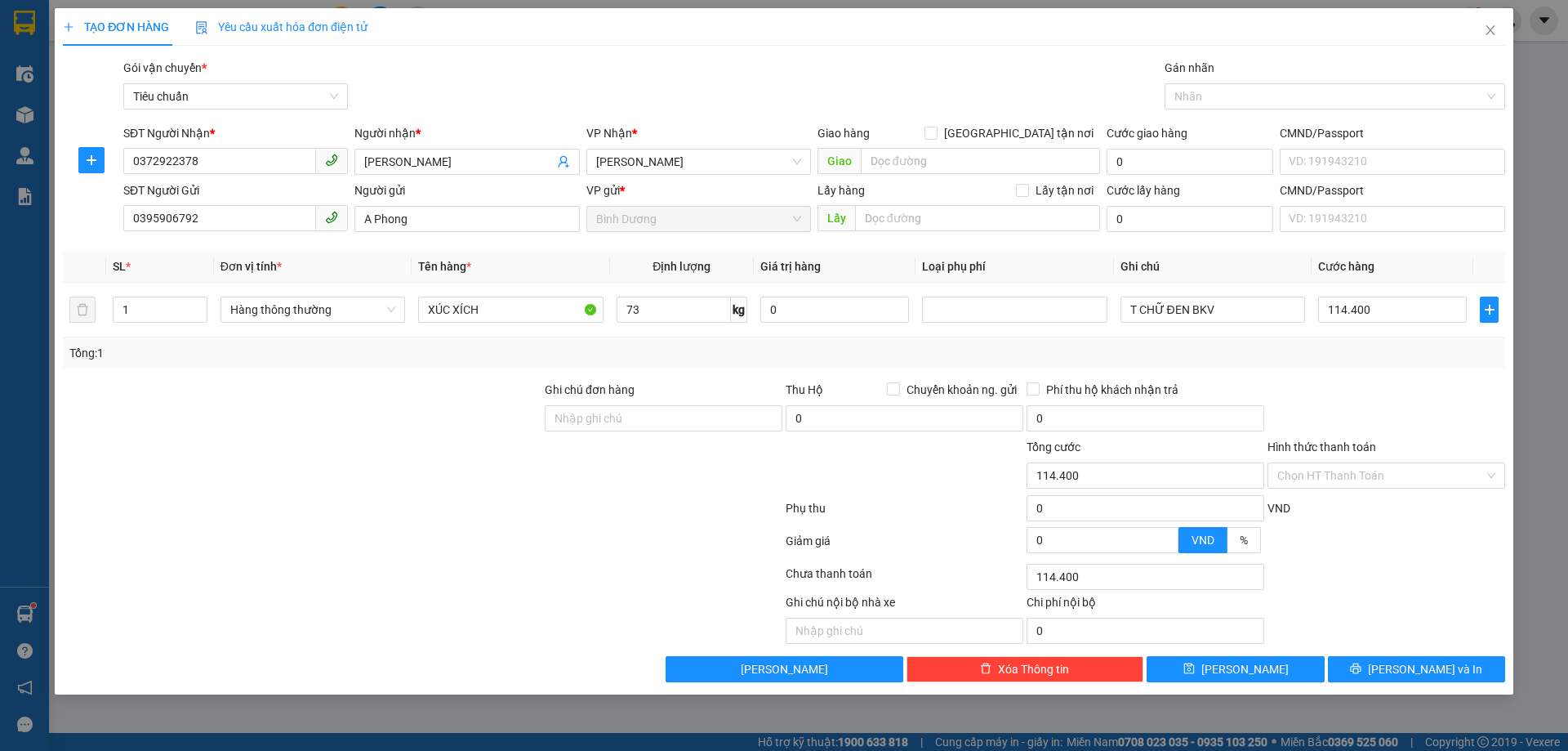
click at [1241, 352] on div "Tổng: 1" at bounding box center [784, 353] width 1429 height 18
click at [1331, 314] on input "114.400" at bounding box center [1393, 309] width 149 height 26
click at [1381, 356] on div "Tổng: 1" at bounding box center [784, 353] width 1429 height 18
click at [1452, 673] on button "[PERSON_NAME] và In" at bounding box center [1416, 670] width 177 height 26
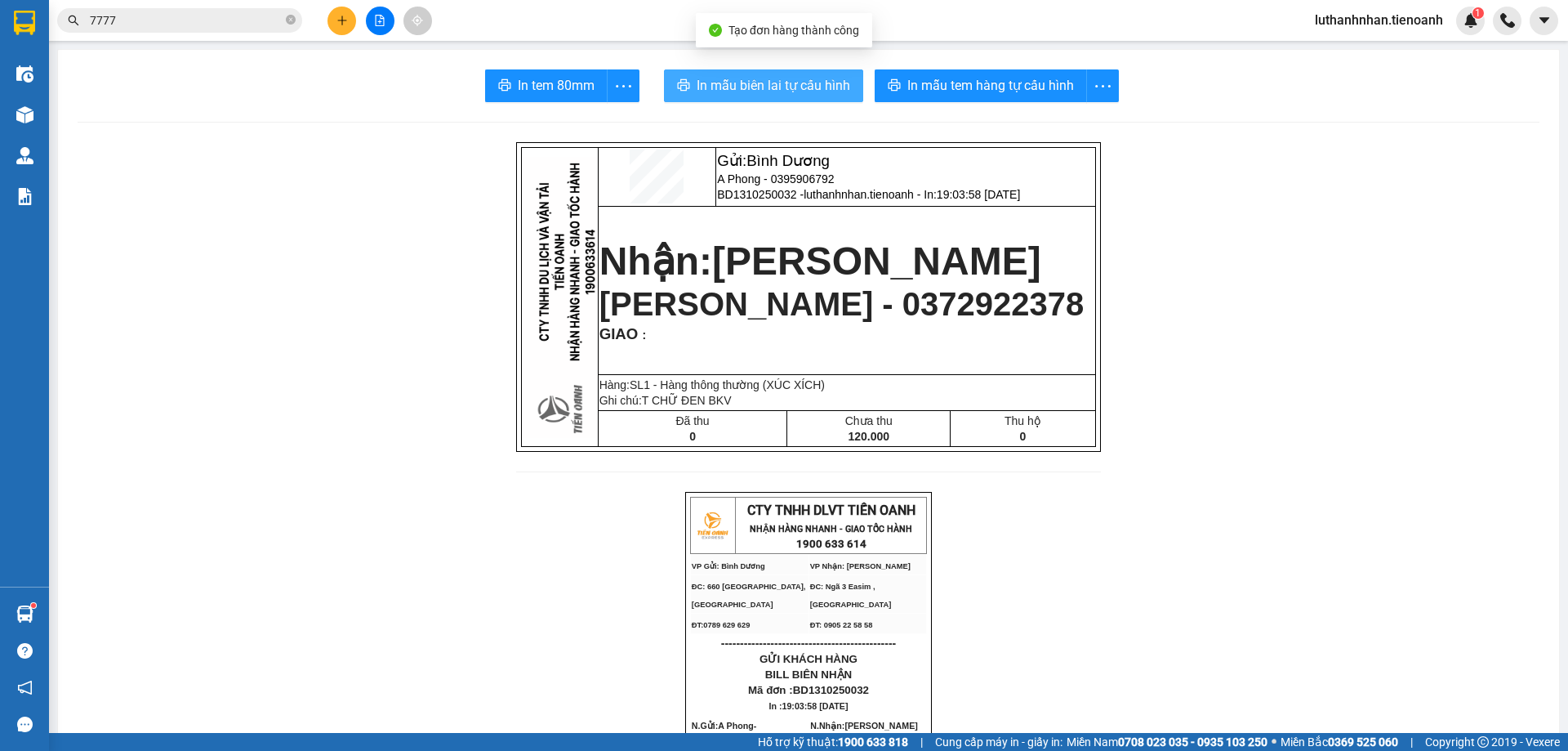
click at [805, 94] on span "In mẫu biên lai tự cấu hình" at bounding box center [773, 86] width 153 height 21
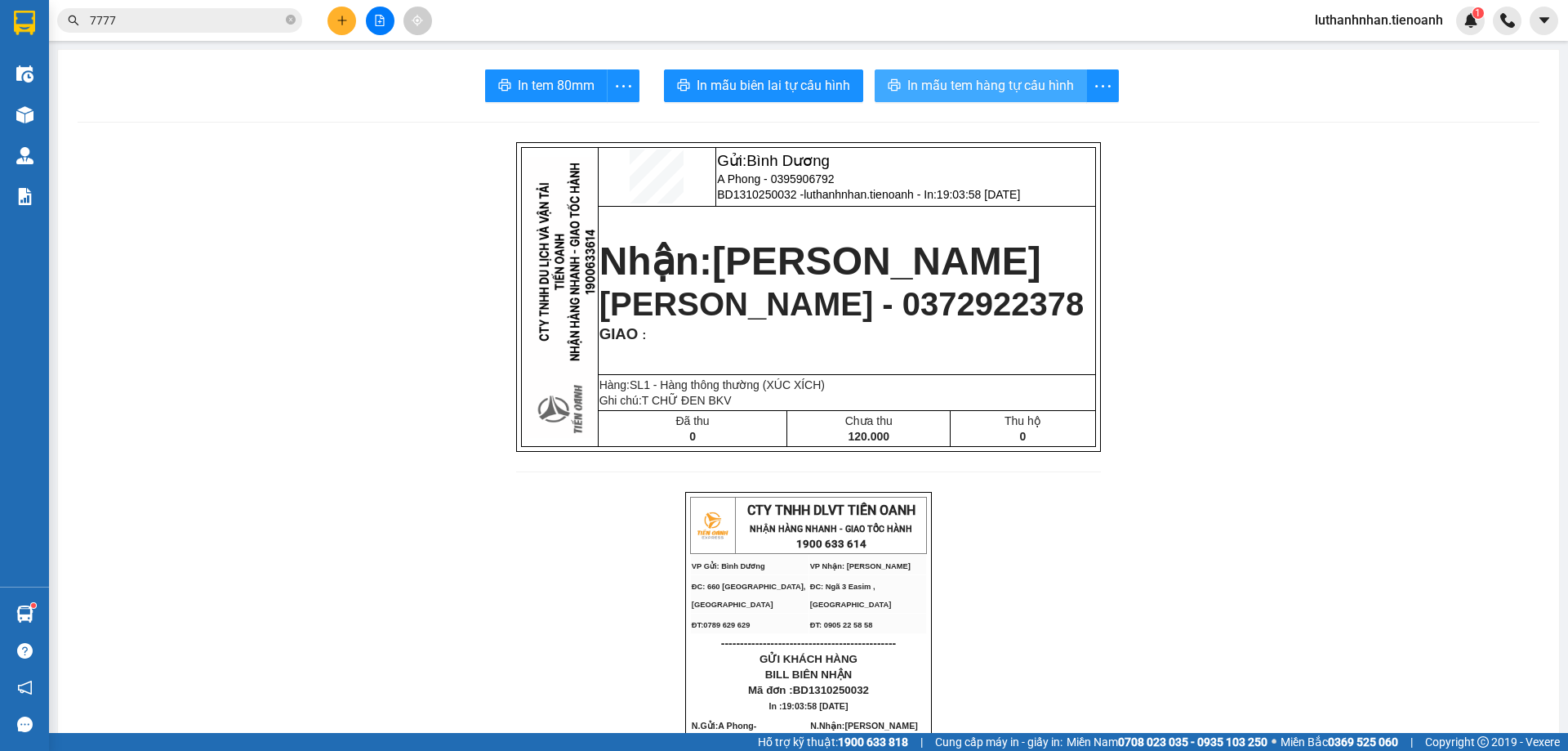
click at [970, 93] on span "In mẫu tem hàng tự cấu hình" at bounding box center [990, 86] width 166 height 21
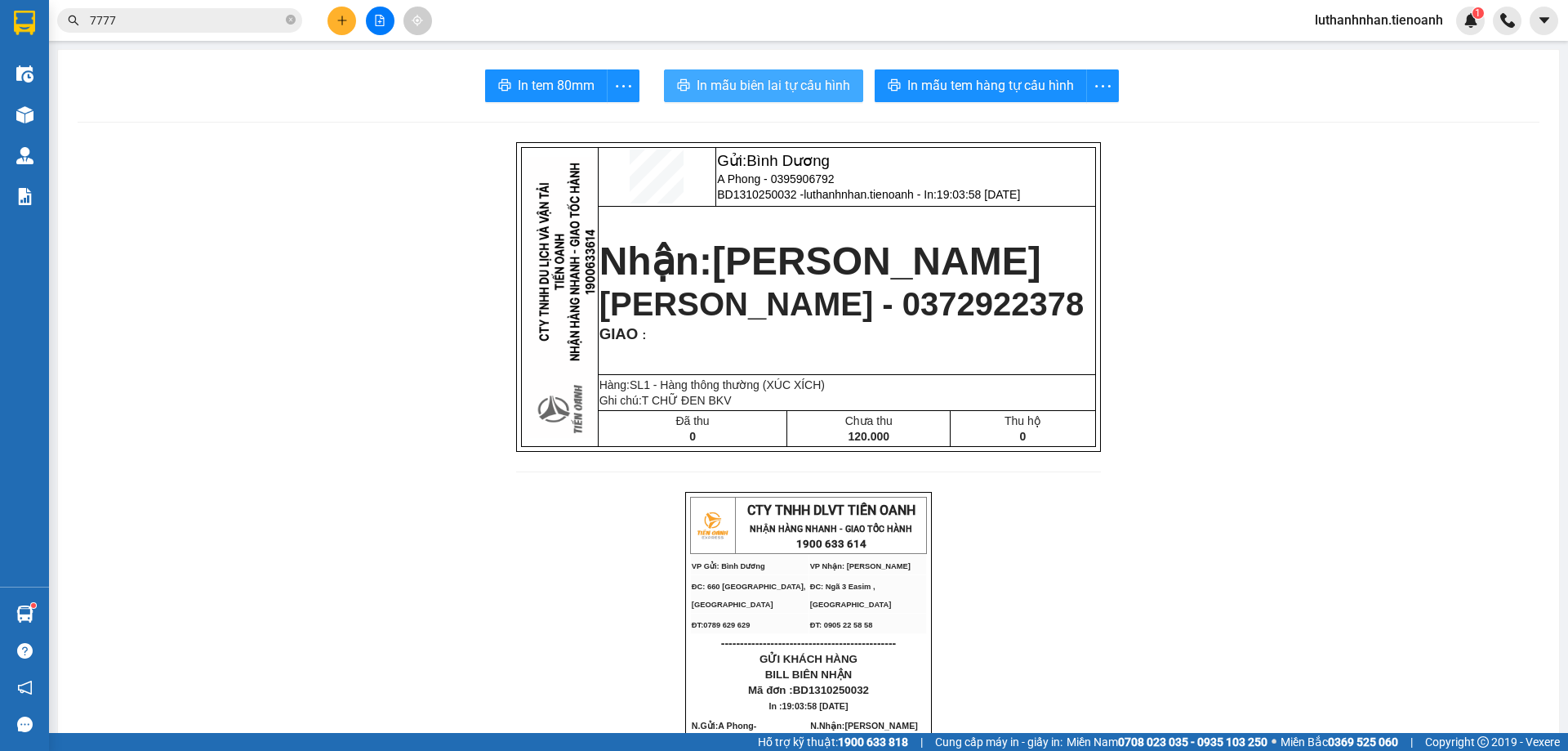
click at [772, 93] on span "In mẫu biên lai tự cấu hình" at bounding box center [773, 86] width 153 height 21
click at [289, 20] on icon "close-circle" at bounding box center [290, 19] width 10 height 10
click at [255, 23] on input "text" at bounding box center [186, 20] width 193 height 18
click at [192, 17] on input "text" at bounding box center [186, 20] width 193 height 18
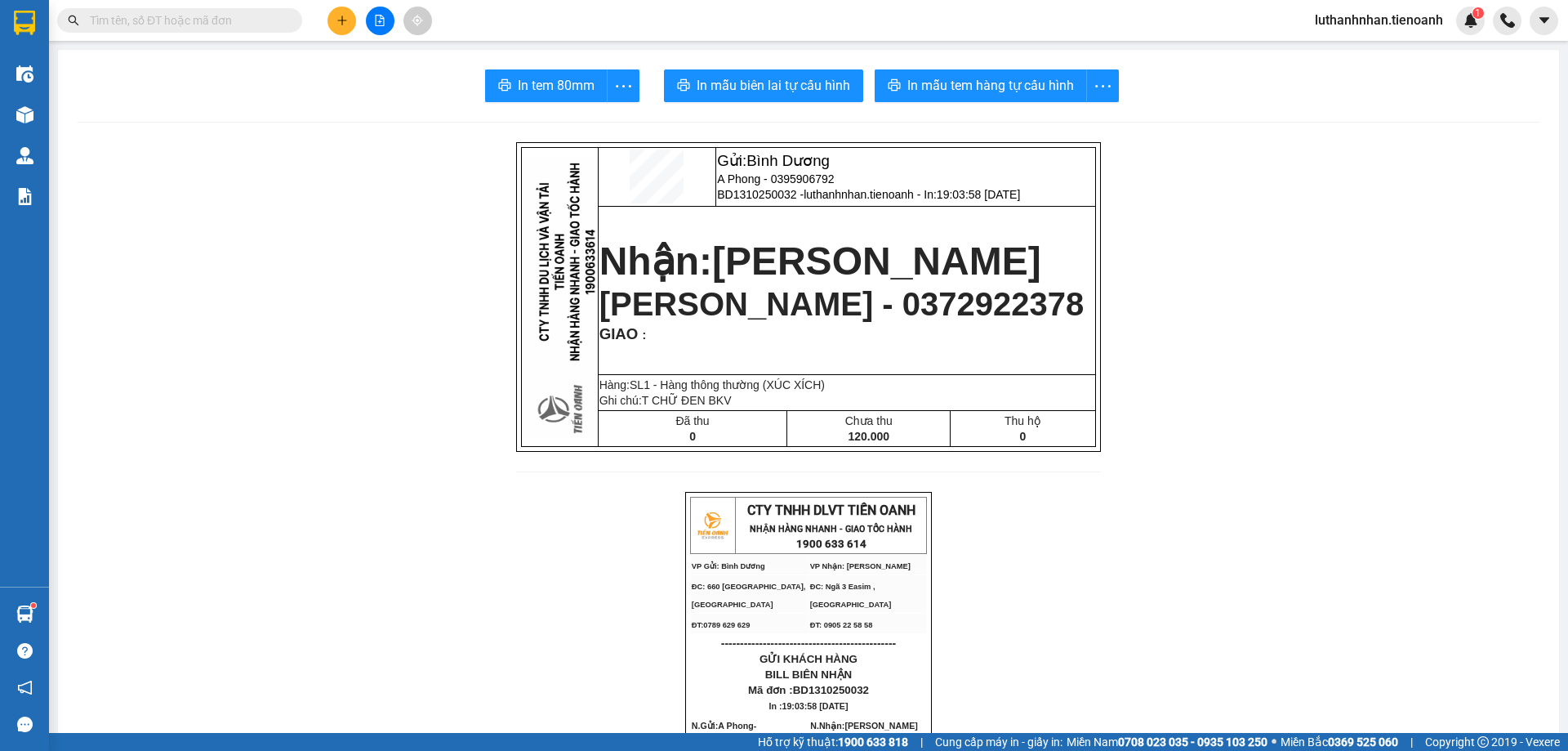
click at [192, 17] on input "text" at bounding box center [186, 20] width 193 height 18
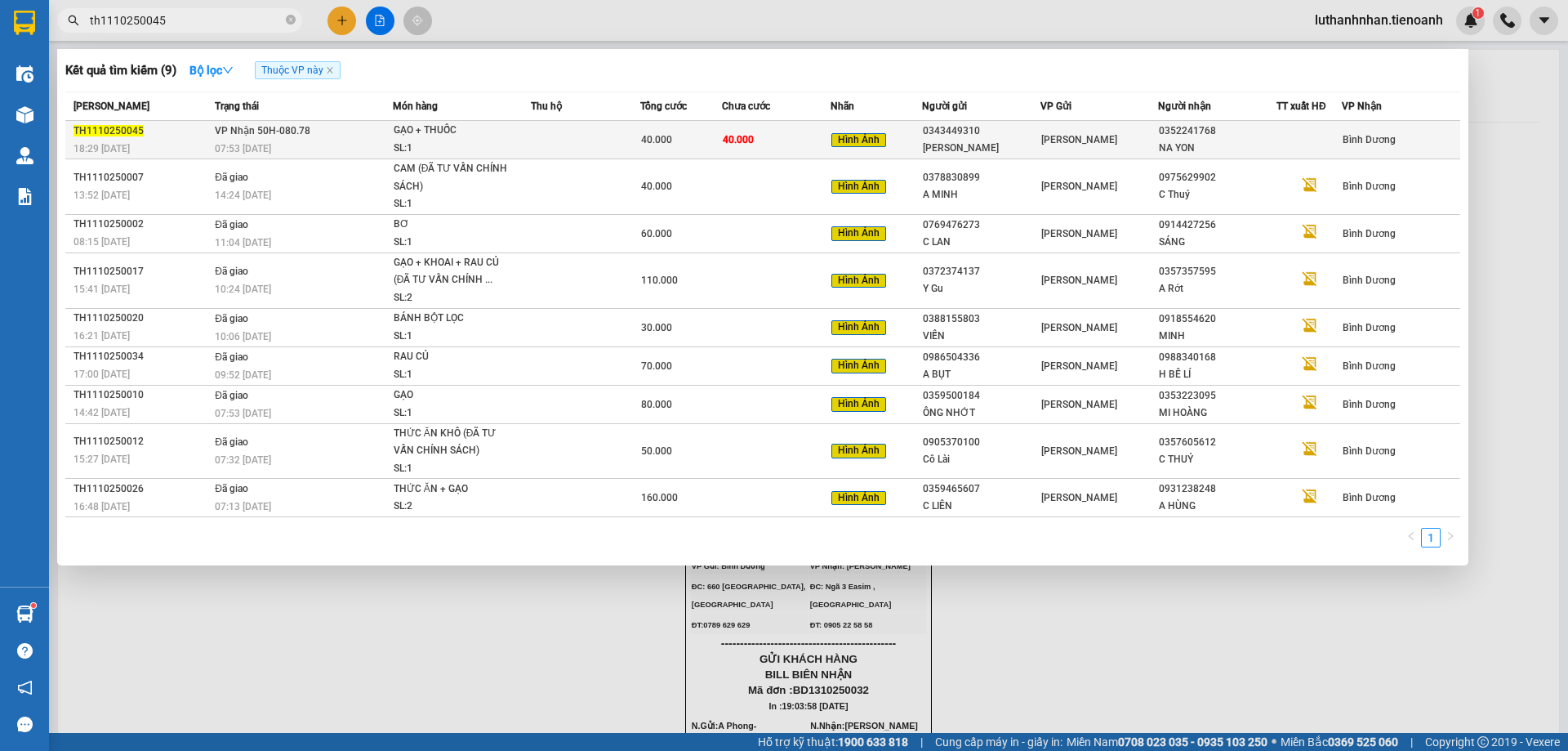
click at [329, 136] on td "VP Nhận 50H-080.78 07:53 [DATE]" at bounding box center [301, 140] width 182 height 38
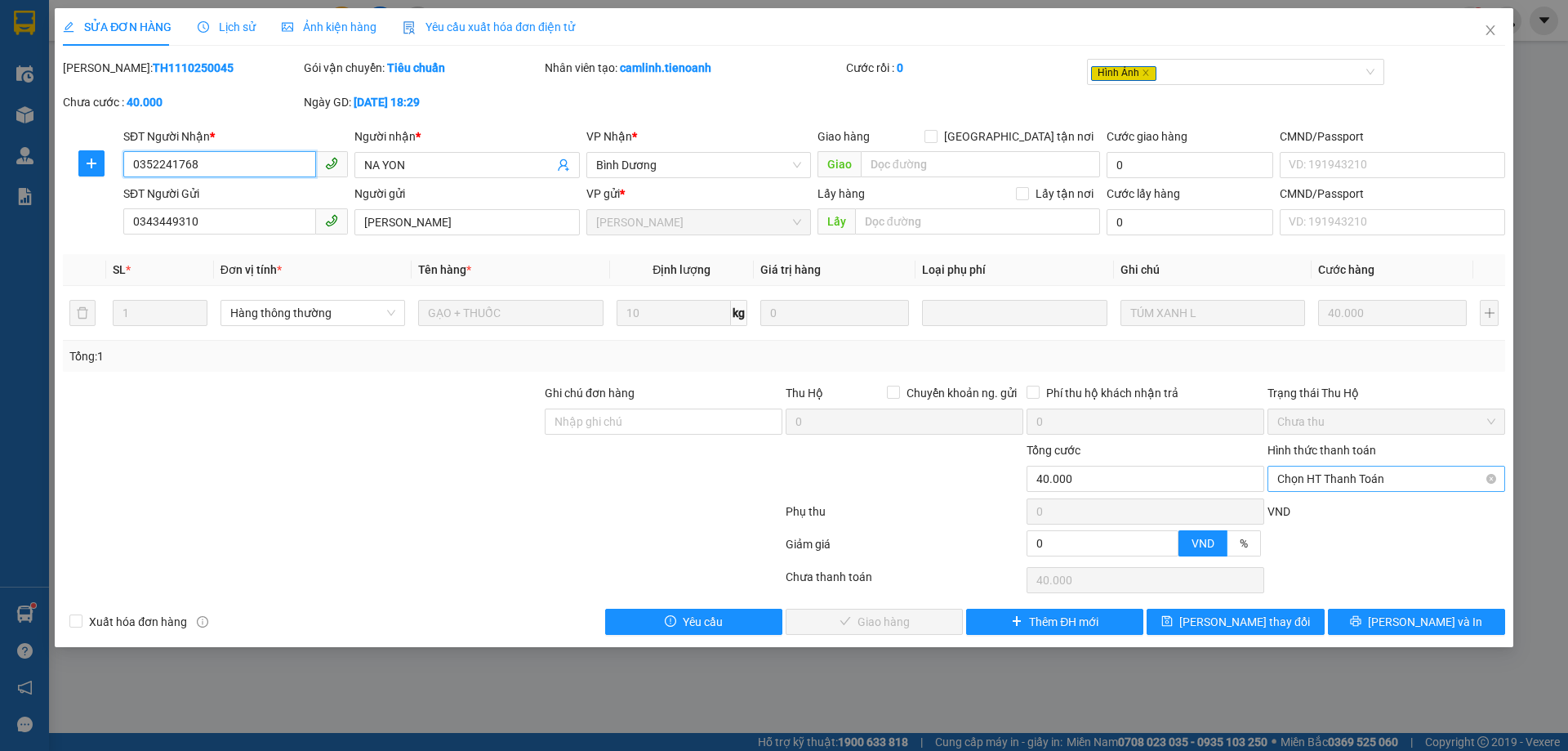
click at [1322, 469] on span "Chọn HT Thanh Toán" at bounding box center [1387, 479] width 218 height 24
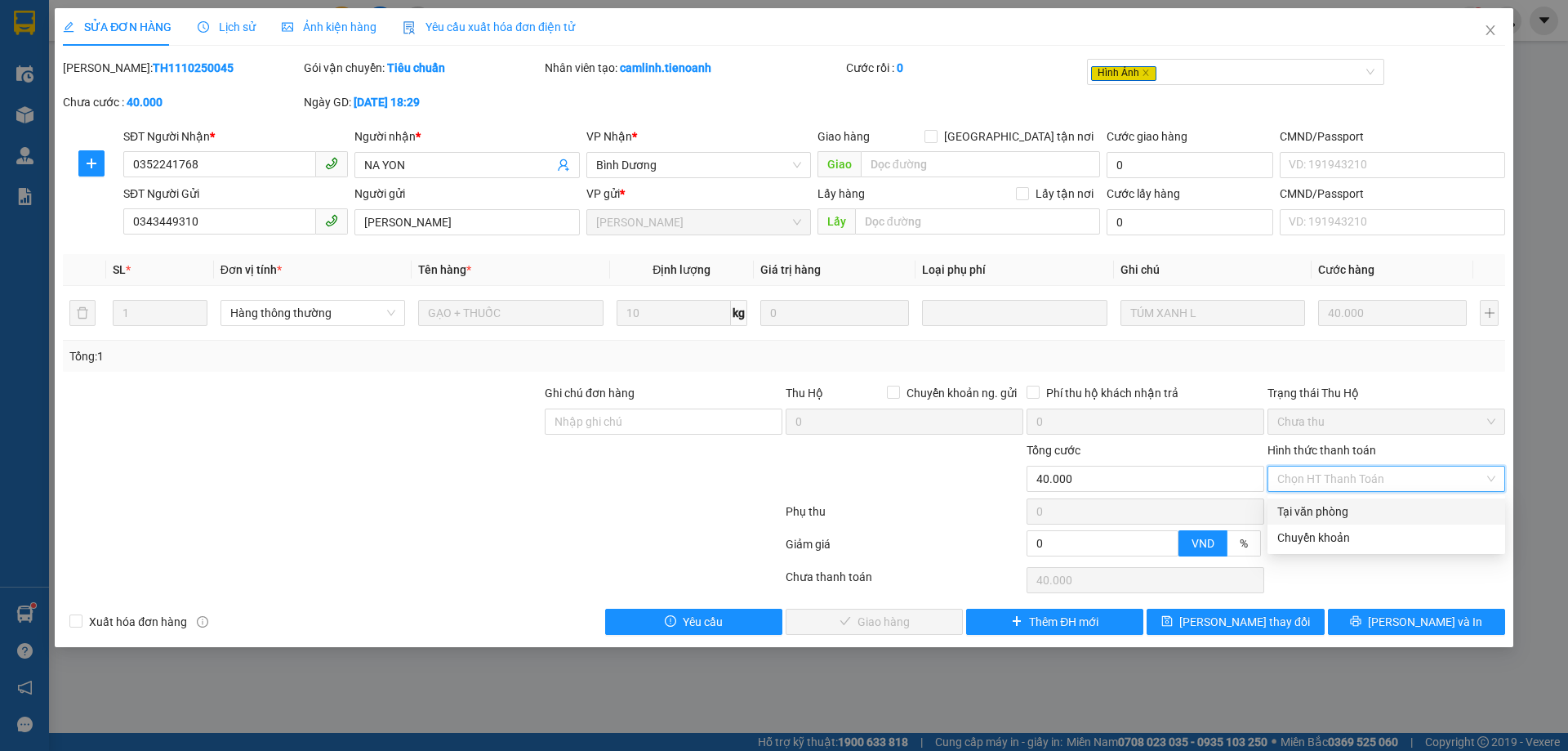
click at [1345, 515] on div "Tại văn phòng" at bounding box center [1387, 511] width 218 height 18
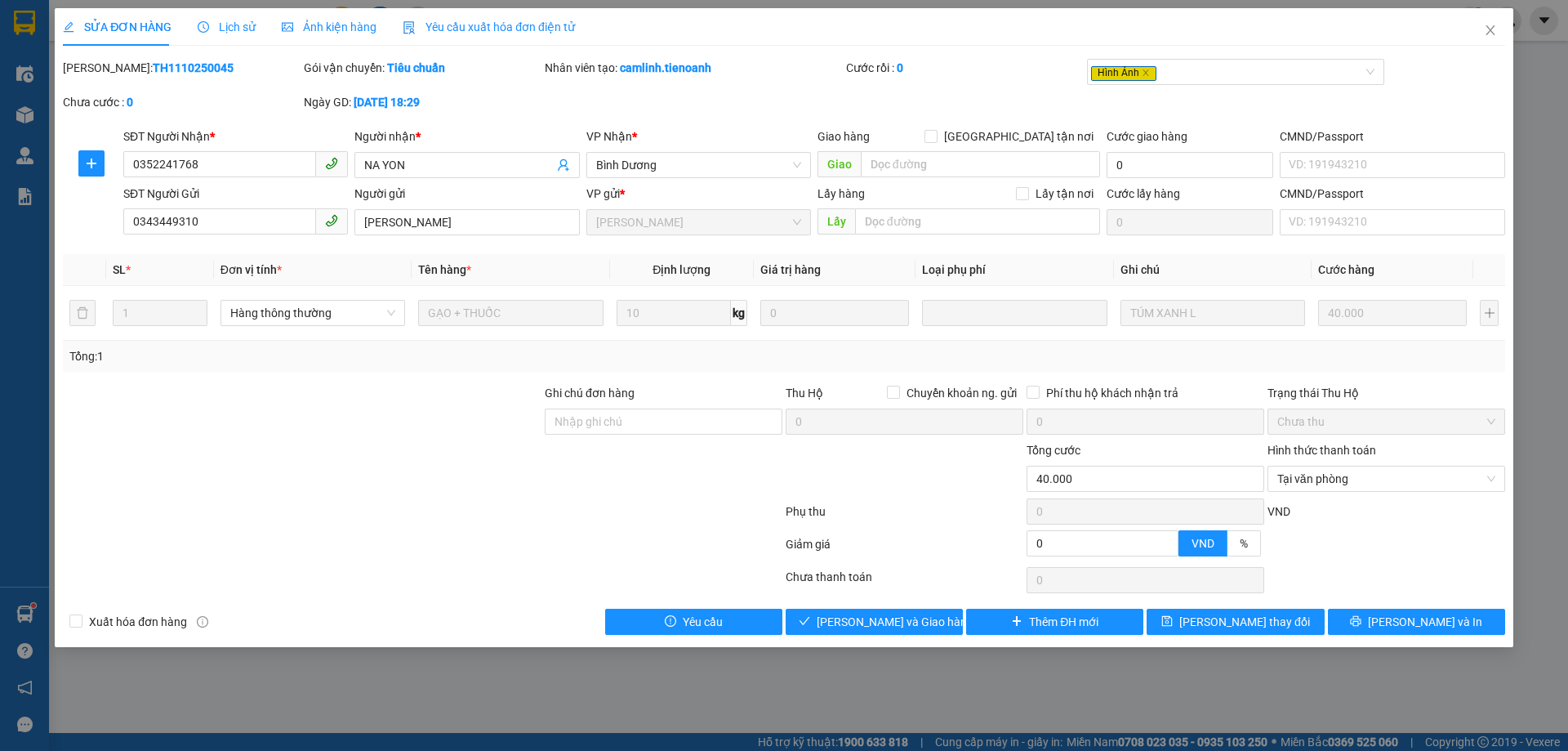
click at [892, 636] on div "SỬA ĐƠN HÀNG Lịch sử Ảnh kiện hàng Yêu cầu xuất hóa đơn điện tử Total Paid Fee …" at bounding box center [784, 327] width 1459 height 639
click at [900, 629] on span "[PERSON_NAME] và Giao hàng" at bounding box center [894, 622] width 157 height 18
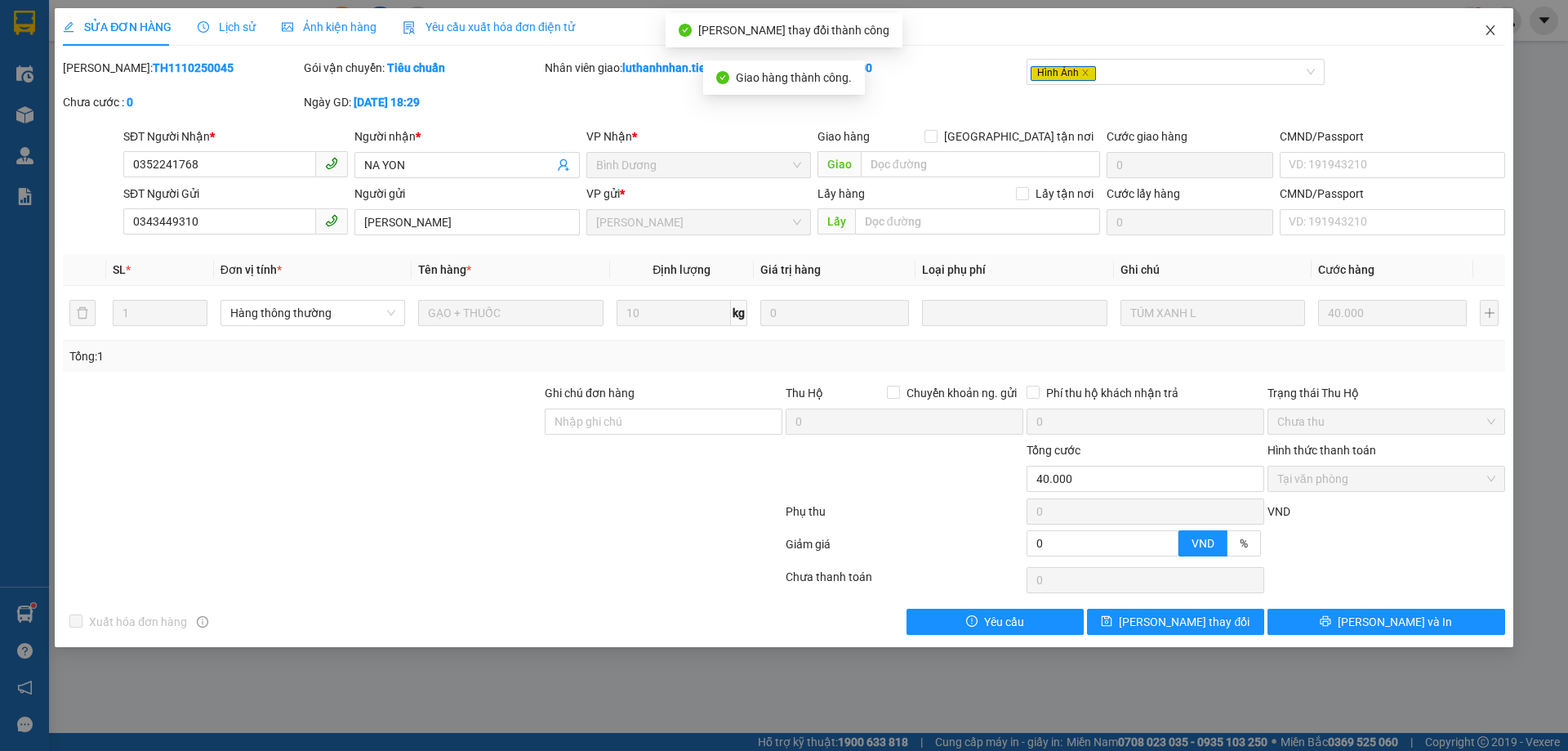
click at [1489, 31] on icon "close" at bounding box center [1490, 29] width 13 height 13
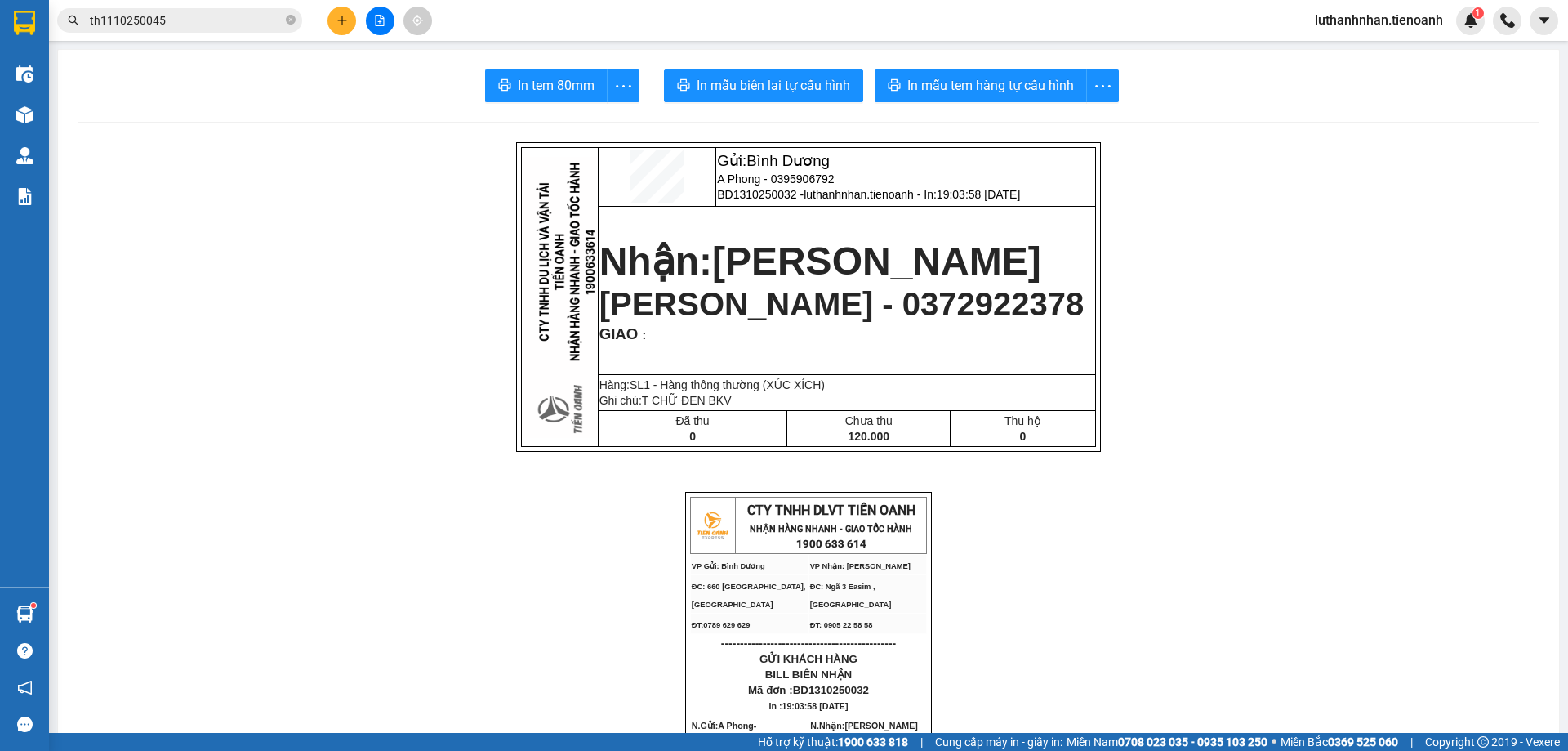
click at [332, 22] on button at bounding box center [341, 21] width 29 height 29
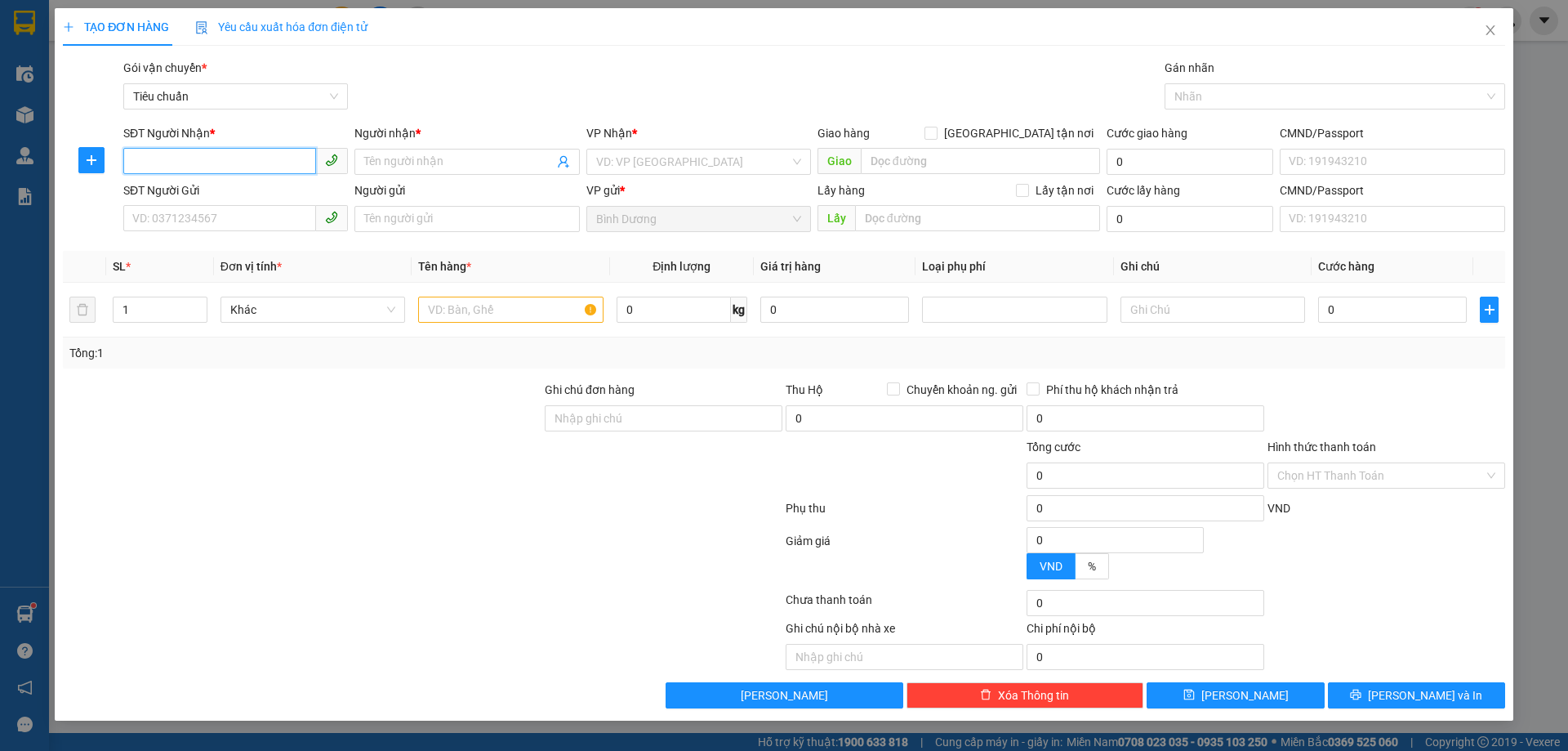
click at [232, 159] on input "SĐT Người Nhận *" at bounding box center [219, 161] width 193 height 26
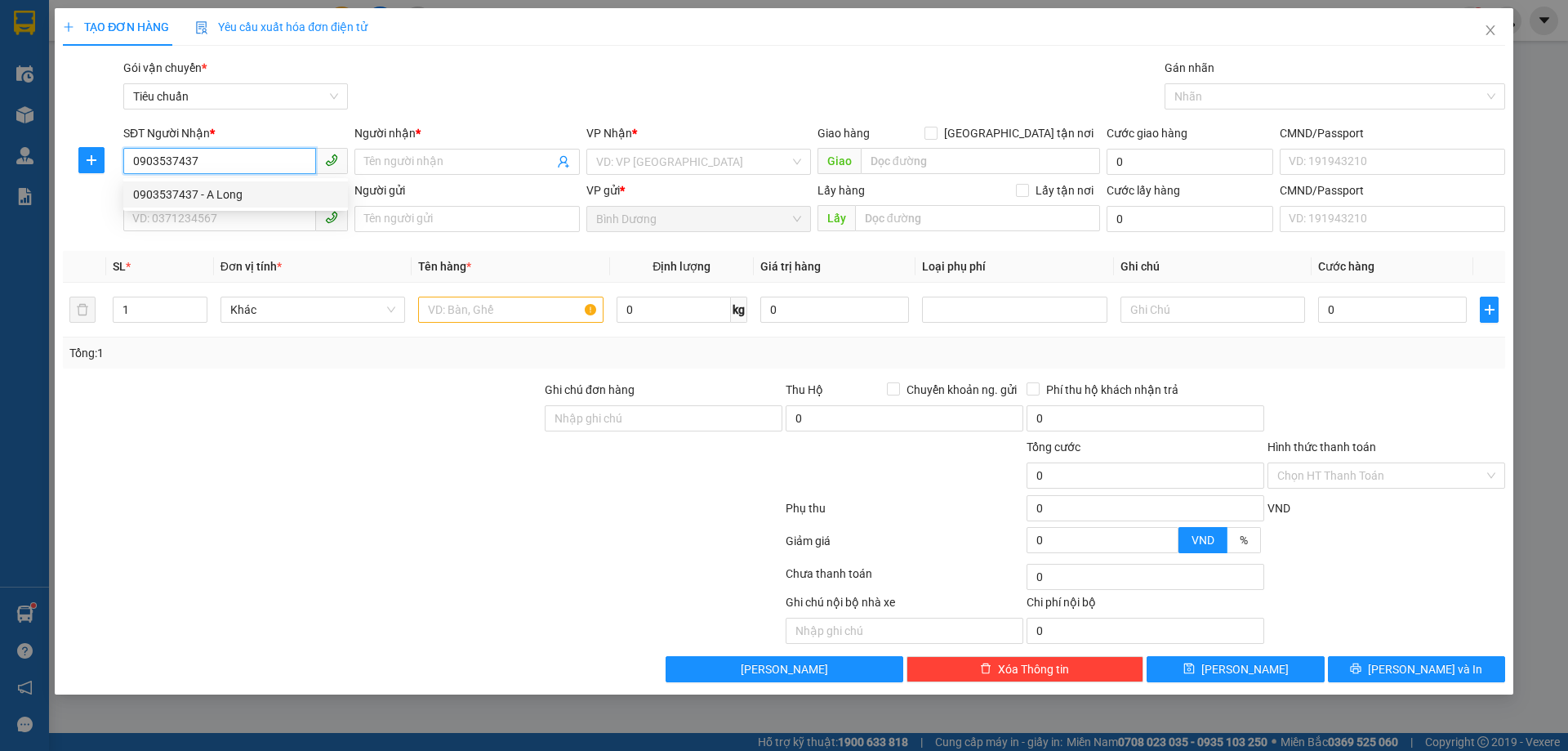
click at [233, 203] on div "0903537437 - A Long" at bounding box center [236, 194] width 205 height 18
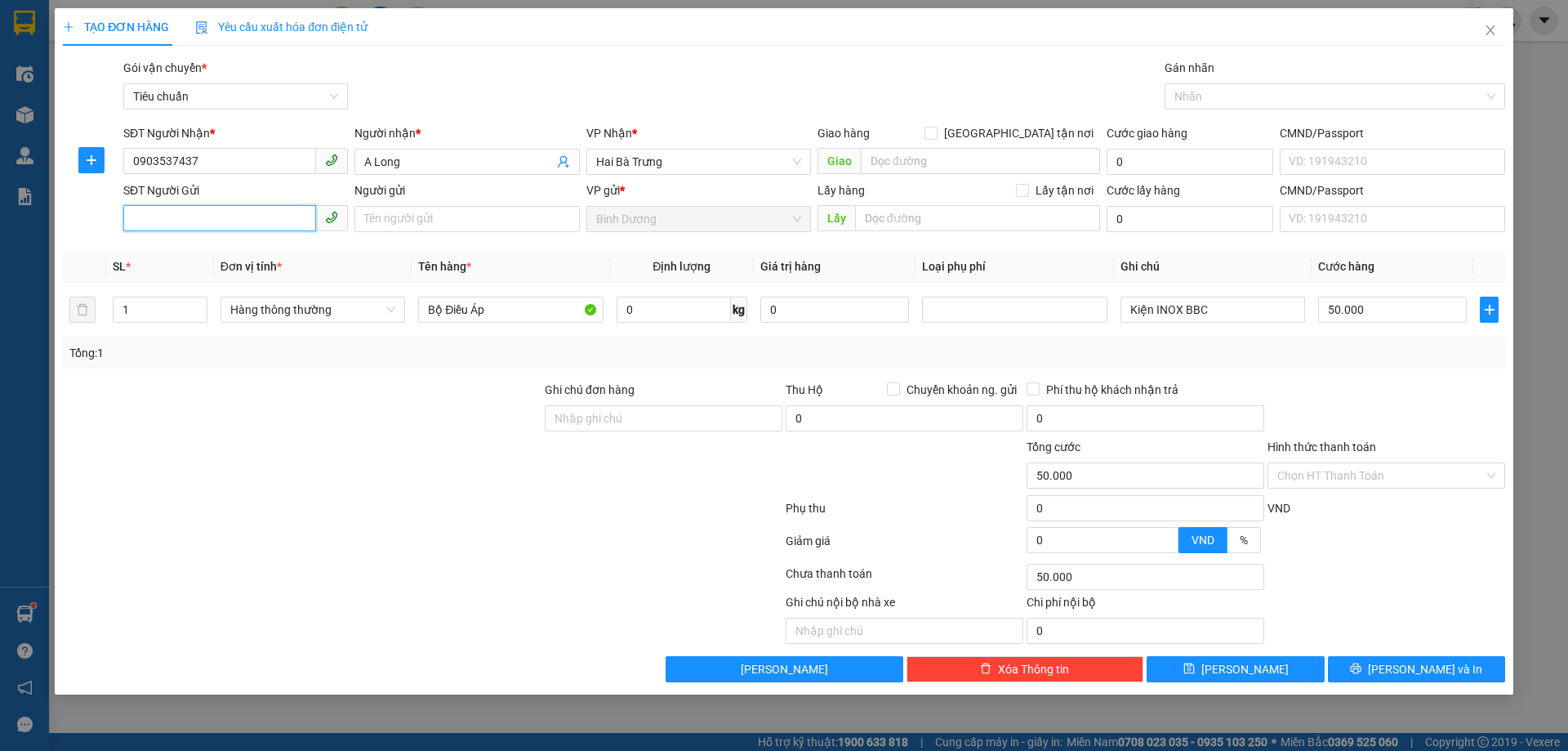
click at [244, 217] on input "SĐT Người Gửi" at bounding box center [219, 218] width 193 height 26
click at [257, 250] on div "0911111829 - A Hoàng" at bounding box center [236, 251] width 205 height 18
click at [504, 310] on input "Bộ Điều Áp" at bounding box center [510, 309] width 184 height 26
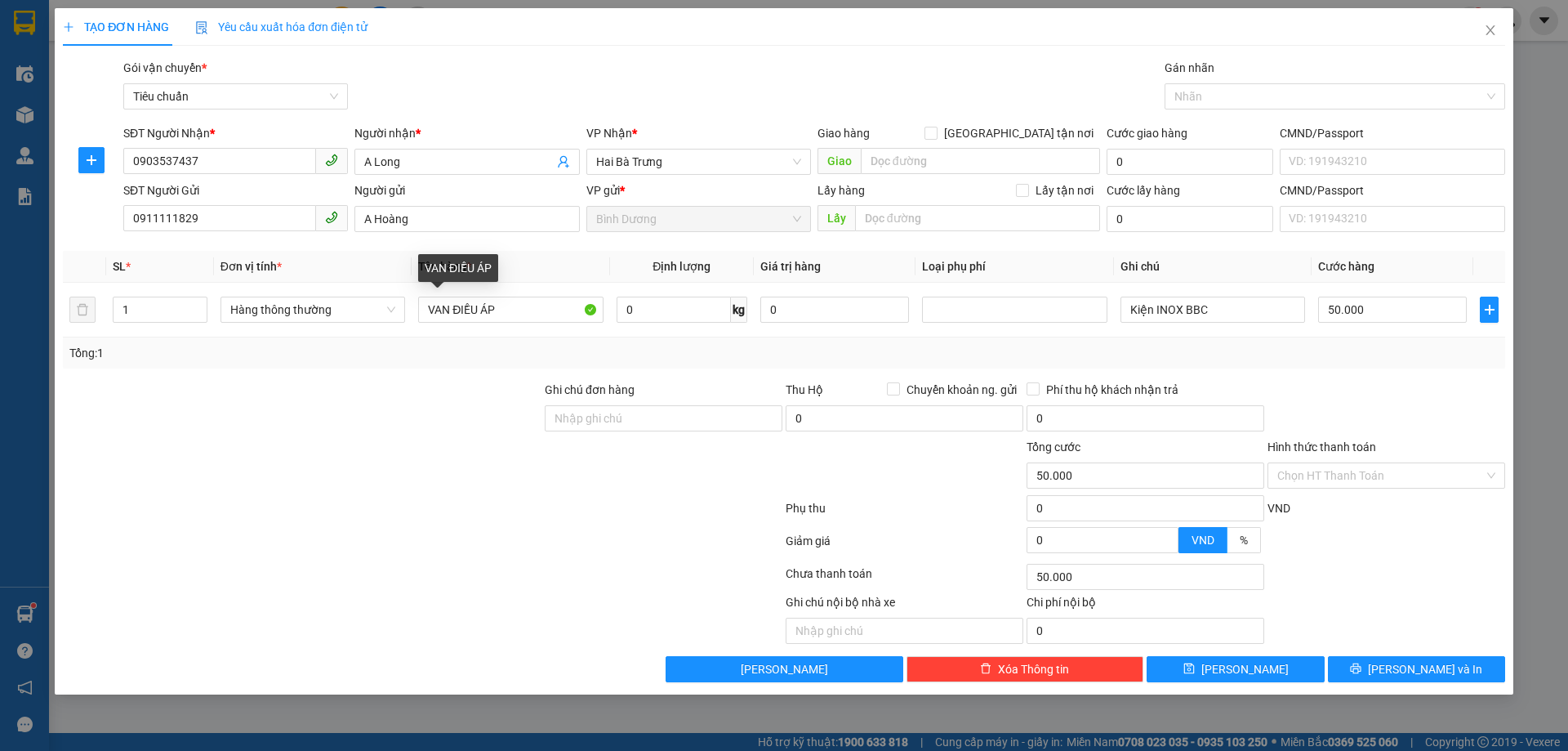
click at [587, 345] on div "Tổng: 1" at bounding box center [337, 353] width 536 height 18
click at [1184, 317] on input "Kiện INOX BBC" at bounding box center [1212, 309] width 184 height 26
click at [1313, 335] on td "50.000" at bounding box center [1392, 309] width 162 height 55
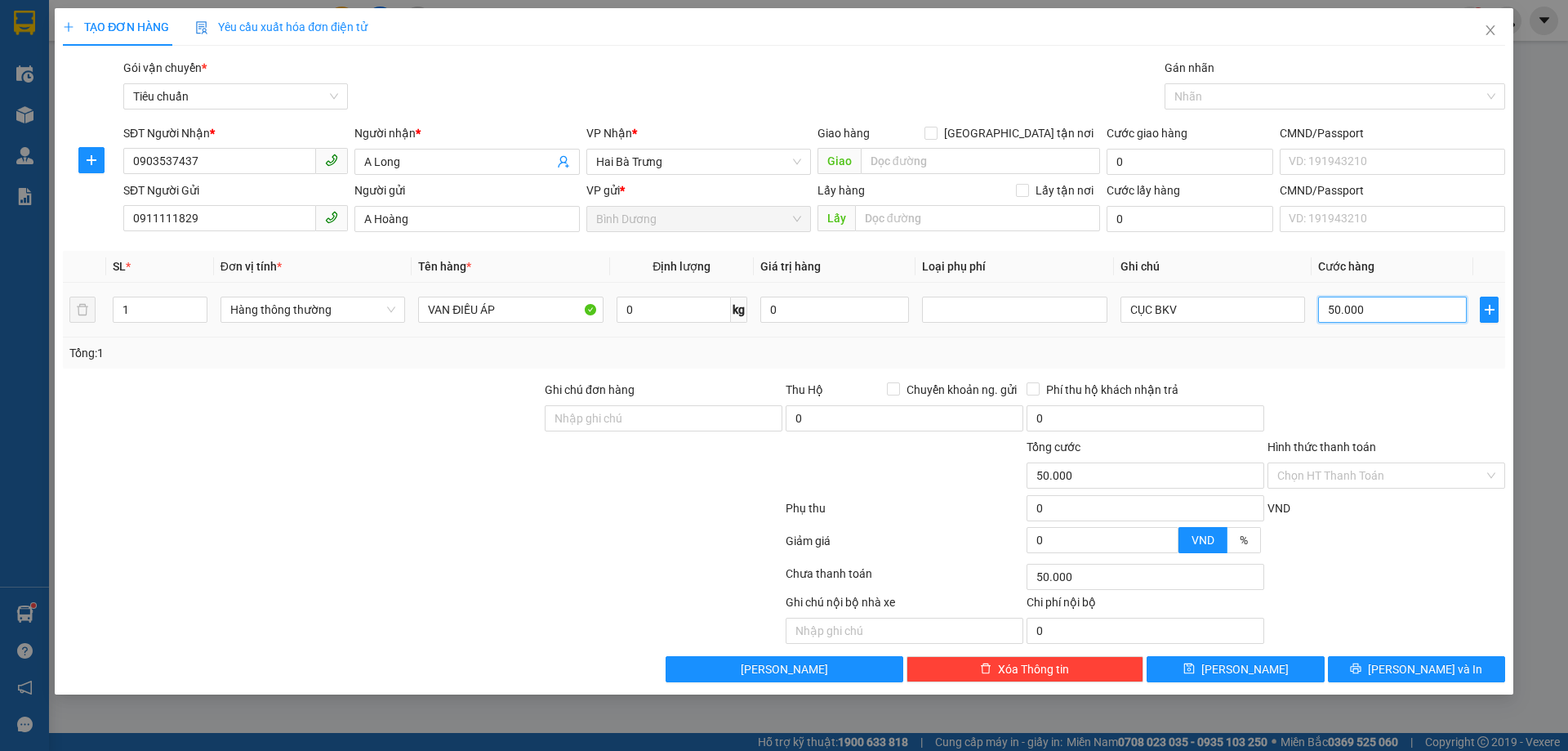
click at [1378, 305] on input "50.000" at bounding box center [1393, 309] width 149 height 26
click at [1410, 356] on div "Tổng: 1" at bounding box center [784, 353] width 1429 height 18
click at [1408, 470] on input "Hình thức thanh toán" at bounding box center [1381, 476] width 207 height 24
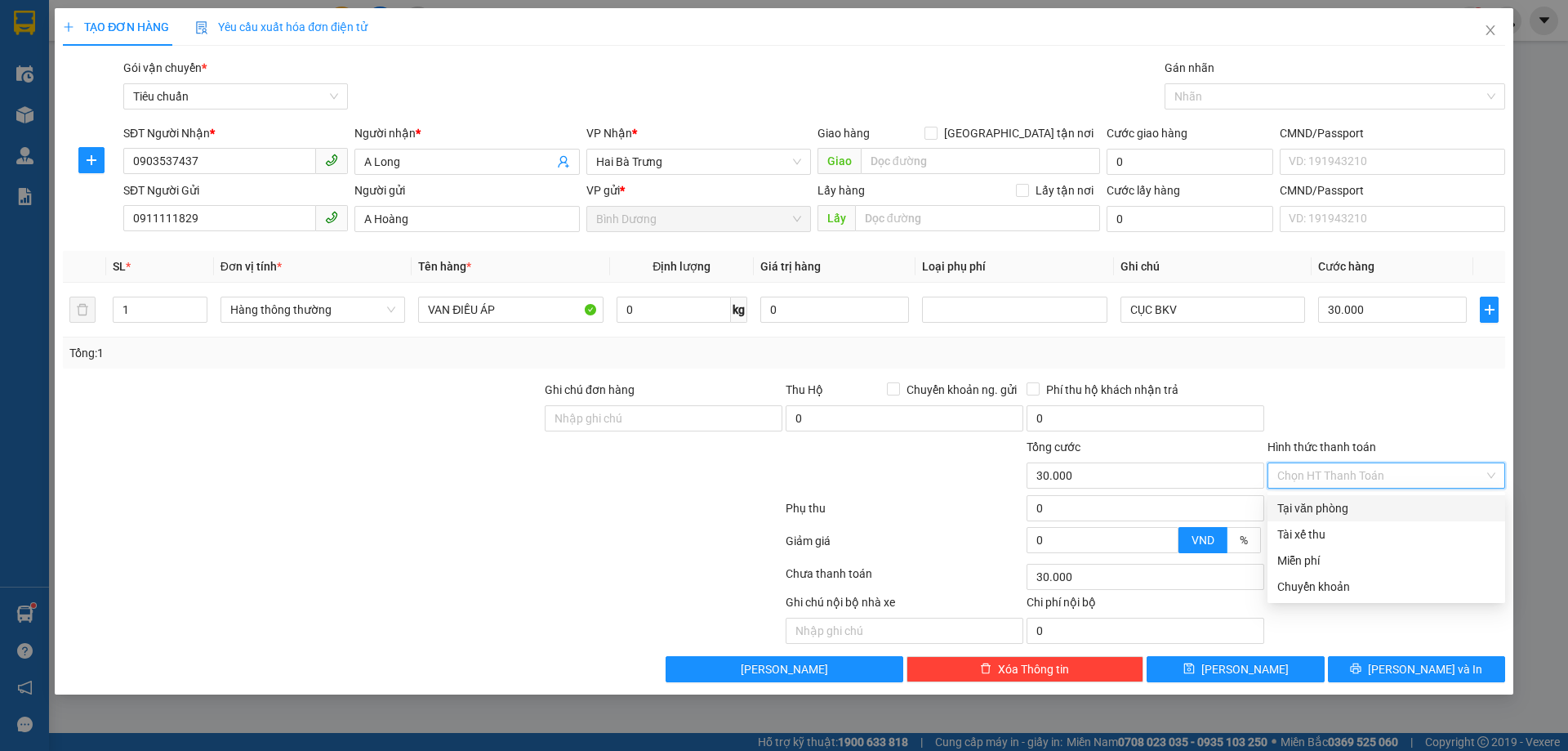
click at [1367, 503] on div "Tại văn phòng" at bounding box center [1387, 508] width 218 height 18
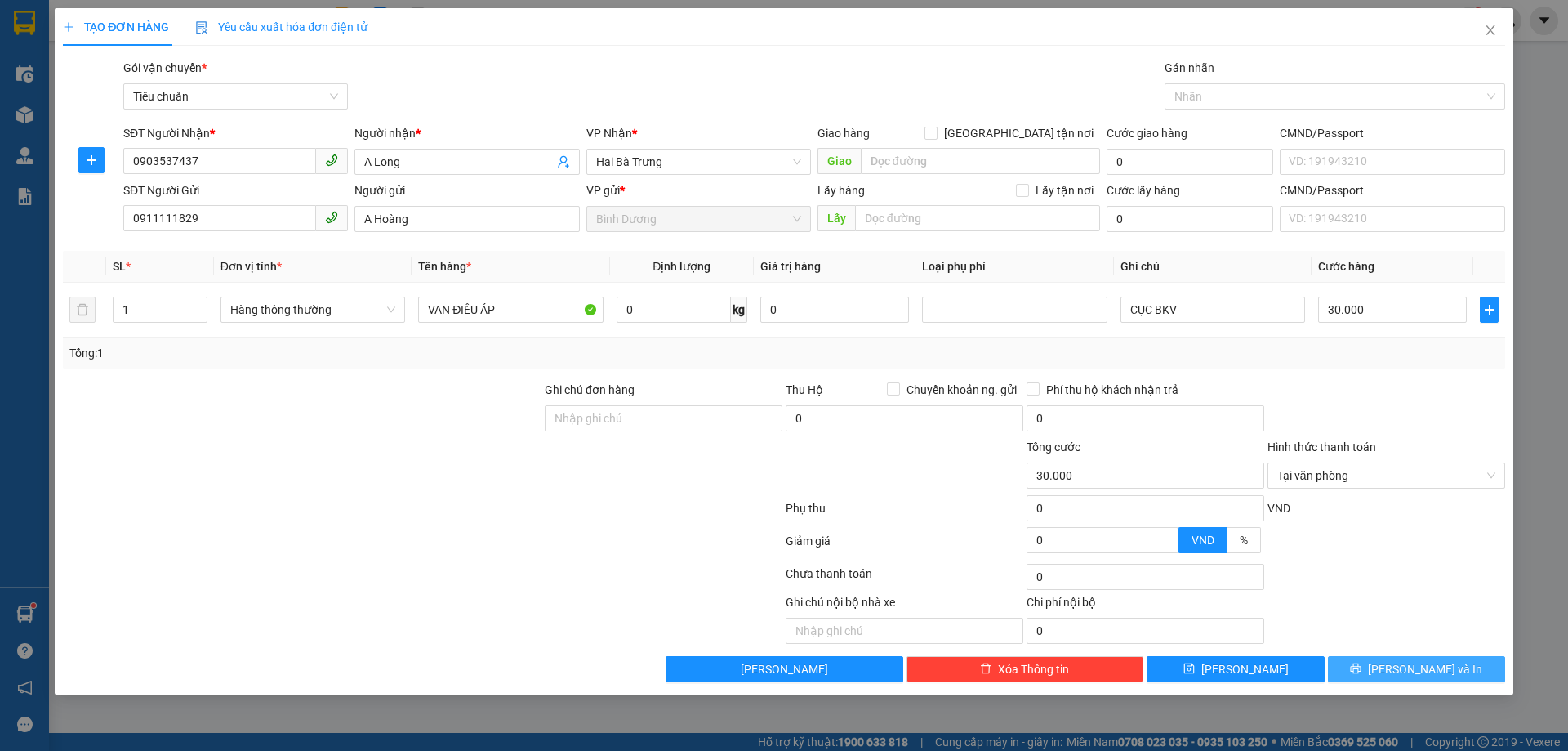
click at [1408, 667] on span "[PERSON_NAME] và In" at bounding box center [1425, 669] width 114 height 18
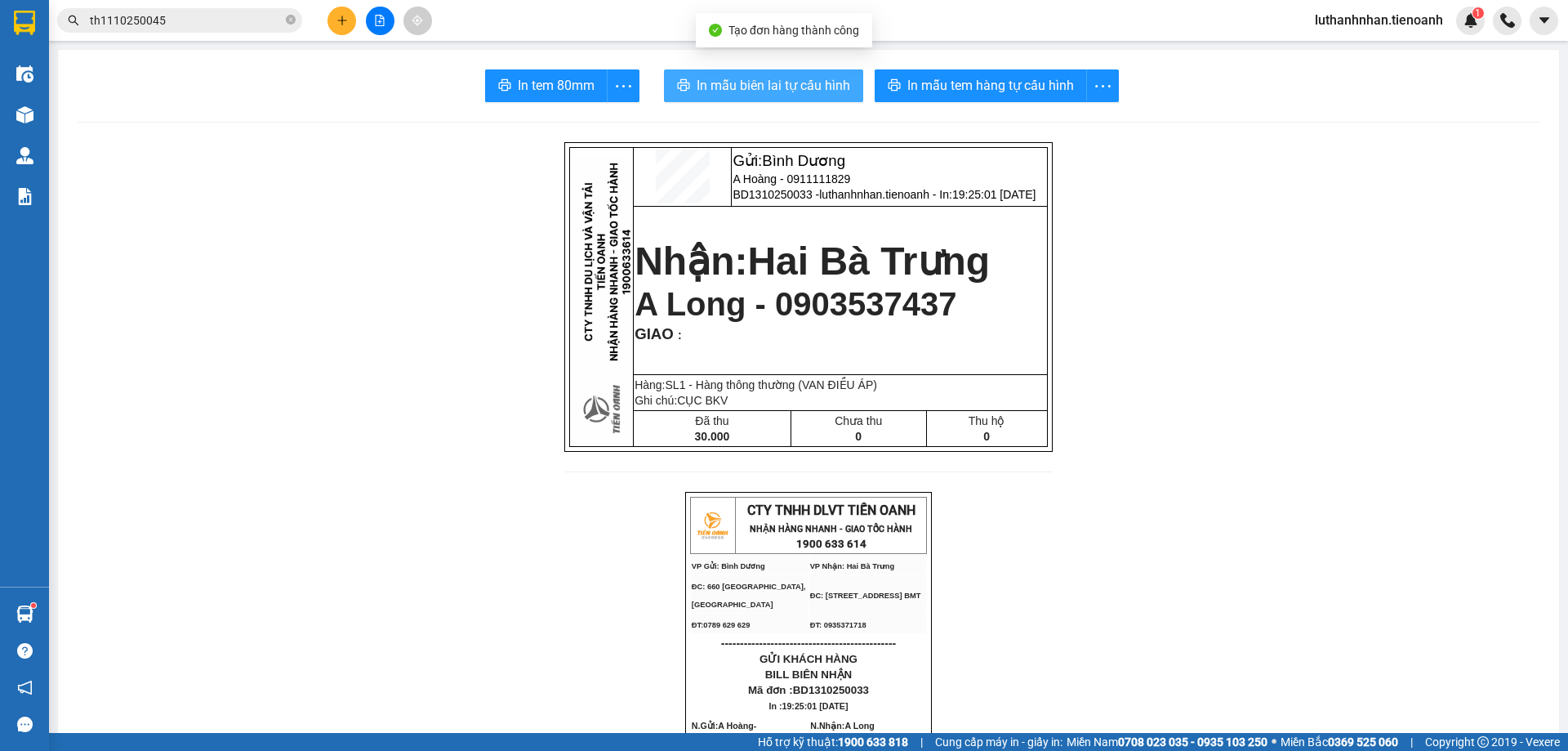
click at [784, 87] on span "In mẫu biên lai tự cấu hình" at bounding box center [773, 86] width 153 height 21
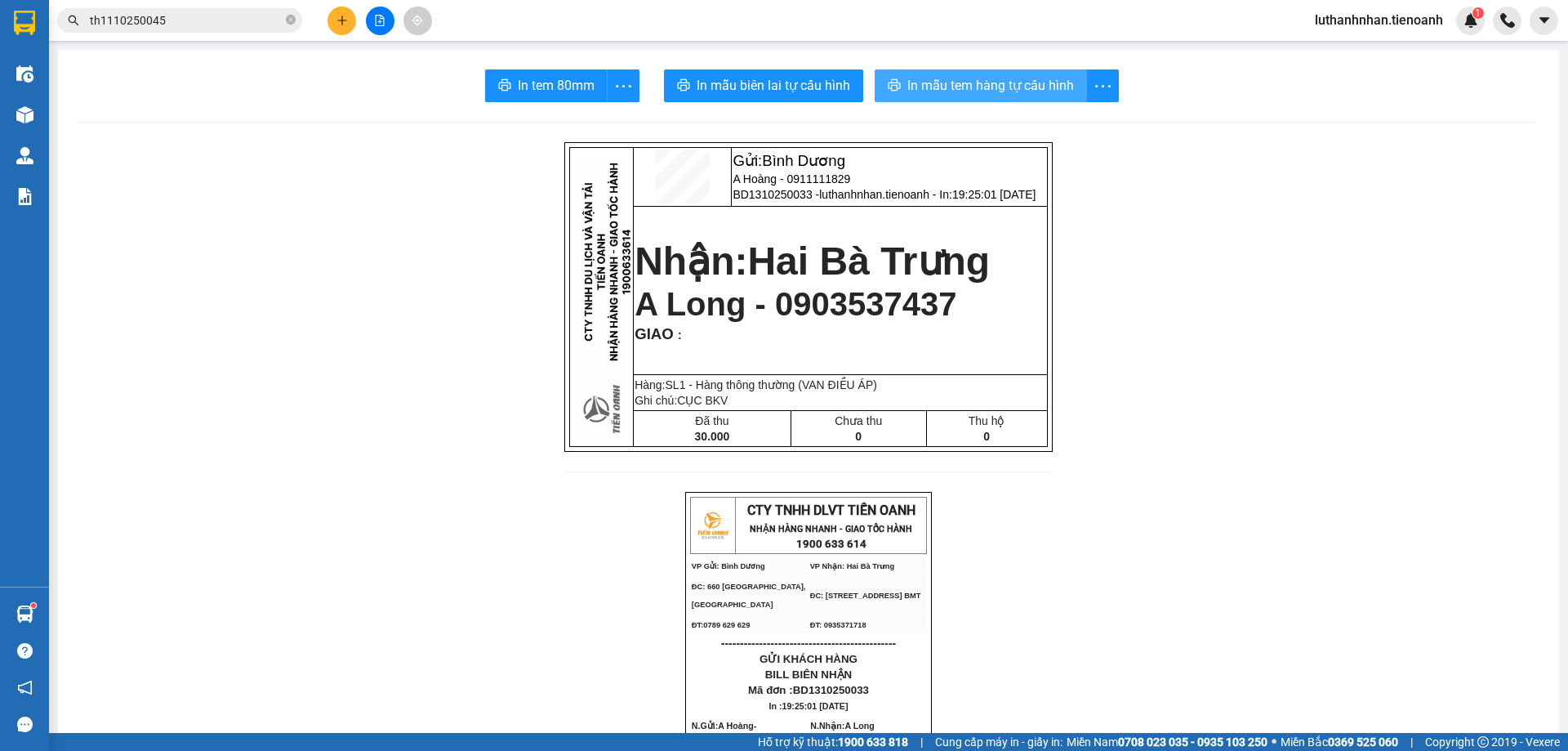
click at [1016, 95] on span "In mẫu tem hàng tự cấu hình" at bounding box center [990, 86] width 166 height 21
